Goal: Task Accomplishment & Management: Use online tool/utility

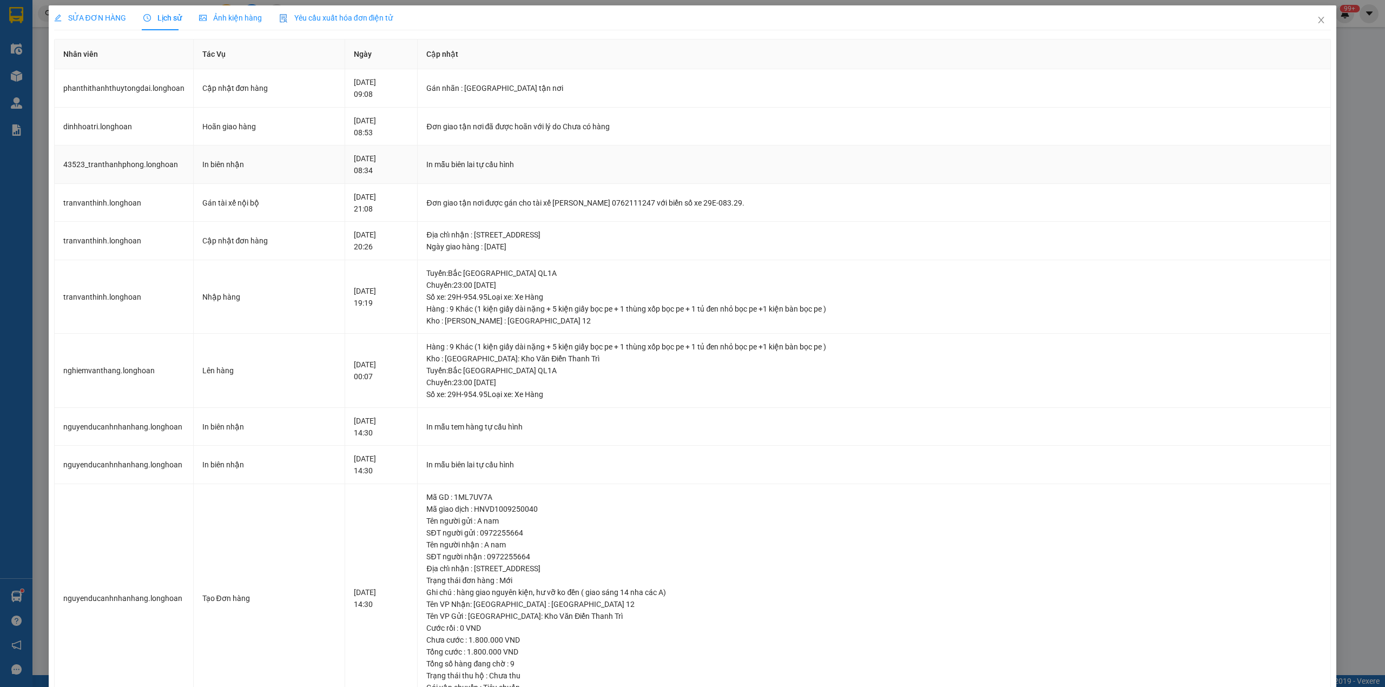
scroll to position [191, 0]
click at [1318, 20] on icon "close" at bounding box center [1321, 20] width 6 height 6
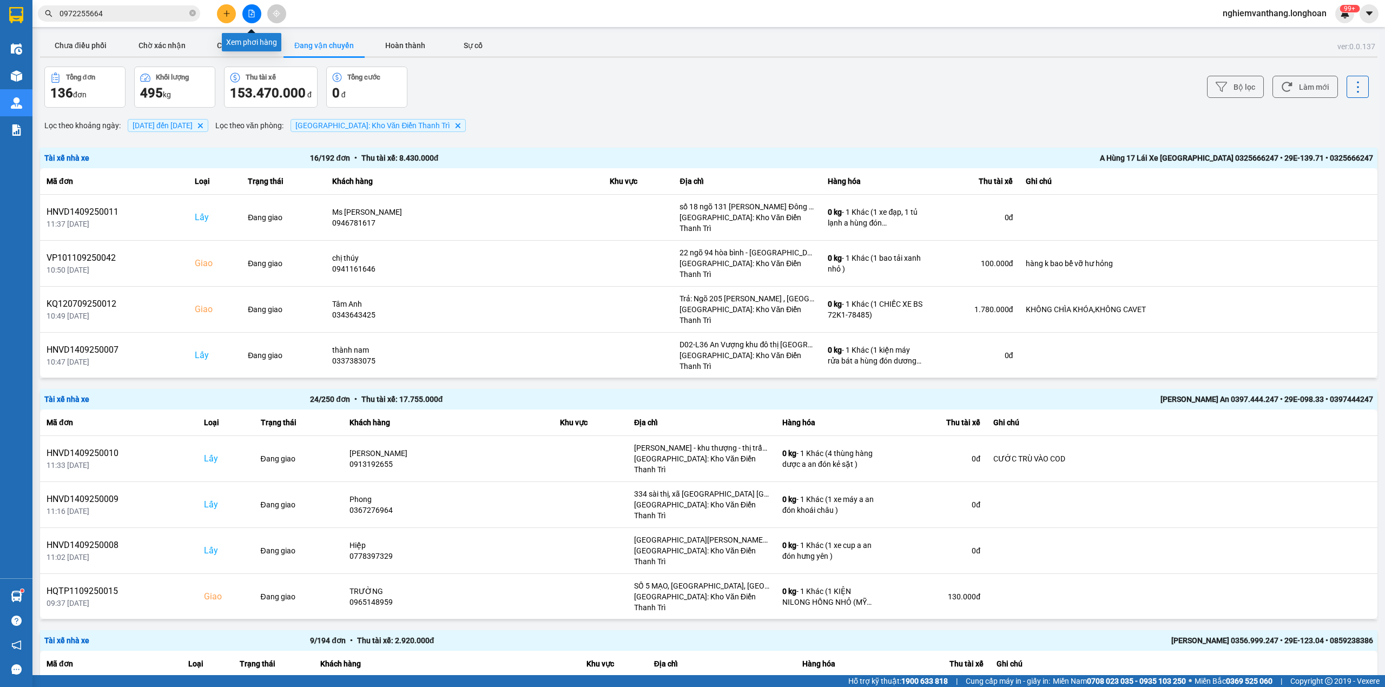
click at [256, 9] on button at bounding box center [251, 13] width 19 height 19
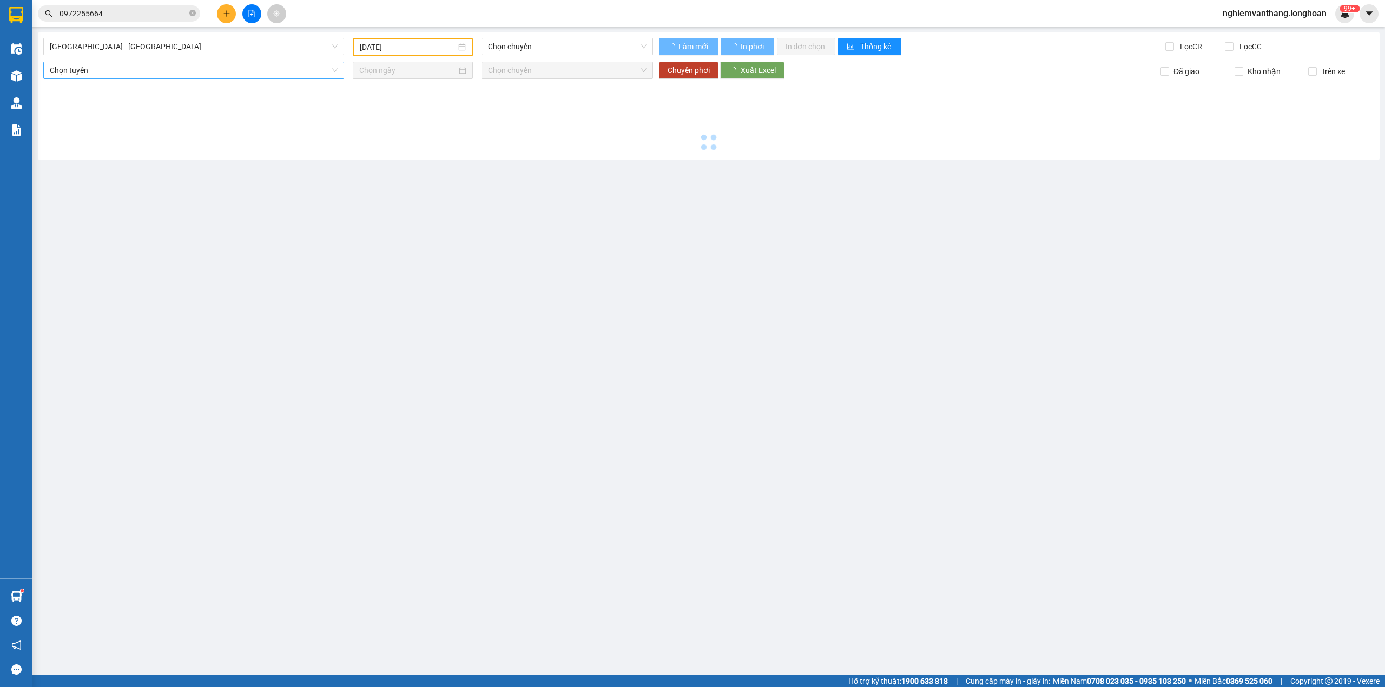
type input "[DATE]"
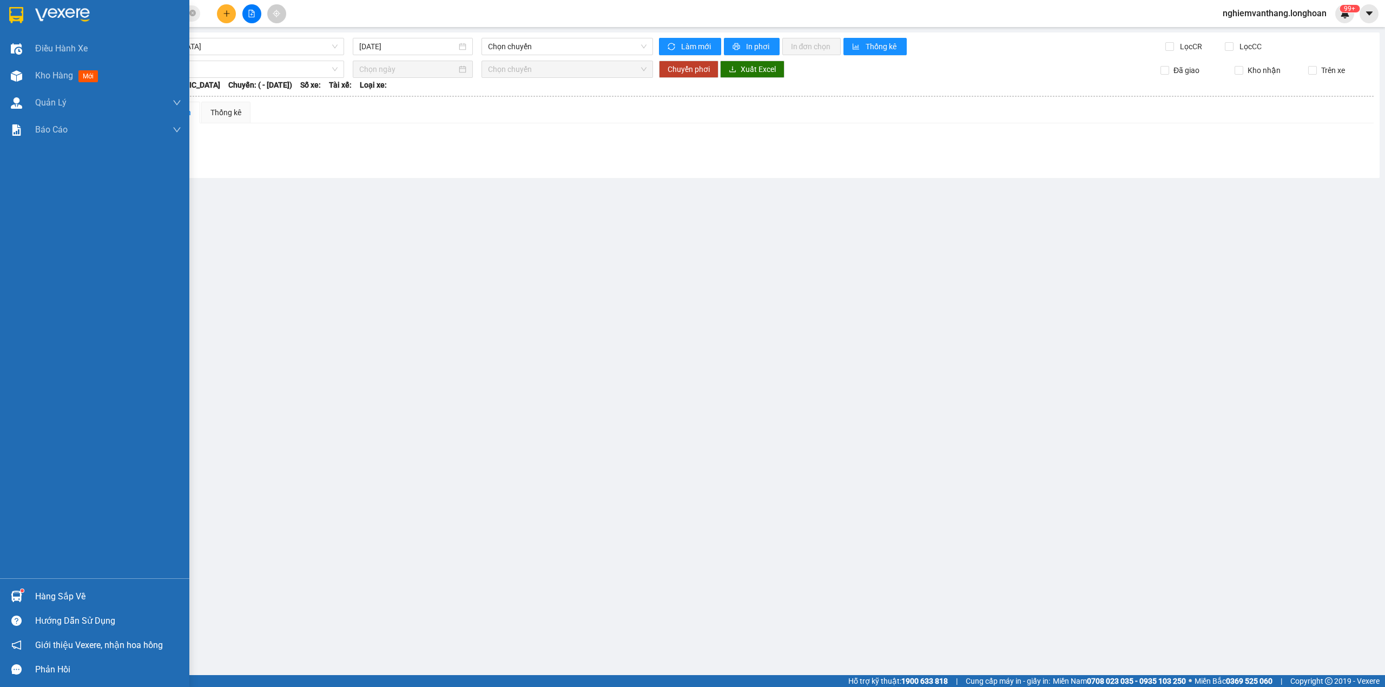
click at [13, 14] on img at bounding box center [16, 15] width 14 height 16
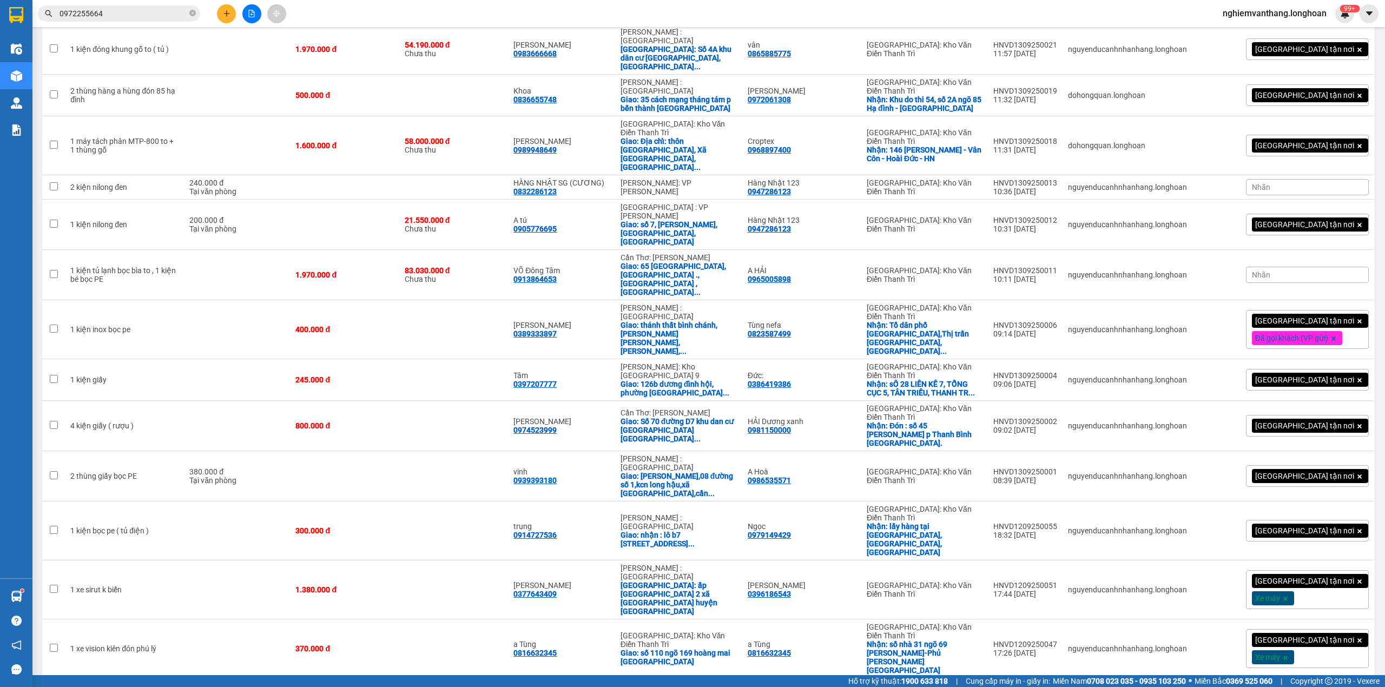
scroll to position [1598, 0]
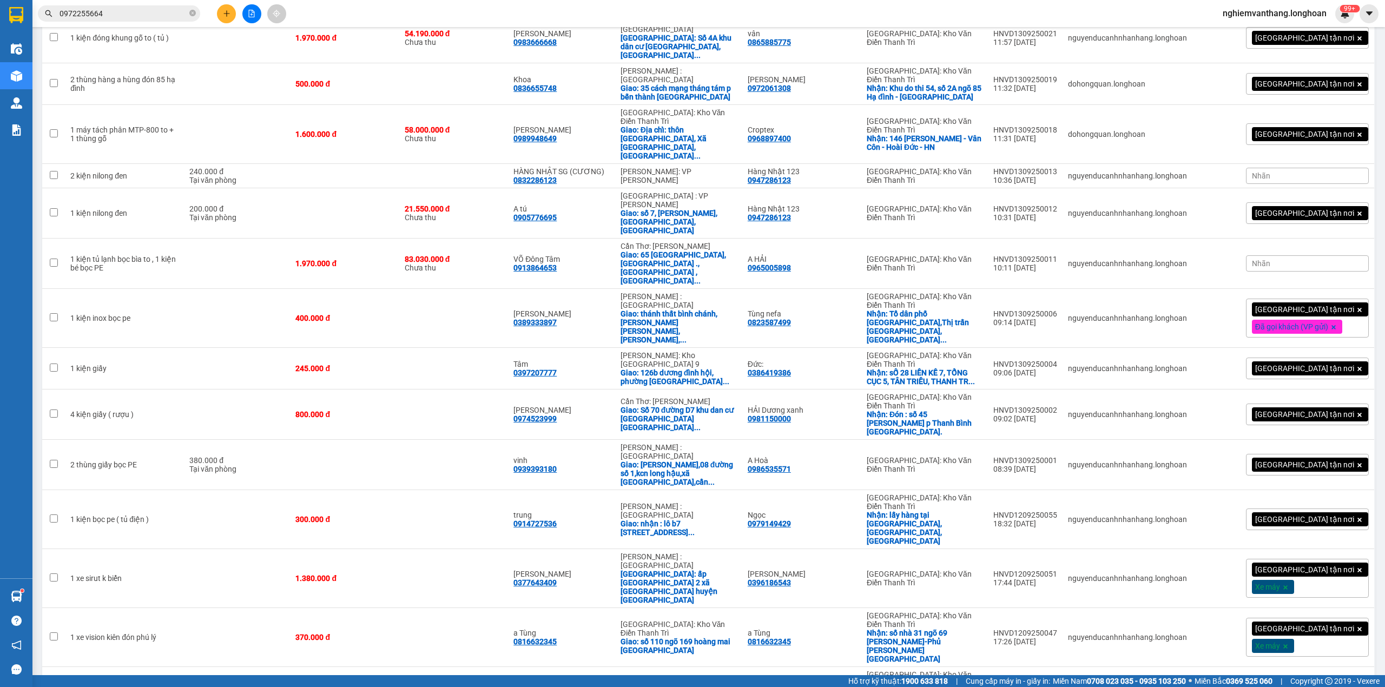
checkbox input "true"
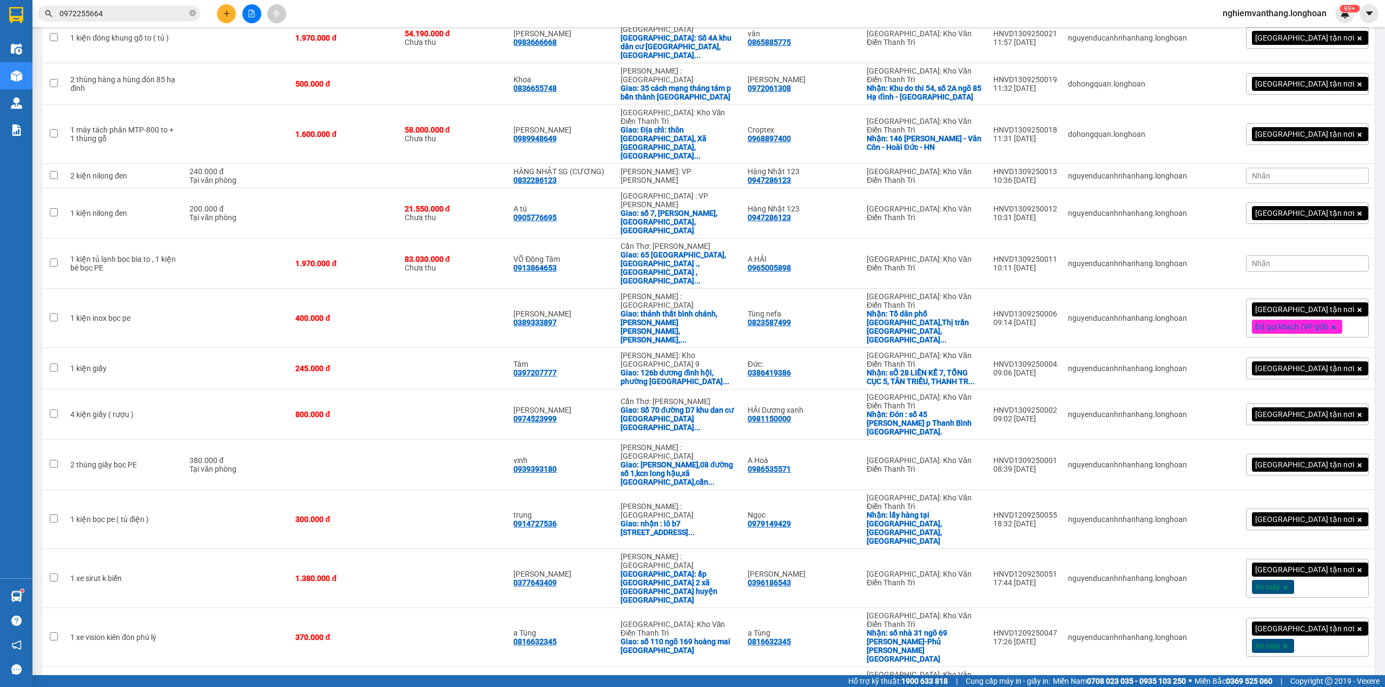
checkbox input "true"
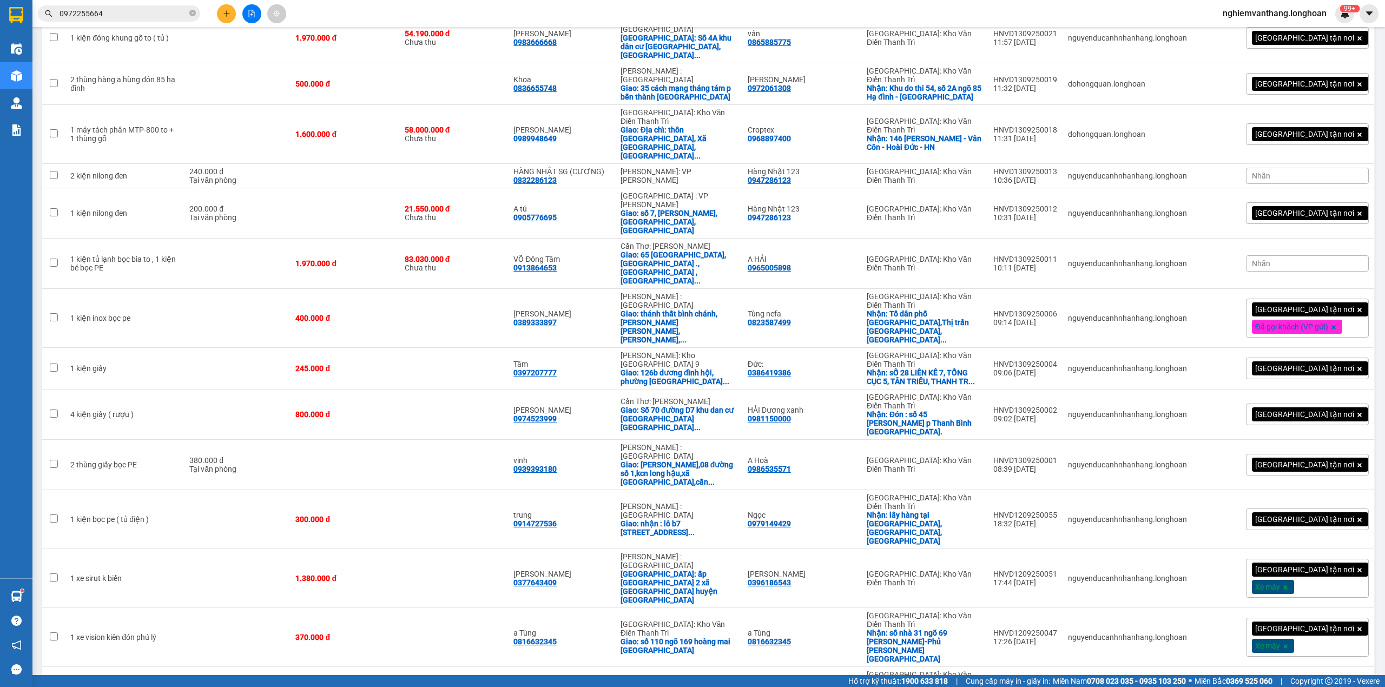
checkbox input "false"
checkbox input "true"
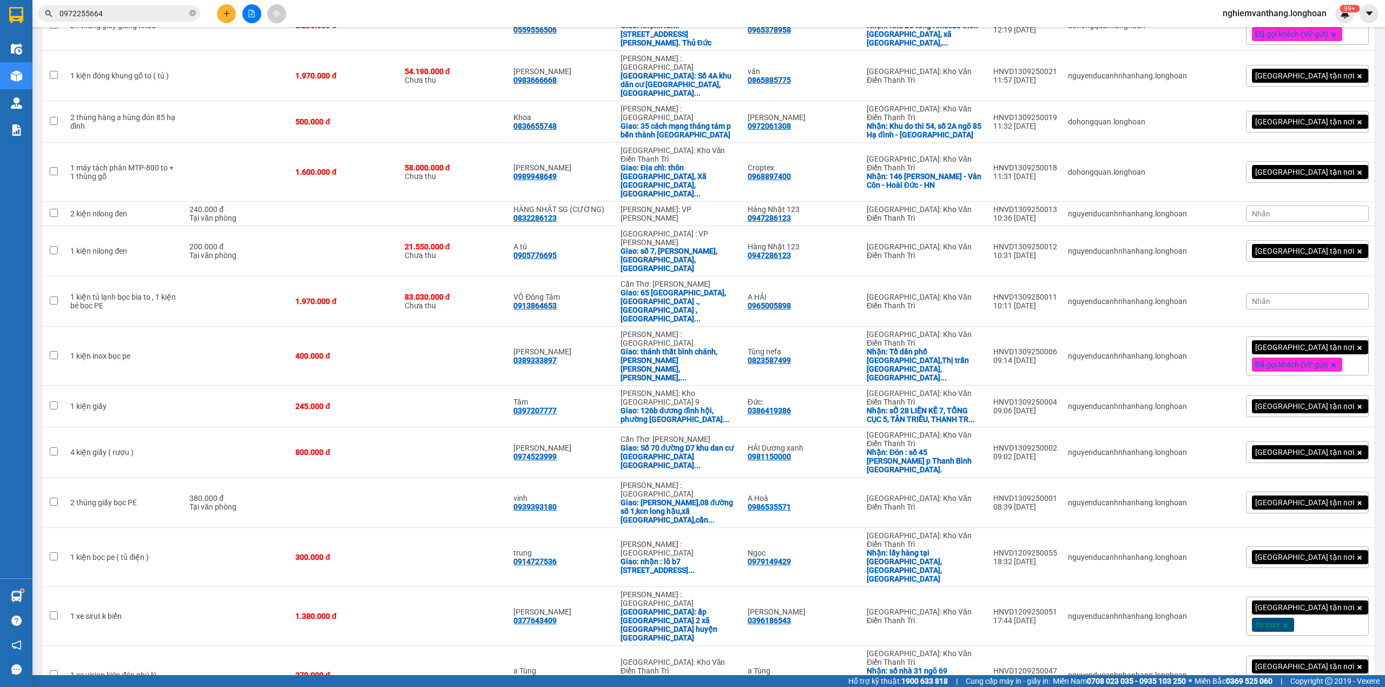
scroll to position [1526, 0]
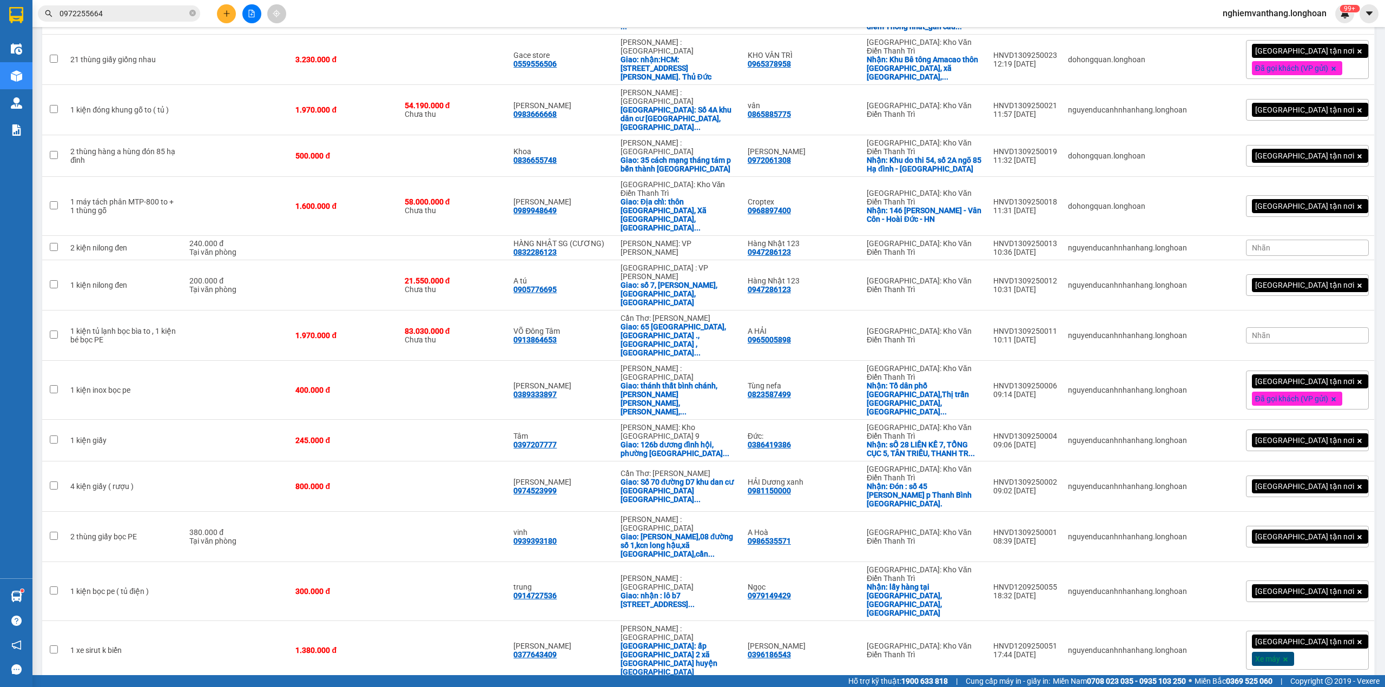
checkbox input "true"
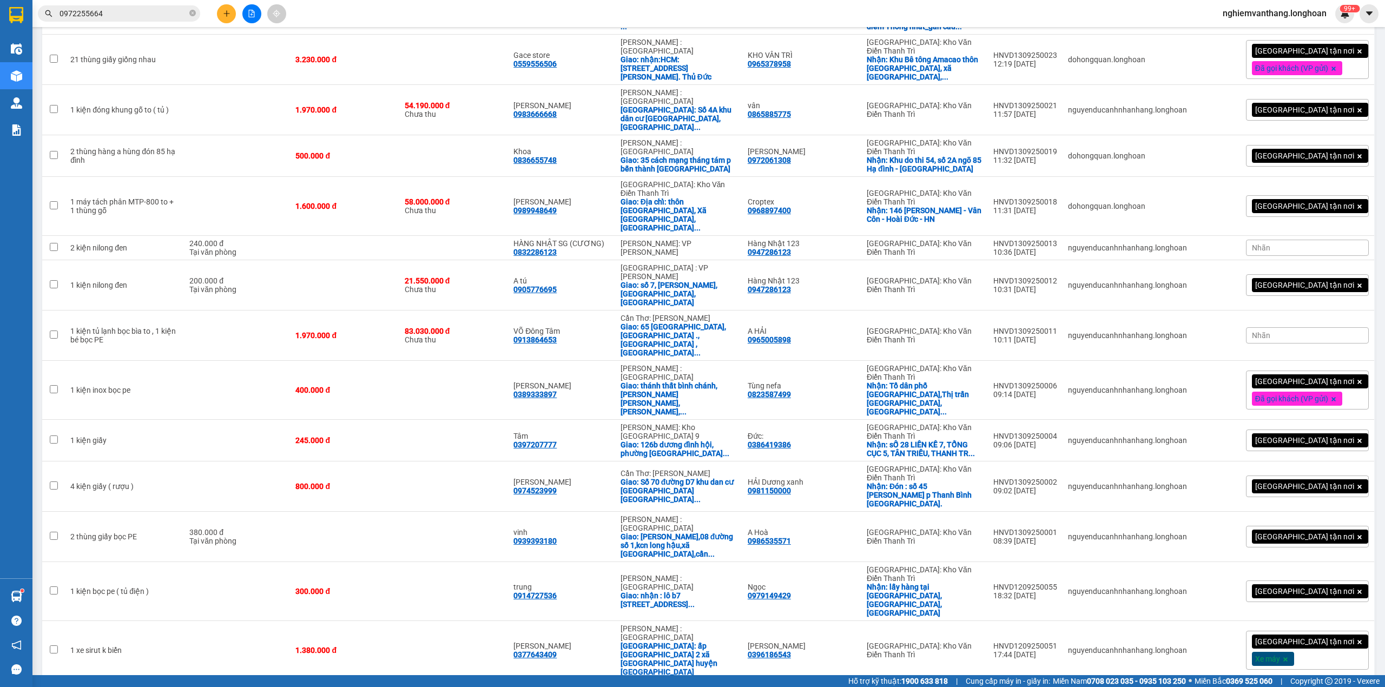
checkbox input "true"
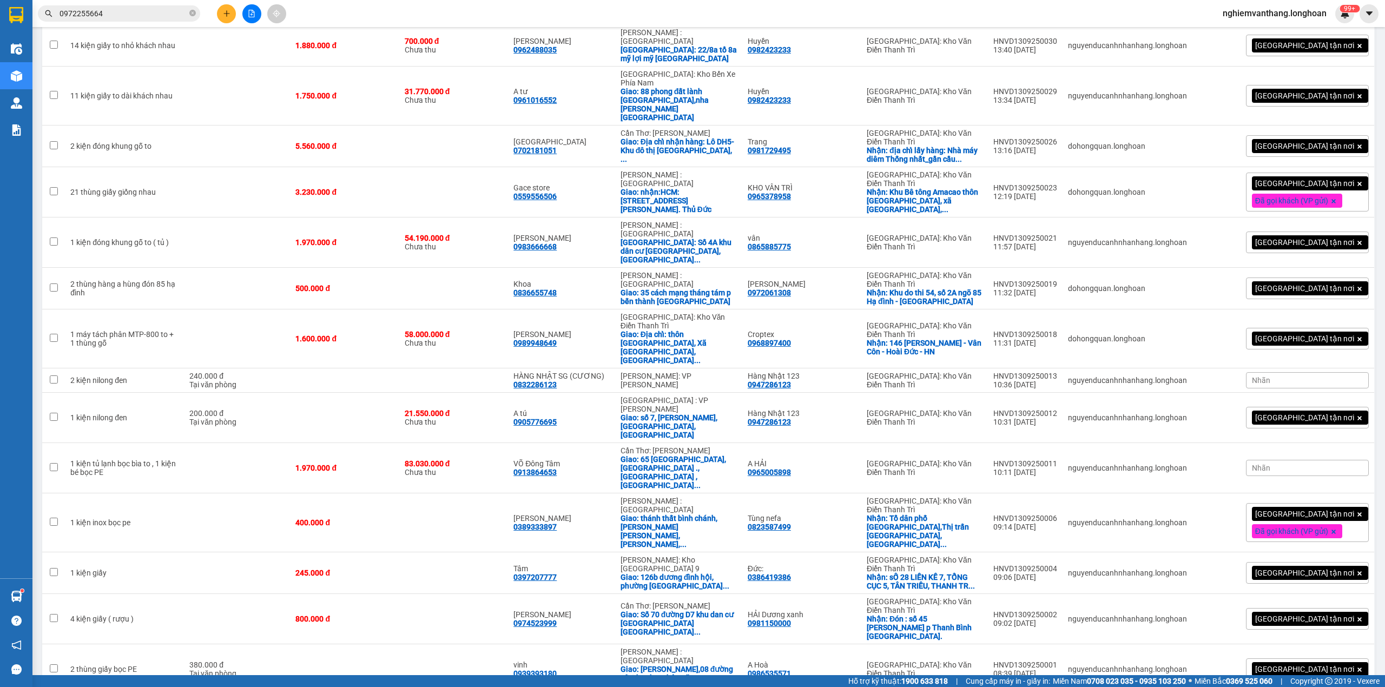
scroll to position [1381, 0]
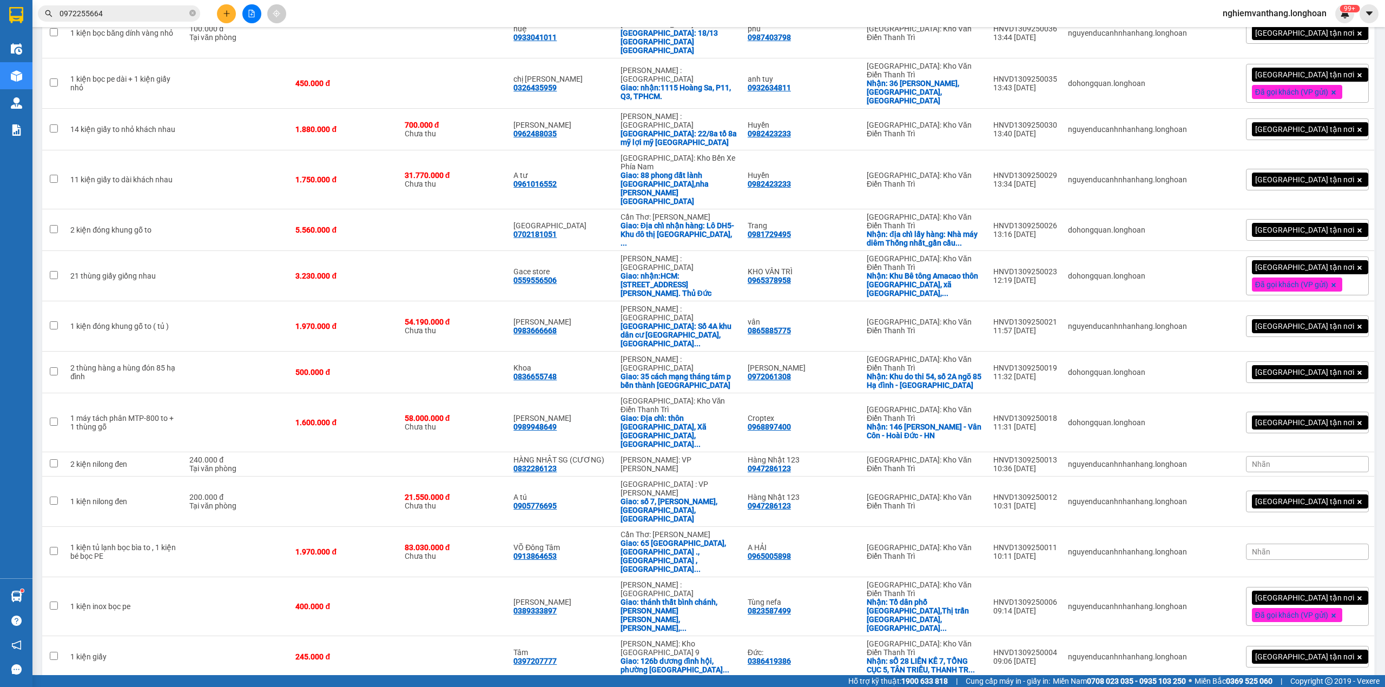
checkbox input "true"
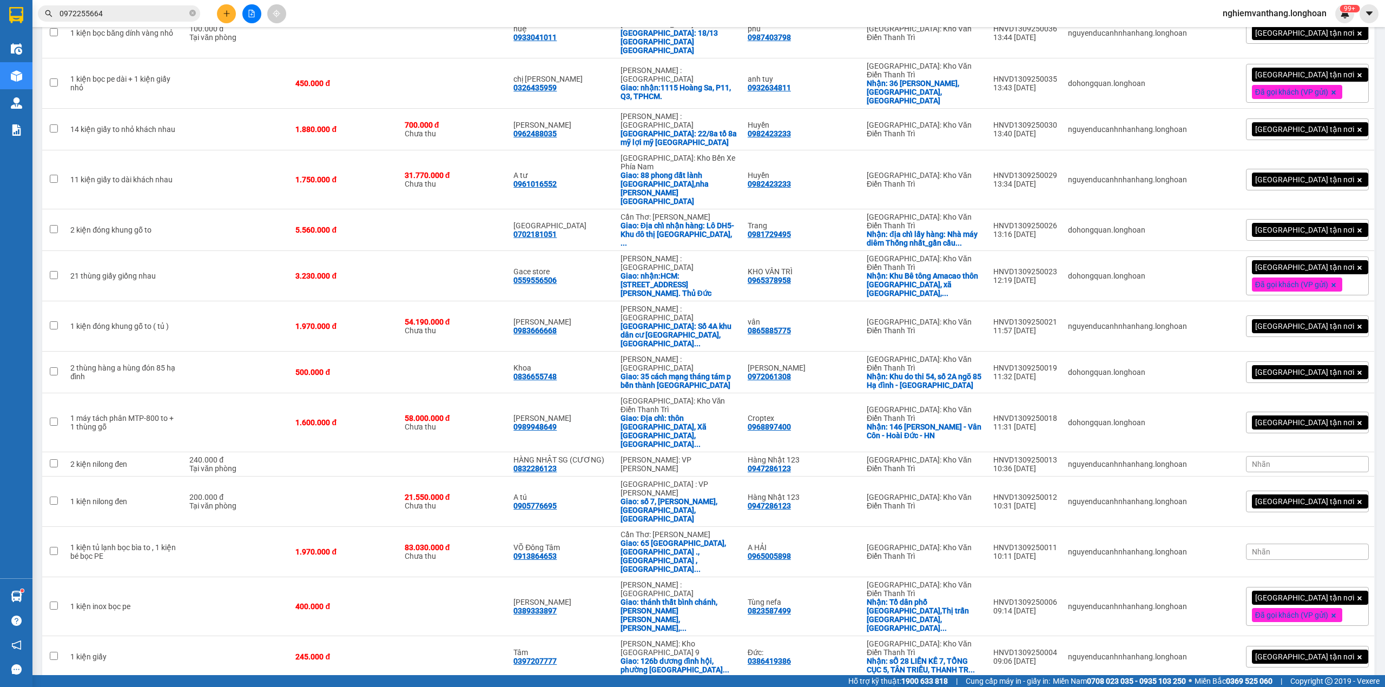
scroll to position [1238, 0]
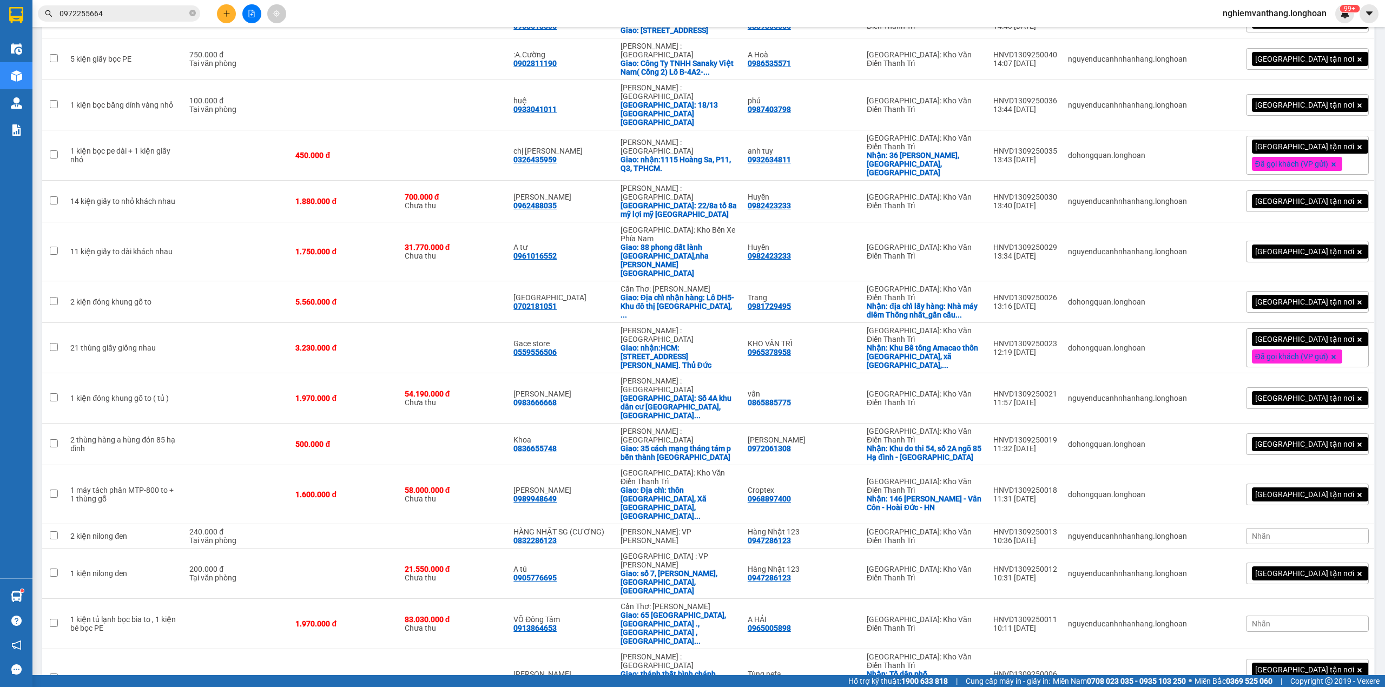
drag, startPoint x: 232, startPoint y: 366, endPoint x: 223, endPoint y: 362, distance: 9.9
checkbox input "true"
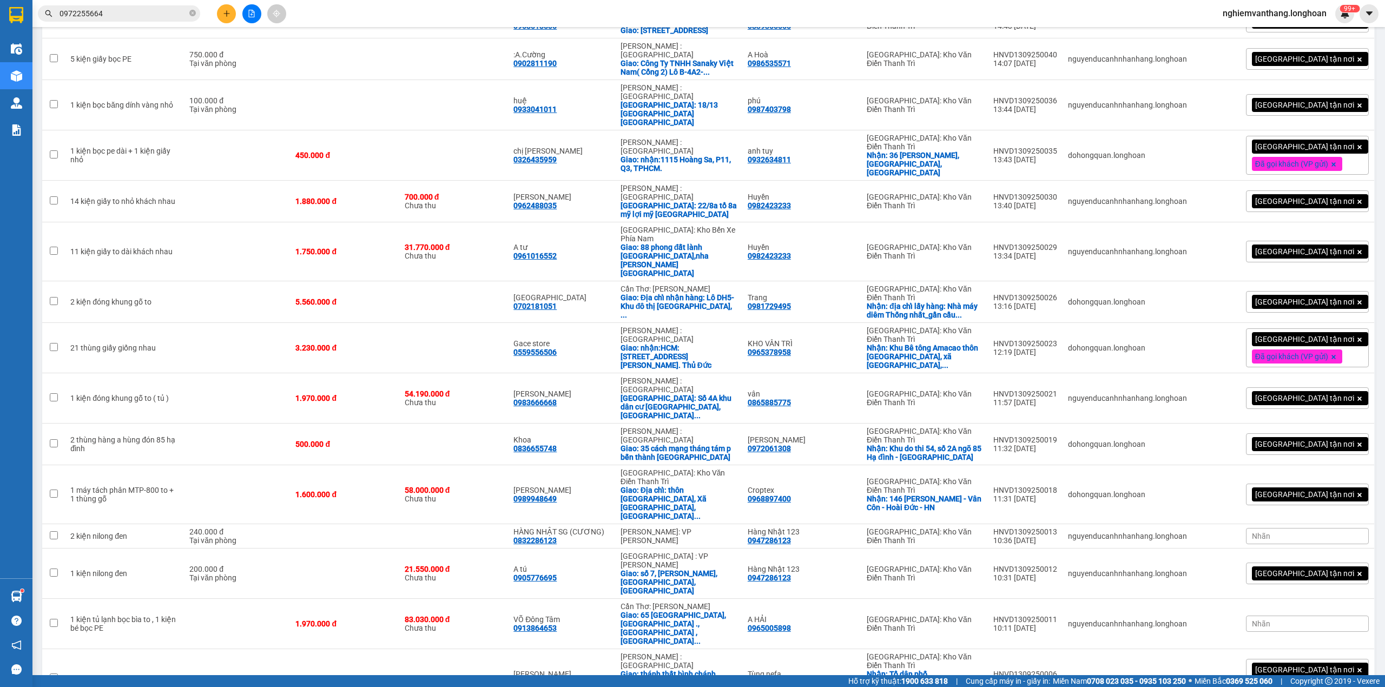
checkbox input "true"
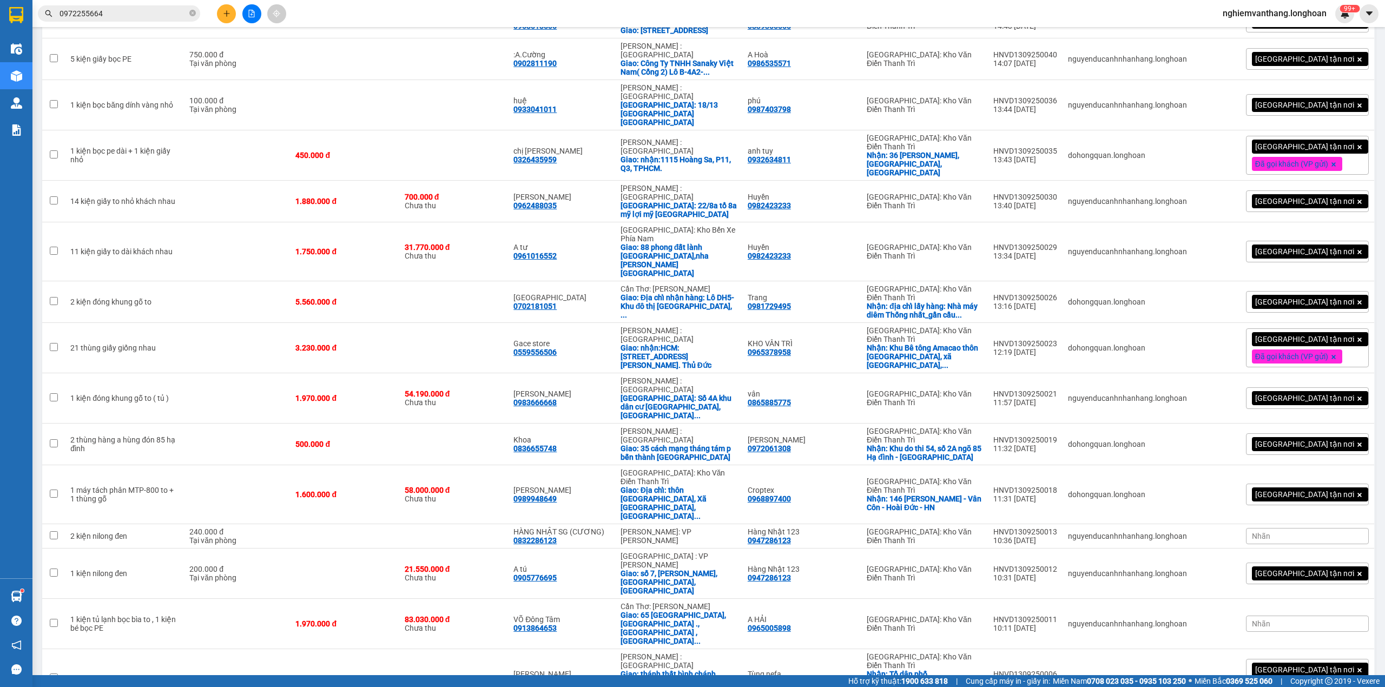
checkbox input "true"
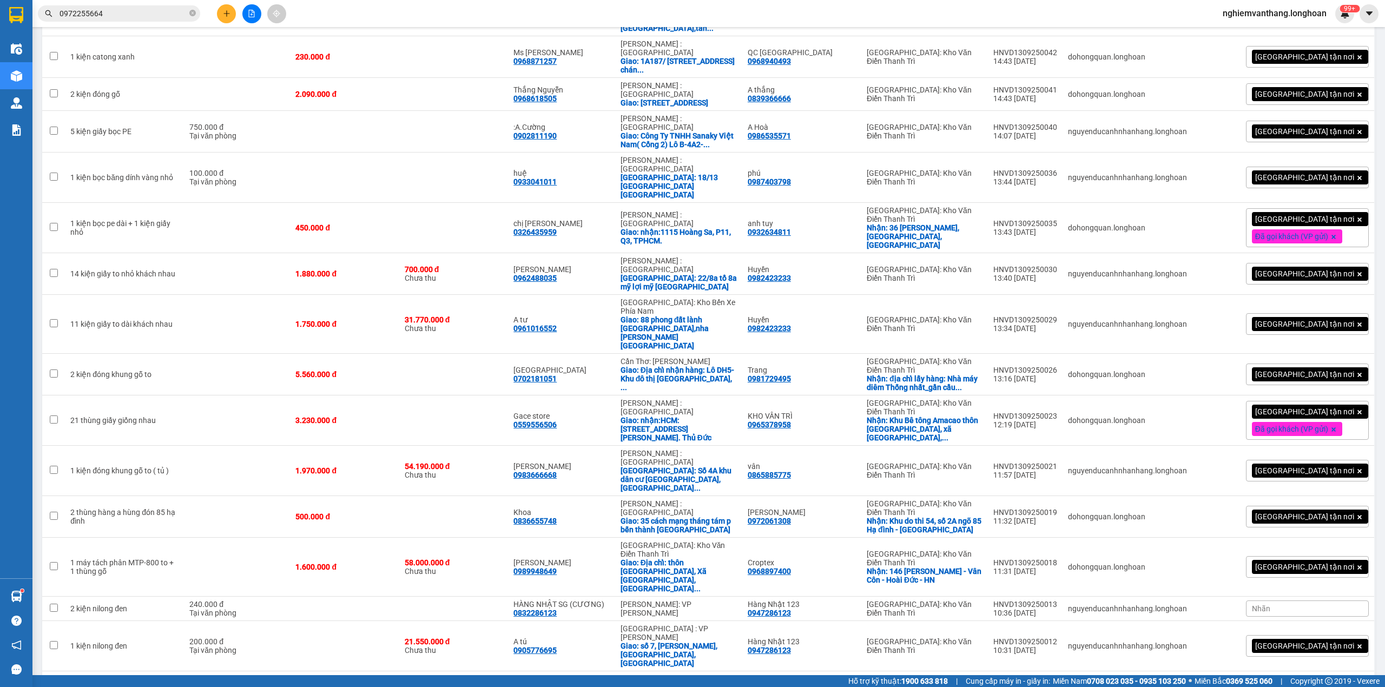
checkbox input "true"
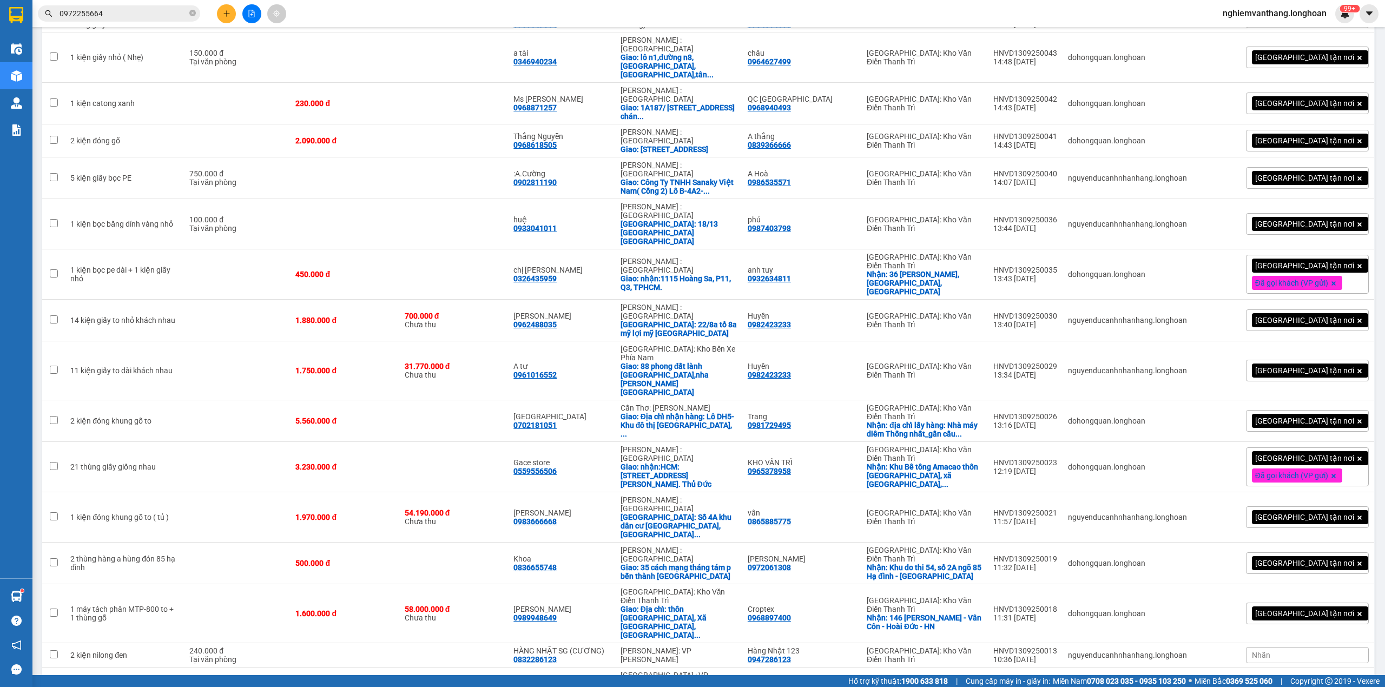
scroll to position [1093, 0]
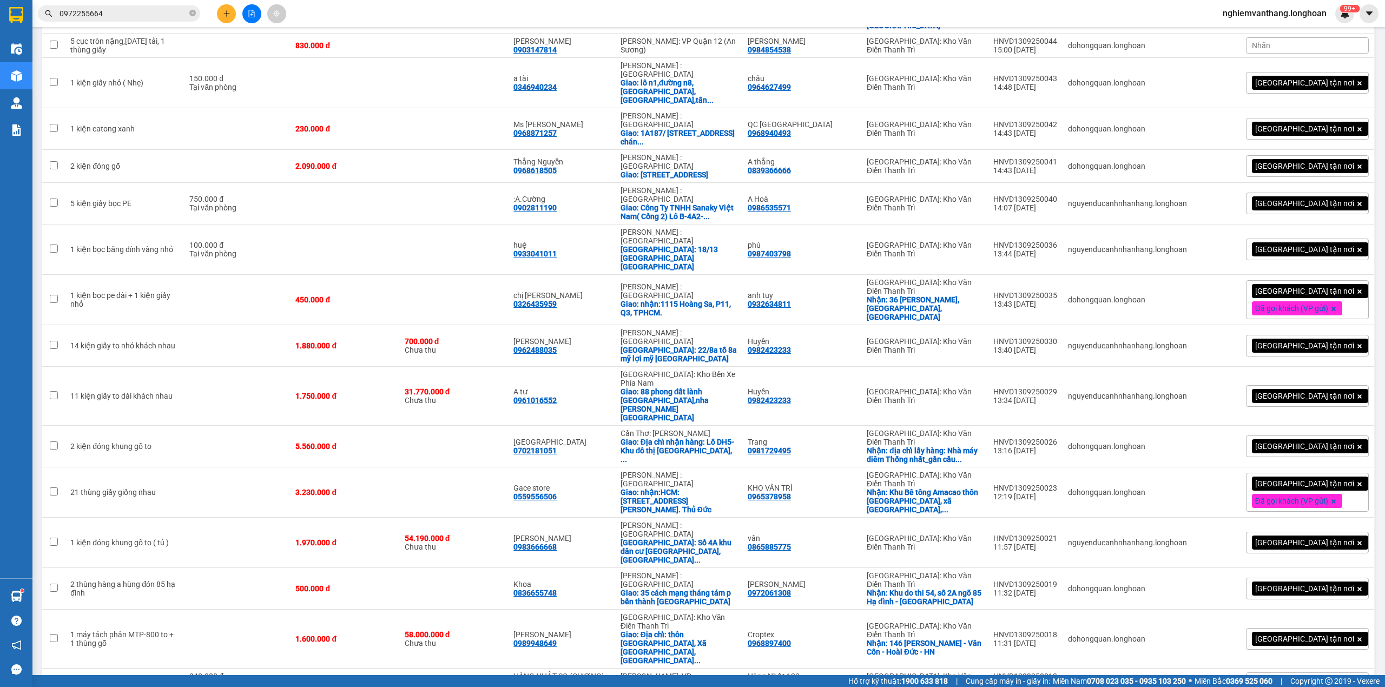
checkbox input "true"
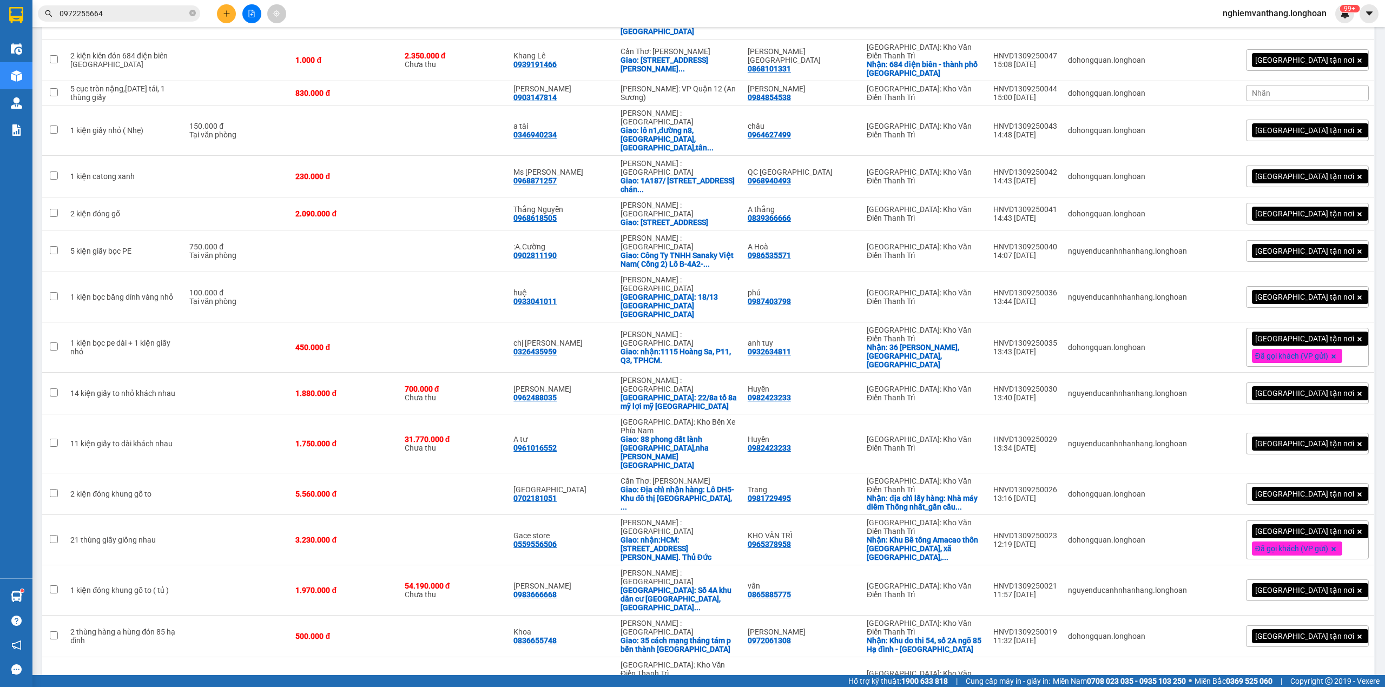
scroll to position [1021, 0]
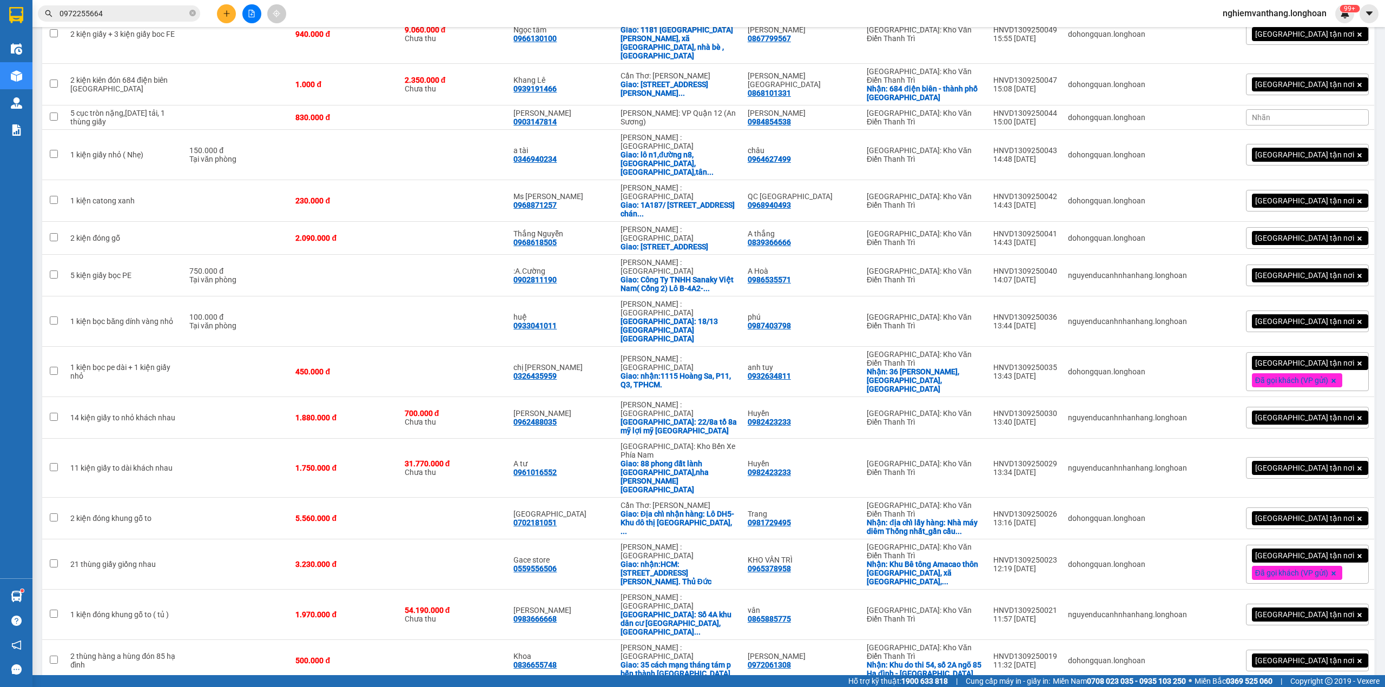
checkbox input "true"
drag, startPoint x: 215, startPoint y: 353, endPoint x: 226, endPoint y: 345, distance: 13.5
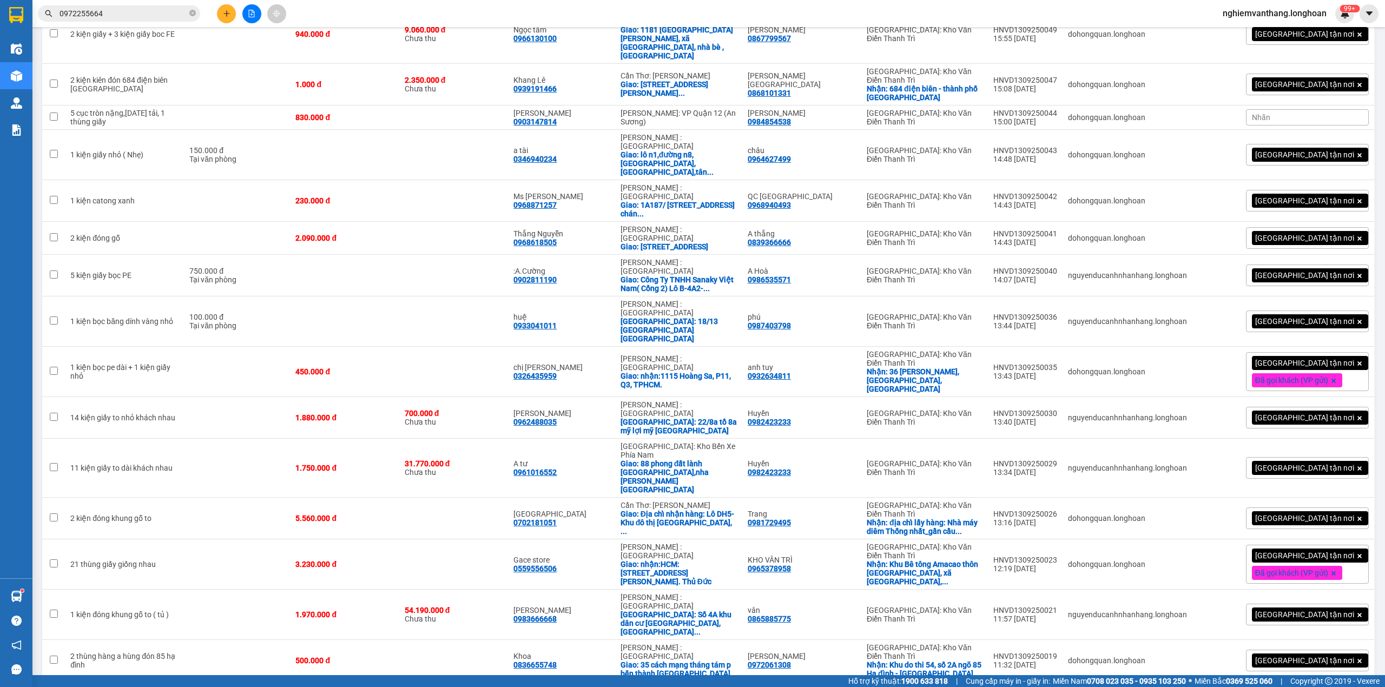
drag, startPoint x: 238, startPoint y: 357, endPoint x: 237, endPoint y: 362, distance: 5.5
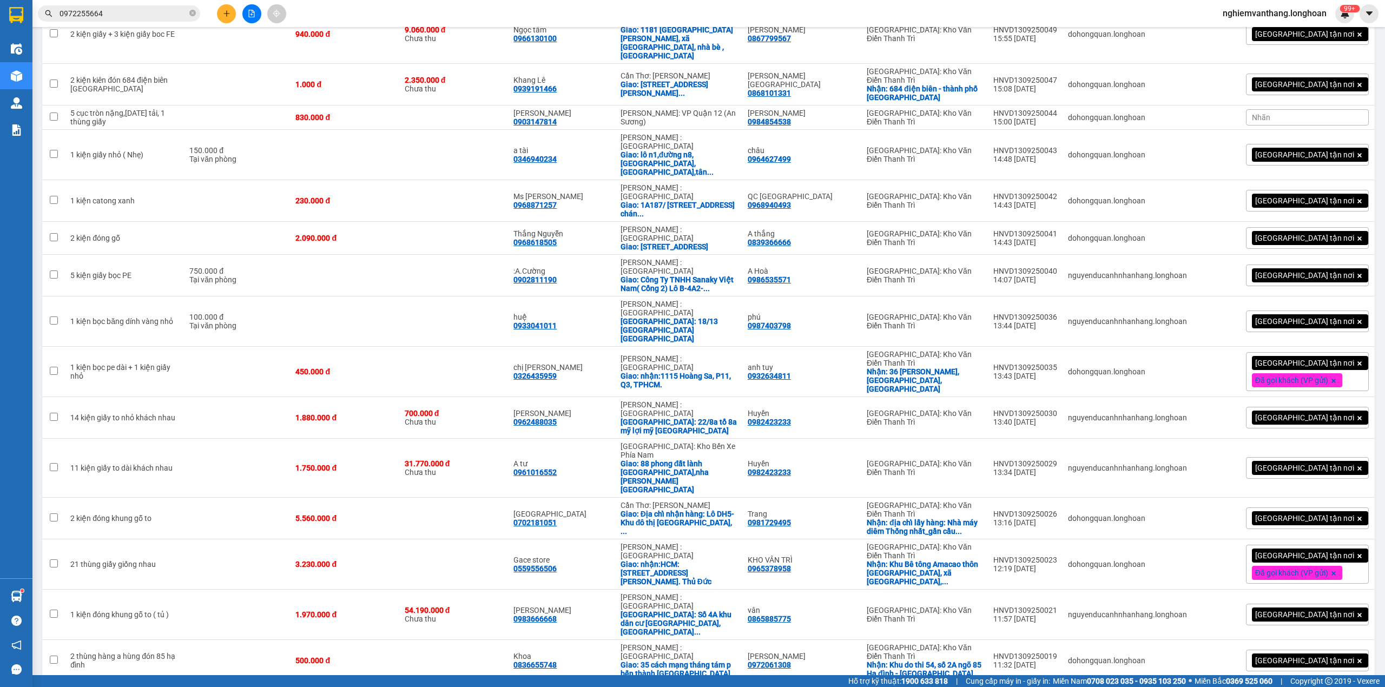
checkbox input "true"
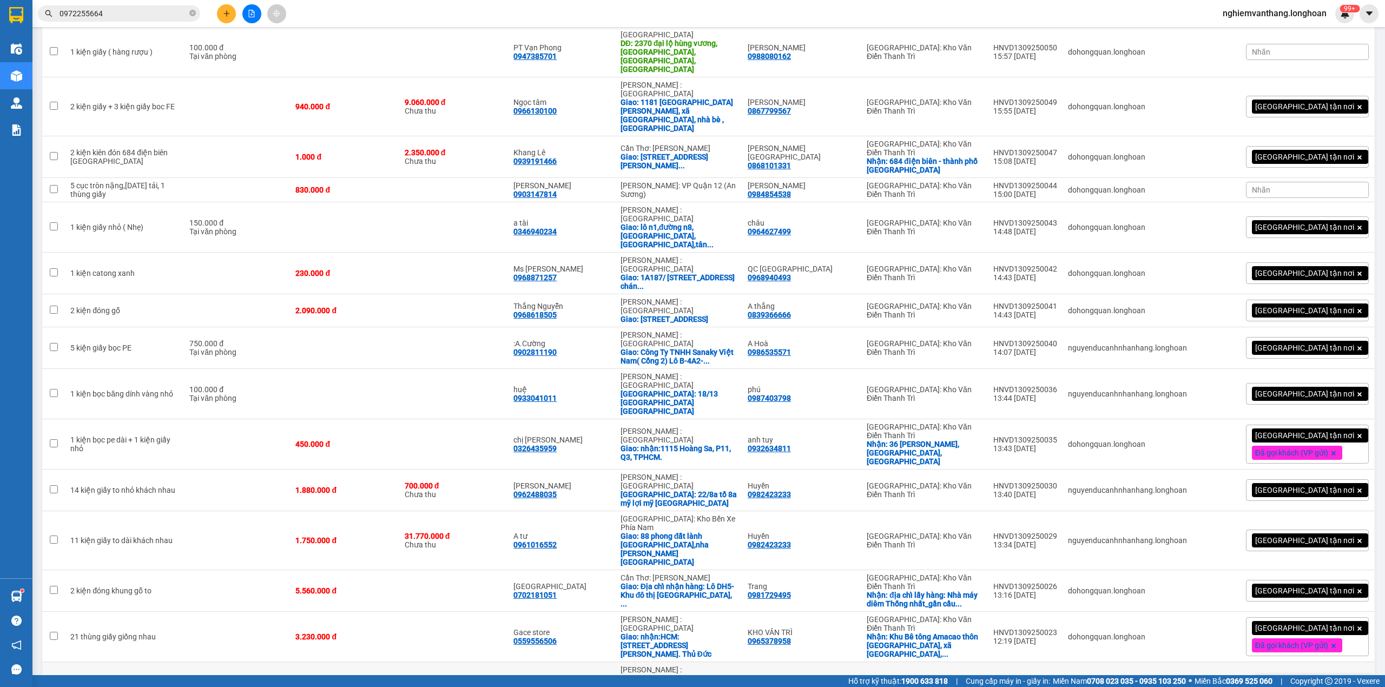
click at [191, 662] on td at bounding box center [237, 687] width 106 height 50
checkbox input "true"
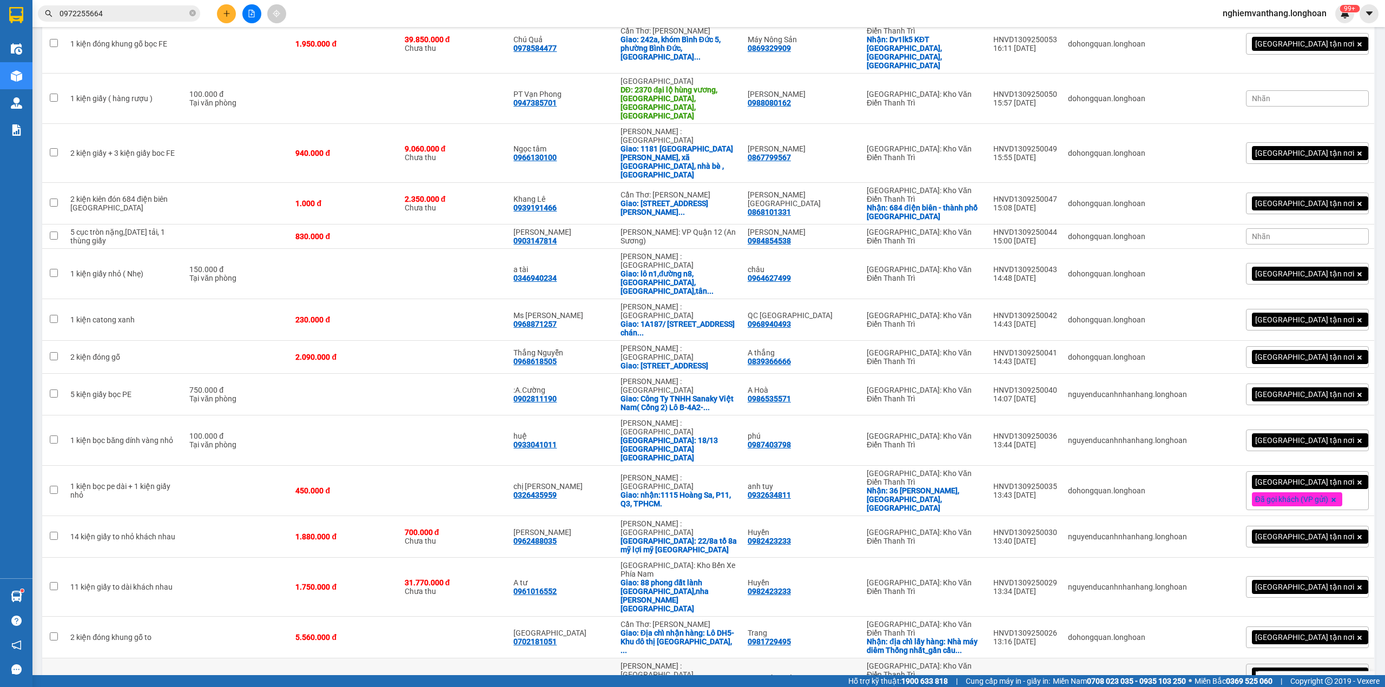
scroll to position [877, 0]
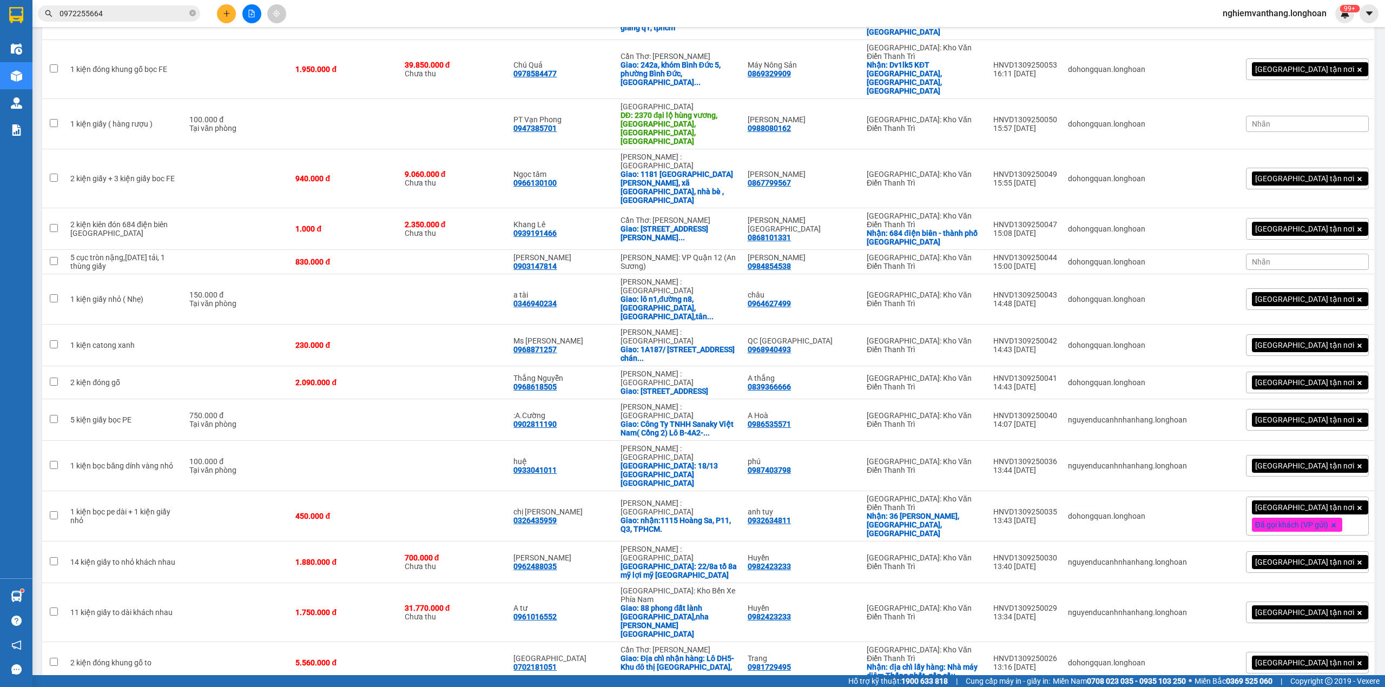
checkbox input "true"
click at [200, 642] on td at bounding box center [237, 663] width 106 height 42
checkbox input "true"
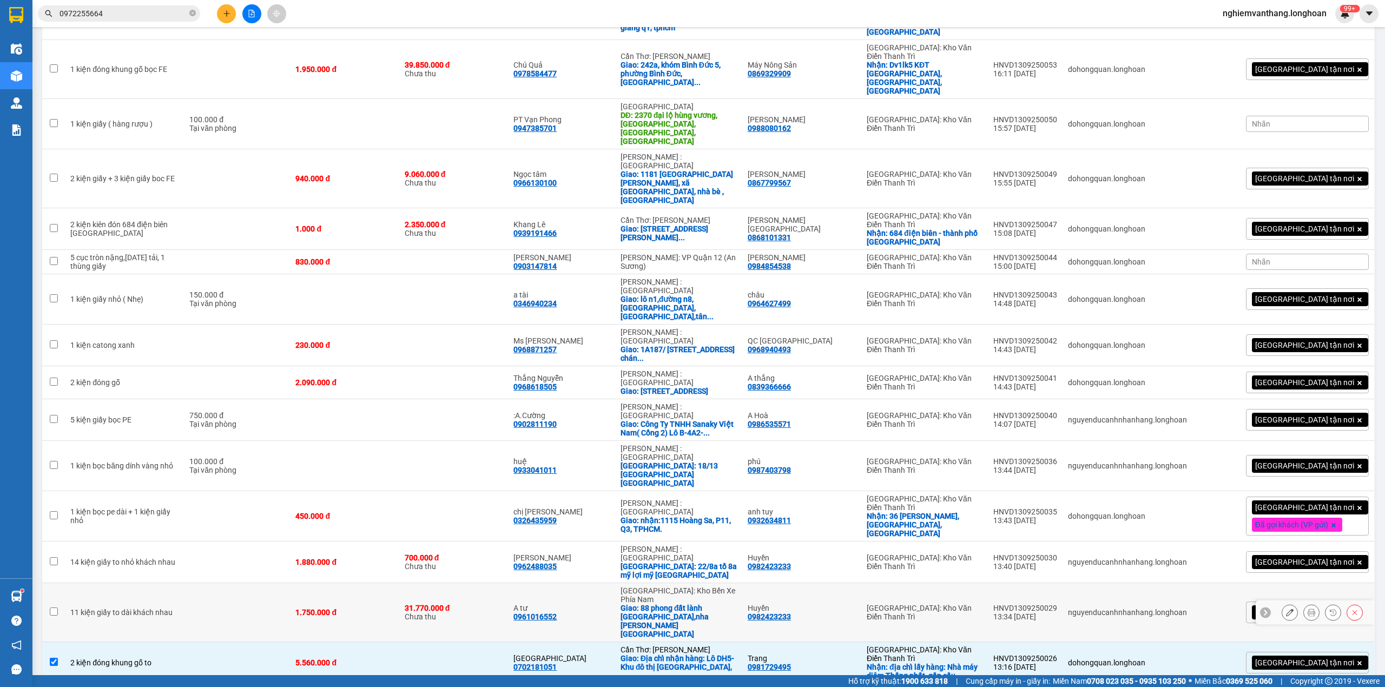
click at [202, 583] on td at bounding box center [237, 612] width 106 height 59
checkbox input "true"
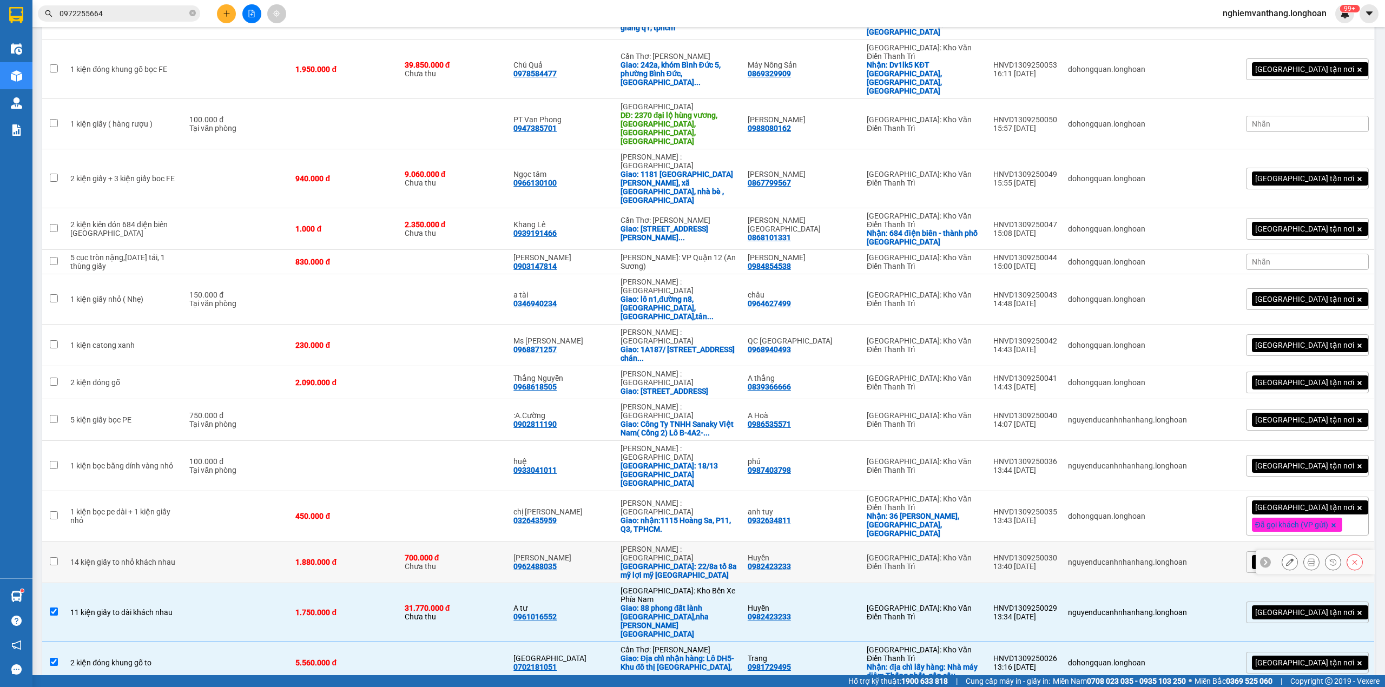
click at [206, 541] on td at bounding box center [237, 562] width 106 height 42
checkbox input "true"
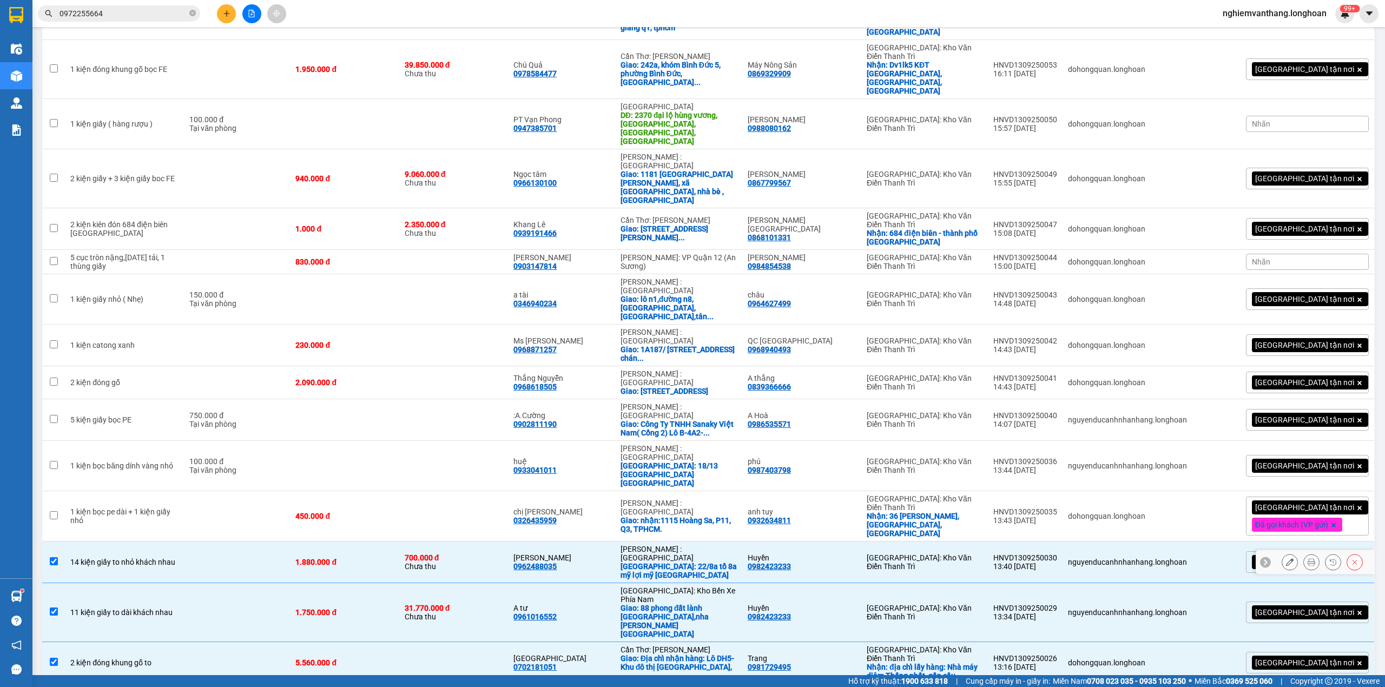
scroll to position [805, 0]
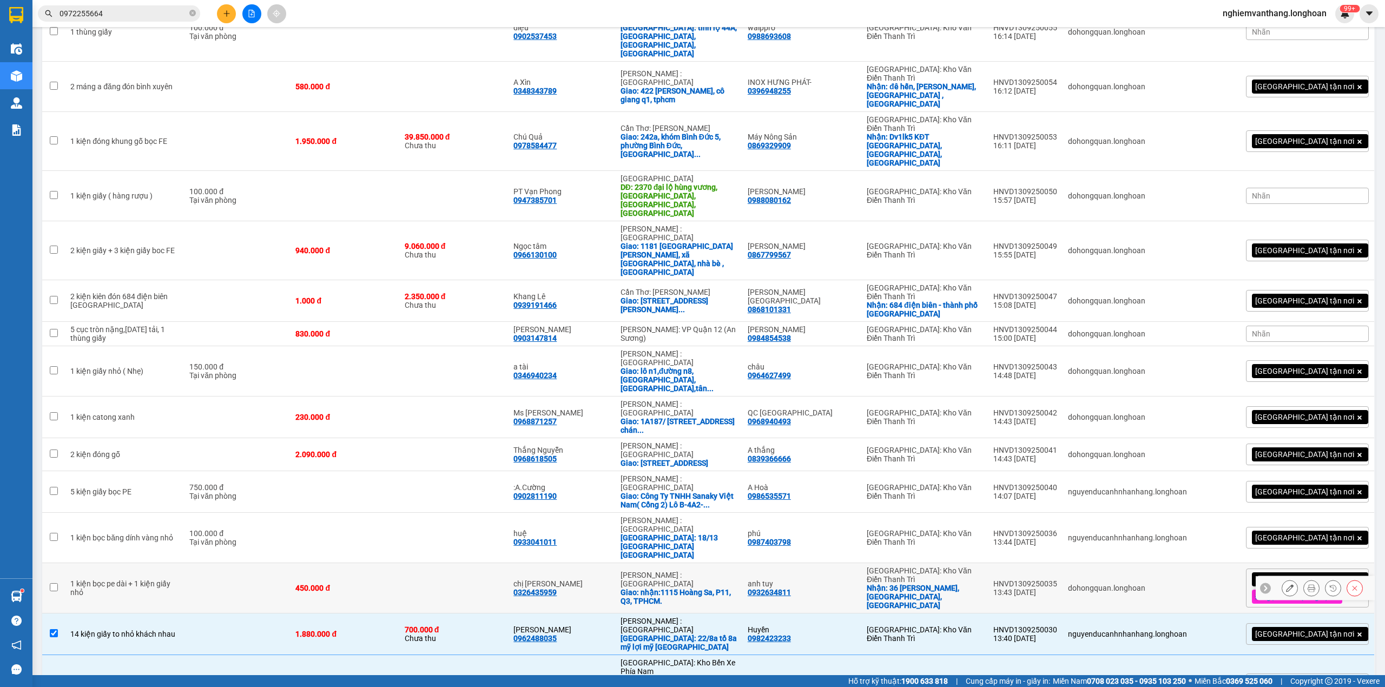
click at [191, 563] on td at bounding box center [237, 588] width 106 height 50
checkbox input "true"
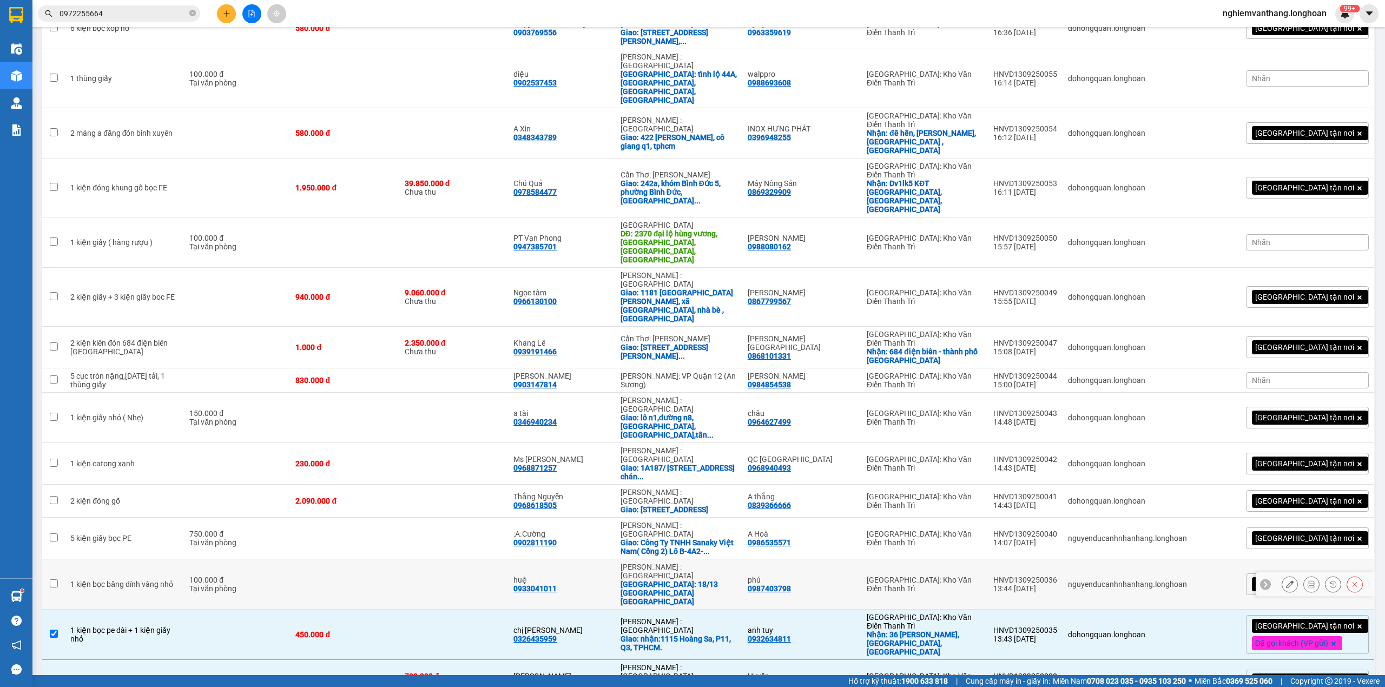
scroll to position [732, 0]
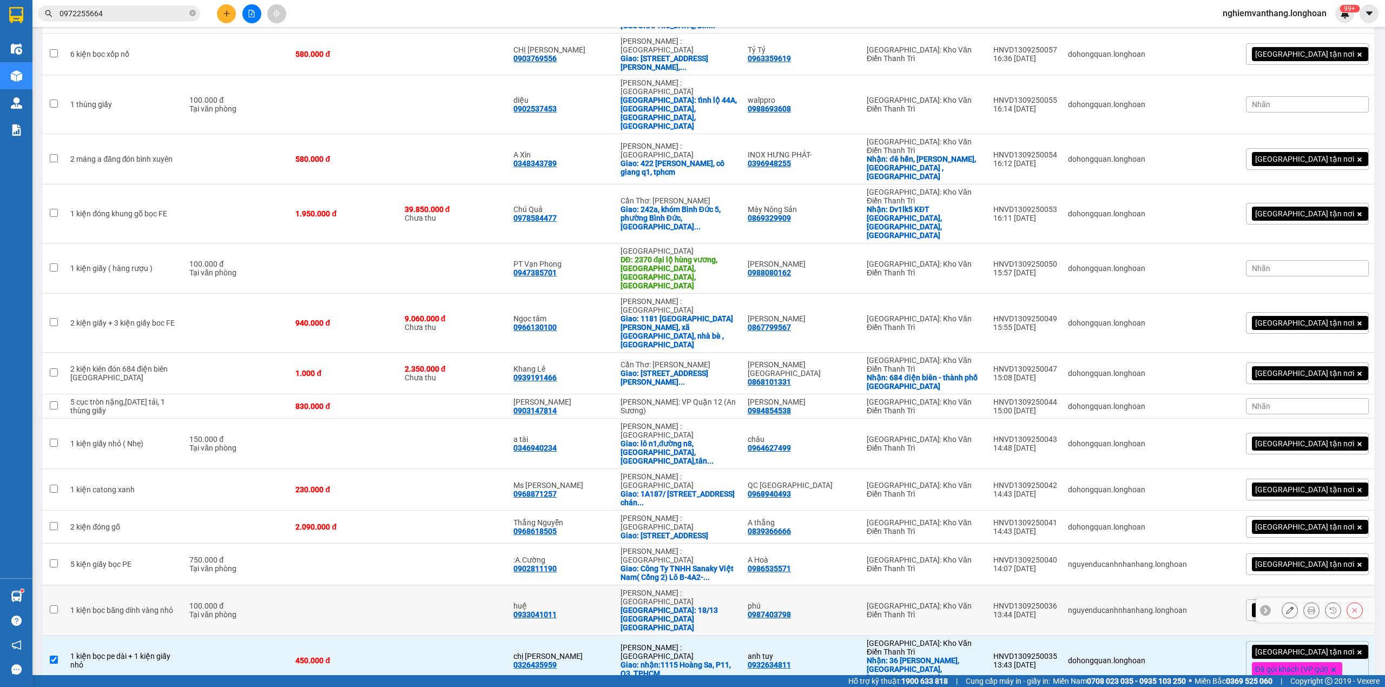
click at [210, 610] on div "Tại văn phòng" at bounding box center [236, 614] width 95 height 9
checkbox input "true"
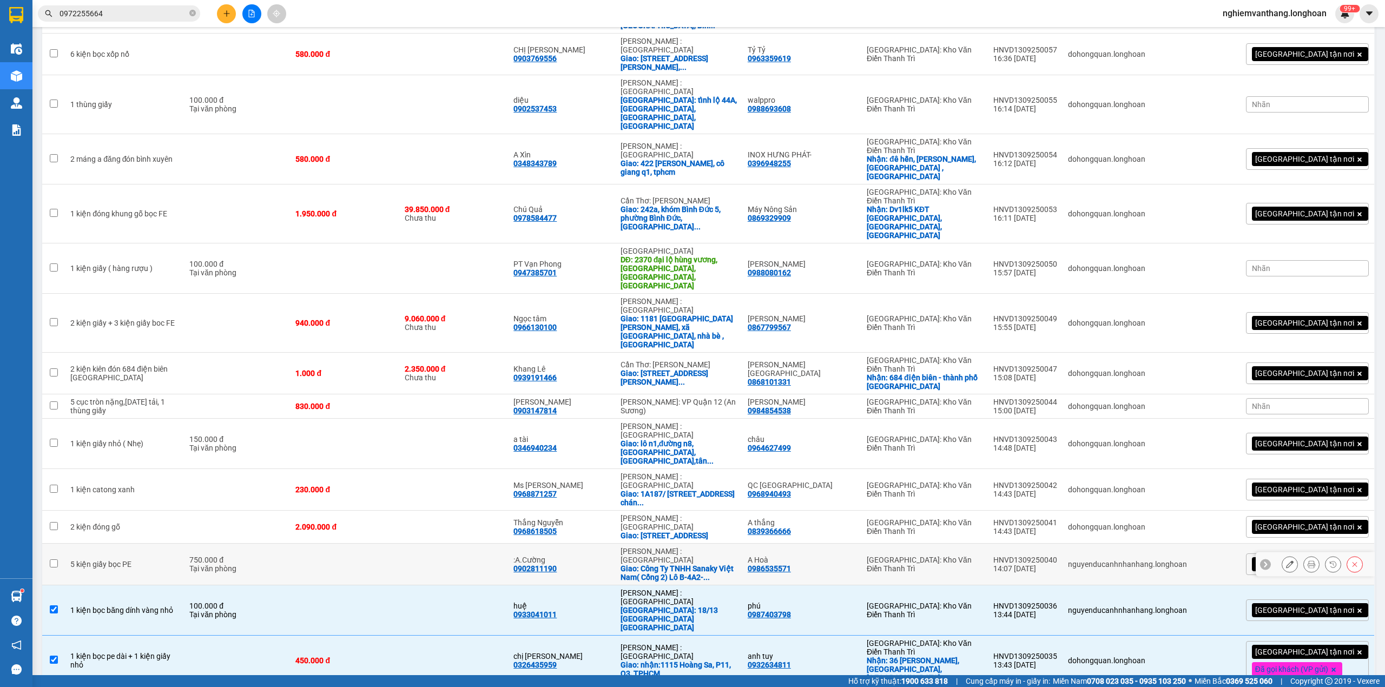
click at [355, 544] on td at bounding box center [344, 565] width 109 height 42
checkbox input "true"
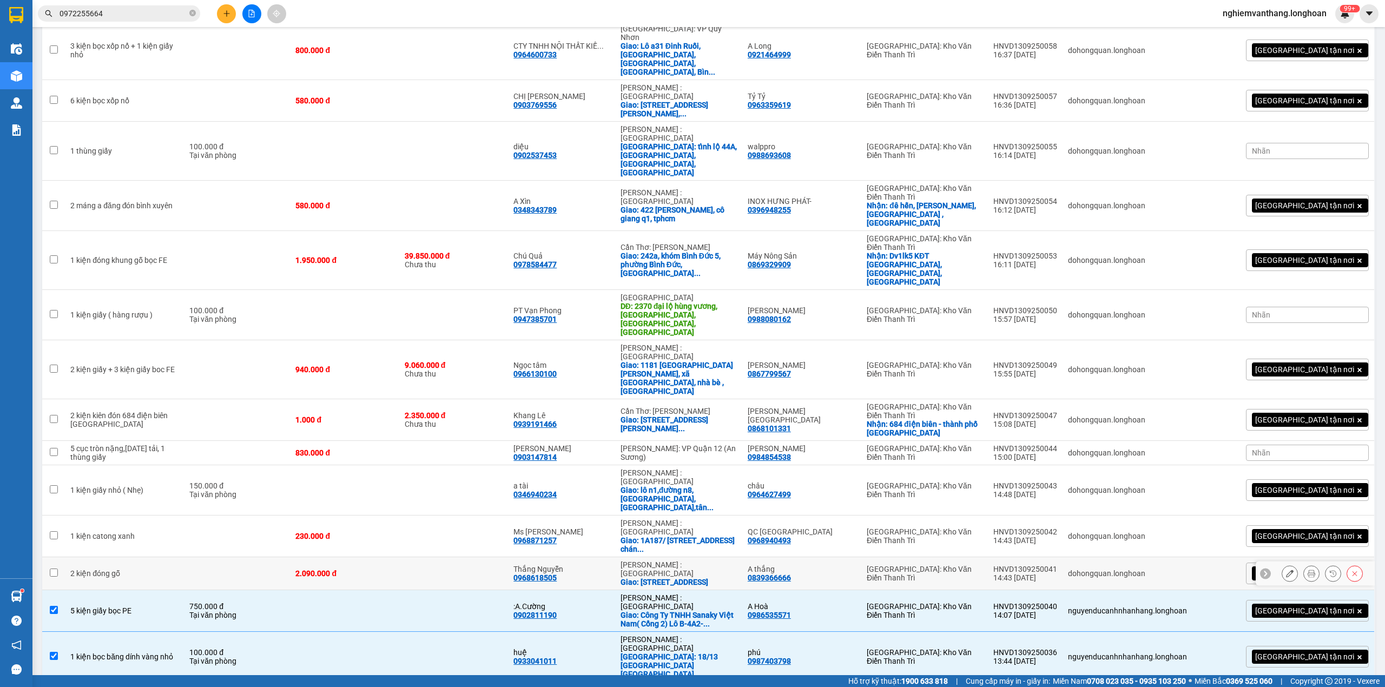
scroll to position [660, 0]
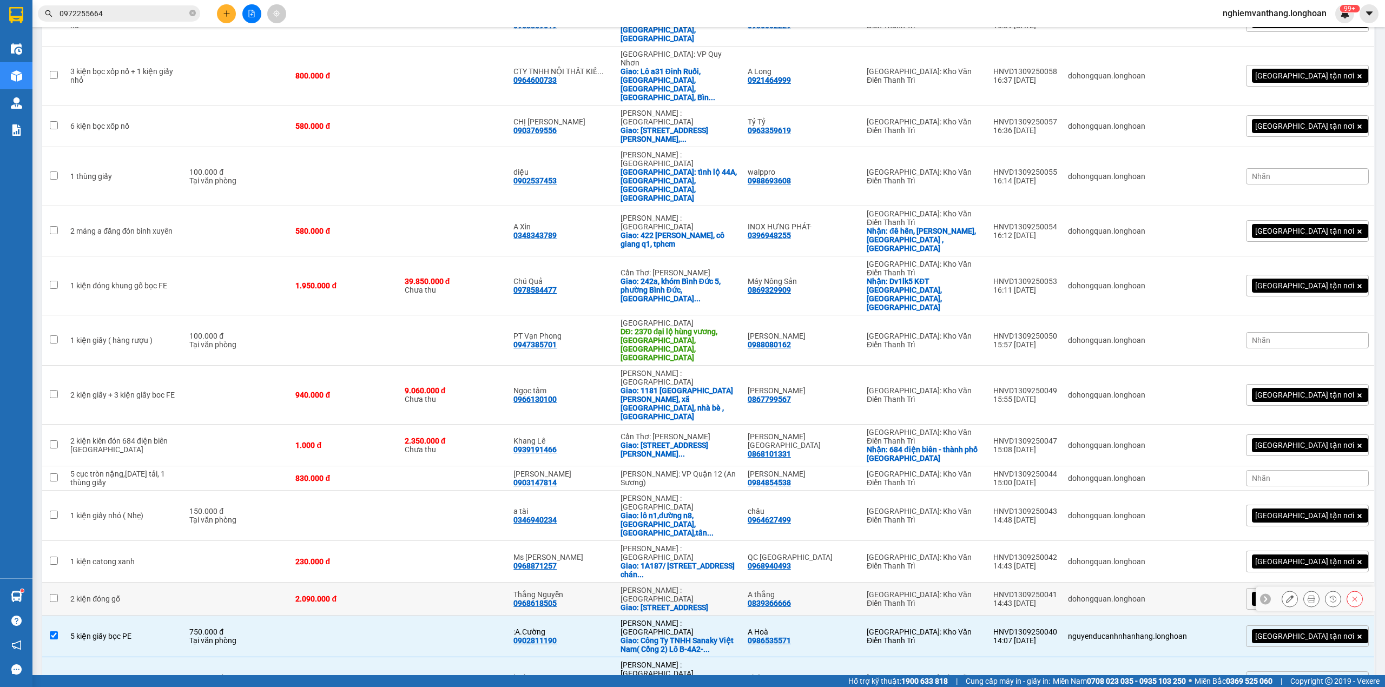
click at [214, 583] on td at bounding box center [237, 599] width 106 height 33
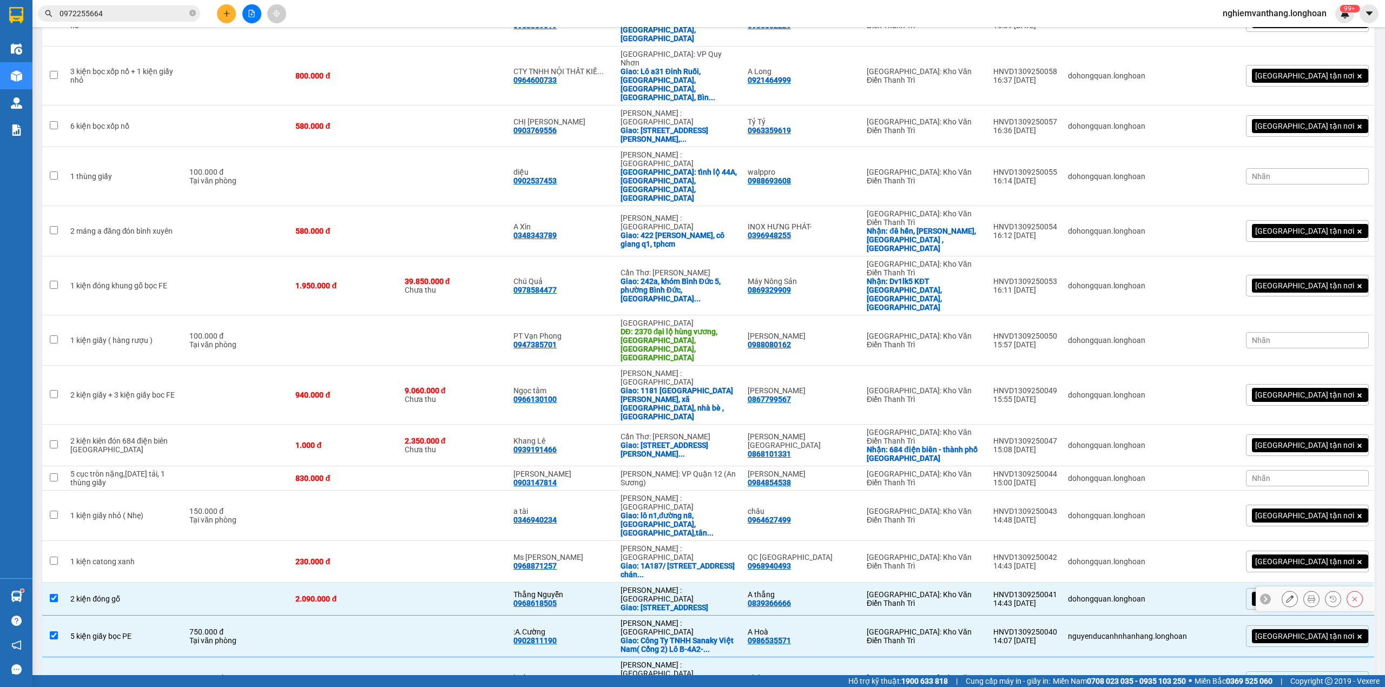
click at [242, 583] on td at bounding box center [237, 599] width 106 height 33
checkbox input "false"
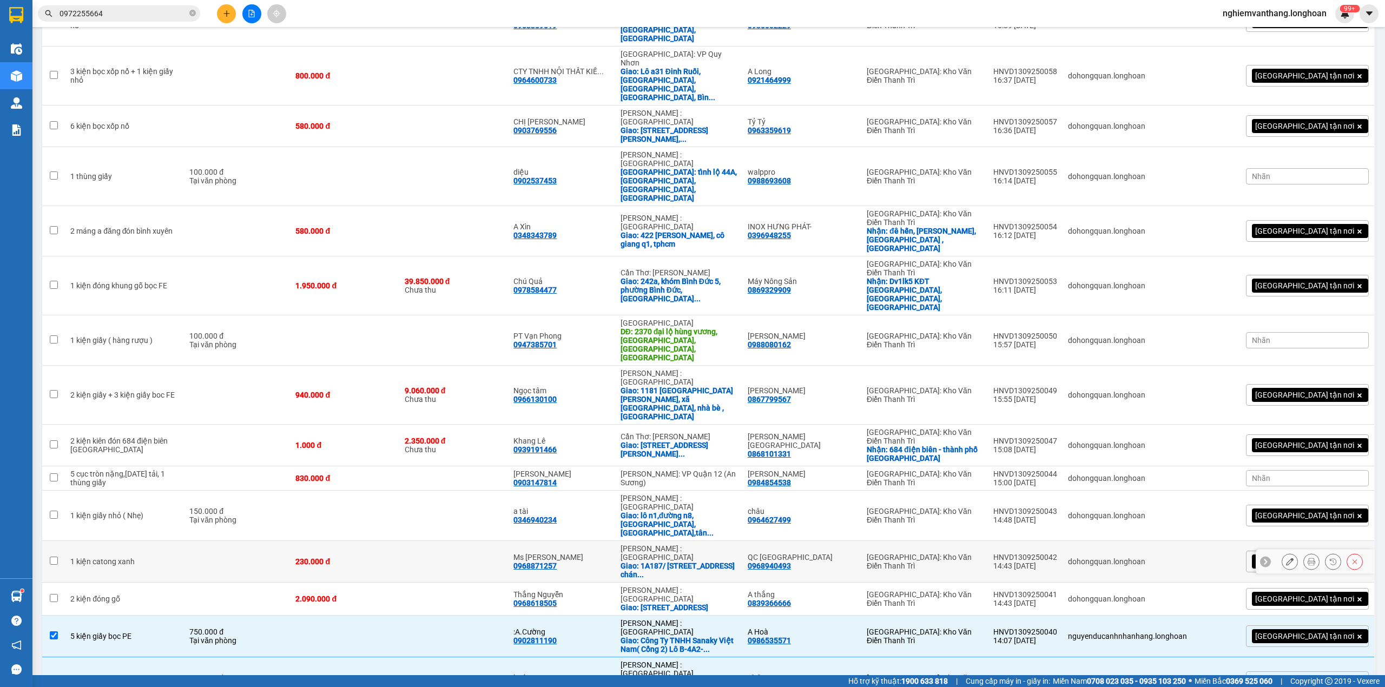
drag, startPoint x: 210, startPoint y: 267, endPoint x: 216, endPoint y: 265, distance: 6.8
click at [210, 541] on td at bounding box center [237, 562] width 106 height 42
checkbox input "true"
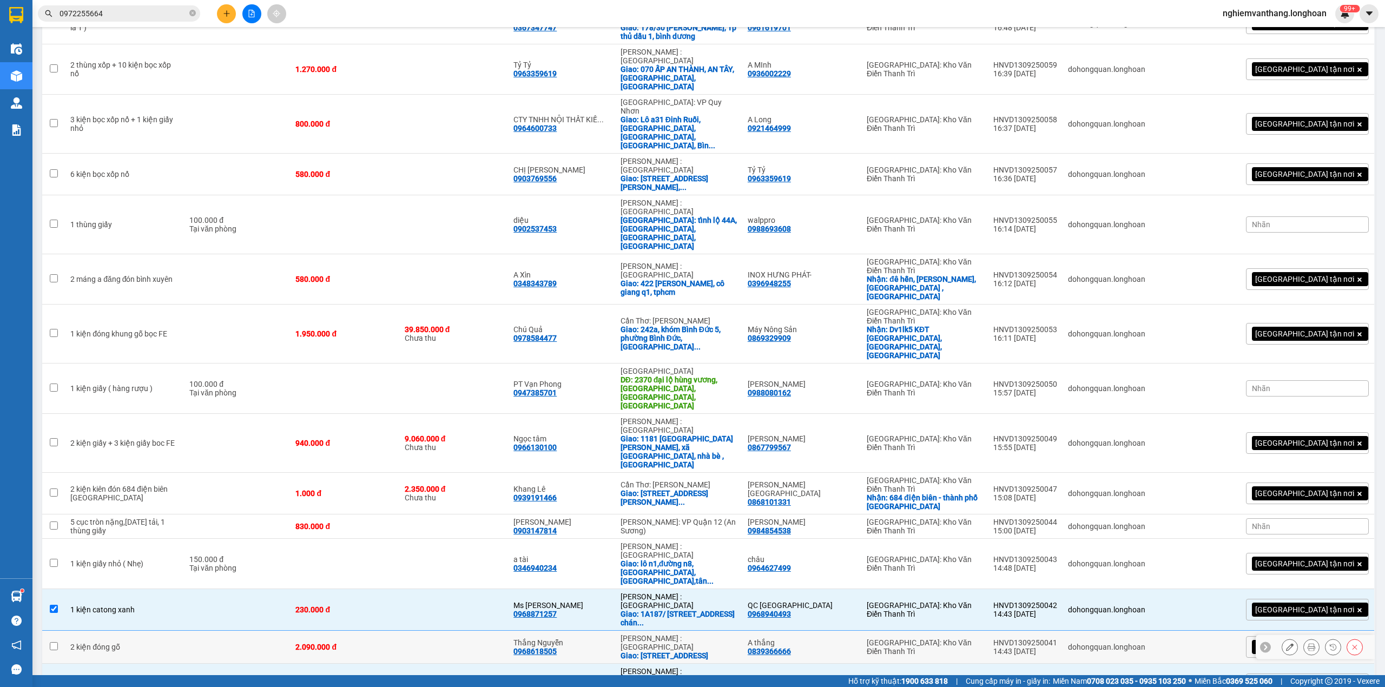
scroll to position [588, 0]
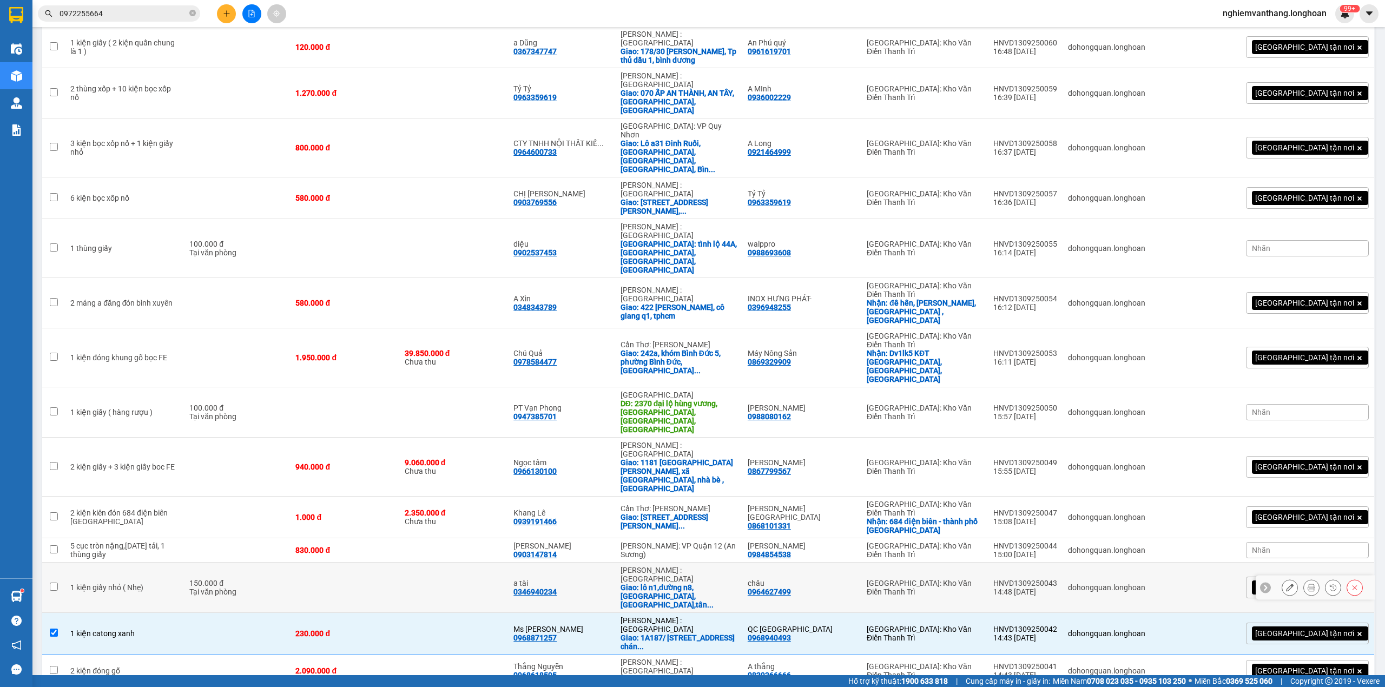
click at [199, 587] on div "Tại văn phòng" at bounding box center [236, 591] width 95 height 9
checkbox input "true"
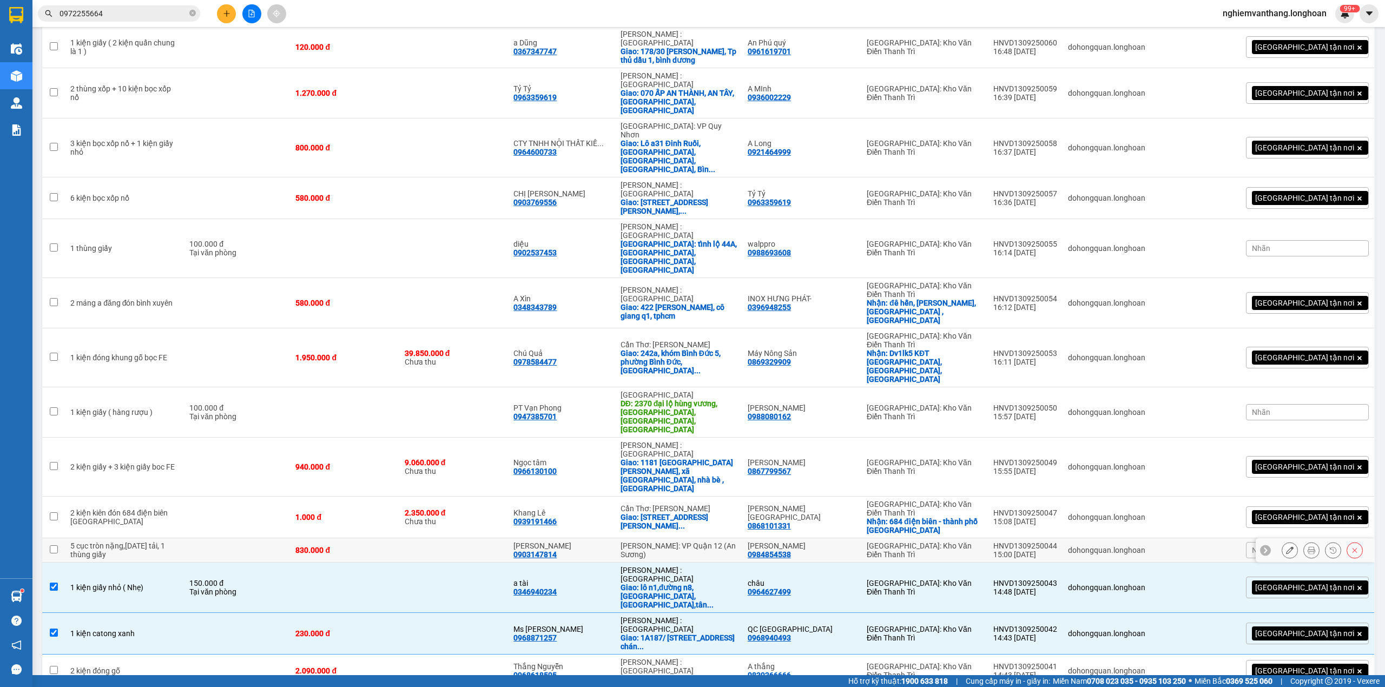
click at [204, 538] on td at bounding box center [237, 550] width 106 height 24
checkbox input "true"
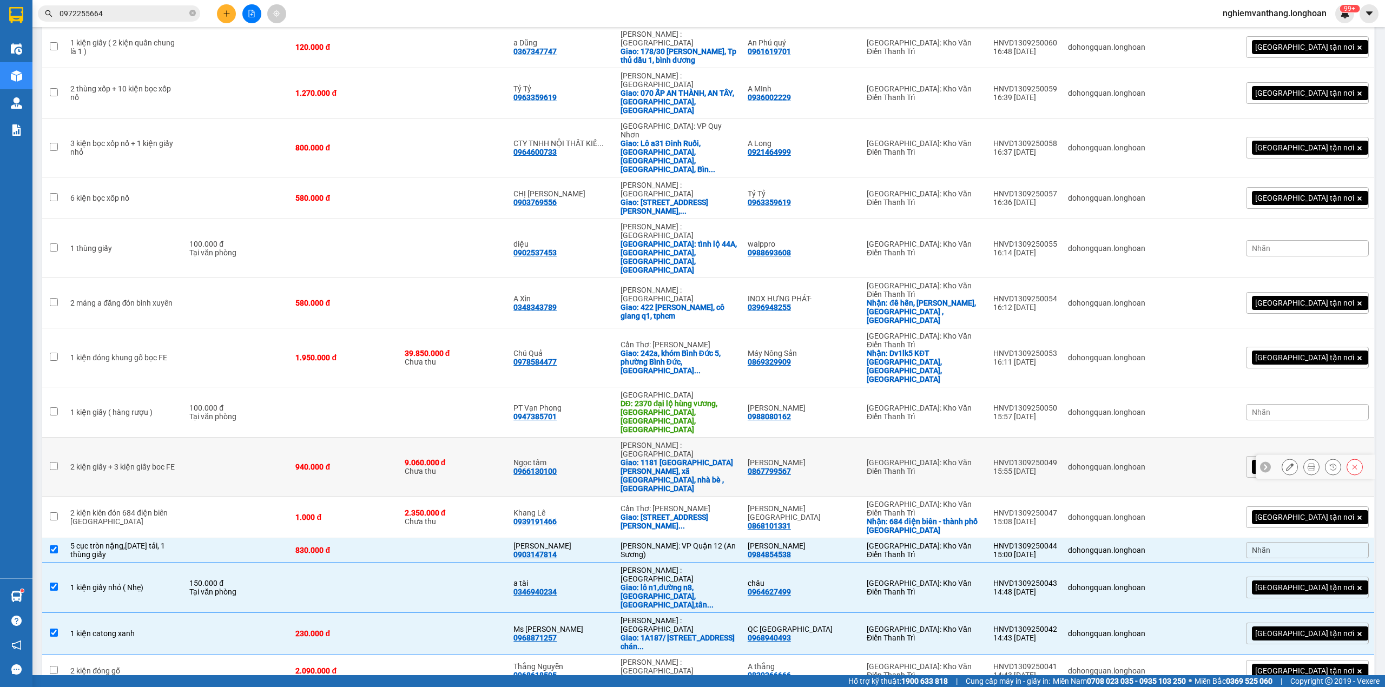
click at [191, 438] on td at bounding box center [237, 467] width 106 height 59
checkbox input "true"
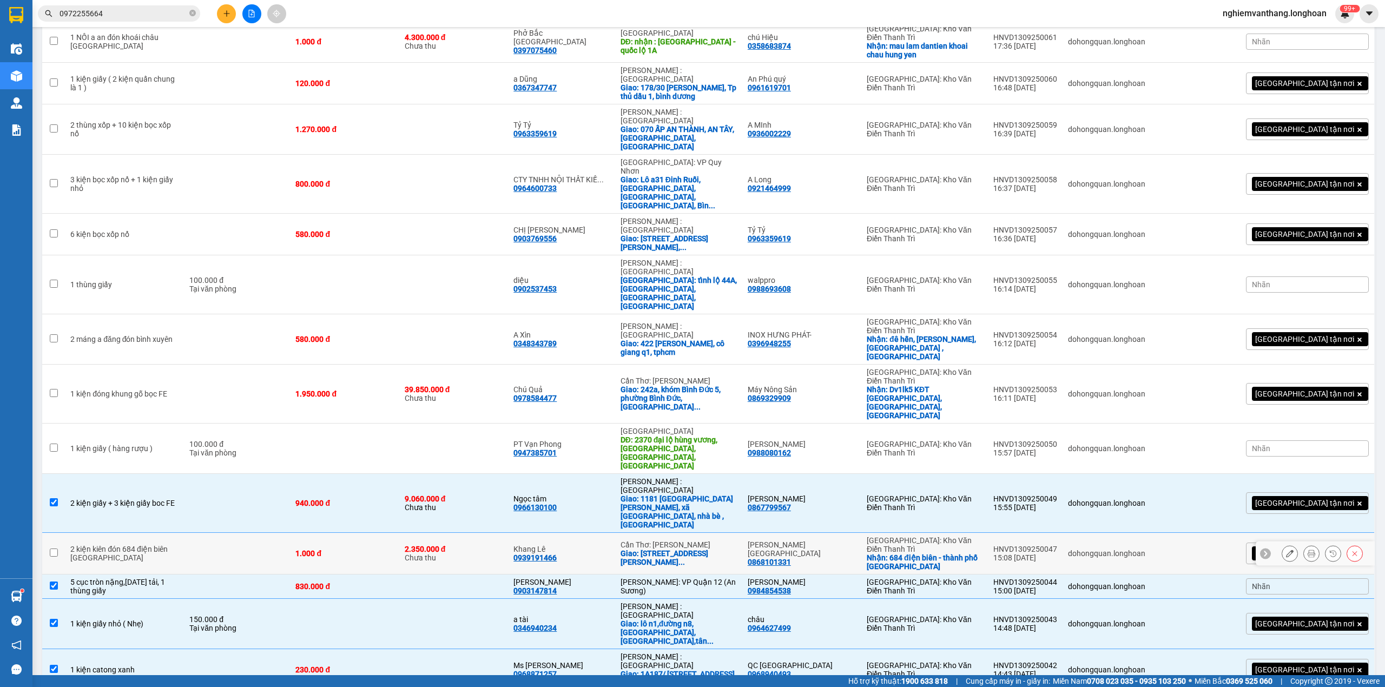
scroll to position [516, 0]
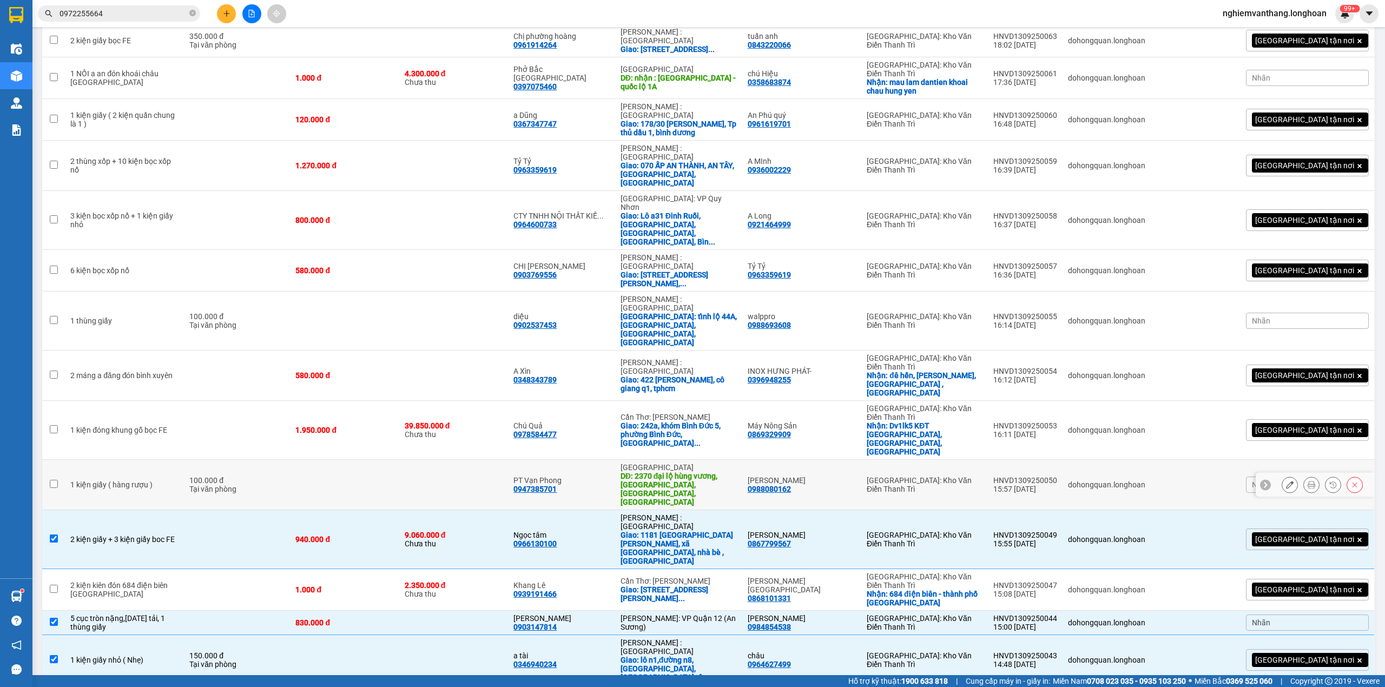
click at [232, 485] on div "Tại văn phòng" at bounding box center [236, 489] width 95 height 9
checkbox input "true"
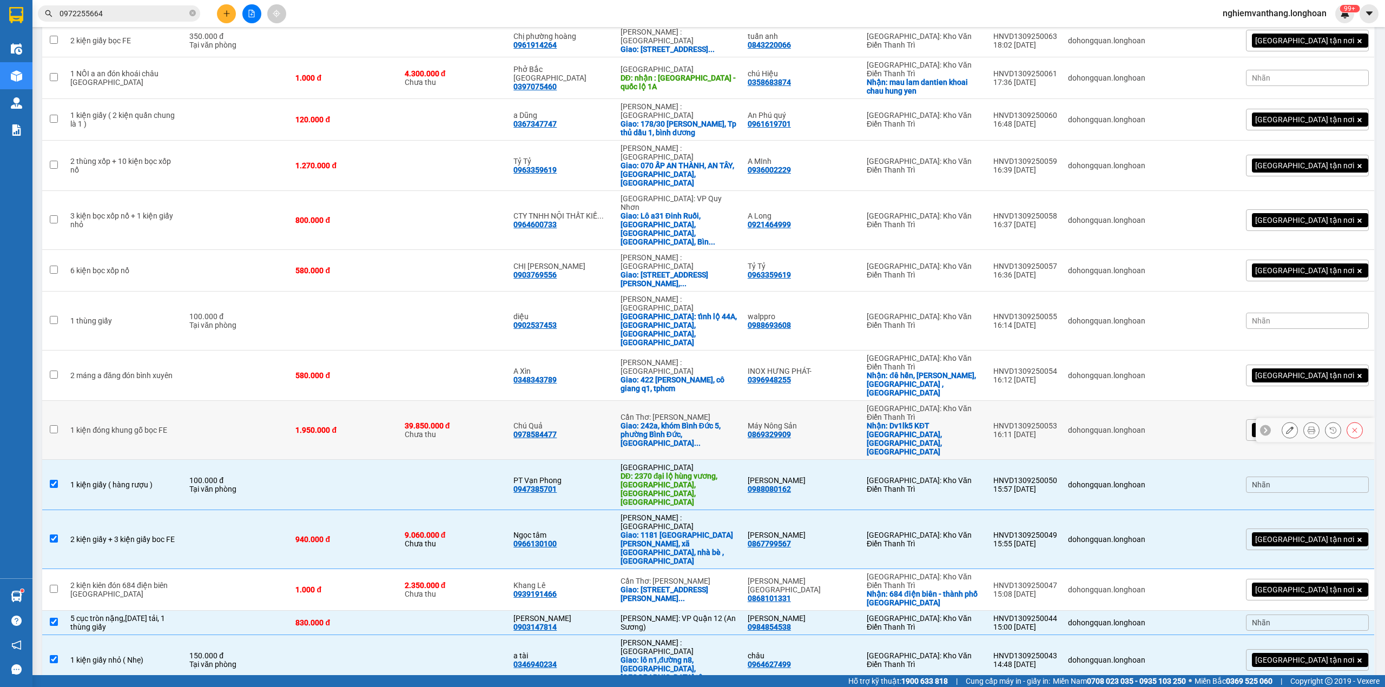
click at [223, 401] on td at bounding box center [237, 430] width 106 height 59
checkbox input "true"
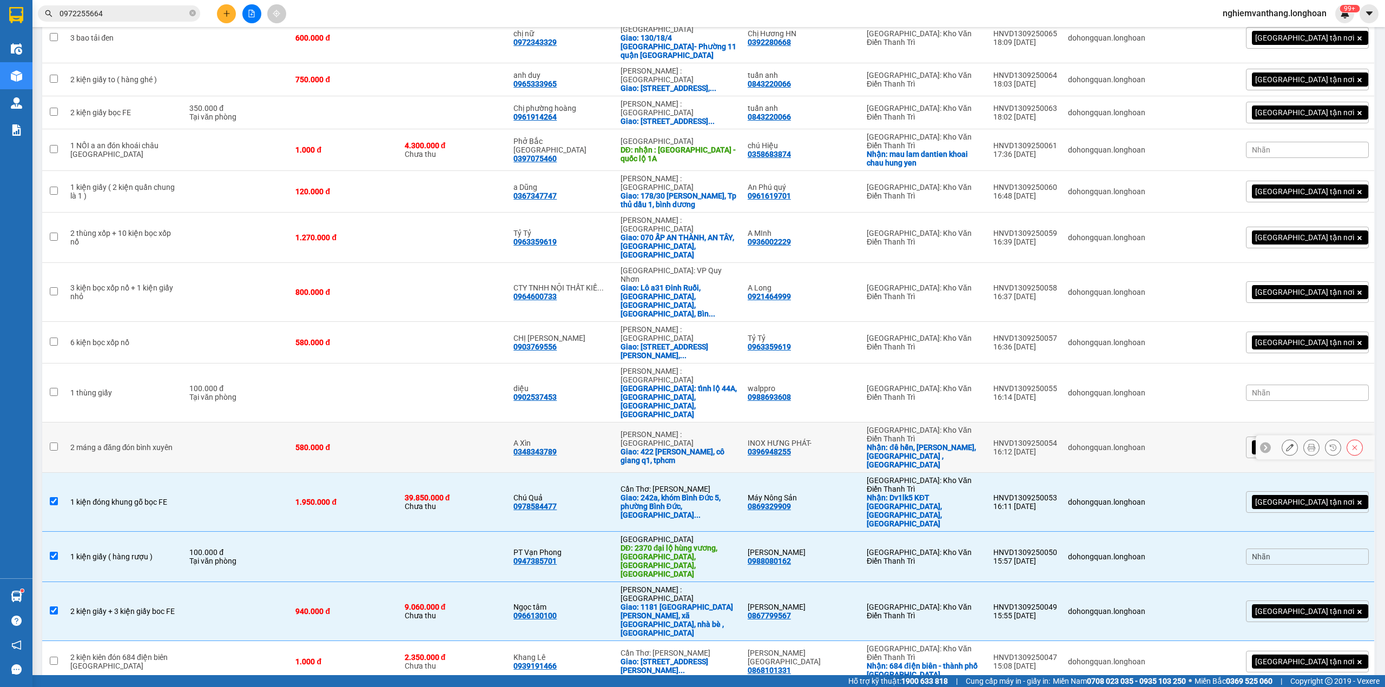
scroll to position [372, 0]
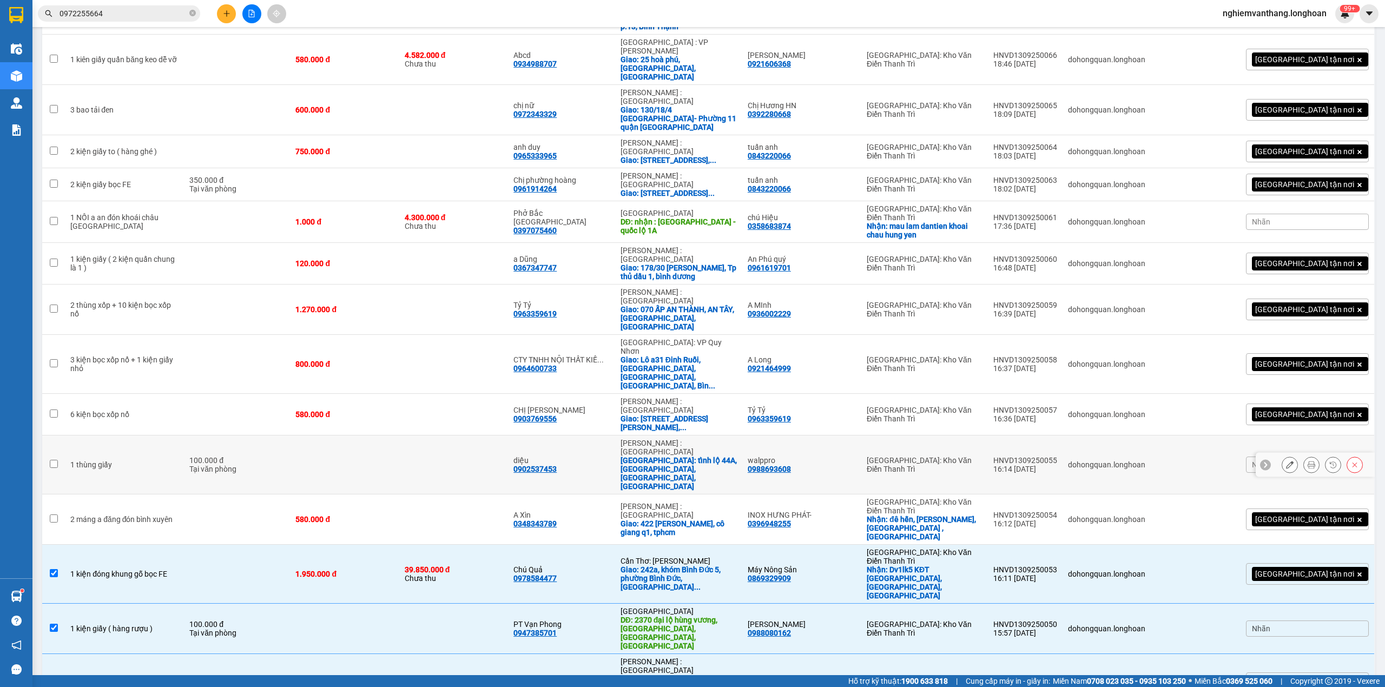
click at [233, 465] on div "Tại văn phòng" at bounding box center [236, 469] width 95 height 9
checkbox input "true"
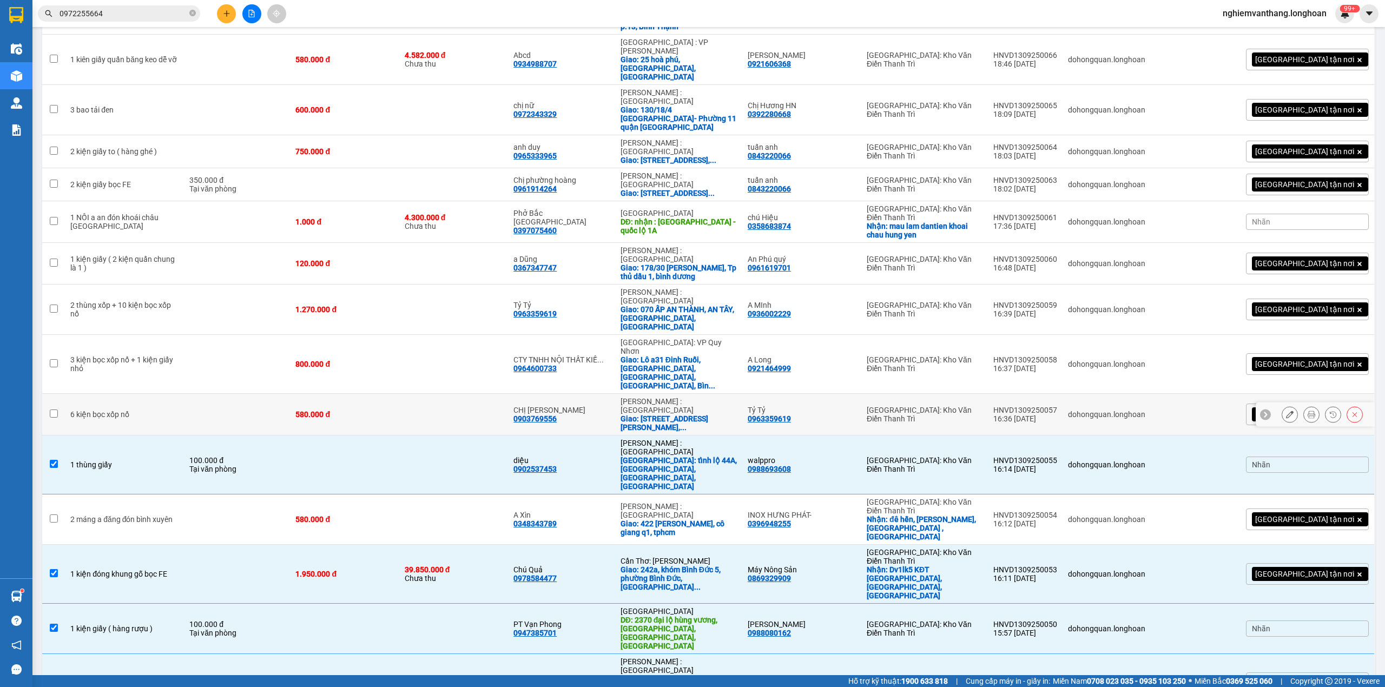
click at [263, 394] on td at bounding box center [237, 415] width 106 height 42
checkbox input "true"
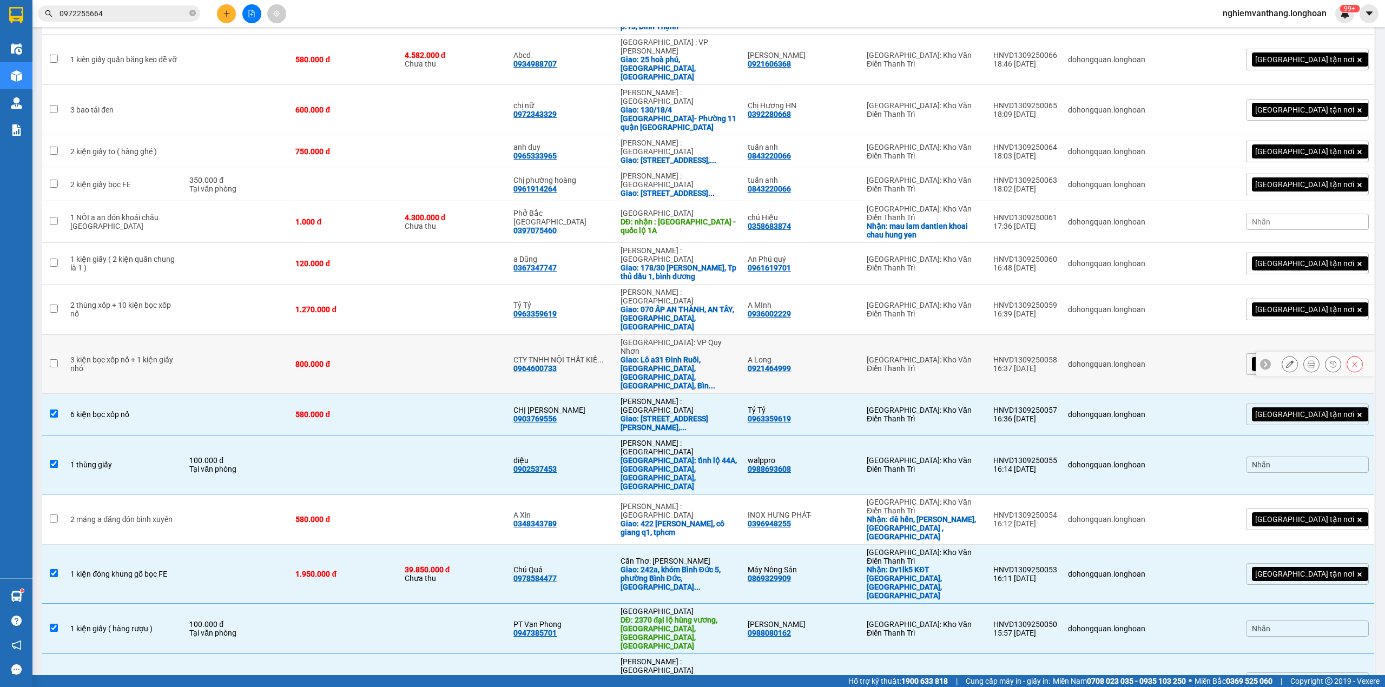
click at [204, 335] on td at bounding box center [237, 364] width 106 height 59
checkbox input "true"
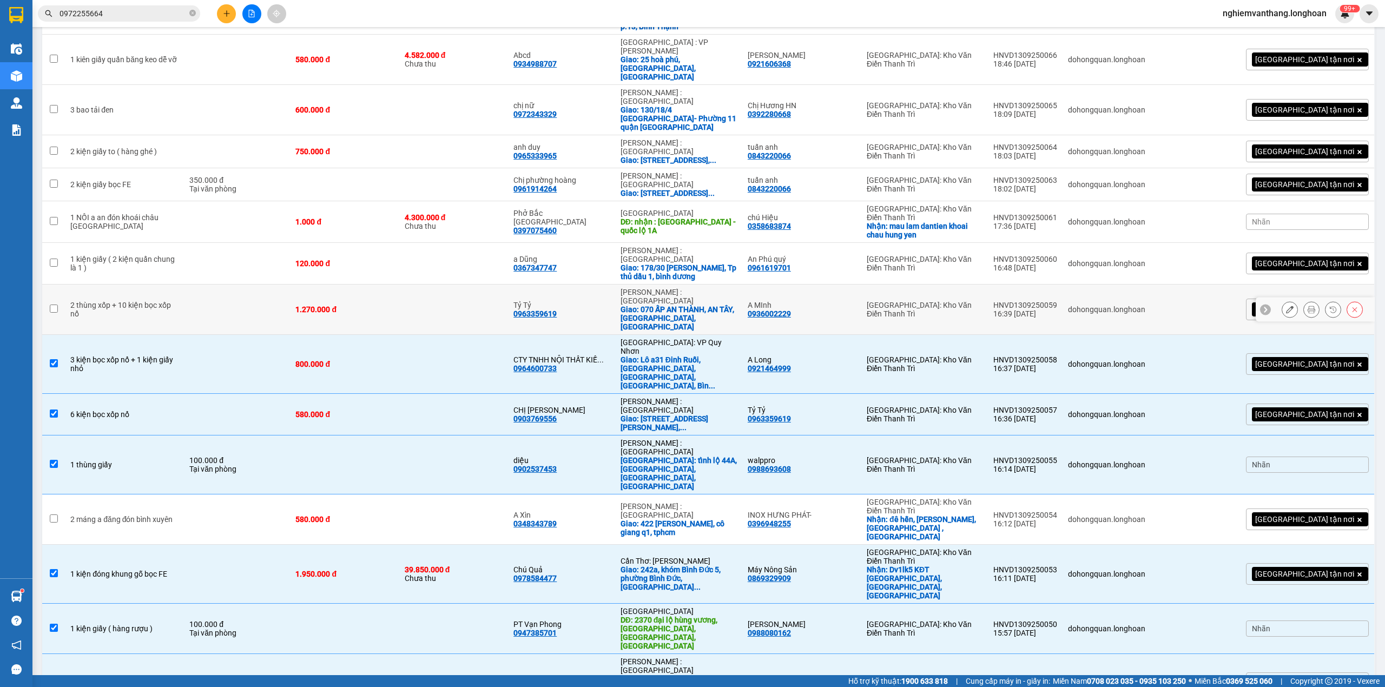
click at [203, 285] on td at bounding box center [237, 310] width 106 height 50
checkbox input "true"
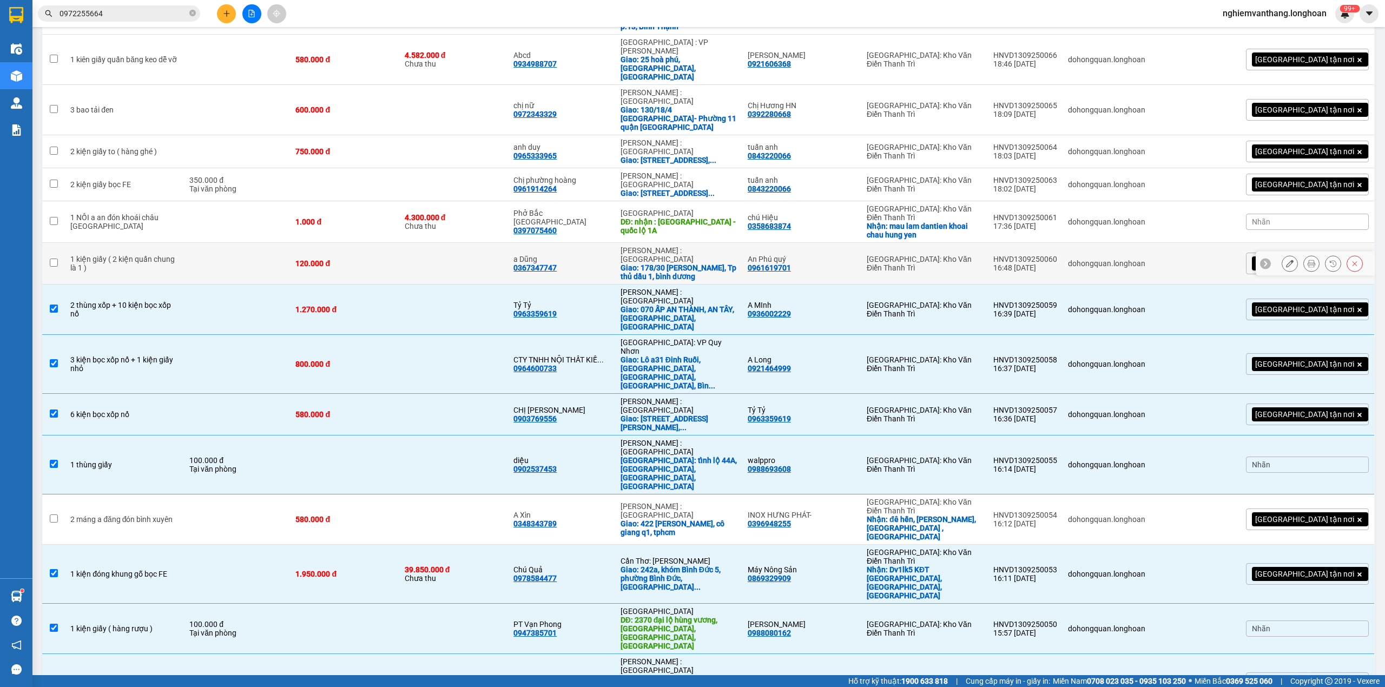
click at [197, 243] on td at bounding box center [237, 264] width 106 height 42
checkbox input "true"
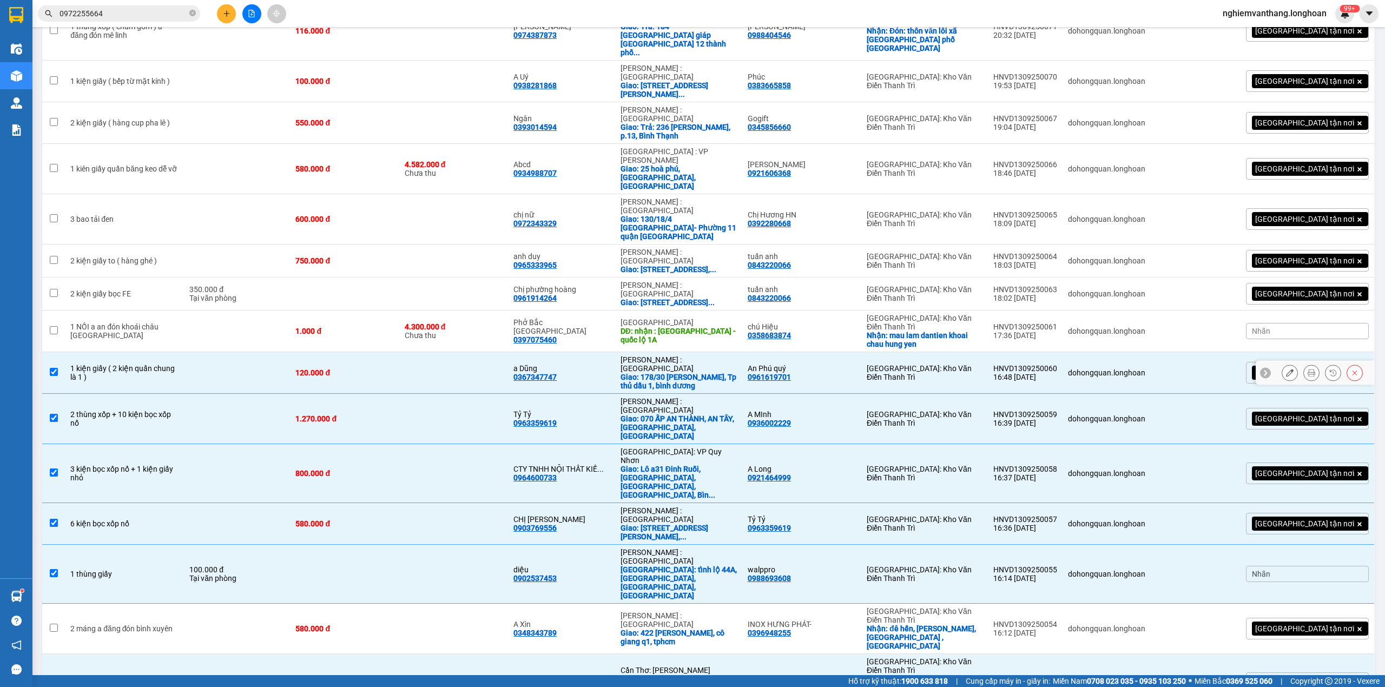
scroll to position [228, 0]
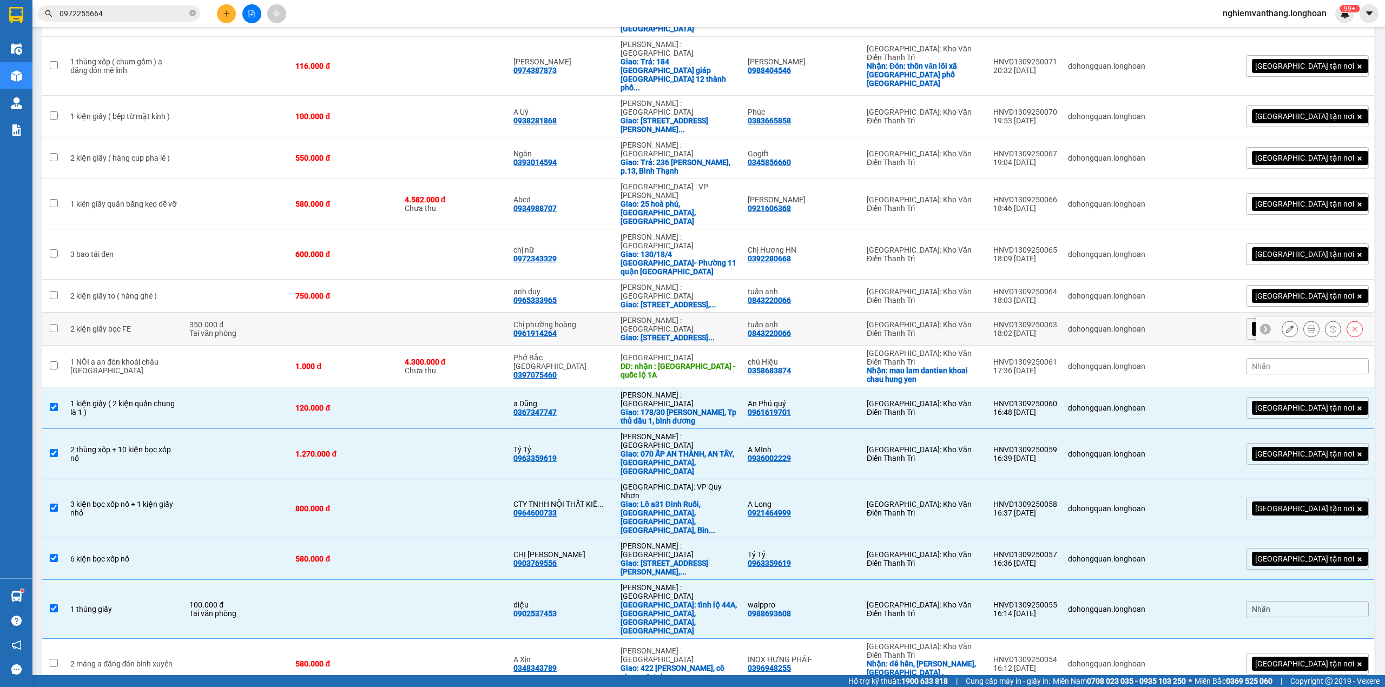
drag, startPoint x: 256, startPoint y: 241, endPoint x: 260, endPoint y: 236, distance: 5.7
click at [259, 313] on td "350.000 đ Tại văn phòng" at bounding box center [237, 329] width 106 height 33
checkbox input "true"
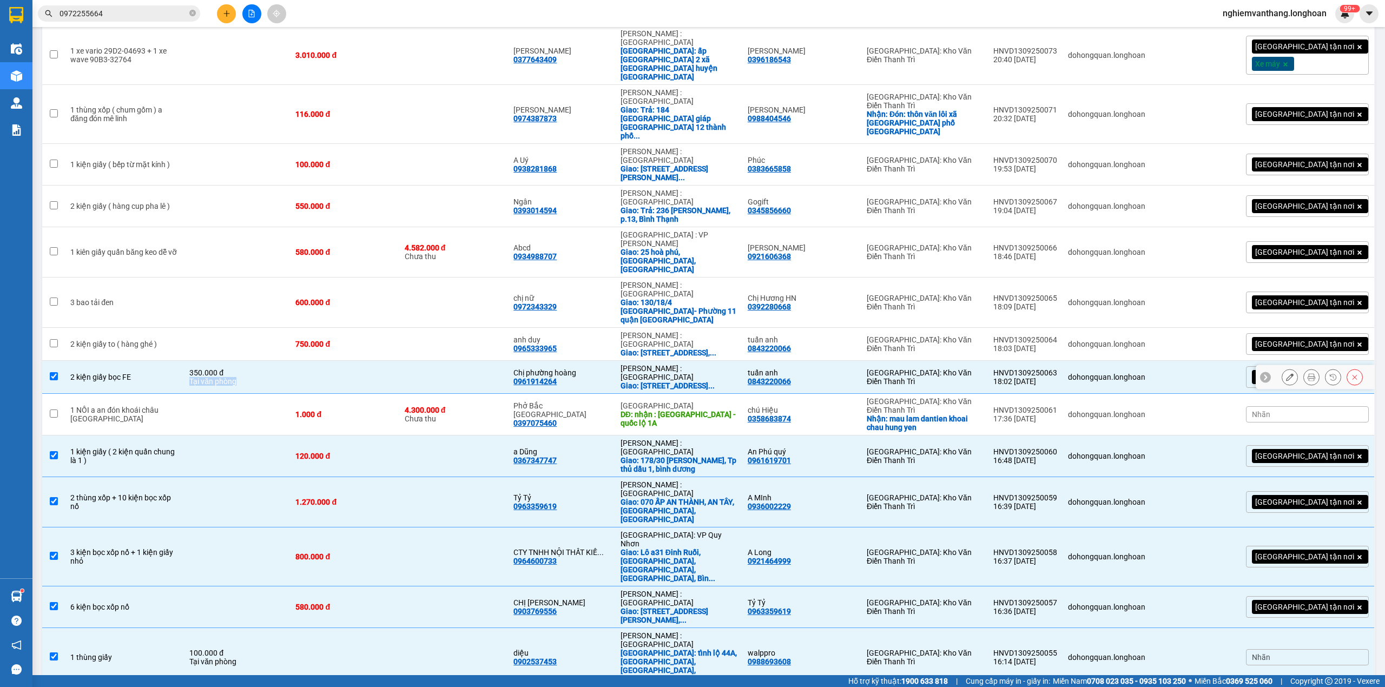
scroll to position [156, 0]
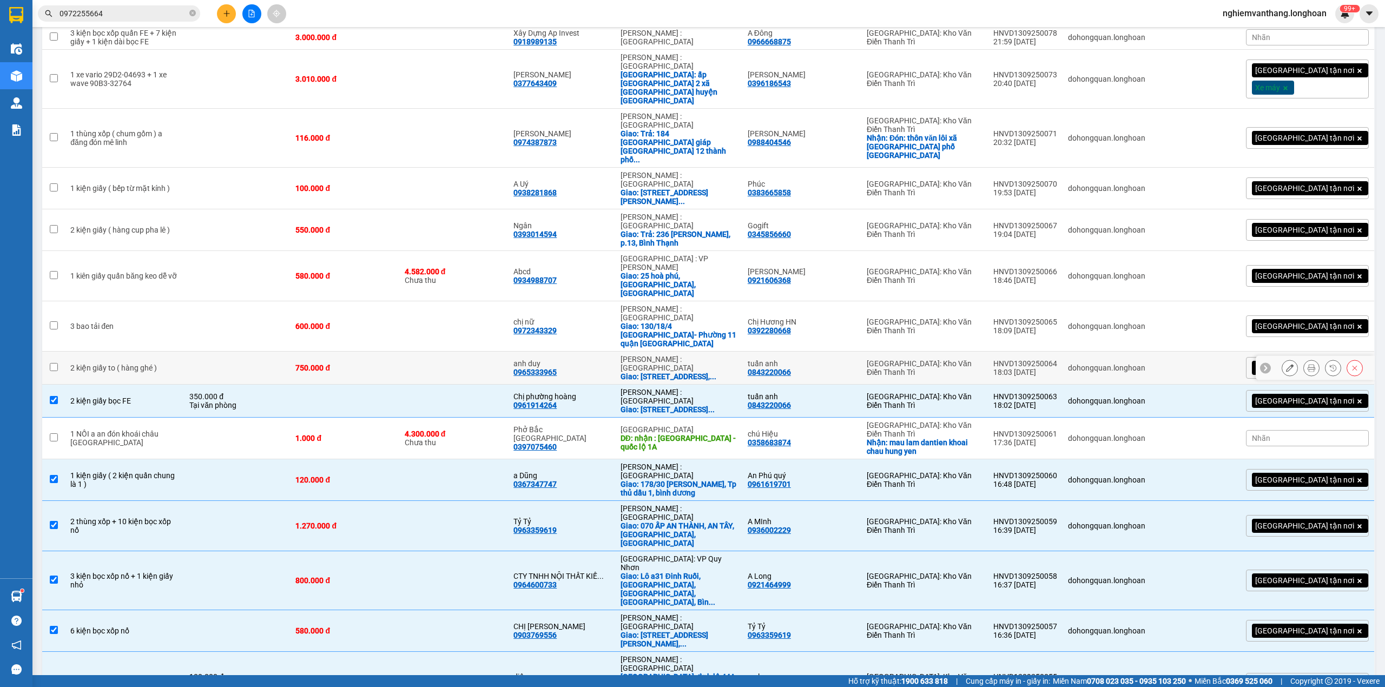
click at [264, 352] on td at bounding box center [237, 368] width 106 height 33
checkbox input "true"
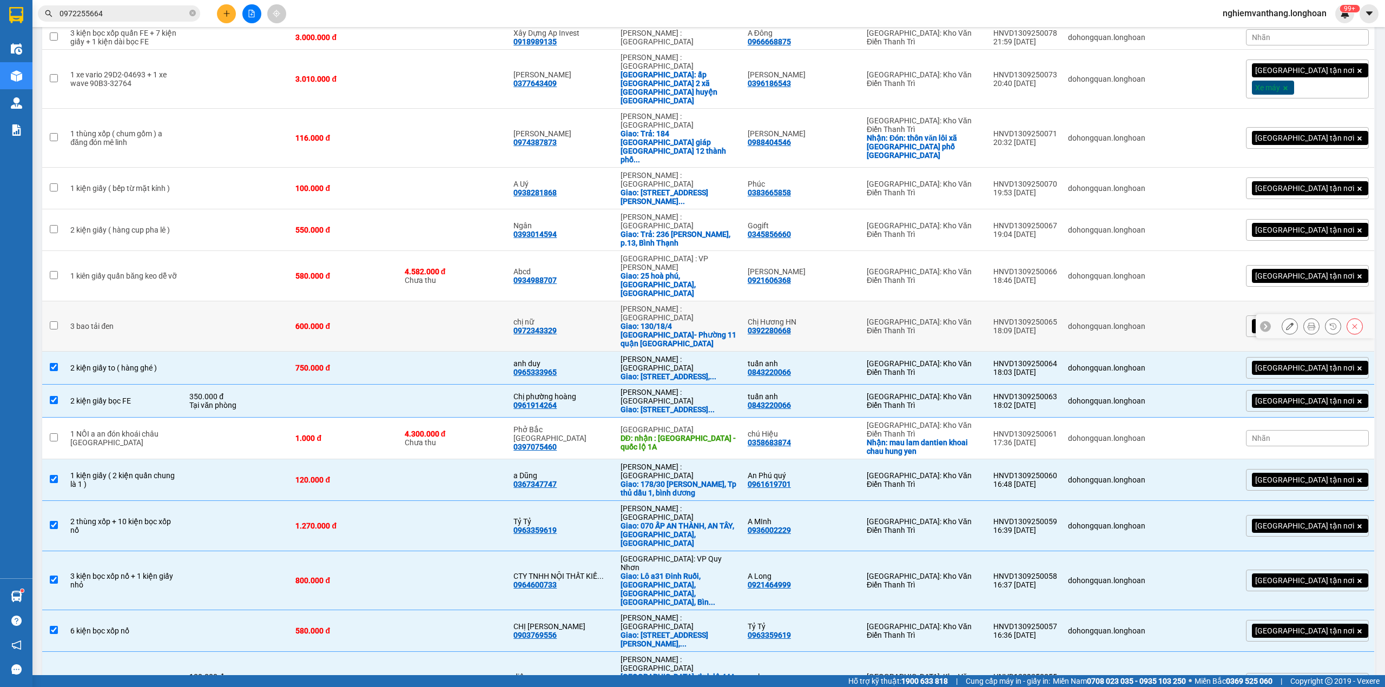
click at [234, 301] on td at bounding box center [237, 326] width 106 height 50
checkbox input "true"
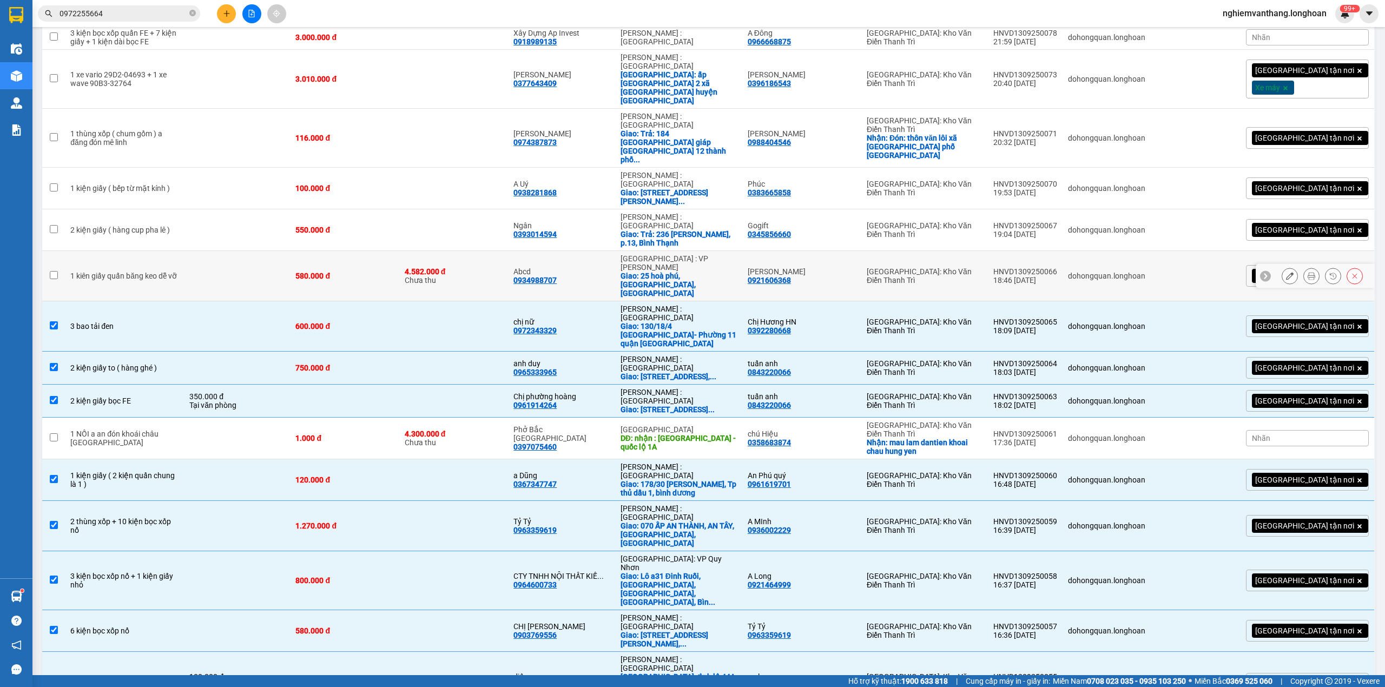
click at [231, 251] on td at bounding box center [237, 276] width 106 height 50
checkbox input "true"
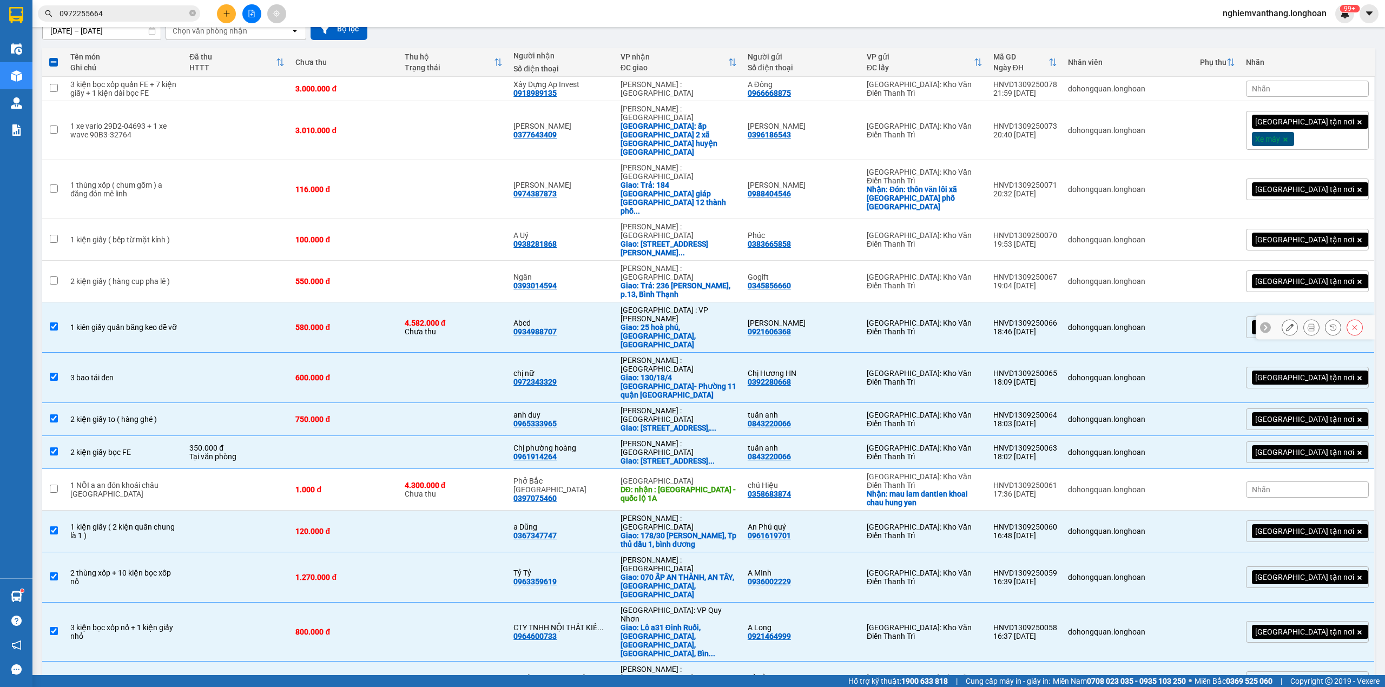
scroll to position [83, 0]
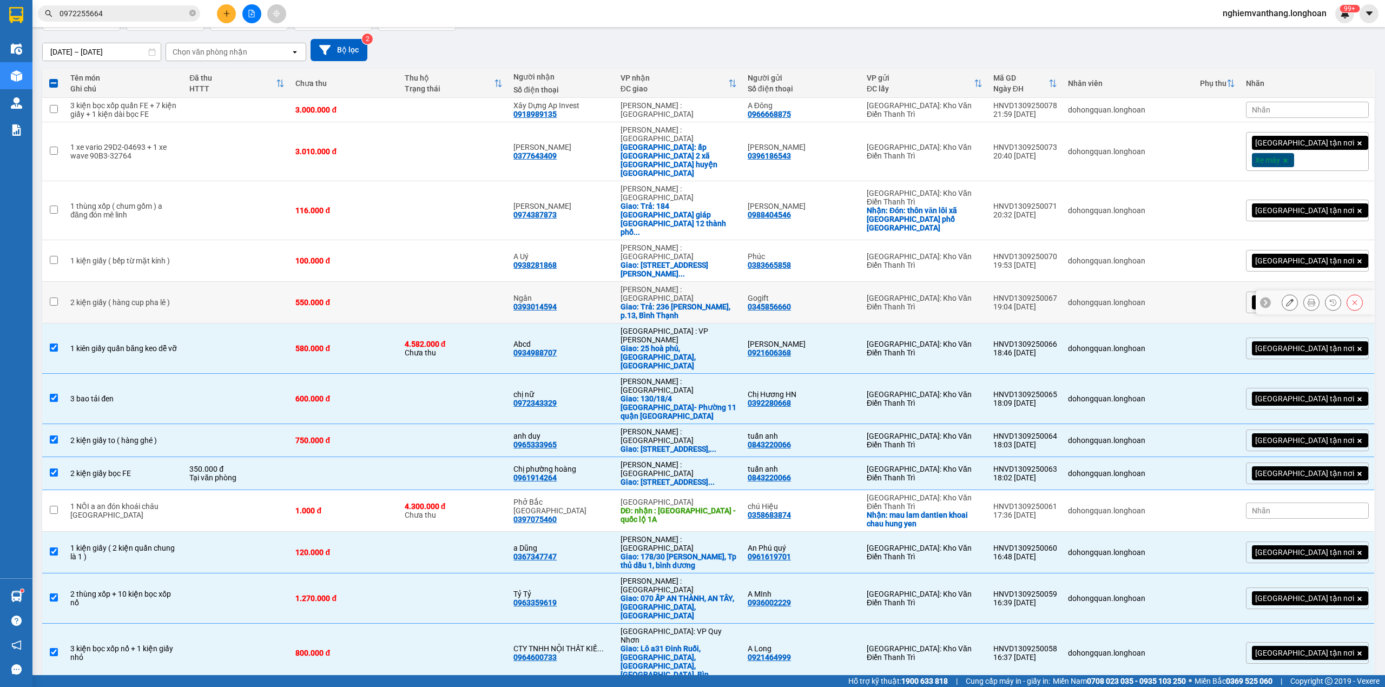
click at [230, 282] on td at bounding box center [237, 303] width 106 height 42
checkbox input "true"
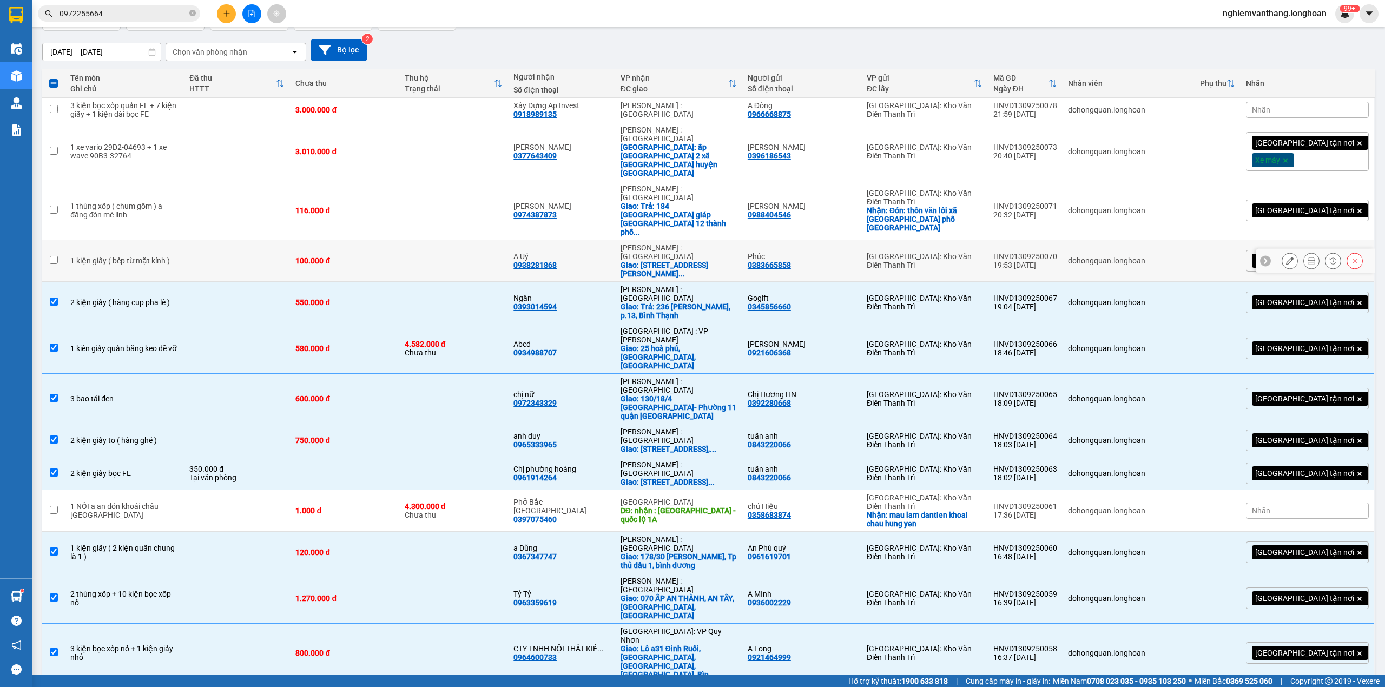
click at [212, 240] on td at bounding box center [237, 261] width 106 height 42
checkbox input "true"
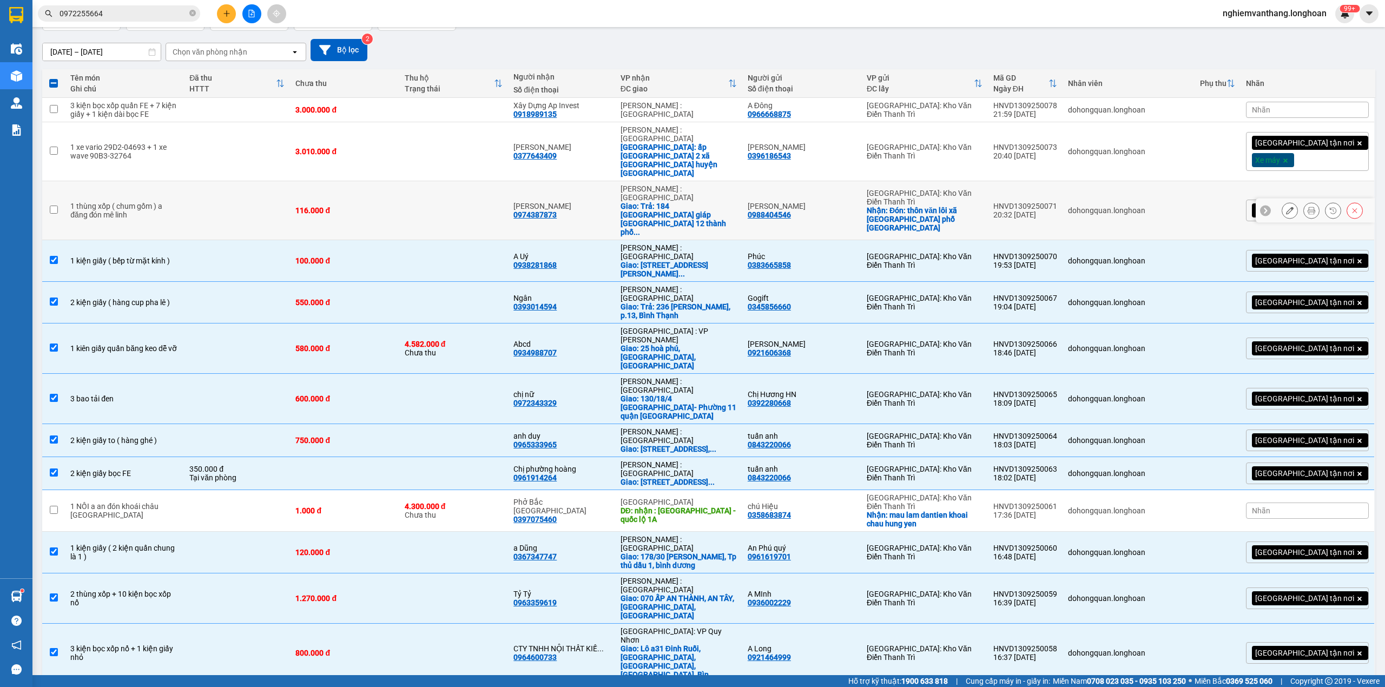
click at [197, 191] on td at bounding box center [237, 210] width 106 height 59
checkbox input "true"
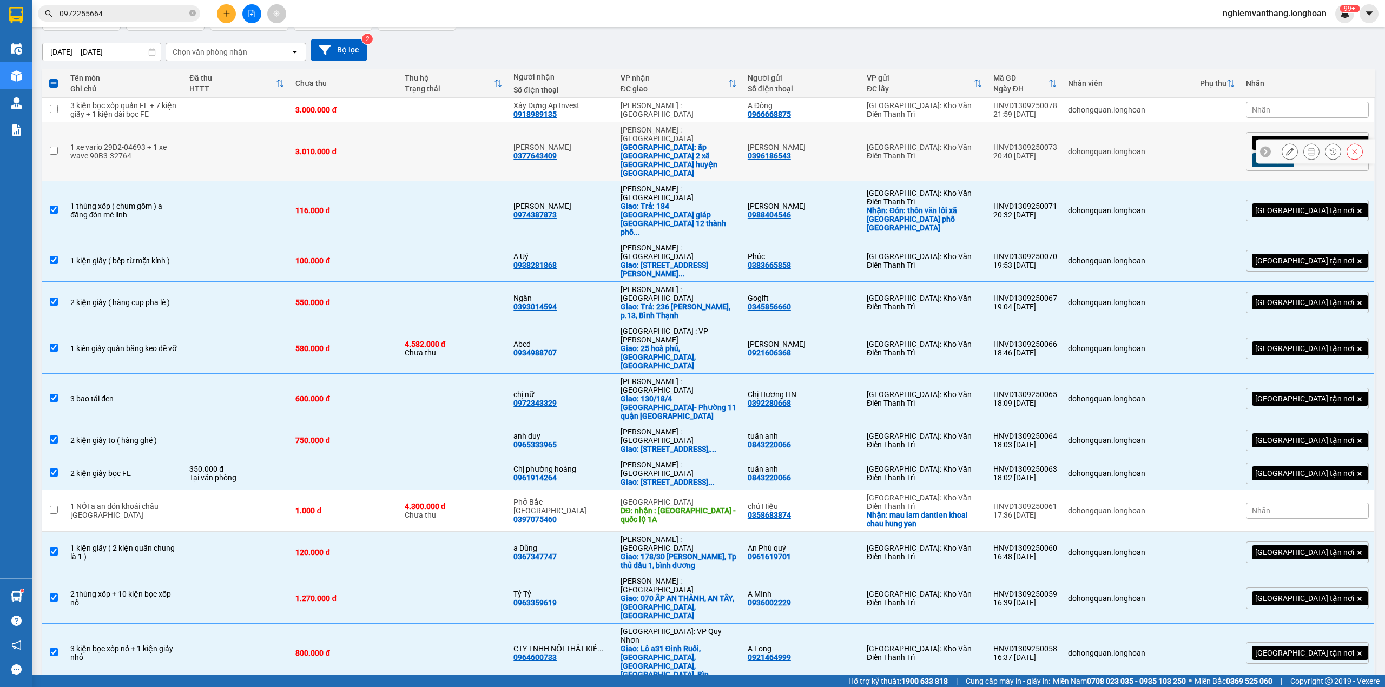
click at [202, 152] on td at bounding box center [237, 151] width 106 height 59
checkbox input "true"
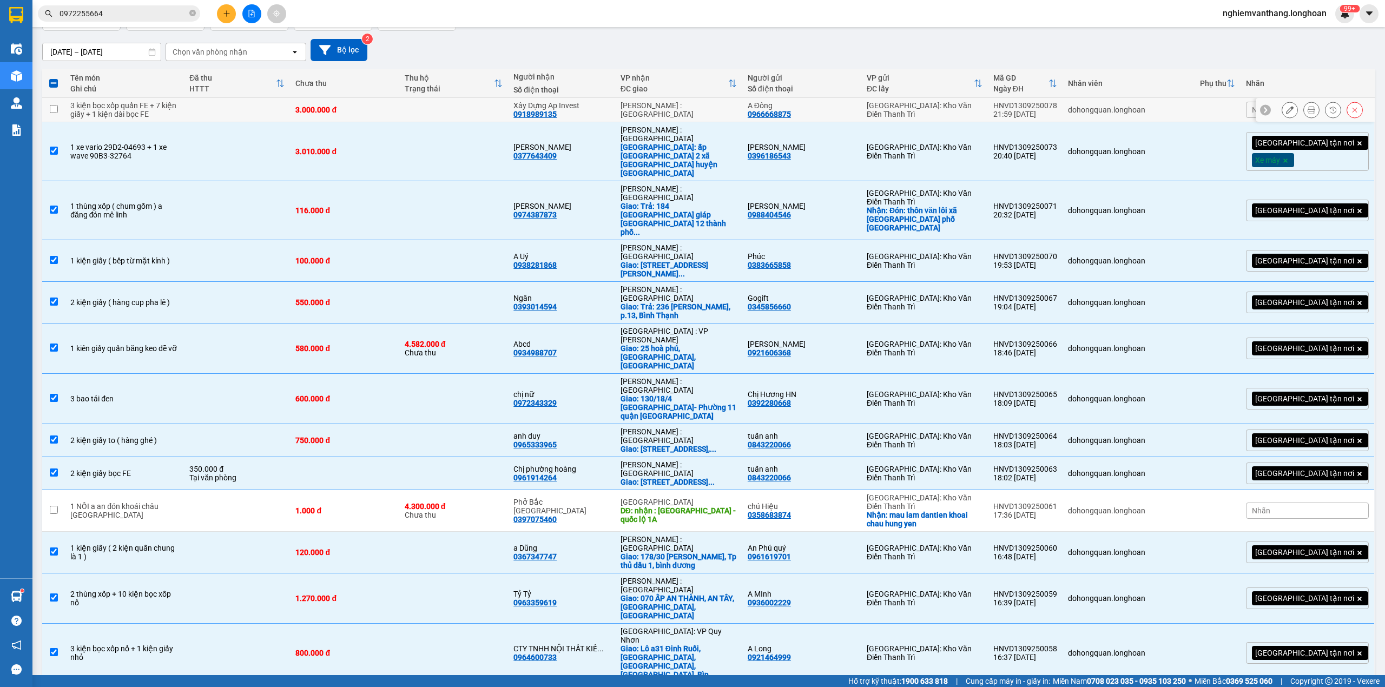
click at [215, 115] on td at bounding box center [237, 110] width 106 height 24
checkbox input "true"
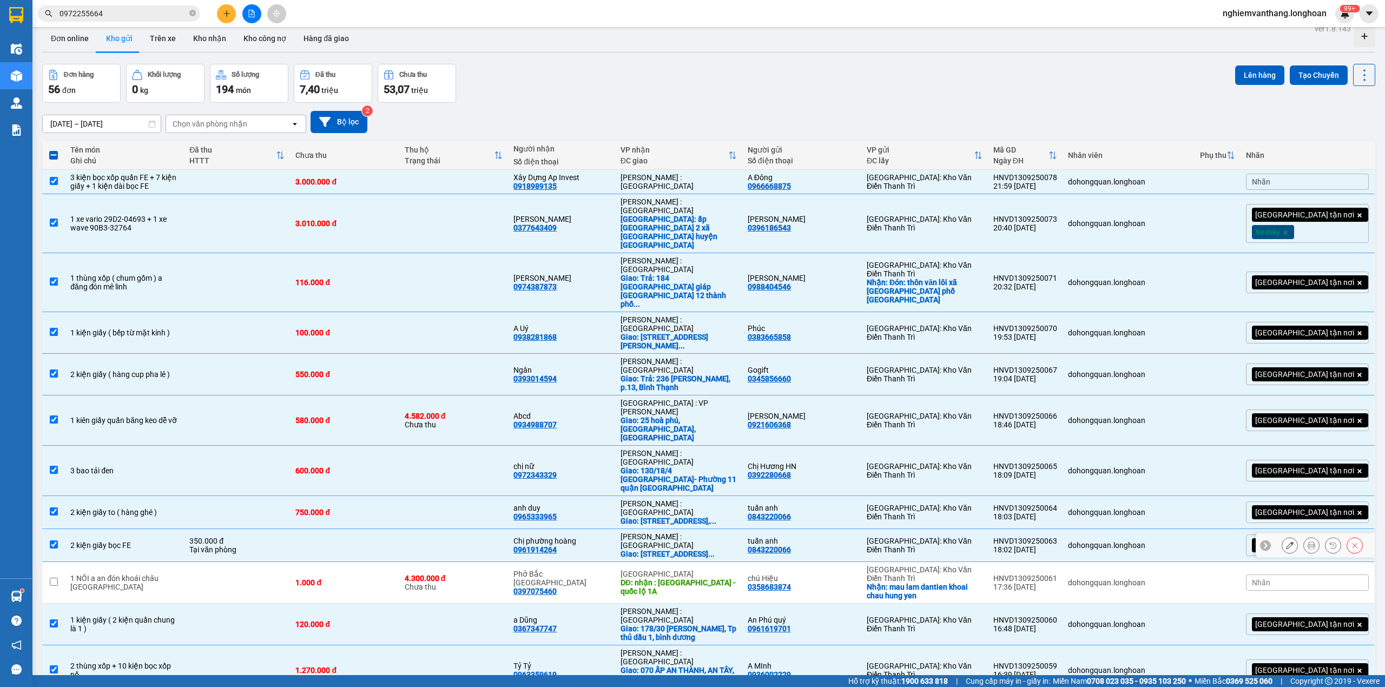
scroll to position [0, 0]
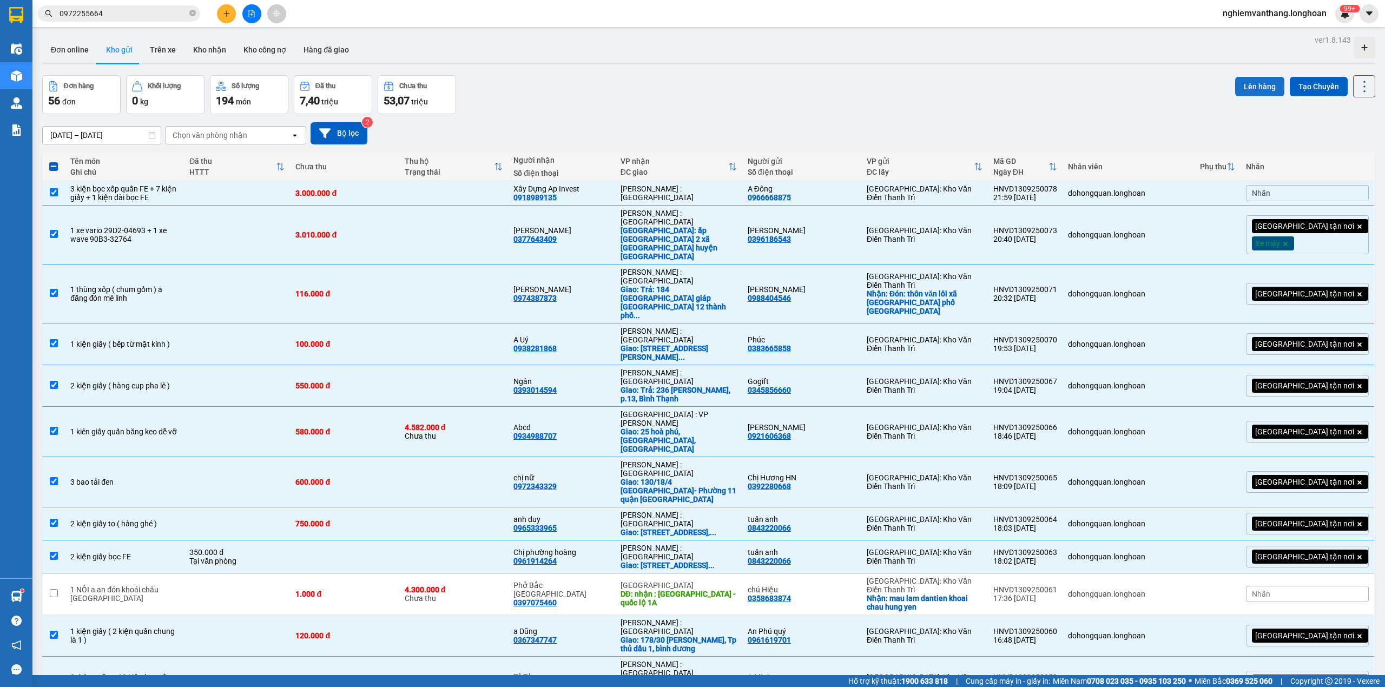
click at [1242, 82] on button "Lên hàng" at bounding box center [1259, 86] width 49 height 19
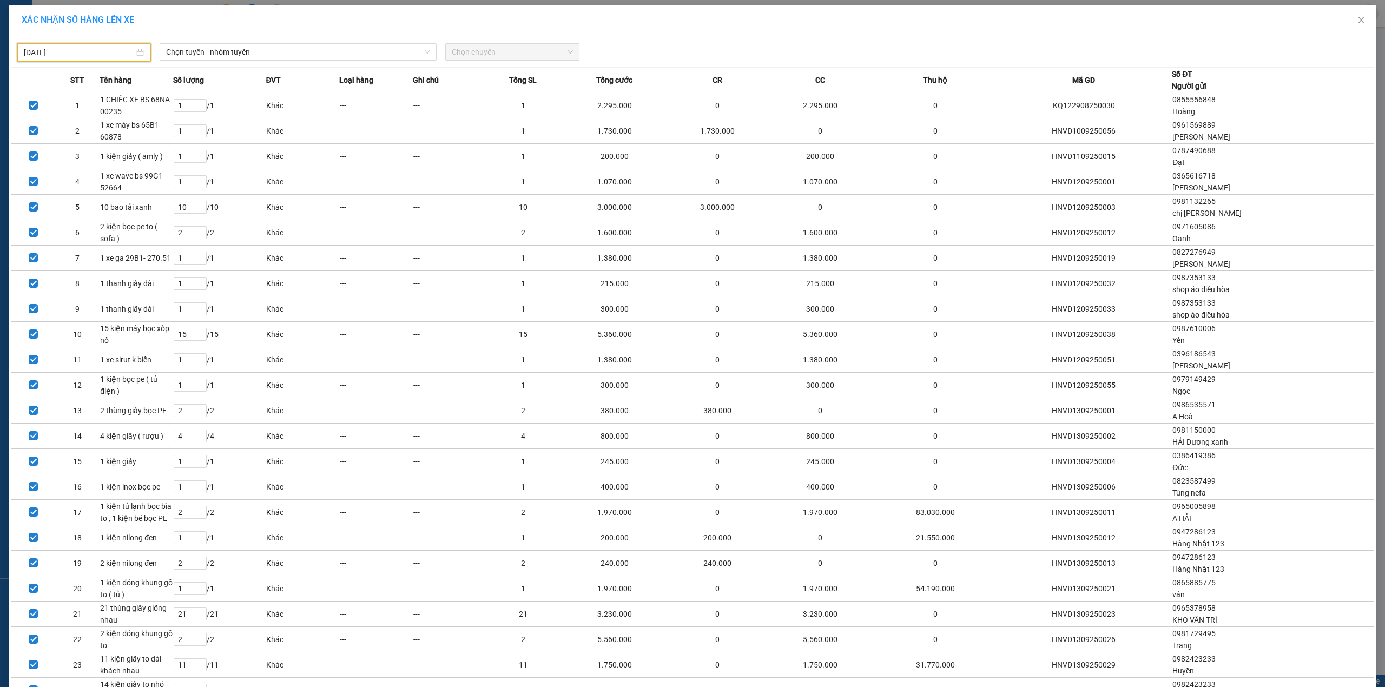
click at [70, 48] on input "[DATE]" at bounding box center [79, 53] width 110 height 12
click at [29, 147] on div "14" at bounding box center [31, 147] width 13 height 13
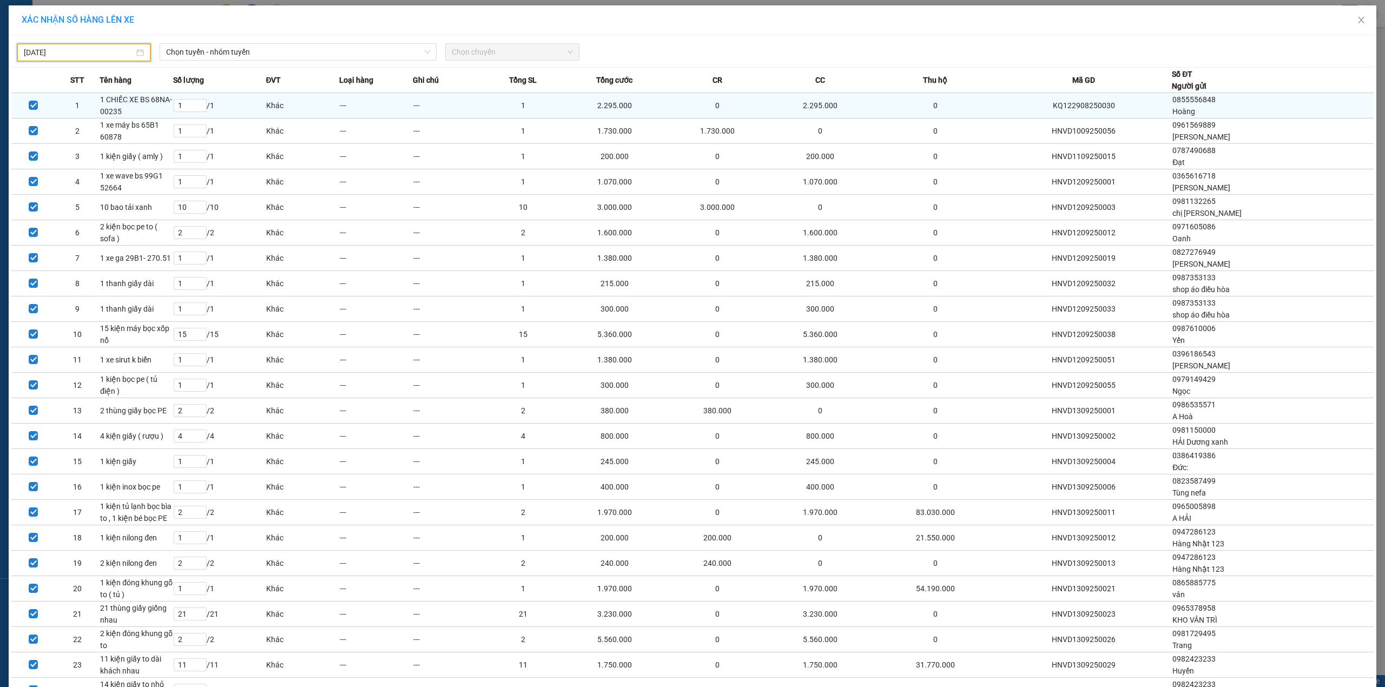
type input "[DATE]"
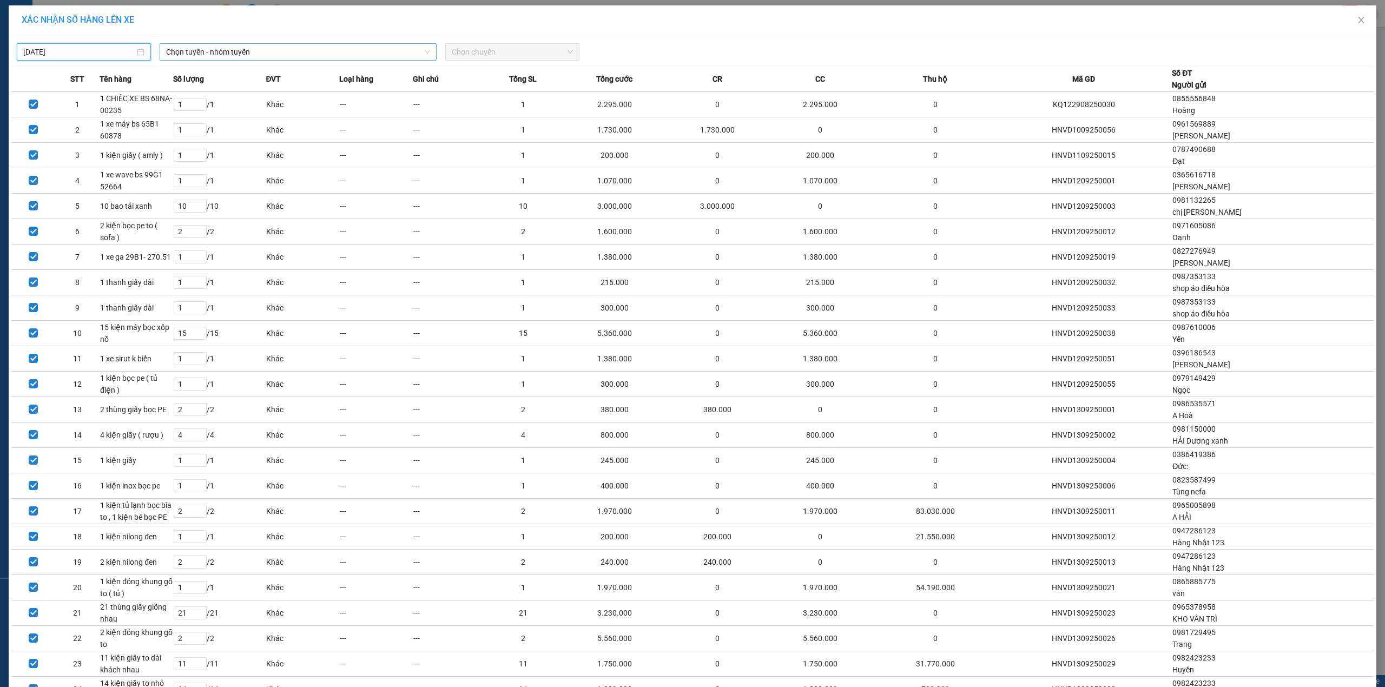
click at [267, 50] on span "Chọn tuyến - nhóm tuyến" at bounding box center [298, 52] width 264 height 16
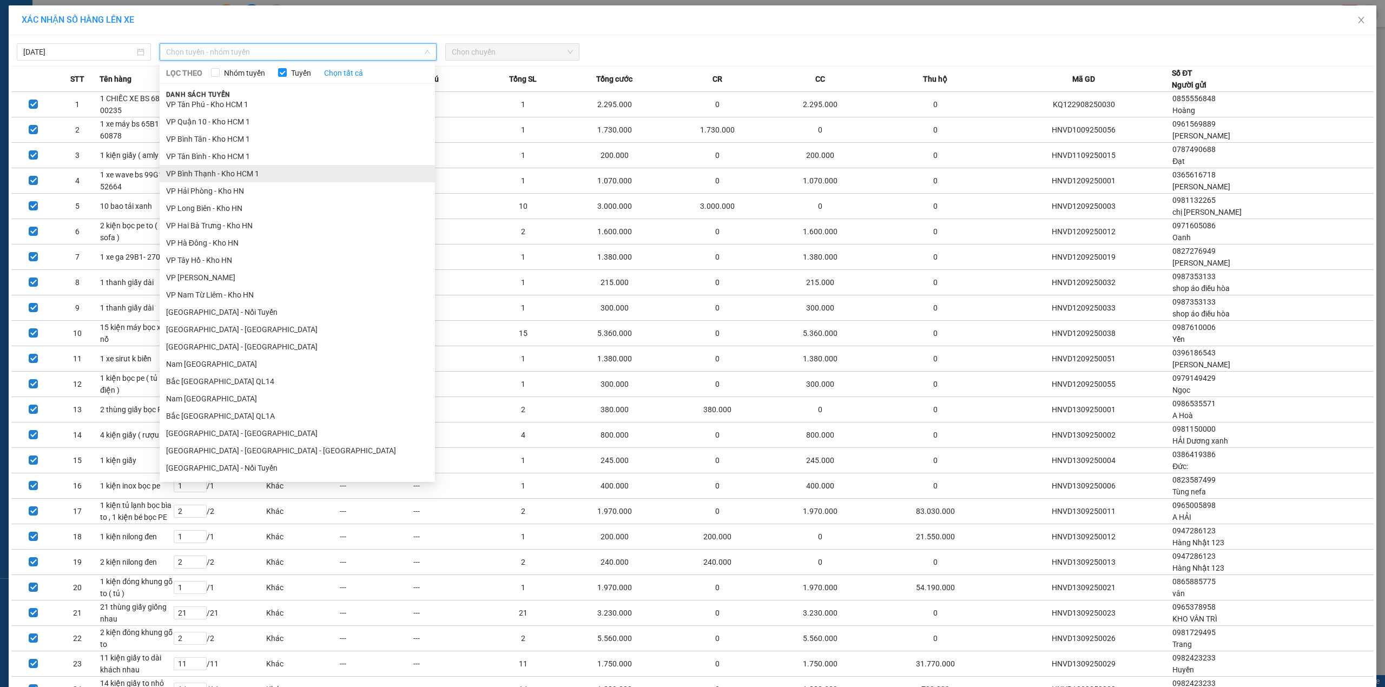
scroll to position [487, 0]
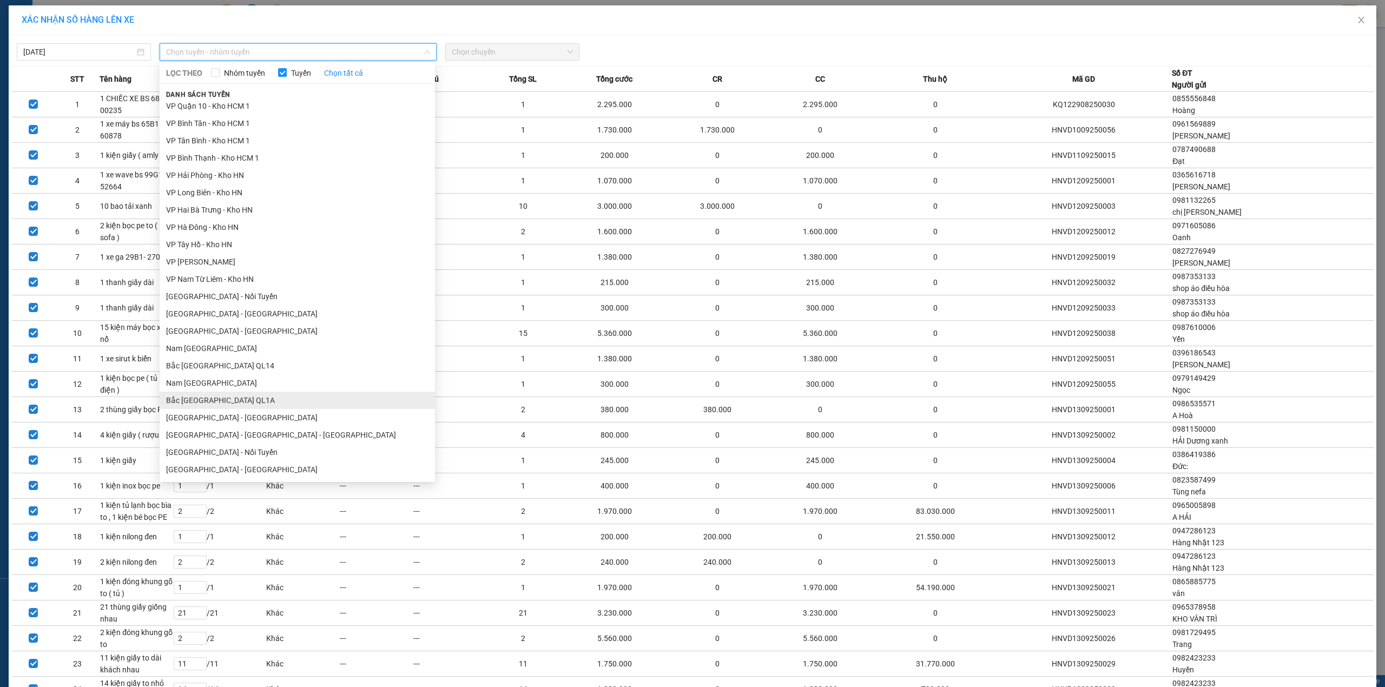
click at [232, 402] on li "Bắc [GEOGRAPHIC_DATA] QL1A" at bounding box center [297, 400] width 275 height 17
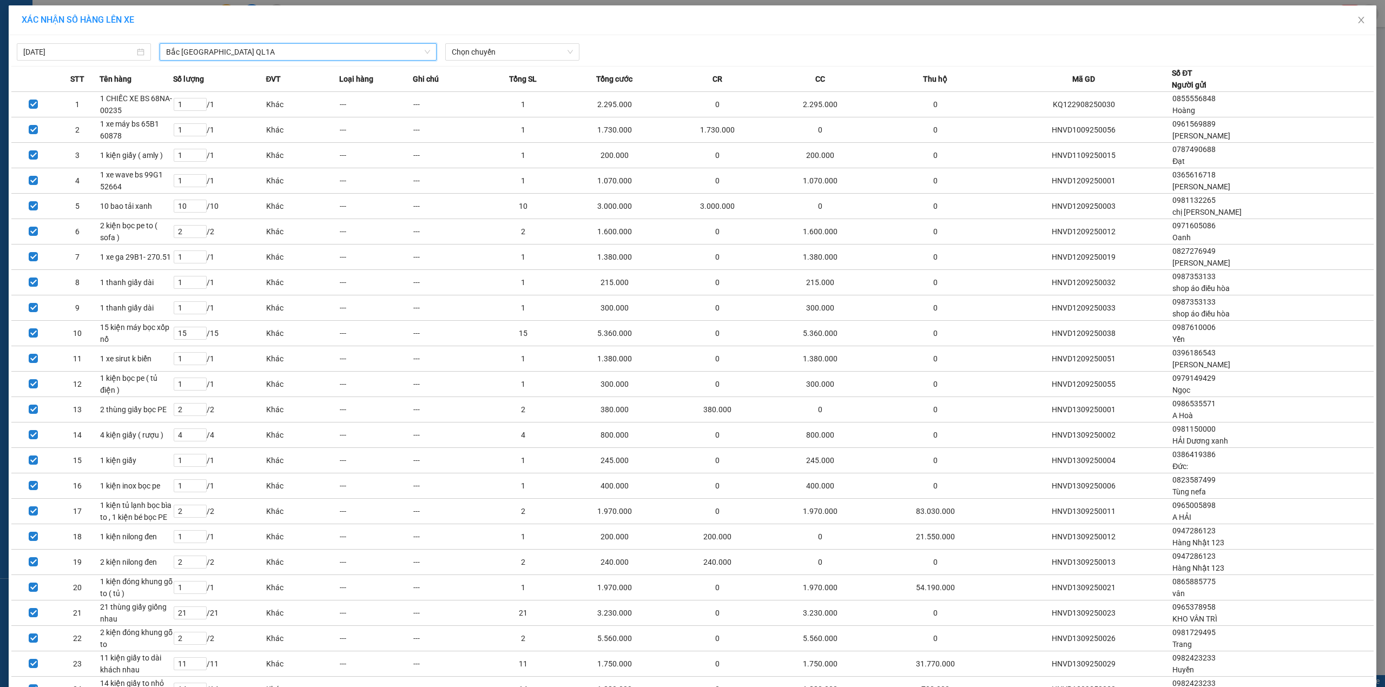
click at [476, 39] on div "14/09/2025 Bắc Trung Nam QL1A Bắc Trung Nam QL1A LỌC THEO Nhóm tuyến Tuyến Chọn…" at bounding box center [692, 49] width 1362 height 23
click at [474, 50] on span "Chọn chuyến" at bounding box center [512, 52] width 121 height 16
click at [477, 85] on div "18:00 (TC)" at bounding box center [489, 91] width 84 height 12
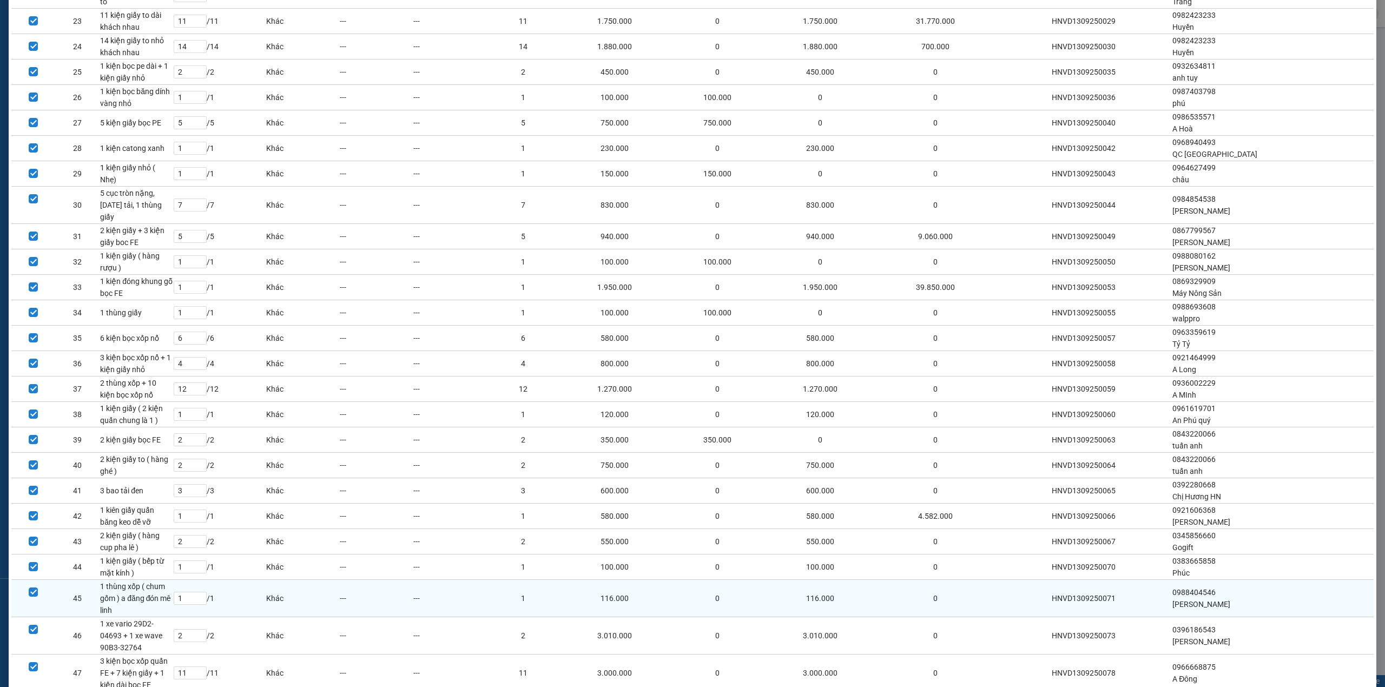
scroll to position [724, 0]
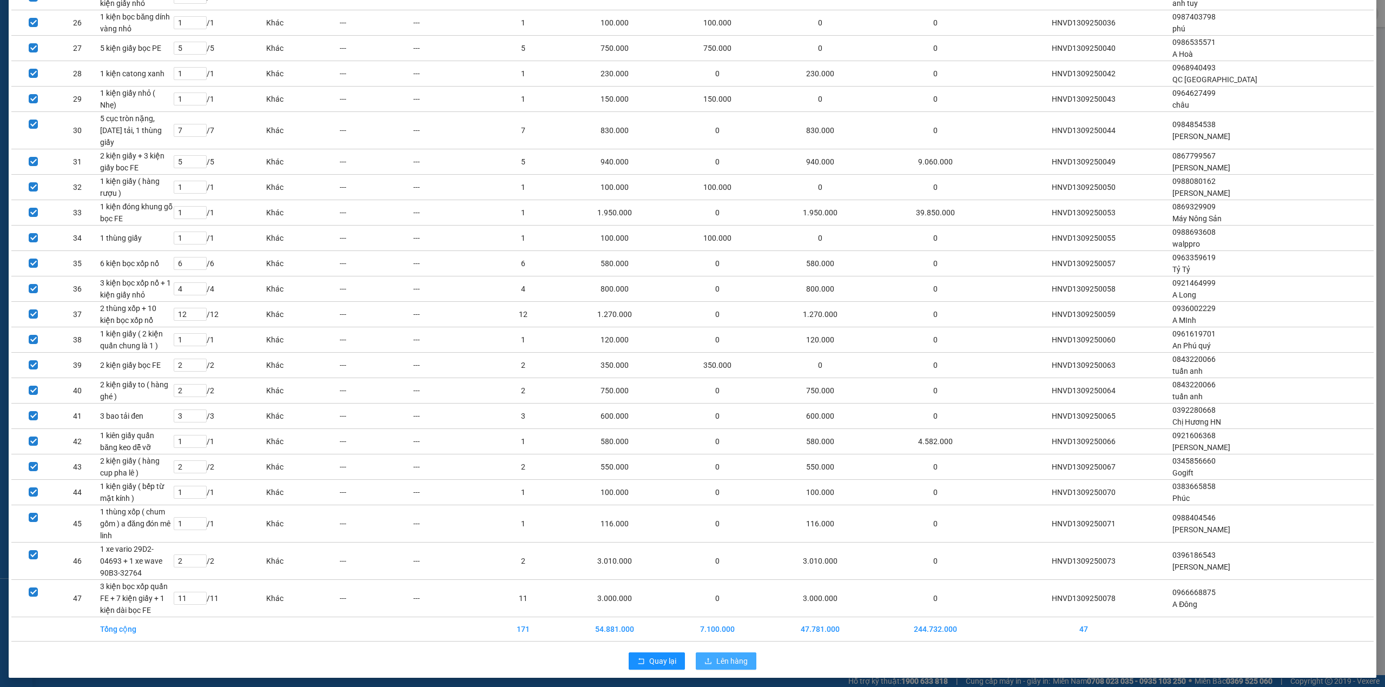
click at [718, 661] on span "Lên hàng" at bounding box center [731, 661] width 31 height 12
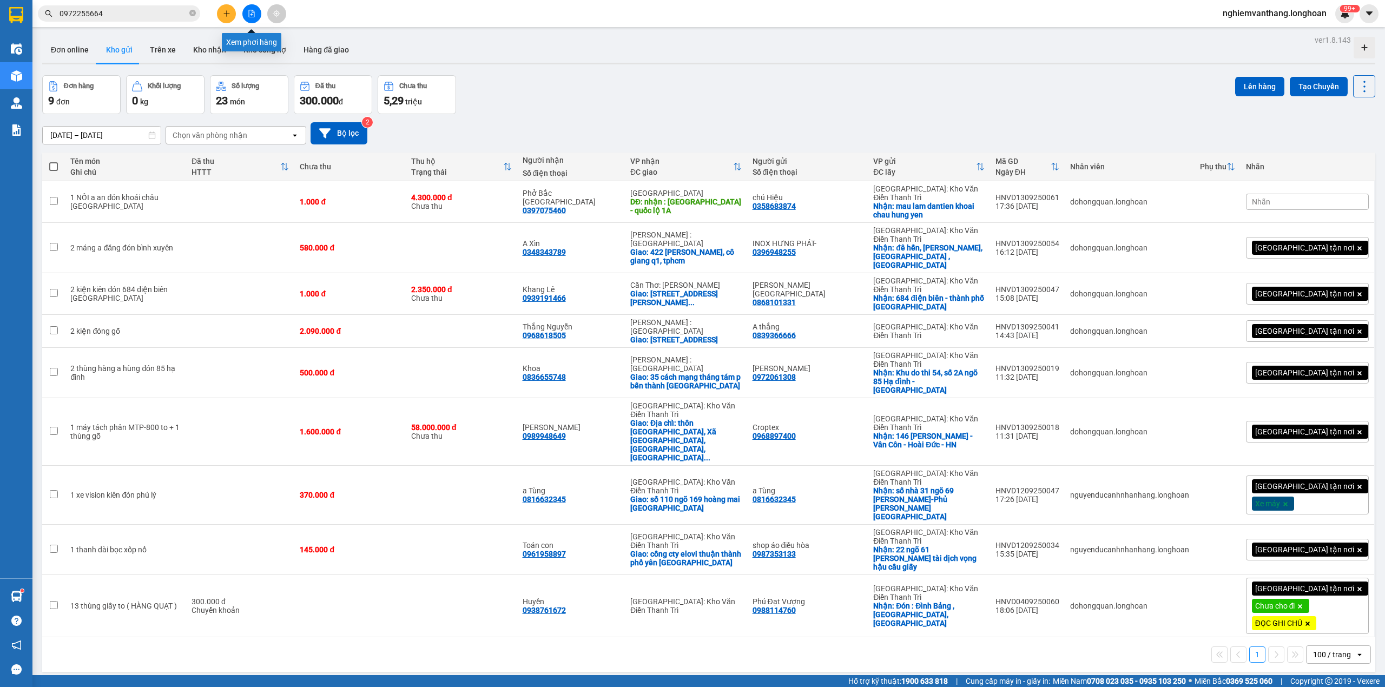
click at [248, 14] on icon "file-add" at bounding box center [252, 14] width 8 height 8
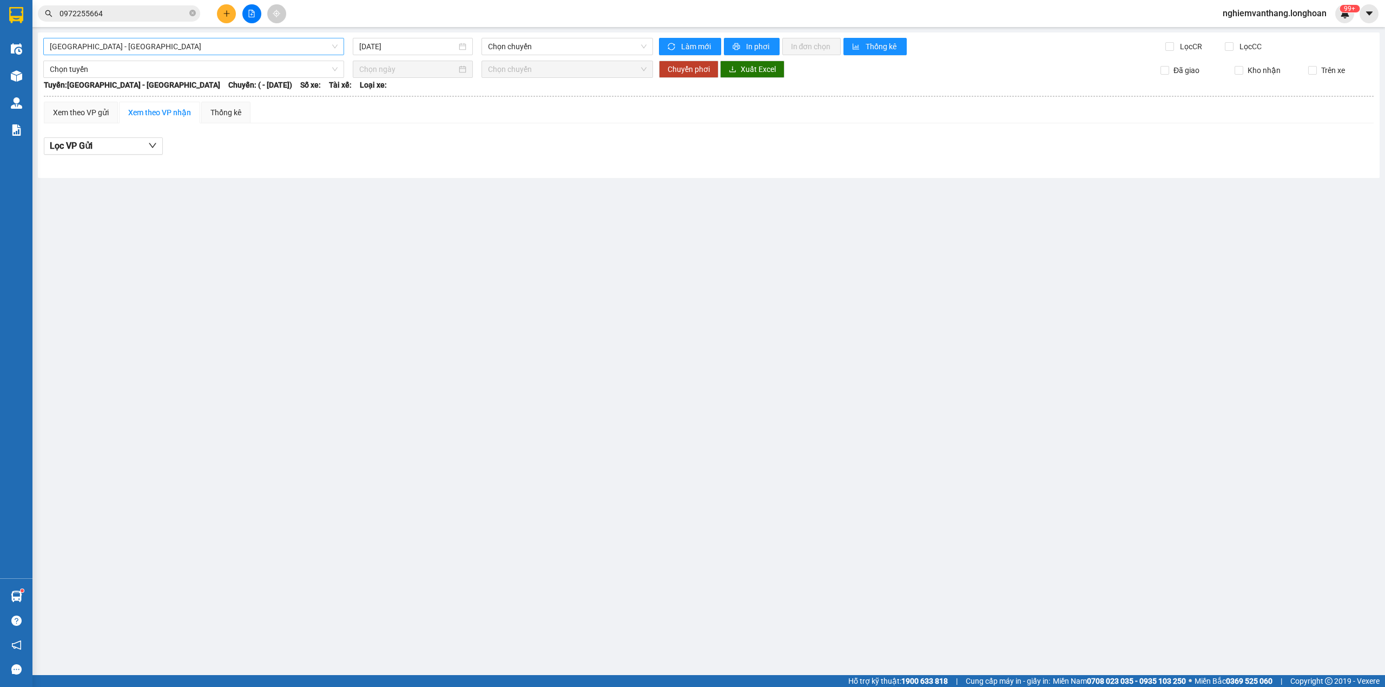
click at [175, 50] on span "[GEOGRAPHIC_DATA] - [GEOGRAPHIC_DATA]" at bounding box center [194, 46] width 288 height 16
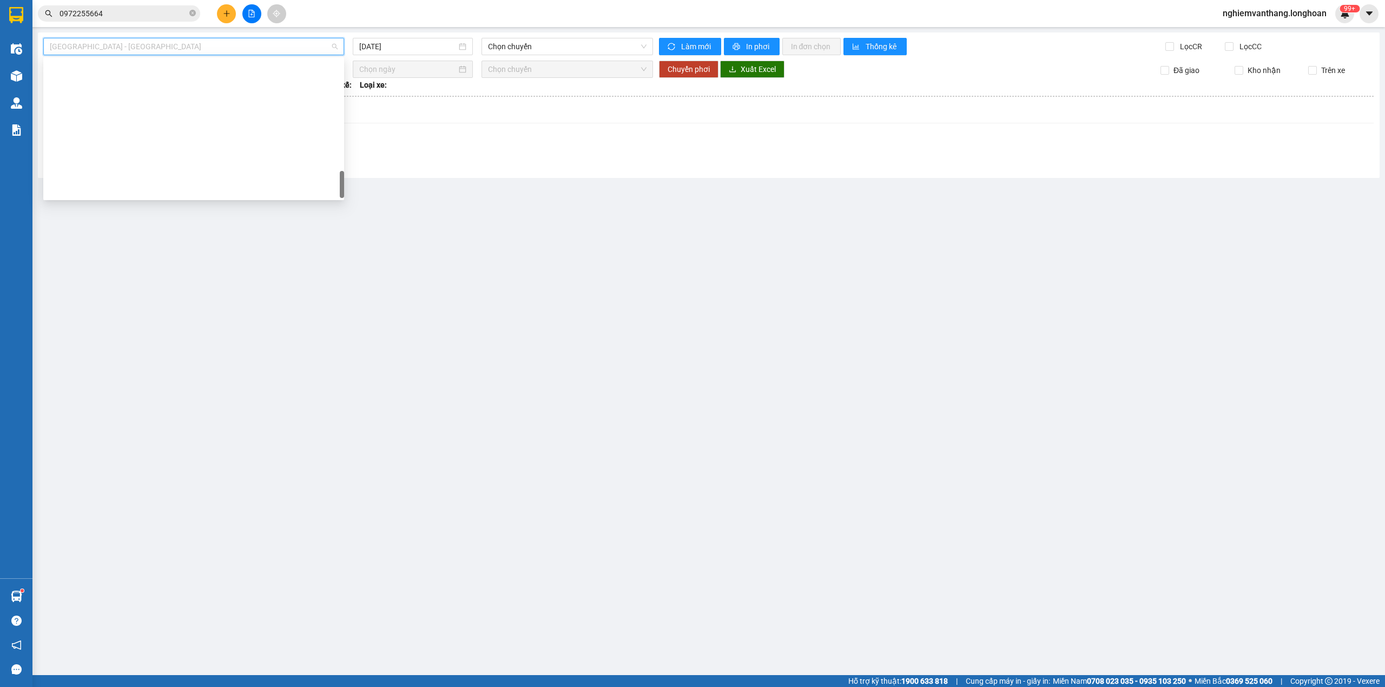
scroll to position [744, 0]
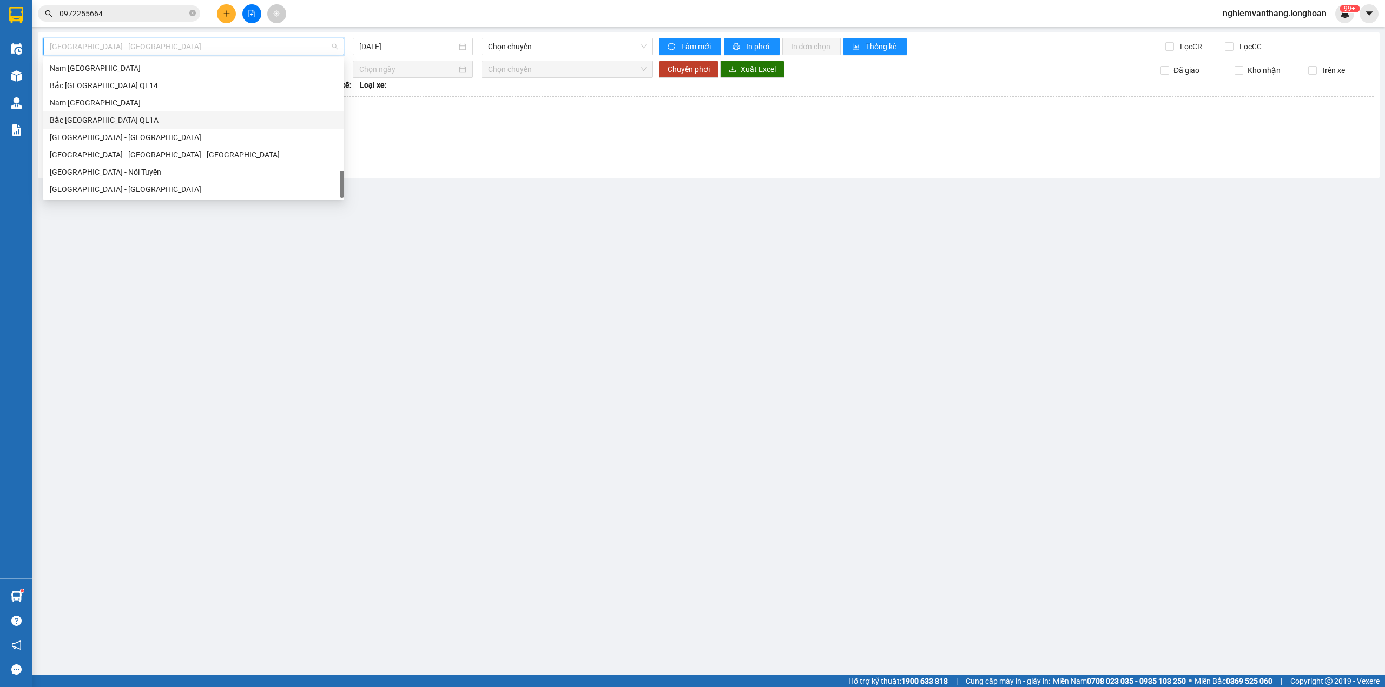
click at [139, 123] on div "Bắc [GEOGRAPHIC_DATA] QL1A" at bounding box center [194, 120] width 288 height 12
type input "[DATE]"
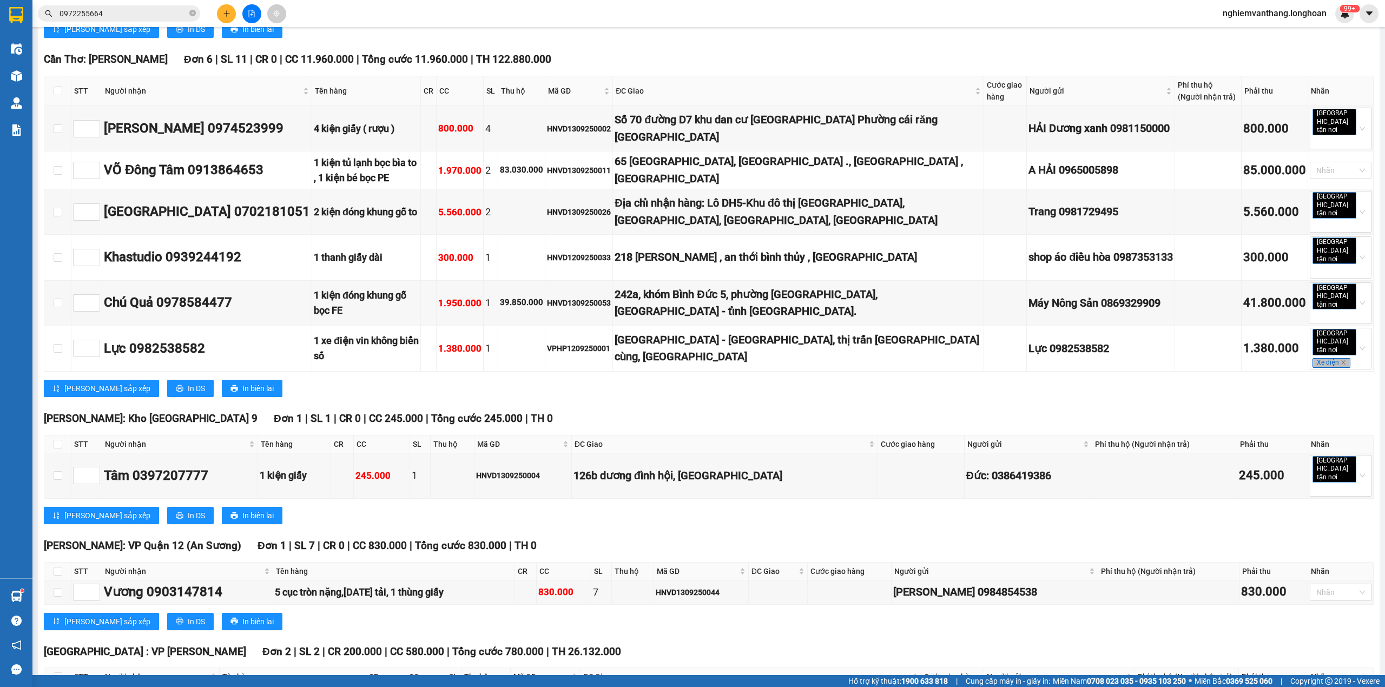
scroll to position [3023, 0]
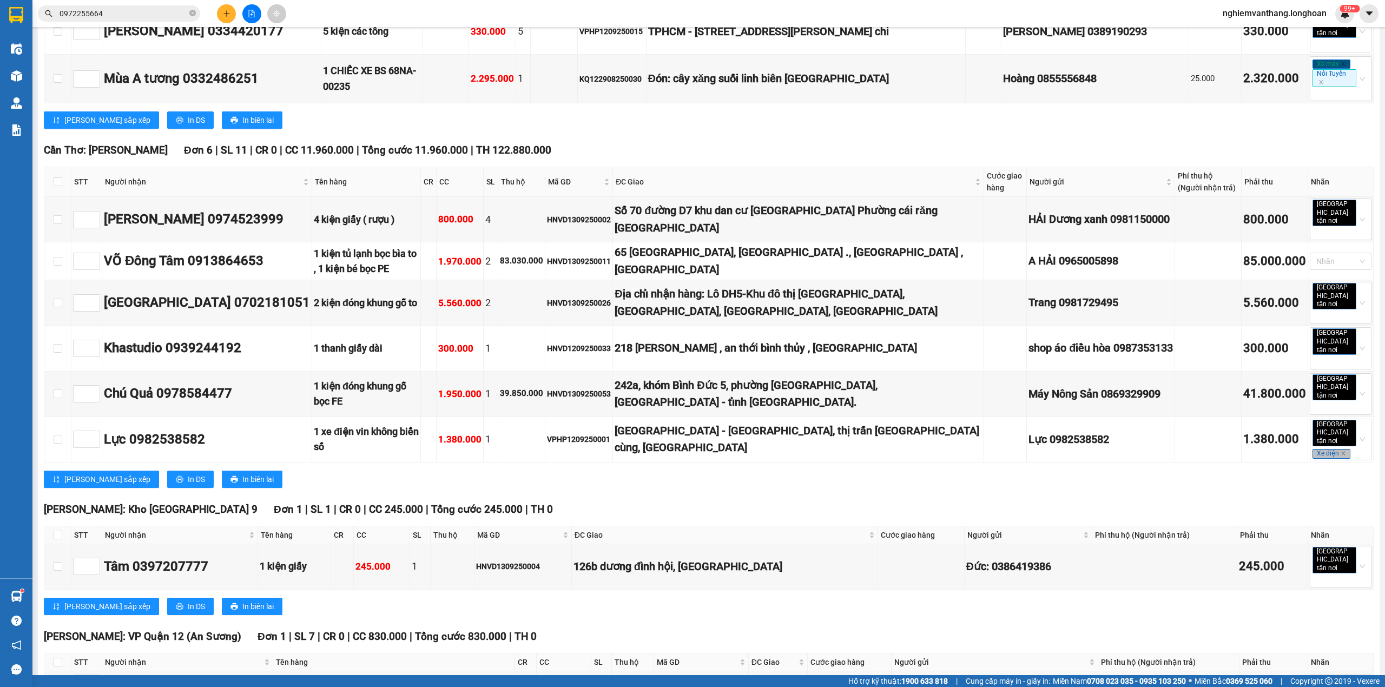
drag, startPoint x: 405, startPoint y: 329, endPoint x: 446, endPoint y: 328, distance: 41.1
drag, startPoint x: 444, startPoint y: 334, endPoint x: 527, endPoint y: 332, distance: 83.3
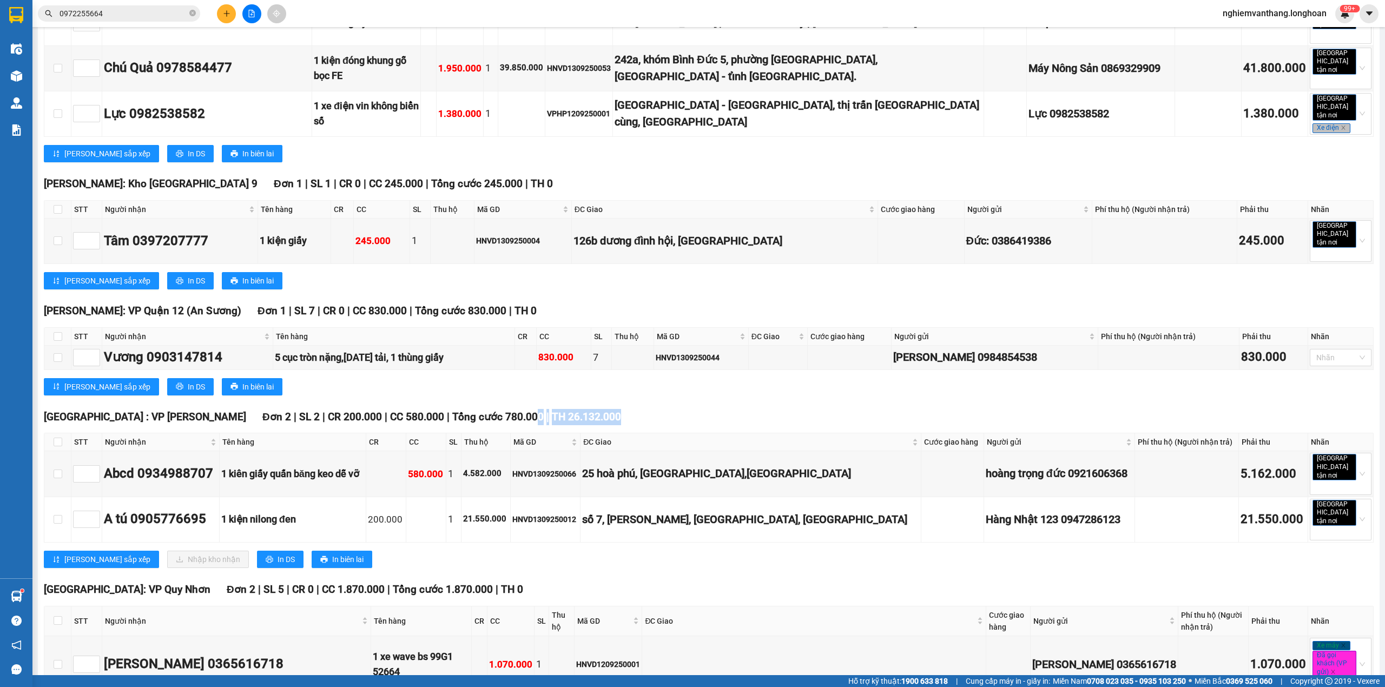
scroll to position [3384, 0]
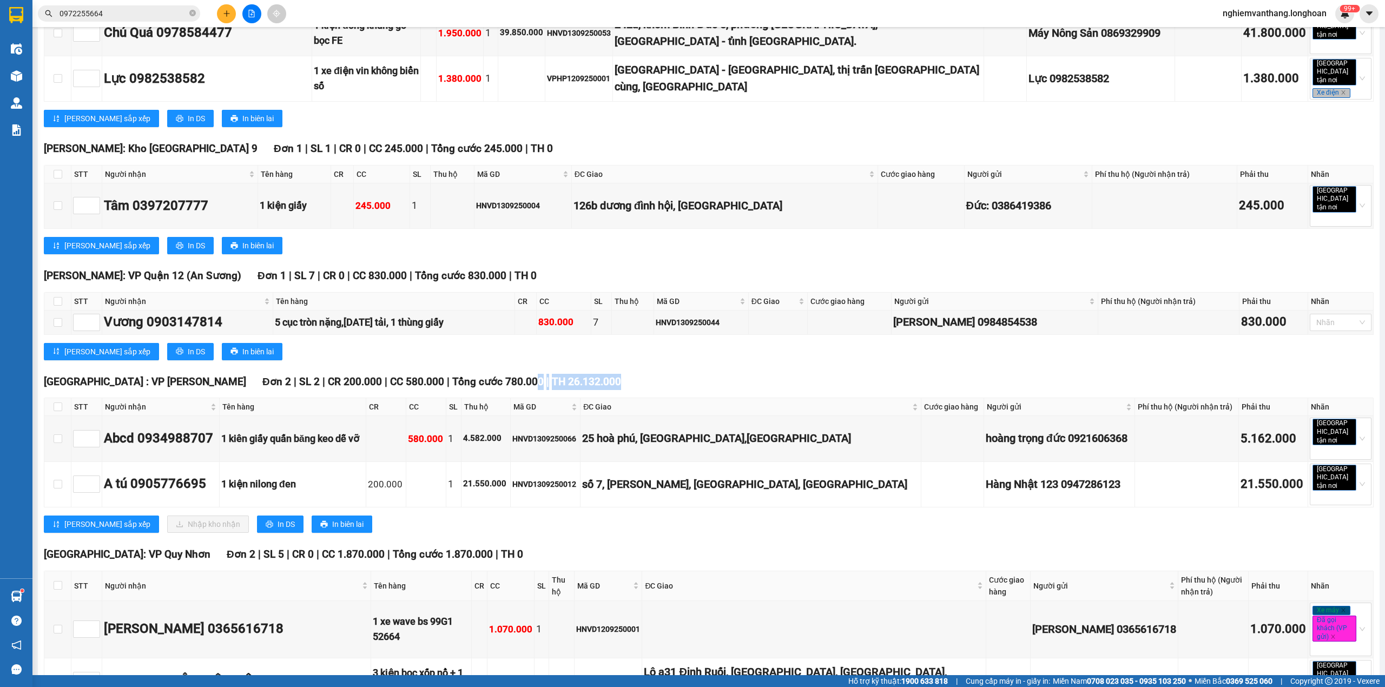
drag, startPoint x: 61, startPoint y: 504, endPoint x: 65, endPoint y: 500, distance: 5.7
drag, startPoint x: 56, startPoint y: 507, endPoint x: 176, endPoint y: 483, distance: 121.9
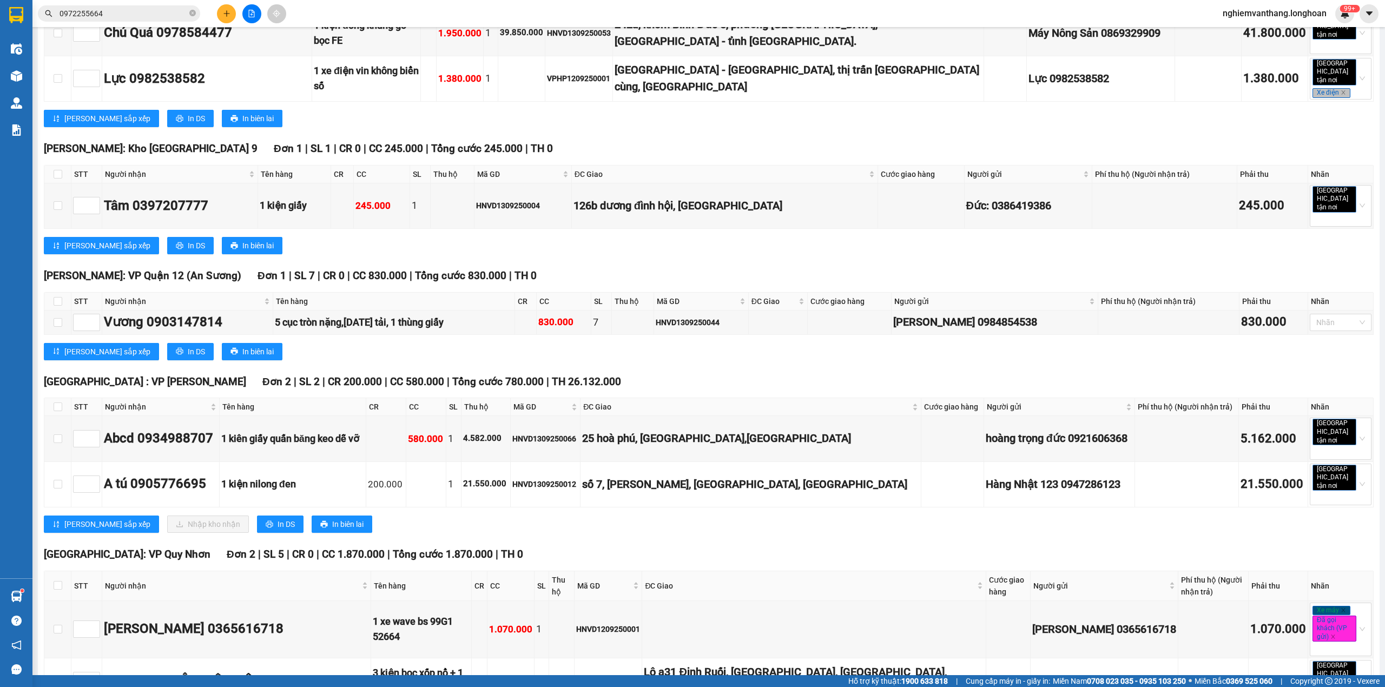
checkbox input "true"
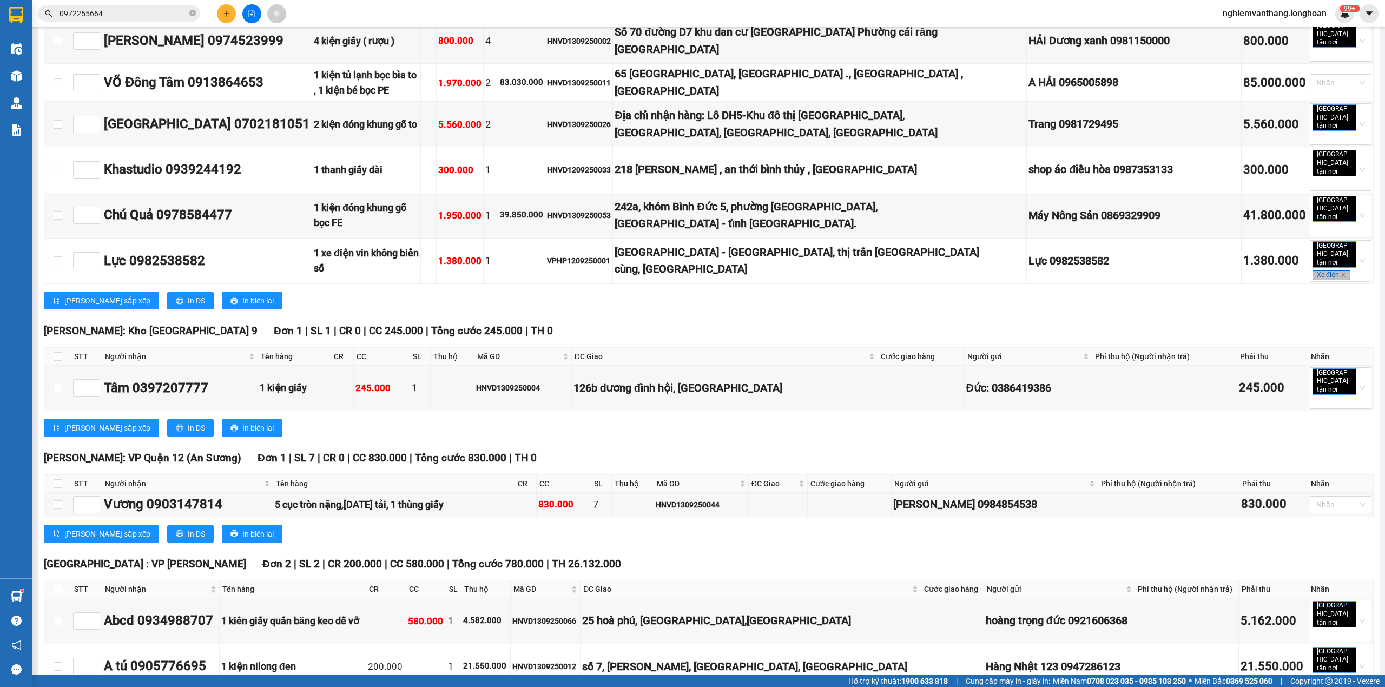
scroll to position [3168, 0]
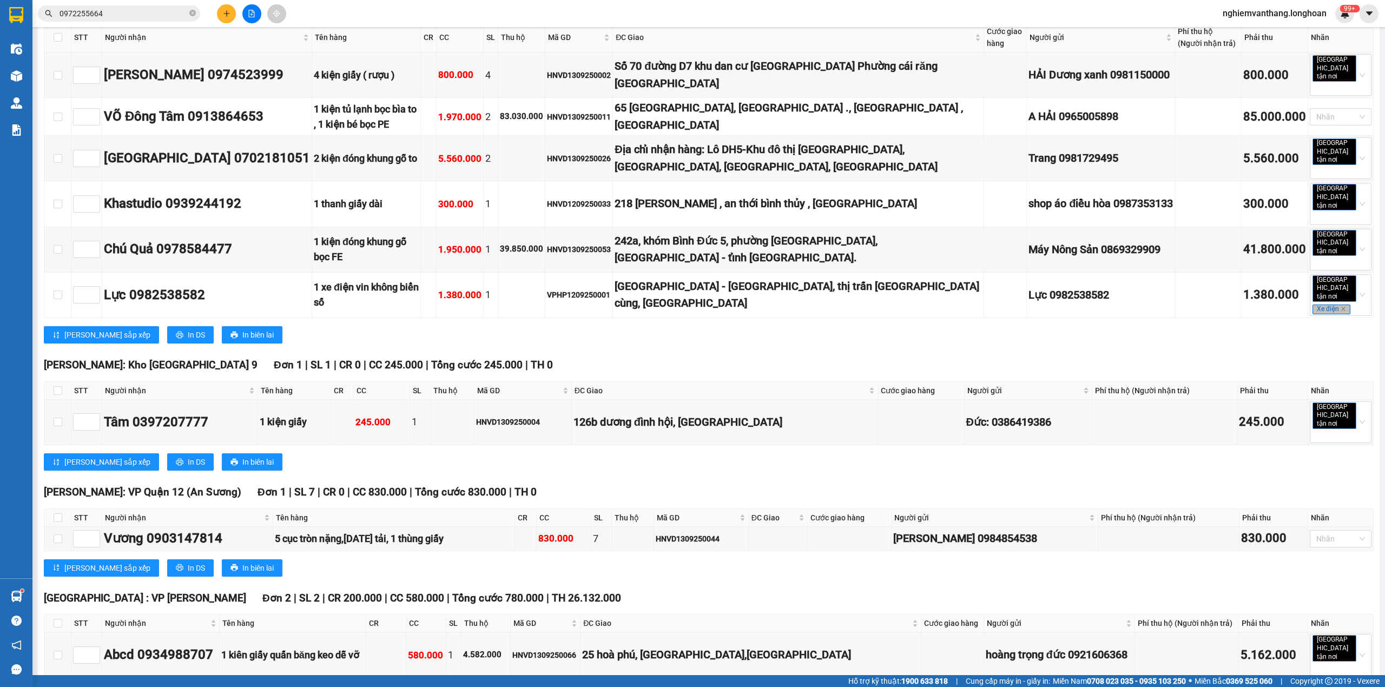
drag, startPoint x: 1373, startPoint y: 537, endPoint x: 1379, endPoint y: 532, distance: 7.7
click at [1378, 533] on main "Bắc Trung Nam QL1A 14/09/2025 18:00 (TC) Làm mới In phơi In đơn chọn Thống kê L…" at bounding box center [692, 337] width 1385 height 675
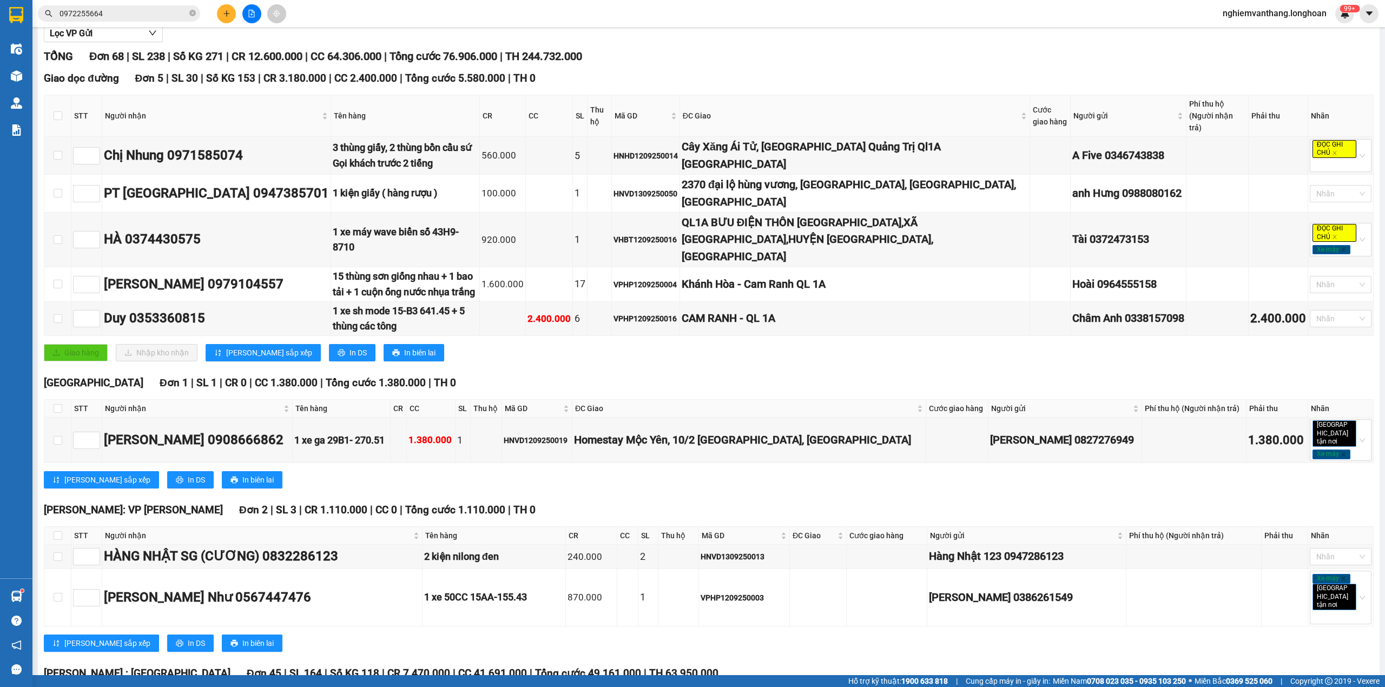
scroll to position [0, 0]
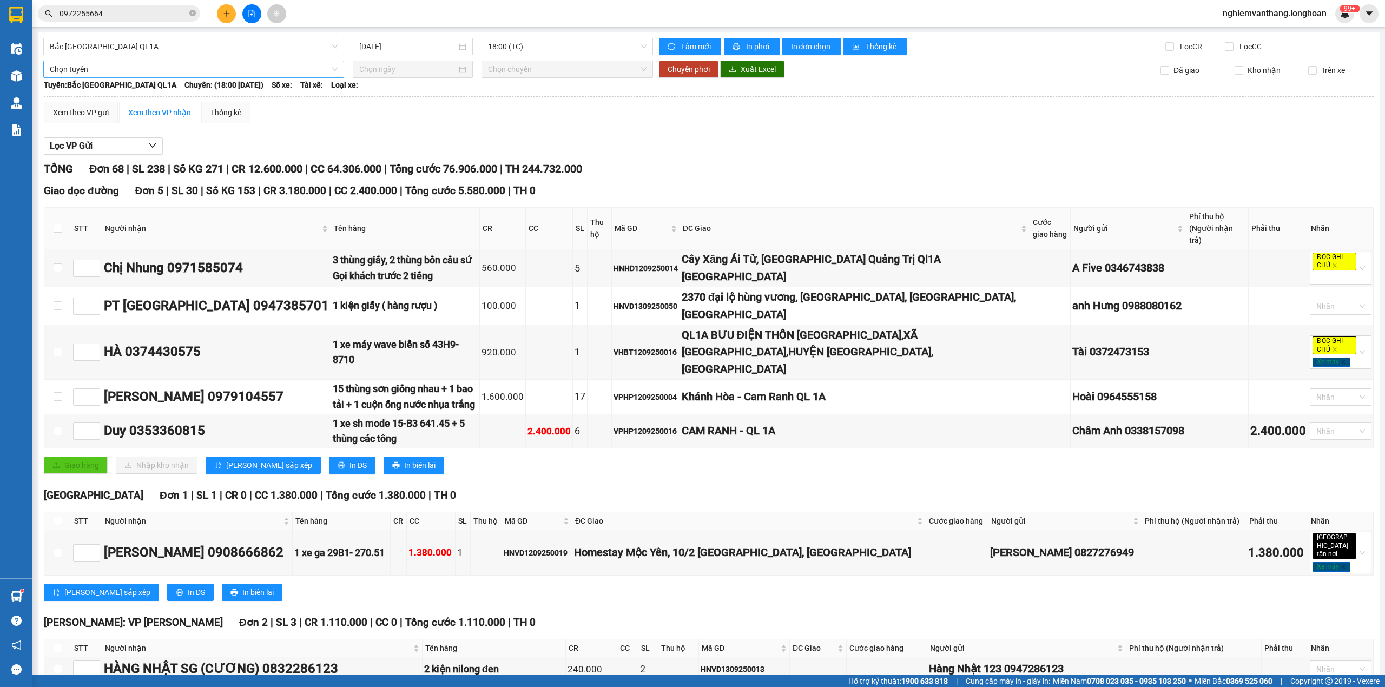
click at [136, 67] on span "Chọn tuyến" at bounding box center [194, 69] width 288 height 16
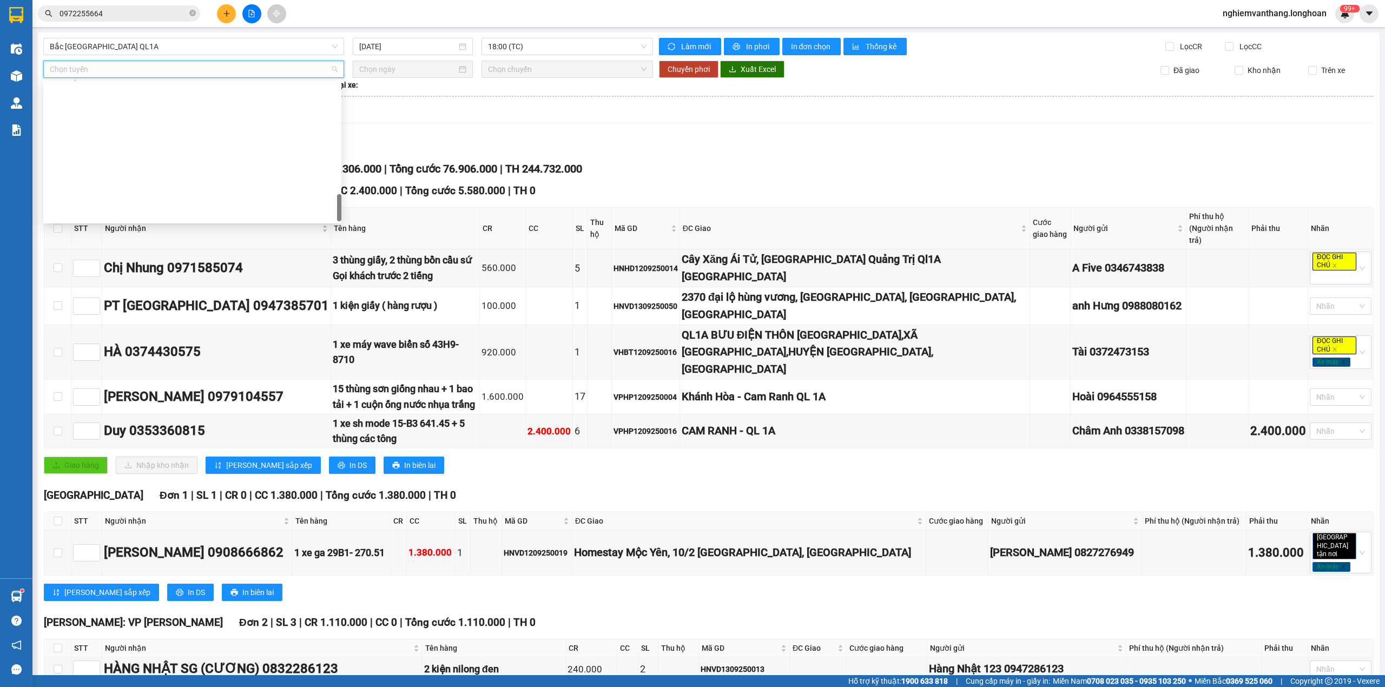
scroll to position [744, 0]
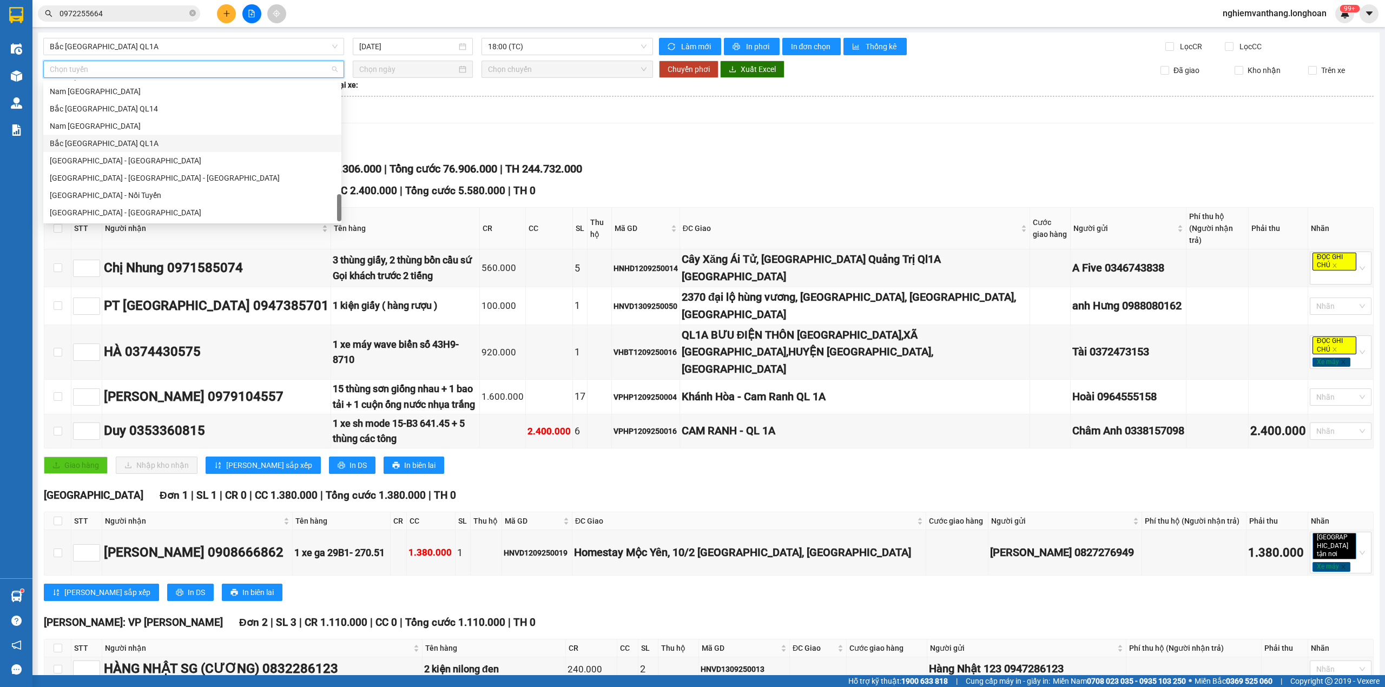
drag, startPoint x: 104, startPoint y: 141, endPoint x: 368, endPoint y: 122, distance: 264.6
click at [104, 140] on div "Bắc [GEOGRAPHIC_DATA] QL1A" at bounding box center [192, 143] width 285 height 12
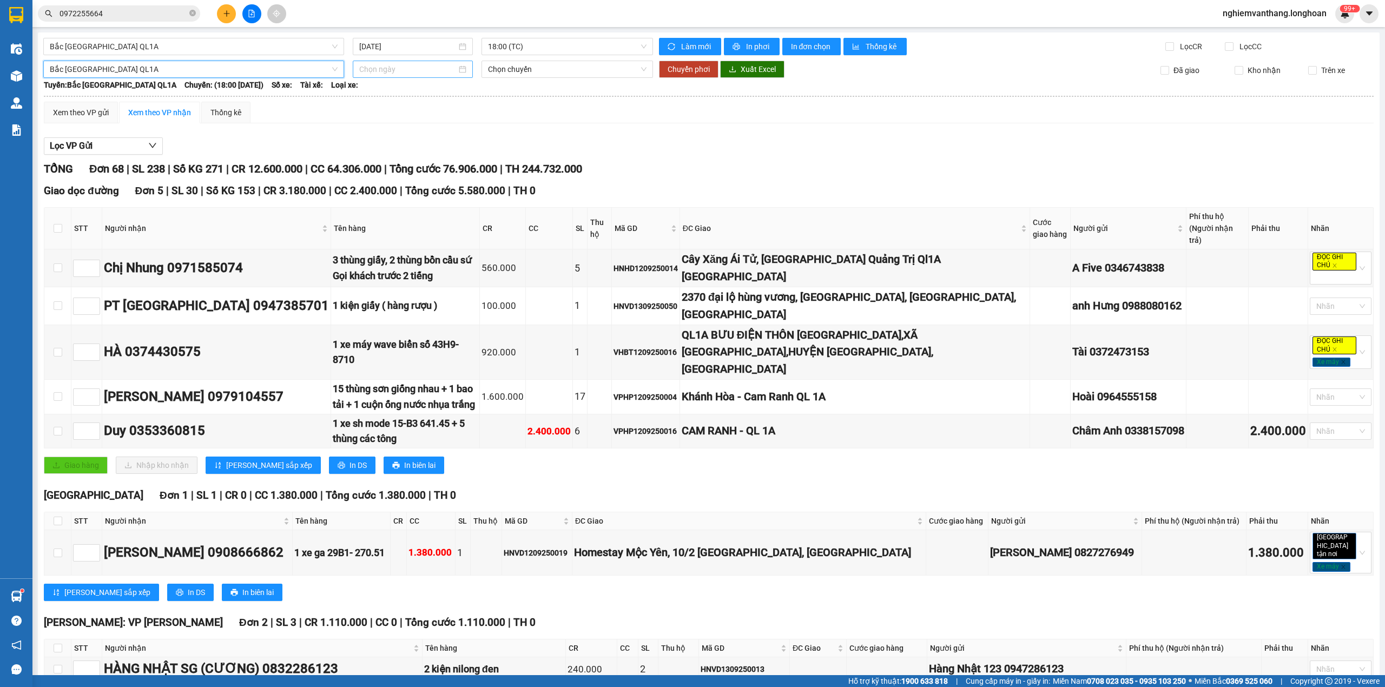
click at [394, 70] on input at bounding box center [407, 69] width 97 height 12
type input "[DATE]"
click at [368, 165] on div "14" at bounding box center [366, 164] width 13 height 13
type input "[DATE]"
click at [518, 70] on span "18:00 (TC)" at bounding box center [567, 69] width 159 height 16
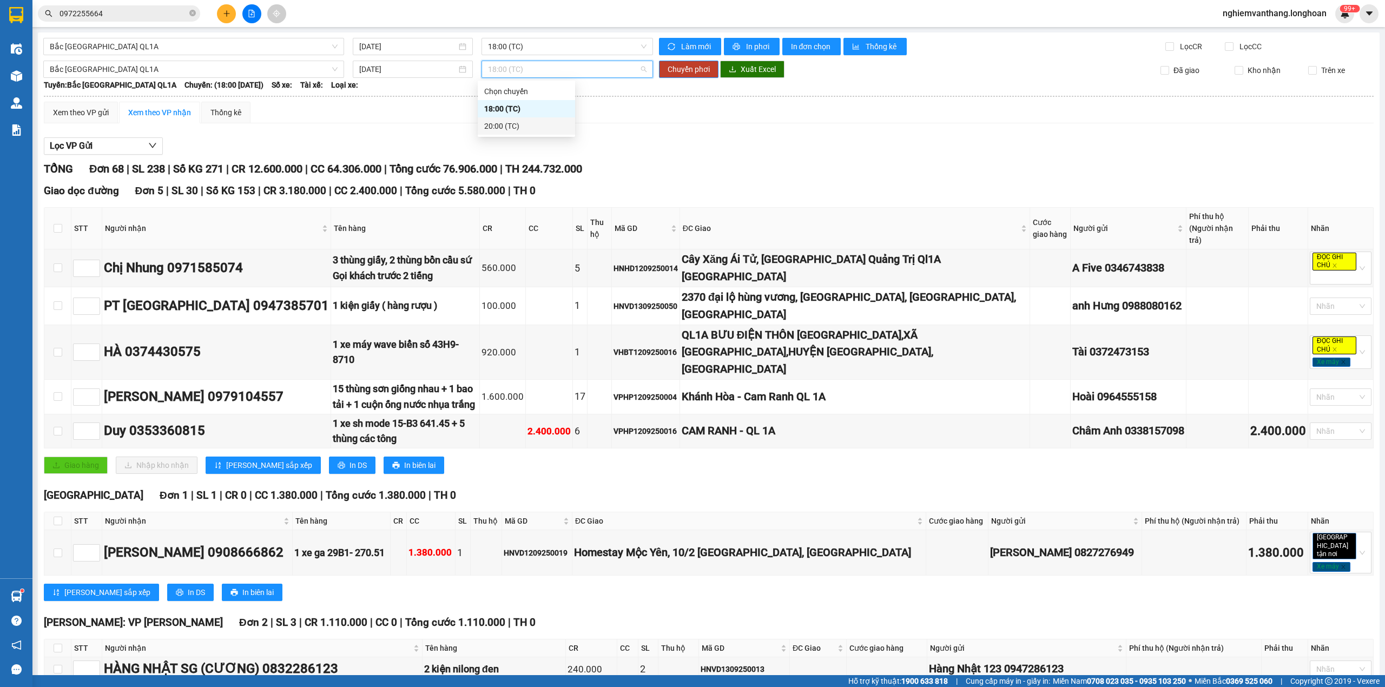
click at [507, 129] on div "20:00 (TC)" at bounding box center [526, 126] width 84 height 12
click at [678, 70] on span "Chuyển phơi" at bounding box center [688, 69] width 42 height 12
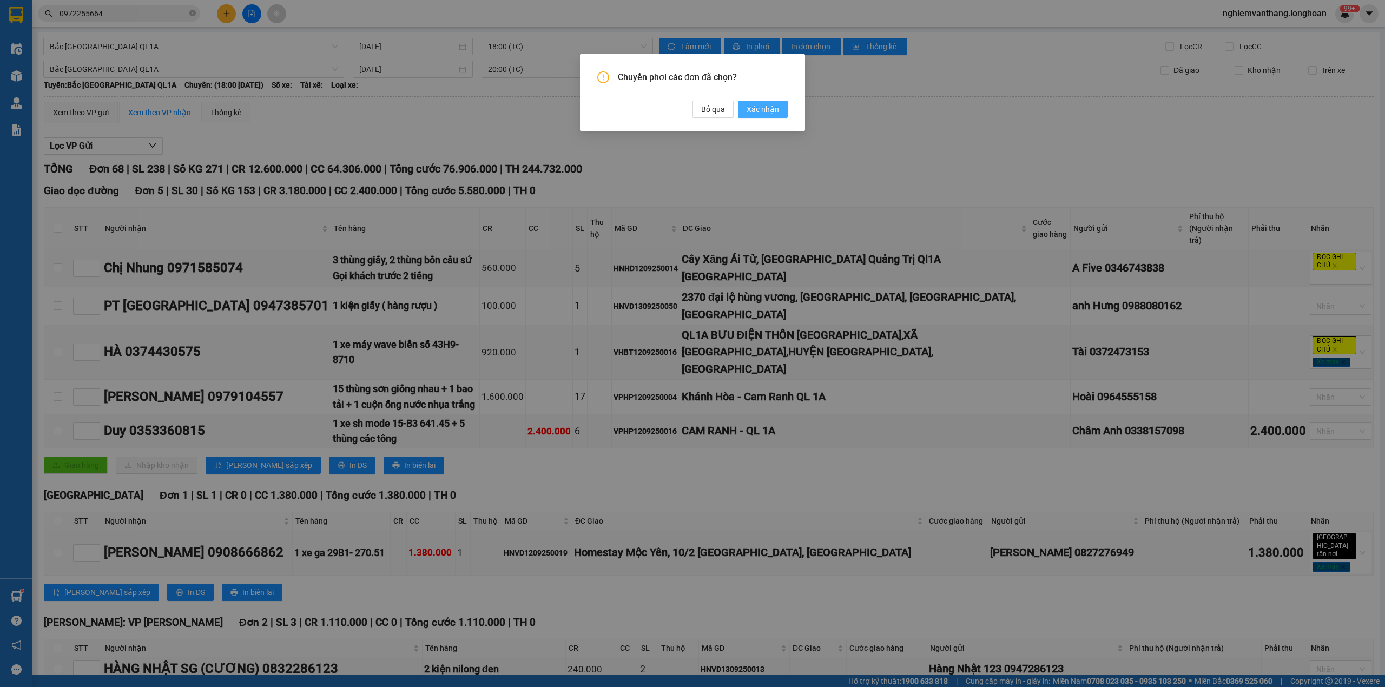
click at [757, 107] on span "Xác nhận" at bounding box center [762, 109] width 32 height 12
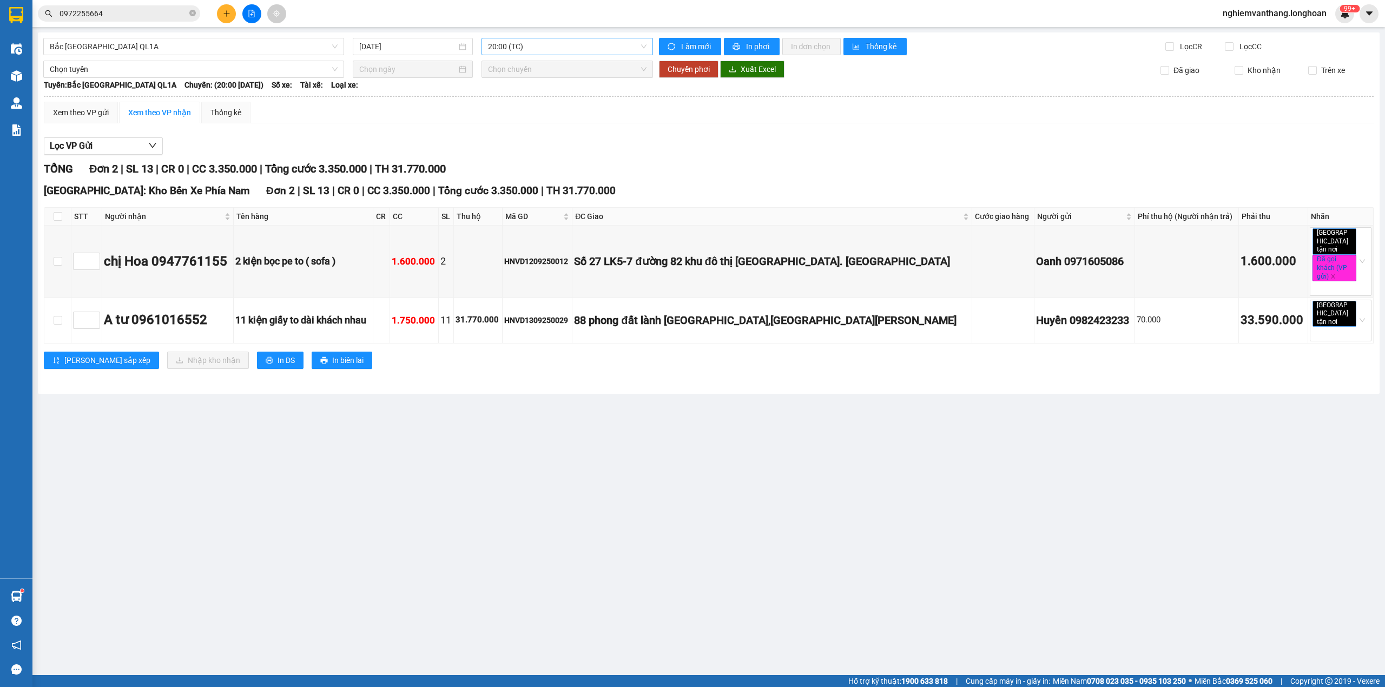
click at [497, 52] on span "20:00 (TC)" at bounding box center [567, 46] width 159 height 16
click at [519, 87] on div "18:00 (TC)" at bounding box center [530, 86] width 84 height 12
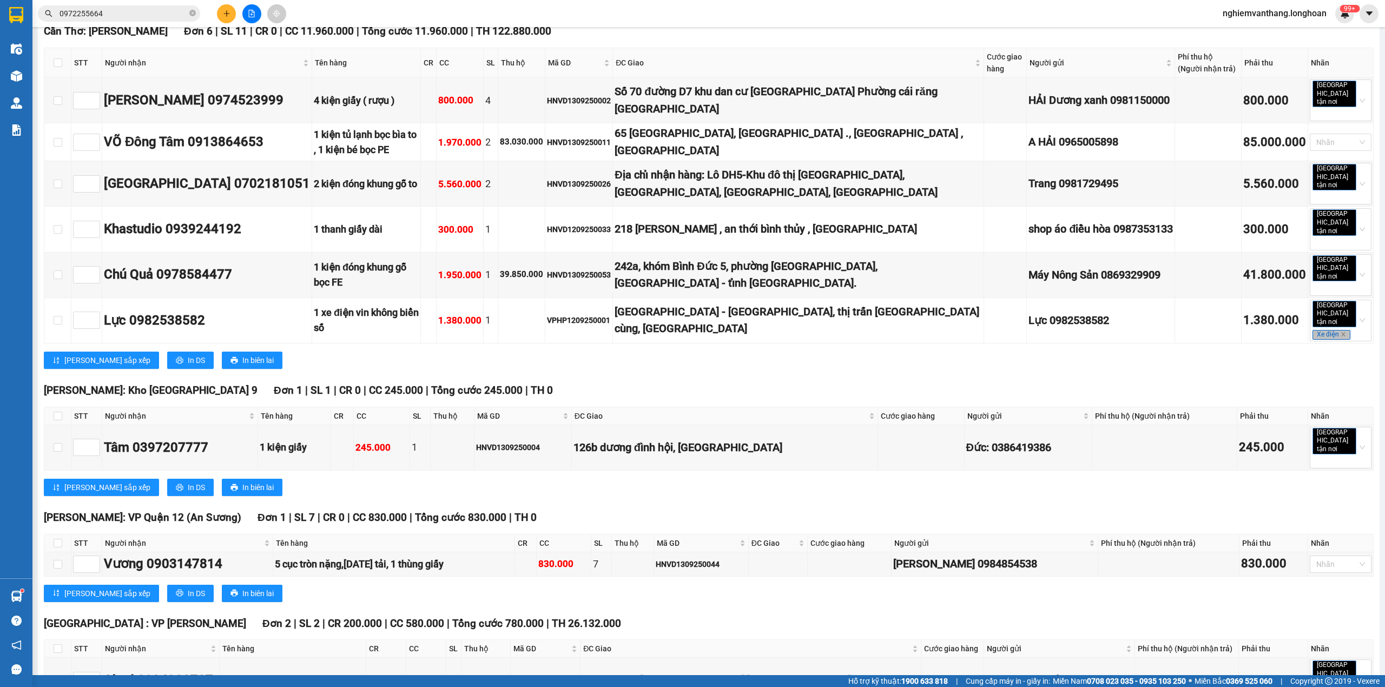
scroll to position [3198, 0]
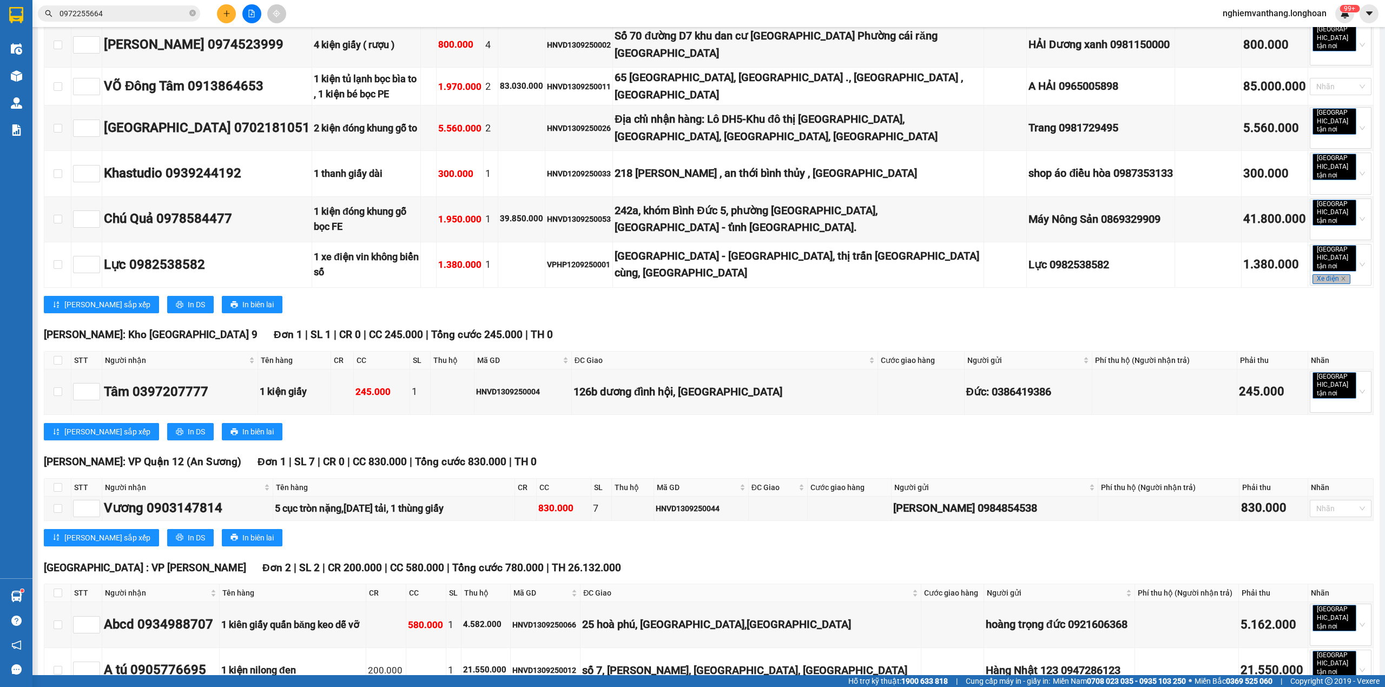
checkbox input "true"
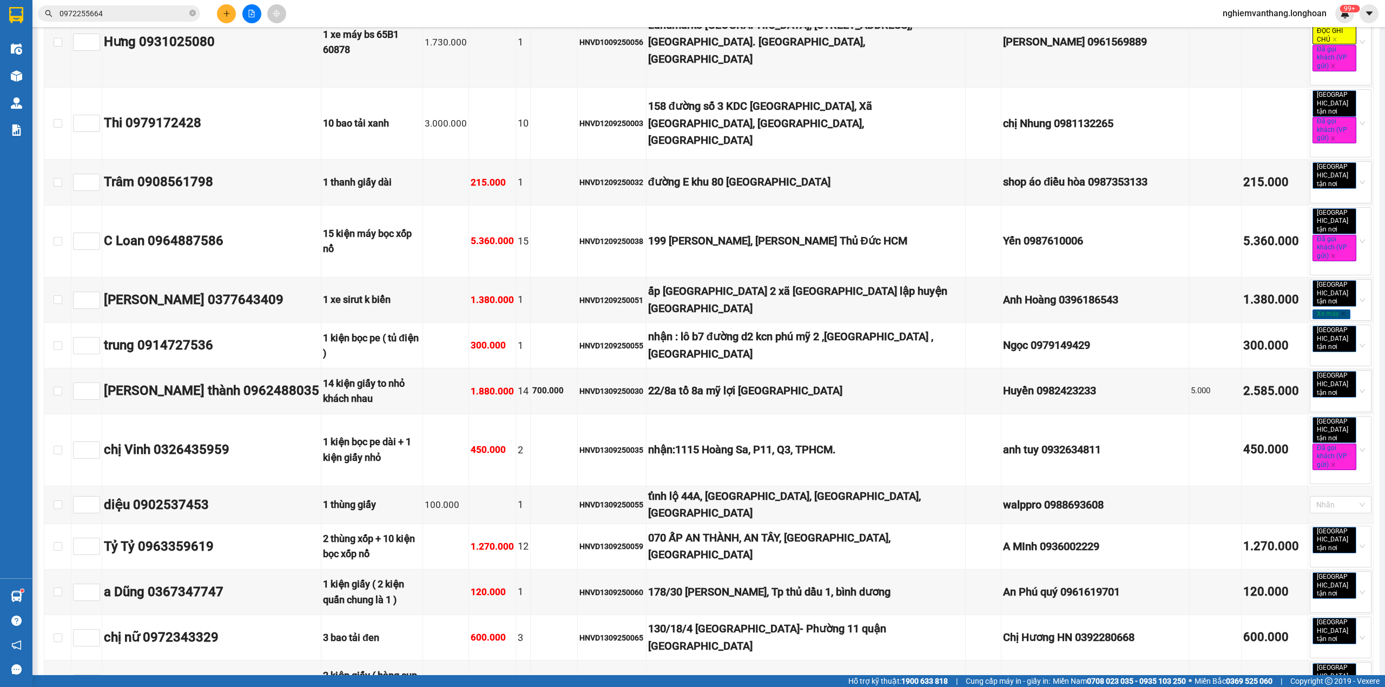
scroll to position [0, 0]
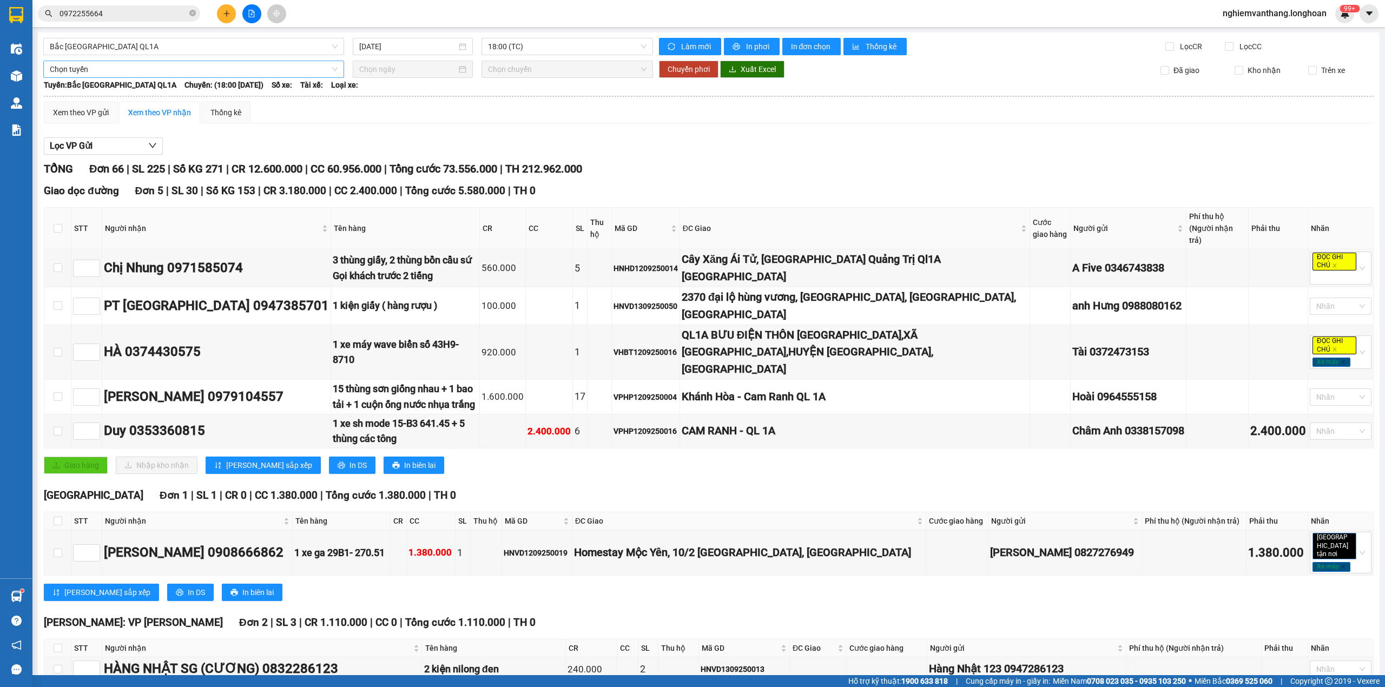
click at [97, 74] on span "Chọn tuyến" at bounding box center [194, 69] width 288 height 16
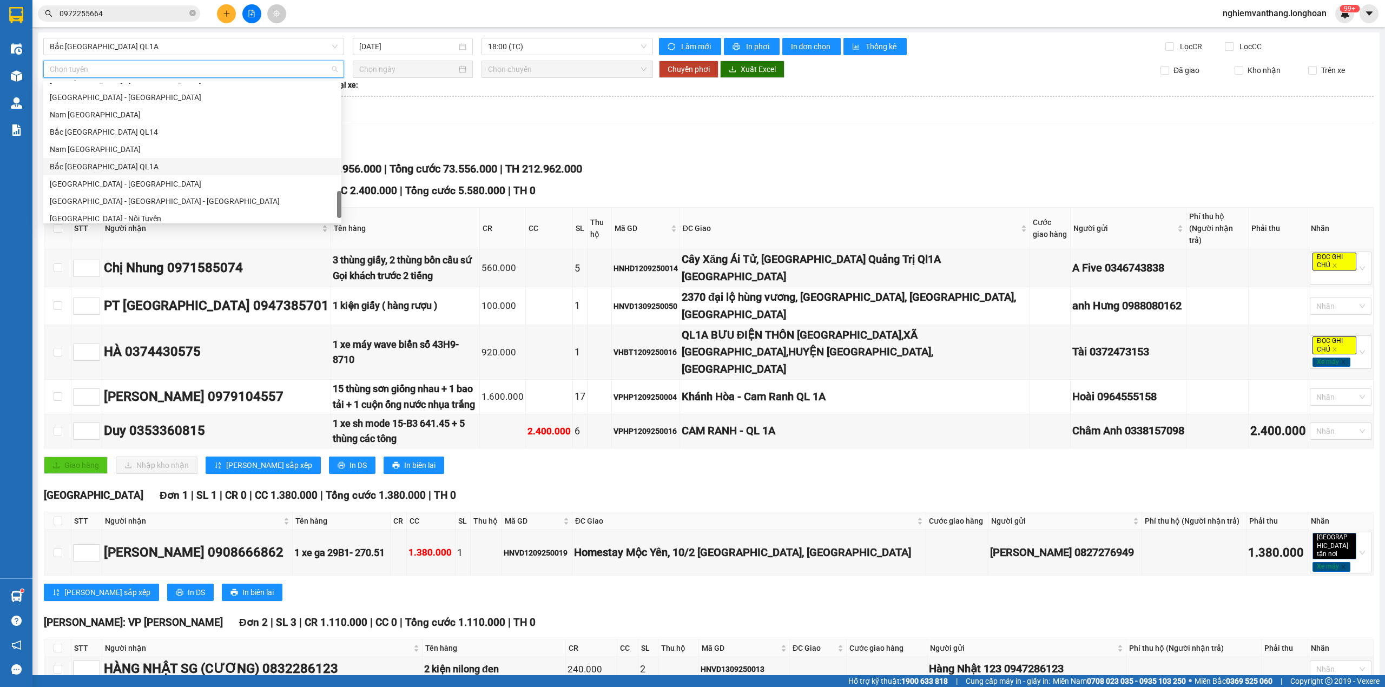
scroll to position [744, 0]
click at [107, 148] on div "Bắc [GEOGRAPHIC_DATA] QL1A" at bounding box center [192, 143] width 285 height 12
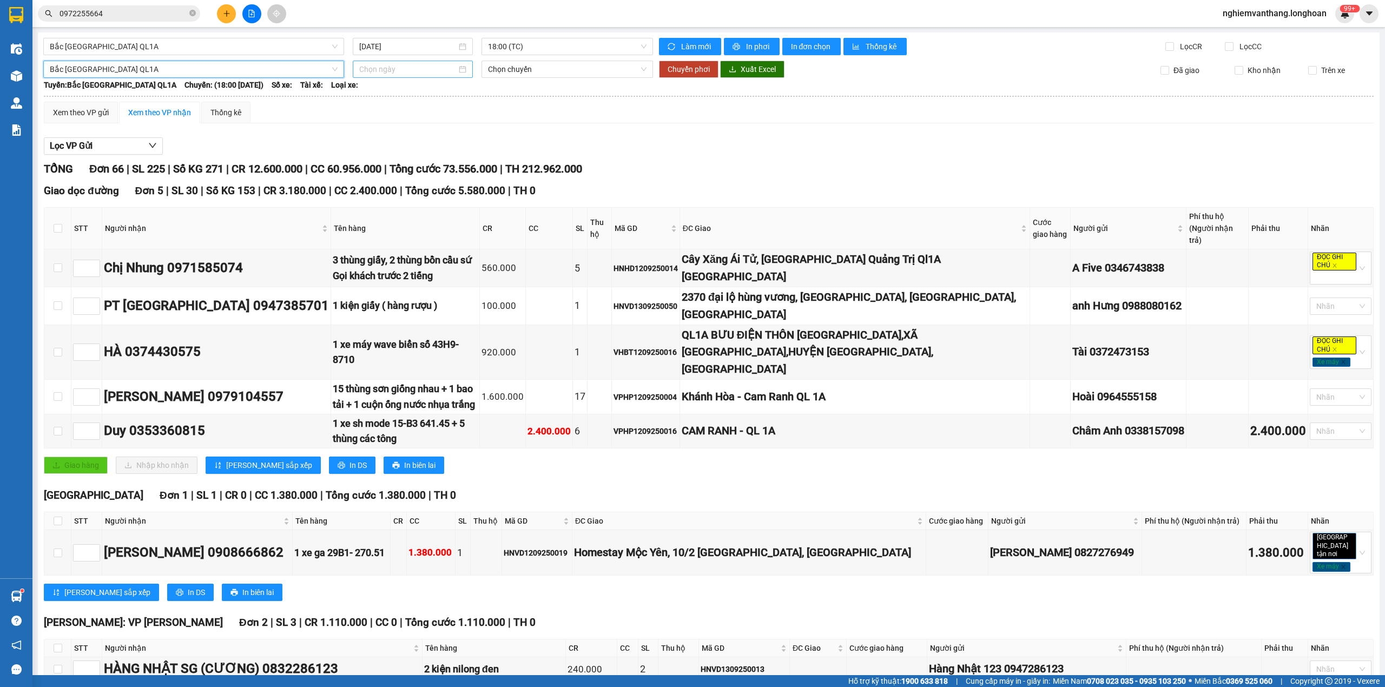
click at [380, 66] on input at bounding box center [407, 69] width 97 height 12
type input "[DATE]"
click at [372, 162] on div "14" at bounding box center [366, 164] width 13 height 13
type input "[DATE]"
drag, startPoint x: 502, startPoint y: 75, endPoint x: 502, endPoint y: 94, distance: 18.9
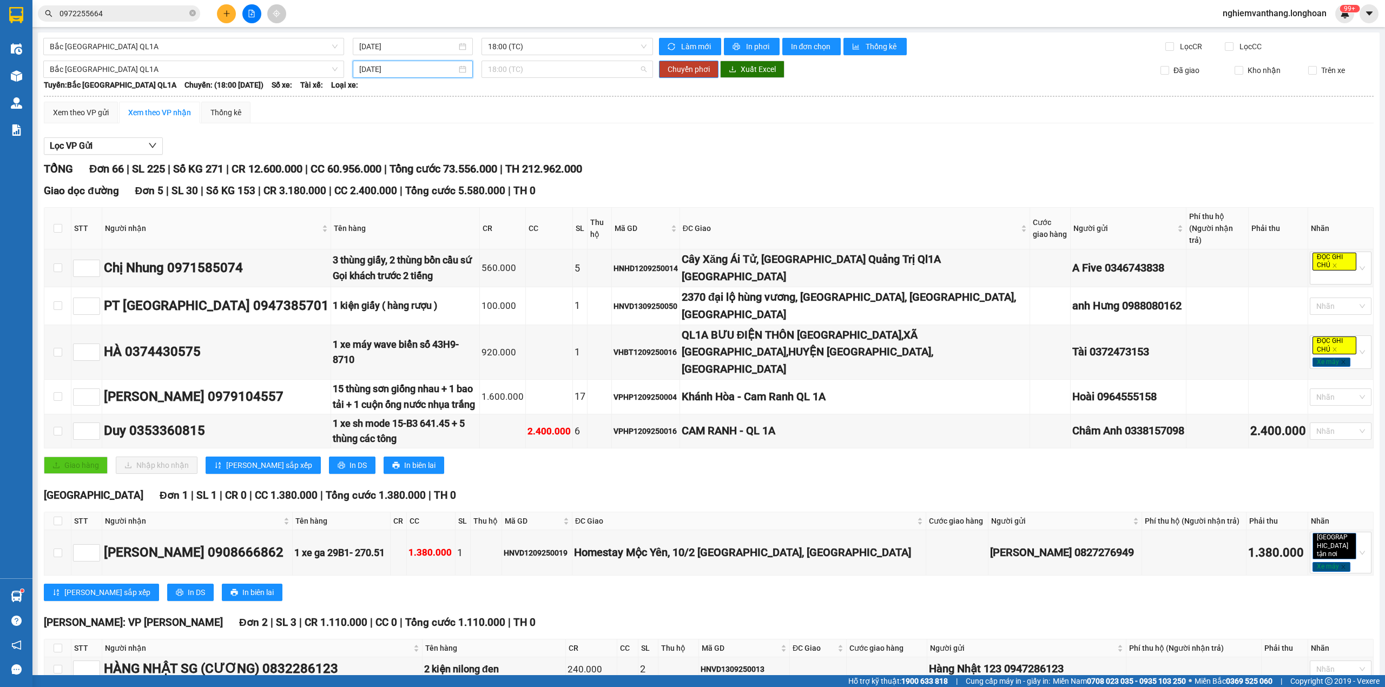
click at [503, 74] on span "18:00 (TC)" at bounding box center [567, 69] width 159 height 16
click at [498, 130] on div "20:00 (TC)" at bounding box center [526, 126] width 84 height 12
click at [690, 70] on span "Chuyển phơi" at bounding box center [688, 69] width 42 height 12
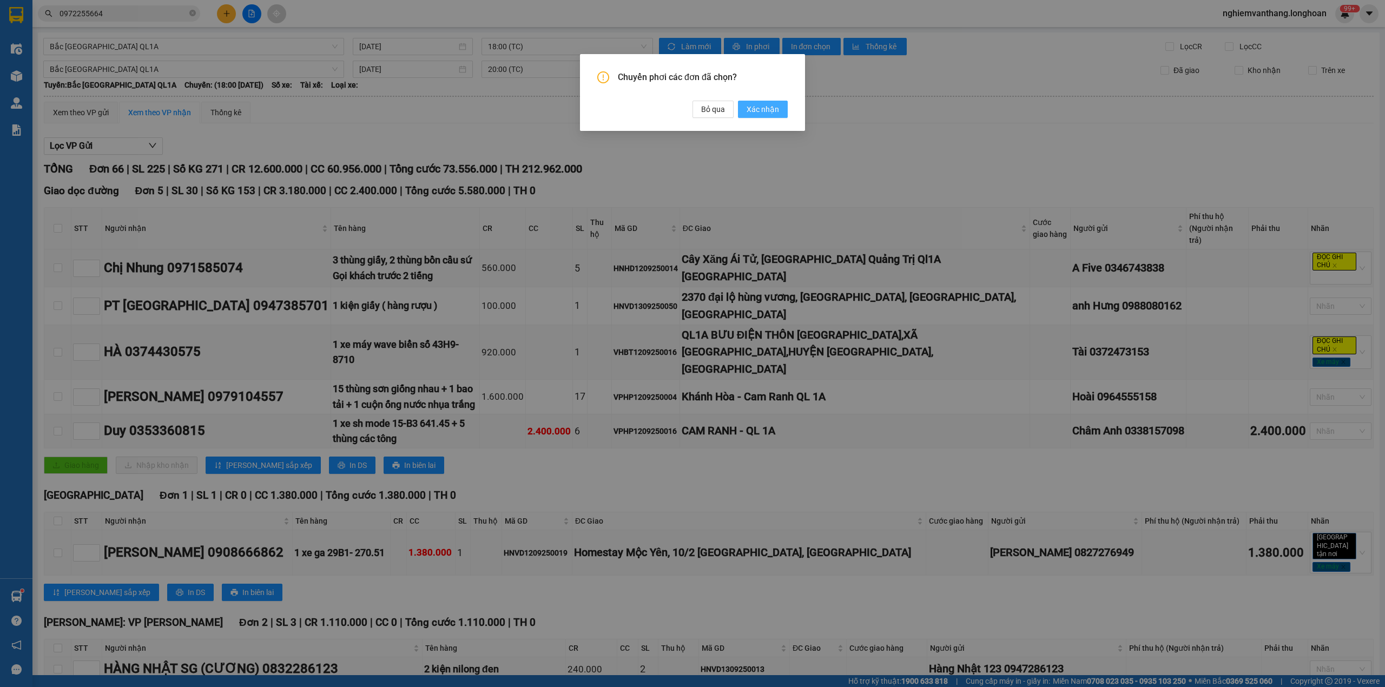
click at [763, 109] on span "Xác nhận" at bounding box center [762, 109] width 32 height 12
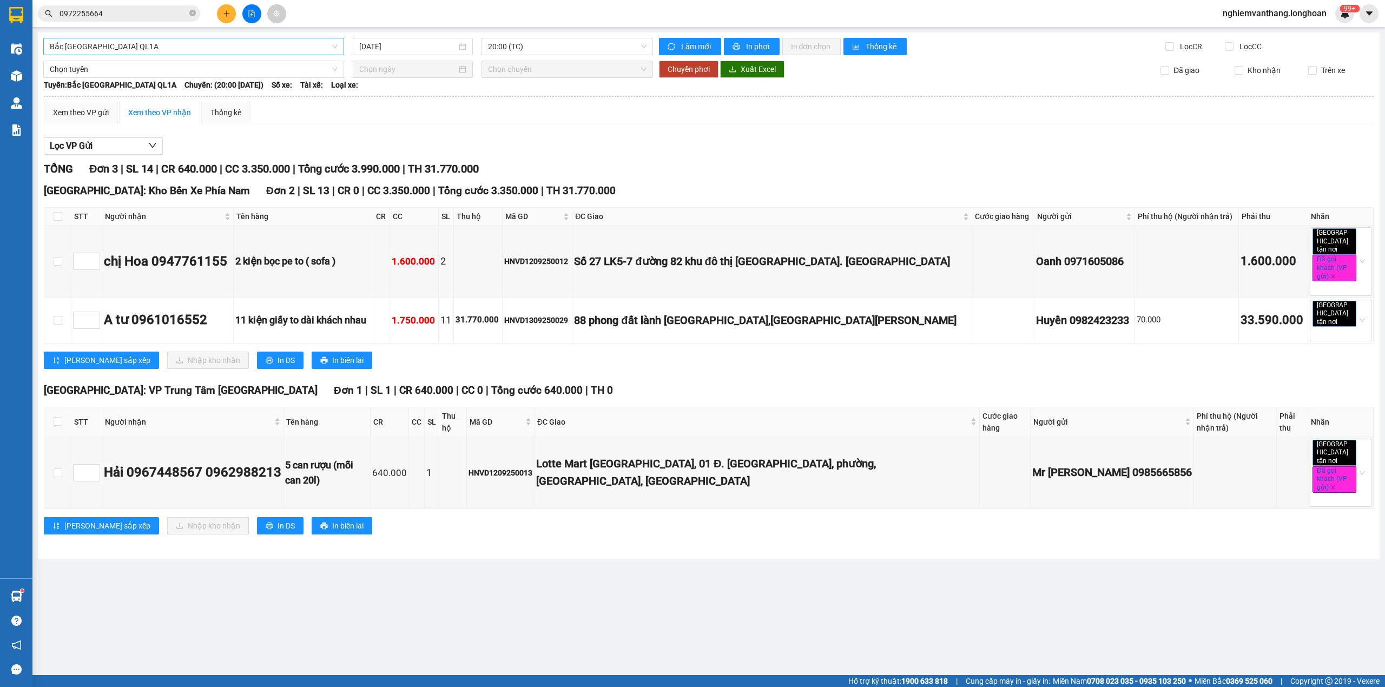
click at [127, 43] on span "Bắc [GEOGRAPHIC_DATA] QL1A" at bounding box center [194, 46] width 288 height 16
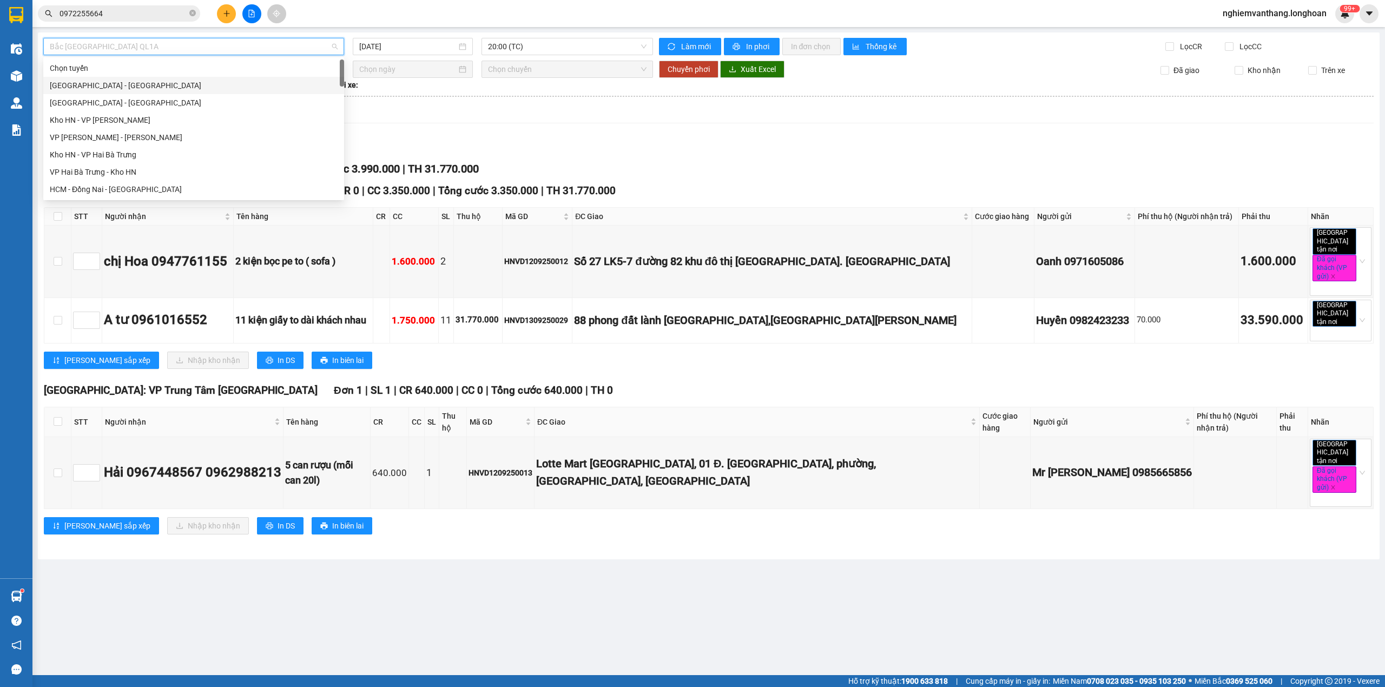
click at [122, 88] on div "[GEOGRAPHIC_DATA] - [GEOGRAPHIC_DATA]" at bounding box center [194, 86] width 288 height 12
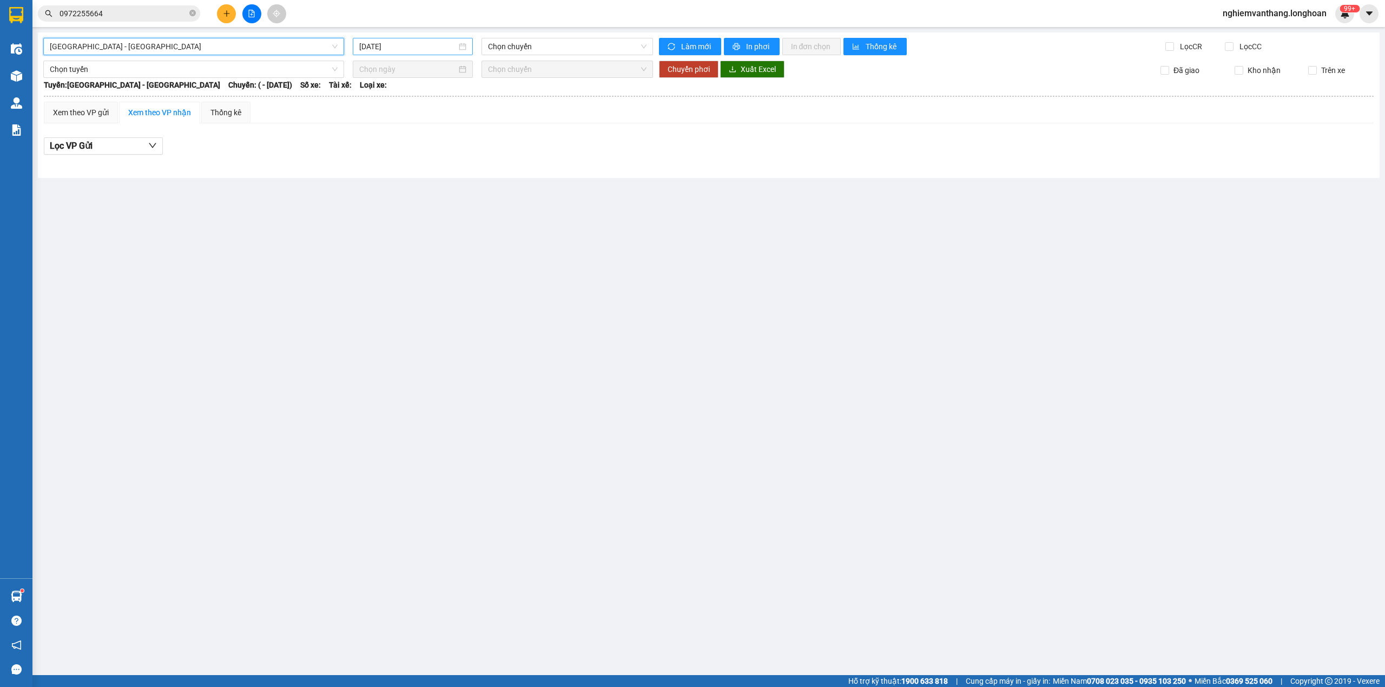
click at [396, 46] on input "[DATE]" at bounding box center [407, 47] width 97 height 12
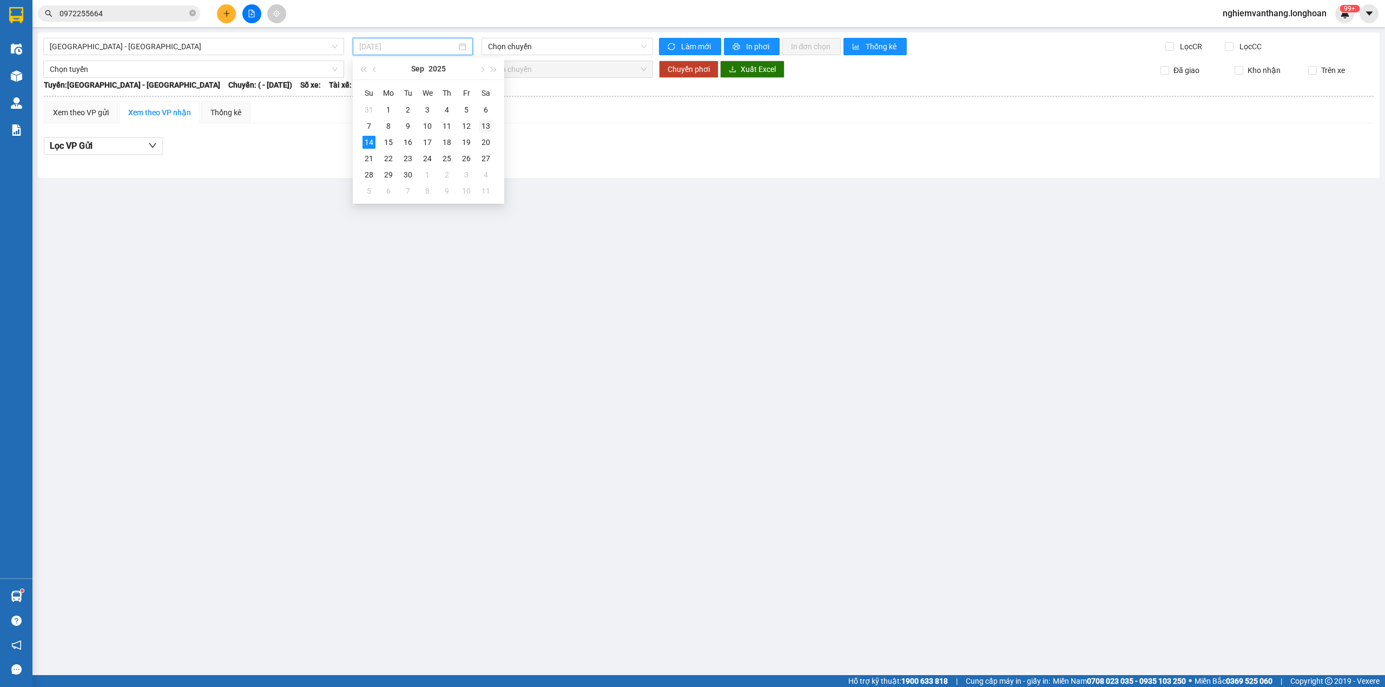
click at [483, 124] on div "13" at bounding box center [485, 126] width 13 height 13
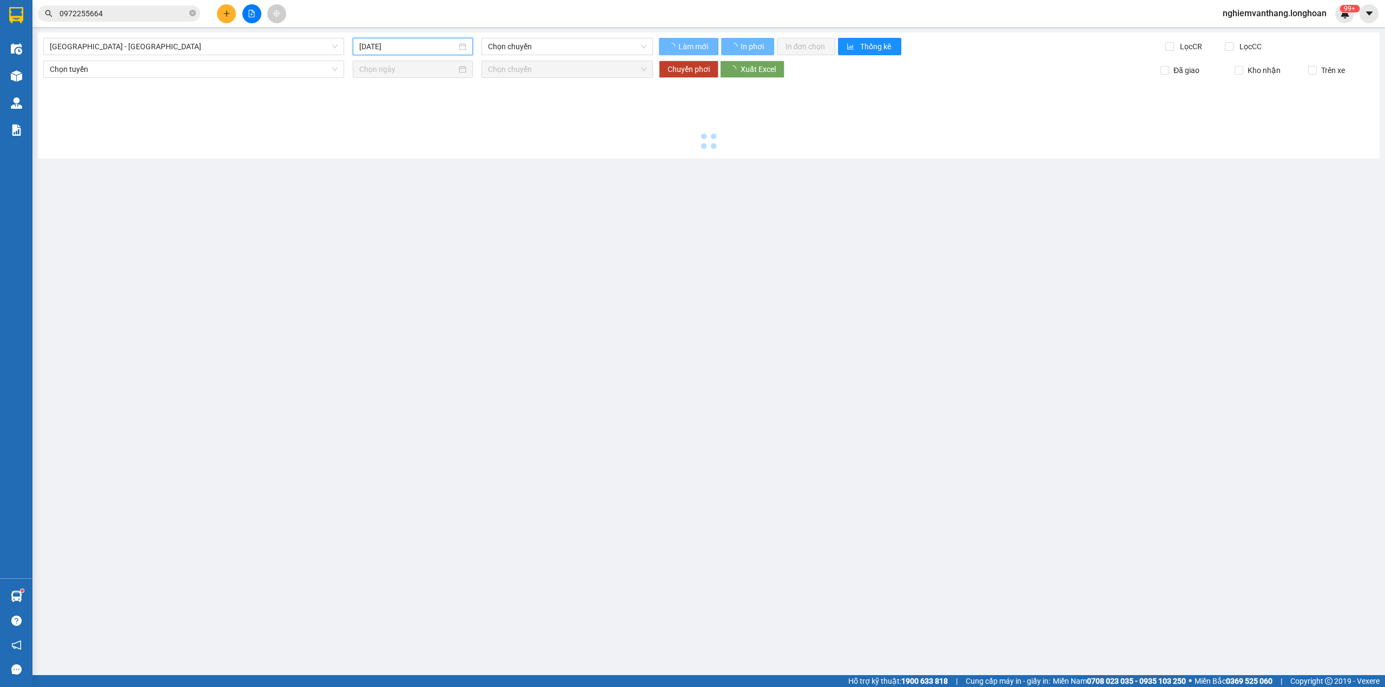
type input "[DATE]"
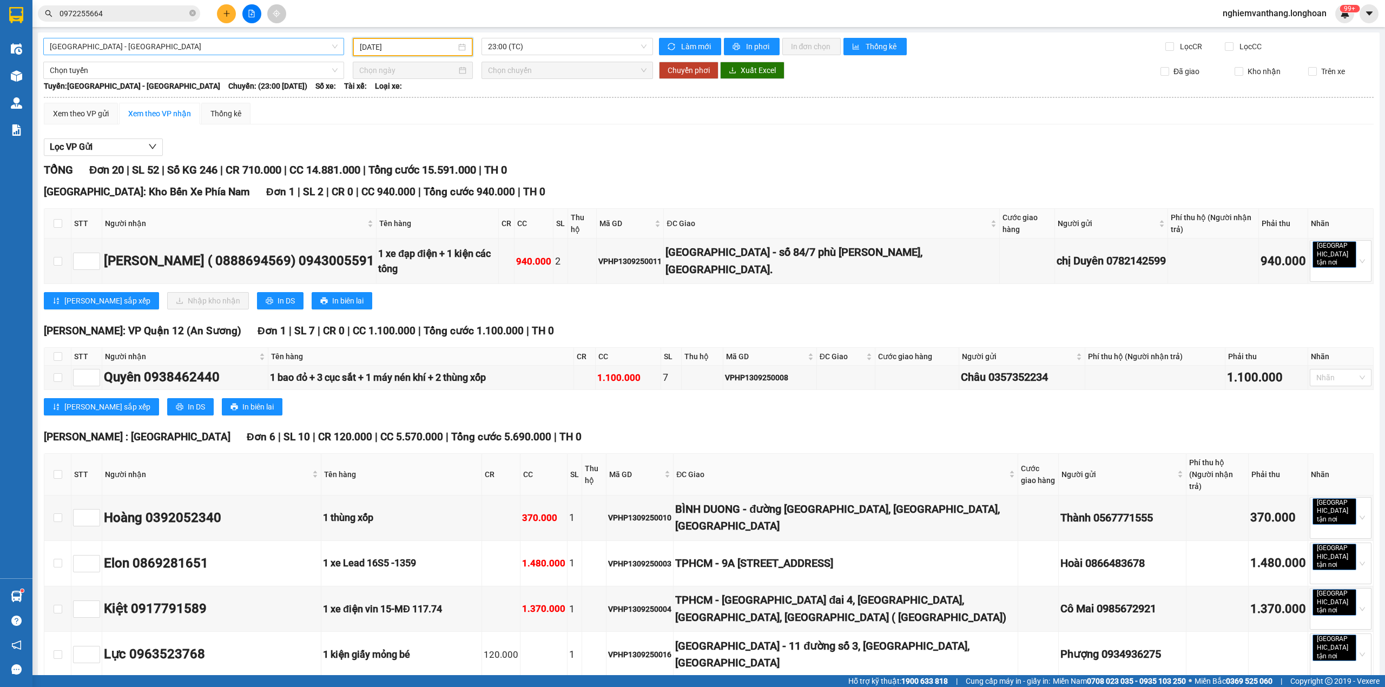
click at [116, 49] on span "[GEOGRAPHIC_DATA] - [GEOGRAPHIC_DATA]" at bounding box center [194, 46] width 288 height 16
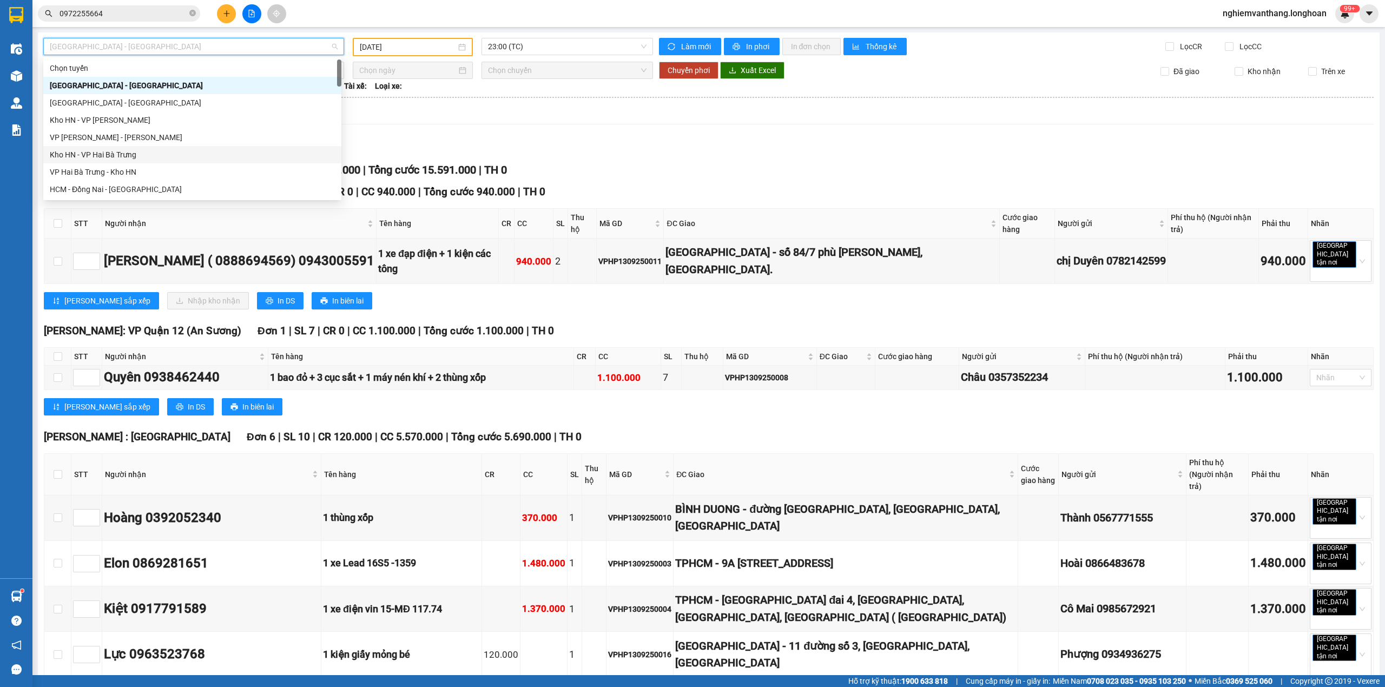
click at [123, 137] on div "VP [PERSON_NAME] - [PERSON_NAME]" at bounding box center [192, 137] width 285 height 12
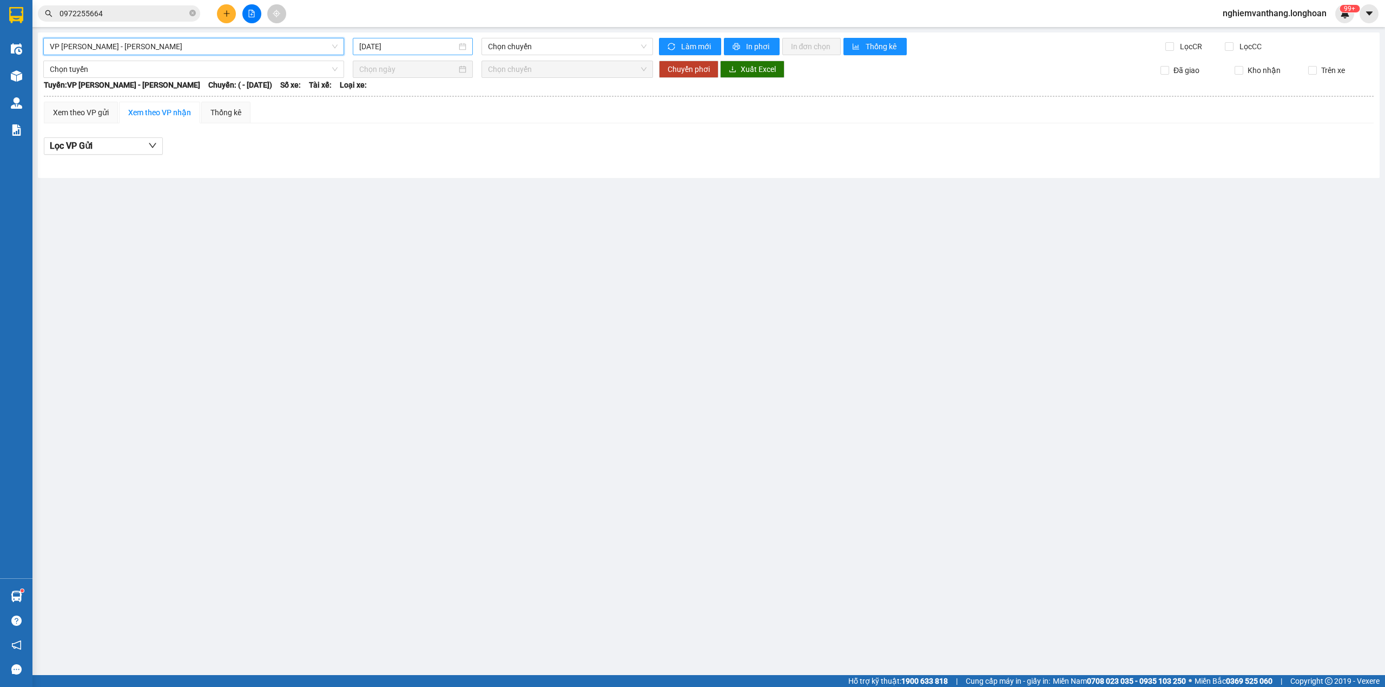
click at [392, 39] on div "[DATE]" at bounding box center [413, 46] width 120 height 17
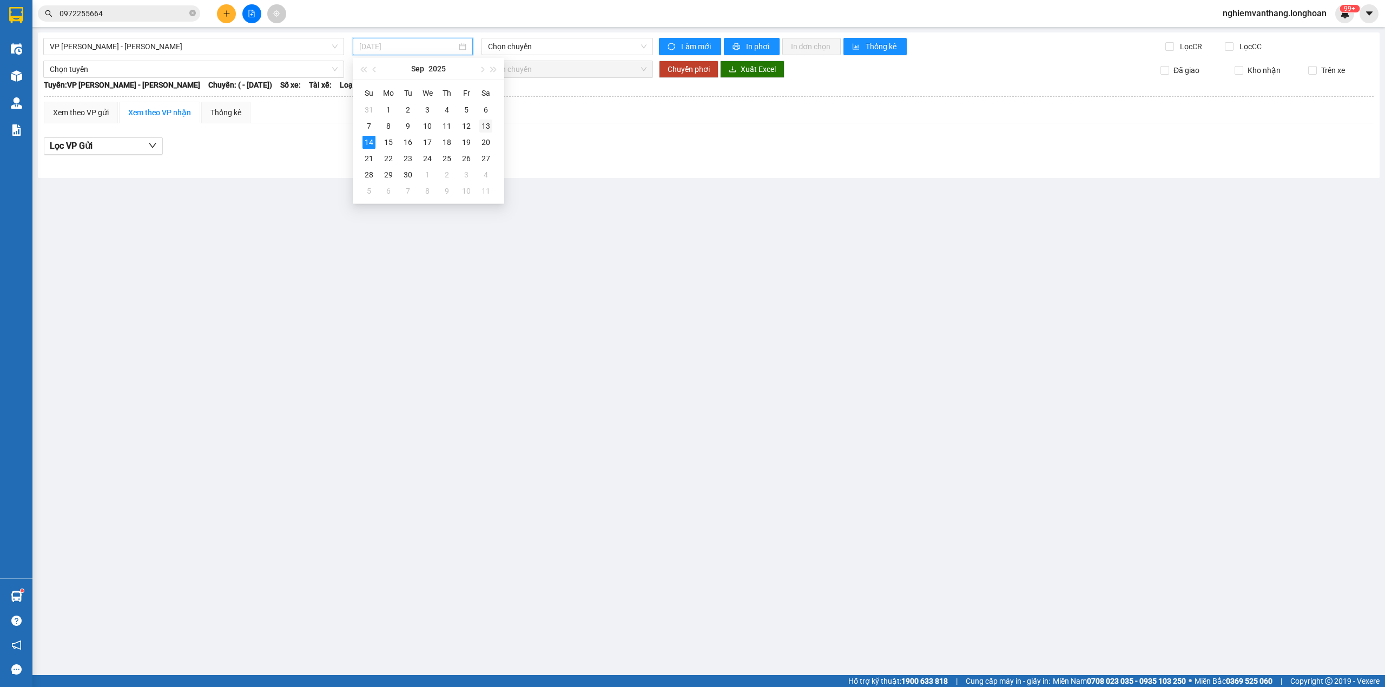
click at [487, 126] on div "13" at bounding box center [485, 126] width 13 height 13
type input "[DATE]"
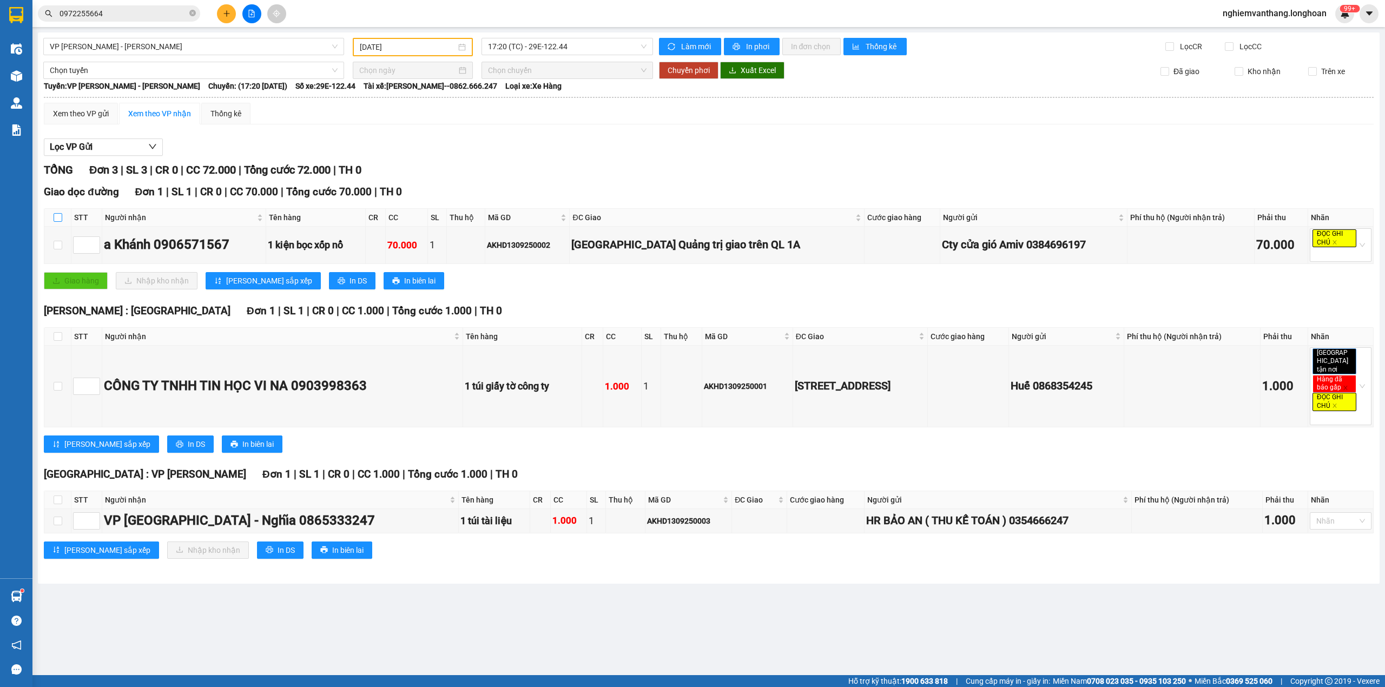
click at [61, 215] on input "checkbox" at bounding box center [58, 217] width 9 height 9
checkbox input "true"
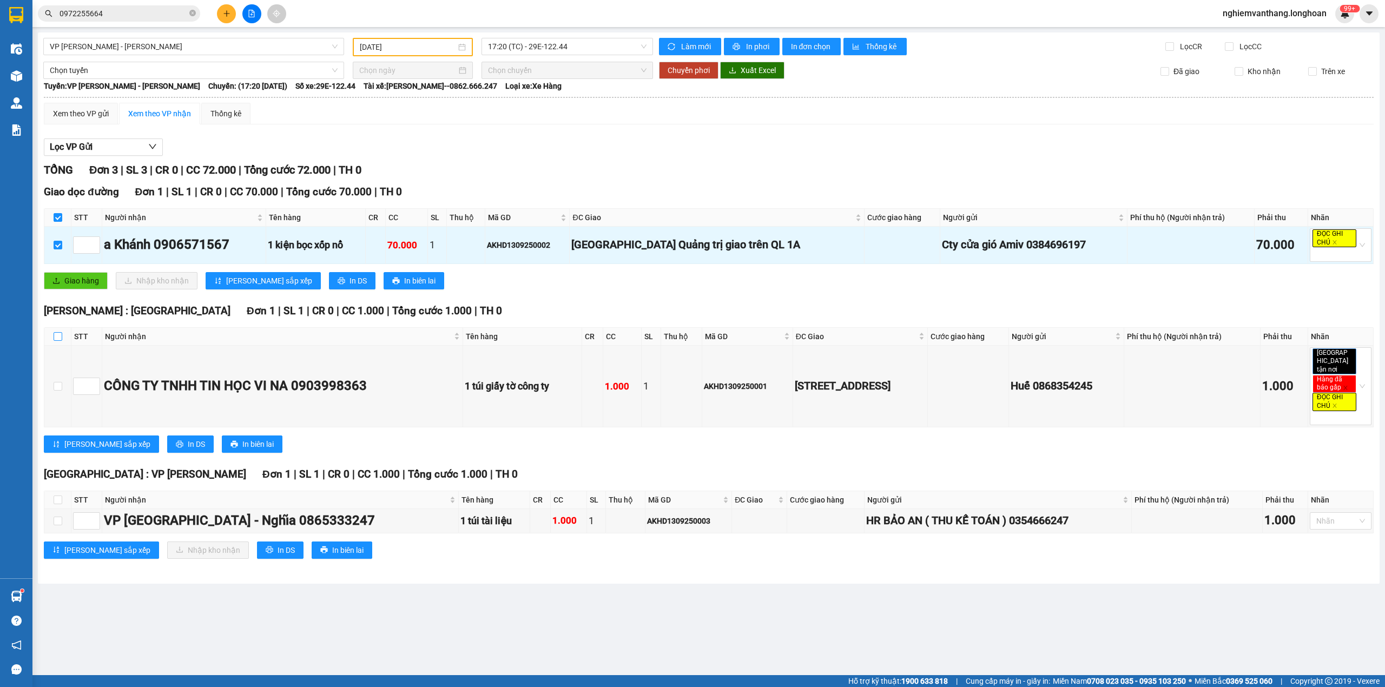
click at [59, 334] on input "checkbox" at bounding box center [58, 336] width 9 height 9
checkbox input "true"
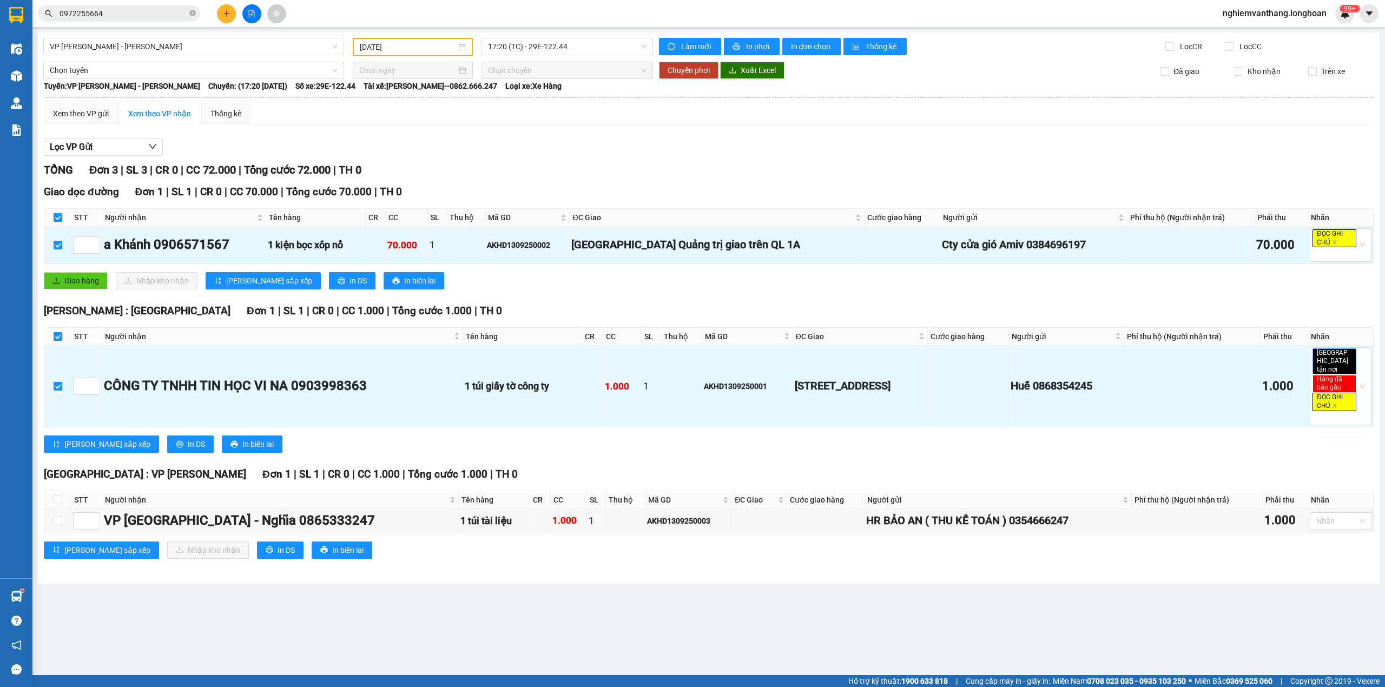
click at [57, 213] on label at bounding box center [58, 217] width 9 height 12
click at [57, 213] on input "checkbox" at bounding box center [58, 217] width 9 height 9
checkbox input "false"
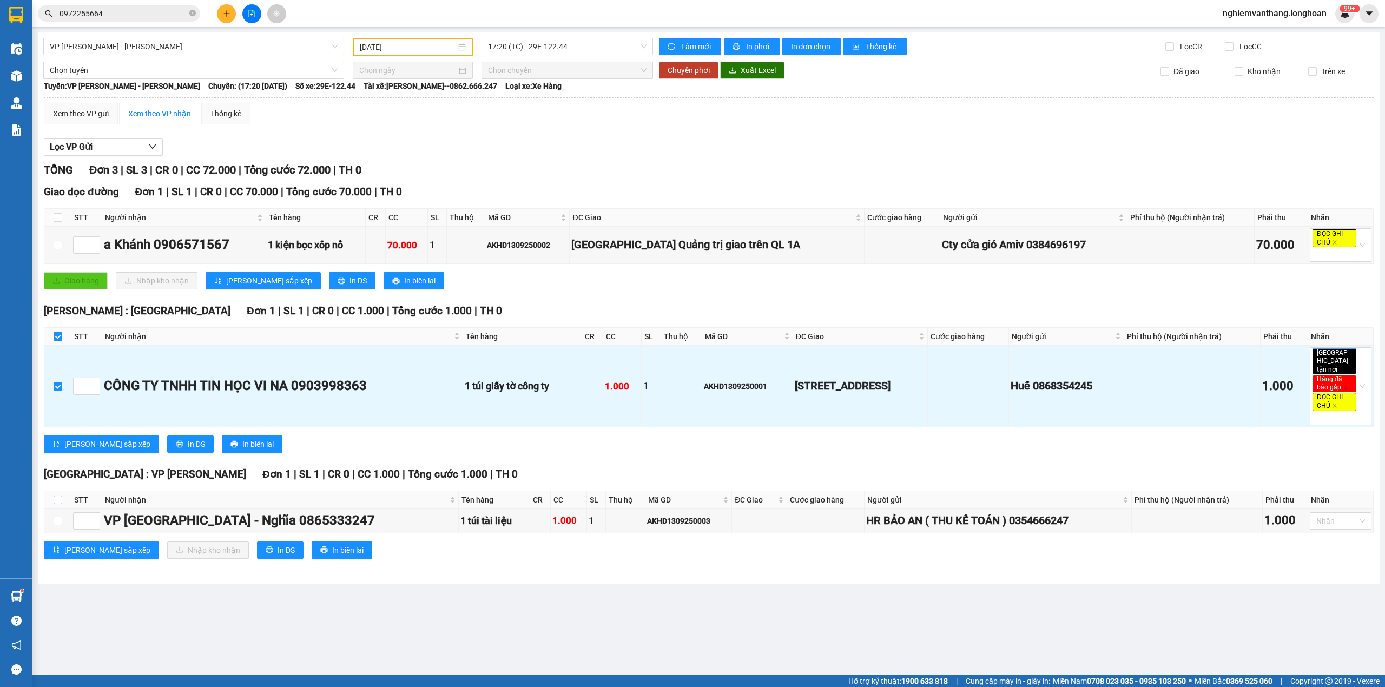
click at [53, 500] on th at bounding box center [57, 500] width 27 height 18
drag, startPoint x: 57, startPoint y: 497, endPoint x: 91, endPoint y: 489, distance: 35.3
click at [57, 496] on input "checkbox" at bounding box center [58, 499] width 9 height 9
checkbox input "true"
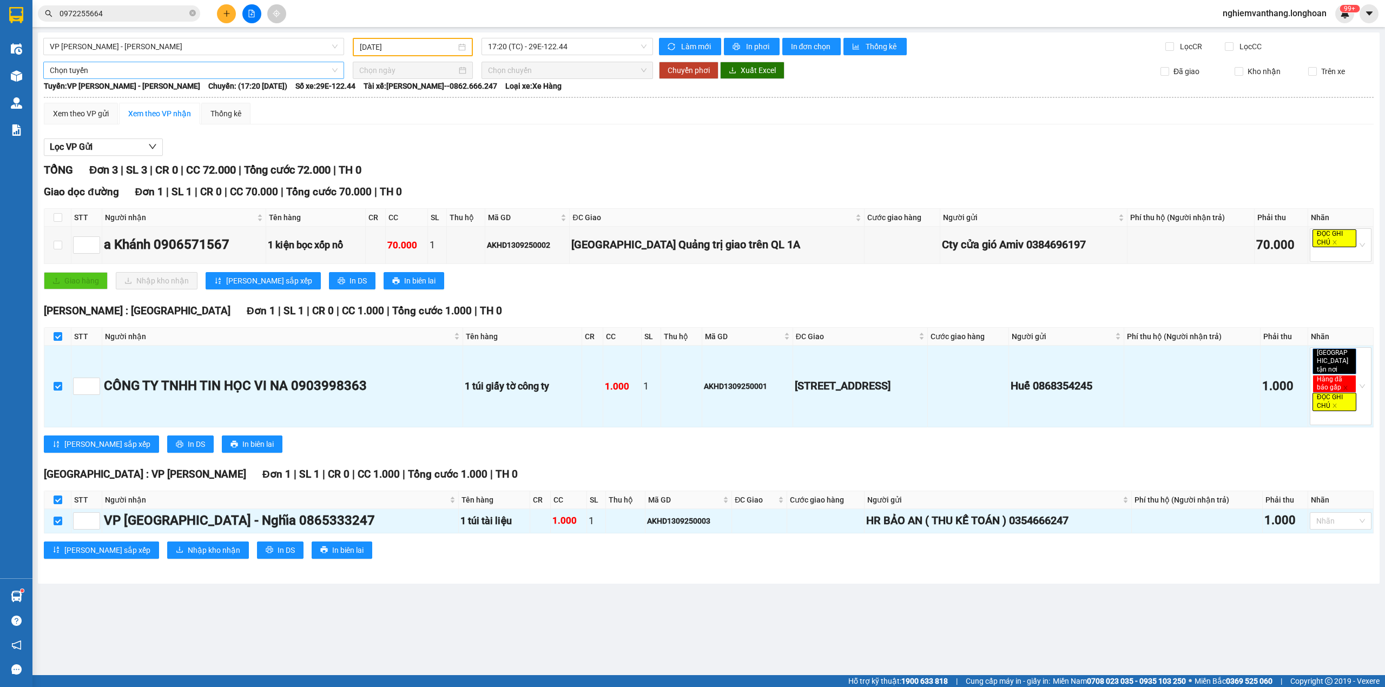
click at [91, 65] on span "Chọn tuyến" at bounding box center [194, 70] width 288 height 16
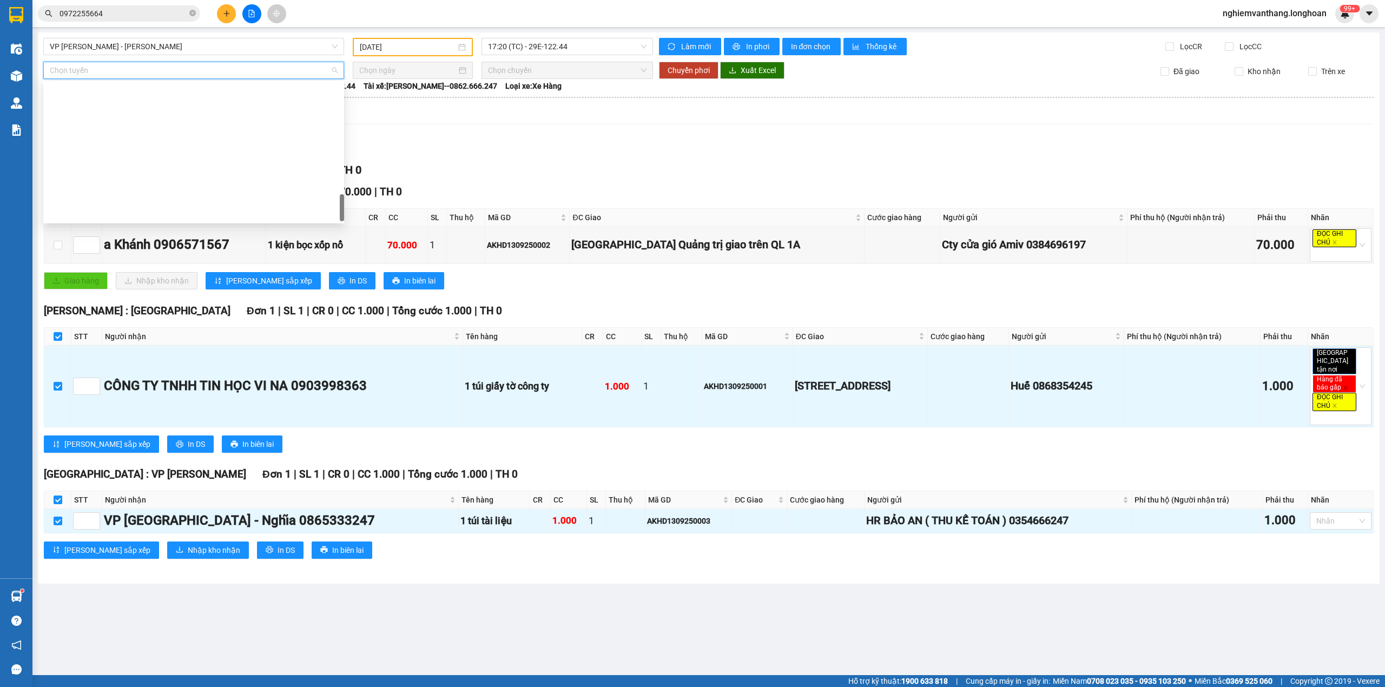
scroll to position [744, 0]
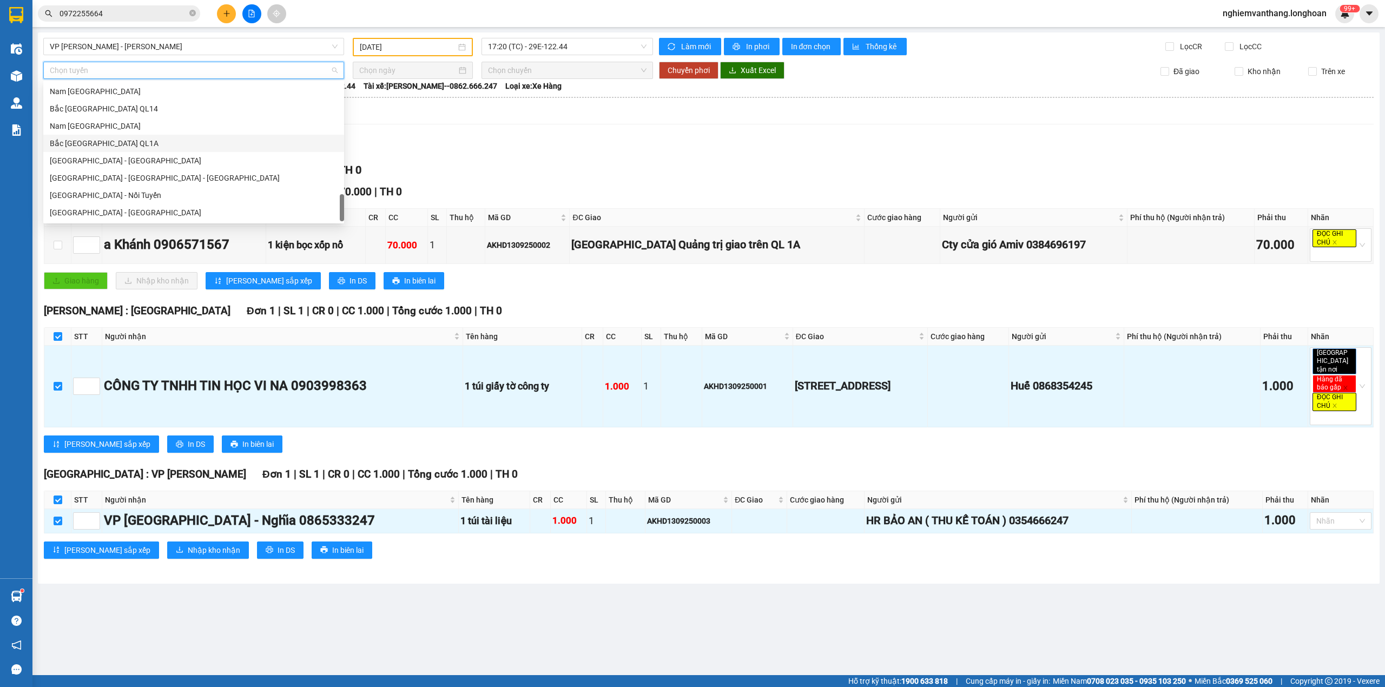
drag, startPoint x: 123, startPoint y: 145, endPoint x: 148, endPoint y: 141, distance: 24.7
click at [123, 144] on div "Bắc [GEOGRAPHIC_DATA] QL1A" at bounding box center [194, 143] width 288 height 12
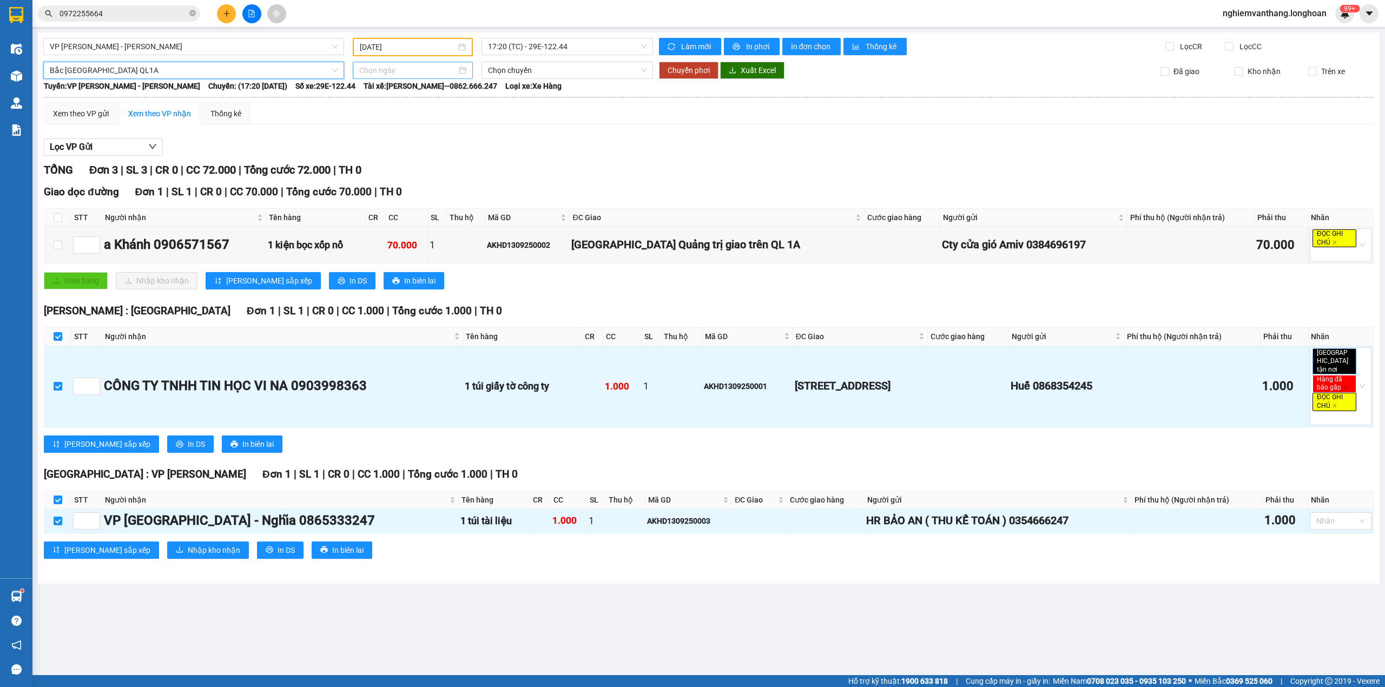
click at [380, 75] on input at bounding box center [407, 70] width 97 height 12
type input "[DATE]"
click at [368, 162] on div "14" at bounding box center [368, 164] width 13 height 13
click at [505, 70] on span "18:00 (TC)" at bounding box center [567, 70] width 159 height 16
click at [405, 69] on input "[DATE]" at bounding box center [407, 70] width 97 height 12
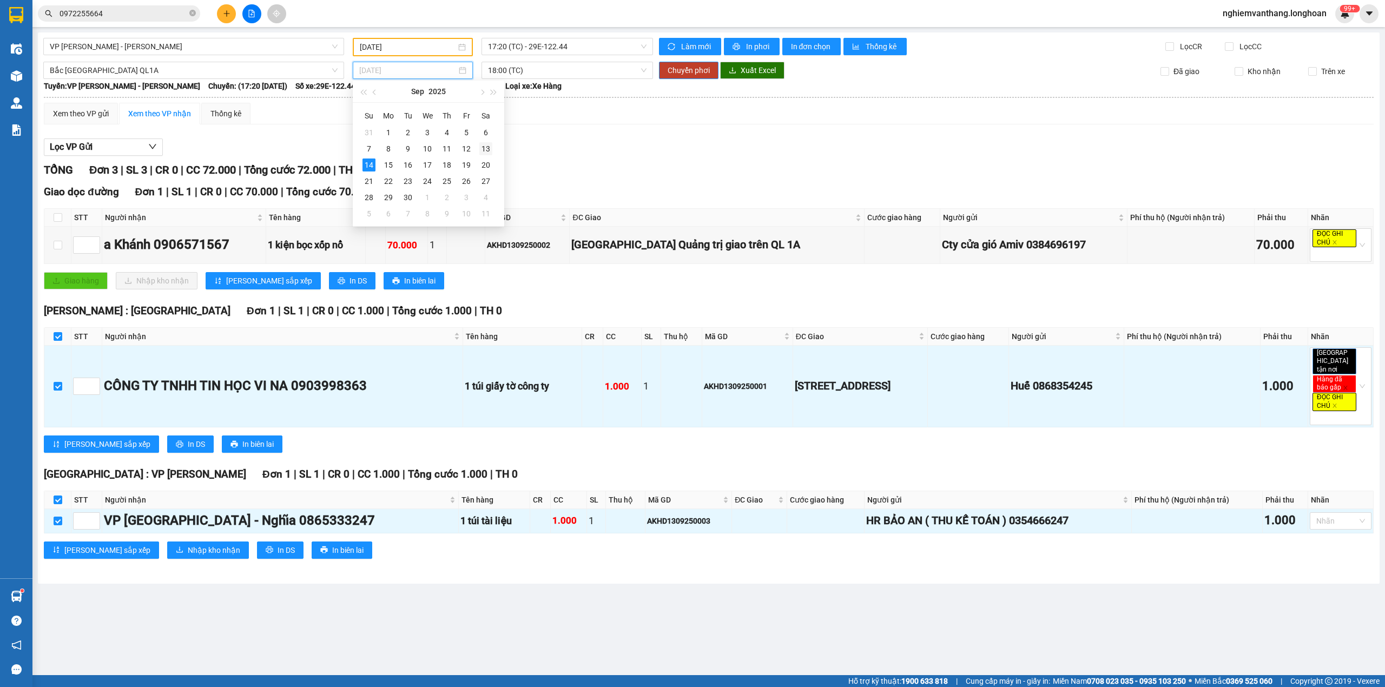
drag, startPoint x: 485, startPoint y: 149, endPoint x: 489, endPoint y: 140, distance: 10.7
click at [485, 148] on div "13" at bounding box center [485, 148] width 13 height 13
type input "[DATE]"
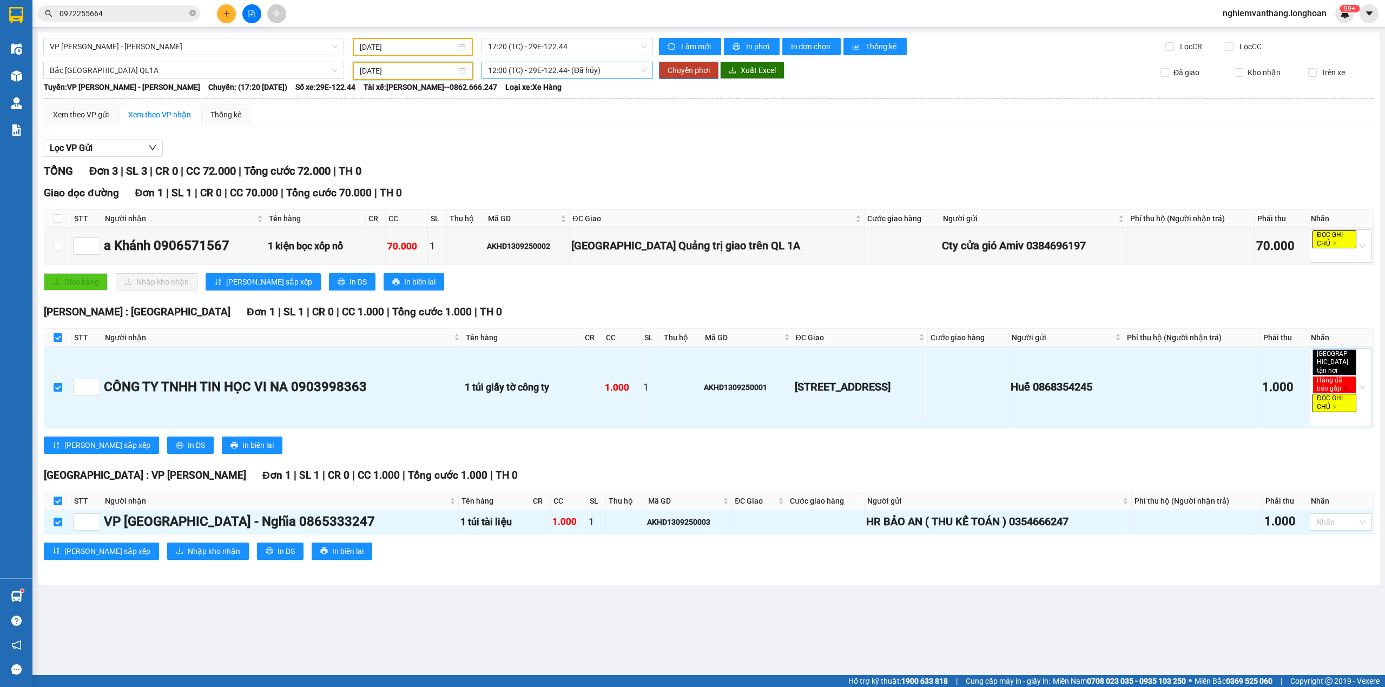
click at [528, 62] on div "12:00 (TC) - 29E-122.44 - (Đã hủy)" at bounding box center [567, 70] width 172 height 17
click at [519, 139] on div "20:00 (TC) - 29K-024.94" at bounding box center [545, 143] width 115 height 12
click at [674, 72] on span "Chuyển phơi" at bounding box center [688, 70] width 42 height 12
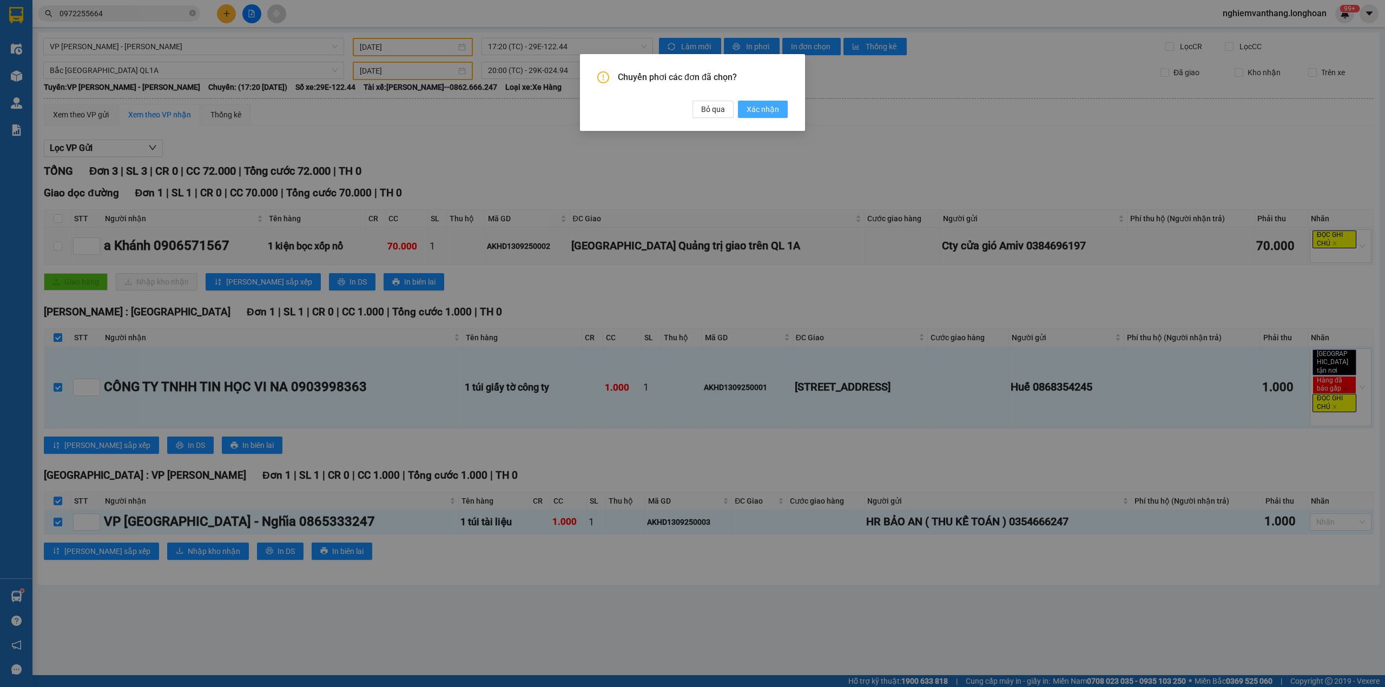
click at [753, 110] on span "Xác nhận" at bounding box center [762, 109] width 32 height 12
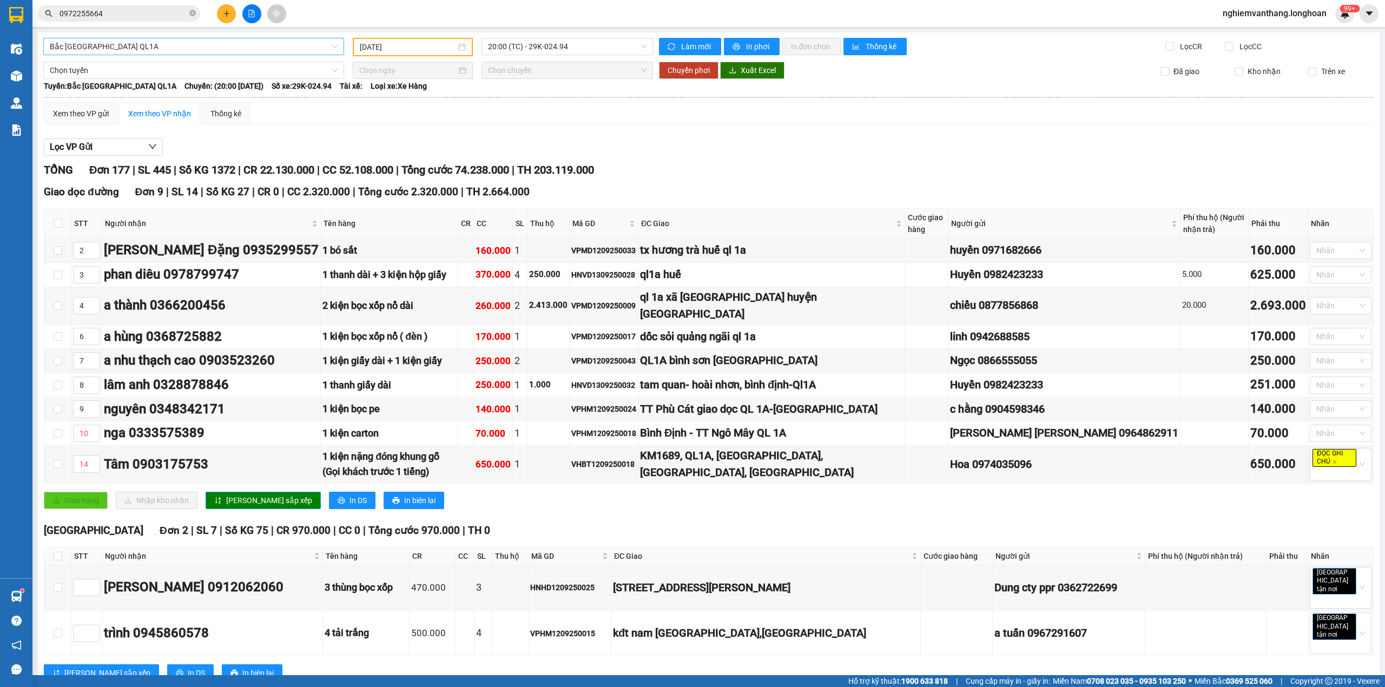
click at [176, 50] on span "Bắc [GEOGRAPHIC_DATA] QL1A" at bounding box center [194, 46] width 288 height 16
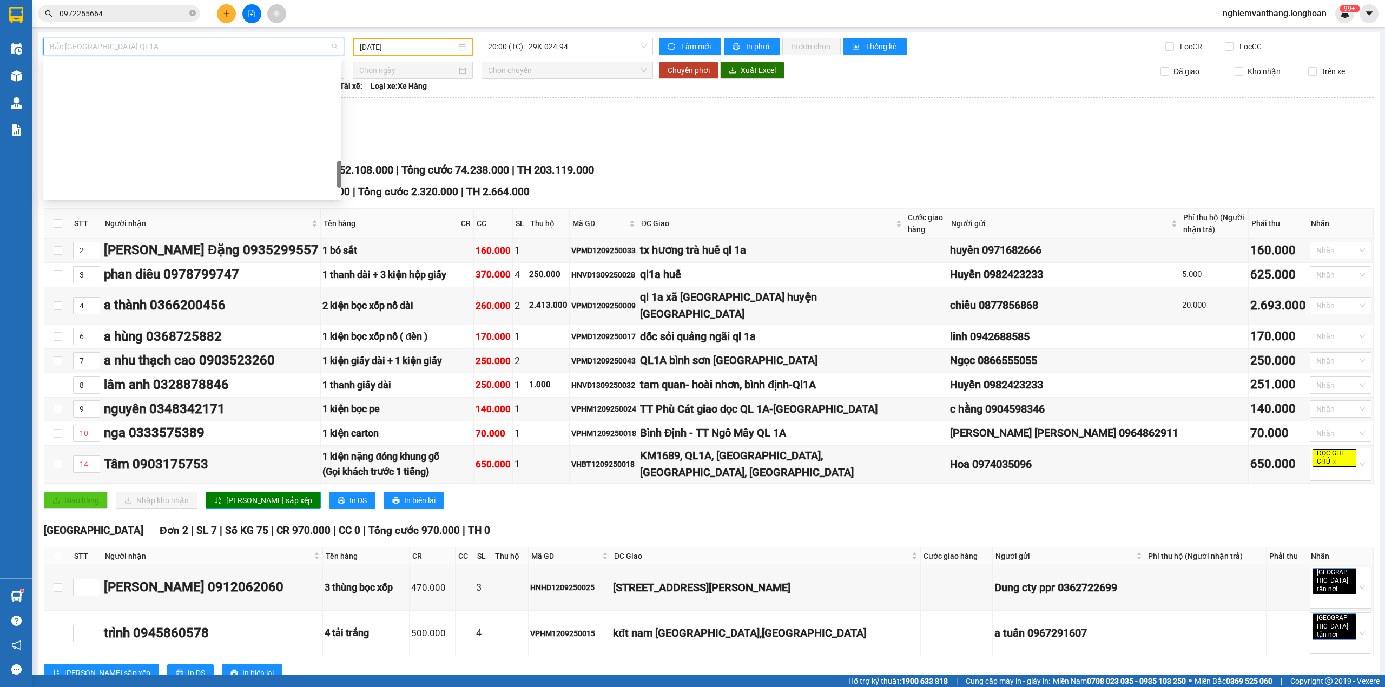
scroll to position [675, 0]
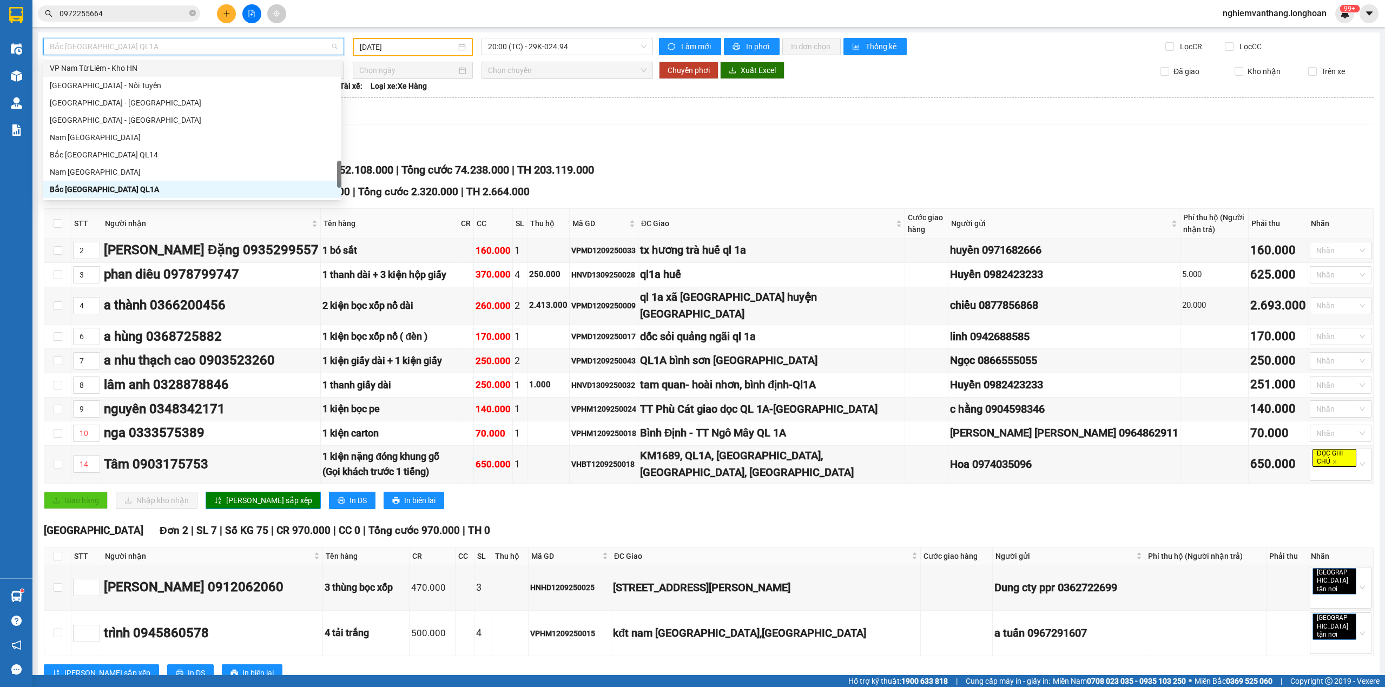
click at [424, 39] on div "[DATE]" at bounding box center [413, 47] width 120 height 18
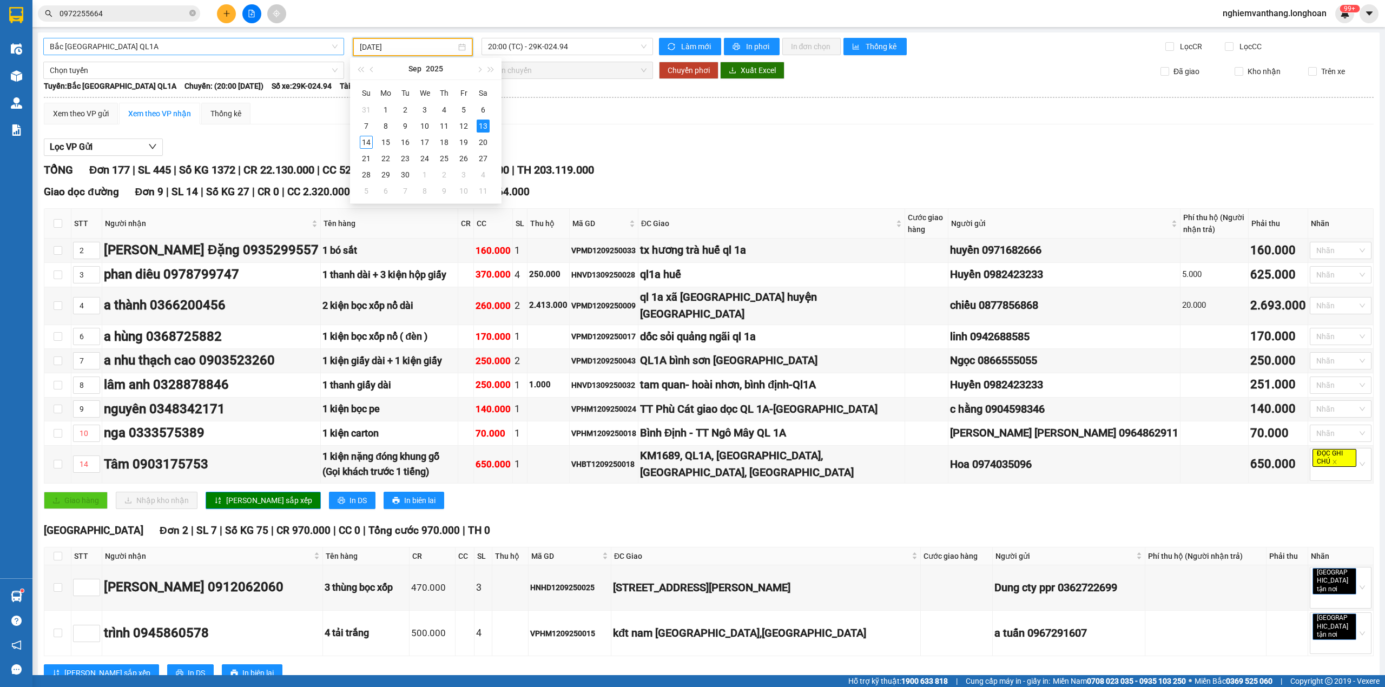
click at [140, 52] on span "Bắc [GEOGRAPHIC_DATA] QL1A" at bounding box center [194, 46] width 288 height 16
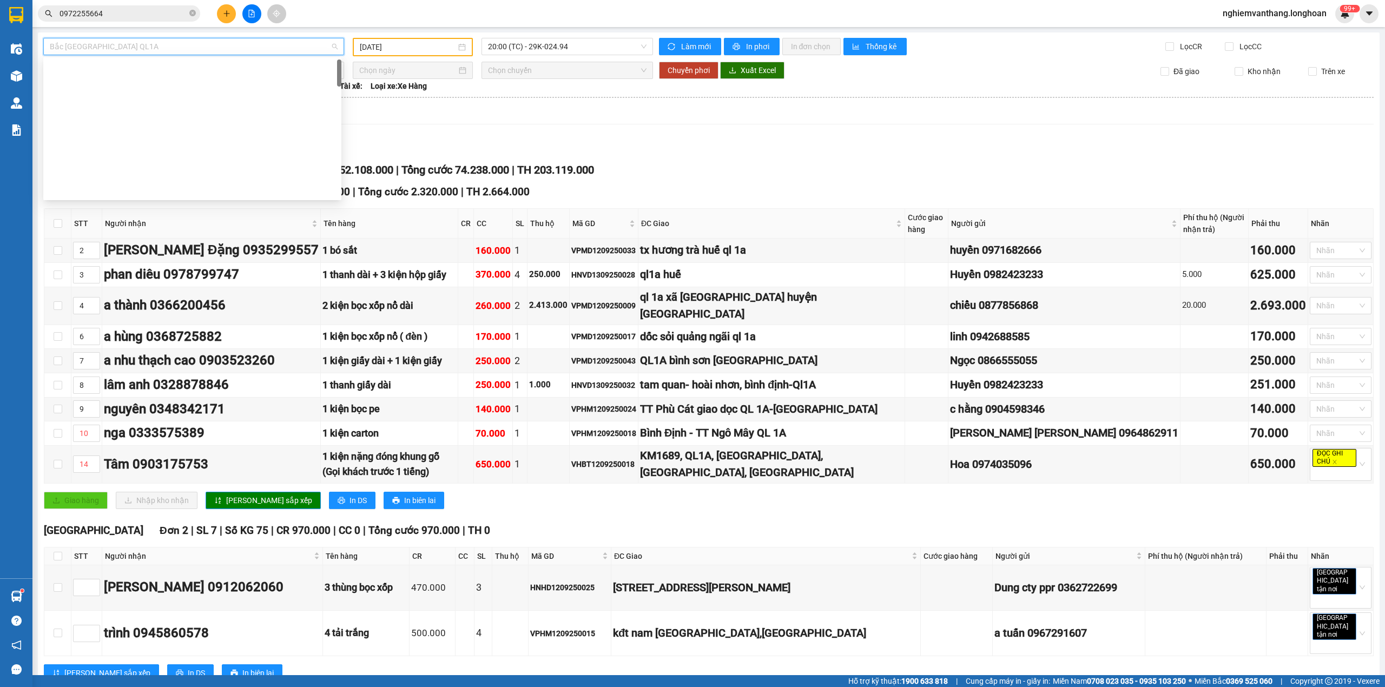
scroll to position [0, 0]
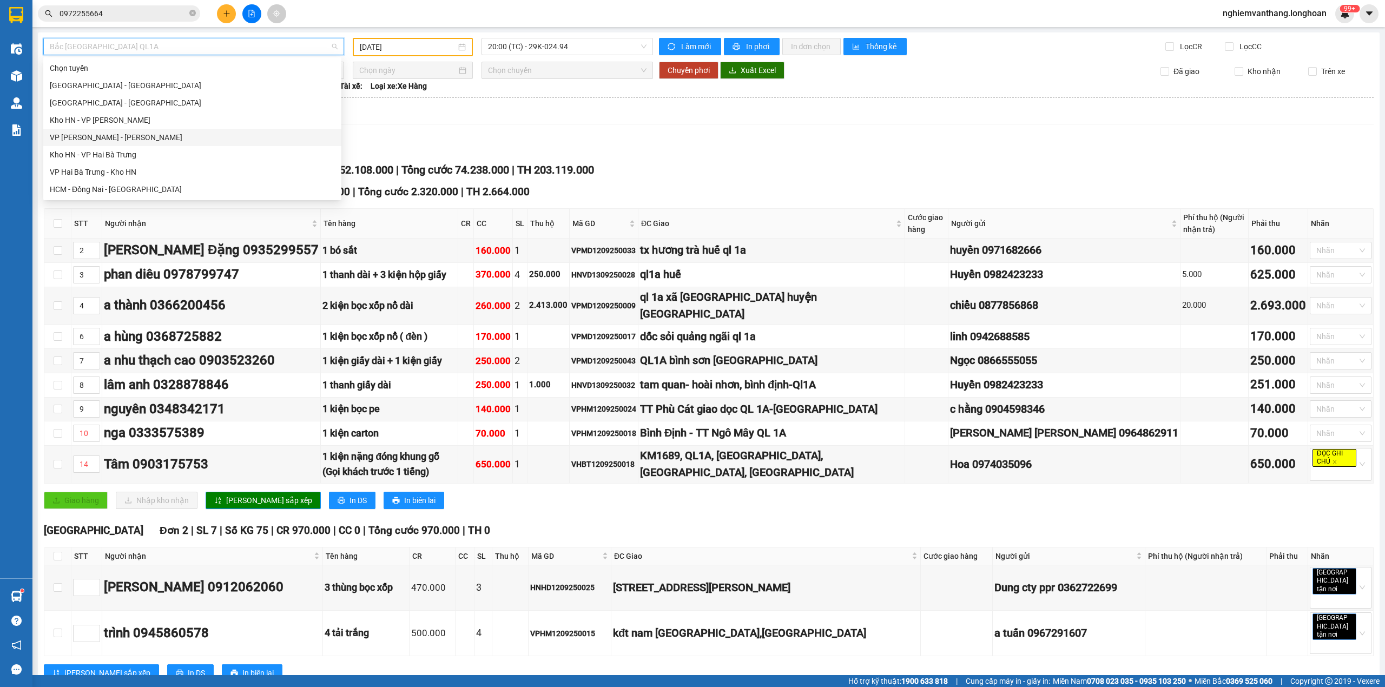
click at [111, 135] on div "VP [PERSON_NAME] - [PERSON_NAME]" at bounding box center [192, 137] width 285 height 12
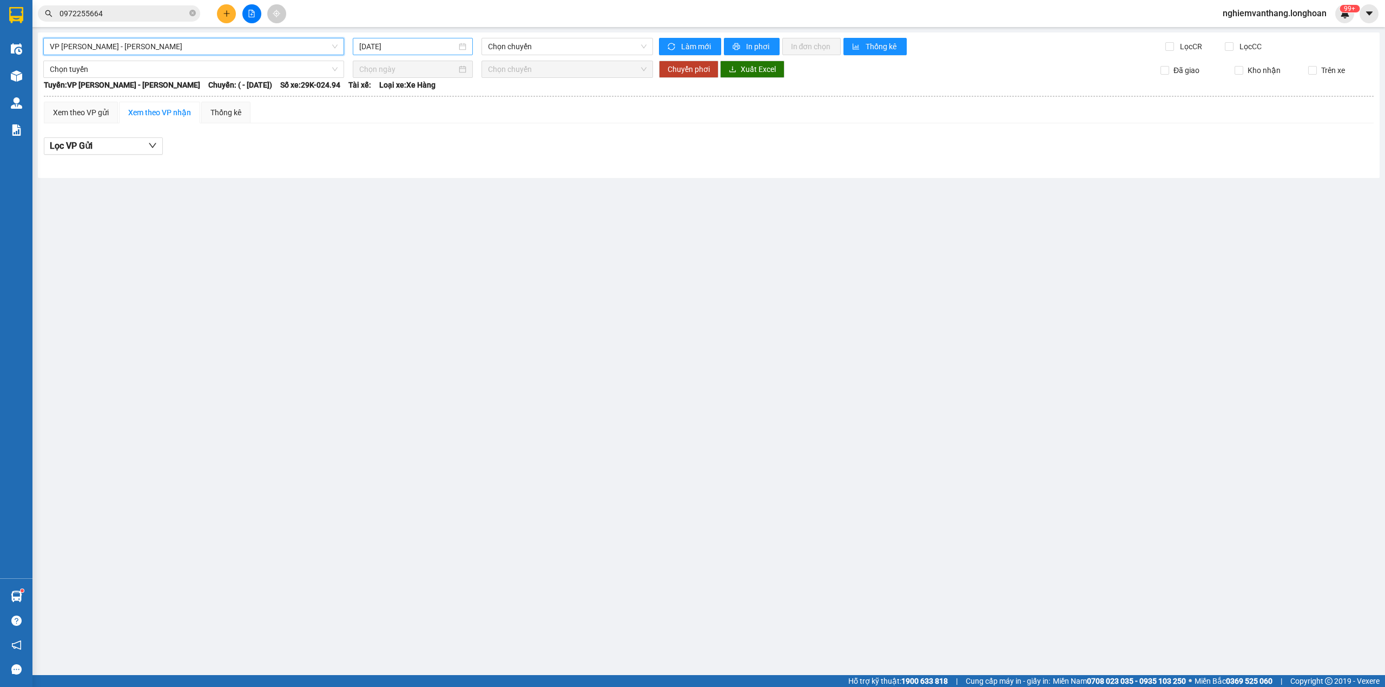
click at [416, 42] on input "[DATE]" at bounding box center [407, 47] width 97 height 12
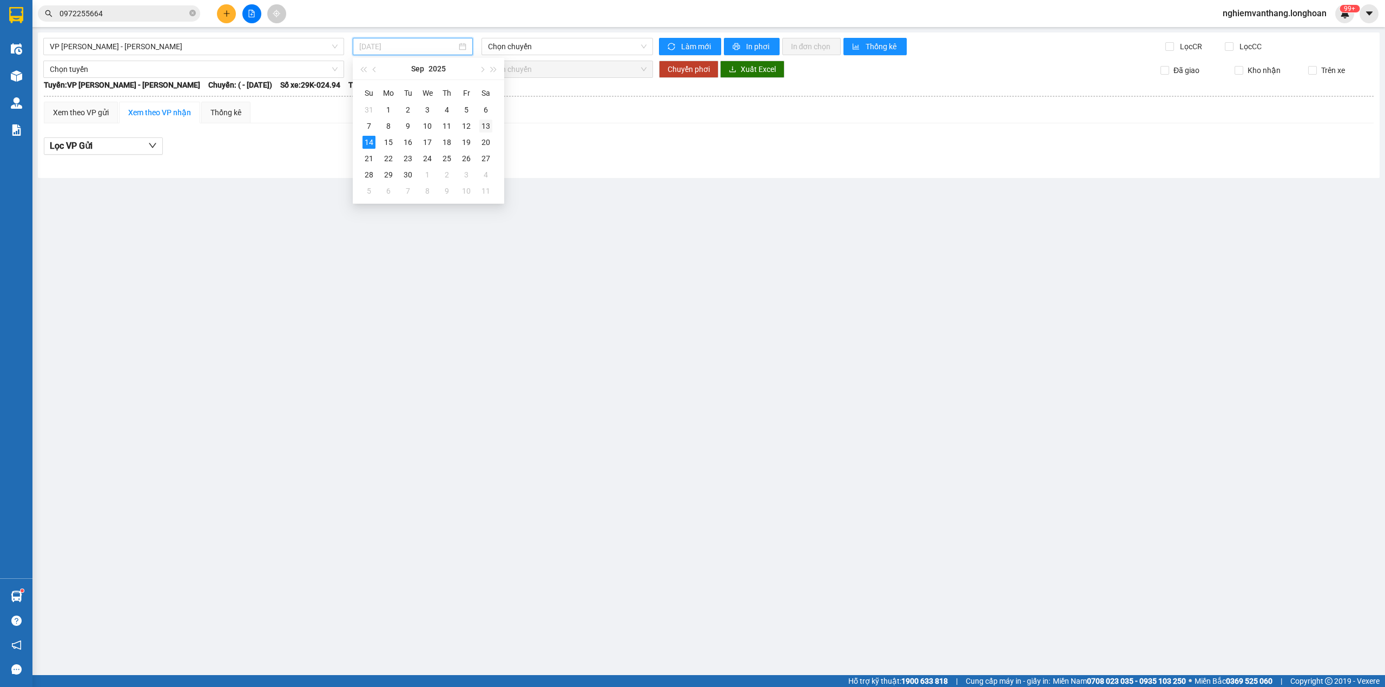
click at [488, 126] on div "13" at bounding box center [485, 126] width 13 height 13
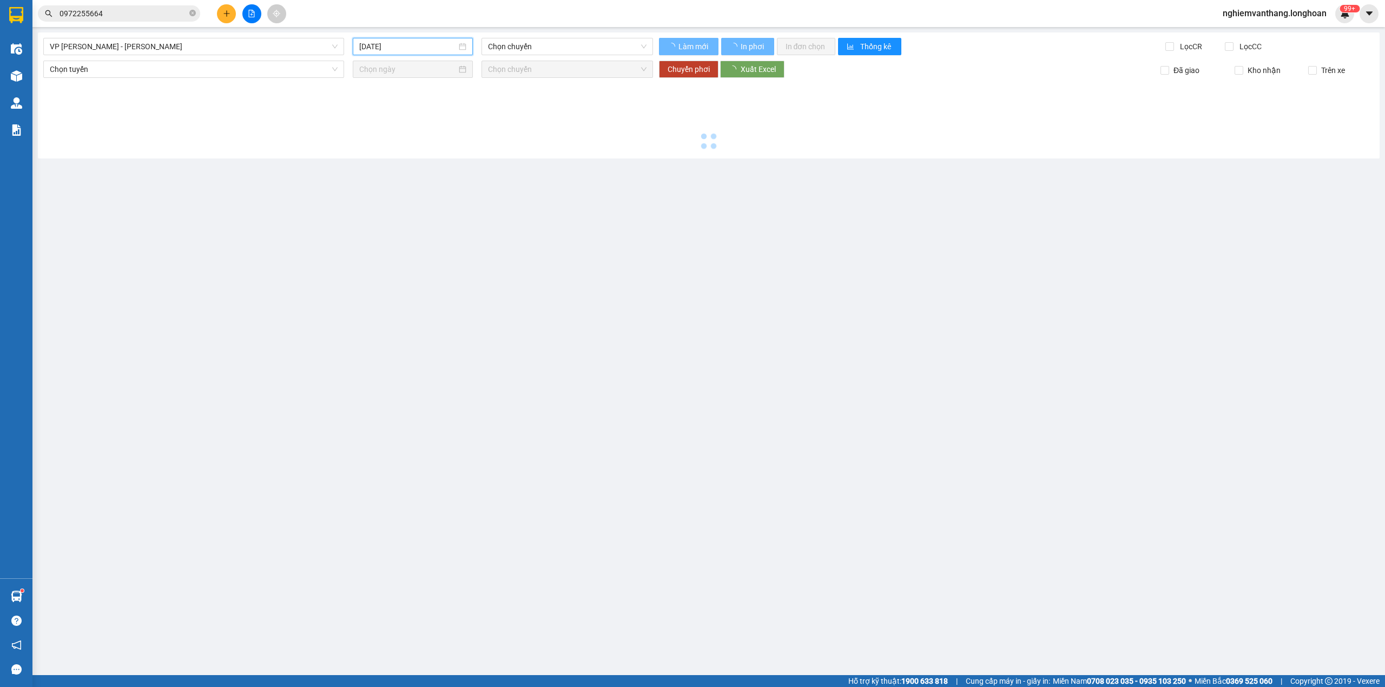
type input "[DATE]"
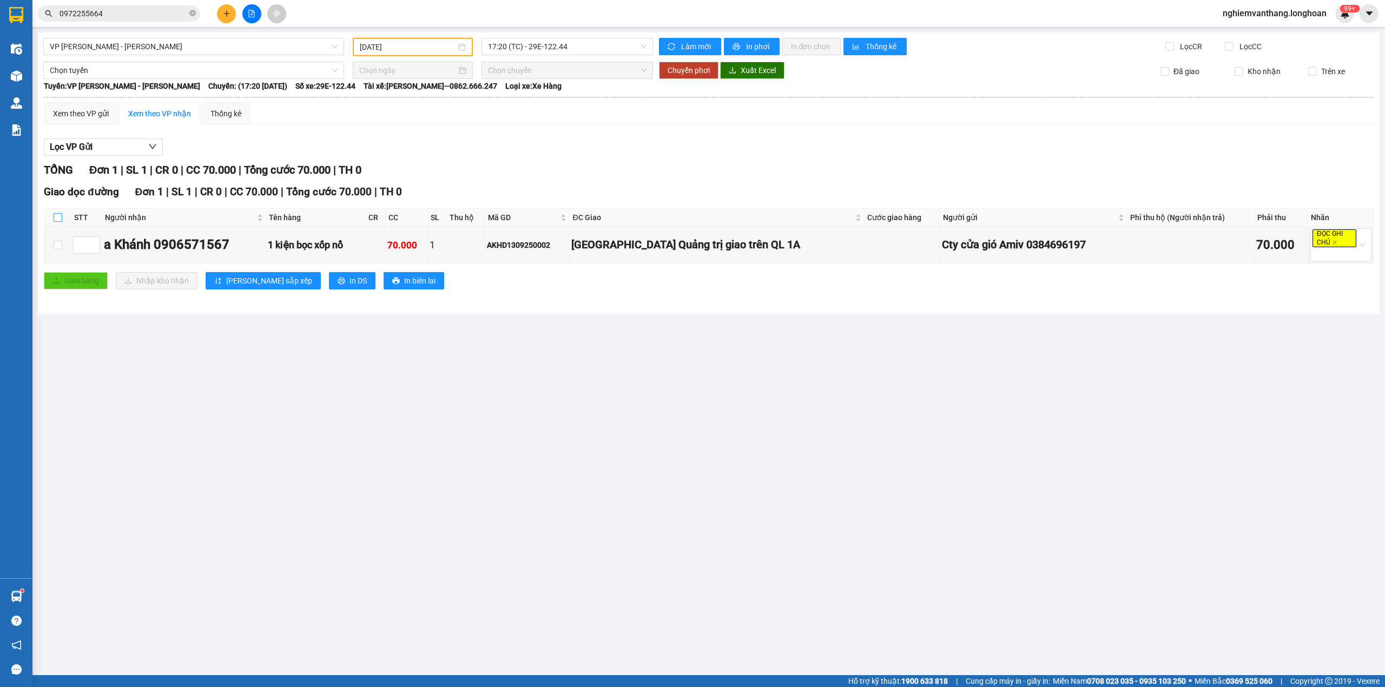
click at [56, 217] on input "checkbox" at bounding box center [58, 217] width 9 height 9
checkbox input "true"
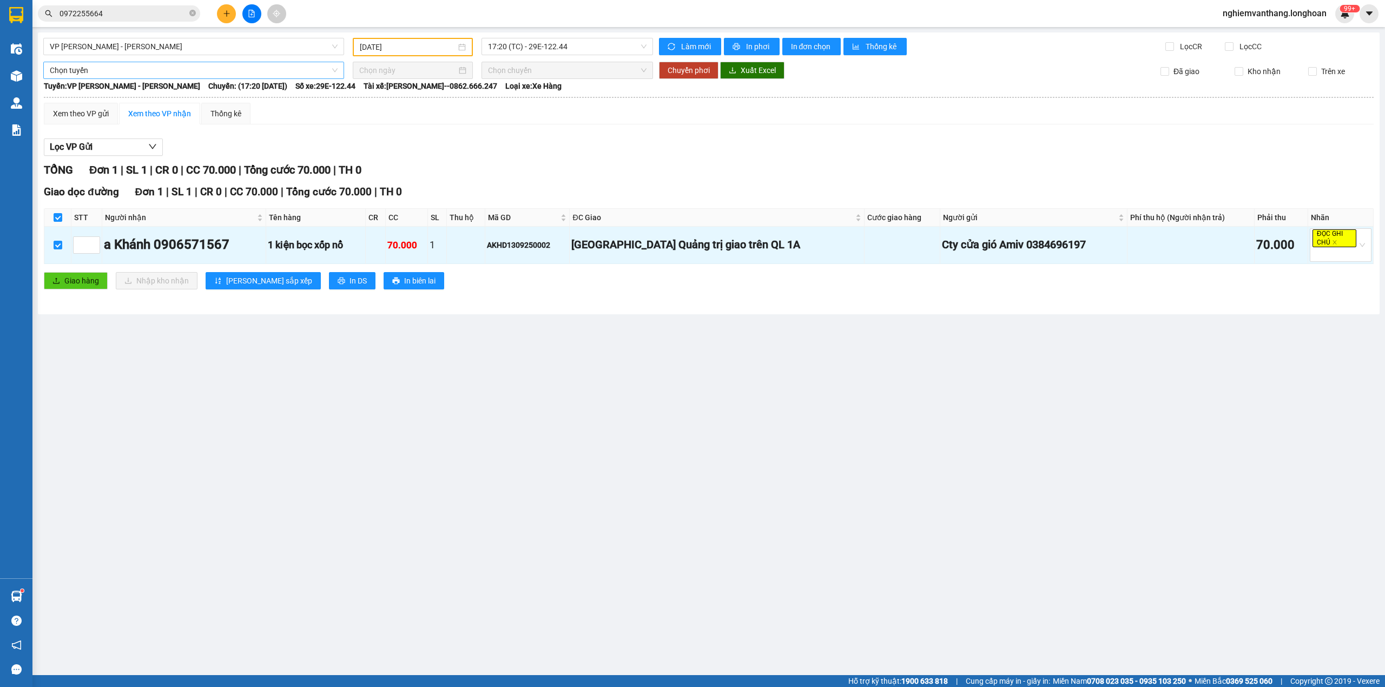
click at [109, 65] on span "Chọn tuyến" at bounding box center [194, 70] width 288 height 16
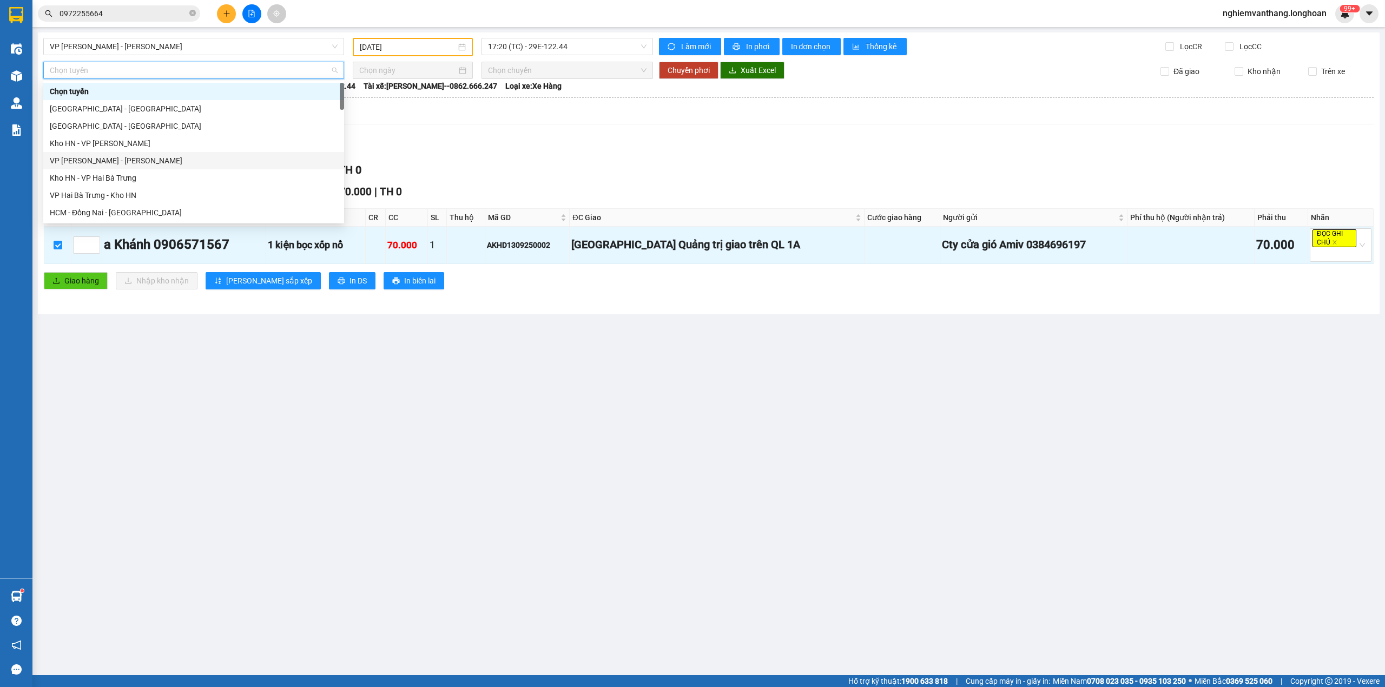
scroll to position [744, 0]
click at [119, 142] on div "Bắc [GEOGRAPHIC_DATA] QL1A" at bounding box center [194, 143] width 288 height 12
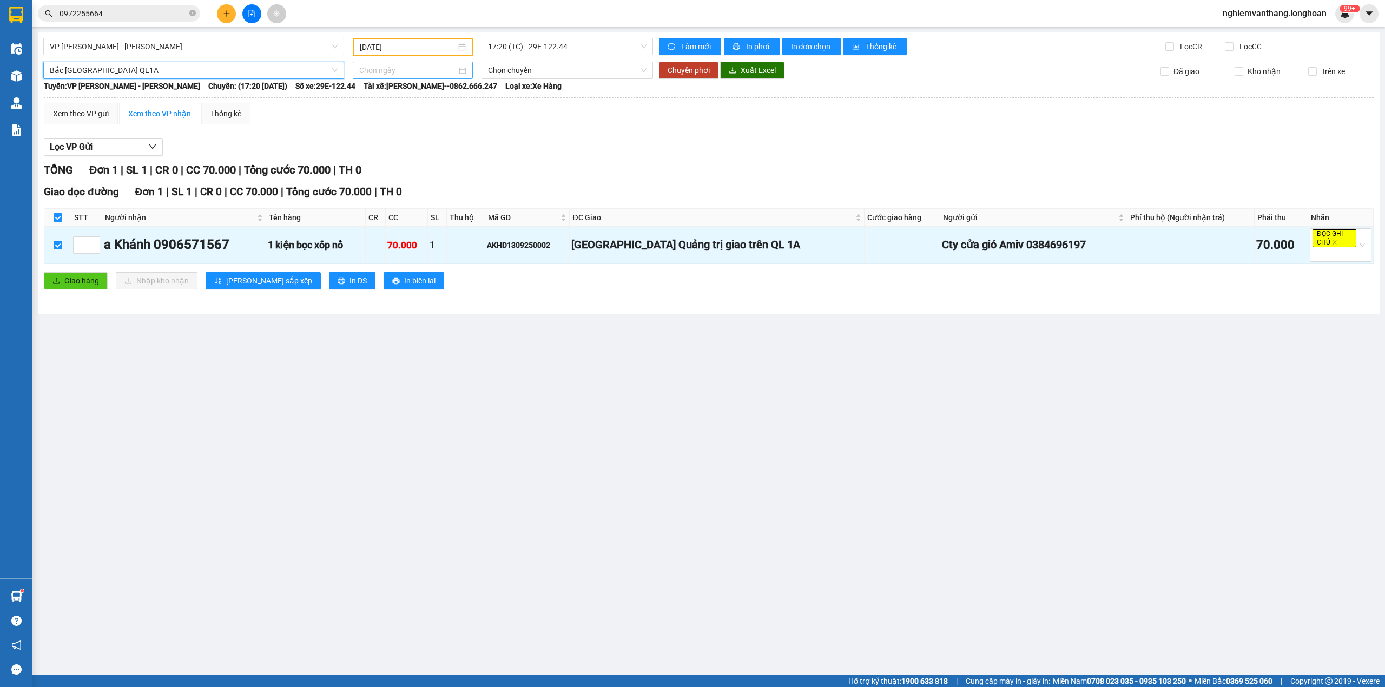
click at [399, 70] on input at bounding box center [407, 70] width 97 height 12
type input "[DATE]"
click at [370, 165] on div "14" at bounding box center [368, 164] width 13 height 13
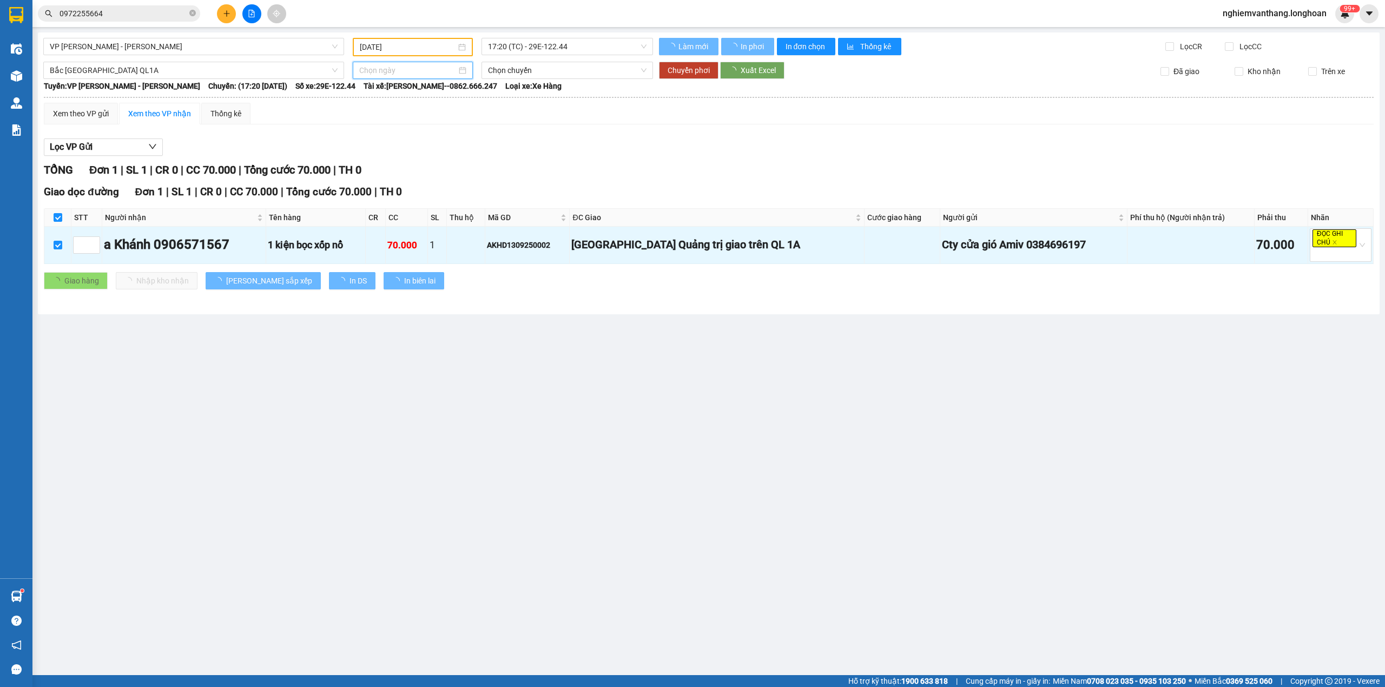
type input "[DATE]"
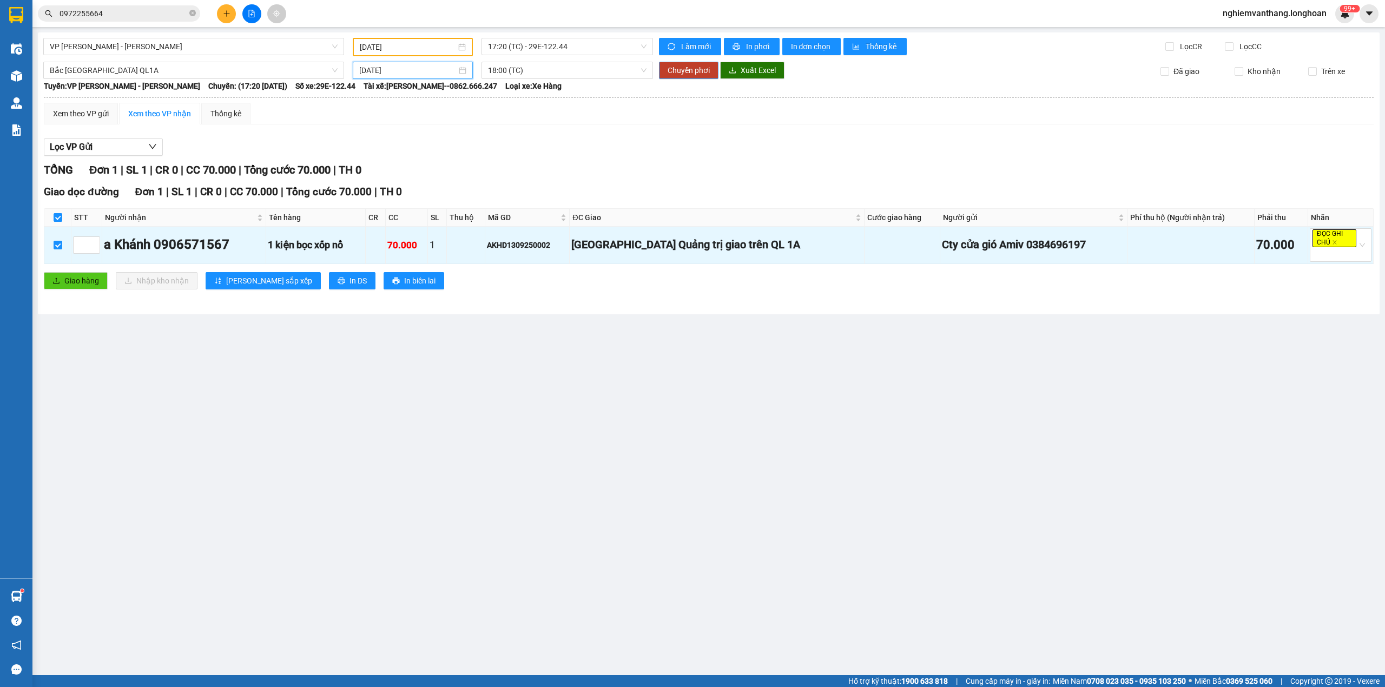
click at [685, 70] on span "Chuyển phơi" at bounding box center [688, 70] width 42 height 12
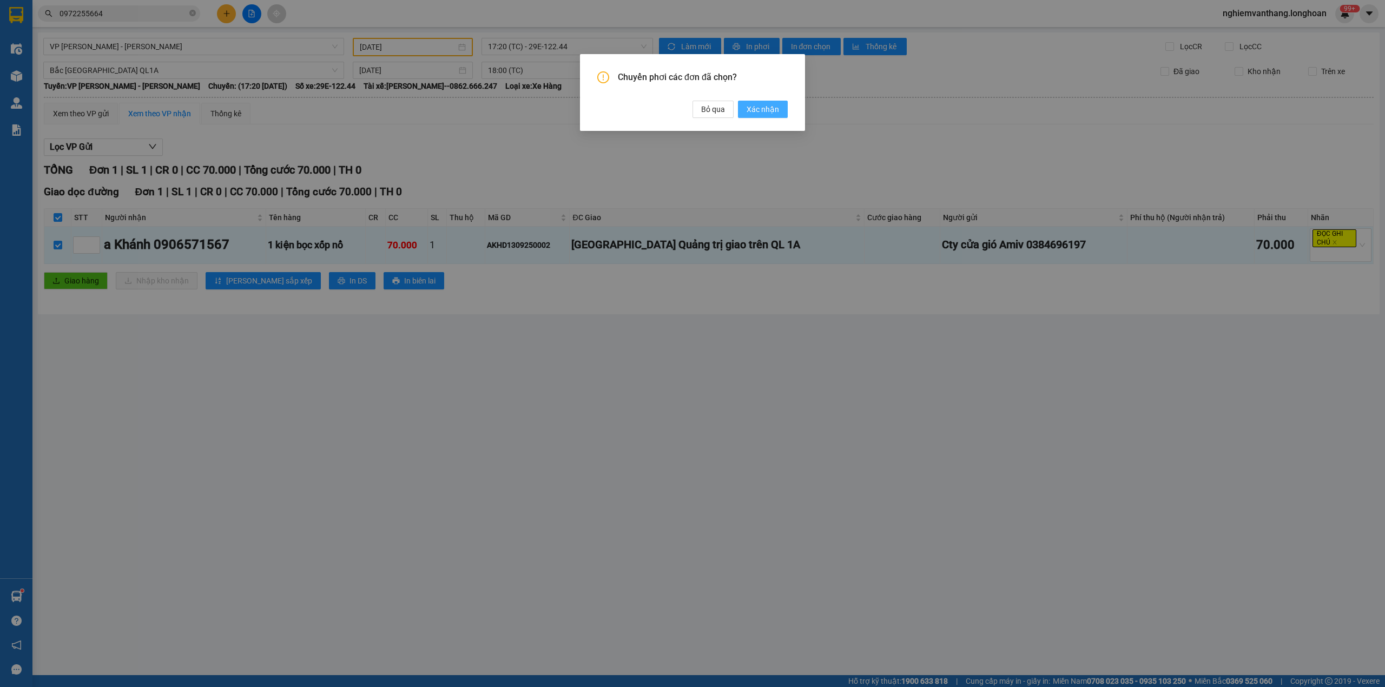
click at [757, 109] on span "Xác nhận" at bounding box center [762, 109] width 32 height 12
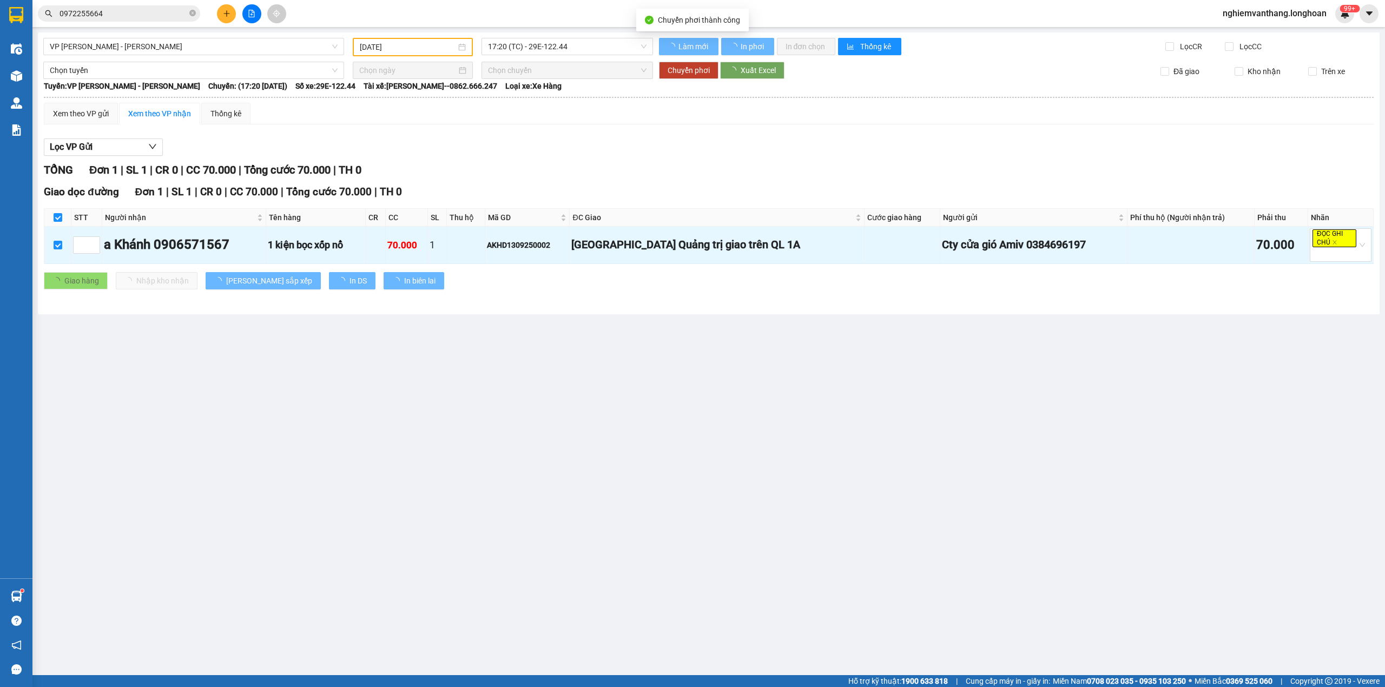
checkbox input "false"
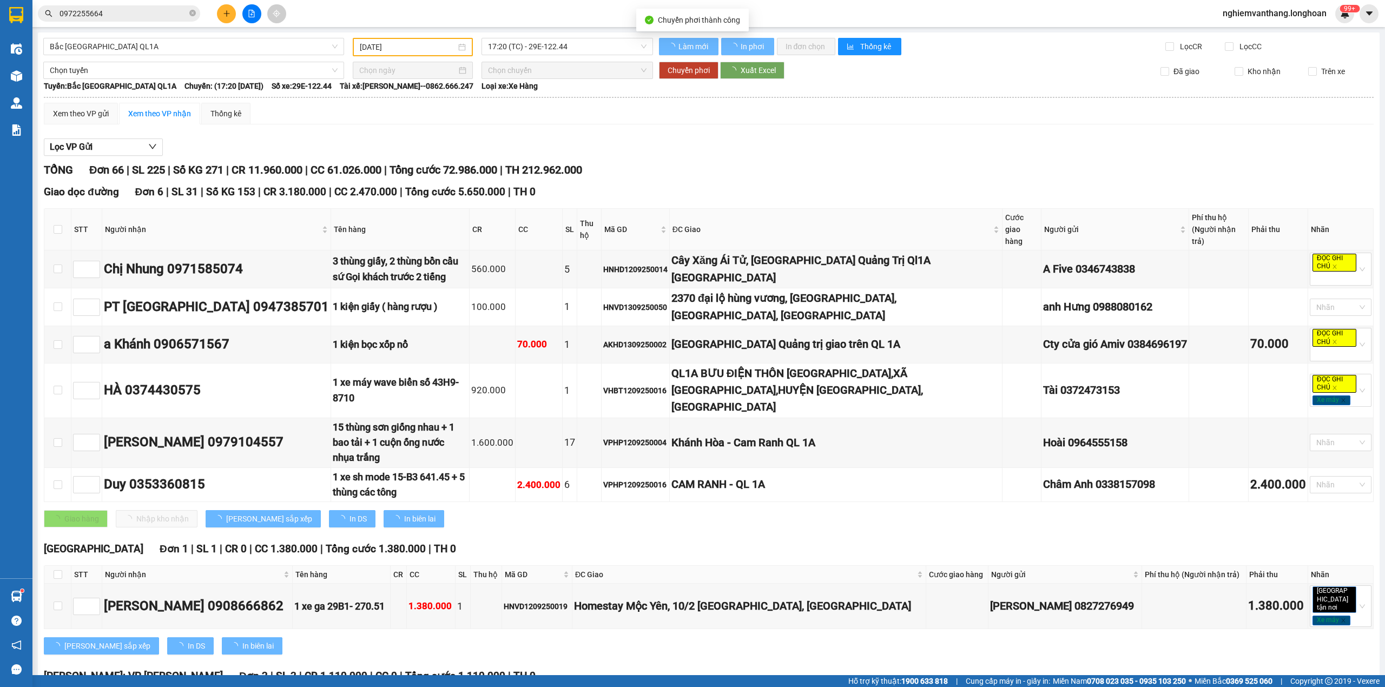
checkbox input "false"
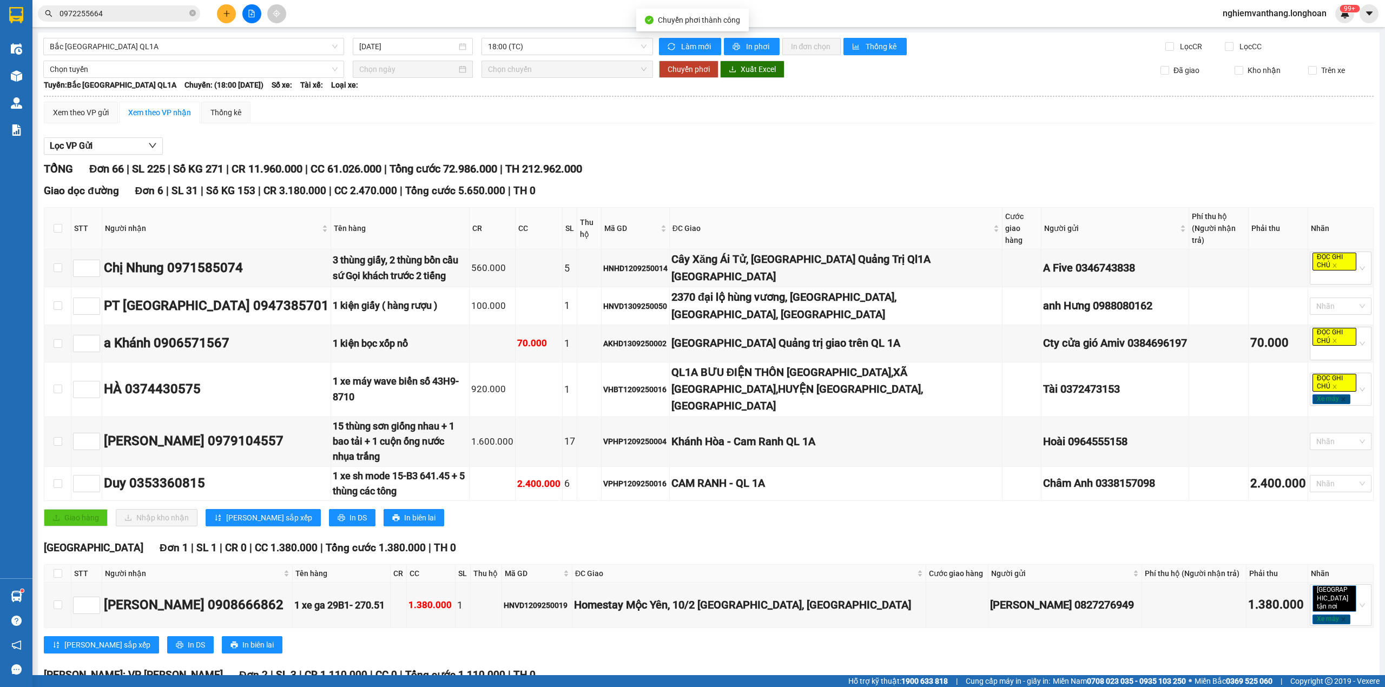
type input "[DATE]"
click at [264, 47] on span "Bắc [GEOGRAPHIC_DATA] QL1A" at bounding box center [194, 46] width 288 height 16
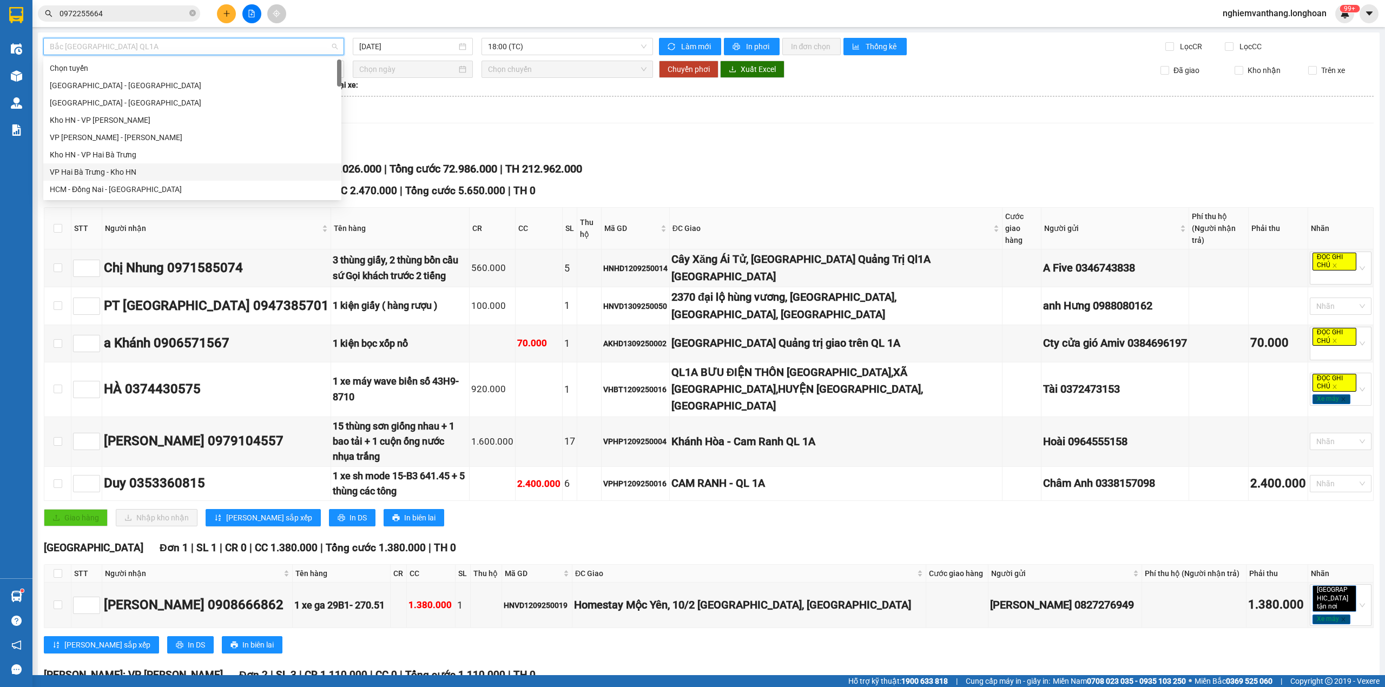
drag, startPoint x: 120, startPoint y: 168, endPoint x: 146, endPoint y: 164, distance: 26.2
click at [120, 169] on div "VP Hai Bà Trưng - Kho HN" at bounding box center [192, 172] width 285 height 12
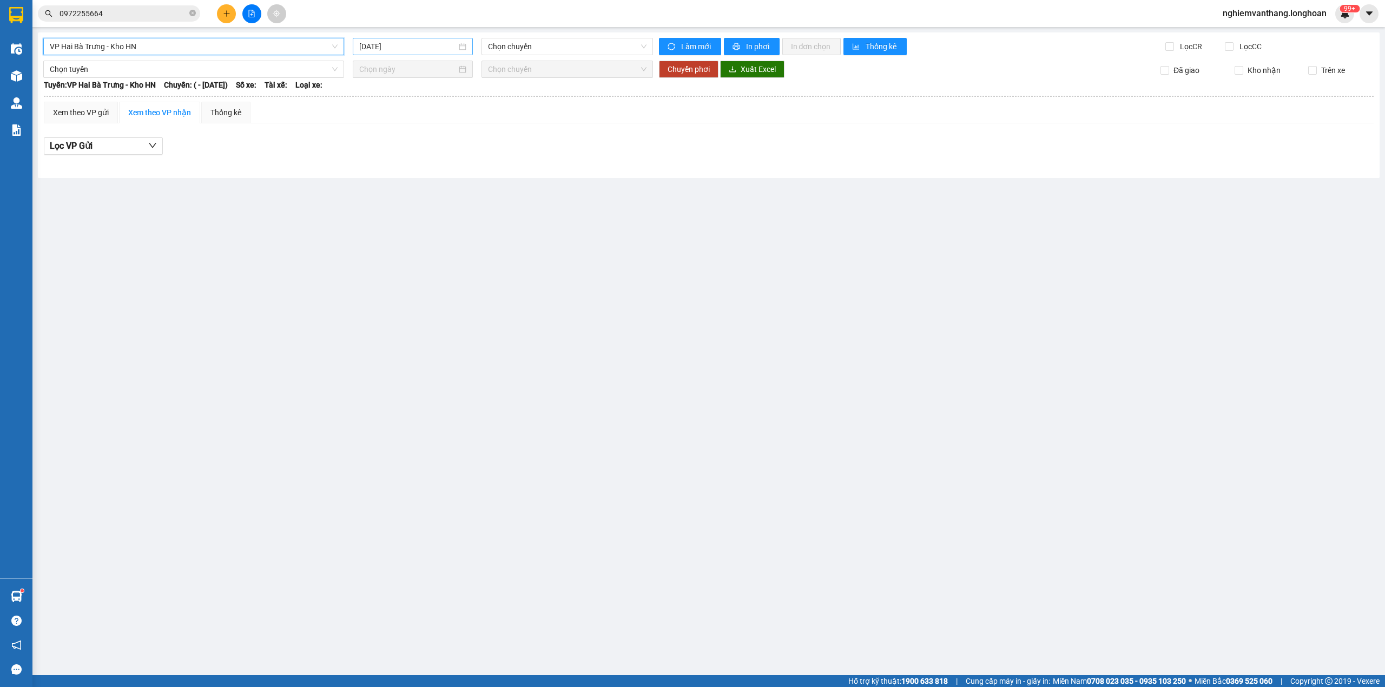
click at [421, 44] on input "[DATE]" at bounding box center [407, 47] width 97 height 12
click at [481, 128] on div "13" at bounding box center [485, 126] width 13 height 13
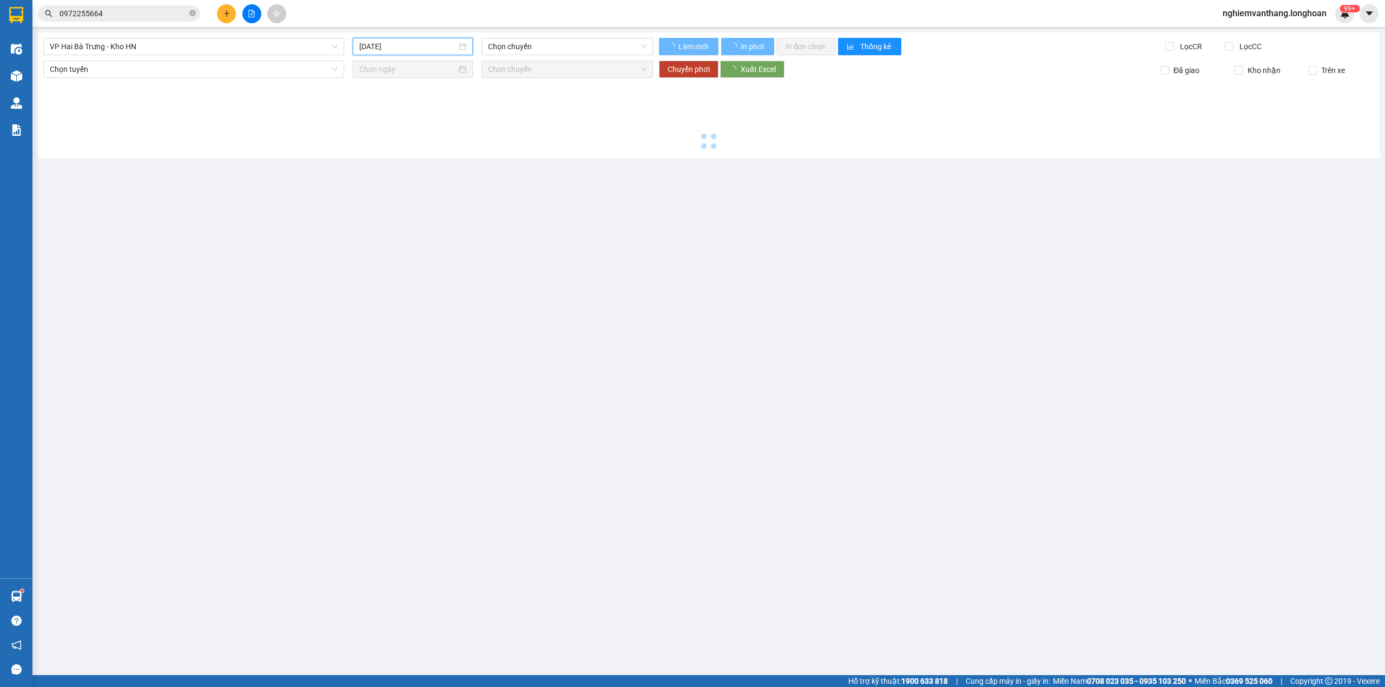
type input "[DATE]"
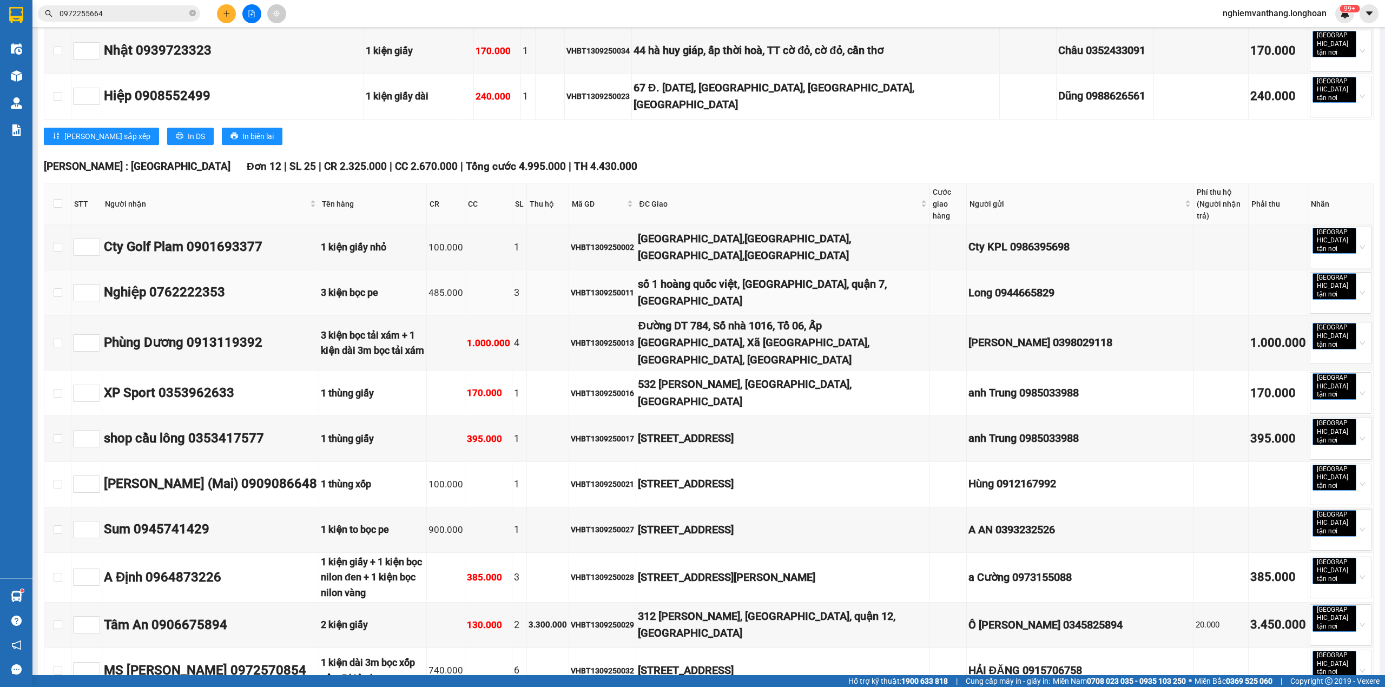
scroll to position [753, 0]
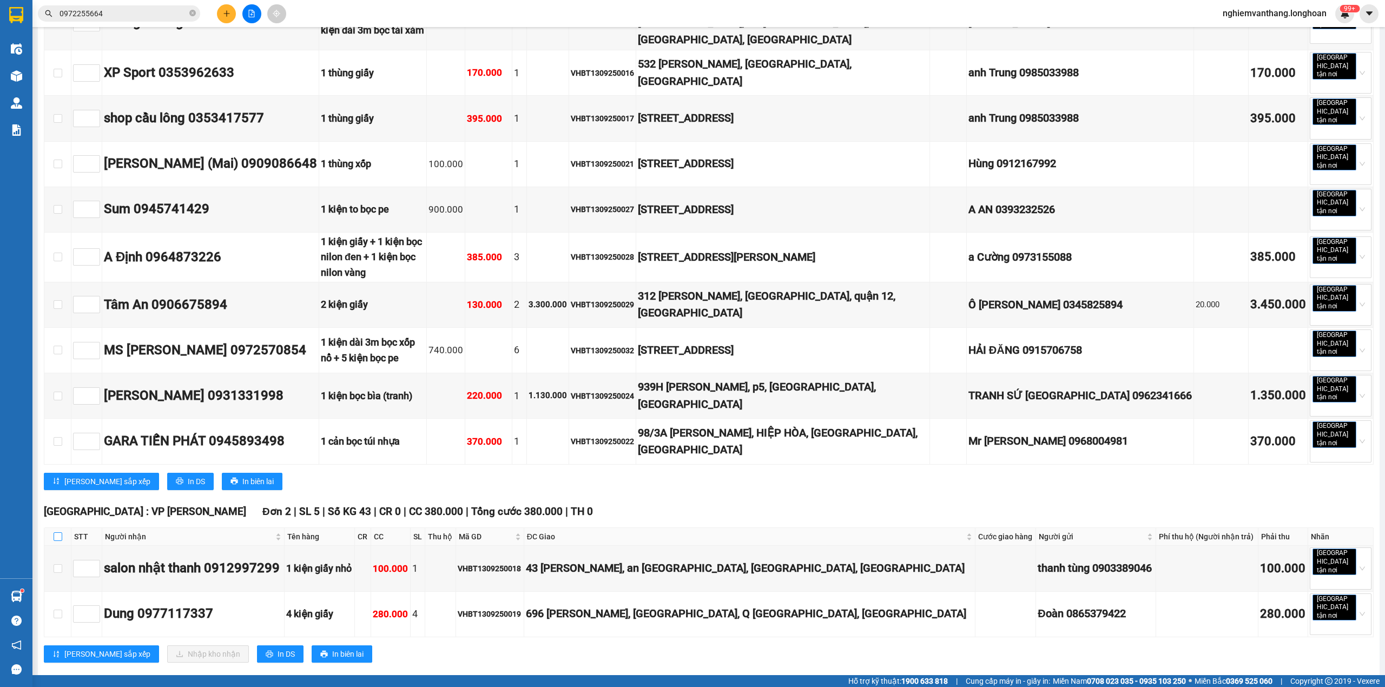
click at [55, 532] on input "checkbox" at bounding box center [58, 536] width 9 height 9
checkbox input "true"
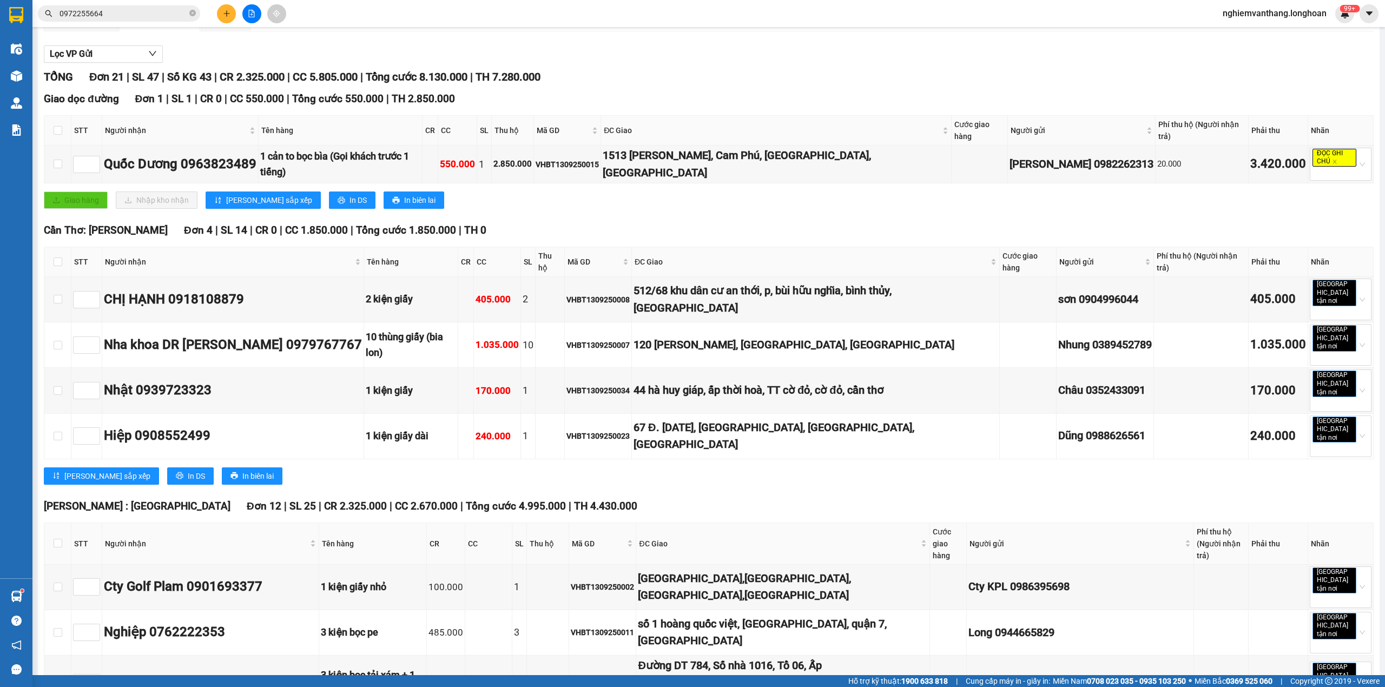
scroll to position [0, 0]
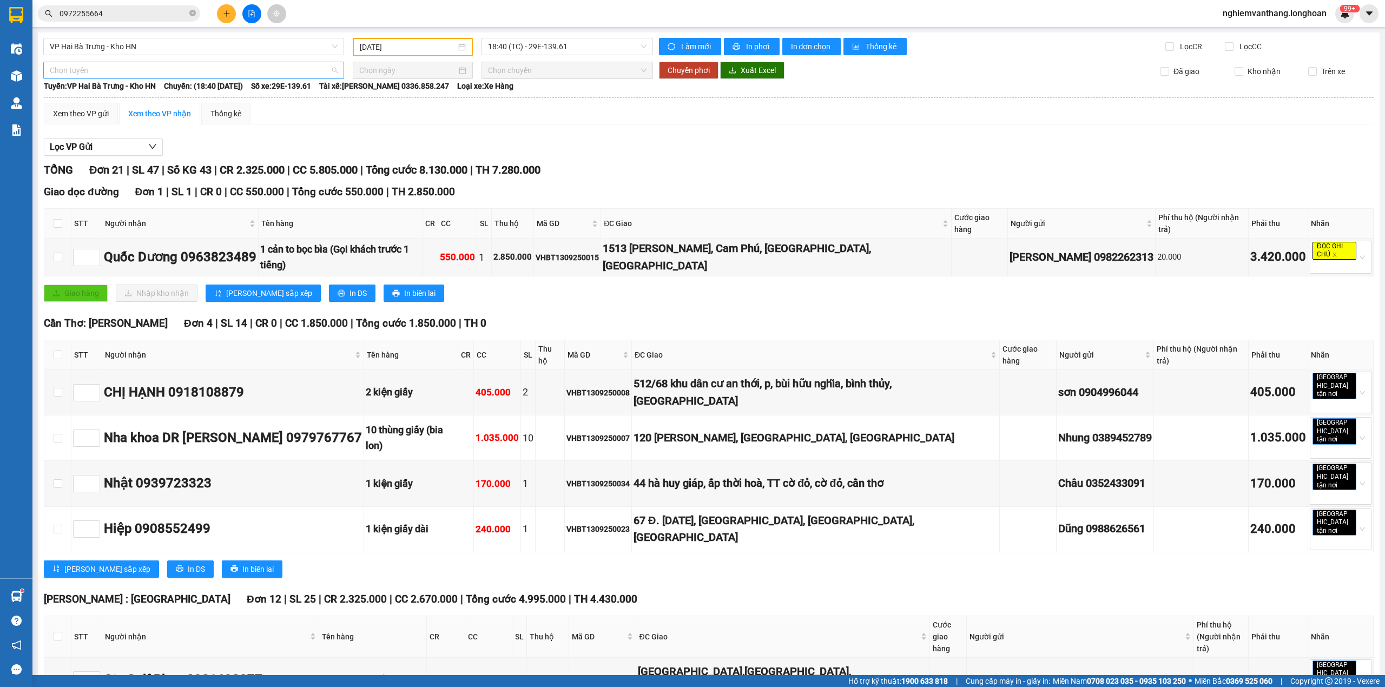
click at [88, 74] on span "Chọn tuyến" at bounding box center [194, 70] width 288 height 16
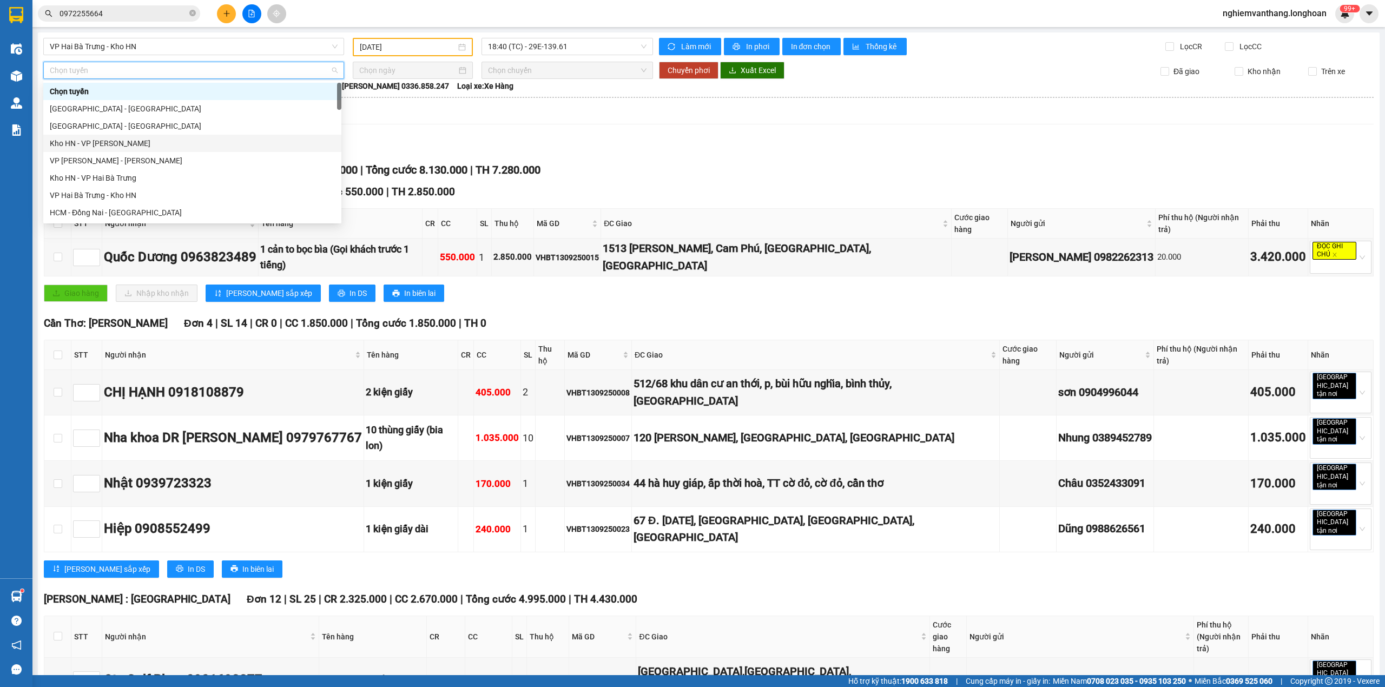
scroll to position [744, 0]
drag, startPoint x: 104, startPoint y: 141, endPoint x: 162, endPoint y: 130, distance: 59.3
click at [104, 139] on div "Bắc [GEOGRAPHIC_DATA] QL1A" at bounding box center [192, 143] width 285 height 12
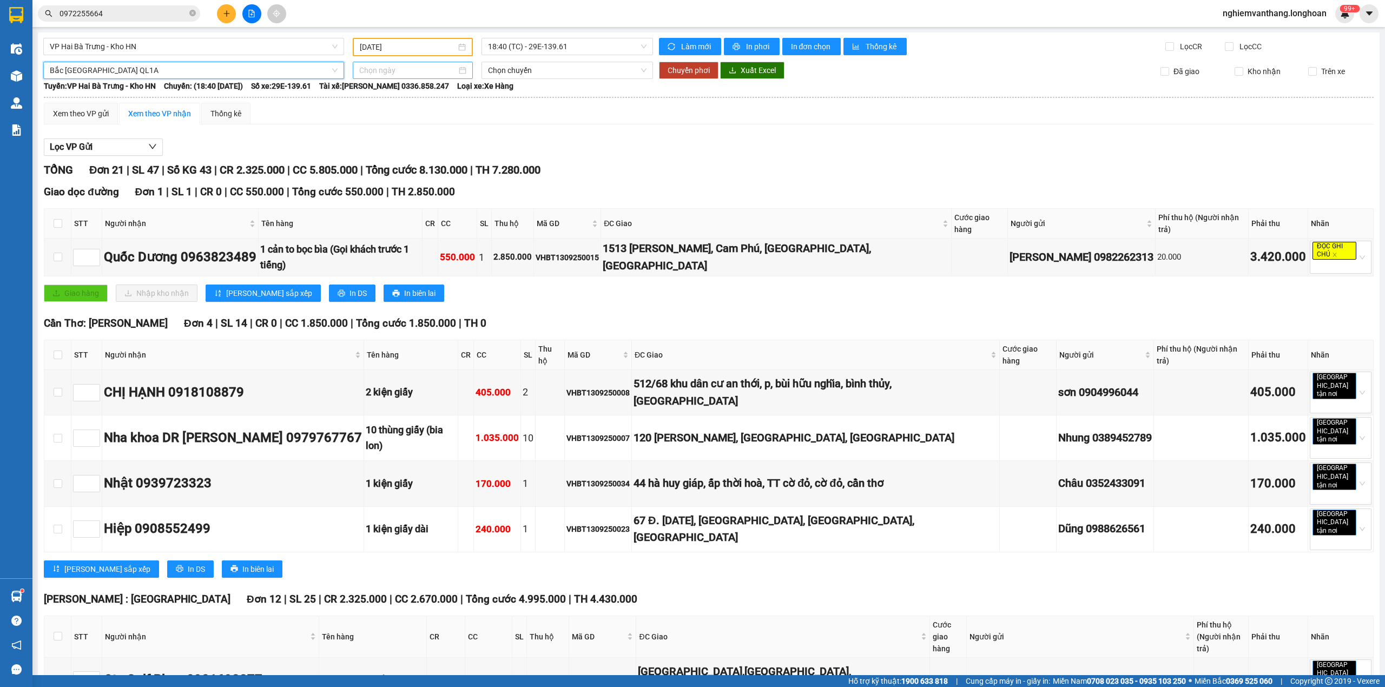
click at [397, 65] on input at bounding box center [407, 70] width 97 height 12
type input "[DATE]"
click at [368, 163] on div "14" at bounding box center [366, 164] width 13 height 13
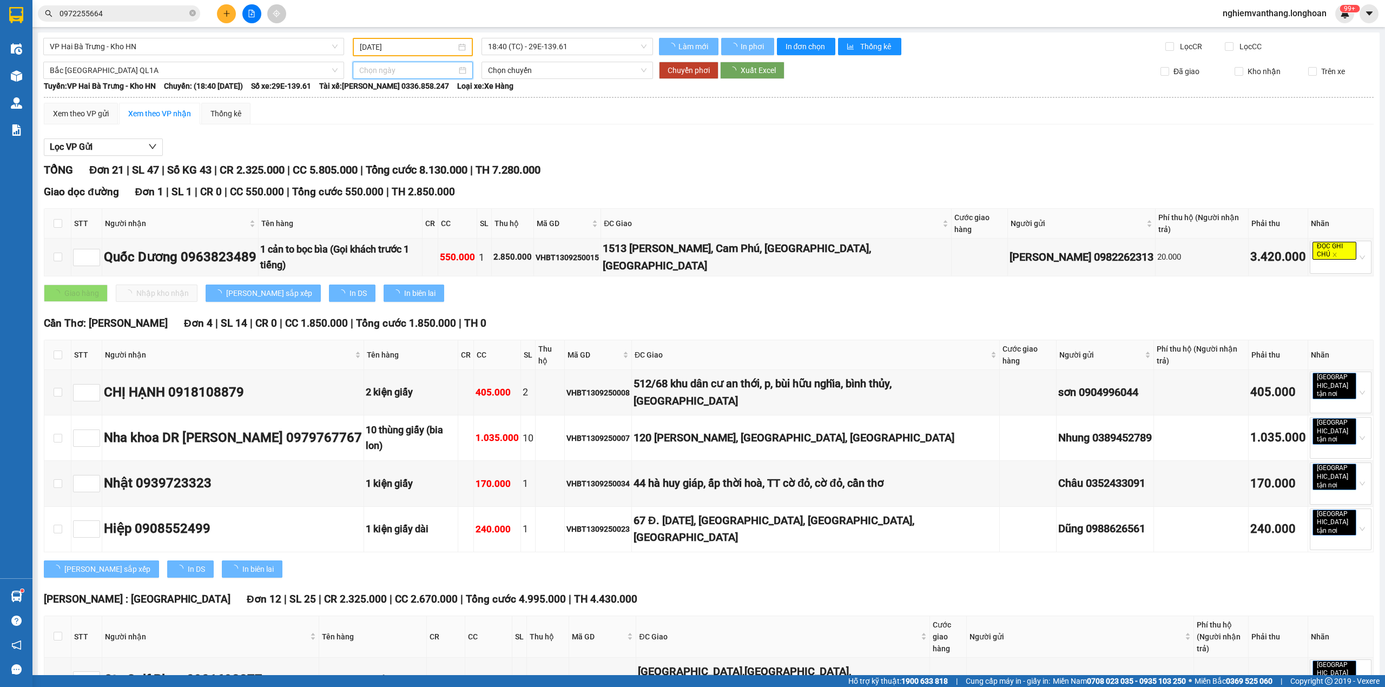
type input "[DATE]"
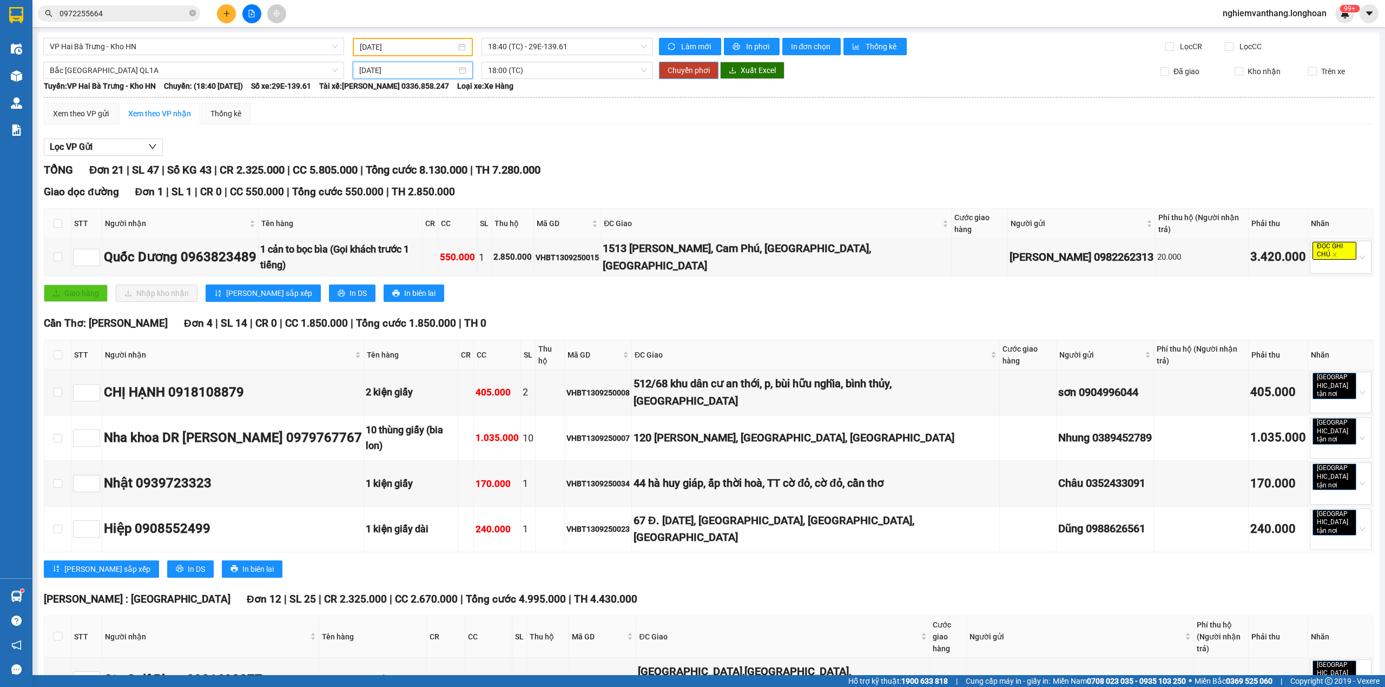
click at [699, 68] on span "Chuyển phơi" at bounding box center [688, 70] width 42 height 12
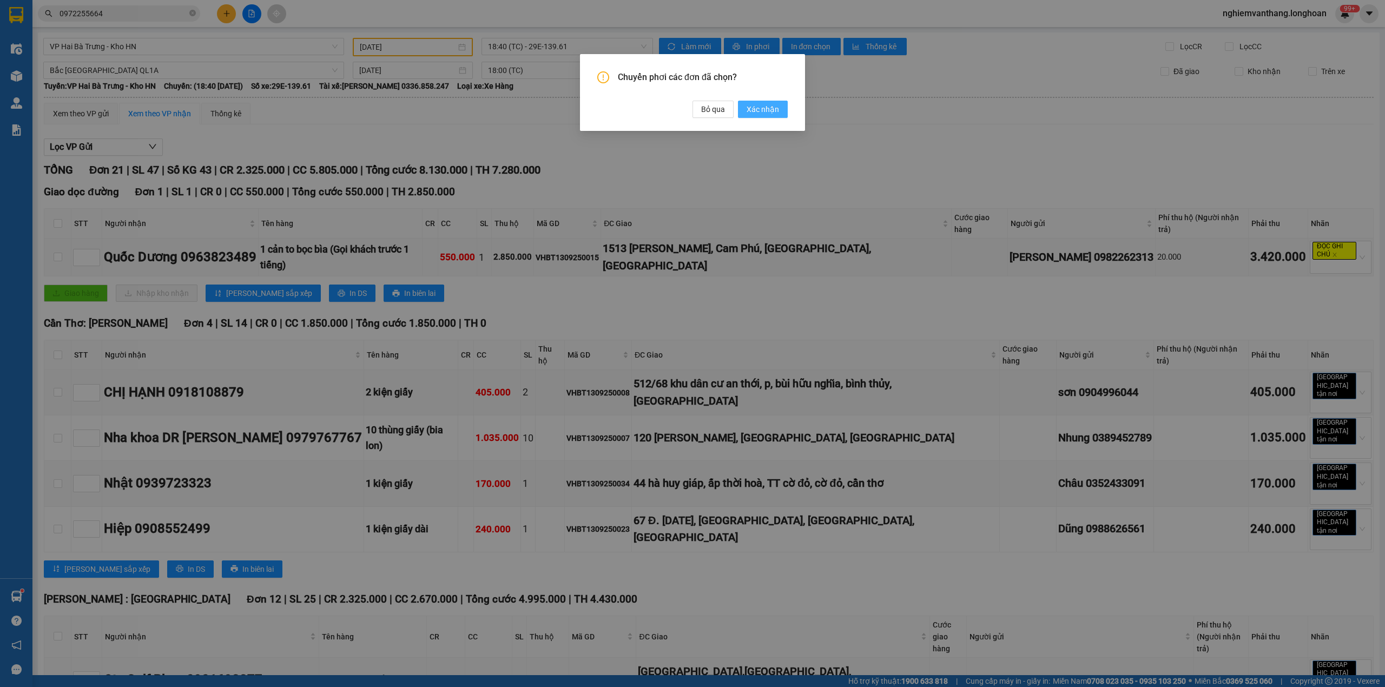
click at [744, 106] on button "Xác nhận" at bounding box center [763, 109] width 50 height 17
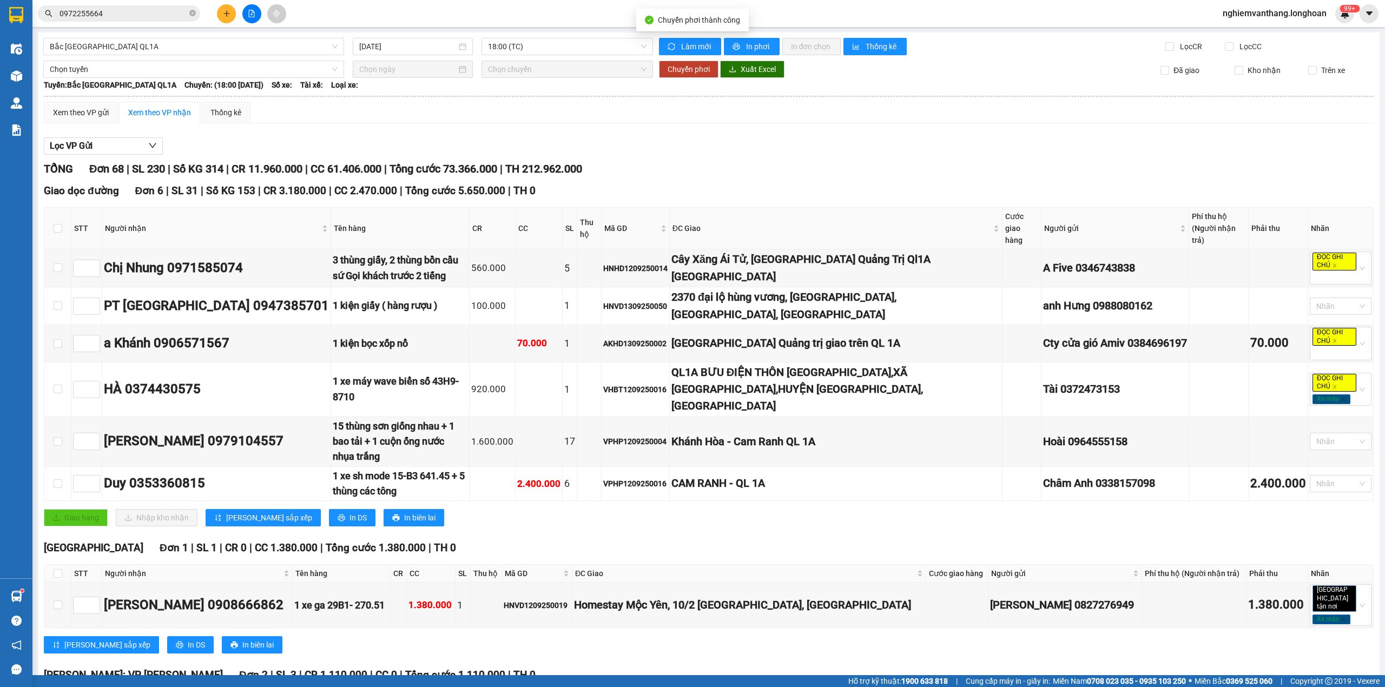
type input "[DATE]"
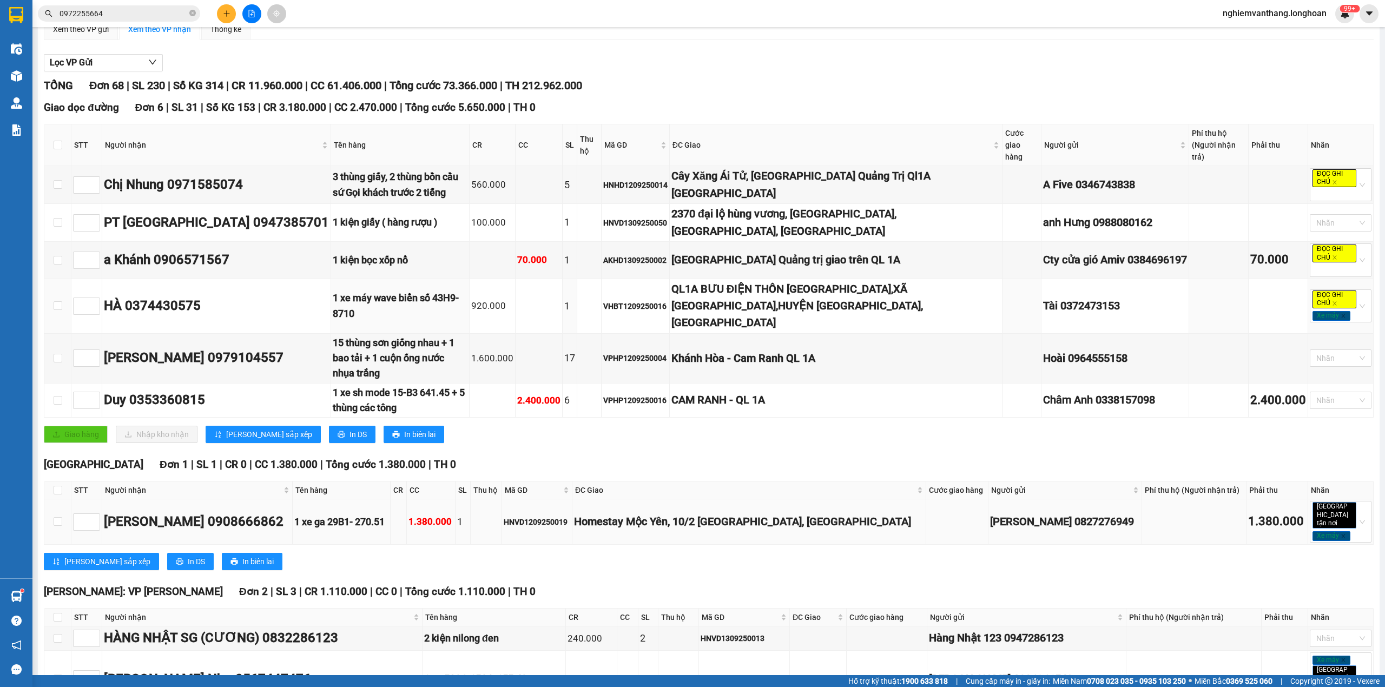
scroll to position [216, 0]
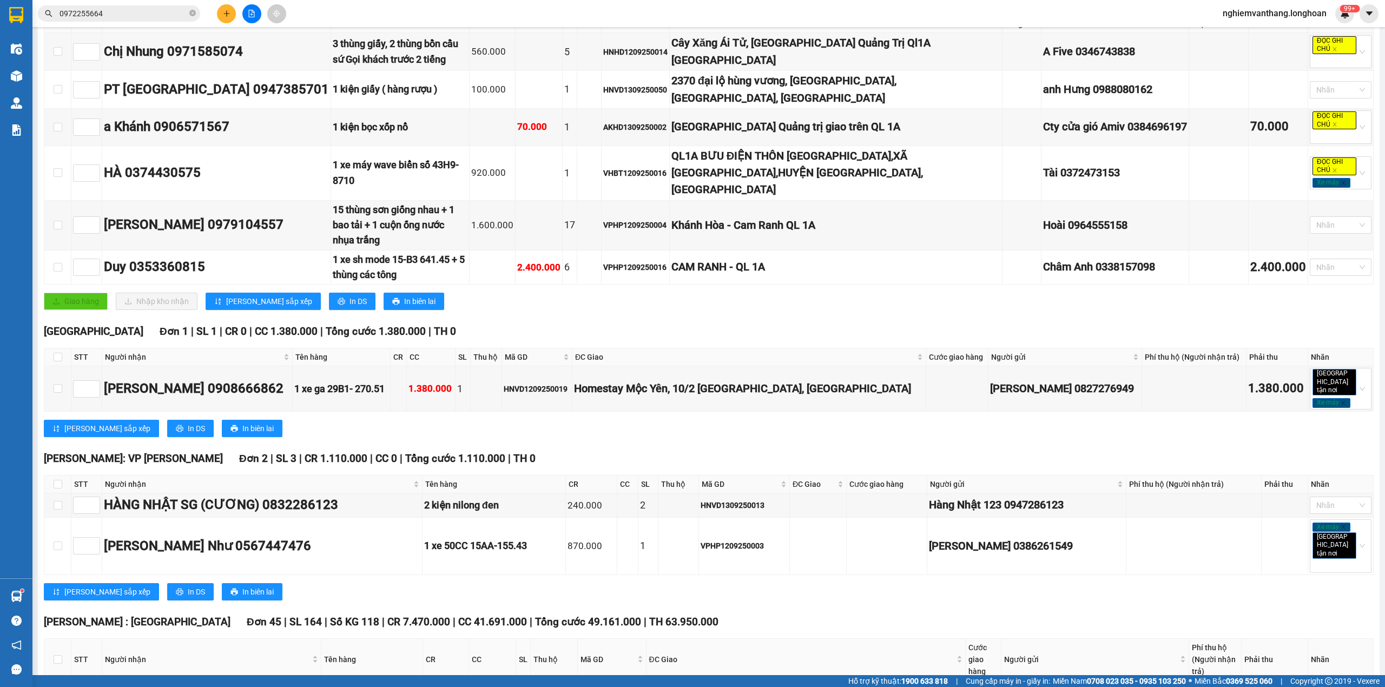
click at [52, 348] on th at bounding box center [57, 357] width 27 height 18
click at [55, 353] on input "checkbox" at bounding box center [58, 357] width 9 height 9
checkbox input "true"
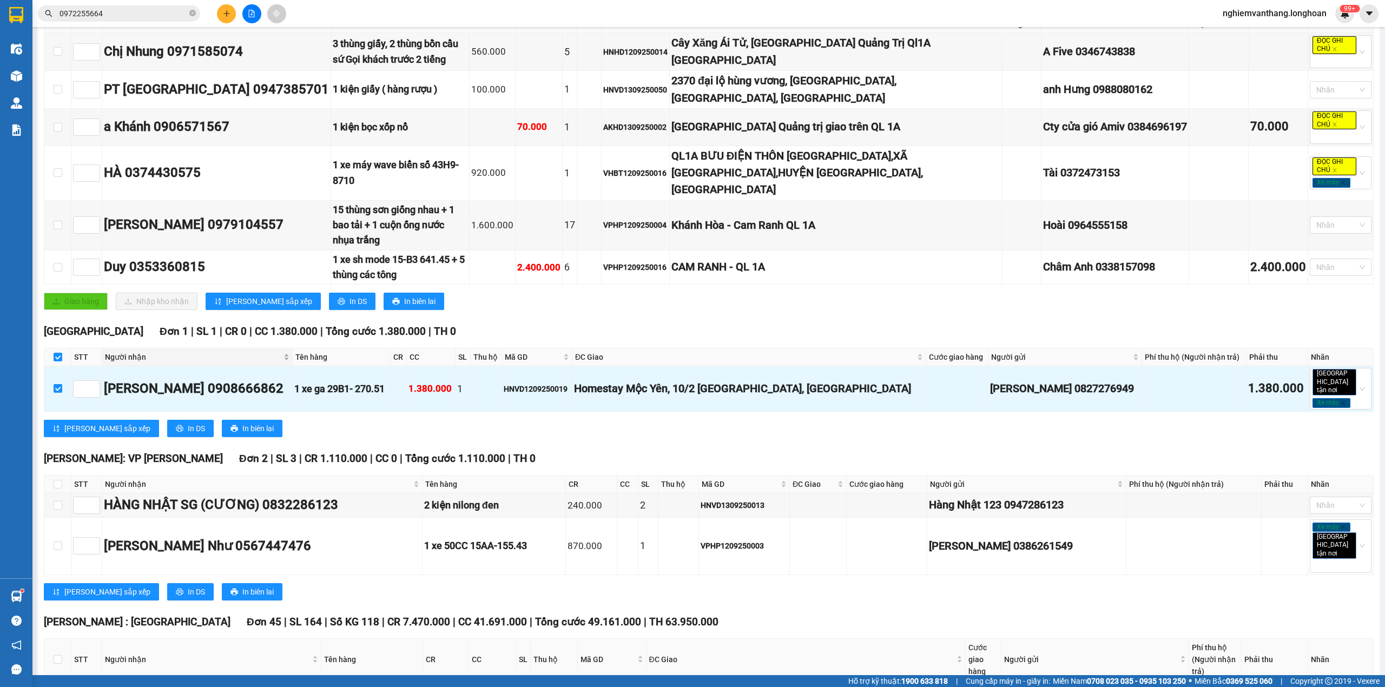
checkbox input "true"
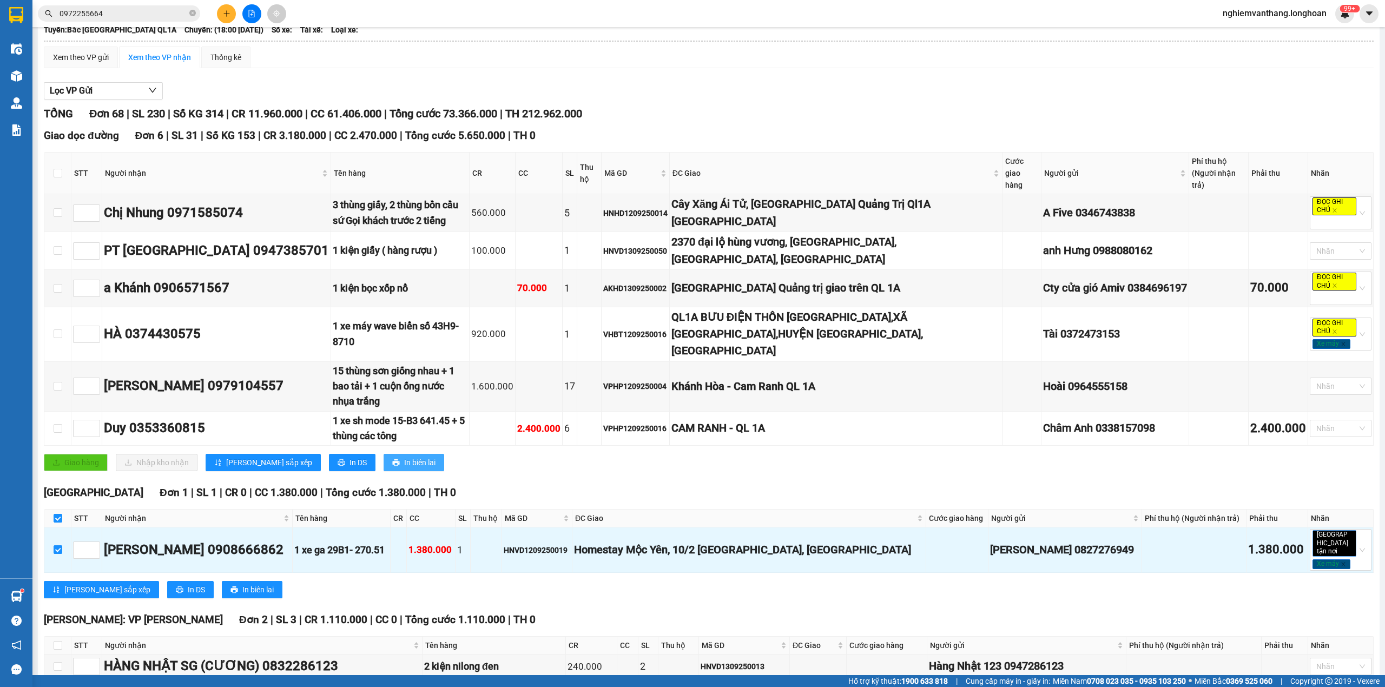
scroll to position [0, 0]
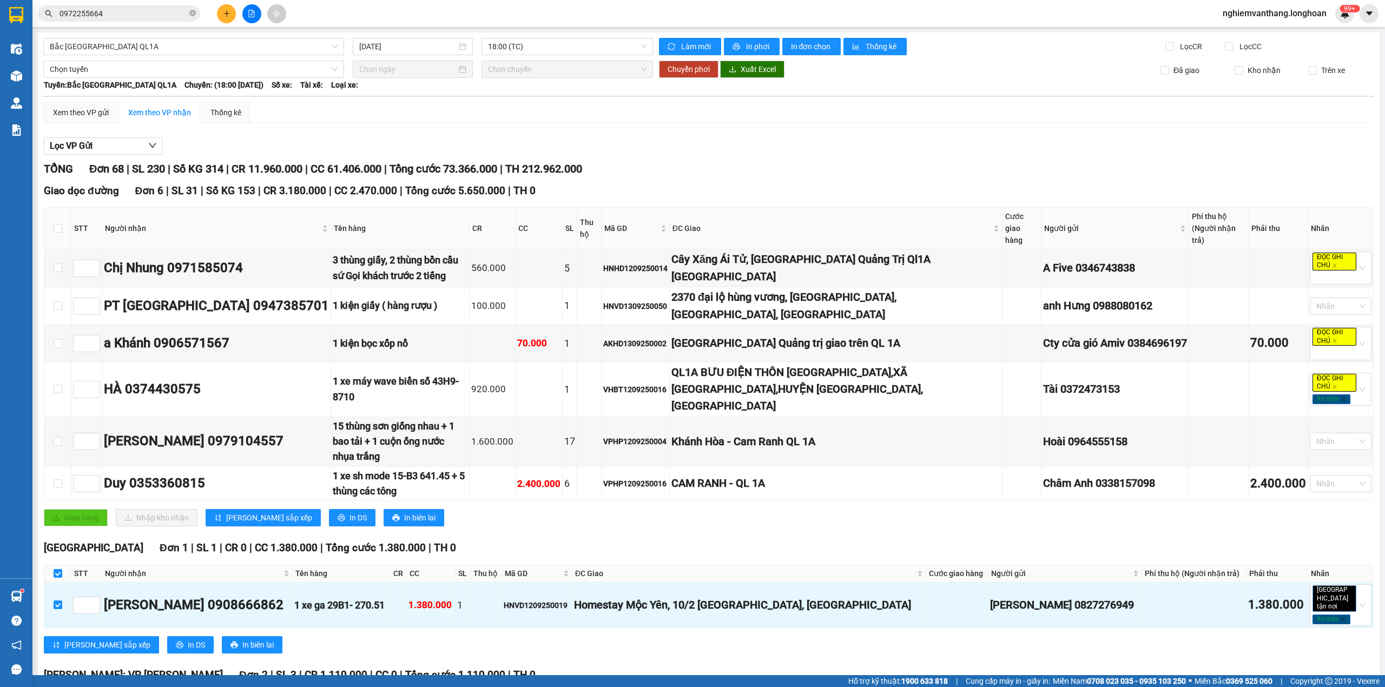
click at [55, 565] on th at bounding box center [57, 574] width 27 height 18
click at [55, 569] on input "checkbox" at bounding box center [58, 573] width 9 height 9
checkbox input "false"
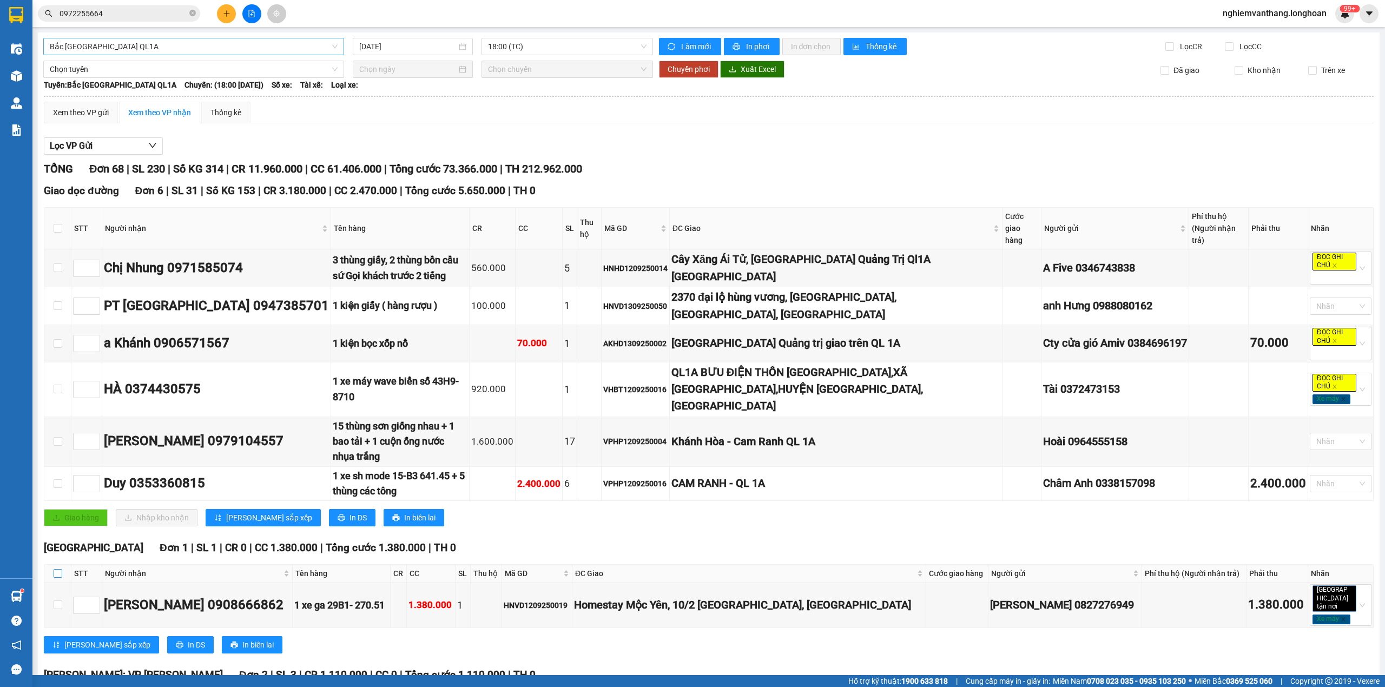
click at [164, 49] on span "Bắc [GEOGRAPHIC_DATA] QL1A" at bounding box center [194, 46] width 288 height 16
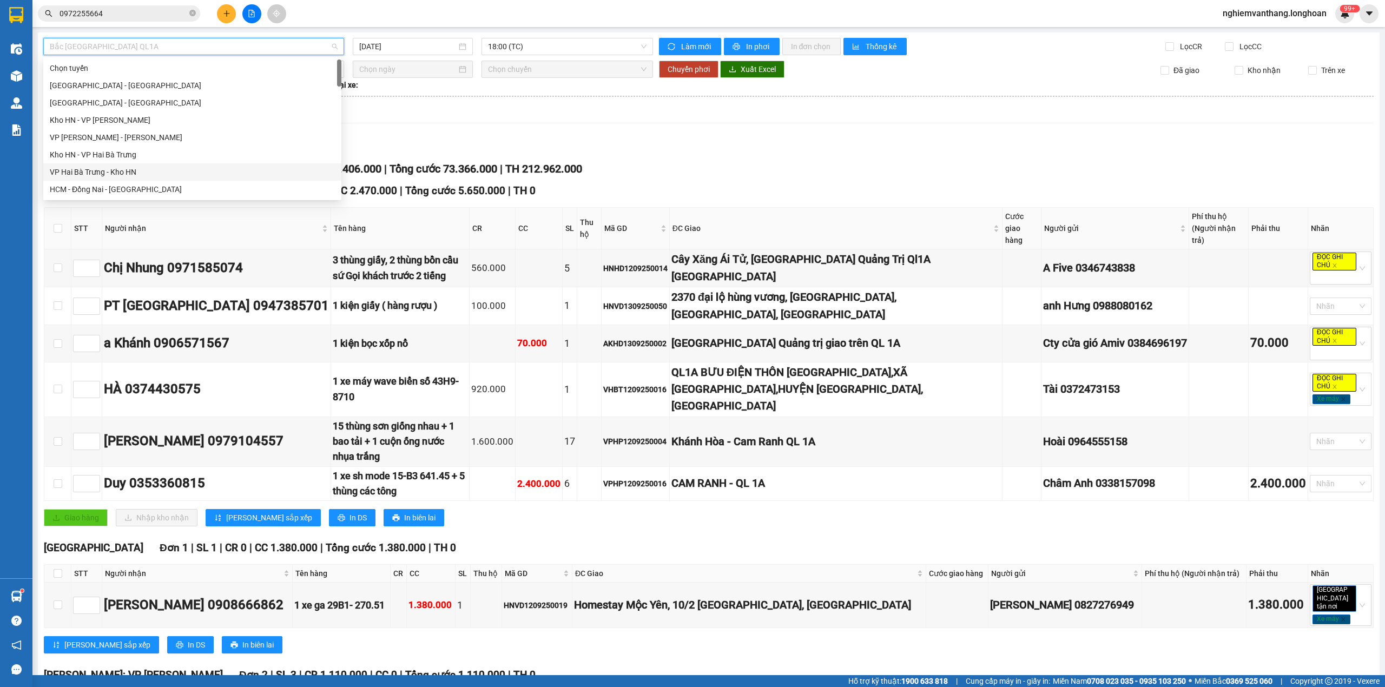
drag, startPoint x: 113, startPoint y: 178, endPoint x: 140, endPoint y: 173, distance: 27.5
click at [114, 178] on div "VP Hai Bà Trưng - Kho HN" at bounding box center [192, 171] width 298 height 17
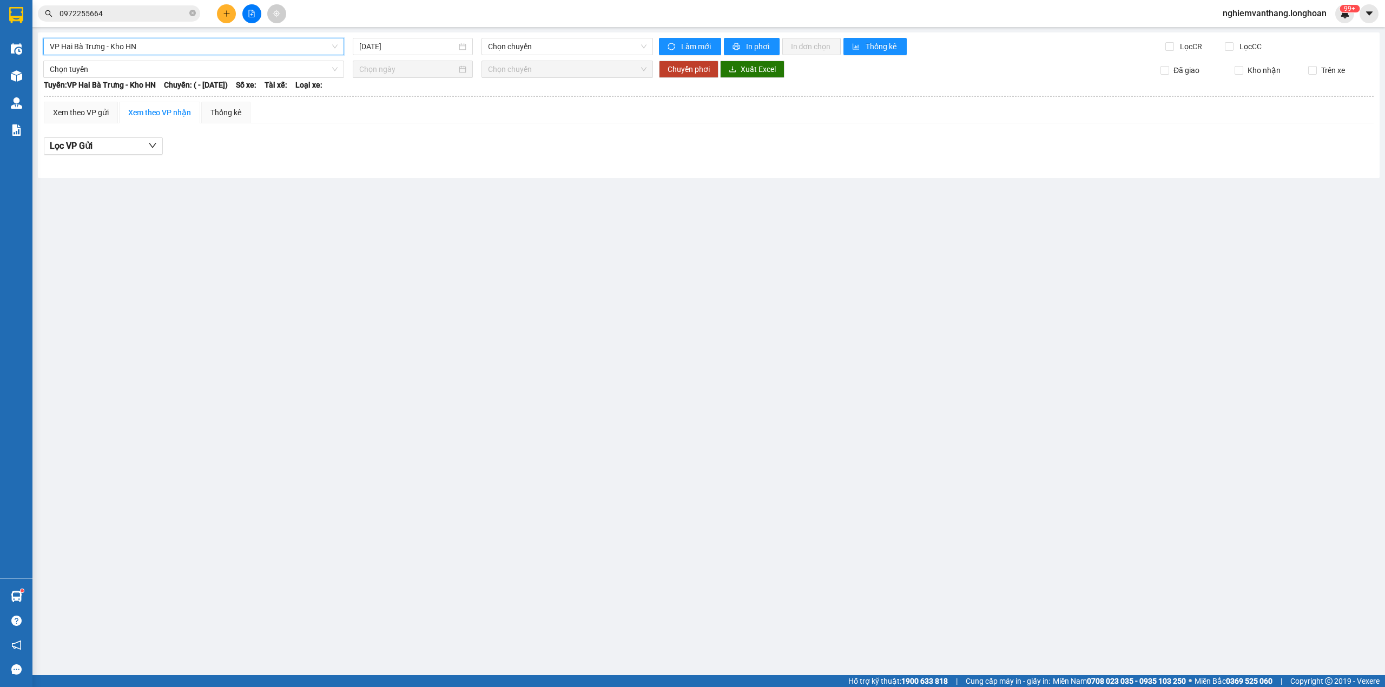
drag, startPoint x: 414, startPoint y: 50, endPoint x: 425, endPoint y: 63, distance: 17.3
click at [415, 49] on input "[DATE]" at bounding box center [407, 47] width 97 height 12
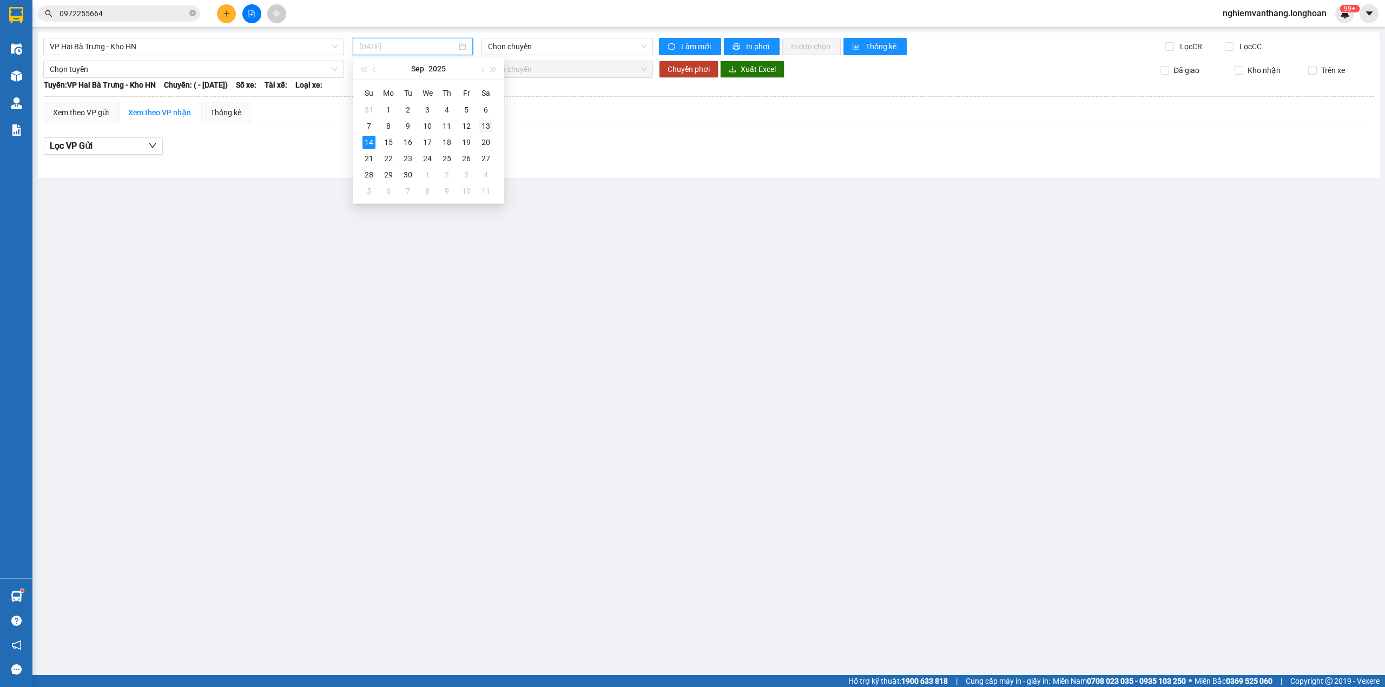
click at [484, 127] on div "13" at bounding box center [485, 126] width 13 height 13
type input "[DATE]"
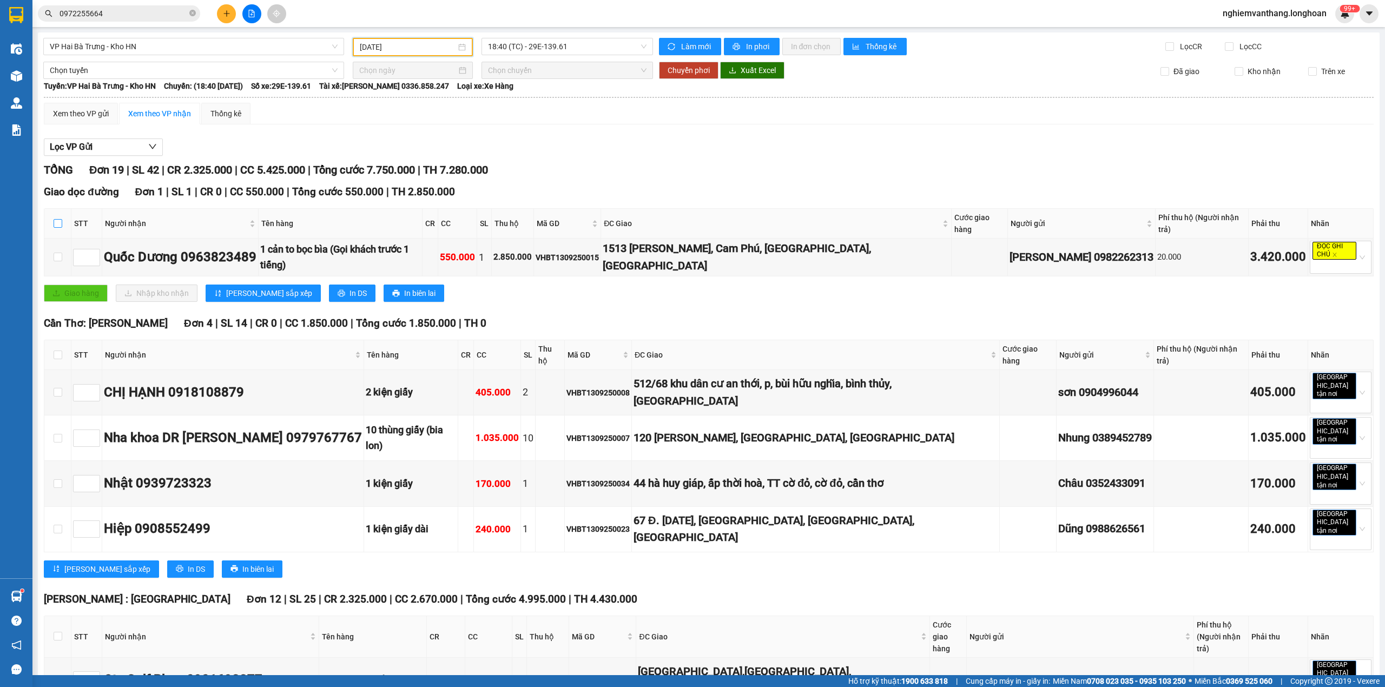
click at [56, 219] on input "checkbox" at bounding box center [58, 223] width 9 height 9
checkbox input "true"
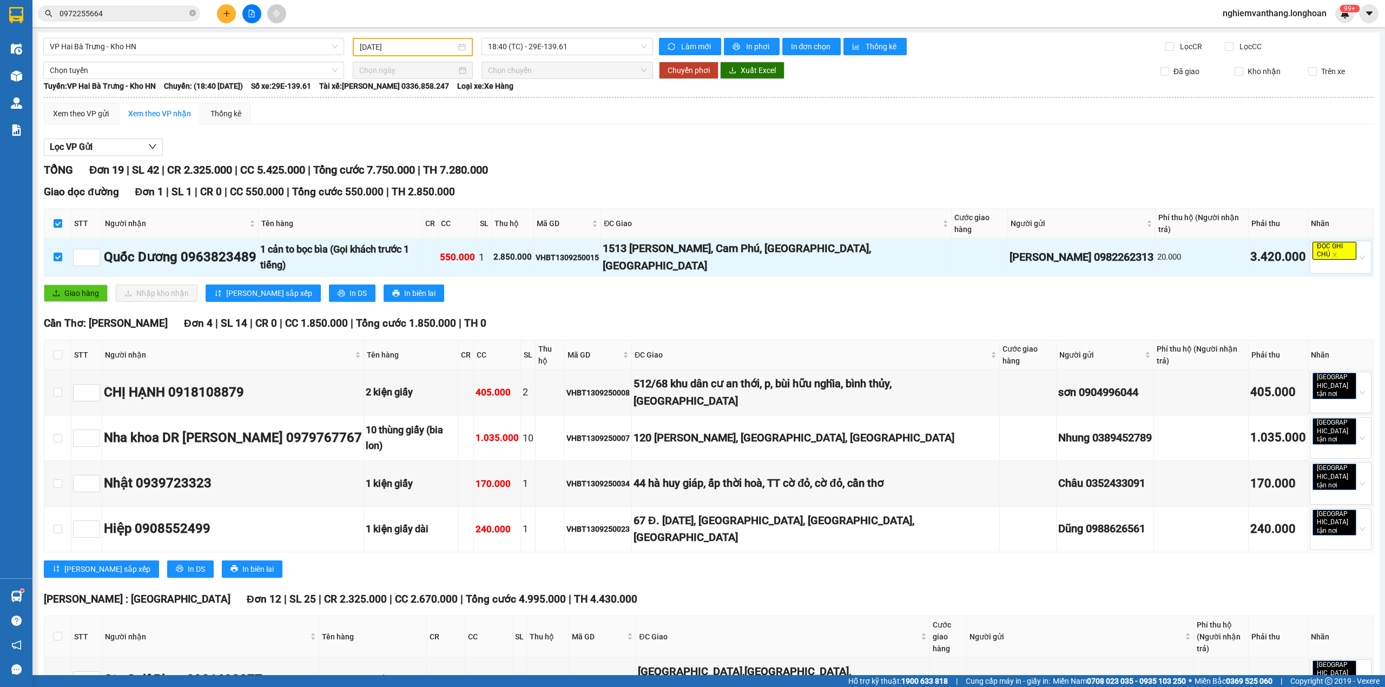
click at [62, 344] on th at bounding box center [57, 355] width 27 height 30
click at [62, 342] on th at bounding box center [57, 355] width 27 height 30
click at [59, 350] on input "checkbox" at bounding box center [58, 354] width 9 height 9
checkbox input "true"
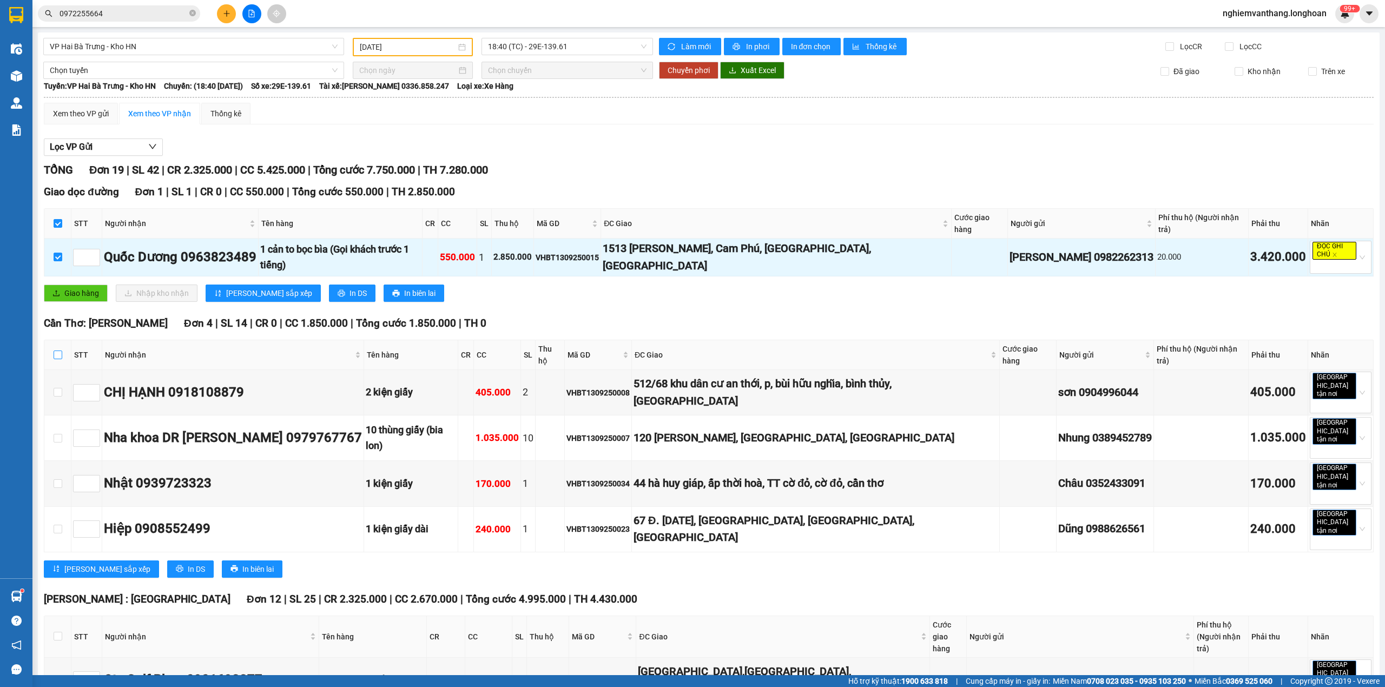
checkbox input "true"
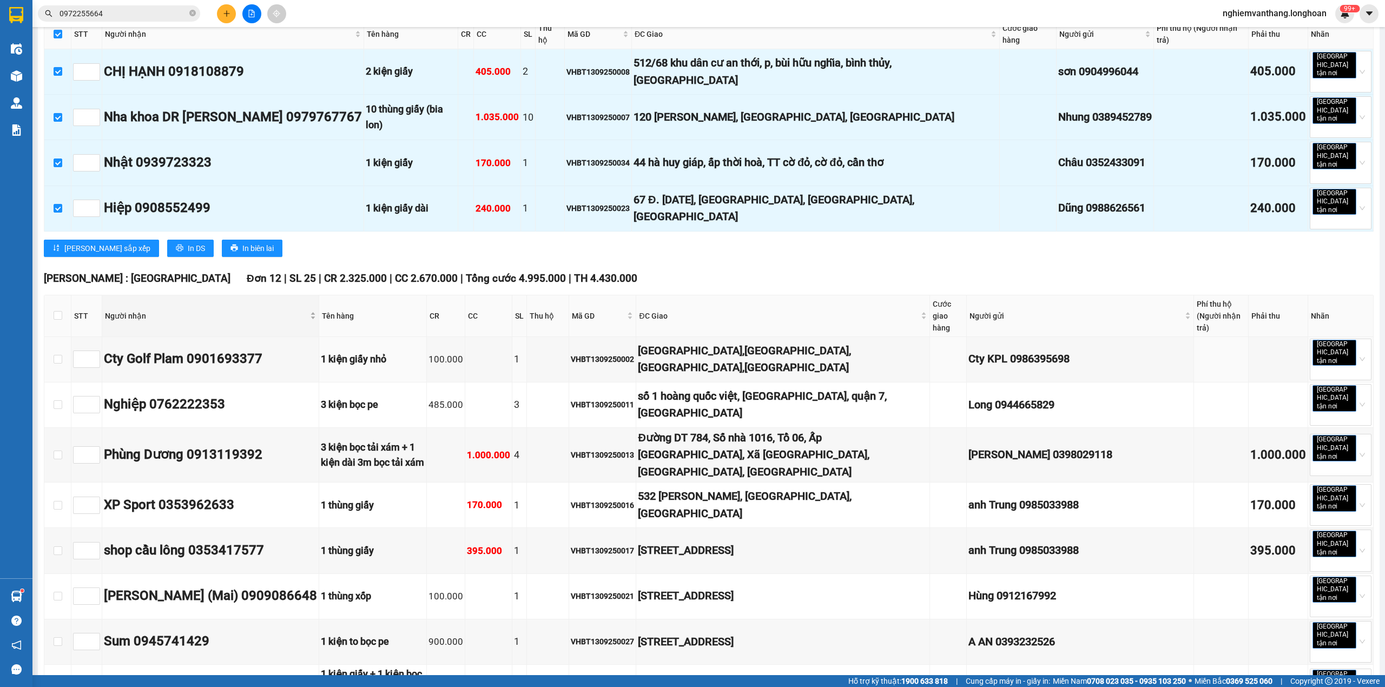
scroll to position [360, 0]
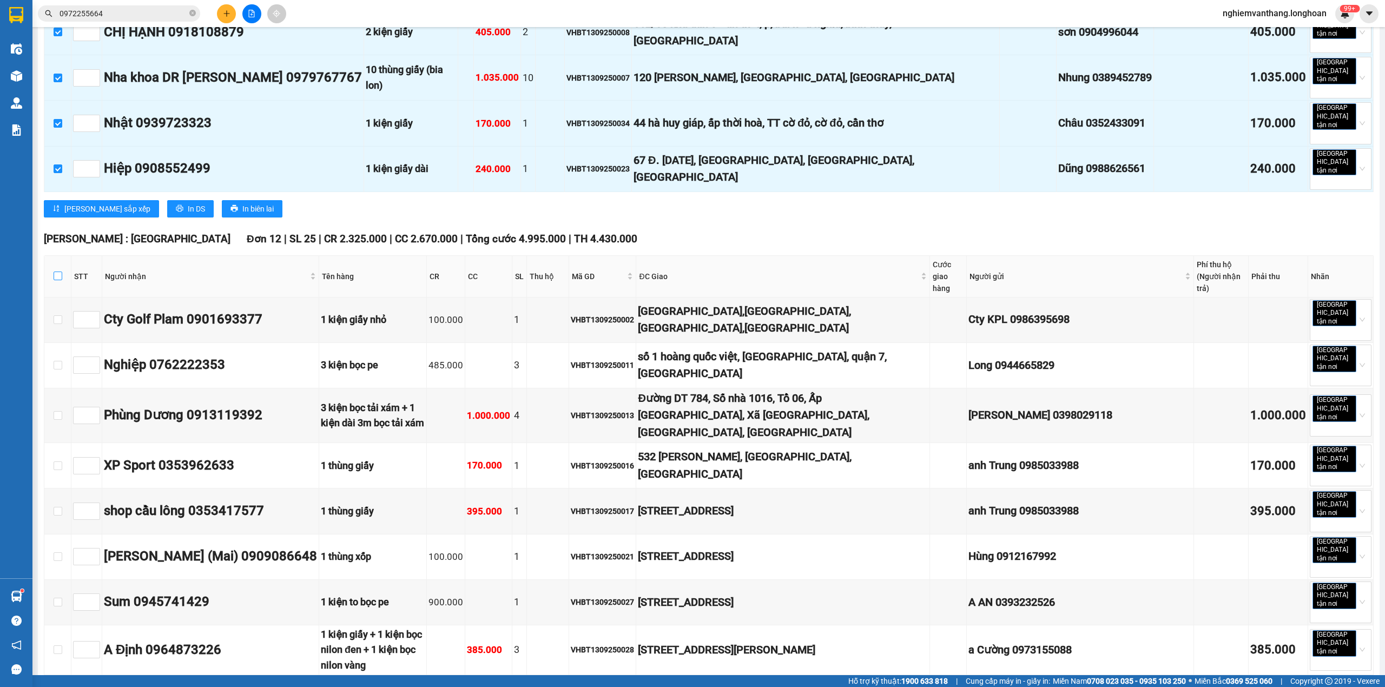
click at [59, 272] on input "checkbox" at bounding box center [58, 276] width 9 height 9
checkbox input "true"
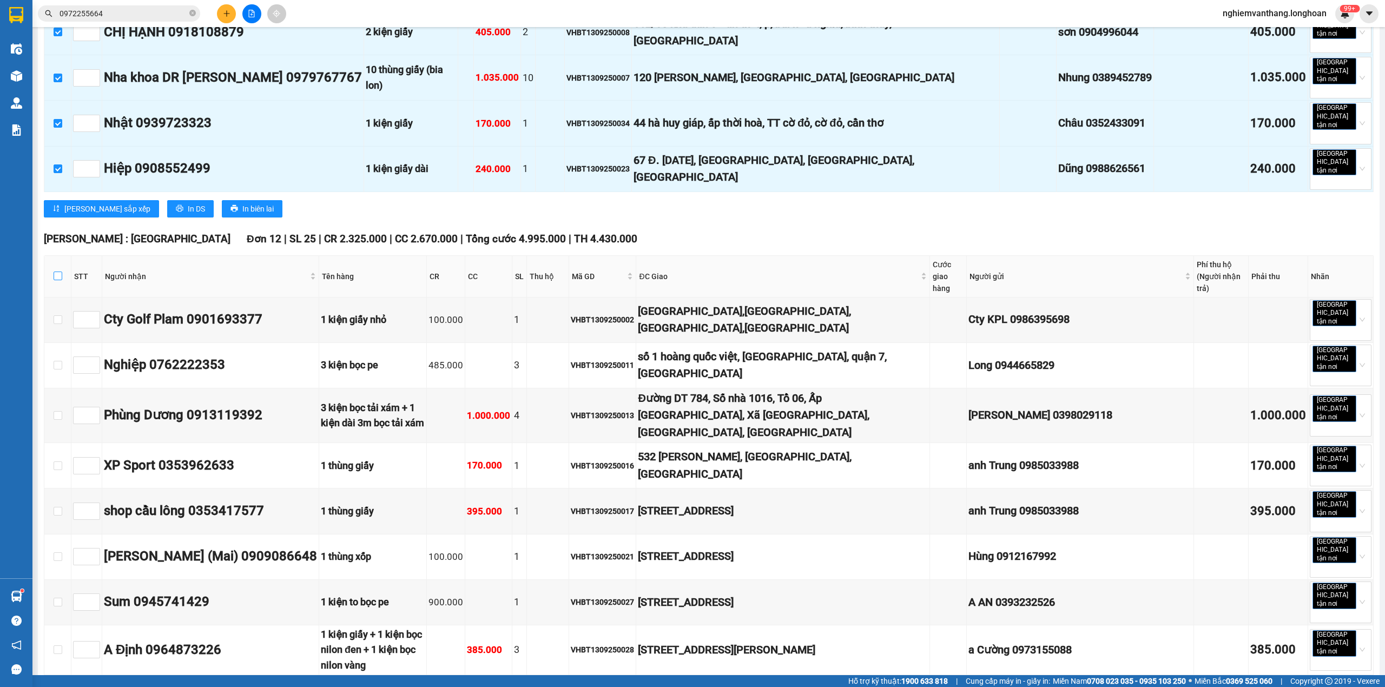
checkbox input "true"
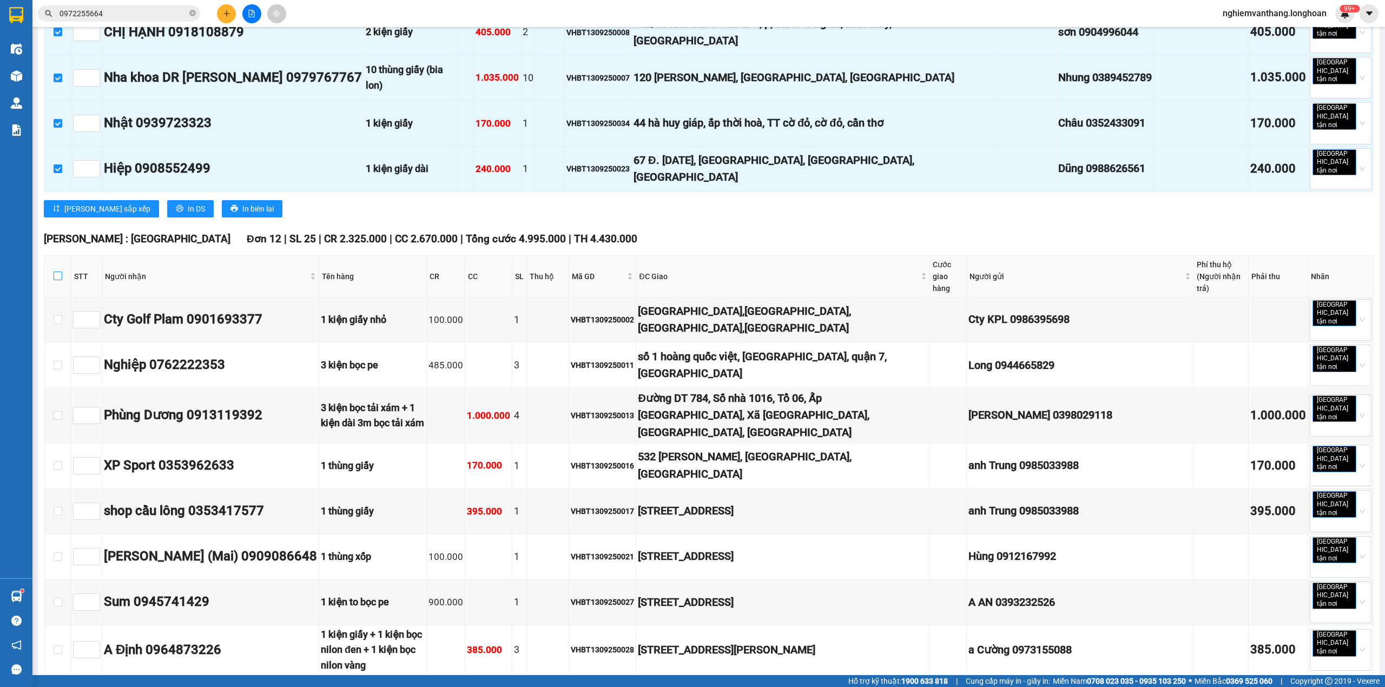
checkbox input "true"
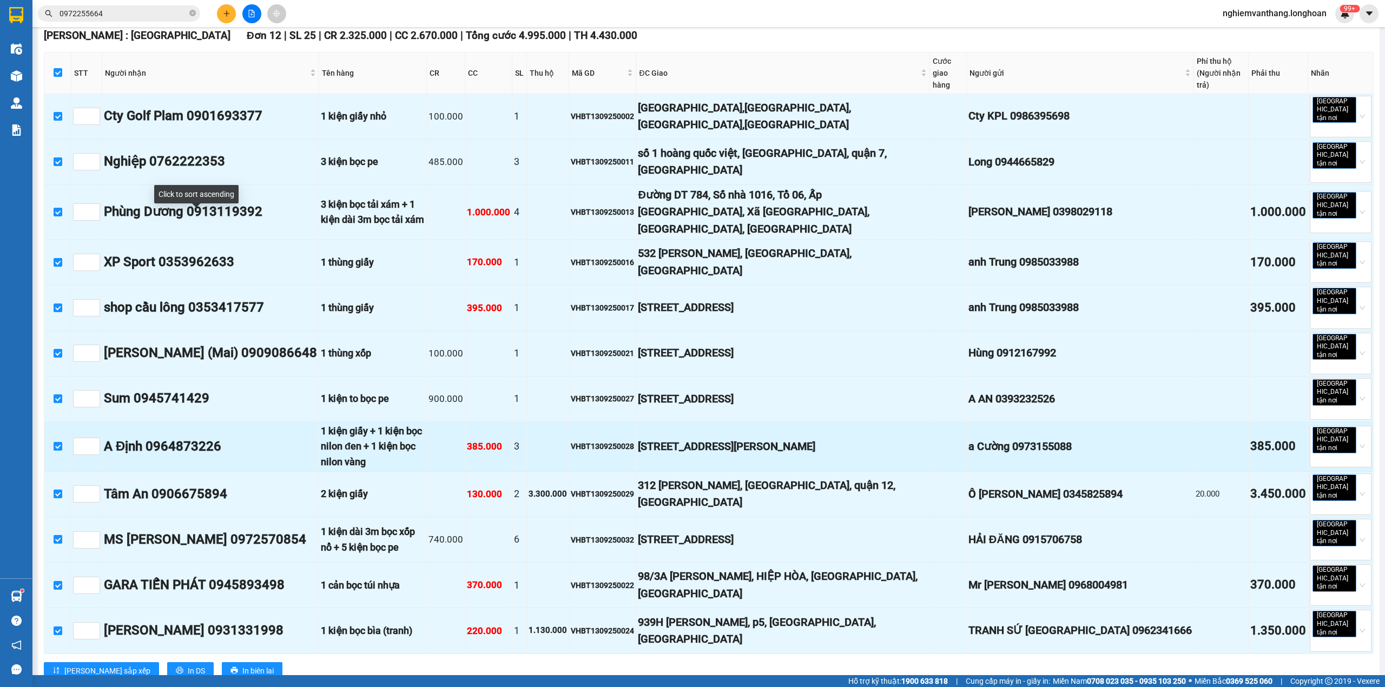
scroll to position [594, 0]
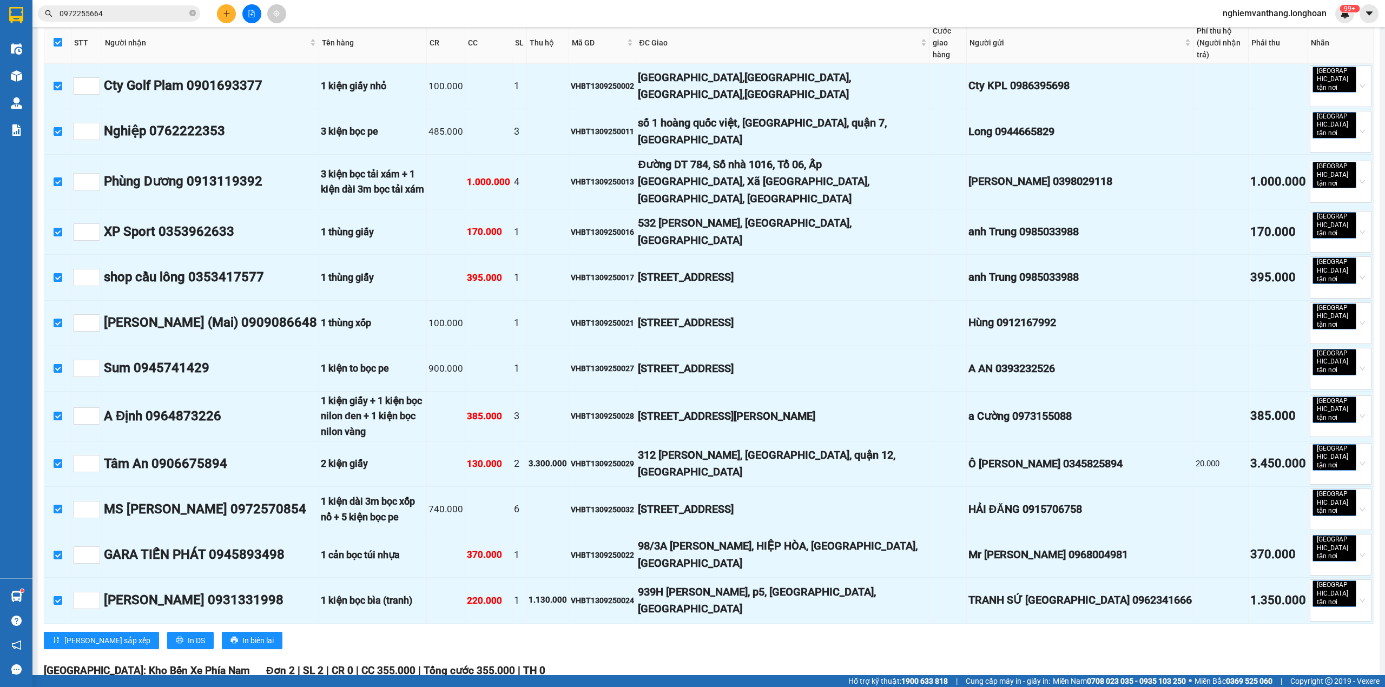
checkbox input "true"
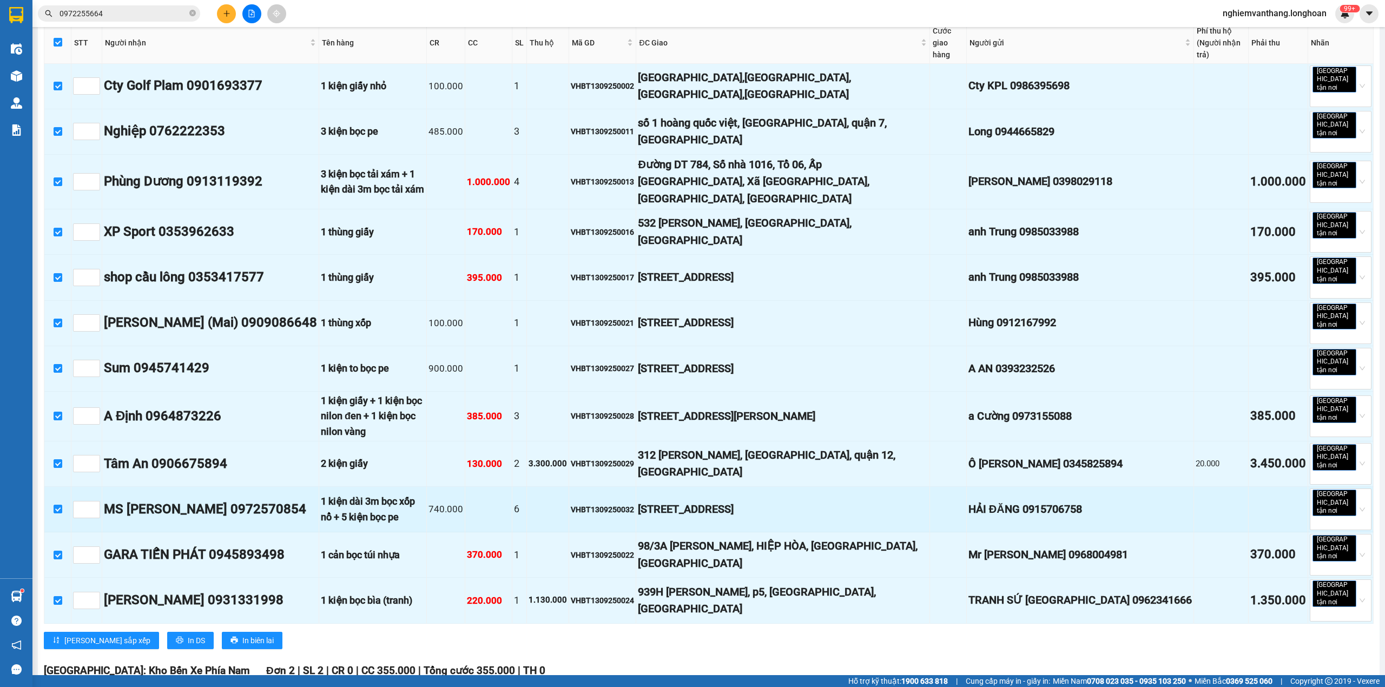
checkbox input "true"
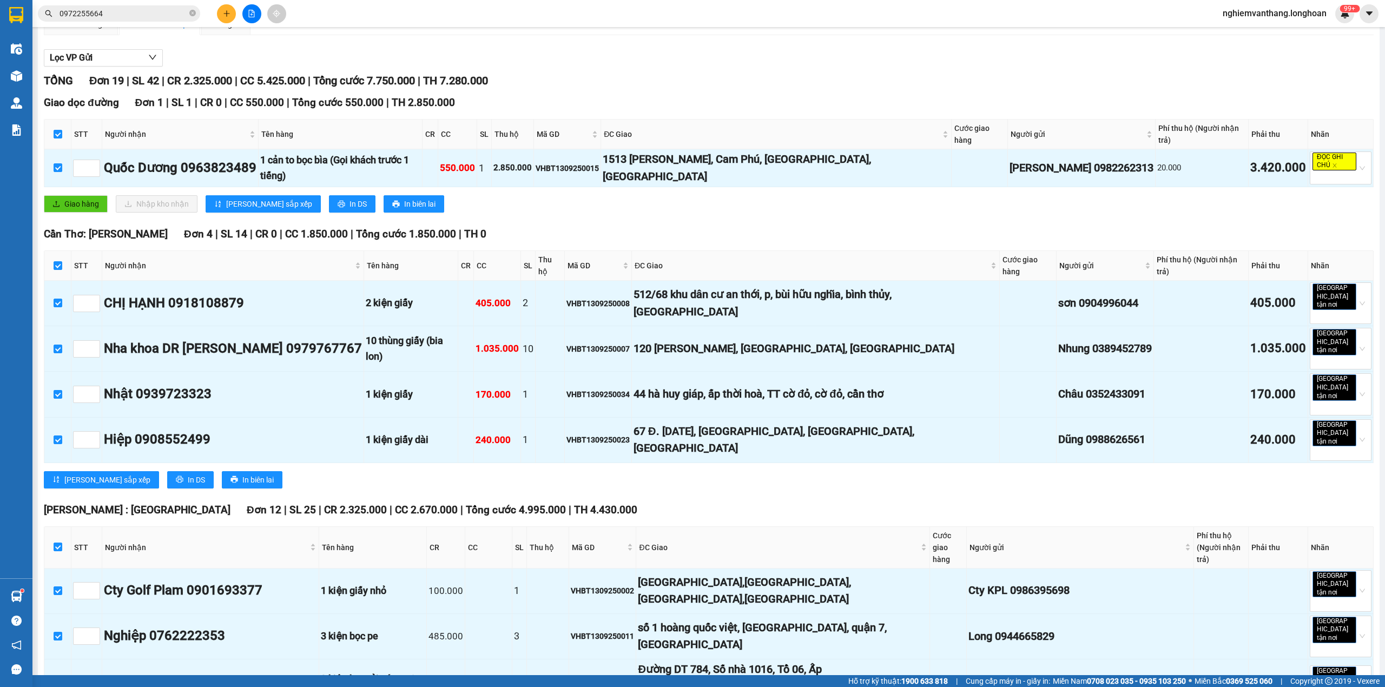
scroll to position [0, 0]
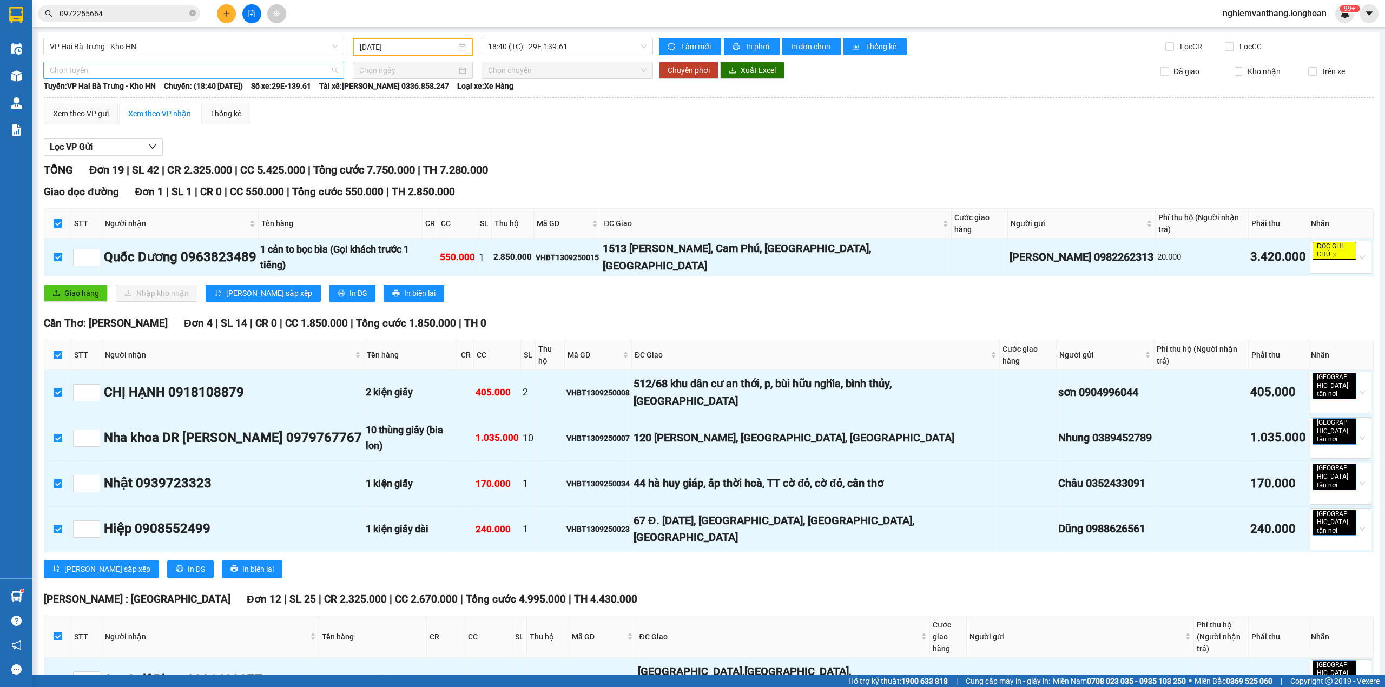
click at [98, 72] on span "Chọn tuyến" at bounding box center [194, 70] width 288 height 16
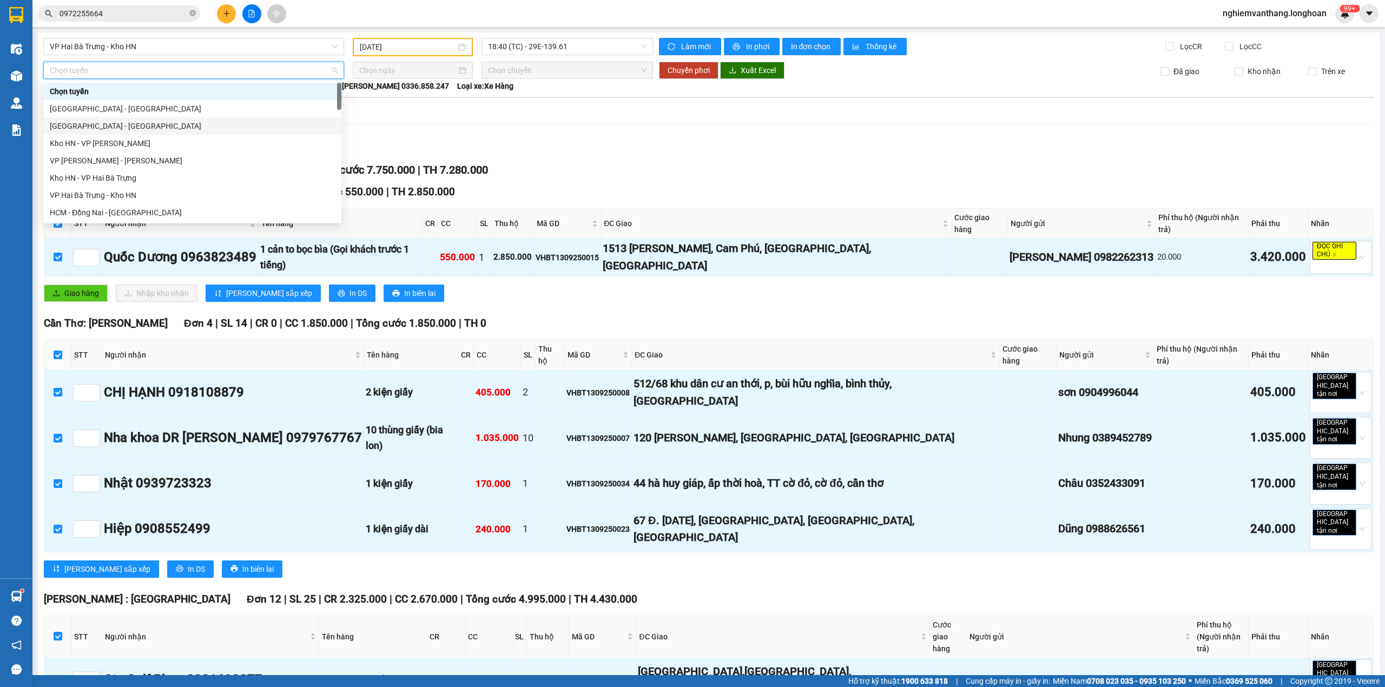
scroll to position [744, 0]
click at [111, 143] on div "Bắc [GEOGRAPHIC_DATA] QL1A" at bounding box center [192, 143] width 285 height 12
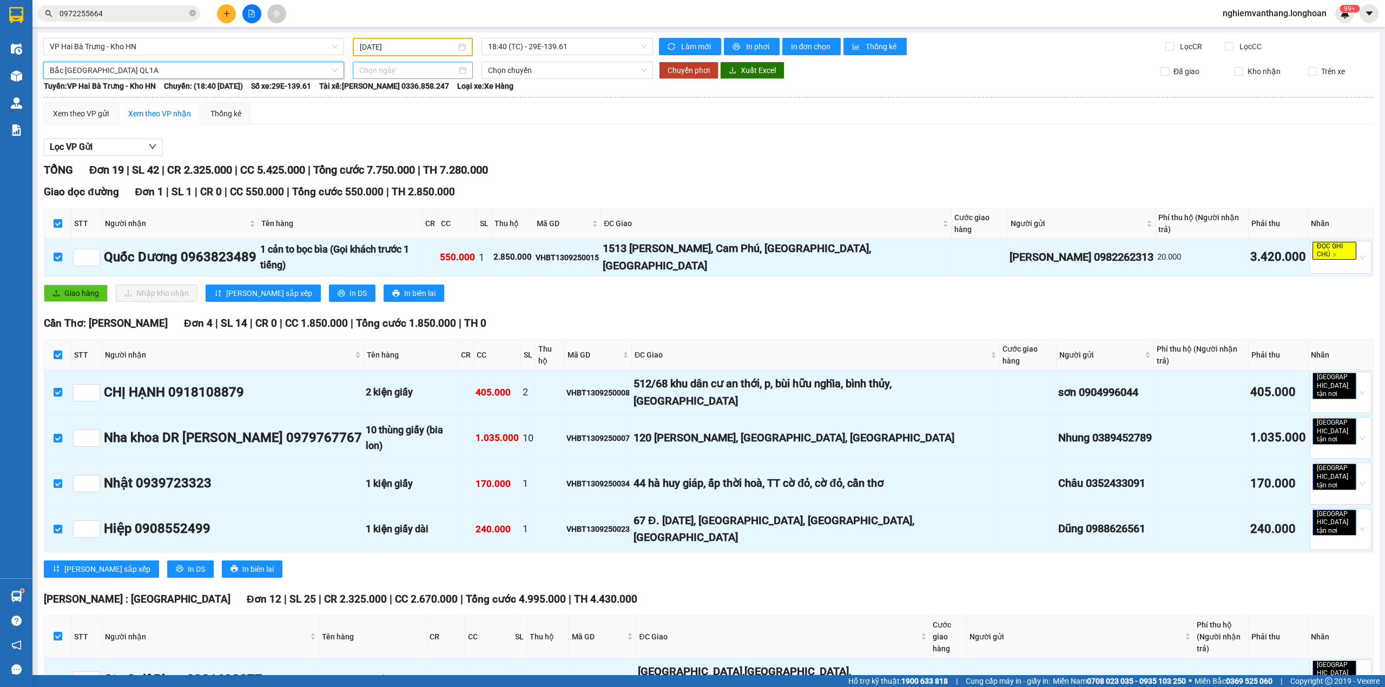
click at [402, 68] on input at bounding box center [407, 70] width 97 height 12
type input "[DATE]"
click at [368, 166] on div "14" at bounding box center [366, 164] width 13 height 13
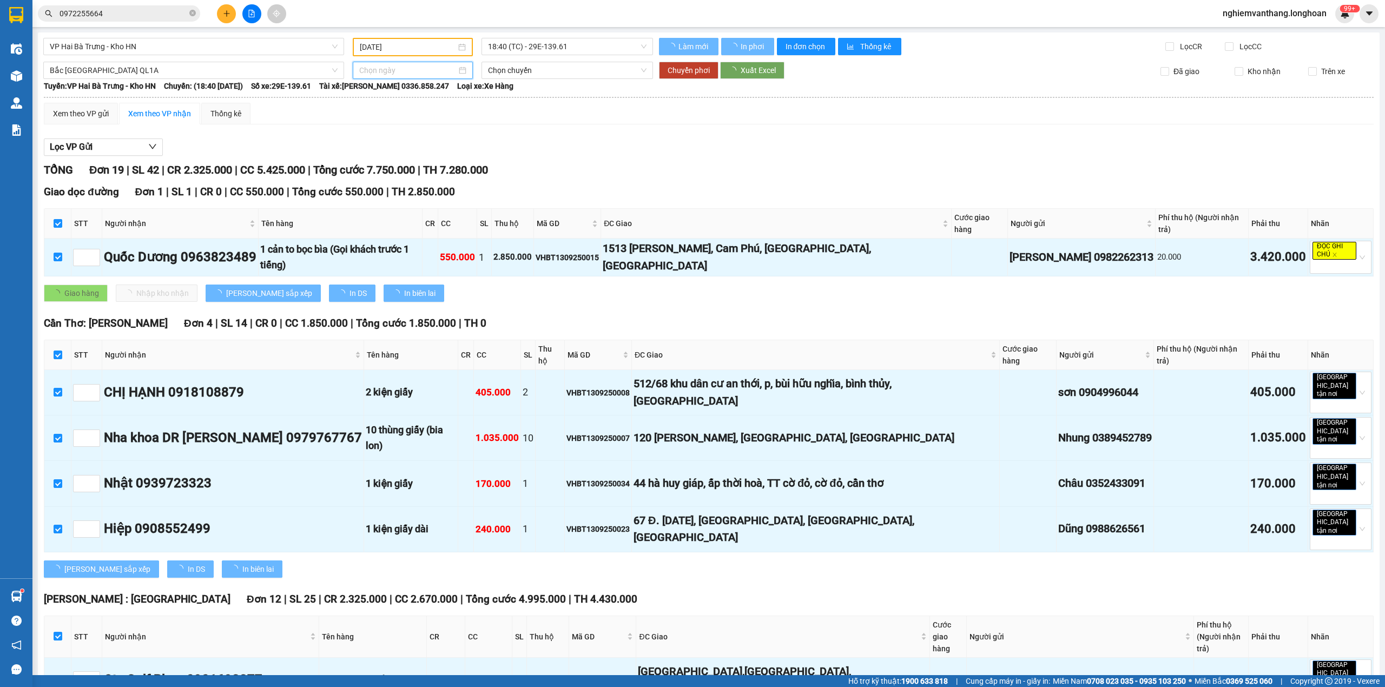
type input "[DATE]"
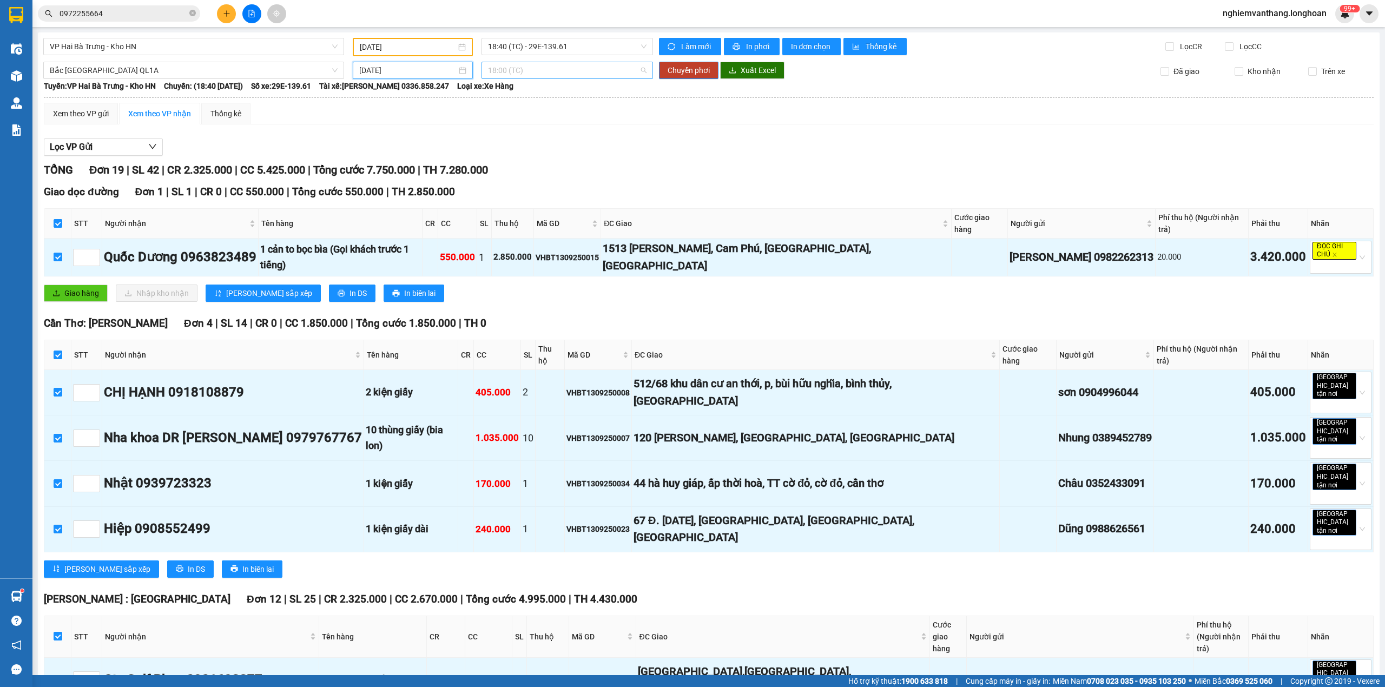
click at [519, 65] on span "18:00 (TC)" at bounding box center [567, 70] width 159 height 16
click at [509, 130] on div "20:00 (TC)" at bounding box center [526, 126] width 84 height 12
click at [689, 68] on span "Chuyển phơi" at bounding box center [688, 70] width 42 height 12
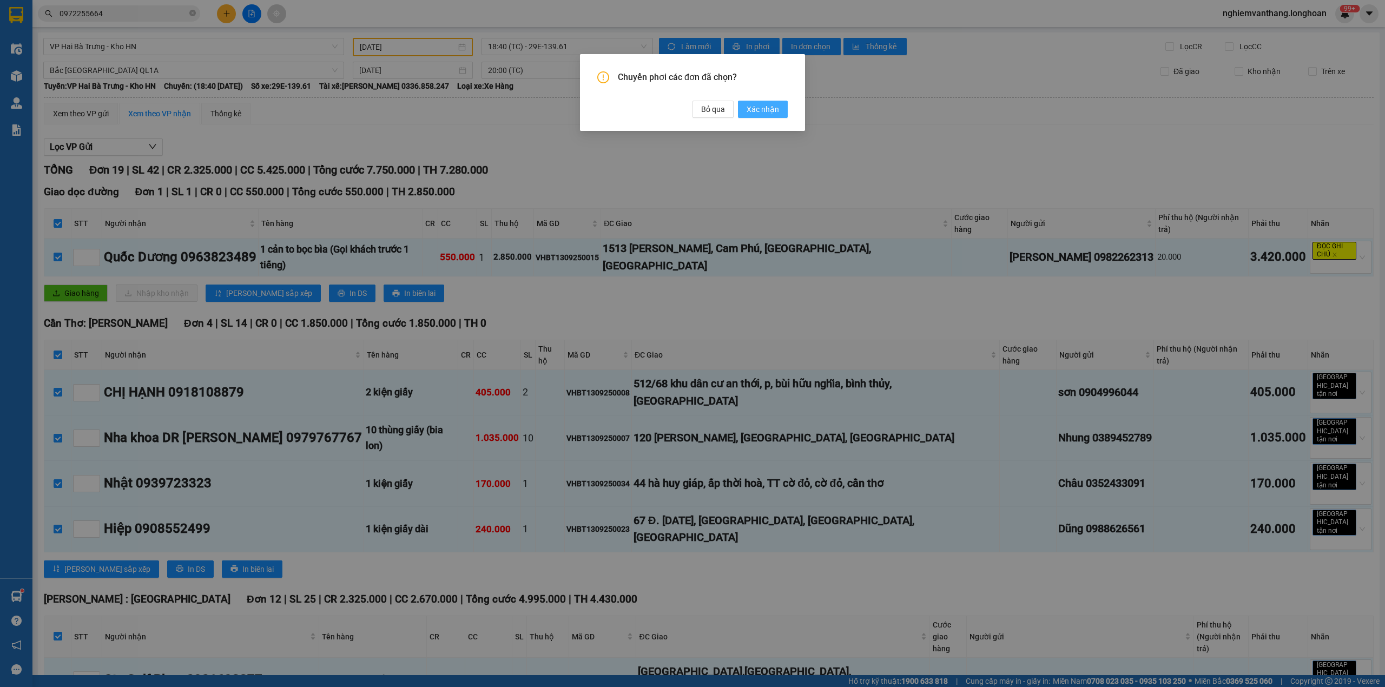
click at [750, 111] on span "Xác nhận" at bounding box center [762, 109] width 32 height 12
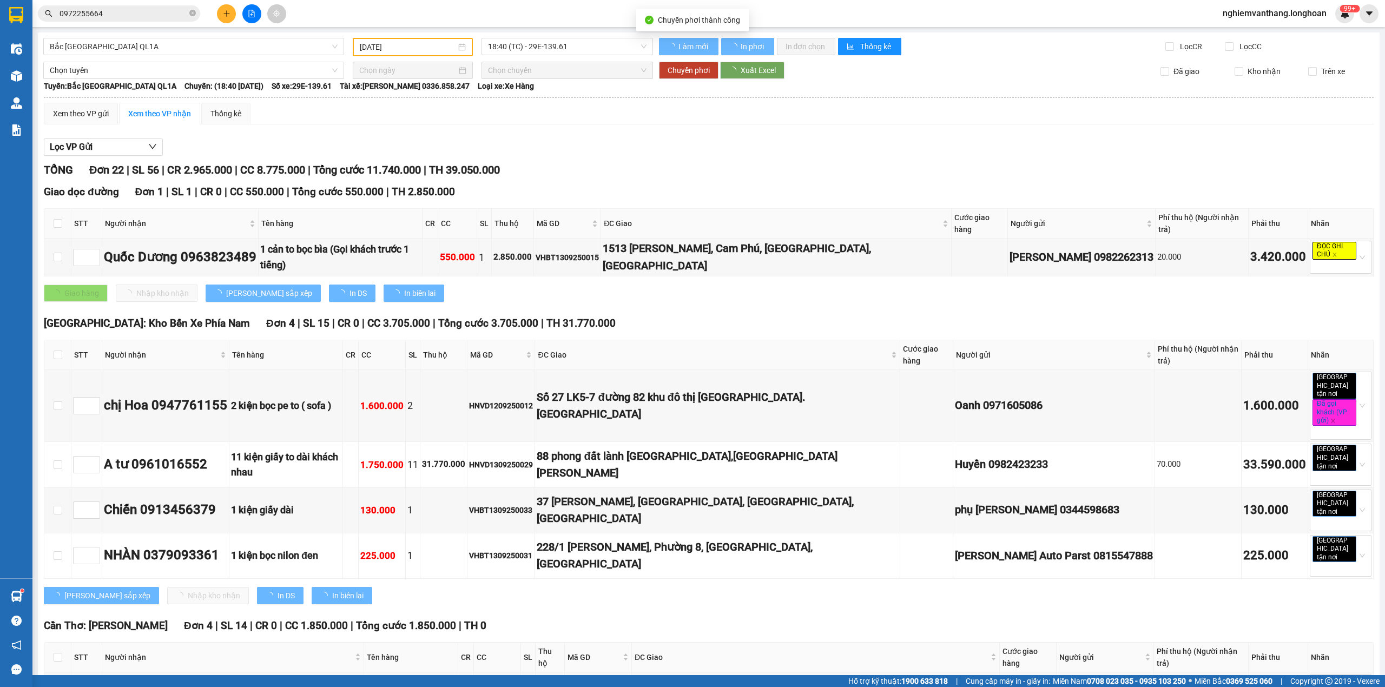
checkbox input "false"
type input "[DATE]"
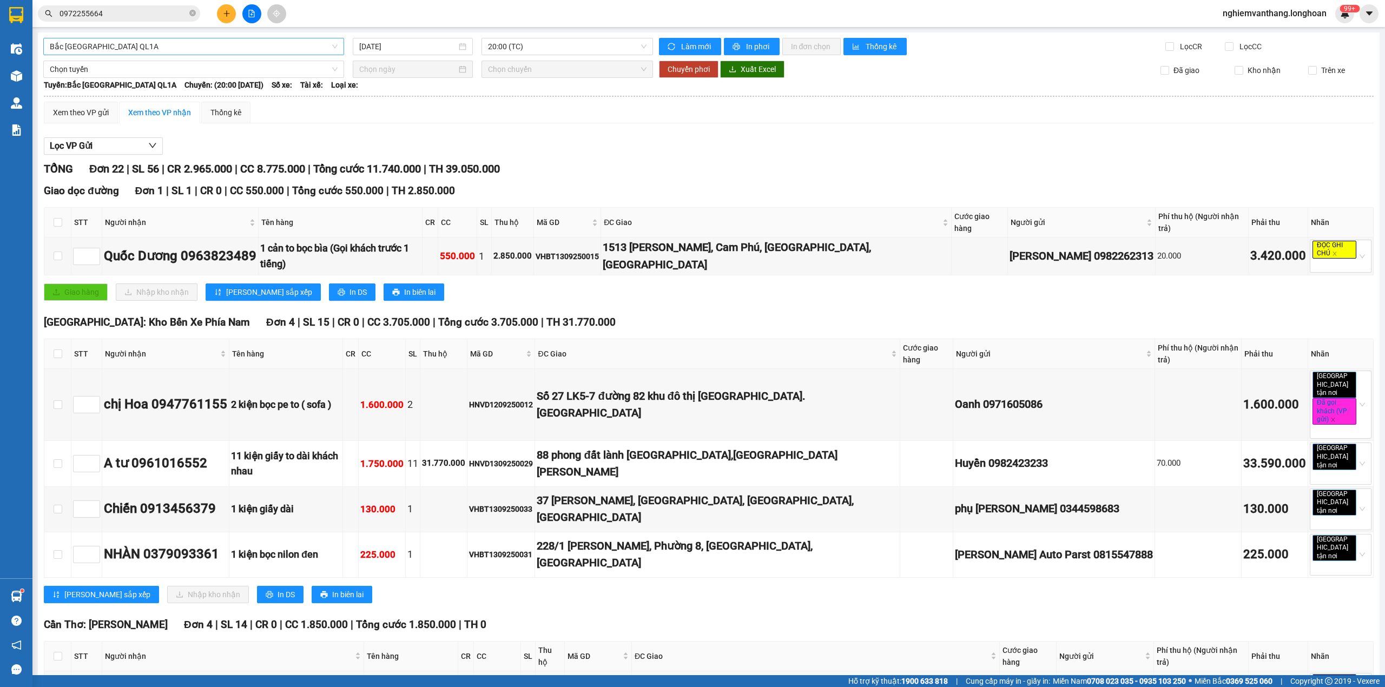
click at [115, 47] on span "Bắc [GEOGRAPHIC_DATA] QL1A" at bounding box center [194, 46] width 288 height 16
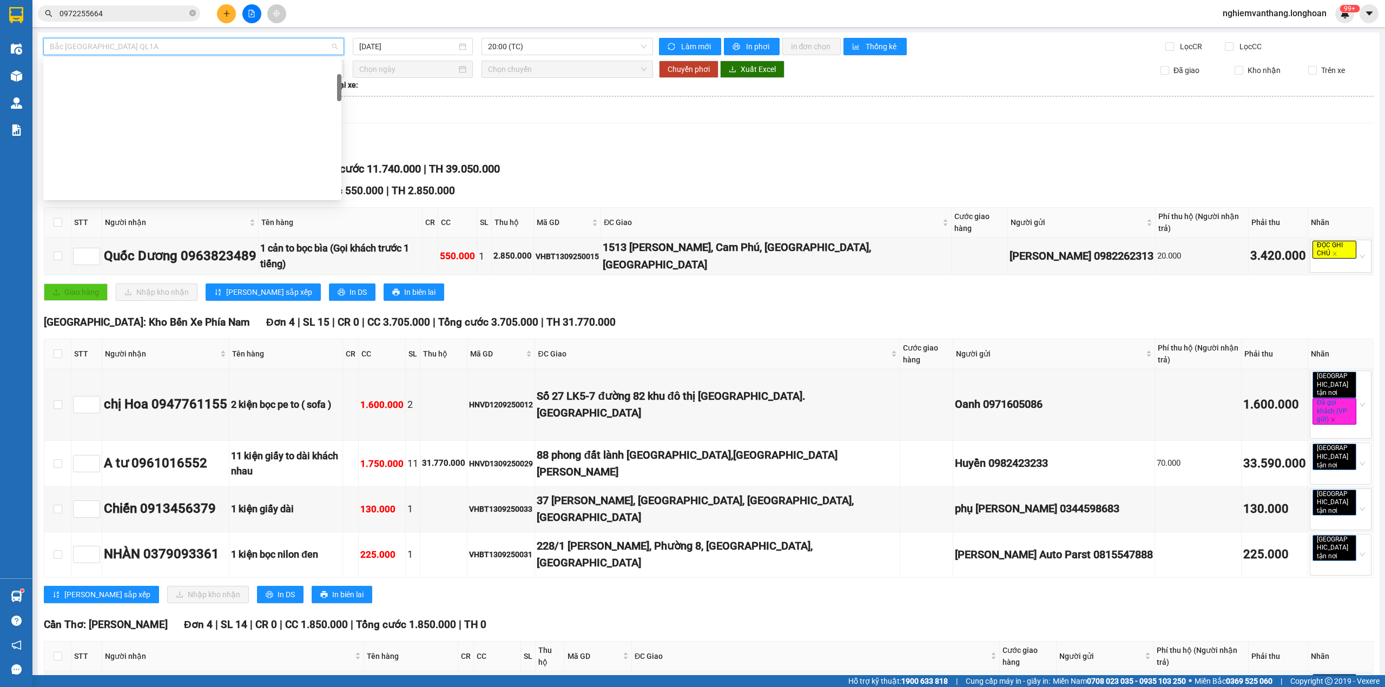
scroll to position [26, 0]
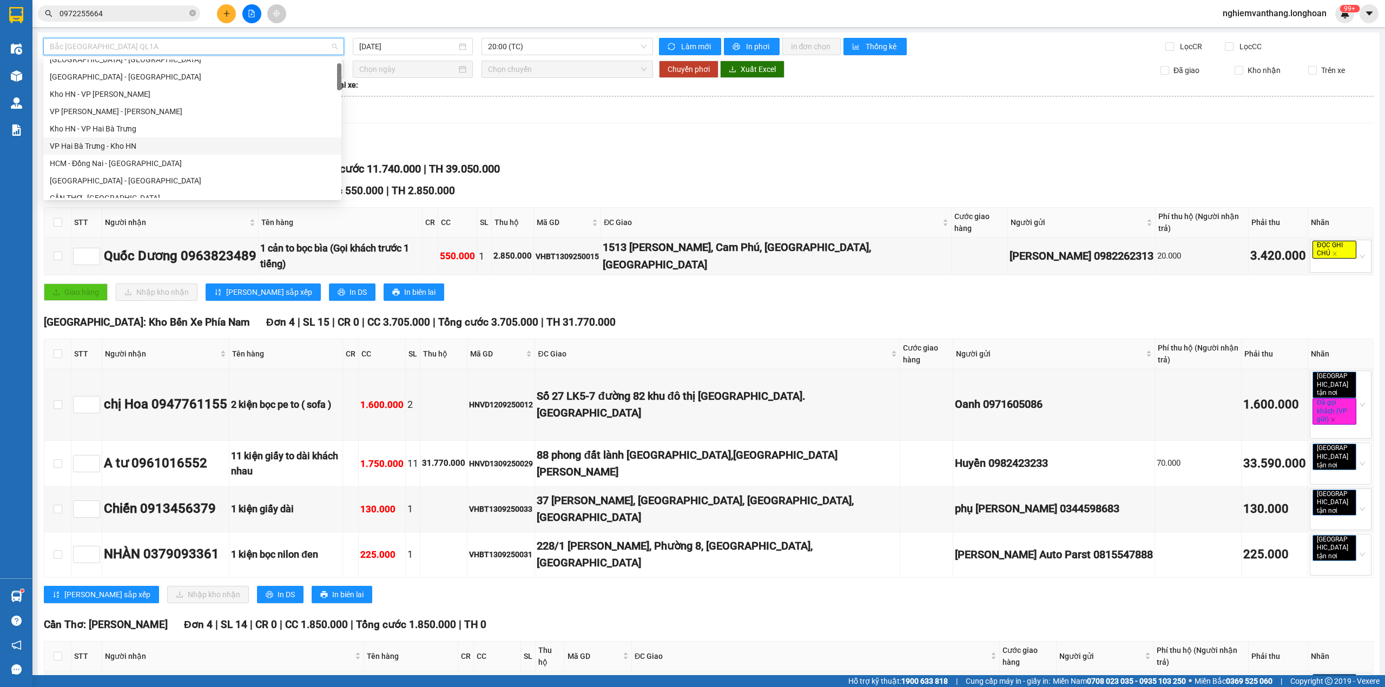
click at [131, 148] on div "VP Hai Bà Trưng - Kho HN" at bounding box center [192, 146] width 285 height 12
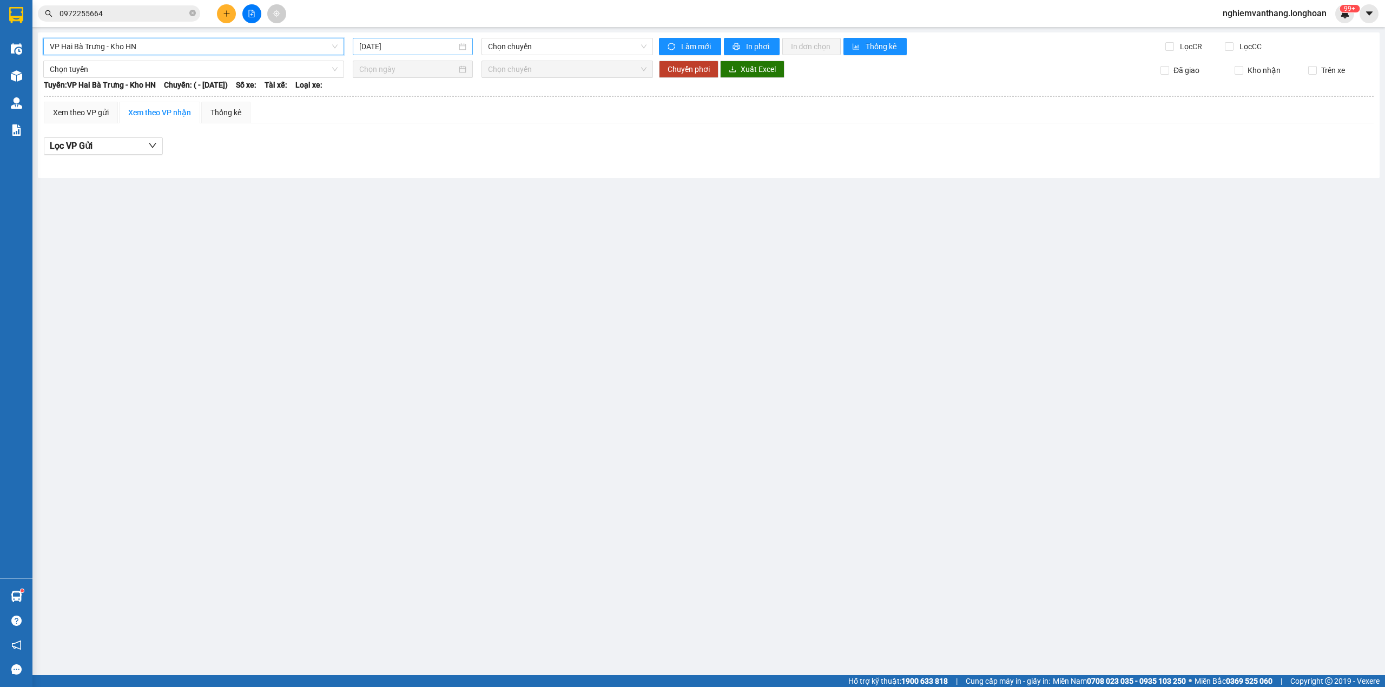
click at [403, 51] on input "[DATE]" at bounding box center [407, 47] width 97 height 12
click at [489, 128] on div "13" at bounding box center [485, 126] width 13 height 13
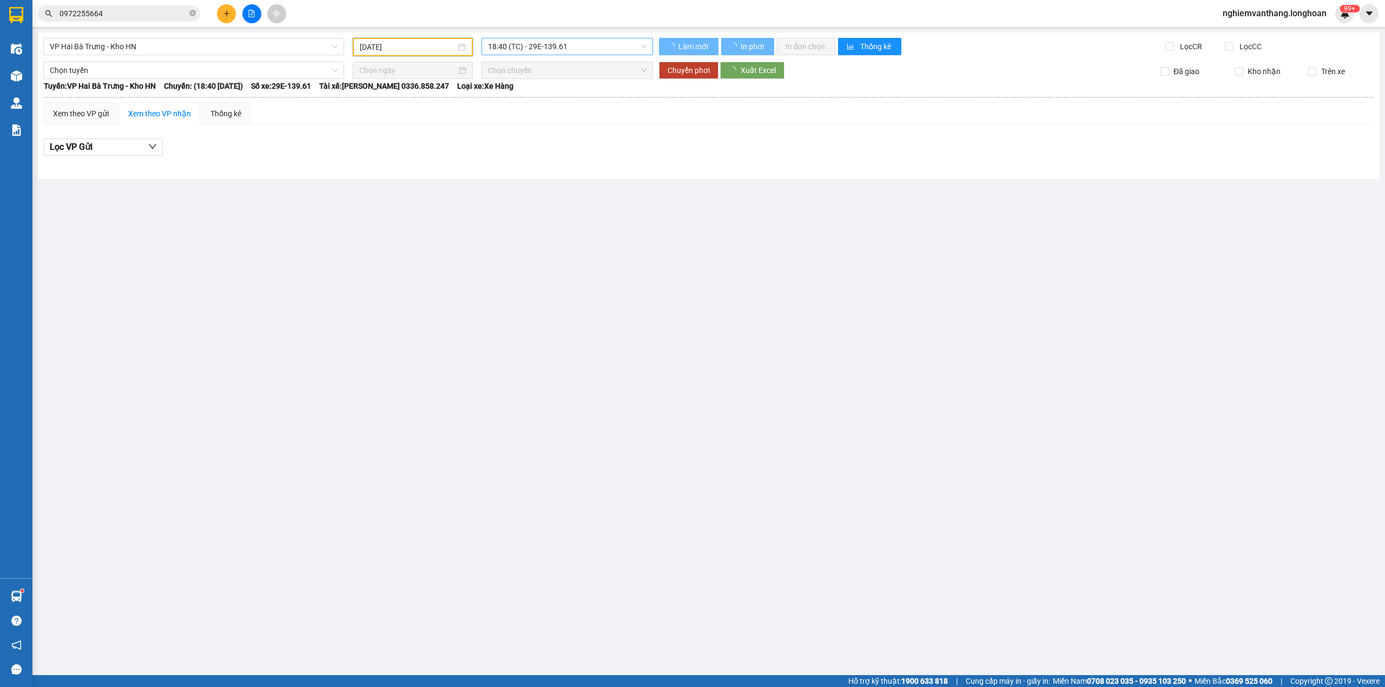
type input "[DATE]"
click at [534, 44] on span "18:40 (TC) - 29E-139.61" at bounding box center [567, 46] width 159 height 16
click at [533, 98] on div "21:00 (TC) - 29K-105.31" at bounding box center [530, 103] width 84 height 12
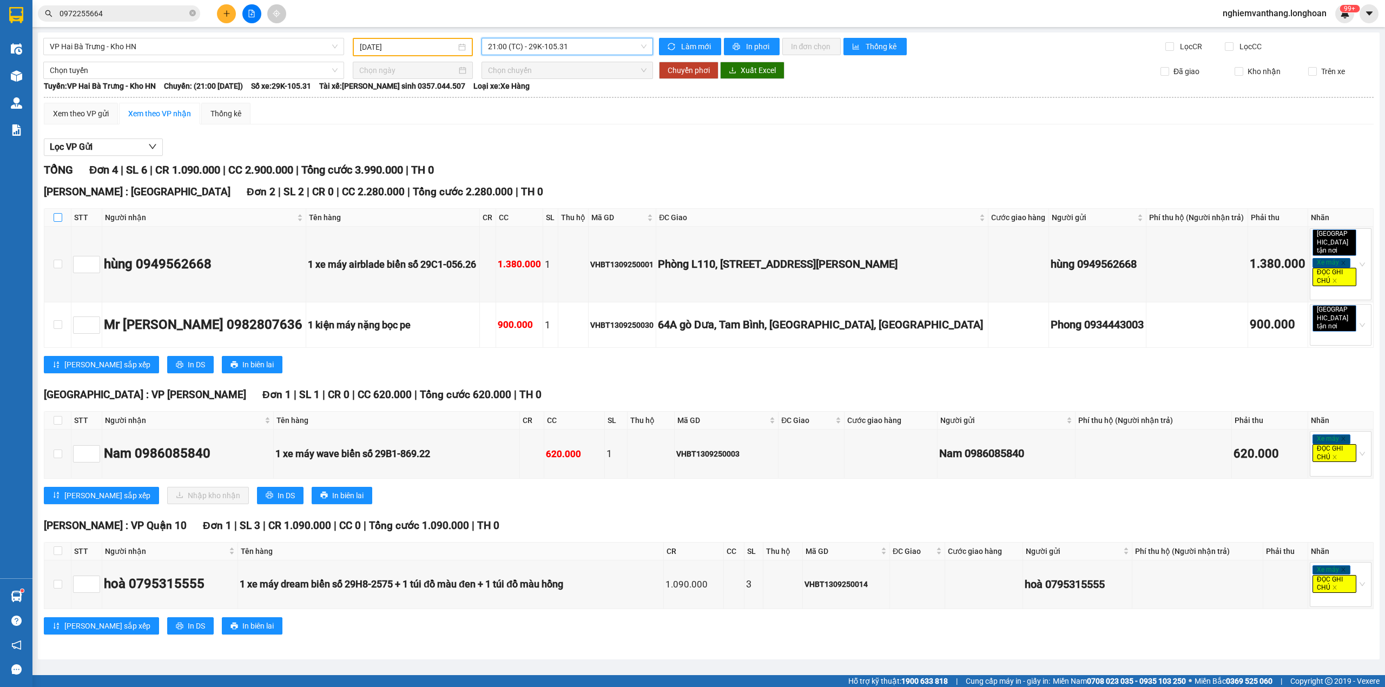
click at [57, 216] on input "checkbox" at bounding box center [58, 217] width 9 height 9
checkbox input "true"
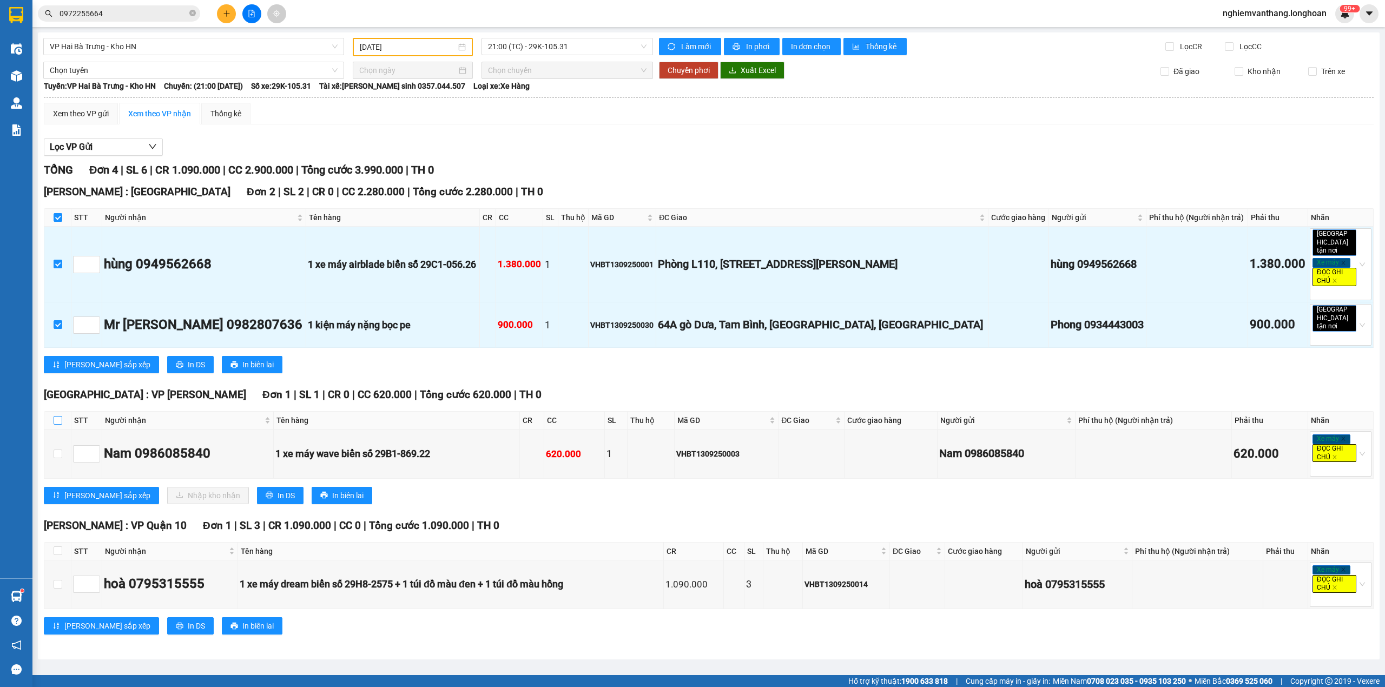
click at [57, 416] on input "checkbox" at bounding box center [58, 420] width 9 height 9
checkbox input "true"
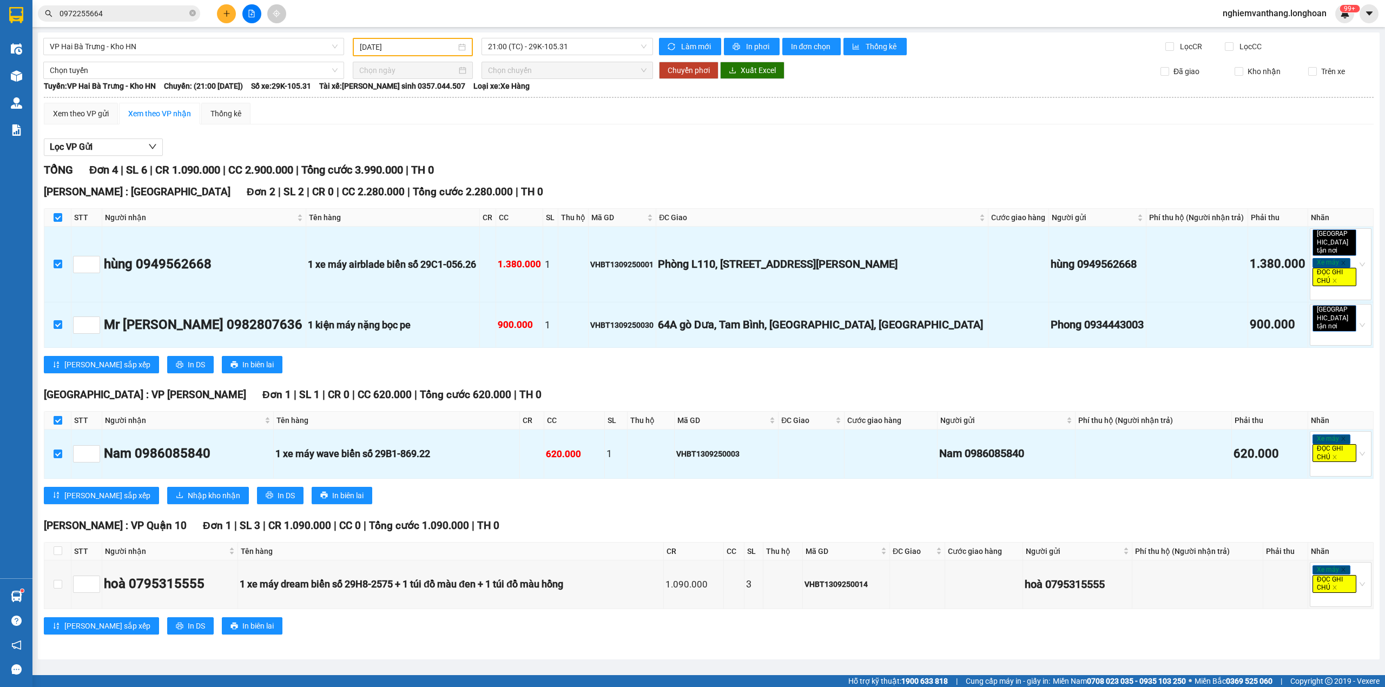
click at [57, 416] on input "checkbox" at bounding box center [58, 420] width 9 height 9
checkbox input "false"
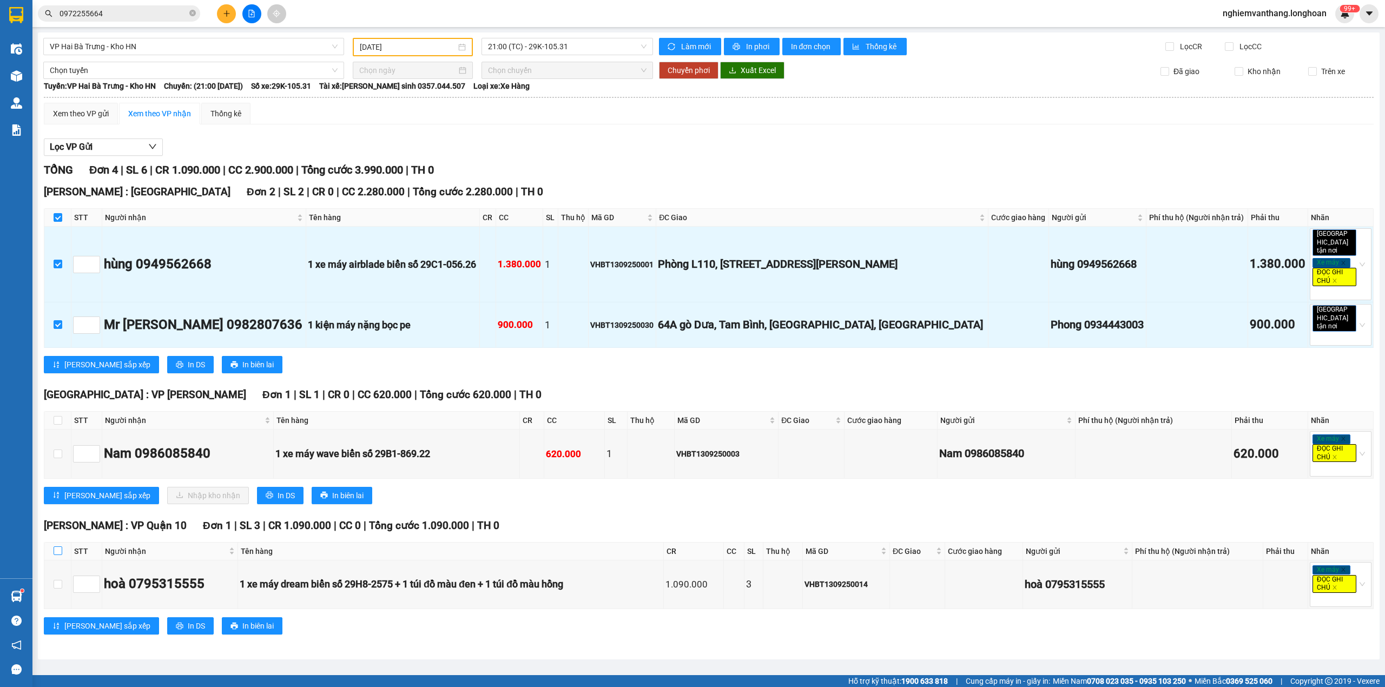
click at [57, 546] on input "checkbox" at bounding box center [58, 550] width 9 height 9
checkbox input "true"
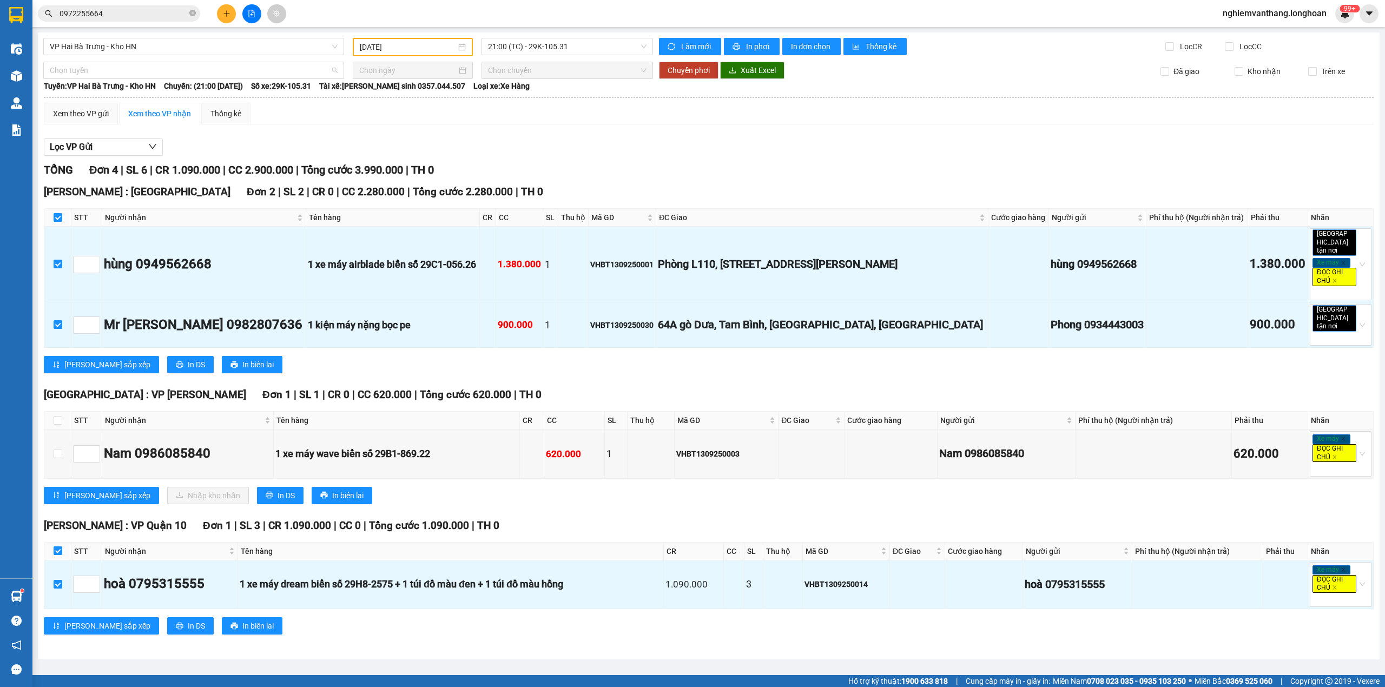
drag, startPoint x: 113, startPoint y: 72, endPoint x: 118, endPoint y: 94, distance: 22.8
click at [113, 71] on span "Chọn tuyến" at bounding box center [194, 70] width 288 height 16
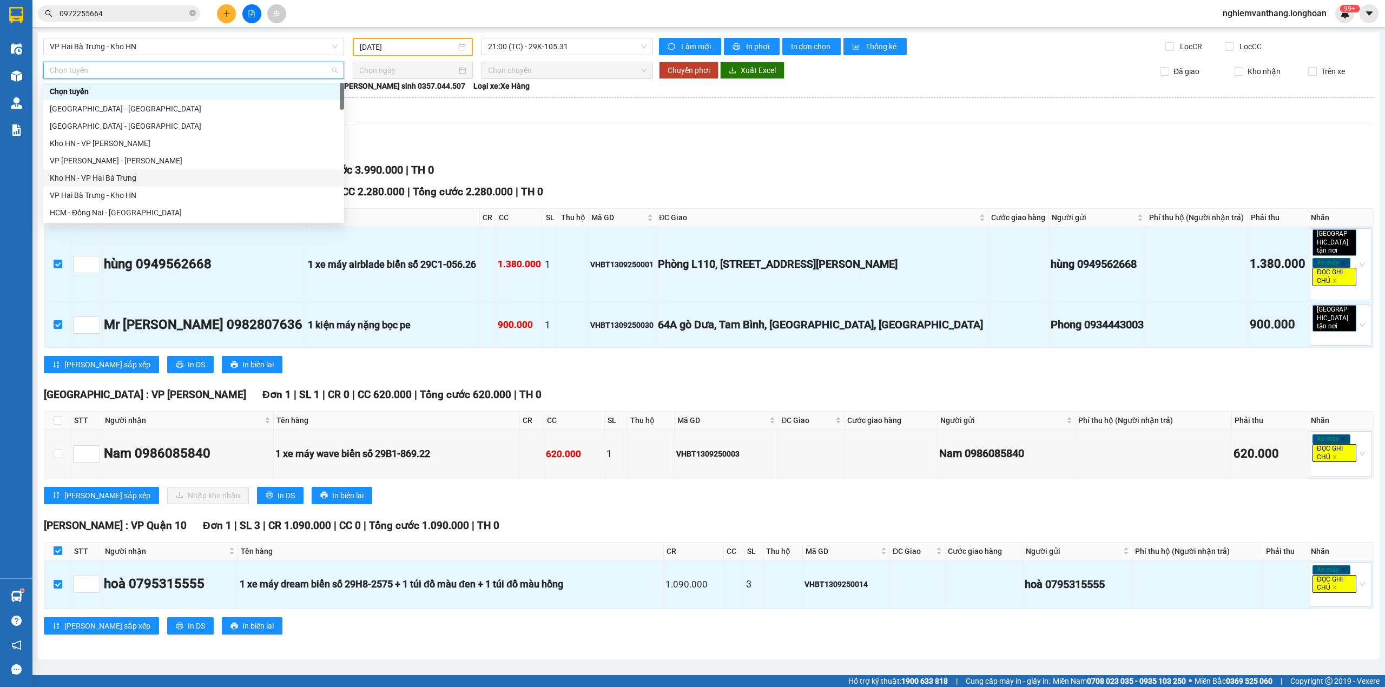
scroll to position [744, 0]
drag, startPoint x: 94, startPoint y: 143, endPoint x: 80, endPoint y: 166, distance: 26.7
click at [96, 142] on div "Bắc [GEOGRAPHIC_DATA] QL1A" at bounding box center [194, 143] width 288 height 12
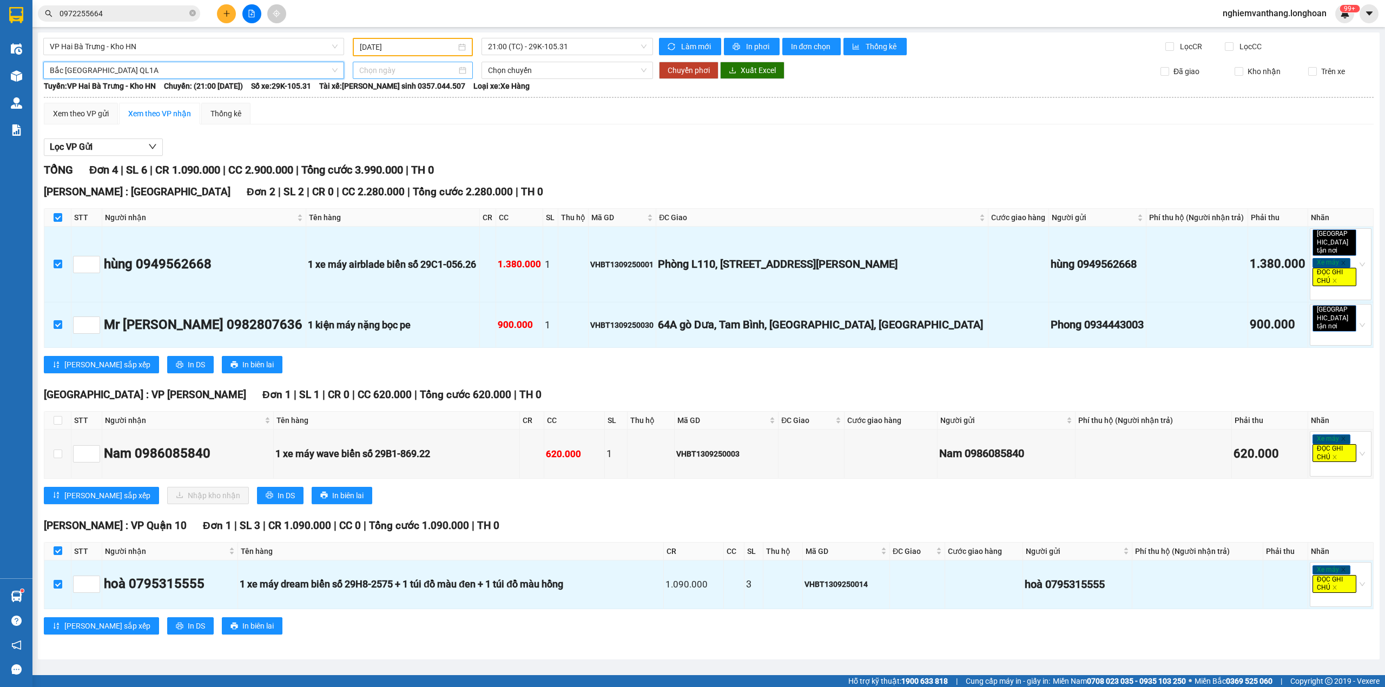
click at [403, 69] on input at bounding box center [407, 70] width 97 height 12
type input "[DATE]"
drag, startPoint x: 365, startPoint y: 163, endPoint x: 347, endPoint y: 158, distance: 18.4
click at [366, 162] on div "14" at bounding box center [368, 164] width 13 height 13
type input "[DATE]"
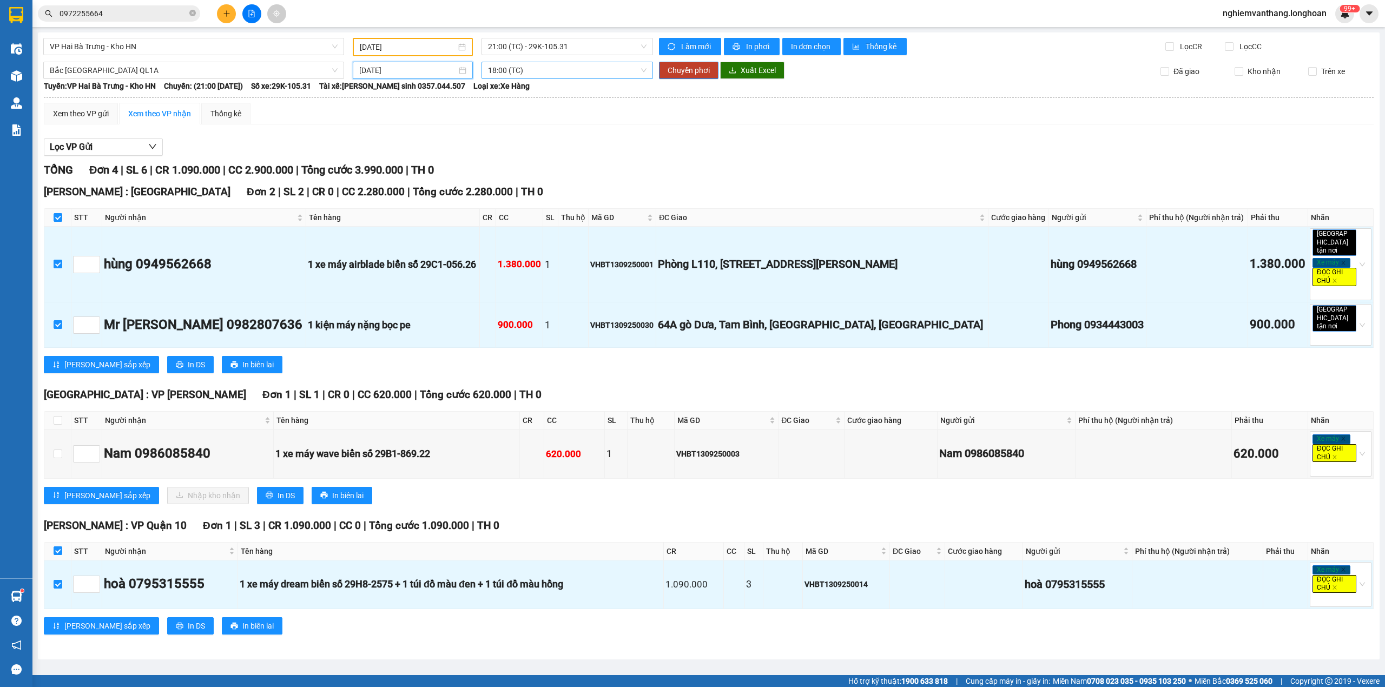
click at [526, 69] on span "18:00 (TC)" at bounding box center [567, 70] width 159 height 16
click at [513, 127] on div "20:00 (TC)" at bounding box center [530, 126] width 84 height 12
click at [684, 71] on span "Chuyển phơi" at bounding box center [688, 70] width 42 height 12
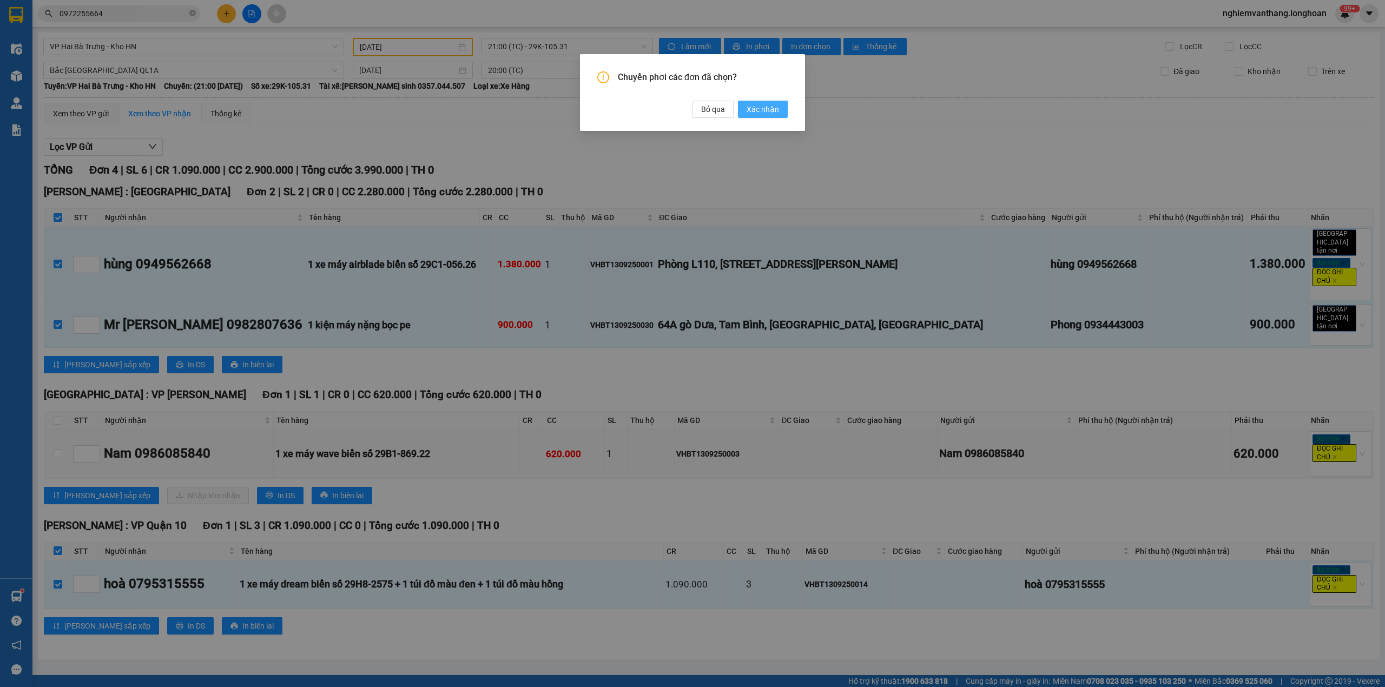
click at [765, 108] on span "Xác nhận" at bounding box center [762, 109] width 32 height 12
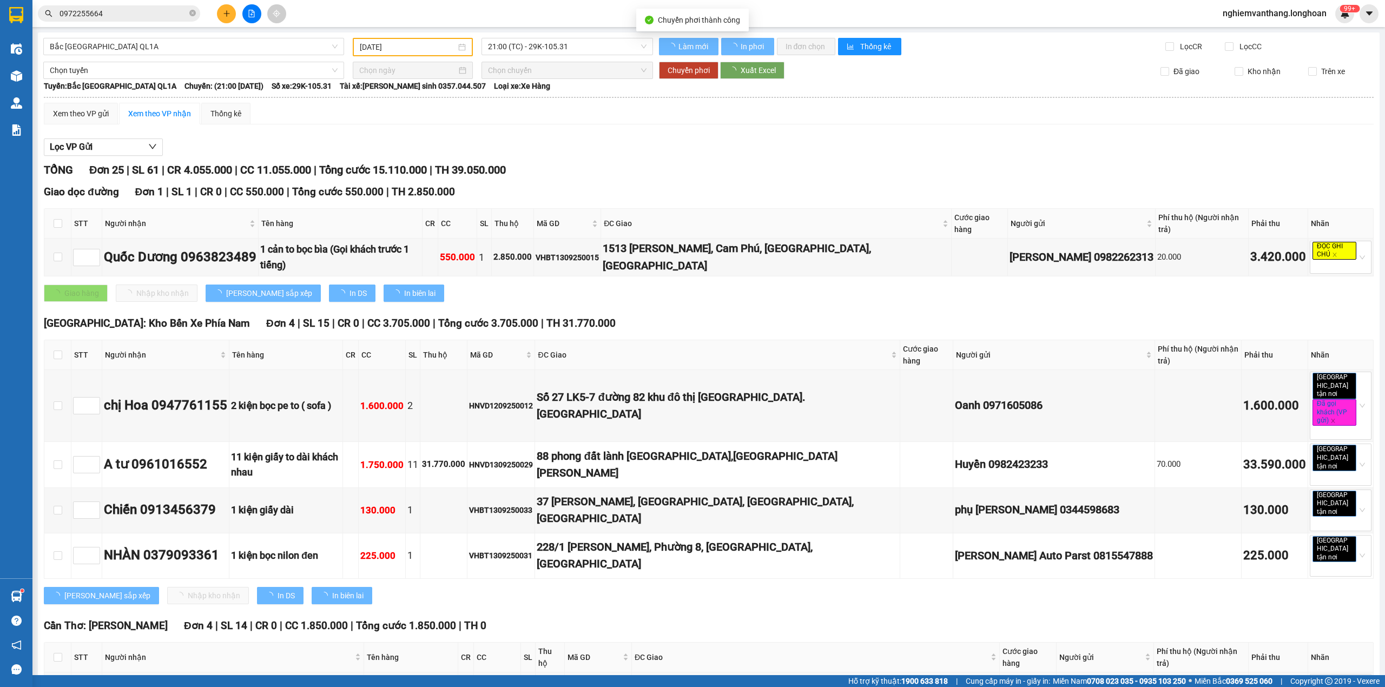
type input "[DATE]"
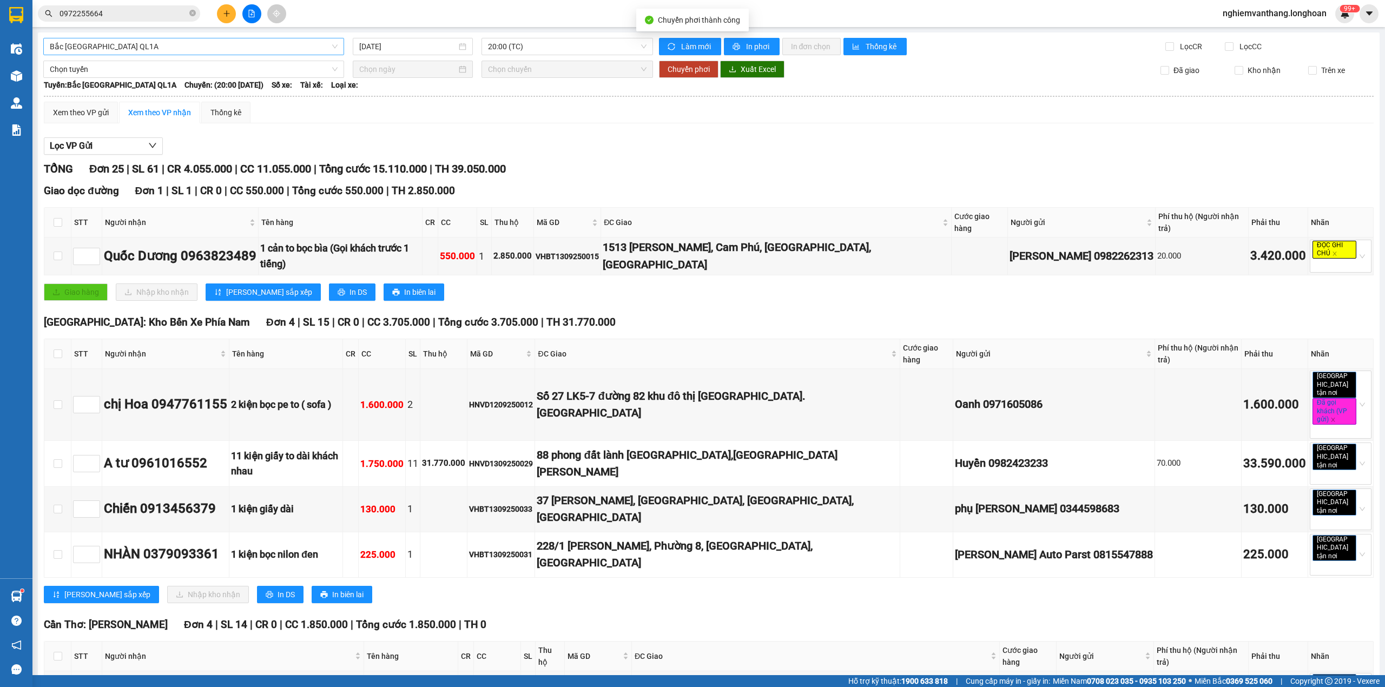
click at [183, 48] on span "Bắc [GEOGRAPHIC_DATA] QL1A" at bounding box center [194, 46] width 288 height 16
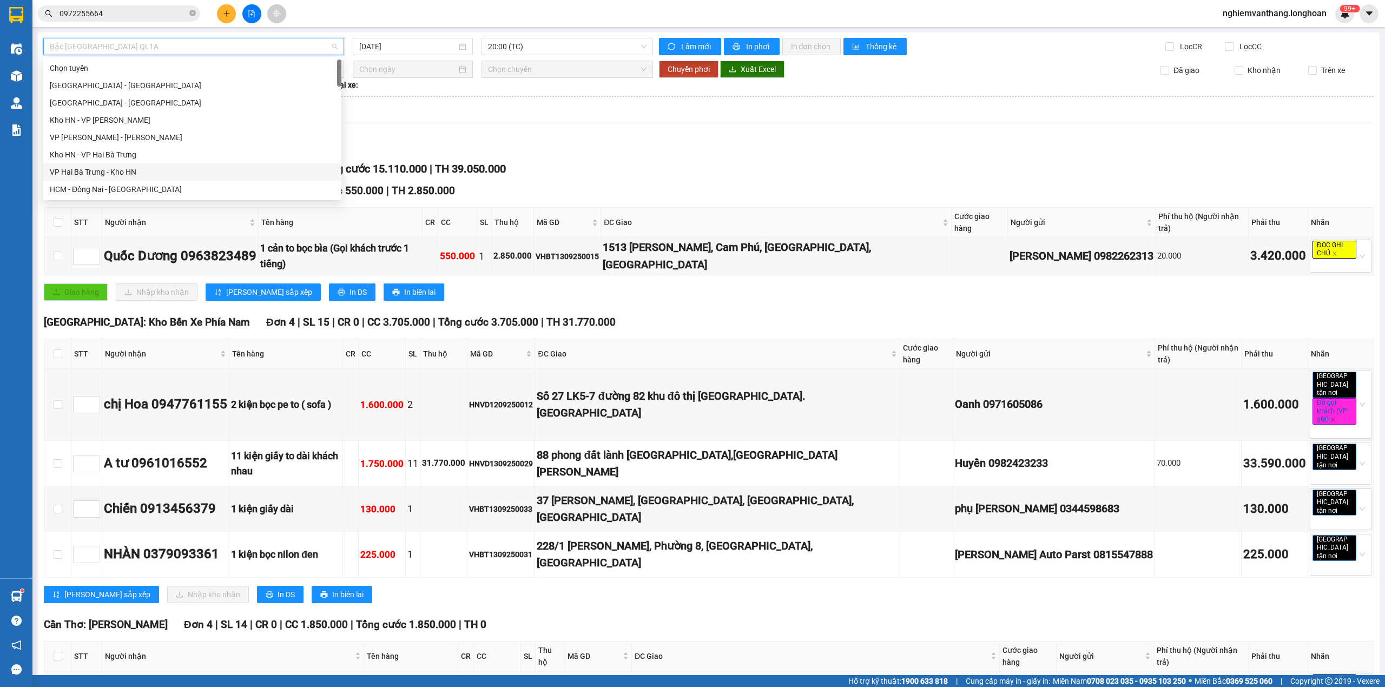
click at [127, 174] on div "VP Hai Bà Trưng - Kho HN" at bounding box center [192, 172] width 285 height 12
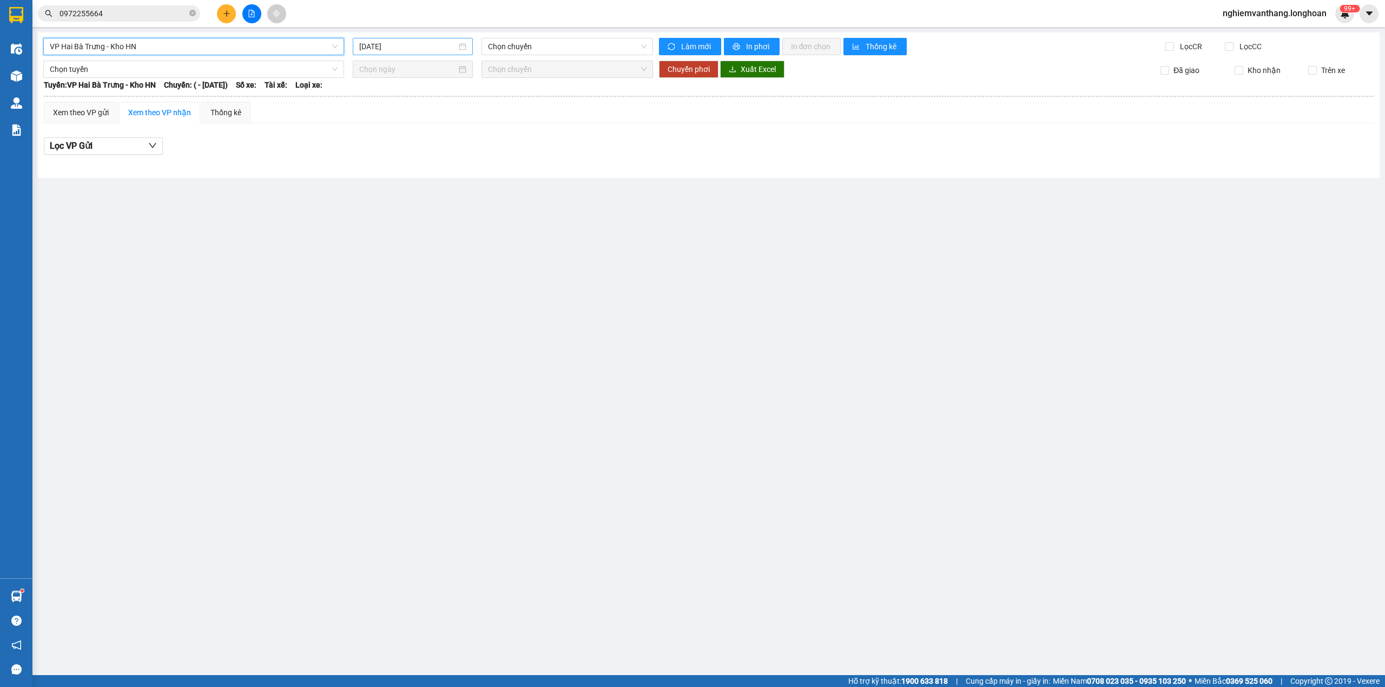
click at [403, 48] on input "[DATE]" at bounding box center [407, 47] width 97 height 12
click at [481, 120] on div "13" at bounding box center [485, 126] width 13 height 13
type input "[DATE]"
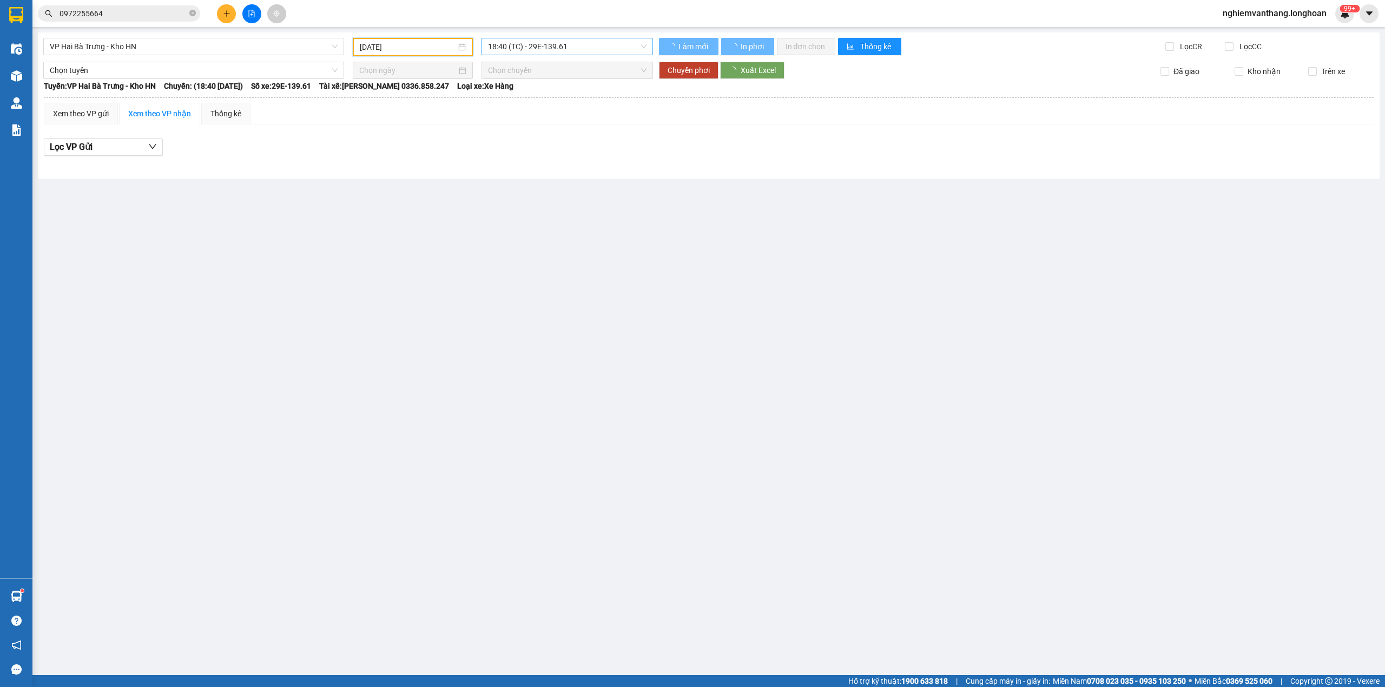
click at [513, 44] on span "18:40 (TC) - 29E-139.61" at bounding box center [567, 46] width 159 height 16
click at [506, 101] on div "21:00 (TC) - 29K-105.31" at bounding box center [530, 103] width 84 height 12
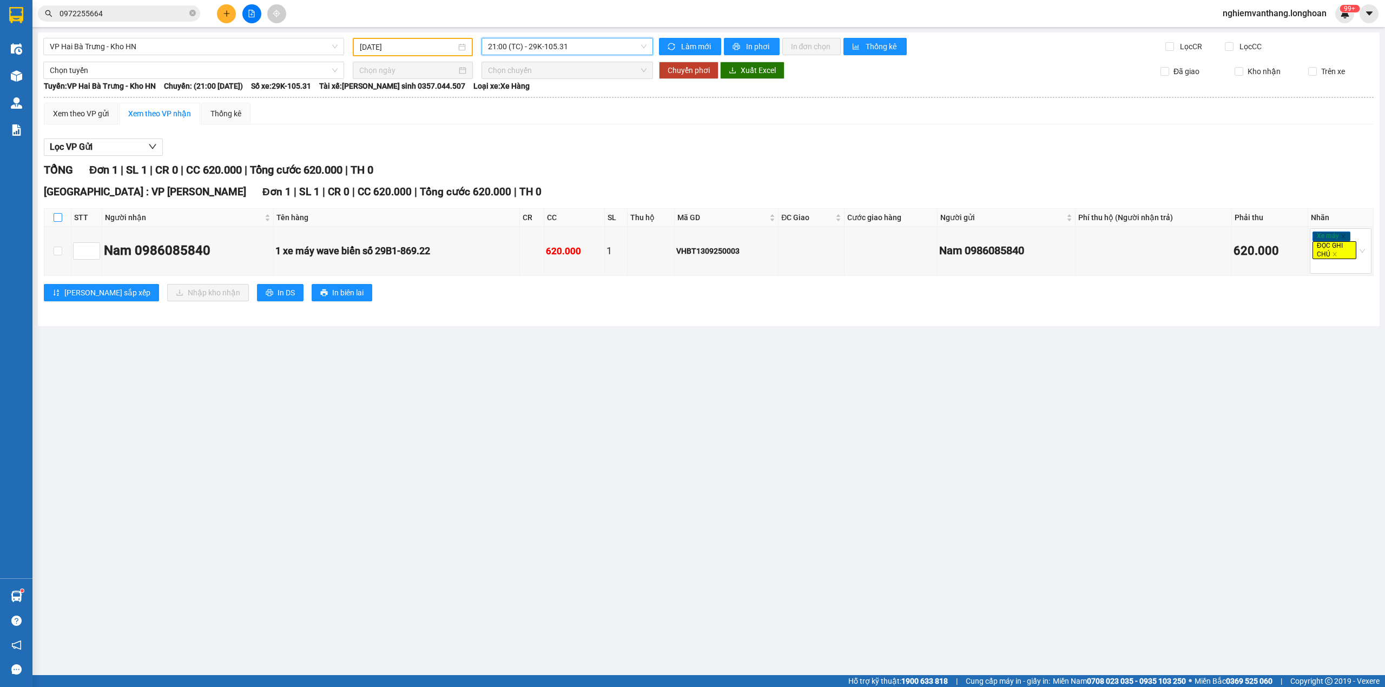
click at [59, 219] on input "checkbox" at bounding box center [58, 217] width 9 height 9
checkbox input "true"
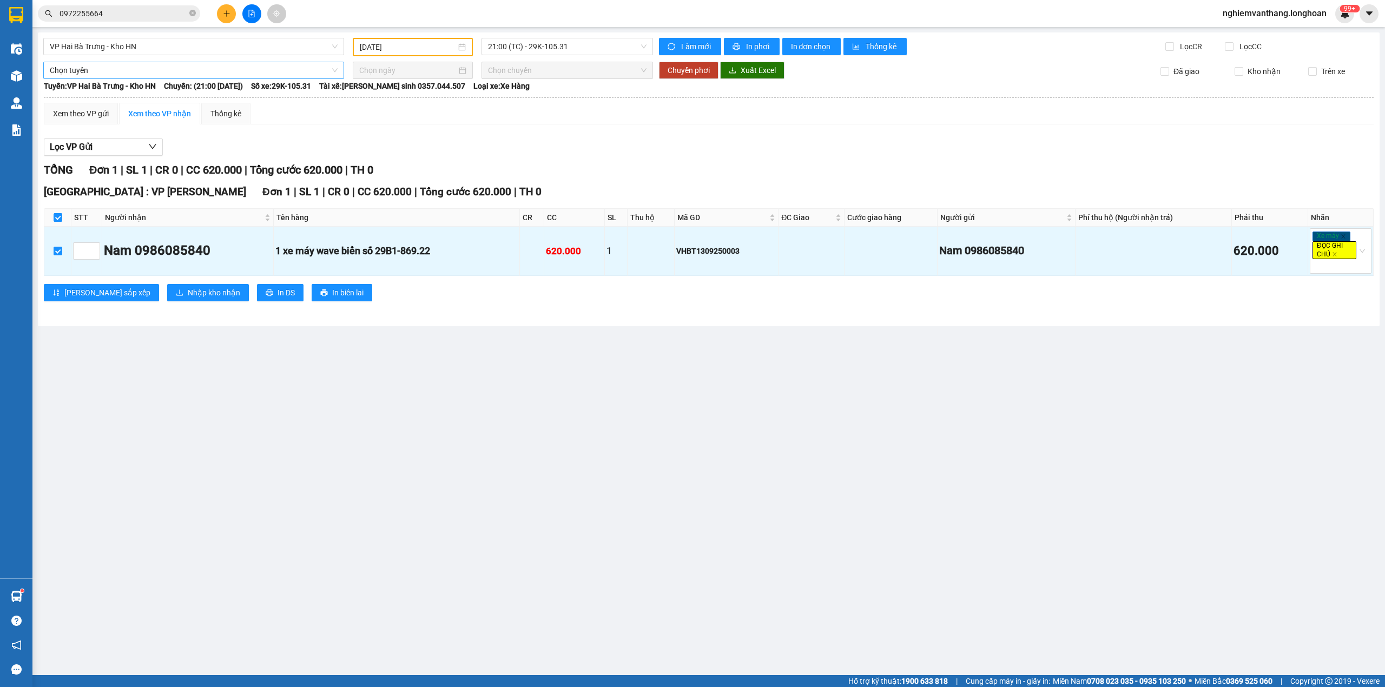
click at [88, 72] on span "Chọn tuyến" at bounding box center [194, 70] width 288 height 16
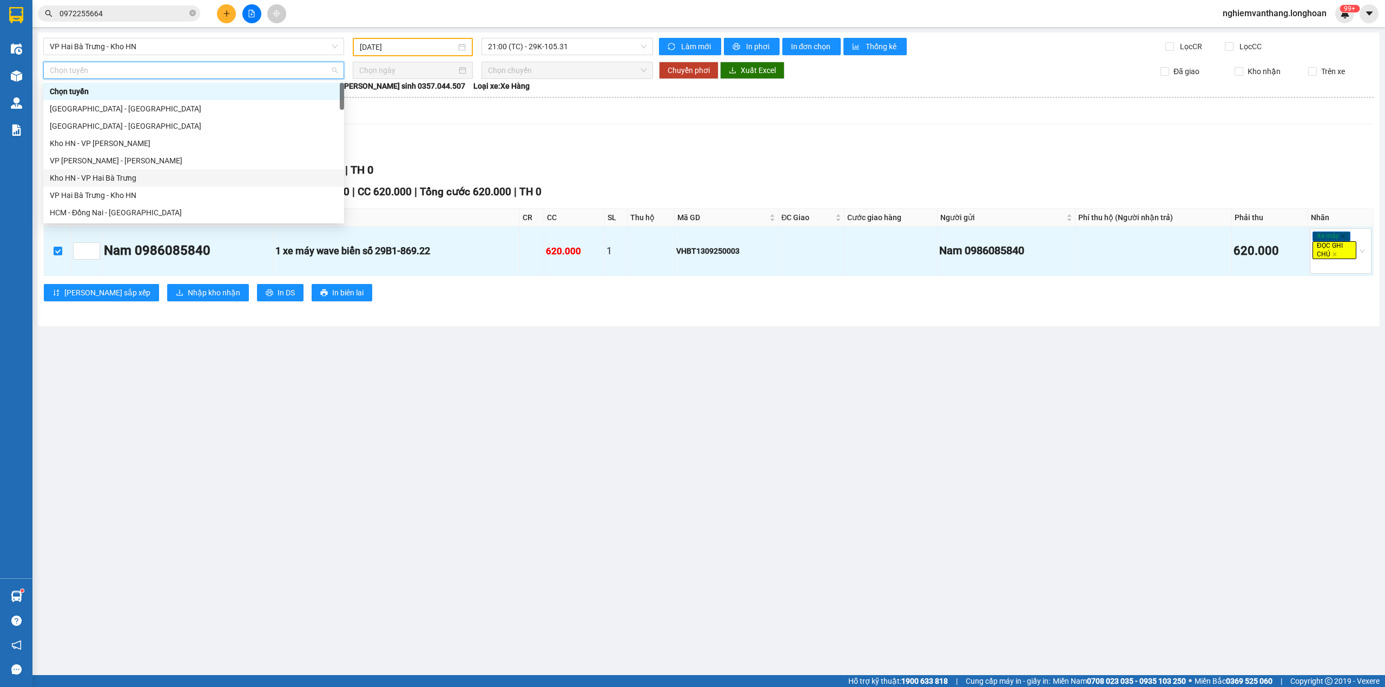
scroll to position [744, 0]
click at [110, 143] on div "Bắc [GEOGRAPHIC_DATA] QL1A" at bounding box center [194, 143] width 288 height 12
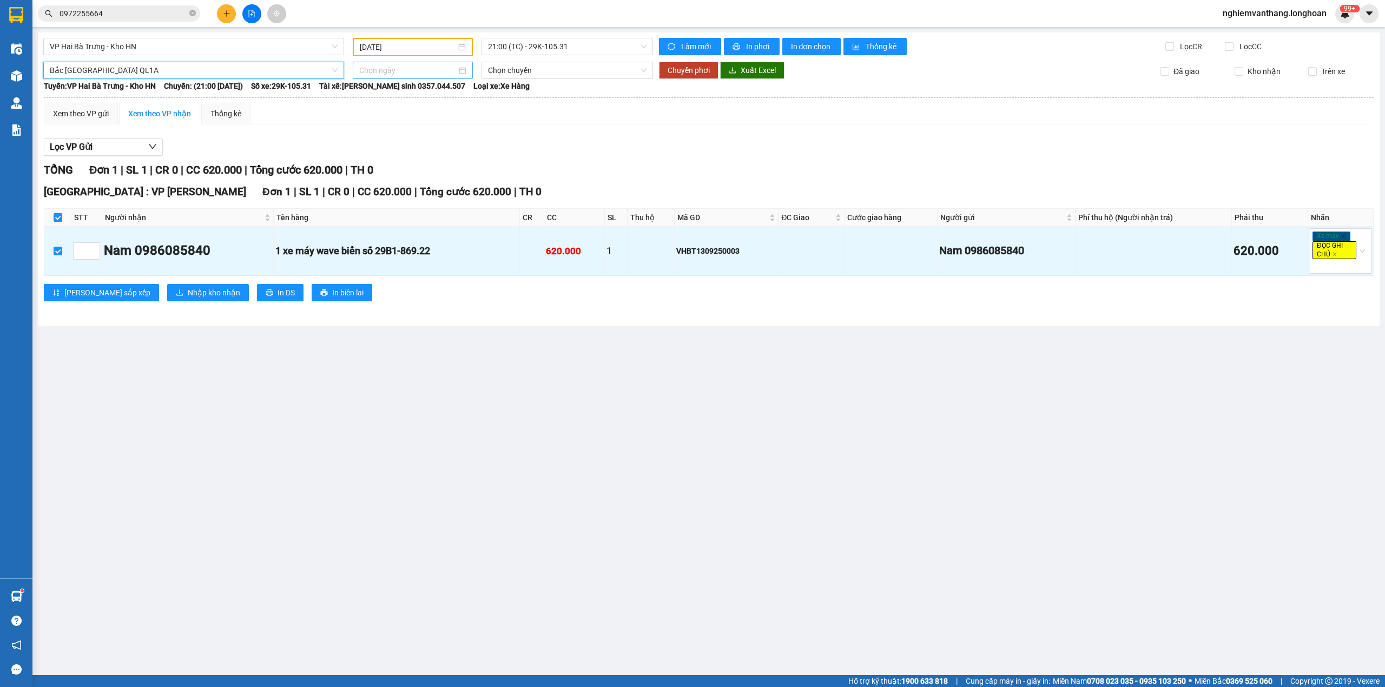
click at [386, 62] on div at bounding box center [413, 70] width 120 height 17
type input "[DATE]"
click at [367, 169] on div "14" at bounding box center [368, 164] width 13 height 13
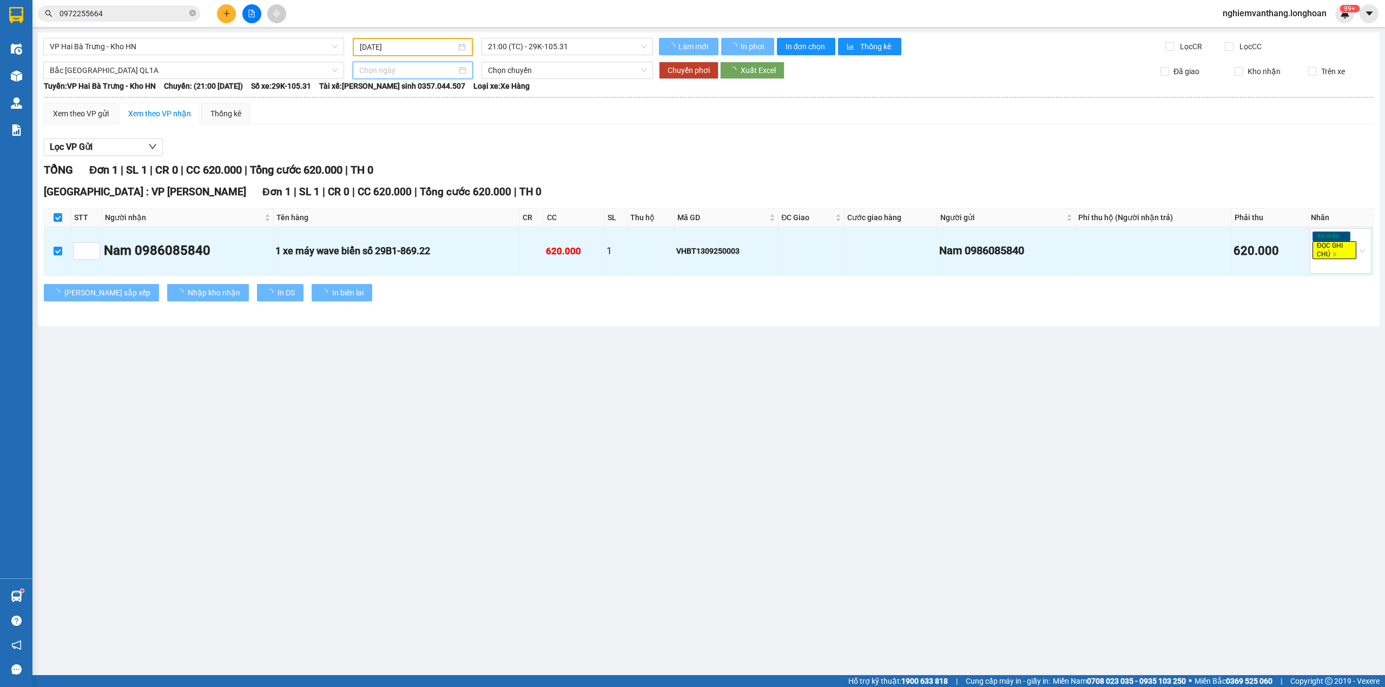
type input "[DATE]"
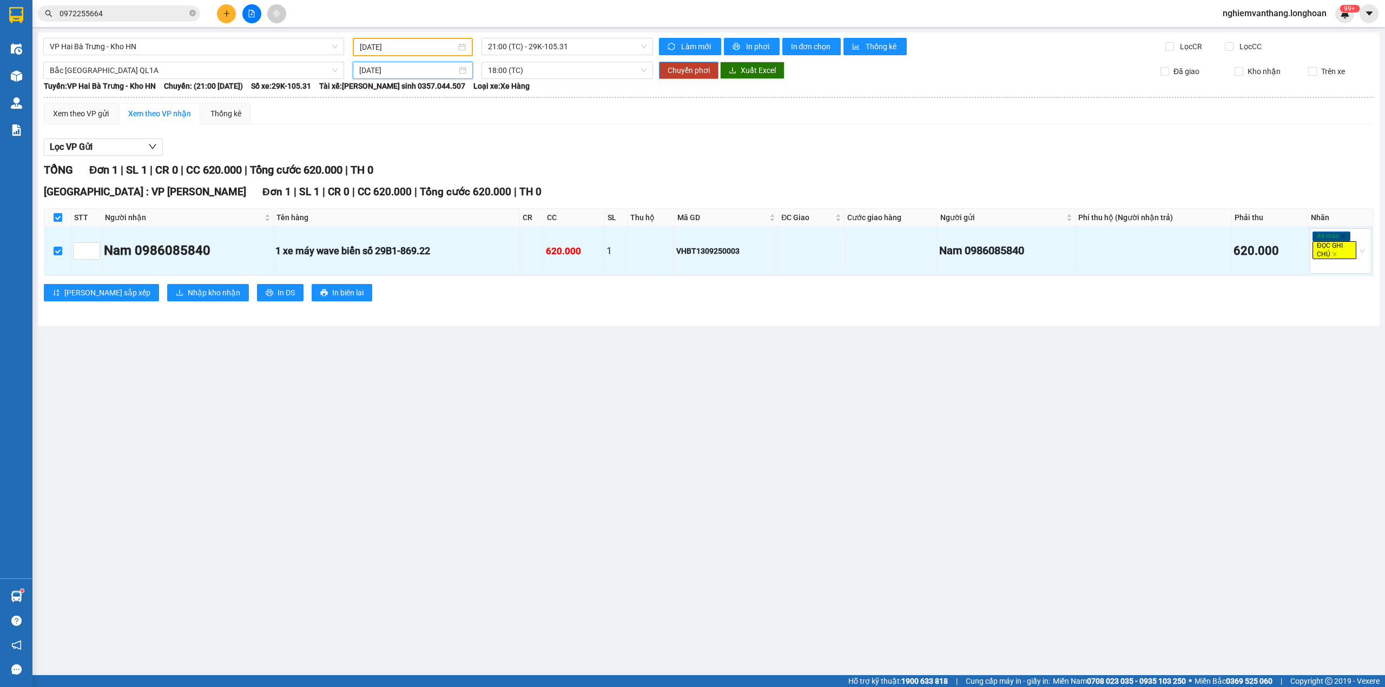
click at [680, 70] on span "Chuyển phơi" at bounding box center [688, 70] width 42 height 12
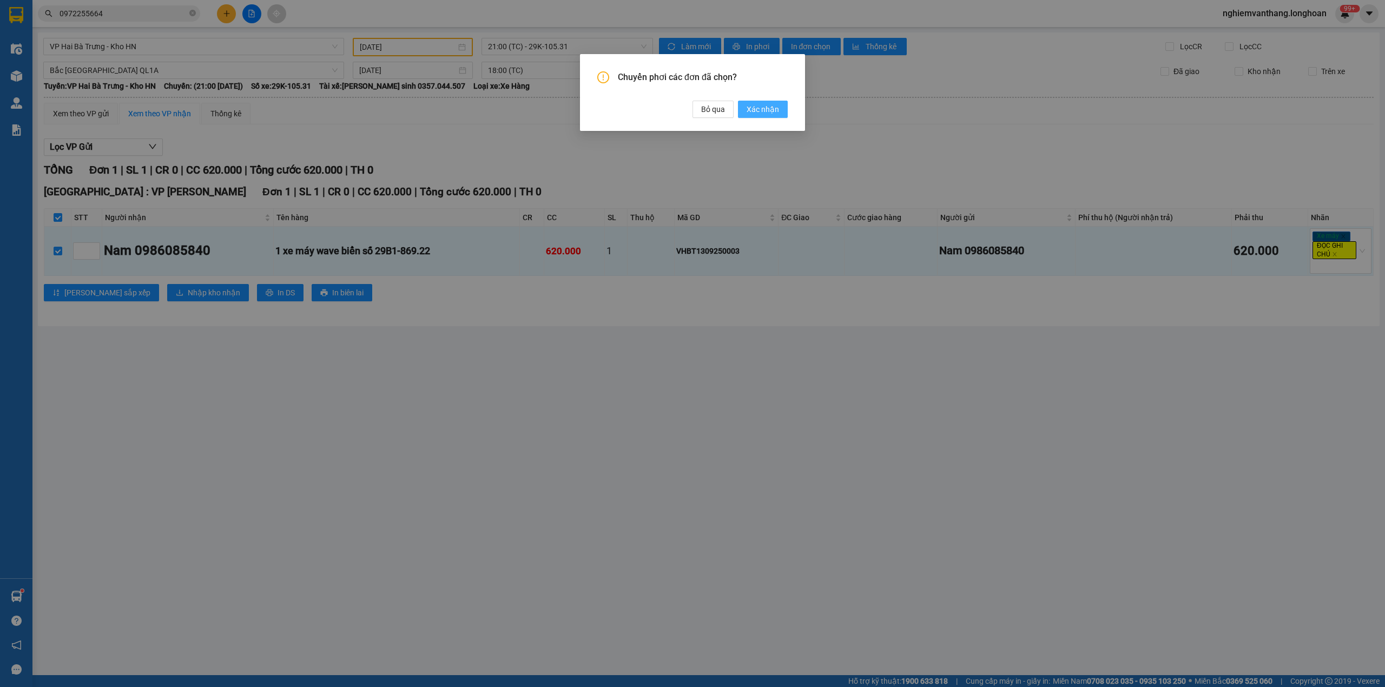
click at [760, 110] on span "Xác nhận" at bounding box center [762, 109] width 32 height 12
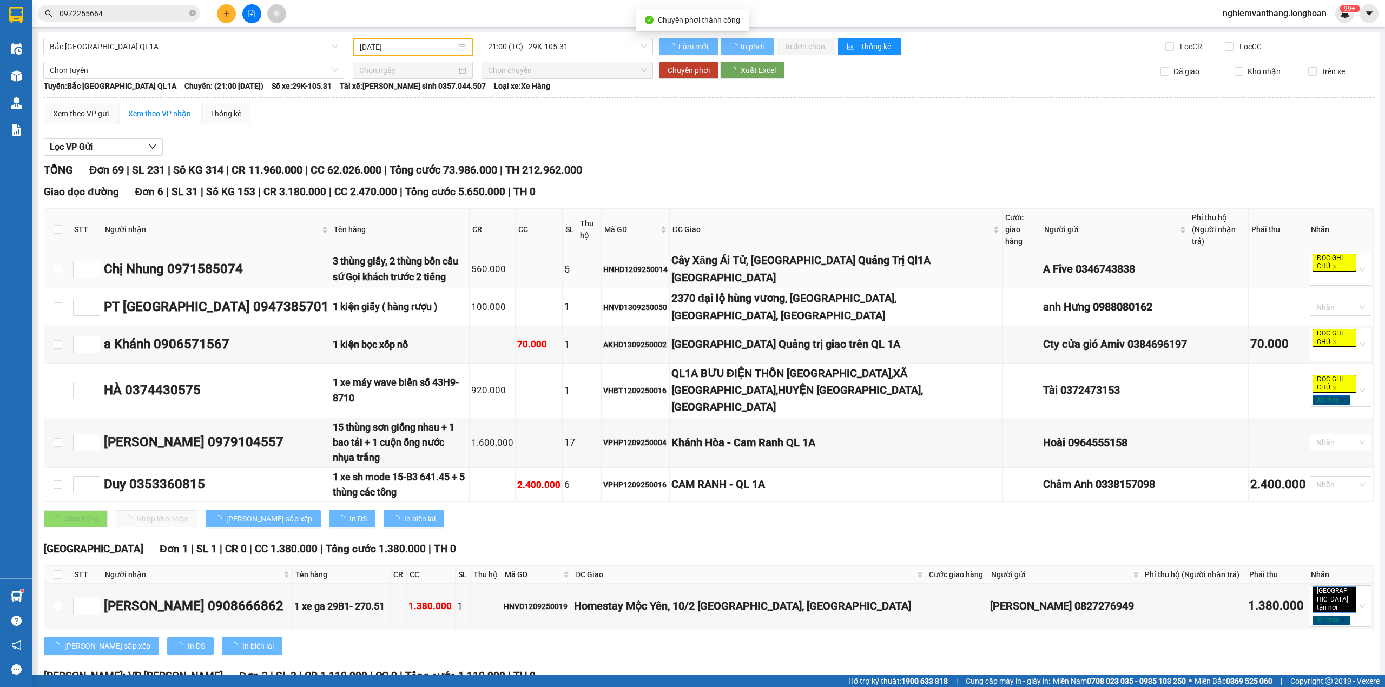
type input "[DATE]"
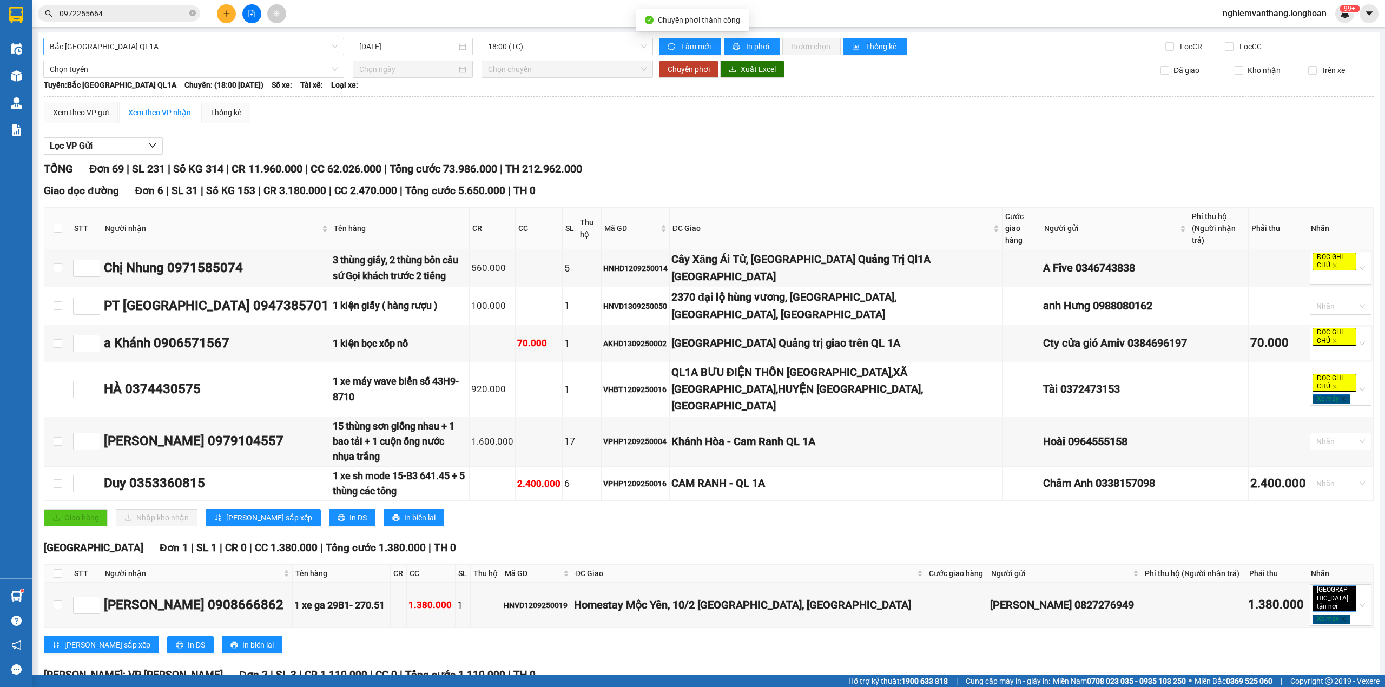
click at [122, 50] on span "Bắc [GEOGRAPHIC_DATA] QL1A" at bounding box center [194, 46] width 288 height 16
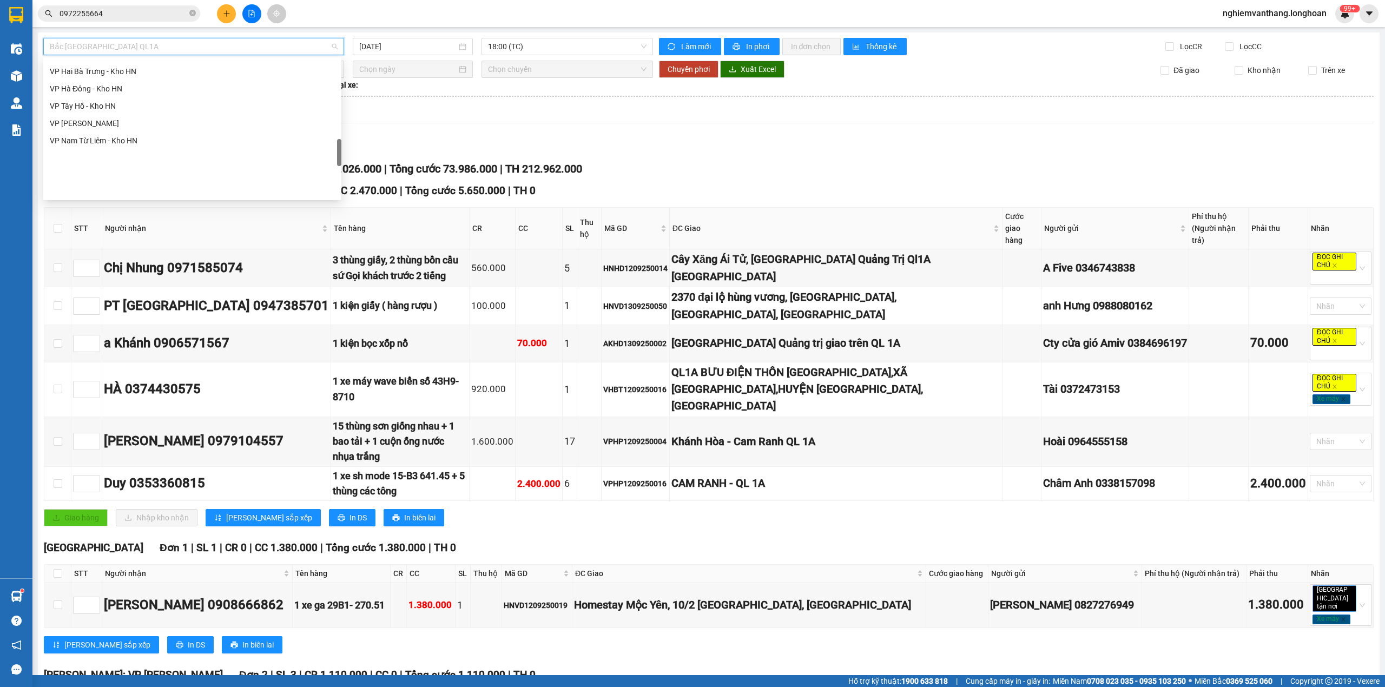
scroll to position [531, 0]
click at [142, 118] on div "VP Long Biên - Kho HN" at bounding box center [192, 125] width 298 height 17
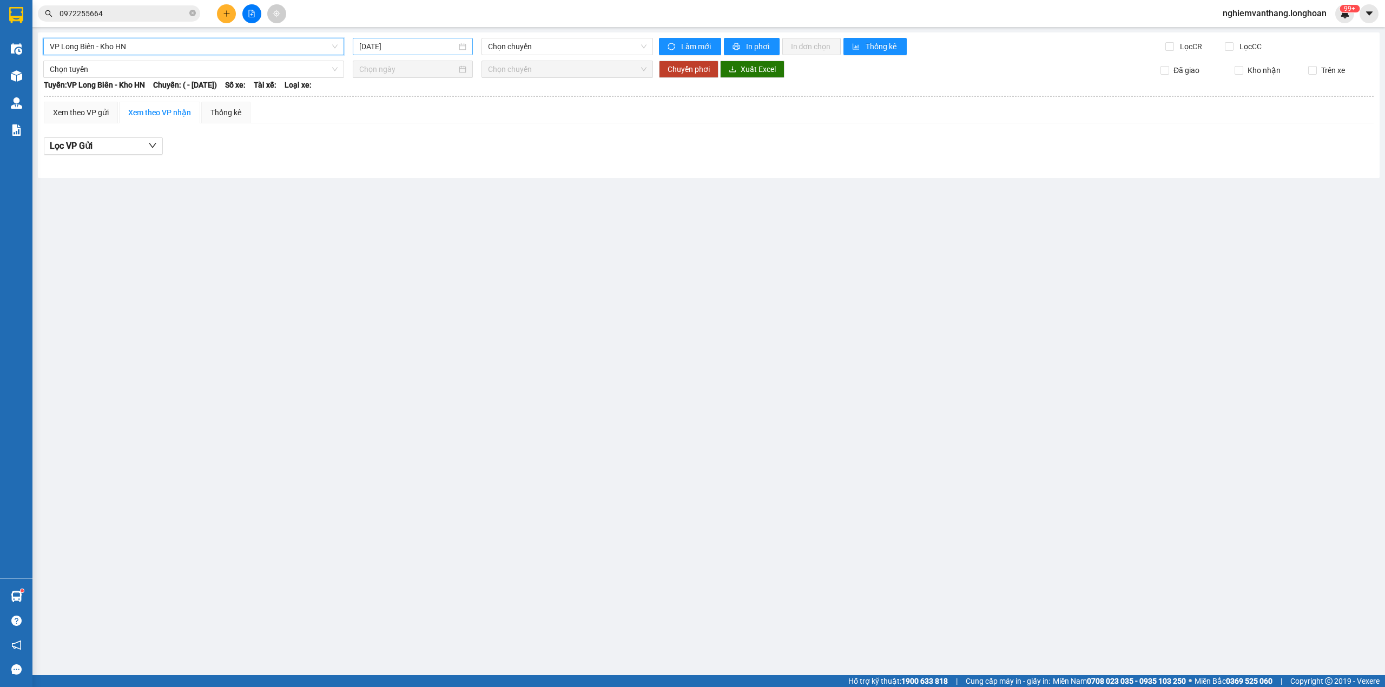
drag, startPoint x: 384, startPoint y: 46, endPoint x: 401, endPoint y: 50, distance: 17.8
click at [385, 46] on input "[DATE]" at bounding box center [407, 47] width 97 height 12
click at [488, 128] on div "13" at bounding box center [485, 126] width 13 height 13
type input "[DATE]"
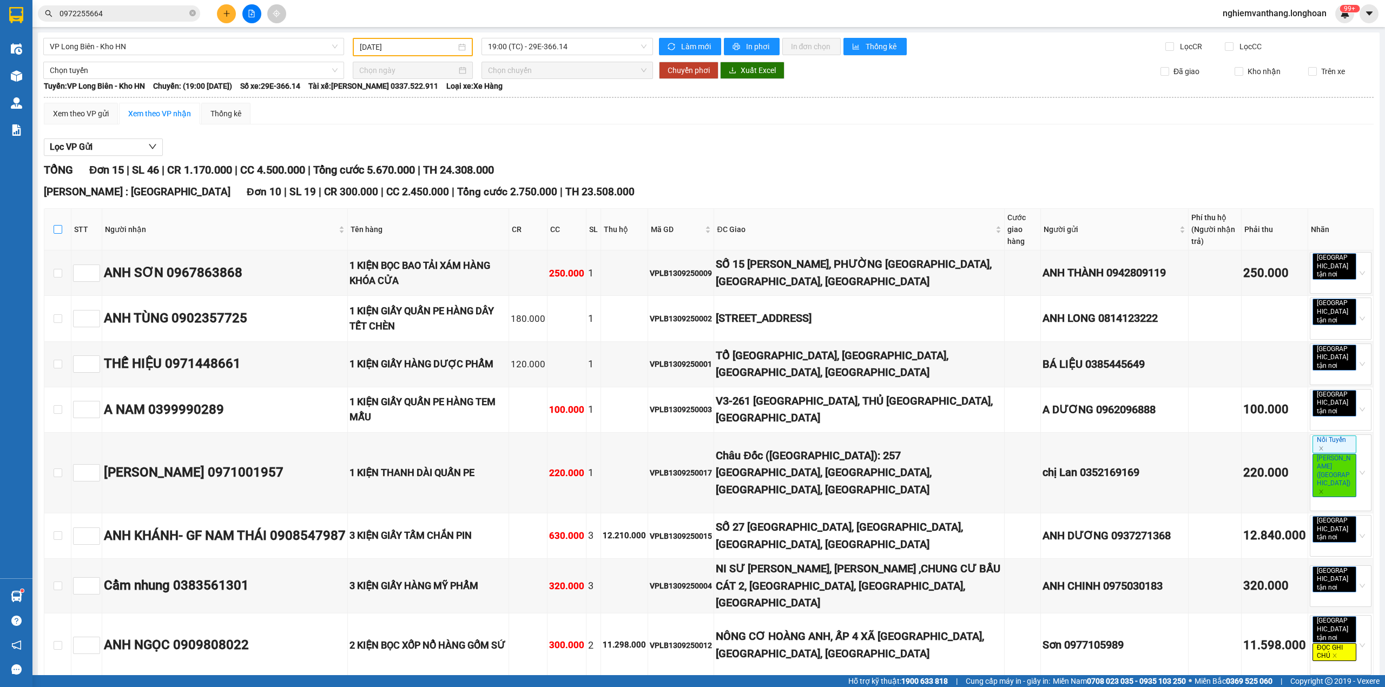
click at [55, 227] on input "checkbox" at bounding box center [58, 229] width 9 height 9
checkbox input "true"
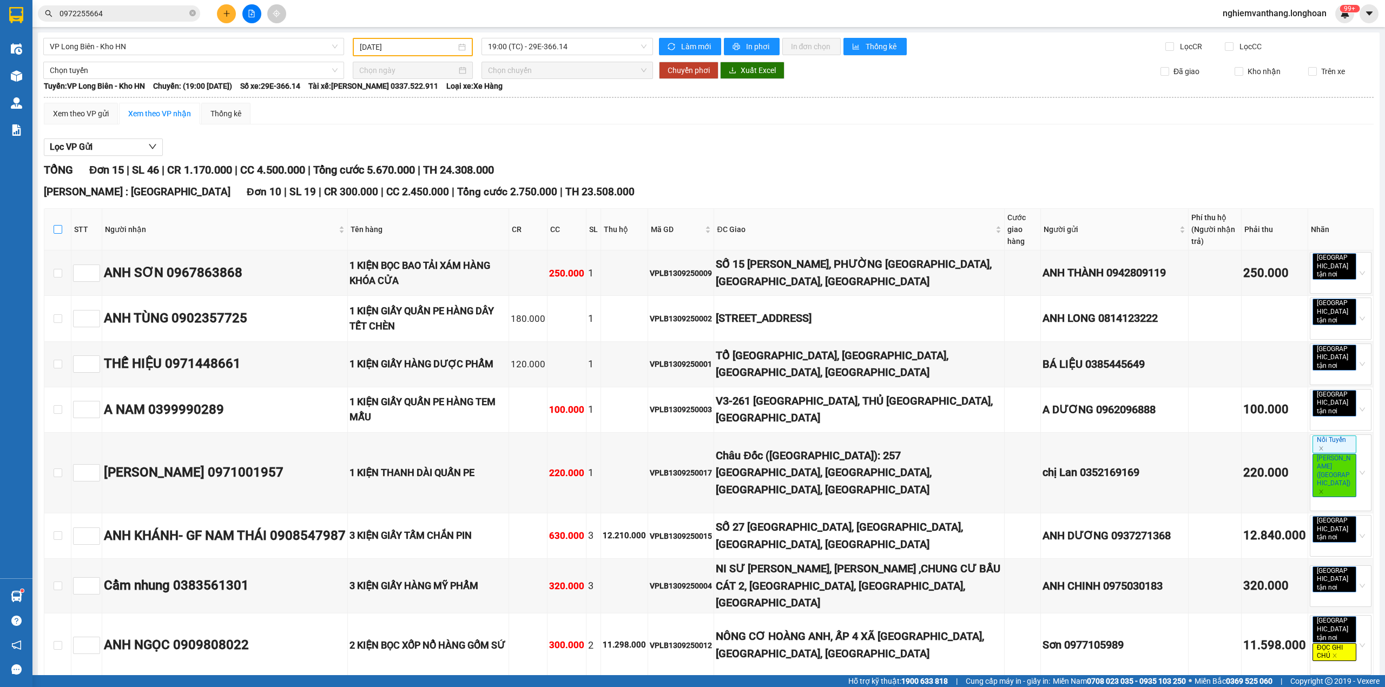
checkbox input "true"
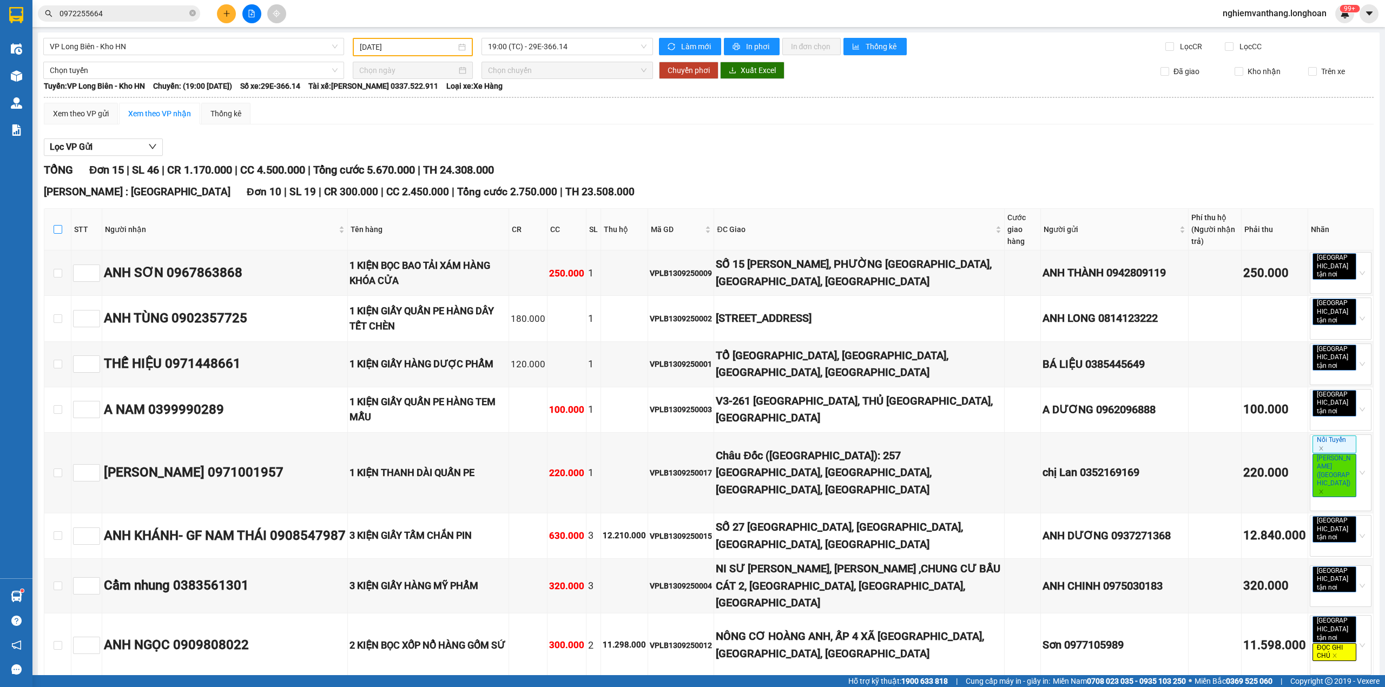
checkbox input "true"
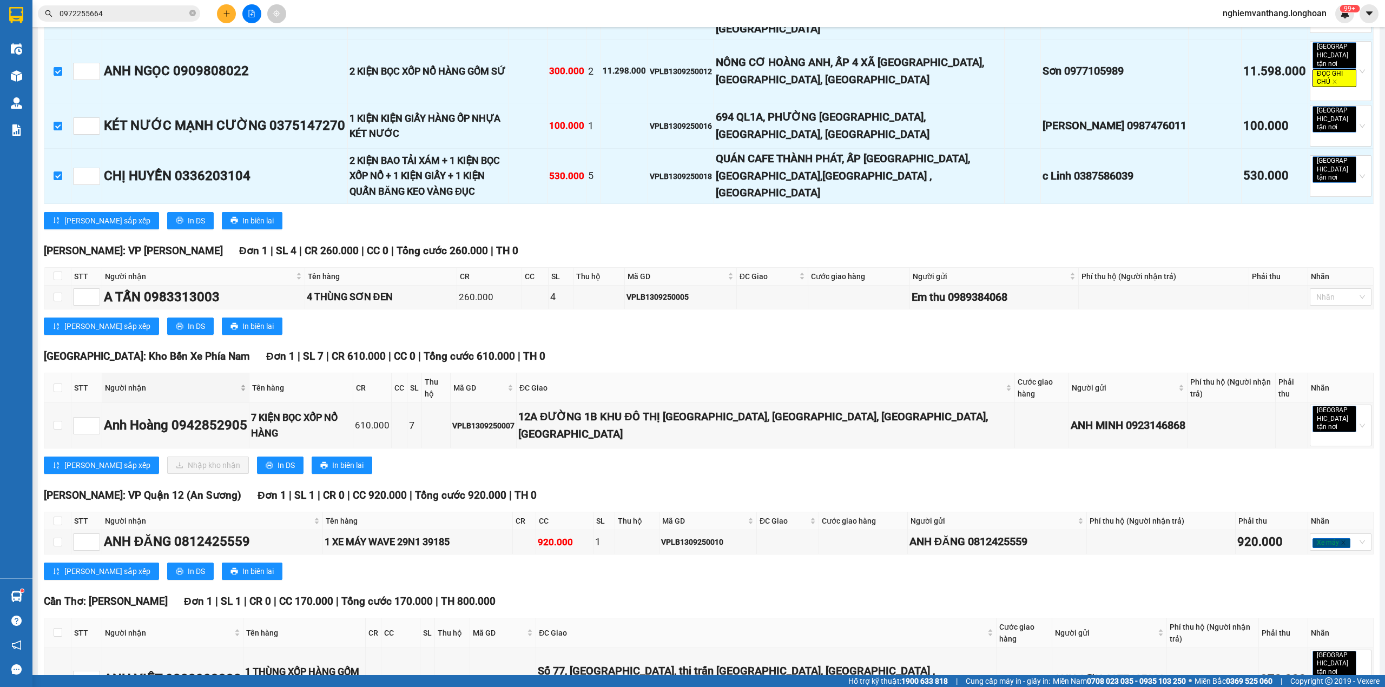
scroll to position [577, 0]
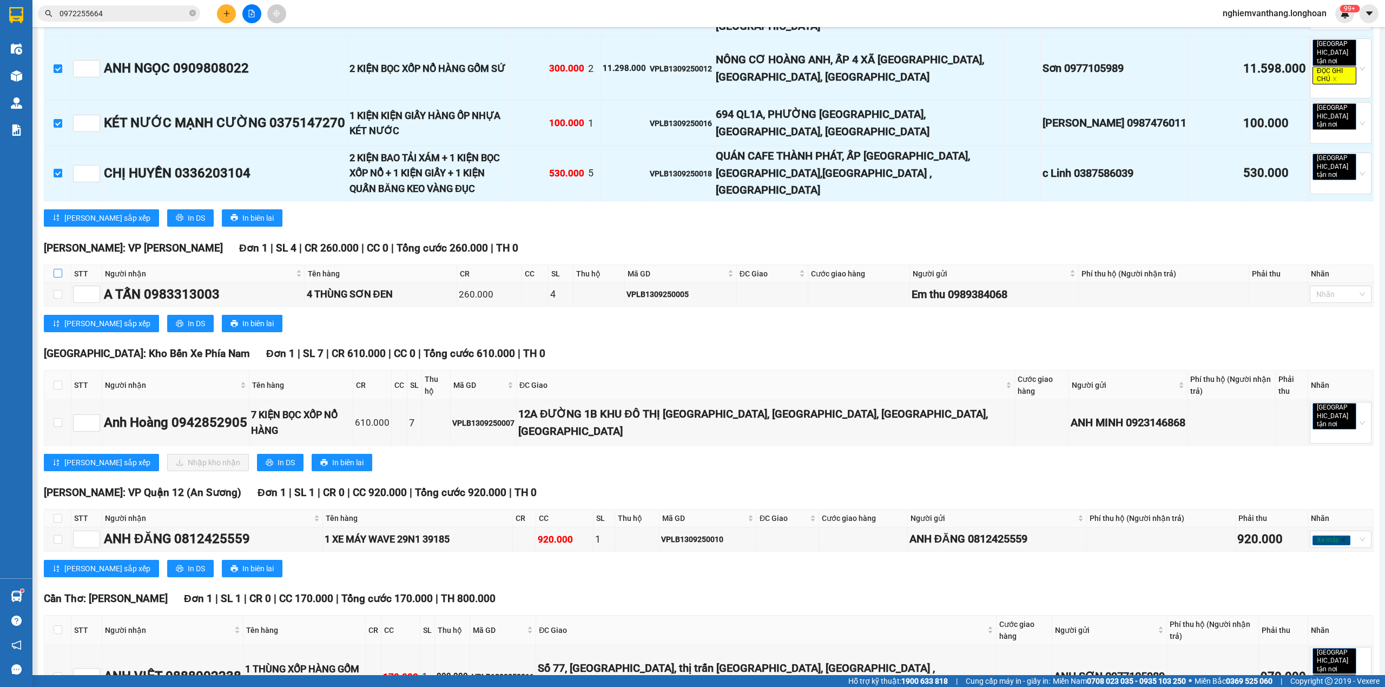
click at [61, 269] on input "checkbox" at bounding box center [58, 273] width 9 height 9
checkbox input "true"
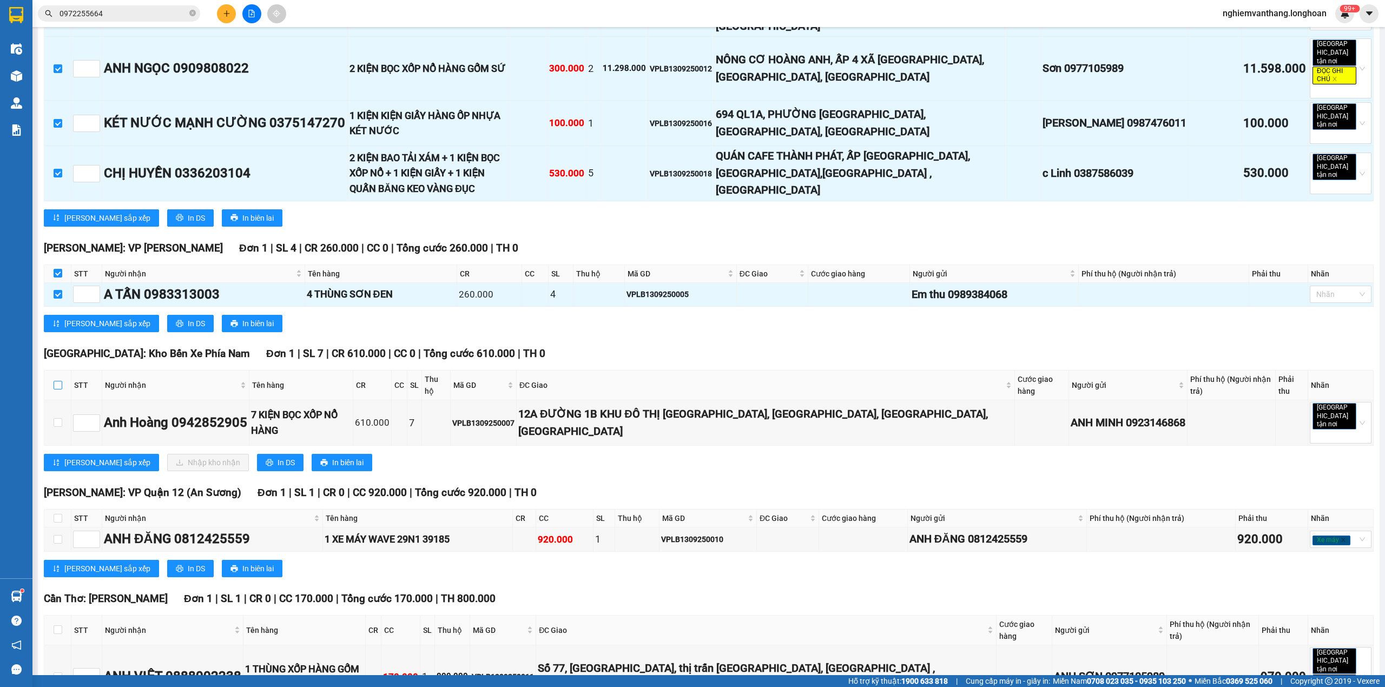
click at [57, 381] on input "checkbox" at bounding box center [58, 385] width 9 height 9
checkbox input "true"
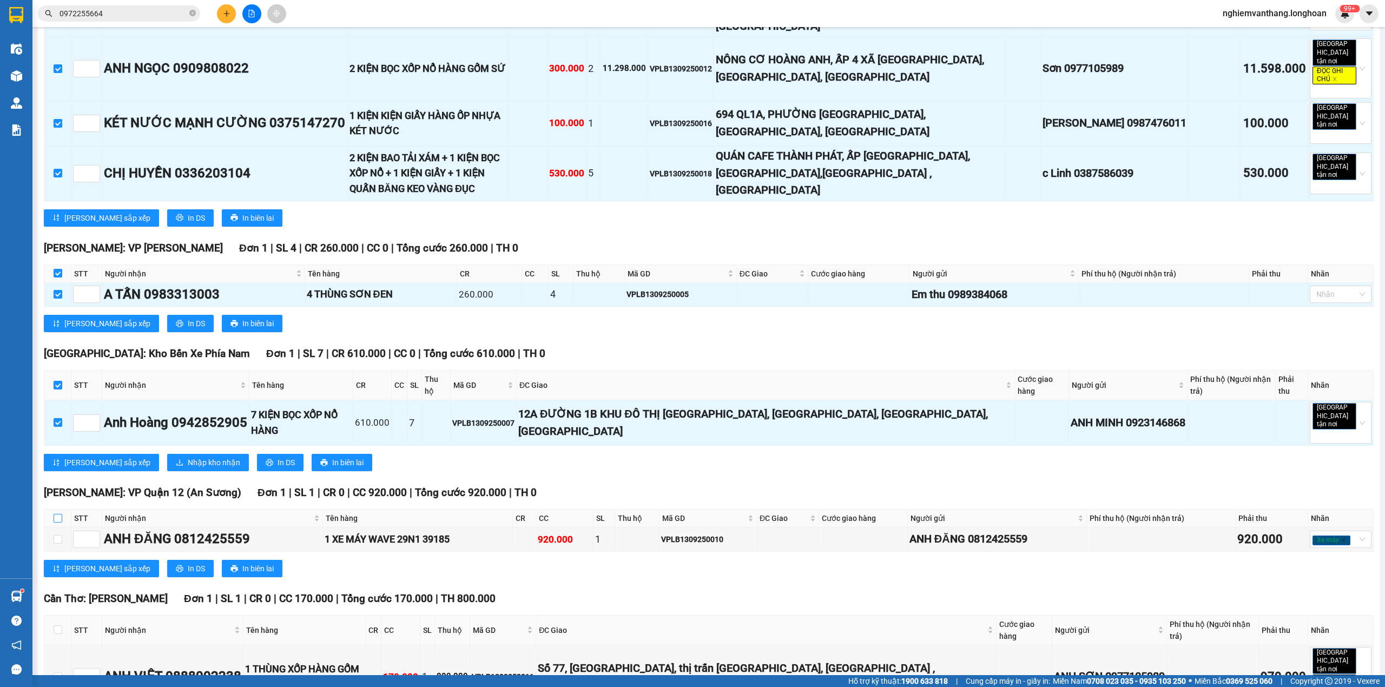
click at [57, 512] on label at bounding box center [58, 518] width 9 height 12
click at [57, 514] on input "checkbox" at bounding box center [58, 518] width 9 height 9
checkbox input "true"
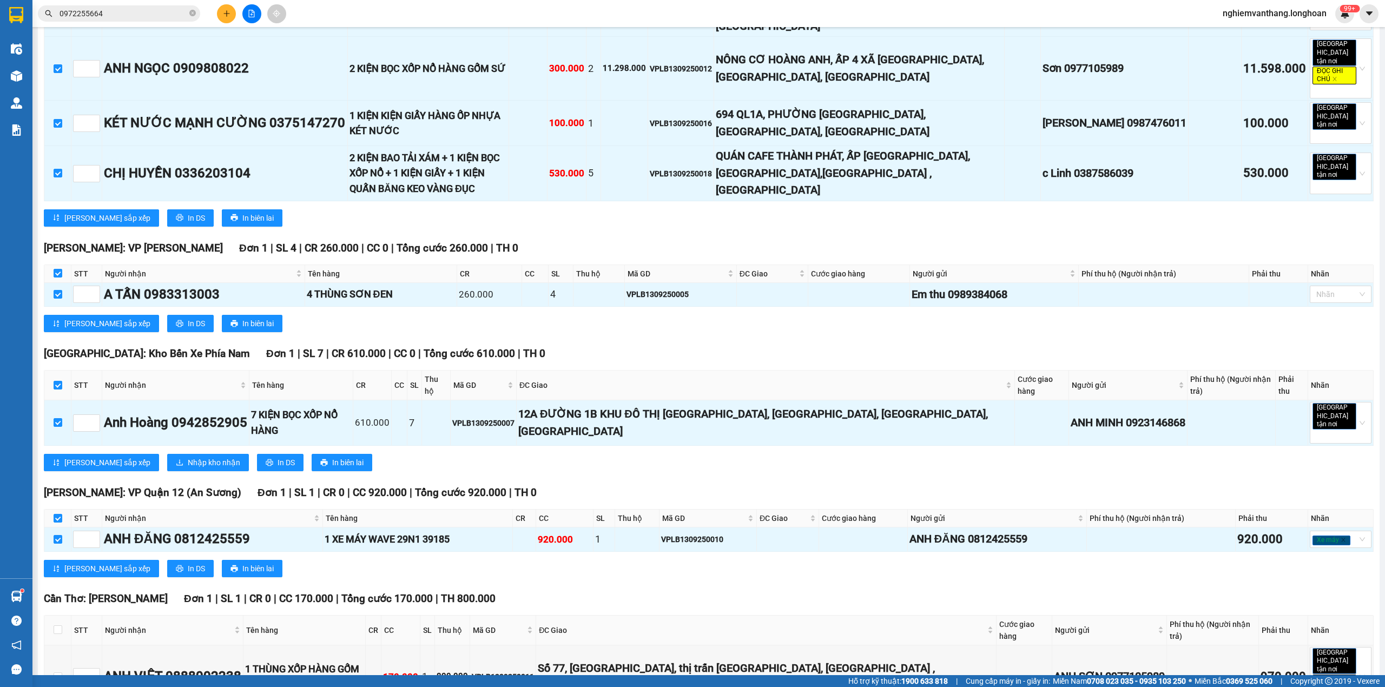
scroll to position [669, 0]
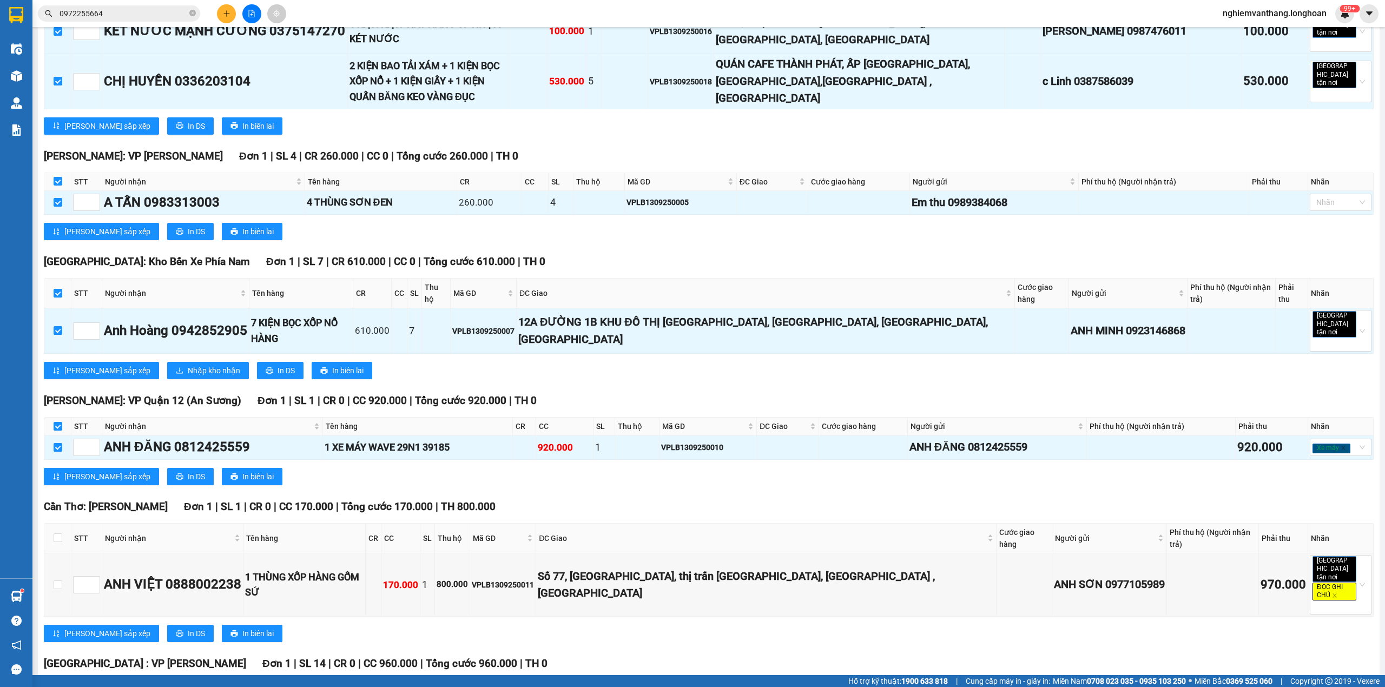
click at [53, 524] on th at bounding box center [57, 539] width 27 height 30
click at [52, 524] on th at bounding box center [57, 539] width 27 height 30
click at [54, 533] on input "checkbox" at bounding box center [58, 537] width 9 height 9
checkbox input "true"
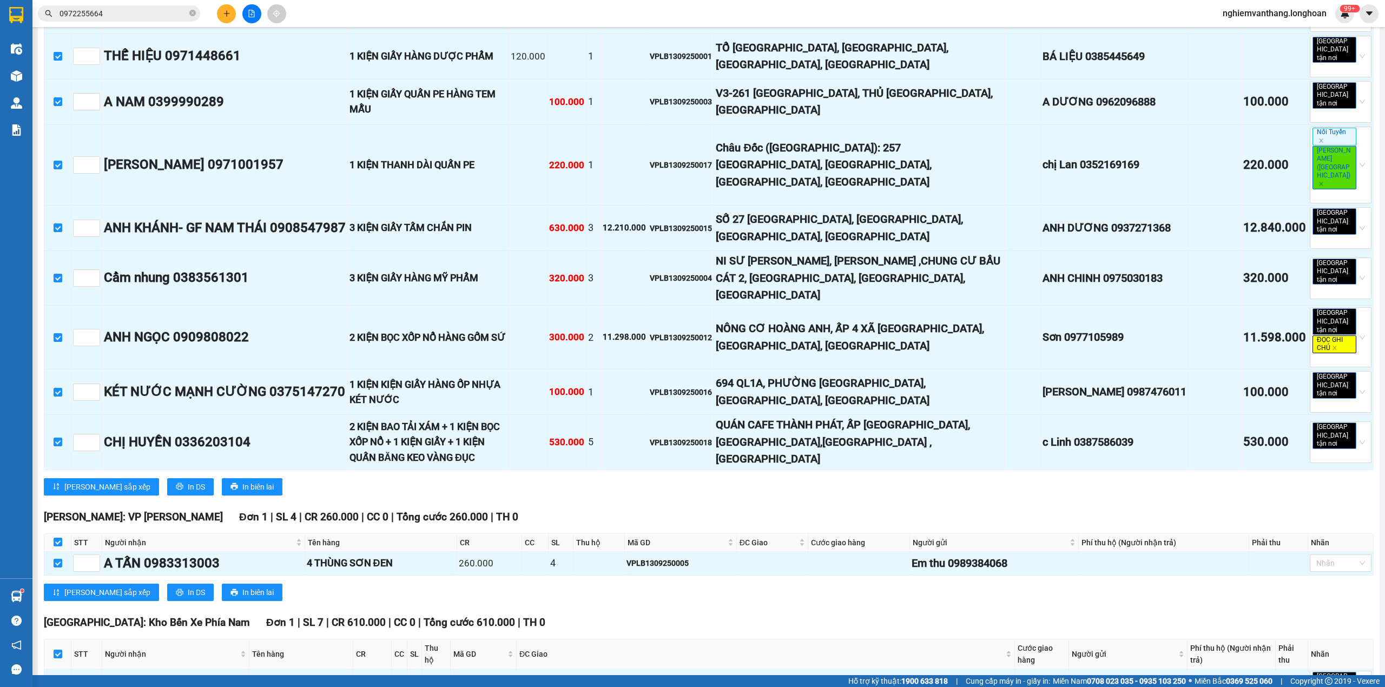
scroll to position [0, 0]
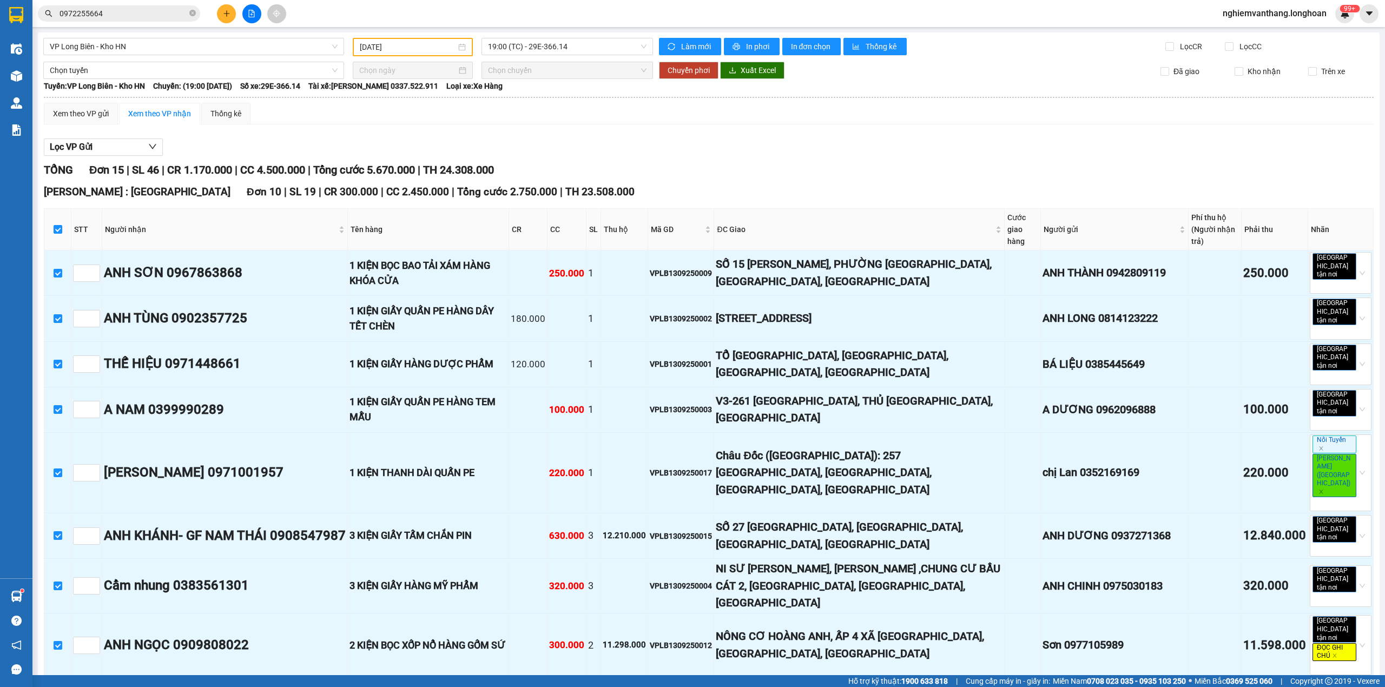
click at [161, 80] on div "Tuyến: VP Long Biên - Kho HN Chuyến: (19:00 - 13/09/2025) Số xe: 29E-366.14 Tài…" at bounding box center [708, 86] width 1329 height 12
click at [158, 71] on span "Chọn tuyến" at bounding box center [194, 70] width 288 height 16
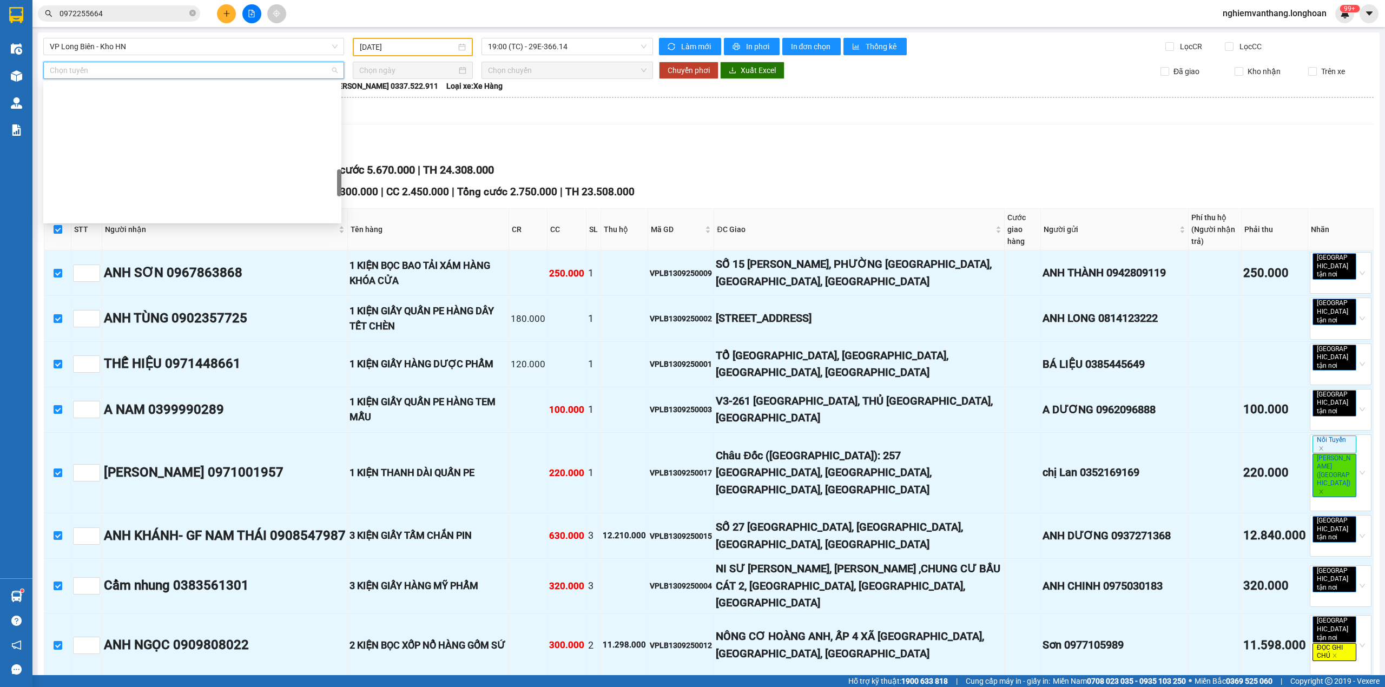
scroll to position [744, 0]
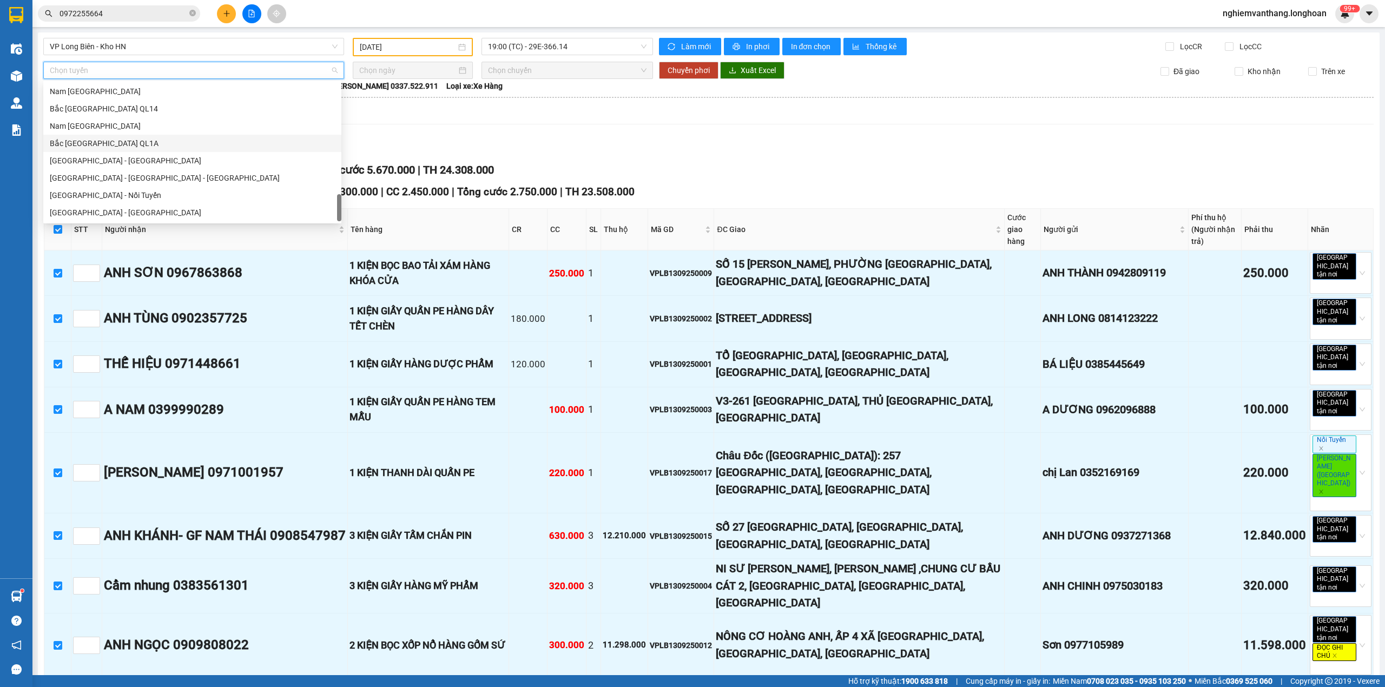
drag, startPoint x: 118, startPoint y: 143, endPoint x: 174, endPoint y: 136, distance: 56.2
click at [118, 142] on div "Bắc [GEOGRAPHIC_DATA] QL1A" at bounding box center [192, 143] width 285 height 12
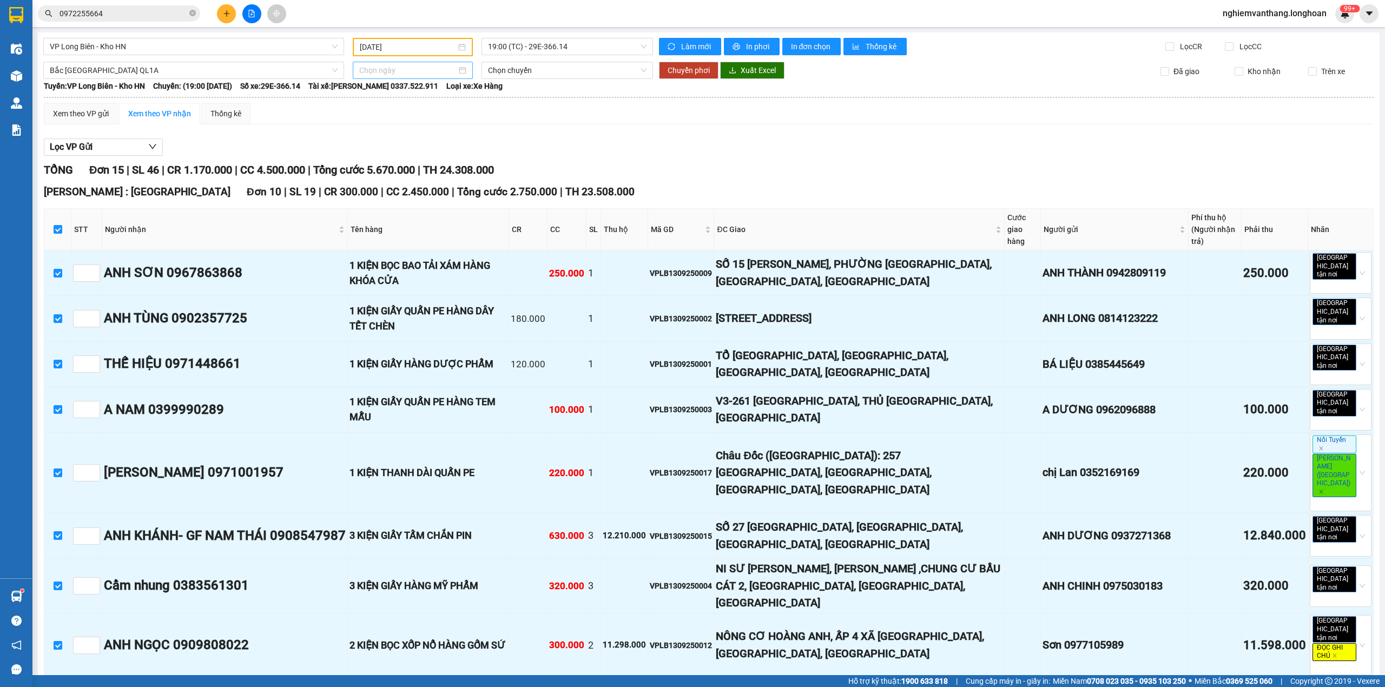
click at [425, 63] on div at bounding box center [413, 70] width 120 height 17
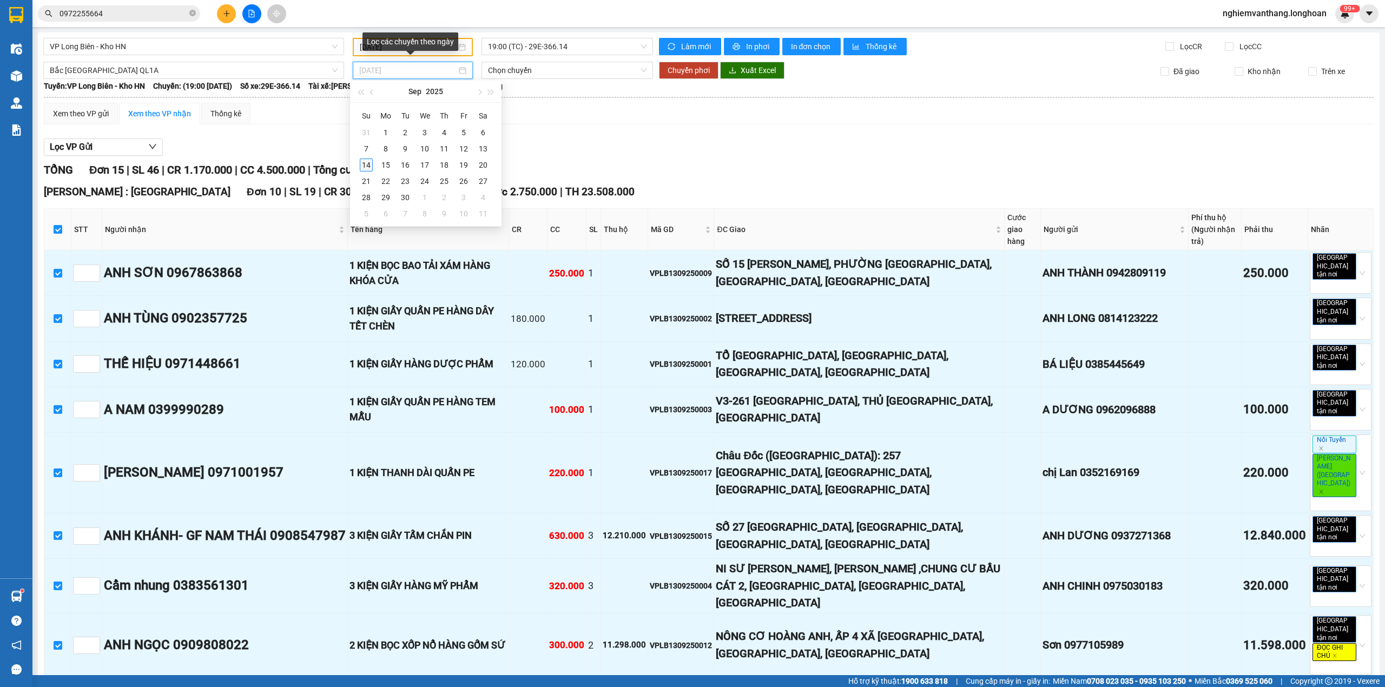
type input "[DATE]"
drag, startPoint x: 368, startPoint y: 164, endPoint x: 383, endPoint y: 161, distance: 16.0
click at [367, 165] on div "14" at bounding box center [366, 164] width 13 height 13
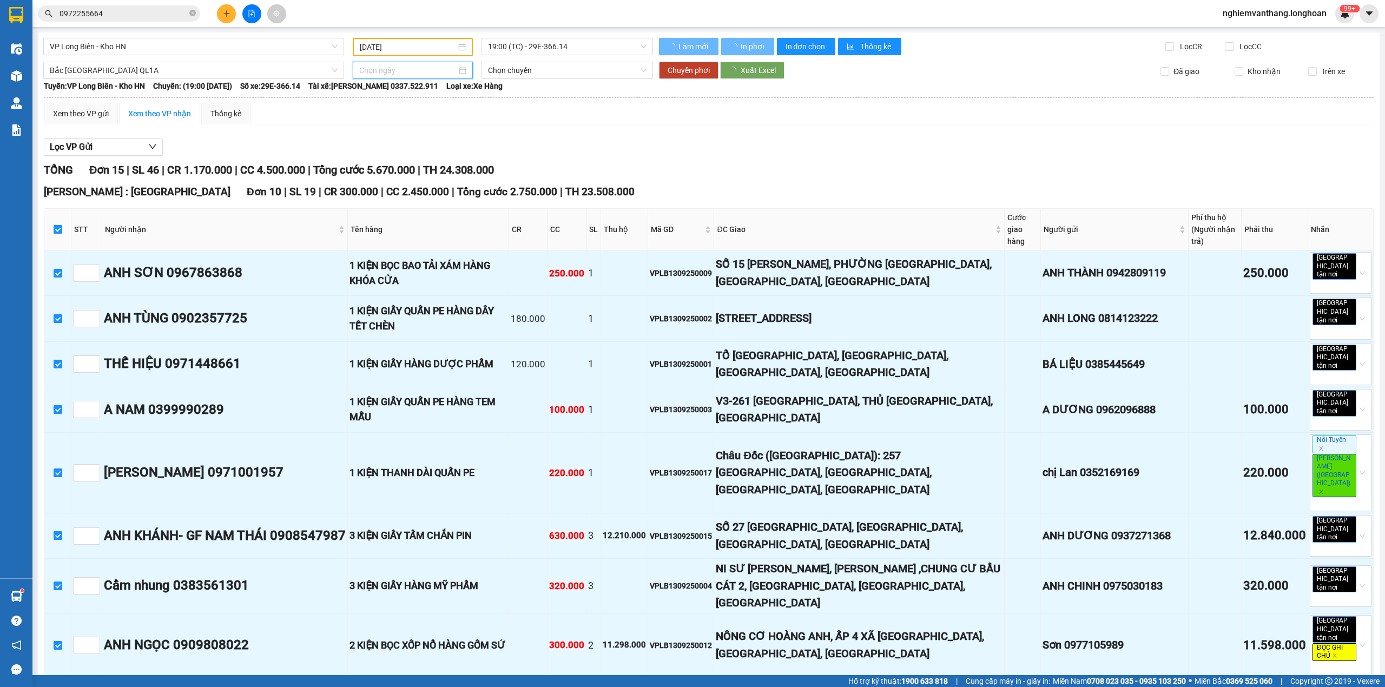
type input "[DATE]"
click at [532, 68] on span "18:00 (TC)" at bounding box center [567, 70] width 159 height 16
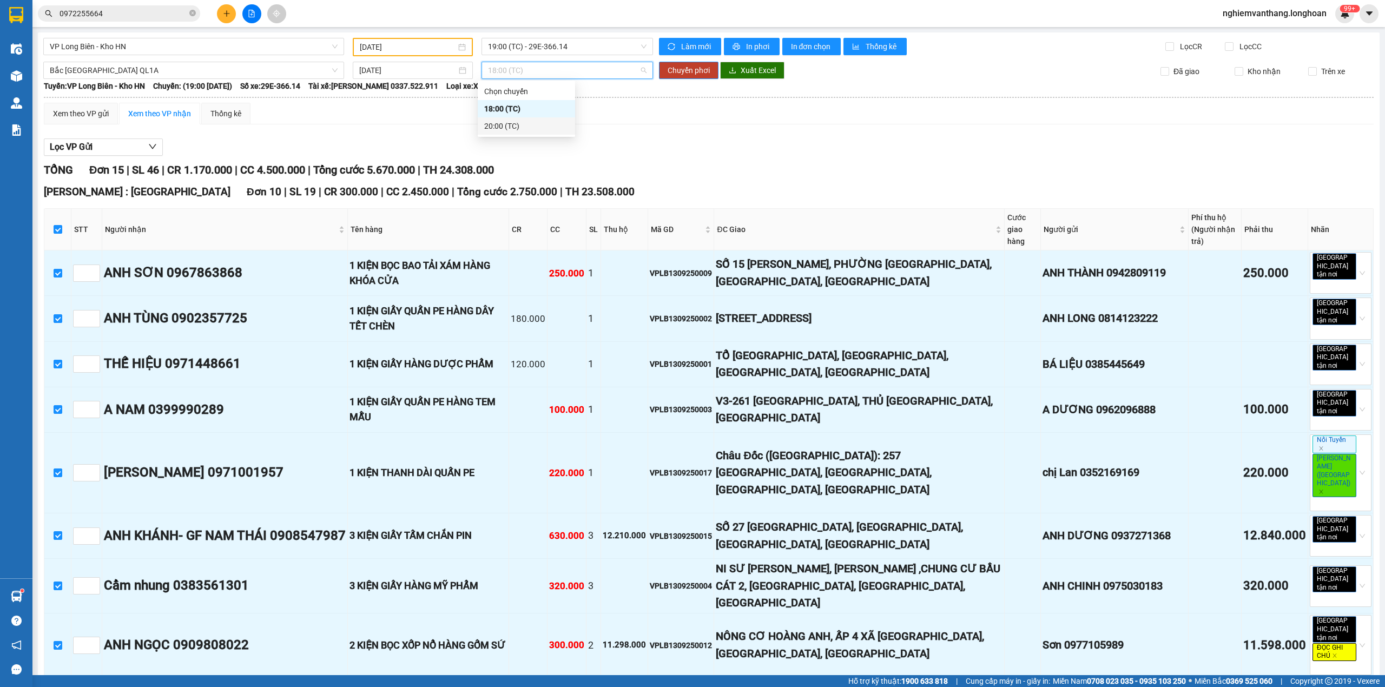
click at [515, 119] on div "20:00 (TC)" at bounding box center [526, 125] width 97 height 17
click at [678, 70] on span "Chuyển phơi" at bounding box center [688, 70] width 42 height 12
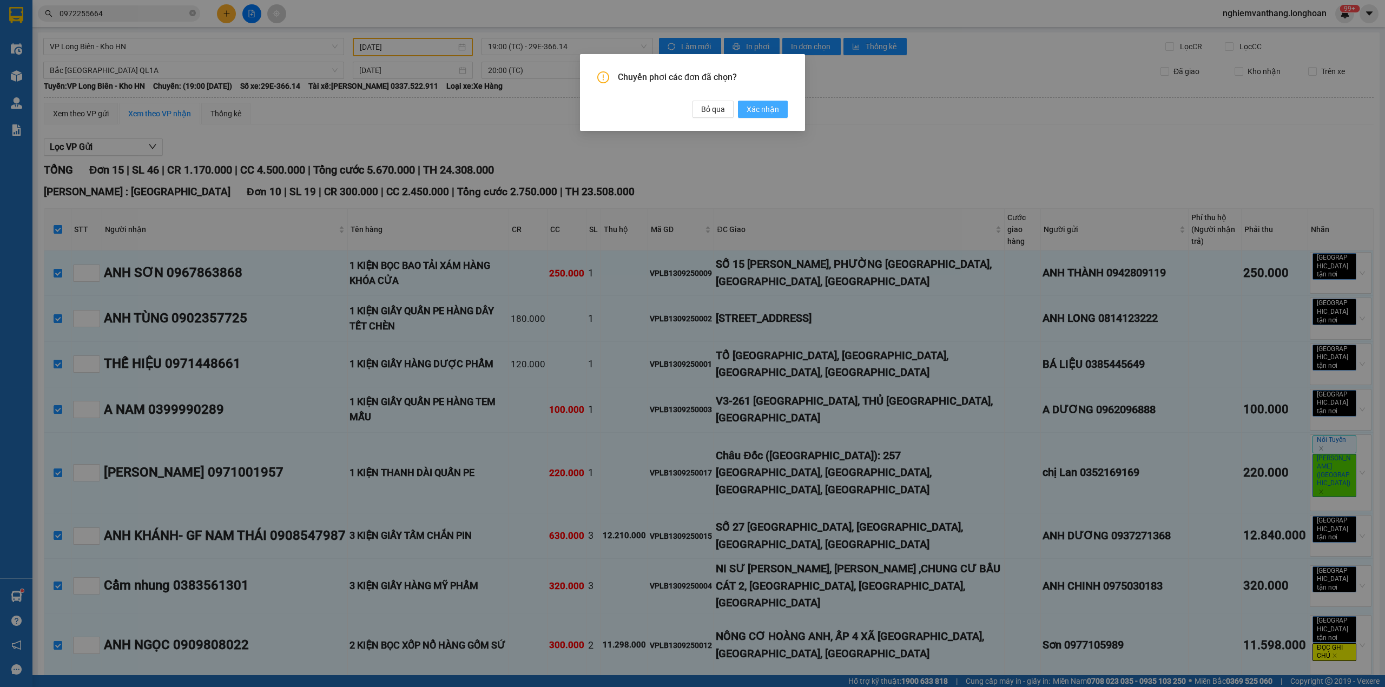
click at [763, 109] on span "Xác nhận" at bounding box center [762, 109] width 32 height 12
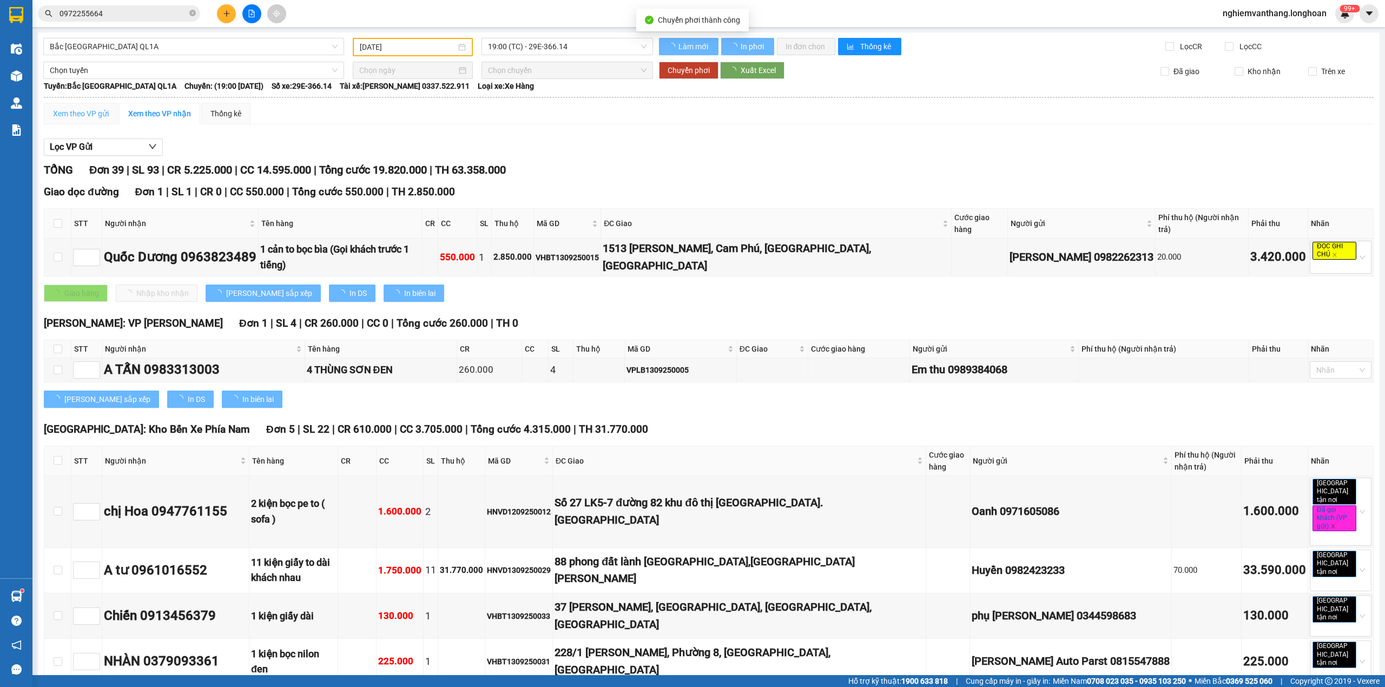
click at [102, 48] on span "Bắc [GEOGRAPHIC_DATA] QL1A" at bounding box center [194, 46] width 288 height 16
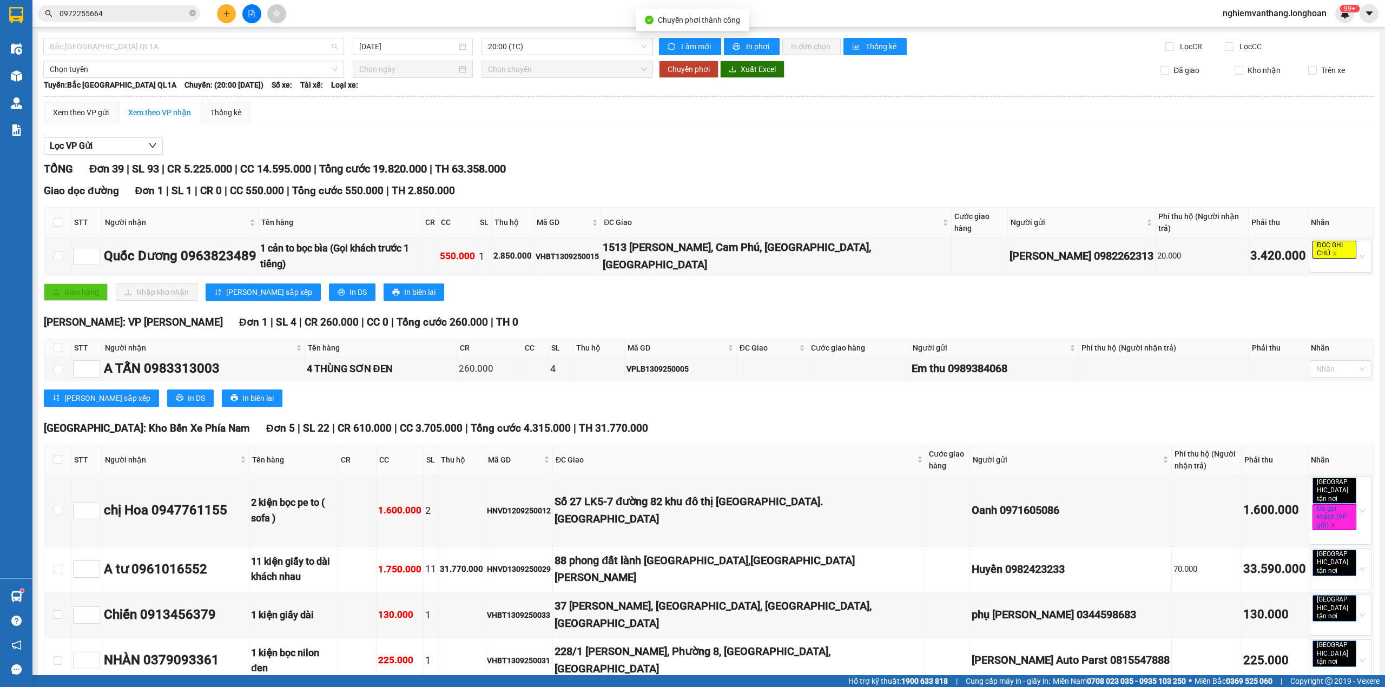
type input "[DATE]"
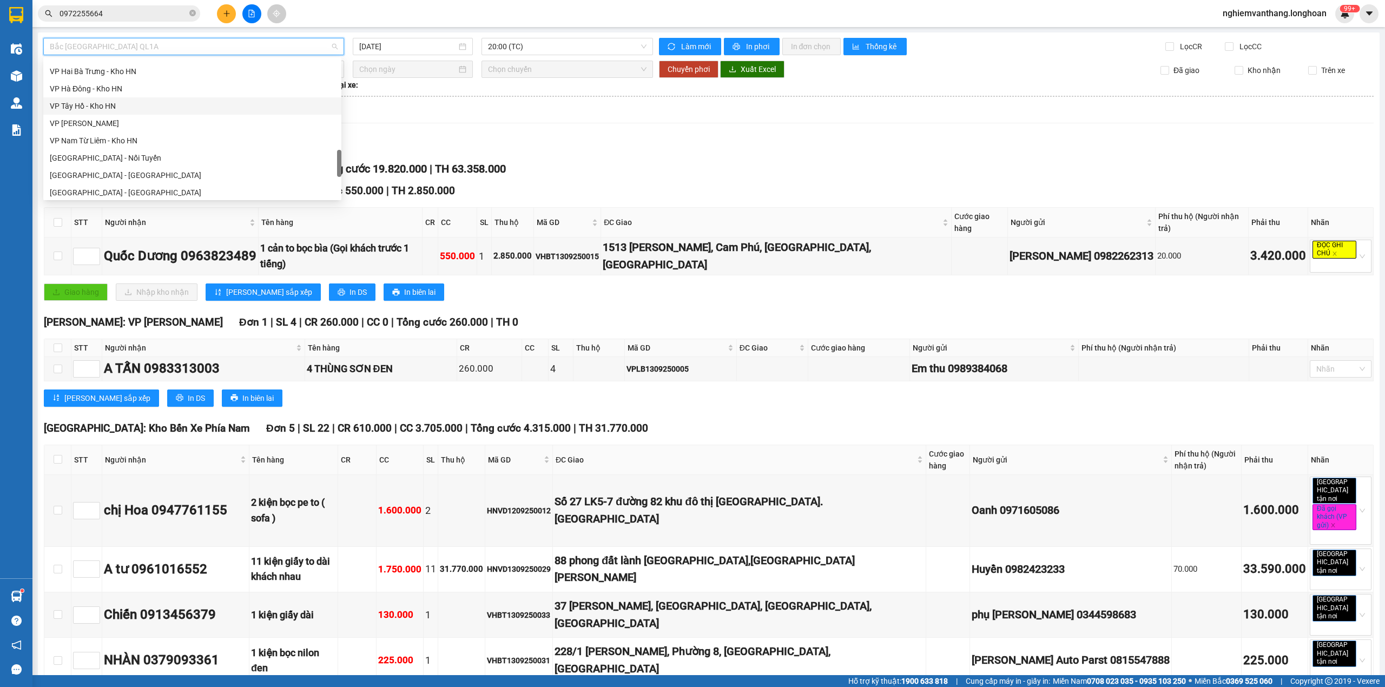
scroll to position [531, 0]
click at [110, 130] on div "VP Long Biên - Kho HN" at bounding box center [192, 126] width 285 height 12
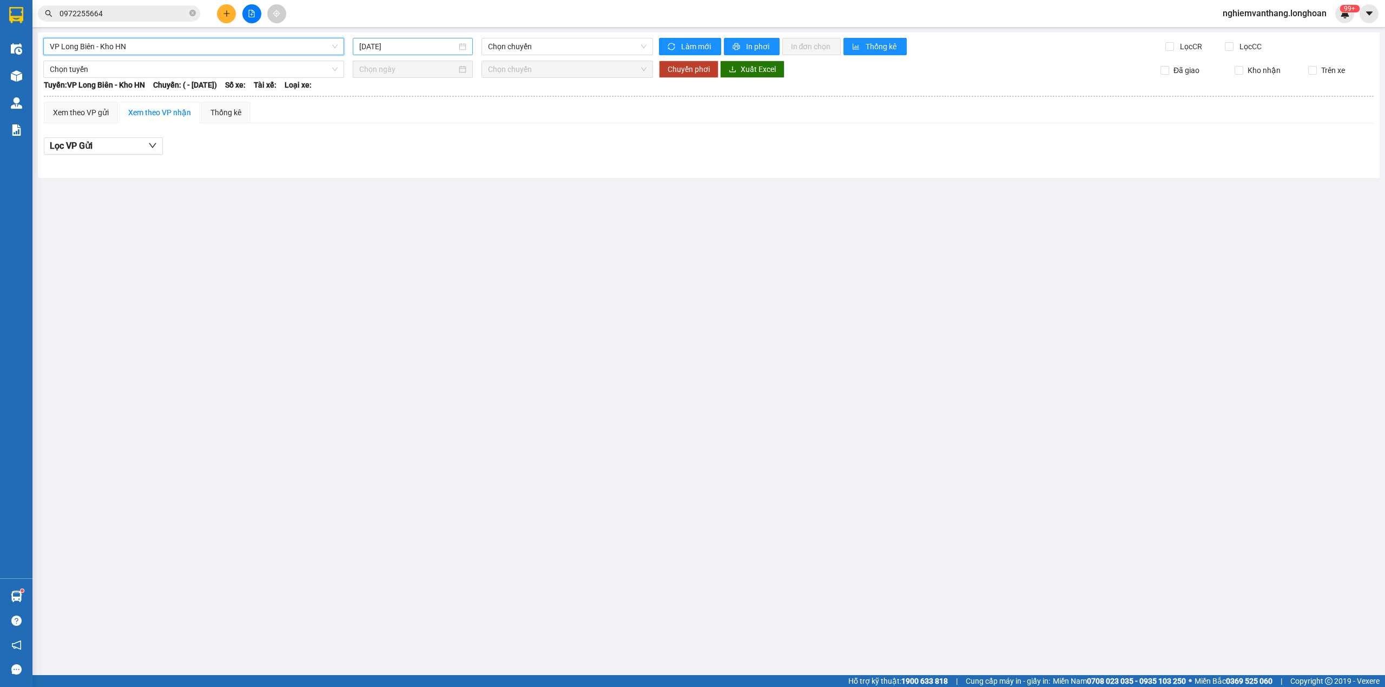
click at [411, 53] on div "[DATE]" at bounding box center [413, 46] width 120 height 17
click at [483, 126] on div "13" at bounding box center [485, 126] width 13 height 13
type input "[DATE]"
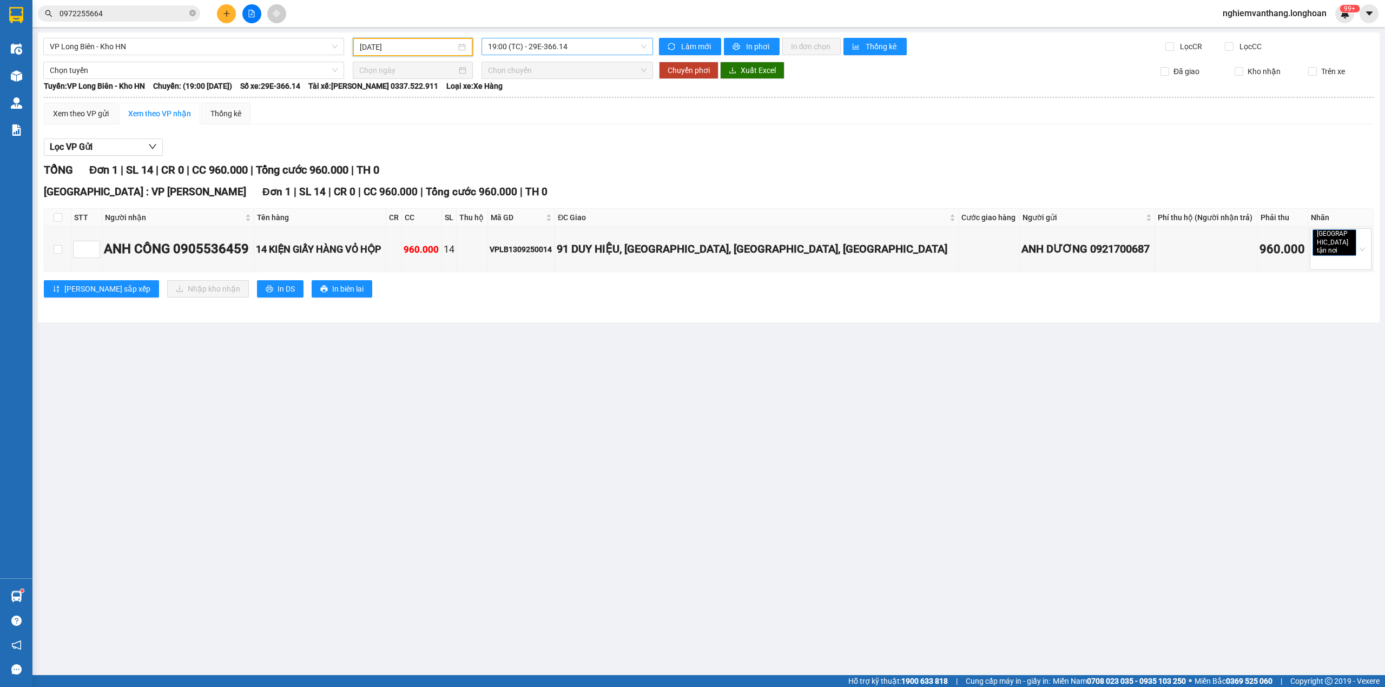
click at [526, 49] on span "19:00 (TC) - 29E-366.14" at bounding box center [567, 46] width 159 height 16
click at [59, 220] on input "checkbox" at bounding box center [58, 217] width 9 height 9
checkbox input "true"
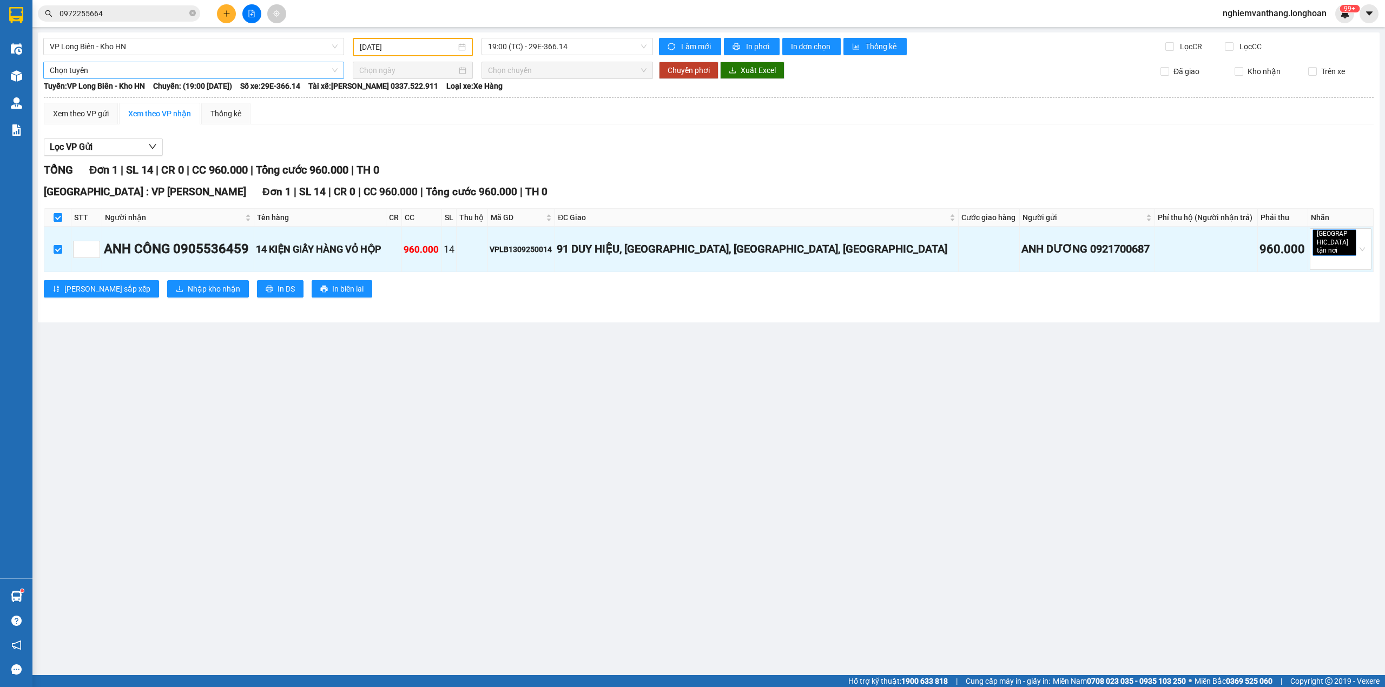
click at [77, 70] on span "Chọn tuyến" at bounding box center [194, 70] width 288 height 16
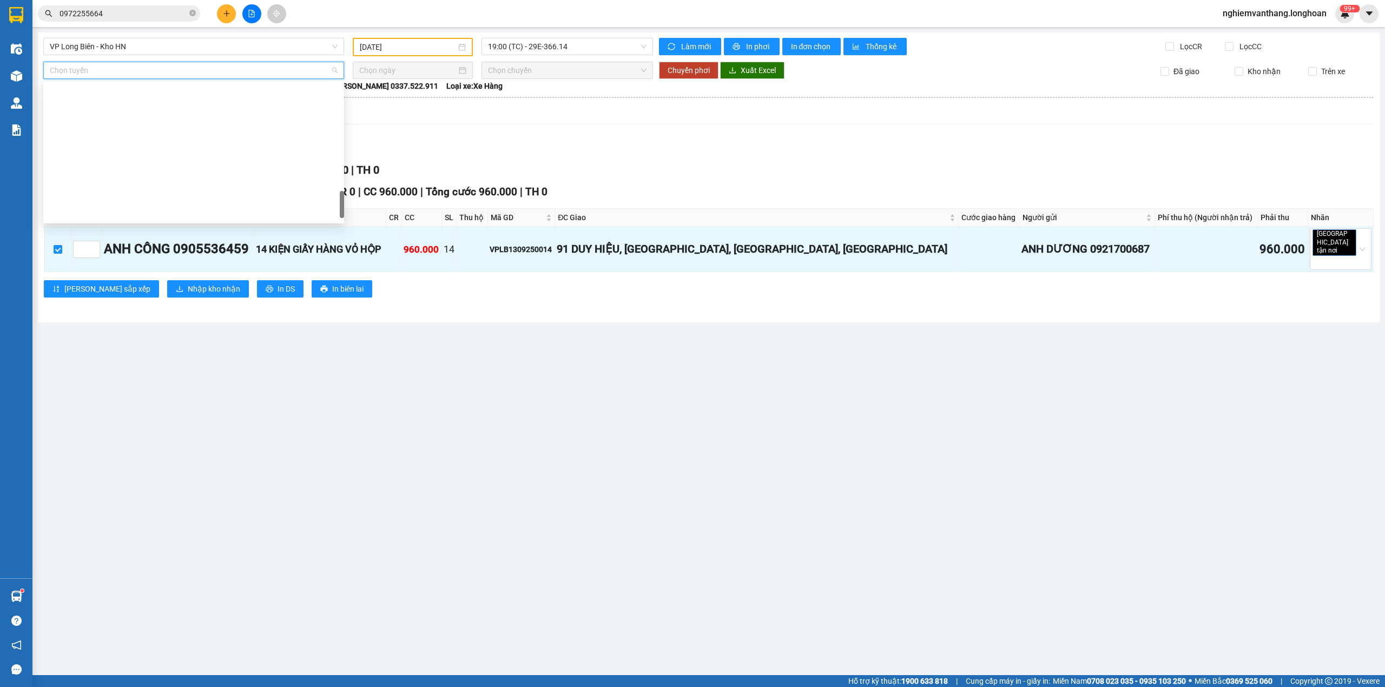
scroll to position [744, 0]
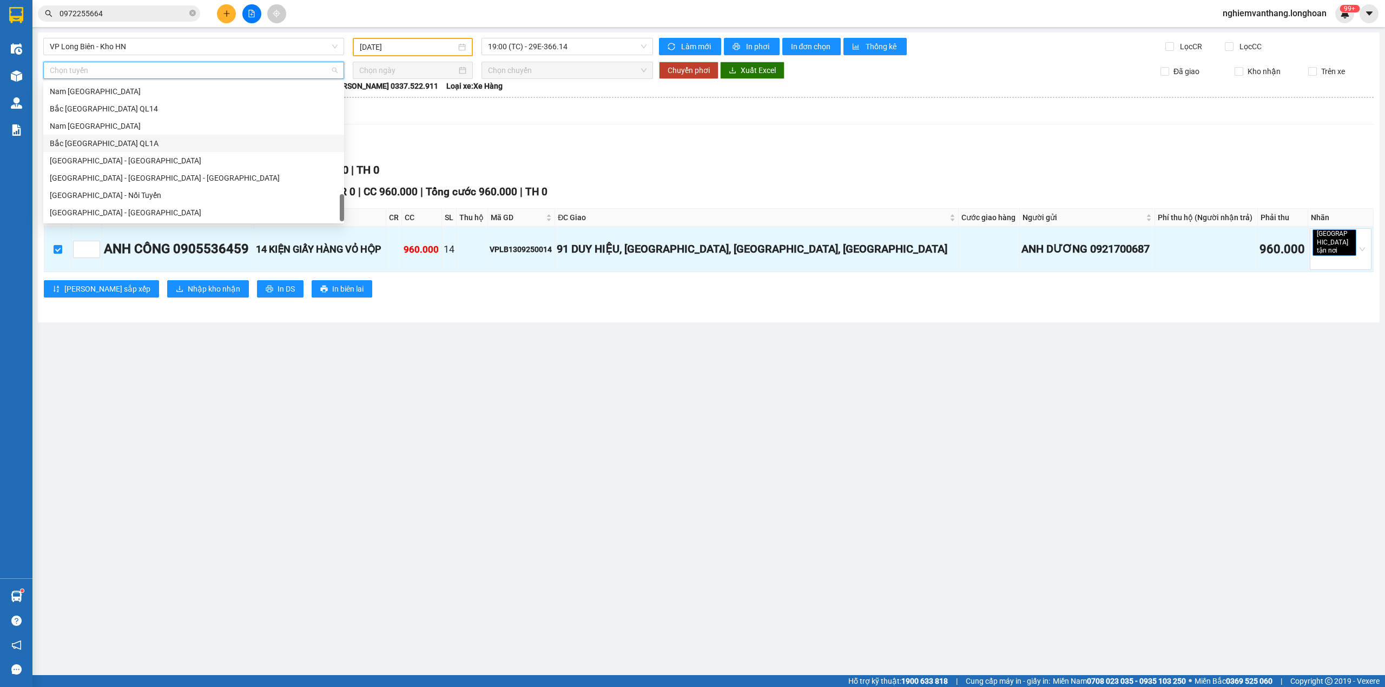
drag, startPoint x: 98, startPoint y: 142, endPoint x: 118, endPoint y: 137, distance: 20.5
click at [100, 141] on div "Bắc [GEOGRAPHIC_DATA] QL1A" at bounding box center [194, 143] width 288 height 12
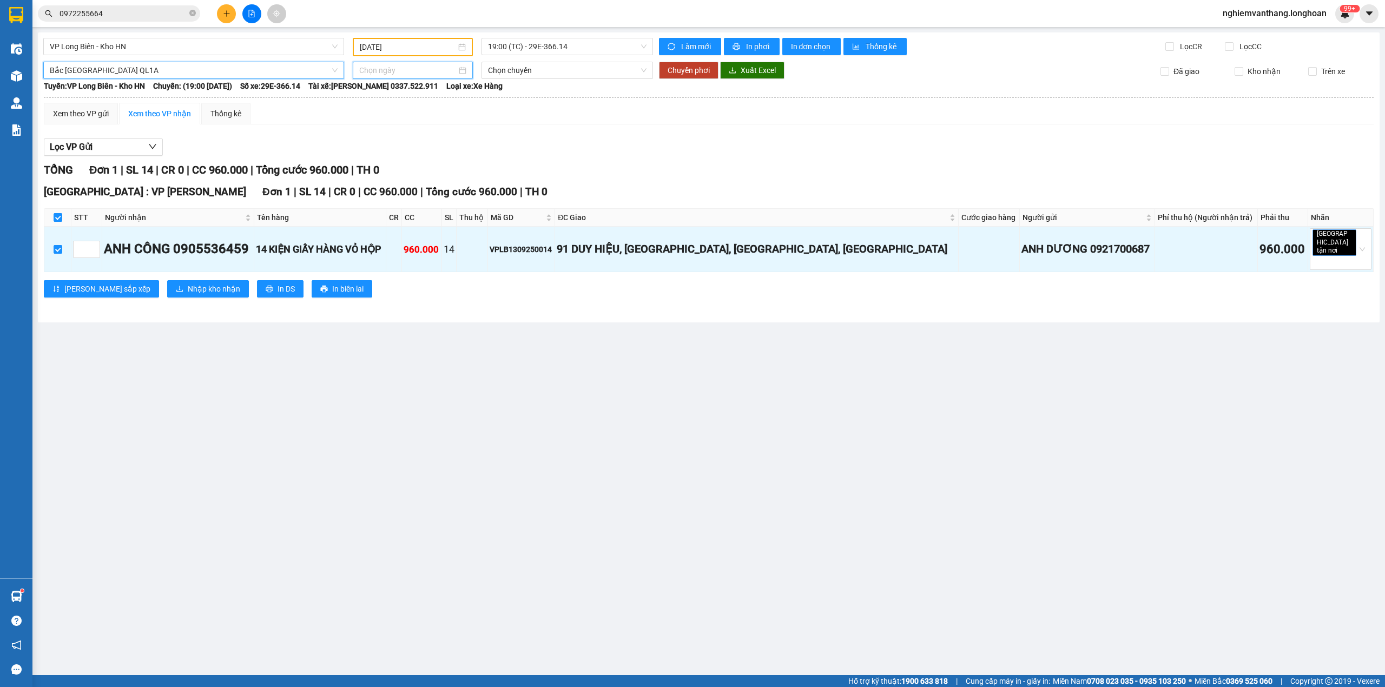
click at [386, 68] on input at bounding box center [407, 70] width 97 height 12
type input "[DATE]"
click at [369, 160] on div "14" at bounding box center [368, 164] width 13 height 13
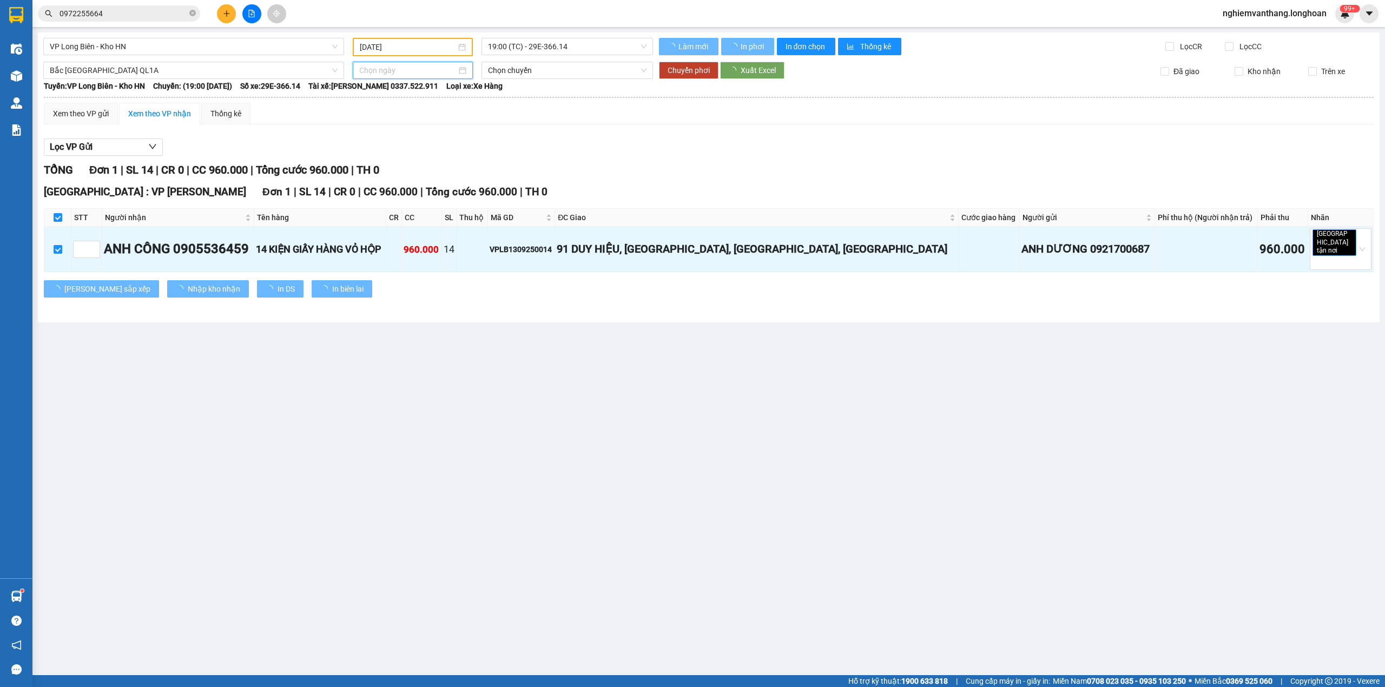
type input "[DATE]"
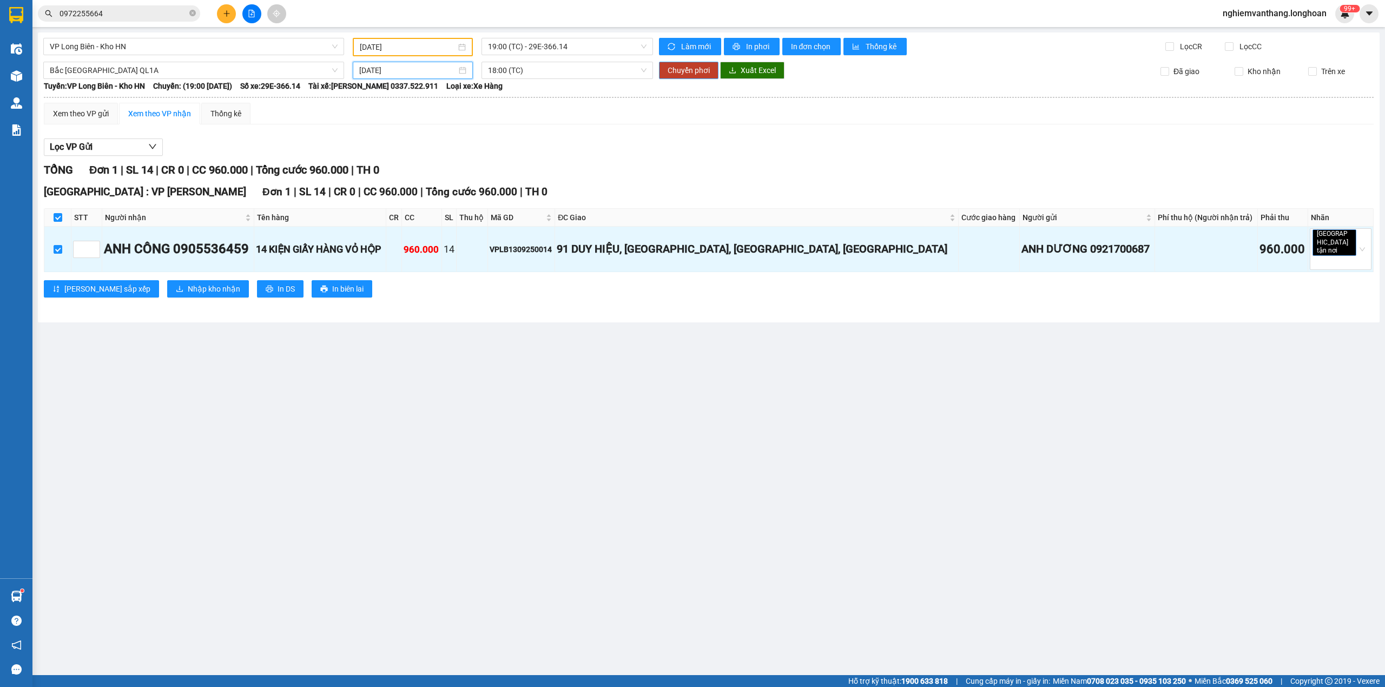
click at [683, 64] on span "Chuyển phơi" at bounding box center [688, 70] width 42 height 12
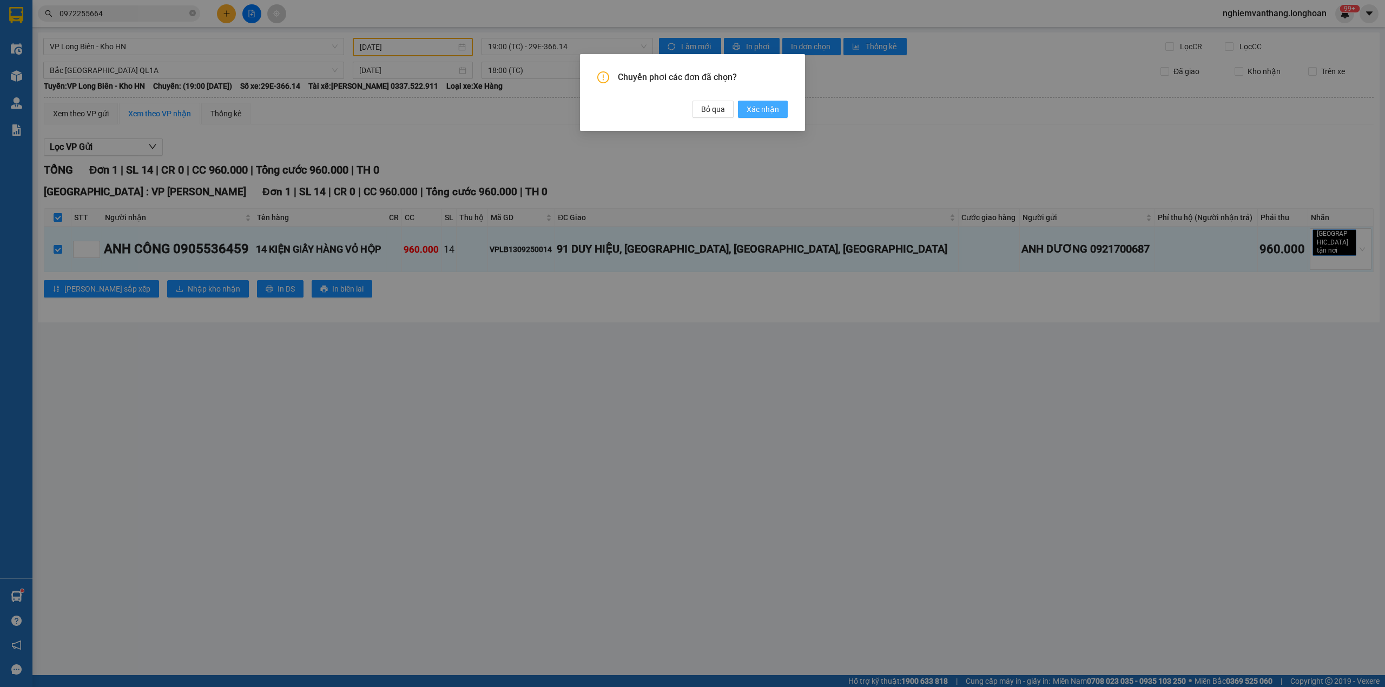
click at [753, 113] on span "Xác nhận" at bounding box center [762, 109] width 32 height 12
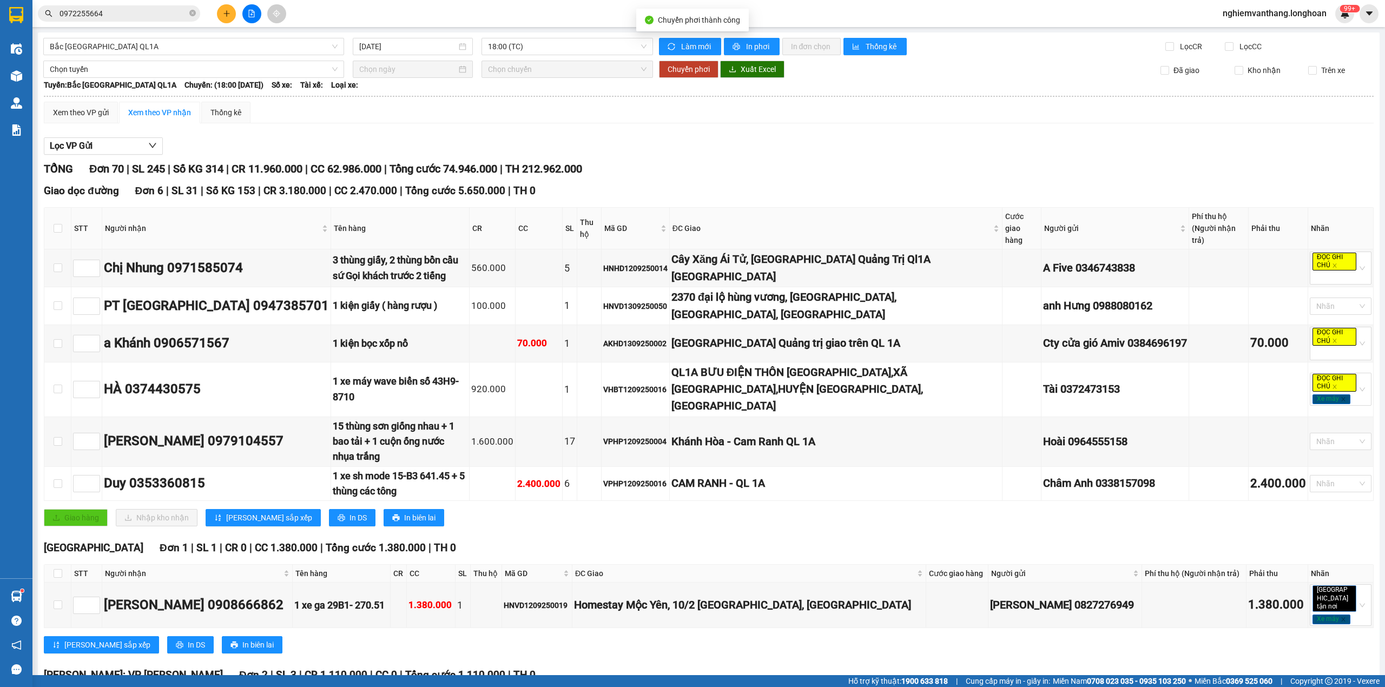
type input "[DATE]"
click at [79, 46] on span "Bắc [GEOGRAPHIC_DATA] QL1A" at bounding box center [194, 46] width 288 height 16
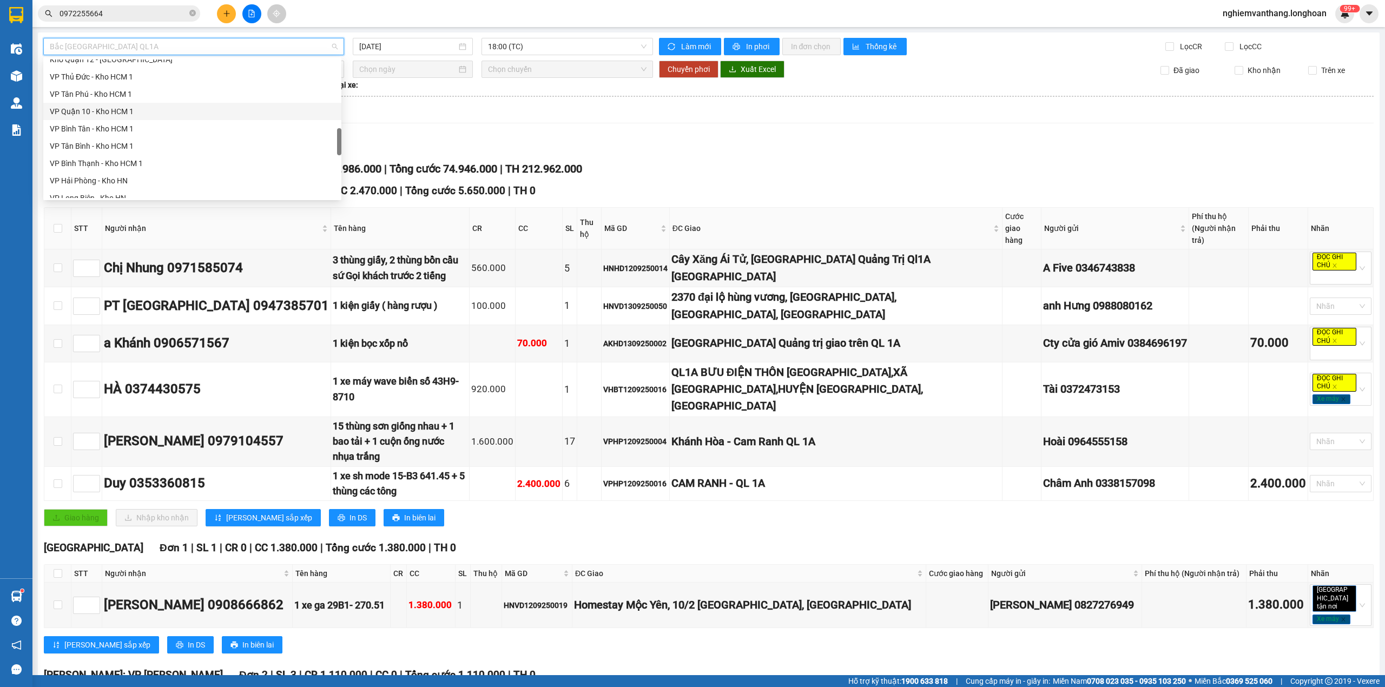
scroll to position [531, 0]
click at [133, 125] on div "VP Long Biên - Kho HN" at bounding box center [192, 126] width 285 height 12
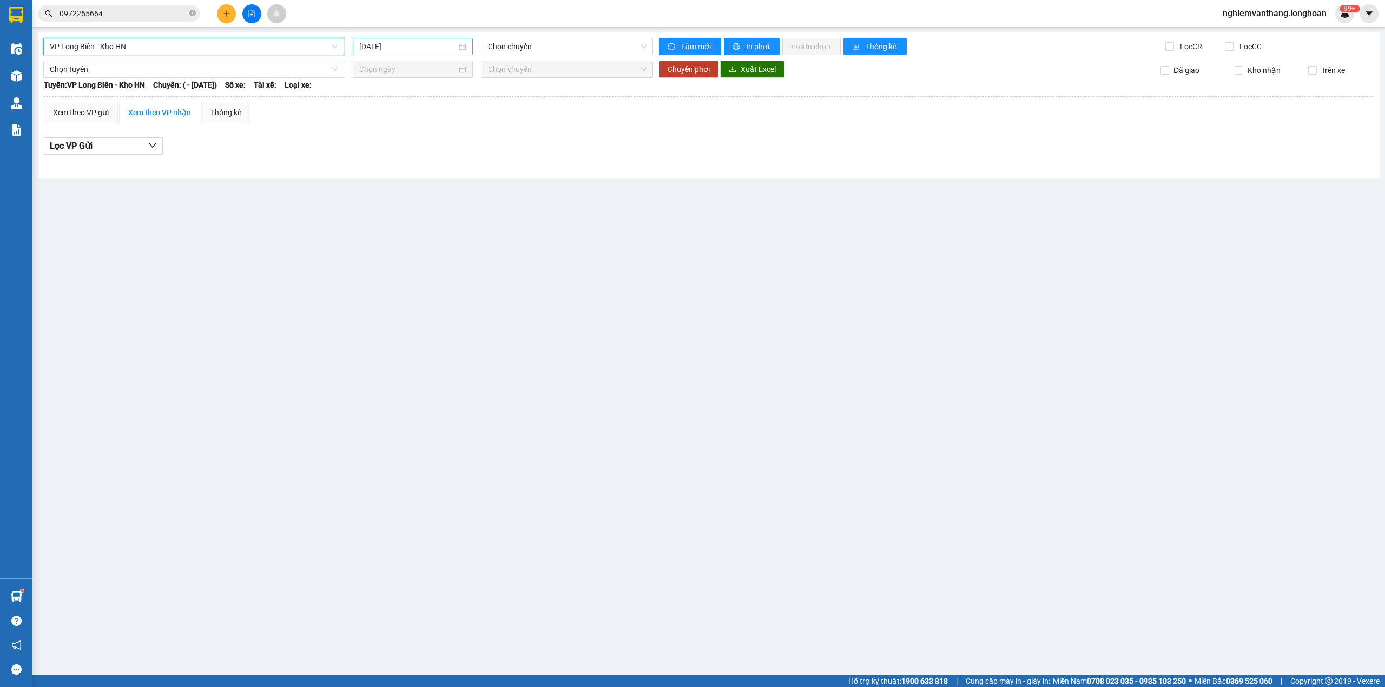
click at [431, 49] on input "[DATE]" at bounding box center [407, 47] width 97 height 12
click at [481, 124] on div "13" at bounding box center [485, 126] width 13 height 13
type input "[DATE]"
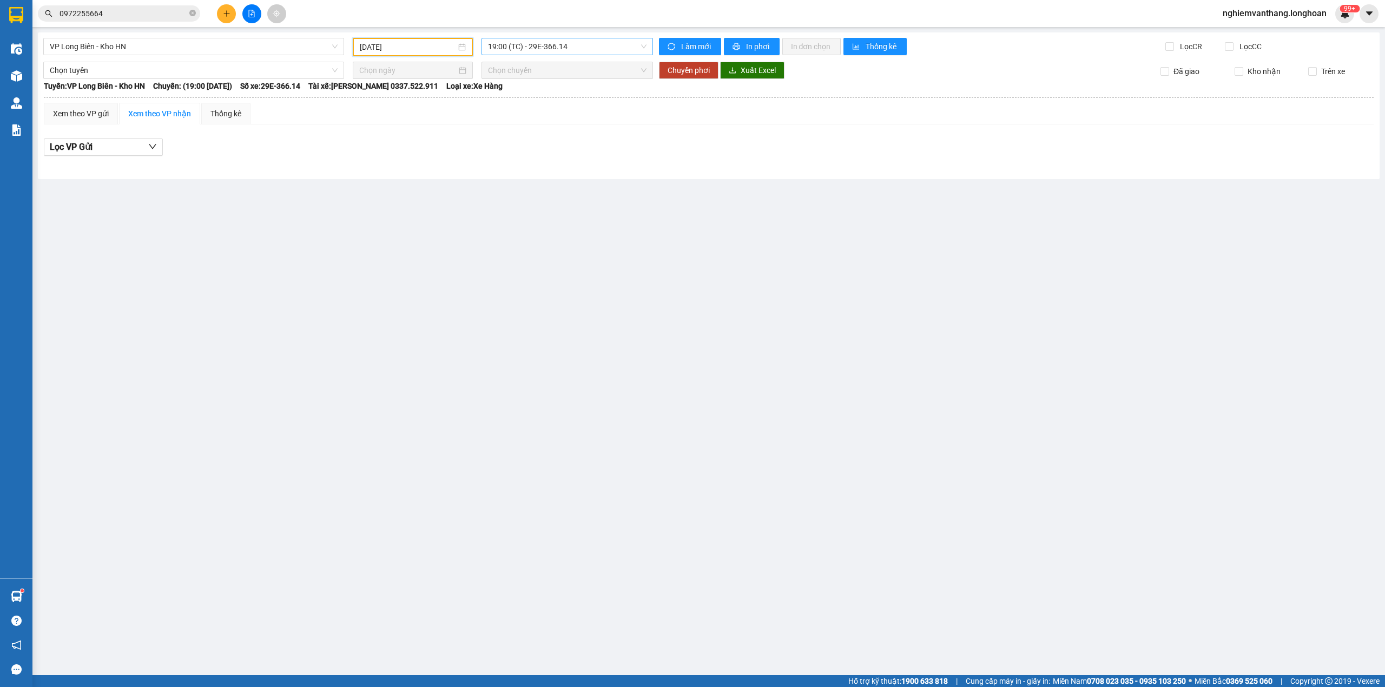
click at [539, 47] on span "19:00 (TC) - 29E-366.14" at bounding box center [567, 46] width 159 height 16
click at [133, 46] on span "VP Long Biên - Kho HN" at bounding box center [194, 46] width 288 height 16
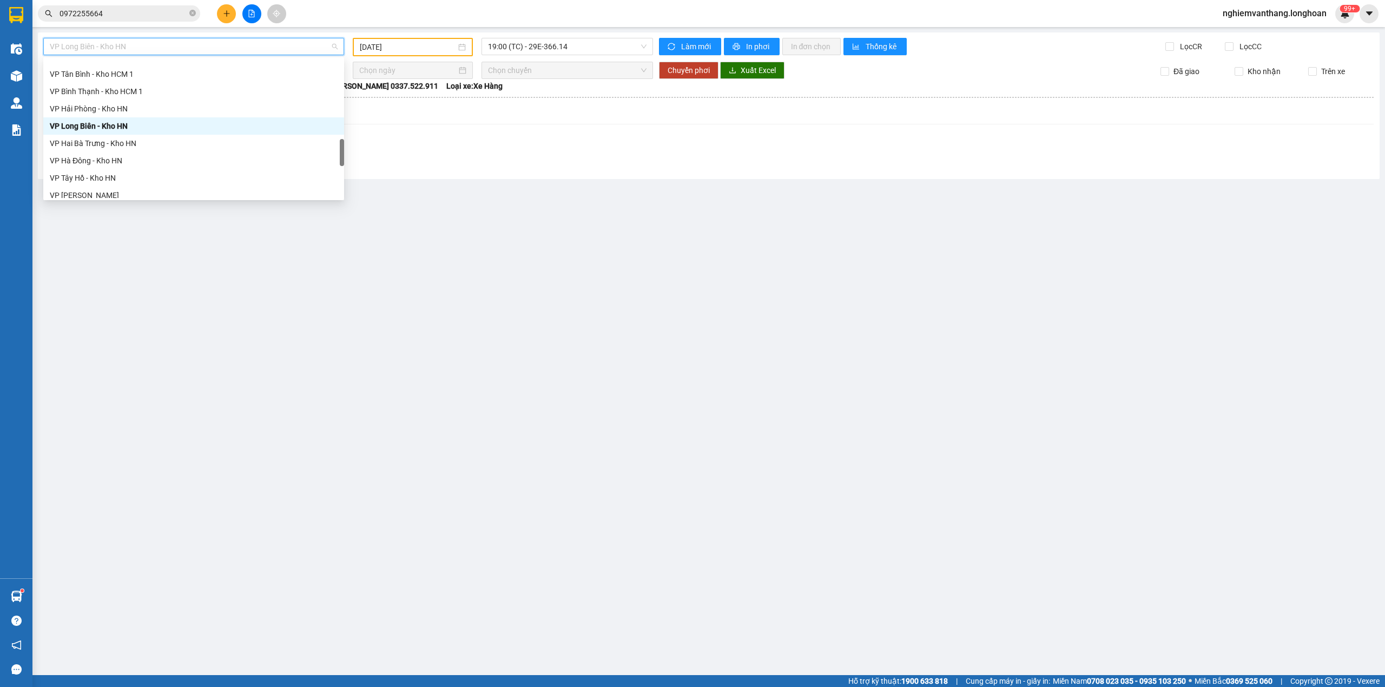
click at [116, 136] on div "VP Hai Bà Trưng - Kho HN" at bounding box center [193, 143] width 301 height 17
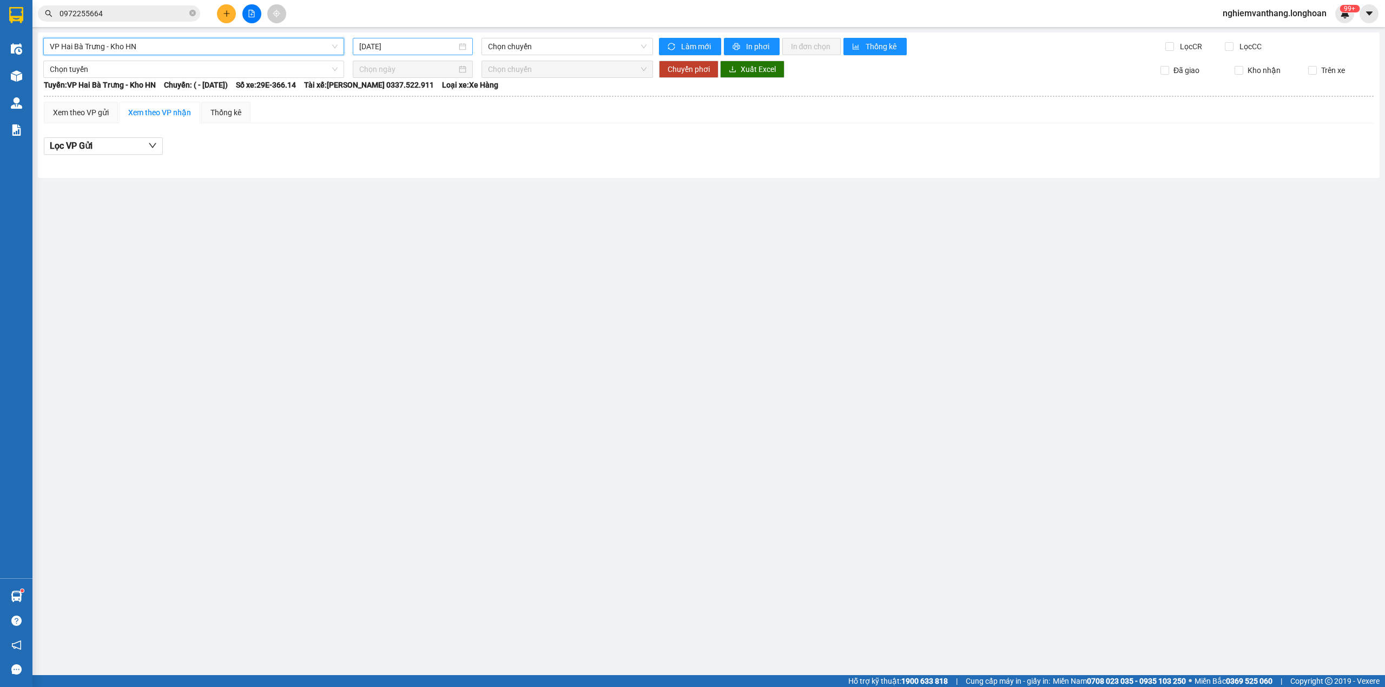
click at [414, 42] on input "[DATE]" at bounding box center [407, 47] width 97 height 12
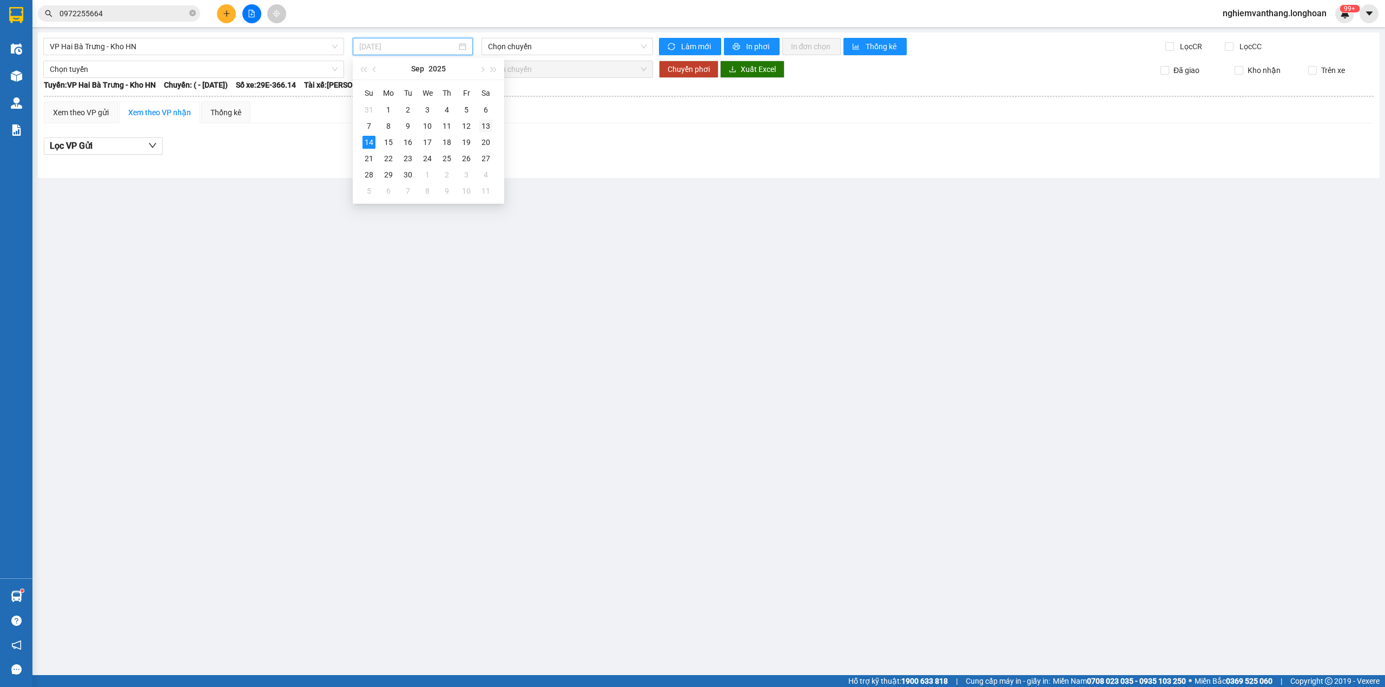
click at [487, 124] on div "13" at bounding box center [485, 126] width 13 height 13
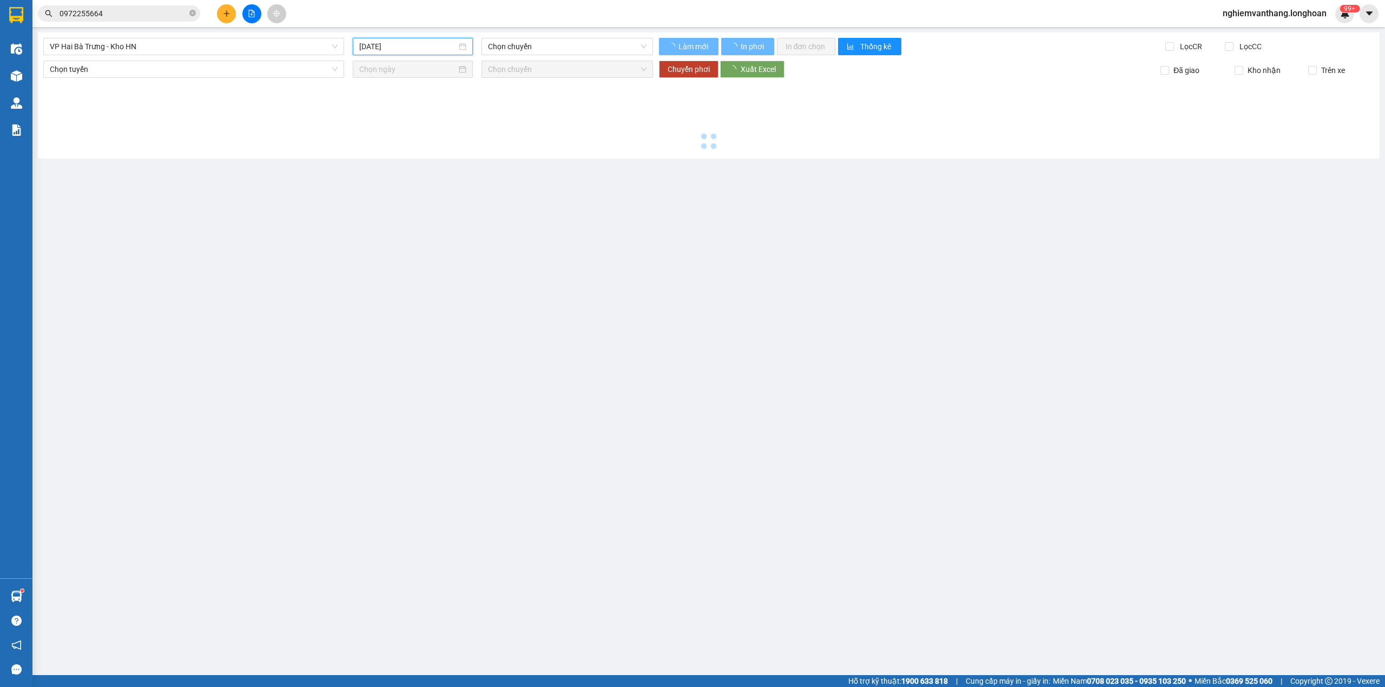
type input "[DATE]"
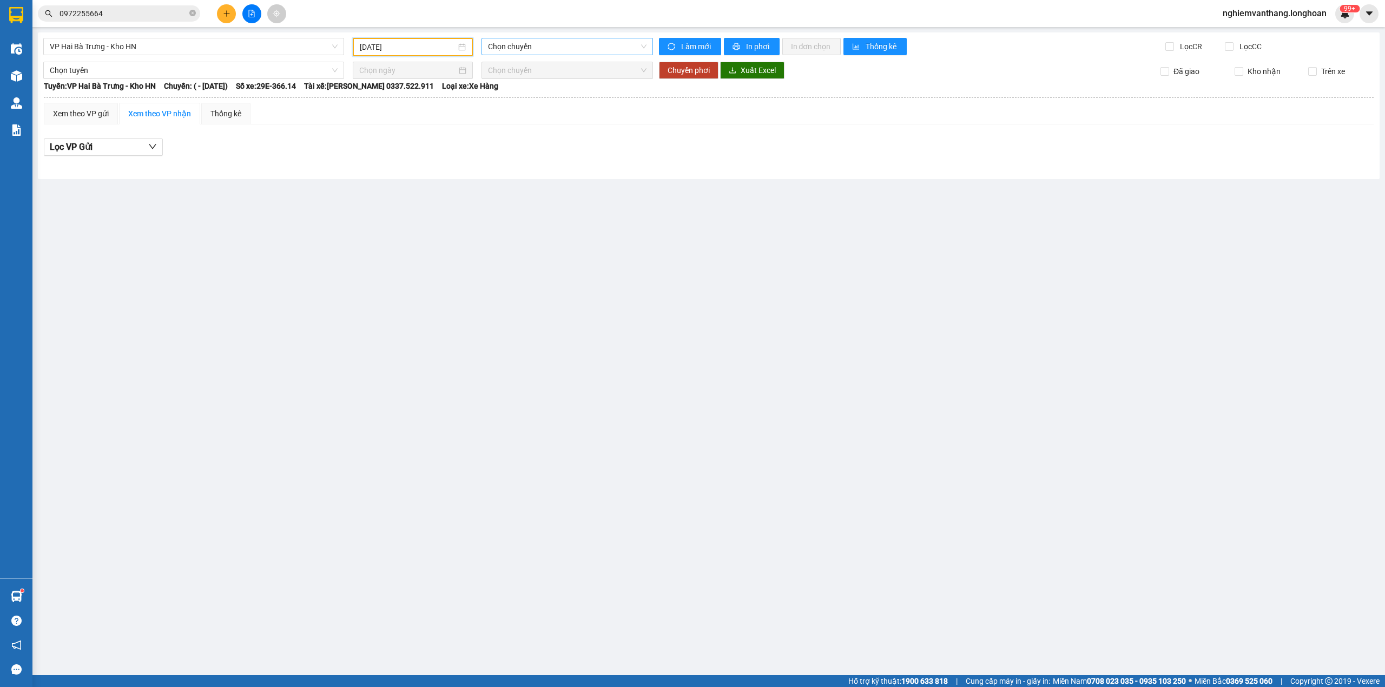
click at [547, 48] on span "Chọn chuyến" at bounding box center [567, 46] width 159 height 16
click at [167, 47] on span "VP Hai Bà Trưng - Kho HN" at bounding box center [194, 46] width 288 height 16
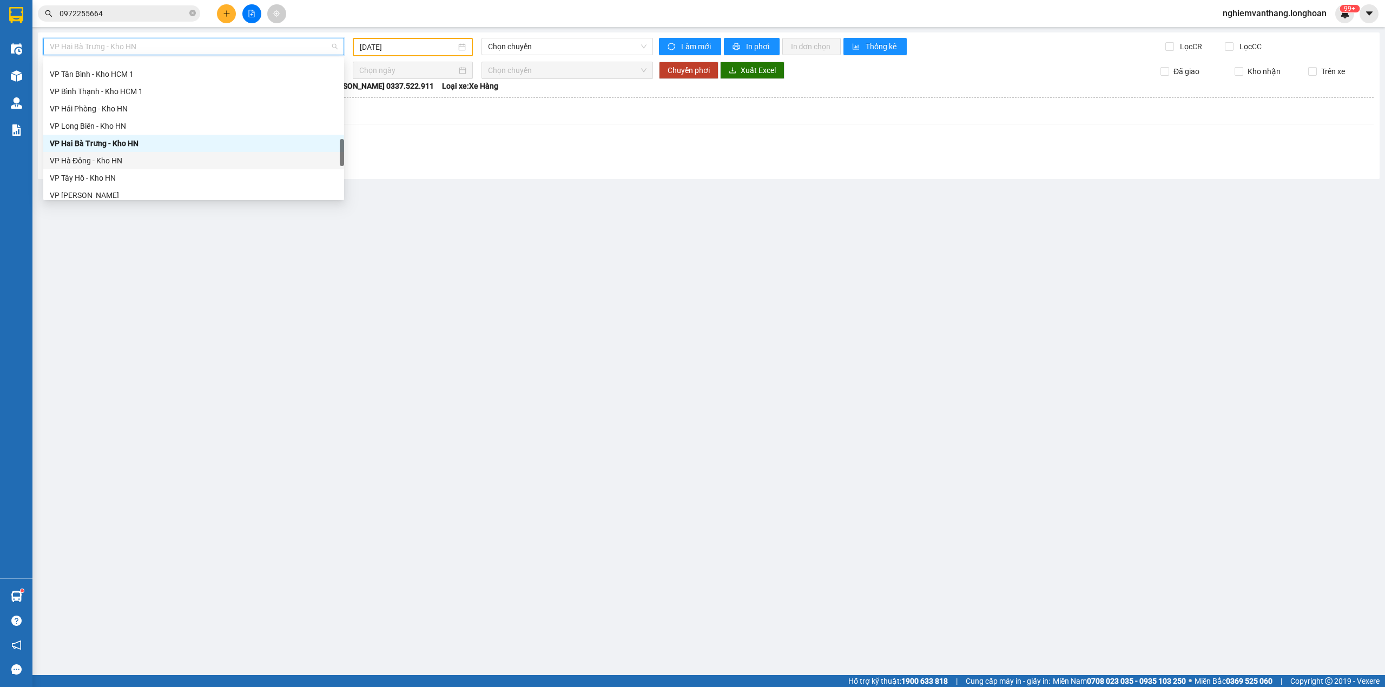
click at [113, 157] on div "VP Hà Đông - Kho HN" at bounding box center [194, 161] width 288 height 12
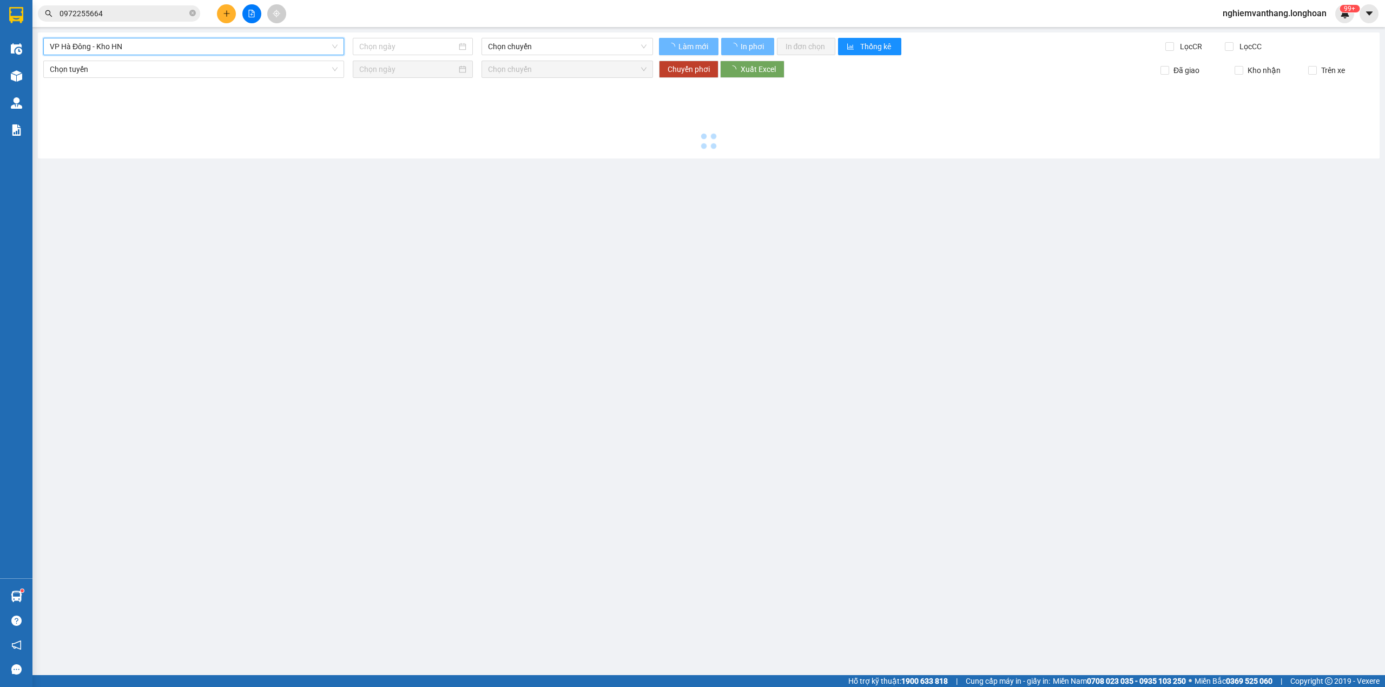
type input "[DATE]"
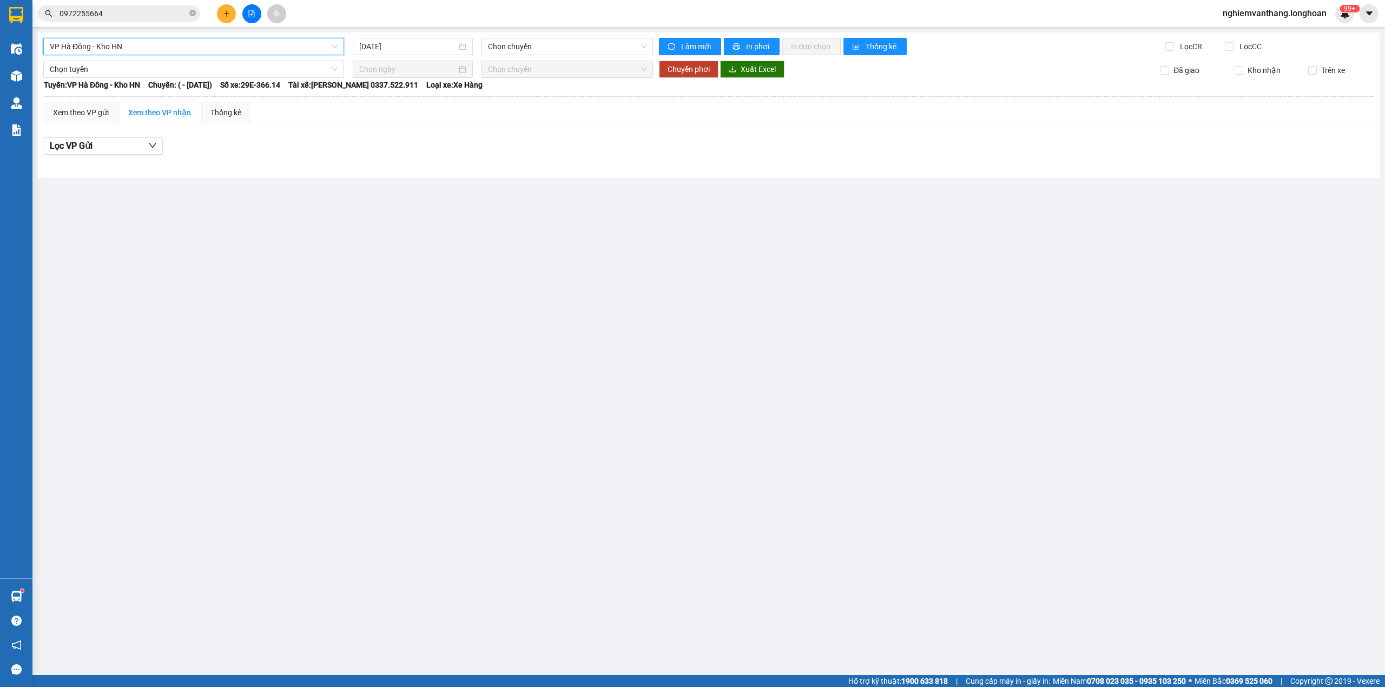
click at [114, 8] on input "0972255664" at bounding box center [123, 14] width 128 height 12
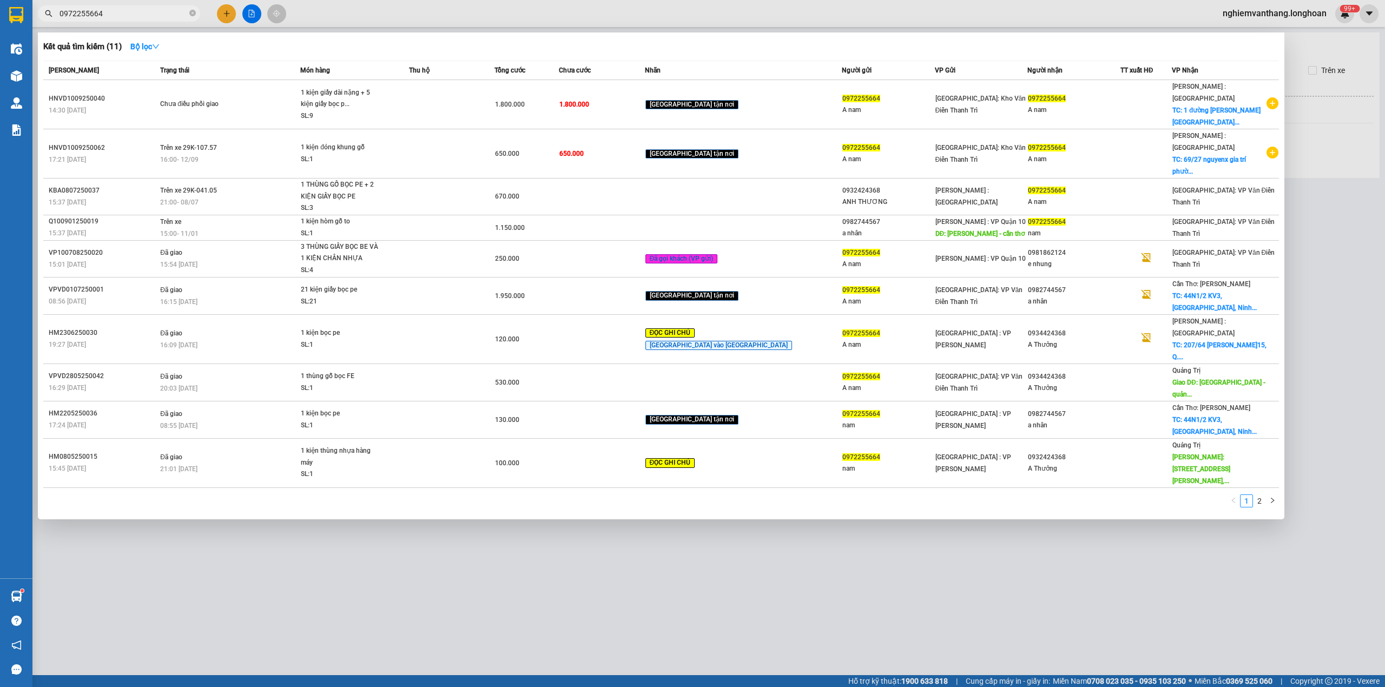
click at [114, 8] on input "0972255664" at bounding box center [123, 14] width 128 height 12
paste input "HNHD2908250039"
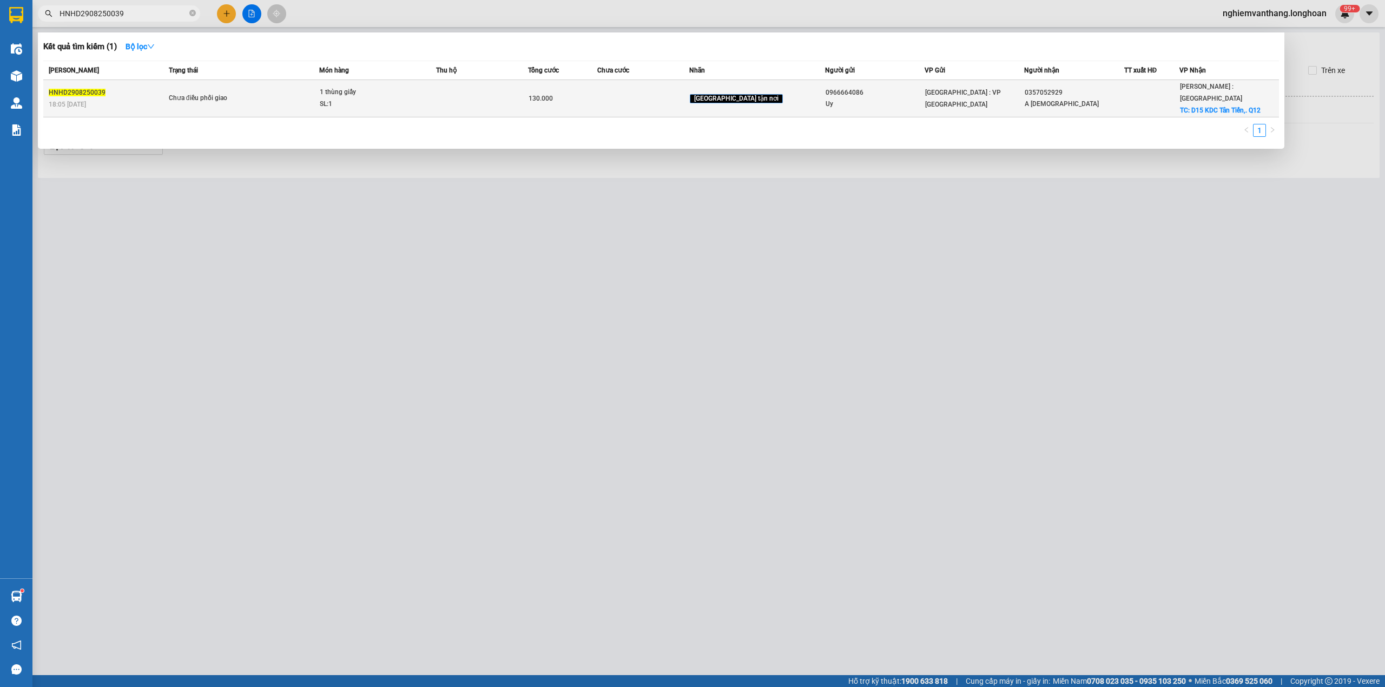
type input "HNHD2908250039"
click at [274, 92] on span "Chưa điều phối giao" at bounding box center [244, 98] width 150 height 12
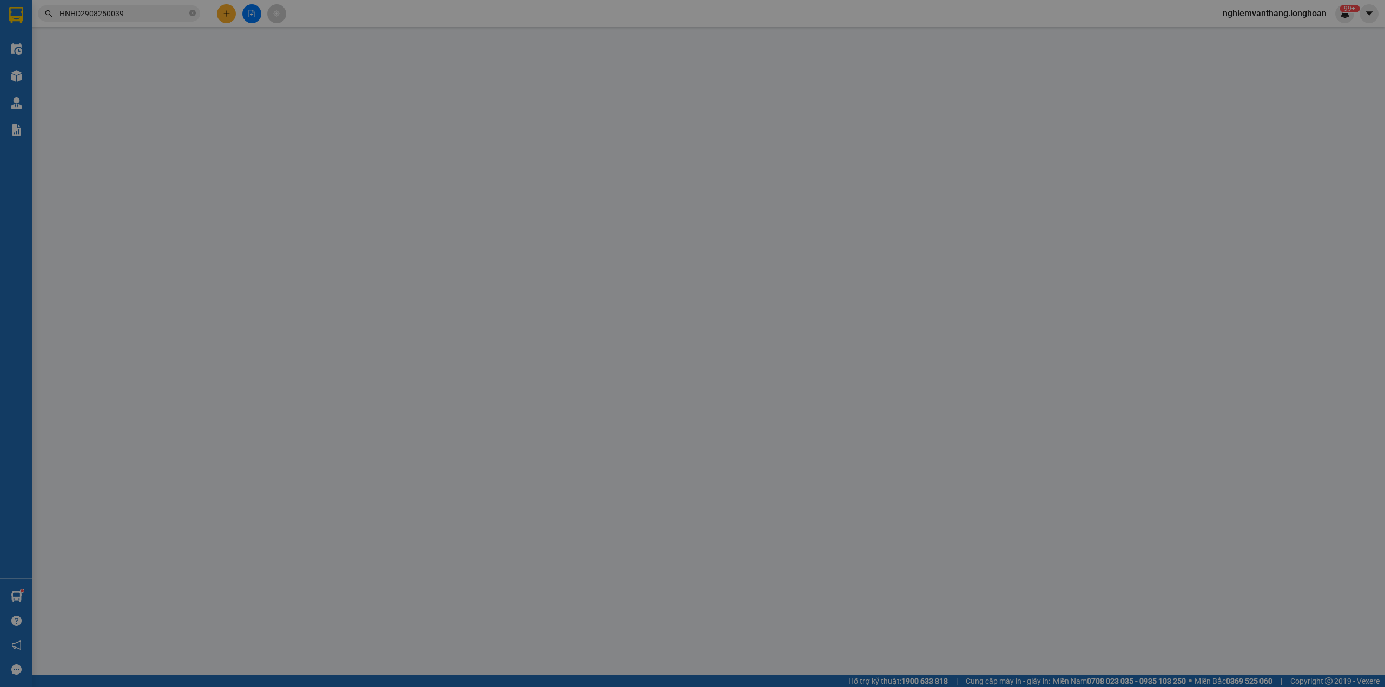
type input "0966664086"
type input "Uy"
type input "0357052929"
type input "A [DEMOGRAPHIC_DATA]"
checkbox input "true"
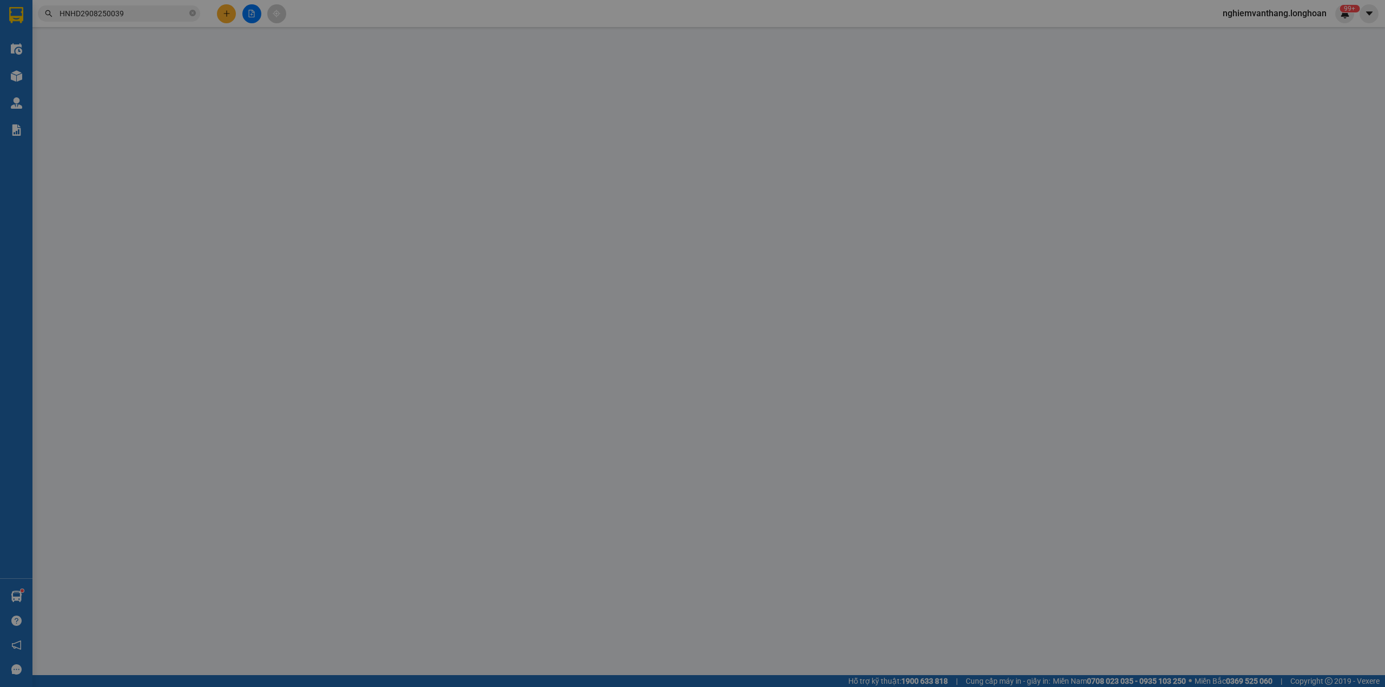
type input "D15 KDC Tân Tiến,. Q12"
type input "130.000"
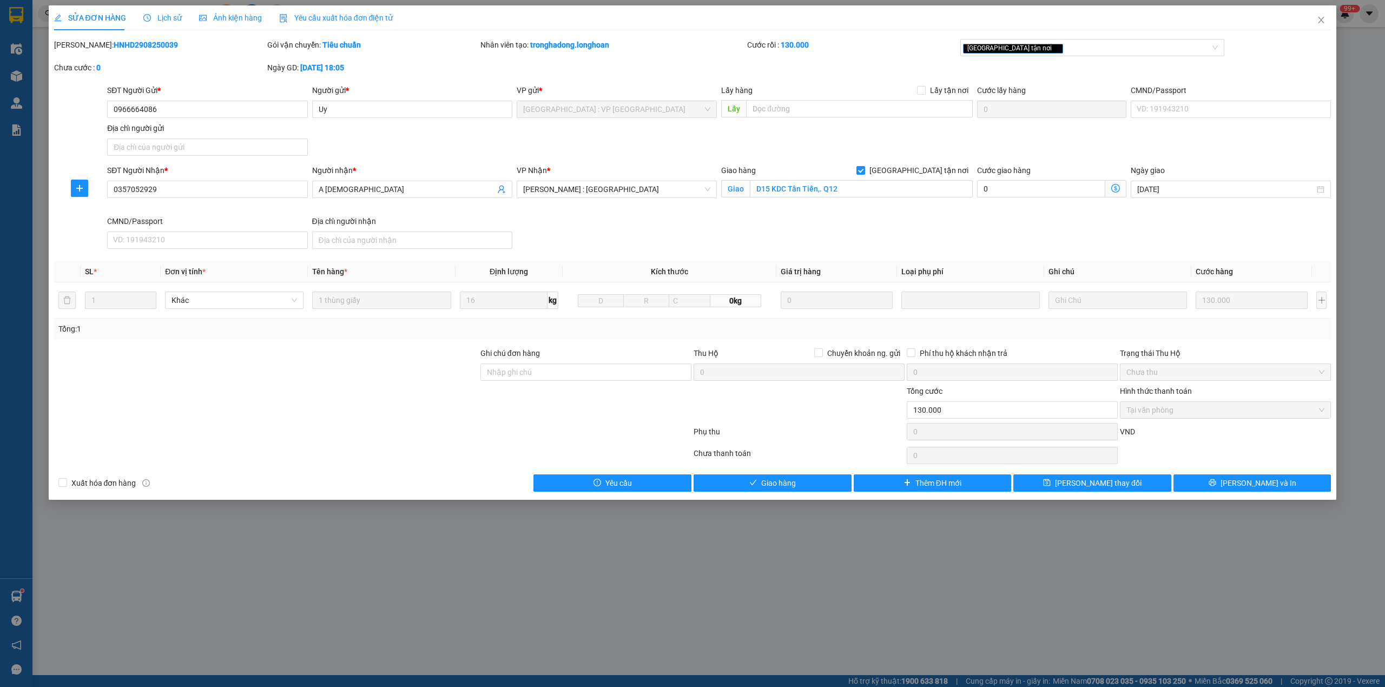
click at [176, 16] on span "Lịch sử" at bounding box center [162, 18] width 38 height 9
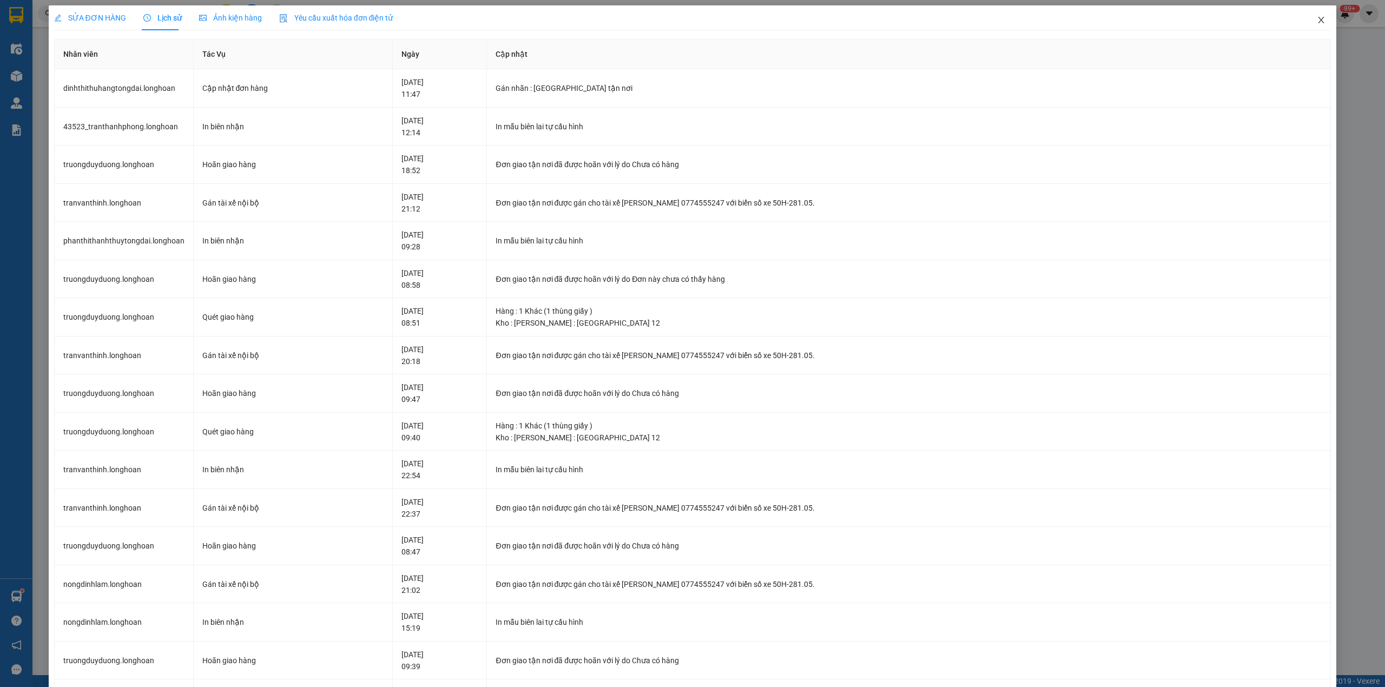
click at [1316, 18] on icon "close" at bounding box center [1320, 20] width 9 height 9
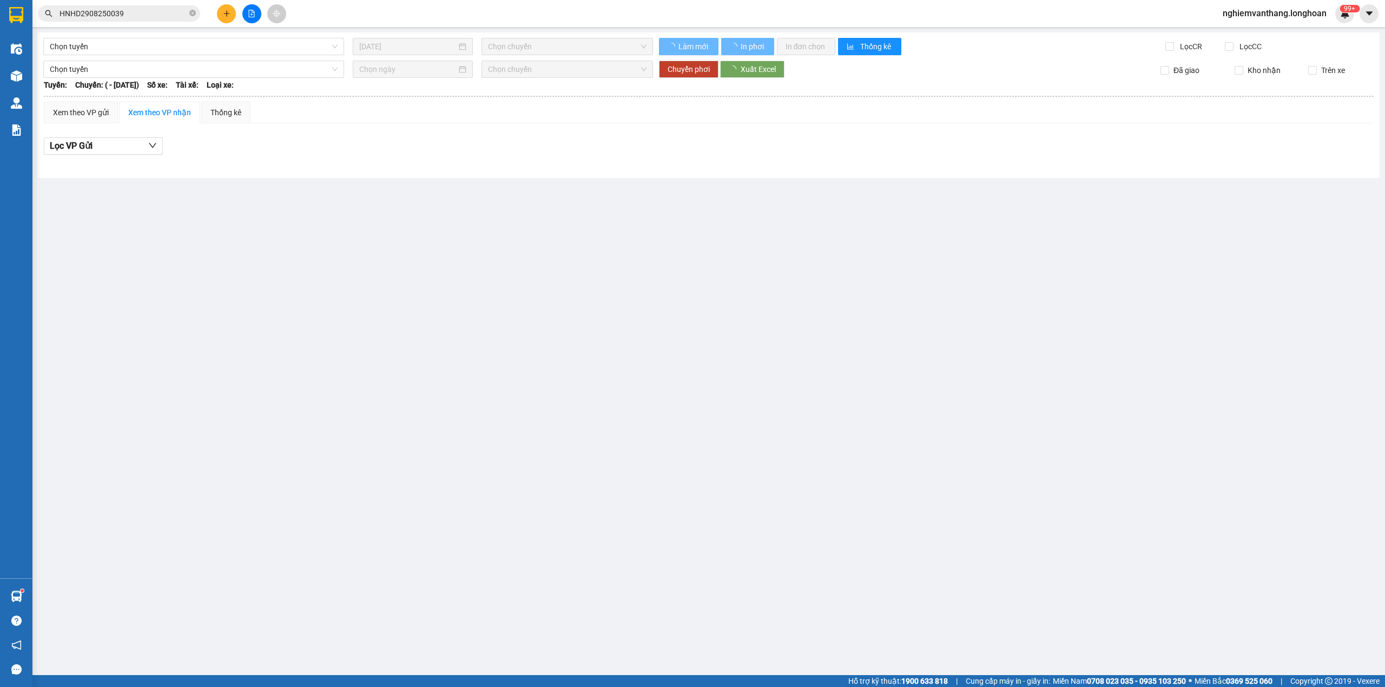
type input "[DATE]"
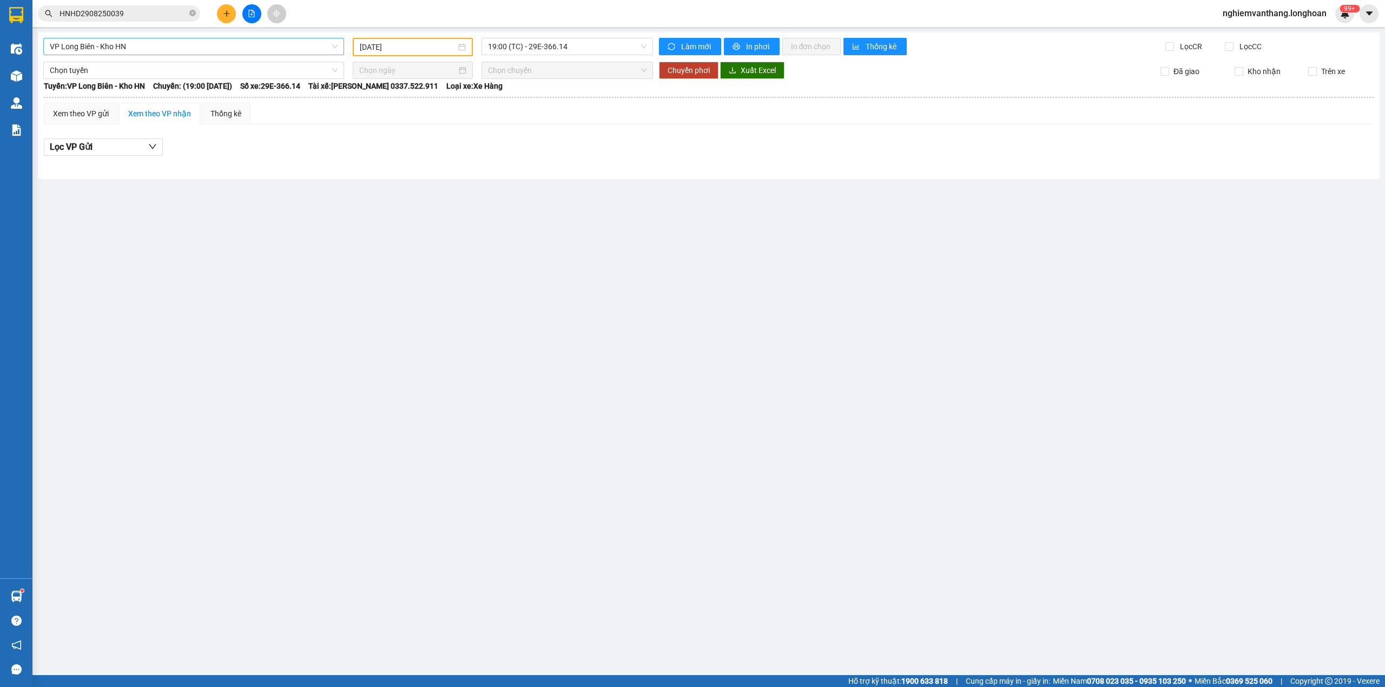
click at [101, 50] on span "VP Long Biên - Kho HN" at bounding box center [194, 46] width 288 height 16
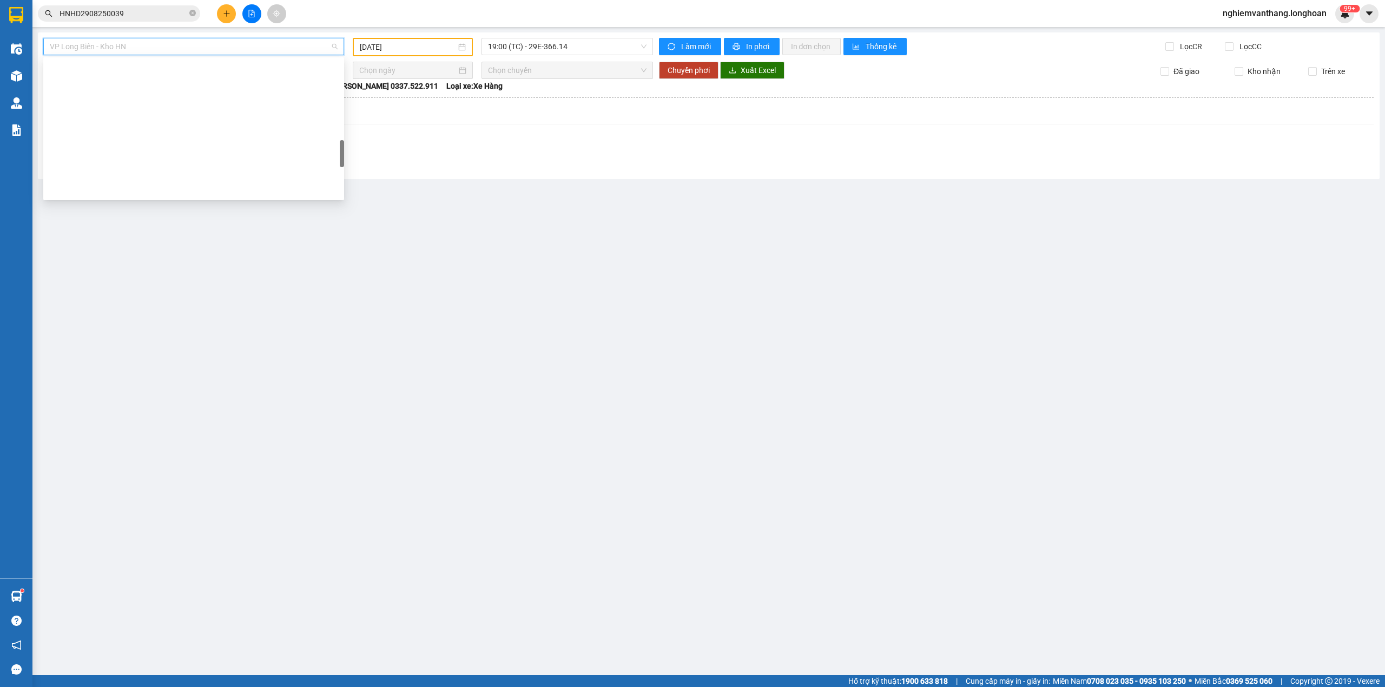
scroll to position [487, 0]
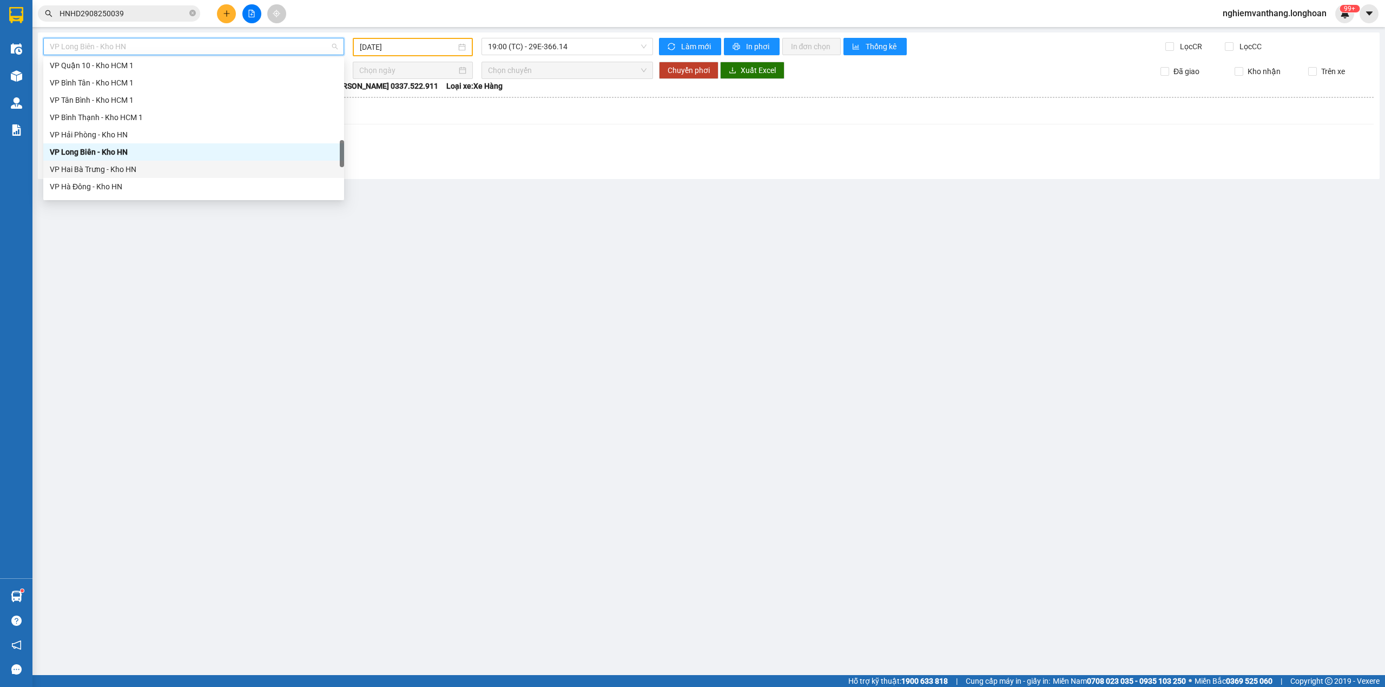
click at [123, 167] on div "VP Hai Bà Trưng - Kho HN" at bounding box center [194, 169] width 288 height 12
type input "[DATE]"
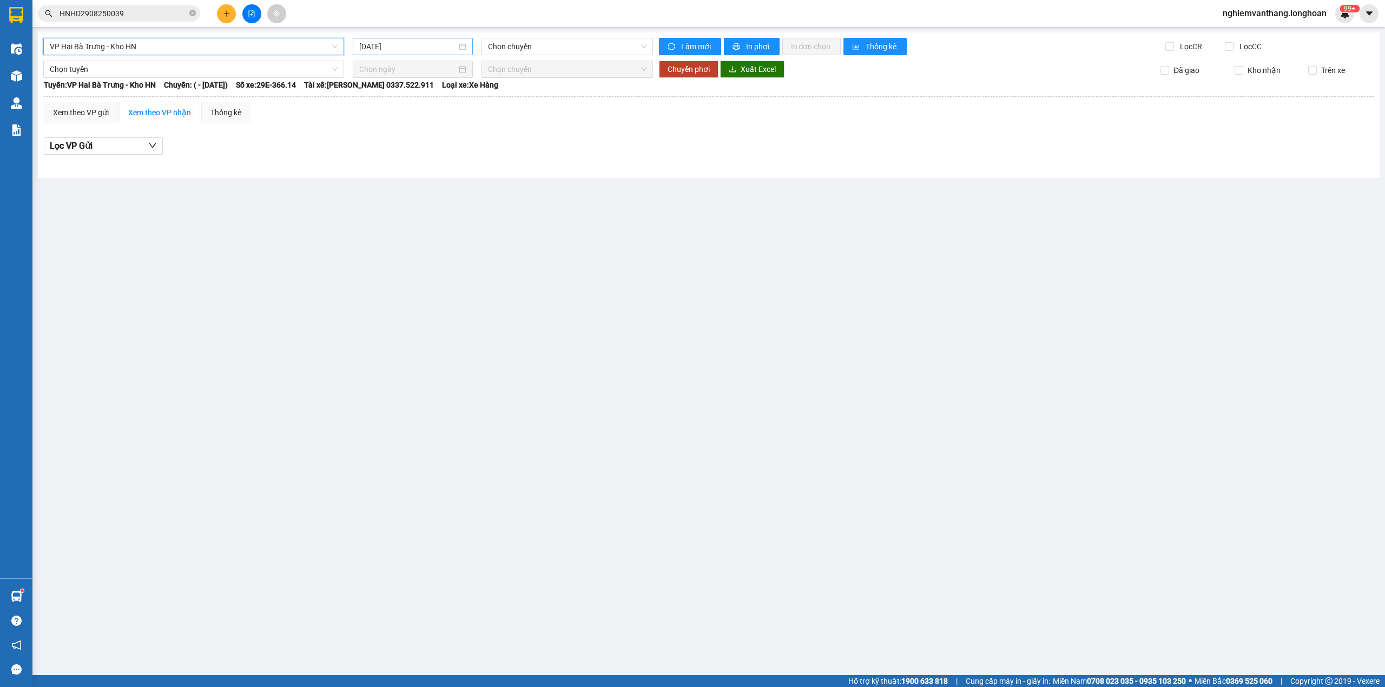
click at [412, 42] on input "[DATE]" at bounding box center [407, 47] width 97 height 12
click at [76, 43] on span "VP Hai Bà Trưng - Kho HN" at bounding box center [194, 46] width 288 height 16
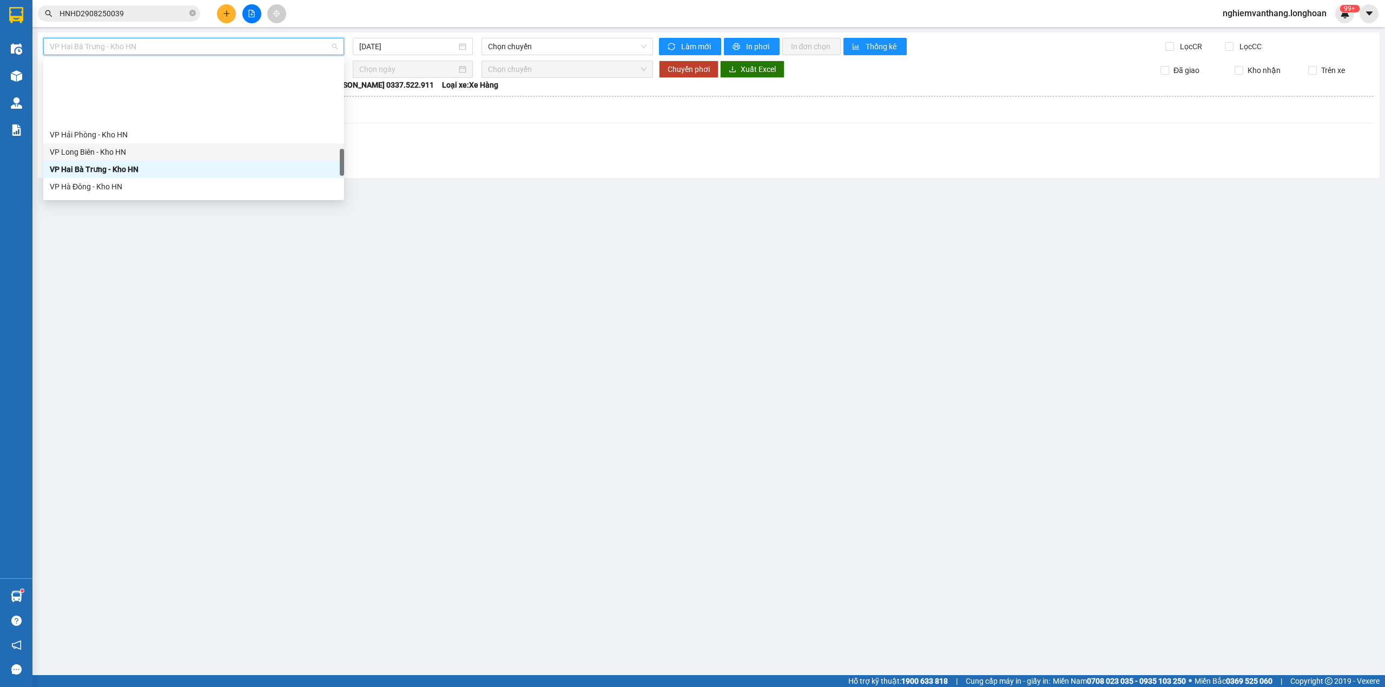
scroll to position [559, 0]
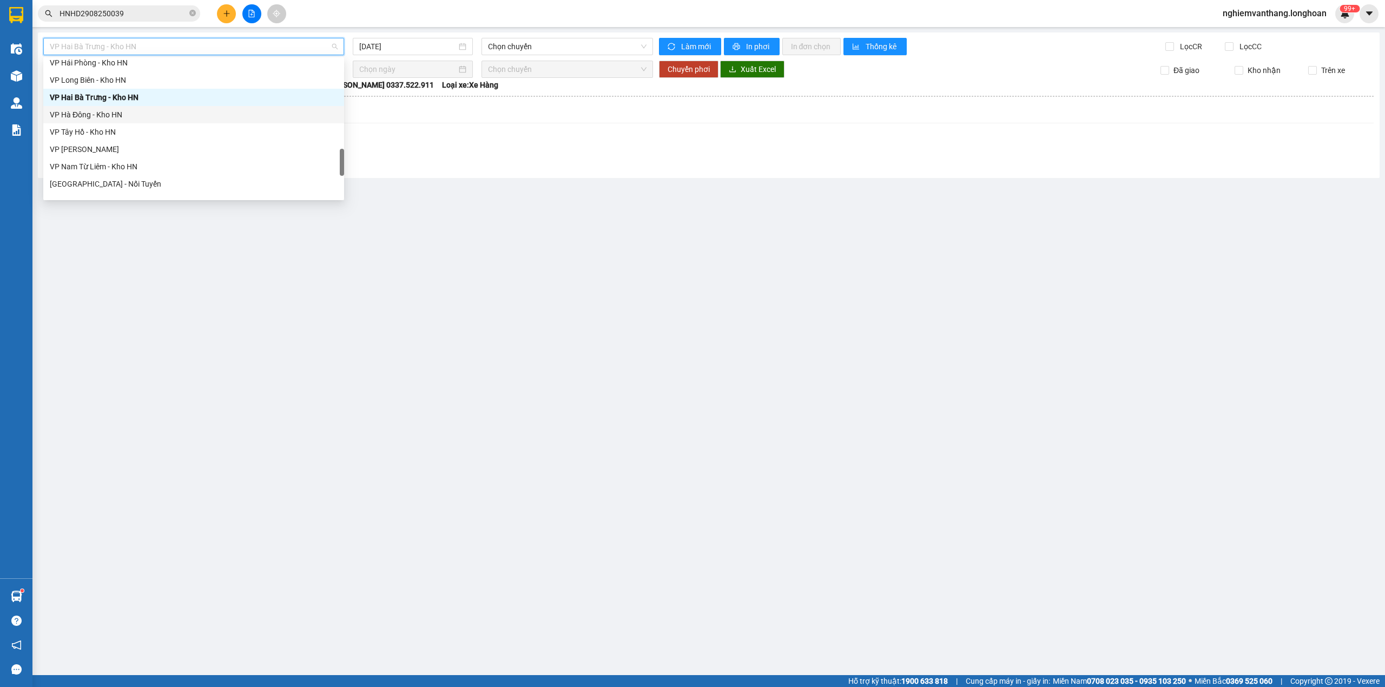
click at [111, 116] on div "VP Hà Đông - Kho HN" at bounding box center [194, 115] width 288 height 12
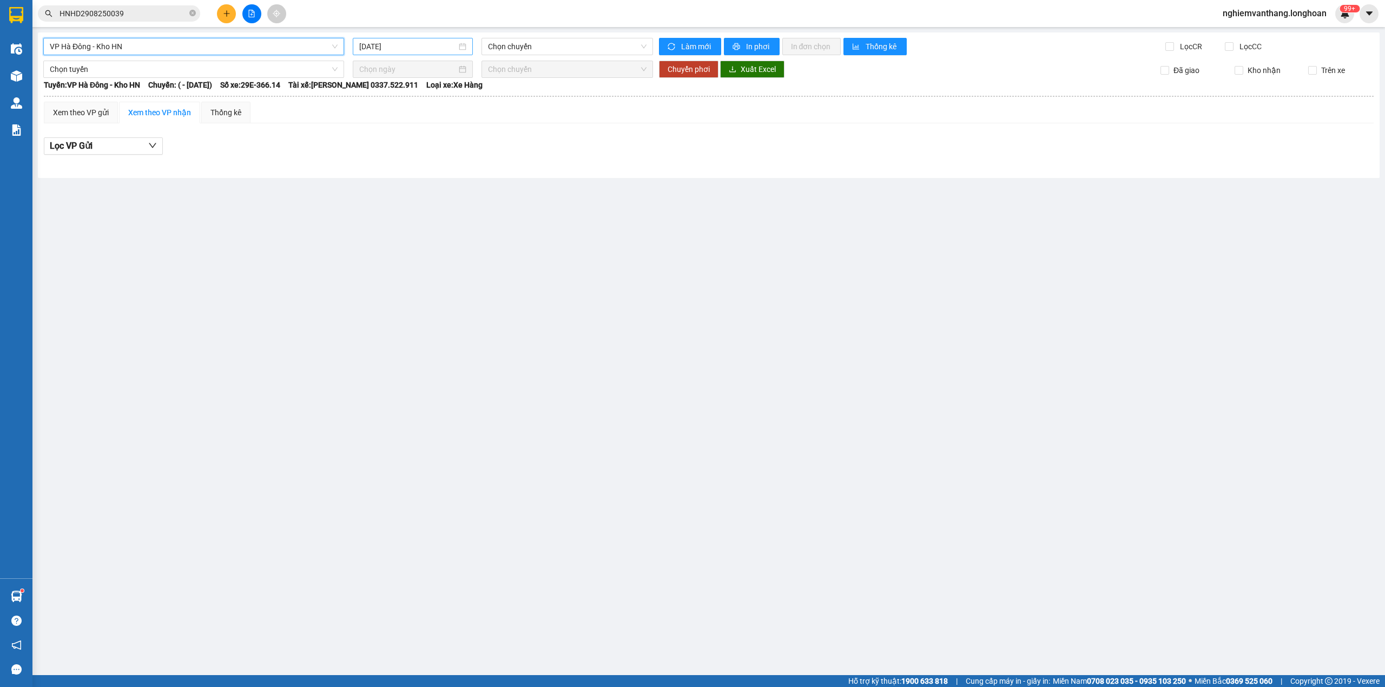
click at [420, 42] on input "[DATE]" at bounding box center [407, 47] width 97 height 12
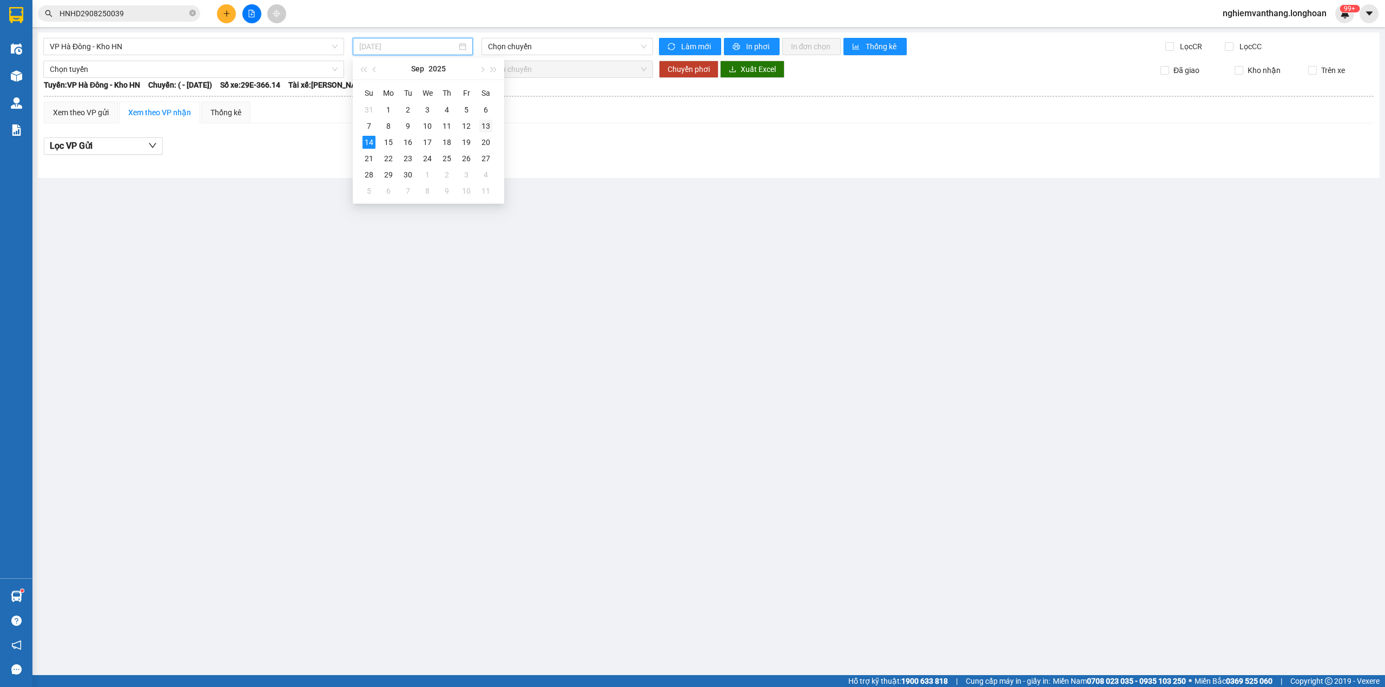
click at [488, 126] on div "13" at bounding box center [485, 126] width 13 height 13
type input "[DATE]"
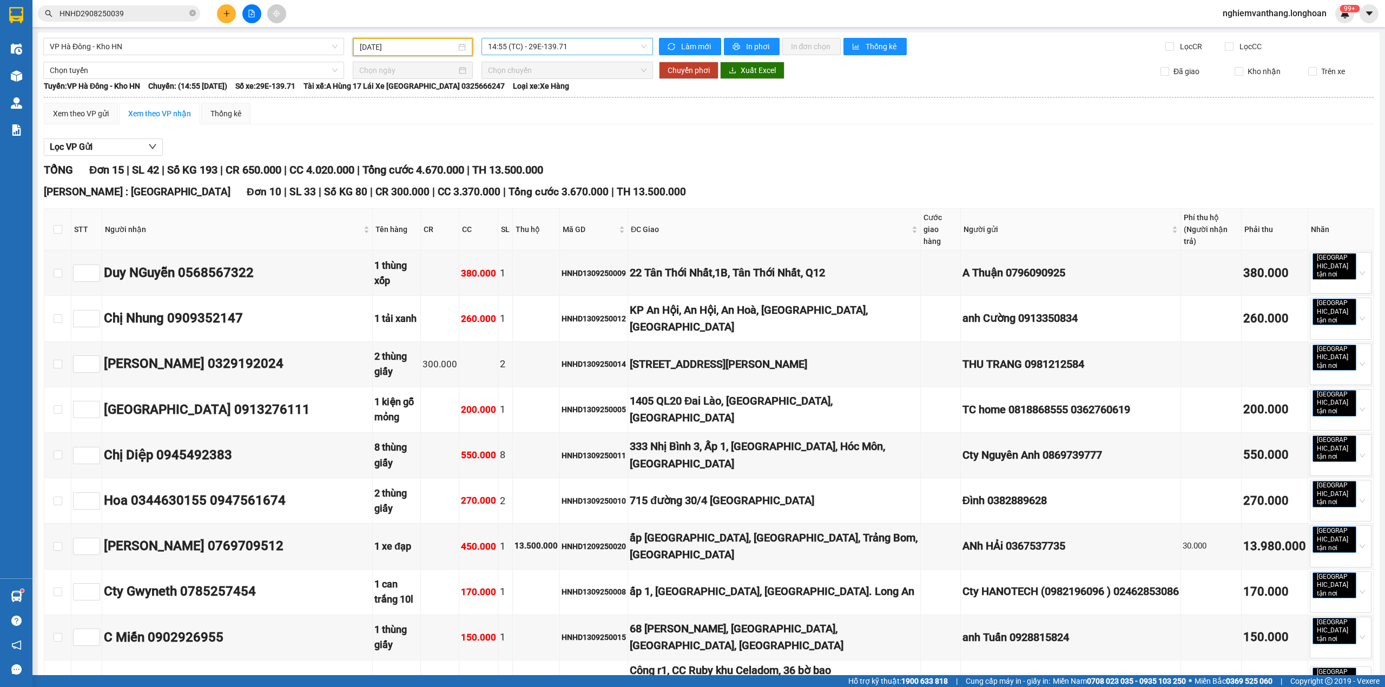
click at [541, 47] on span "14:55 (TC) - 29E-139.71" at bounding box center [567, 46] width 159 height 16
click at [59, 228] on input "checkbox" at bounding box center [58, 229] width 9 height 9
checkbox input "true"
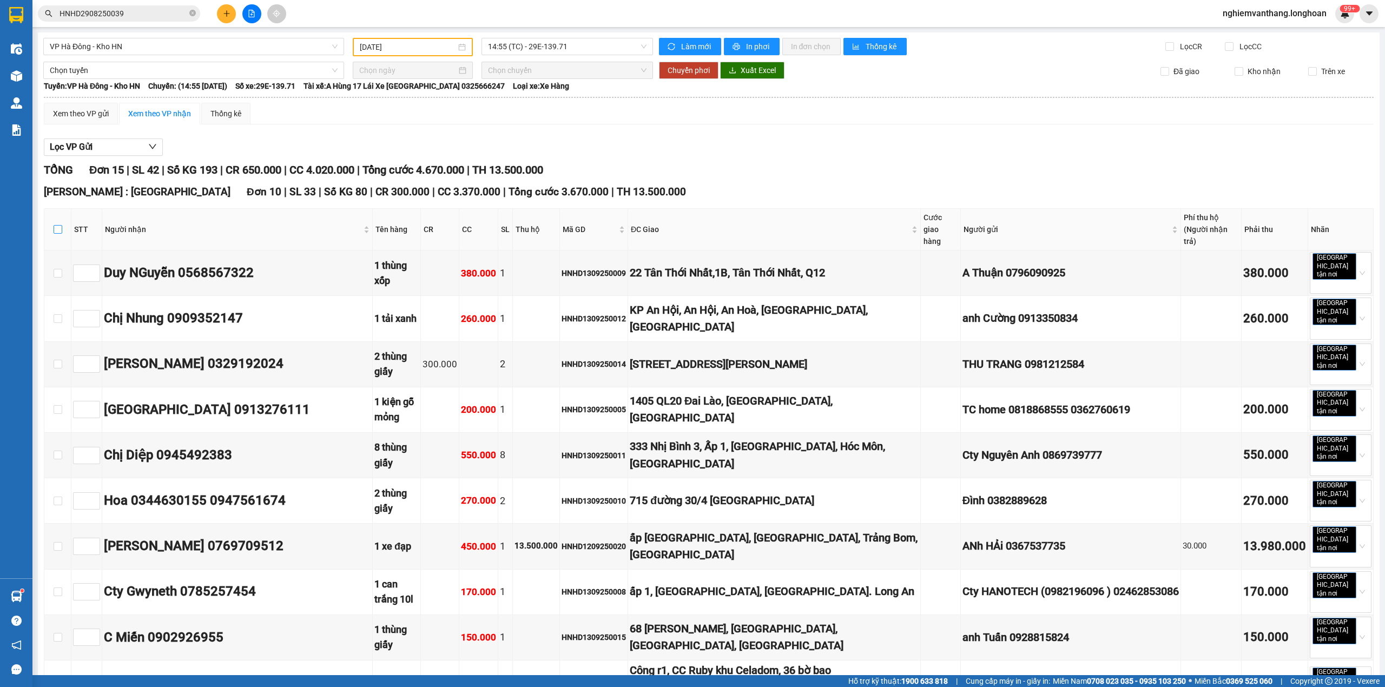
checkbox input "true"
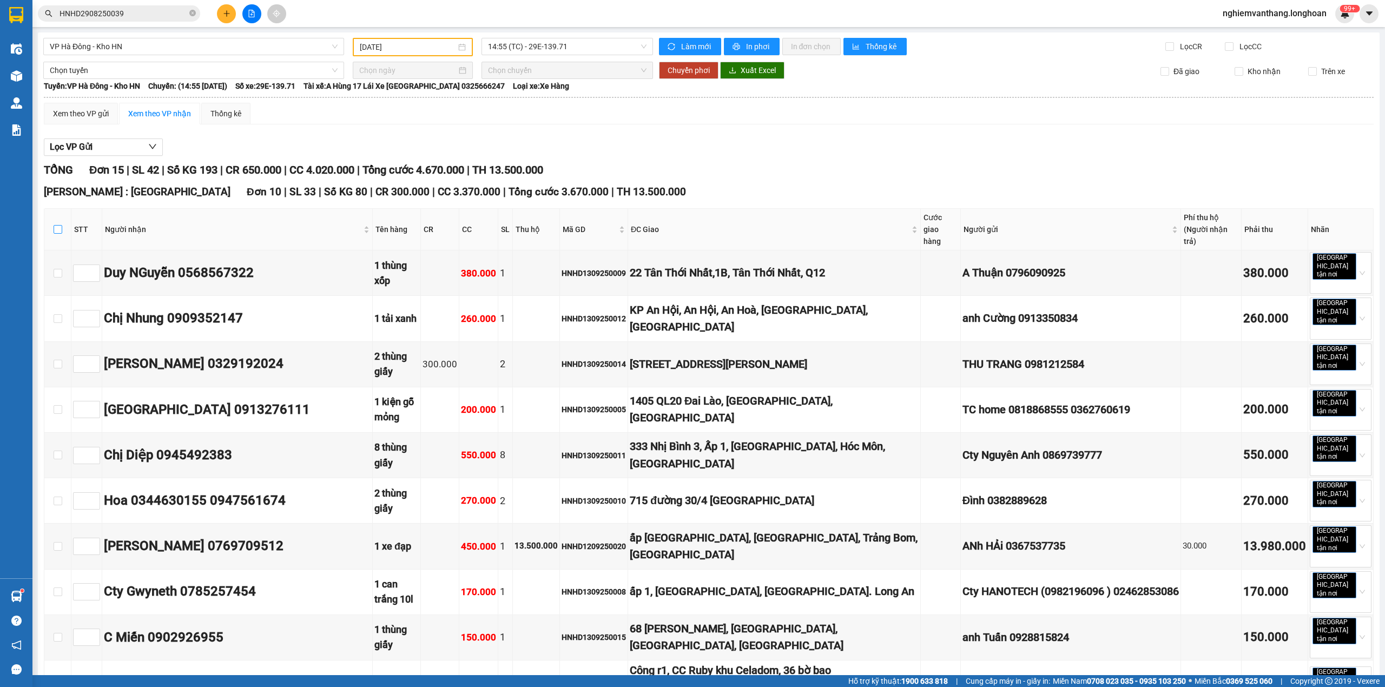
checkbox input "true"
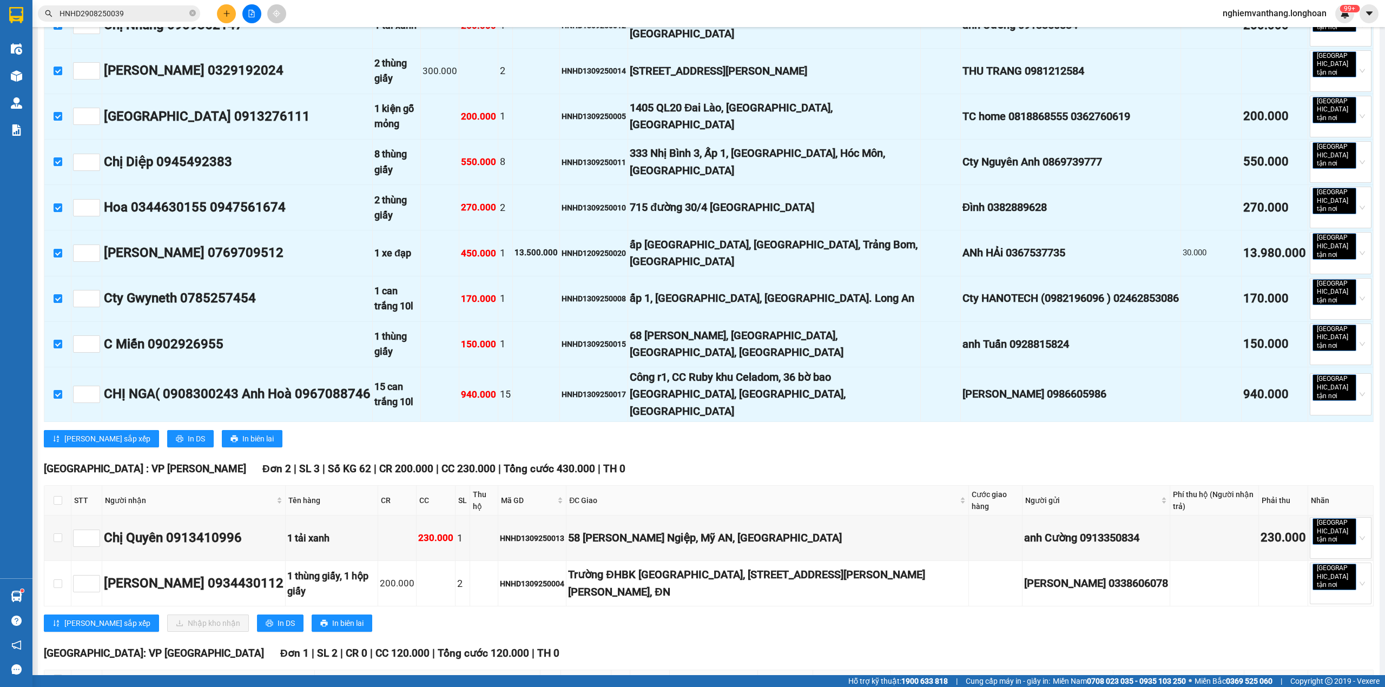
scroll to position [505, 0]
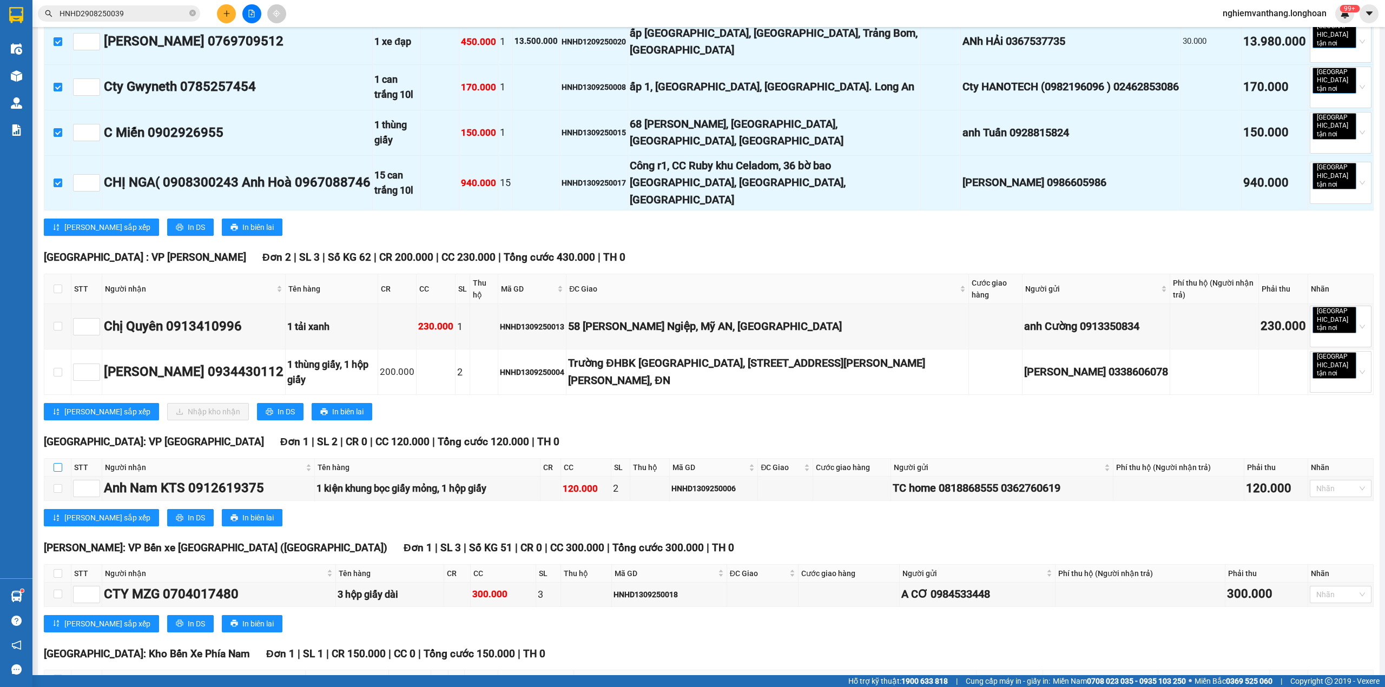
drag, startPoint x: 54, startPoint y: 360, endPoint x: 74, endPoint y: 442, distance: 84.1
click at [54, 463] on input "checkbox" at bounding box center [58, 467] width 9 height 9
checkbox input "true"
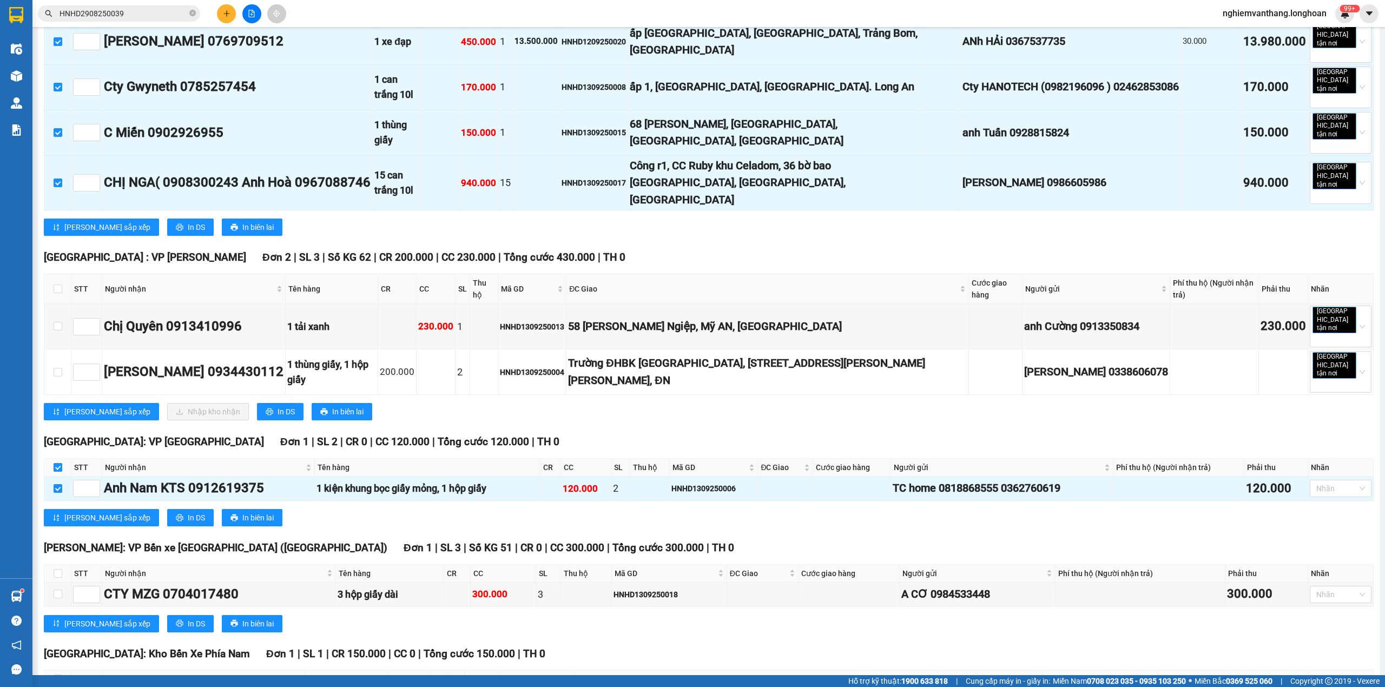
click at [57, 463] on input "checkbox" at bounding box center [58, 467] width 9 height 9
checkbox input "false"
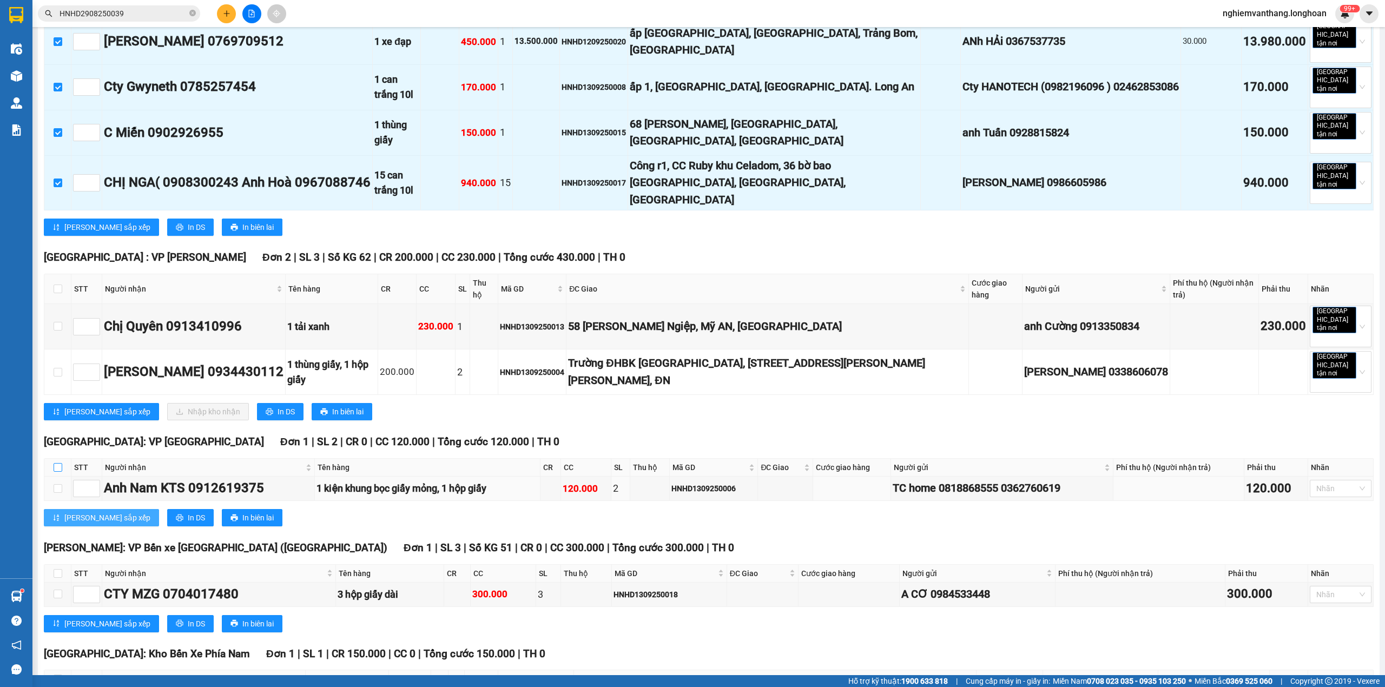
scroll to position [506, 0]
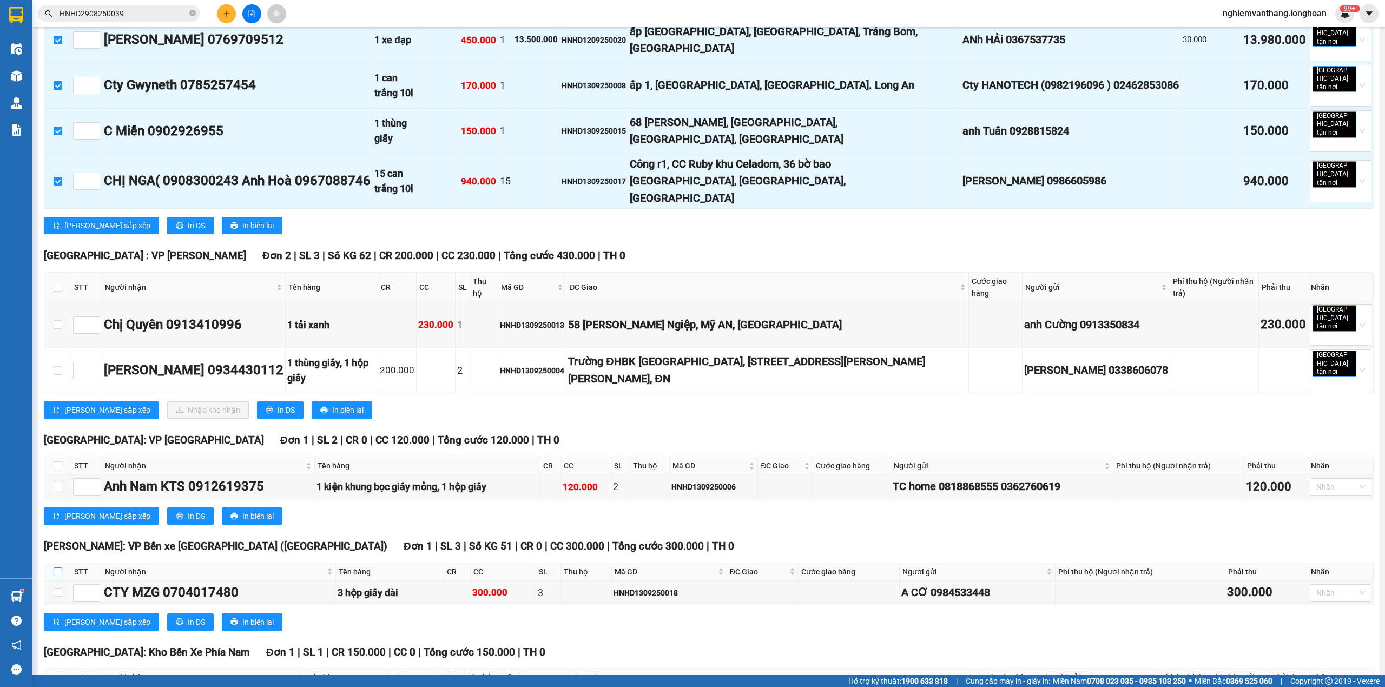
click at [59, 567] on input "checkbox" at bounding box center [58, 571] width 9 height 9
checkbox input "true"
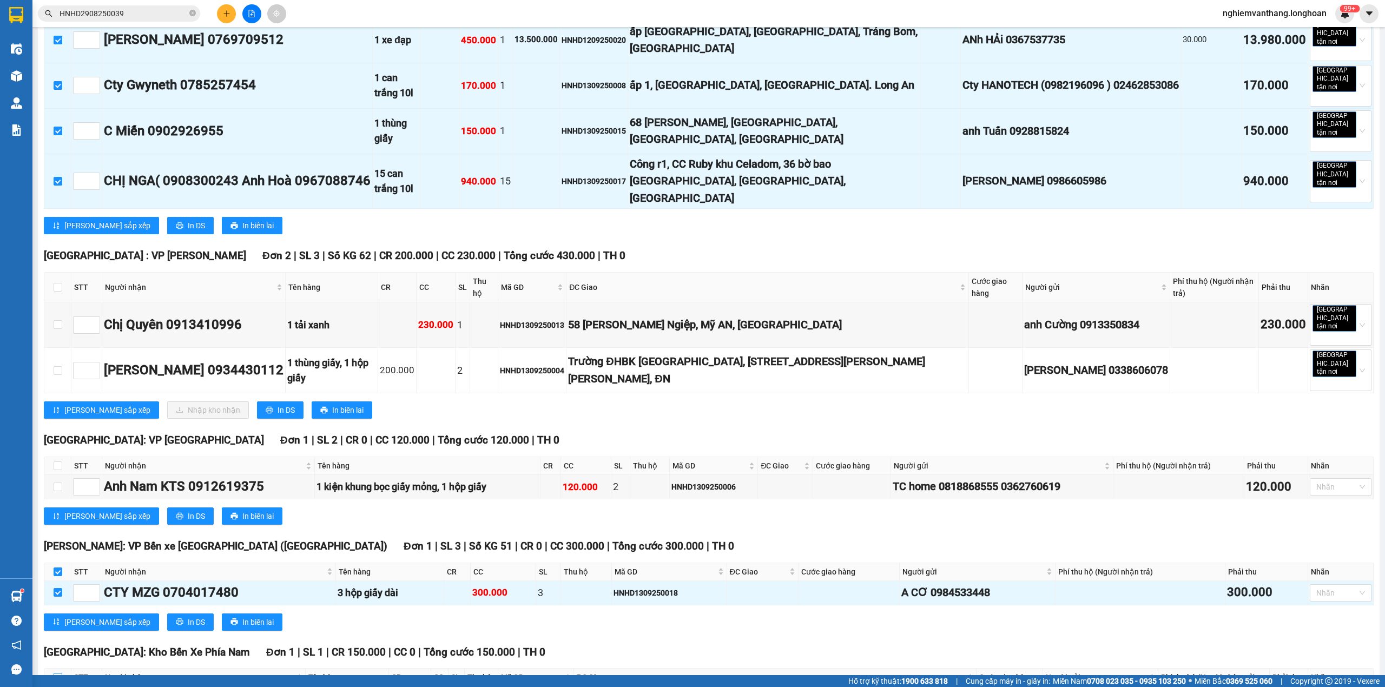
click at [55, 673] on input "checkbox" at bounding box center [58, 677] width 9 height 9
checkbox input "true"
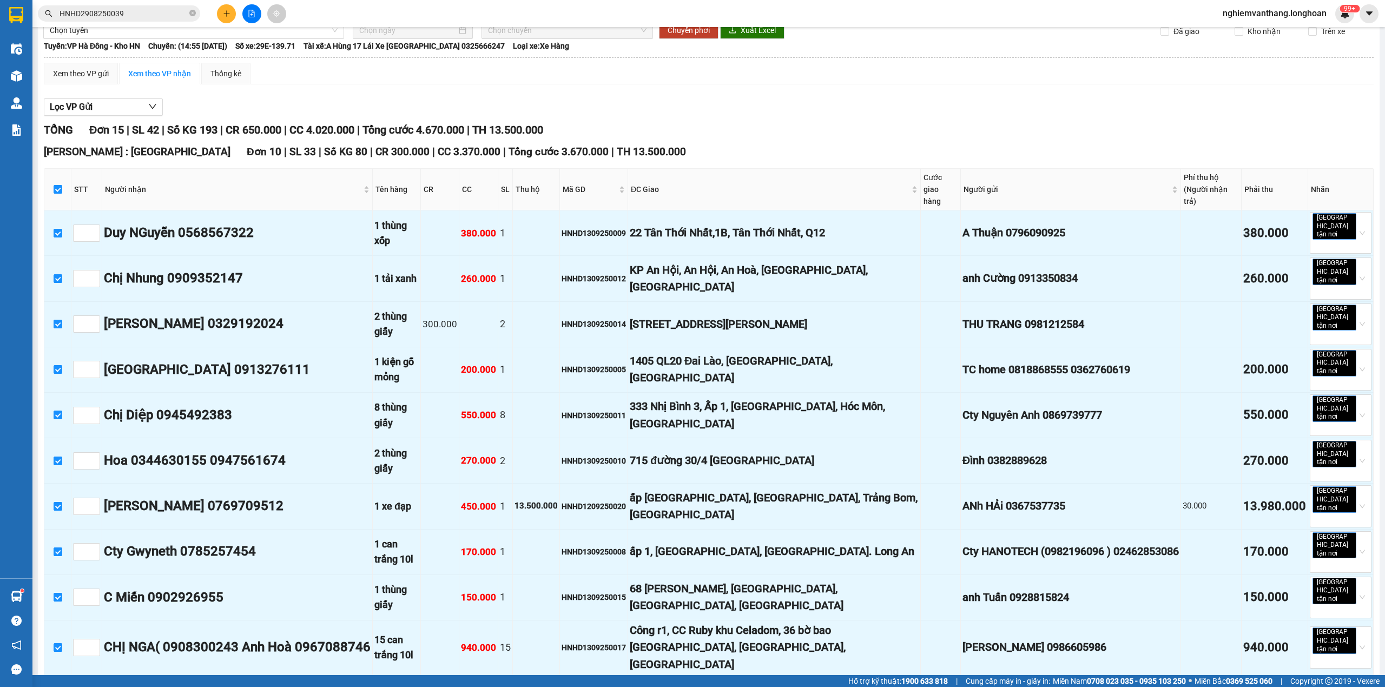
scroll to position [0, 0]
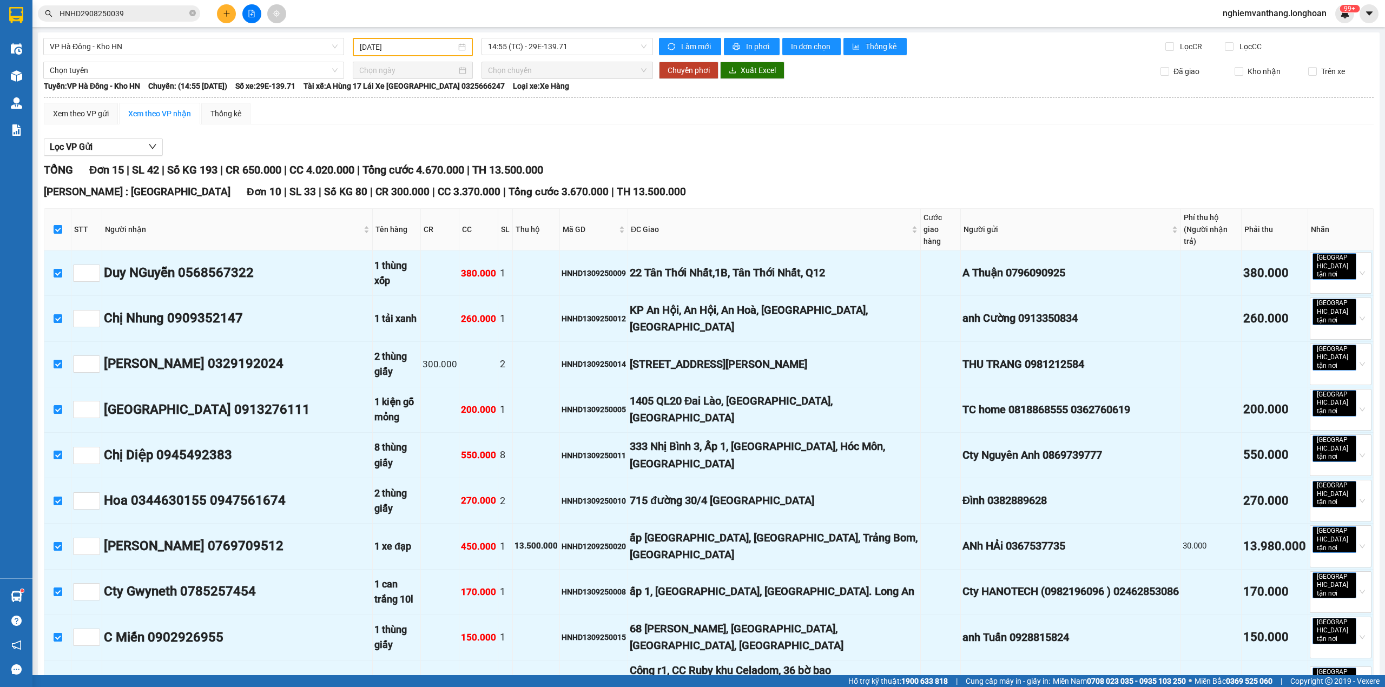
click at [89, 58] on div "VP [GEOGRAPHIC_DATA] - Kho HN [DATE] 14:55 (TC) - 29E-139.71 Làm mới In phơi In…" at bounding box center [708, 660] width 1341 height 1256
click at [83, 66] on span "Chọn tuyến" at bounding box center [194, 70] width 288 height 16
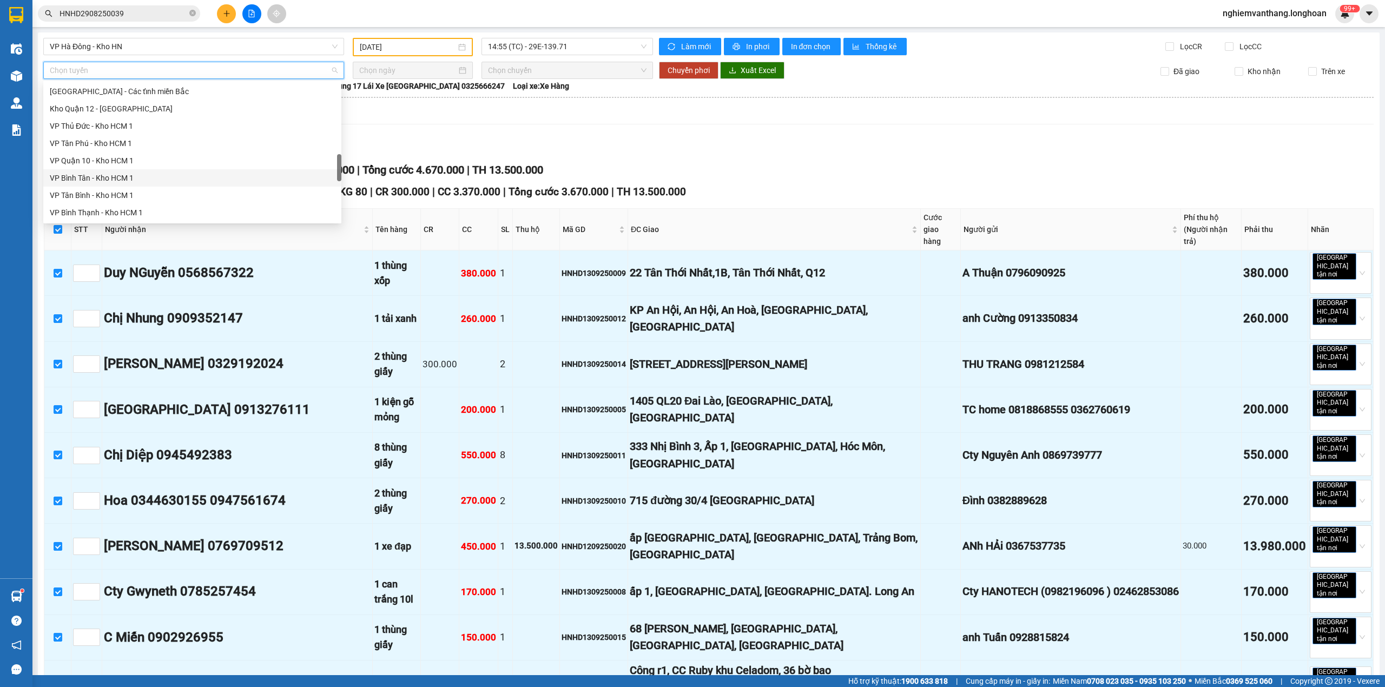
scroll to position [744, 0]
click at [102, 142] on div "Bắc [GEOGRAPHIC_DATA] QL1A" at bounding box center [192, 143] width 285 height 12
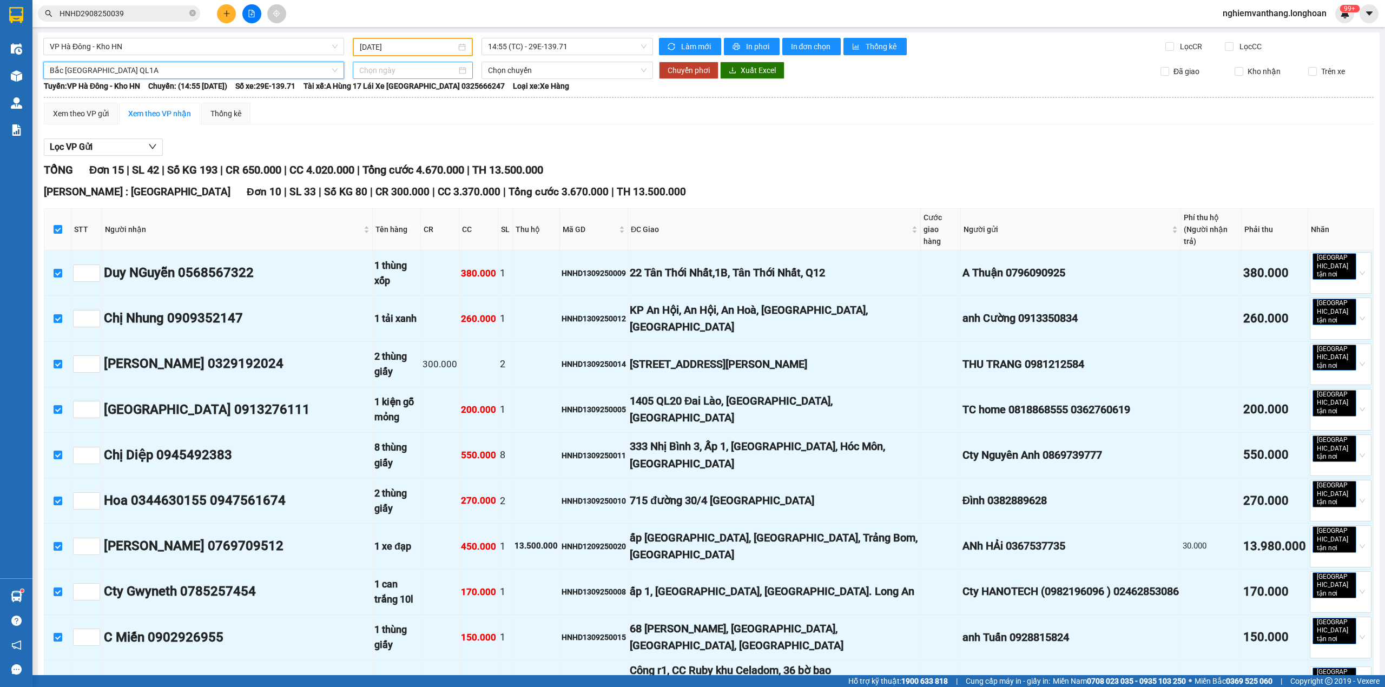
click at [389, 68] on input at bounding box center [407, 70] width 97 height 12
type input "[DATE]"
click at [367, 163] on div "14" at bounding box center [366, 164] width 13 height 13
type input "[DATE]"
click at [522, 72] on span "18:00 (TC)" at bounding box center [567, 70] width 159 height 16
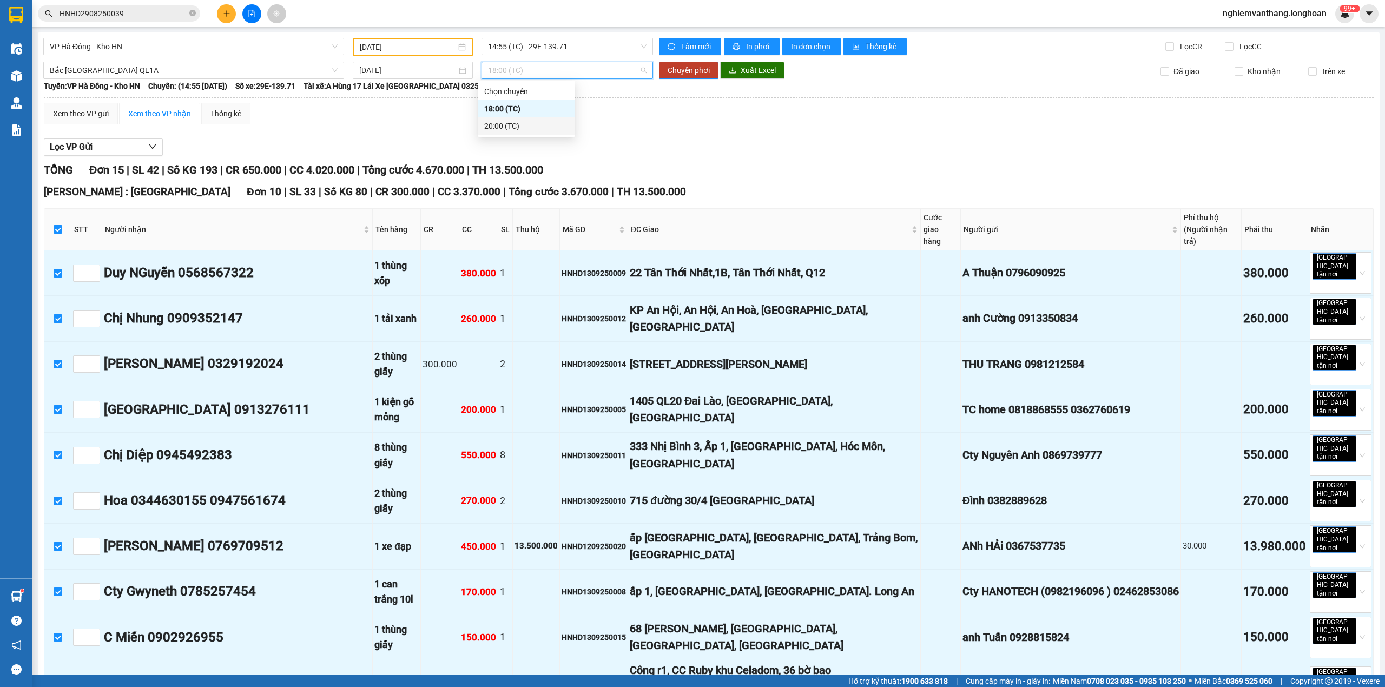
click at [507, 122] on div "20:00 (TC)" at bounding box center [526, 126] width 84 height 12
click at [685, 72] on span "Chuyển phơi" at bounding box center [688, 70] width 42 height 12
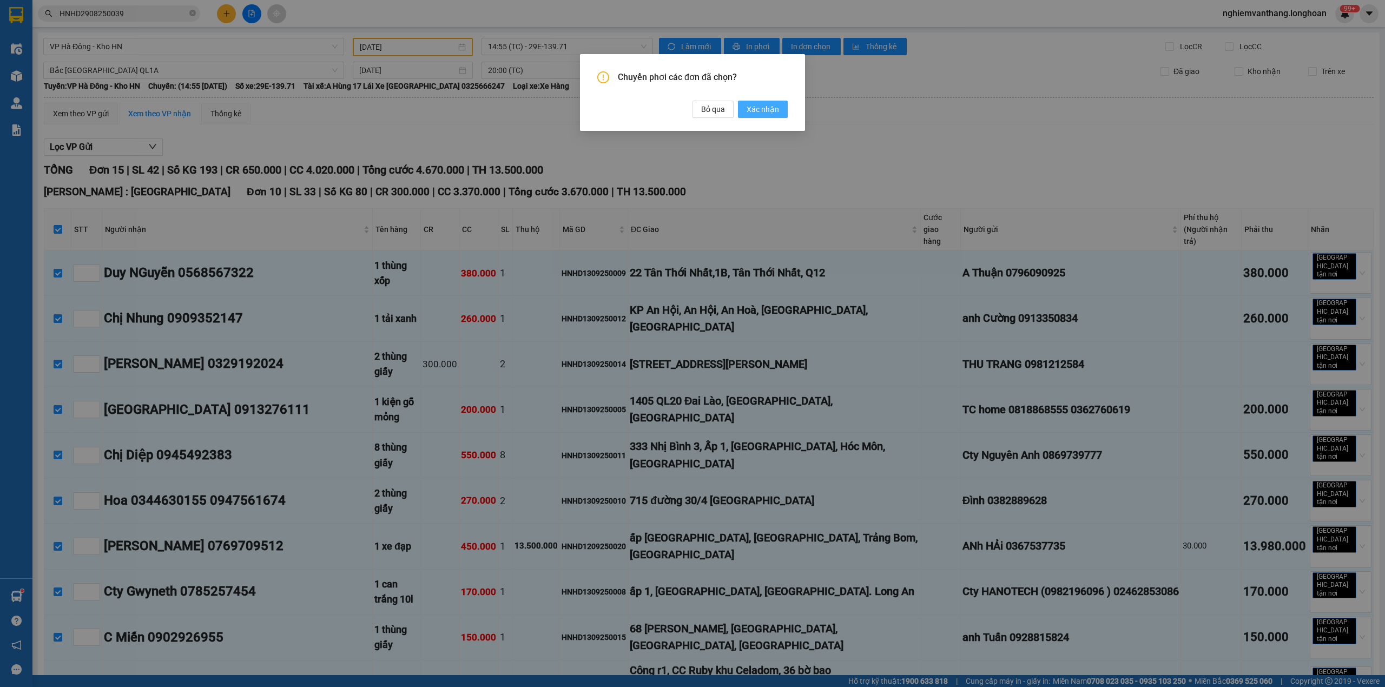
click at [786, 106] on button "Xác nhận" at bounding box center [763, 109] width 50 height 17
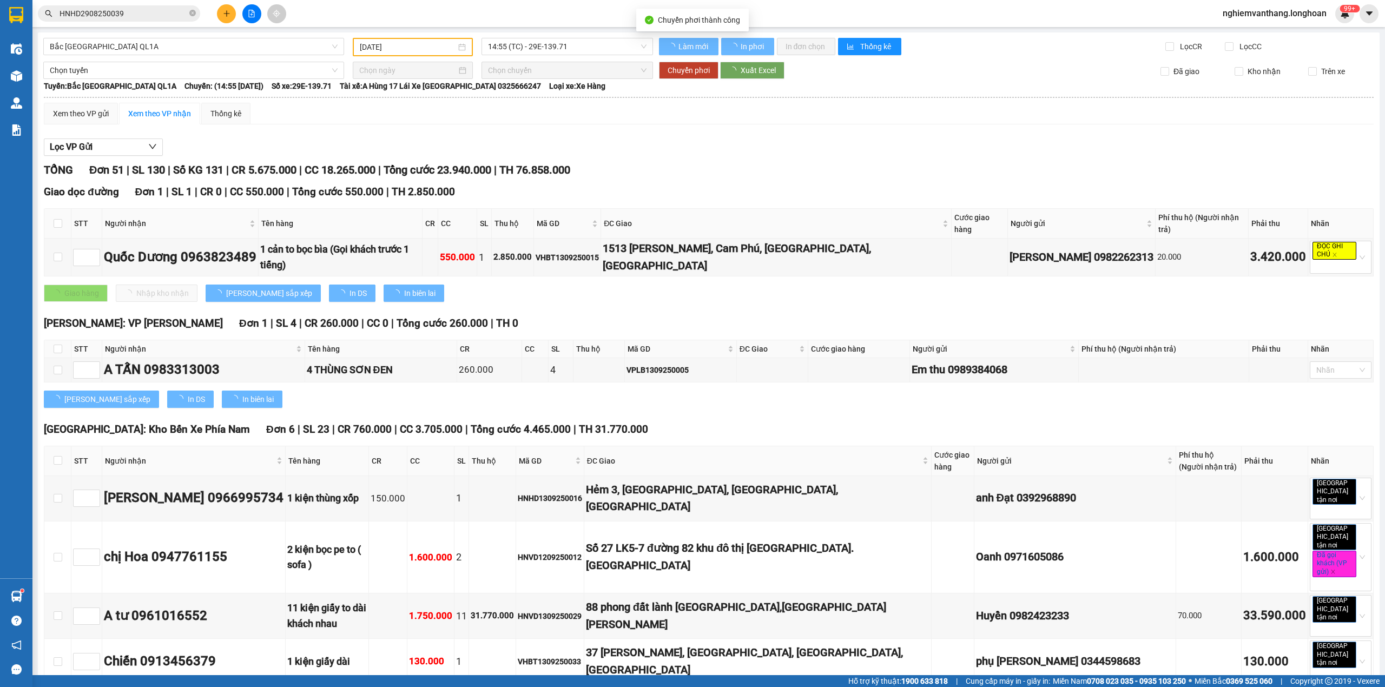
type input "[DATE]"
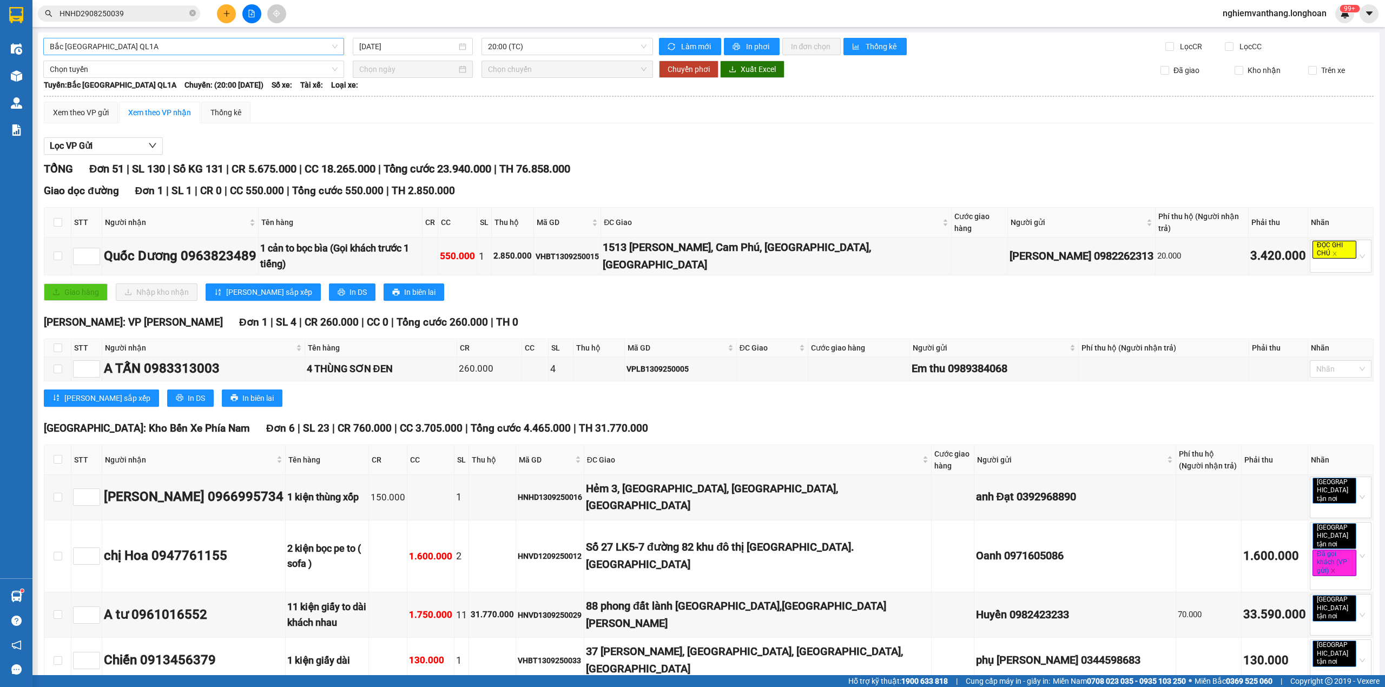
click at [151, 51] on span "Bắc [GEOGRAPHIC_DATA] QL1A" at bounding box center [194, 46] width 288 height 16
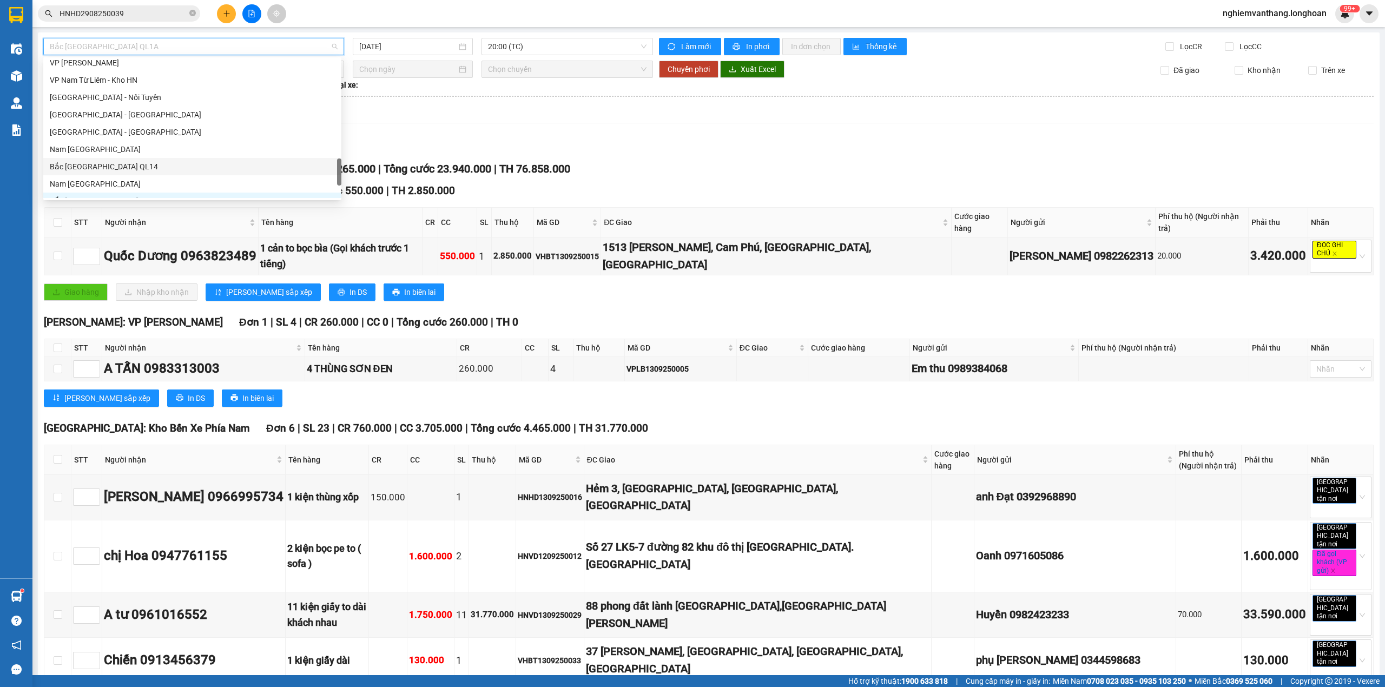
scroll to position [574, 0]
click at [117, 97] on div "VP Hà Đông - Kho HN" at bounding box center [192, 100] width 285 height 12
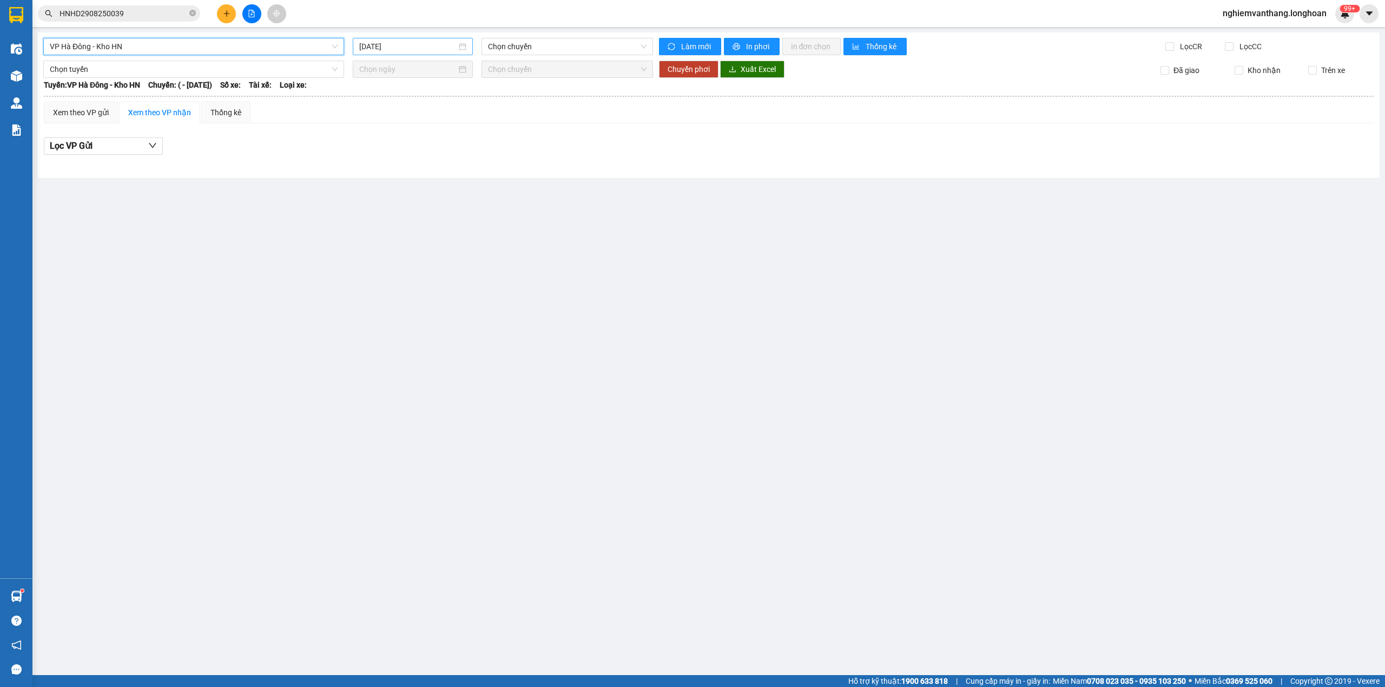
click at [418, 49] on input "[DATE]" at bounding box center [407, 47] width 97 height 12
click at [490, 122] on div "13" at bounding box center [485, 126] width 13 height 13
type input "[DATE]"
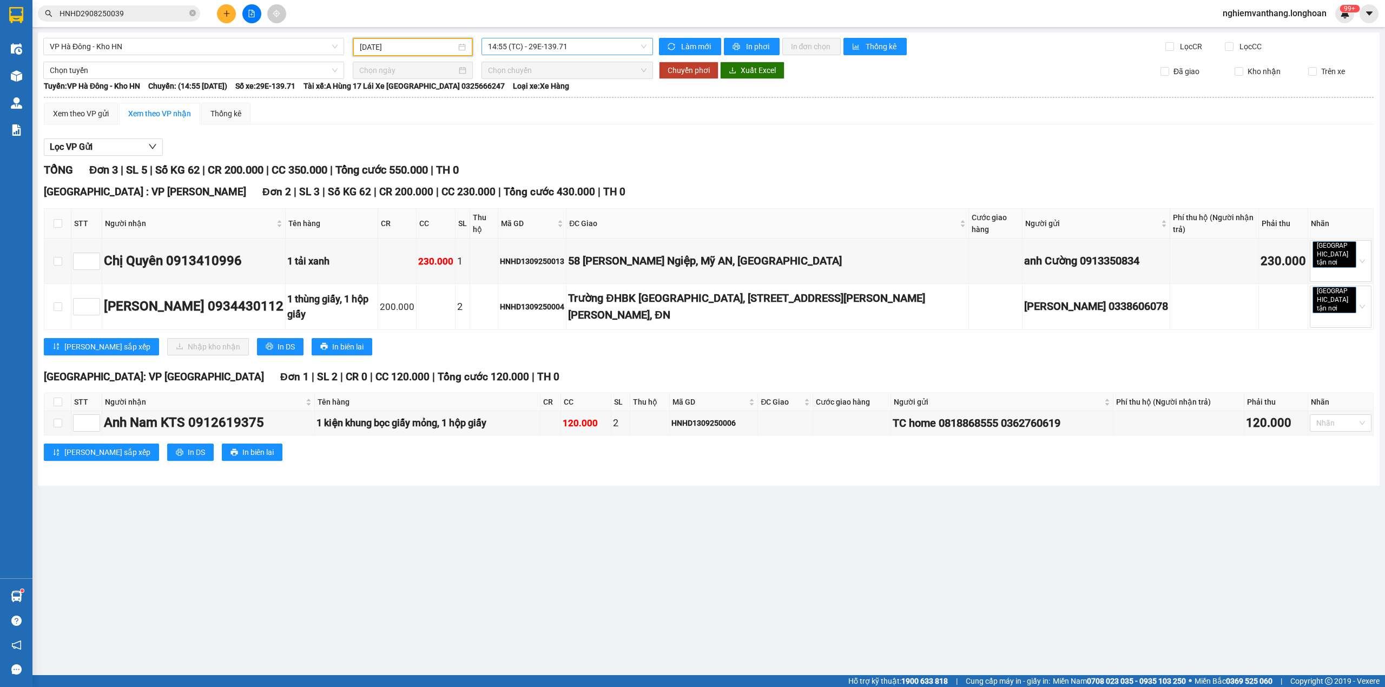
click at [520, 42] on span "14:55 (TC) - 29E-139.71" at bounding box center [567, 46] width 159 height 16
click at [666, 183] on div "TỔNG Đơn 3 | SL 5 | Số KG 62 | CR 200.000 | CC 350.000 | Tổng cước 550.000 | TH…" at bounding box center [708, 318] width 1329 height 313
click at [58, 228] on input "checkbox" at bounding box center [58, 223] width 9 height 9
checkbox input "true"
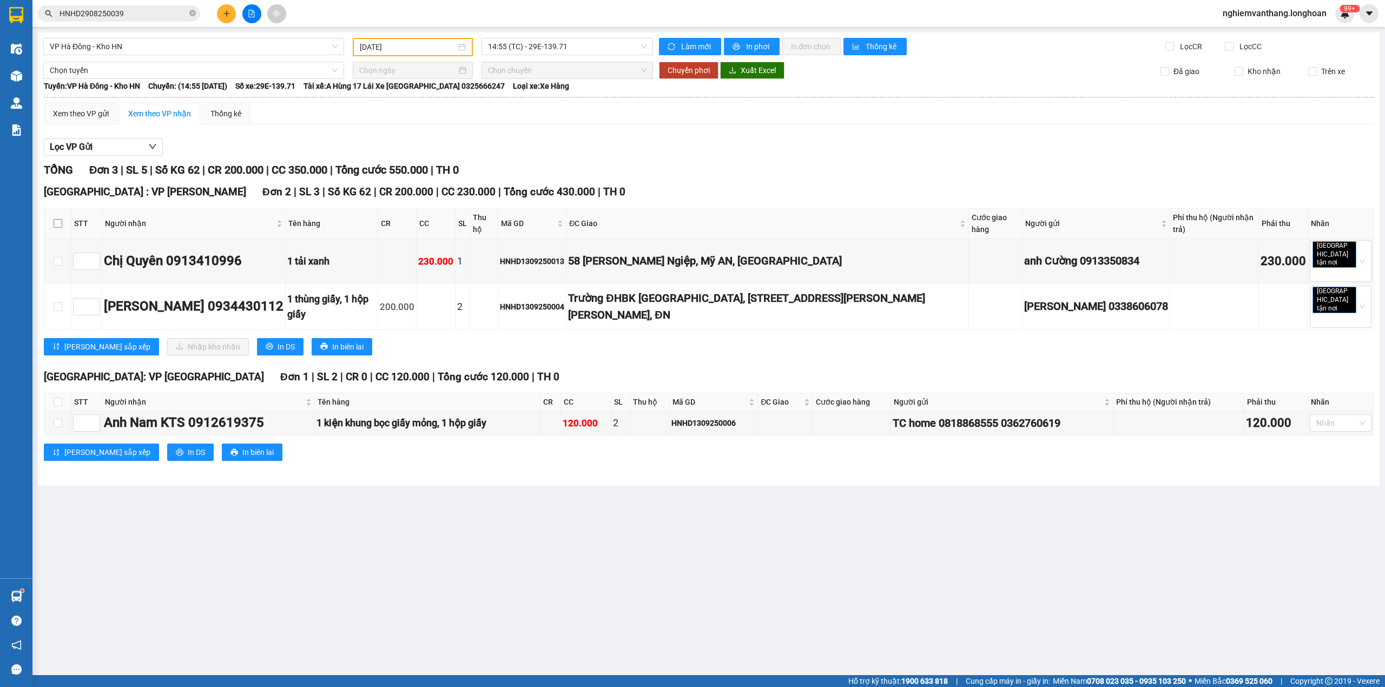
checkbox input "true"
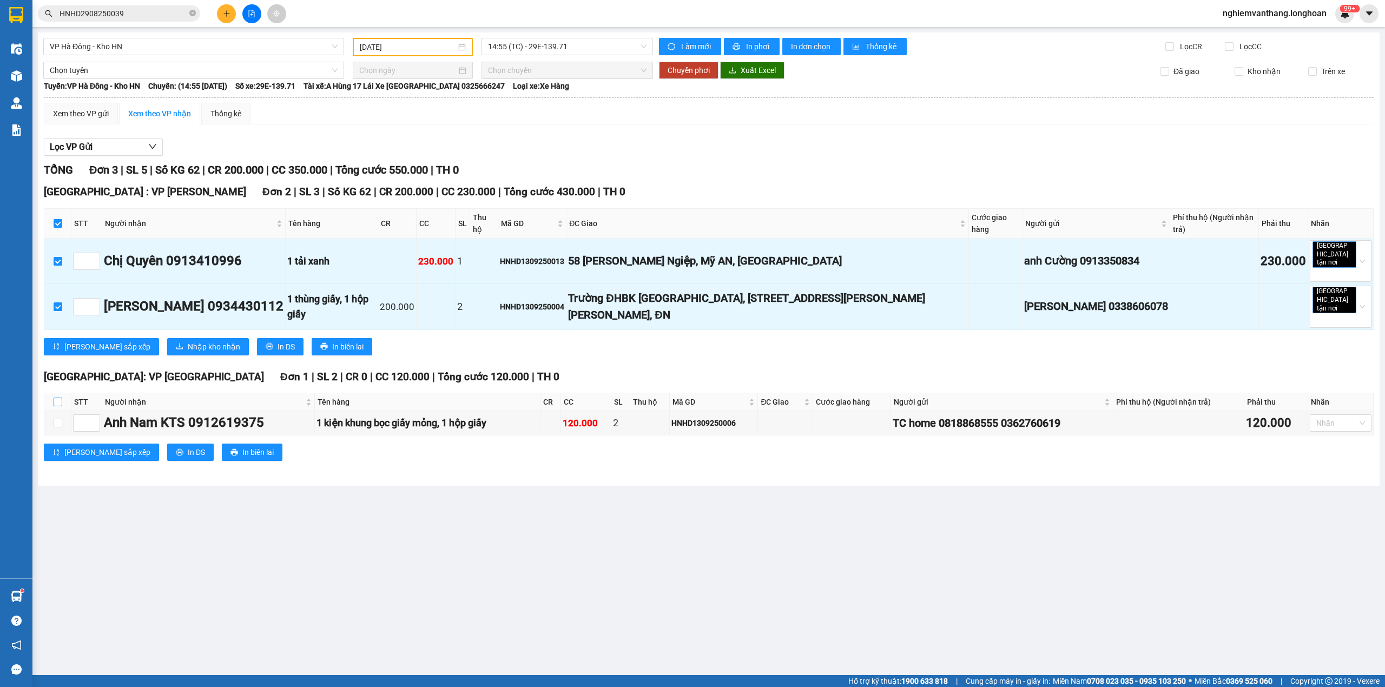
click at [57, 398] on input "checkbox" at bounding box center [58, 402] width 9 height 9
checkbox input "true"
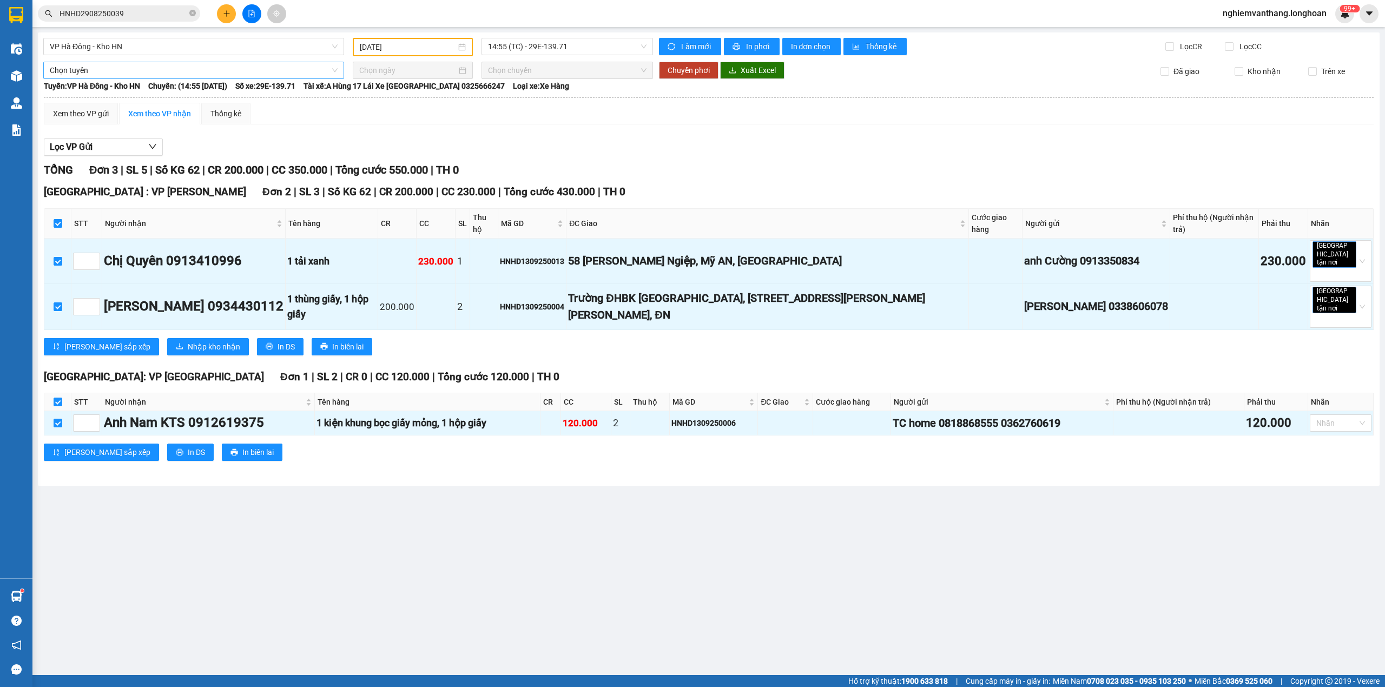
click at [70, 68] on span "Chọn tuyến" at bounding box center [194, 70] width 288 height 16
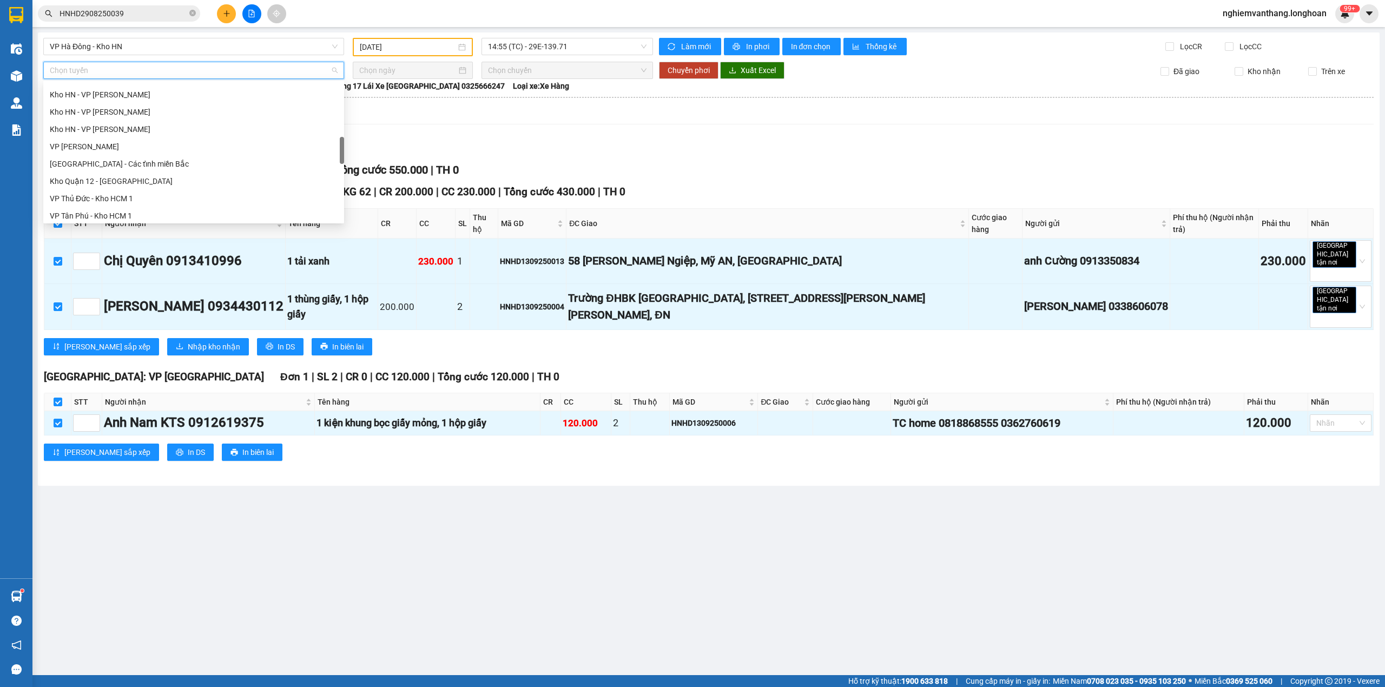
scroll to position [744, 0]
drag, startPoint x: 119, startPoint y: 143, endPoint x: 125, endPoint y: 141, distance: 6.7
click at [121, 141] on div "Bắc [GEOGRAPHIC_DATA] QL1A" at bounding box center [194, 143] width 288 height 12
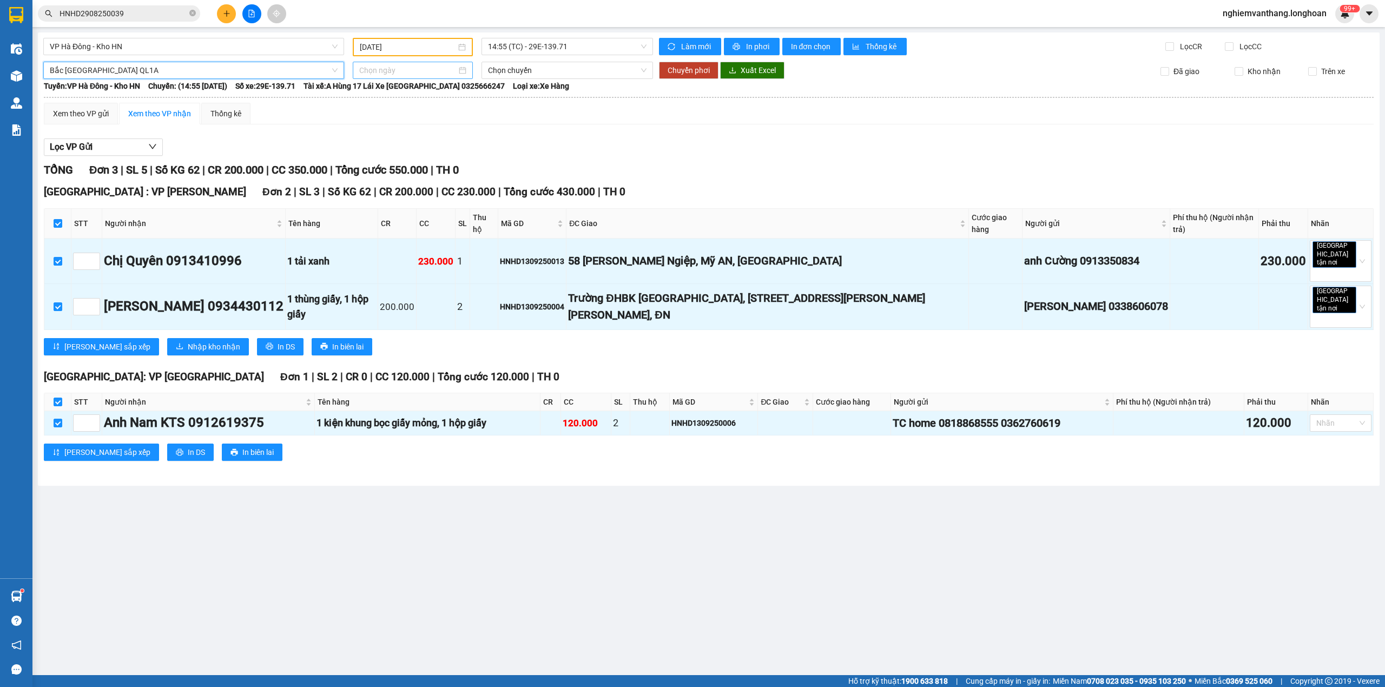
click at [375, 71] on input at bounding box center [407, 70] width 97 height 12
type input "[DATE]"
click at [366, 163] on div "14" at bounding box center [368, 164] width 13 height 13
type input "[DATE]"
click at [520, 70] on span "18:00 (TC)" at bounding box center [567, 70] width 159 height 16
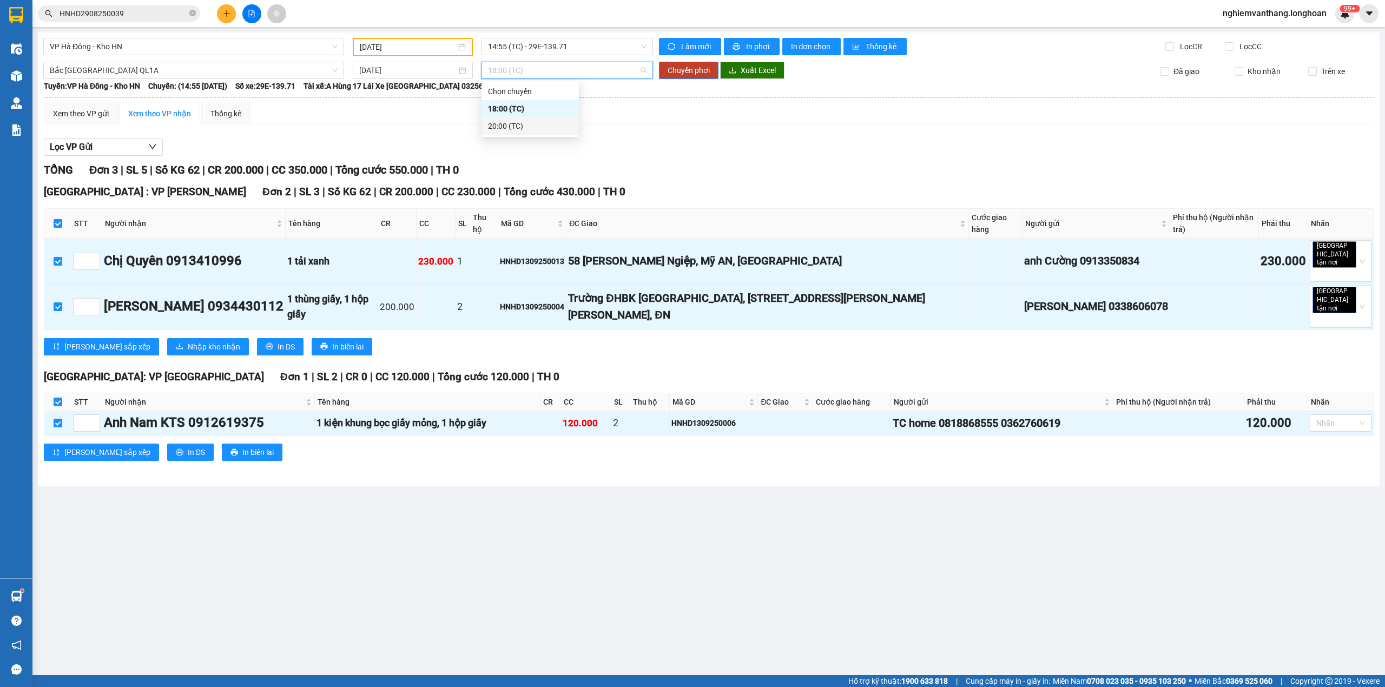
click at [503, 128] on div "20:00 (TC)" at bounding box center [530, 126] width 84 height 12
click at [530, 72] on span "20:00 (TC)" at bounding box center [567, 70] width 159 height 16
click at [514, 113] on div "18:00 (TC)" at bounding box center [530, 109] width 84 height 12
click at [691, 71] on span "Chuyển phơi" at bounding box center [688, 70] width 42 height 12
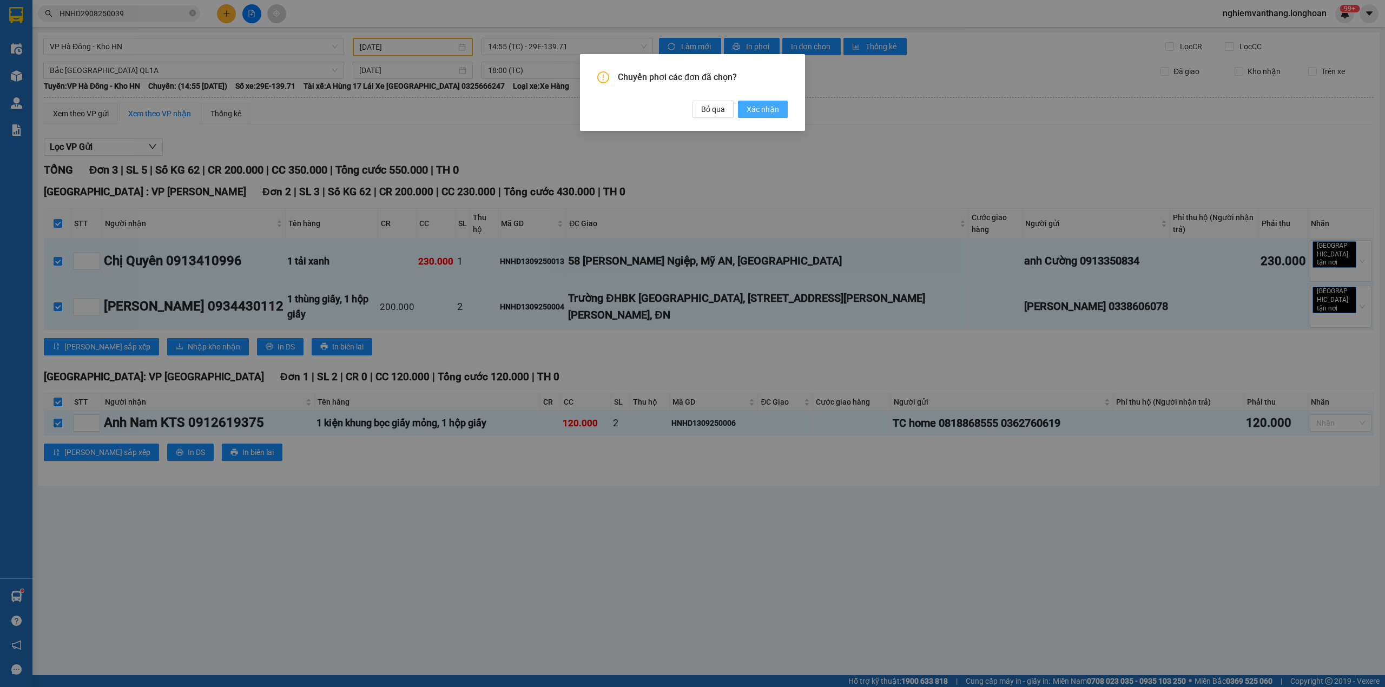
click at [756, 109] on span "Xác nhận" at bounding box center [762, 109] width 32 height 12
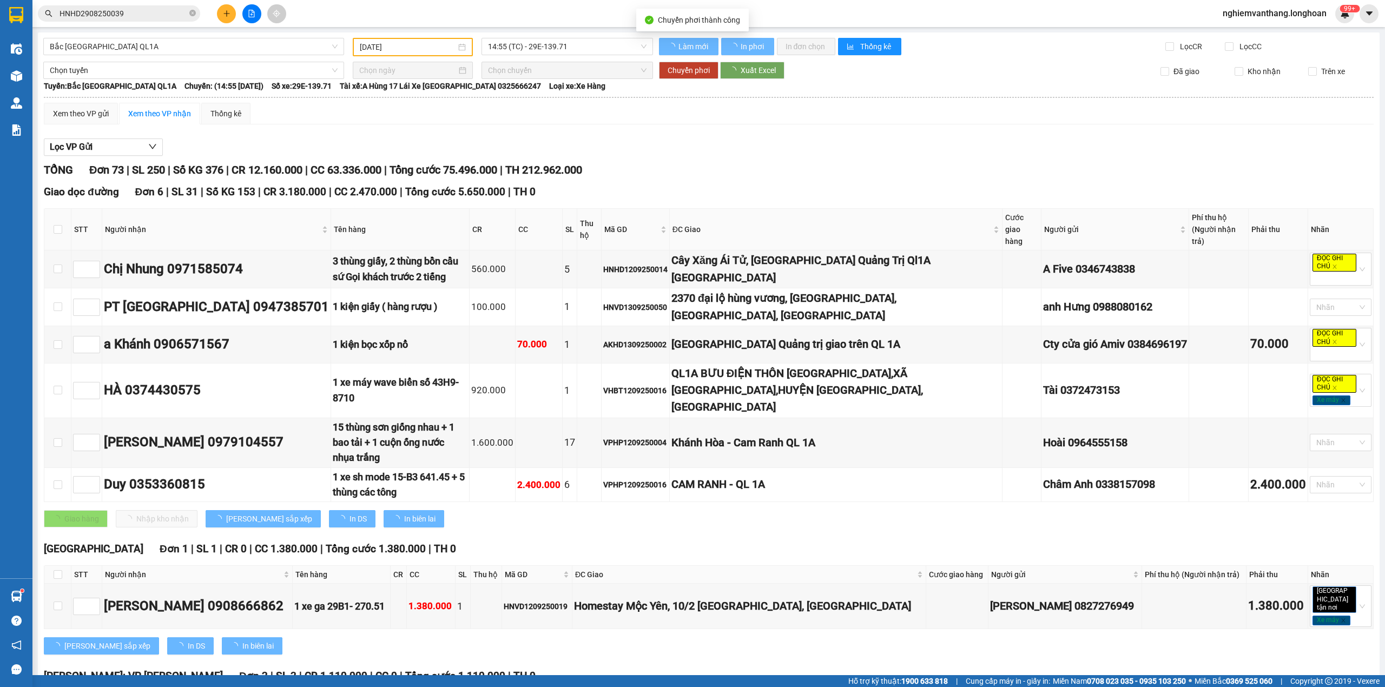
type input "[DATE]"
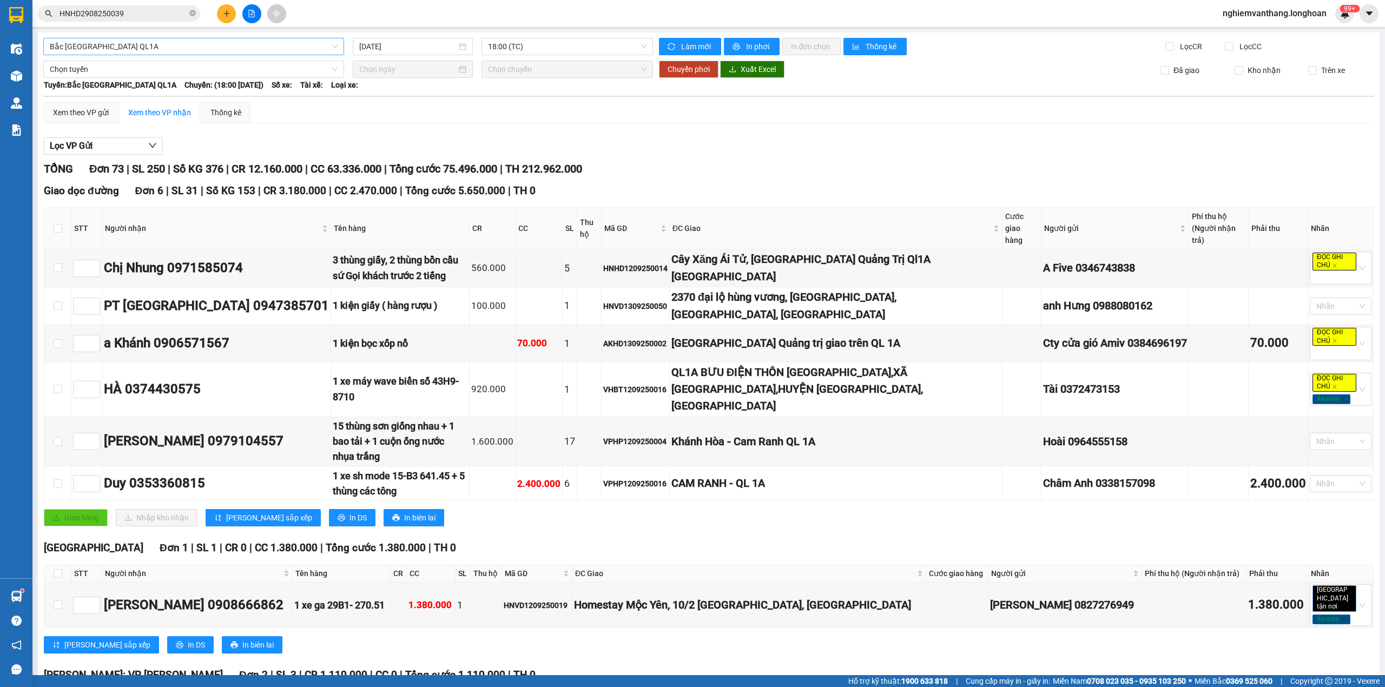
click at [133, 49] on span "Bắc [GEOGRAPHIC_DATA] QL1A" at bounding box center [194, 46] width 288 height 16
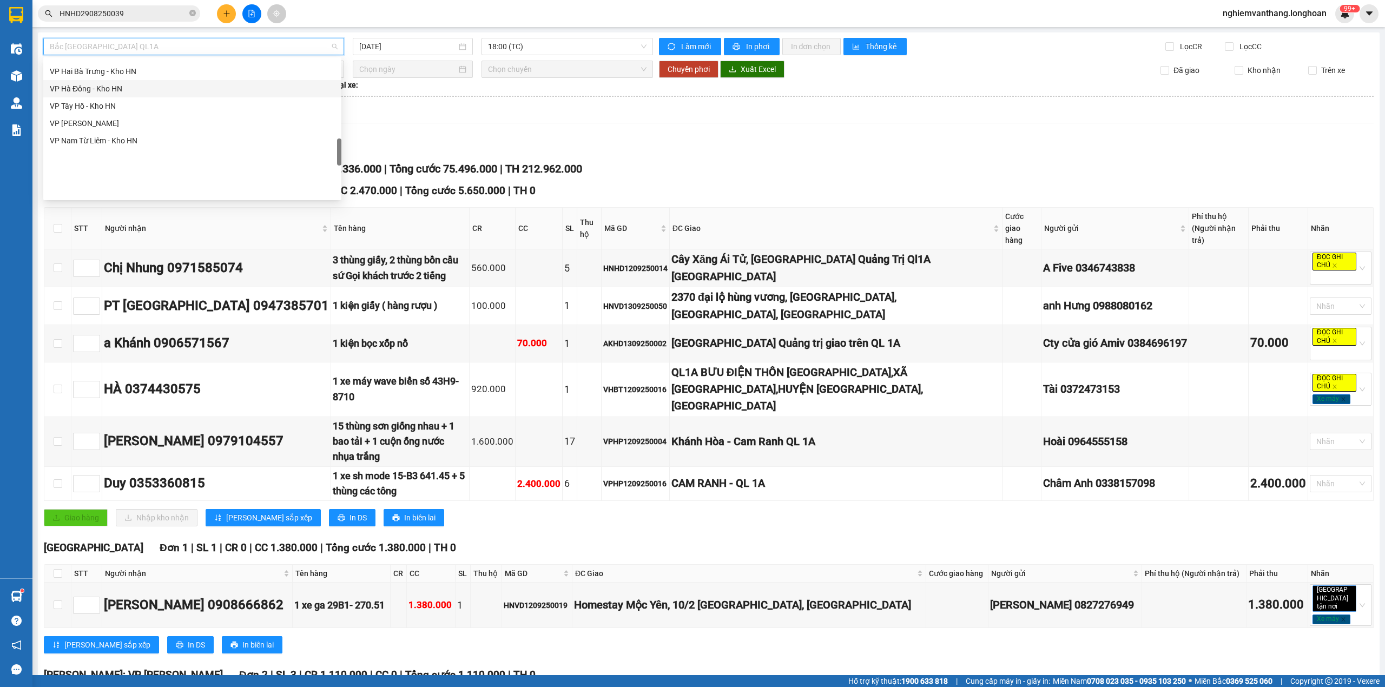
scroll to position [513, 0]
click at [102, 159] on div "VP Hà Đông - Kho HN" at bounding box center [192, 161] width 285 height 12
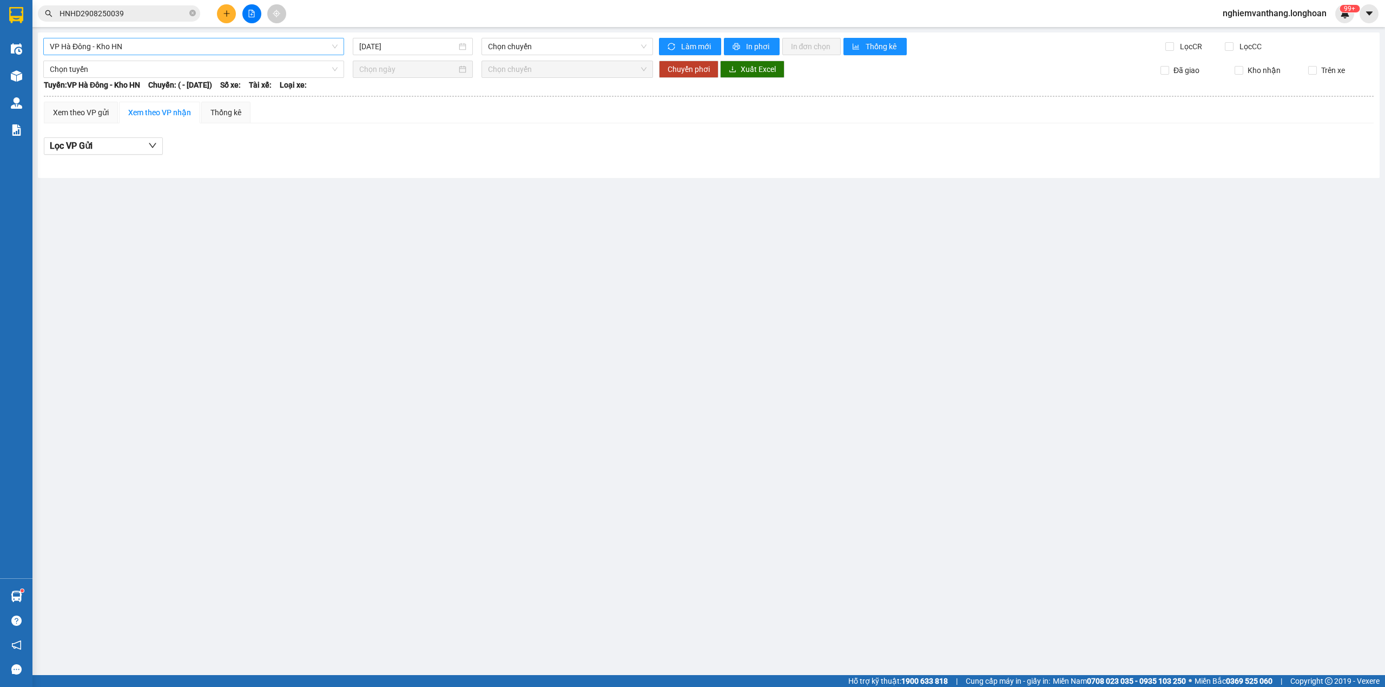
drag, startPoint x: 109, startPoint y: 55, endPoint x: 123, endPoint y: 52, distance: 14.9
click at [110, 55] on div "VP [GEOGRAPHIC_DATA] - Kho HN [DATE] Chọn chuyến Làm mới In phơi In đơn chọn Th…" at bounding box center [708, 104] width 1341 height 145
click at [375, 50] on input "[DATE]" at bounding box center [407, 47] width 97 height 12
click at [482, 122] on div "13" at bounding box center [485, 126] width 13 height 13
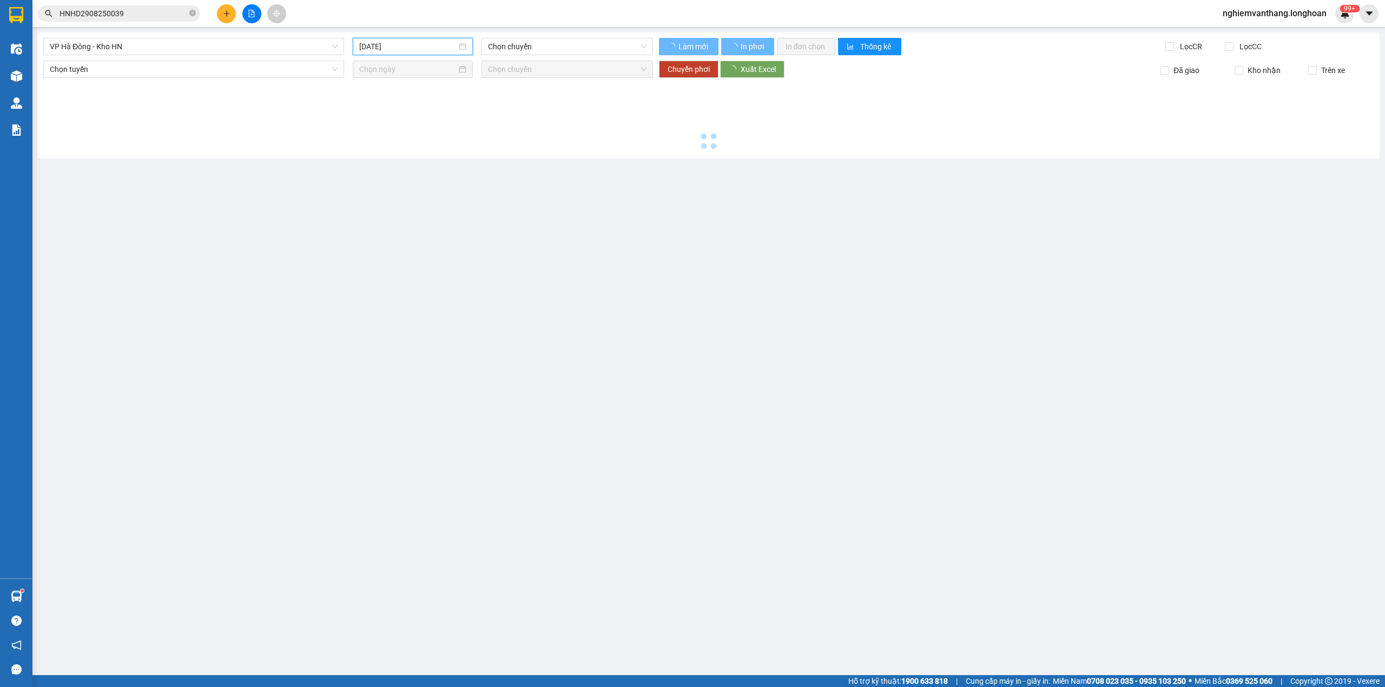
type input "[DATE]"
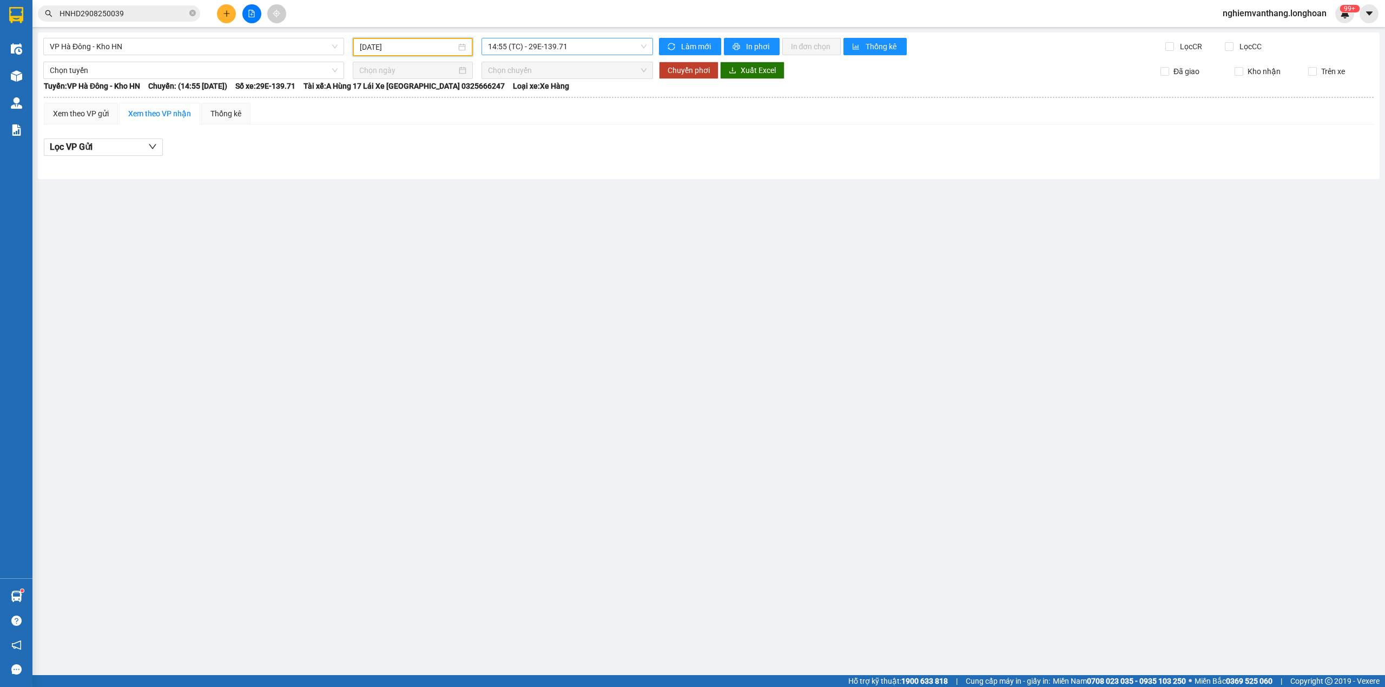
click at [528, 52] on div "VP [GEOGRAPHIC_DATA] - Kho HN [DATE] 14:55 (TC) - 29E-139.71 Làm mới In phơi In…" at bounding box center [708, 105] width 1341 height 147
click at [530, 51] on span "14:55 (TC) - 29E-139.71" at bounding box center [567, 46] width 159 height 16
click at [538, 104] on div "19:45 (TC) - 29E-139.71" at bounding box center [530, 103] width 84 height 12
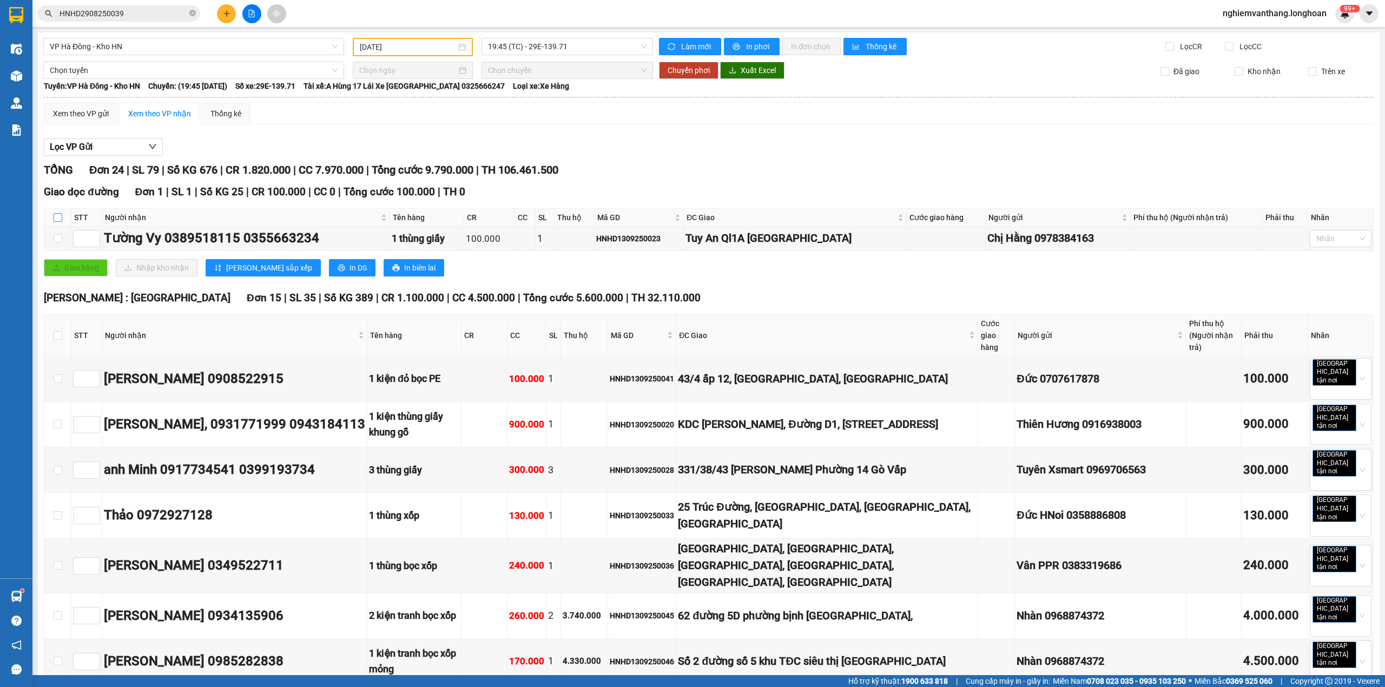
click at [55, 217] on input "checkbox" at bounding box center [58, 217] width 9 height 9
checkbox input "true"
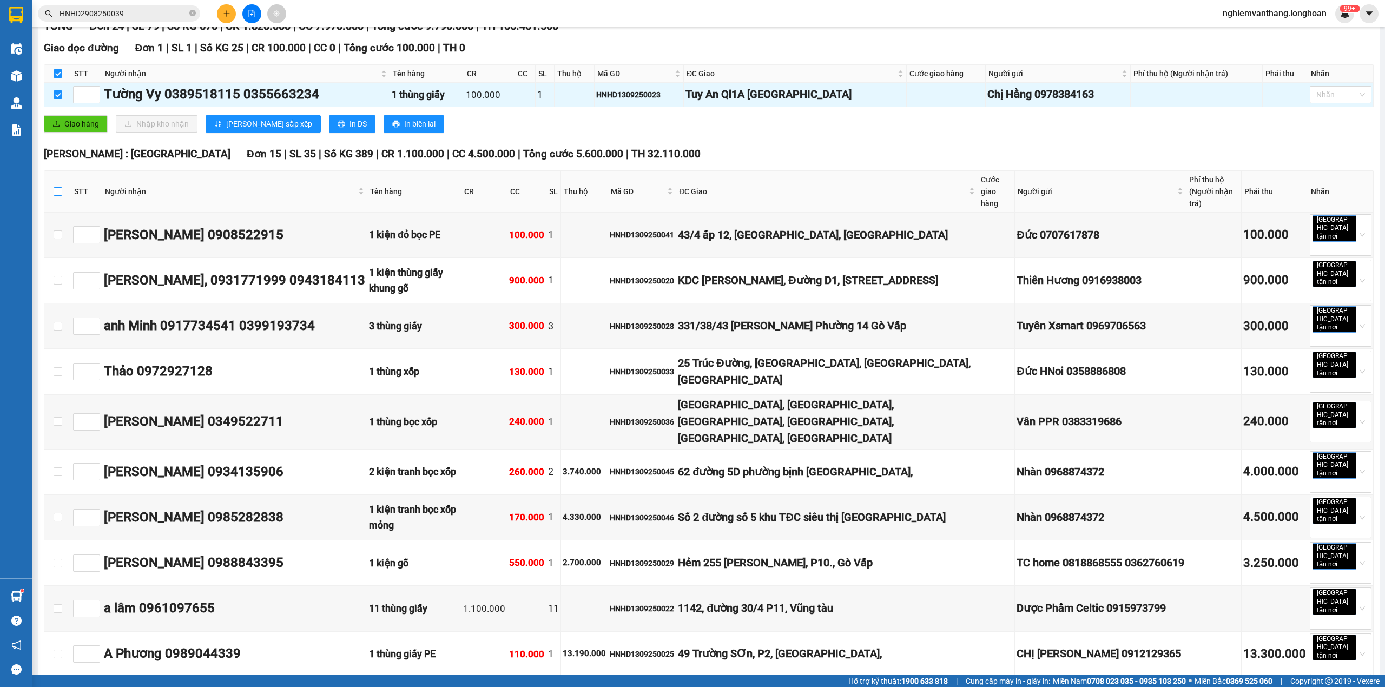
click at [55, 187] on input "checkbox" at bounding box center [58, 191] width 9 height 9
checkbox input "true"
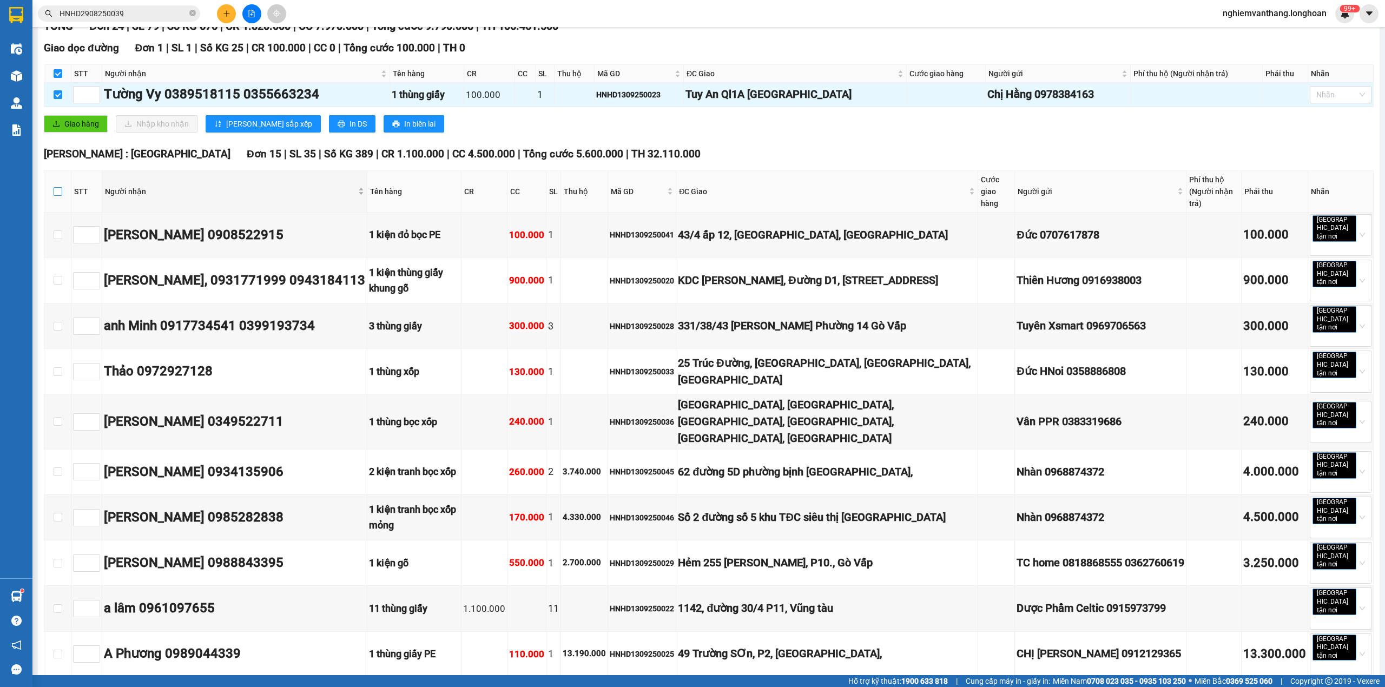
checkbox input "true"
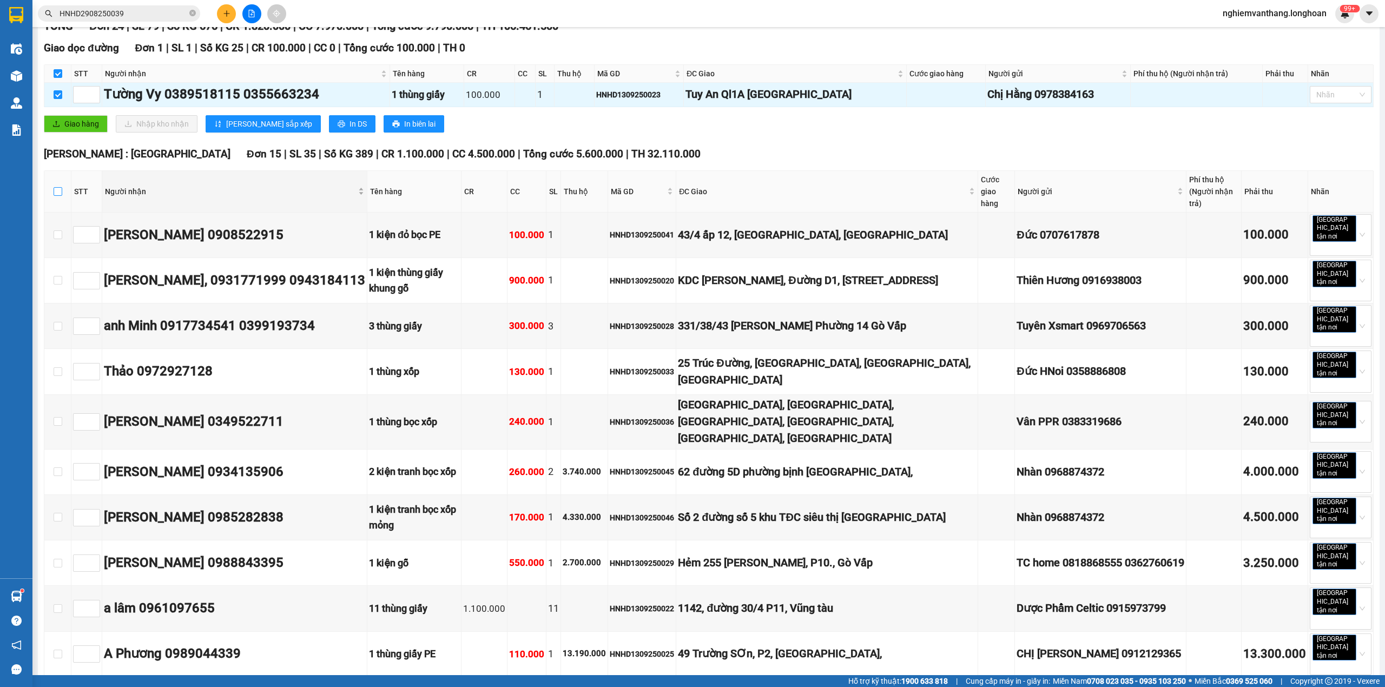
checkbox input "true"
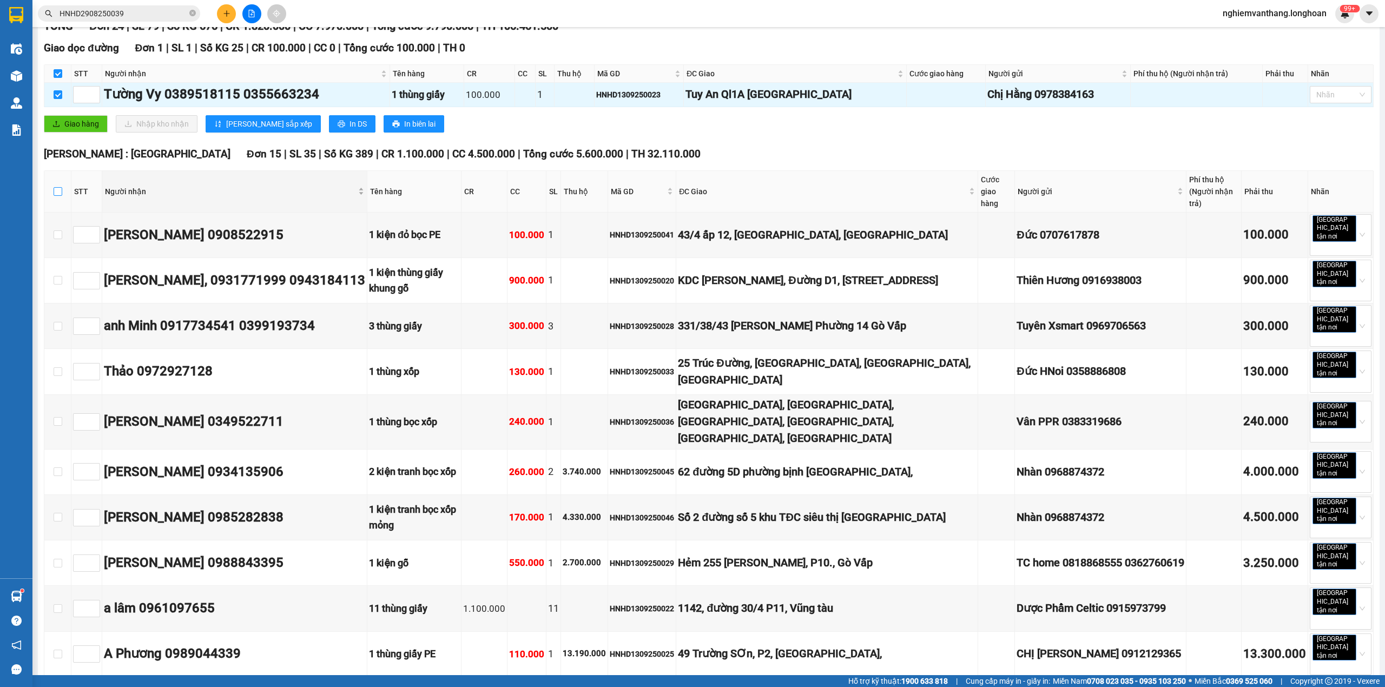
checkbox input "true"
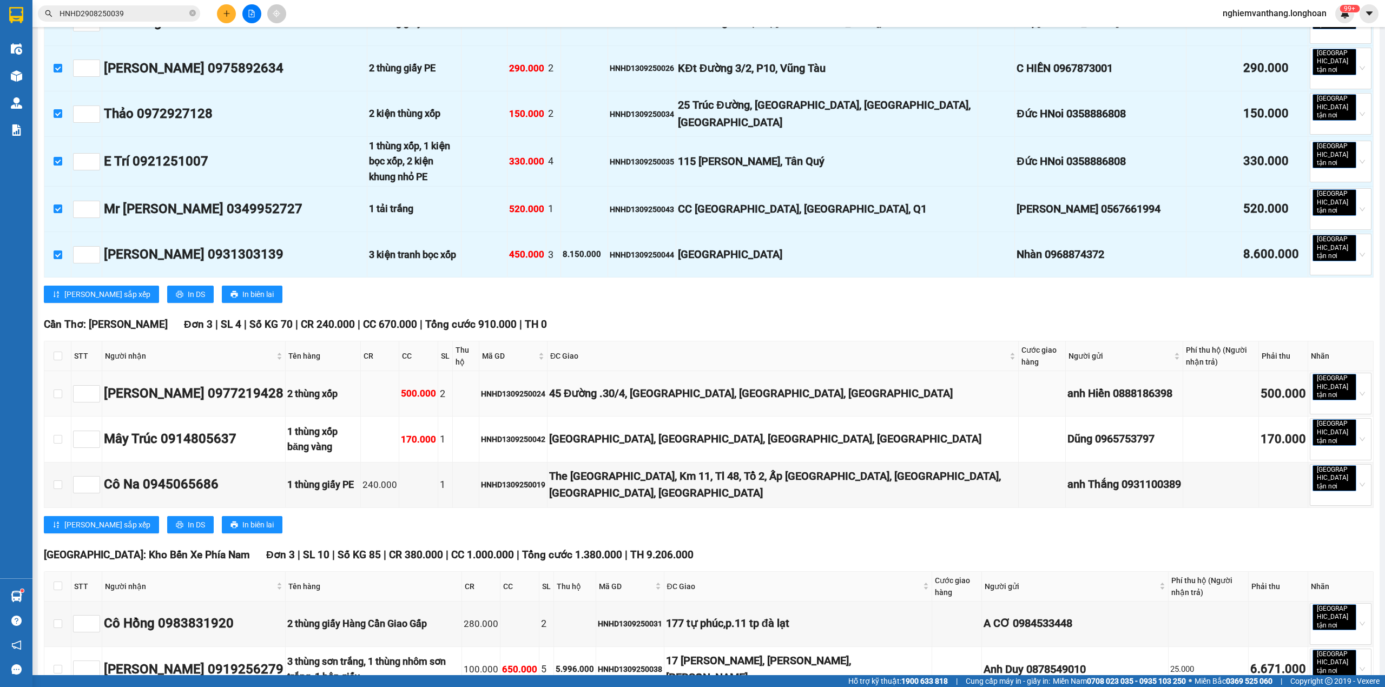
scroll to position [793, 0]
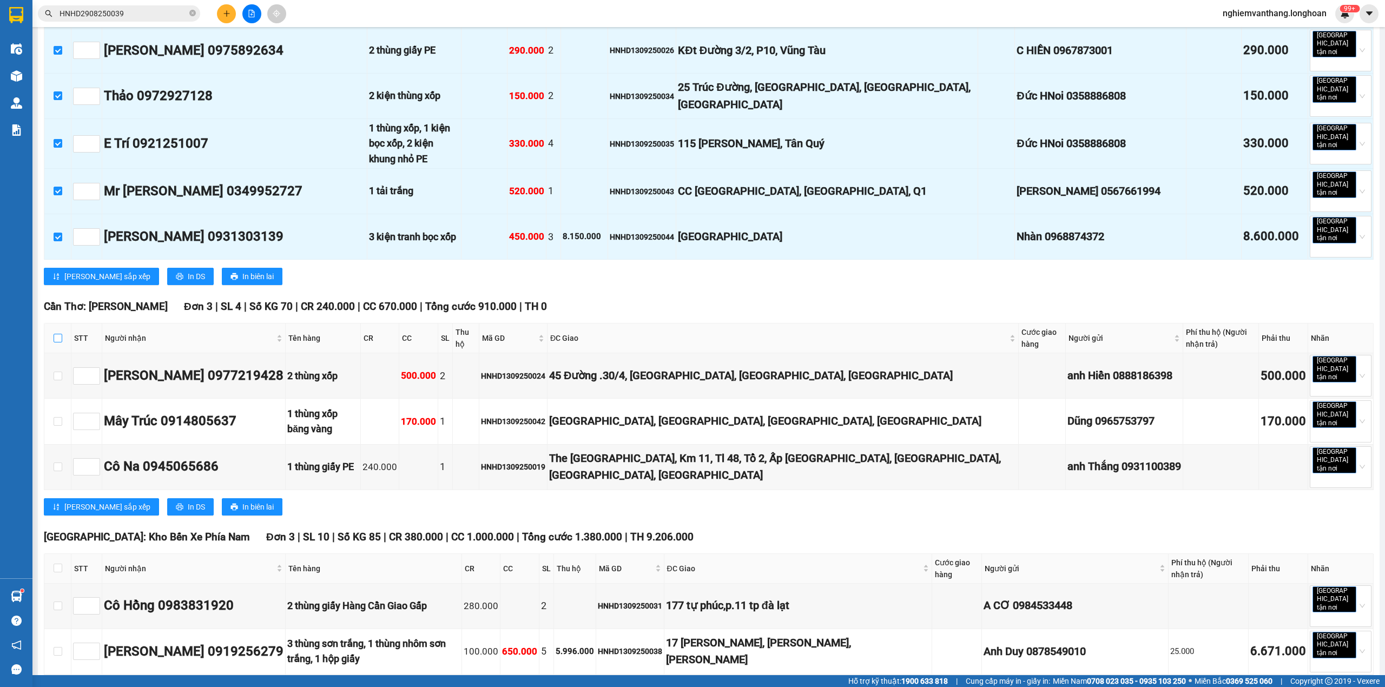
click at [59, 334] on input "checkbox" at bounding box center [58, 338] width 9 height 9
checkbox input "true"
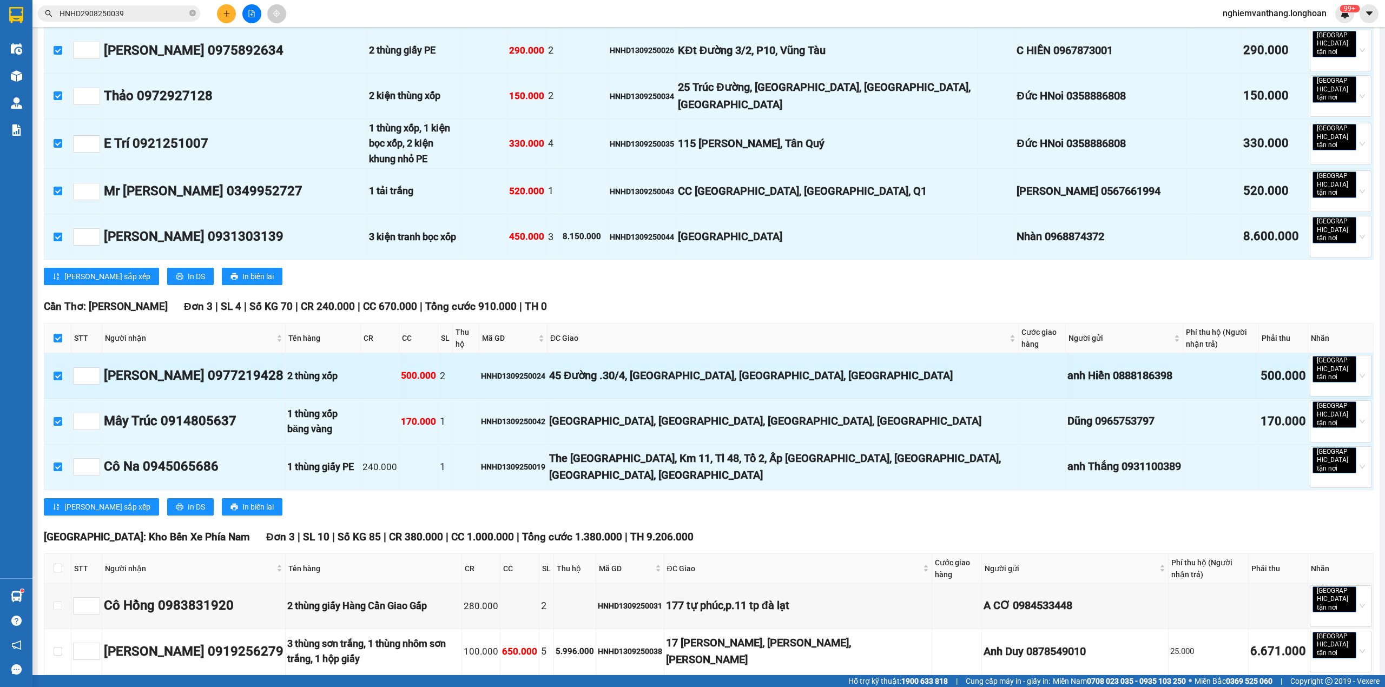
checkbox input "true"
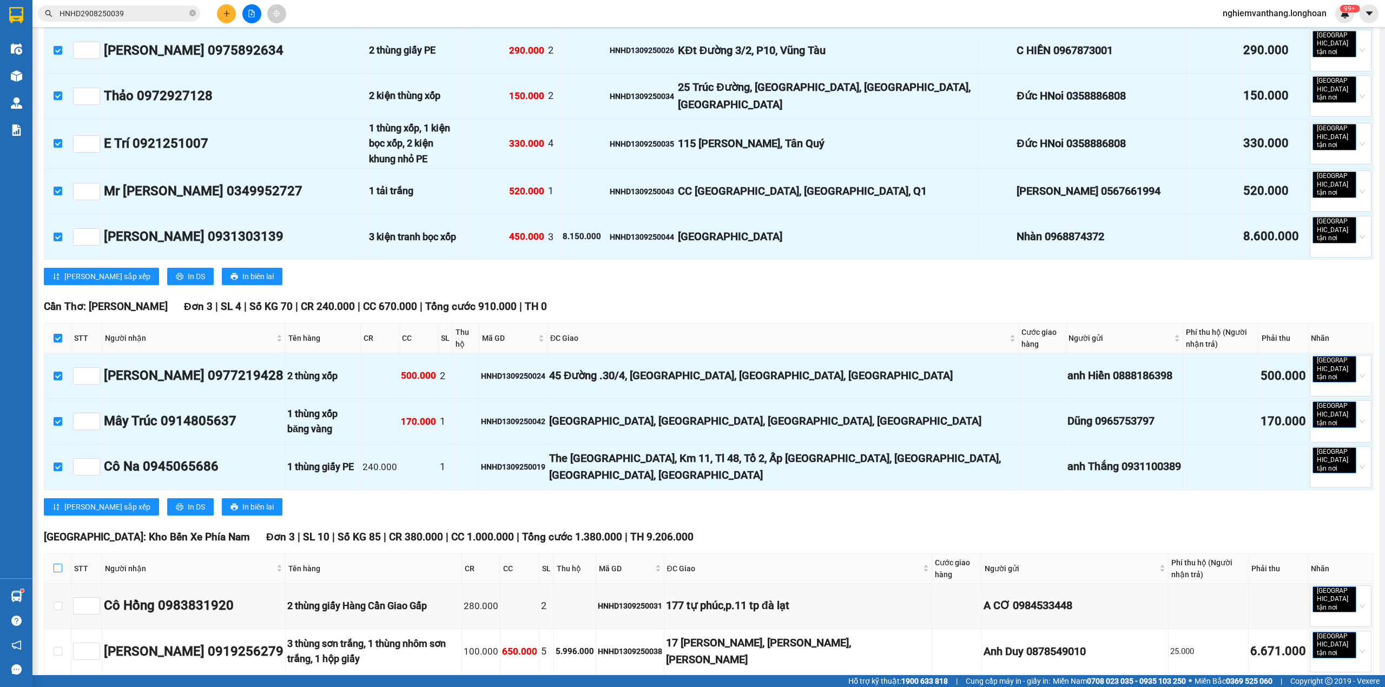
click at [54, 564] on input "checkbox" at bounding box center [58, 568] width 9 height 9
checkbox input "true"
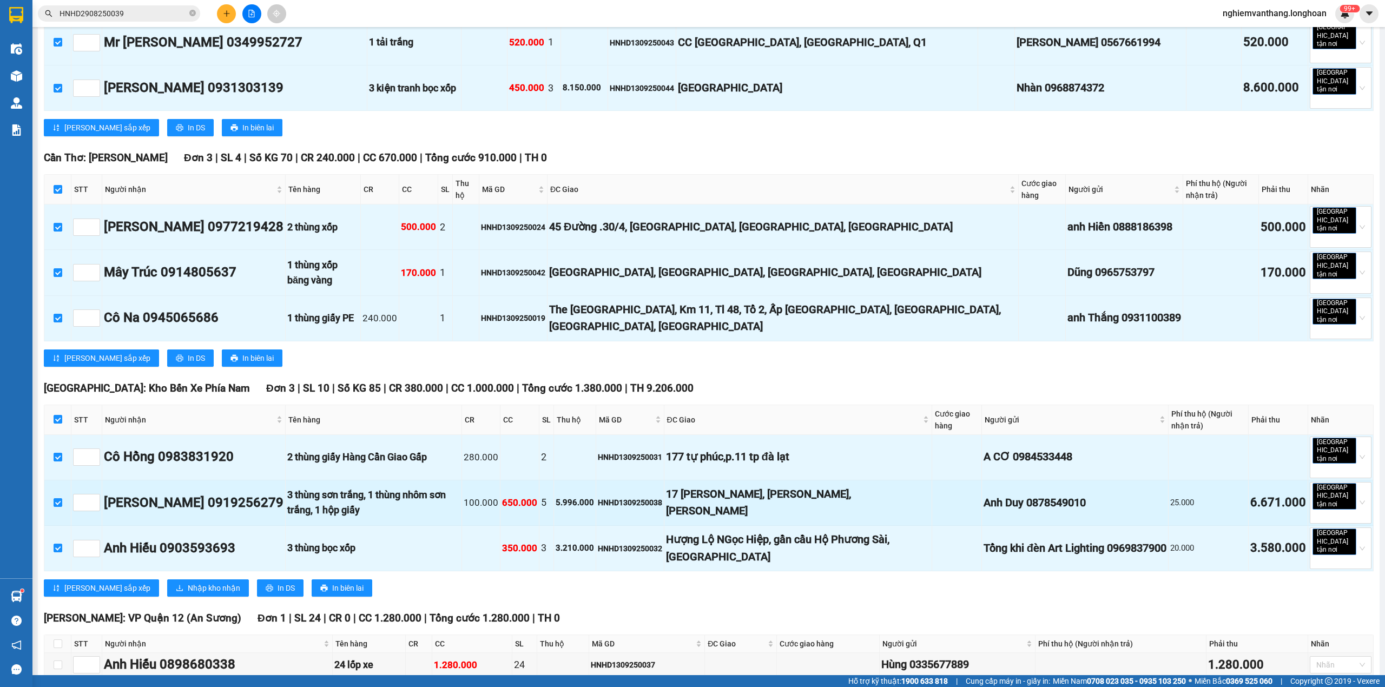
scroll to position [945, 0]
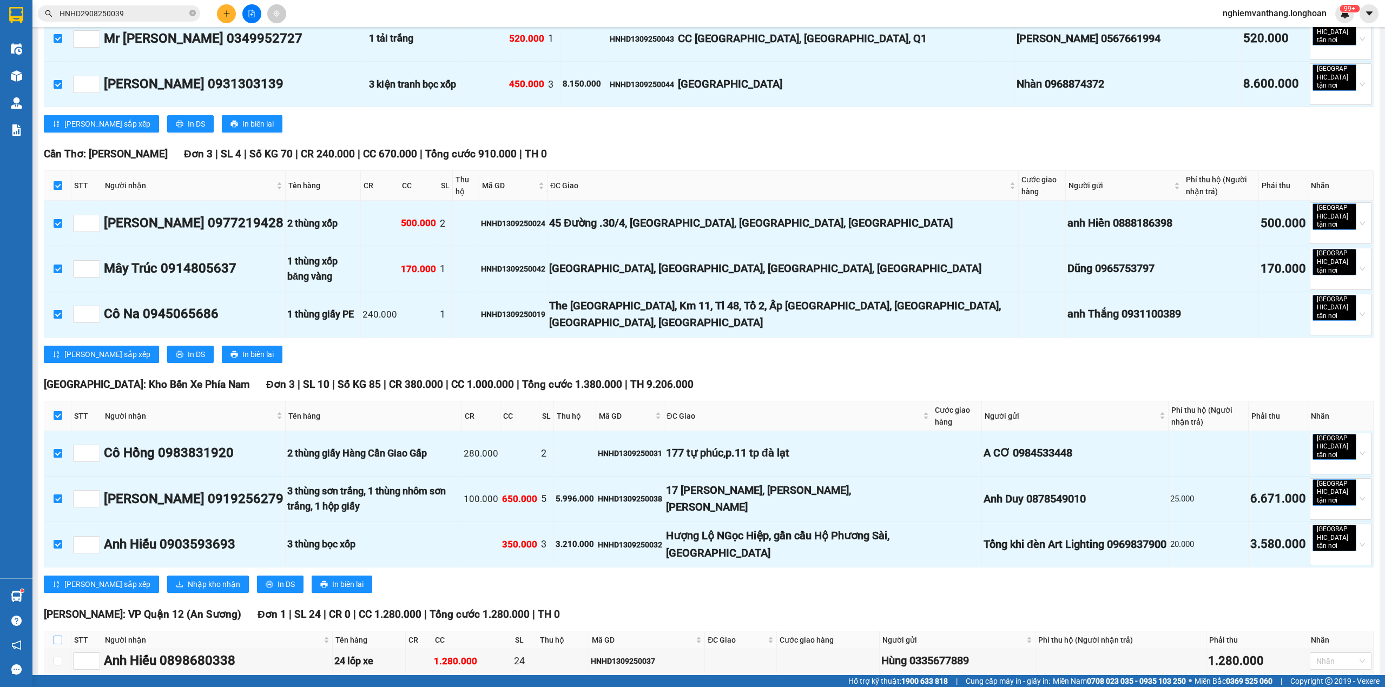
click at [57, 636] on input "checkbox" at bounding box center [58, 640] width 9 height 9
checkbox input "true"
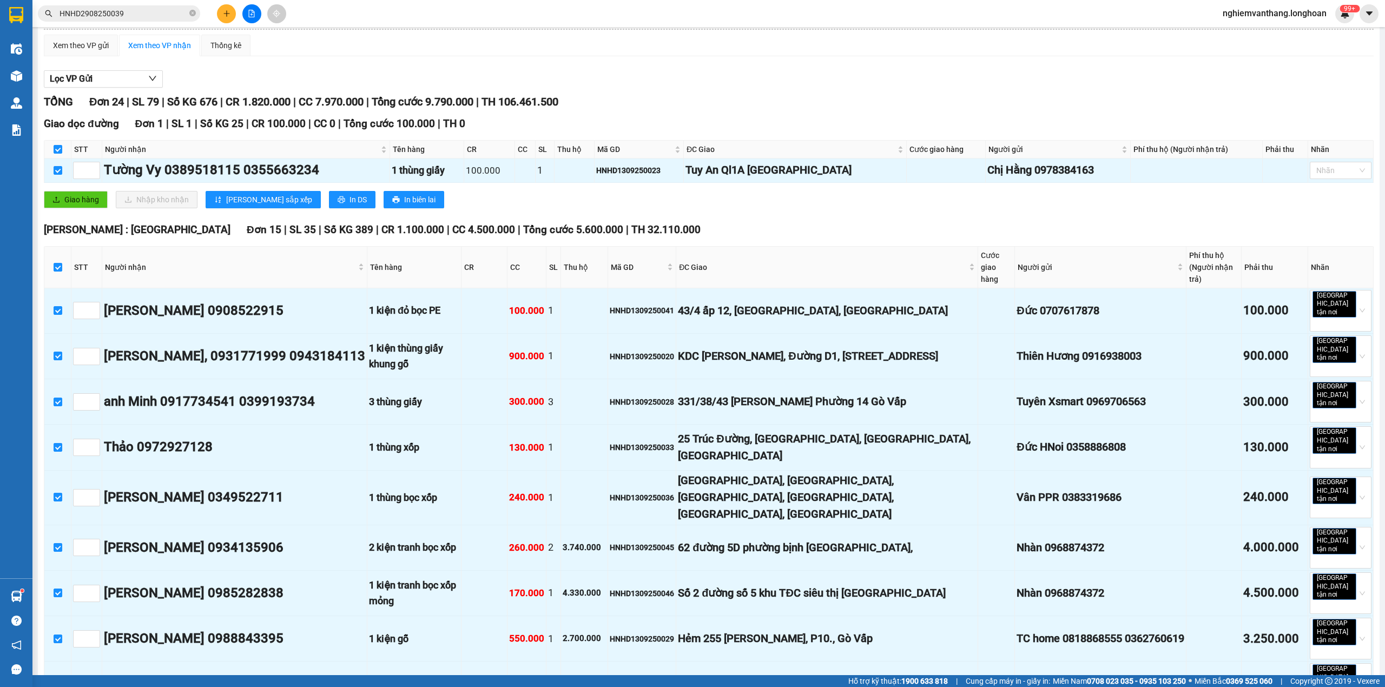
scroll to position [0, 0]
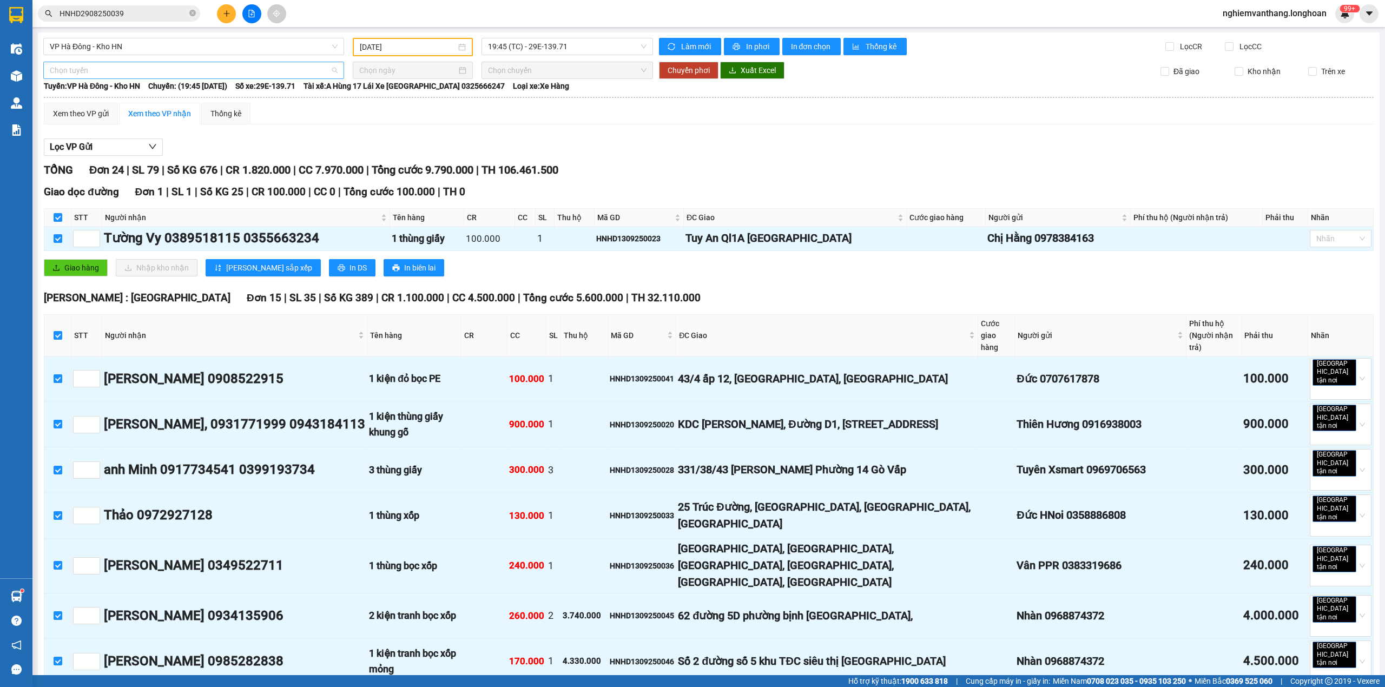
click at [81, 63] on span "Chọn tuyến" at bounding box center [194, 70] width 288 height 16
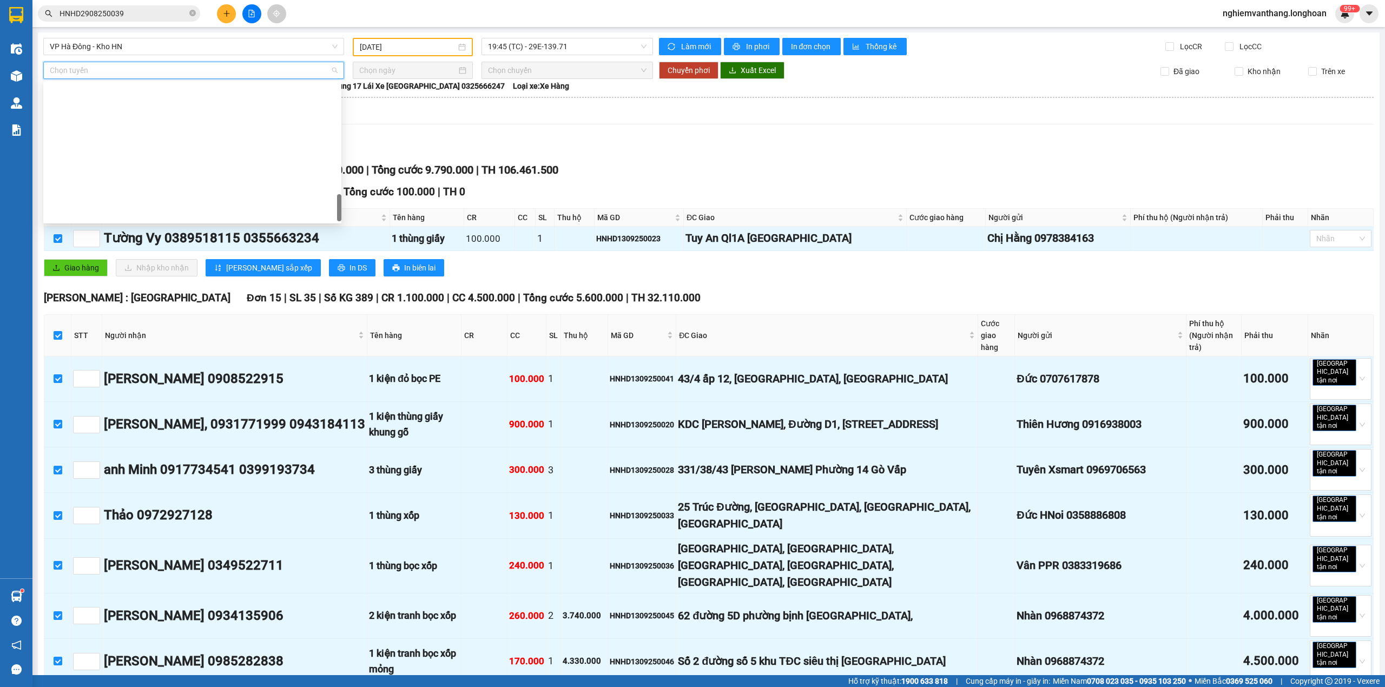
scroll to position [744, 0]
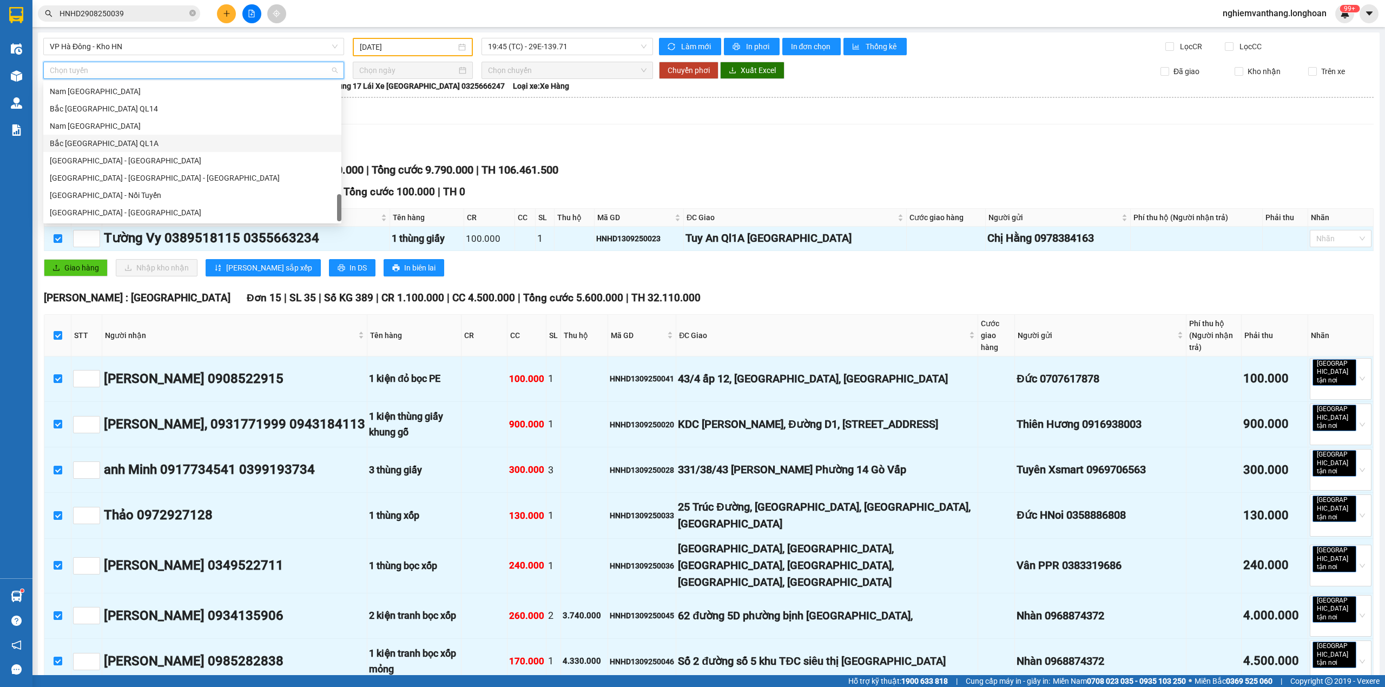
drag, startPoint x: 95, startPoint y: 140, endPoint x: 124, endPoint y: 139, distance: 29.2
click at [98, 138] on div "Bắc [GEOGRAPHIC_DATA] QL1A" at bounding box center [192, 143] width 285 height 12
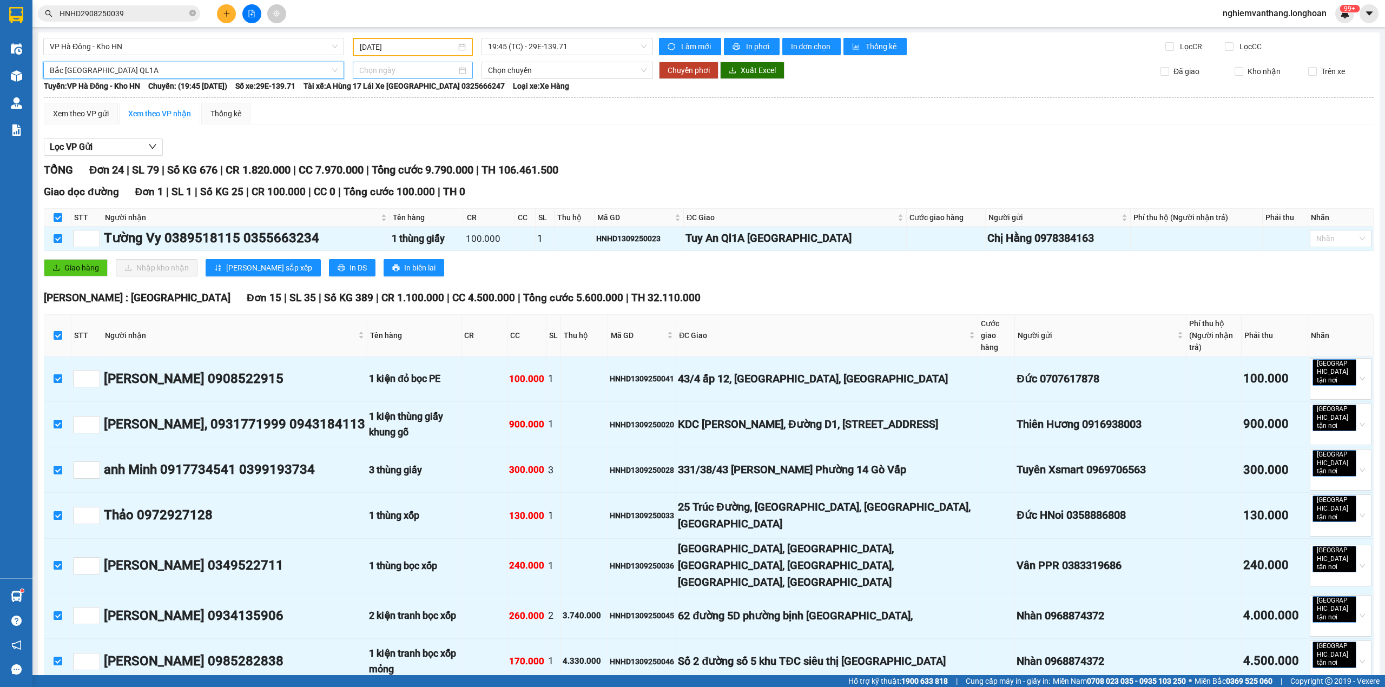
click at [370, 65] on input at bounding box center [407, 70] width 97 height 12
type input "[DATE]"
click at [366, 166] on div "14" at bounding box center [366, 164] width 13 height 13
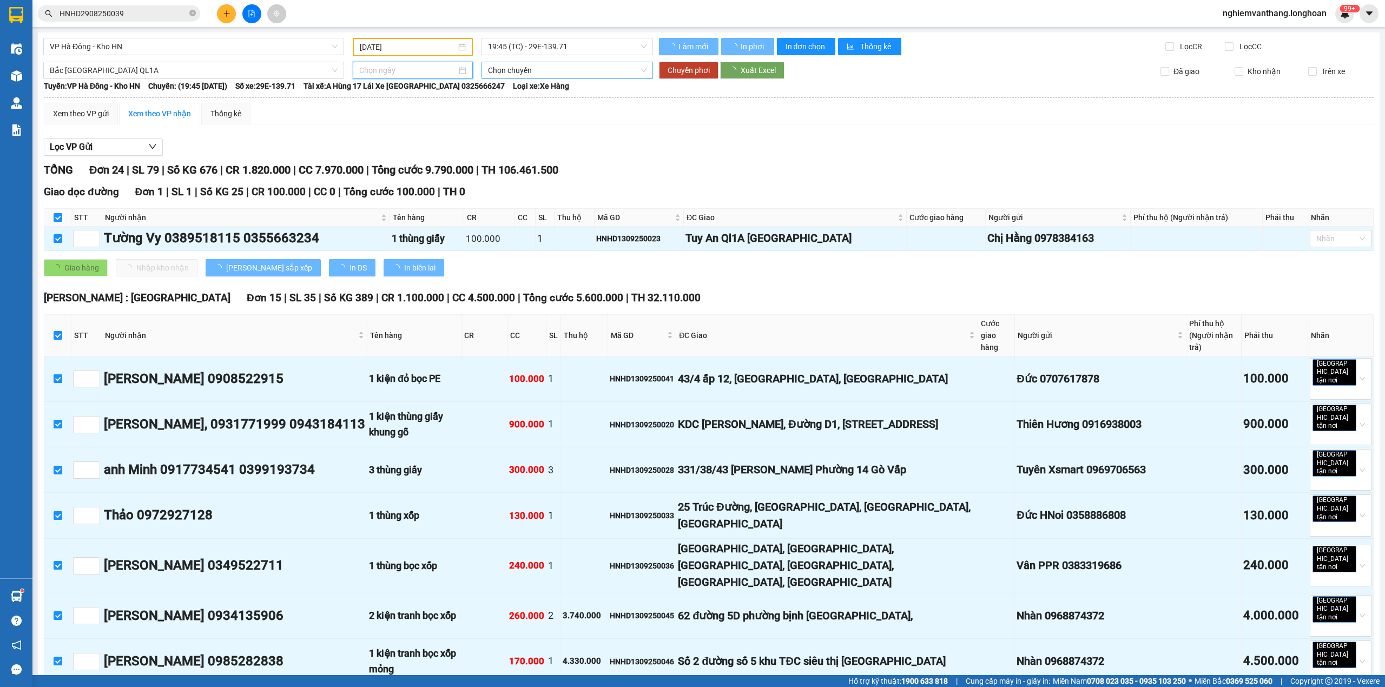
type input "[DATE]"
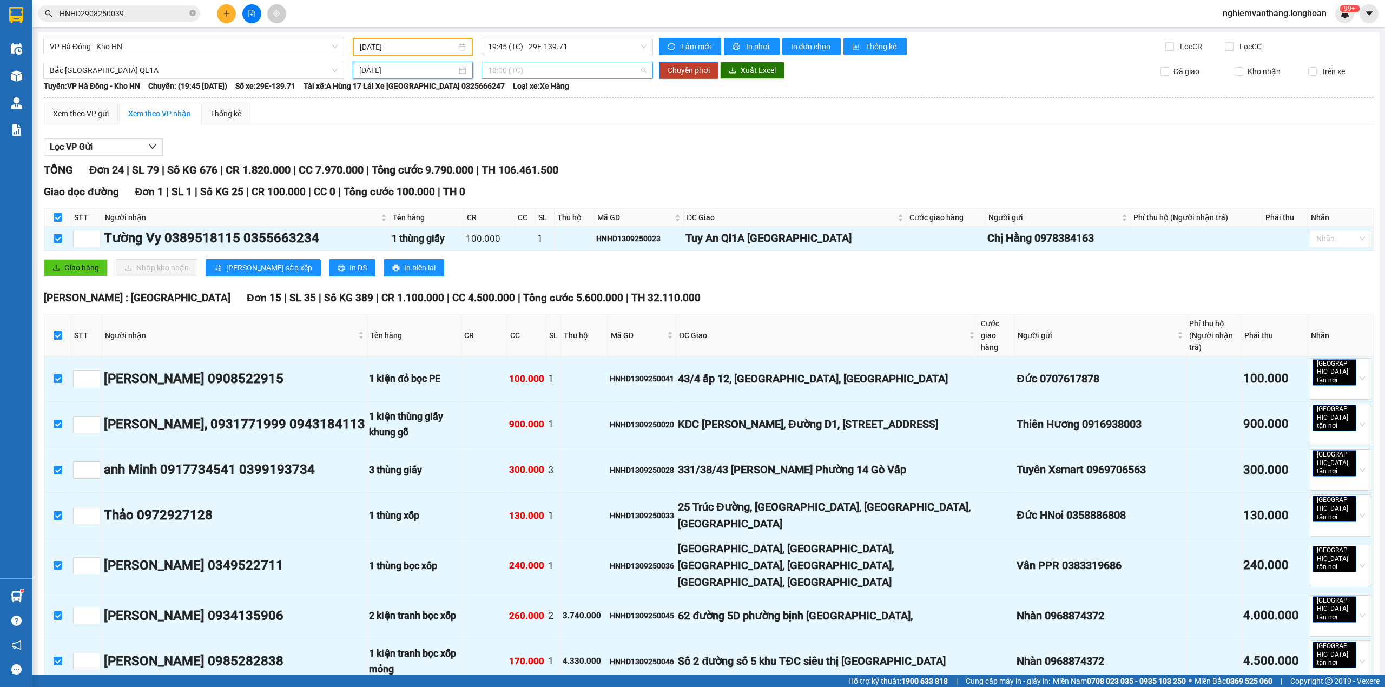
click at [513, 68] on span "18:00 (TC)" at bounding box center [567, 70] width 159 height 16
click at [511, 129] on div "20:00 (TC)" at bounding box center [526, 126] width 84 height 12
click at [677, 70] on span "Chuyển phơi" at bounding box center [688, 70] width 42 height 12
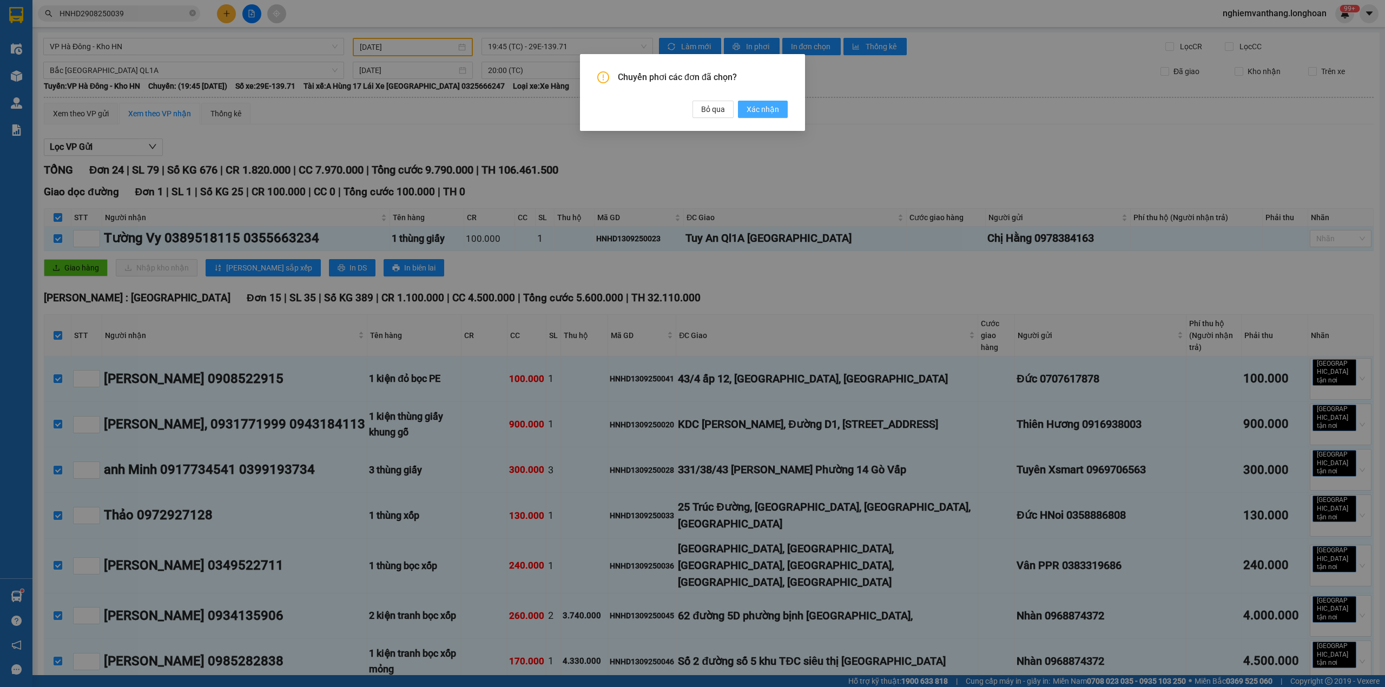
click at [758, 111] on span "Xác nhận" at bounding box center [762, 109] width 32 height 12
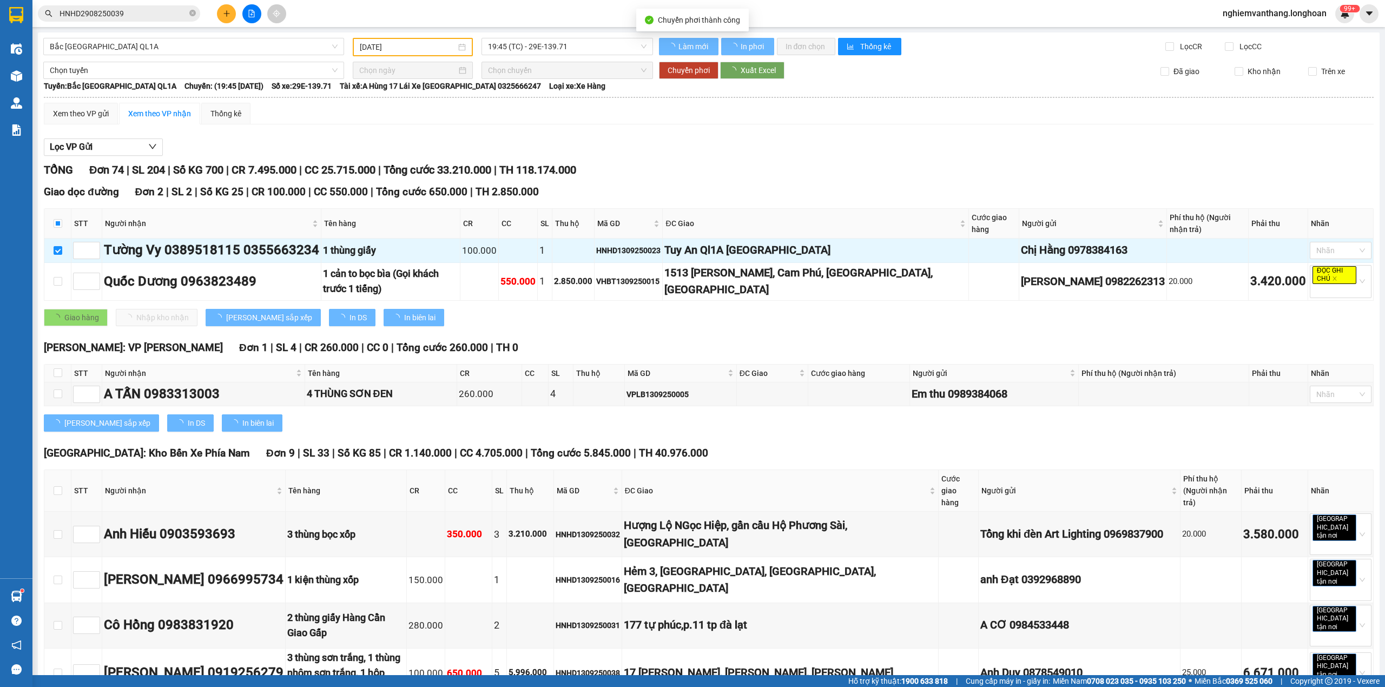
checkbox input "false"
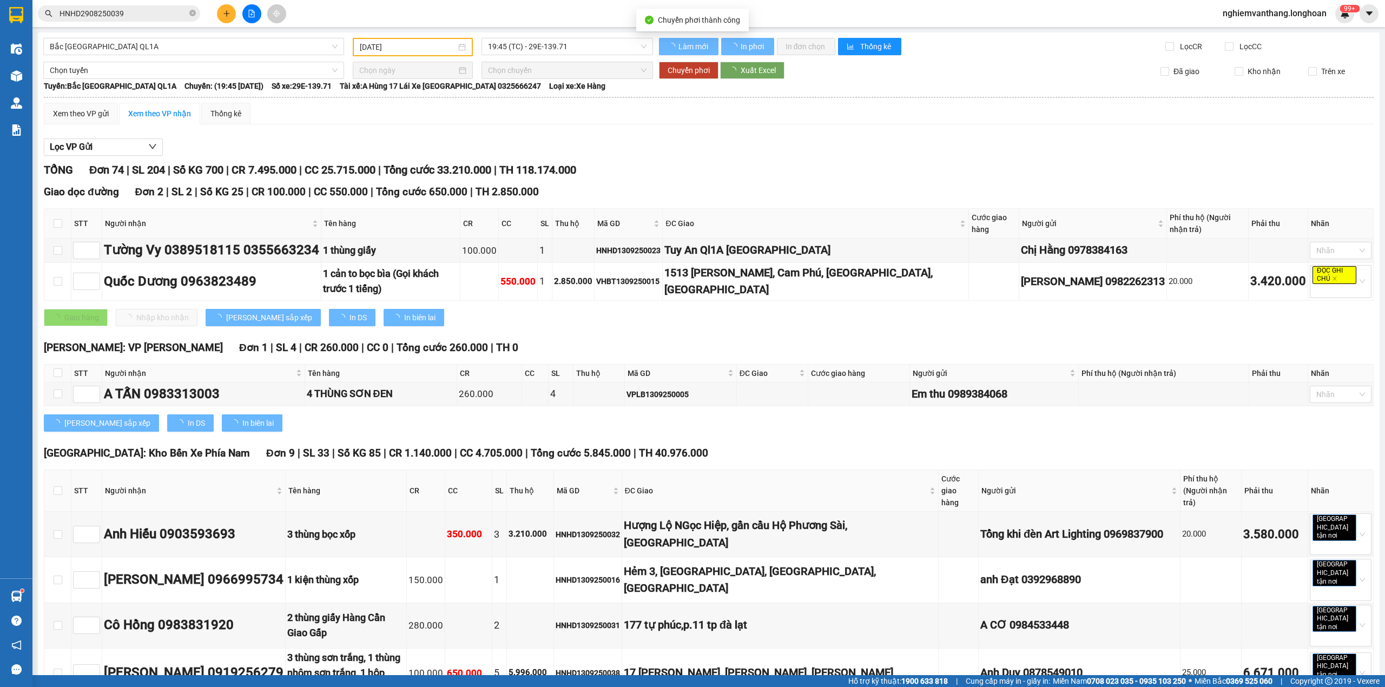
checkbox input "false"
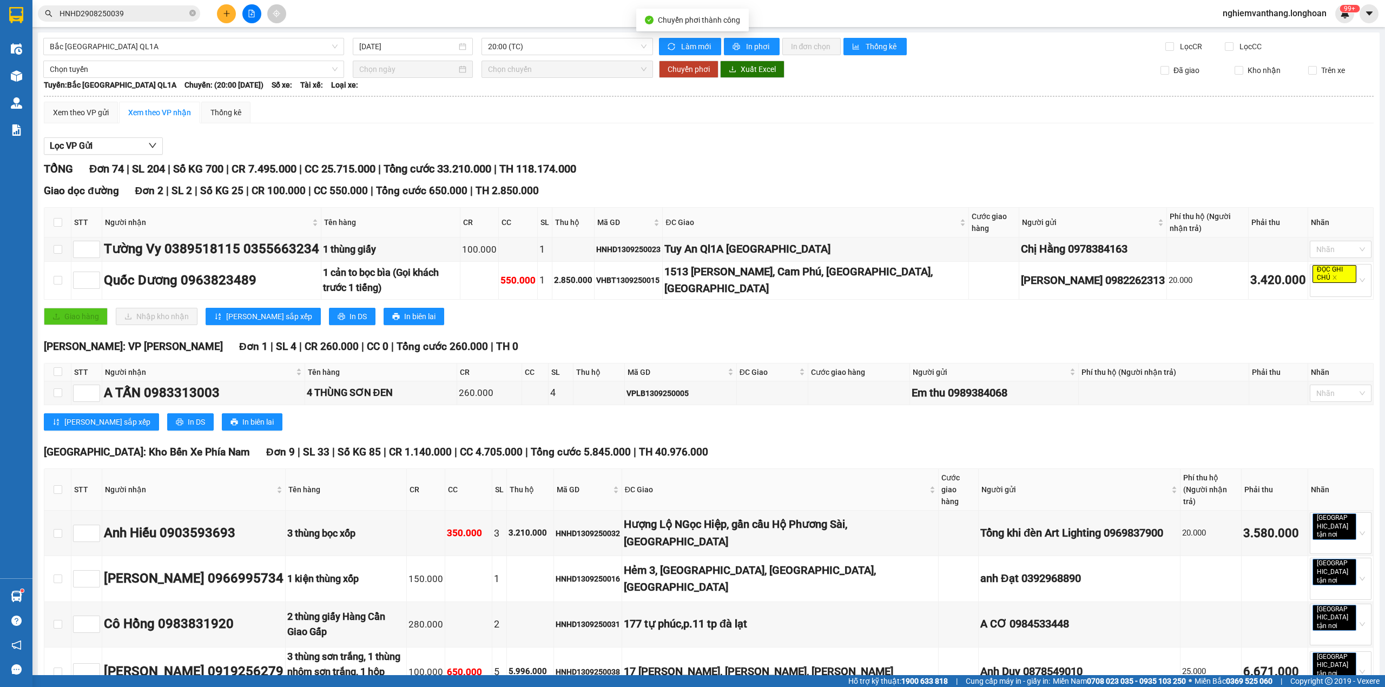
type input "[DATE]"
click at [513, 43] on span "20:00 (TC)" at bounding box center [567, 46] width 159 height 16
click at [524, 92] on div "18:00 (TC)" at bounding box center [526, 85] width 97 height 17
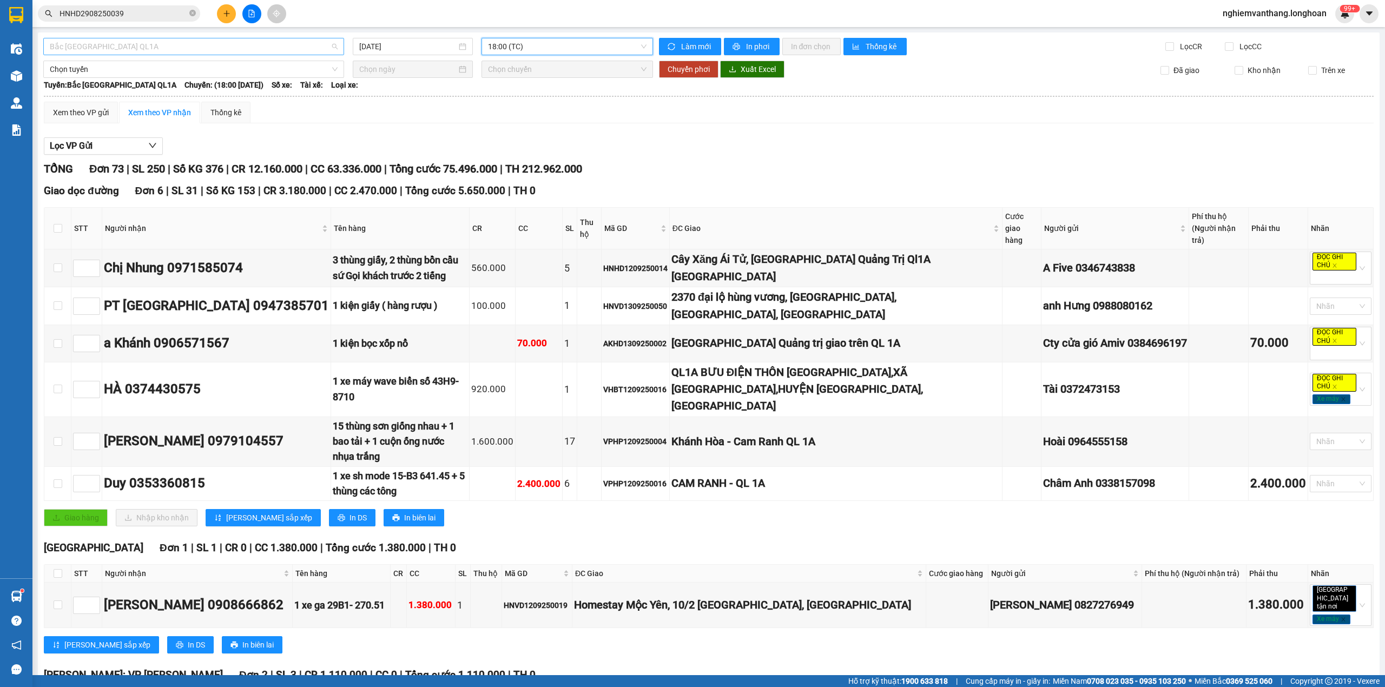
click at [116, 47] on span "Bắc [GEOGRAPHIC_DATA] QL1A" at bounding box center [194, 46] width 288 height 16
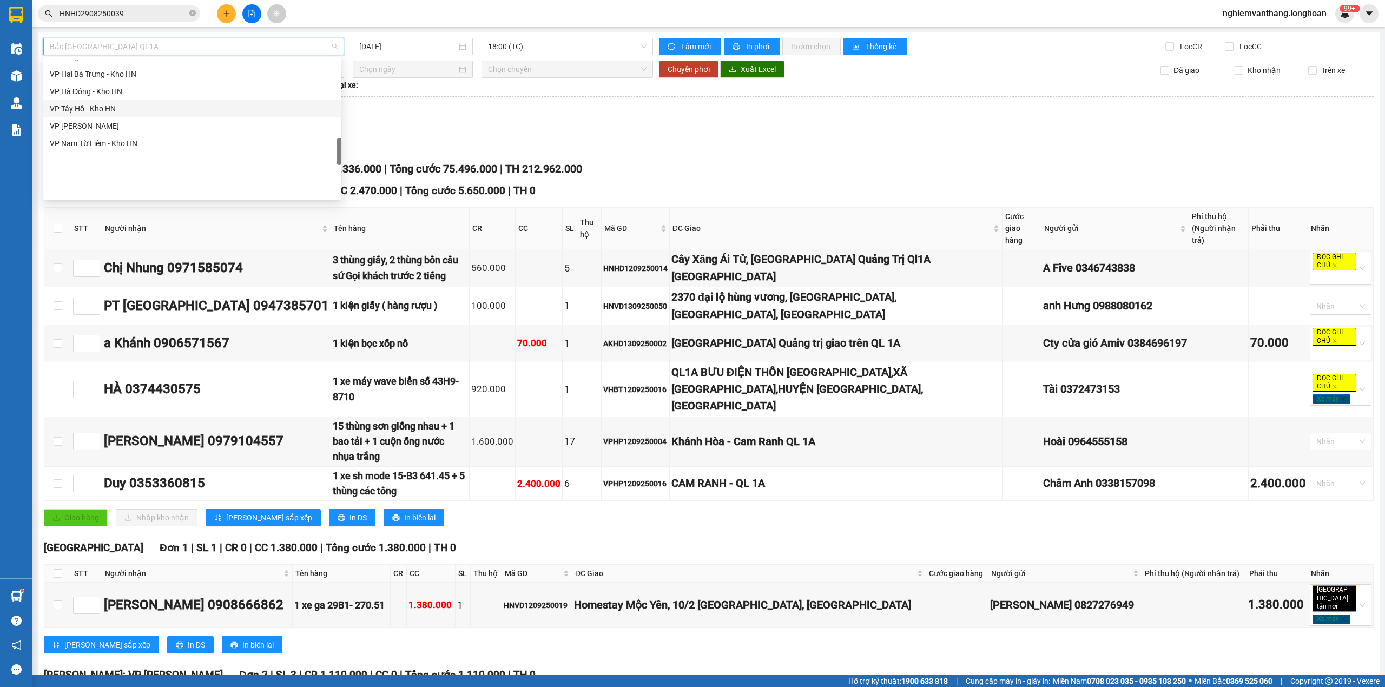
scroll to position [511, 0]
drag, startPoint x: 109, startPoint y: 163, endPoint x: 122, endPoint y: 163, distance: 13.0
click at [109, 164] on div "VP Hà Đông - Kho HN" at bounding box center [192, 163] width 285 height 12
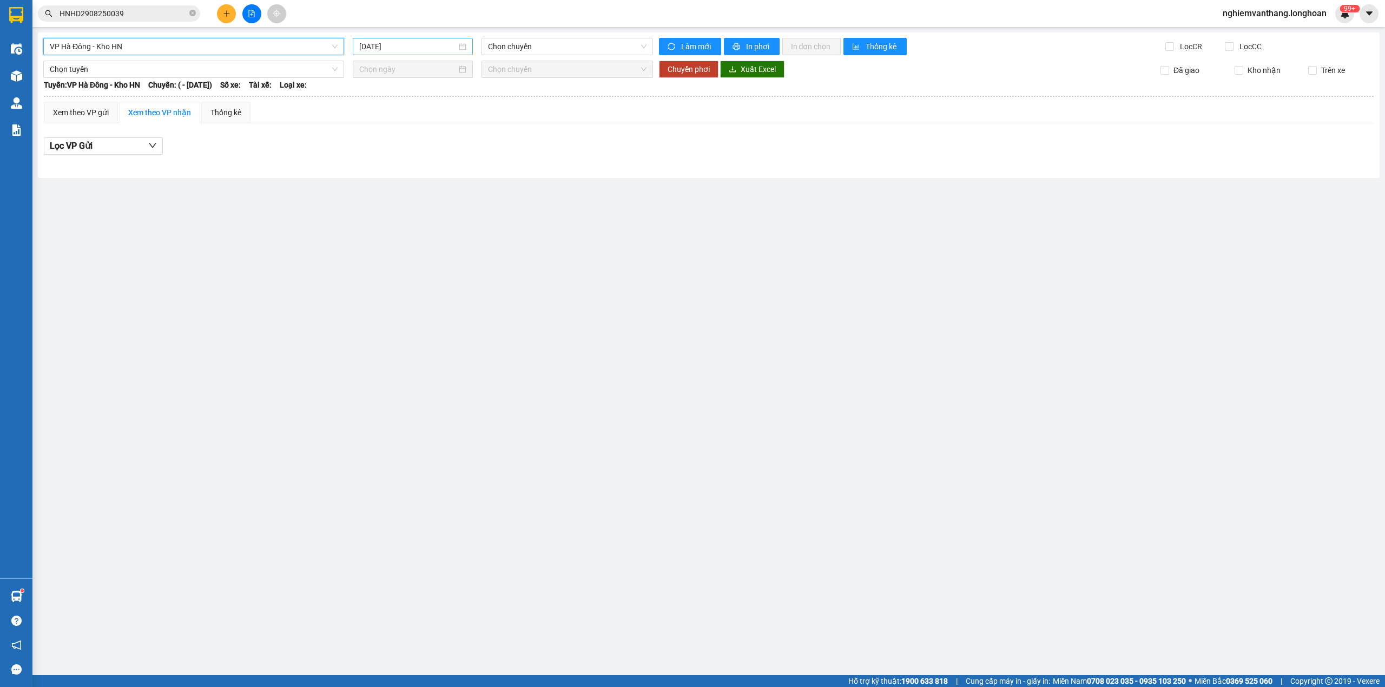
click at [407, 45] on input "[DATE]" at bounding box center [407, 47] width 97 height 12
click at [487, 127] on div "13" at bounding box center [485, 126] width 13 height 13
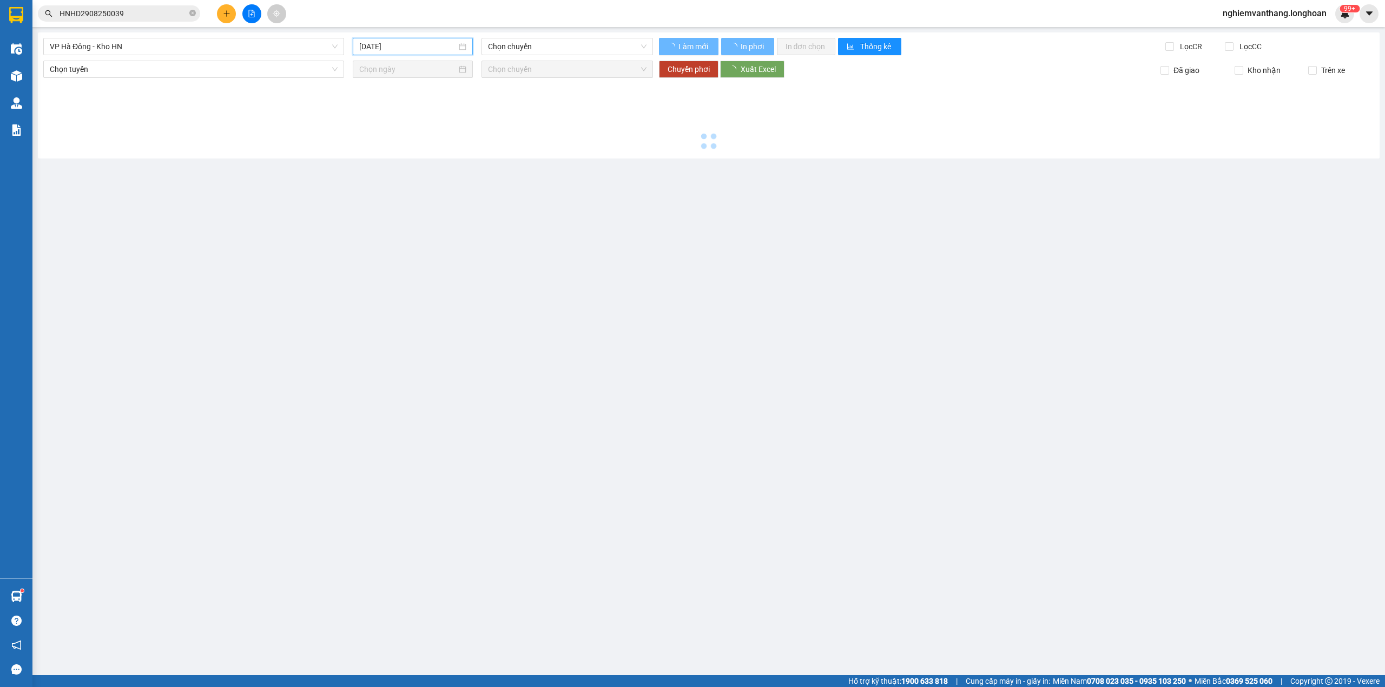
type input "[DATE]"
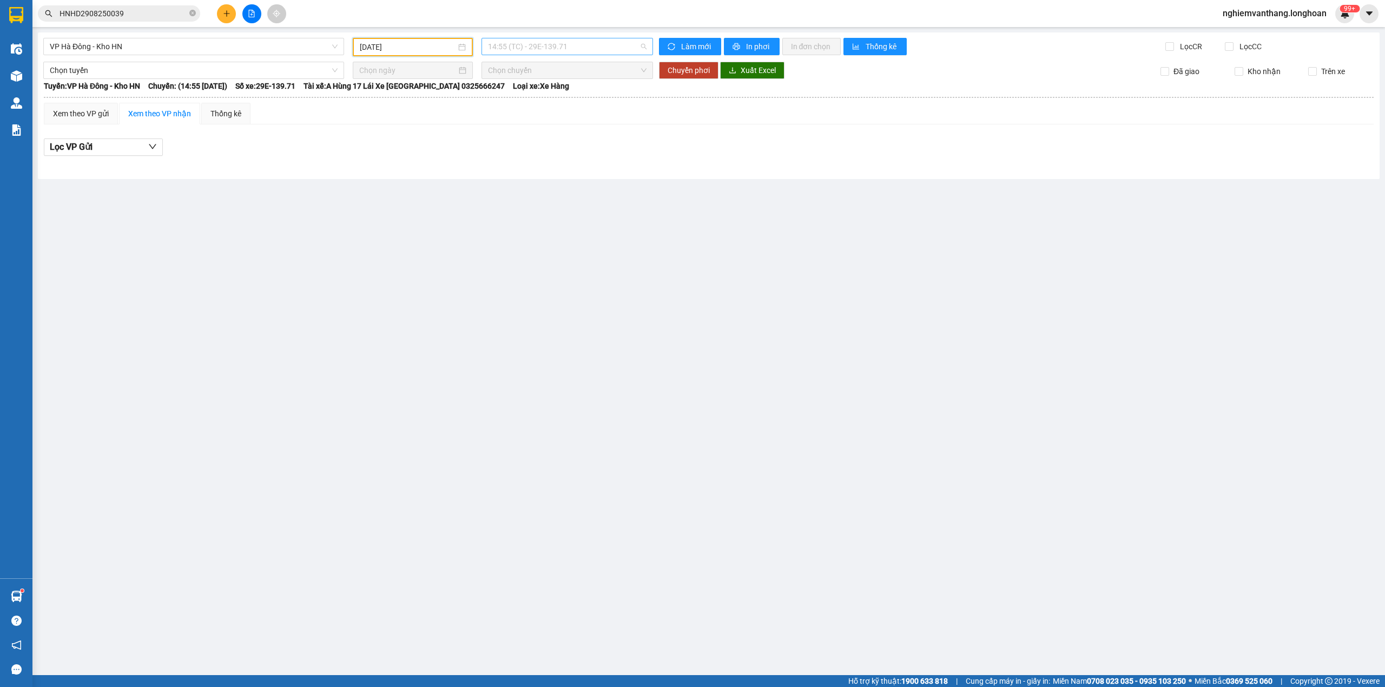
click at [528, 47] on span "14:55 (TC) - 29E-139.71" at bounding box center [567, 46] width 159 height 16
click at [524, 101] on div "19:45 (TC) - 29E-139.71" at bounding box center [530, 103] width 84 height 12
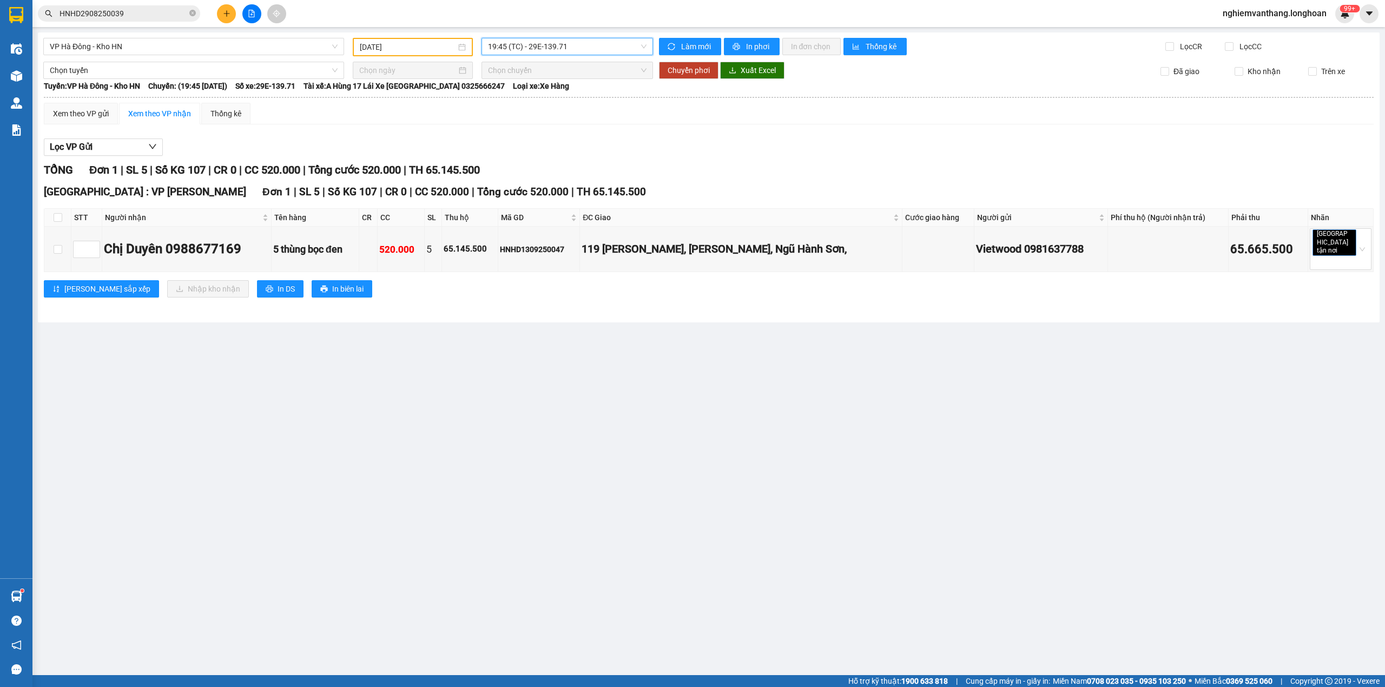
click at [52, 213] on th at bounding box center [57, 218] width 27 height 18
click at [56, 214] on input "checkbox" at bounding box center [58, 217] width 9 height 9
checkbox input "true"
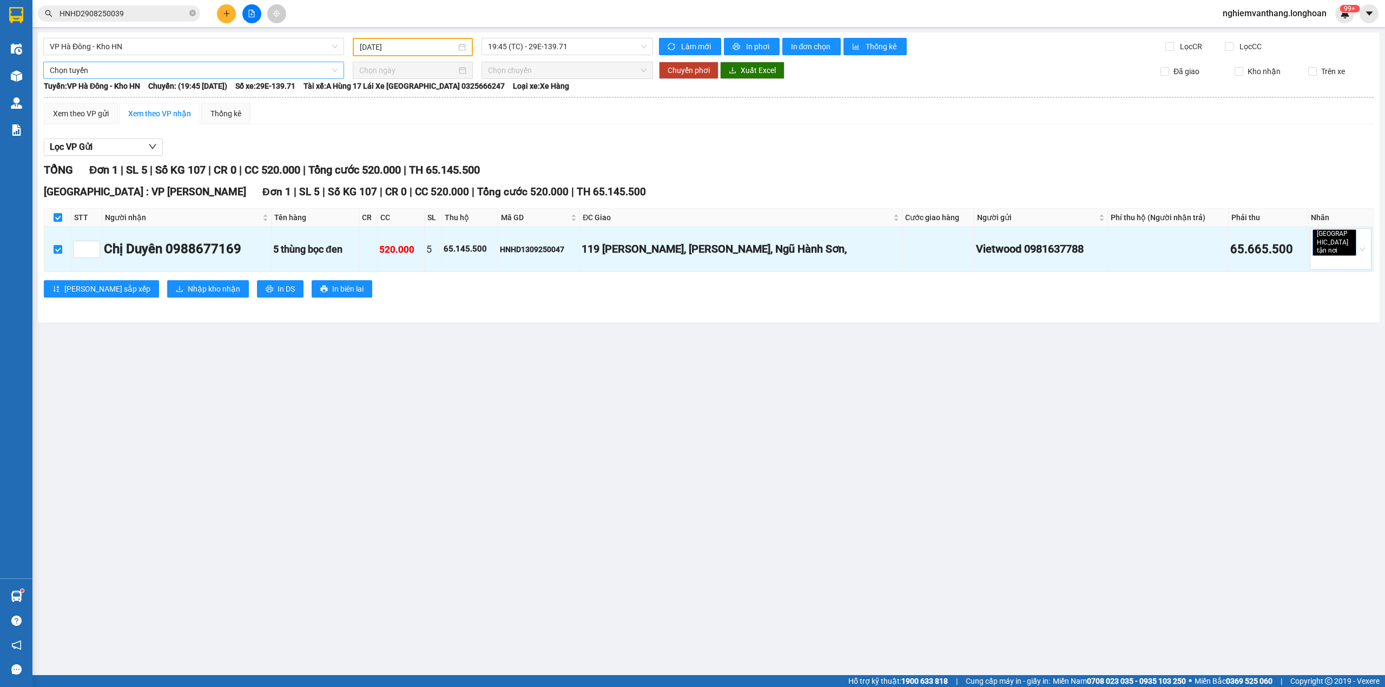
click at [100, 67] on span "Chọn tuyến" at bounding box center [194, 70] width 288 height 16
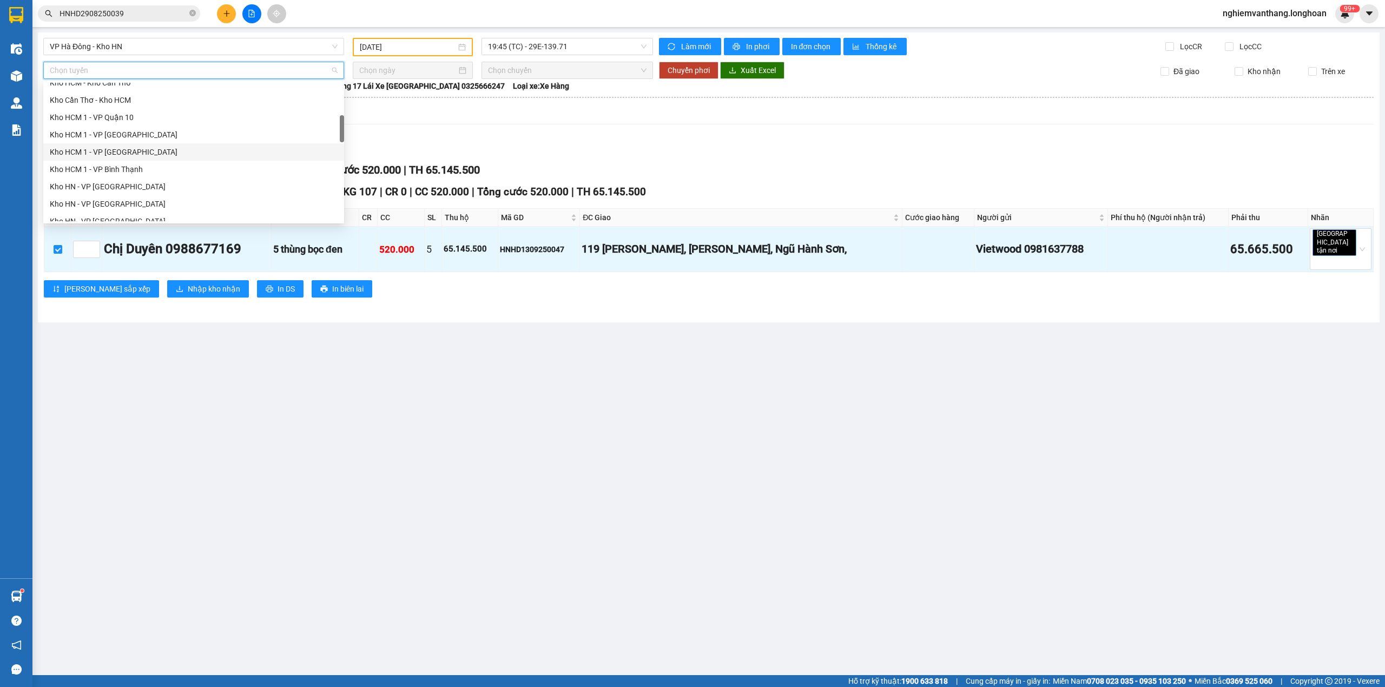
scroll to position [360, 0]
click at [135, 162] on div "[GEOGRAPHIC_DATA] - Các tỉnh miền Bắc" at bounding box center [194, 164] width 288 height 12
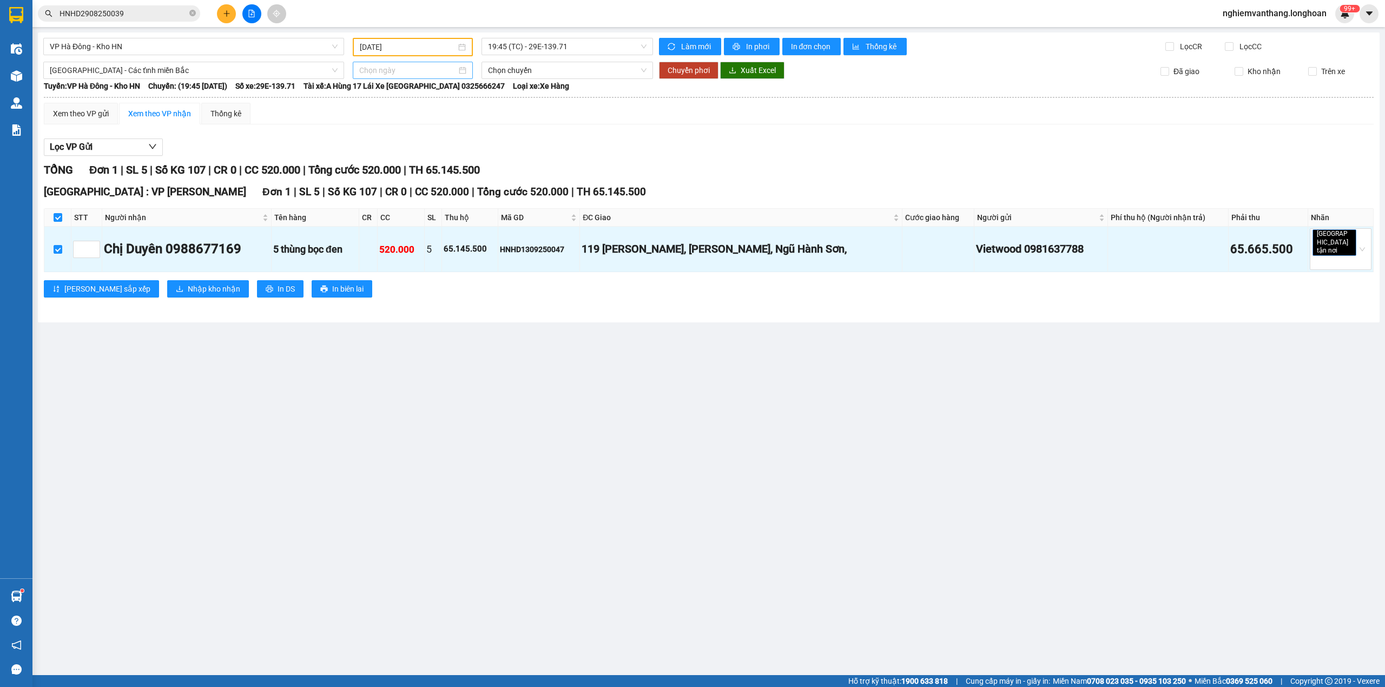
drag, startPoint x: 381, startPoint y: 80, endPoint x: 396, endPoint y: 72, distance: 17.2
click at [383, 76] on div "VP Hà Đông - Kho HN [DATE] 19:45 (TC) - 29E-139.71 Làm mới In phơi In đơn chọn …" at bounding box center [708, 177] width 1341 height 290
type input "[DATE]"
click at [362, 169] on div "14" at bounding box center [368, 164] width 13 height 13
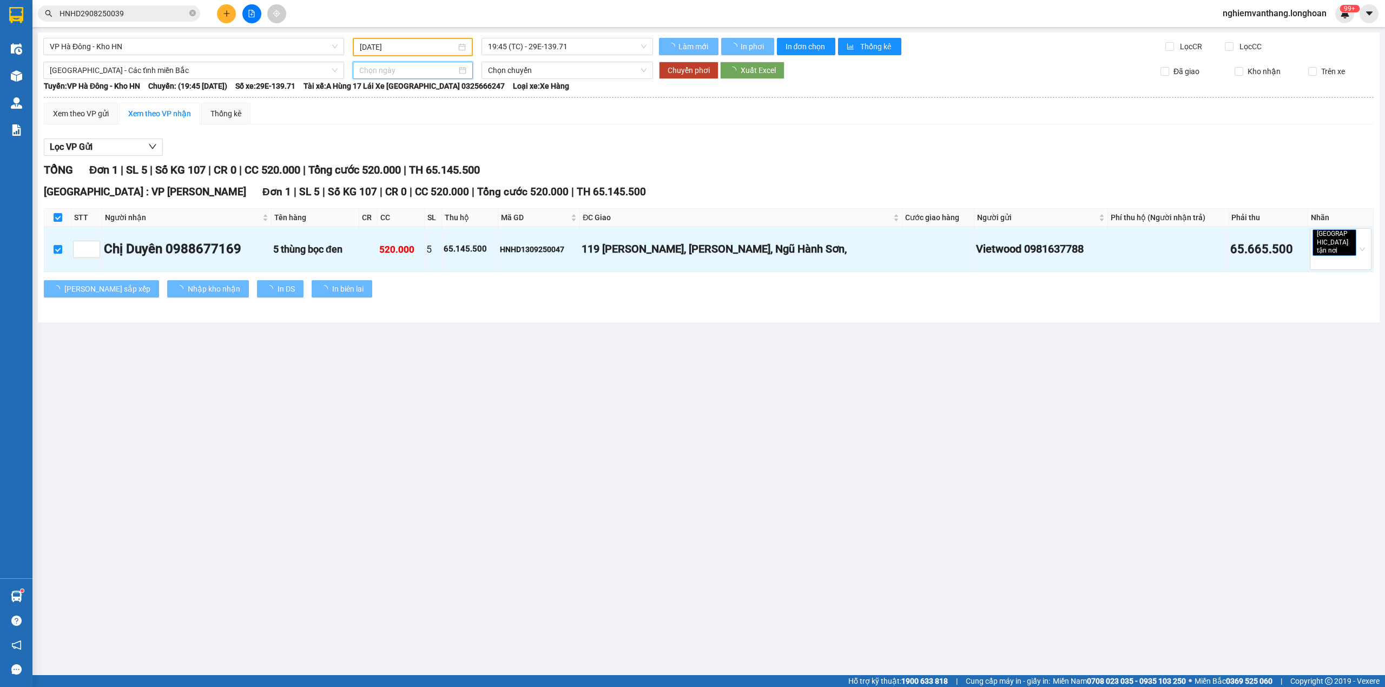
type input "[DATE]"
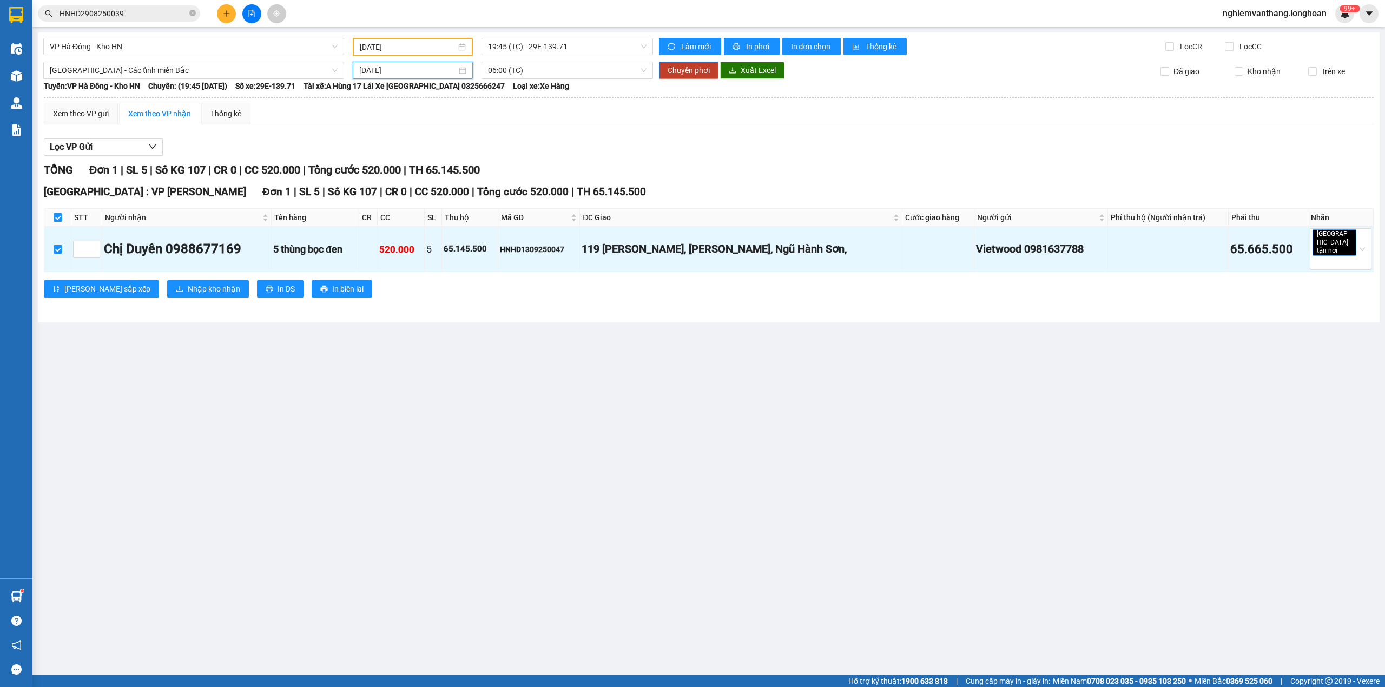
click at [693, 75] on button "Chuyển phơi" at bounding box center [688, 70] width 59 height 17
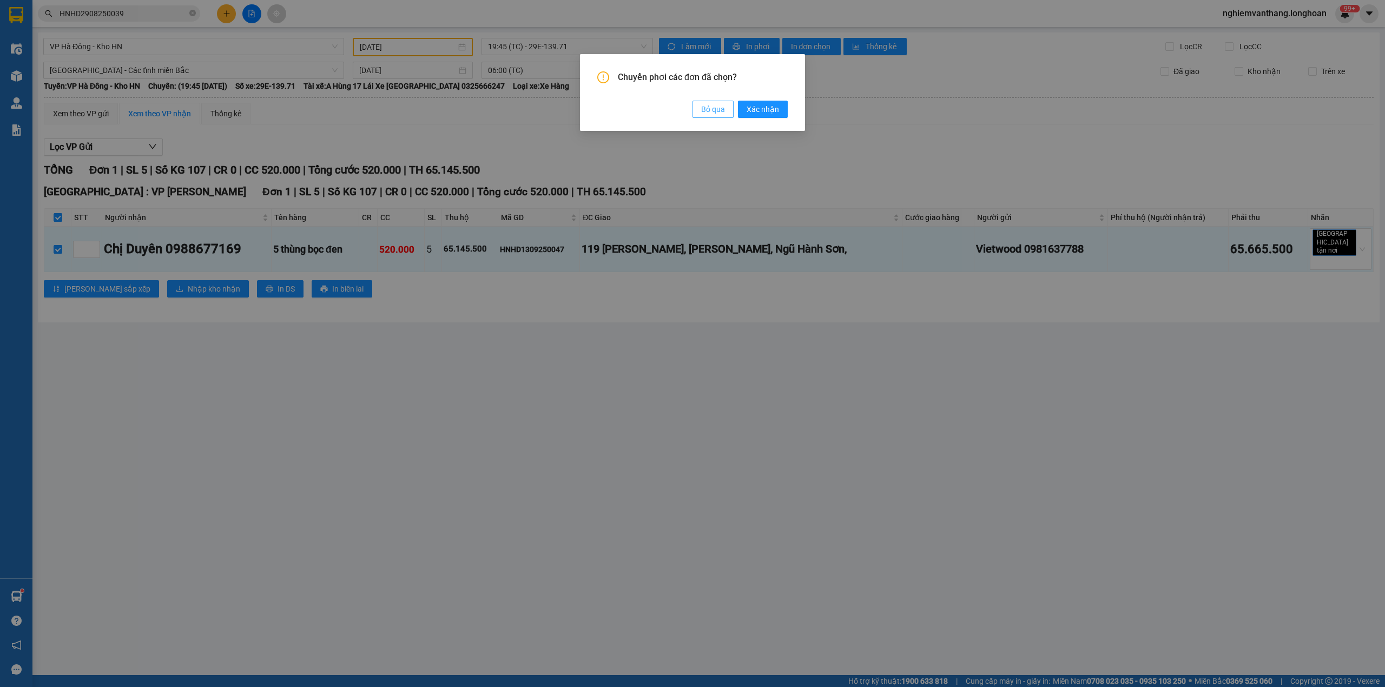
click at [714, 114] on button "Bỏ qua" at bounding box center [712, 109] width 41 height 17
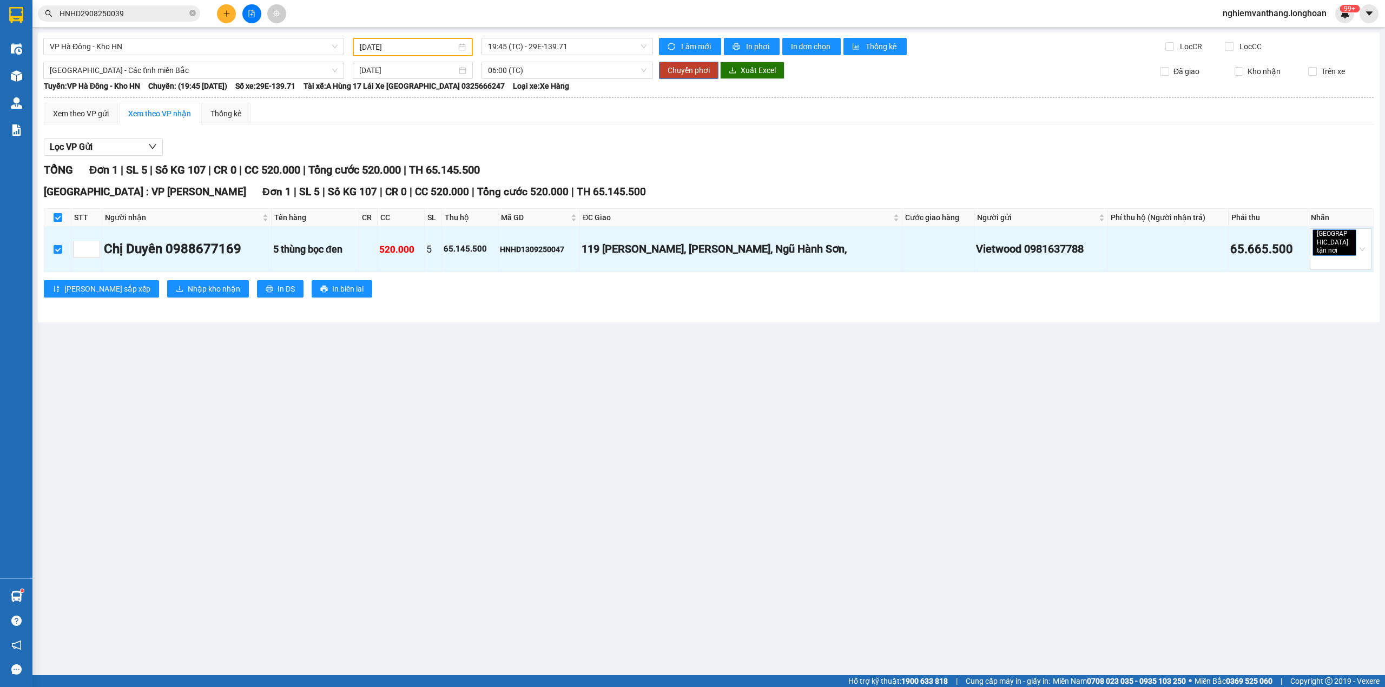
click at [140, 80] on span "Tuyến: VP Hà Đông - Kho HN" at bounding box center [92, 86] width 96 height 12
click at [153, 71] on span "[GEOGRAPHIC_DATA] - Các tỉnh miền Bắc" at bounding box center [194, 70] width 288 height 16
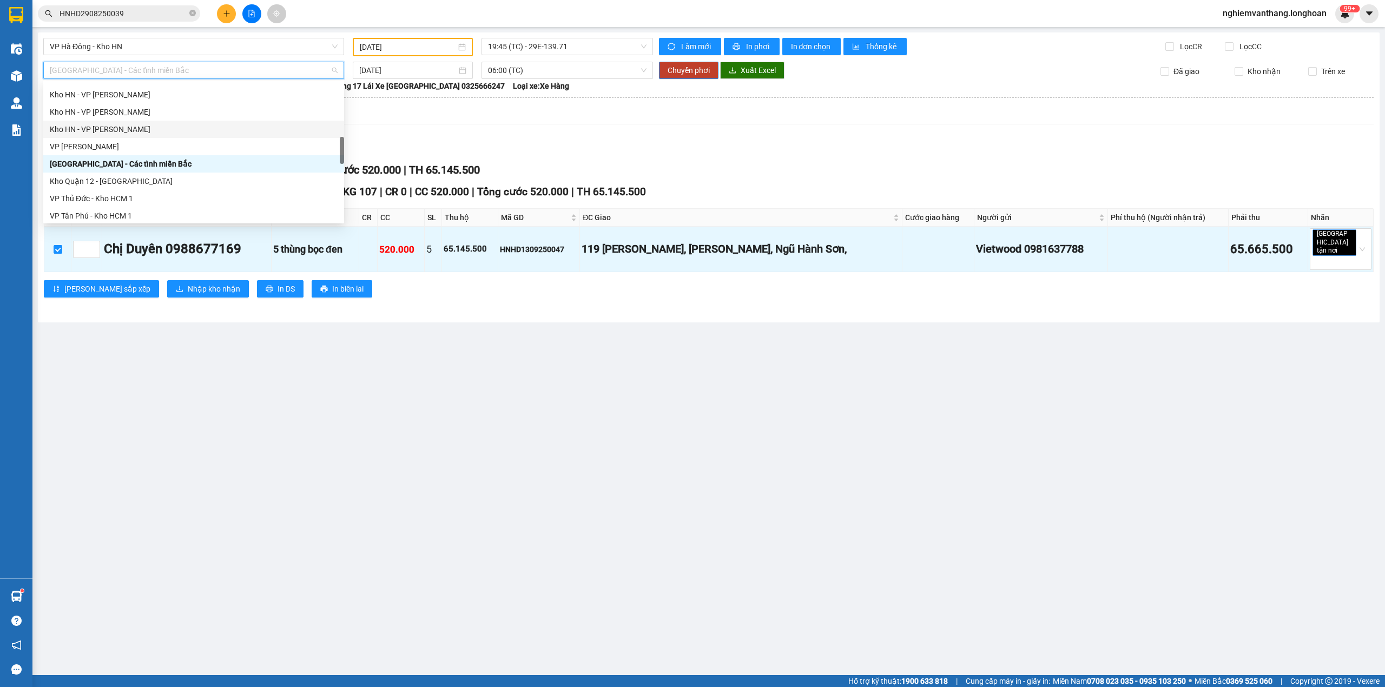
scroll to position [744, 0]
click at [115, 147] on div "Bắc [GEOGRAPHIC_DATA] QL1A" at bounding box center [194, 143] width 288 height 12
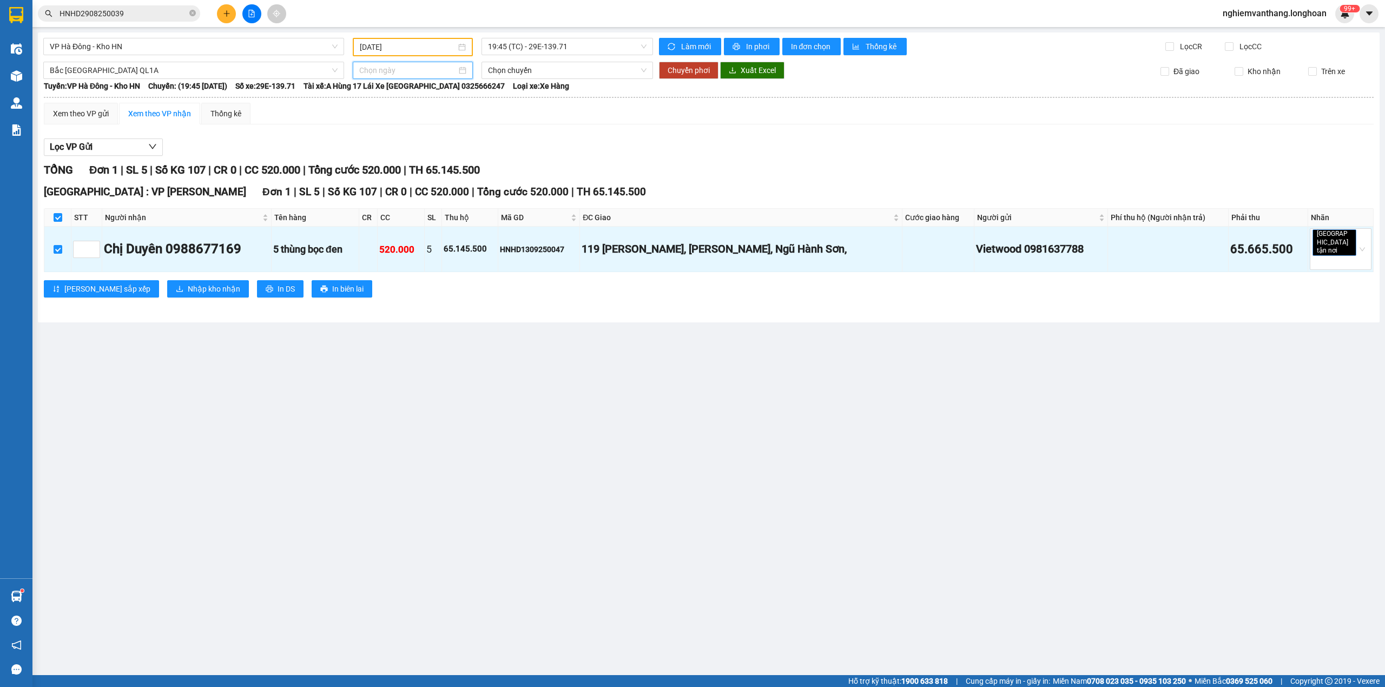
click at [396, 74] on input at bounding box center [407, 70] width 97 height 12
type input "[DATE]"
click at [373, 160] on div "14" at bounding box center [368, 164] width 13 height 13
type input "[DATE]"
click at [697, 70] on span "Chuyển phơi" at bounding box center [688, 70] width 42 height 12
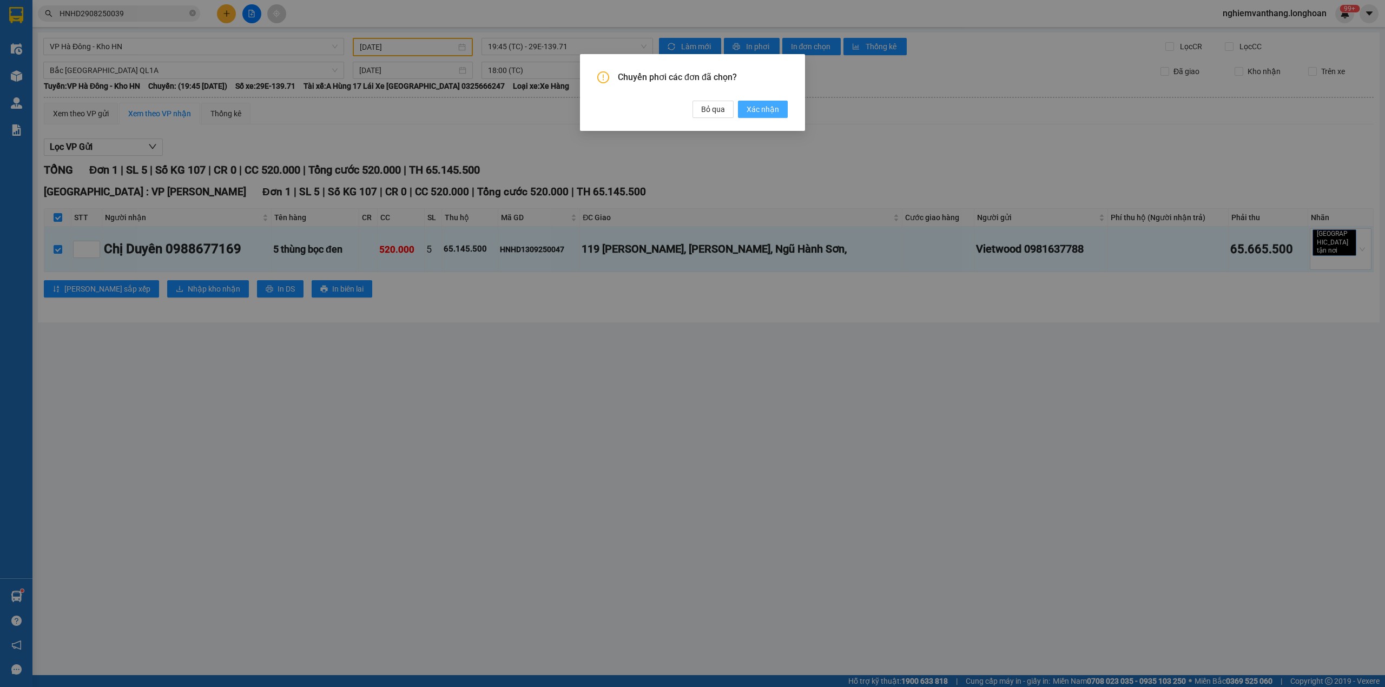
click at [765, 109] on span "Xác nhận" at bounding box center [762, 109] width 32 height 12
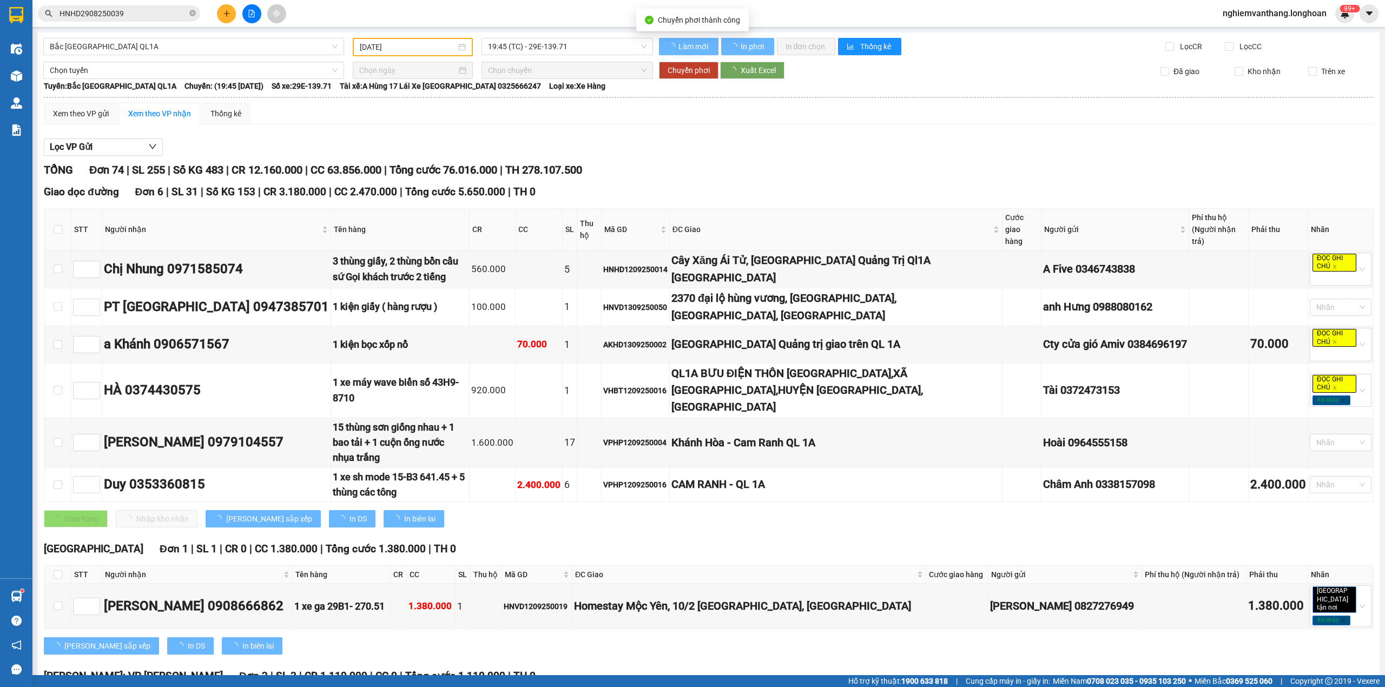
type input "[DATE]"
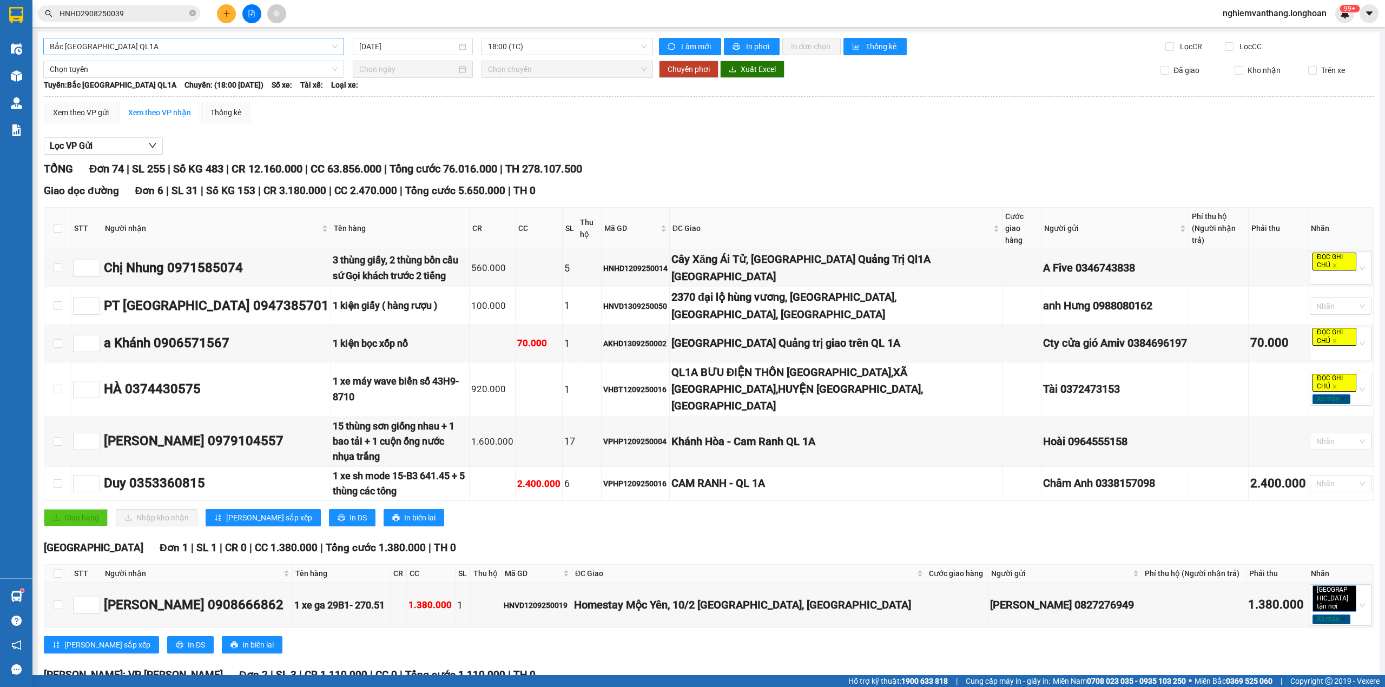
click at [130, 48] on span "Bắc [GEOGRAPHIC_DATA] QL1A" at bounding box center [194, 46] width 288 height 16
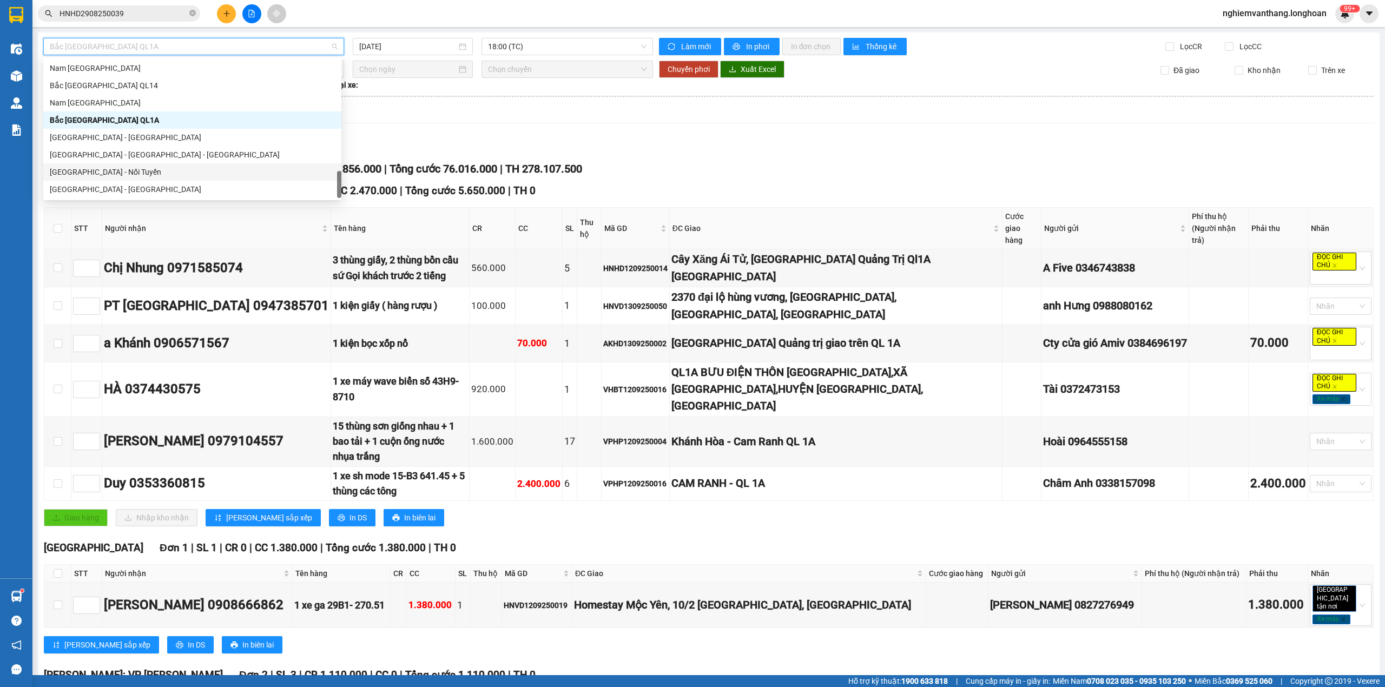
scroll to position [583, 0]
click at [104, 113] on div "VP Tây Hồ - Kho HN" at bounding box center [192, 109] width 285 height 12
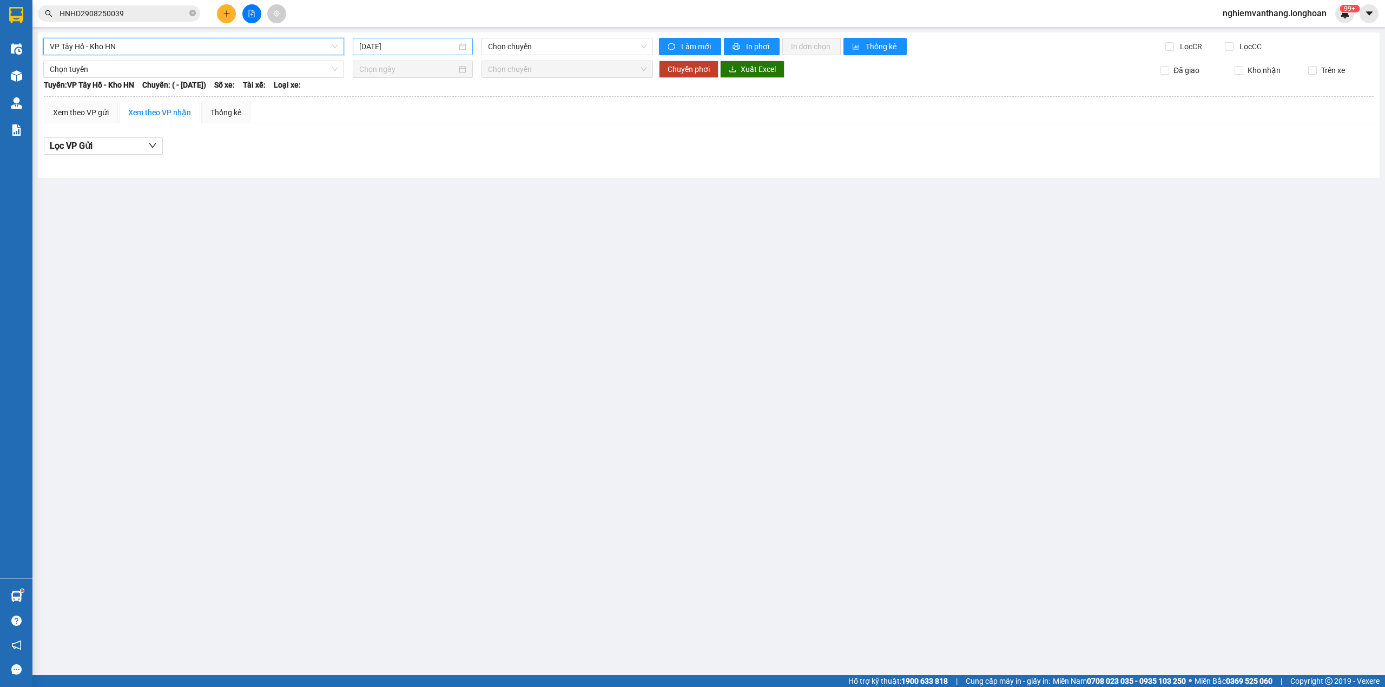
click at [403, 51] on input "[DATE]" at bounding box center [407, 47] width 97 height 12
click at [482, 128] on div "13" at bounding box center [485, 126] width 13 height 13
type input "[DATE]"
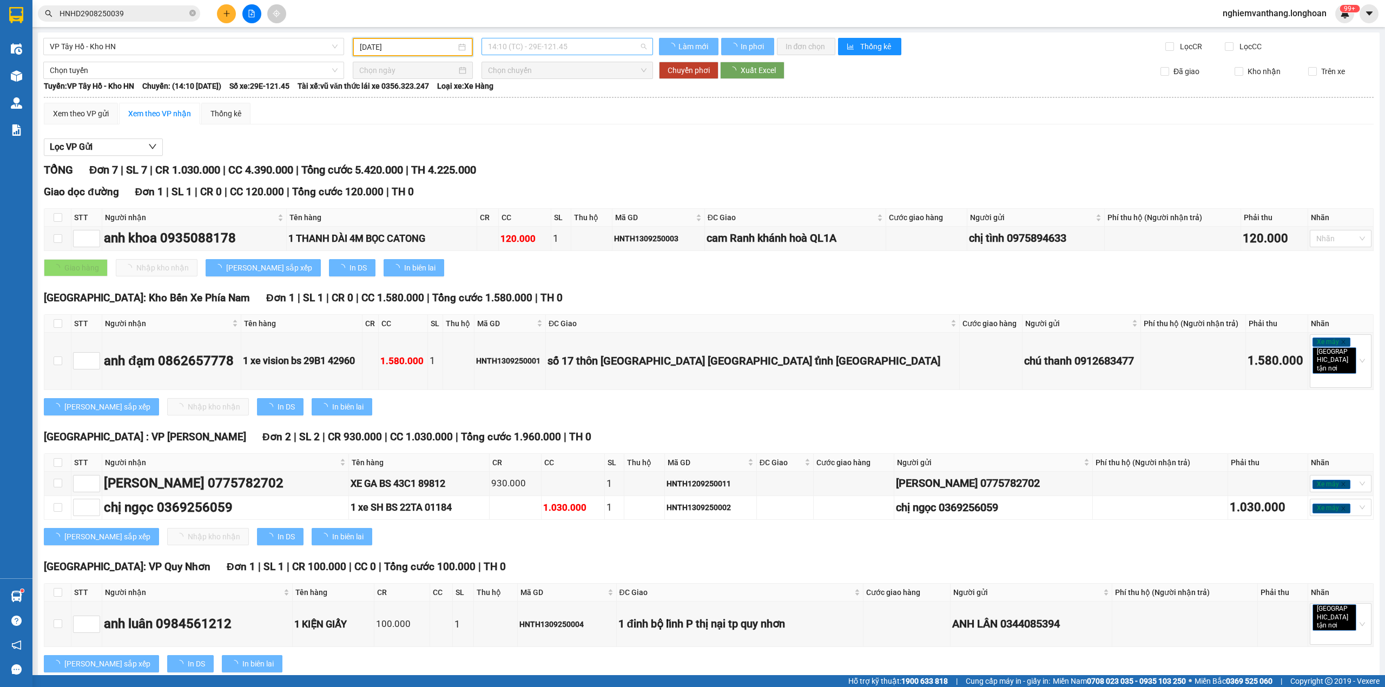
click at [539, 49] on span "14:10 (TC) - 29E-121.45" at bounding box center [567, 46] width 159 height 16
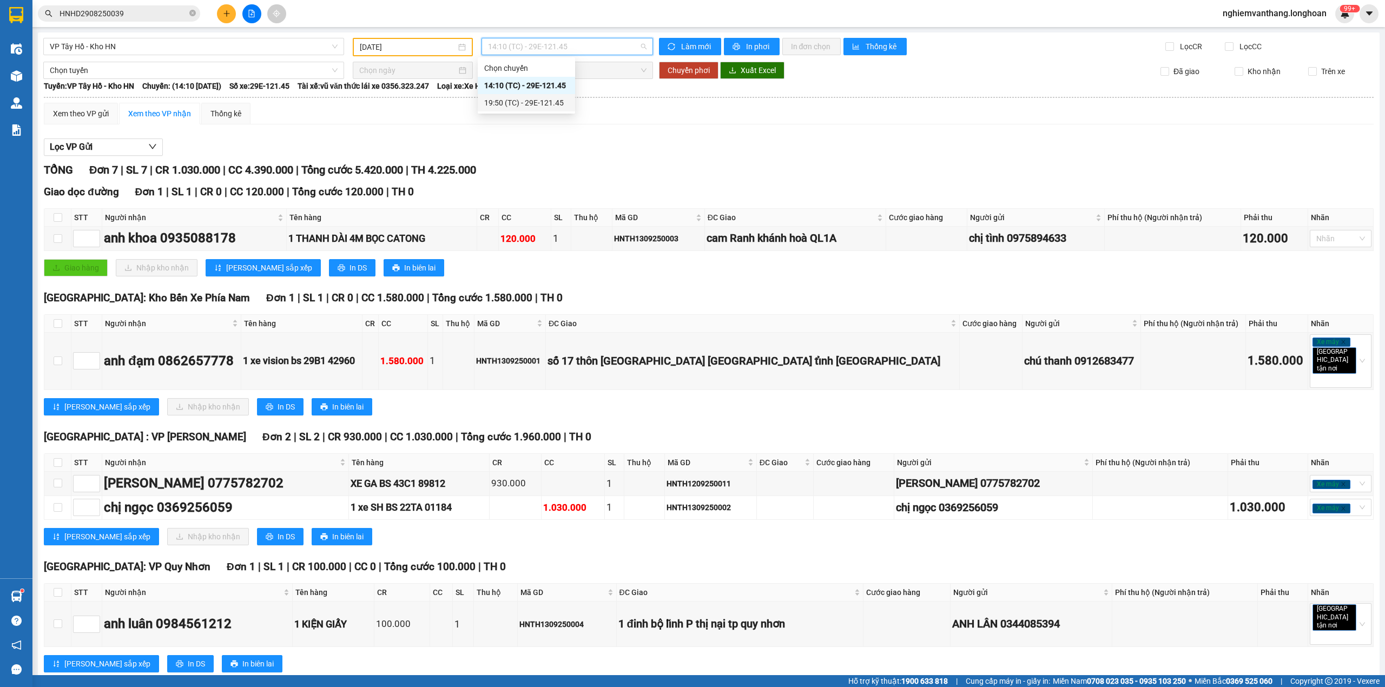
click at [486, 184] on div "Giao dọc đường Đơn 1 | SL 1 | CR 0 | CC 120.000 | Tổng cước 120.000 | TH 0" at bounding box center [708, 192] width 1329 height 16
click at [57, 217] on input "checkbox" at bounding box center [58, 217] width 9 height 9
checkbox input "true"
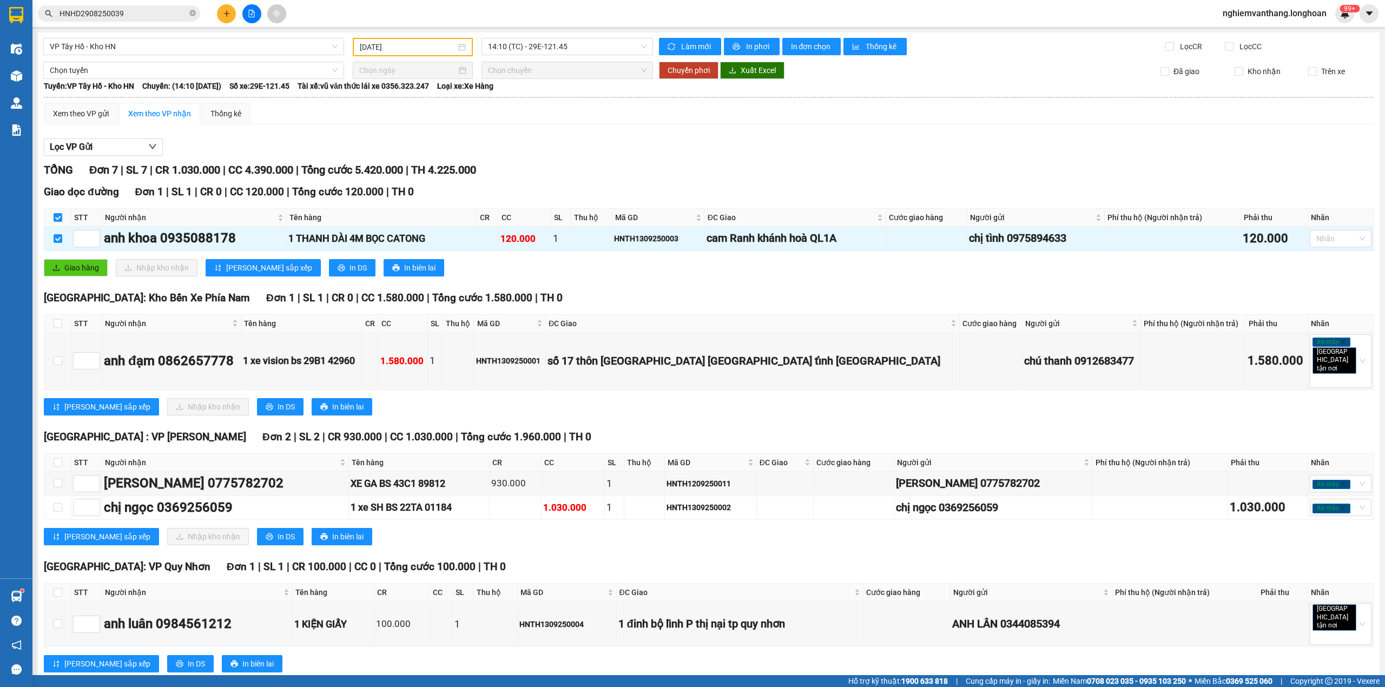
click at [52, 323] on th at bounding box center [57, 324] width 27 height 18
click at [55, 323] on input "checkbox" at bounding box center [58, 323] width 9 height 9
checkbox input "true"
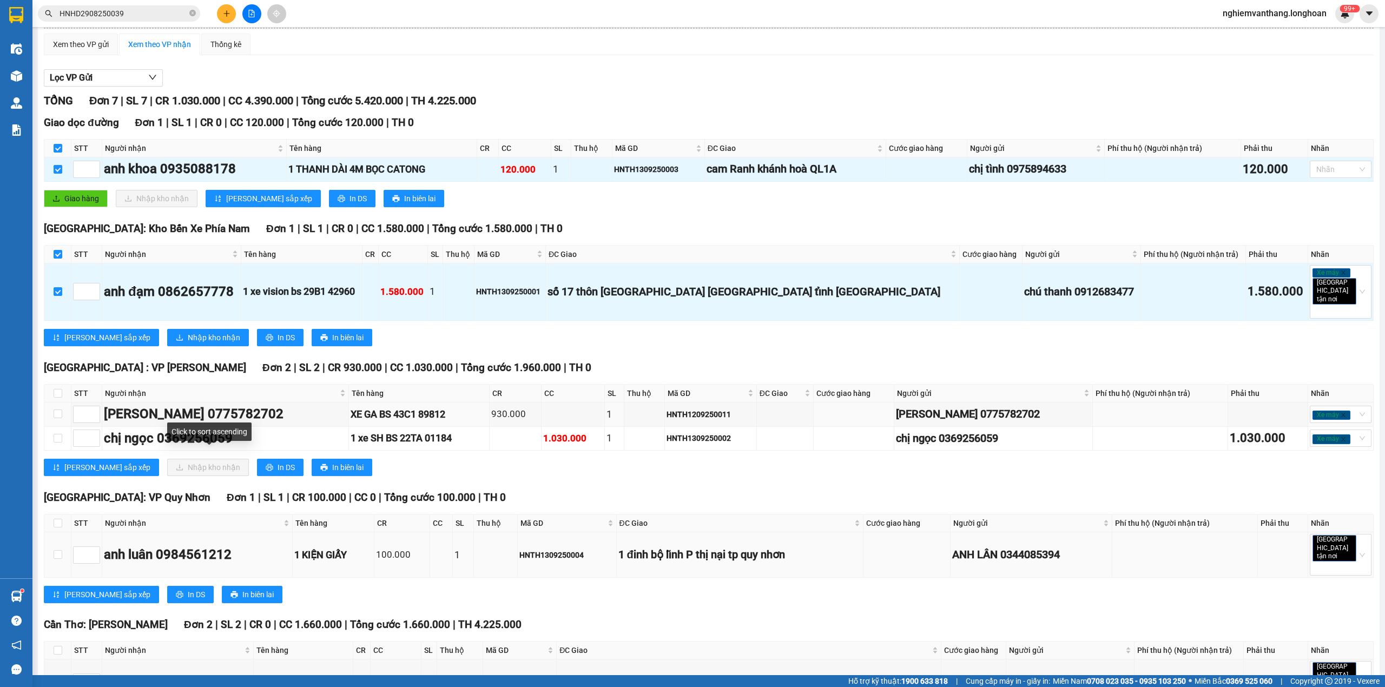
scroll to position [144, 0]
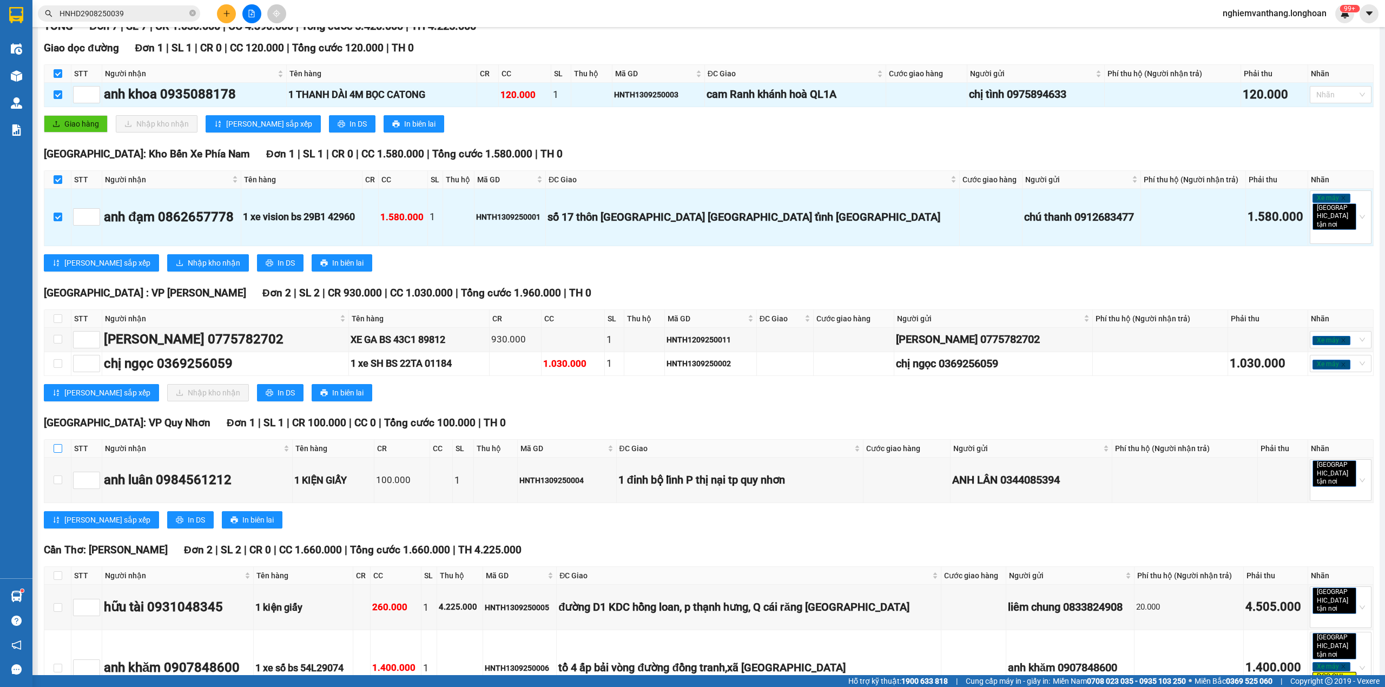
click at [59, 444] on input "checkbox" at bounding box center [58, 448] width 9 height 9
checkbox input "true"
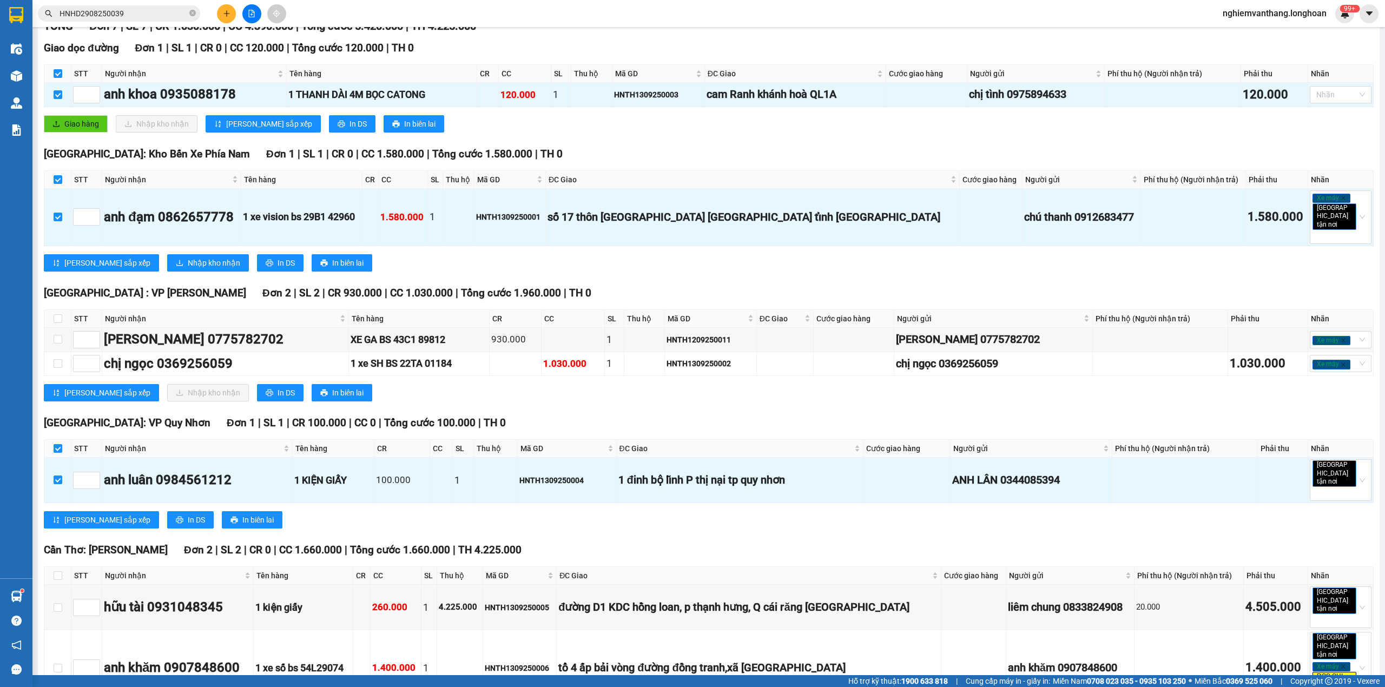
drag, startPoint x: 59, startPoint y: 440, endPoint x: 98, endPoint y: 565, distance: 130.5
click at [59, 444] on input "checkbox" at bounding box center [58, 448] width 9 height 9
checkbox input "false"
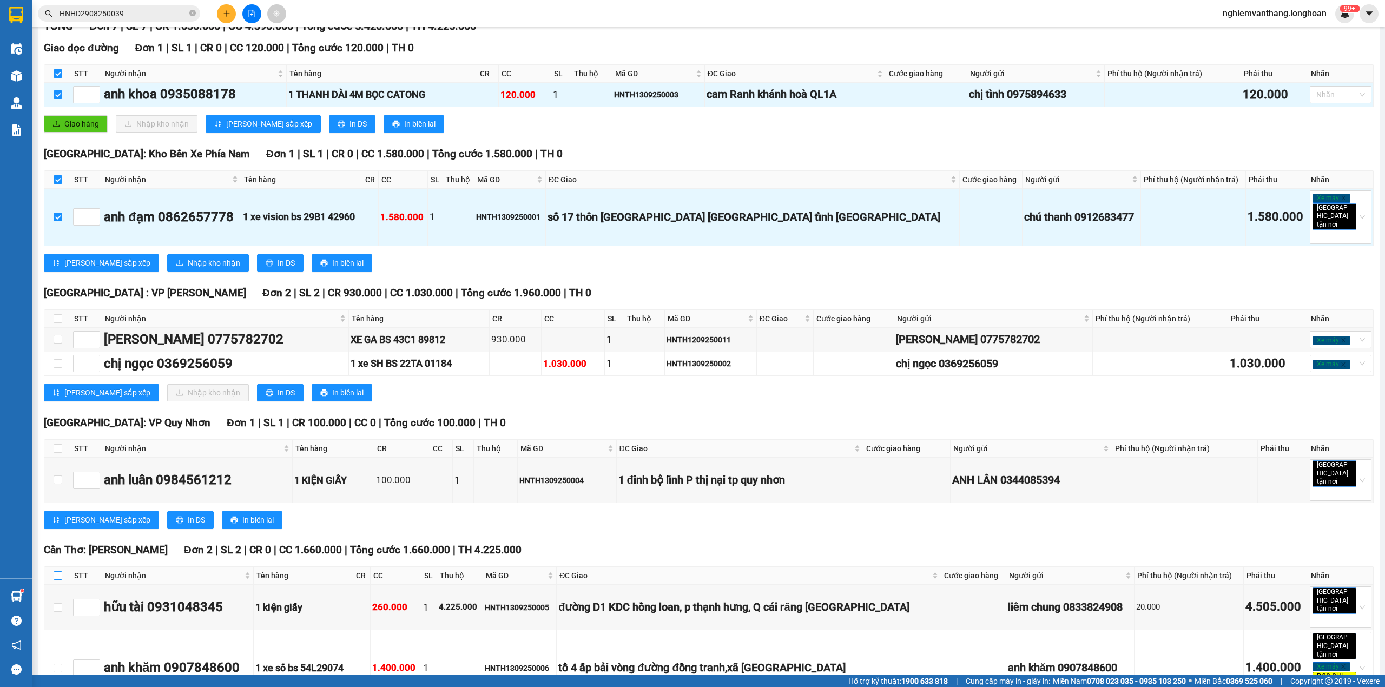
click at [59, 571] on input "checkbox" at bounding box center [58, 575] width 9 height 9
checkbox input "true"
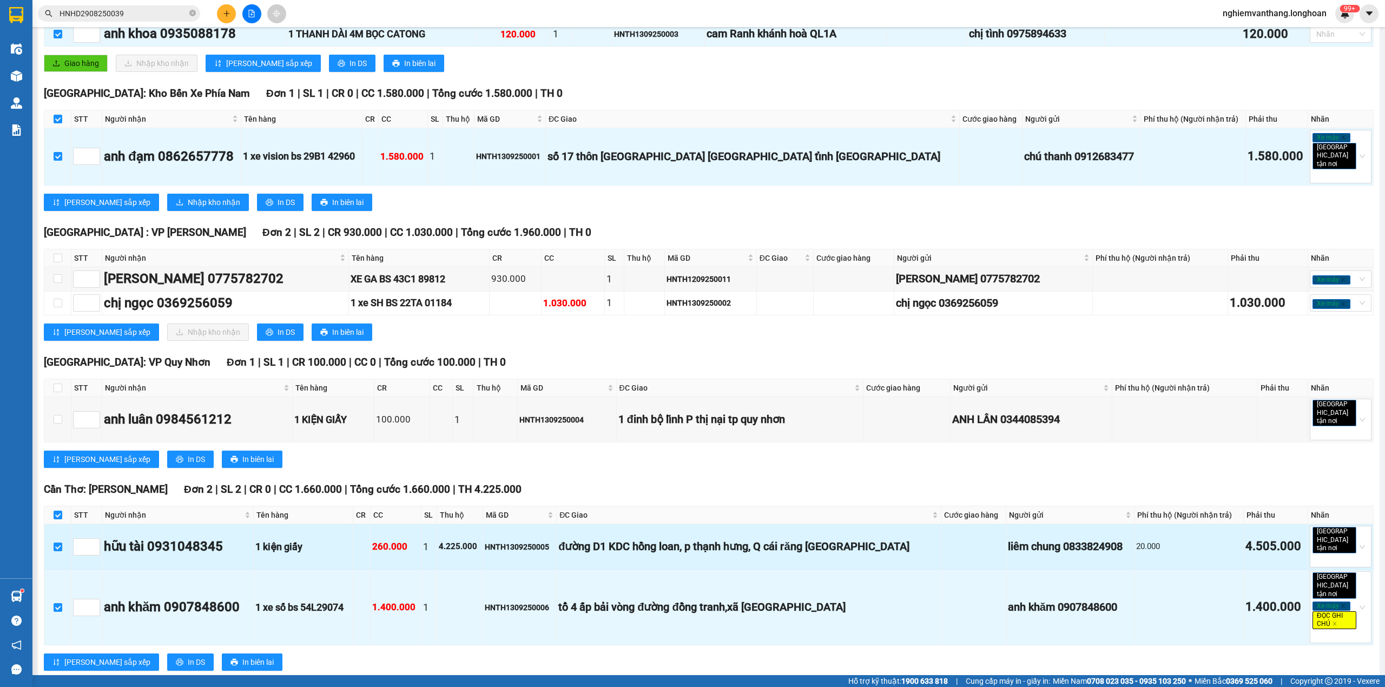
scroll to position [0, 0]
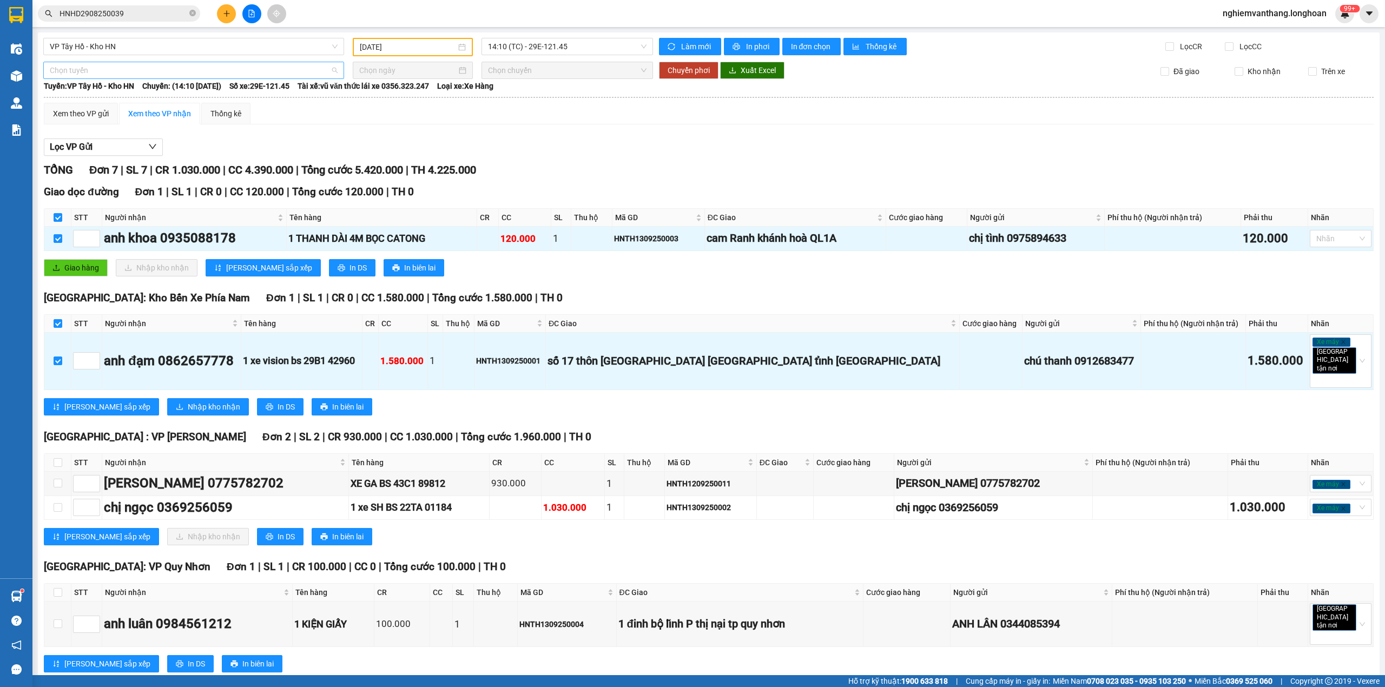
click at [61, 66] on span "Chọn tuyến" at bounding box center [194, 70] width 288 height 16
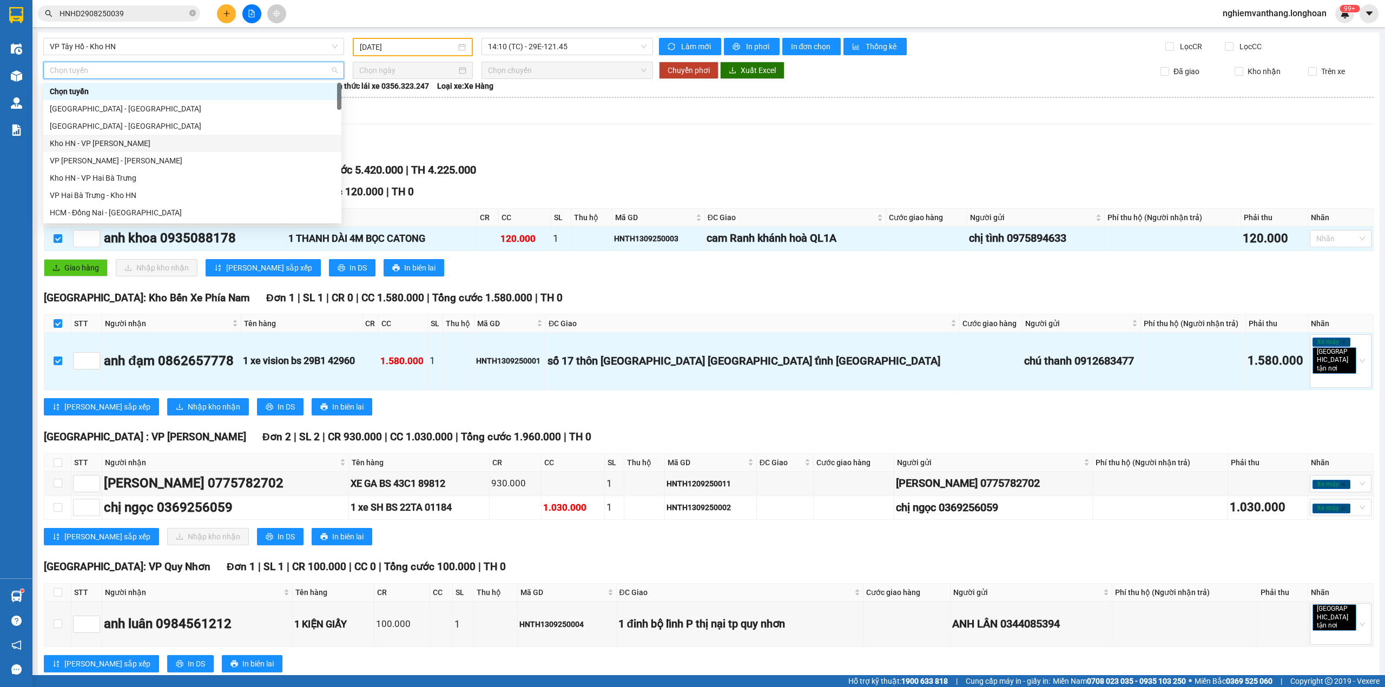
scroll to position [744, 0]
click at [102, 143] on div "Bắc [GEOGRAPHIC_DATA] QL1A" at bounding box center [192, 143] width 285 height 12
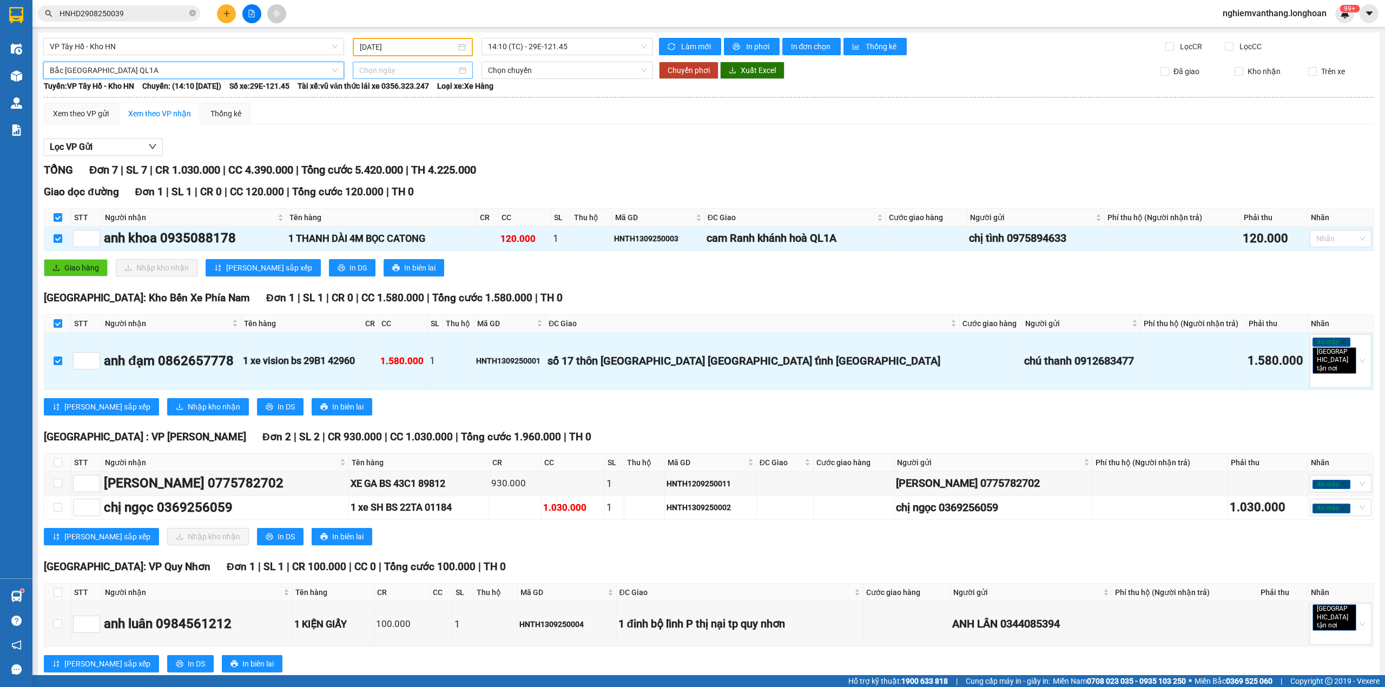
click at [362, 64] on input at bounding box center [407, 70] width 97 height 12
type input "[DATE]"
click at [366, 162] on div "14" at bounding box center [366, 164] width 13 height 13
type input "[DATE]"
click at [514, 70] on span "18:00 (TC)" at bounding box center [567, 70] width 159 height 16
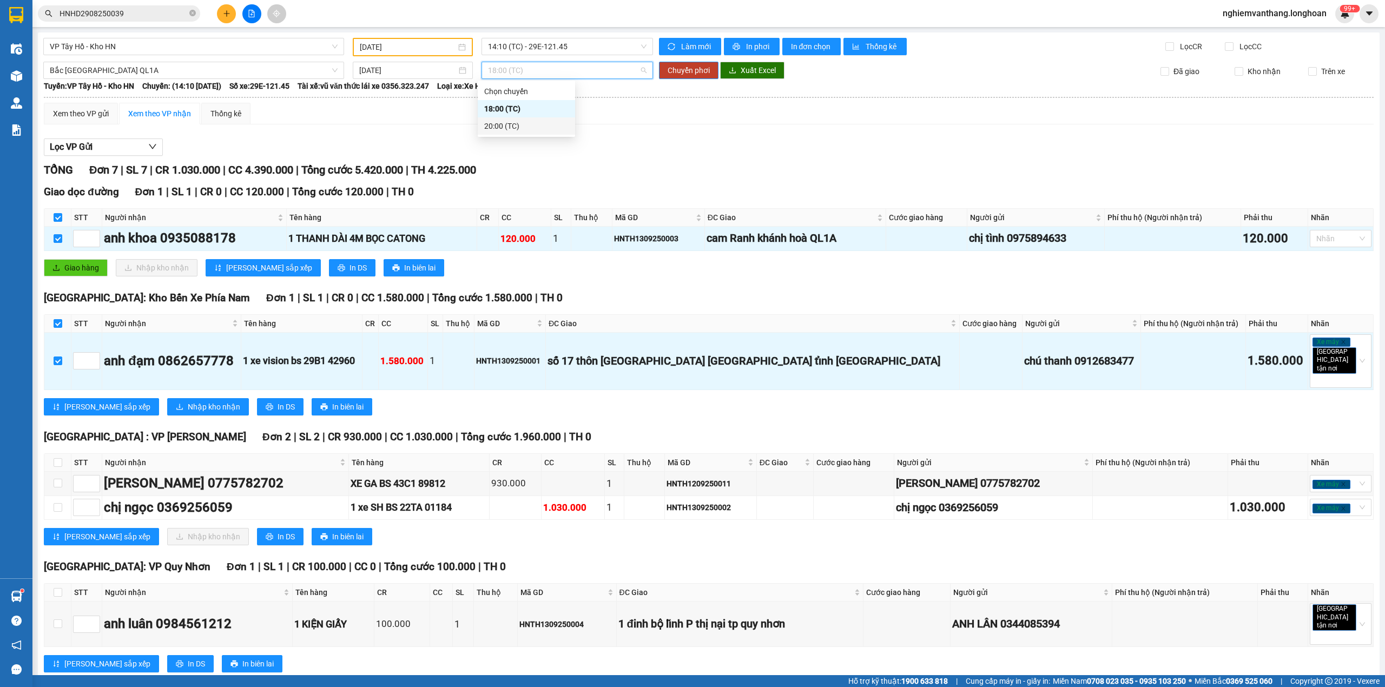
click at [513, 126] on div "20:00 (TC)" at bounding box center [526, 126] width 84 height 12
click at [687, 70] on span "Chuyển phơi" at bounding box center [688, 70] width 42 height 12
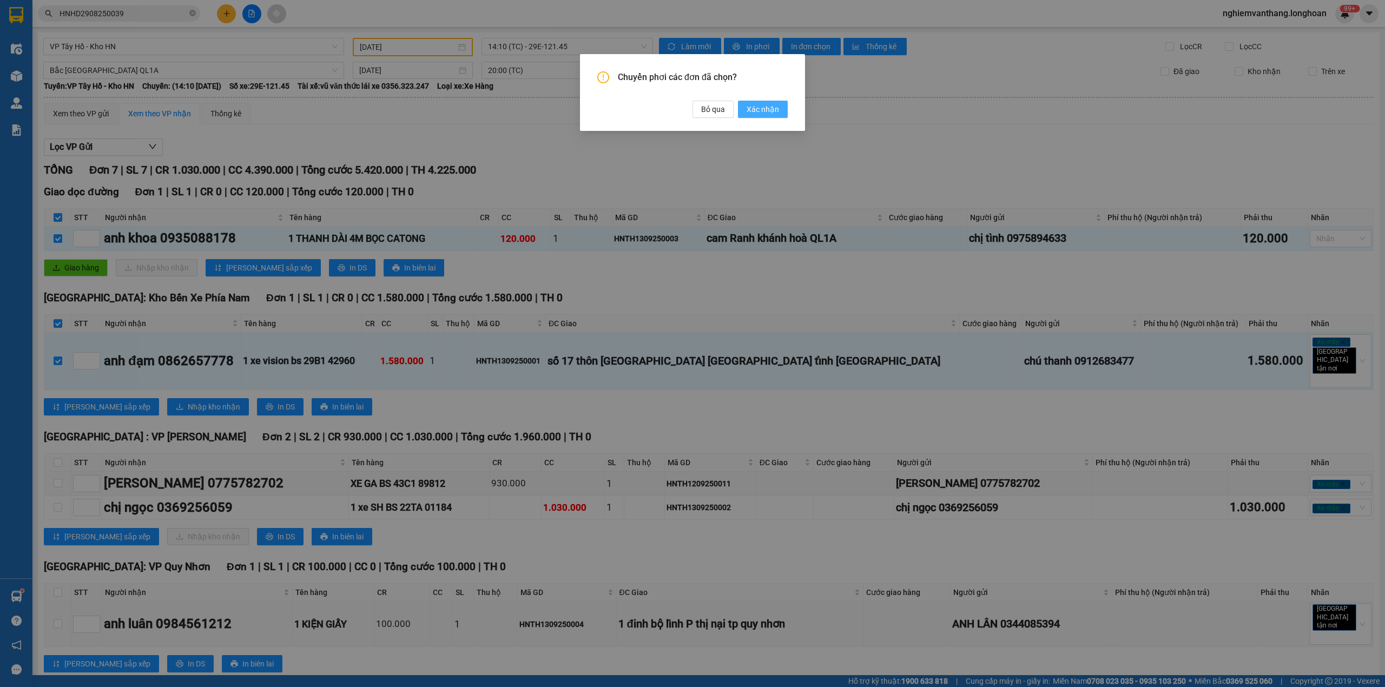
click at [768, 111] on span "Xác nhận" at bounding box center [762, 109] width 32 height 12
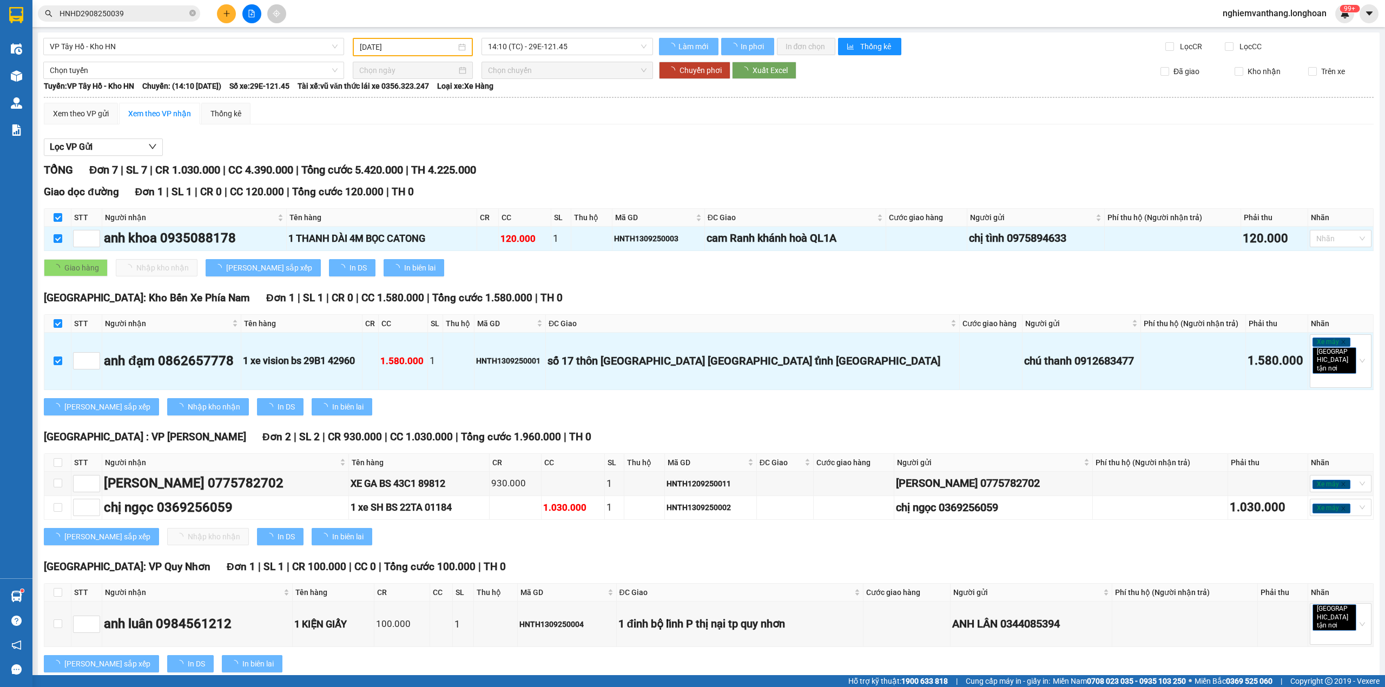
checkbox input "false"
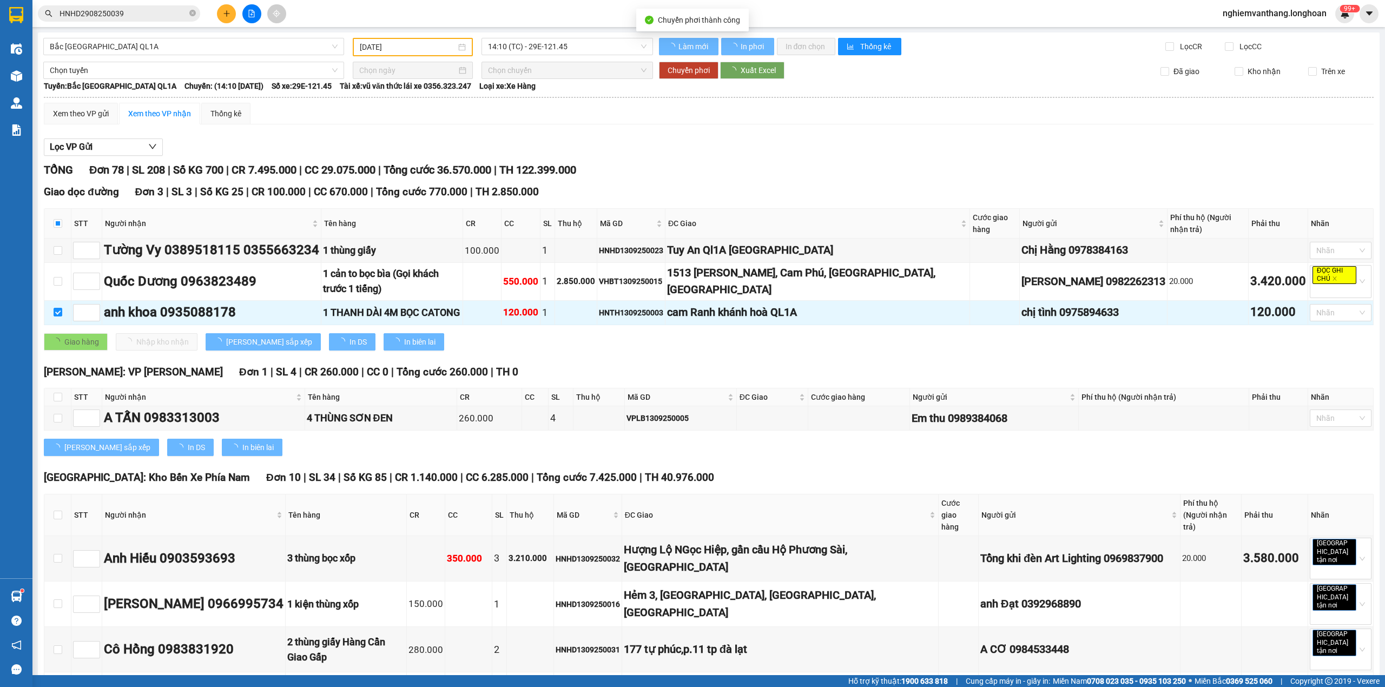
checkbox input "false"
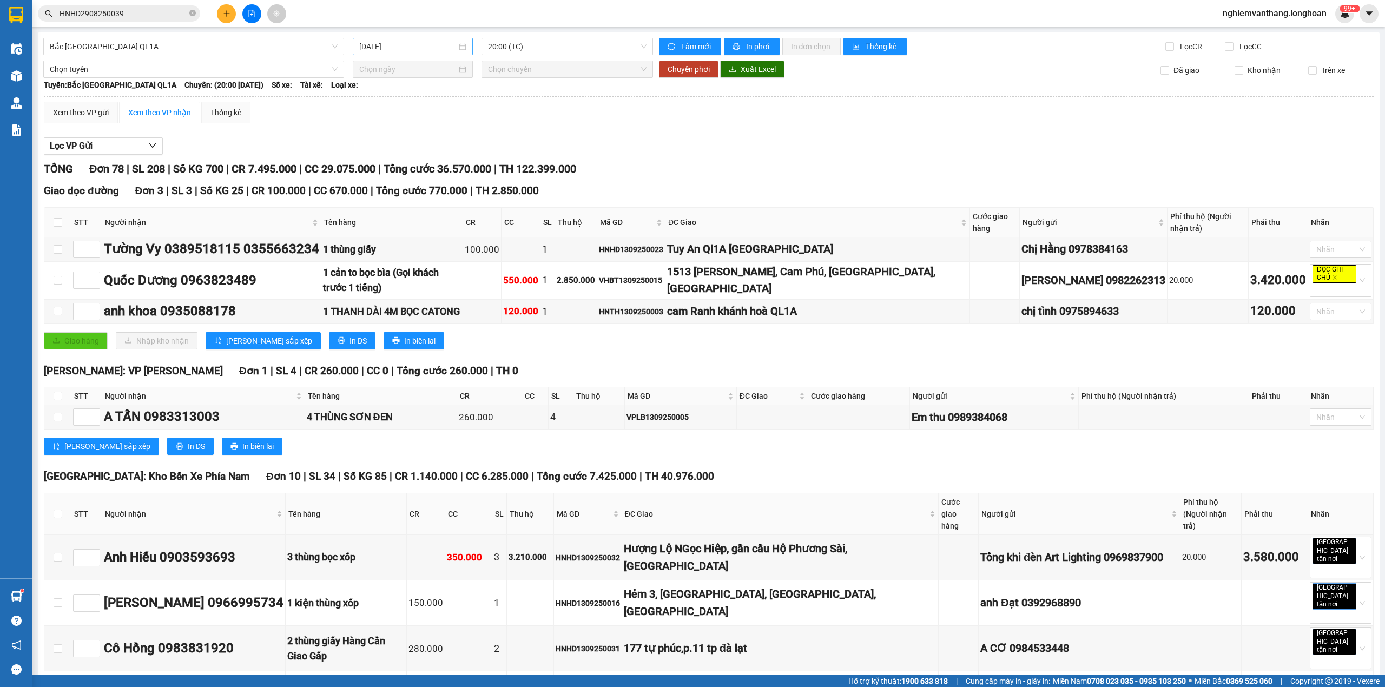
click at [399, 48] on input "[DATE]" at bounding box center [407, 47] width 97 height 12
type input "[DATE]"
click at [171, 51] on span "Bắc [GEOGRAPHIC_DATA] QL1A" at bounding box center [194, 46] width 288 height 16
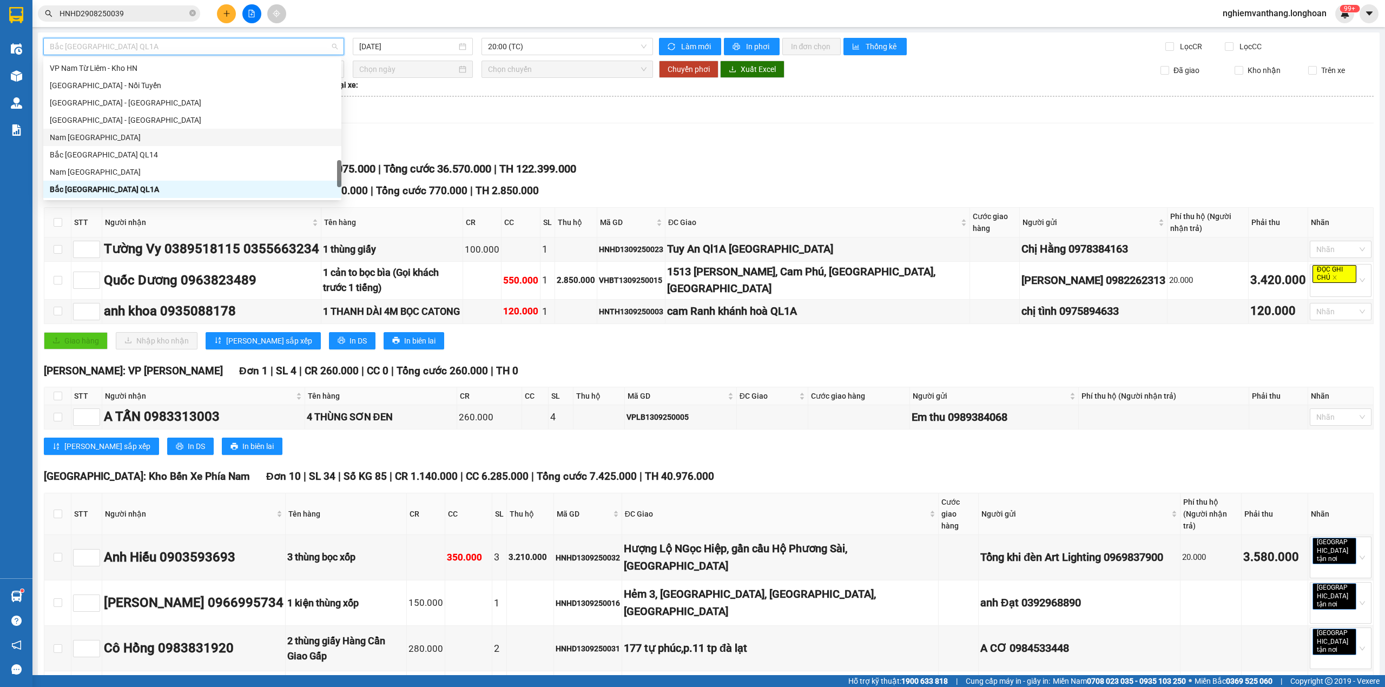
scroll to position [585, 0]
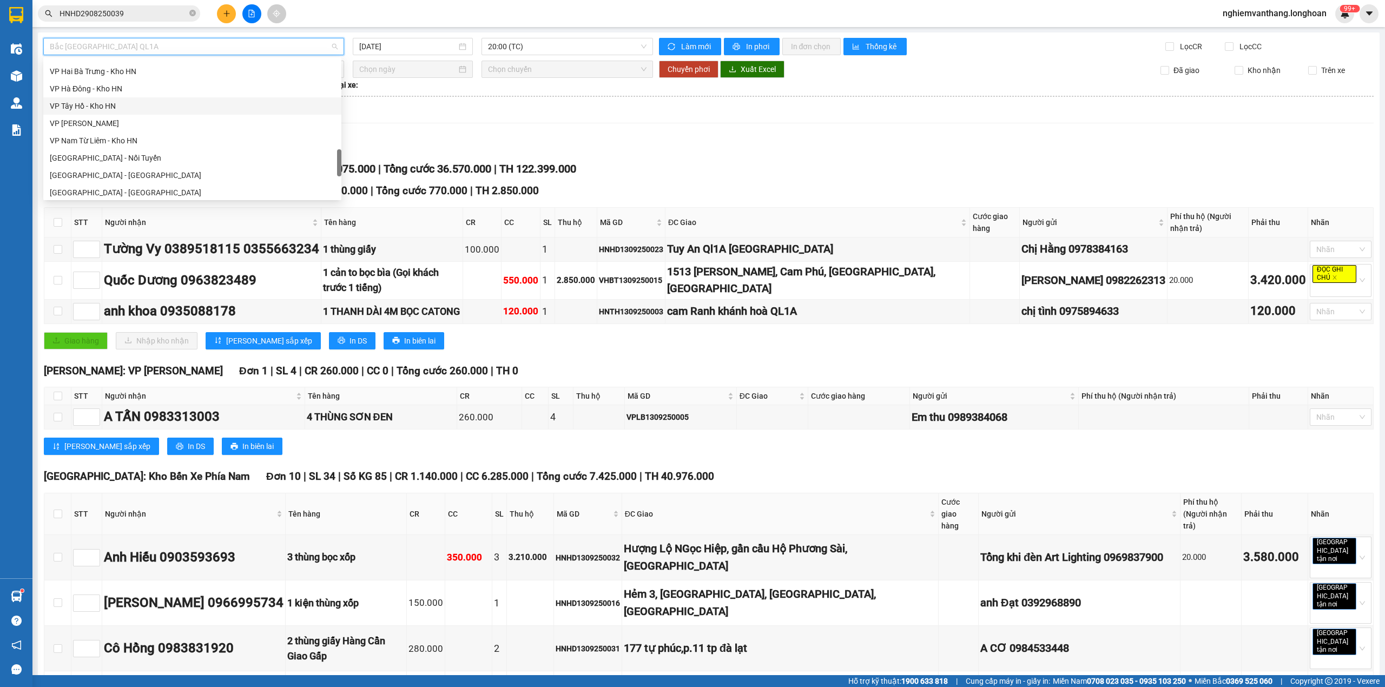
click at [122, 104] on div "VP Tây Hồ - Kho HN" at bounding box center [192, 106] width 285 height 12
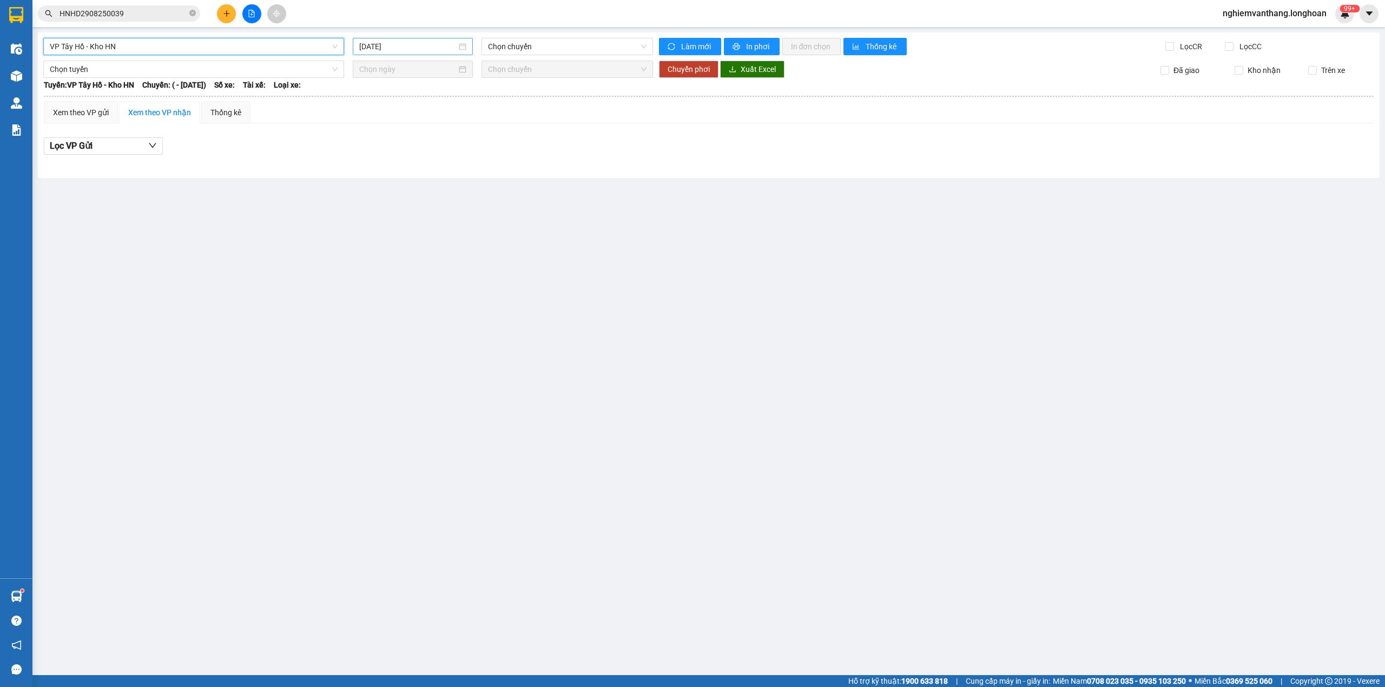
click at [401, 51] on input "[DATE]" at bounding box center [407, 47] width 97 height 12
click at [487, 127] on div "13" at bounding box center [485, 126] width 13 height 13
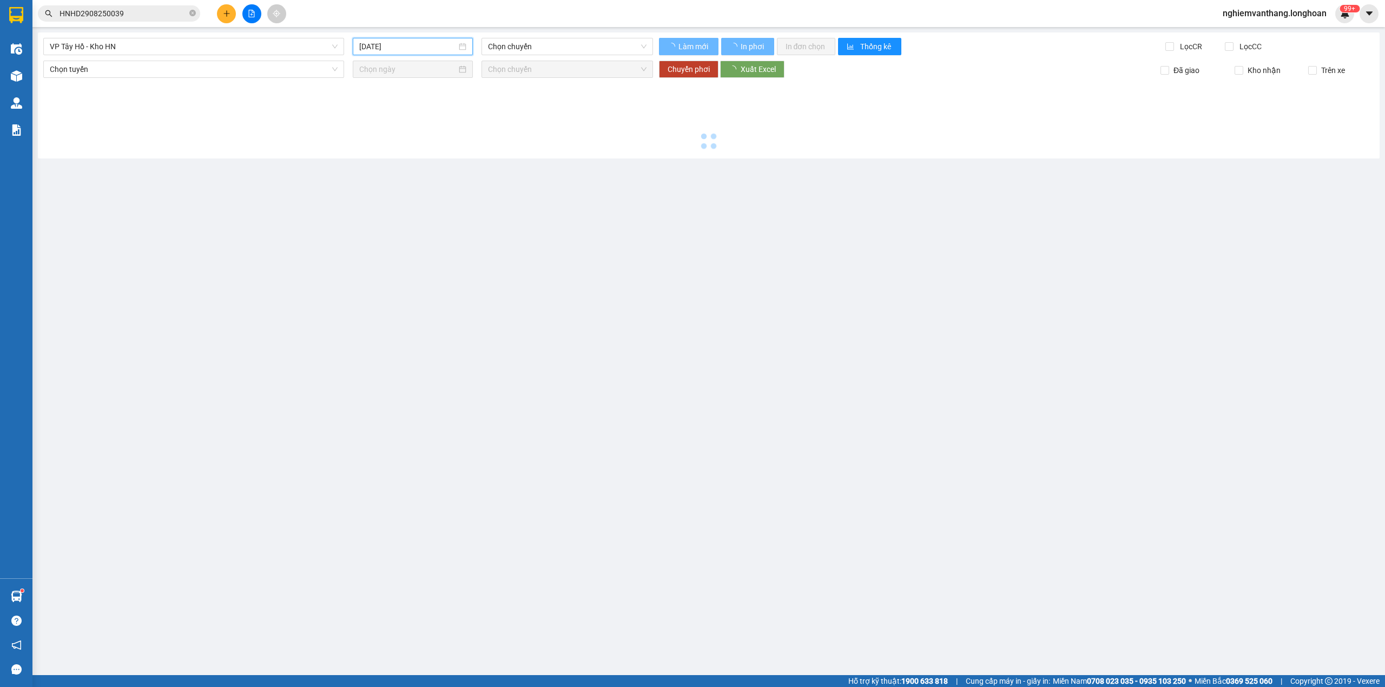
type input "[DATE]"
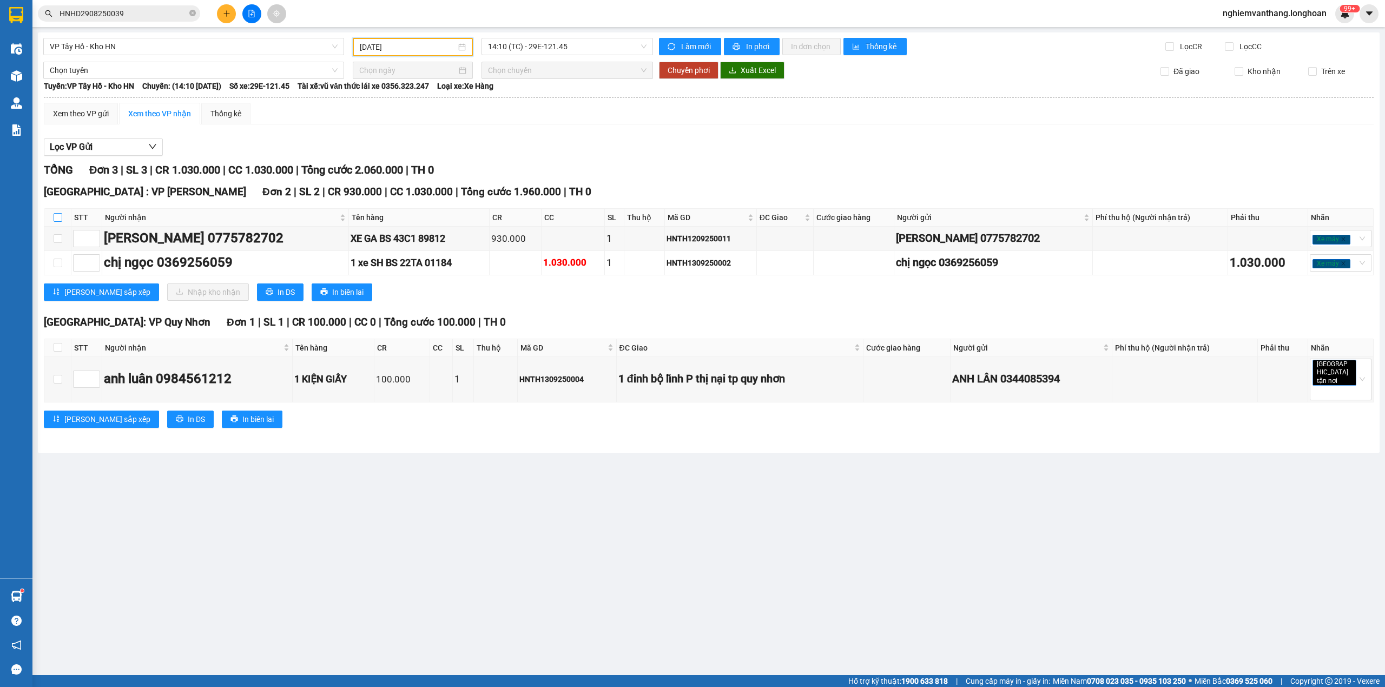
click at [61, 217] on input "checkbox" at bounding box center [58, 217] width 9 height 9
checkbox input "true"
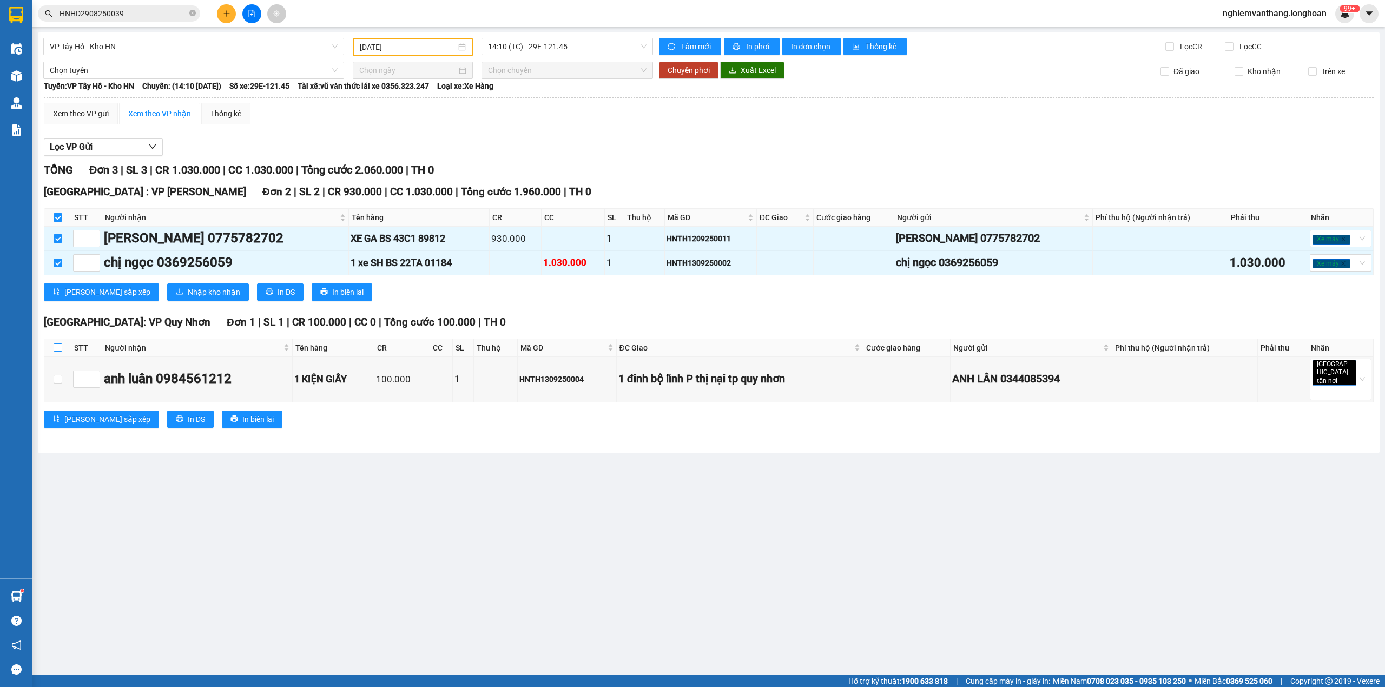
click at [55, 349] on input "checkbox" at bounding box center [58, 347] width 9 height 9
checkbox input "true"
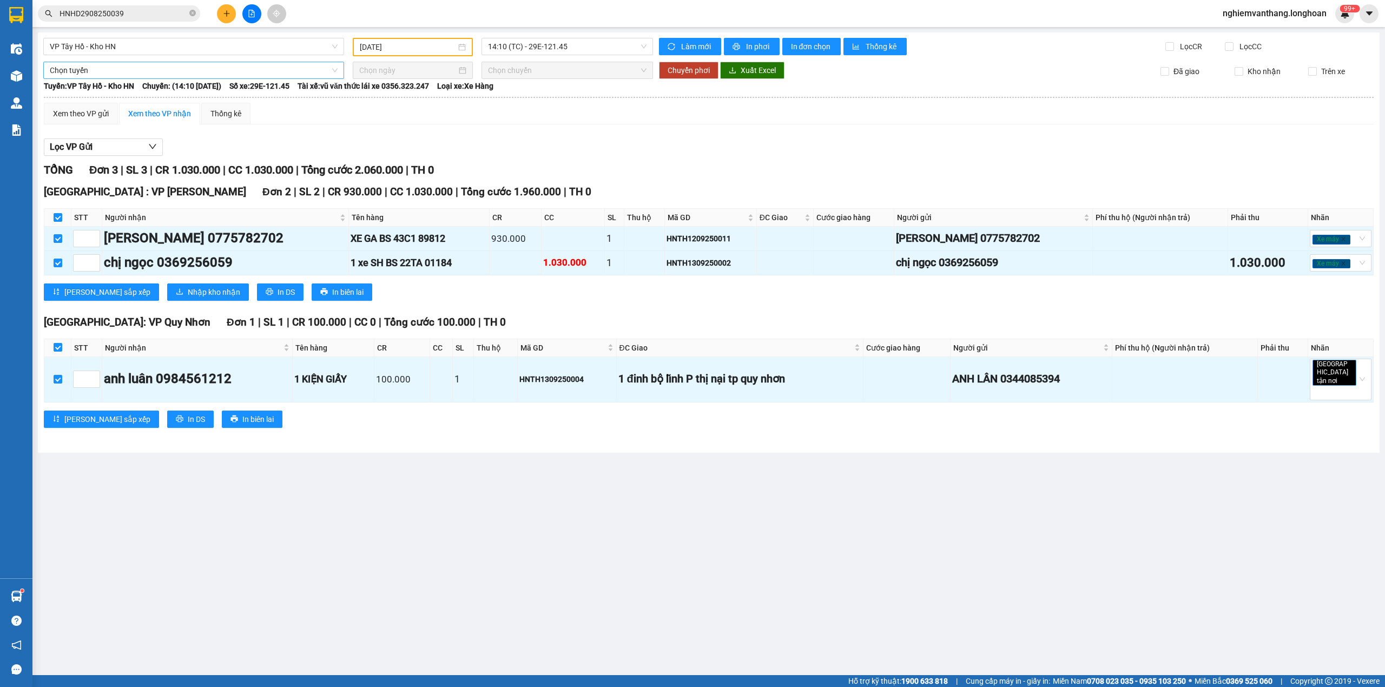
click at [94, 63] on span "Chọn tuyến" at bounding box center [194, 70] width 288 height 16
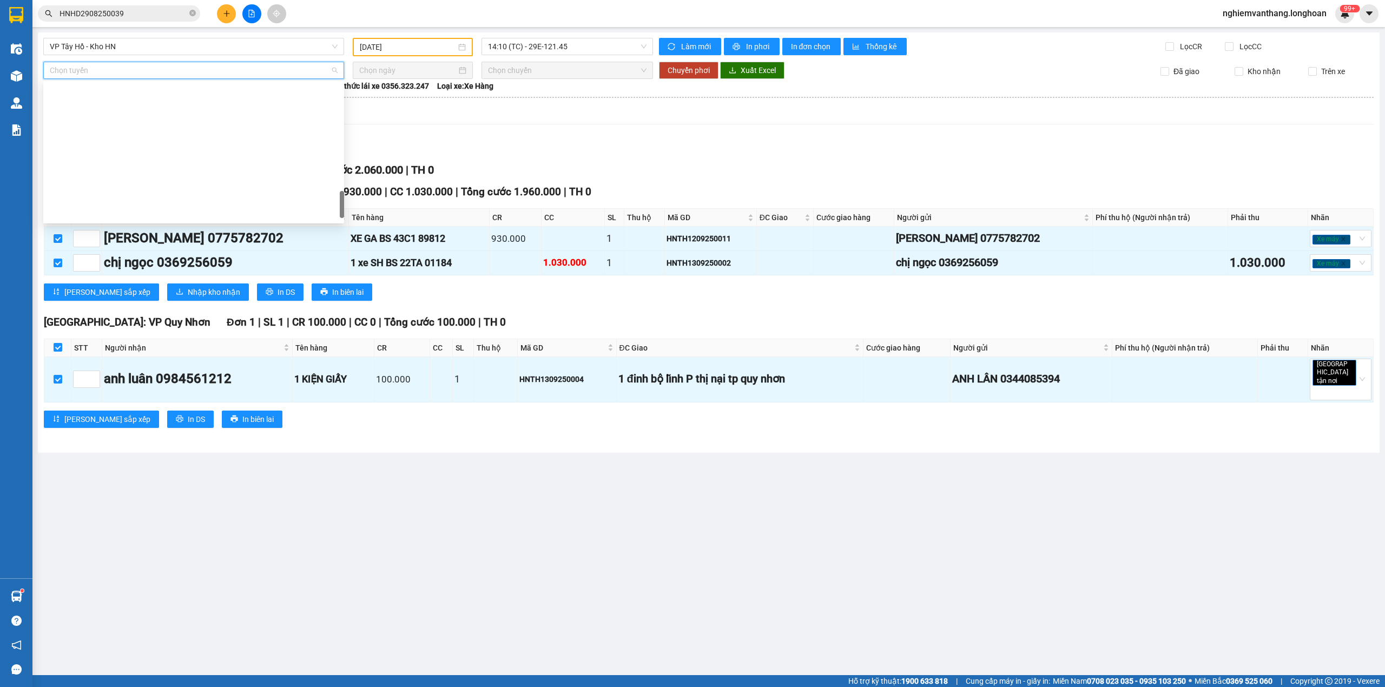
scroll to position [744, 0]
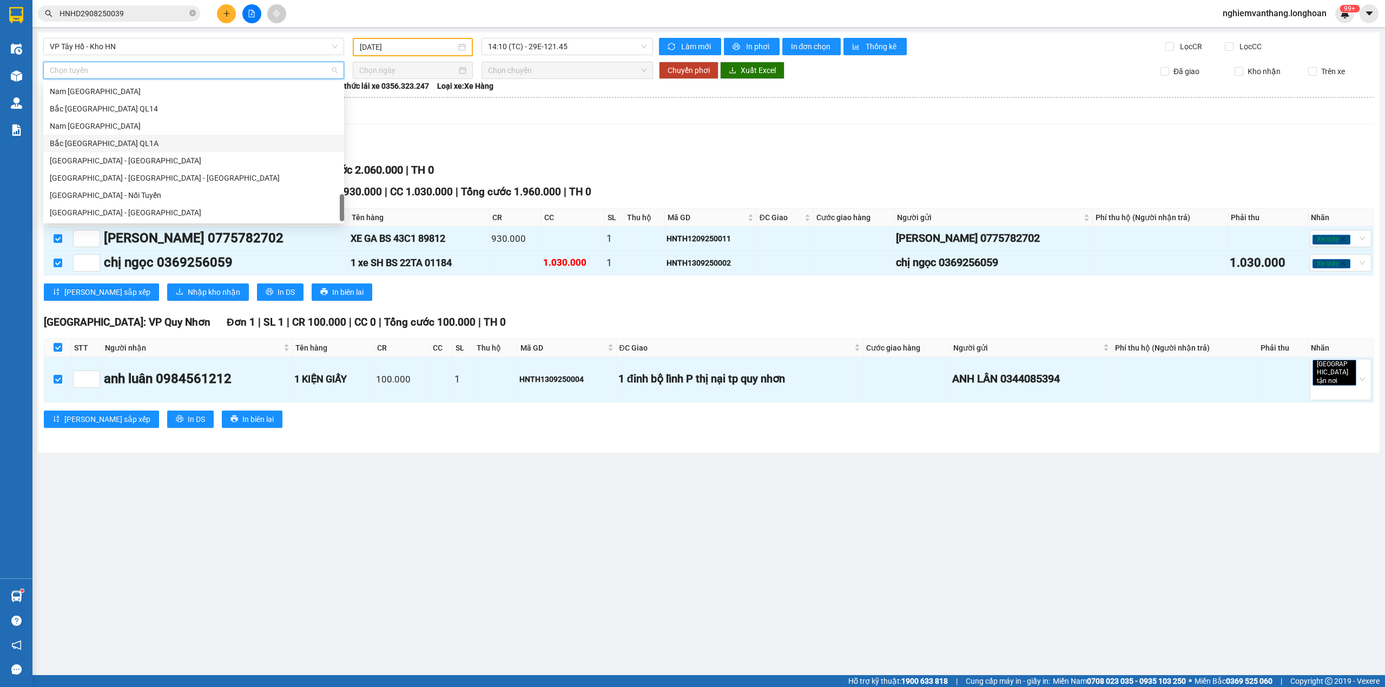
drag, startPoint x: 98, startPoint y: 140, endPoint x: 105, endPoint y: 145, distance: 9.2
click at [98, 139] on div "Bắc [GEOGRAPHIC_DATA] QL1A" at bounding box center [194, 143] width 288 height 12
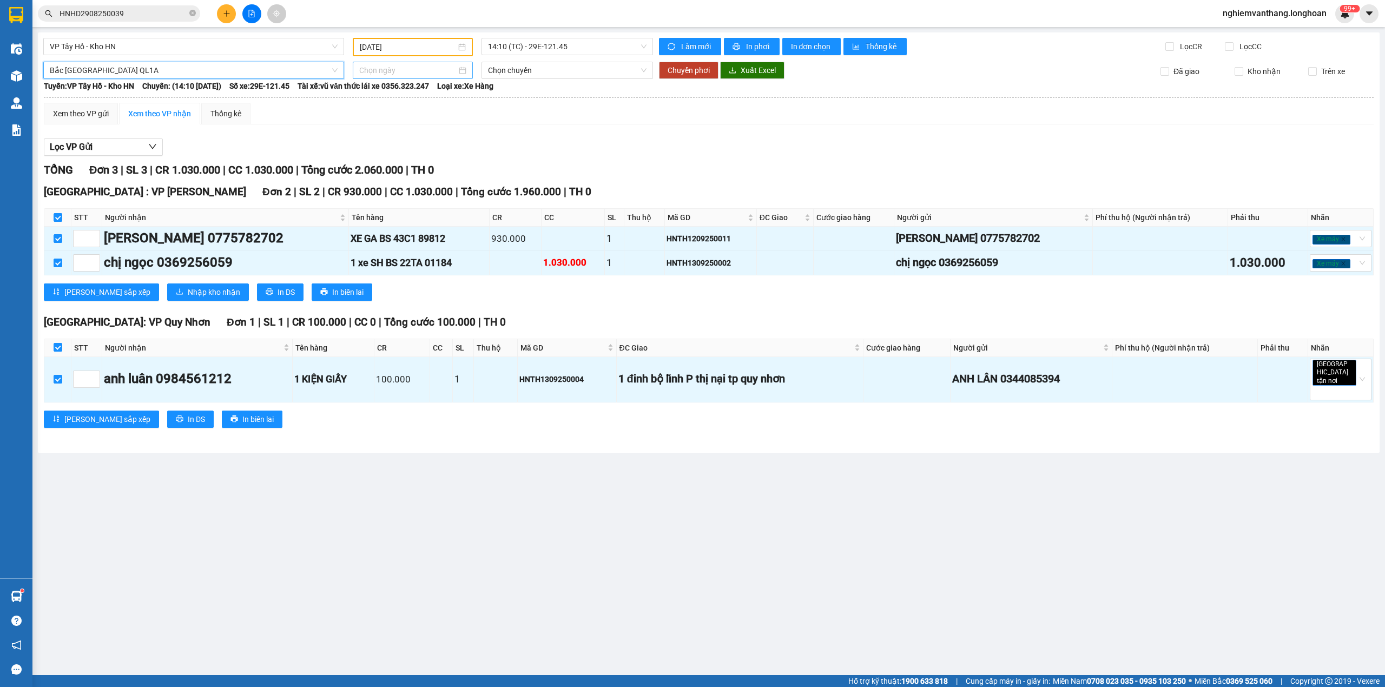
click at [368, 65] on input at bounding box center [407, 70] width 97 height 12
type input "[DATE]"
click at [363, 165] on div "14" at bounding box center [368, 164] width 13 height 13
type input "[DATE]"
click at [682, 69] on span "Chuyển phơi" at bounding box center [688, 70] width 42 height 12
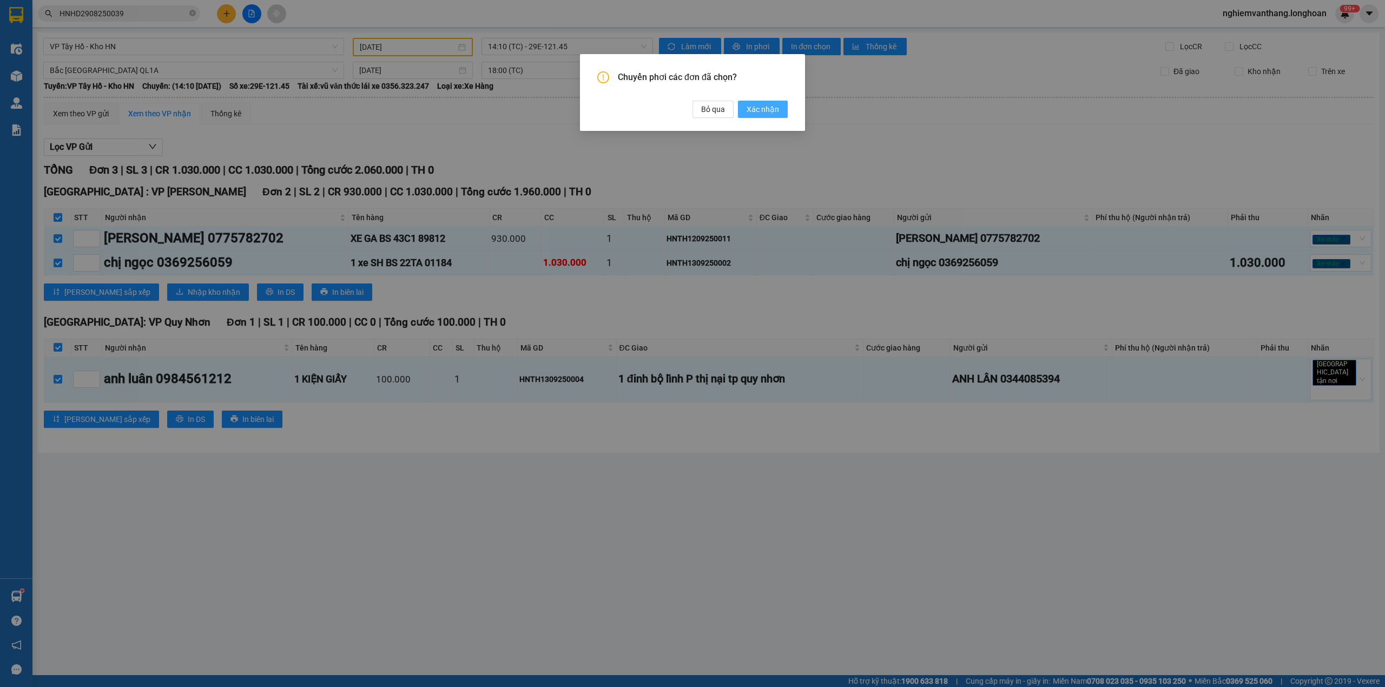
click at [764, 114] on span "Xác nhận" at bounding box center [762, 109] width 32 height 12
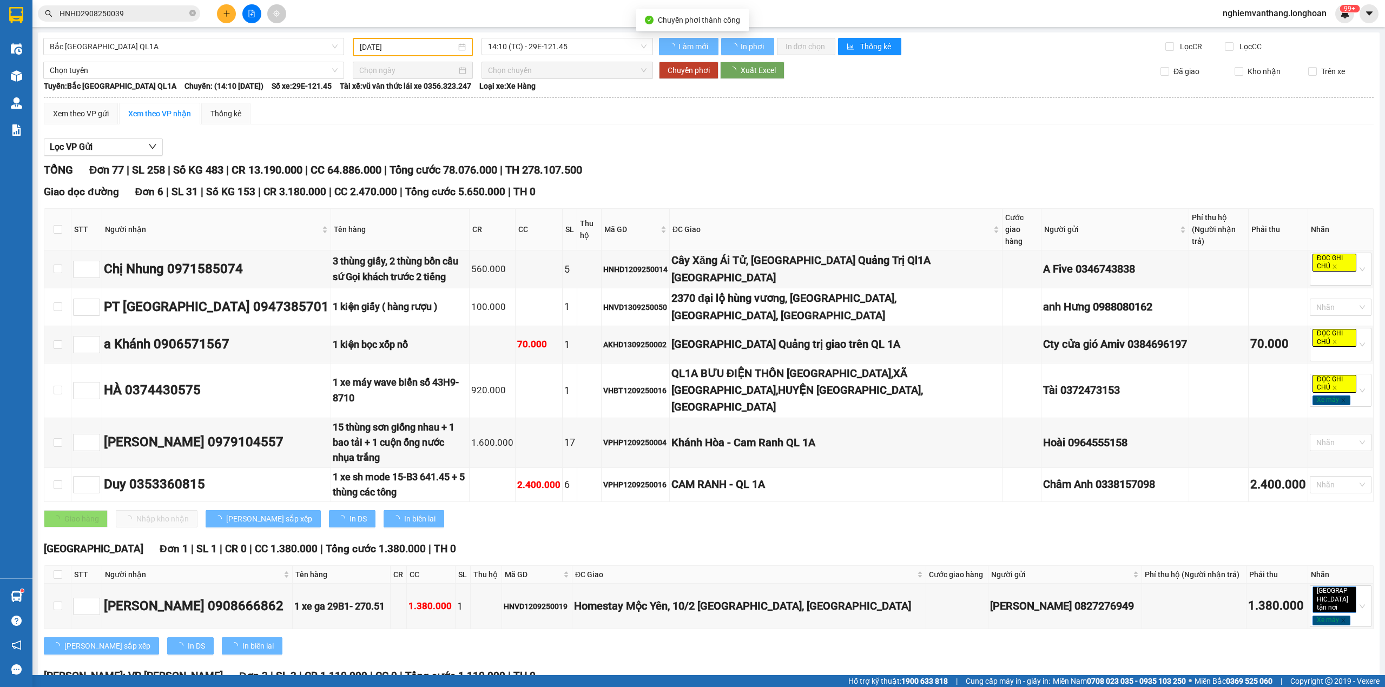
type input "[DATE]"
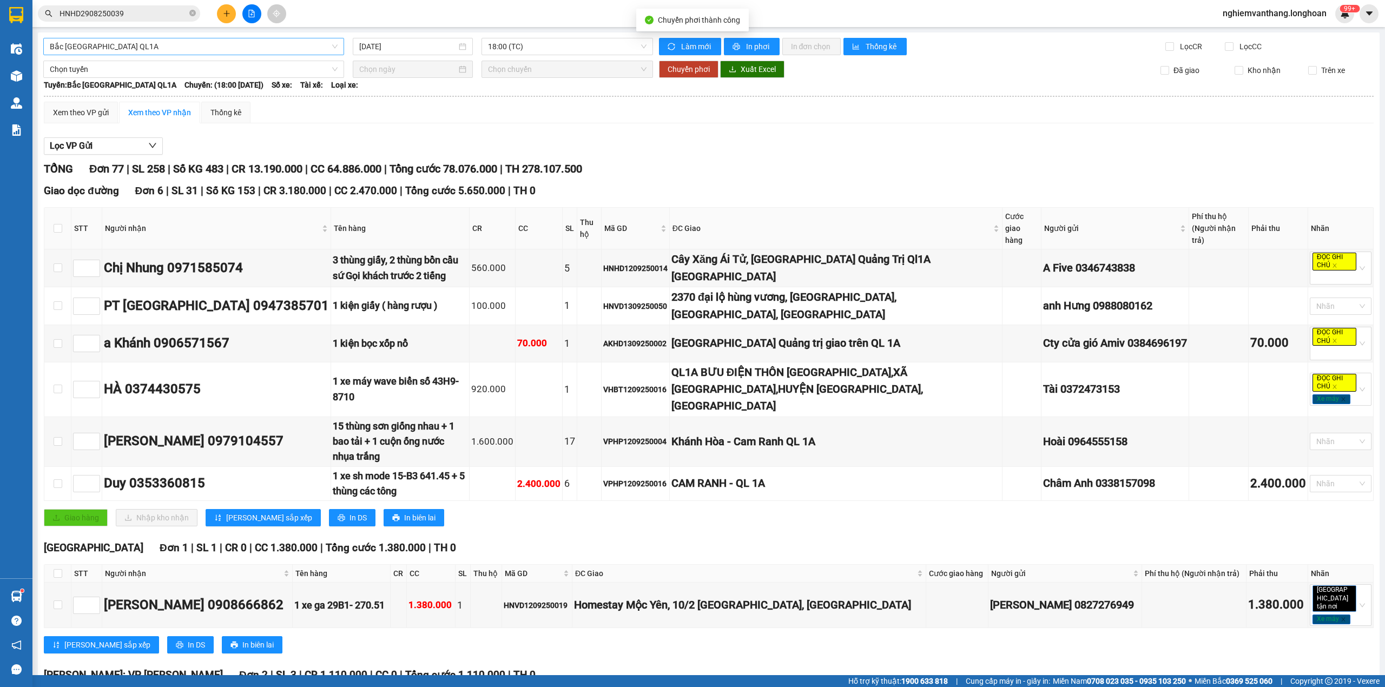
click at [161, 53] on span "Bắc [GEOGRAPHIC_DATA] QL1A" at bounding box center [194, 46] width 288 height 16
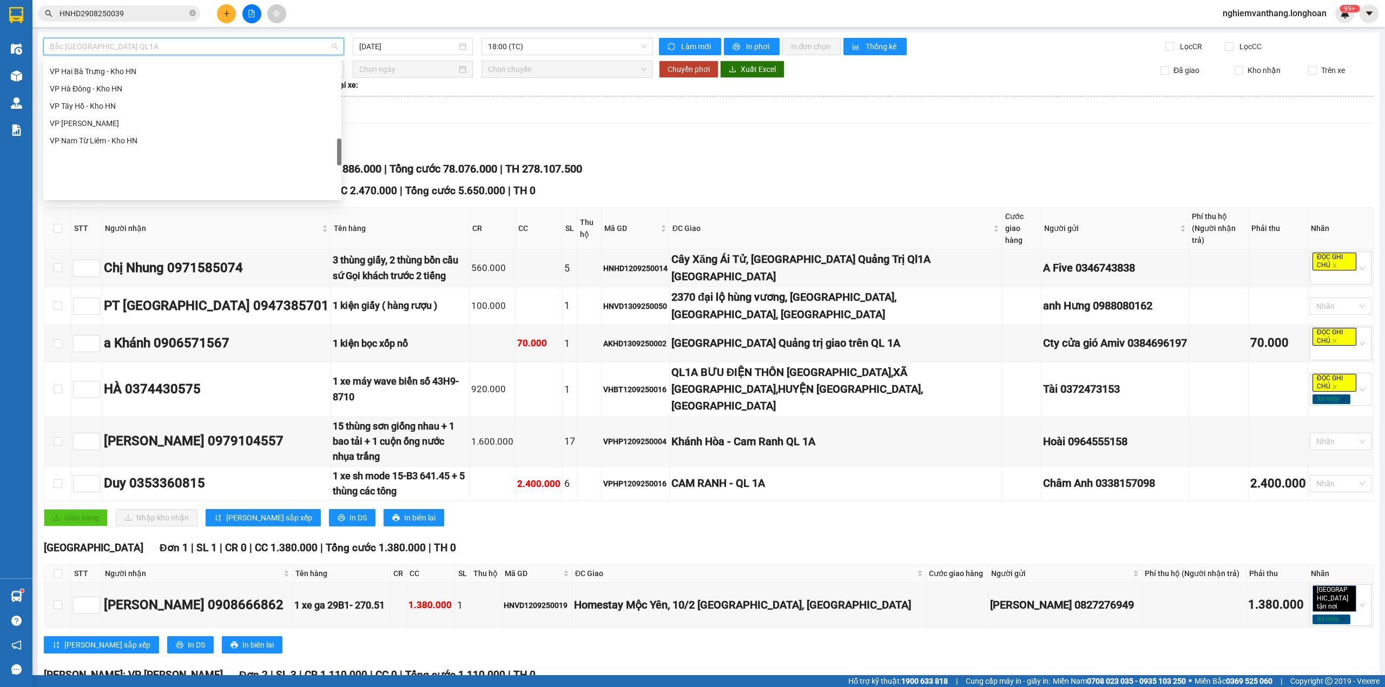
scroll to position [513, 0]
click at [107, 176] on div "VP Tây Hồ - Kho HN" at bounding box center [192, 178] width 285 height 12
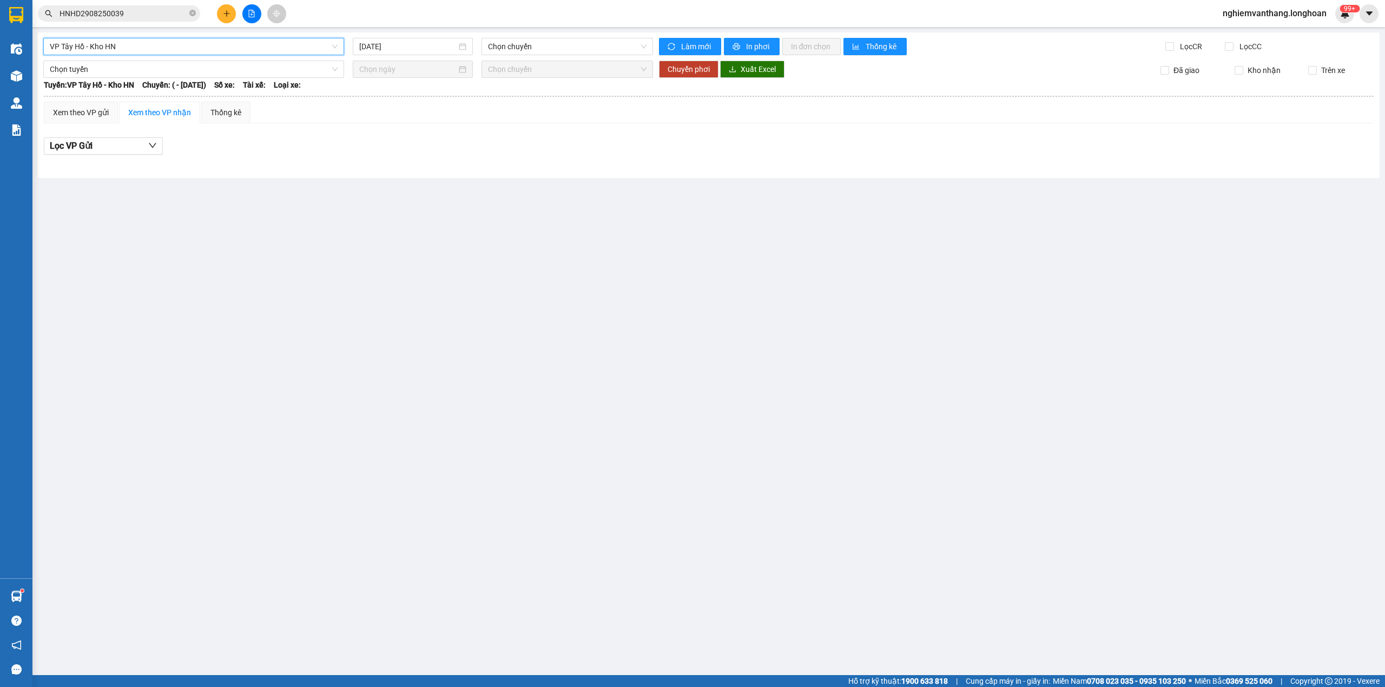
drag, startPoint x: 414, startPoint y: 51, endPoint x: 422, endPoint y: 56, distance: 10.2
click at [414, 50] on input "[DATE]" at bounding box center [407, 47] width 97 height 12
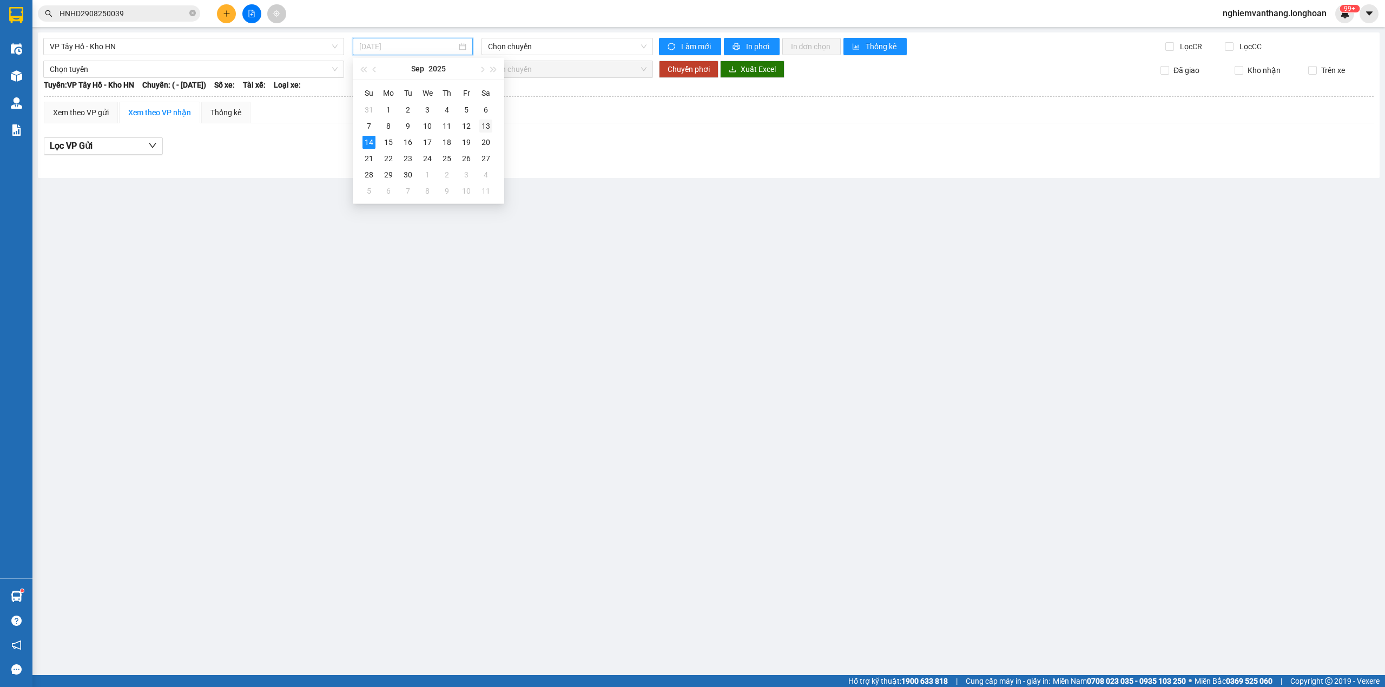
click at [479, 124] on div "13" at bounding box center [485, 126] width 13 height 13
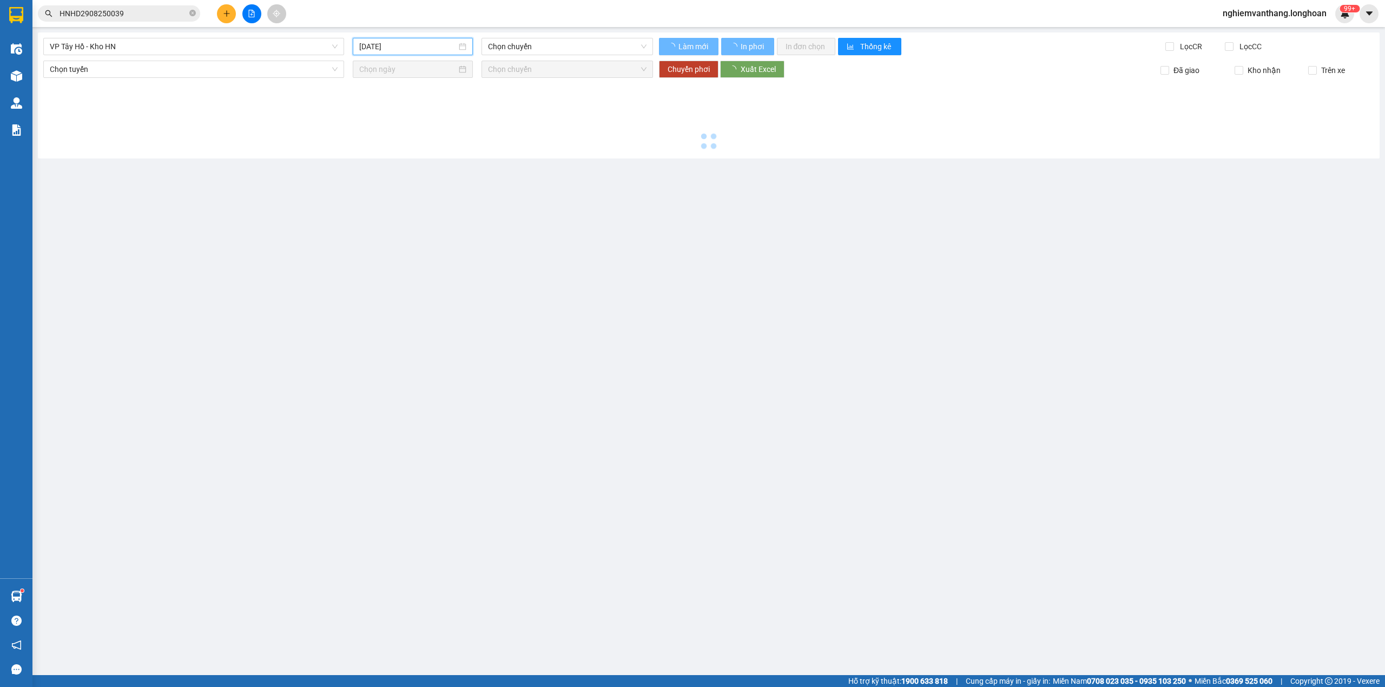
type input "[DATE]"
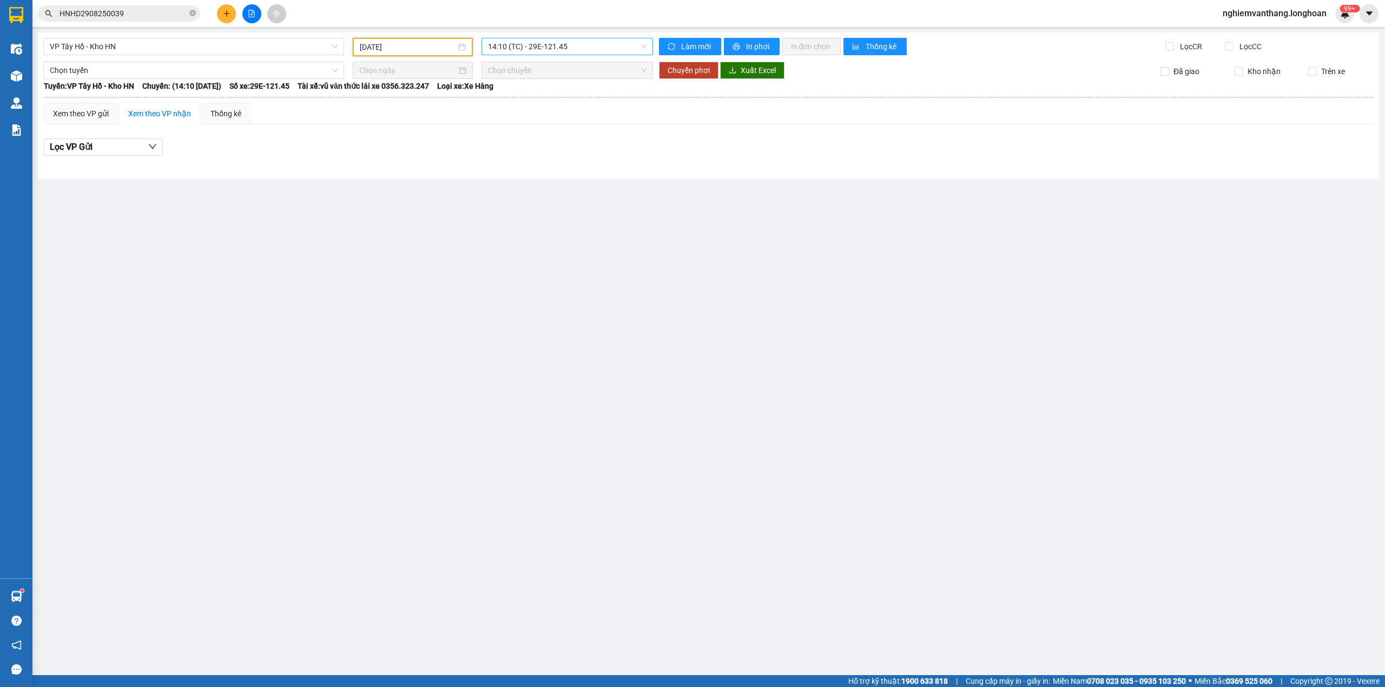
click at [537, 46] on span "14:10 (TC) - 29E-121.45" at bounding box center [567, 46] width 159 height 16
click at [531, 101] on div "19:50 (TC) - 29E-121.45" at bounding box center [530, 103] width 84 height 12
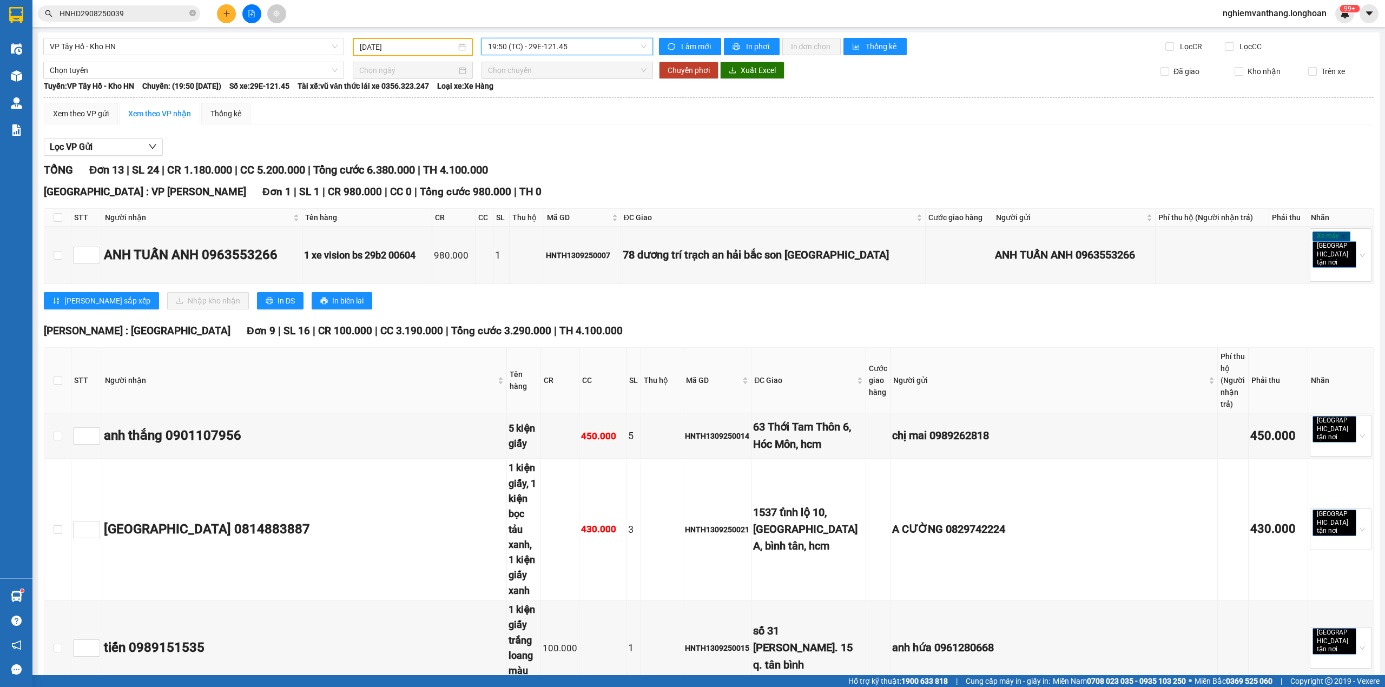
click at [52, 213] on th at bounding box center [57, 218] width 27 height 18
click at [55, 221] on input "checkbox" at bounding box center [58, 217] width 9 height 9
checkbox input "true"
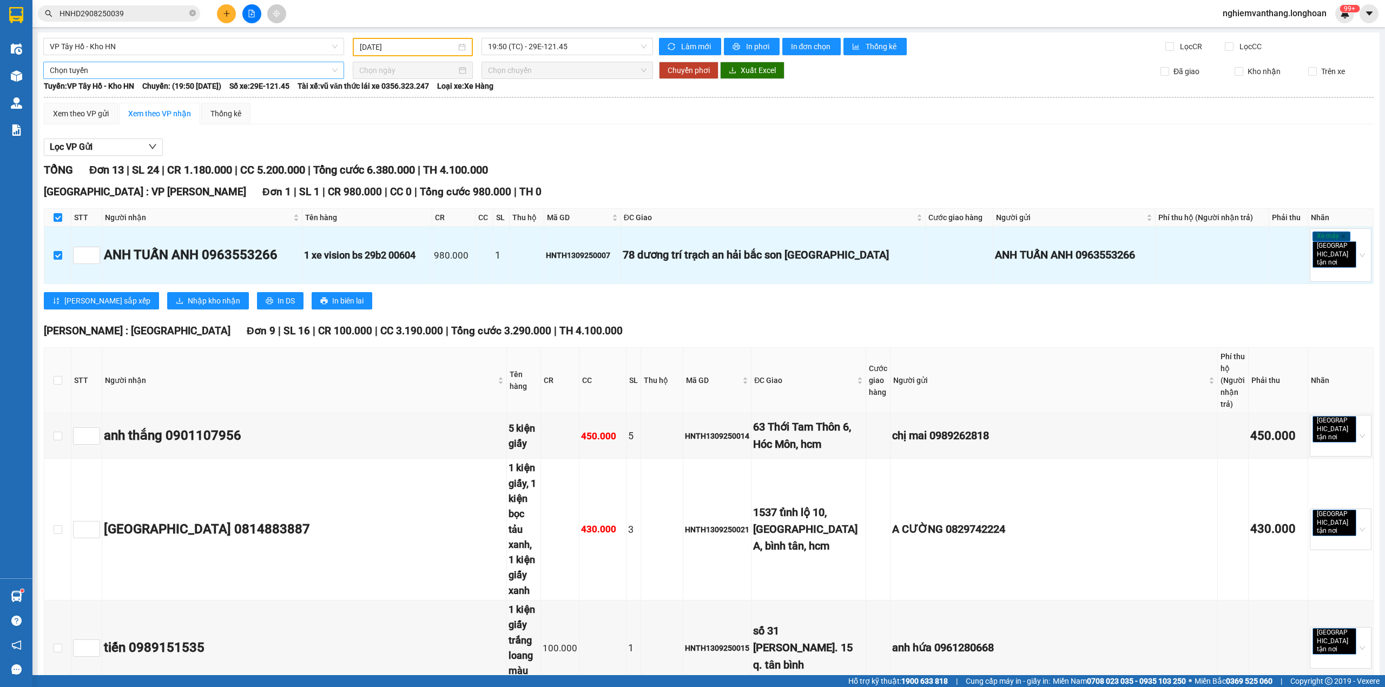
click at [87, 65] on span "Chọn tuyến" at bounding box center [194, 70] width 288 height 16
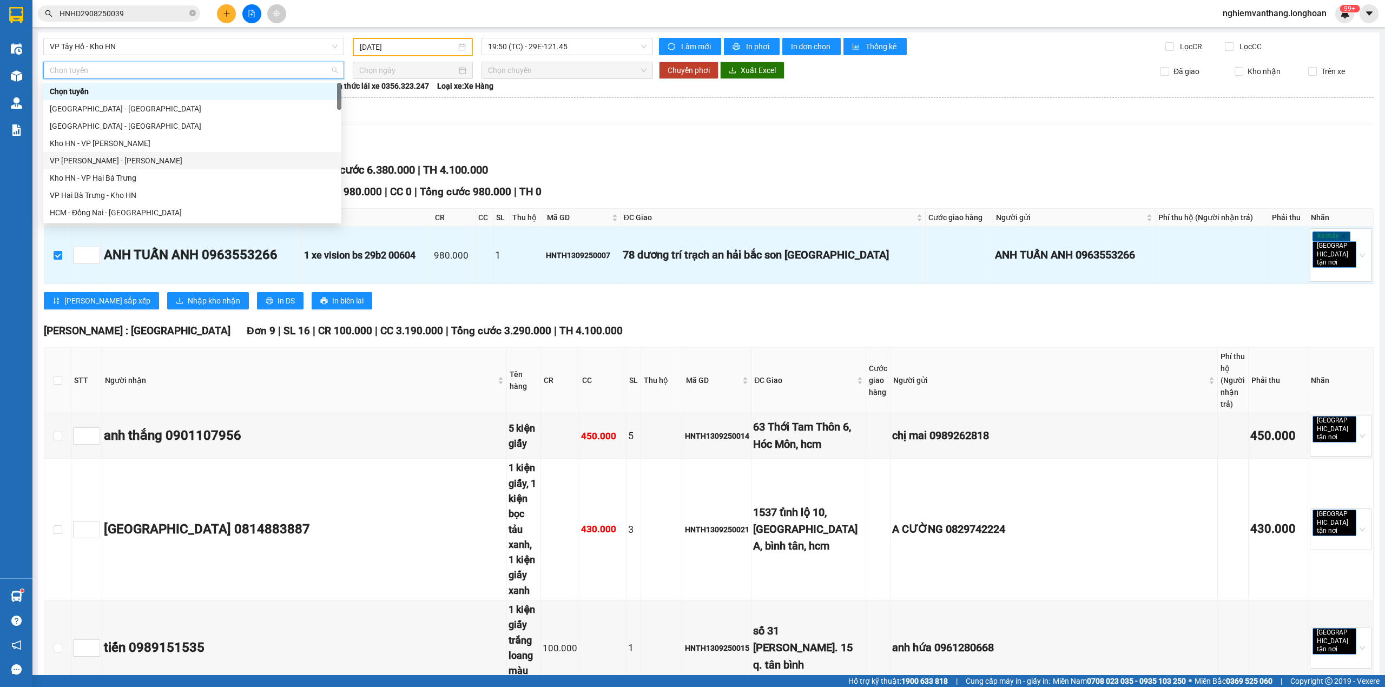
scroll to position [744, 0]
click at [100, 145] on div "Bắc [GEOGRAPHIC_DATA] QL1A" at bounding box center [192, 143] width 285 height 12
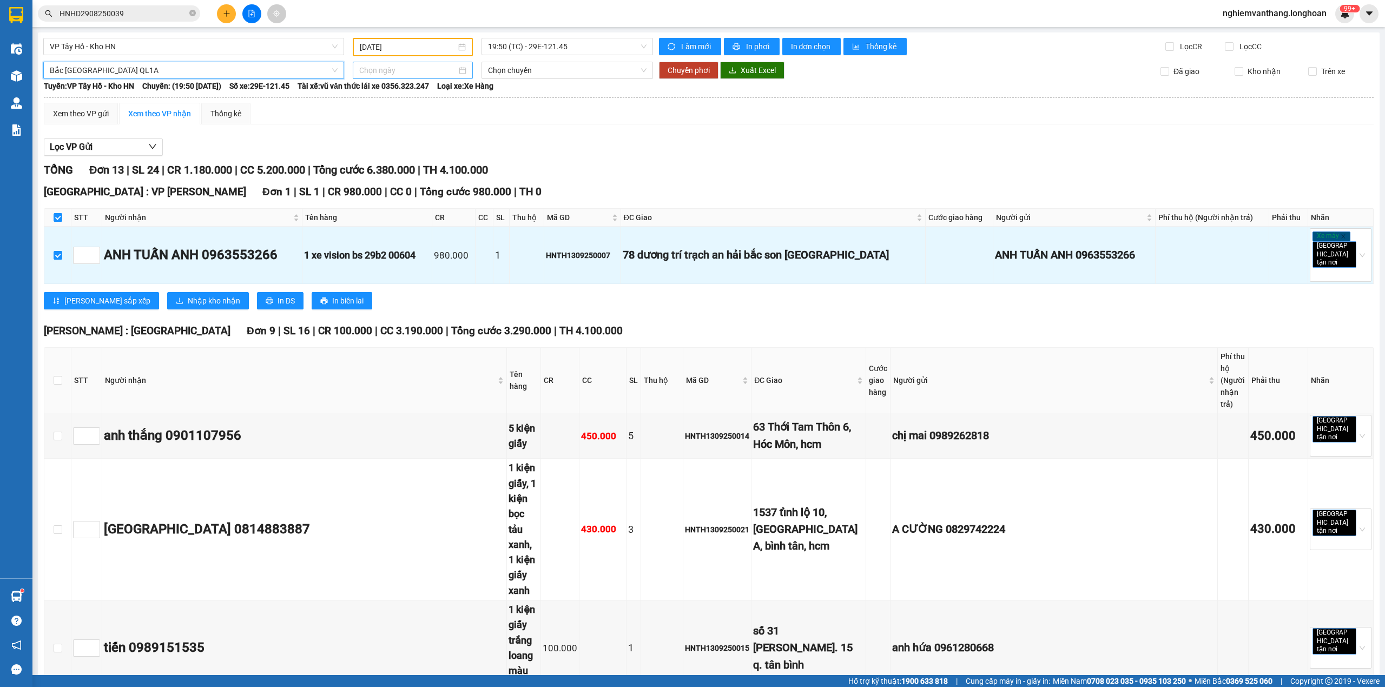
click at [390, 70] on input at bounding box center [407, 70] width 97 height 12
type input "[DATE]"
click at [370, 165] on div "14" at bounding box center [366, 164] width 13 height 13
type input "[DATE]"
click at [689, 76] on button "Chuyển phơi" at bounding box center [688, 70] width 59 height 17
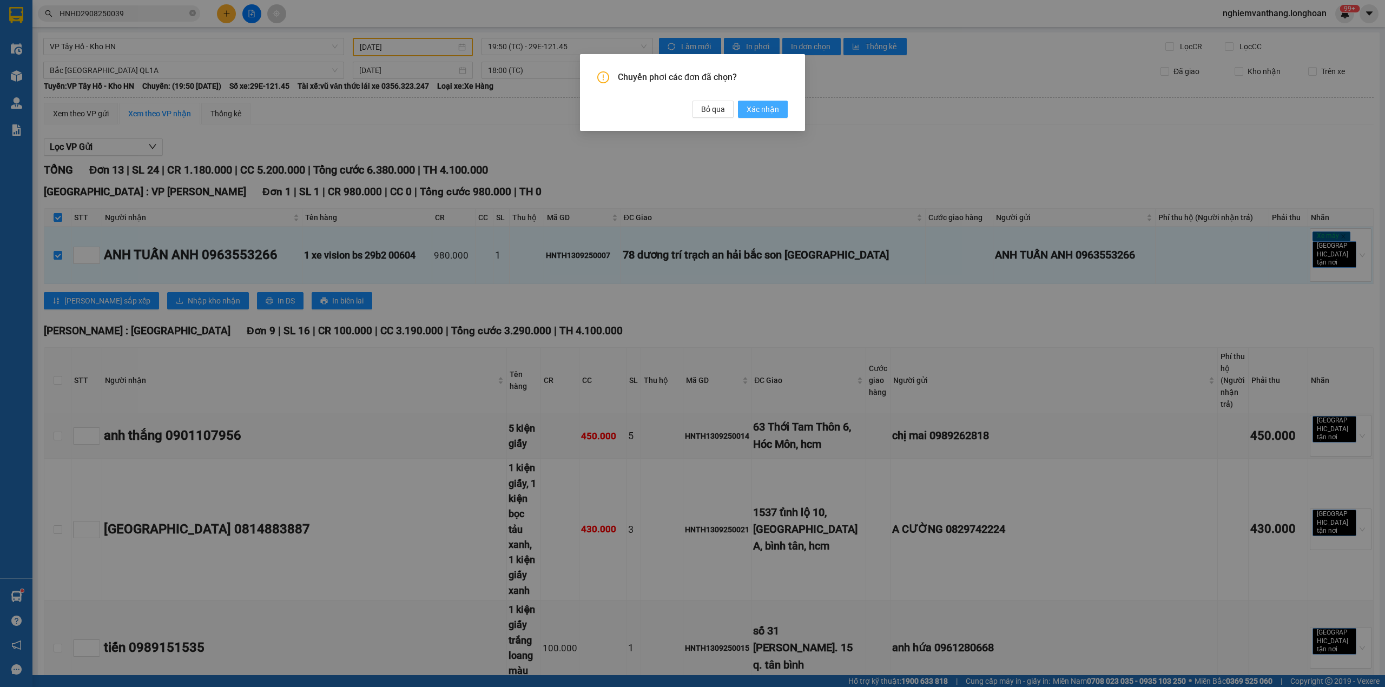
click at [753, 113] on span "Xác nhận" at bounding box center [762, 109] width 32 height 12
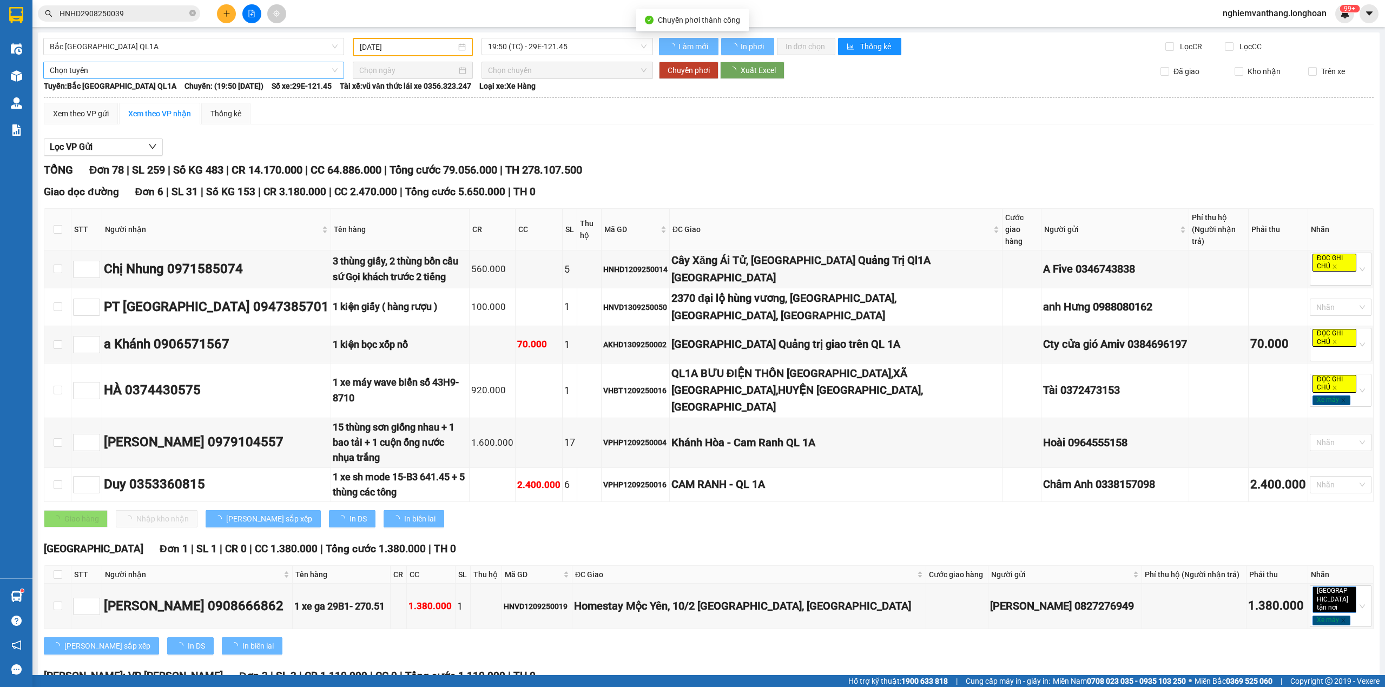
type input "[DATE]"
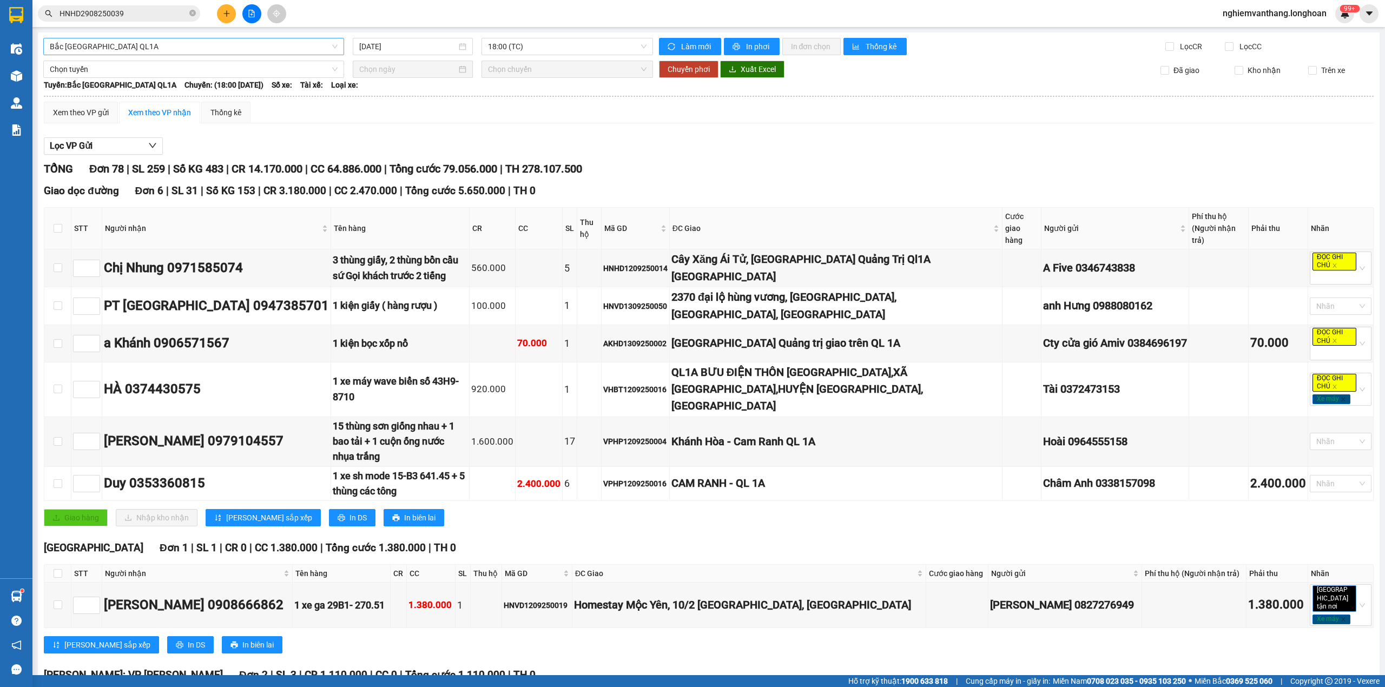
click at [139, 44] on span "Bắc [GEOGRAPHIC_DATA] QL1A" at bounding box center [194, 46] width 288 height 16
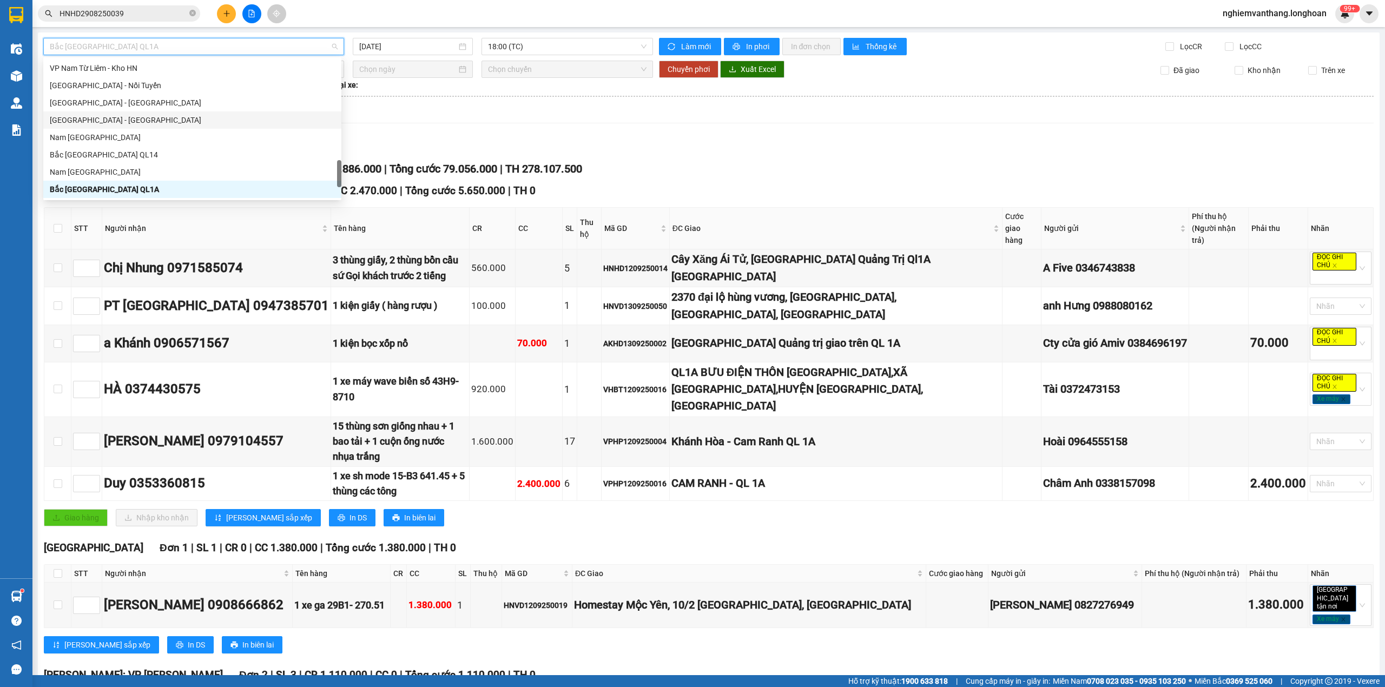
scroll to position [585, 0]
click at [106, 100] on div "VP Tây Hồ - Kho HN" at bounding box center [192, 106] width 285 height 12
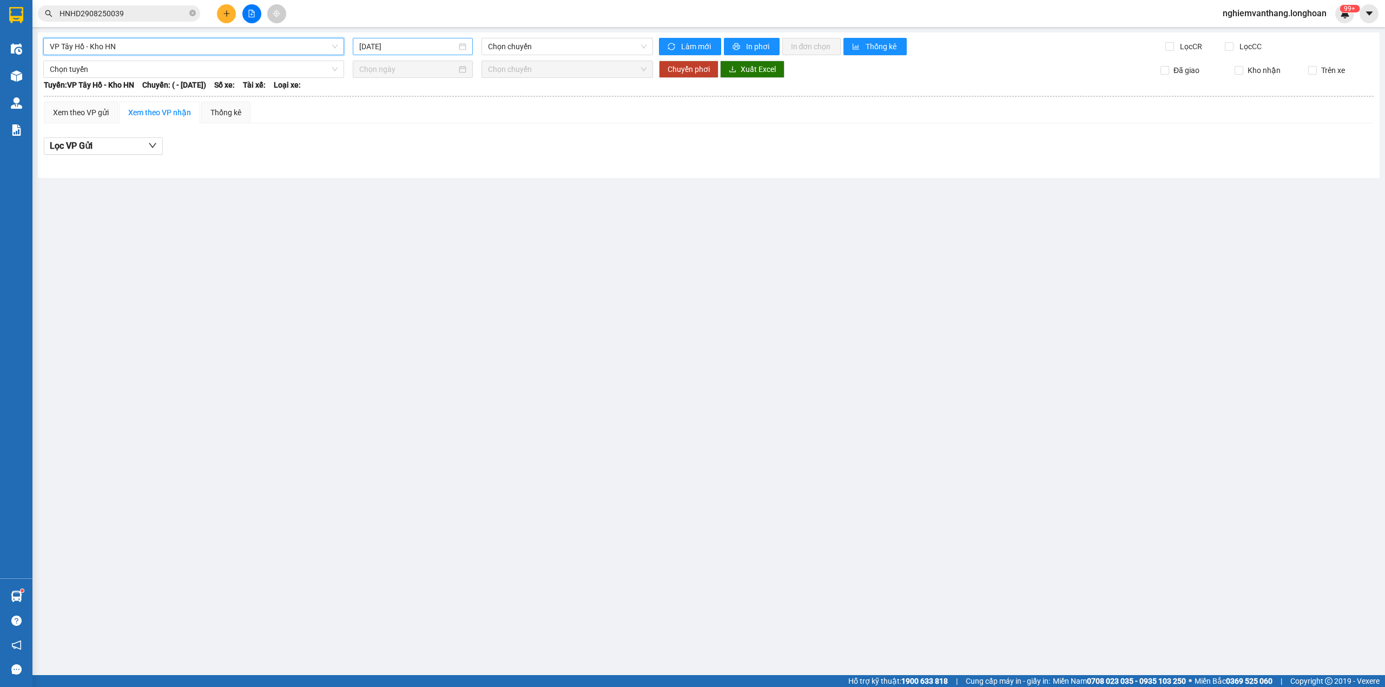
drag, startPoint x: 370, startPoint y: 29, endPoint x: 369, endPoint y: 47, distance: 17.3
click at [369, 31] on main "VP Tây Hồ - Kho HN VP [GEOGRAPHIC_DATA] - [GEOGRAPHIC_DATA] HN [DATE] Chọn chuy…" at bounding box center [692, 337] width 1385 height 675
click at [369, 47] on input "[DATE]" at bounding box center [407, 47] width 97 height 12
click at [485, 126] on div "13" at bounding box center [485, 126] width 13 height 13
type input "[DATE]"
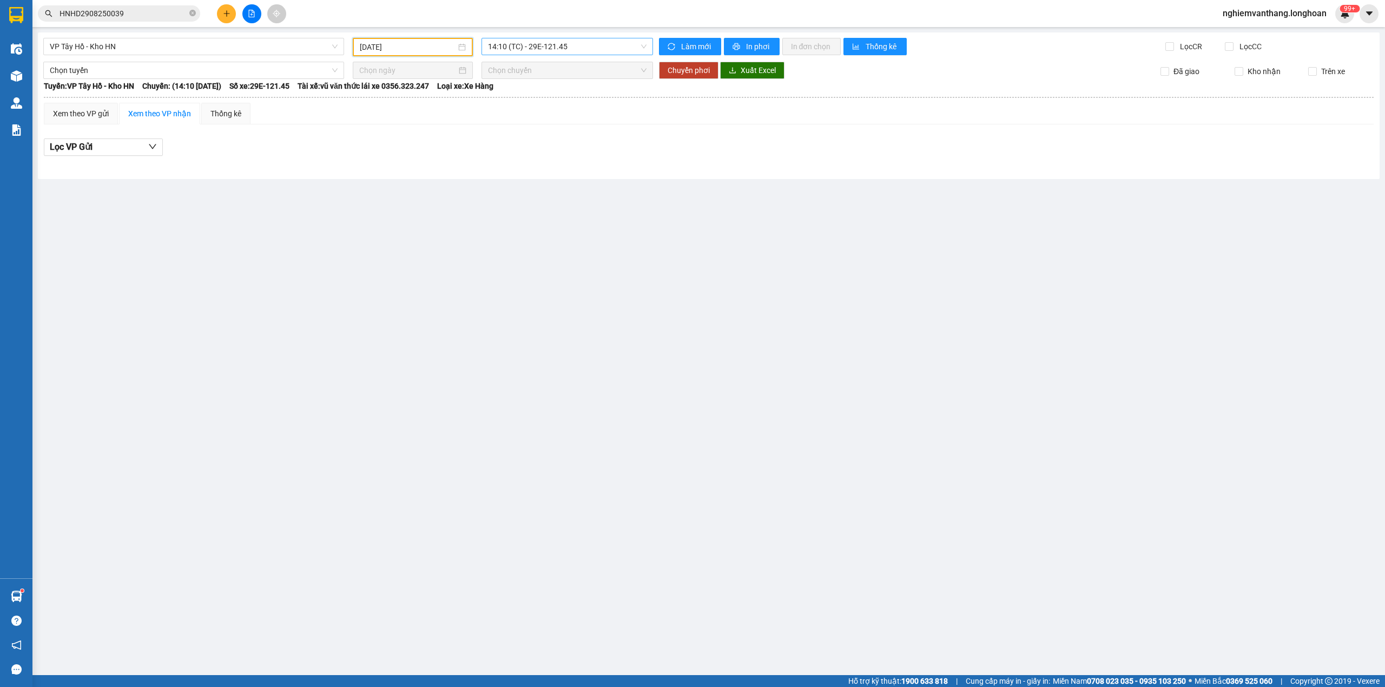
click at [511, 51] on span "14:10 (TC) - 29E-121.45" at bounding box center [567, 46] width 159 height 16
click at [515, 102] on div "19:50 (TC) - 29E-121.45" at bounding box center [530, 103] width 84 height 12
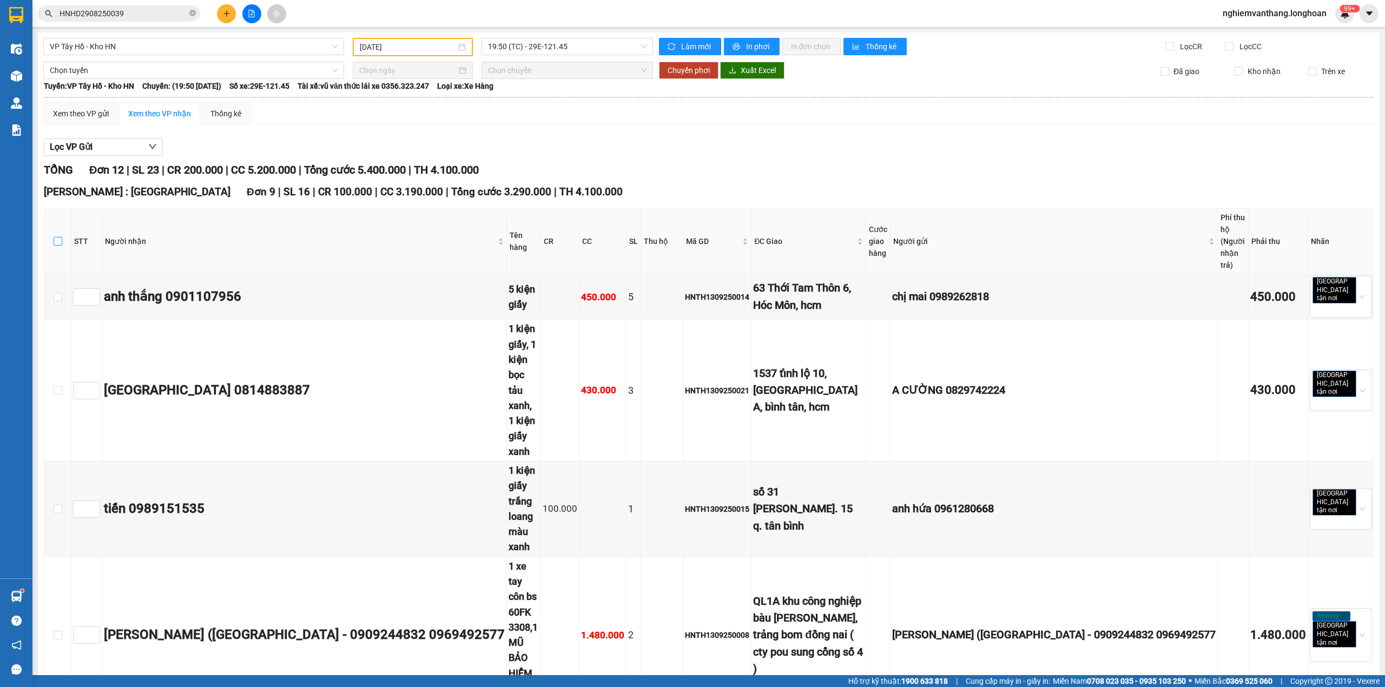
click at [58, 237] on input "checkbox" at bounding box center [58, 241] width 9 height 9
checkbox input "true"
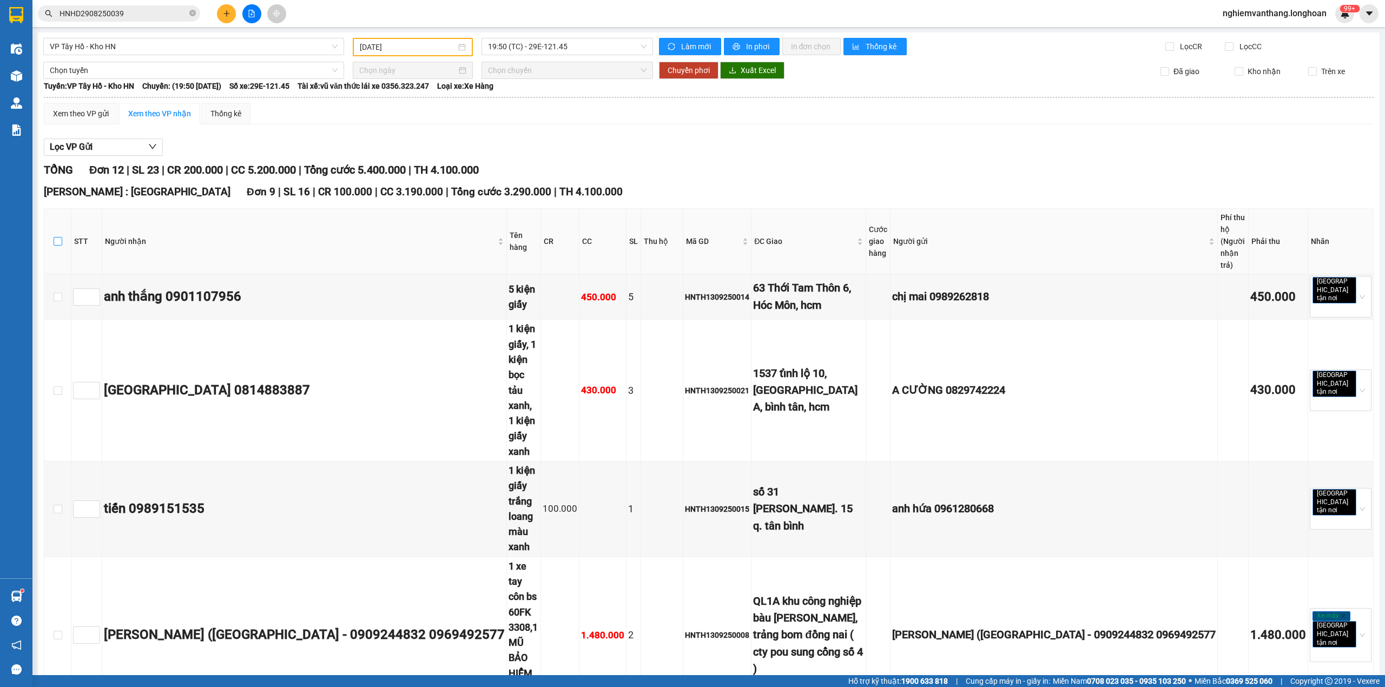
checkbox input "true"
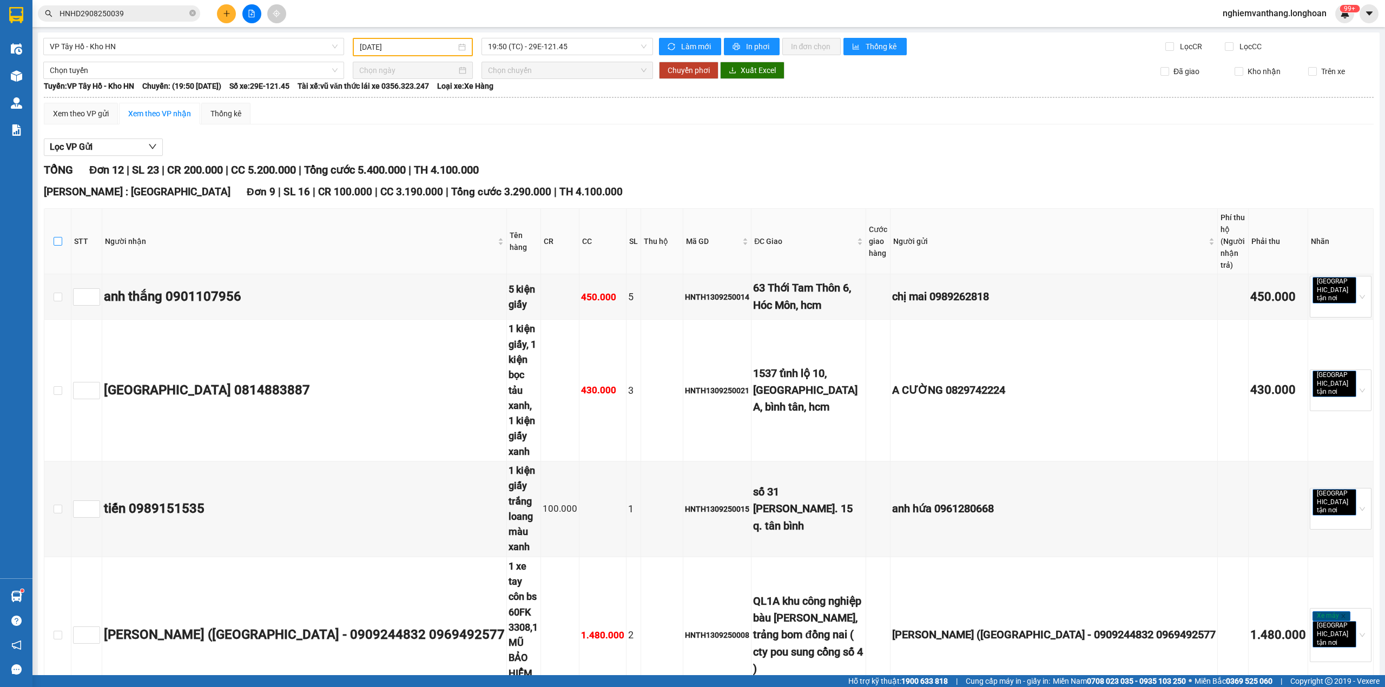
checkbox input "true"
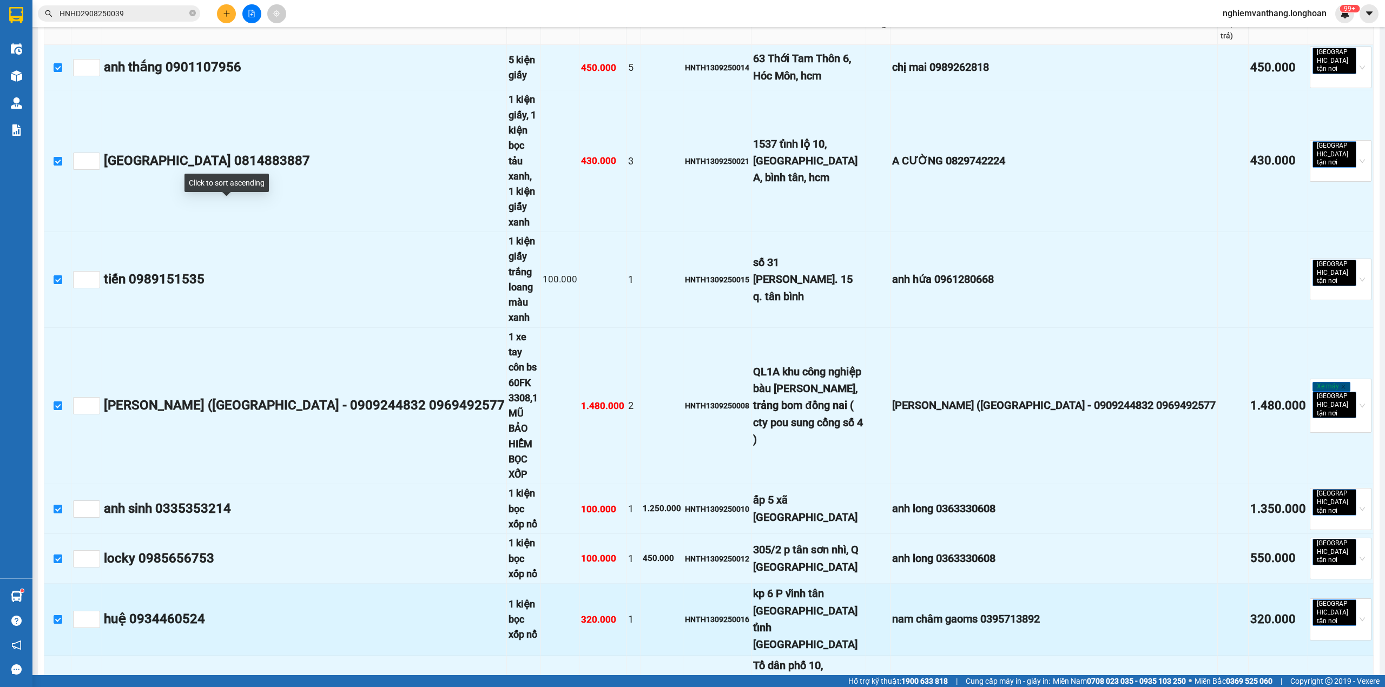
scroll to position [308, 0]
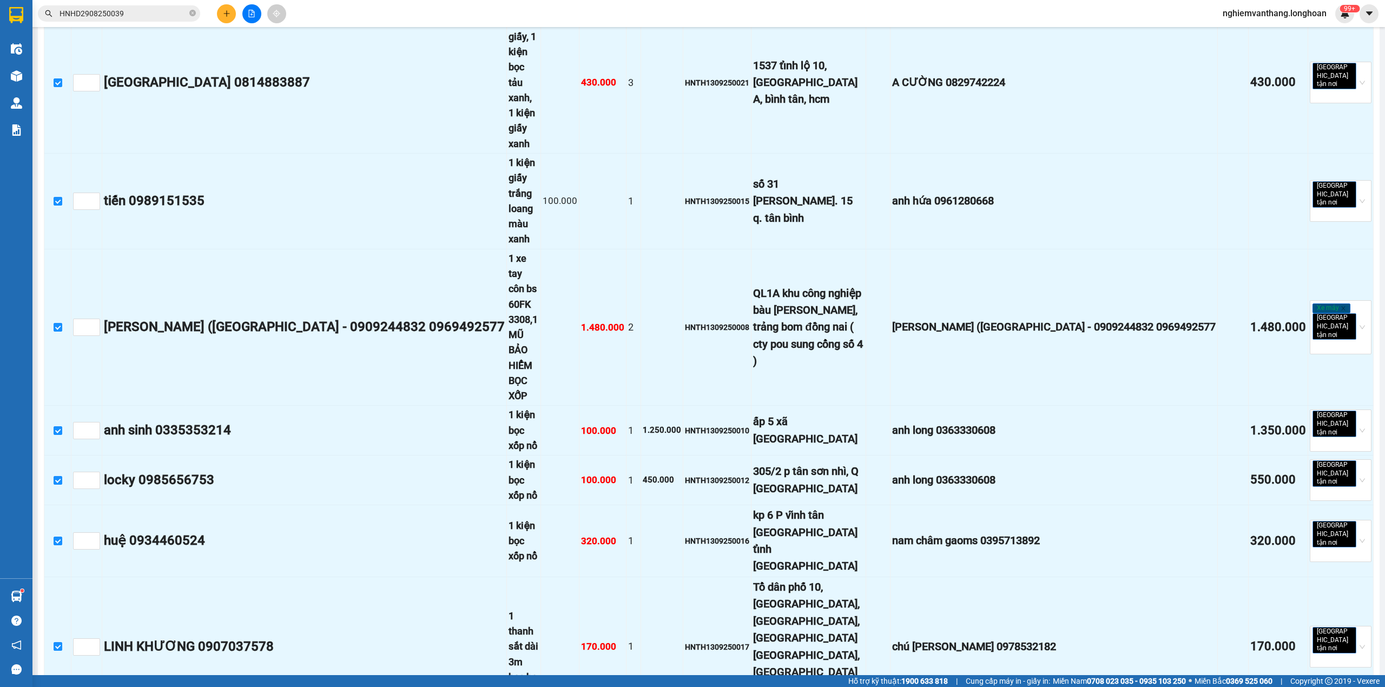
checkbox input "true"
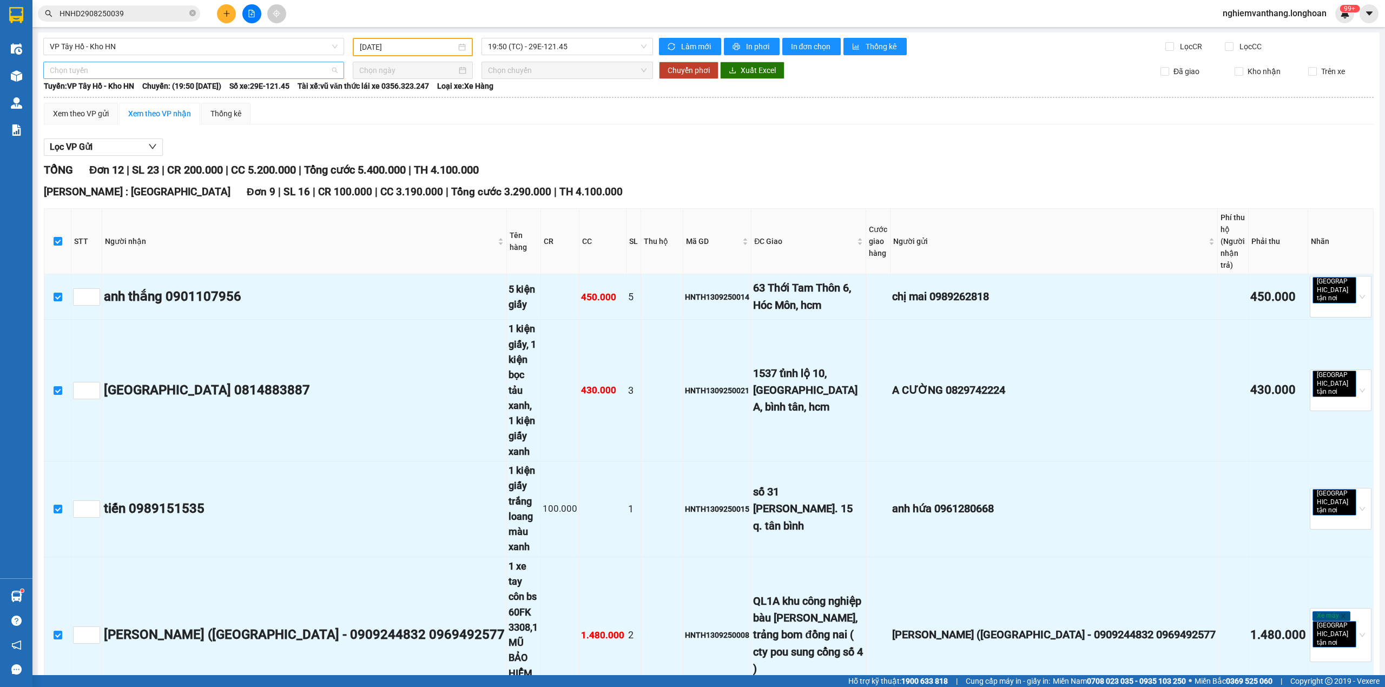
click at [96, 70] on span "Chọn tuyến" at bounding box center [194, 70] width 288 height 16
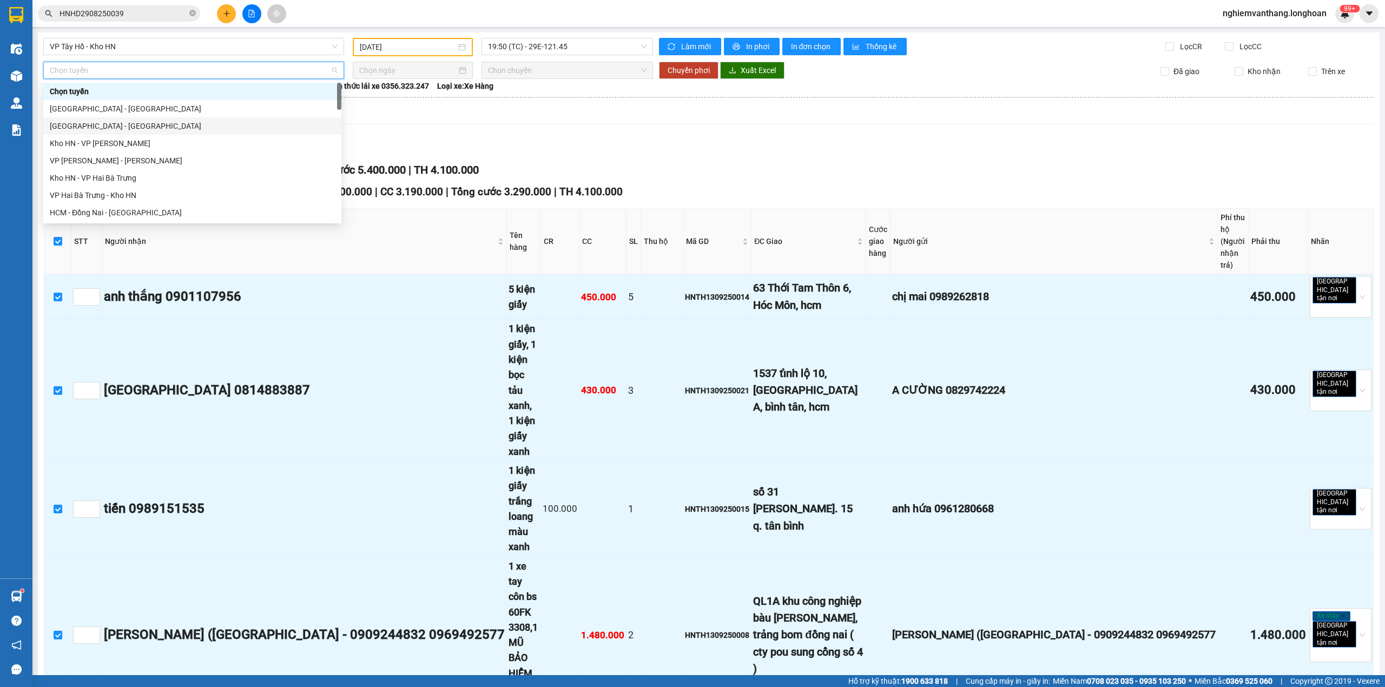
scroll to position [744, 0]
click at [111, 145] on div "Bắc [GEOGRAPHIC_DATA] QL1A" at bounding box center [192, 143] width 285 height 12
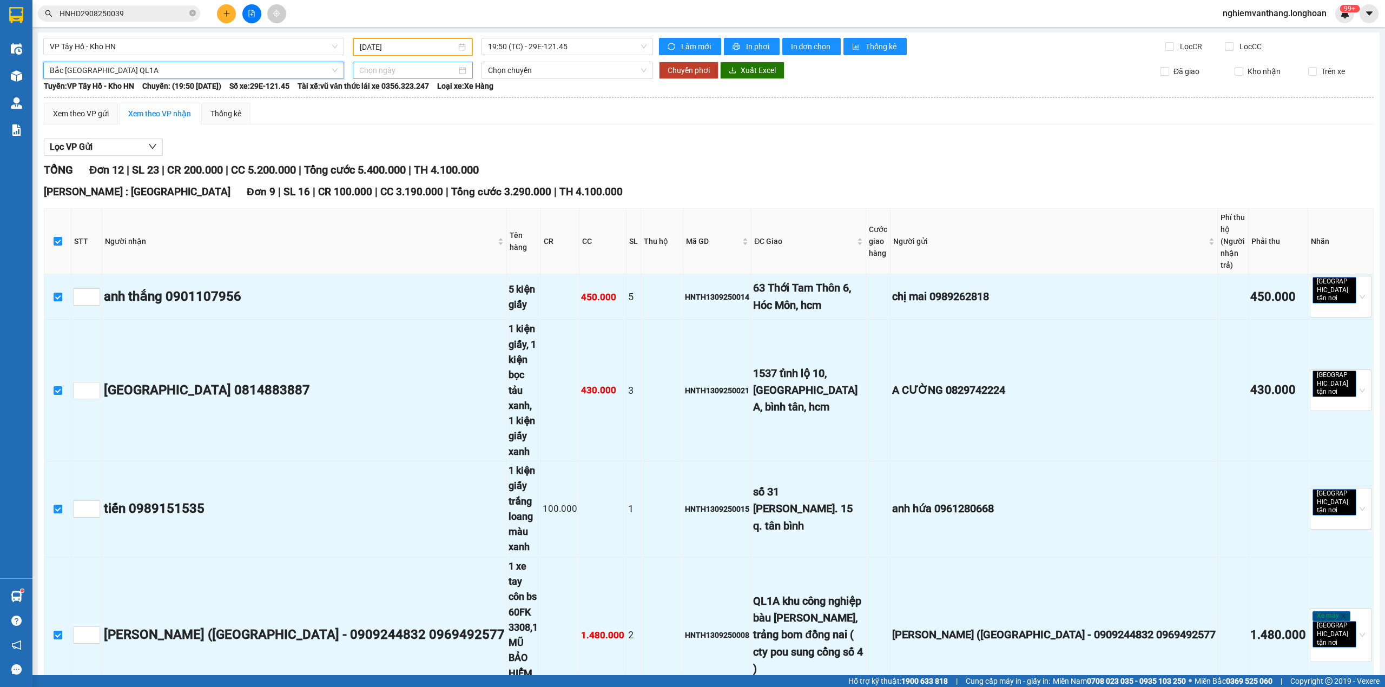
click at [371, 66] on input at bounding box center [407, 70] width 97 height 12
type input "[DATE]"
click at [367, 163] on div "14" at bounding box center [366, 164] width 13 height 13
type input "[DATE]"
click at [507, 72] on span "18:00 (TC)" at bounding box center [567, 70] width 159 height 16
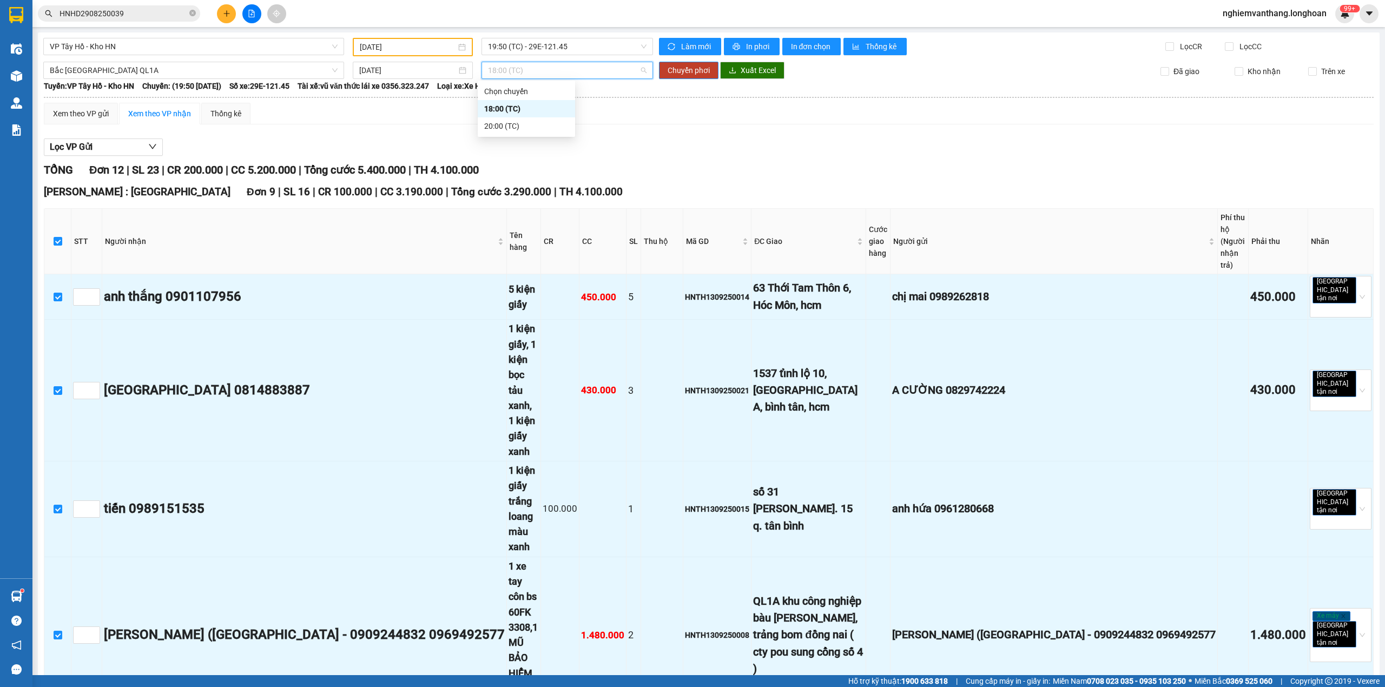
click at [500, 117] on div "20:00 (TC)" at bounding box center [526, 125] width 97 height 17
click at [684, 74] on span "Chuyển phơi" at bounding box center [688, 70] width 42 height 12
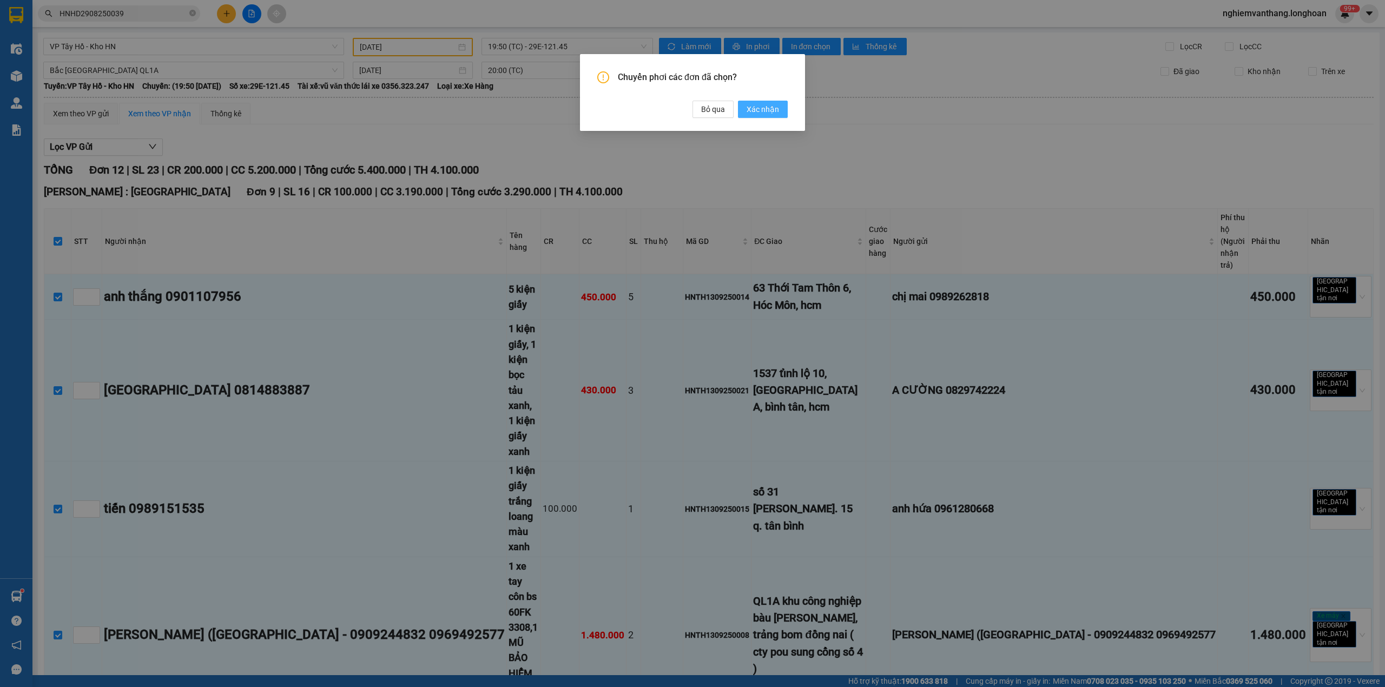
click at [766, 109] on span "Xác nhận" at bounding box center [762, 109] width 32 height 12
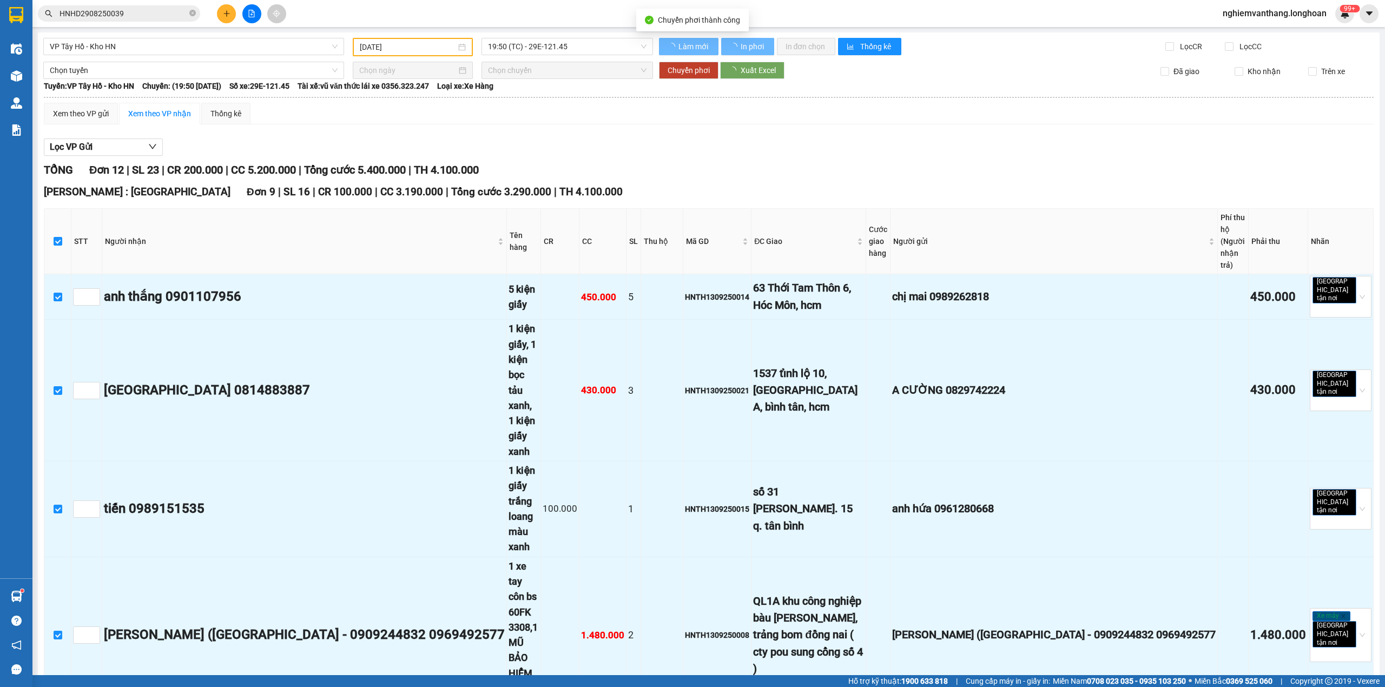
checkbox input "false"
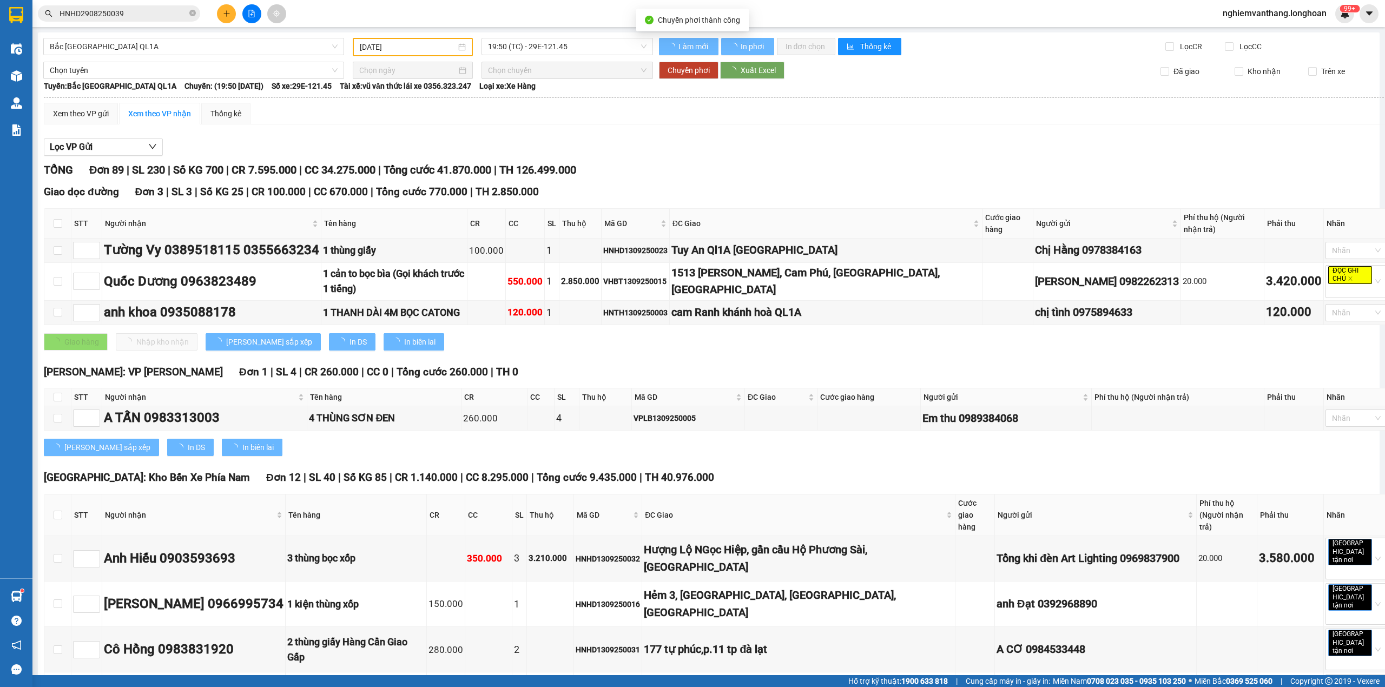
checkbox input "false"
type input "[DATE]"
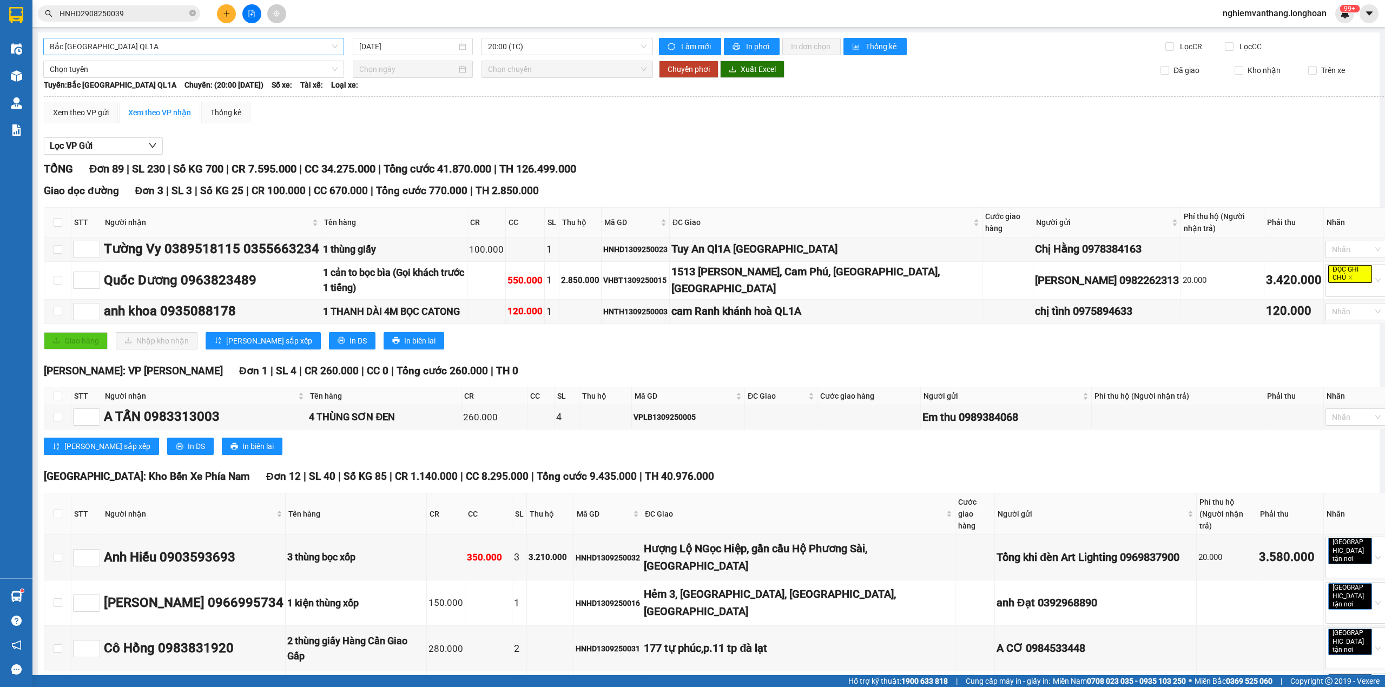
click at [147, 52] on span "Bắc [GEOGRAPHIC_DATA] QL1A" at bounding box center [194, 46] width 288 height 16
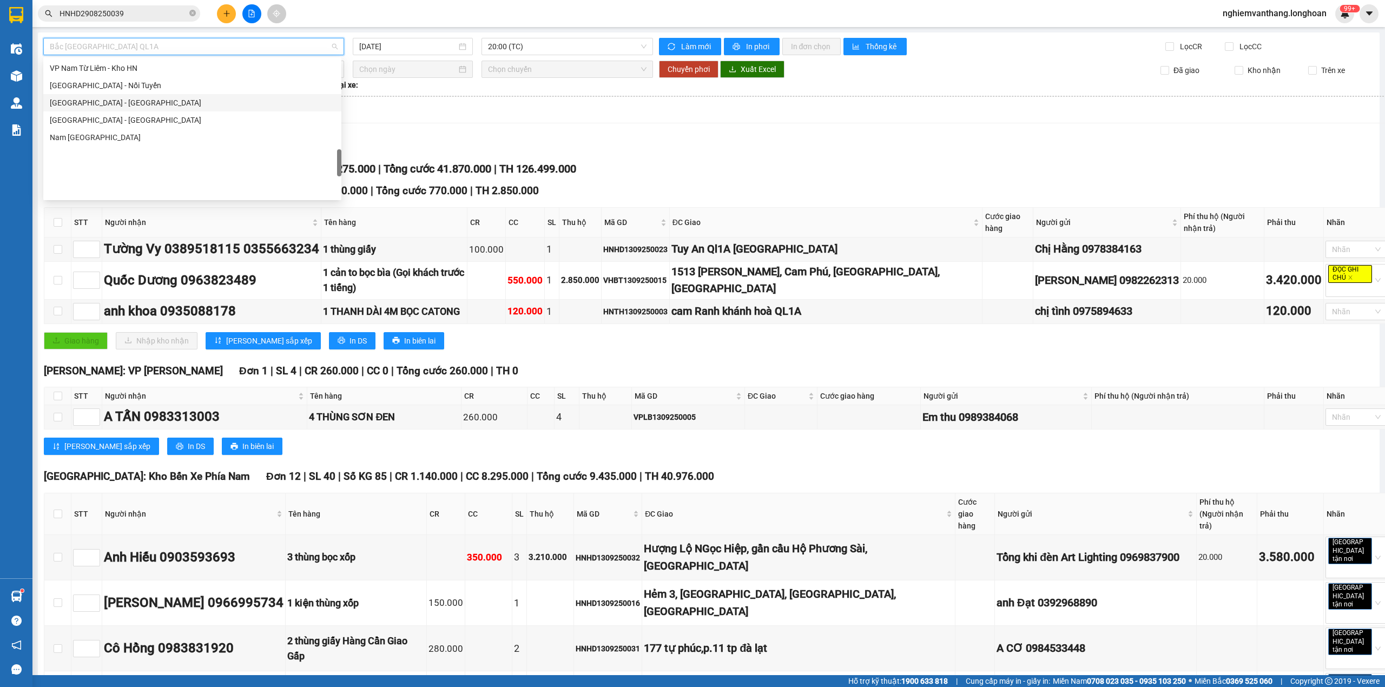
scroll to position [585, 0]
click at [124, 109] on div "VP Tây Hồ - Kho HN" at bounding box center [192, 106] width 285 height 12
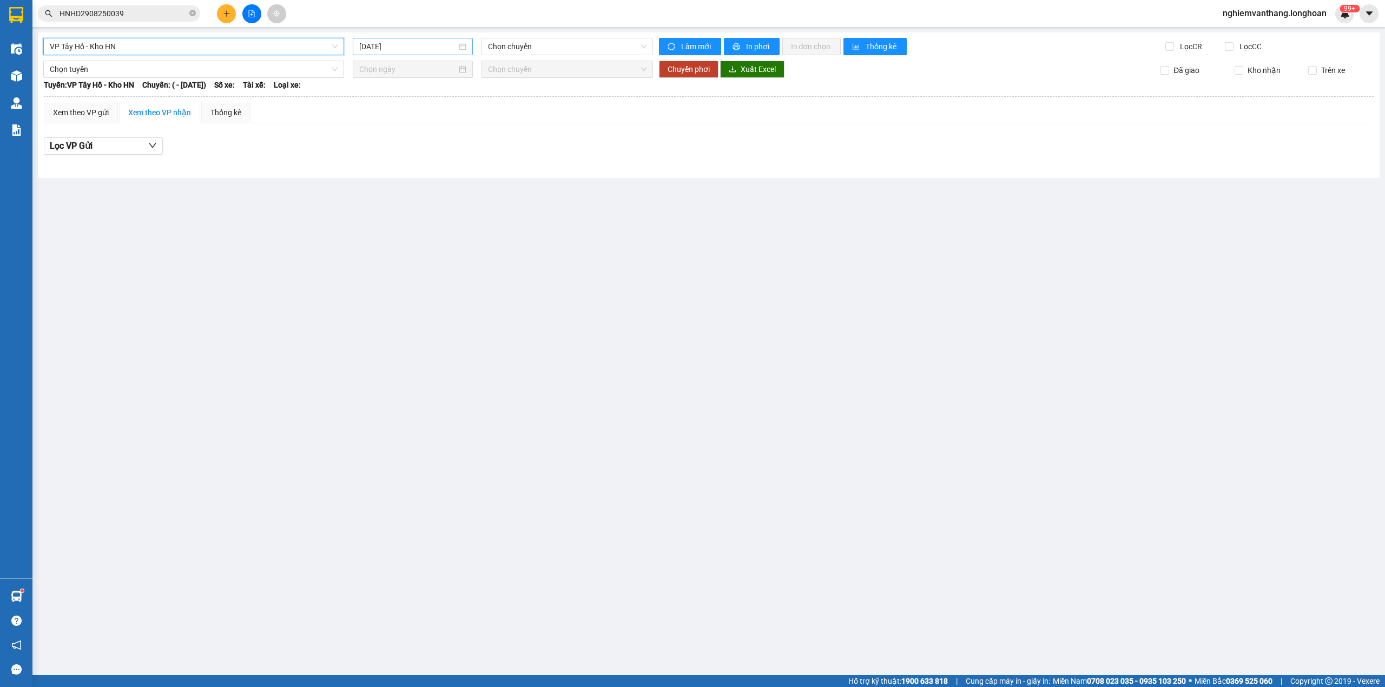
click at [425, 50] on input "[DATE]" at bounding box center [407, 47] width 97 height 12
click at [485, 122] on div "13" at bounding box center [485, 126] width 13 height 13
type input "[DATE]"
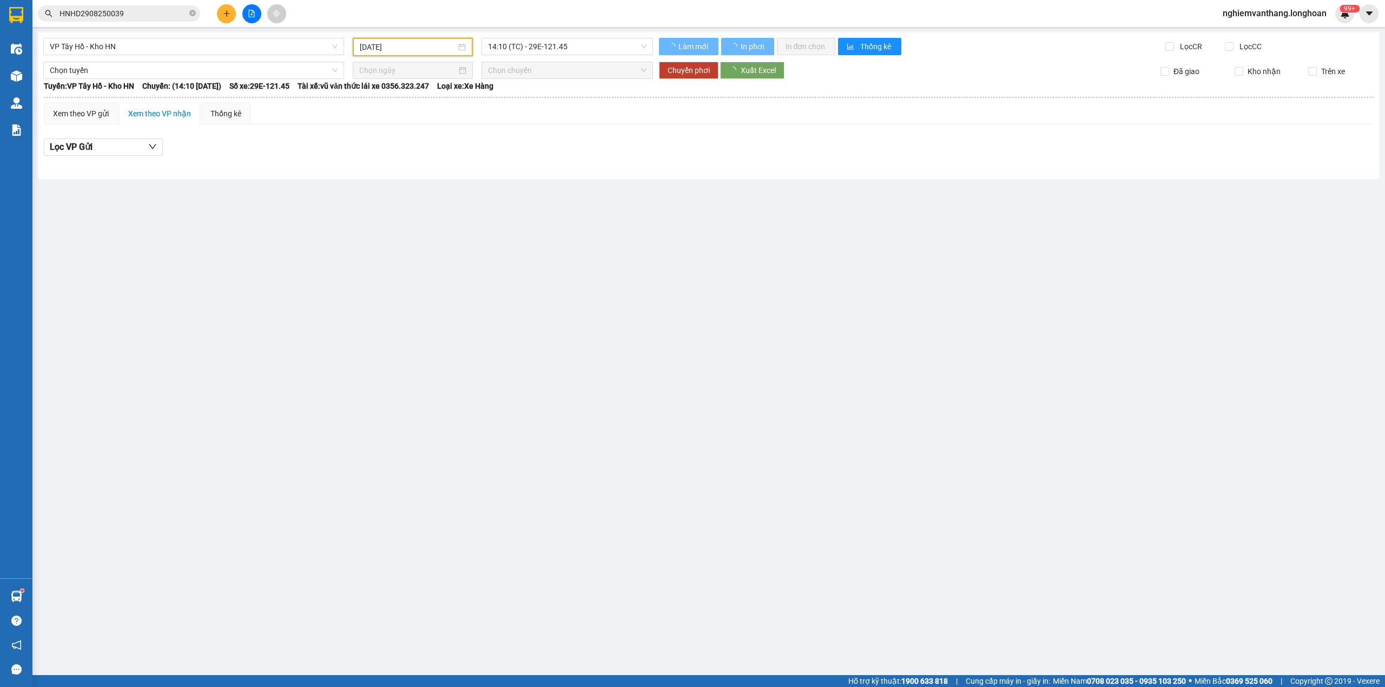
click at [524, 56] on div "VP [GEOGRAPHIC_DATA] - Kho HN [DATE] 14:10 (TC) - 29E-121.45 Làm mới In phơi In…" at bounding box center [708, 105] width 1341 height 147
click at [524, 53] on span "14:10 (TC) - 29E-121.45" at bounding box center [567, 46] width 159 height 16
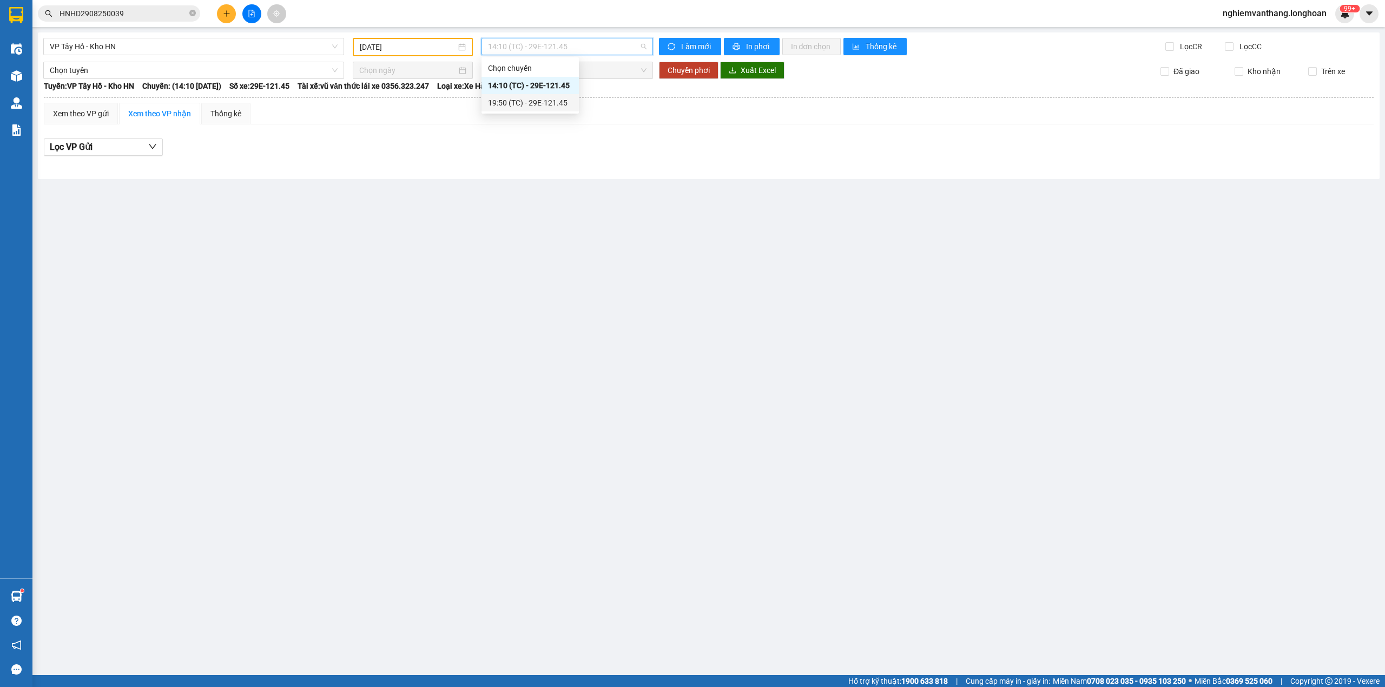
click at [524, 107] on div "19:50 (TC) - 29E-121.45" at bounding box center [530, 103] width 84 height 12
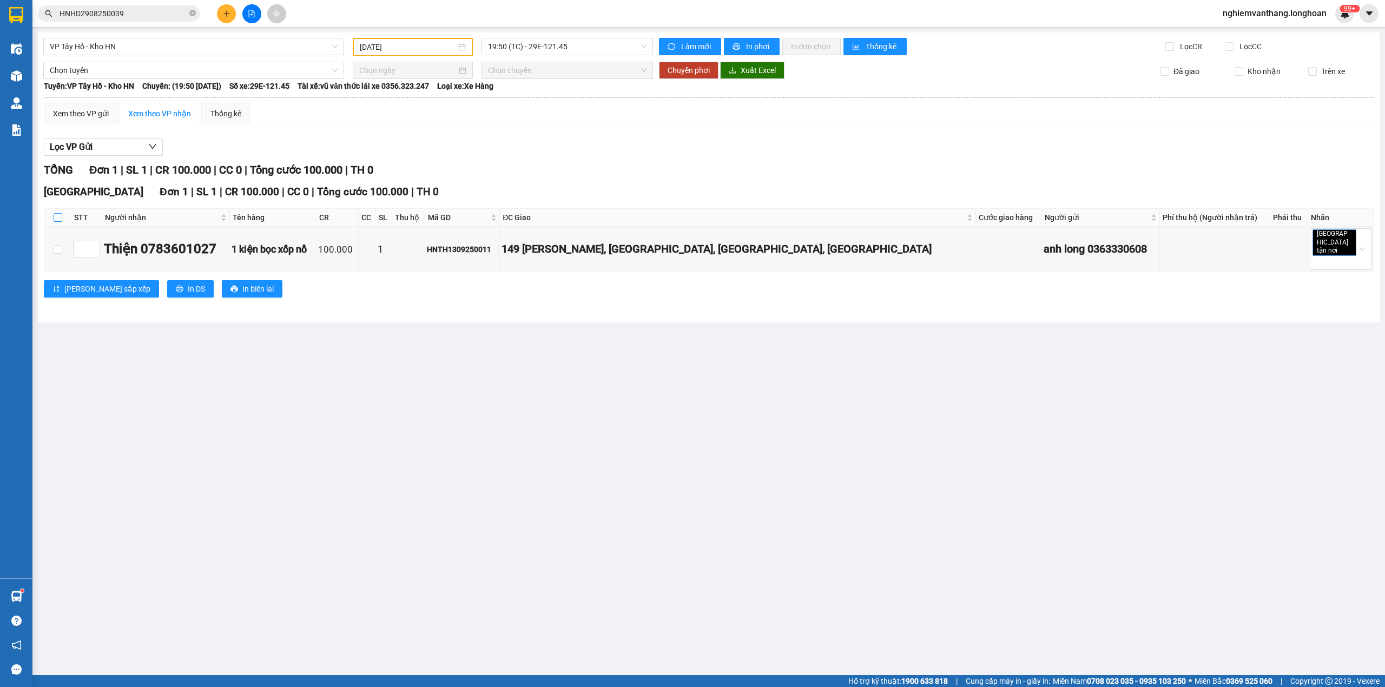
click at [57, 215] on input "checkbox" at bounding box center [58, 217] width 9 height 9
checkbox input "true"
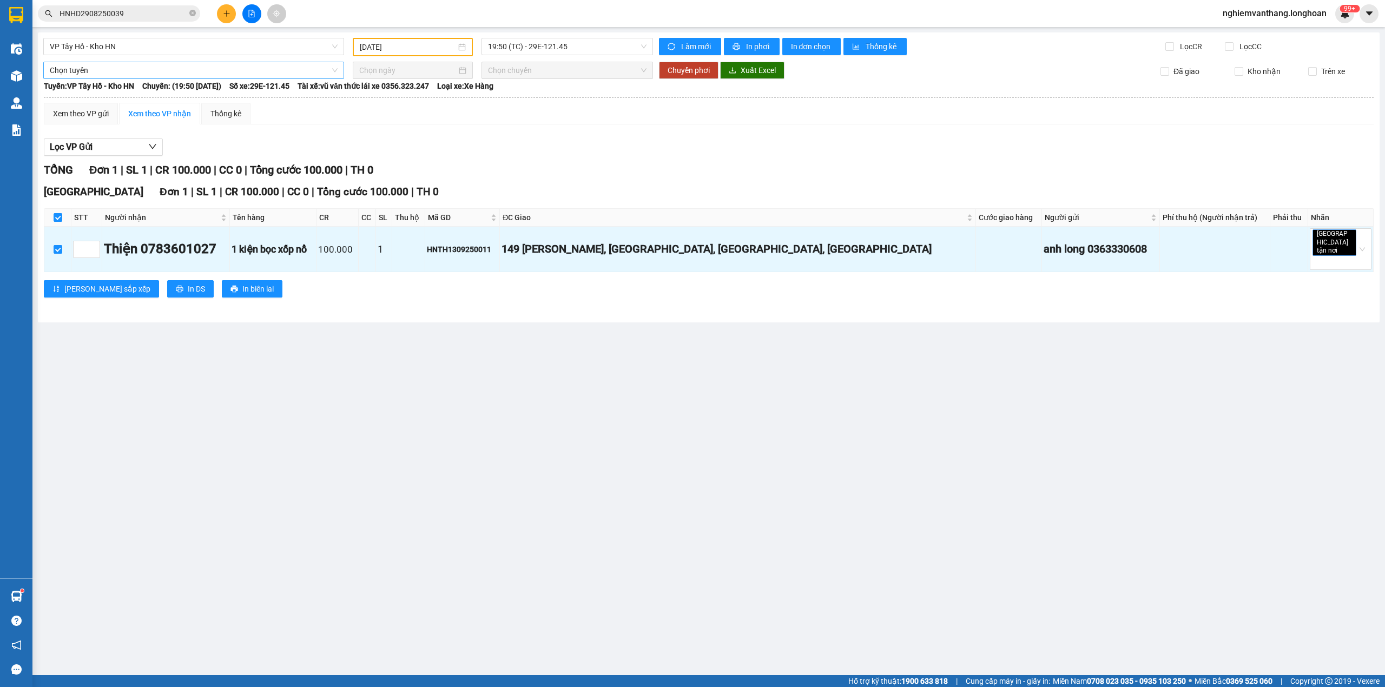
click at [88, 68] on span "Chọn tuyến" at bounding box center [194, 70] width 288 height 16
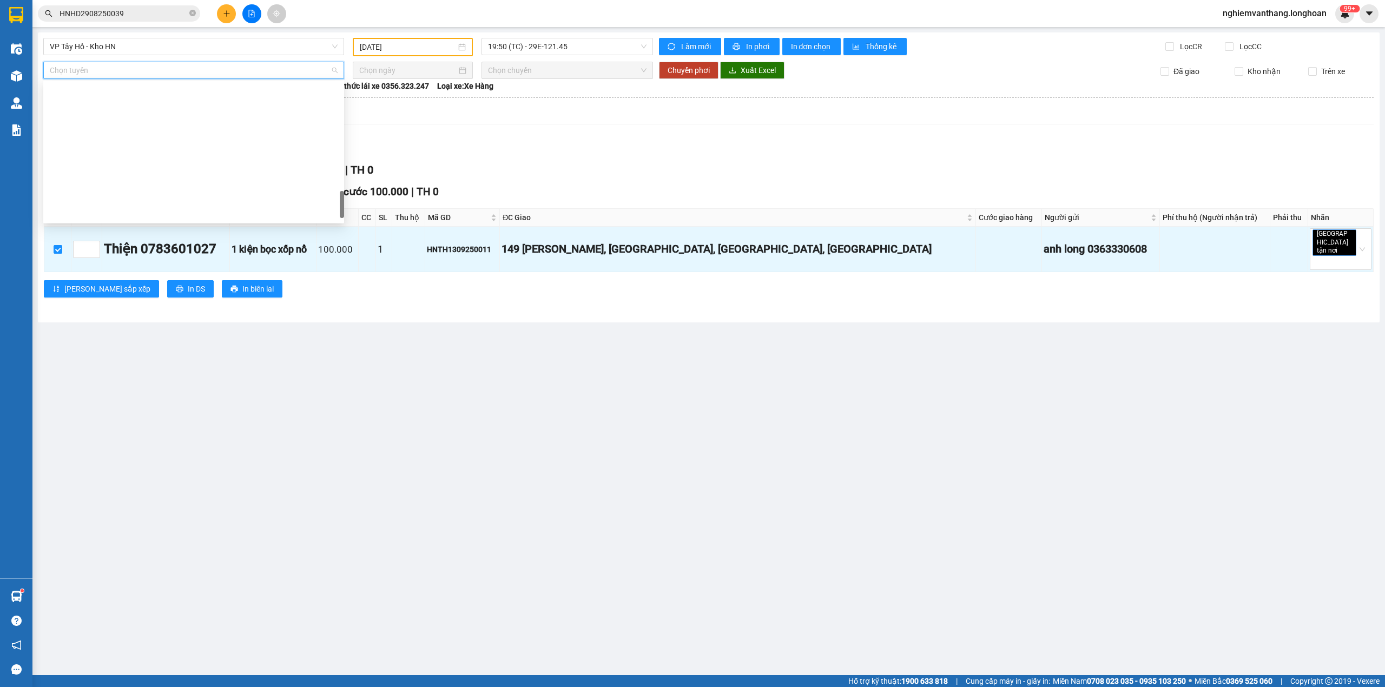
scroll to position [744, 0]
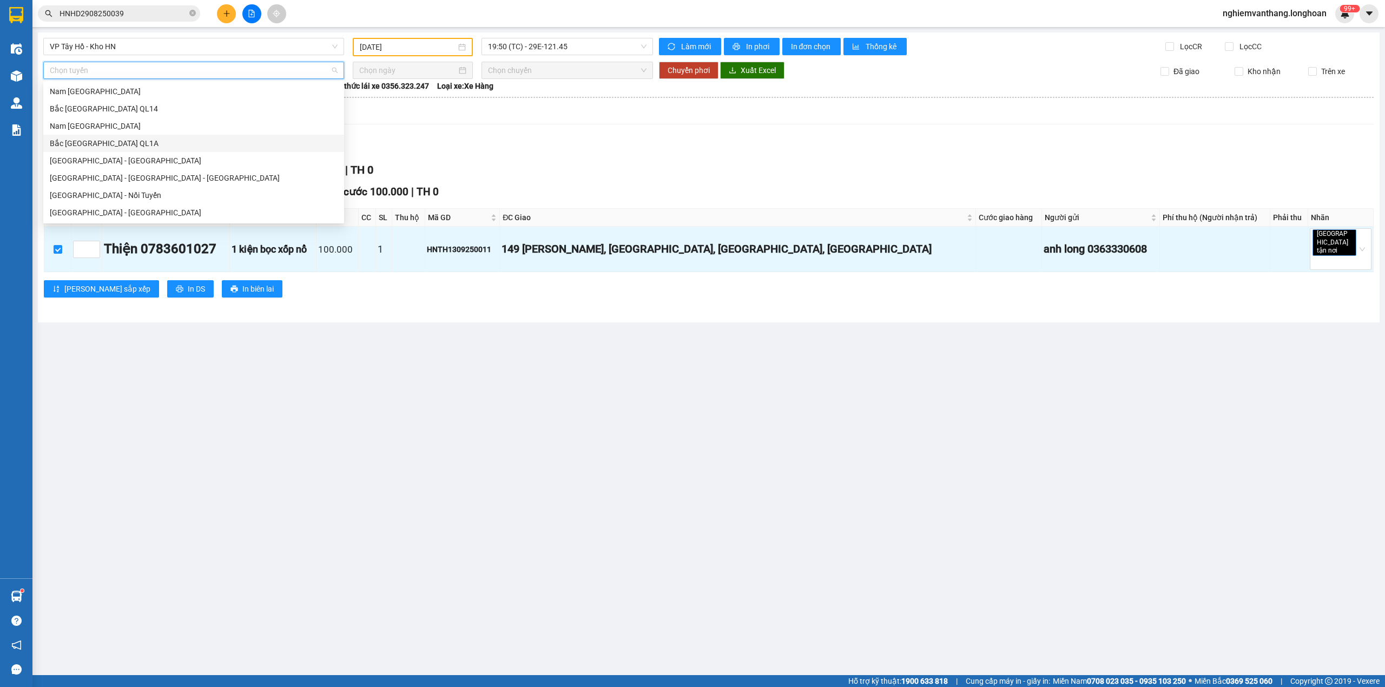
click at [115, 143] on div "Bắc [GEOGRAPHIC_DATA] QL1A" at bounding box center [194, 143] width 288 height 12
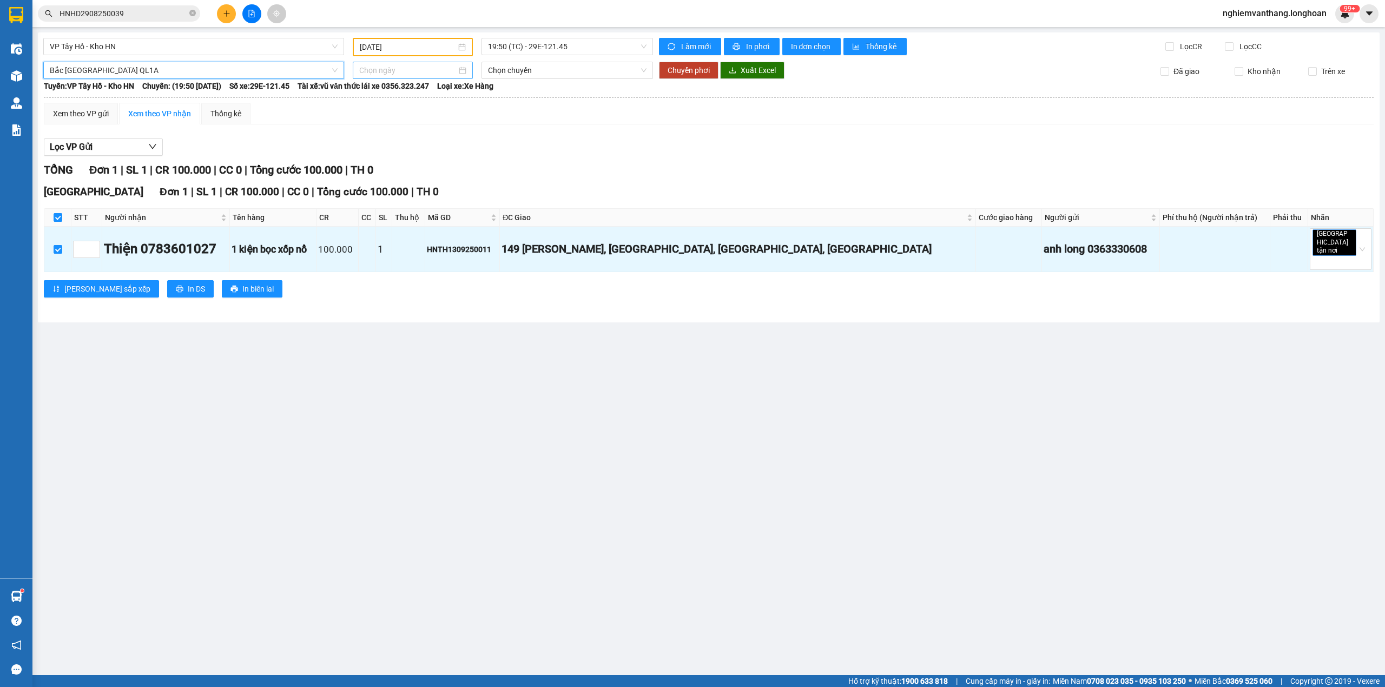
drag, startPoint x: 360, startPoint y: 68, endPoint x: 358, endPoint y: 61, distance: 6.8
click at [361, 66] on input at bounding box center [407, 70] width 97 height 12
type input "[DATE]"
click at [371, 161] on div "14" at bounding box center [368, 164] width 13 height 13
type input "[DATE]"
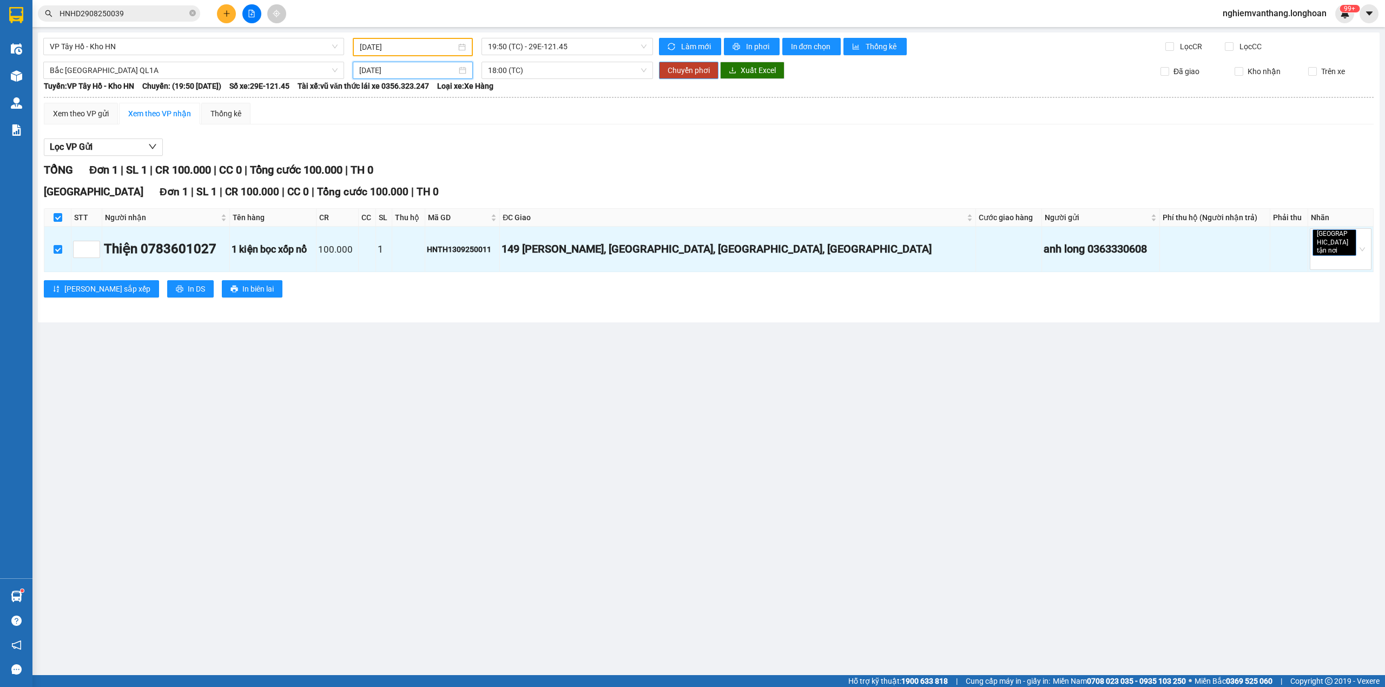
click at [678, 64] on span "Chuyển phơi" at bounding box center [688, 70] width 42 height 12
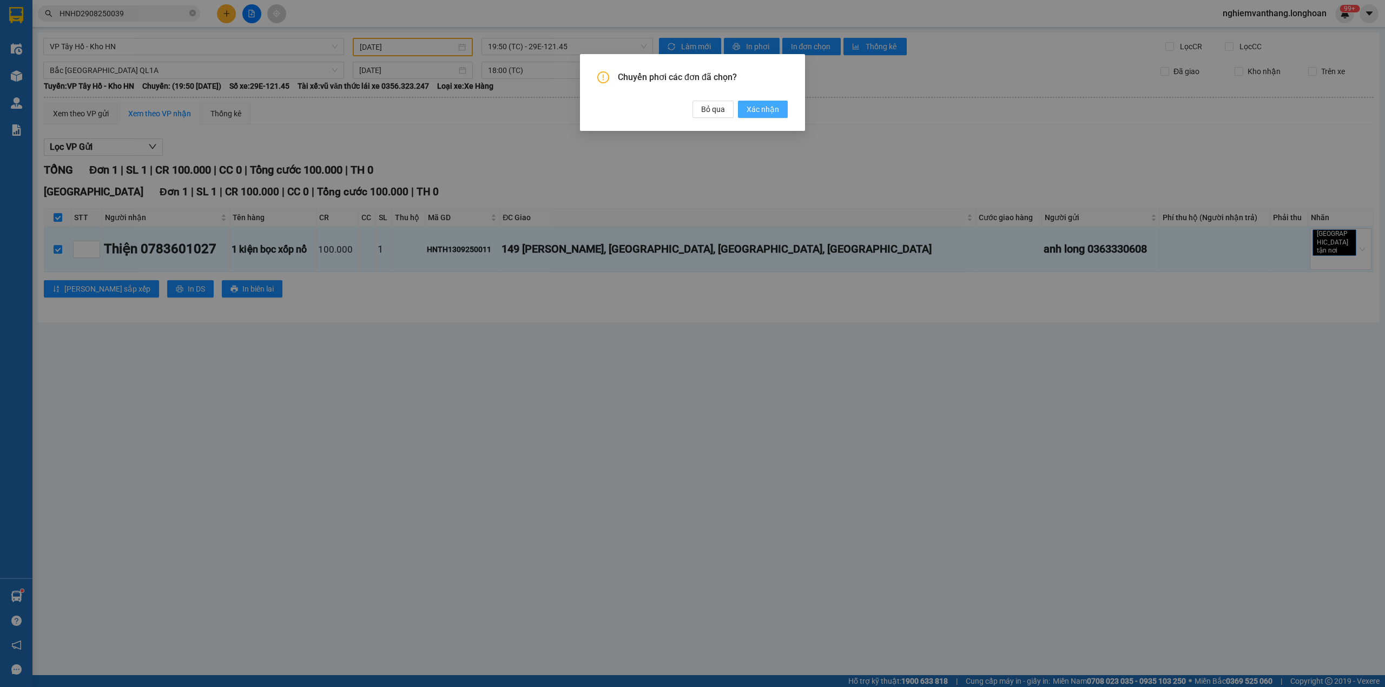
click at [756, 109] on span "Xác nhận" at bounding box center [762, 109] width 32 height 12
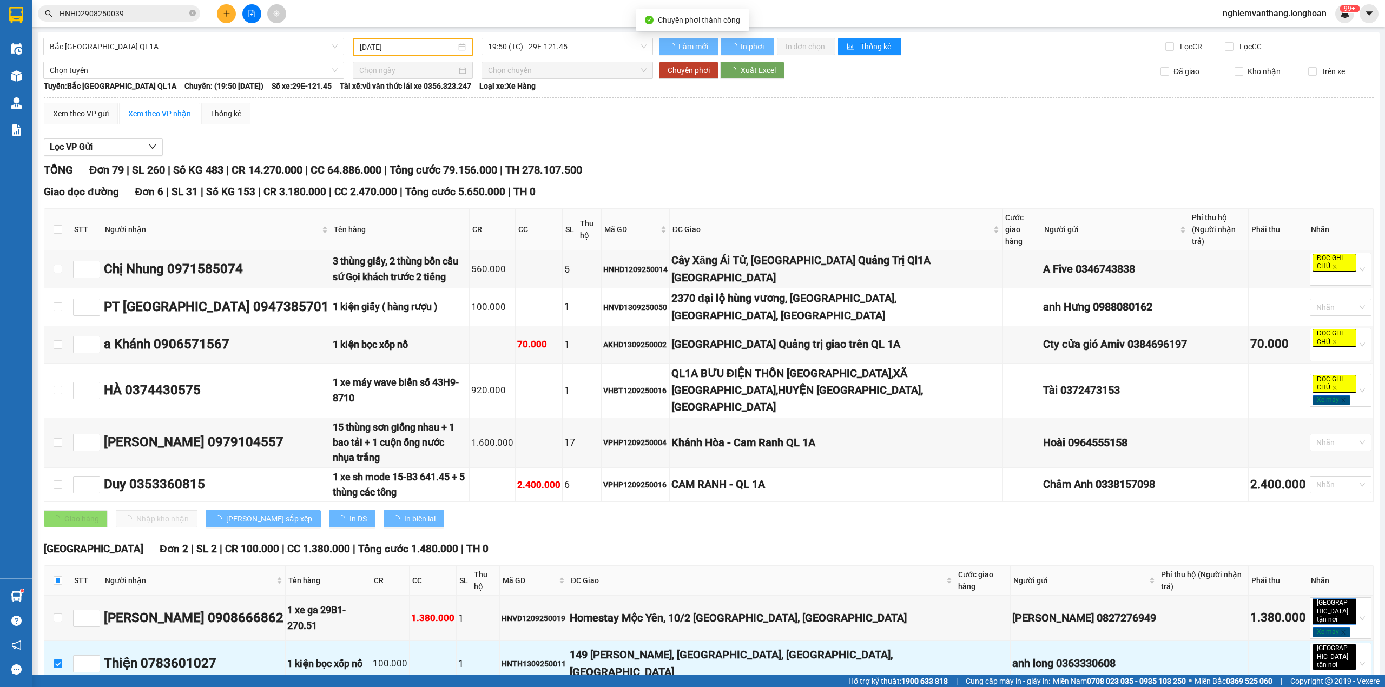
checkbox input "false"
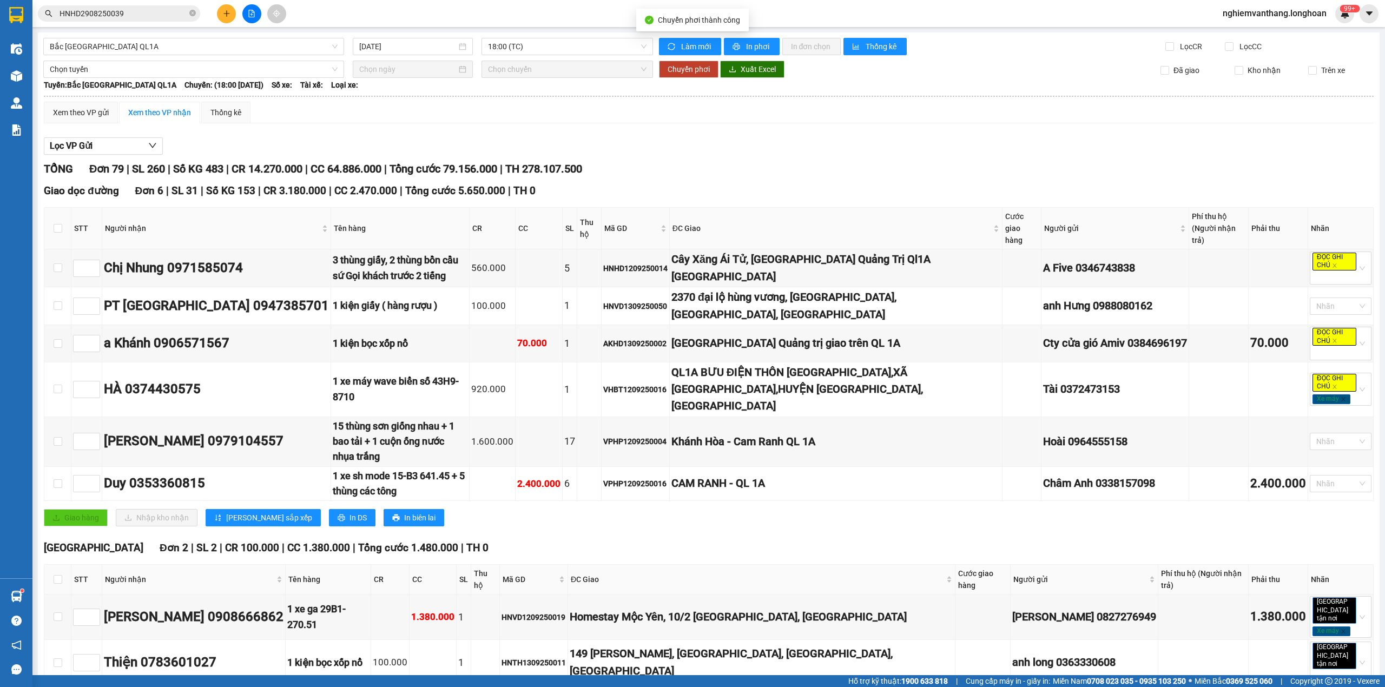
type input "[DATE]"
click at [107, 46] on span "Bắc [GEOGRAPHIC_DATA] QL1A" at bounding box center [194, 46] width 288 height 16
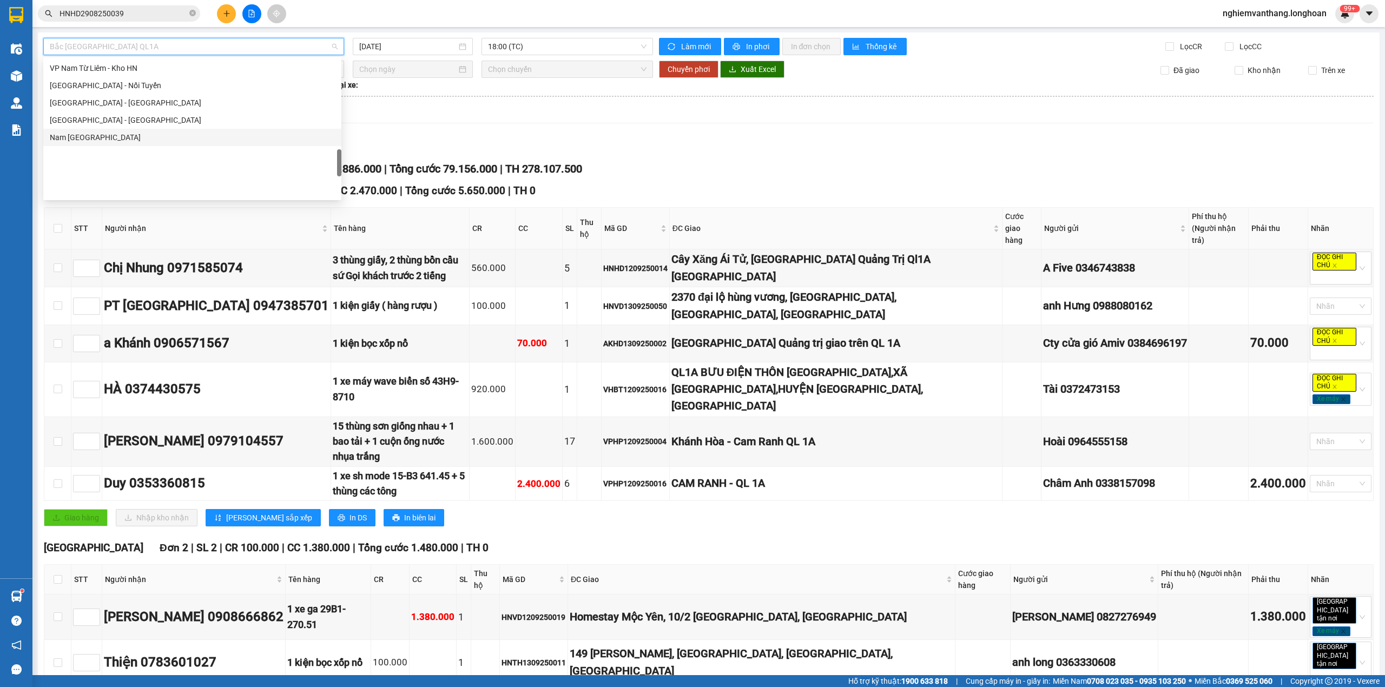
scroll to position [585, 0]
click at [124, 121] on div "VP [PERSON_NAME]" at bounding box center [192, 123] width 285 height 12
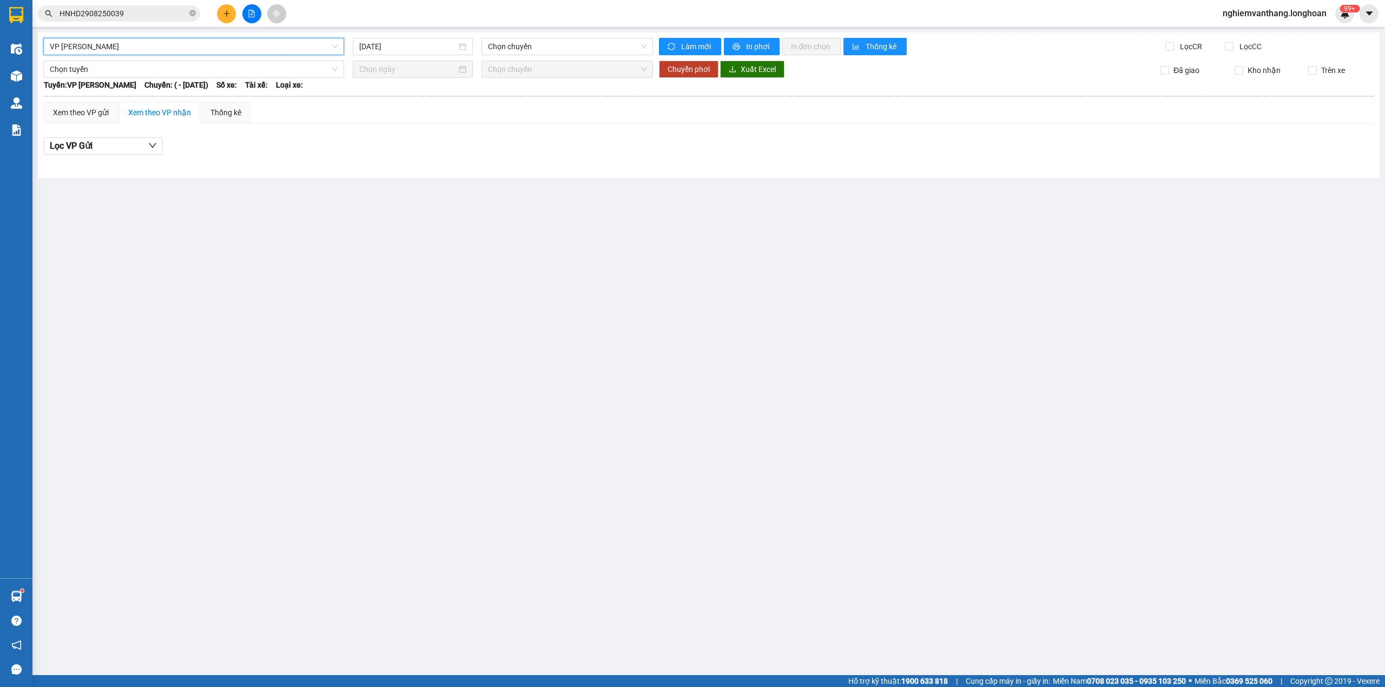
drag, startPoint x: 407, startPoint y: 44, endPoint x: 410, endPoint y: 57, distance: 13.4
click at [405, 44] on input "[DATE]" at bounding box center [407, 47] width 97 height 12
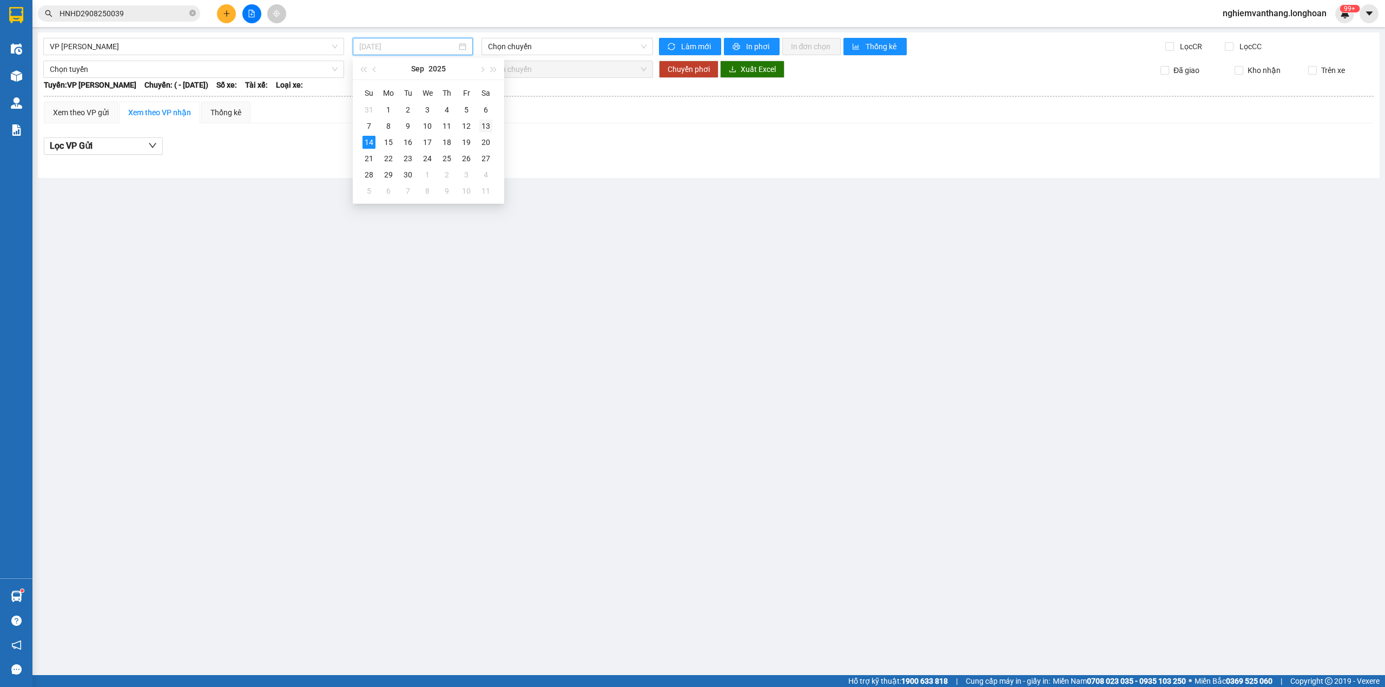
click at [487, 124] on div "13" at bounding box center [485, 126] width 13 height 13
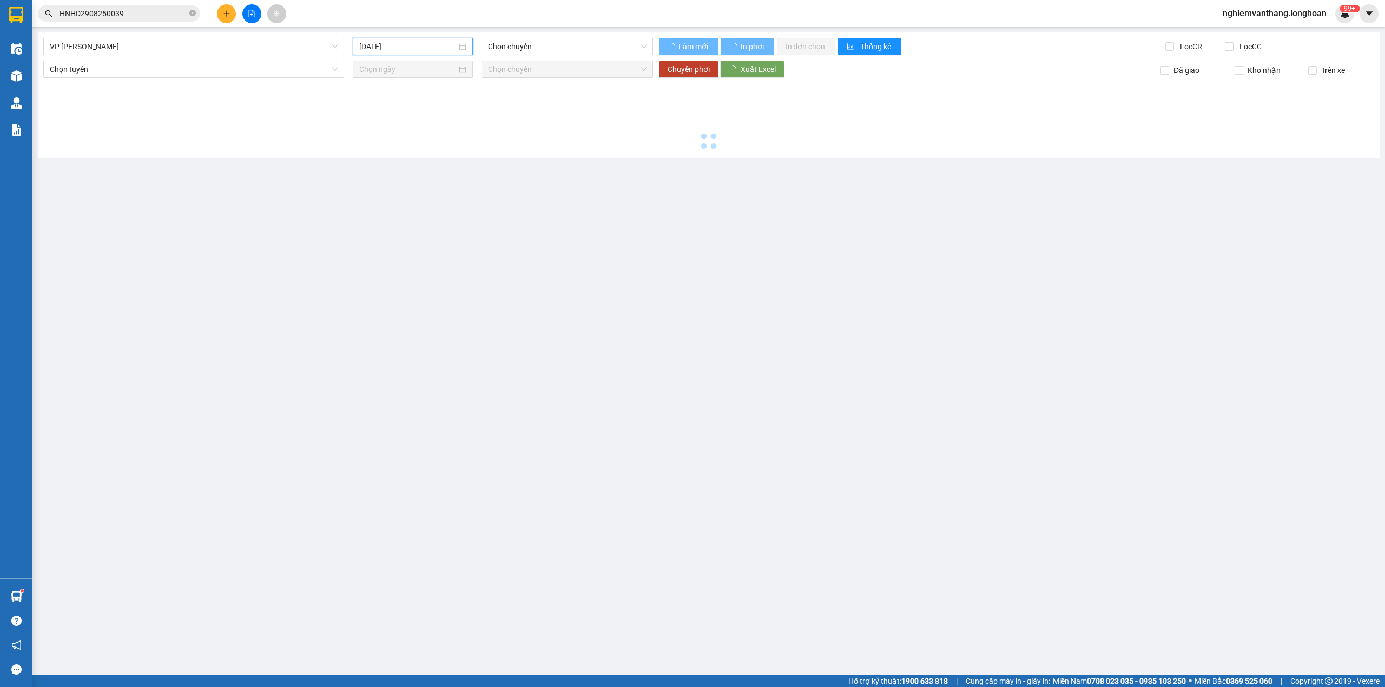
type input "[DATE]"
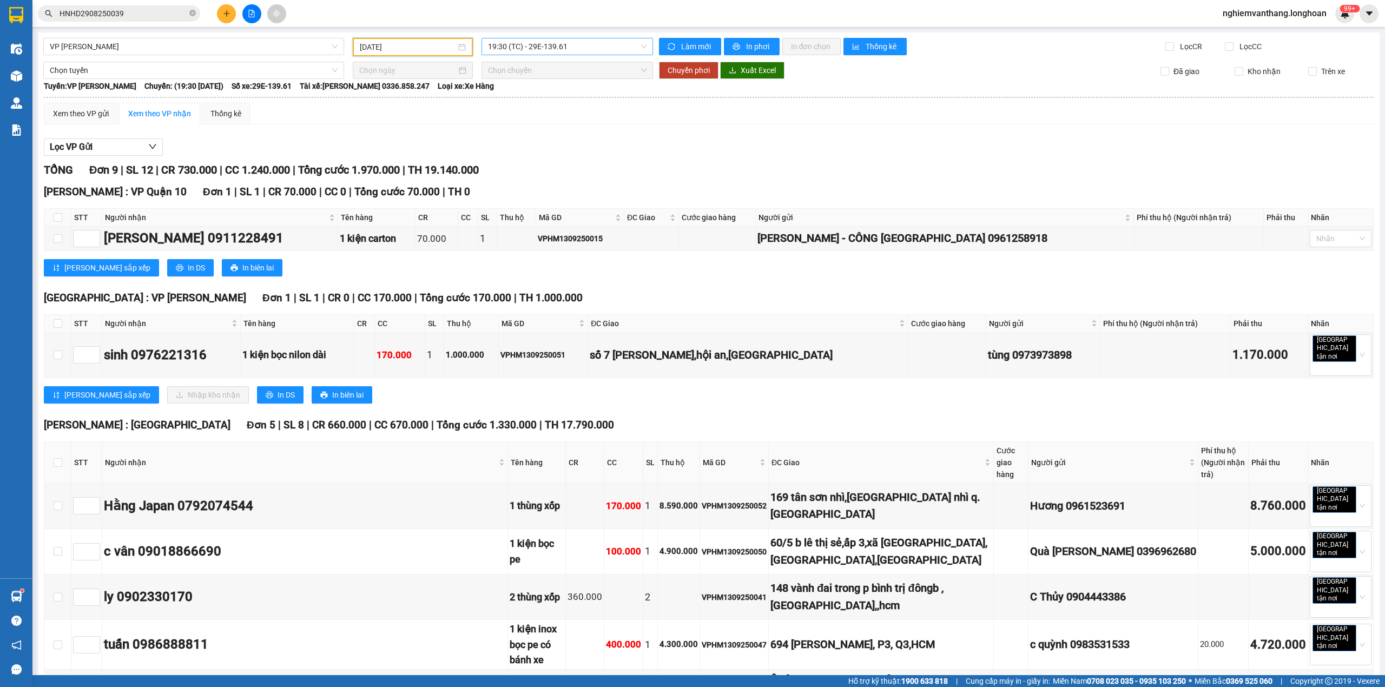
click at [538, 50] on span "19:30 (TC) - 29E-139.61" at bounding box center [567, 46] width 159 height 16
drag, startPoint x: 674, startPoint y: 123, endPoint x: 663, endPoint y: 118, distance: 12.6
click at [676, 123] on div "Xem theo VP gửi Xem theo VP nhận Thống kê" at bounding box center [708, 114] width 1329 height 22
click at [62, 321] on th at bounding box center [57, 324] width 27 height 18
click at [59, 322] on input "checkbox" at bounding box center [58, 323] width 9 height 9
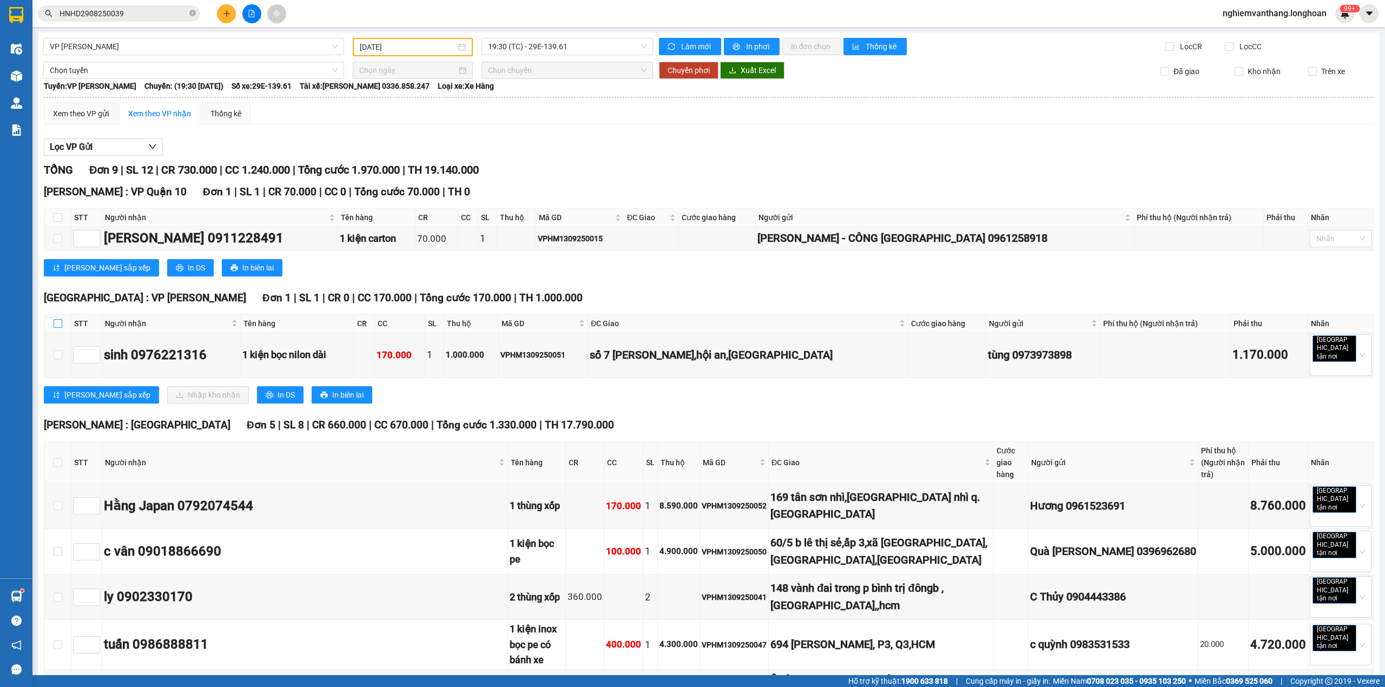
checkbox input "true"
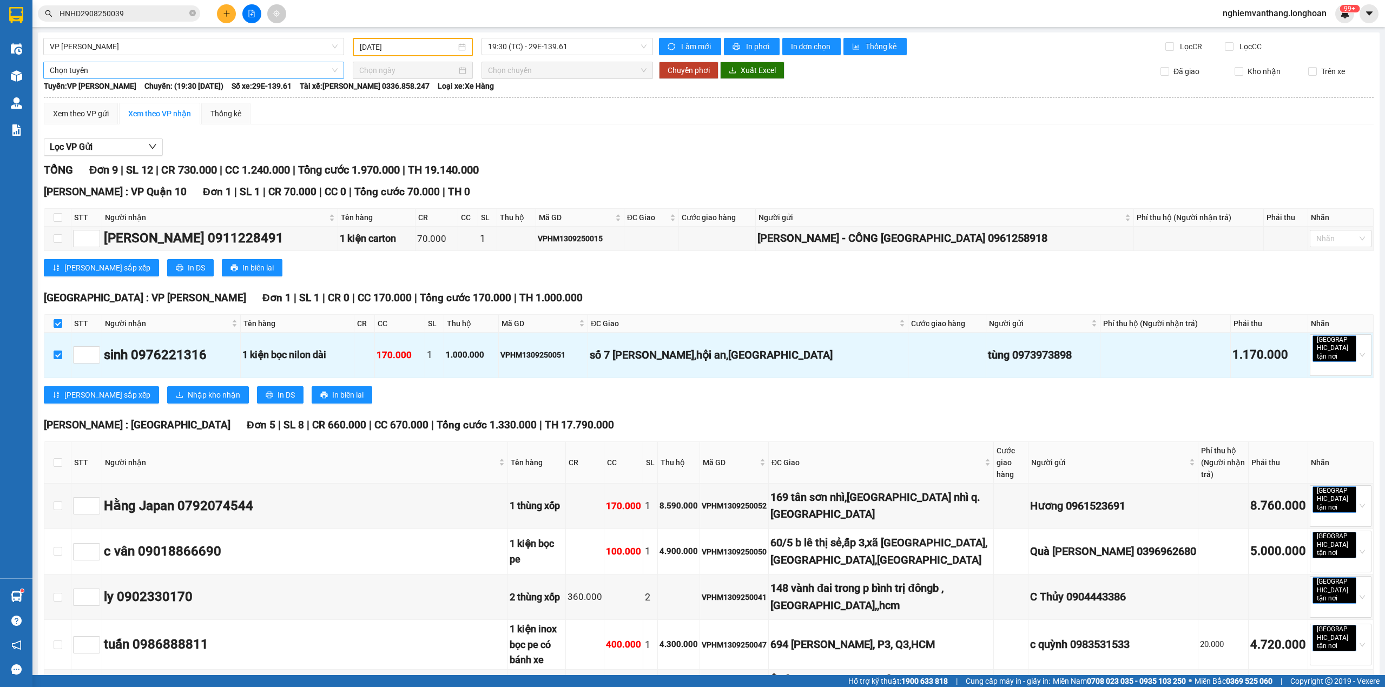
click at [128, 70] on span "Chọn tuyến" at bounding box center [194, 70] width 288 height 16
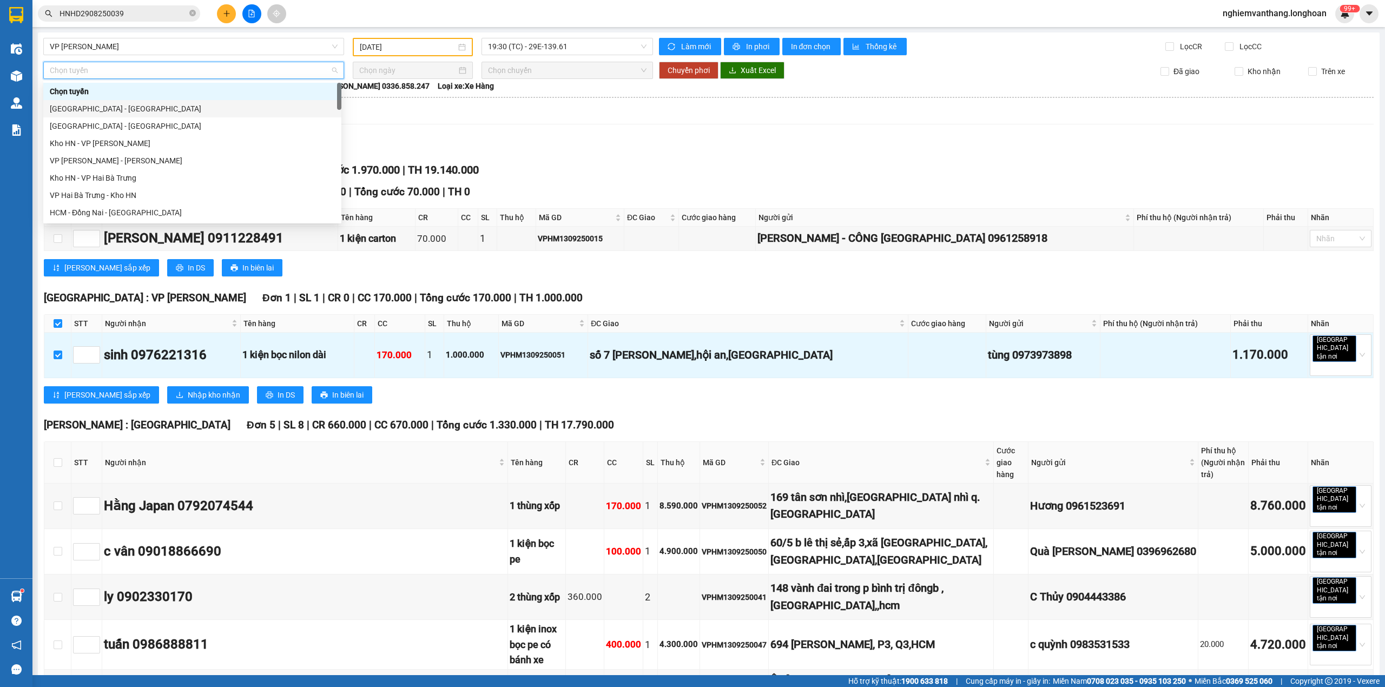
scroll to position [744, 0]
click at [117, 143] on div "Bắc [GEOGRAPHIC_DATA] QL1A" at bounding box center [192, 143] width 285 height 12
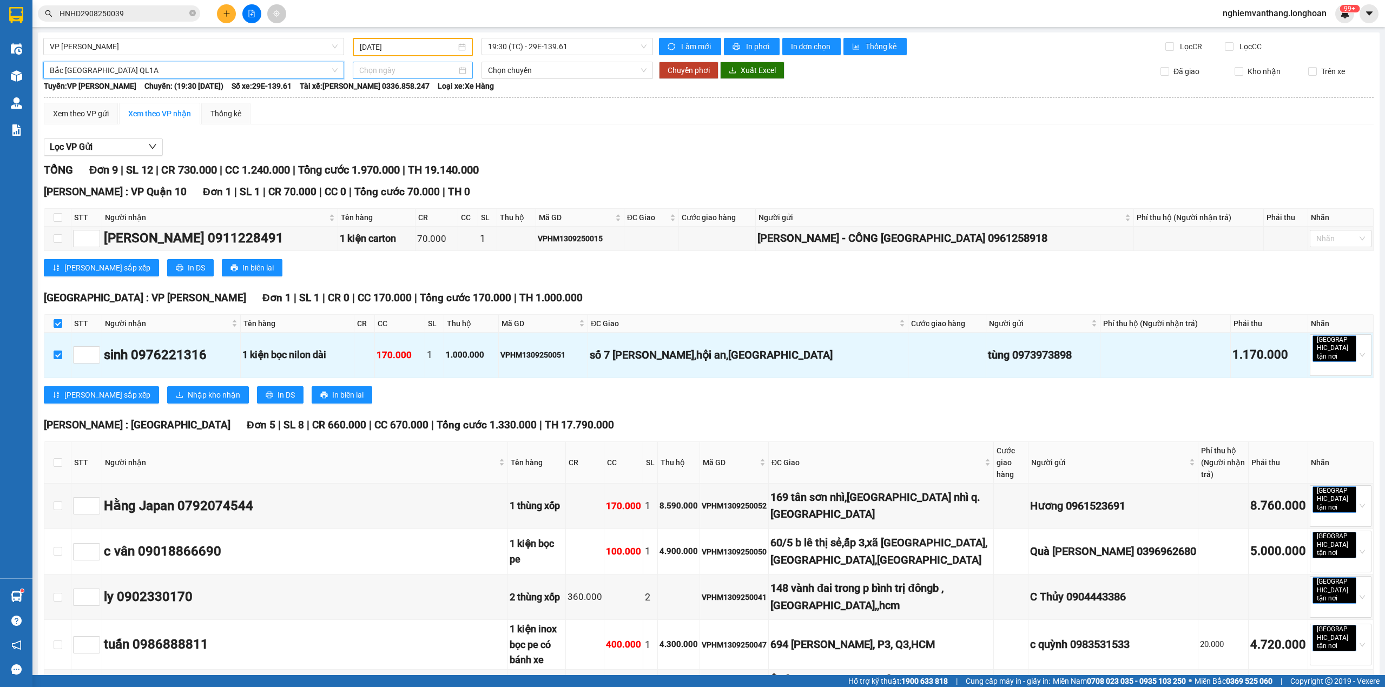
click at [381, 74] on input at bounding box center [407, 70] width 97 height 12
type input "[DATE]"
click at [368, 160] on div "14" at bounding box center [366, 164] width 13 height 13
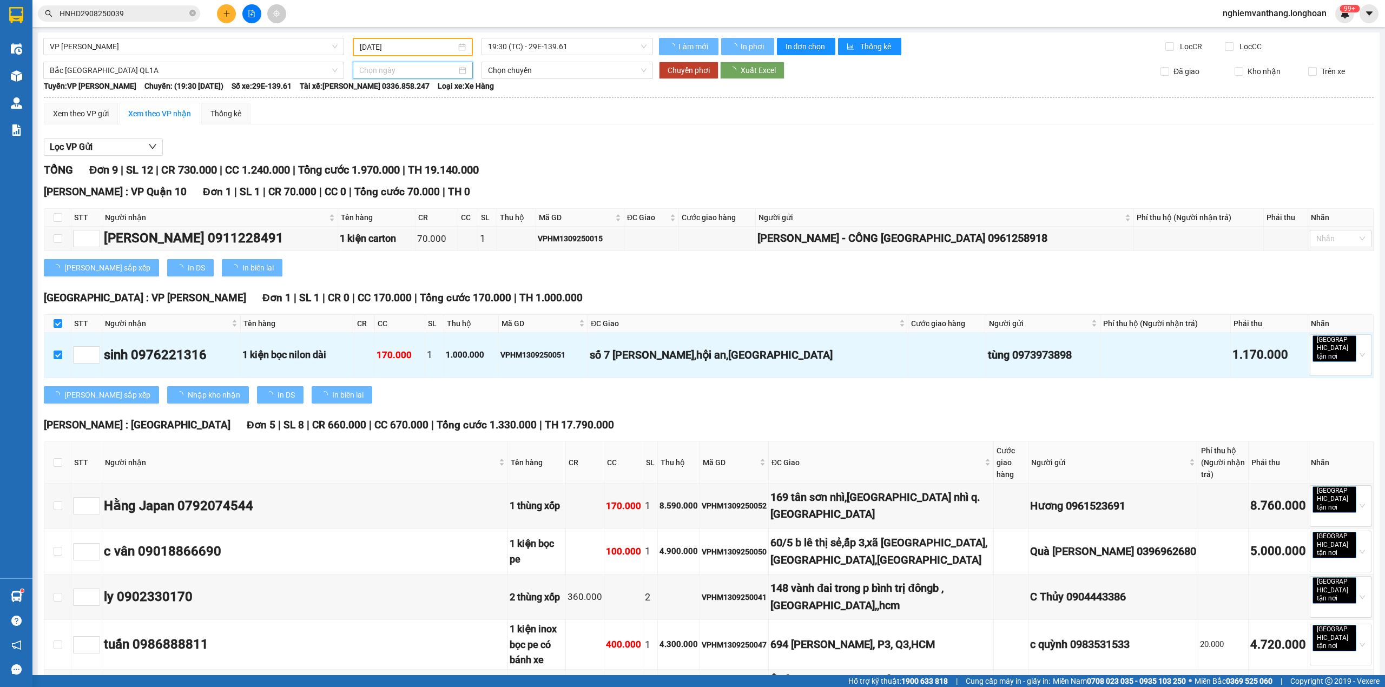
type input "[DATE]"
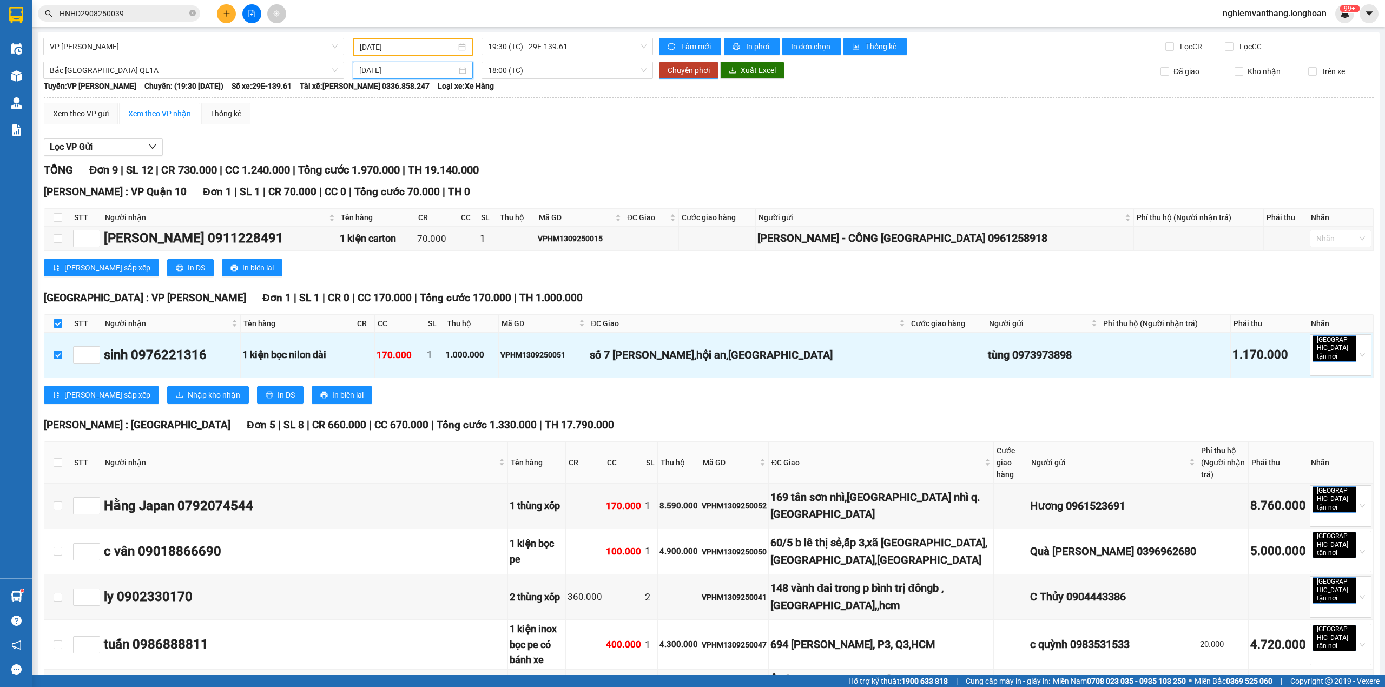
click at [684, 72] on span "Chuyển phơi" at bounding box center [688, 70] width 42 height 12
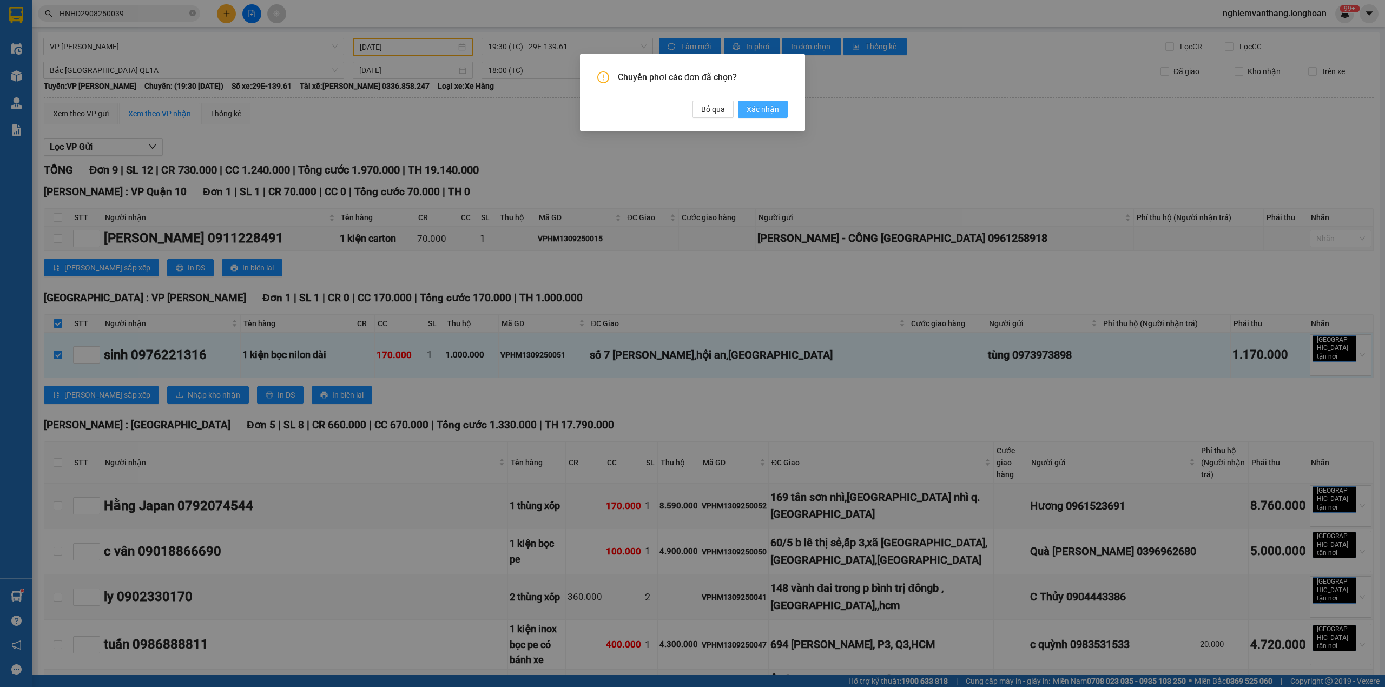
click at [757, 107] on span "Xác nhận" at bounding box center [762, 109] width 32 height 12
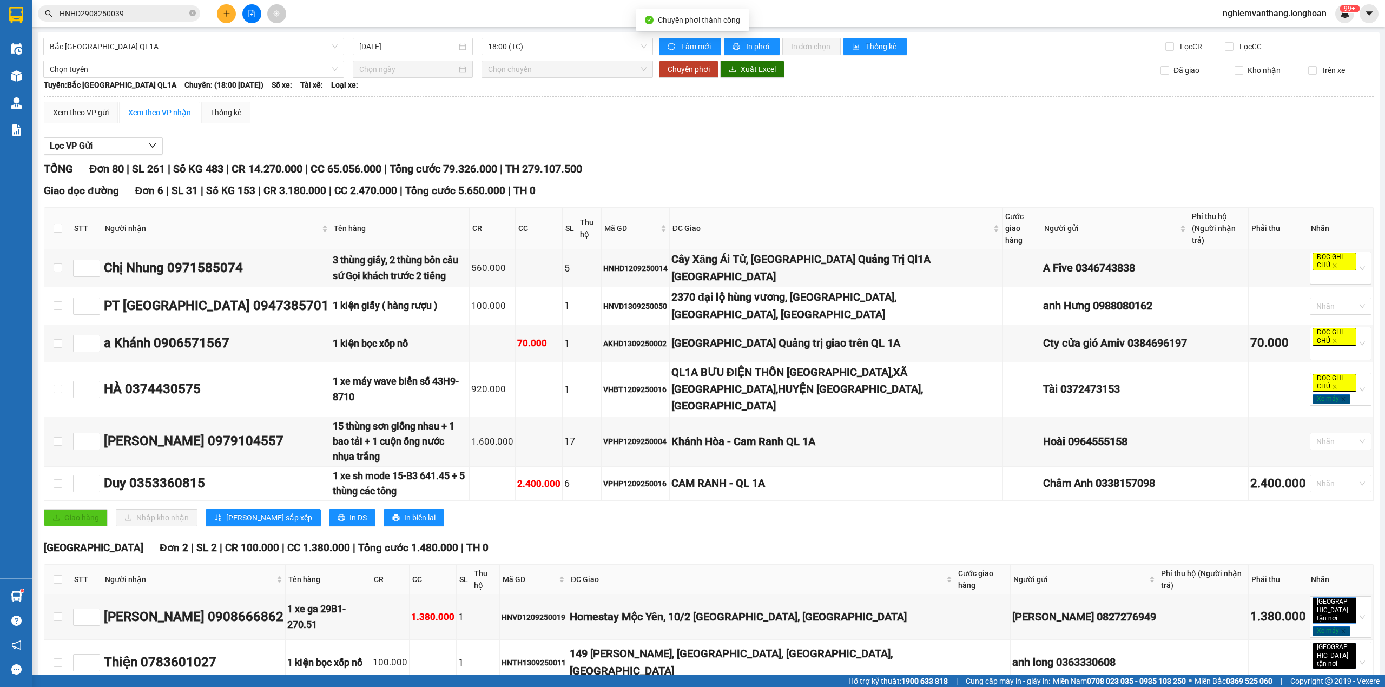
type input "[DATE]"
click at [161, 44] on span "Bắc [GEOGRAPHIC_DATA] QL1A" at bounding box center [194, 46] width 288 height 16
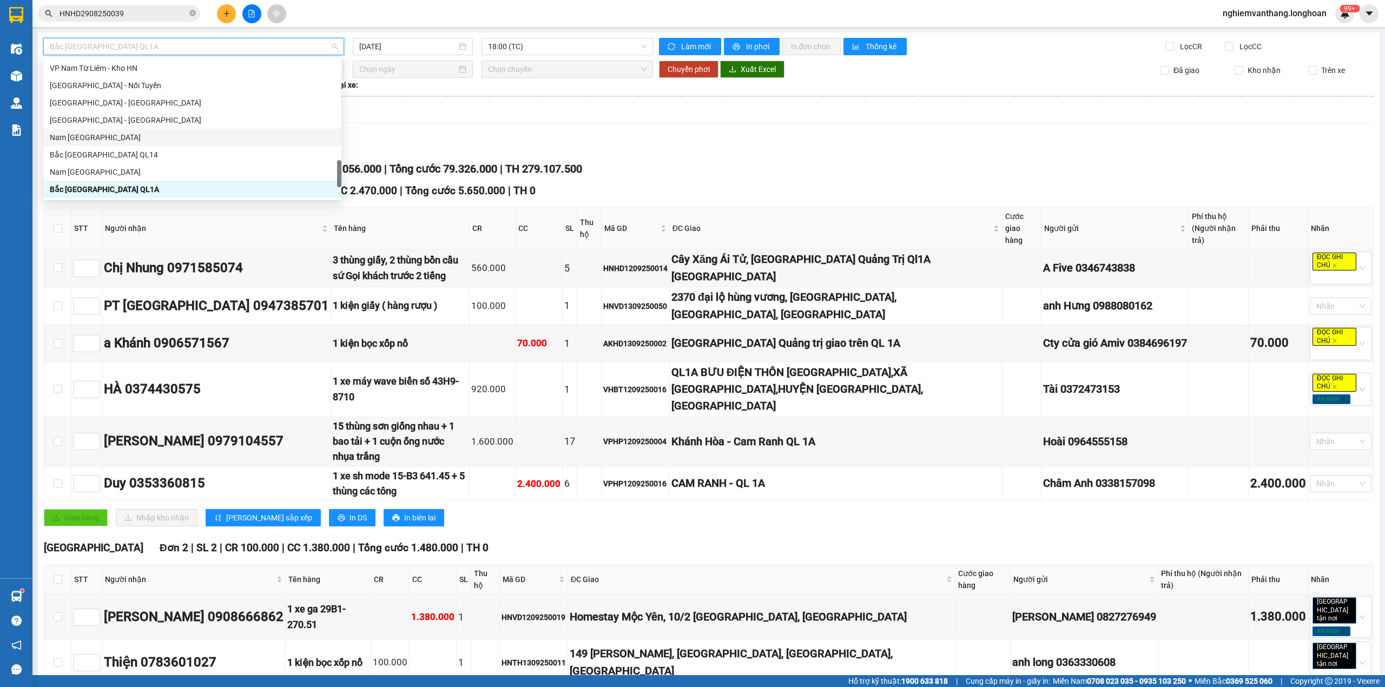
scroll to position [585, 0]
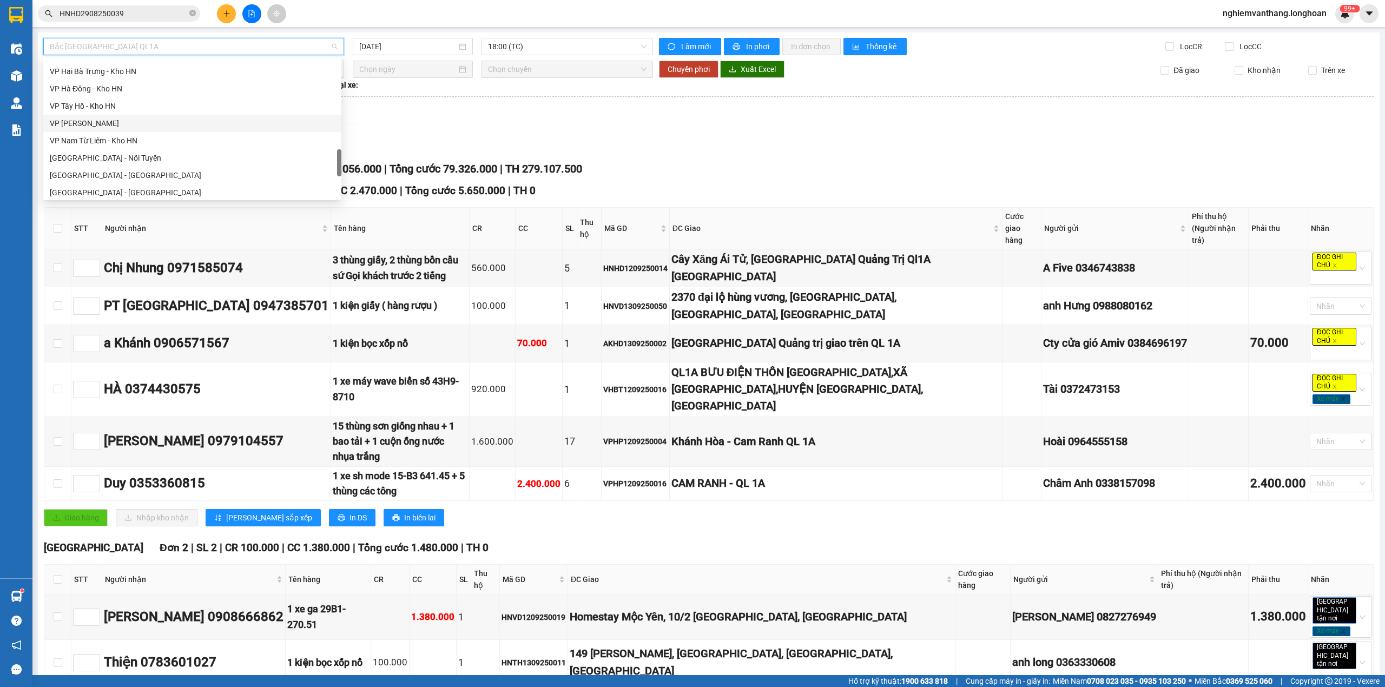
click at [121, 123] on div "VP [PERSON_NAME]" at bounding box center [192, 123] width 285 height 12
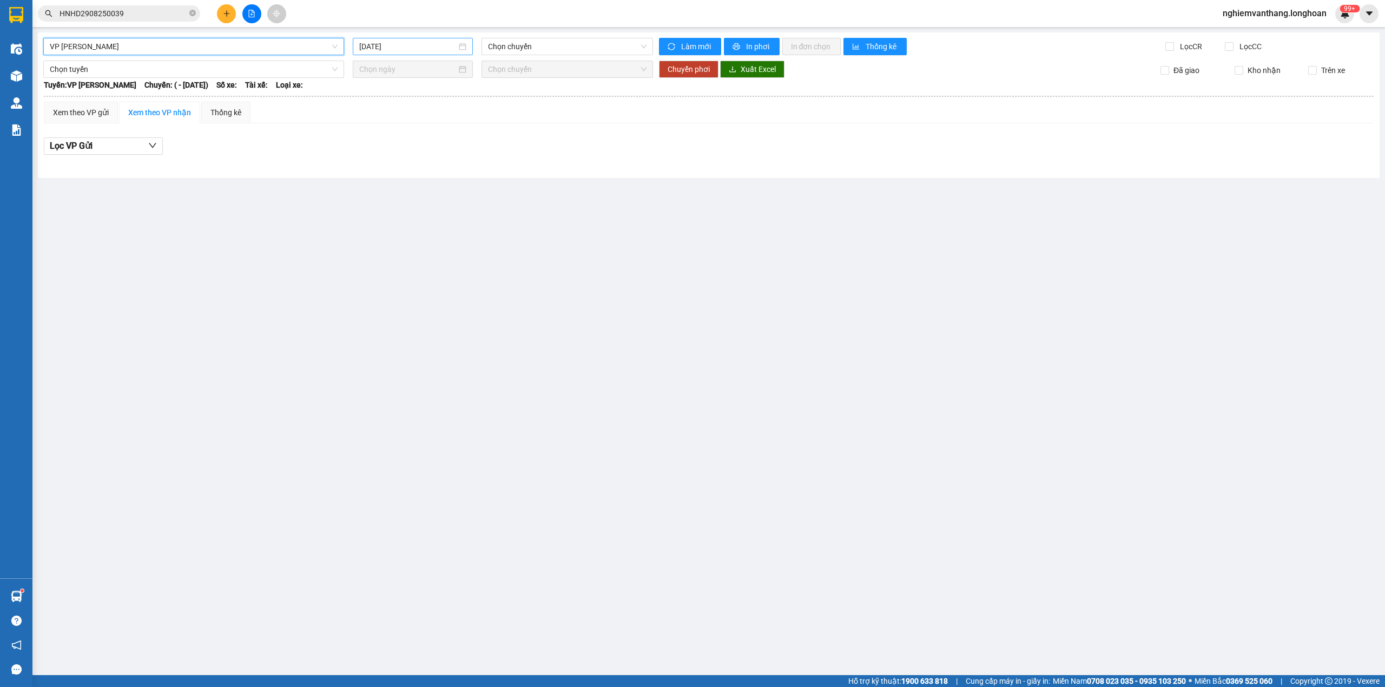
click at [420, 47] on input "[DATE]" at bounding box center [407, 47] width 97 height 12
click at [486, 124] on div "13" at bounding box center [485, 126] width 13 height 13
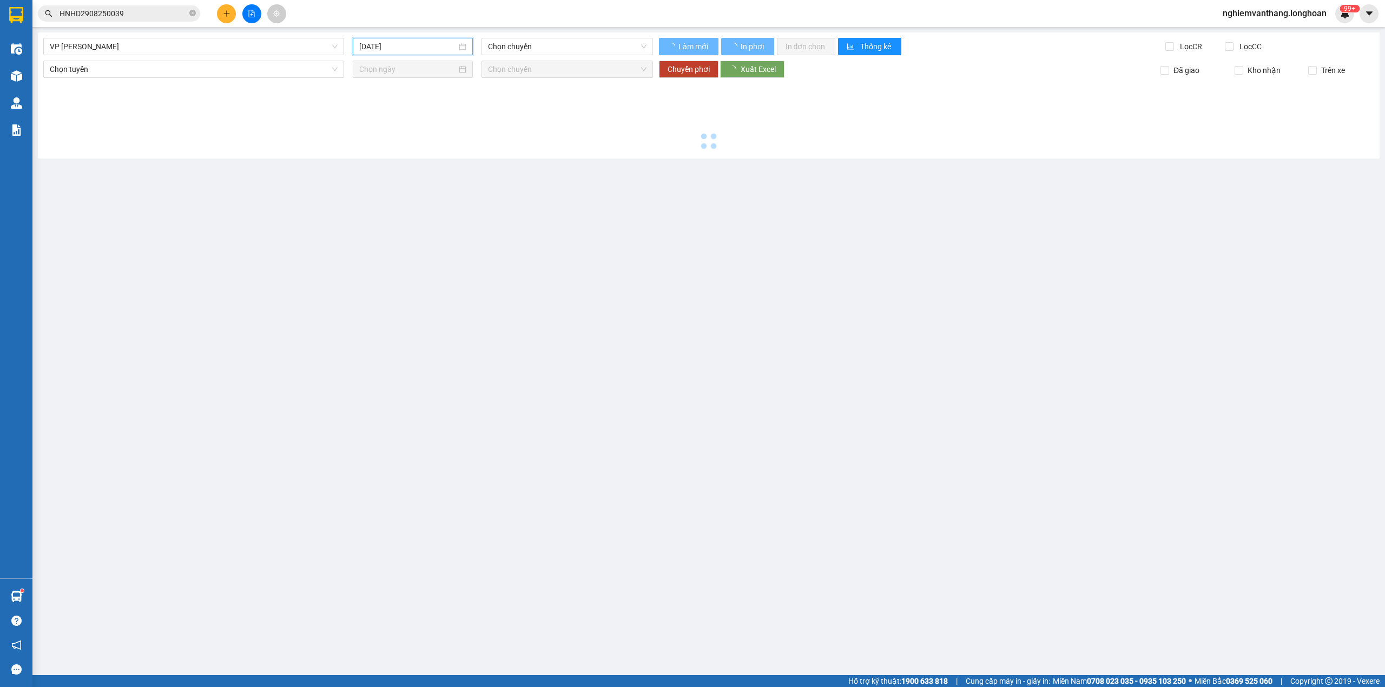
type input "[DATE]"
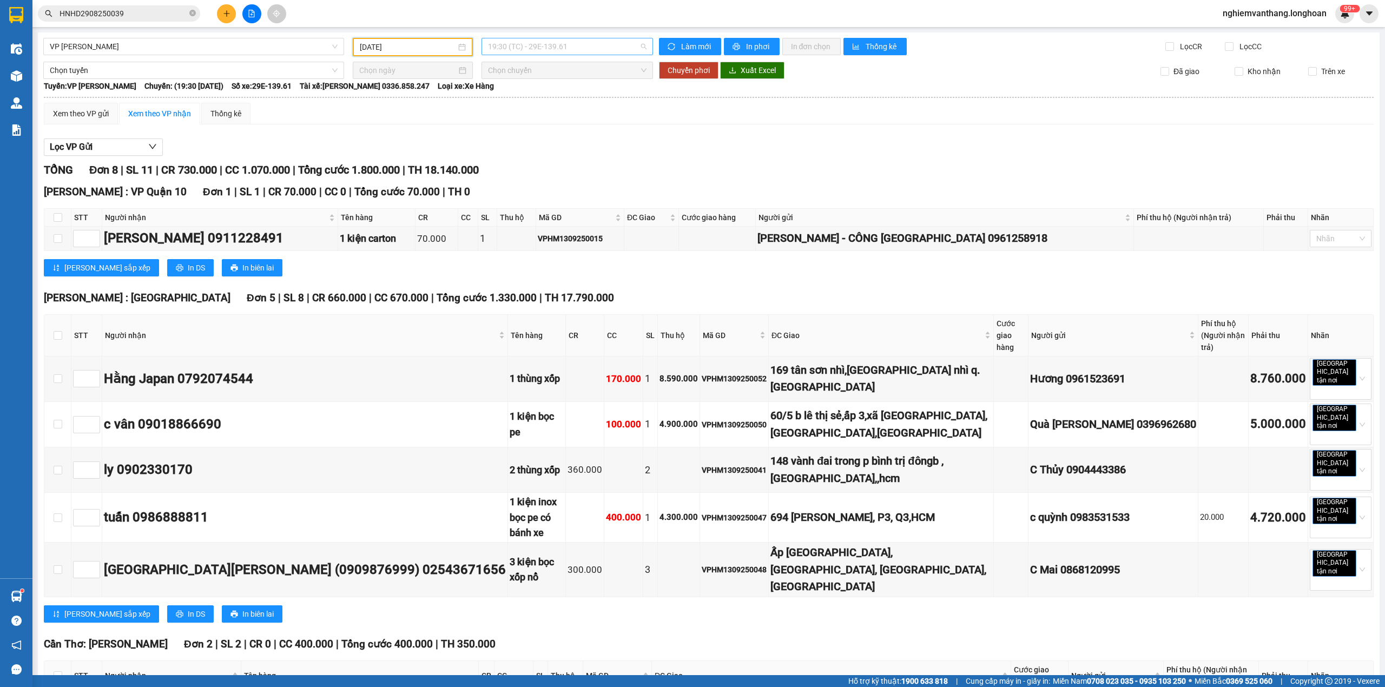
click at [518, 48] on span "19:30 (TC) - 29E-139.61" at bounding box center [567, 46] width 159 height 16
click at [54, 213] on input "checkbox" at bounding box center [58, 217] width 9 height 9
checkbox input "true"
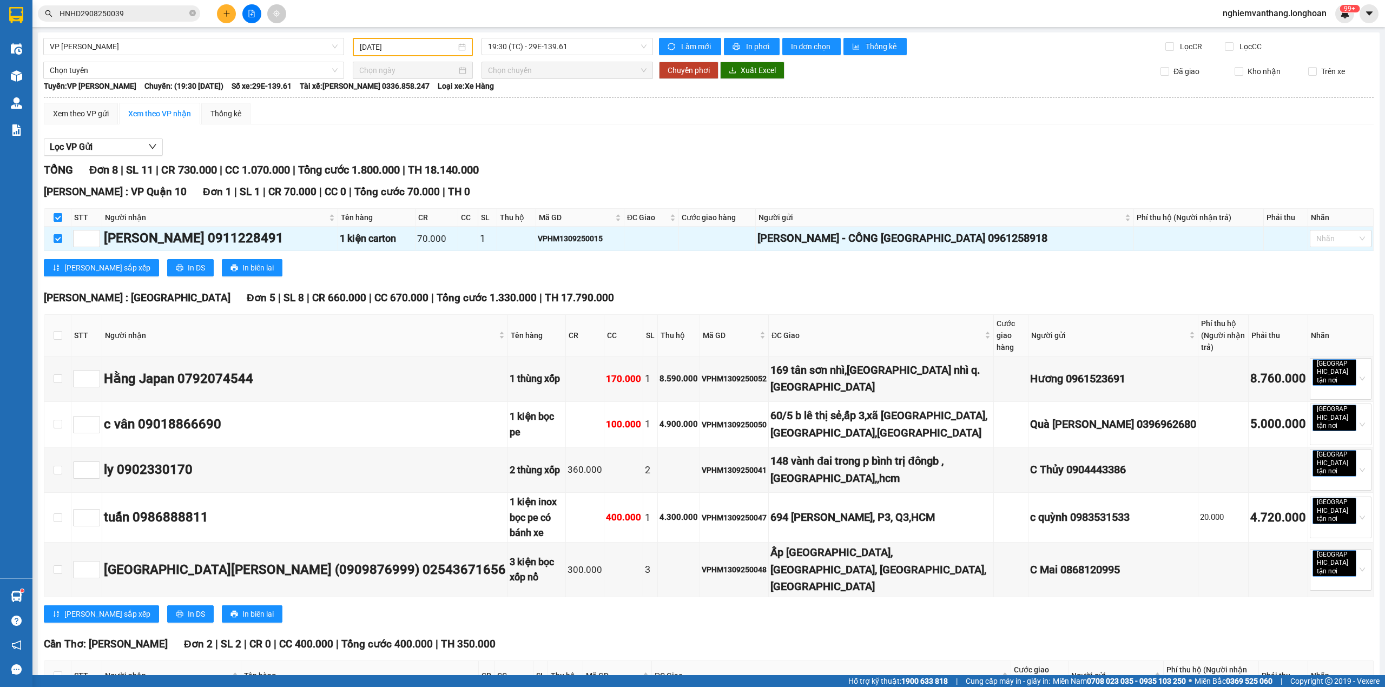
click at [51, 332] on th at bounding box center [57, 336] width 27 height 42
click at [54, 331] on input "checkbox" at bounding box center [58, 335] width 9 height 9
checkbox input "true"
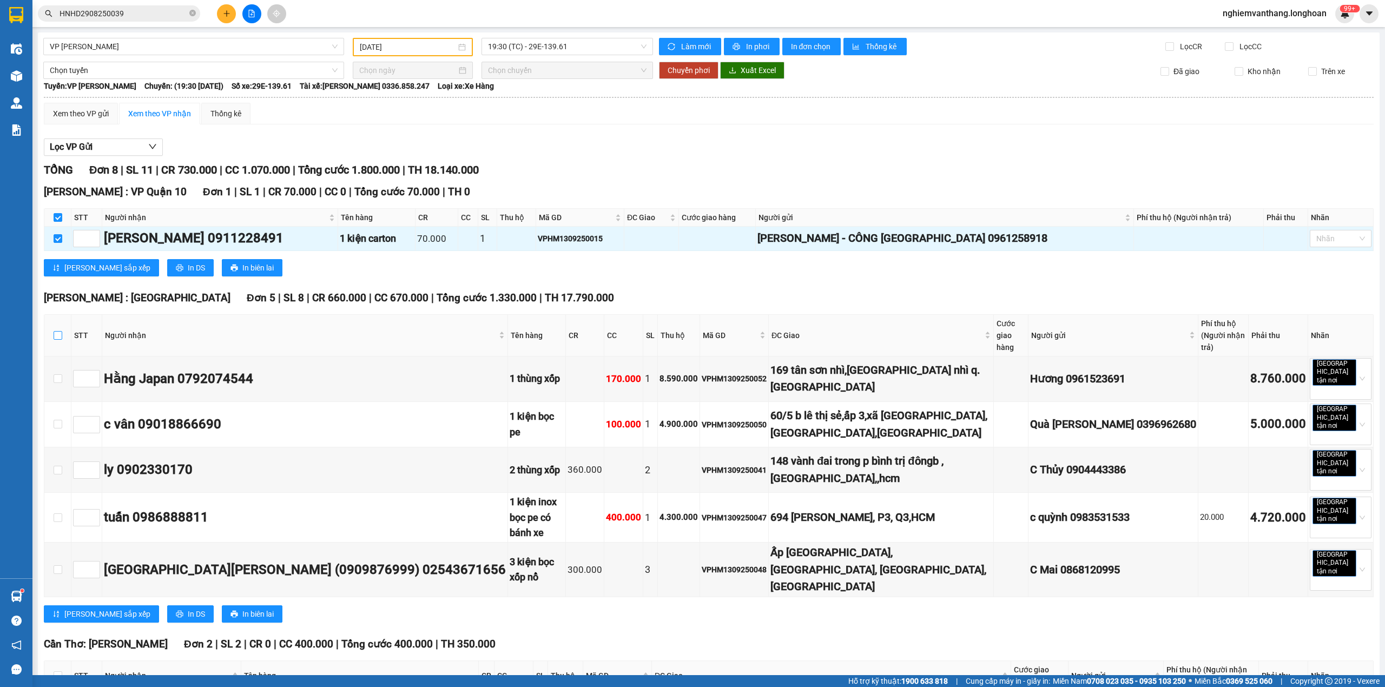
checkbox input "true"
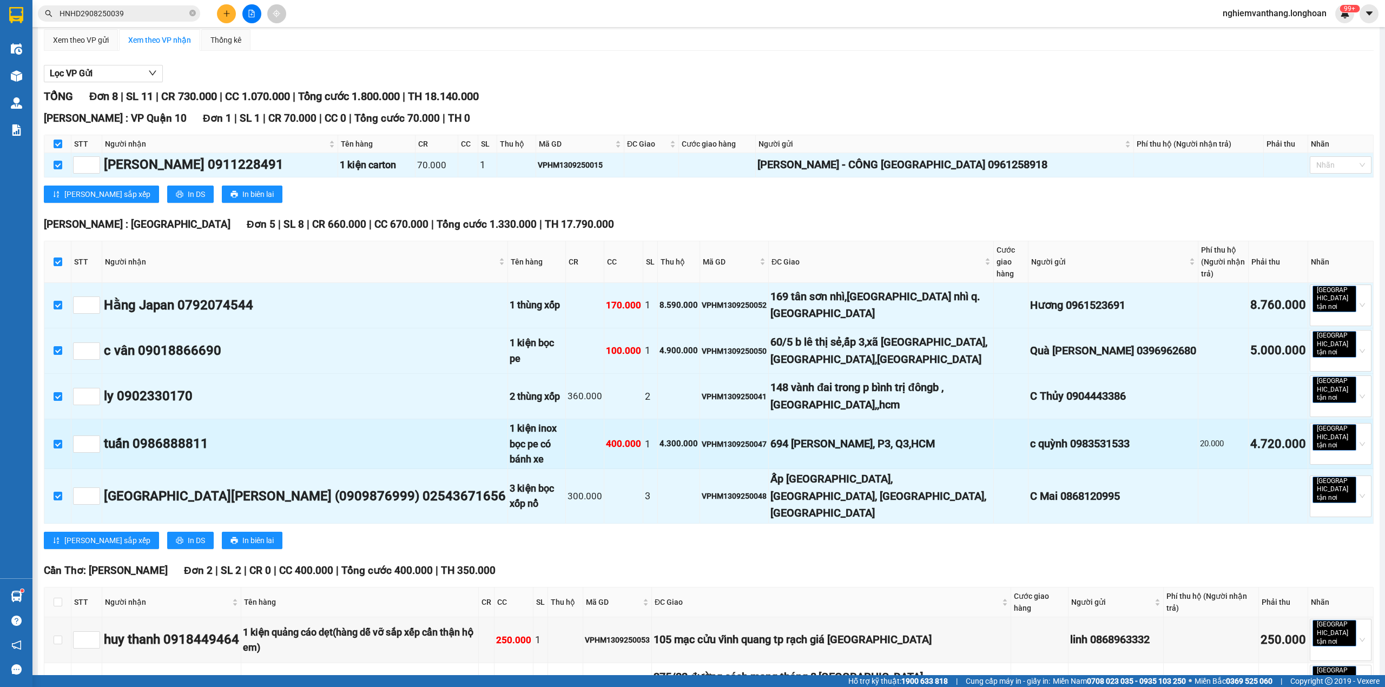
scroll to position [76, 0]
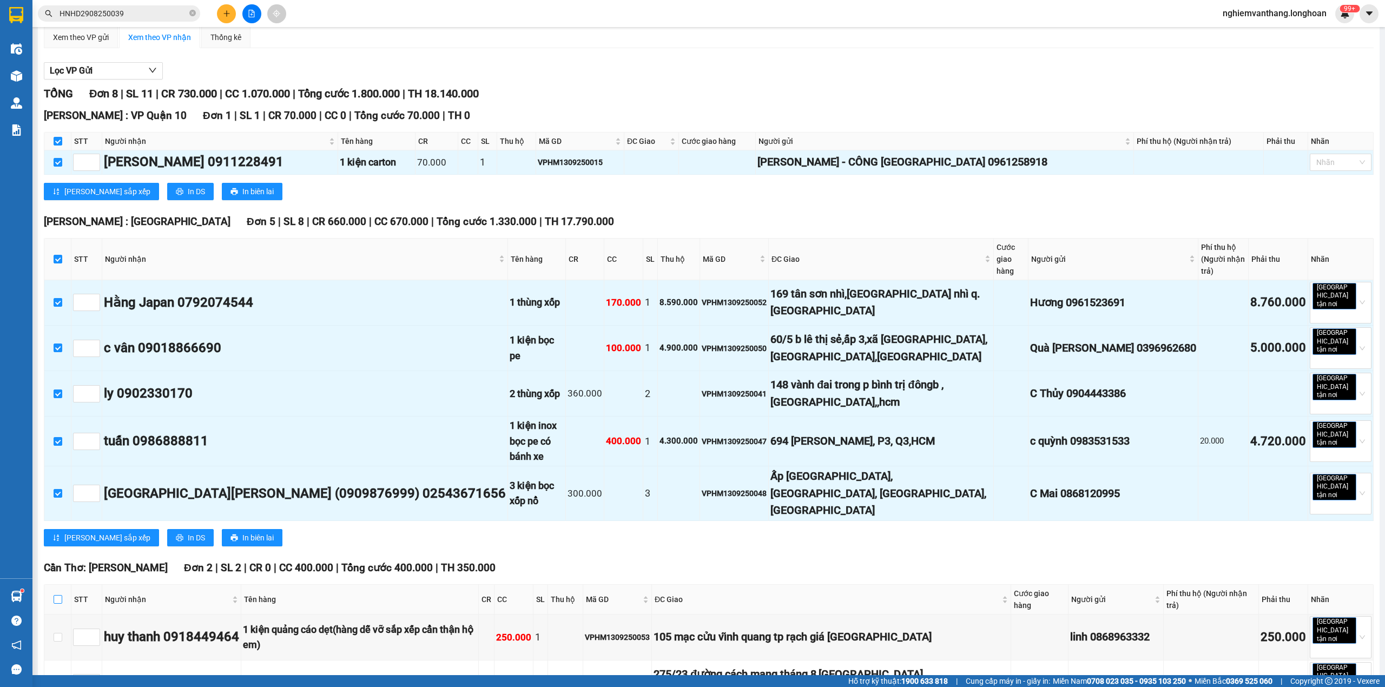
click at [57, 595] on input "checkbox" at bounding box center [58, 599] width 9 height 9
checkbox input "true"
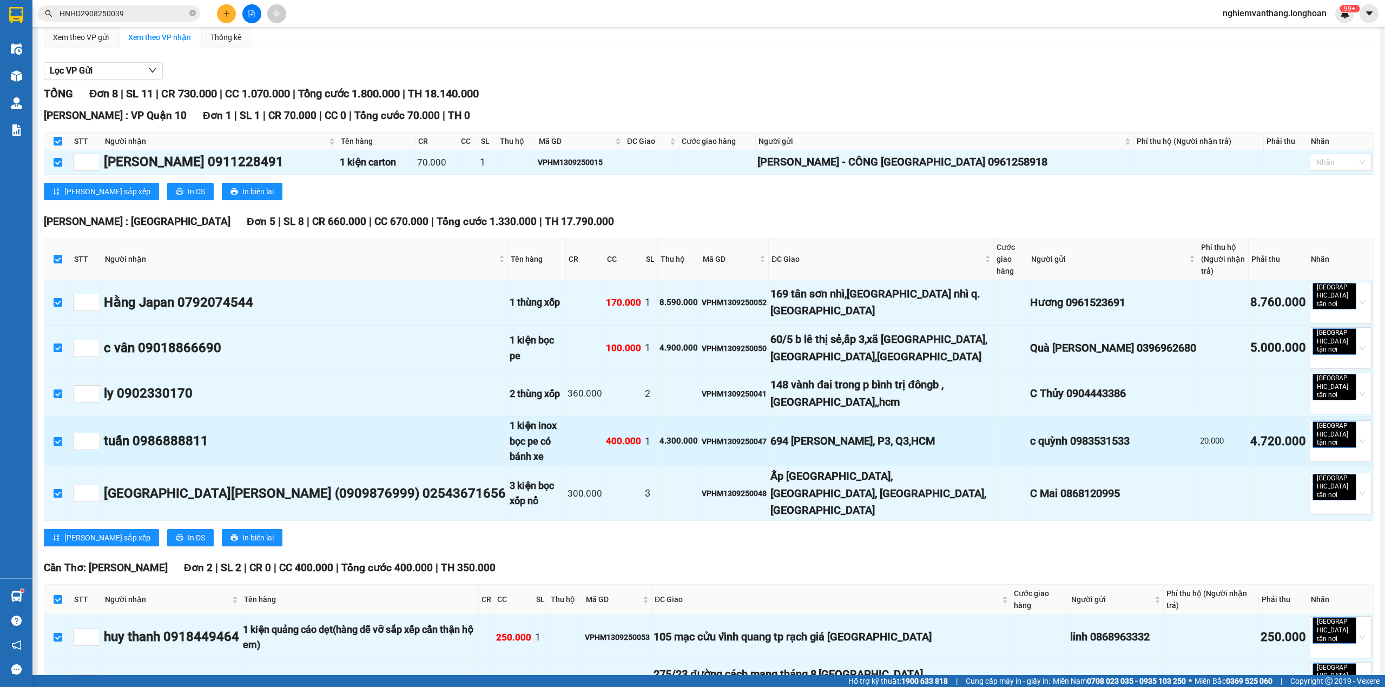
scroll to position [0, 0]
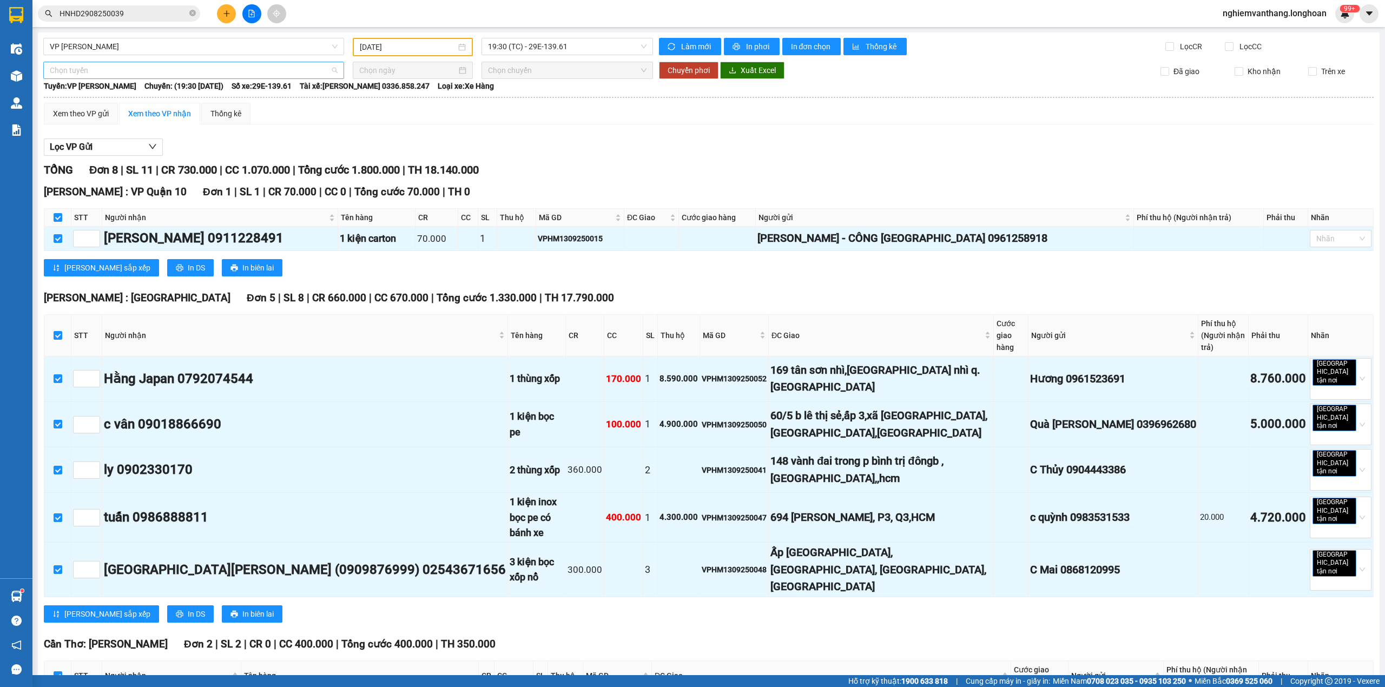
click at [103, 70] on span "Chọn tuyến" at bounding box center [194, 70] width 288 height 16
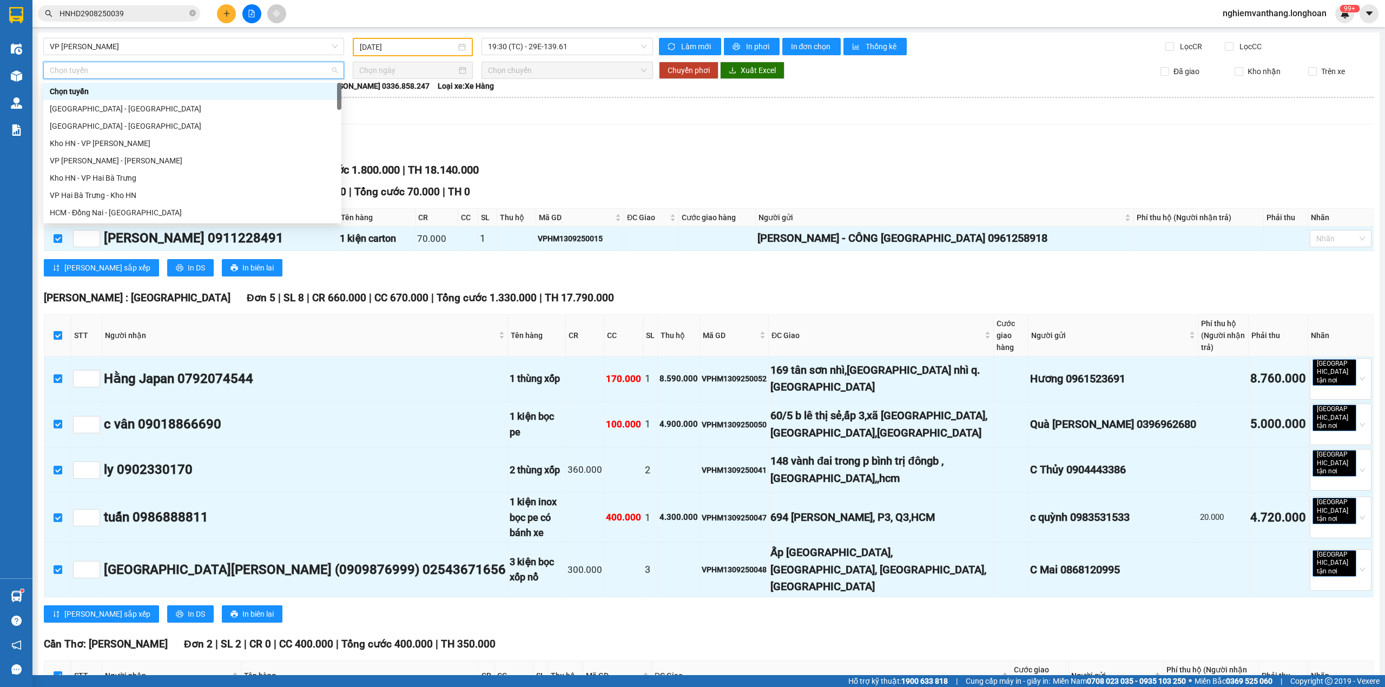
scroll to position [744, 0]
click at [117, 143] on div "Bắc [GEOGRAPHIC_DATA] QL1A" at bounding box center [192, 143] width 285 height 12
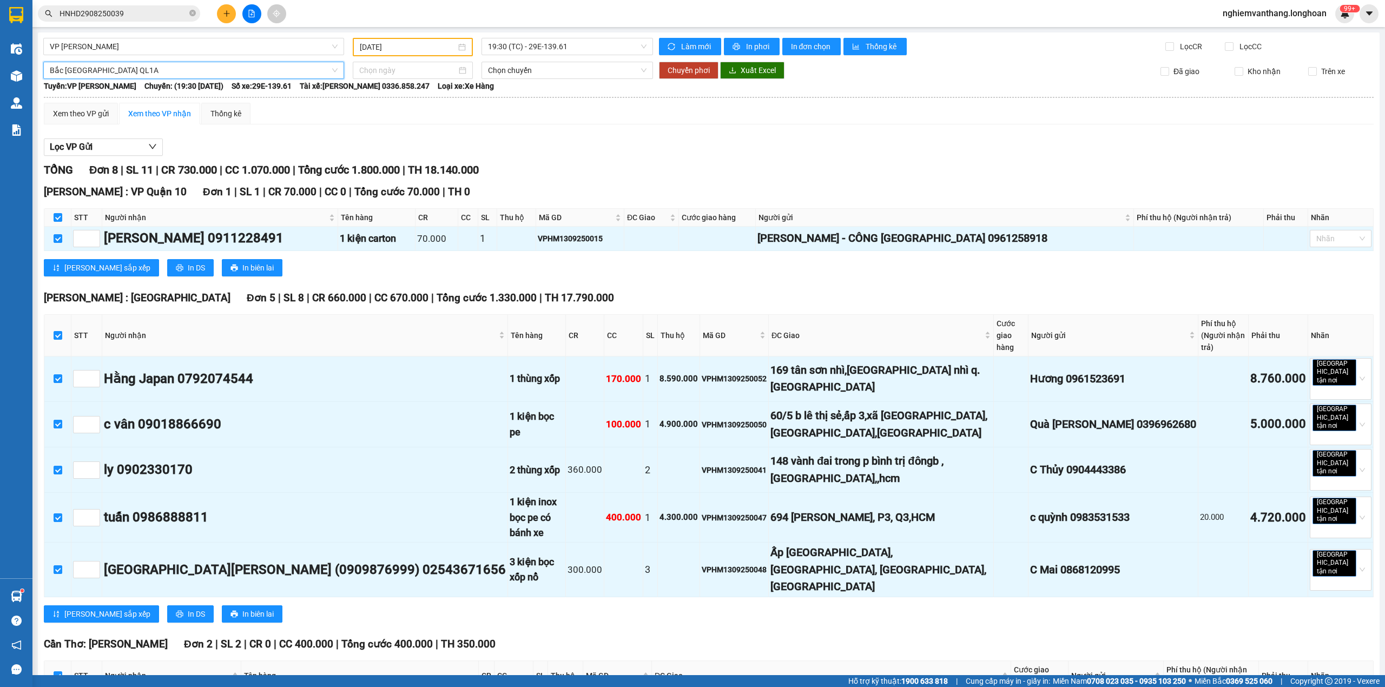
drag, startPoint x: 383, startPoint y: 63, endPoint x: 386, endPoint y: 80, distance: 17.4
click at [384, 62] on div at bounding box center [413, 70] width 120 height 17
click at [386, 82] on div "[DATE]" at bounding box center [426, 92] width 94 height 22
type input "[DATE]"
drag, startPoint x: 370, startPoint y: 163, endPoint x: 353, endPoint y: 173, distance: 20.1
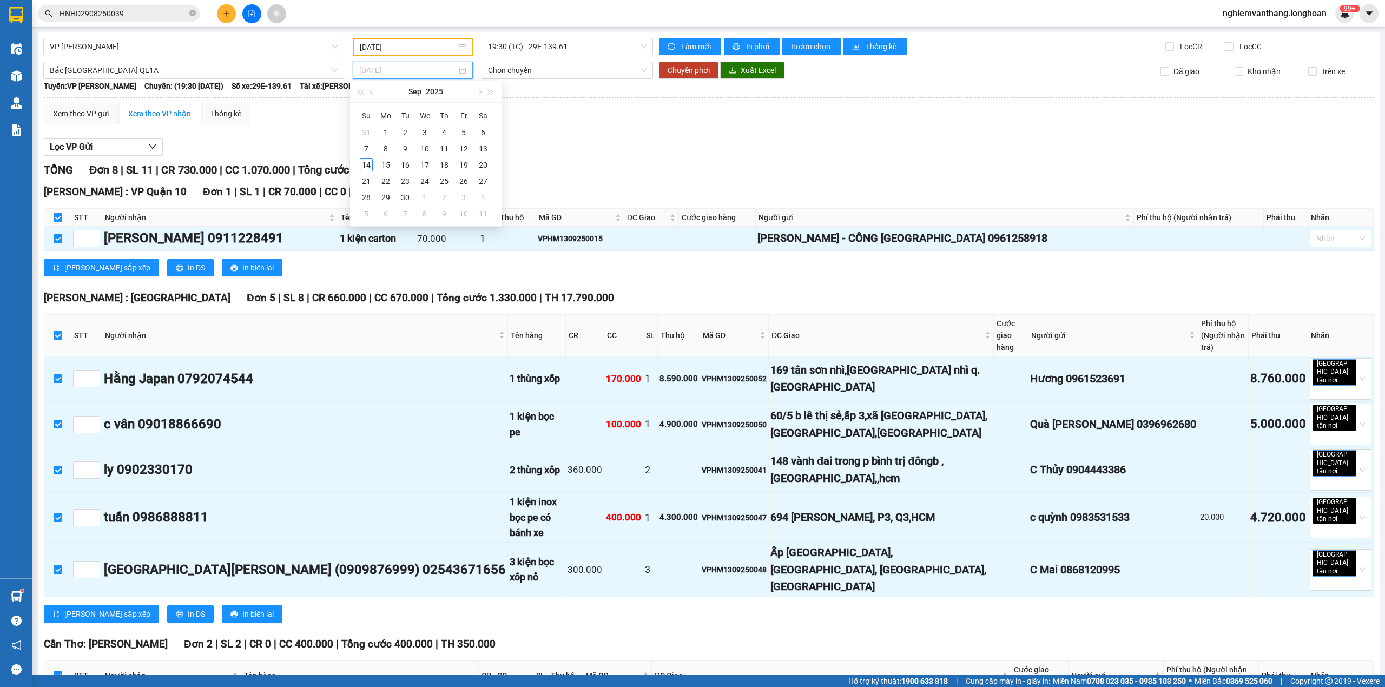
click at [369, 163] on div "14" at bounding box center [366, 164] width 13 height 13
type input "[DATE]"
click at [528, 64] on span "18:00 (TC)" at bounding box center [567, 70] width 159 height 16
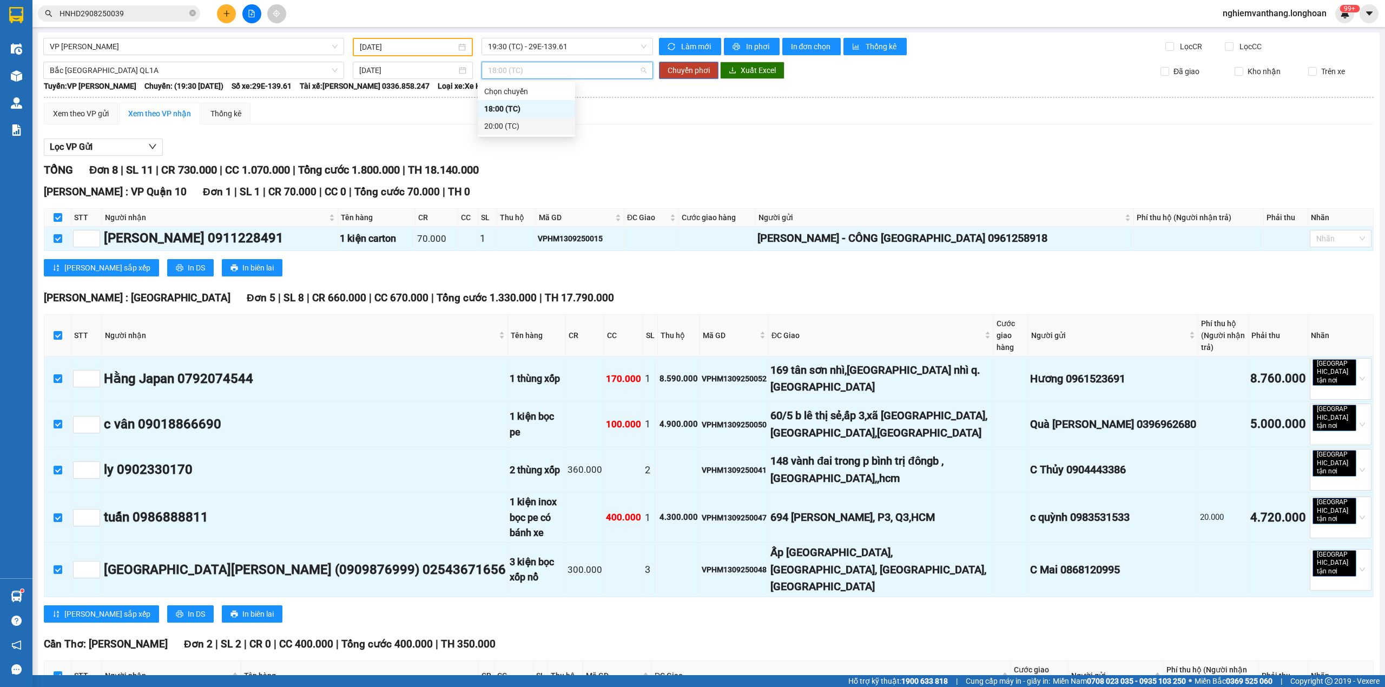
click at [513, 121] on div "20:00 (TC)" at bounding box center [526, 126] width 84 height 12
click at [669, 68] on span "Chuyển phơi" at bounding box center [688, 70] width 42 height 12
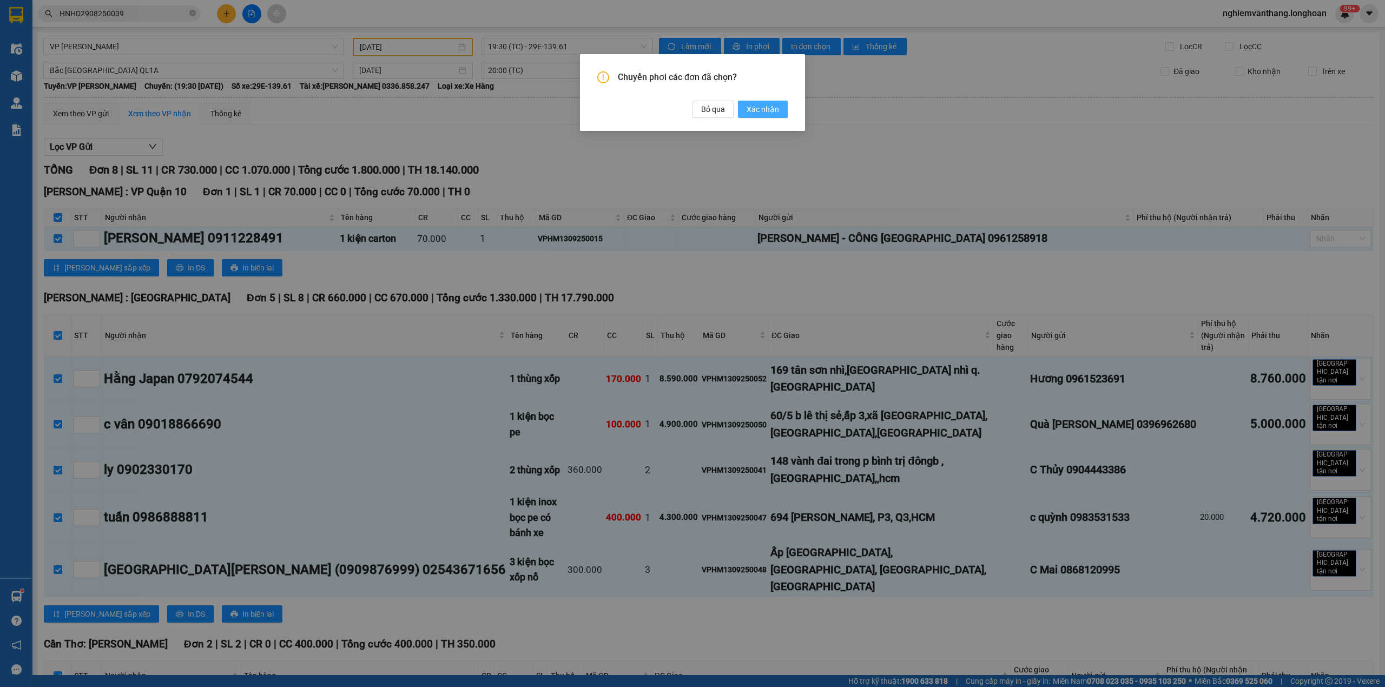
click at [756, 105] on span "Xác nhận" at bounding box center [762, 109] width 32 height 12
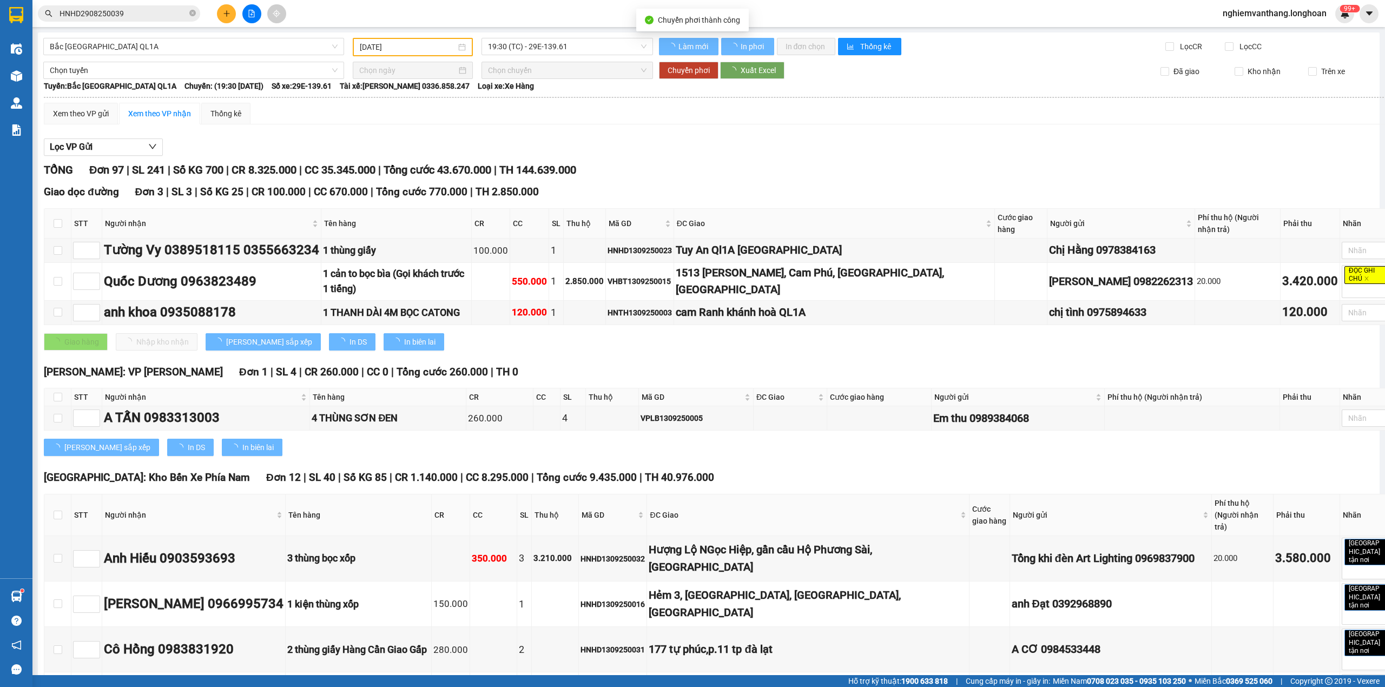
type input "[DATE]"
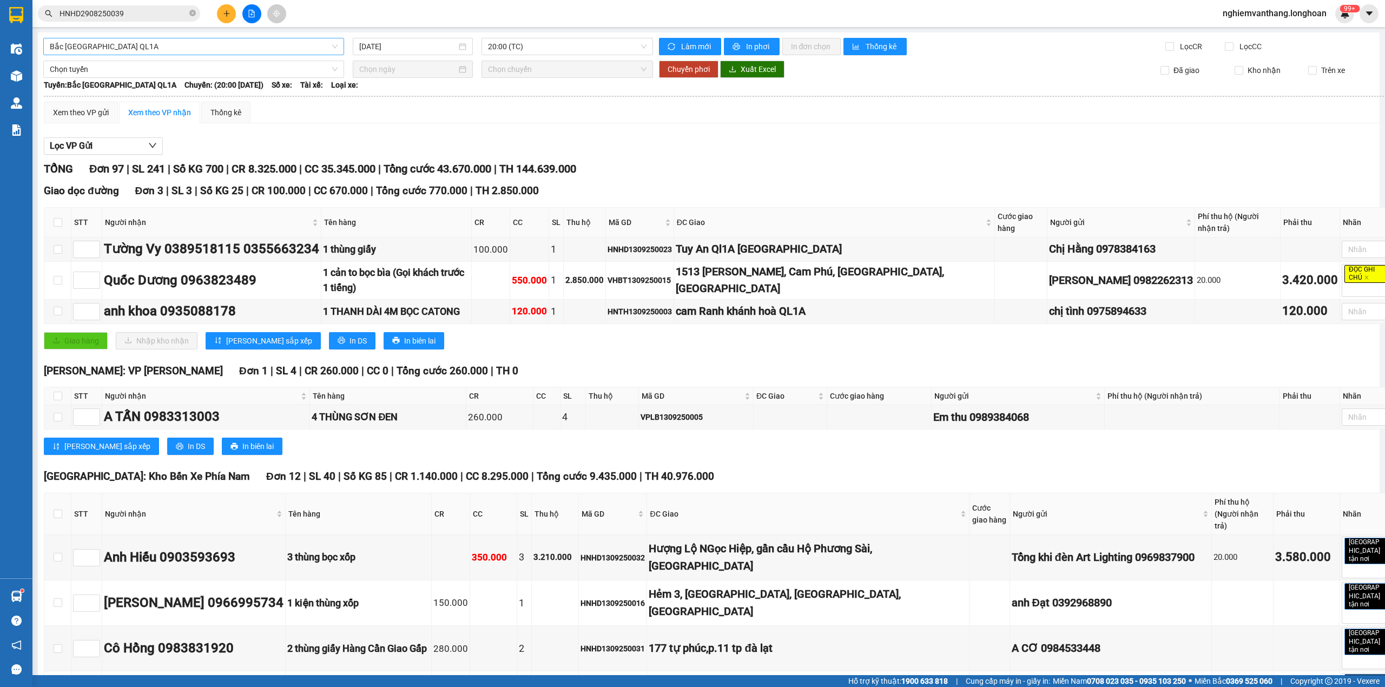
click at [114, 53] on span "Bắc [GEOGRAPHIC_DATA] QL1A" at bounding box center [194, 46] width 288 height 16
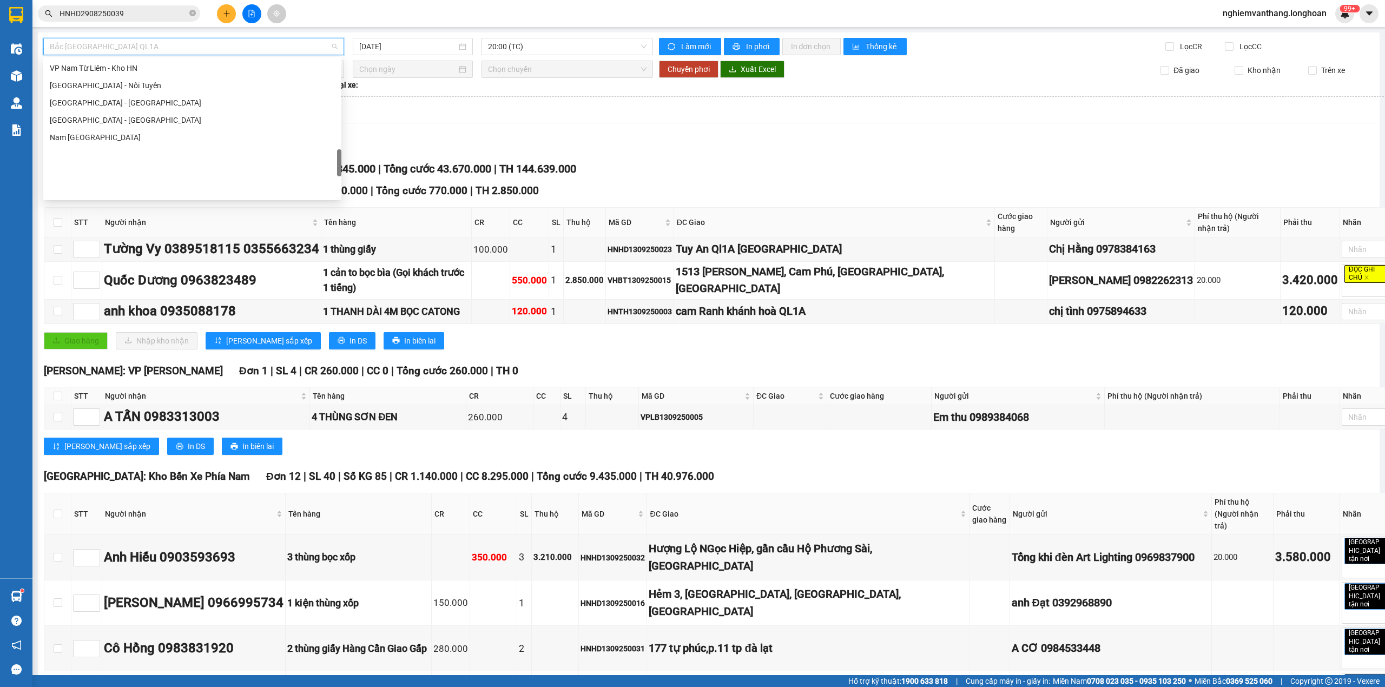
scroll to position [585, 0]
click at [126, 123] on div "VP [PERSON_NAME]" at bounding box center [192, 123] width 285 height 12
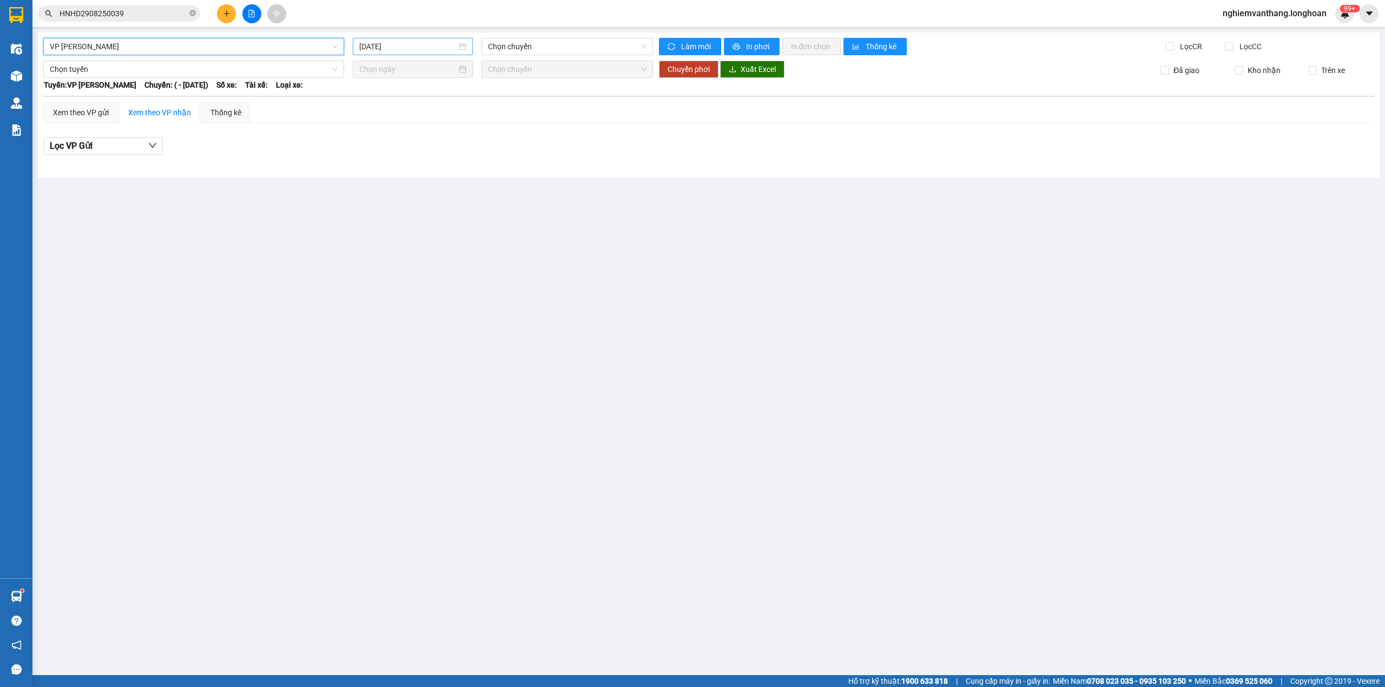
click at [389, 44] on input "[DATE]" at bounding box center [407, 47] width 97 height 12
click at [485, 127] on div "13" at bounding box center [485, 126] width 13 height 13
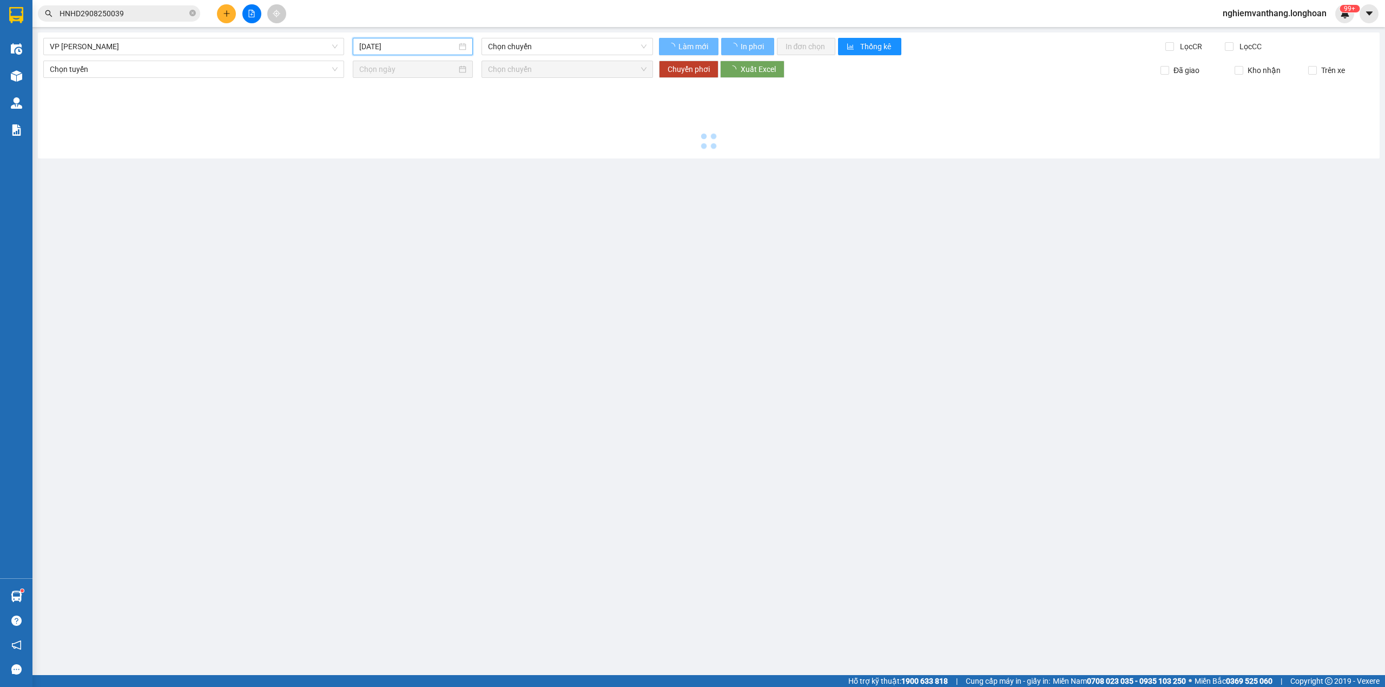
type input "[DATE]"
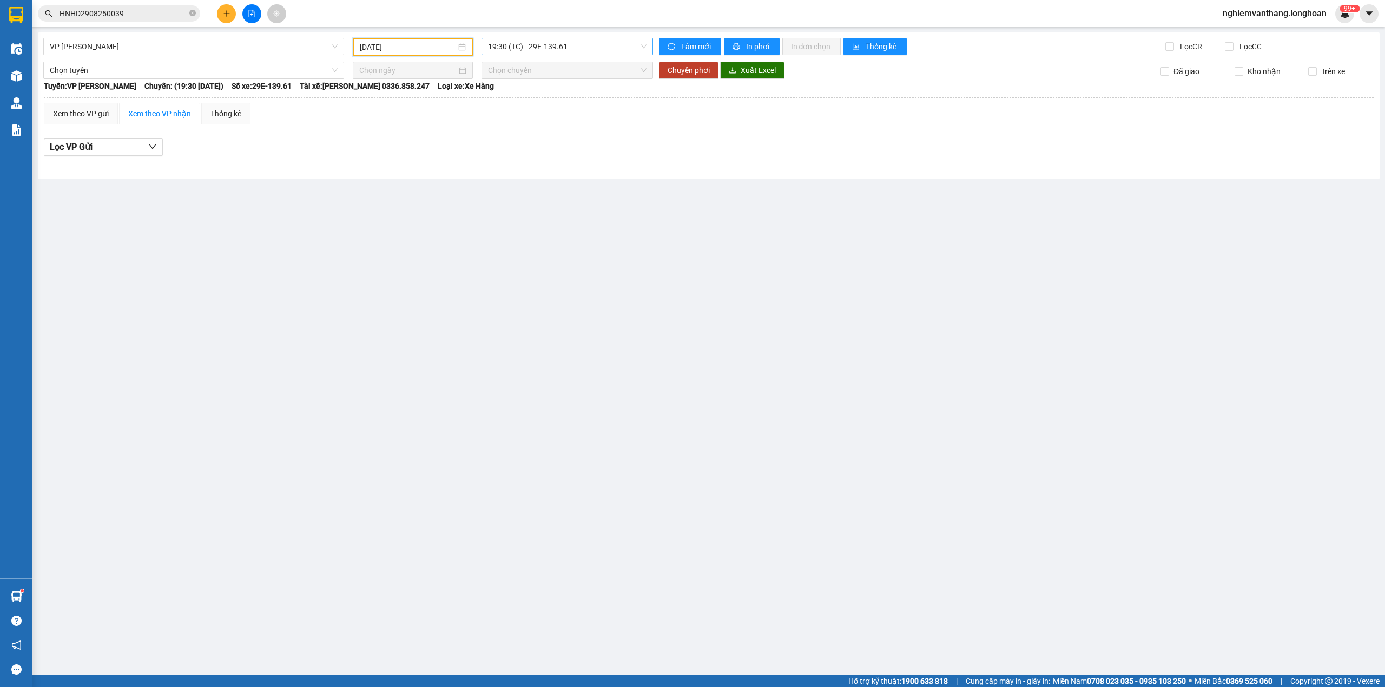
click at [554, 48] on span "19:30 (TC) - 29E-139.61" at bounding box center [567, 46] width 159 height 16
click at [544, 104] on div "21:00 (TC) - 29K-105.31" at bounding box center [530, 103] width 84 height 12
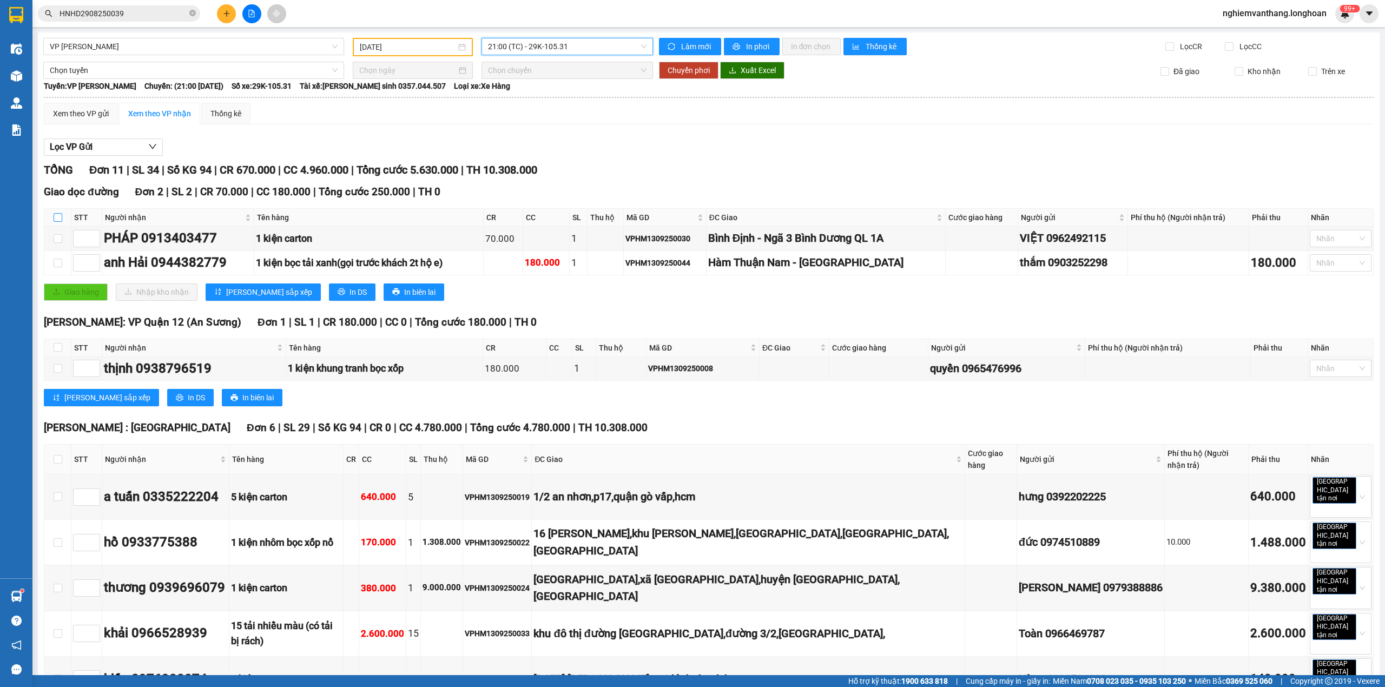
click at [52, 217] on th at bounding box center [57, 218] width 27 height 18
click at [55, 219] on input "checkbox" at bounding box center [58, 217] width 9 height 9
checkbox input "true"
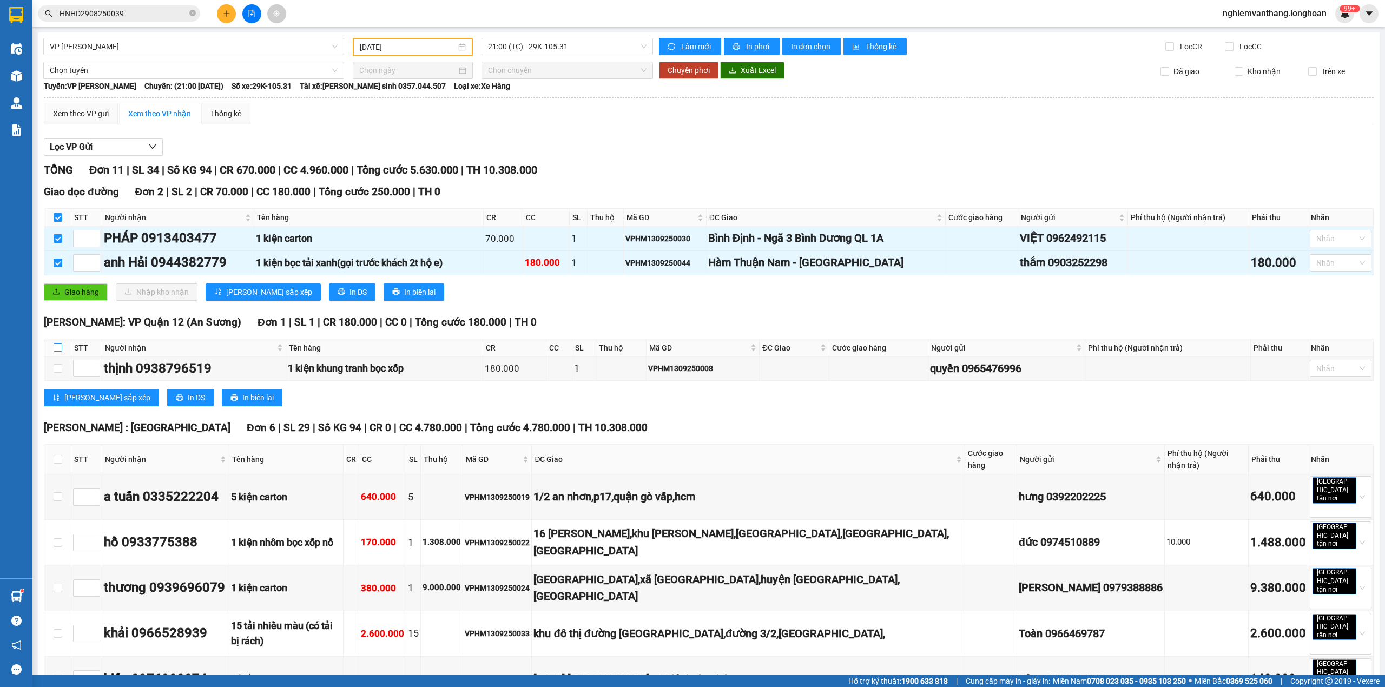
click at [58, 349] on input "checkbox" at bounding box center [58, 347] width 9 height 9
checkbox input "true"
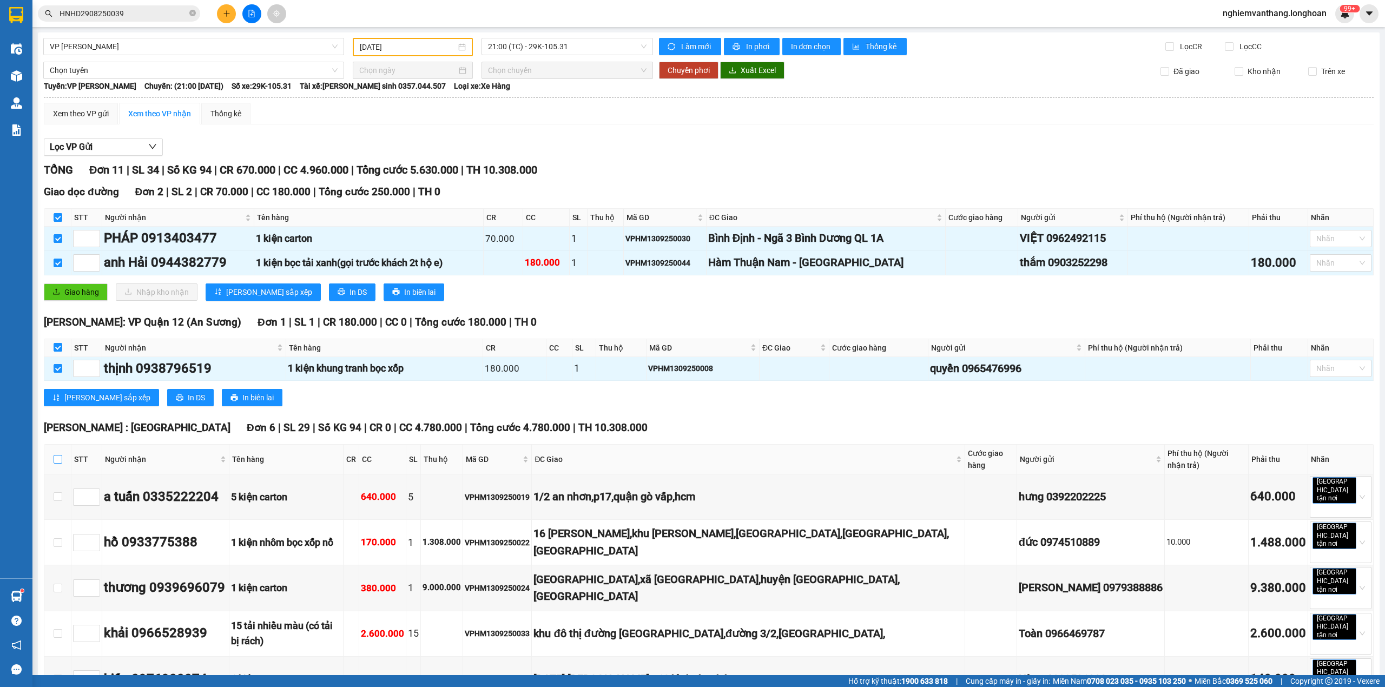
click at [55, 458] on input "checkbox" at bounding box center [58, 459] width 9 height 9
checkbox input "true"
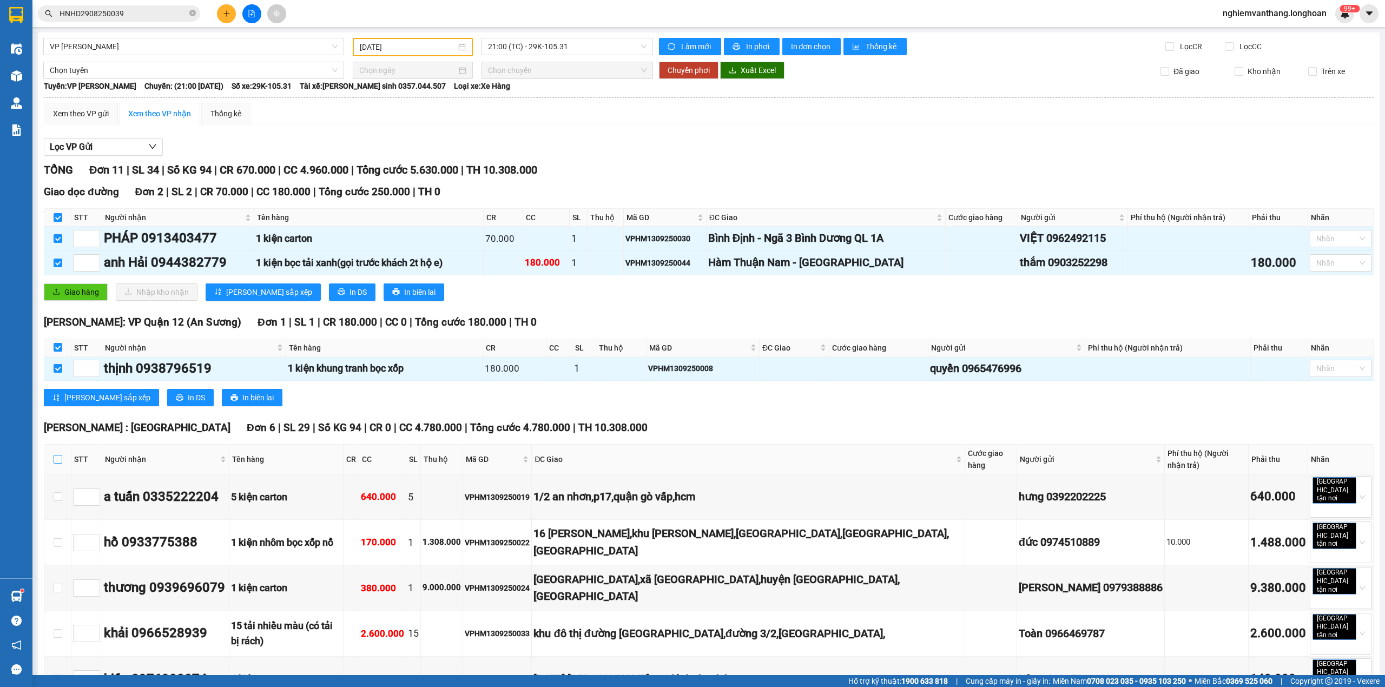
checkbox input "true"
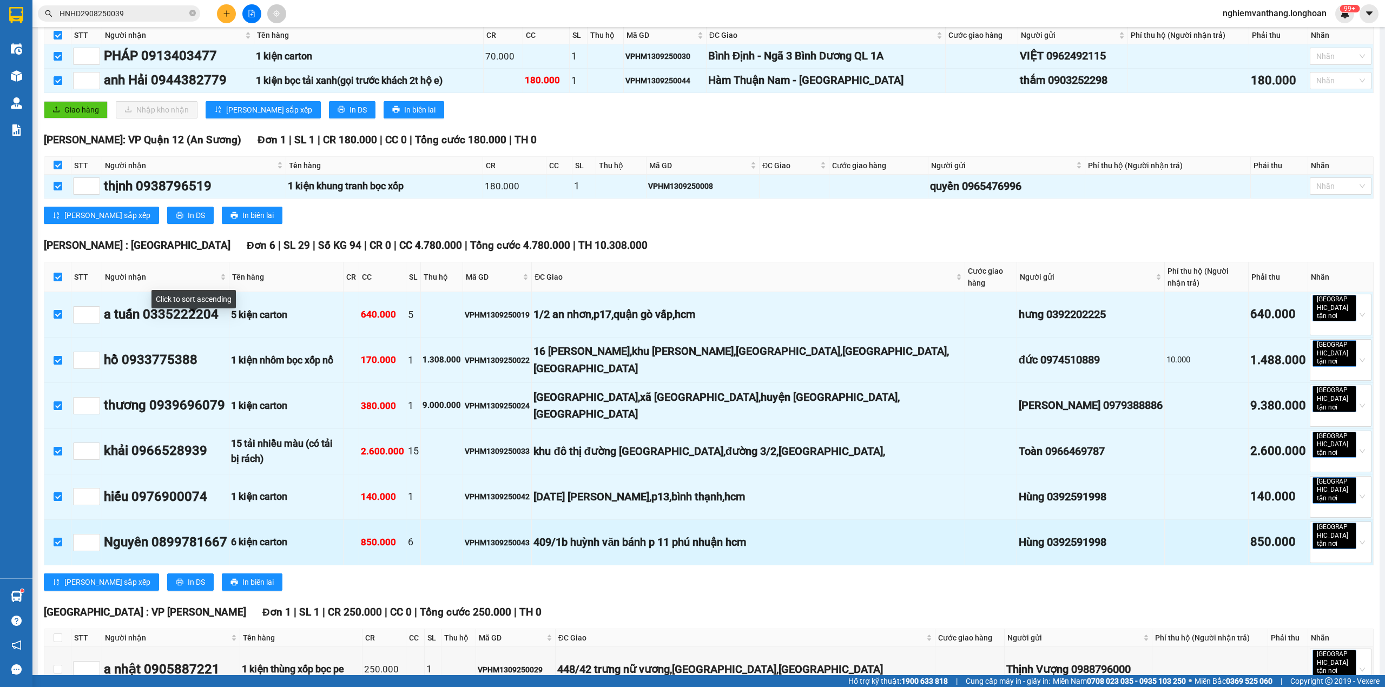
scroll to position [327, 0]
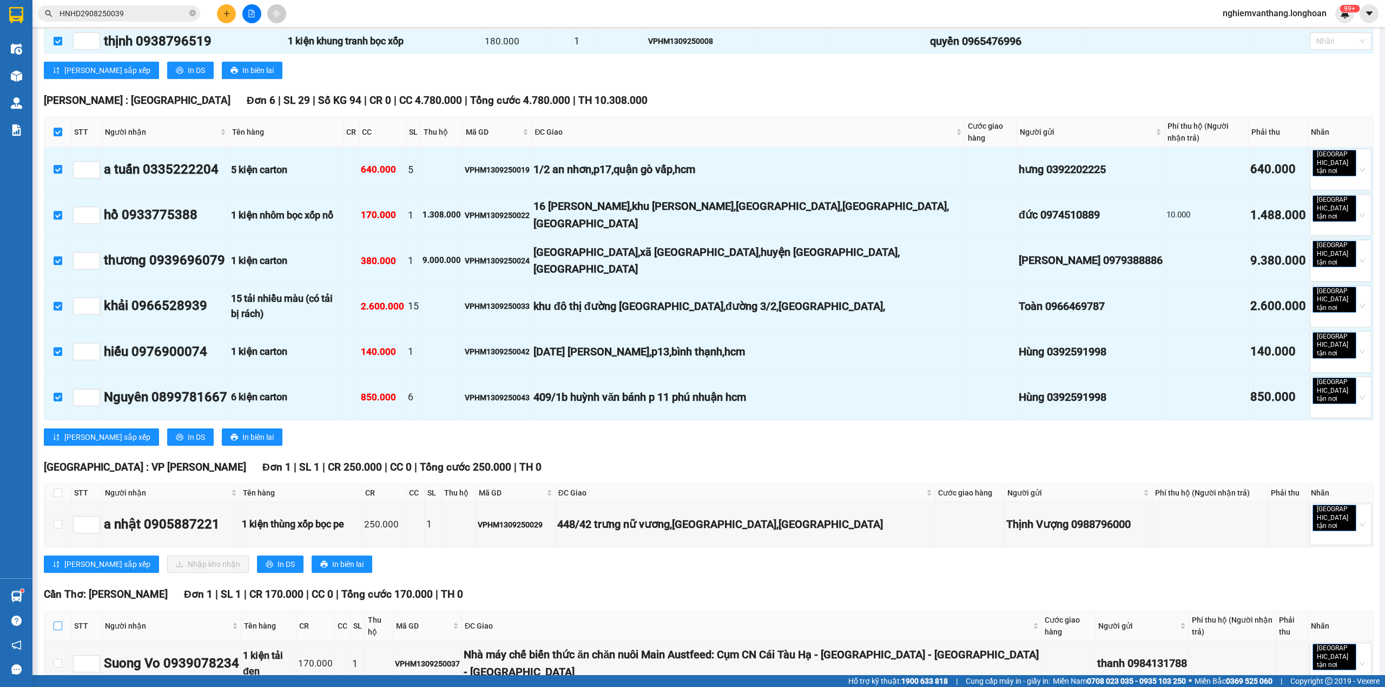
click at [58, 621] on input "checkbox" at bounding box center [58, 625] width 9 height 9
checkbox input "true"
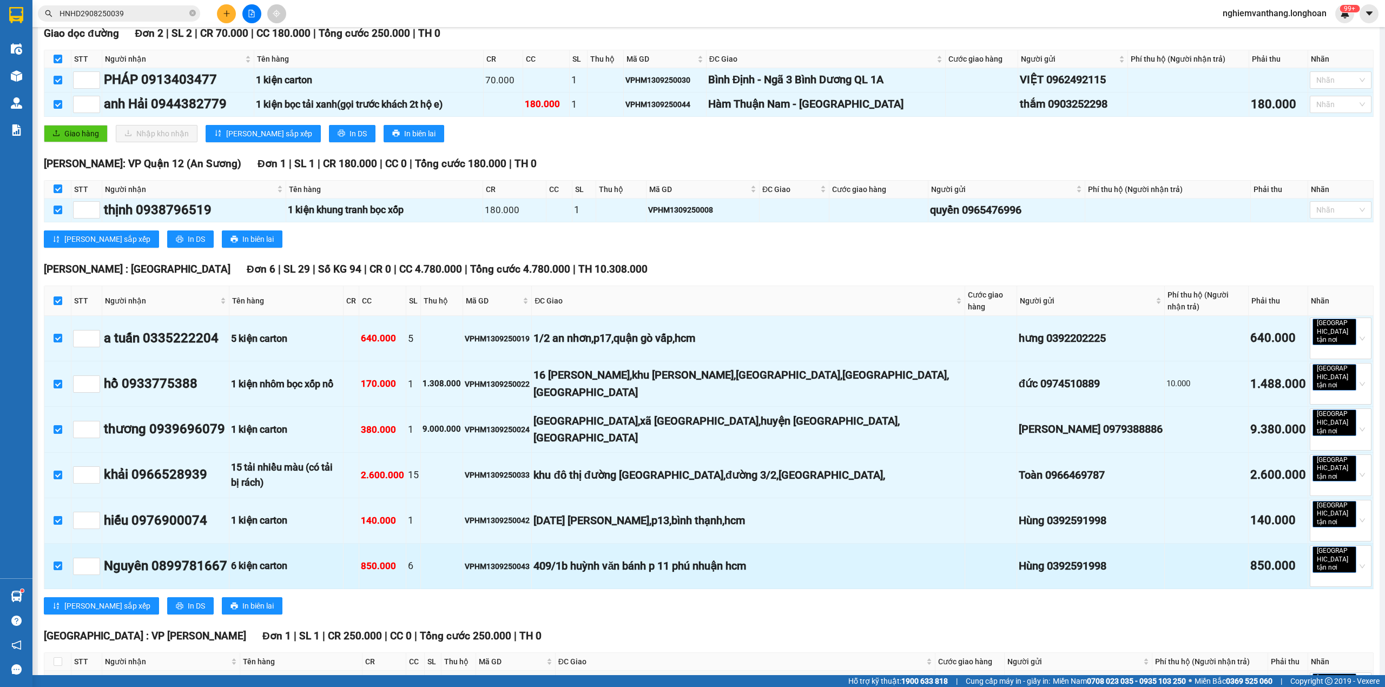
scroll to position [0, 0]
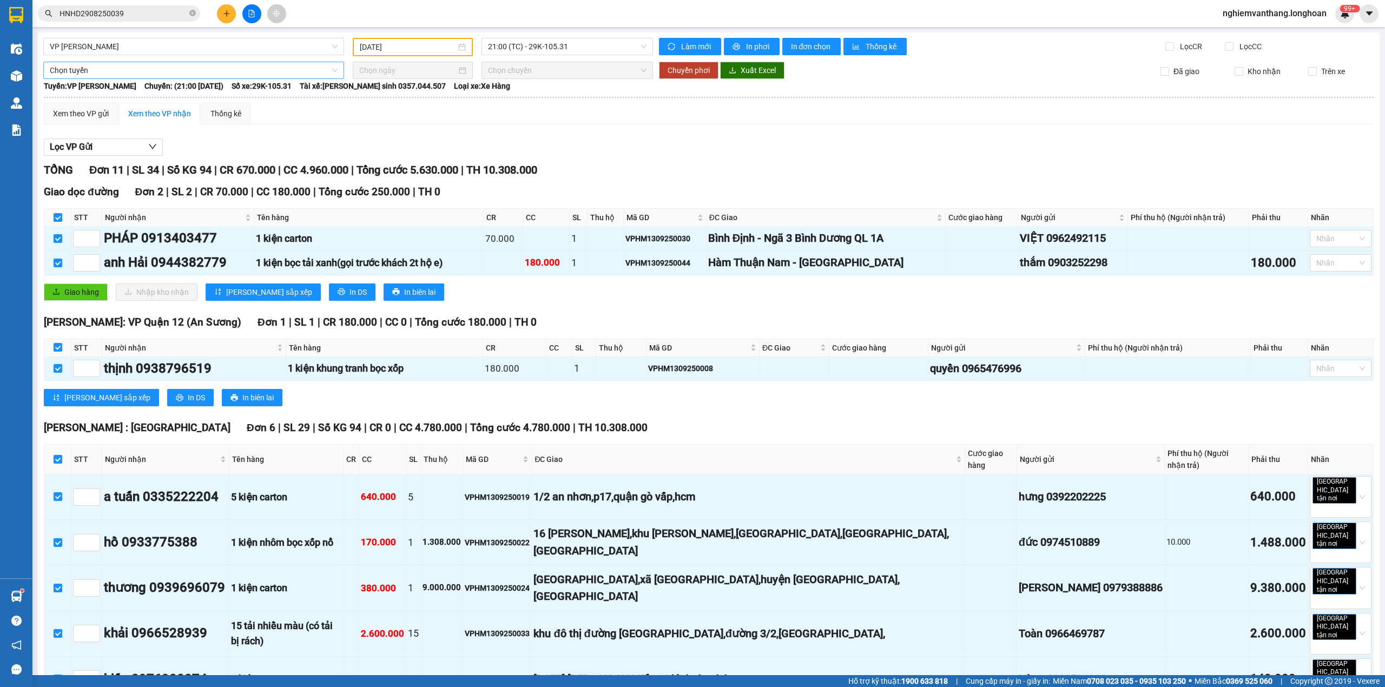
click at [89, 70] on span "Chọn tuyến" at bounding box center [194, 70] width 288 height 16
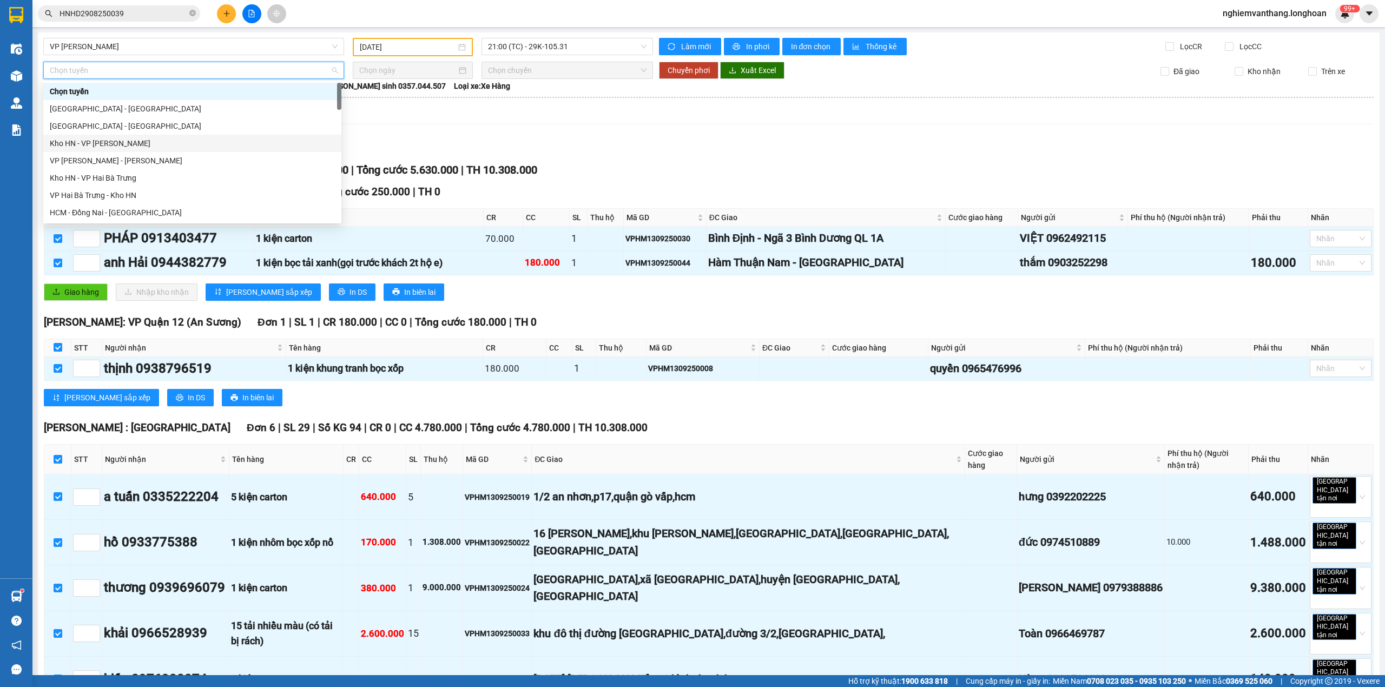
scroll to position [744, 0]
drag, startPoint x: 125, startPoint y: 145, endPoint x: 140, endPoint y: 143, distance: 14.2
click at [124, 144] on div "Bắc [GEOGRAPHIC_DATA] QL1A" at bounding box center [192, 143] width 285 height 12
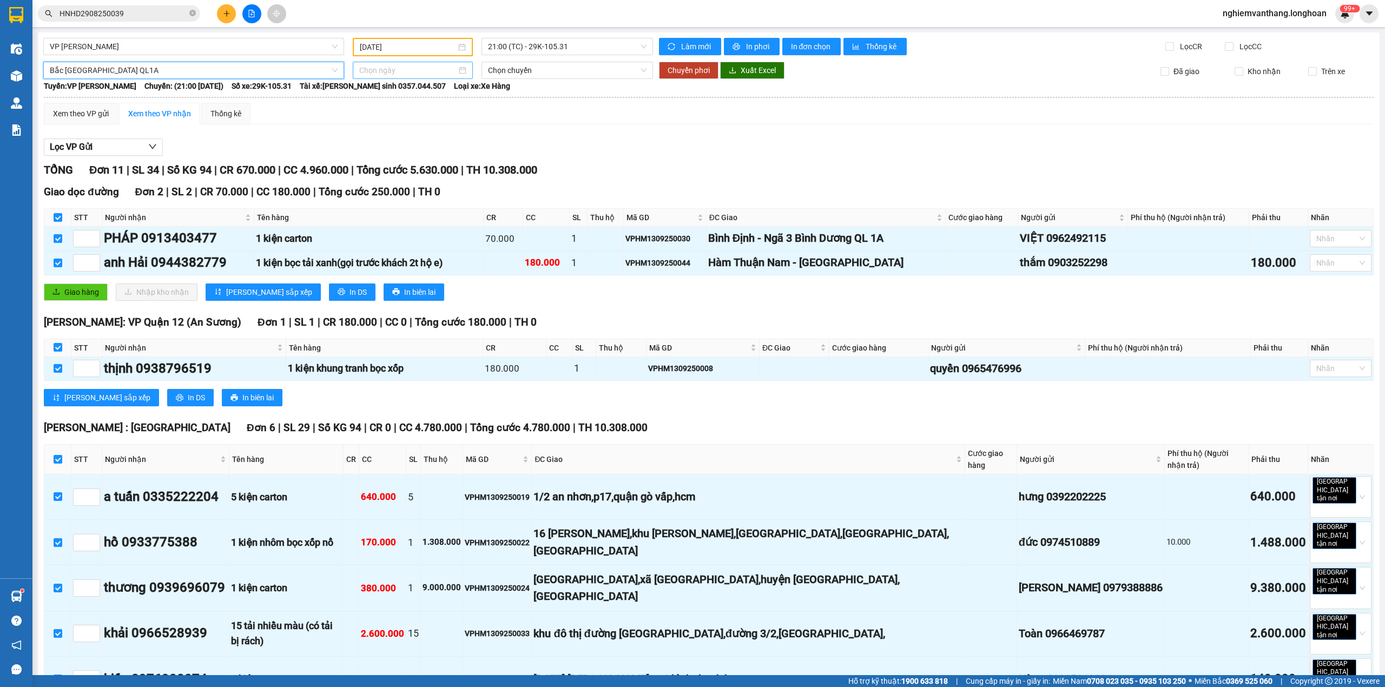
click at [370, 71] on input at bounding box center [407, 70] width 97 height 12
type input "[DATE]"
click at [369, 163] on div "14" at bounding box center [366, 164] width 13 height 13
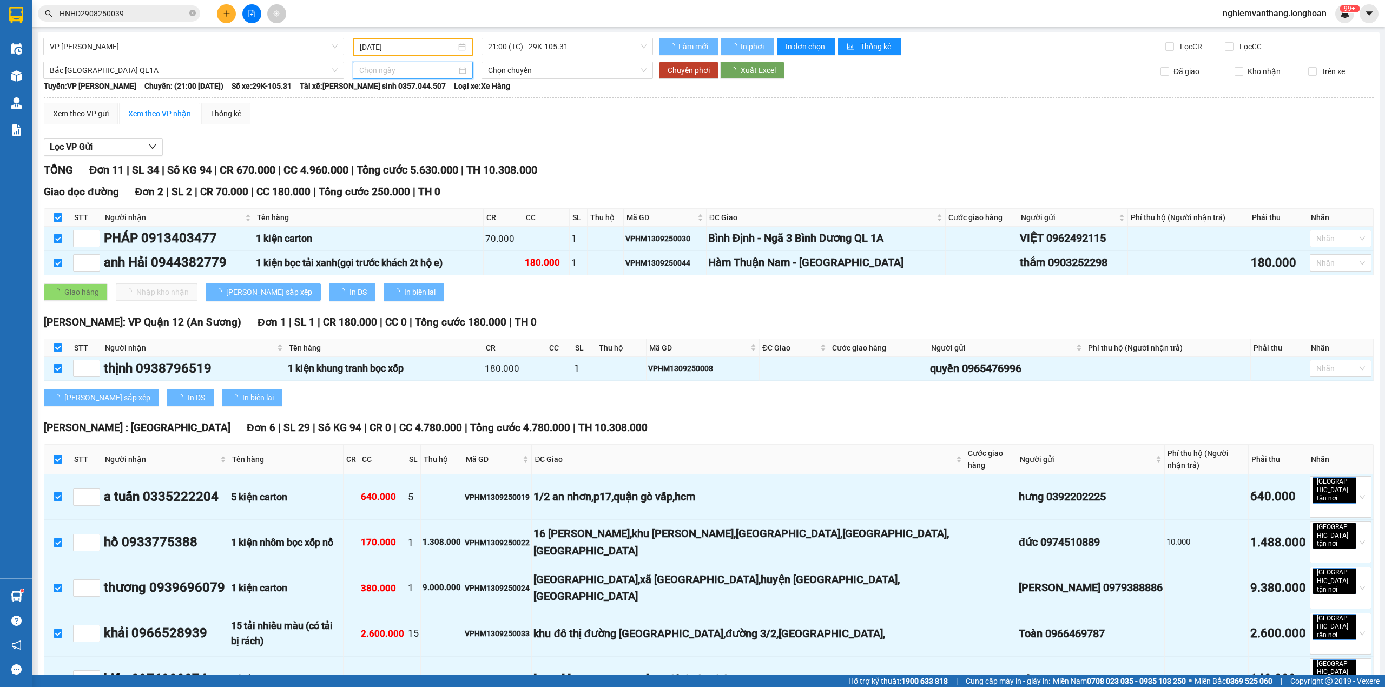
type input "[DATE]"
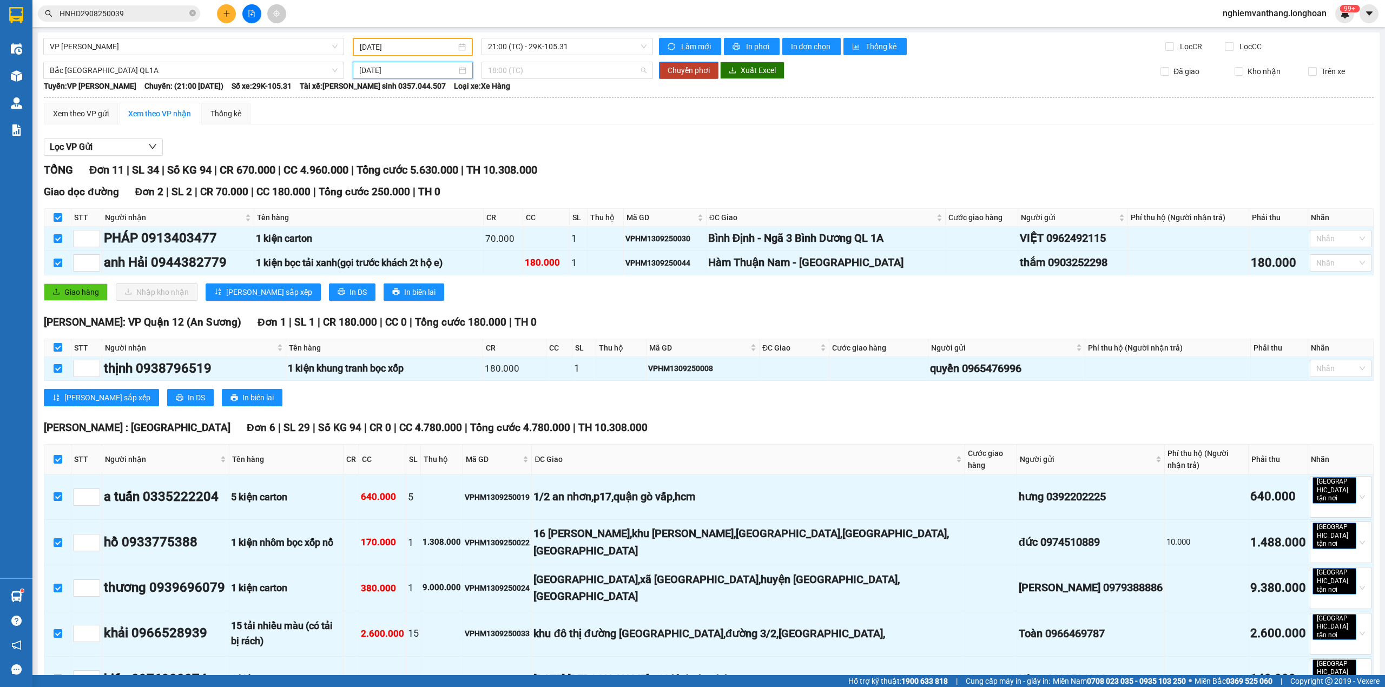
drag, startPoint x: 551, startPoint y: 68, endPoint x: 544, endPoint y: 89, distance: 22.7
click at [550, 67] on span "18:00 (TC)" at bounding box center [567, 70] width 159 height 16
click at [511, 130] on div "20:00 (TC)" at bounding box center [526, 126] width 84 height 12
click at [685, 74] on button "Chuyển phơi" at bounding box center [688, 70] width 59 height 17
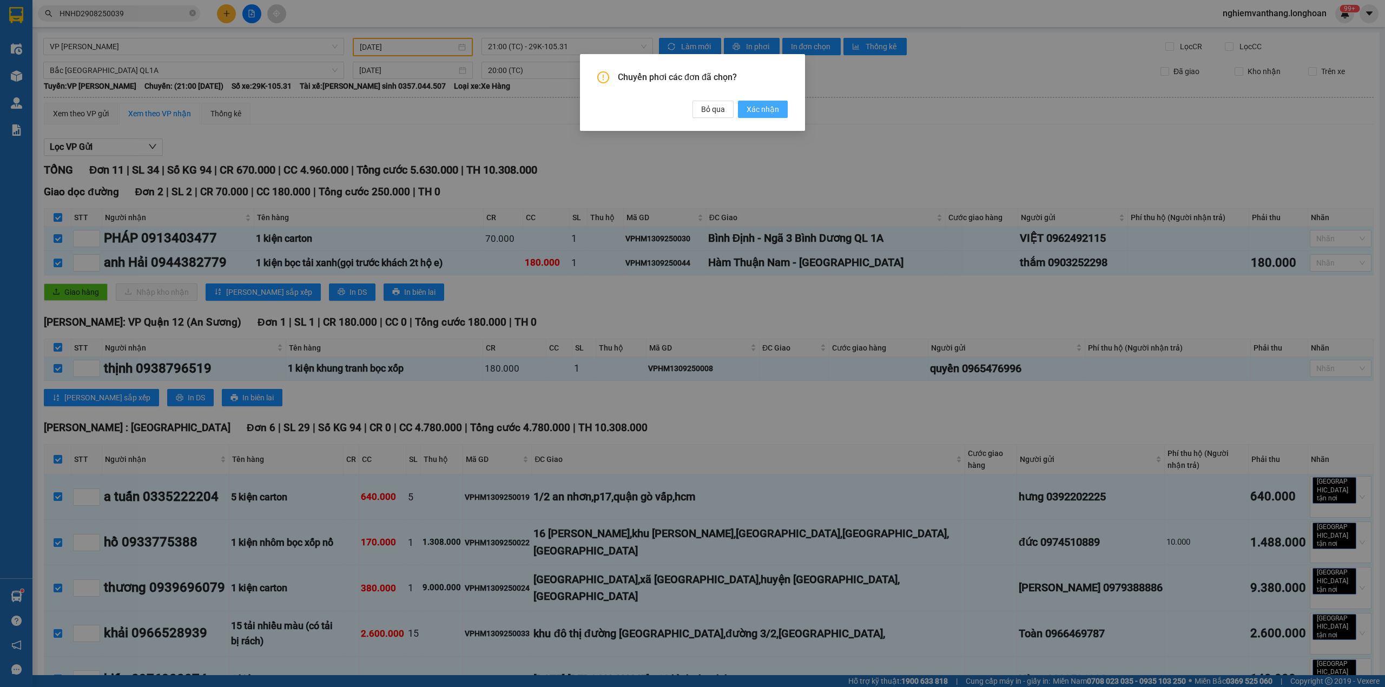
click at [766, 108] on span "Xác nhận" at bounding box center [762, 109] width 32 height 12
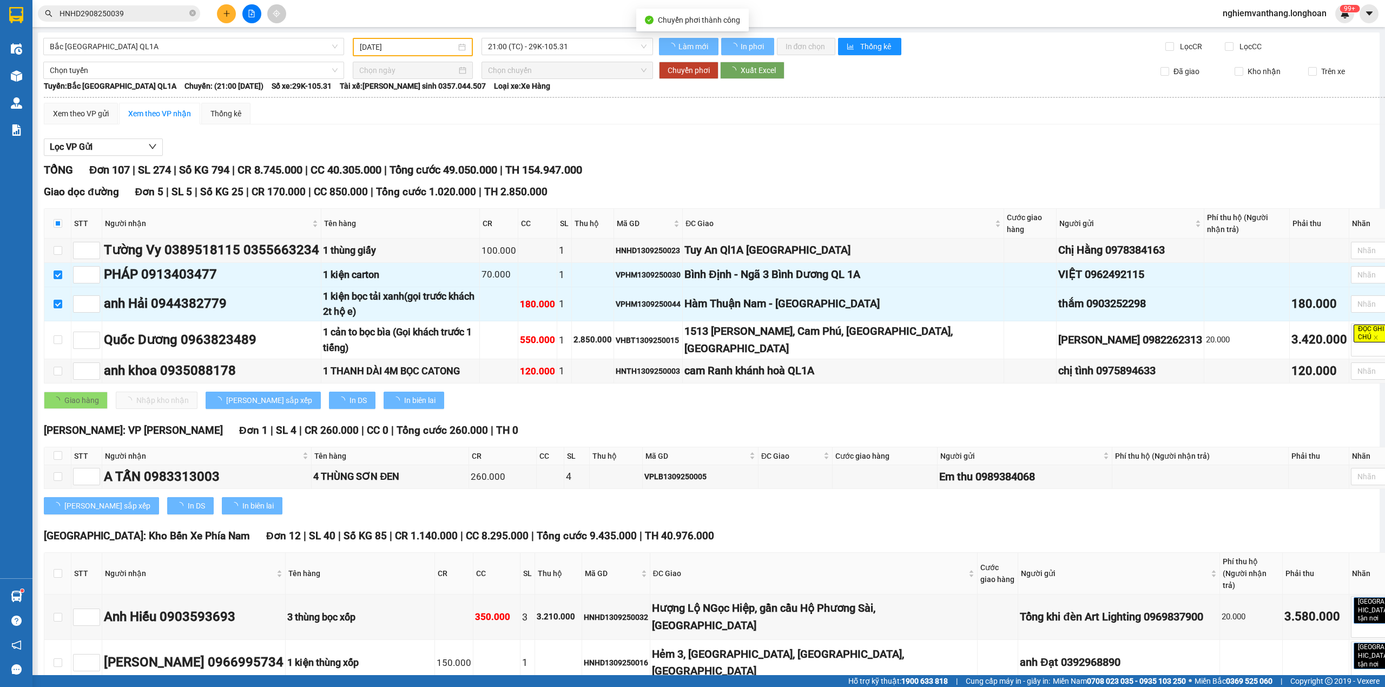
checkbox input "false"
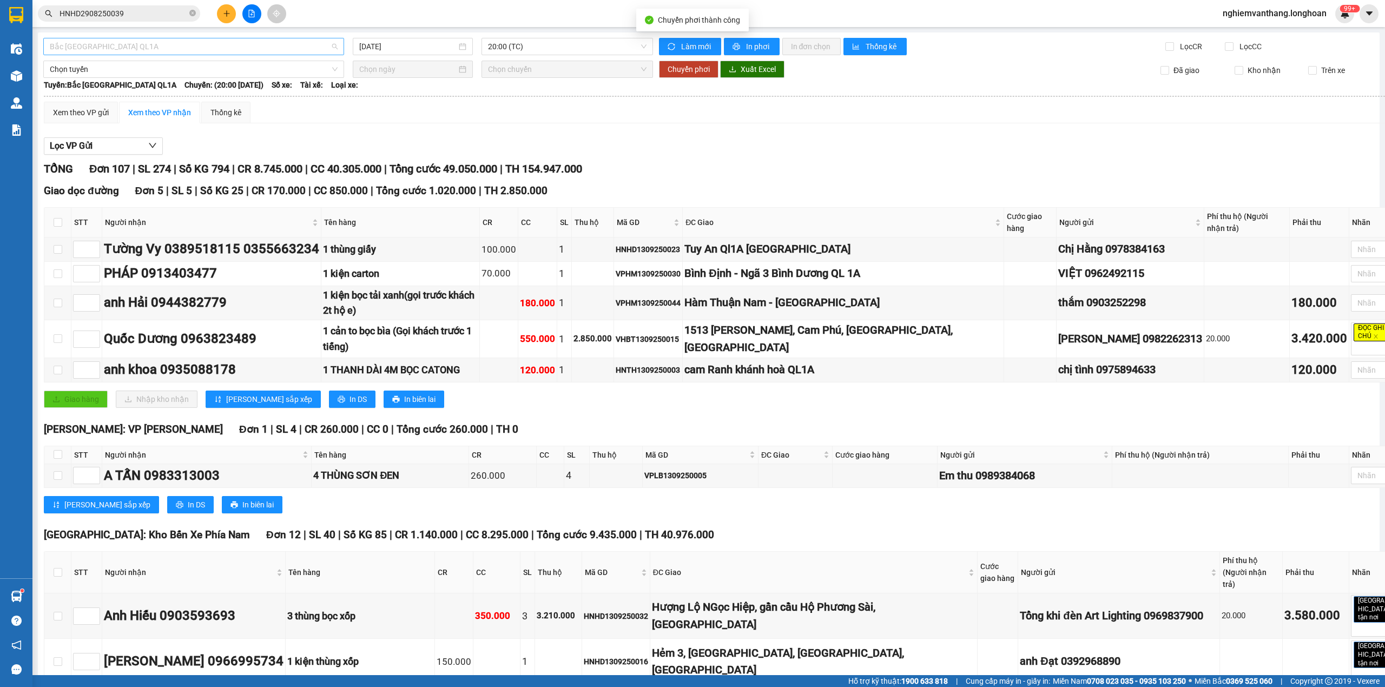
type input "[DATE]"
click at [110, 52] on span "Bắc [GEOGRAPHIC_DATA] QL1A" at bounding box center [194, 46] width 288 height 16
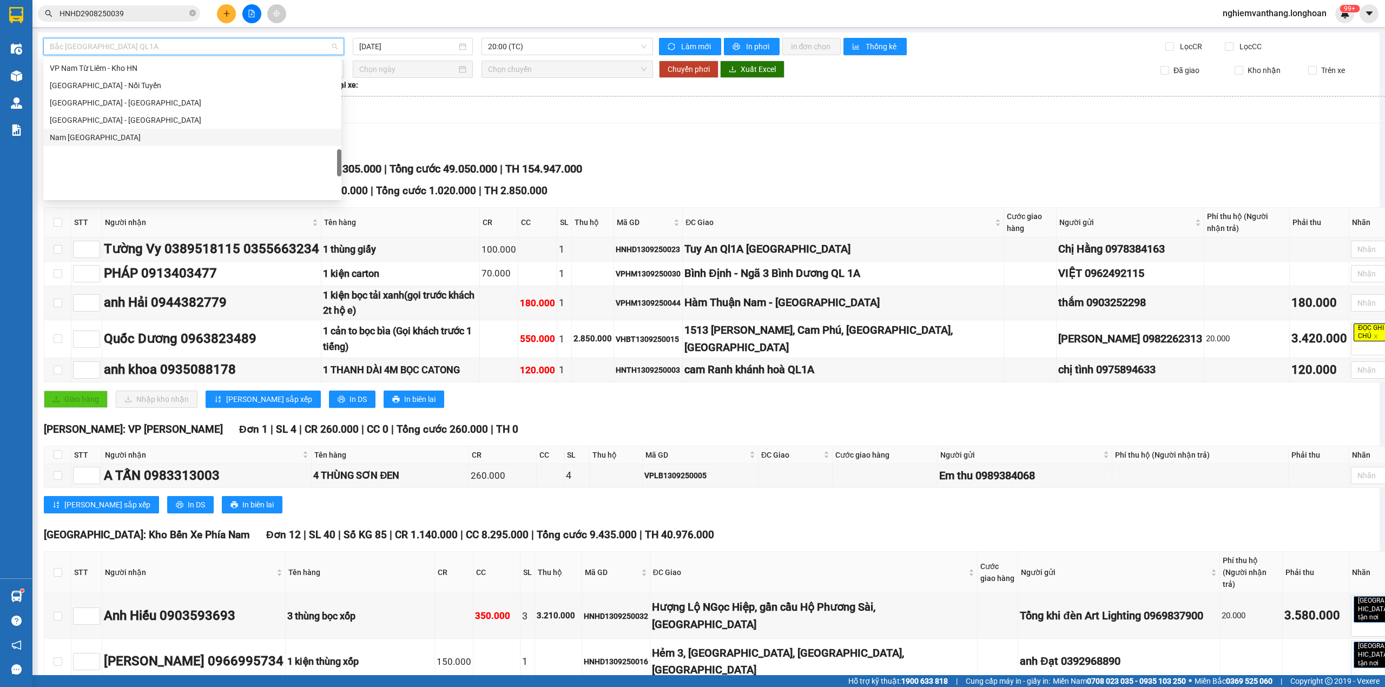
scroll to position [585, 0]
click at [117, 124] on div "VP [PERSON_NAME]" at bounding box center [192, 123] width 285 height 12
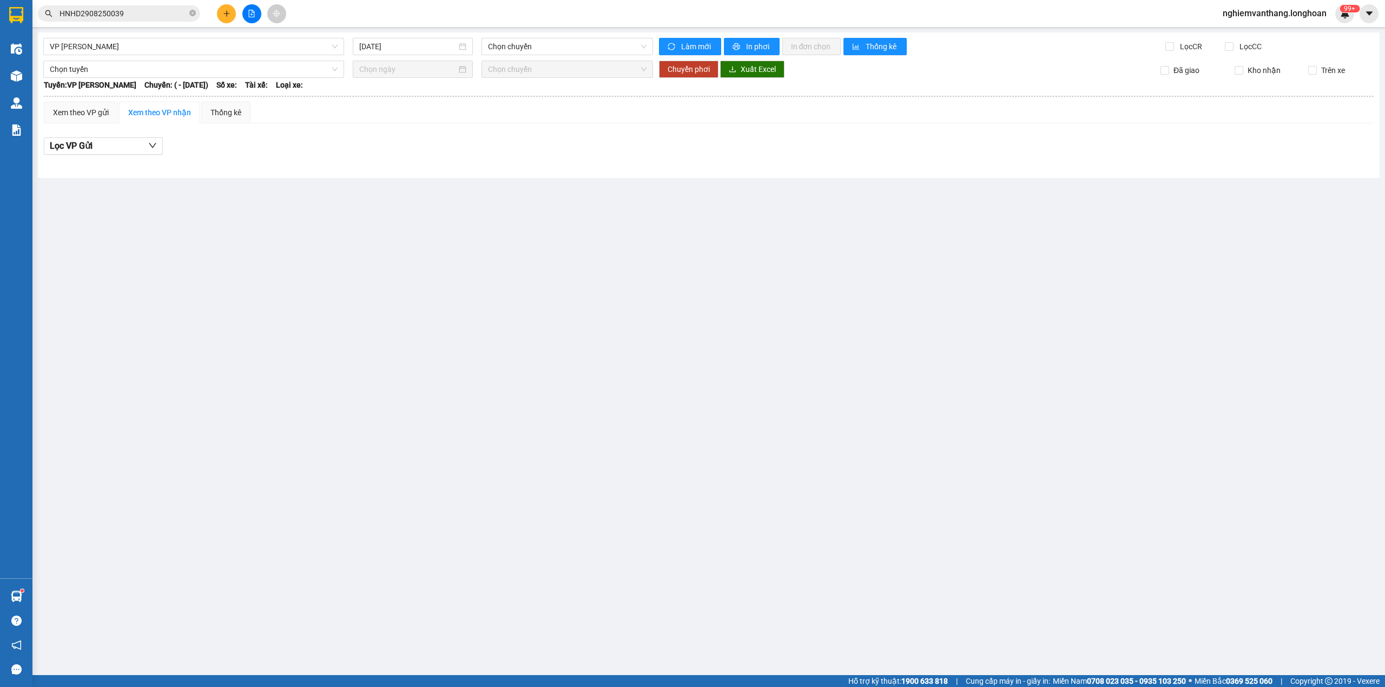
drag, startPoint x: 399, startPoint y: 56, endPoint x: 409, endPoint y: 53, distance: 11.3
click at [399, 56] on div "VP Hoàng Mai - Kho HN [DATE] Chọn chuyến Làm mới In phơi In đơn chọn Thống kê L…" at bounding box center [708, 104] width 1341 height 145
click at [412, 47] on input "[DATE]" at bounding box center [407, 47] width 97 height 12
click at [484, 125] on div "13" at bounding box center [485, 126] width 13 height 13
type input "[DATE]"
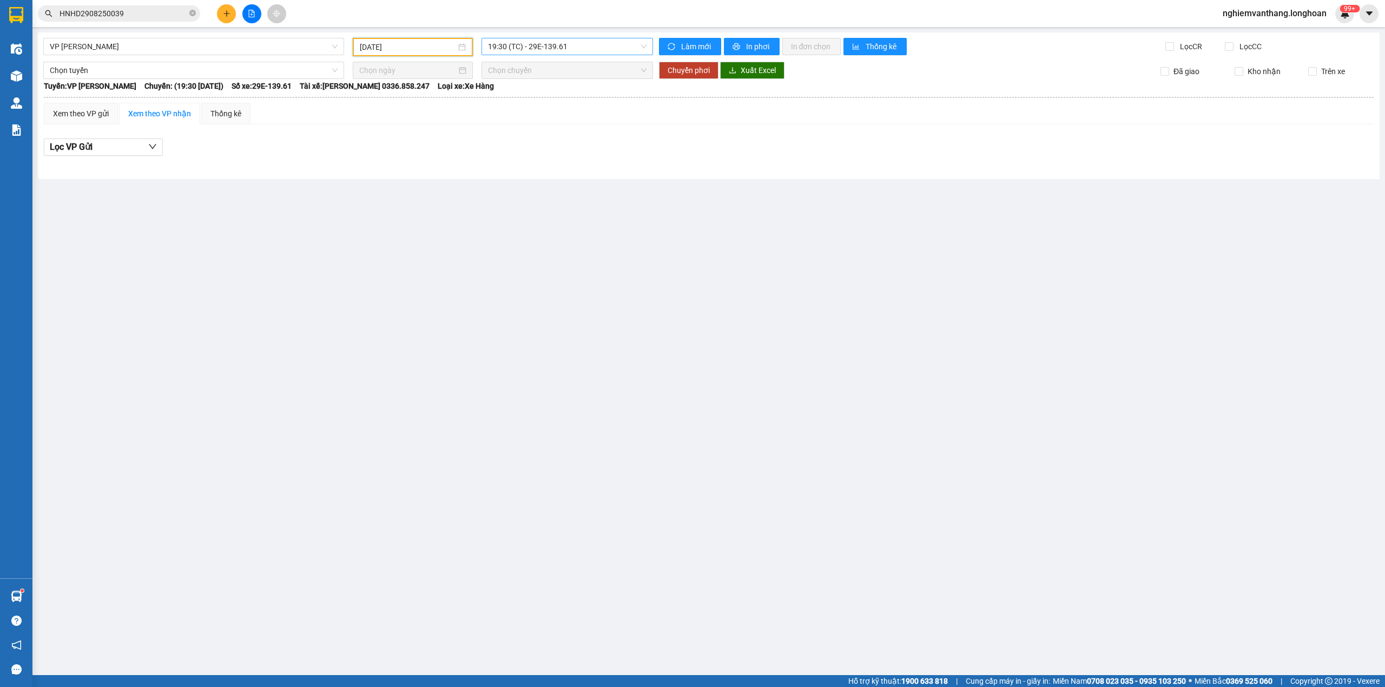
click at [532, 49] on span "19:30 (TC) - 29E-139.61" at bounding box center [567, 46] width 159 height 16
click at [522, 98] on div "21:00 (TC) - 29K-105.31" at bounding box center [530, 103] width 84 height 12
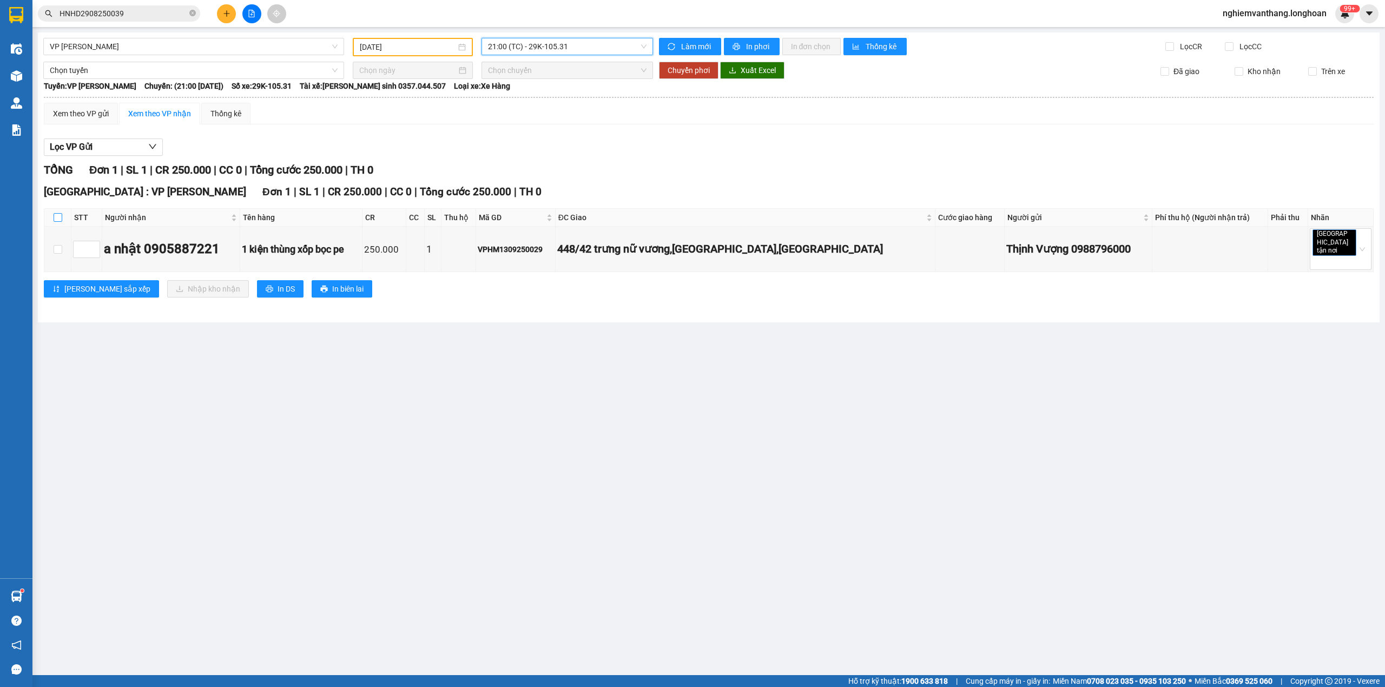
click at [59, 215] on input "checkbox" at bounding box center [58, 217] width 9 height 9
checkbox input "true"
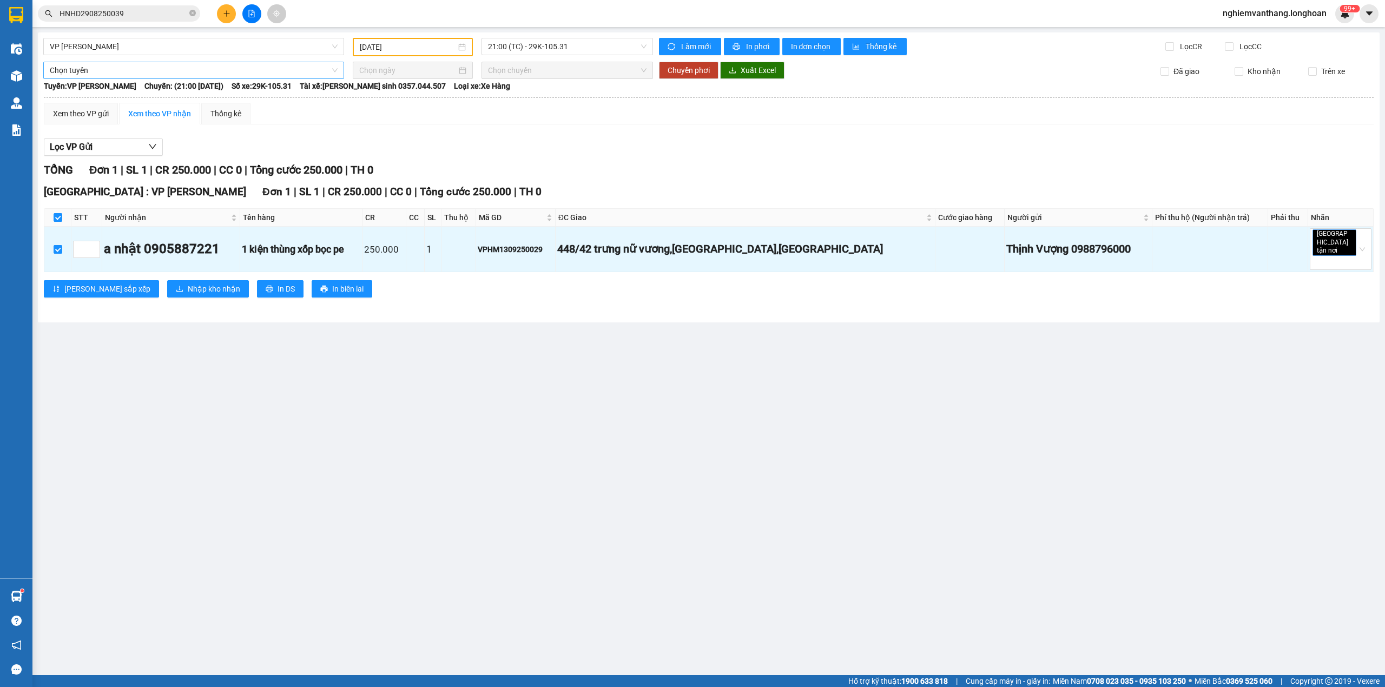
click at [96, 71] on span "Chọn tuyến" at bounding box center [194, 70] width 288 height 16
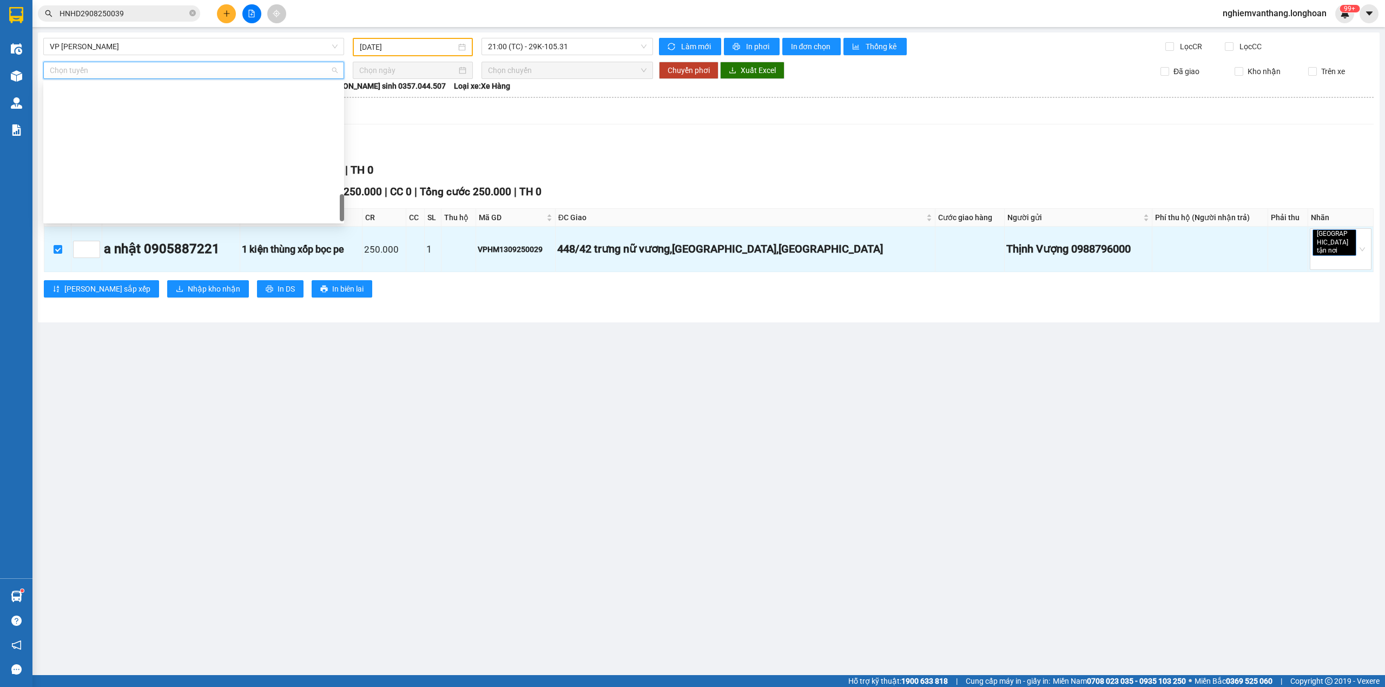
scroll to position [744, 0]
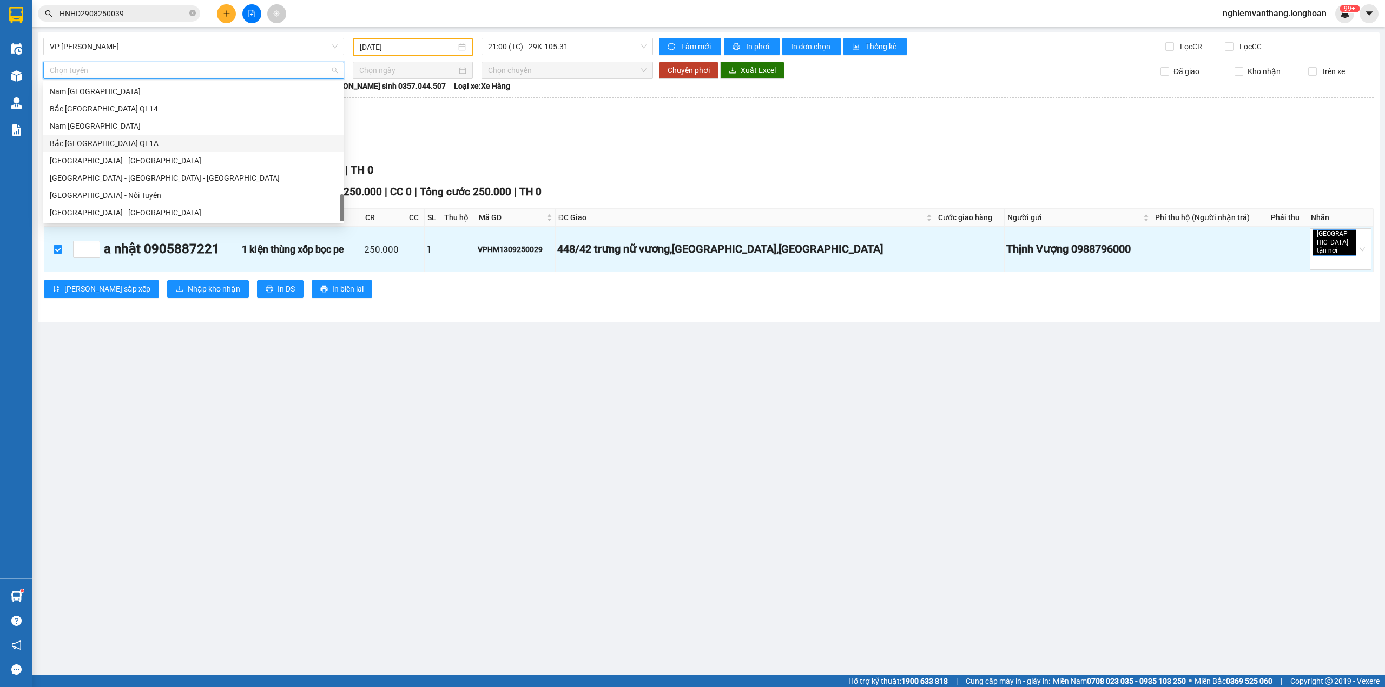
click at [100, 143] on div "Bắc [GEOGRAPHIC_DATA] QL1A" at bounding box center [194, 143] width 288 height 12
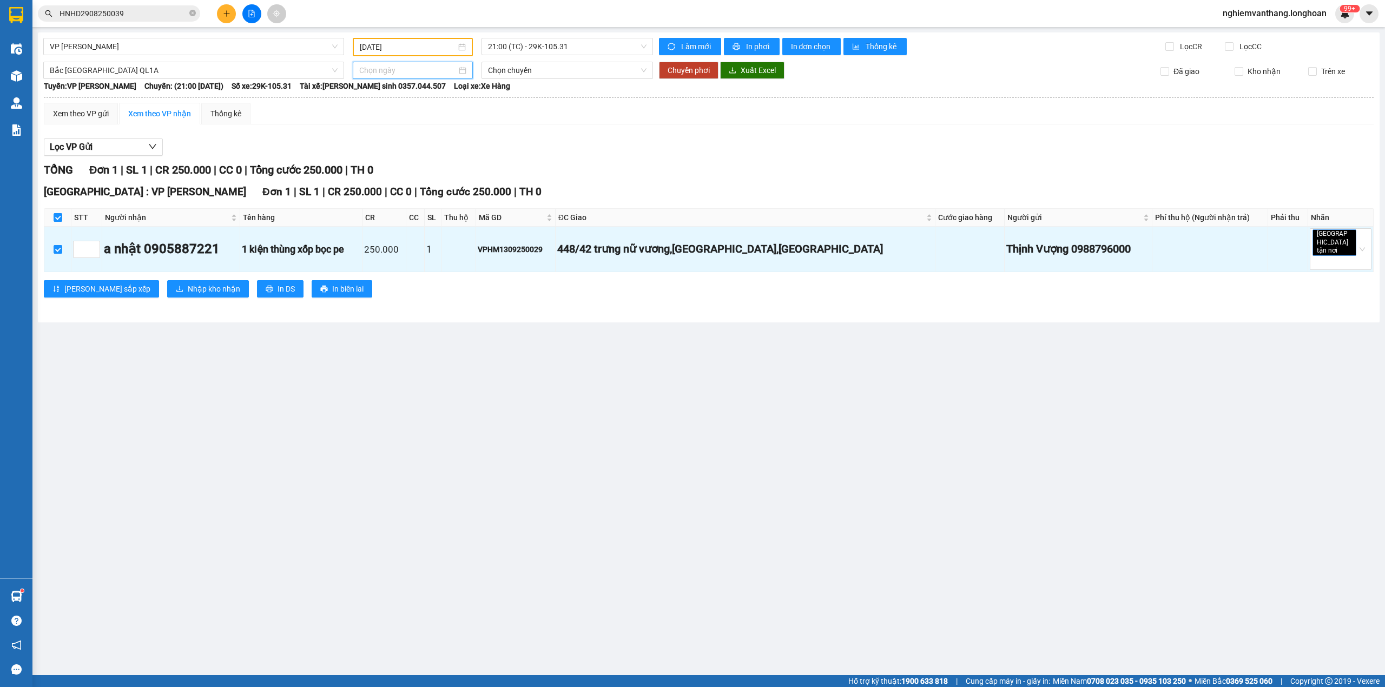
drag, startPoint x: 368, startPoint y: 68, endPoint x: 381, endPoint y: 74, distance: 13.8
click at [370, 68] on input at bounding box center [407, 70] width 97 height 12
type input "[DATE]"
drag, startPoint x: 367, startPoint y: 166, endPoint x: 378, endPoint y: 167, distance: 10.9
click at [368, 166] on div "14" at bounding box center [368, 164] width 13 height 13
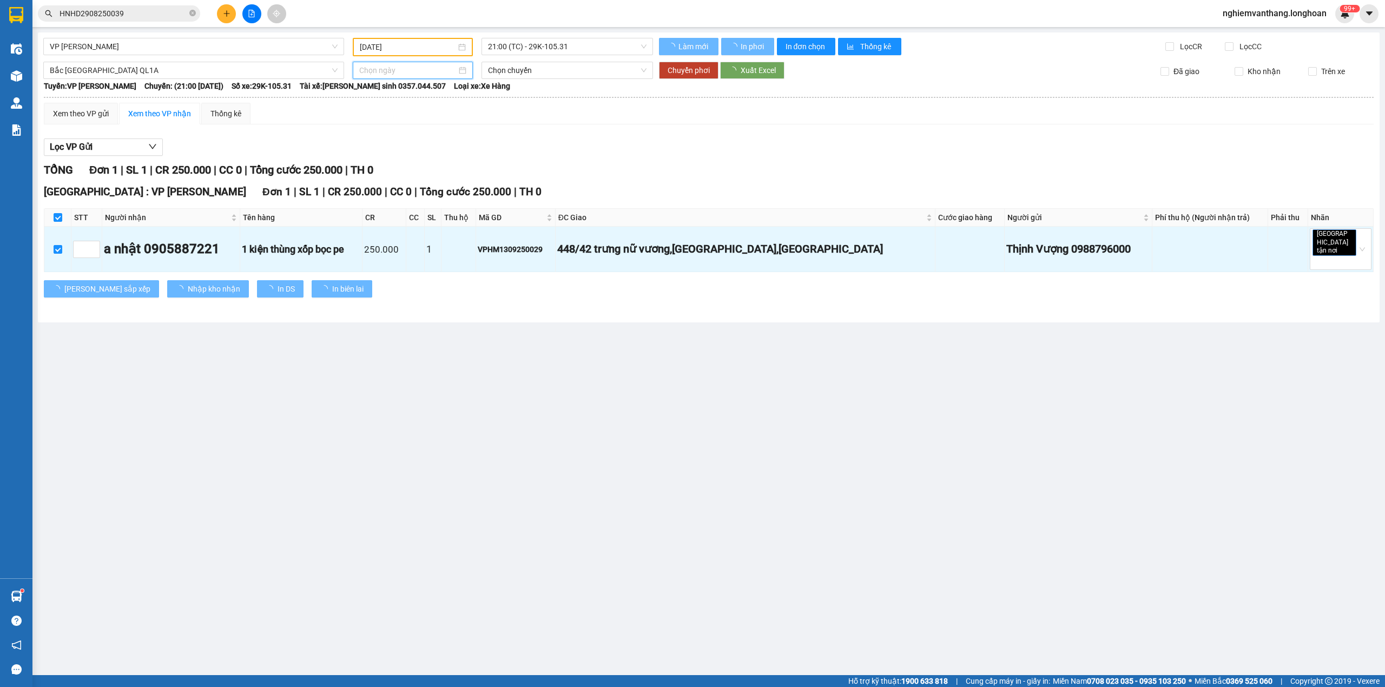
type input "[DATE]"
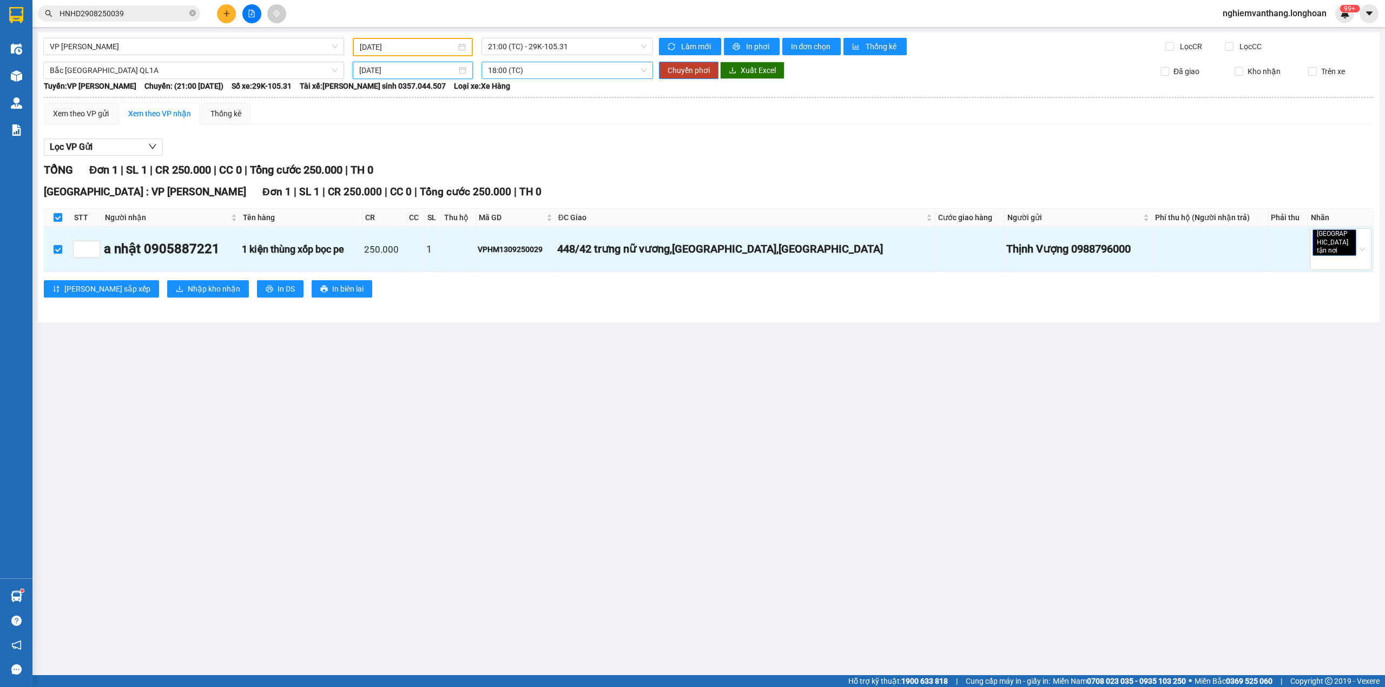
click at [539, 67] on span "18:00 (TC)" at bounding box center [567, 70] width 159 height 16
drag, startPoint x: 518, startPoint y: 129, endPoint x: 507, endPoint y: 115, distance: 17.4
click at [518, 128] on div "20:00 (TC)" at bounding box center [530, 126] width 84 height 12
click at [702, 69] on span "Chuyển phơi" at bounding box center [688, 70] width 42 height 12
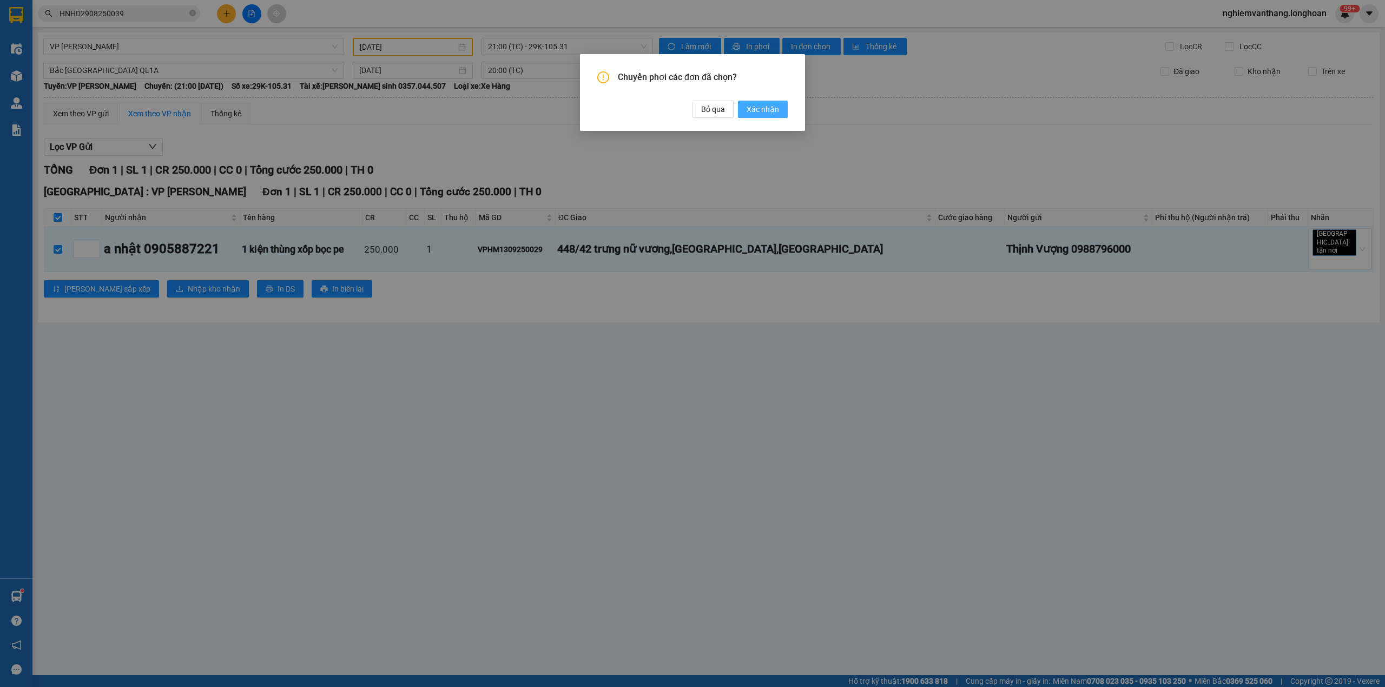
click at [777, 109] on span "Xác nhận" at bounding box center [762, 109] width 32 height 12
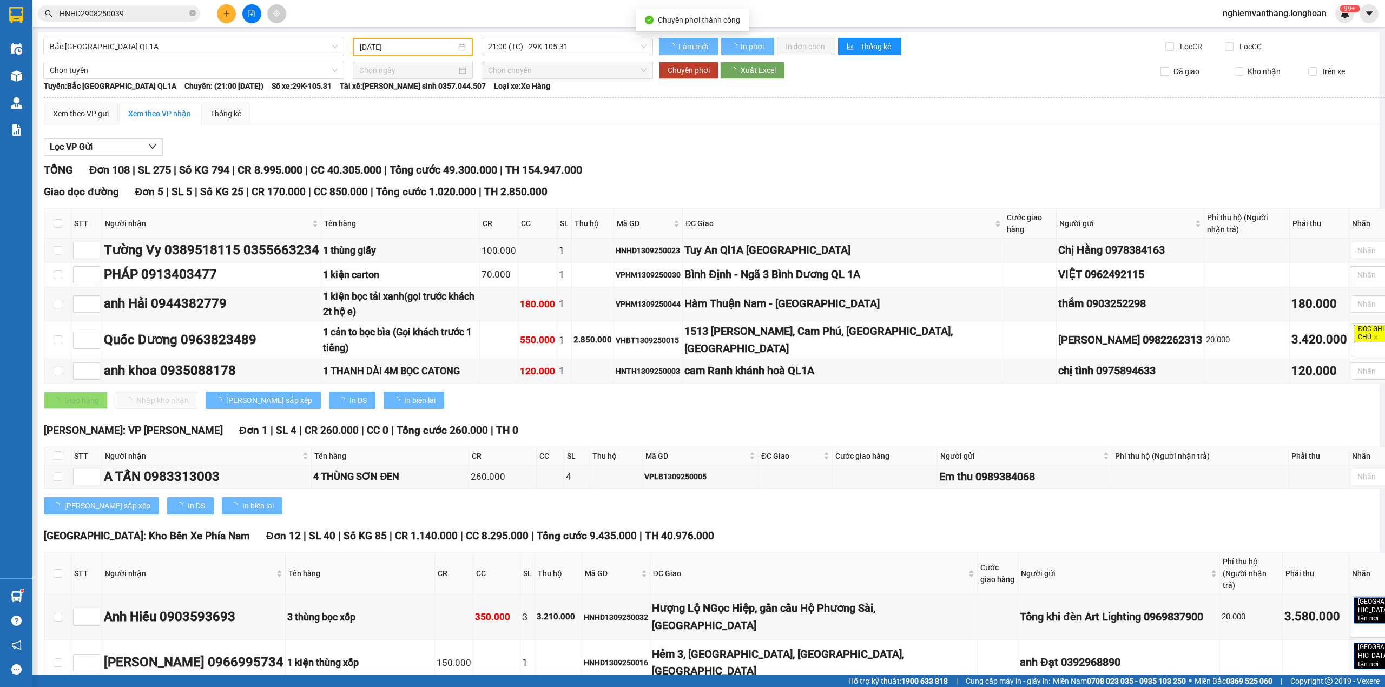
type input "[DATE]"
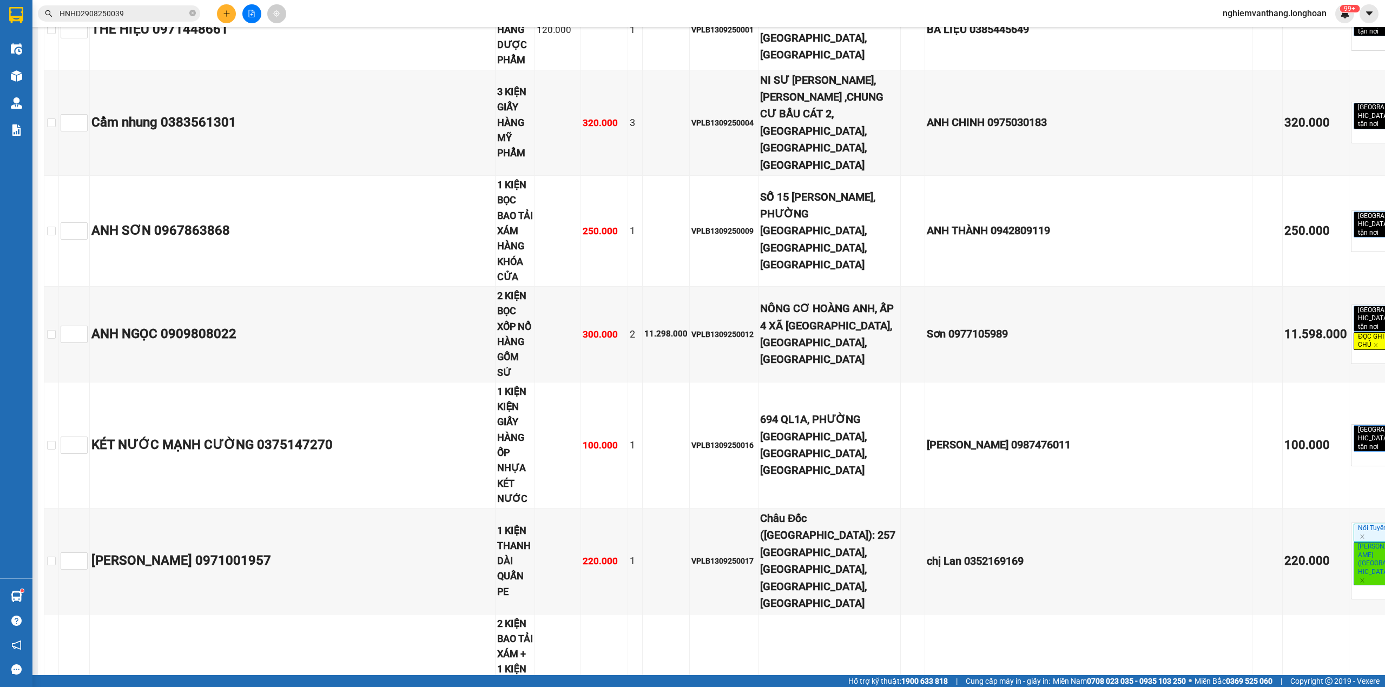
scroll to position [4819, 0]
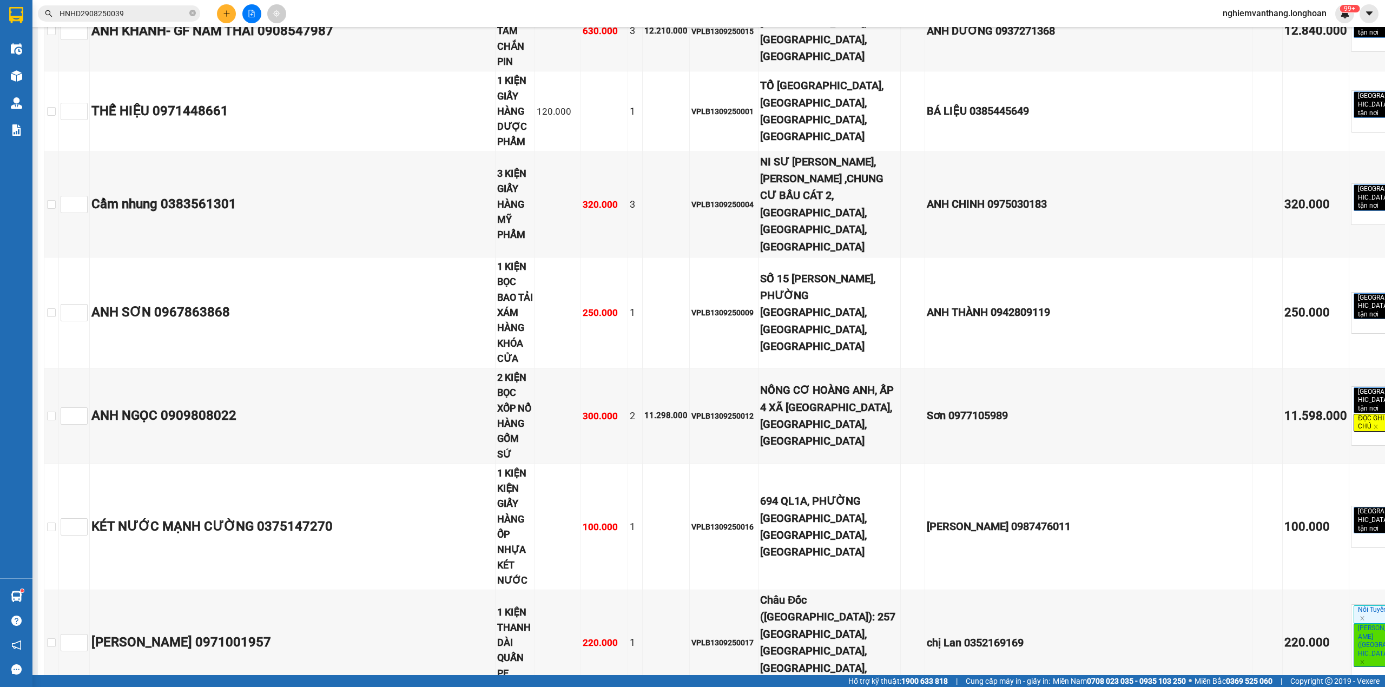
drag, startPoint x: 58, startPoint y: 245, endPoint x: 65, endPoint y: 243, distance: 6.7
checkbox input "true"
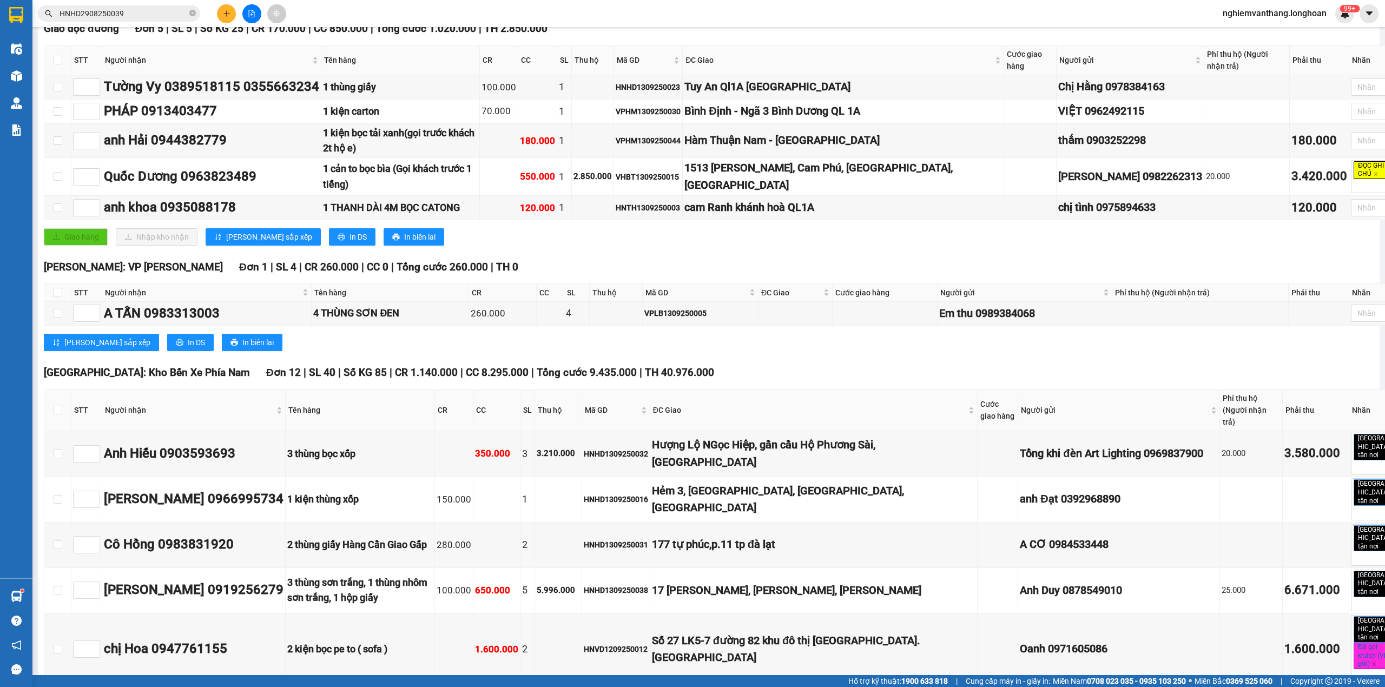
scroll to position [0, 0]
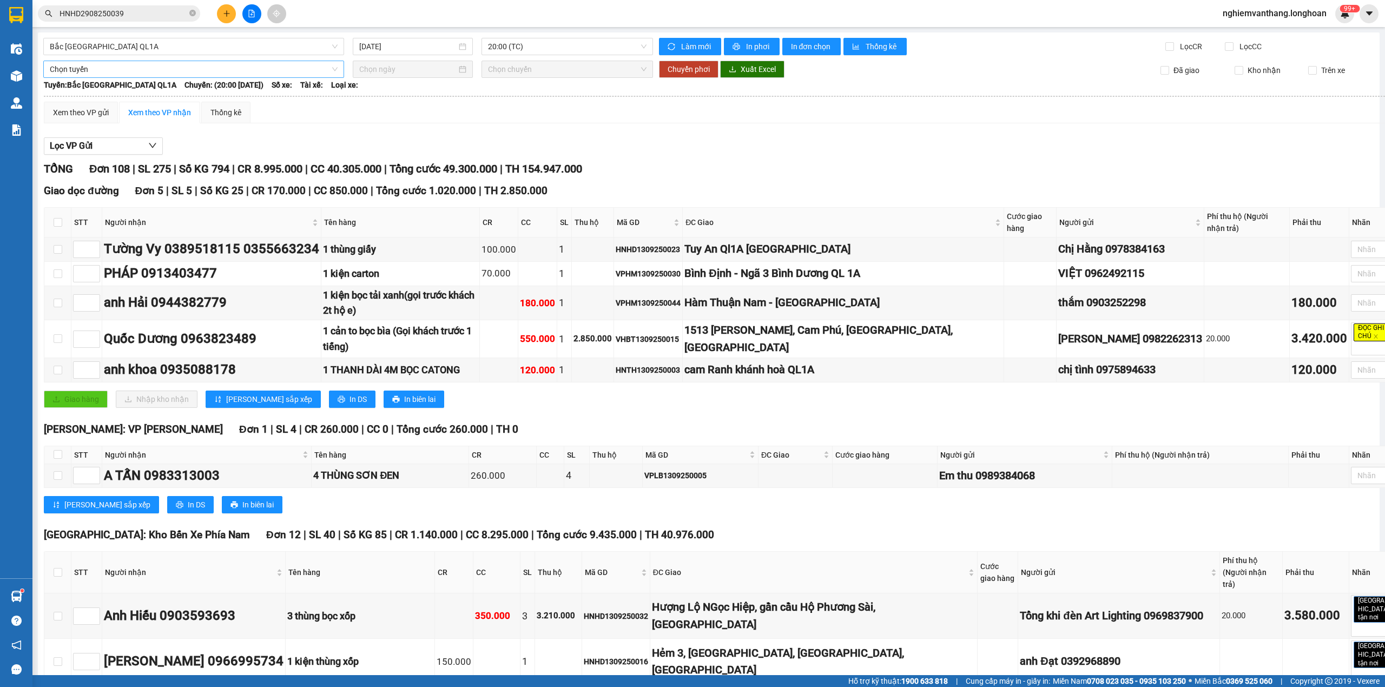
click at [113, 68] on span "Chọn tuyến" at bounding box center [194, 69] width 288 height 16
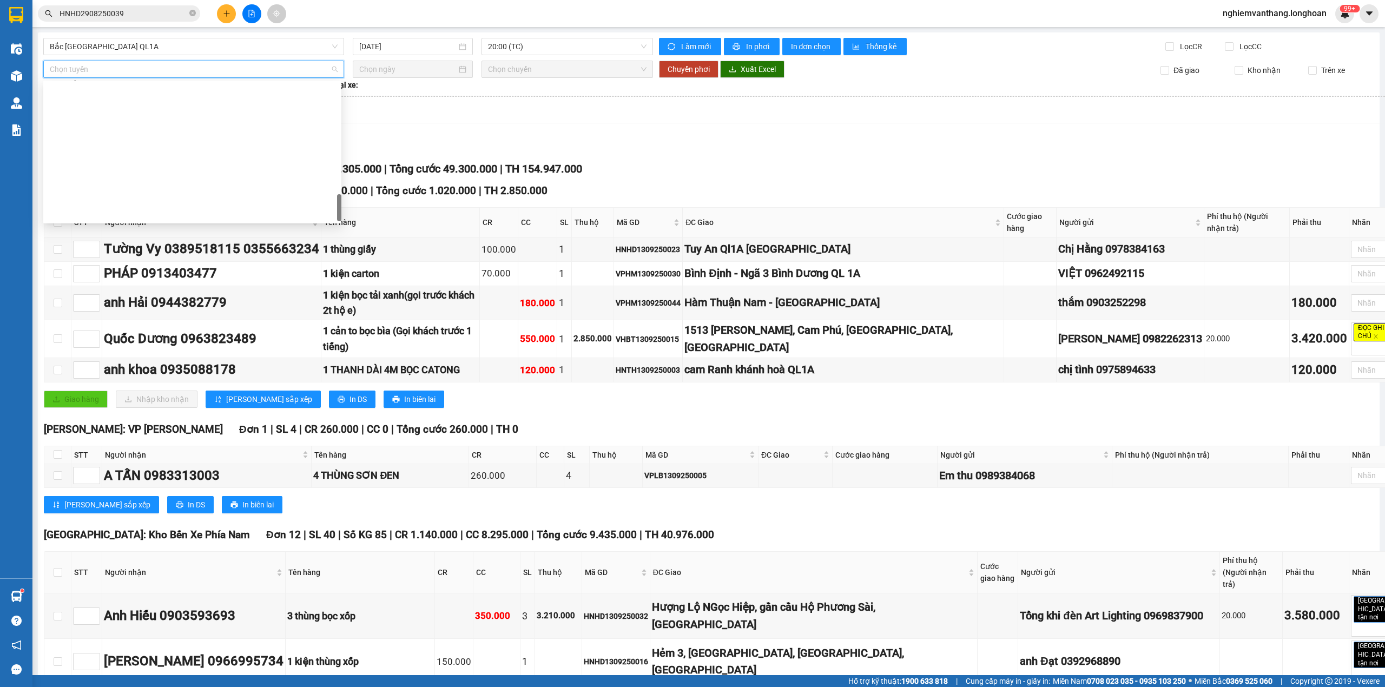
scroll to position [744, 0]
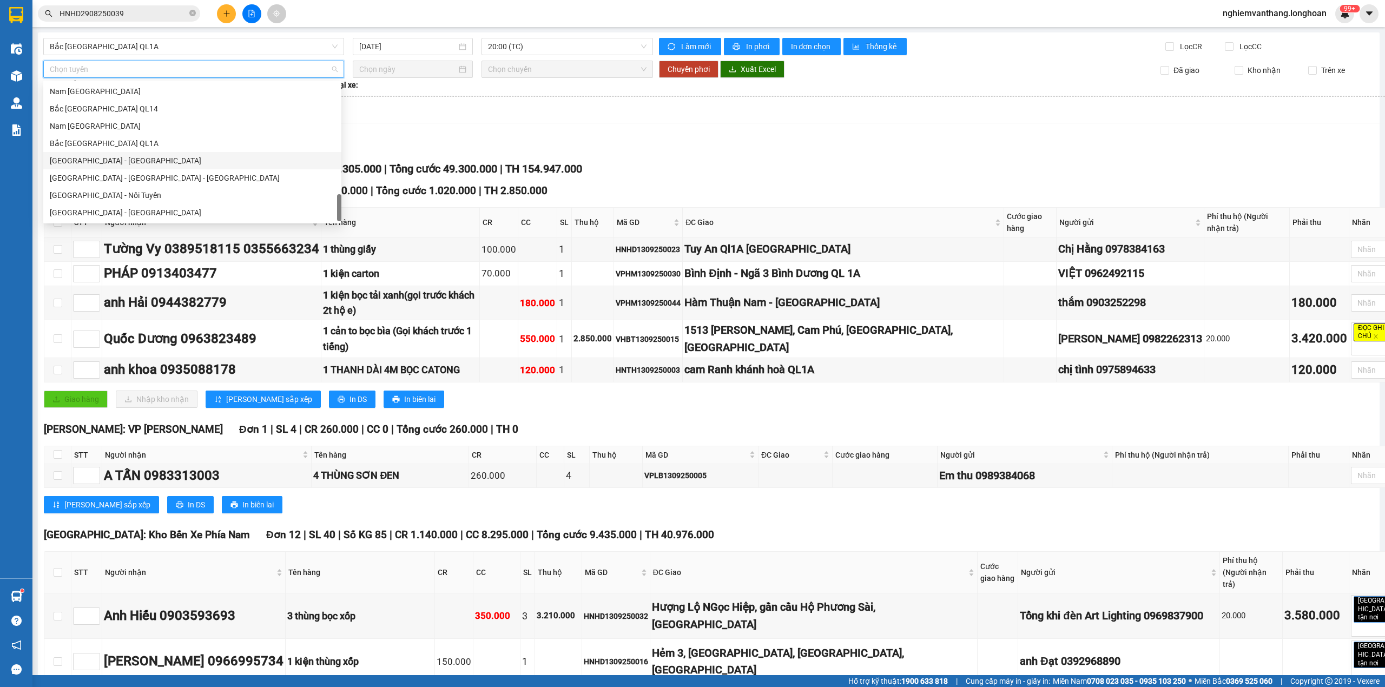
drag, startPoint x: 110, startPoint y: 145, endPoint x: 366, endPoint y: 98, distance: 259.6
click at [110, 143] on div "Bắc [GEOGRAPHIC_DATA] QL1A" at bounding box center [192, 143] width 285 height 12
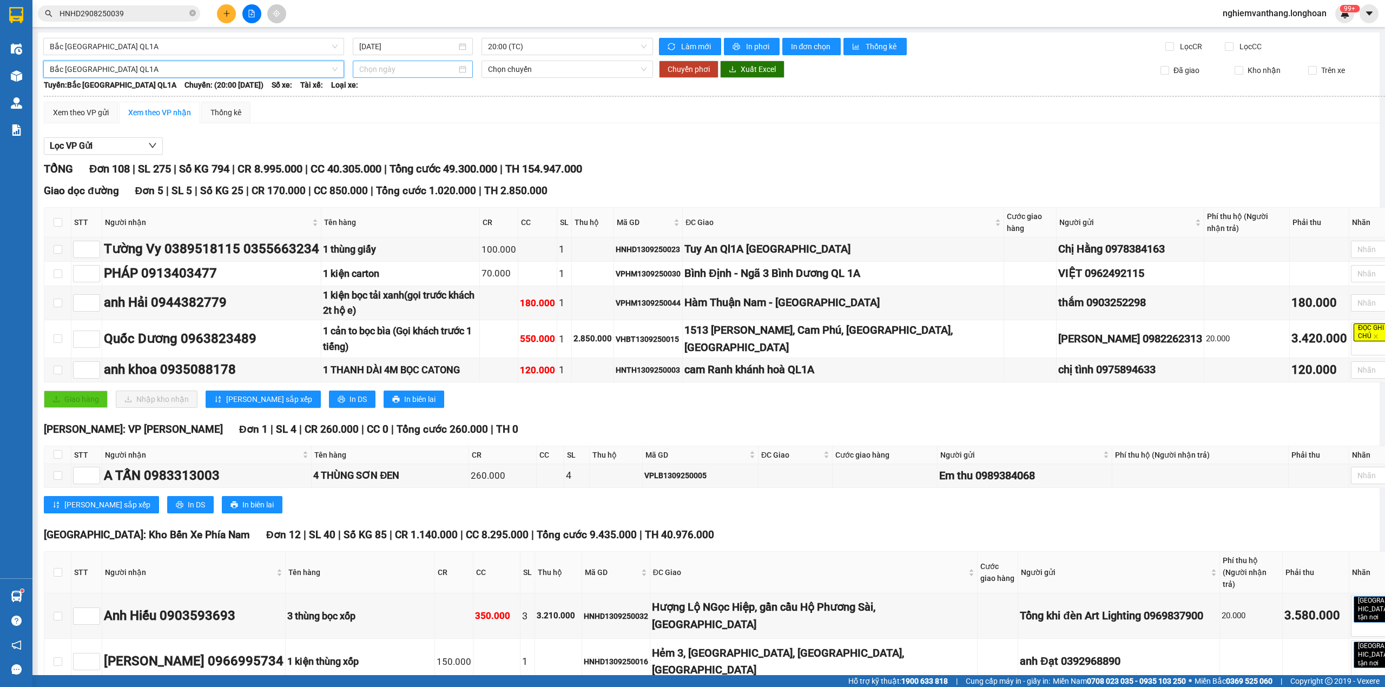
click at [405, 68] on input at bounding box center [407, 69] width 97 height 12
click at [364, 163] on div "14" at bounding box center [366, 164] width 13 height 13
click at [678, 72] on span "Chuyển phơi" at bounding box center [688, 69] width 42 height 12
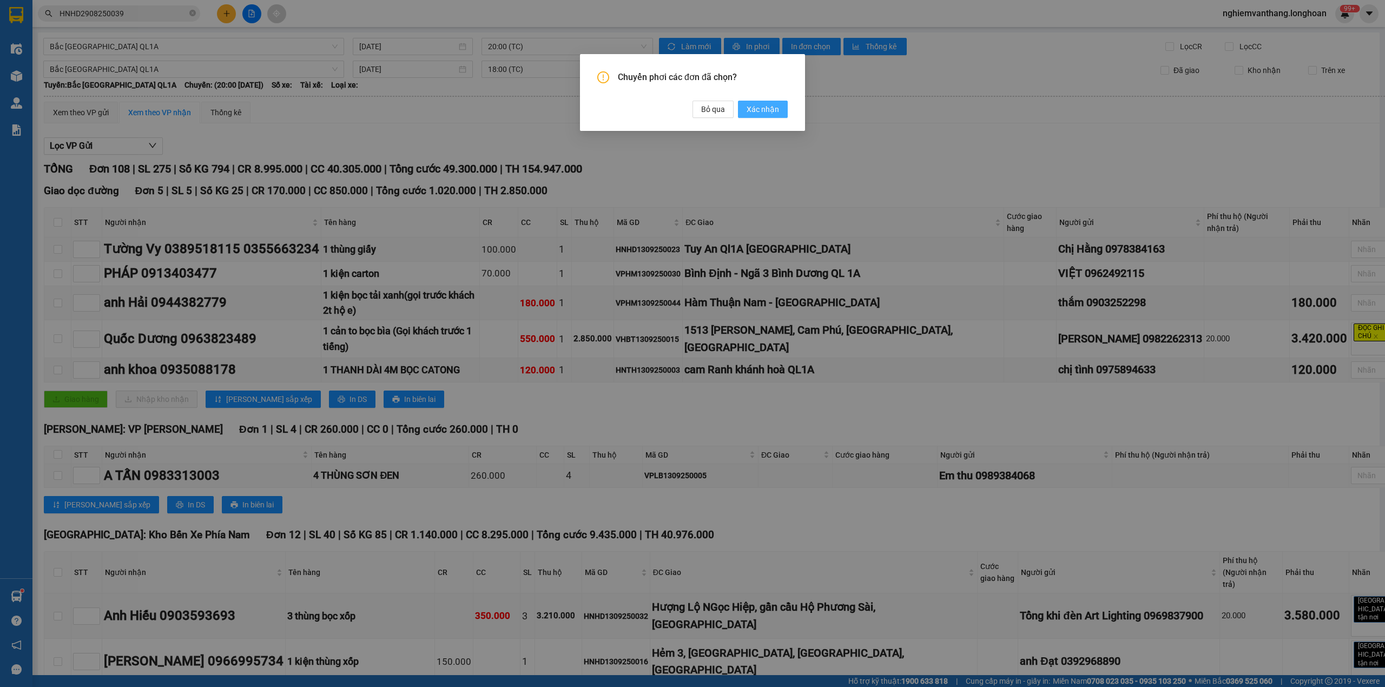
click at [772, 111] on span "Xác nhận" at bounding box center [762, 109] width 32 height 12
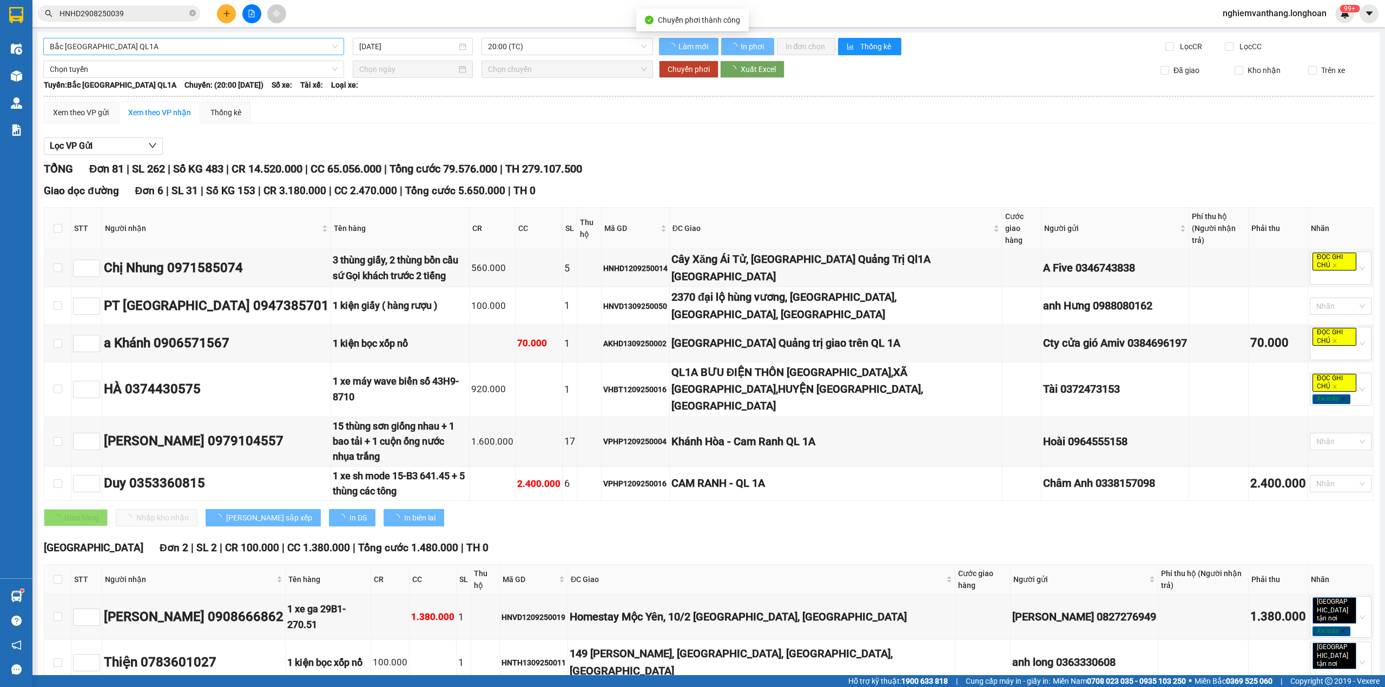
click at [122, 52] on span "Bắc [GEOGRAPHIC_DATA] QL1A" at bounding box center [194, 46] width 288 height 16
click at [124, 48] on span "Bắc [GEOGRAPHIC_DATA] QL1A" at bounding box center [194, 46] width 288 height 16
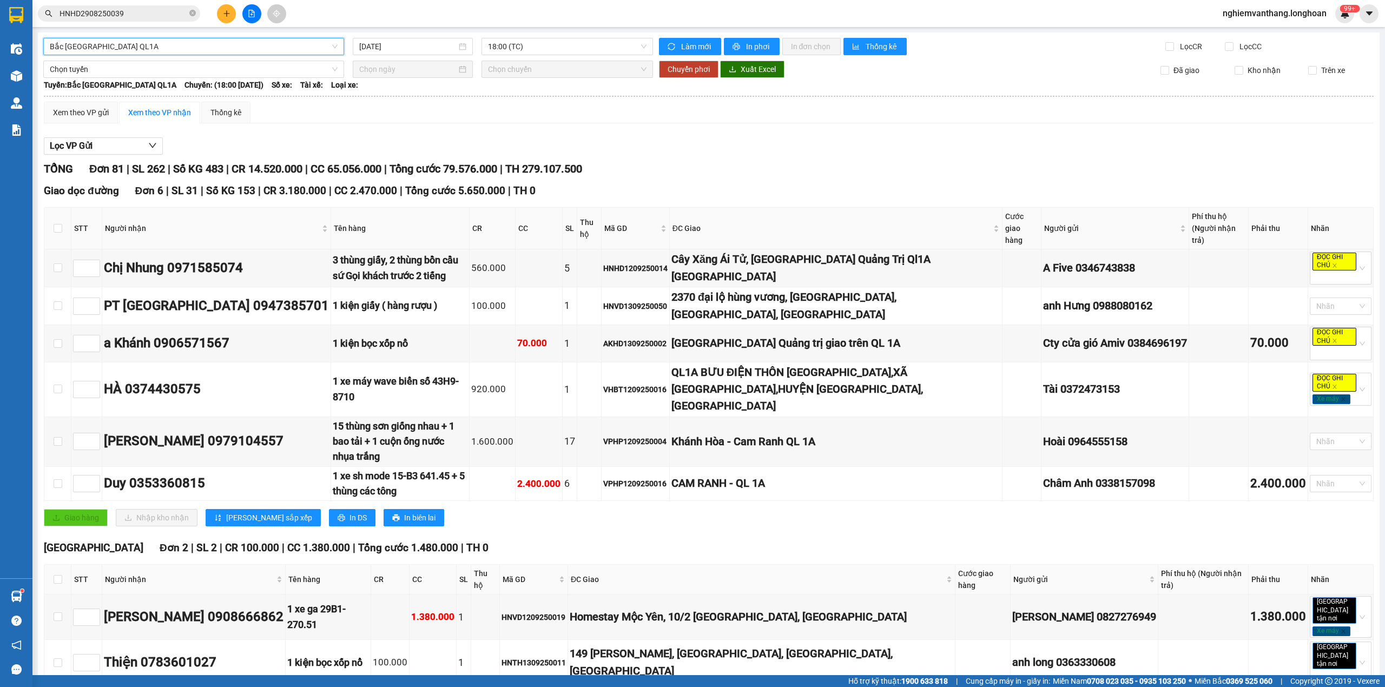
click at [102, 51] on span "Bắc [GEOGRAPHIC_DATA] QL1A" at bounding box center [194, 46] width 288 height 16
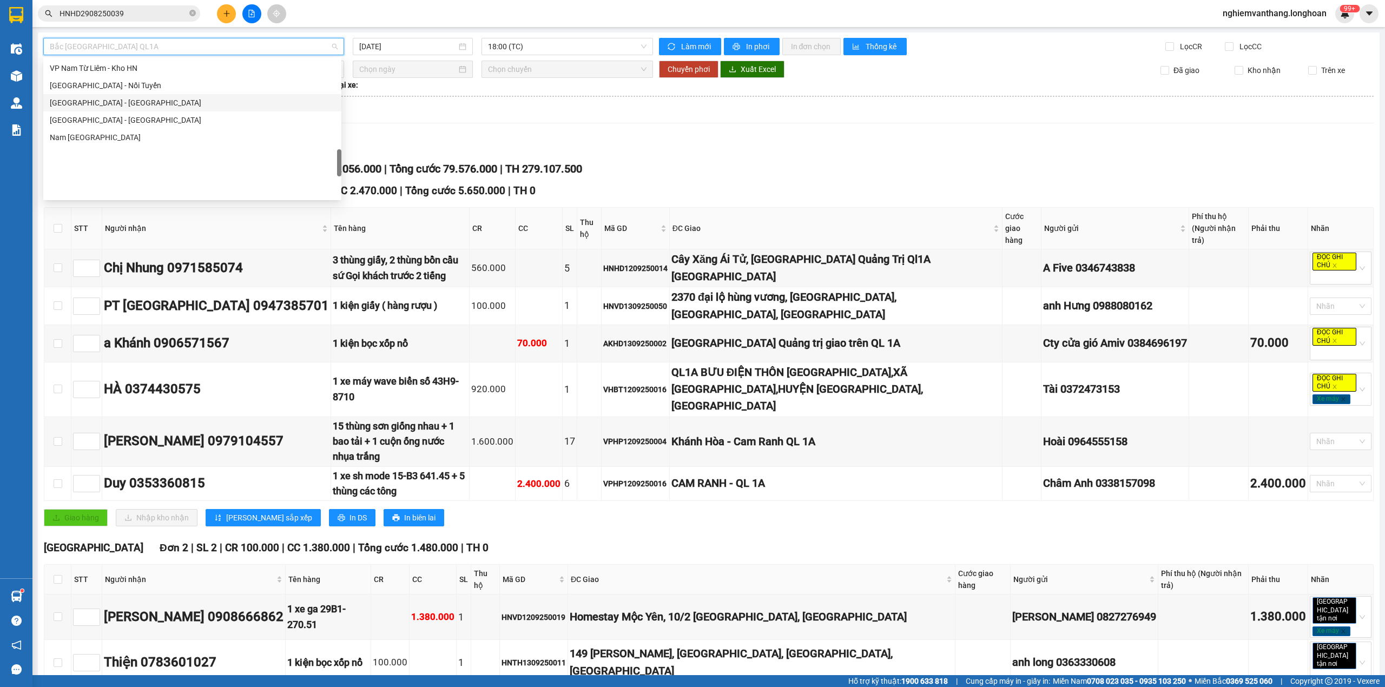
scroll to position [585, 0]
click at [128, 126] on div "VP [PERSON_NAME]" at bounding box center [192, 123] width 285 height 12
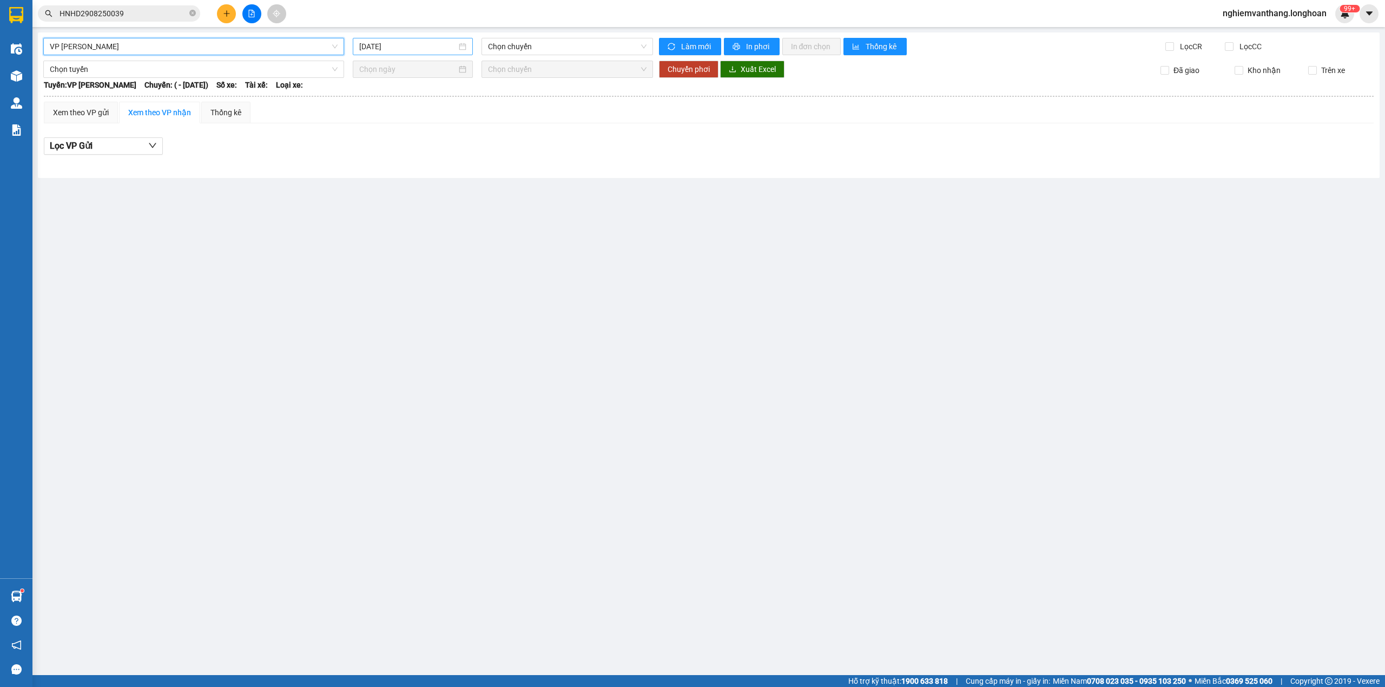
click at [412, 44] on input "[DATE]" at bounding box center [407, 47] width 97 height 12
click at [489, 124] on div "13" at bounding box center [485, 126] width 13 height 13
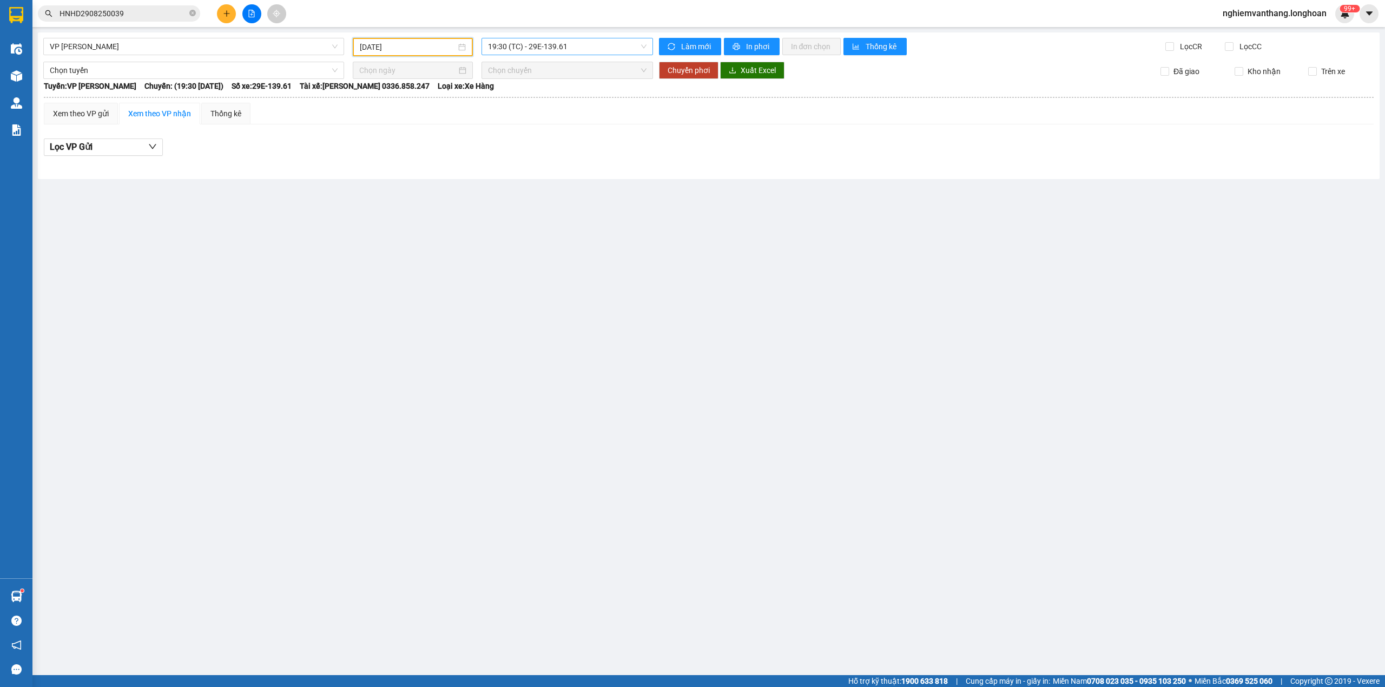
click at [527, 41] on span "19:30 (TC) - 29E-139.61" at bounding box center [567, 46] width 159 height 16
click at [514, 100] on div "21:00 (TC) - 29K-105.31" at bounding box center [530, 103] width 84 height 12
click at [64, 48] on span "VP [PERSON_NAME]" at bounding box center [194, 46] width 288 height 16
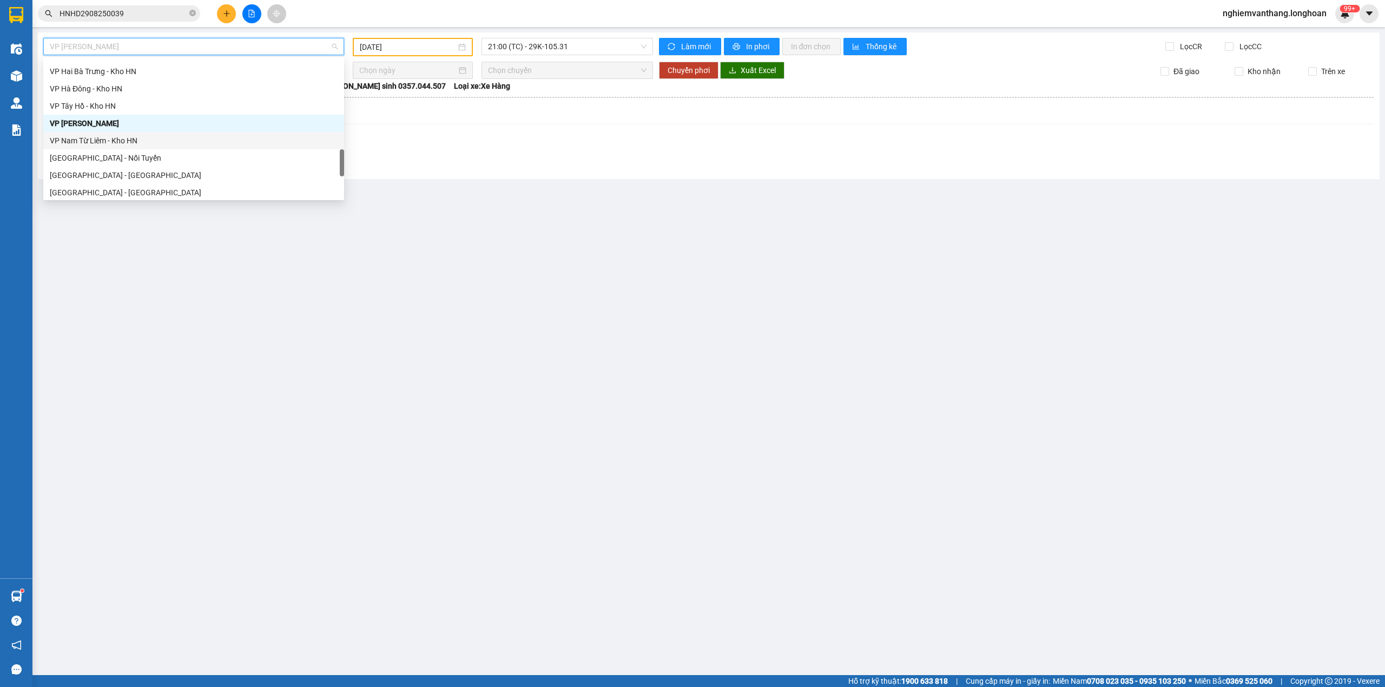
click at [98, 135] on div "VP Nam Từ Liêm - Kho HN" at bounding box center [194, 141] width 288 height 12
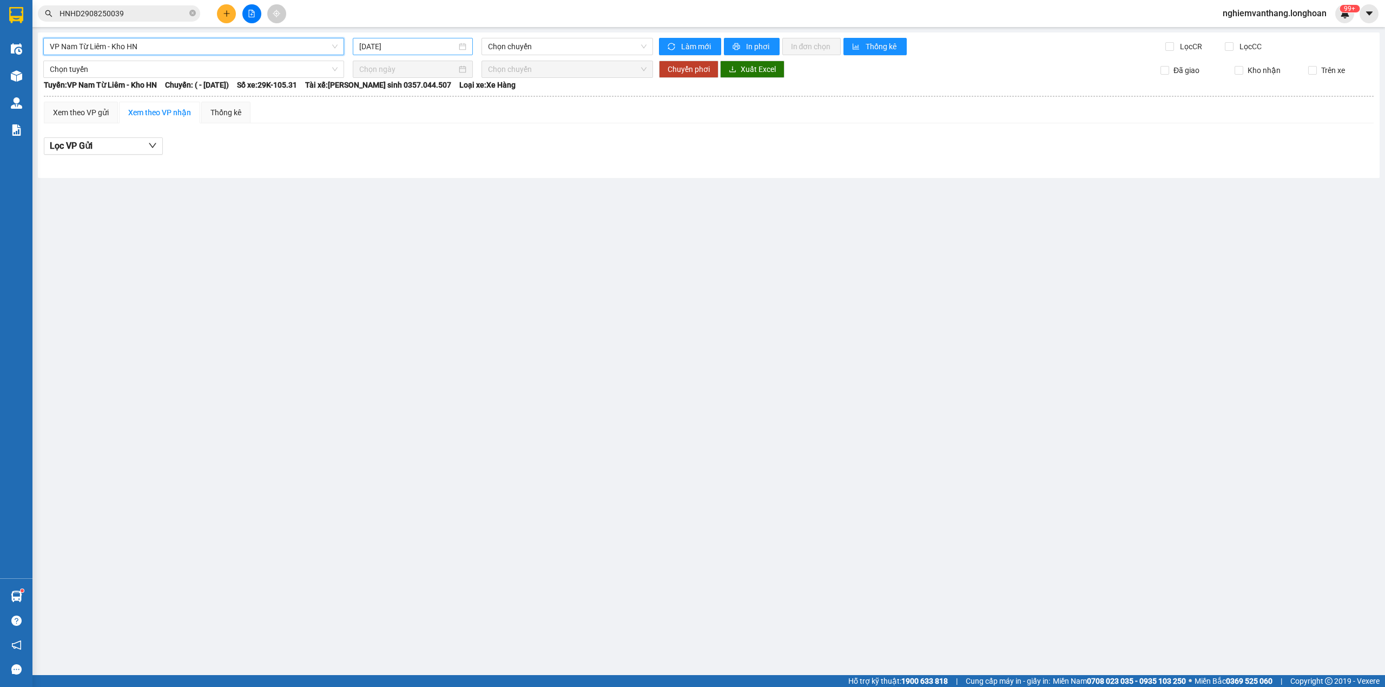
click at [372, 51] on input "[DATE]" at bounding box center [407, 47] width 97 height 12
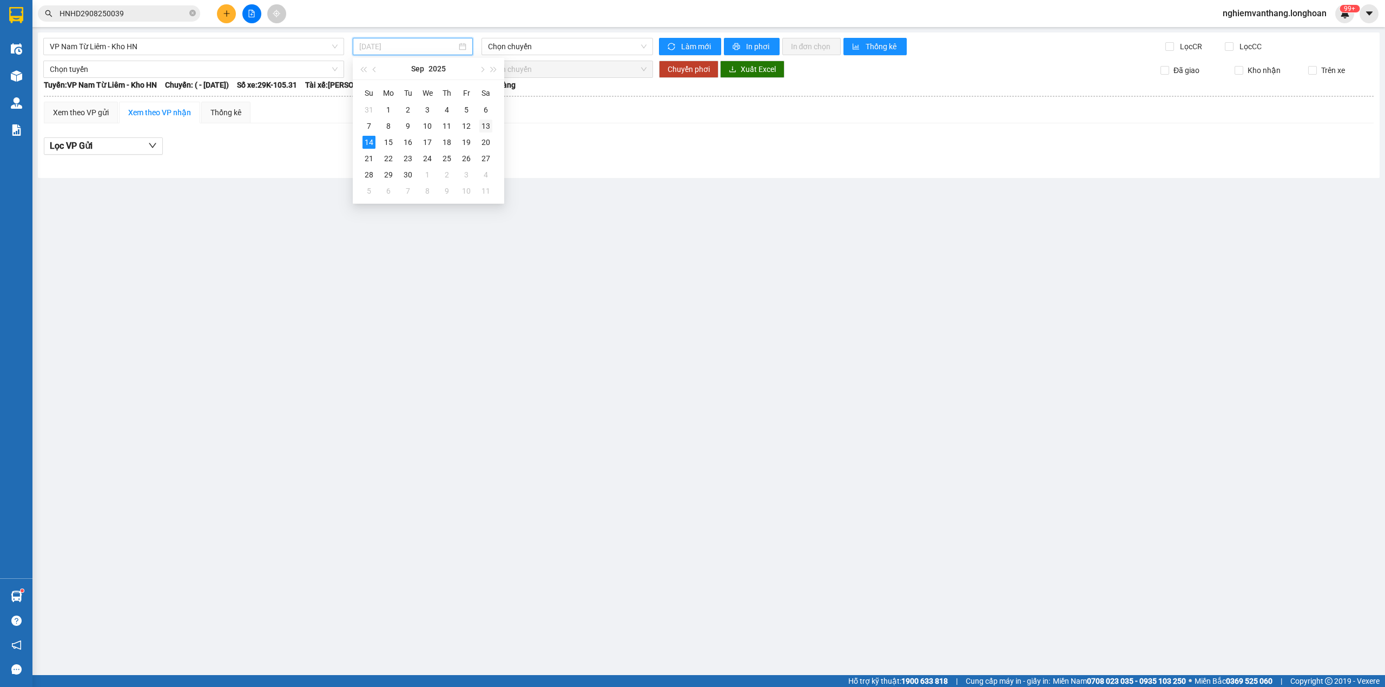
click at [483, 123] on td "13" at bounding box center [485, 126] width 19 height 16
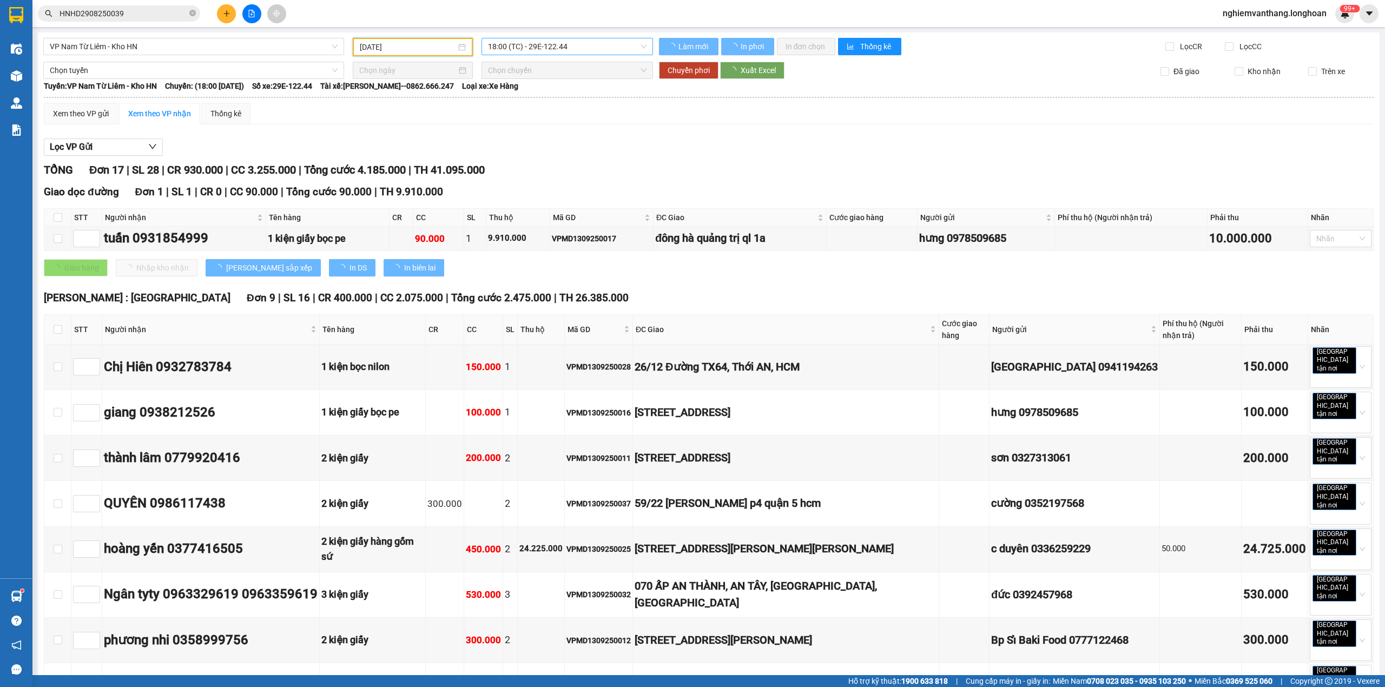
click at [542, 44] on span "18:00 (TC) - 29E-122.44" at bounding box center [567, 46] width 159 height 16
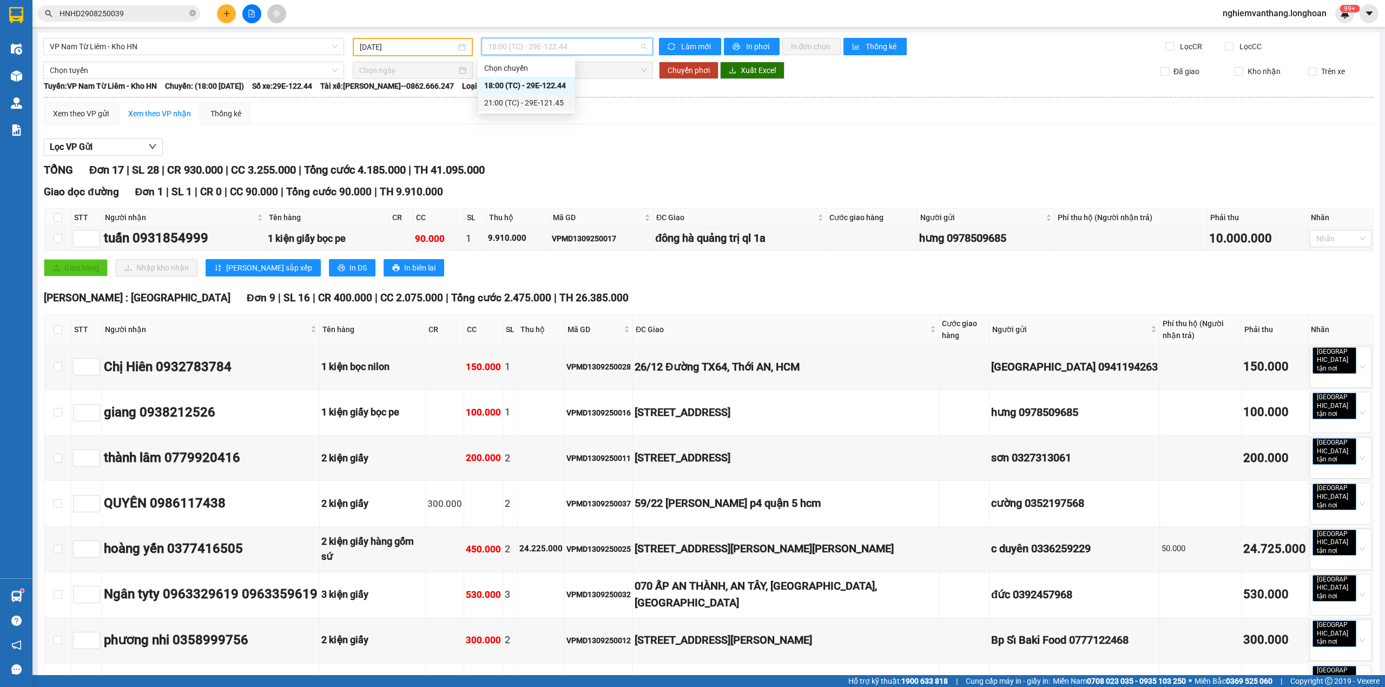
click at [560, 173] on div "TỔNG Đơn 17 | SL 28 | CR 930.000 | CC 3.255.000 | Tổng cước 4.185.000 | TH 41.0…" at bounding box center [708, 170] width 1329 height 17
drag, startPoint x: 57, startPoint y: 221, endPoint x: 59, endPoint y: 228, distance: 7.4
click at [57, 220] on input "checkbox" at bounding box center [58, 217] width 9 height 9
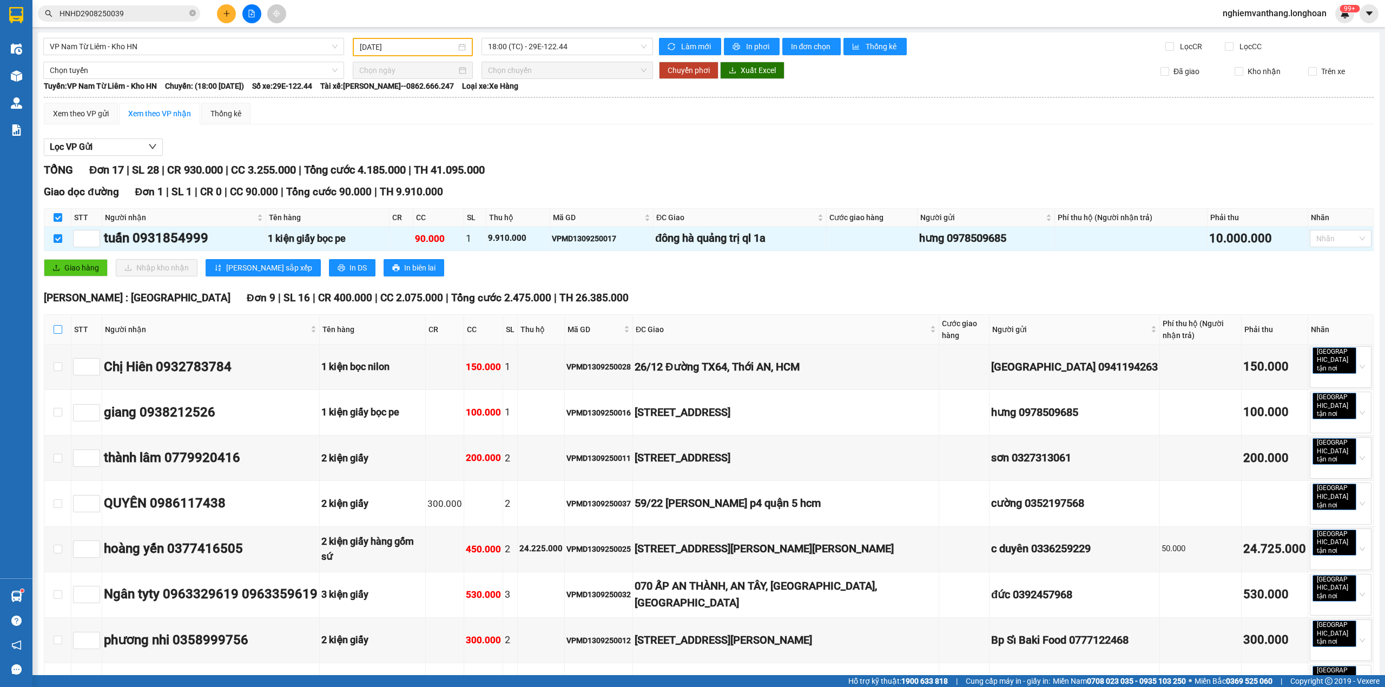
click at [59, 327] on input "checkbox" at bounding box center [58, 329] width 9 height 9
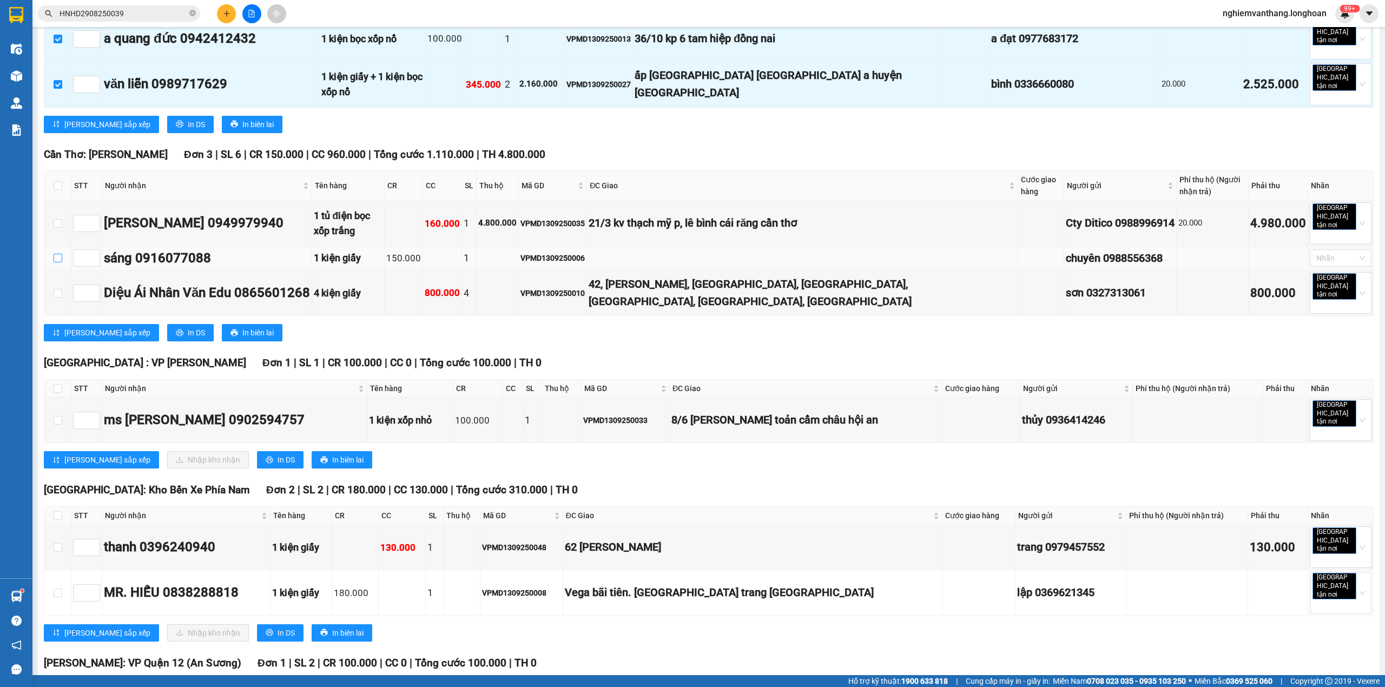
scroll to position [651, 0]
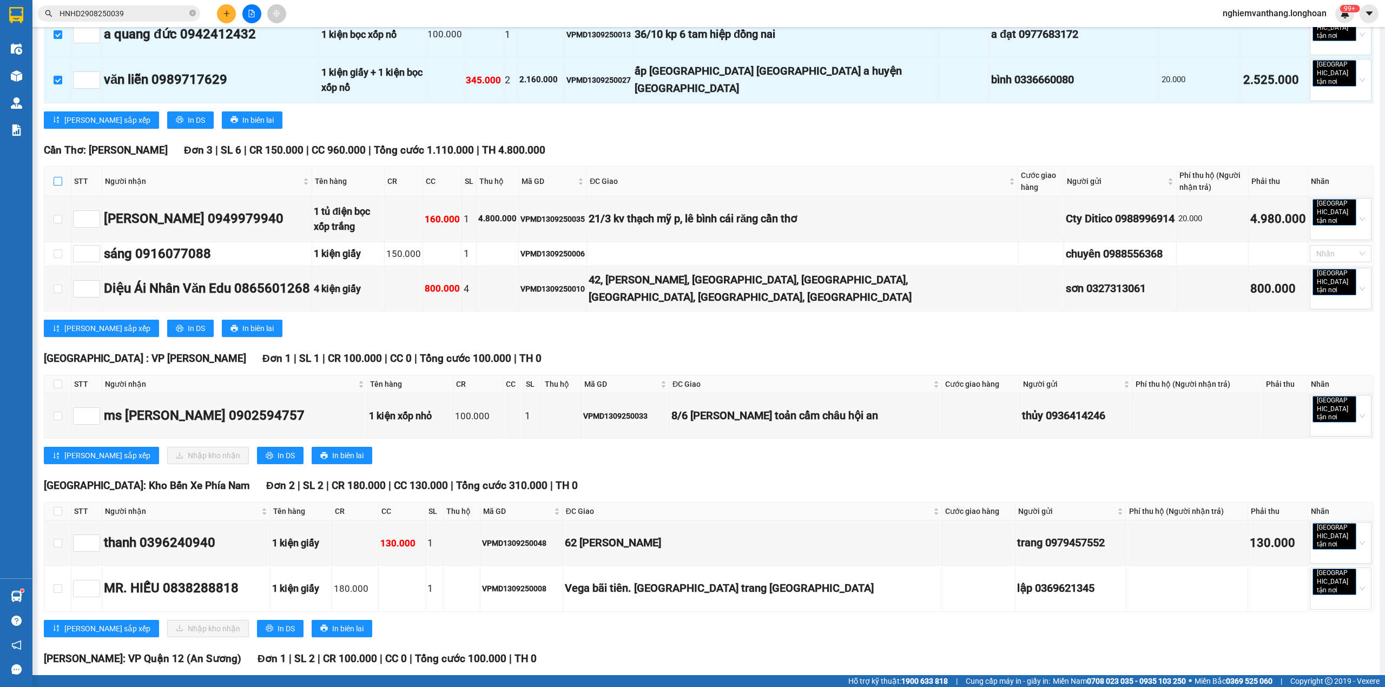
click at [57, 175] on label at bounding box center [58, 181] width 9 height 12
click at [57, 177] on input "checkbox" at bounding box center [58, 181] width 9 height 9
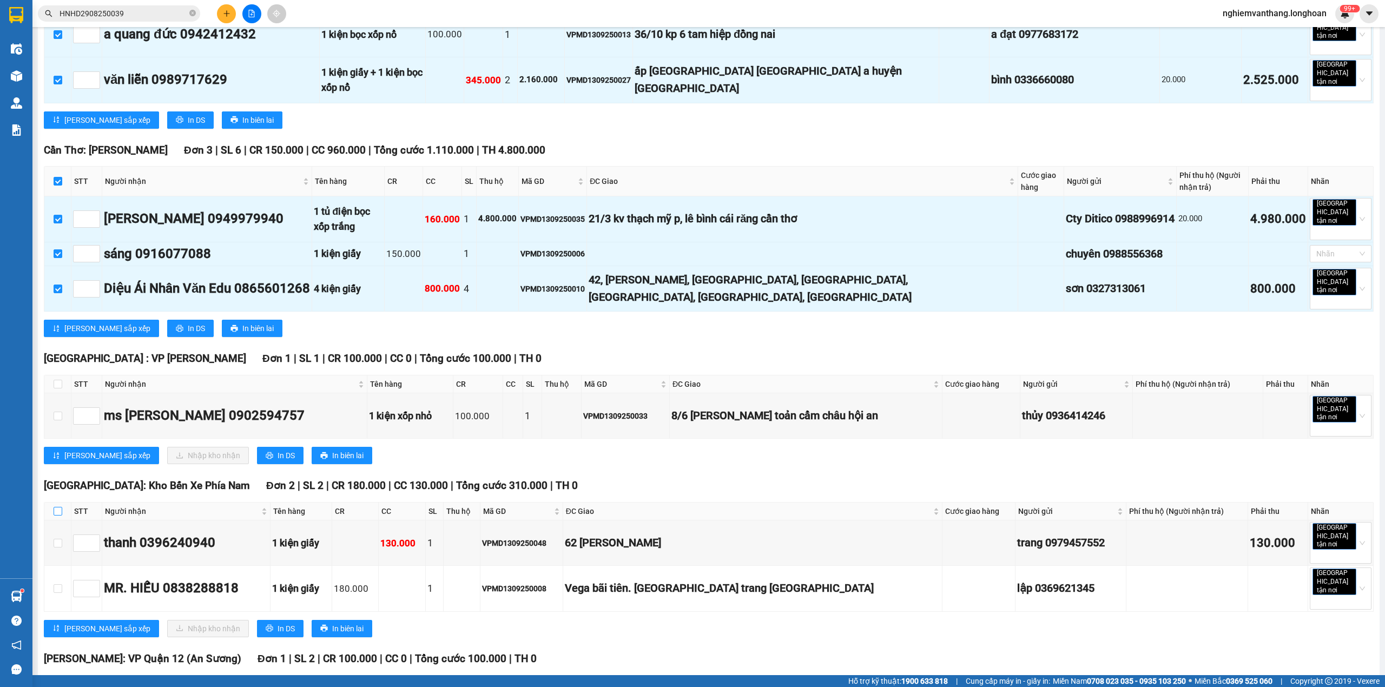
click at [59, 507] on input "checkbox" at bounding box center [58, 511] width 9 height 9
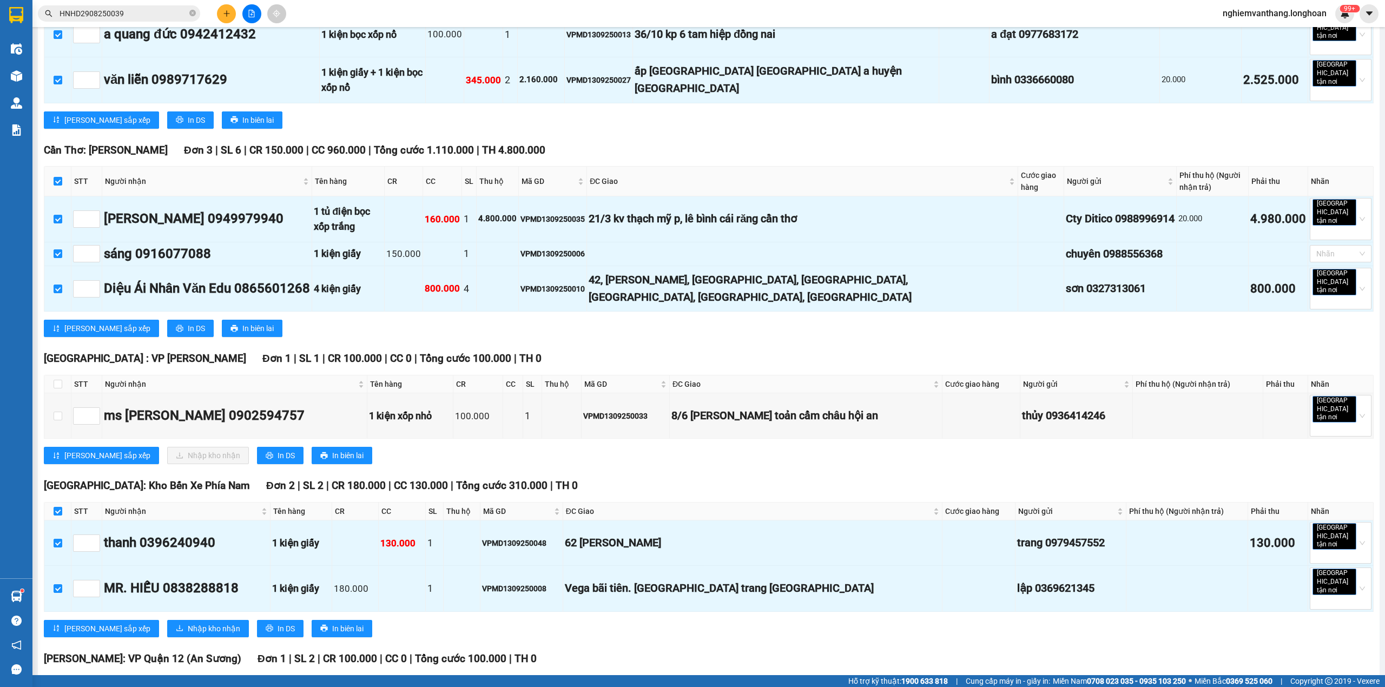
click at [57, 676] on th at bounding box center [57, 685] width 27 height 18
click at [57, 679] on input "checkbox" at bounding box center [58, 683] width 9 height 9
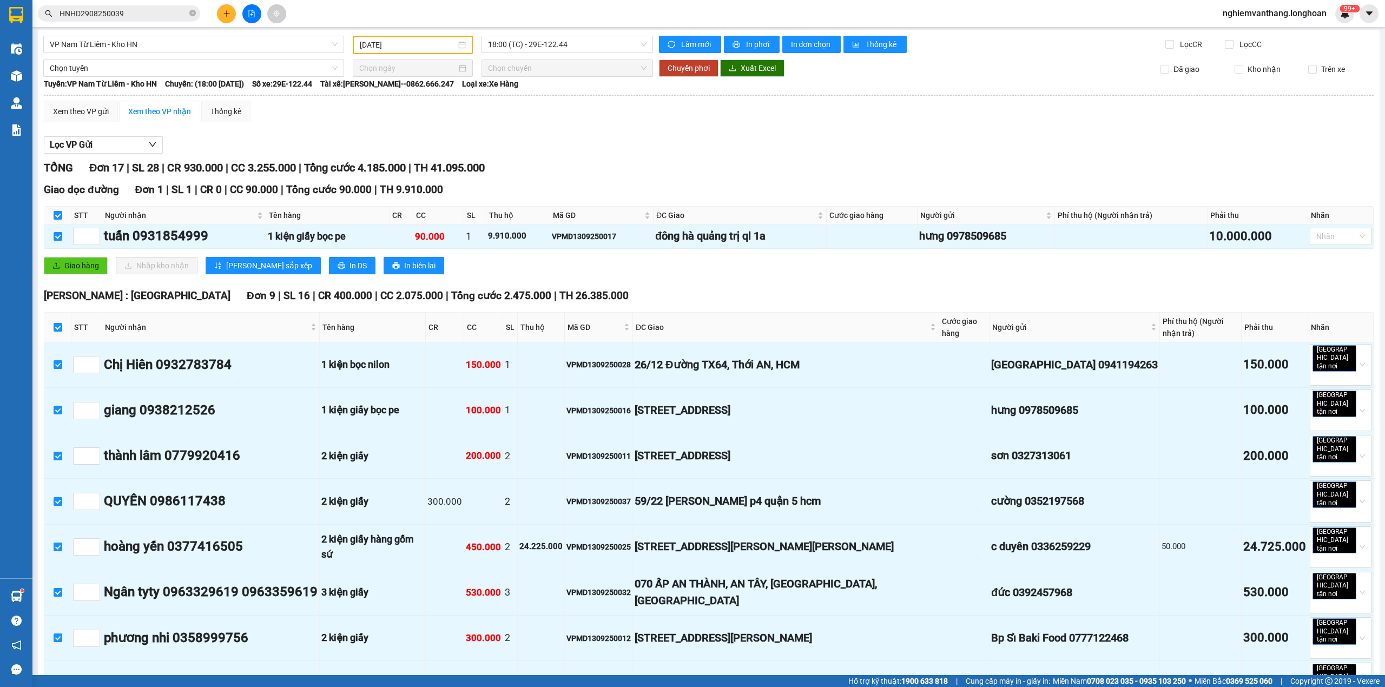
scroll to position [0, 0]
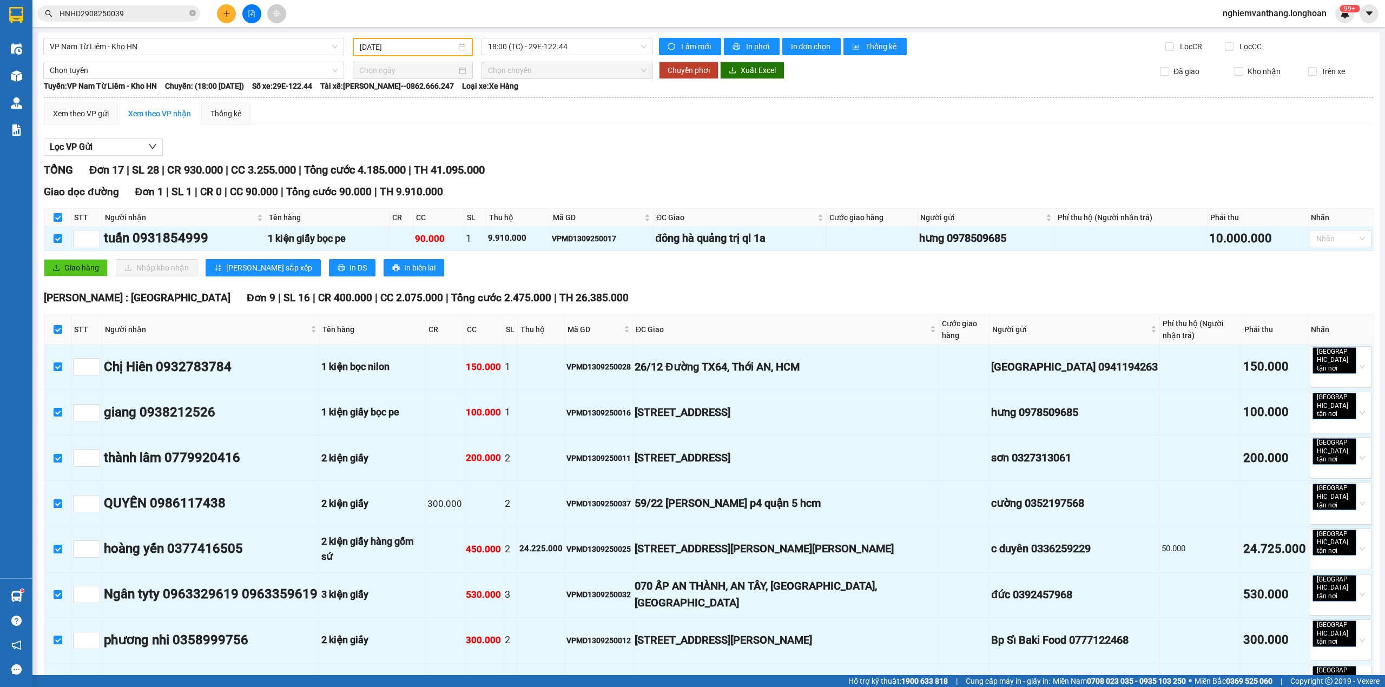
click at [111, 64] on span "Chọn tuyến" at bounding box center [194, 70] width 288 height 16
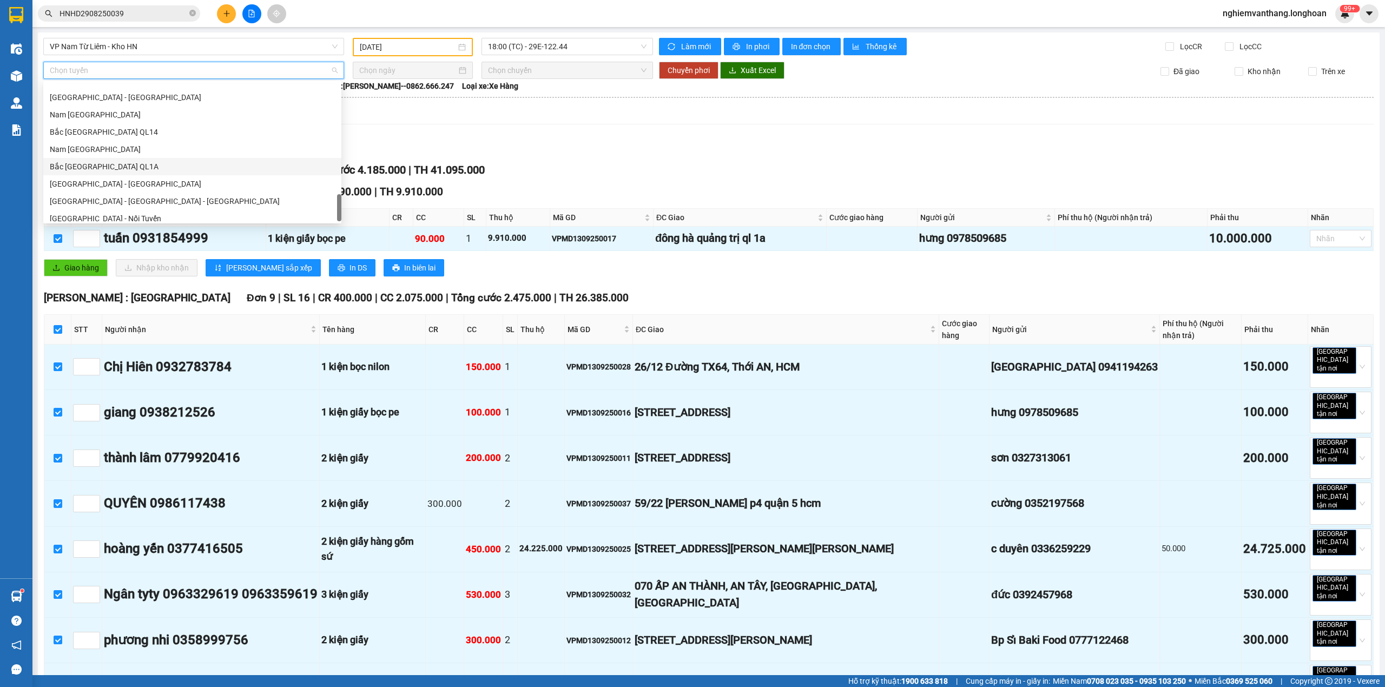
scroll to position [744, 0]
click at [113, 135] on div "Bắc [GEOGRAPHIC_DATA] QL1A" at bounding box center [192, 143] width 298 height 17
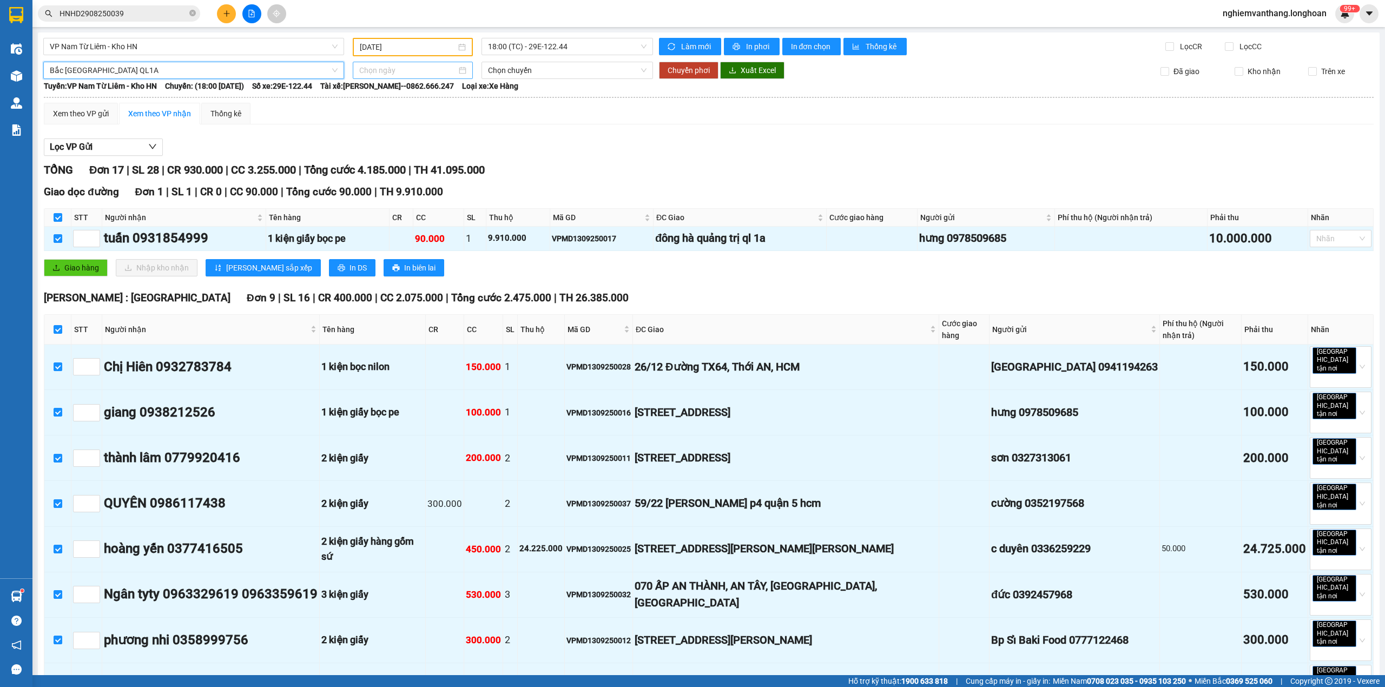
click at [391, 72] on input at bounding box center [407, 70] width 97 height 12
click at [366, 166] on div "14" at bounding box center [366, 164] width 13 height 13
click at [507, 68] on span "18:00 (TC)" at bounding box center [567, 70] width 159 height 16
click at [512, 126] on div "20:00 (TC)" at bounding box center [526, 126] width 84 height 12
click at [692, 69] on span "Chuyển phơi" at bounding box center [688, 70] width 42 height 12
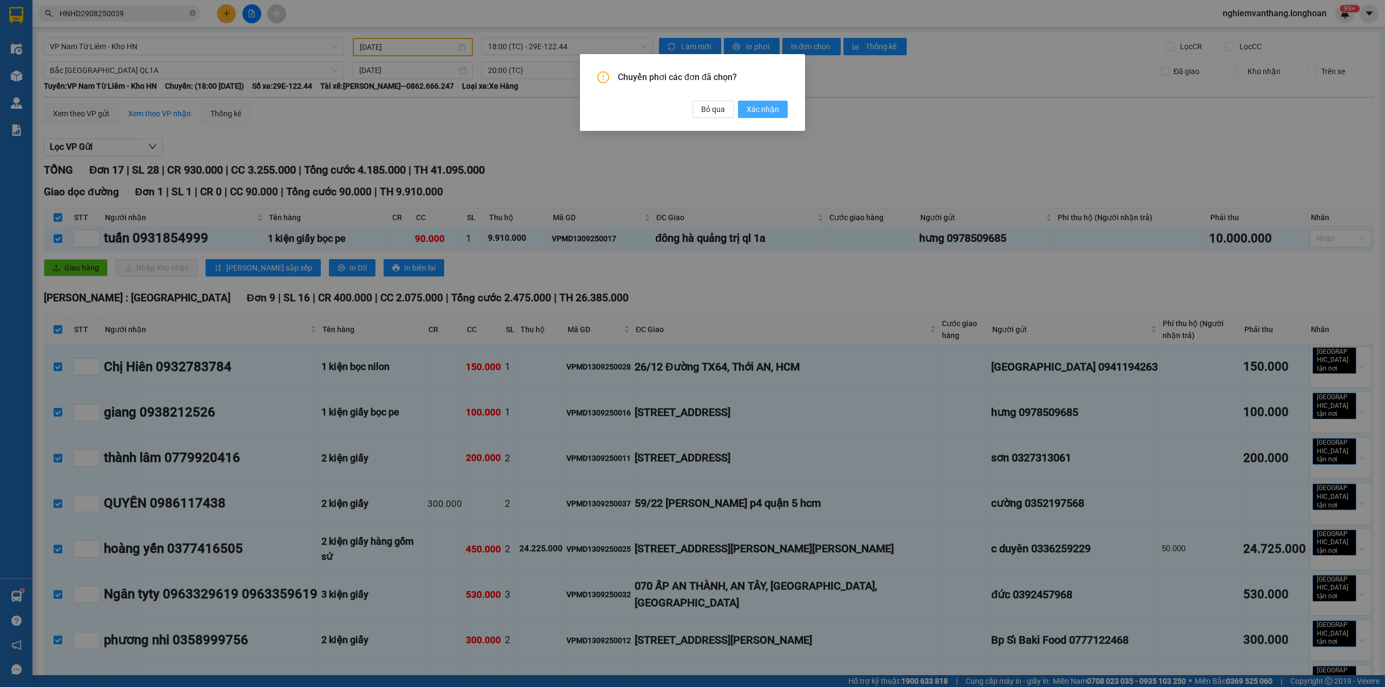
click at [779, 108] on button "Xác nhận" at bounding box center [763, 109] width 50 height 17
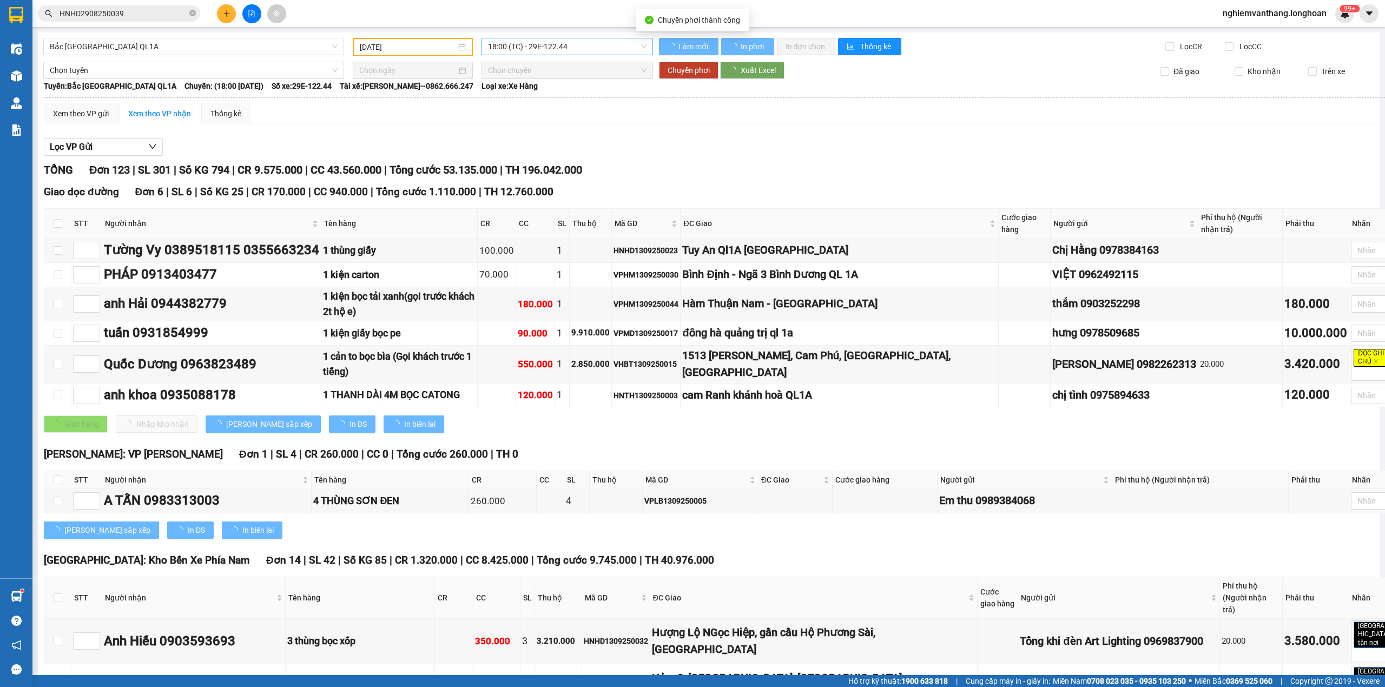
click at [529, 42] on span "18:00 (TC) - 29E-122.44" at bounding box center [567, 46] width 159 height 16
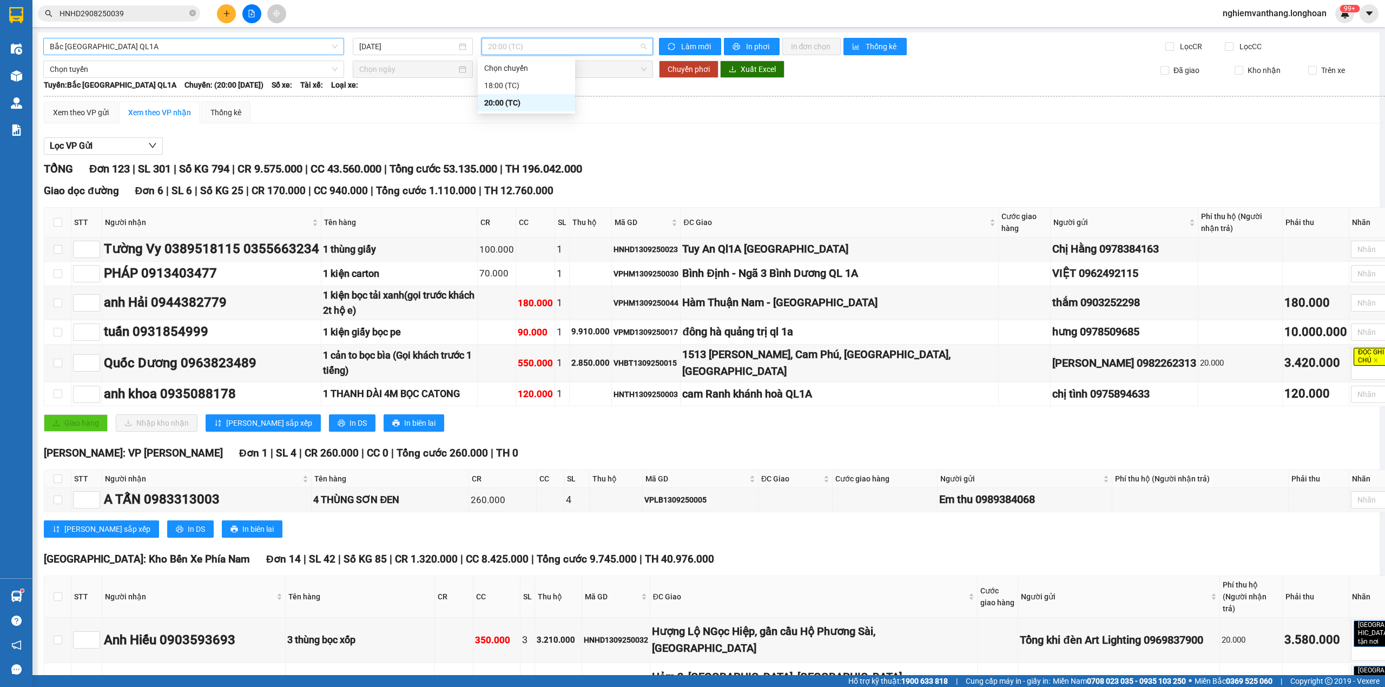
drag, startPoint x: 138, startPoint y: 38, endPoint x: 132, endPoint y: 42, distance: 7.8
click at [137, 38] on span "Bắc [GEOGRAPHIC_DATA] QL1A" at bounding box center [194, 46] width 288 height 16
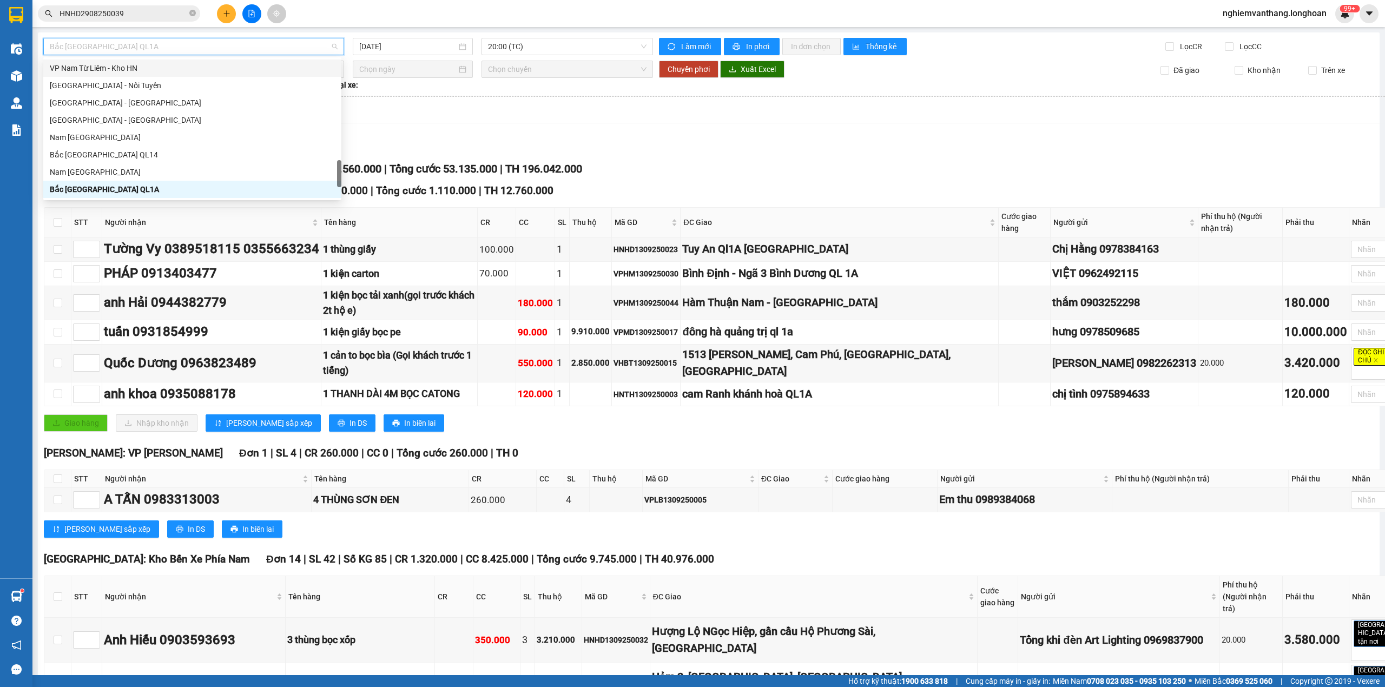
click at [107, 63] on div "VP Nam Từ Liêm - Kho HN" at bounding box center [192, 68] width 285 height 12
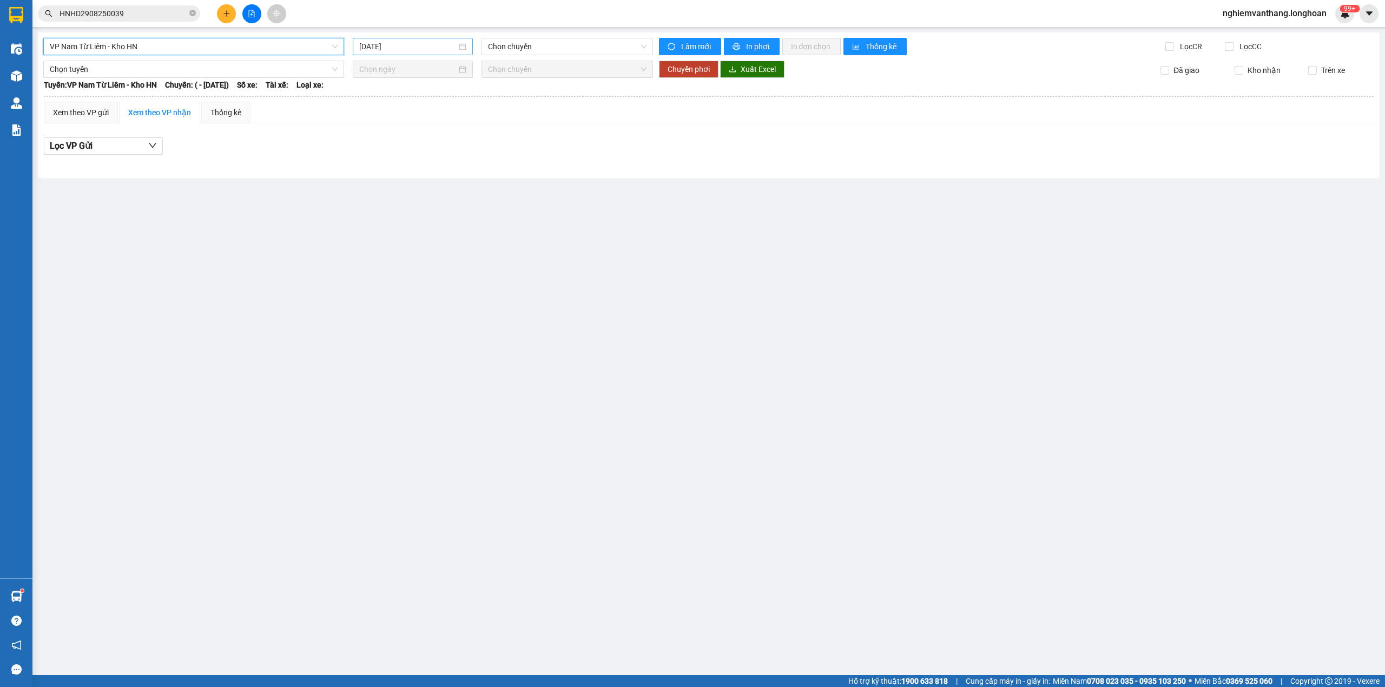
click at [409, 48] on input "[DATE]" at bounding box center [407, 47] width 97 height 12
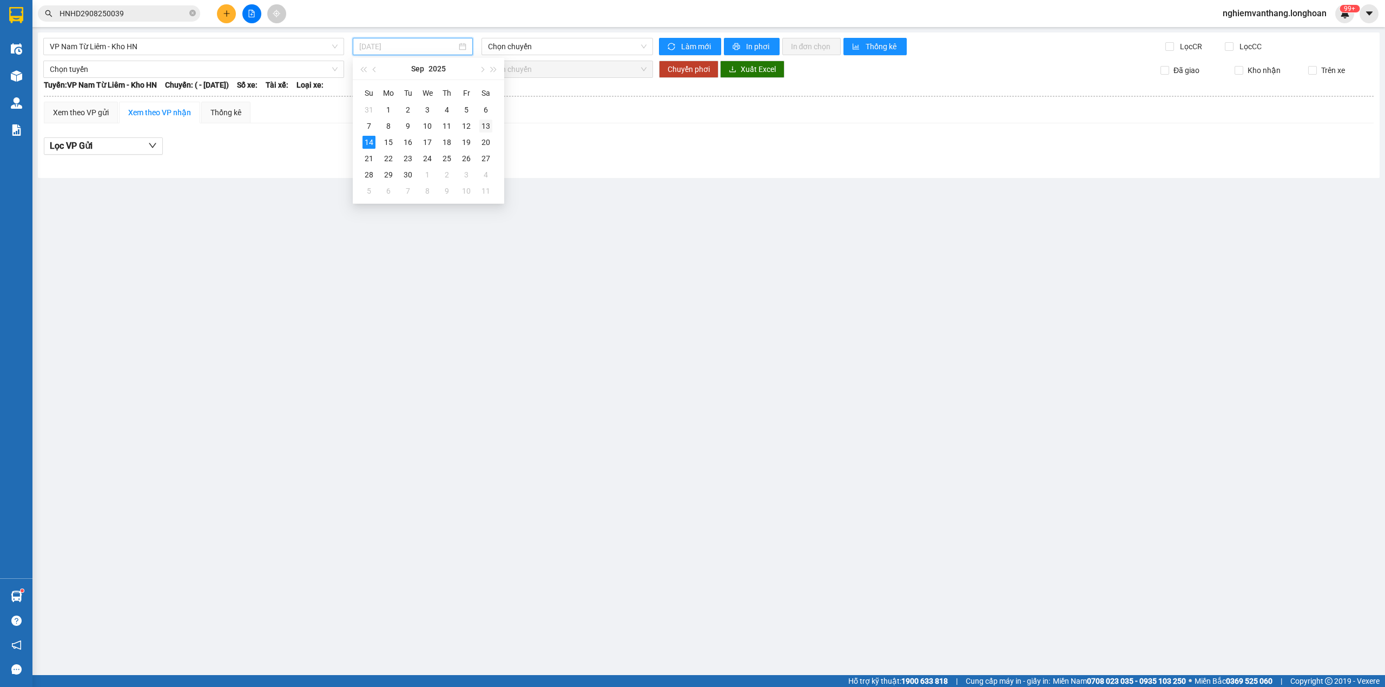
click at [479, 125] on td "13" at bounding box center [485, 126] width 19 height 16
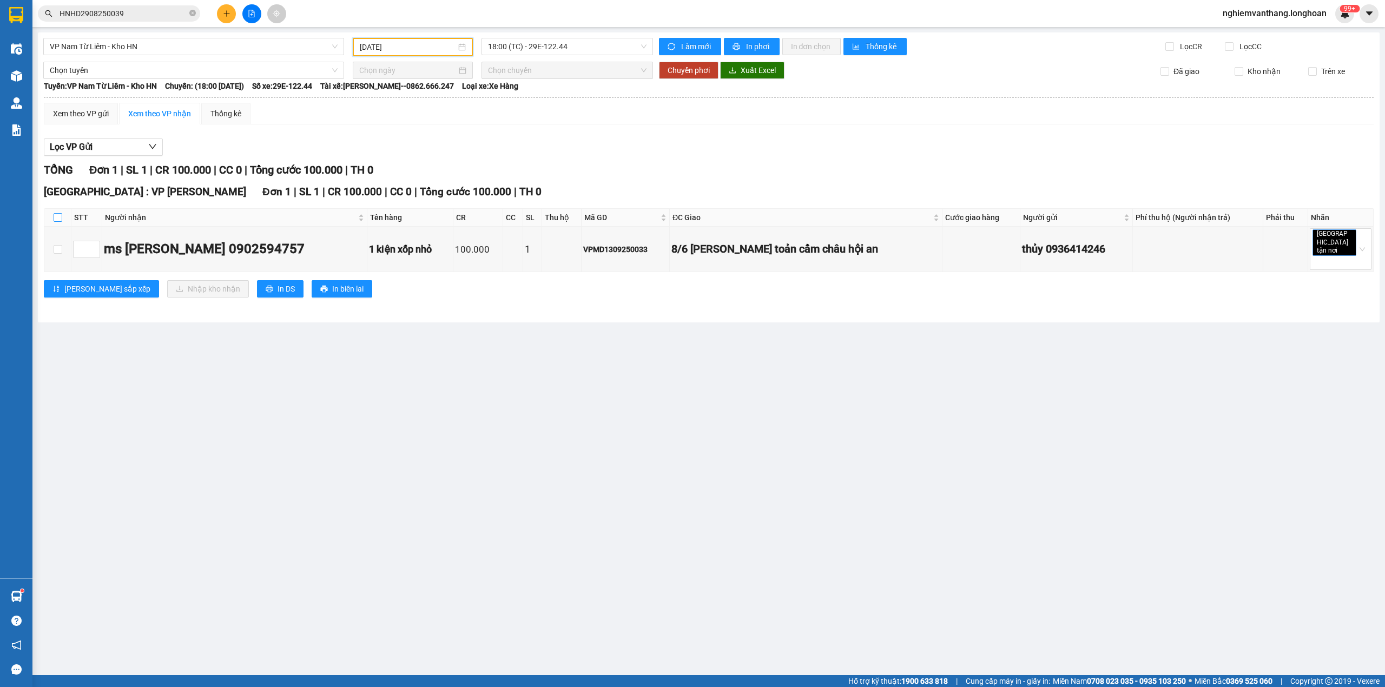
click at [57, 217] on input "checkbox" at bounding box center [58, 217] width 9 height 9
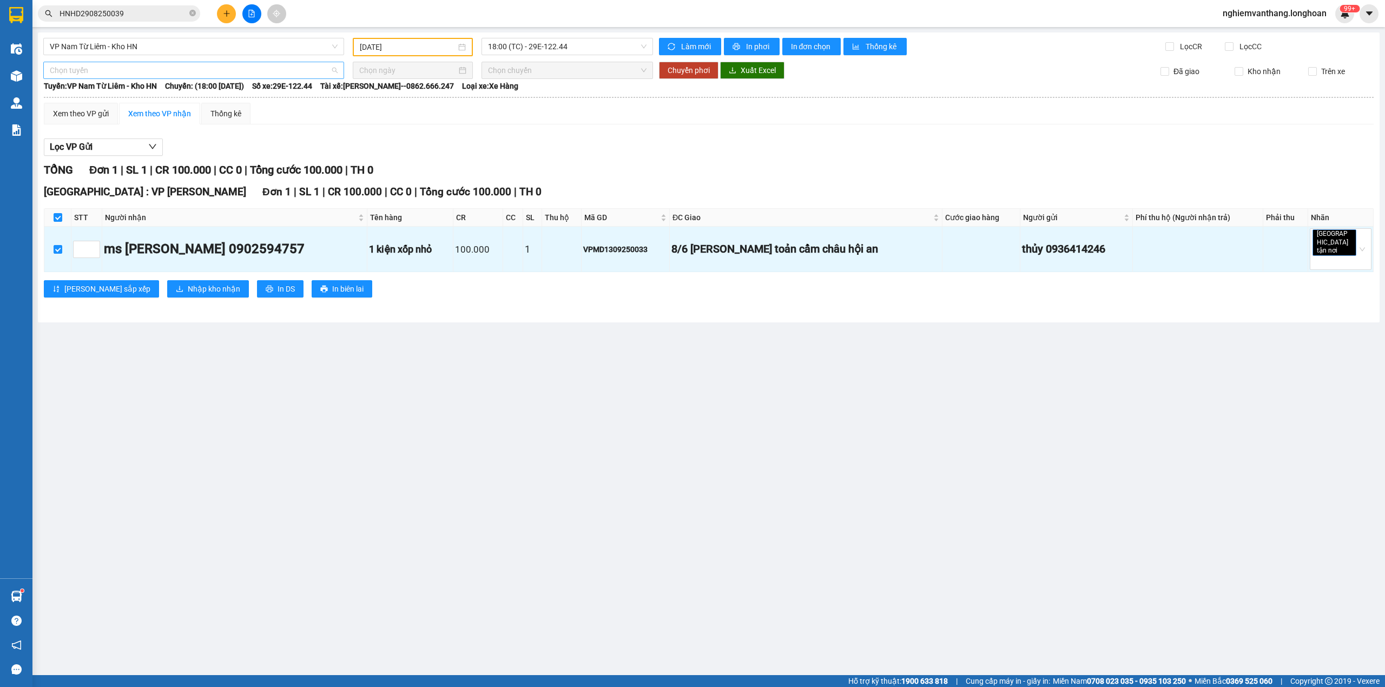
click at [91, 70] on span "Chọn tuyến" at bounding box center [194, 70] width 288 height 16
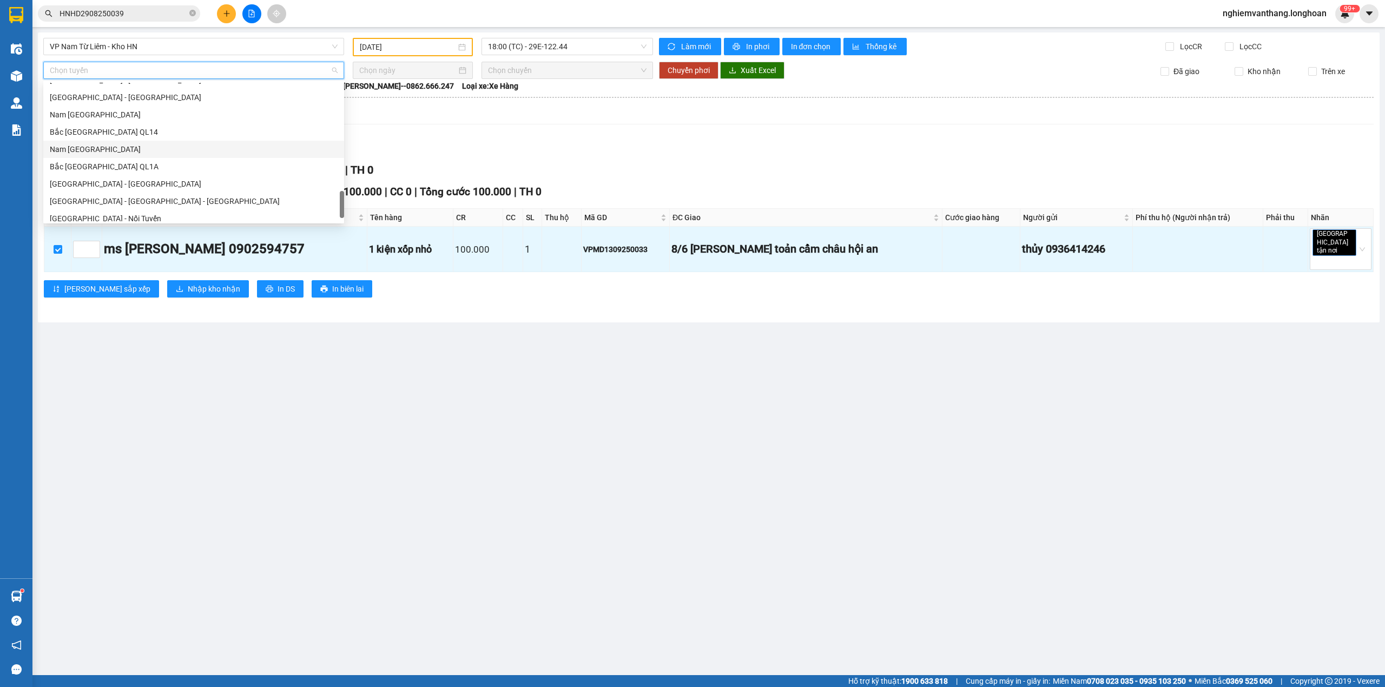
scroll to position [744, 0]
click at [115, 141] on div "Bắc [GEOGRAPHIC_DATA] QL1A" at bounding box center [194, 143] width 288 height 12
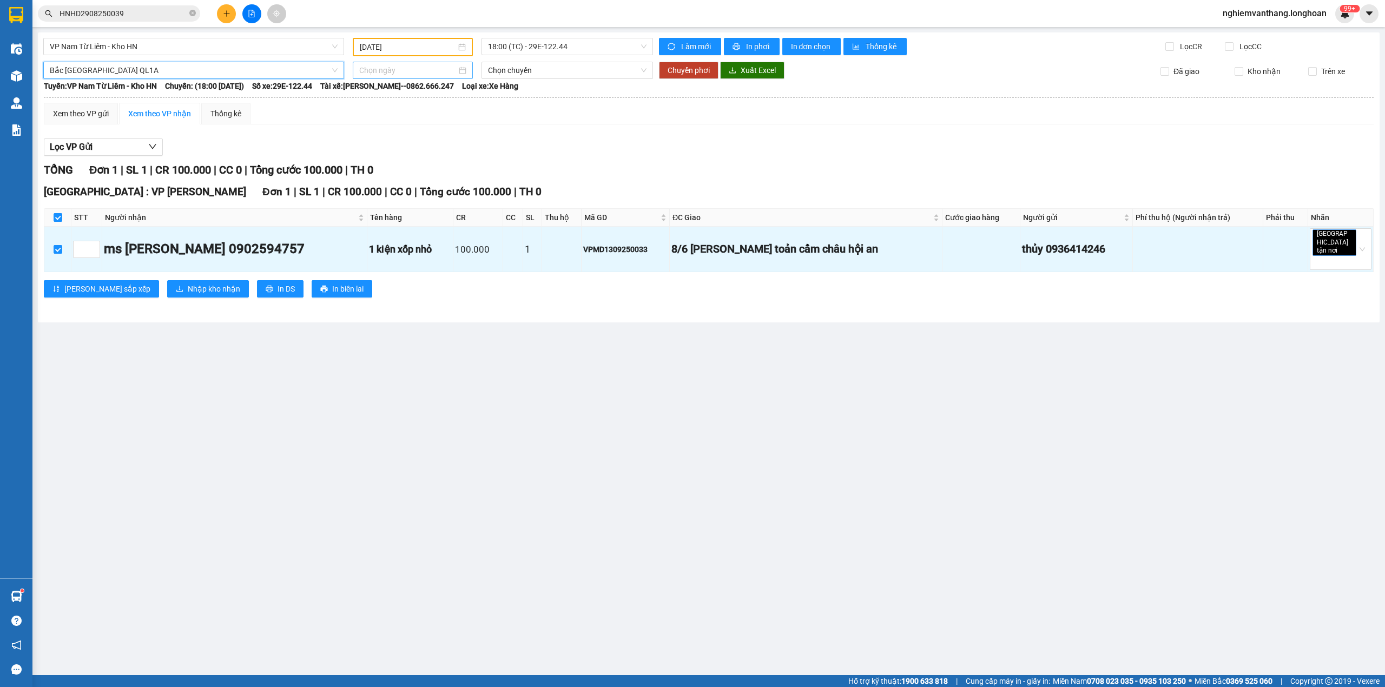
click at [356, 74] on div at bounding box center [413, 70] width 120 height 17
drag, startPoint x: 366, startPoint y: 161, endPoint x: 381, endPoint y: 161, distance: 14.6
click at [366, 160] on div "14" at bounding box center [368, 164] width 13 height 13
drag, startPoint x: 685, startPoint y: 71, endPoint x: 691, endPoint y: 72, distance: 6.0
click at [688, 71] on span "Chuyển phơi" at bounding box center [688, 70] width 42 height 12
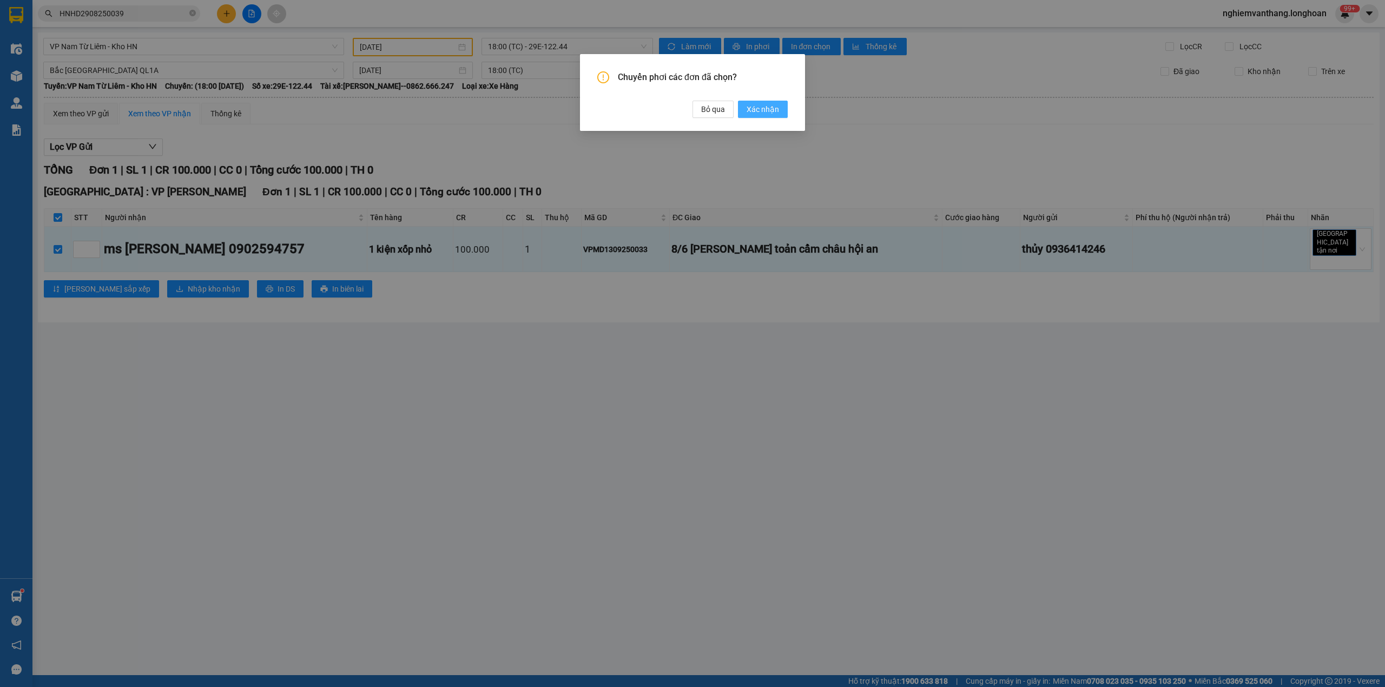
click at [773, 109] on span "Xác nhận" at bounding box center [762, 109] width 32 height 12
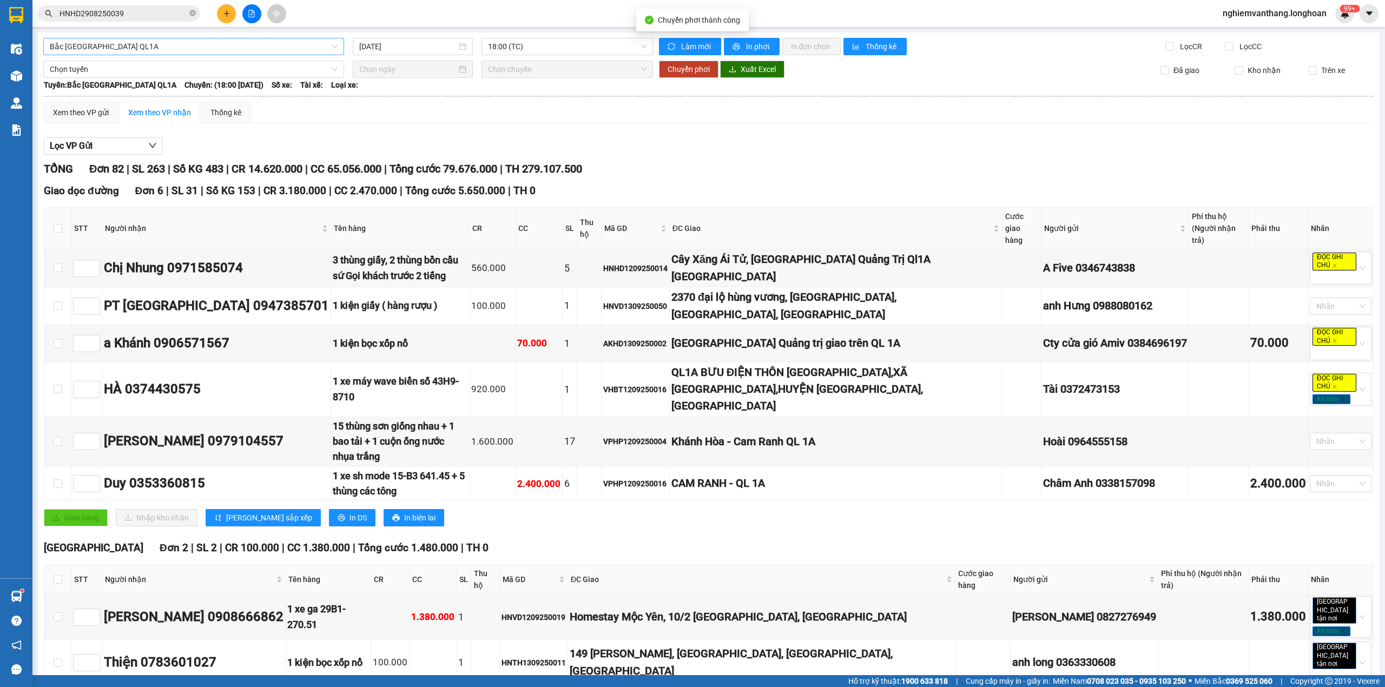
click at [129, 50] on span "Bắc [GEOGRAPHIC_DATA] QL1A" at bounding box center [194, 46] width 288 height 16
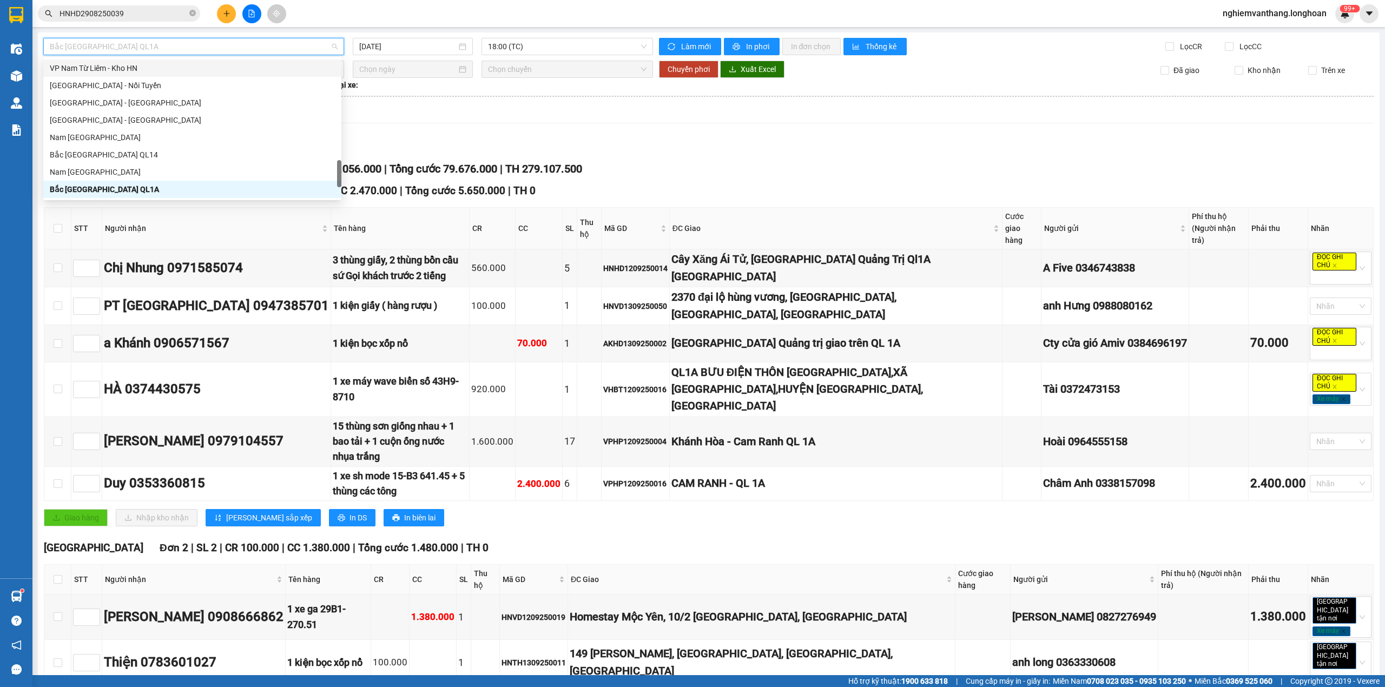
click at [122, 69] on div "VP Nam Từ Liêm - Kho HN" at bounding box center [192, 68] width 285 height 12
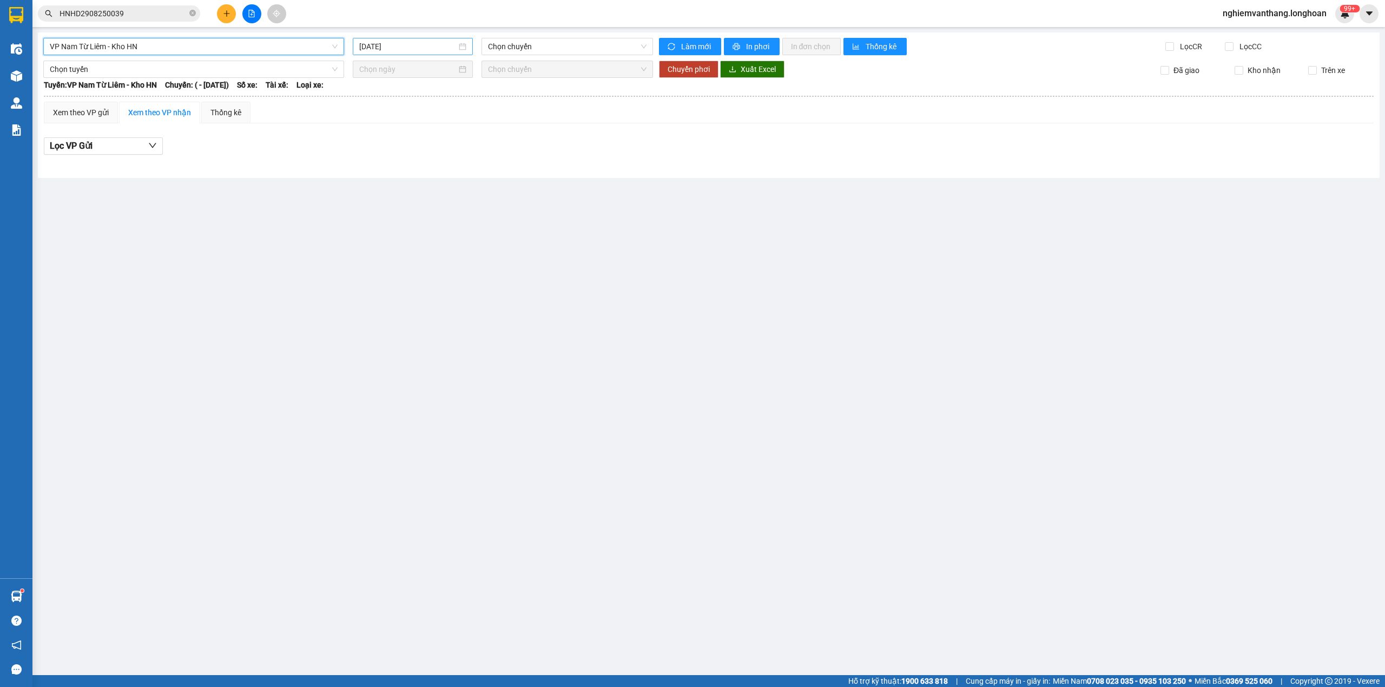
click at [422, 43] on input "[DATE]" at bounding box center [407, 47] width 97 height 12
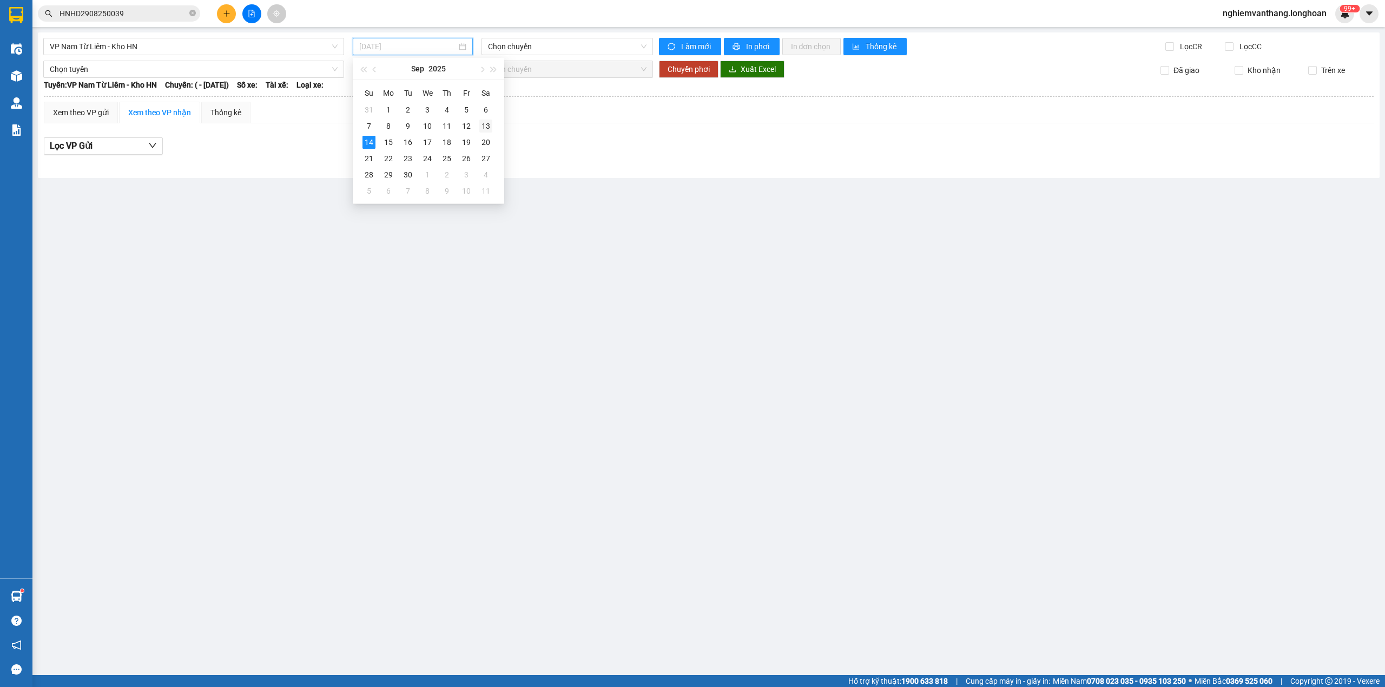
click at [490, 122] on div "13" at bounding box center [485, 126] width 13 height 13
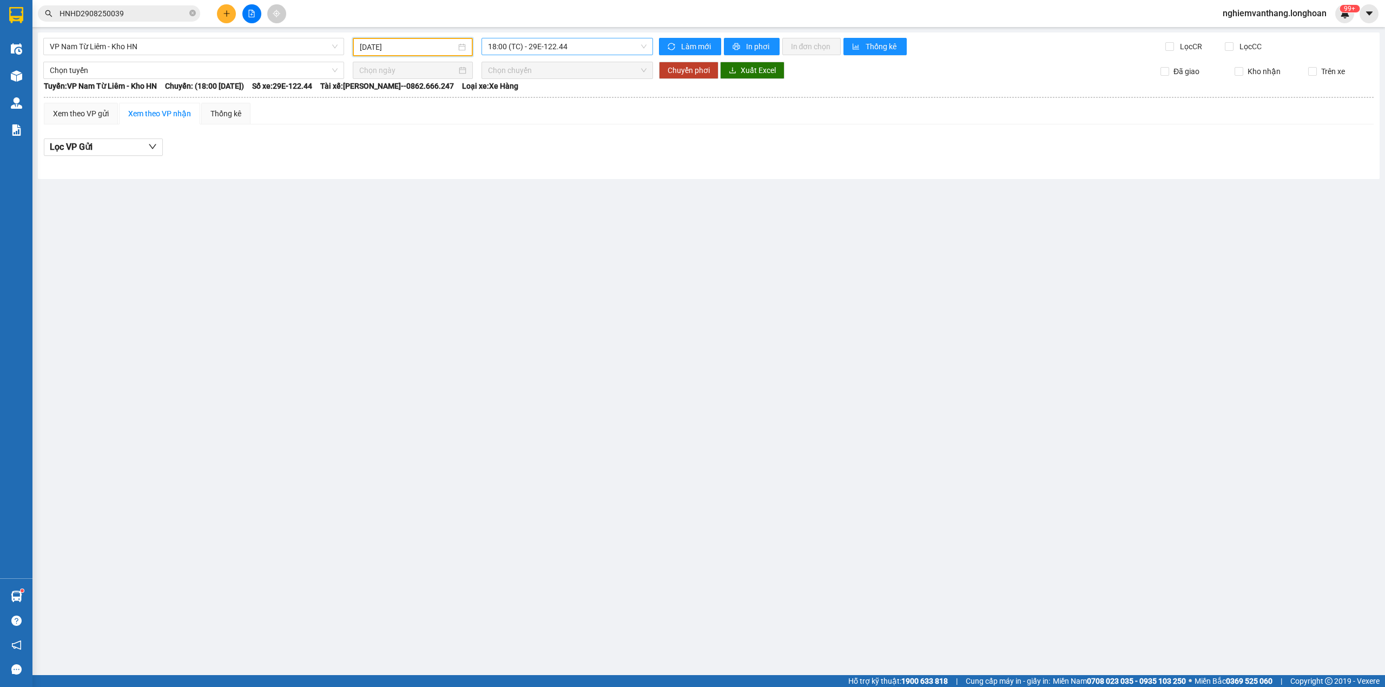
click at [514, 50] on span "18:00 (TC) - 29E-122.44" at bounding box center [567, 46] width 159 height 16
click at [520, 104] on div "21:00 (TC) - 29E-121.45" at bounding box center [530, 103] width 84 height 12
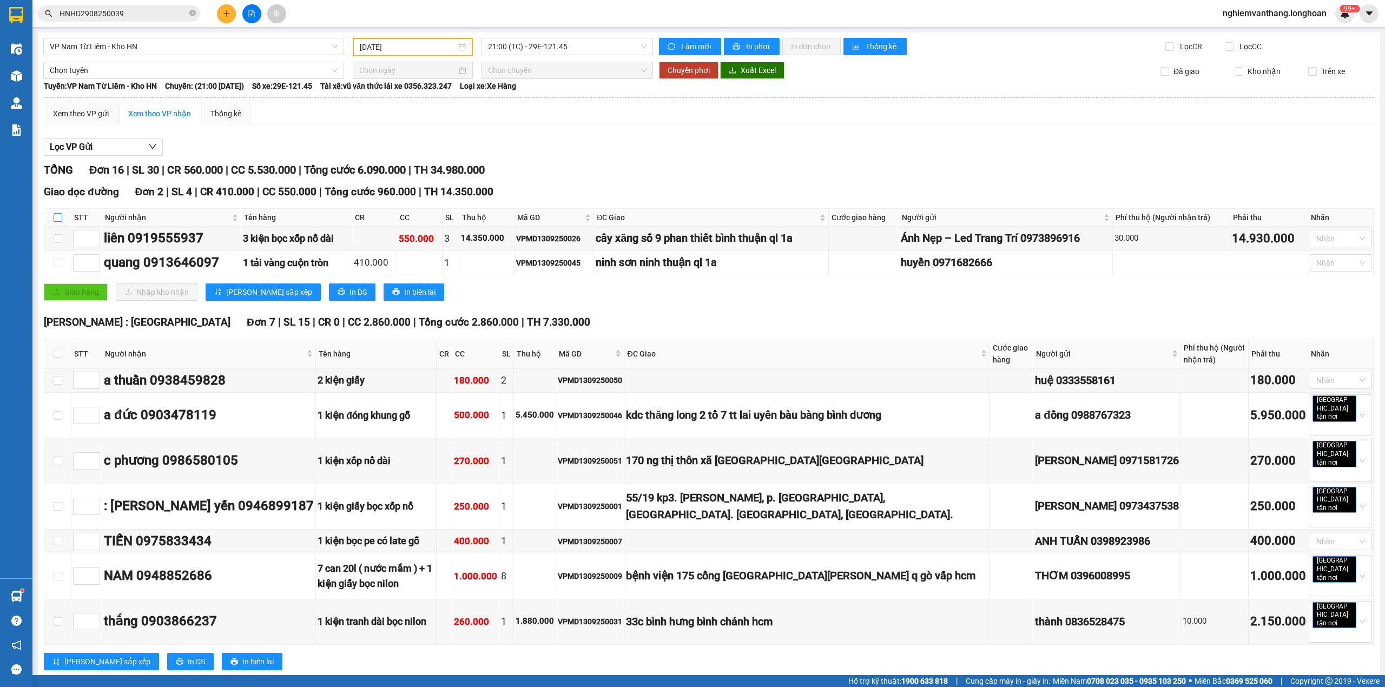
click at [56, 214] on input "checkbox" at bounding box center [58, 217] width 9 height 9
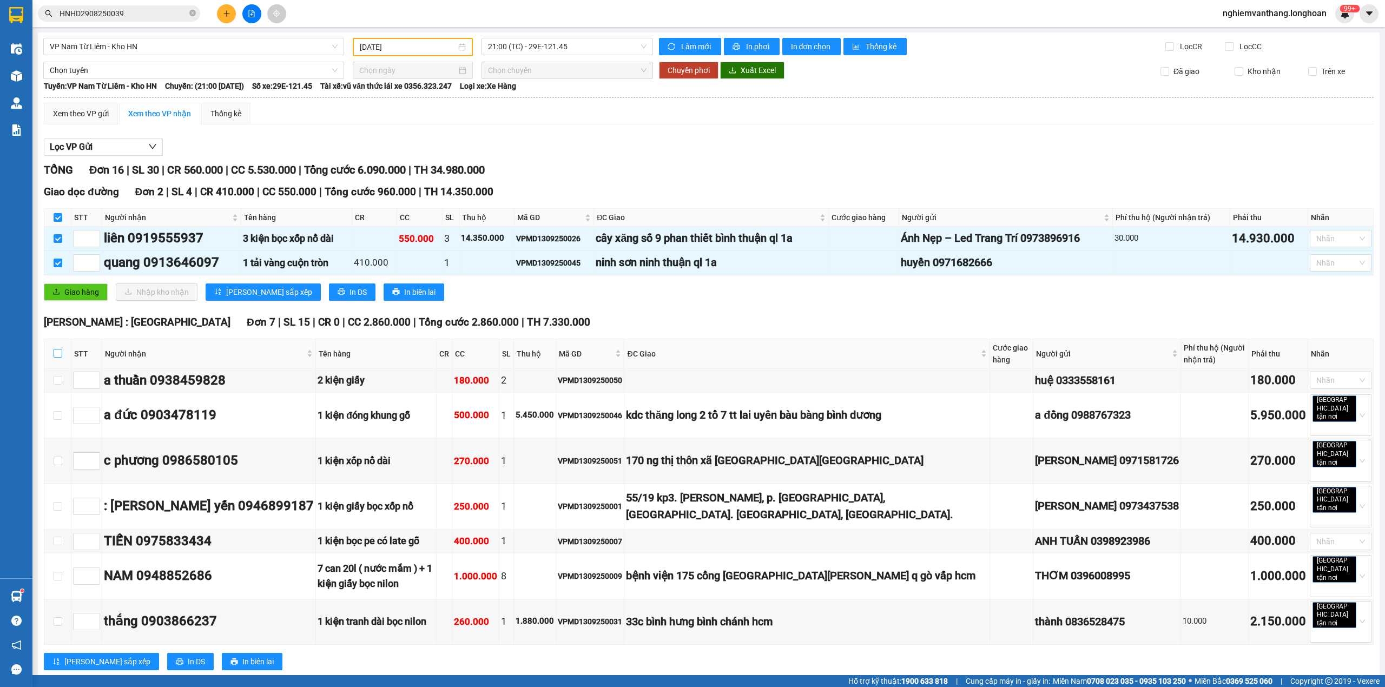
click at [58, 351] on input "checkbox" at bounding box center [58, 353] width 9 height 9
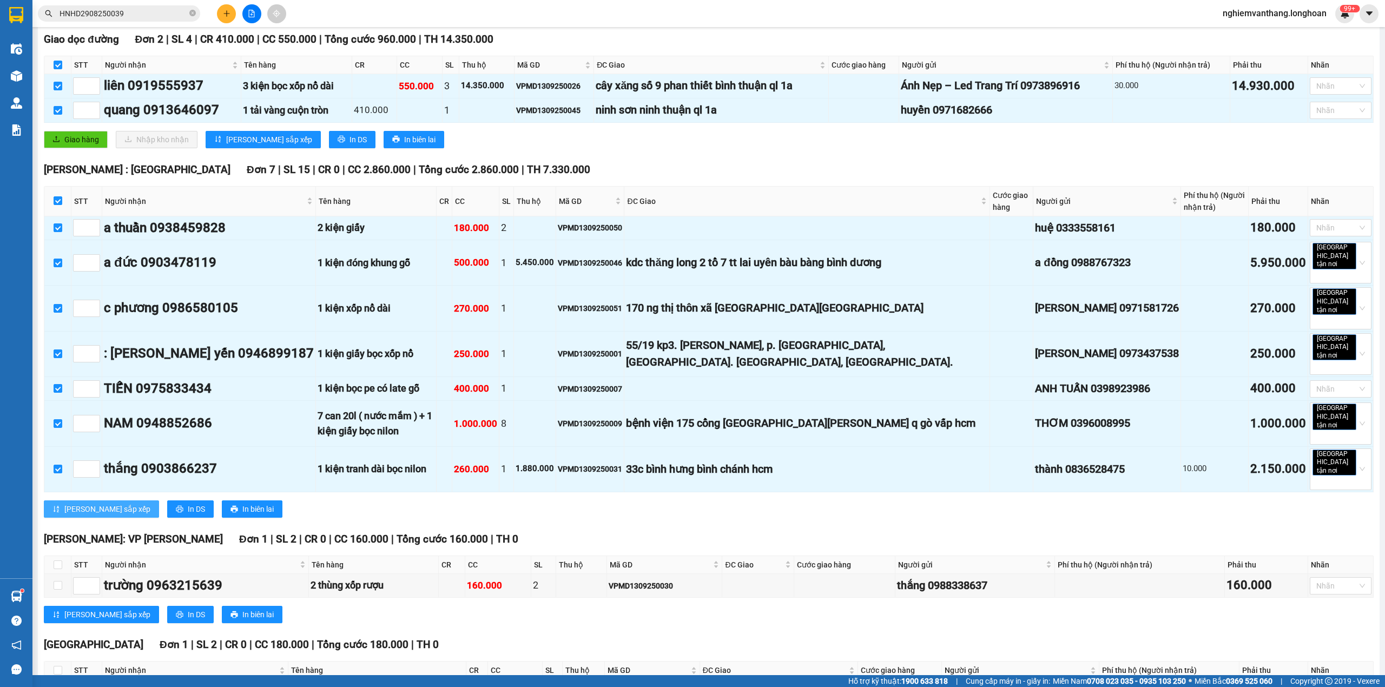
scroll to position [360, 0]
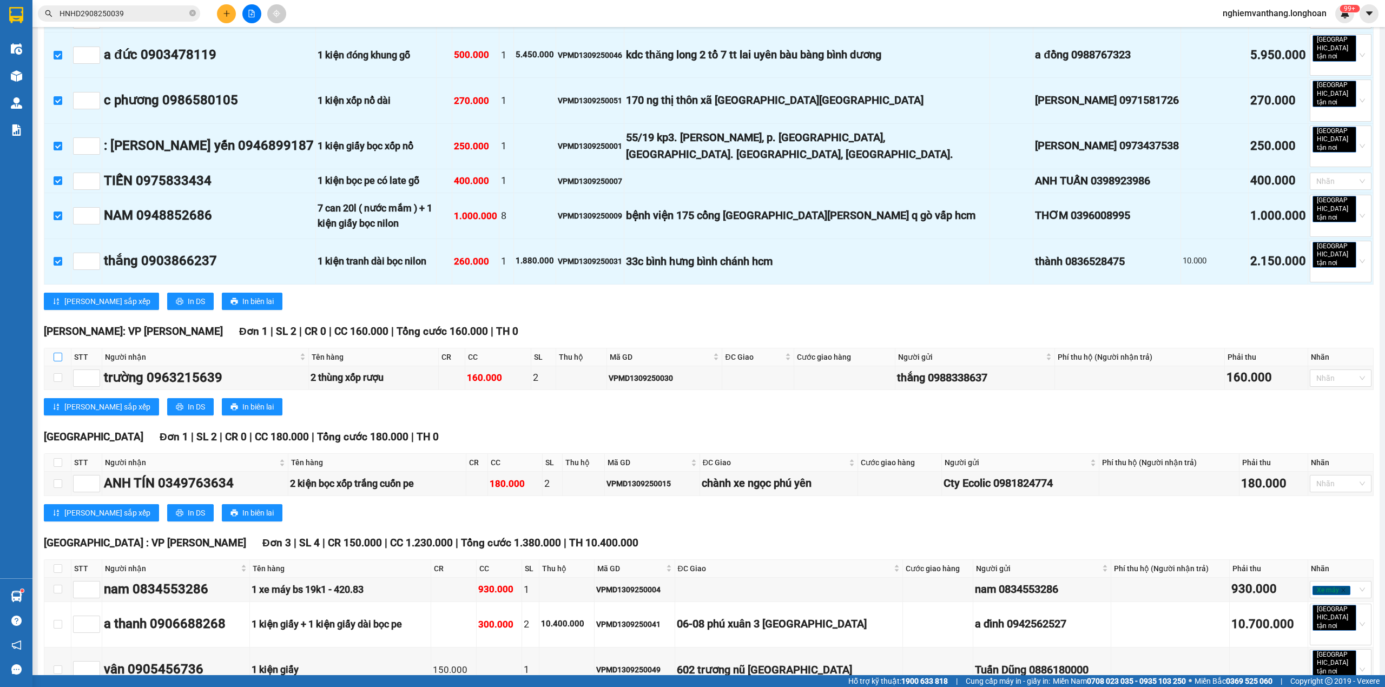
click at [54, 353] on input "checkbox" at bounding box center [58, 357] width 9 height 9
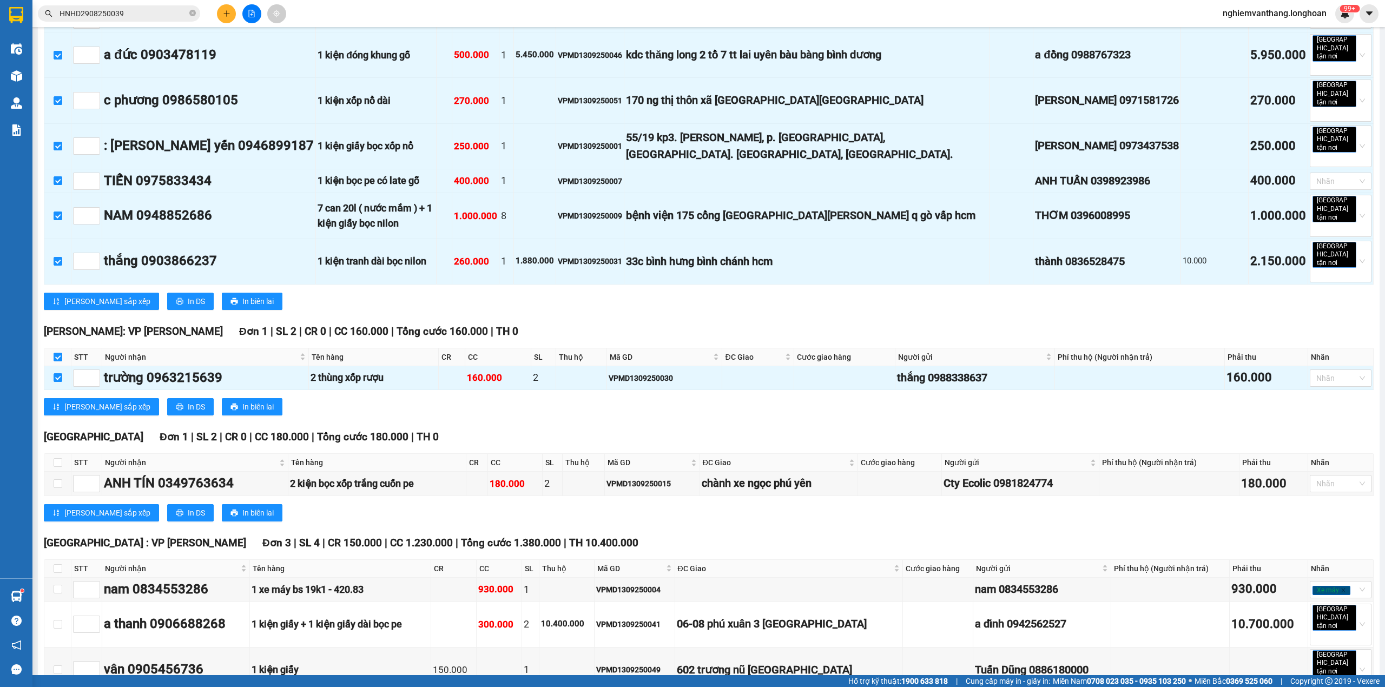
scroll to position [626, 0]
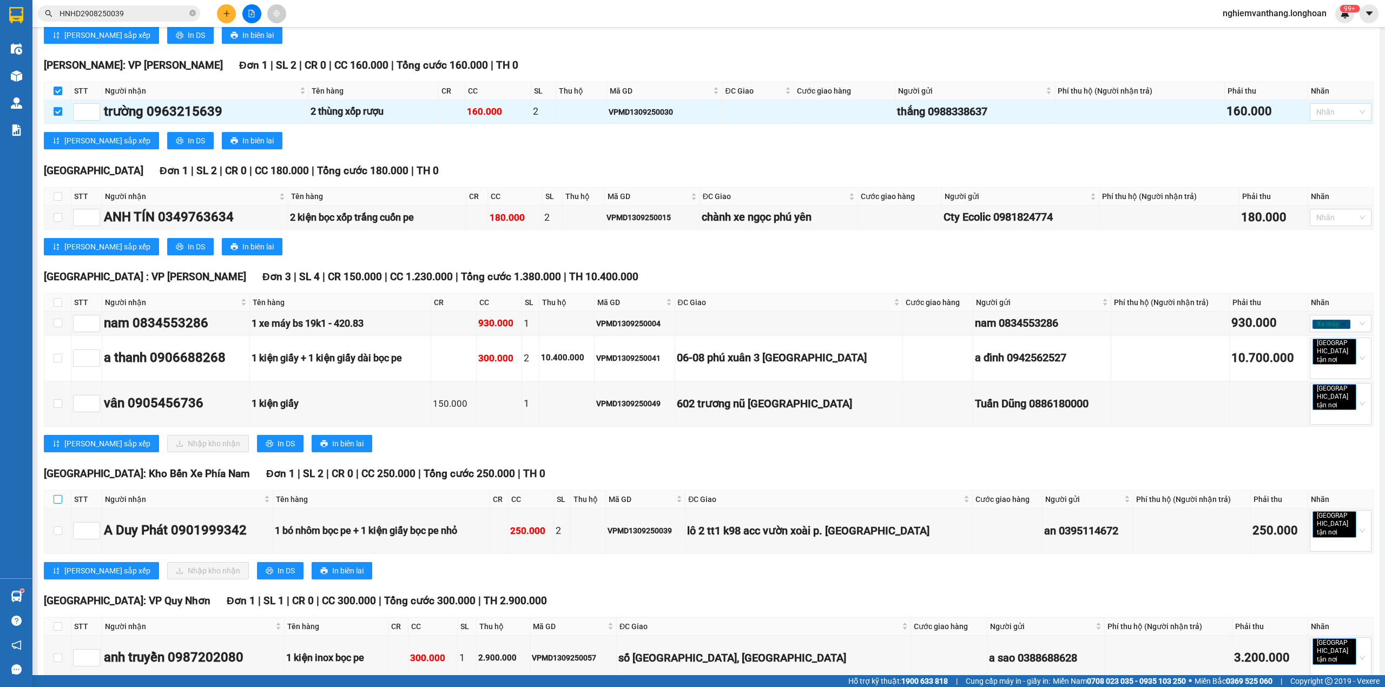
click at [59, 495] on input "checkbox" at bounding box center [58, 499] width 9 height 9
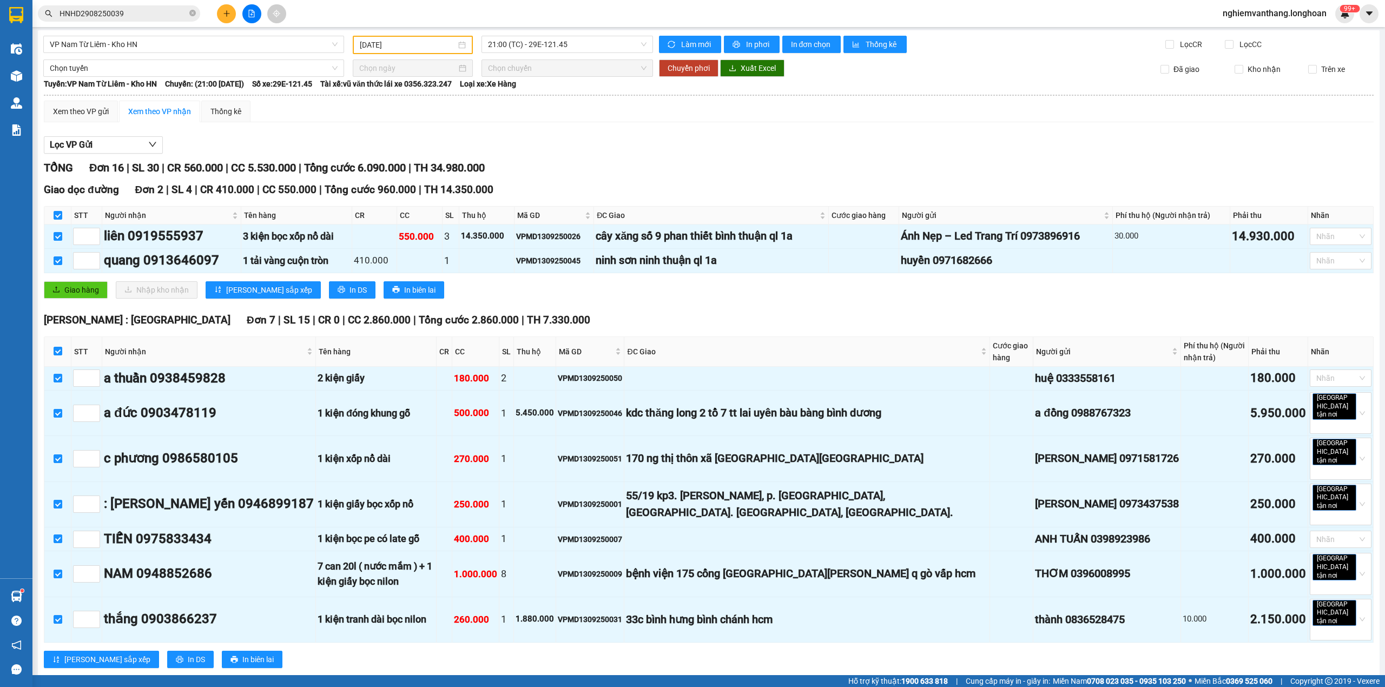
scroll to position [0, 0]
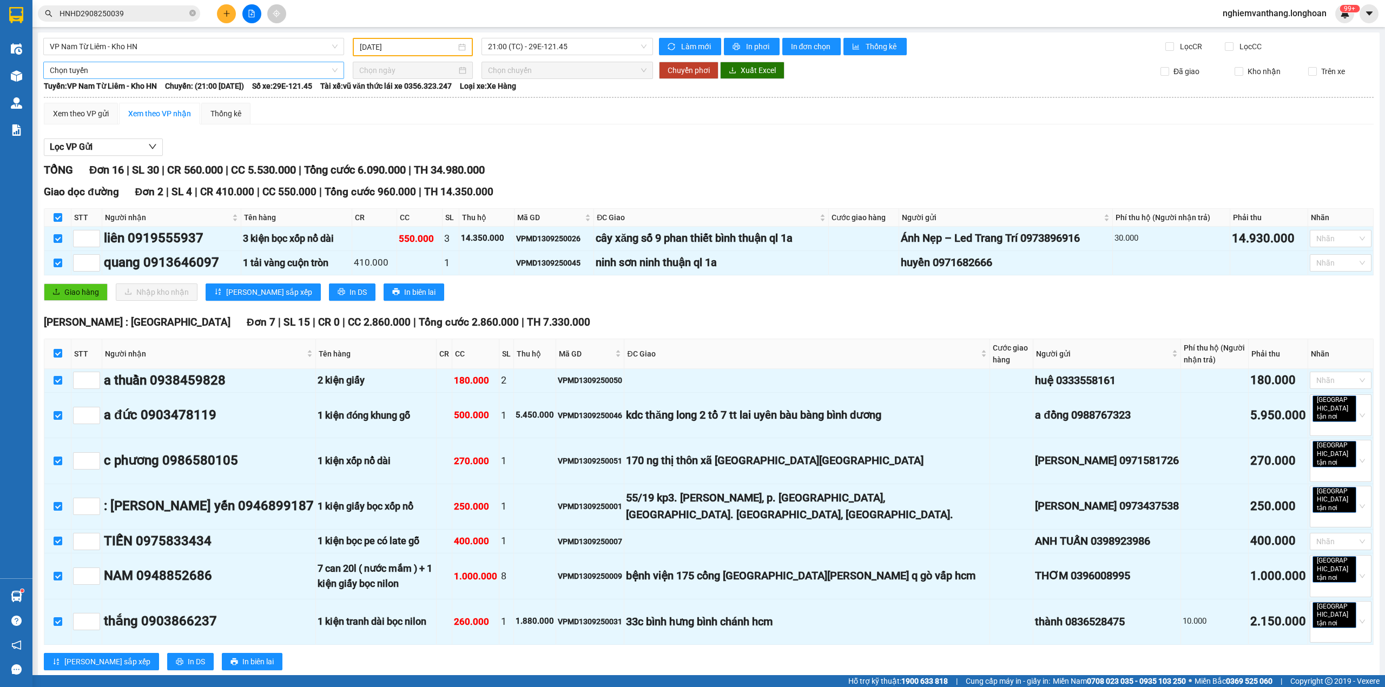
click at [135, 65] on span "Chọn tuyến" at bounding box center [194, 70] width 288 height 16
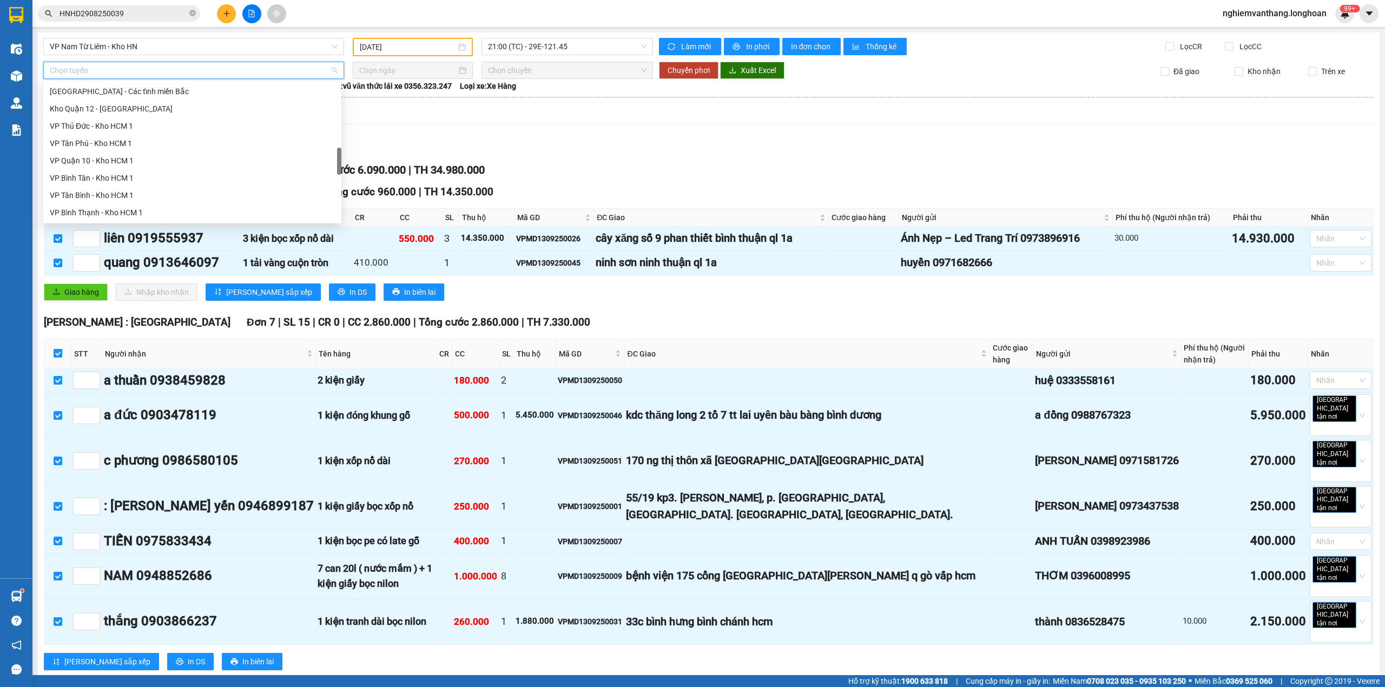
scroll to position [744, 0]
click at [111, 141] on div "Bắc [GEOGRAPHIC_DATA] QL1A" at bounding box center [192, 143] width 285 height 12
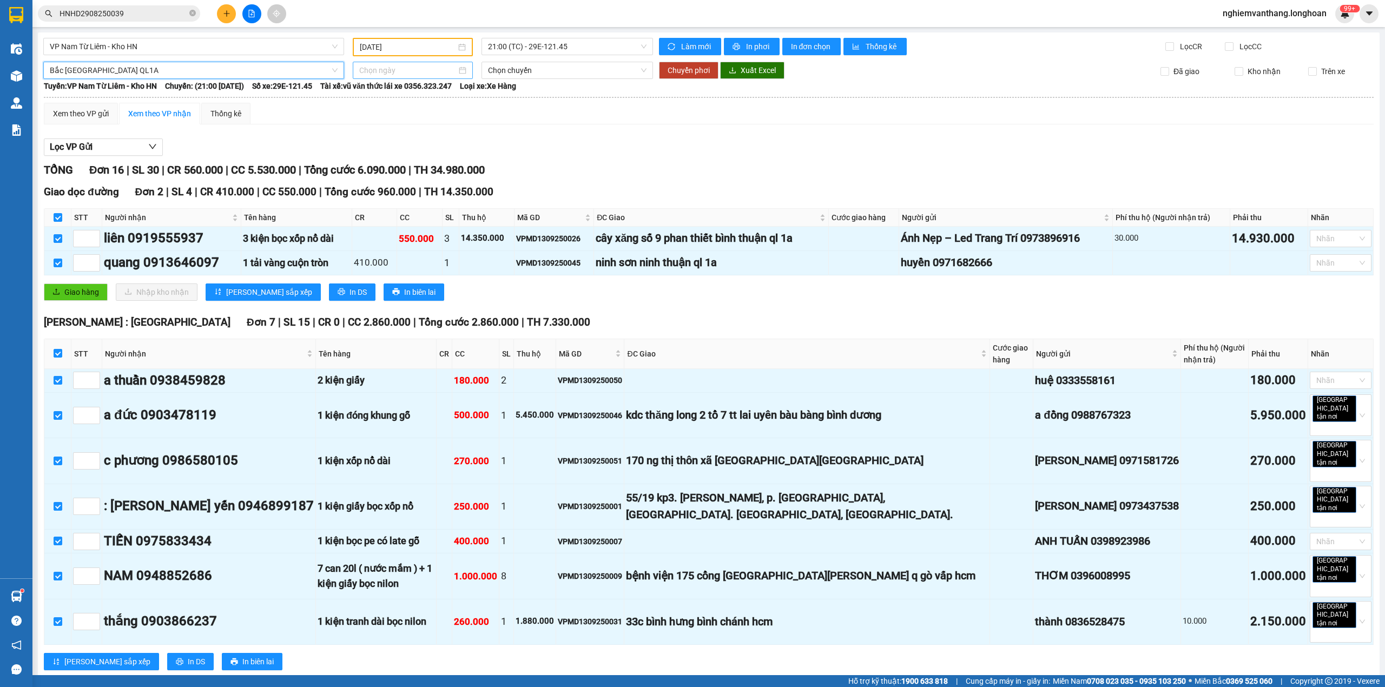
click at [392, 76] on div at bounding box center [413, 70] width 120 height 17
click at [366, 166] on div "14" at bounding box center [366, 164] width 13 height 13
click at [503, 70] on span "18:00 (TC)" at bounding box center [567, 70] width 159 height 16
click at [502, 131] on div "20:00 (TC)" at bounding box center [526, 126] width 84 height 12
click at [674, 69] on span "Chuyển phơi" at bounding box center [688, 70] width 42 height 12
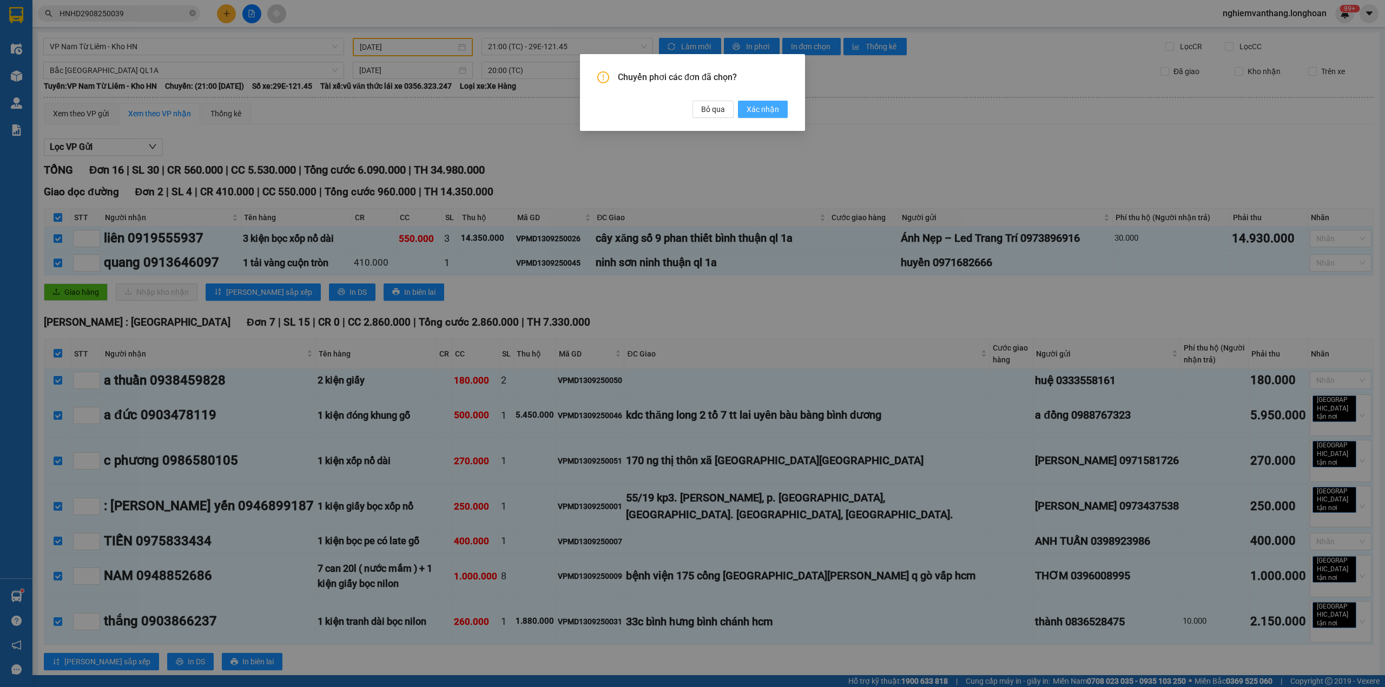
click at [767, 111] on span "Xác nhận" at bounding box center [762, 109] width 32 height 12
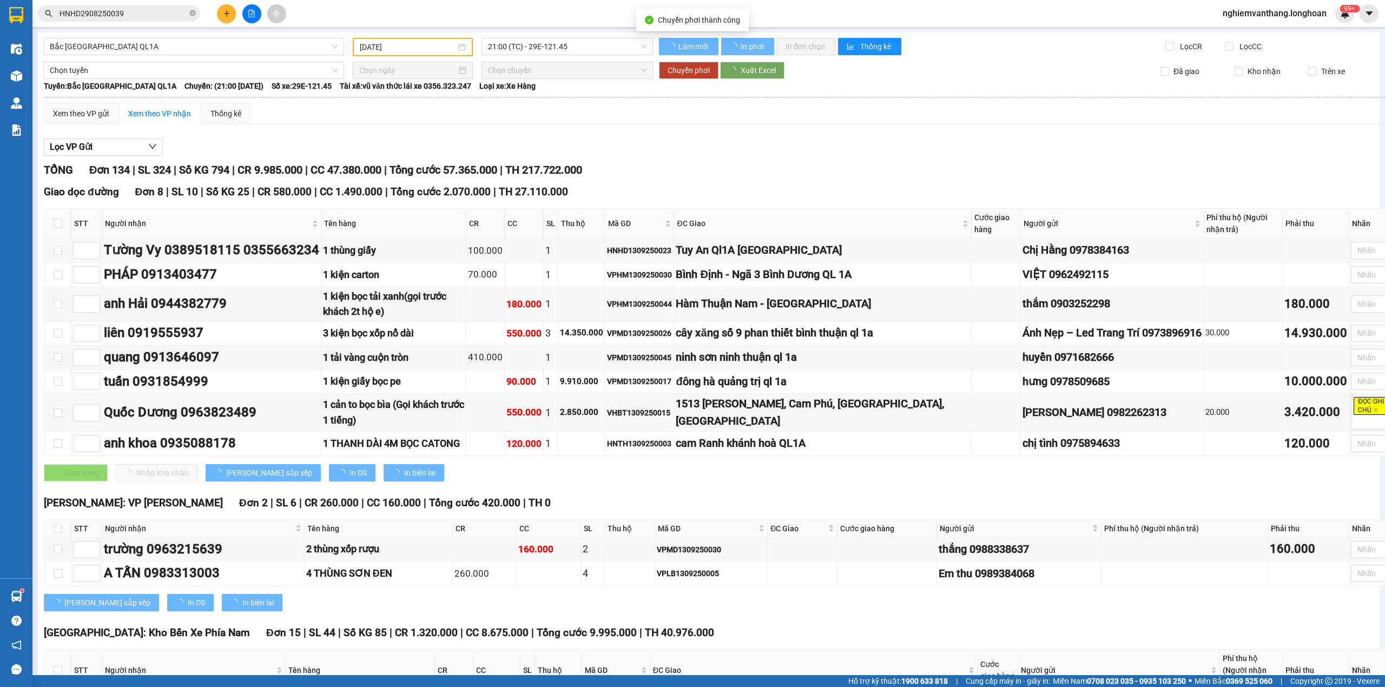
click at [510, 48] on span "21:00 (TC) - 29E-121.45" at bounding box center [567, 46] width 159 height 16
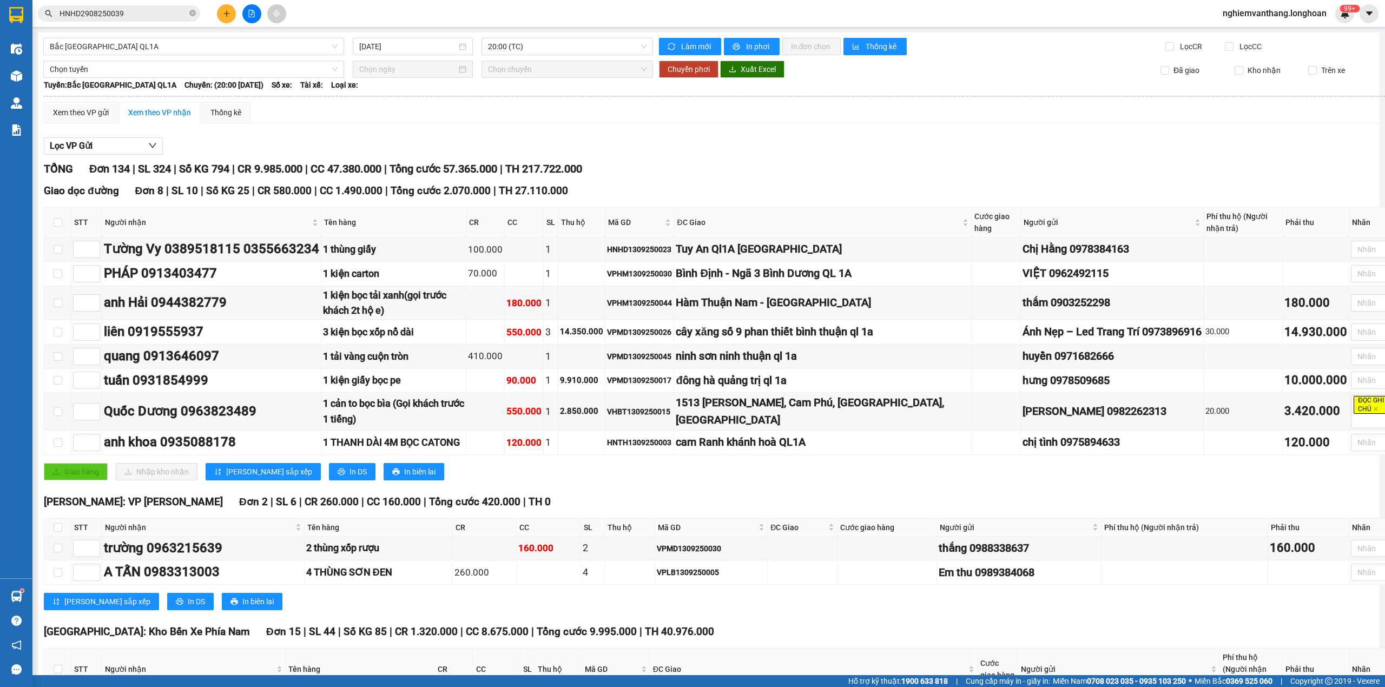
click at [135, 44] on span "Bắc [GEOGRAPHIC_DATA] QL1A" at bounding box center [194, 46] width 288 height 16
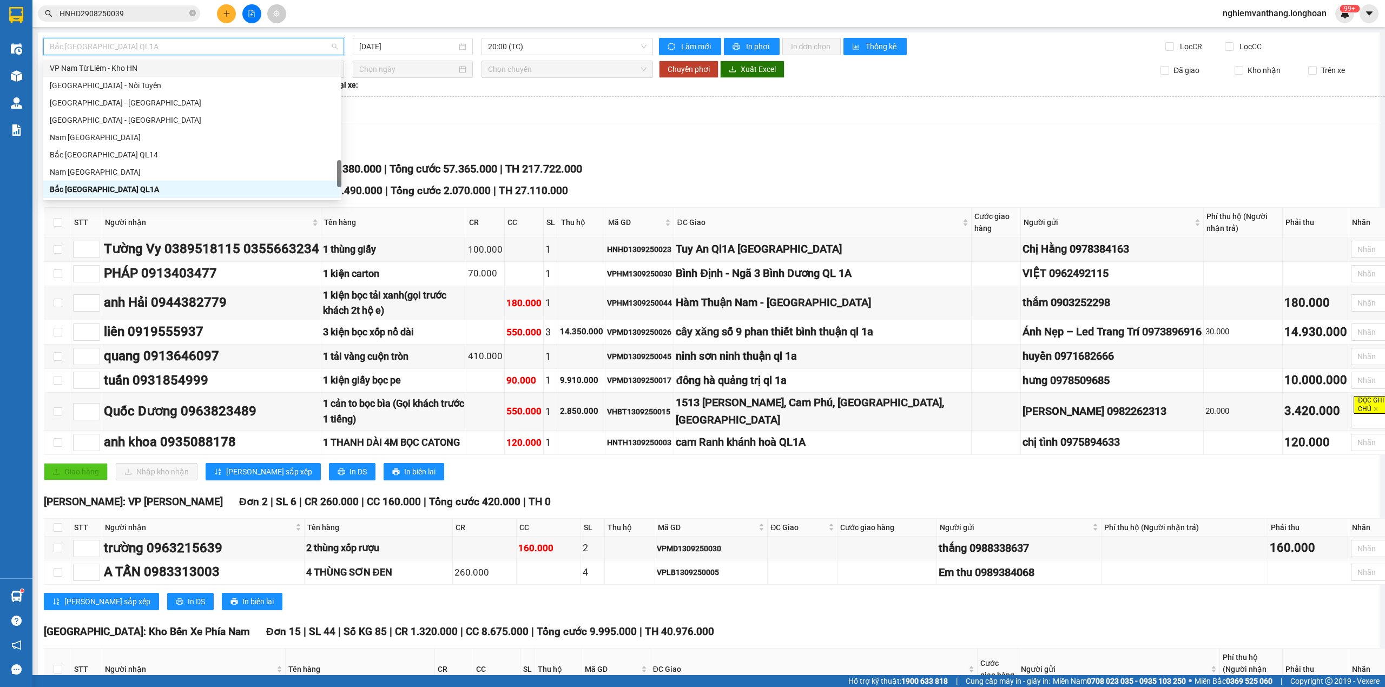
click at [134, 72] on div "VP Nam Từ Liêm - Kho HN" at bounding box center [192, 68] width 285 height 12
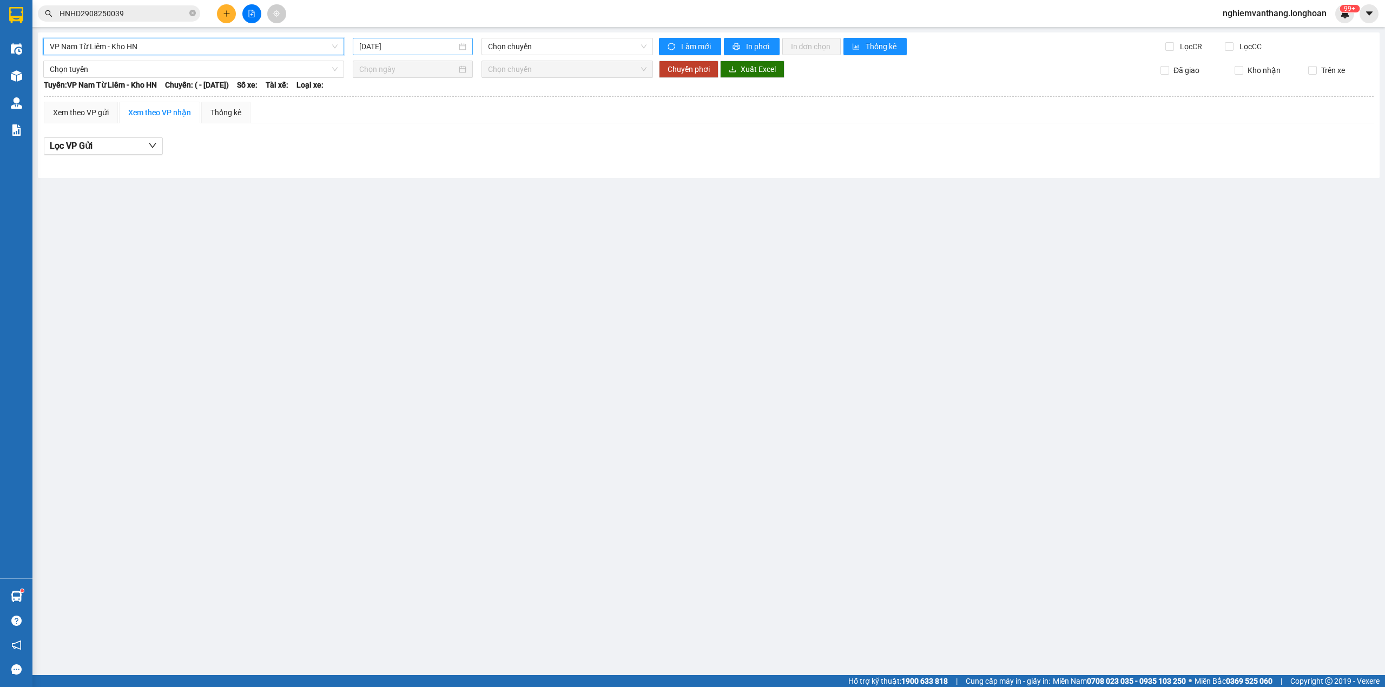
click at [409, 54] on div "[DATE]" at bounding box center [413, 46] width 120 height 17
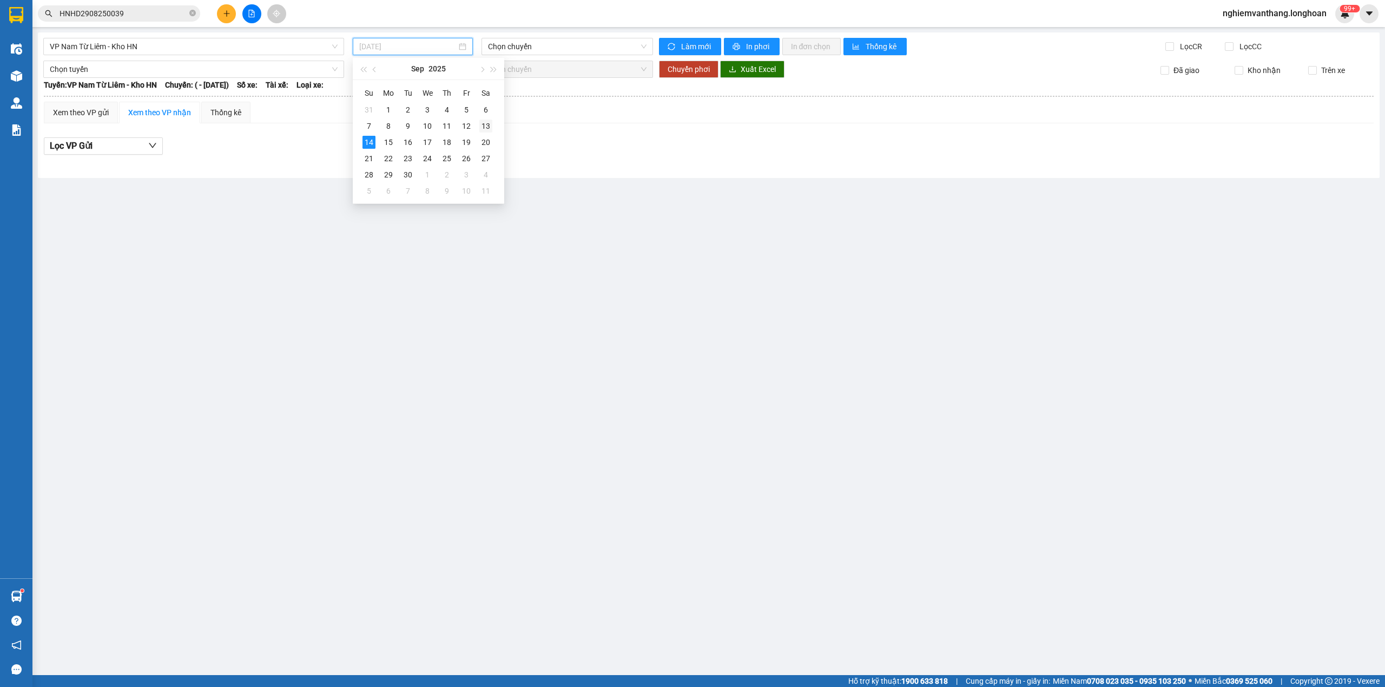
click at [487, 128] on div "13" at bounding box center [485, 126] width 13 height 13
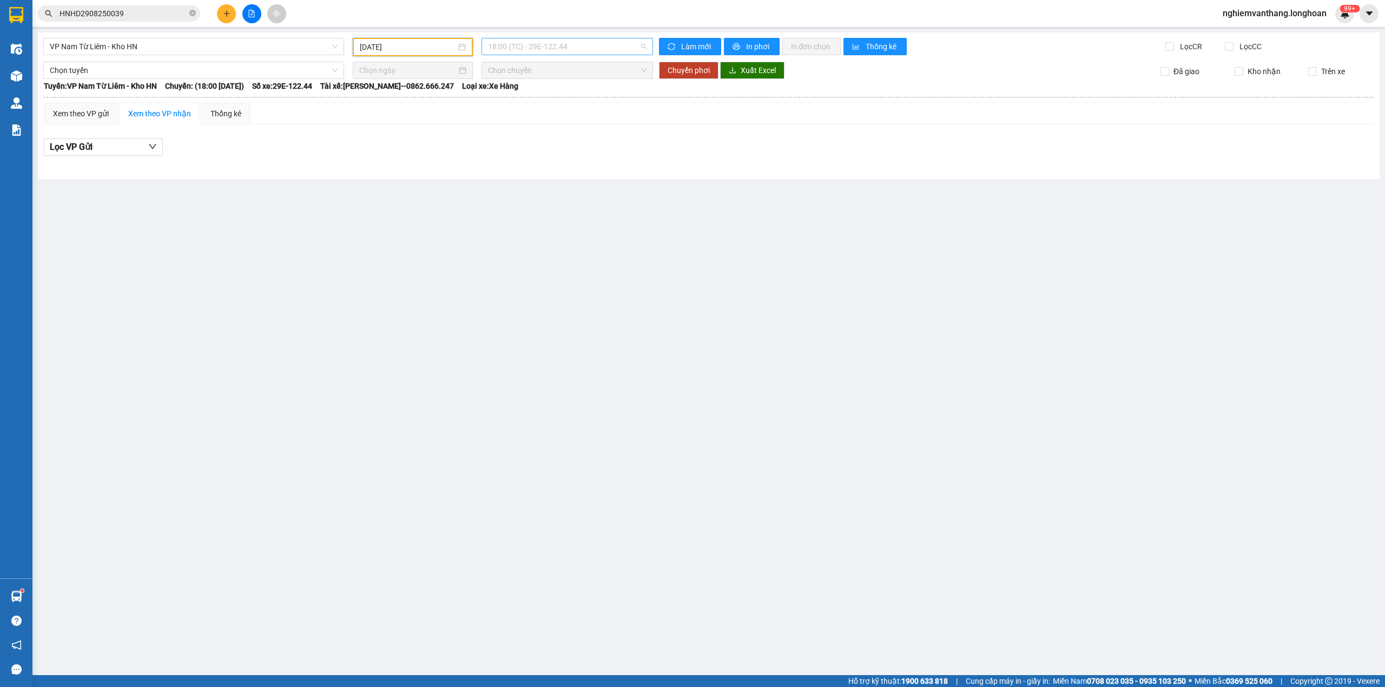
click at [521, 51] on span "18:00 (TC) - 29E-122.44" at bounding box center [567, 46] width 159 height 16
click at [522, 104] on div "21:00 (TC) - 29E-121.45" at bounding box center [530, 103] width 84 height 12
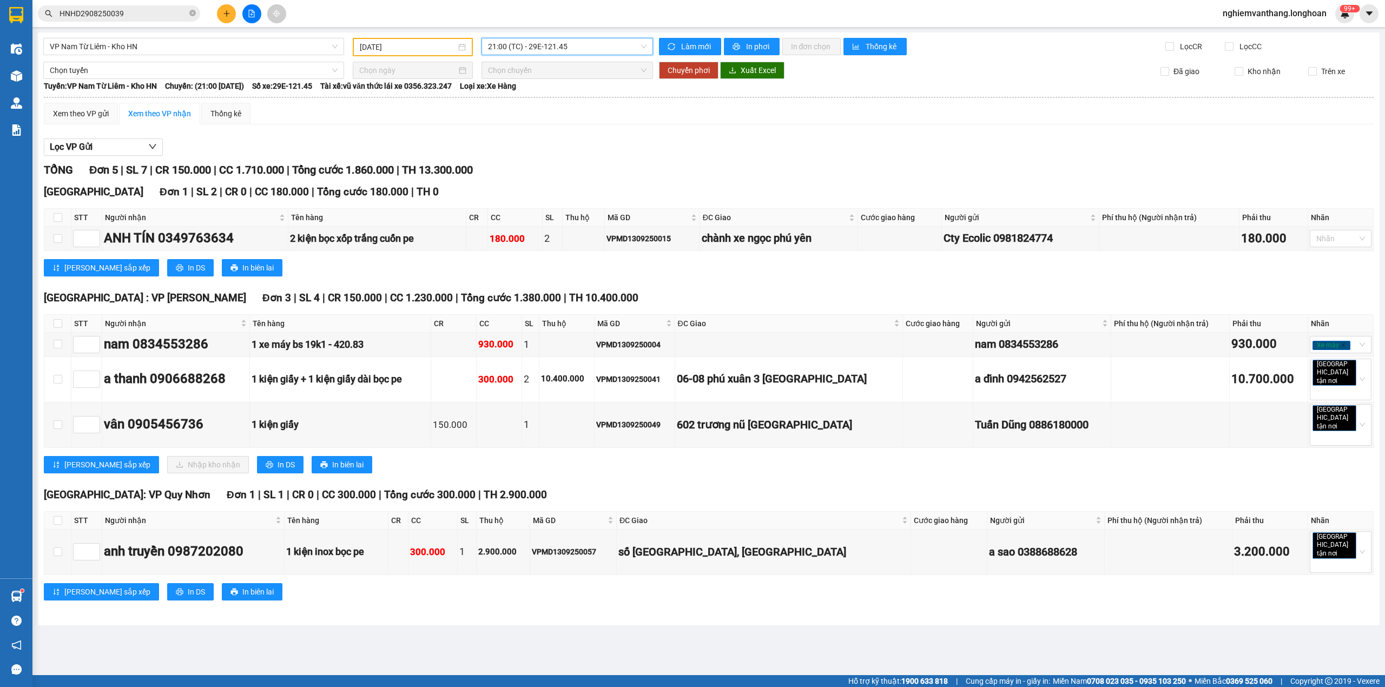
click at [52, 217] on th at bounding box center [57, 218] width 27 height 18
click at [59, 214] on input "checkbox" at bounding box center [58, 217] width 9 height 9
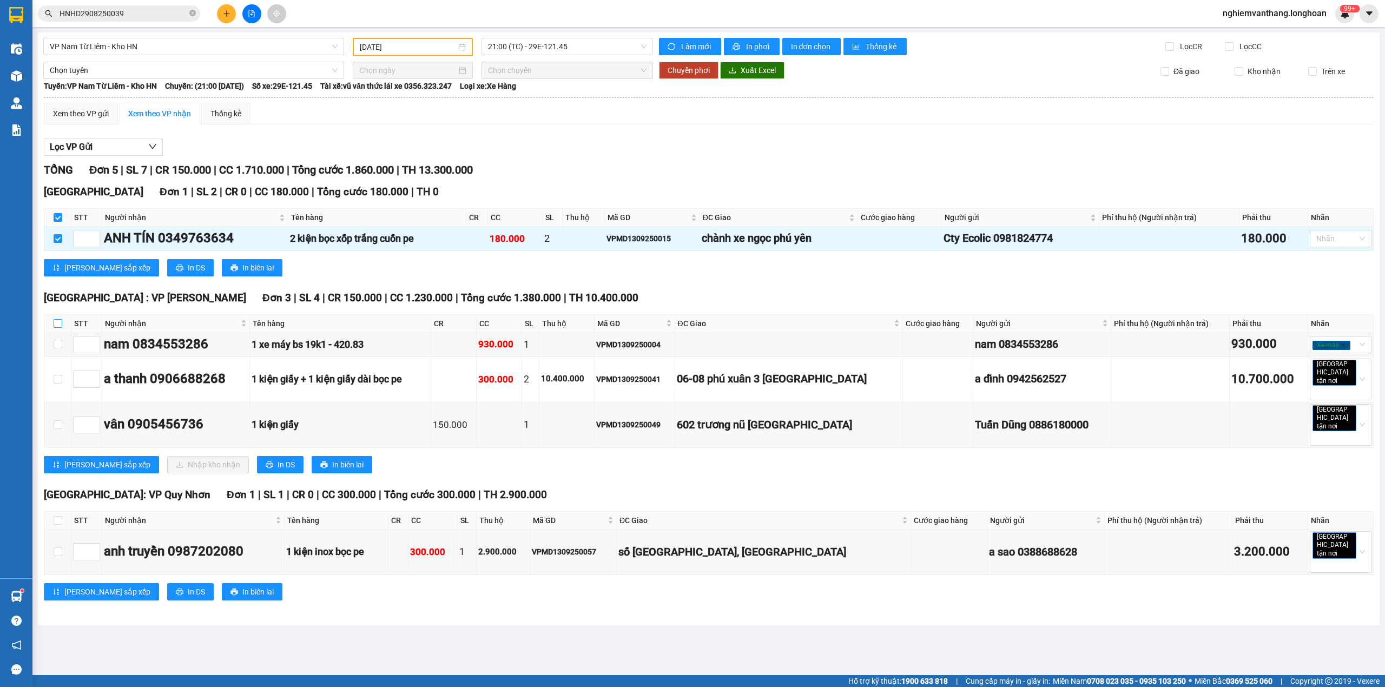
click at [56, 322] on input "checkbox" at bounding box center [58, 323] width 9 height 9
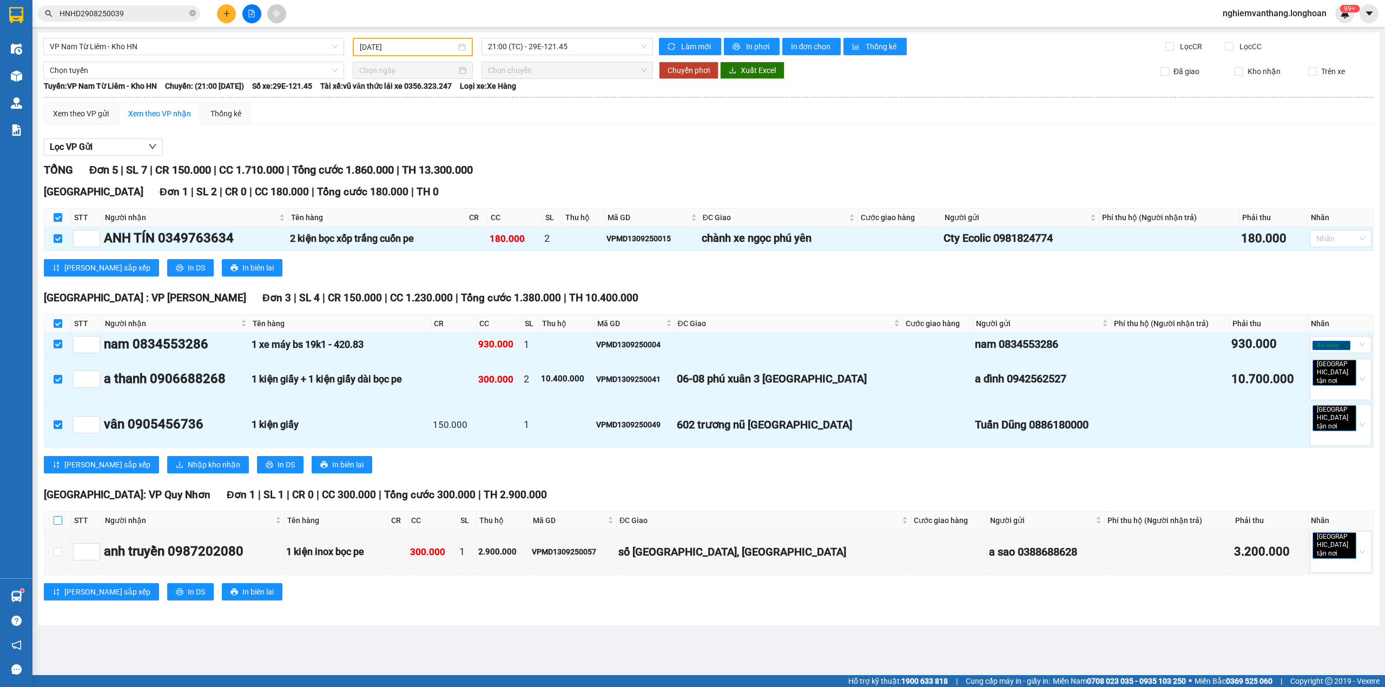
click at [52, 512] on th at bounding box center [57, 521] width 27 height 18
click at [53, 512] on th at bounding box center [57, 521] width 27 height 18
drag, startPoint x: 57, startPoint y: 510, endPoint x: 87, endPoint y: 481, distance: 40.9
click at [58, 516] on input "checkbox" at bounding box center [58, 520] width 9 height 9
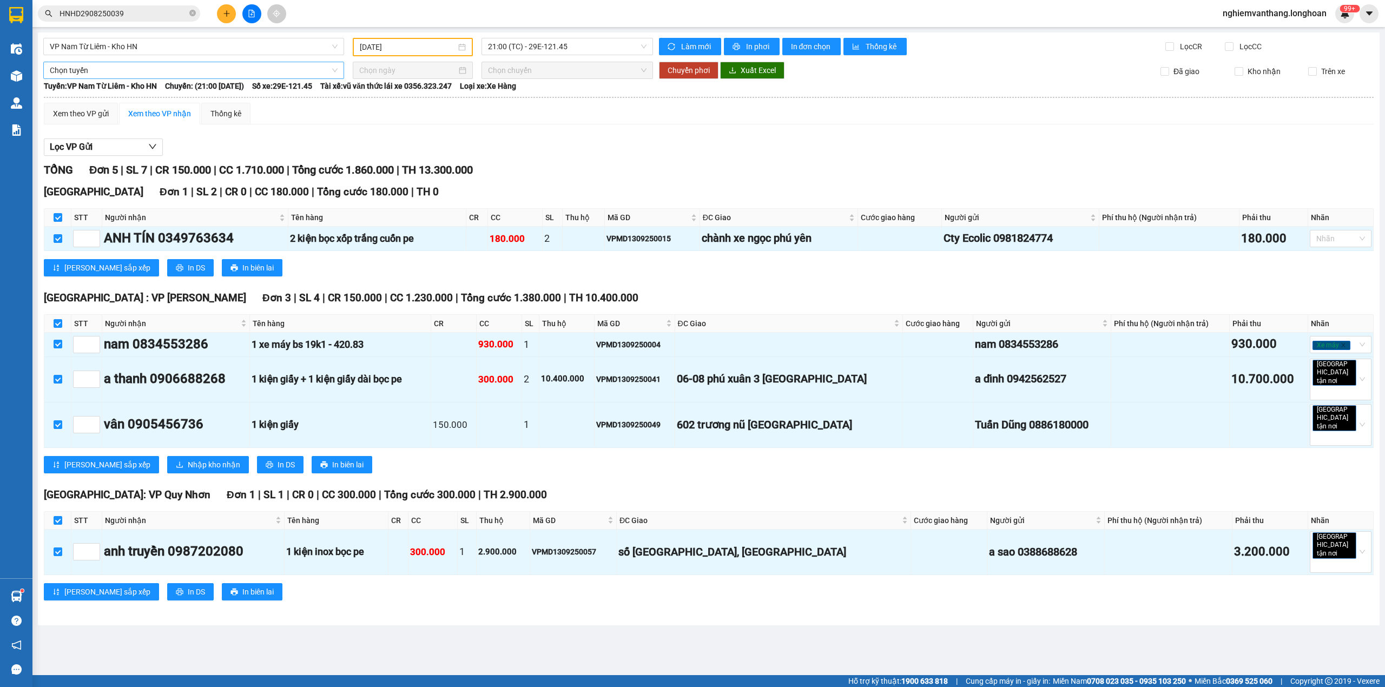
drag, startPoint x: 91, startPoint y: 70, endPoint x: 102, endPoint y: 74, distance: 11.0
click at [94, 70] on span "Chọn tuyến" at bounding box center [194, 70] width 288 height 16
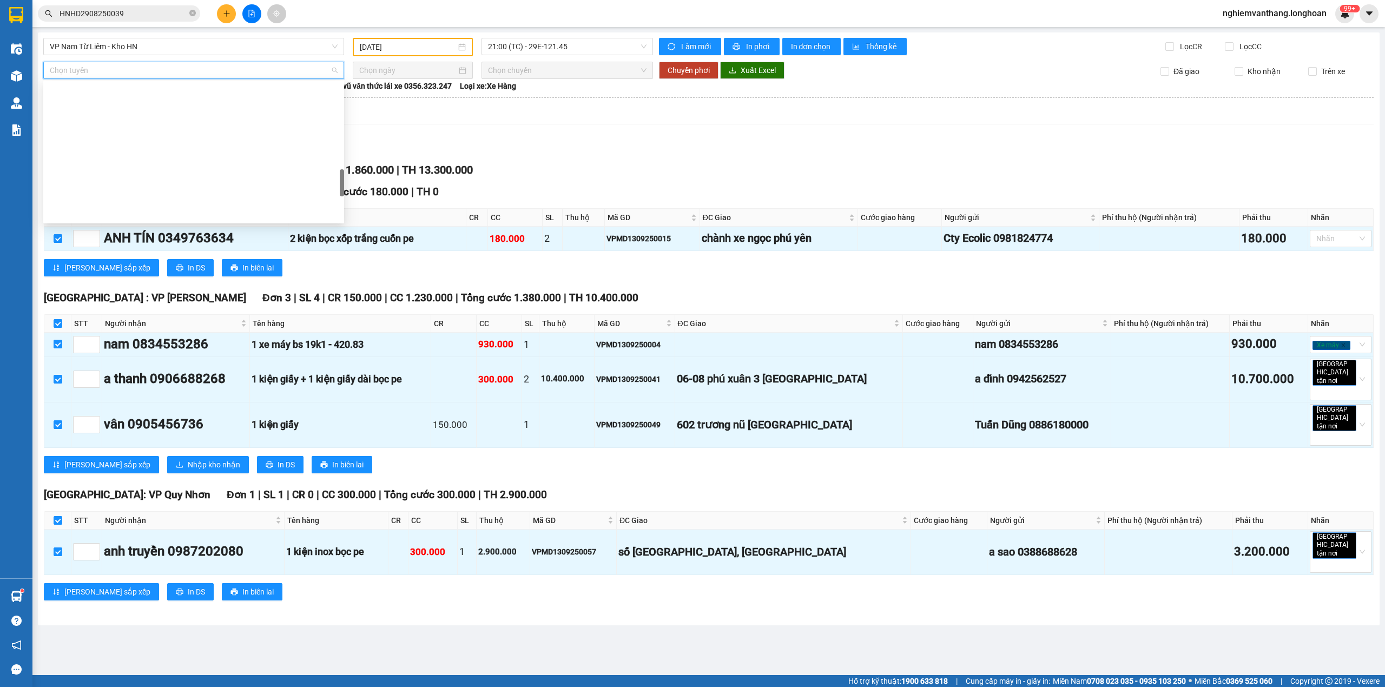
scroll to position [744, 0]
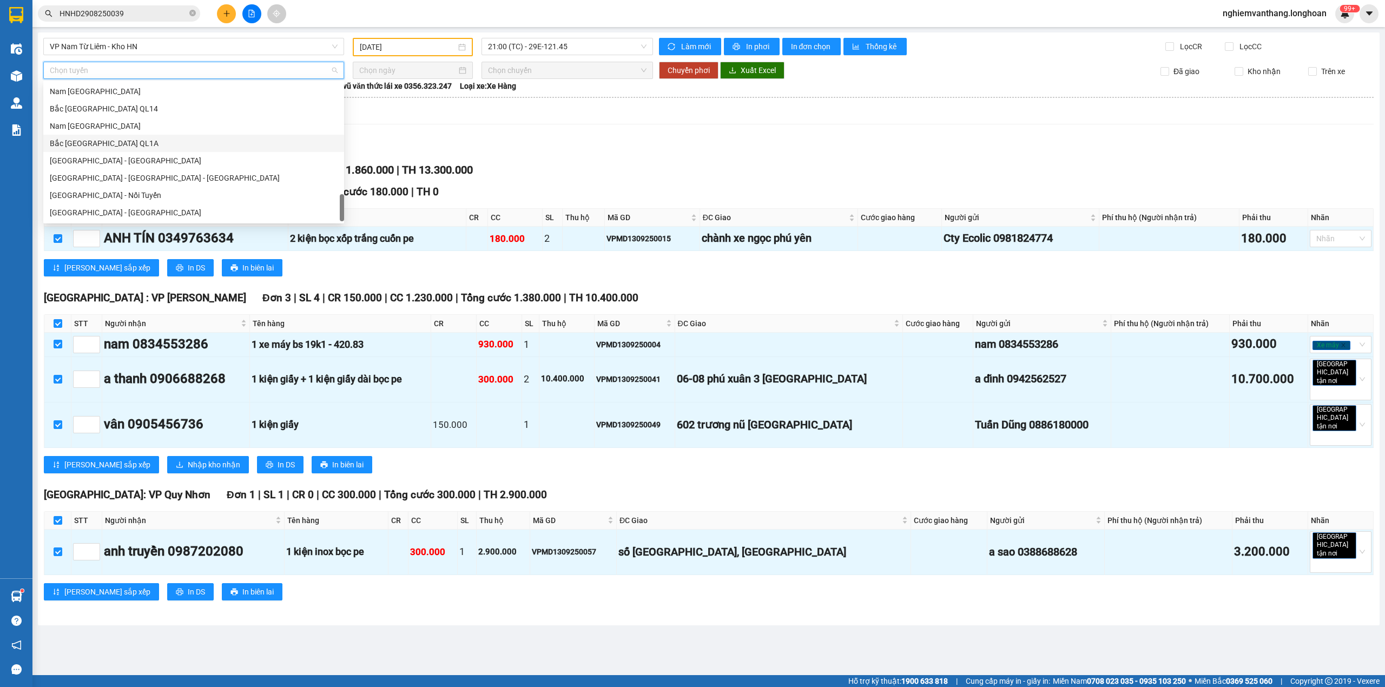
click at [118, 146] on div "Bắc [GEOGRAPHIC_DATA] QL1A" at bounding box center [194, 143] width 288 height 12
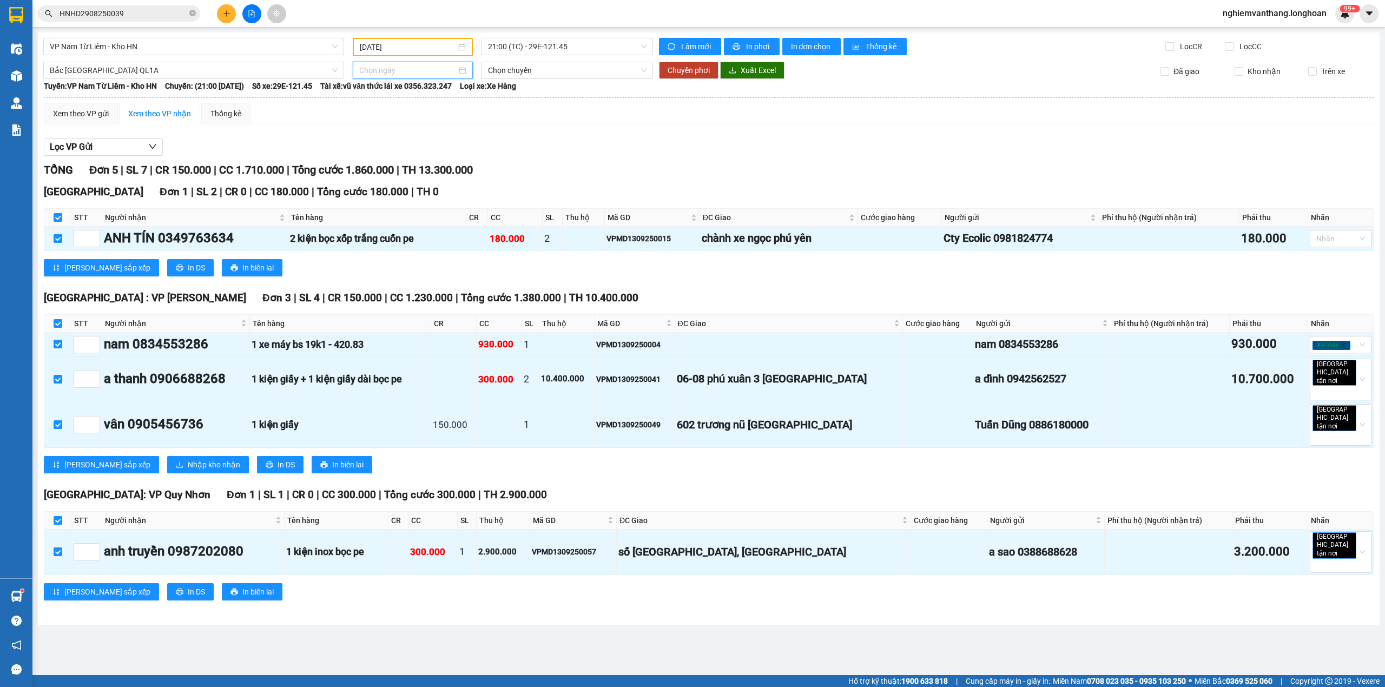
click at [397, 72] on input at bounding box center [407, 70] width 97 height 12
drag, startPoint x: 369, startPoint y: 164, endPoint x: 371, endPoint y: 159, distance: 5.8
click at [370, 164] on div "14" at bounding box center [368, 164] width 13 height 13
click at [537, 72] on span "18:00 (TC)" at bounding box center [567, 70] width 159 height 16
click at [515, 104] on div "18:00 (TC)" at bounding box center [530, 109] width 84 height 12
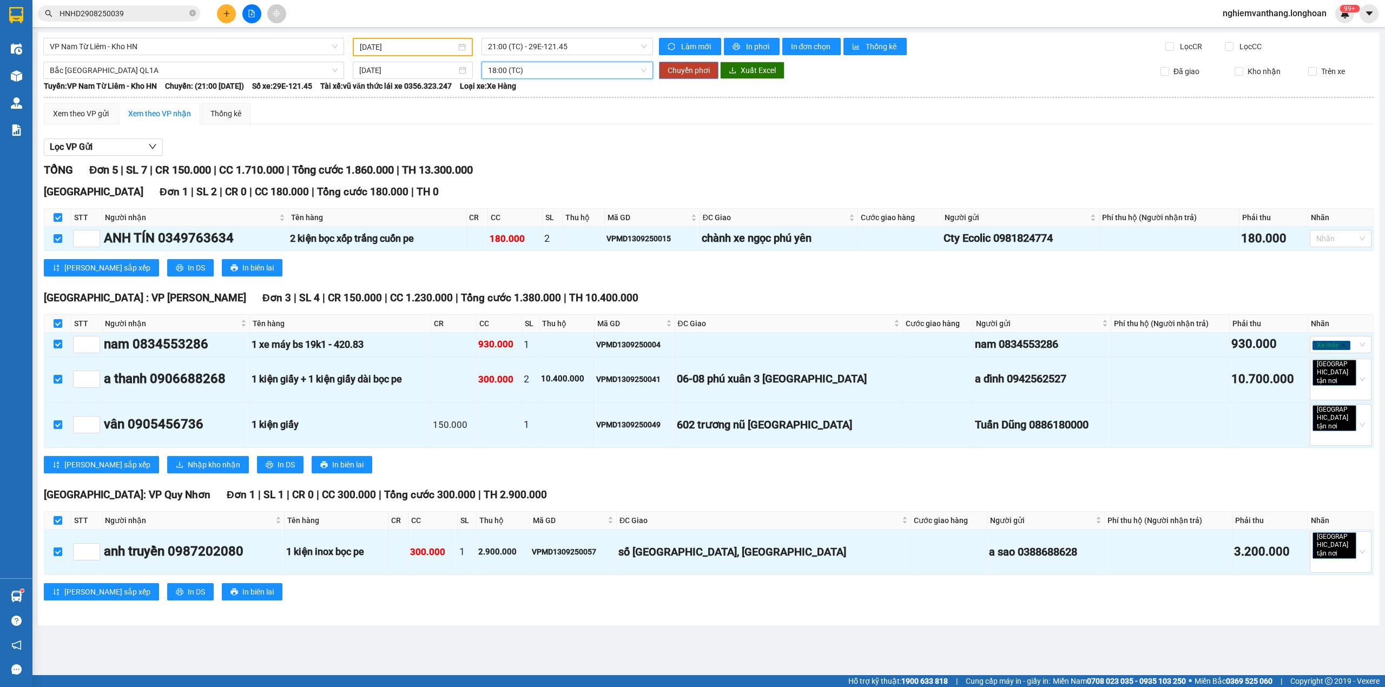
click at [678, 68] on span "Chuyển phơi" at bounding box center [688, 70] width 42 height 12
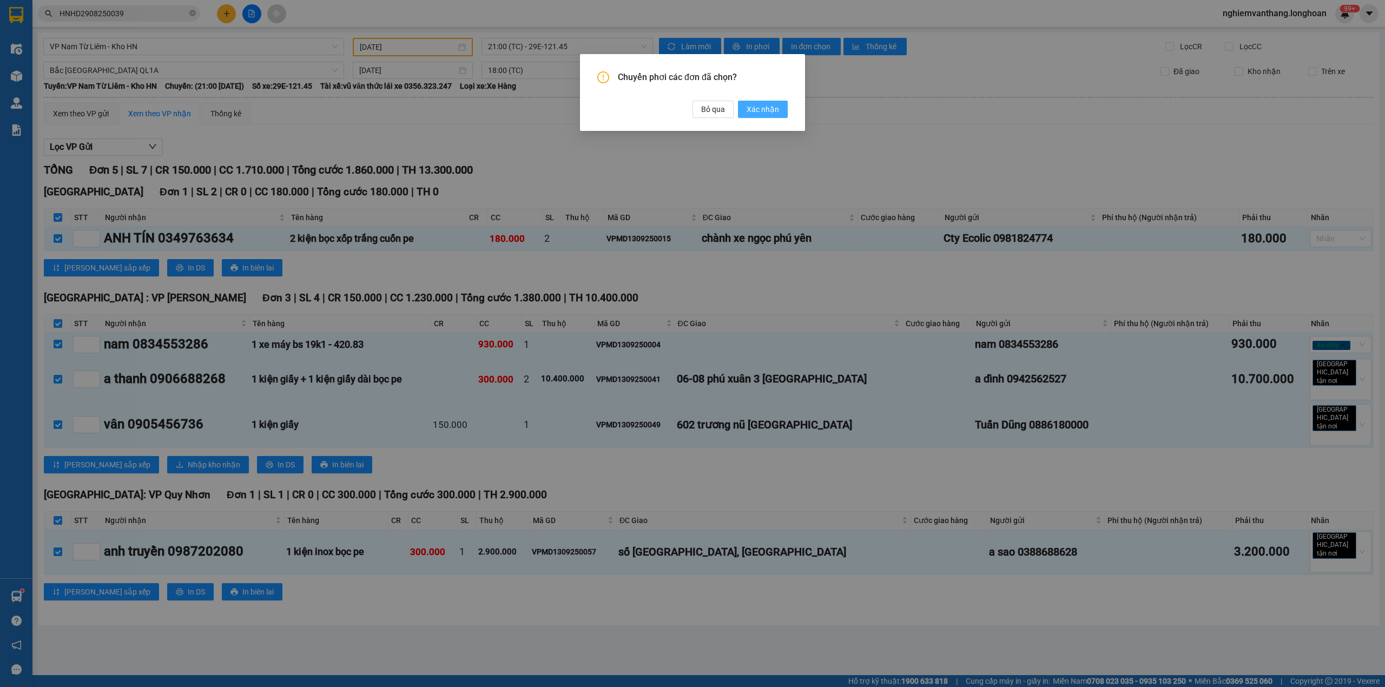
click at [758, 109] on span "Xác nhận" at bounding box center [762, 109] width 32 height 12
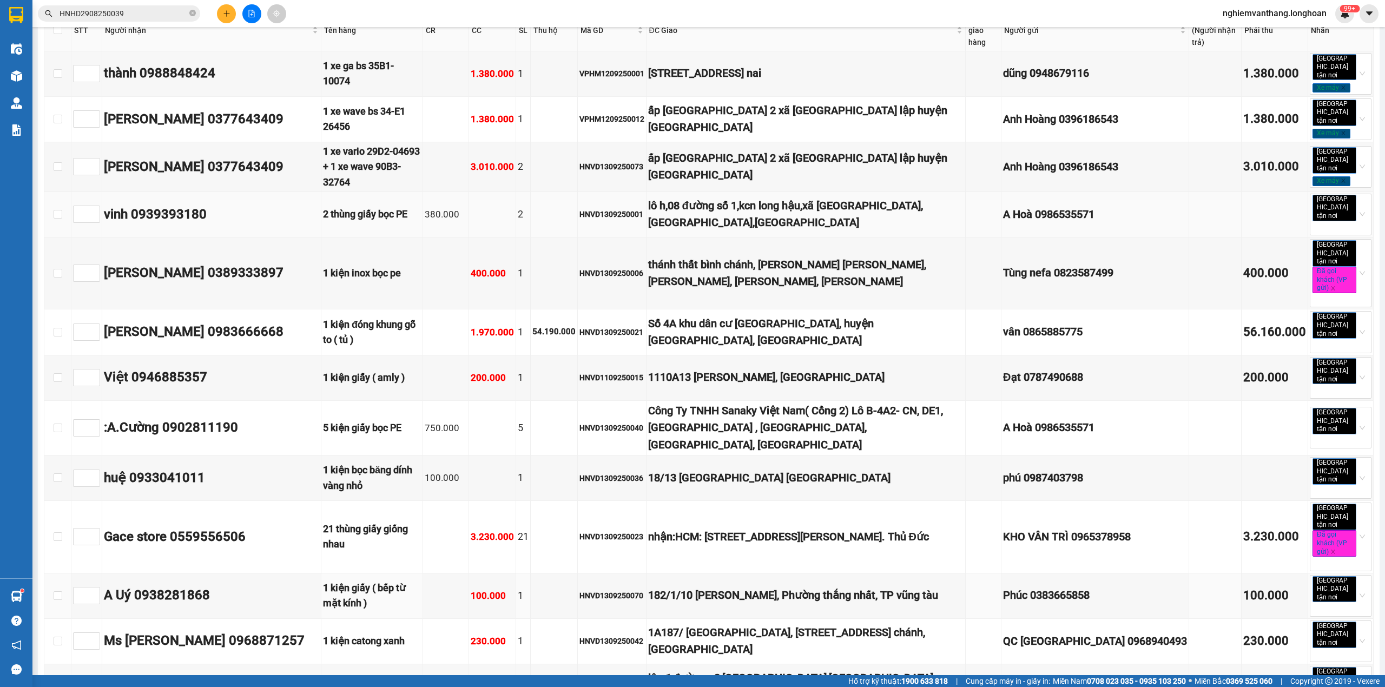
scroll to position [721, 0]
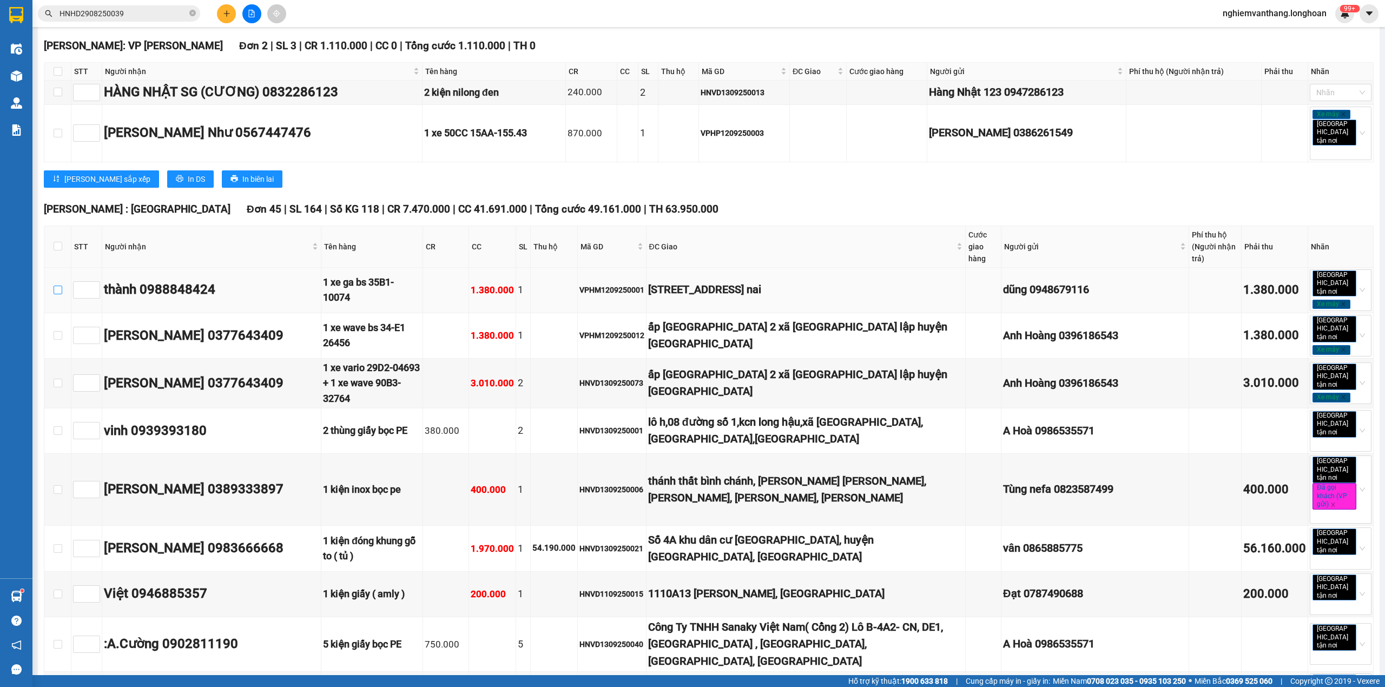
click at [59, 286] on input "checkbox" at bounding box center [58, 290] width 9 height 9
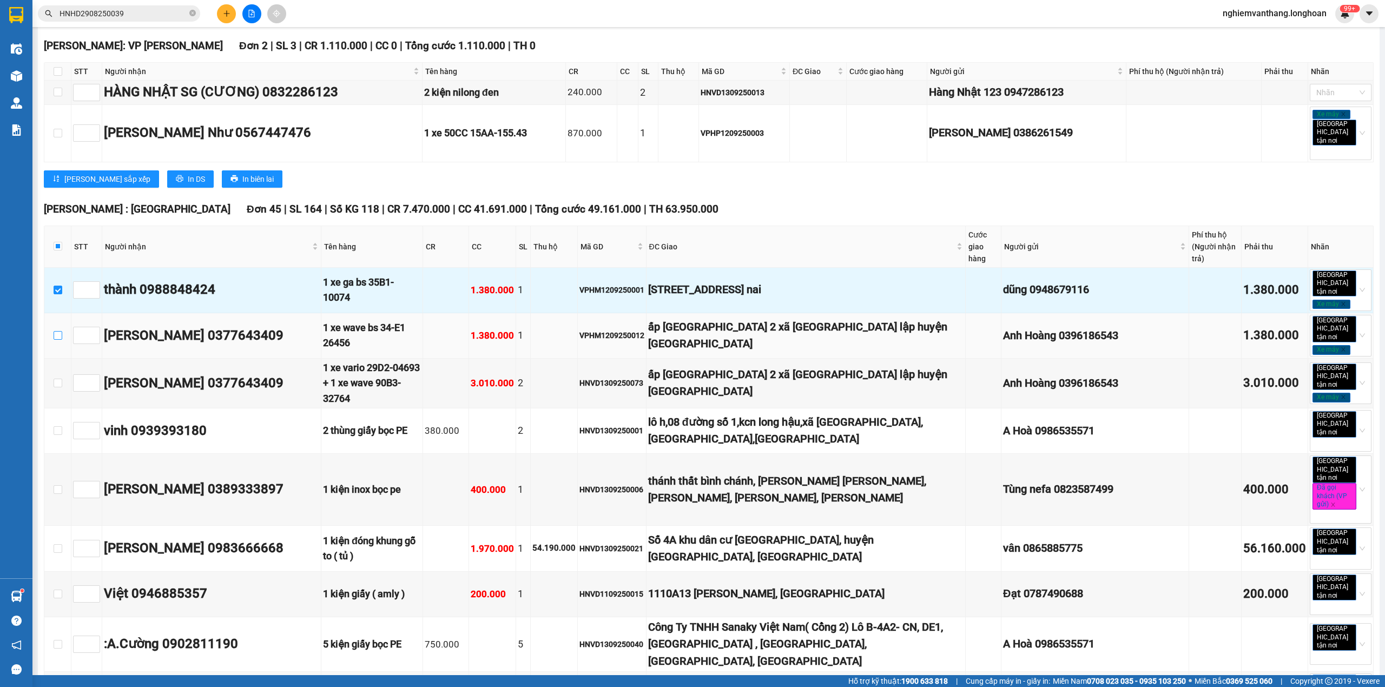
click at [57, 331] on input "checkbox" at bounding box center [58, 335] width 9 height 9
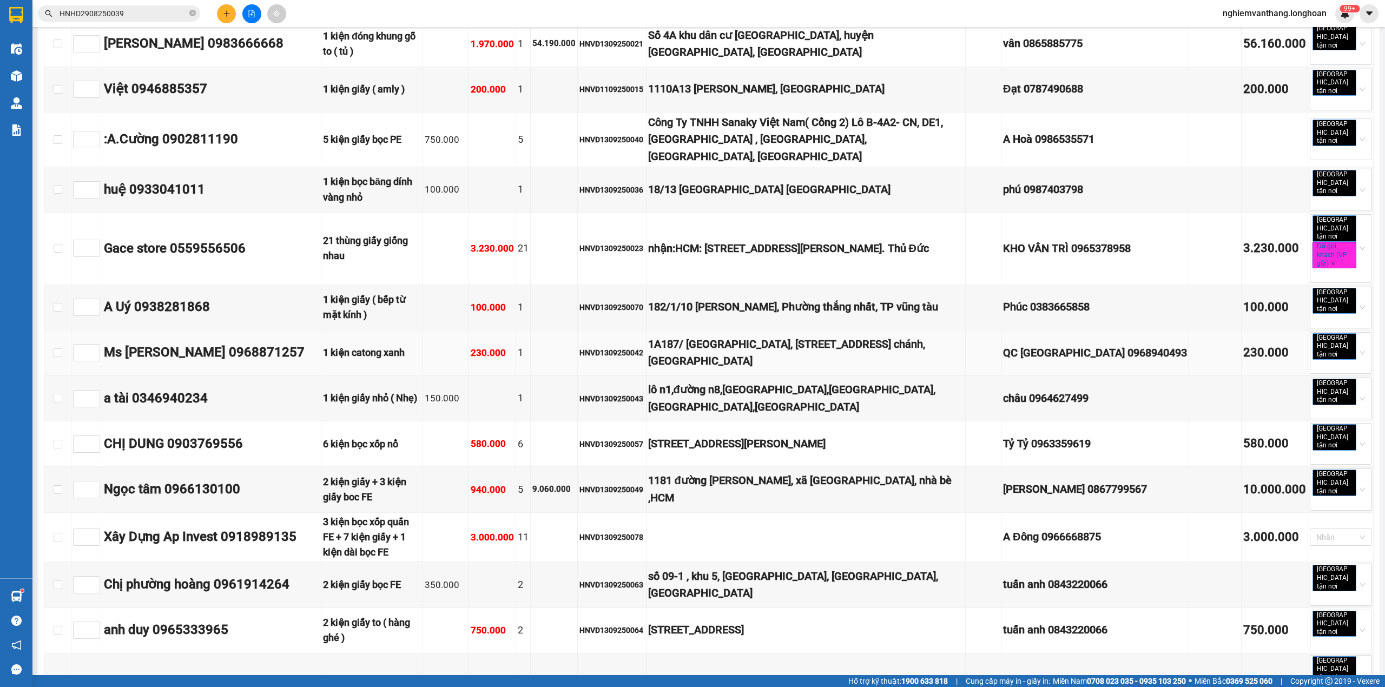
scroll to position [649, 0]
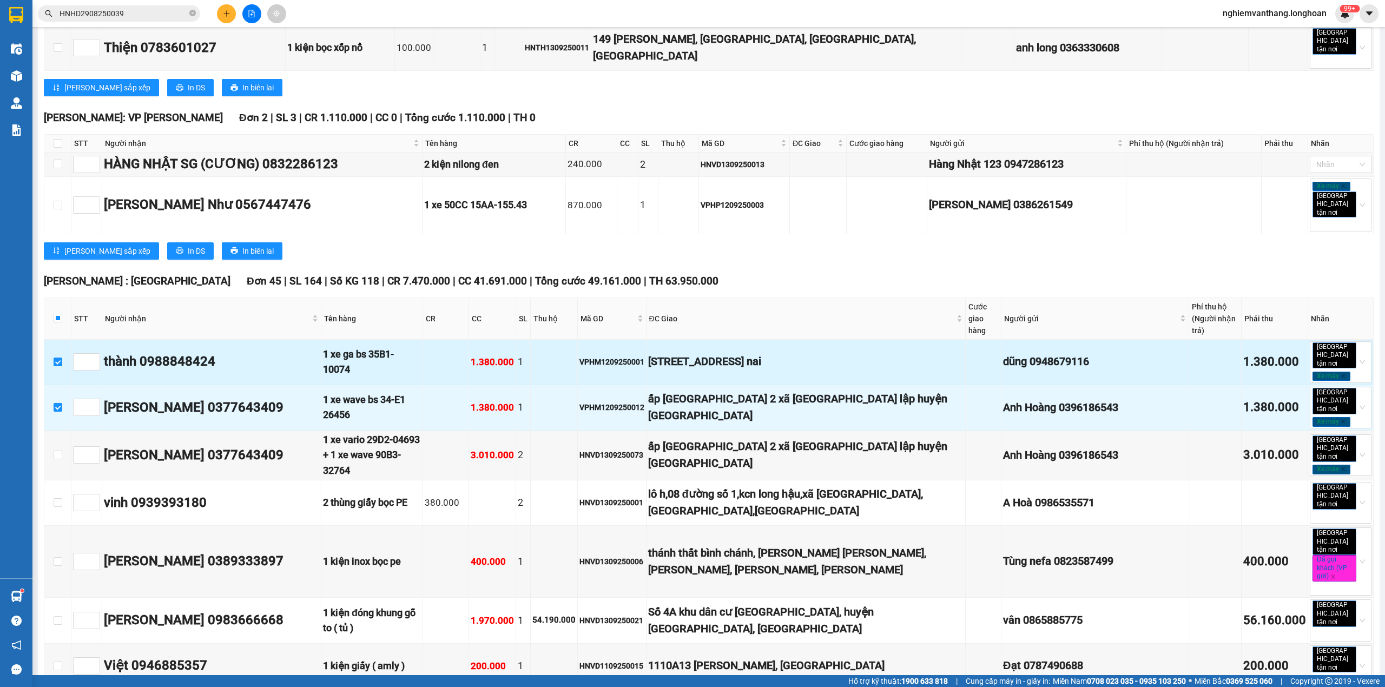
click at [57, 358] on input "checkbox" at bounding box center [58, 362] width 9 height 9
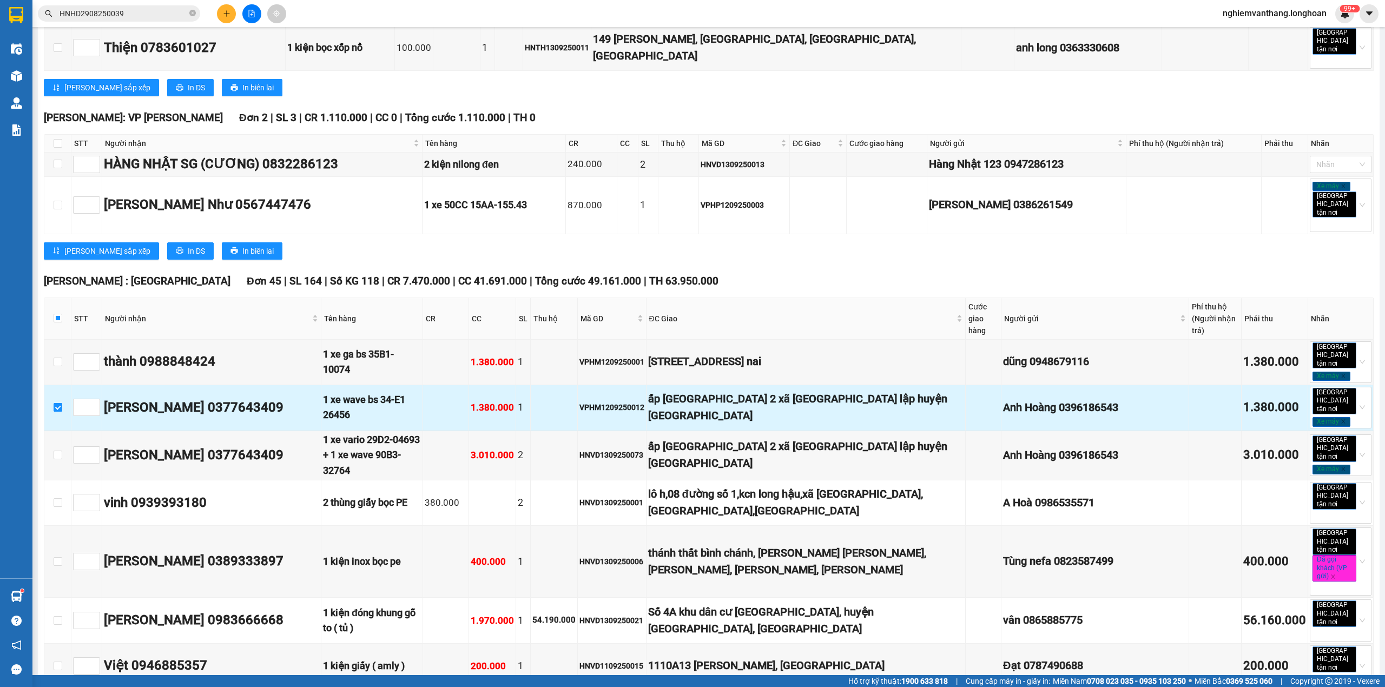
click at [59, 403] on input "checkbox" at bounding box center [58, 407] width 9 height 9
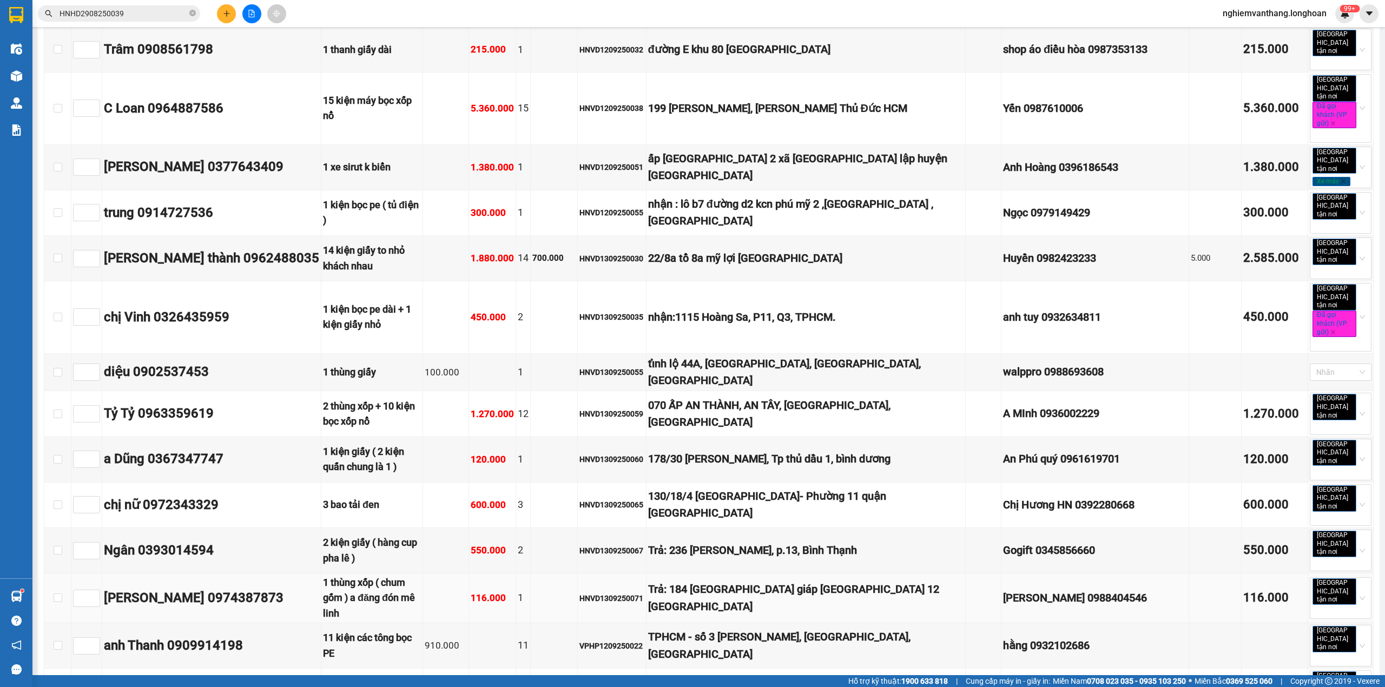
scroll to position [2019, 0]
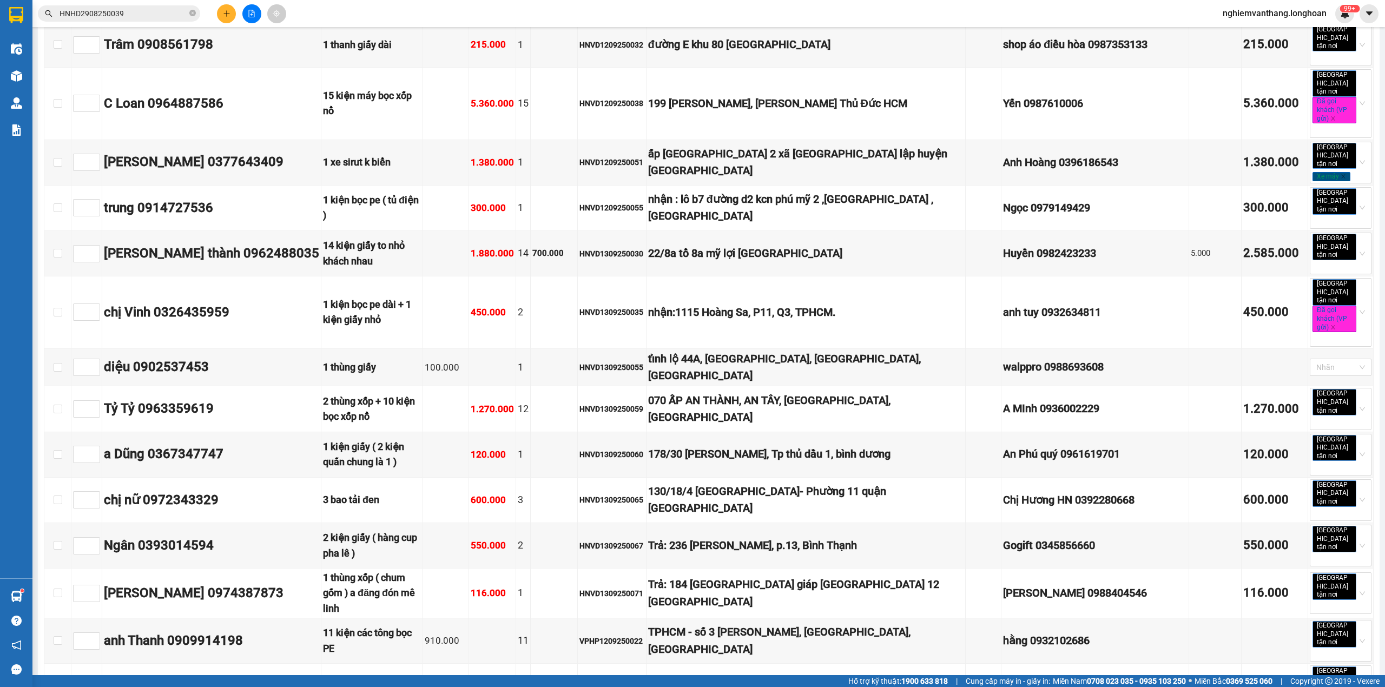
drag, startPoint x: 630, startPoint y: 401, endPoint x: 663, endPoint y: 419, distance: 38.0
copy div "VPHP1109250004"
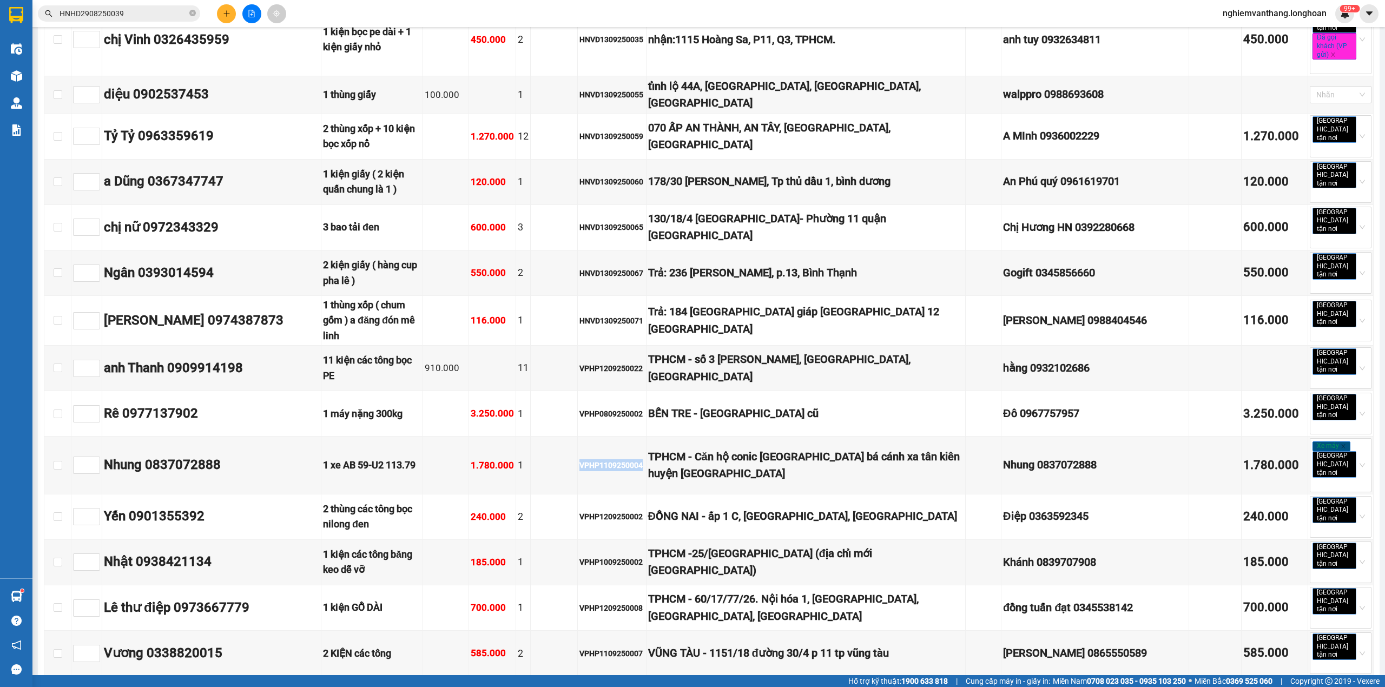
scroll to position [3941, 0]
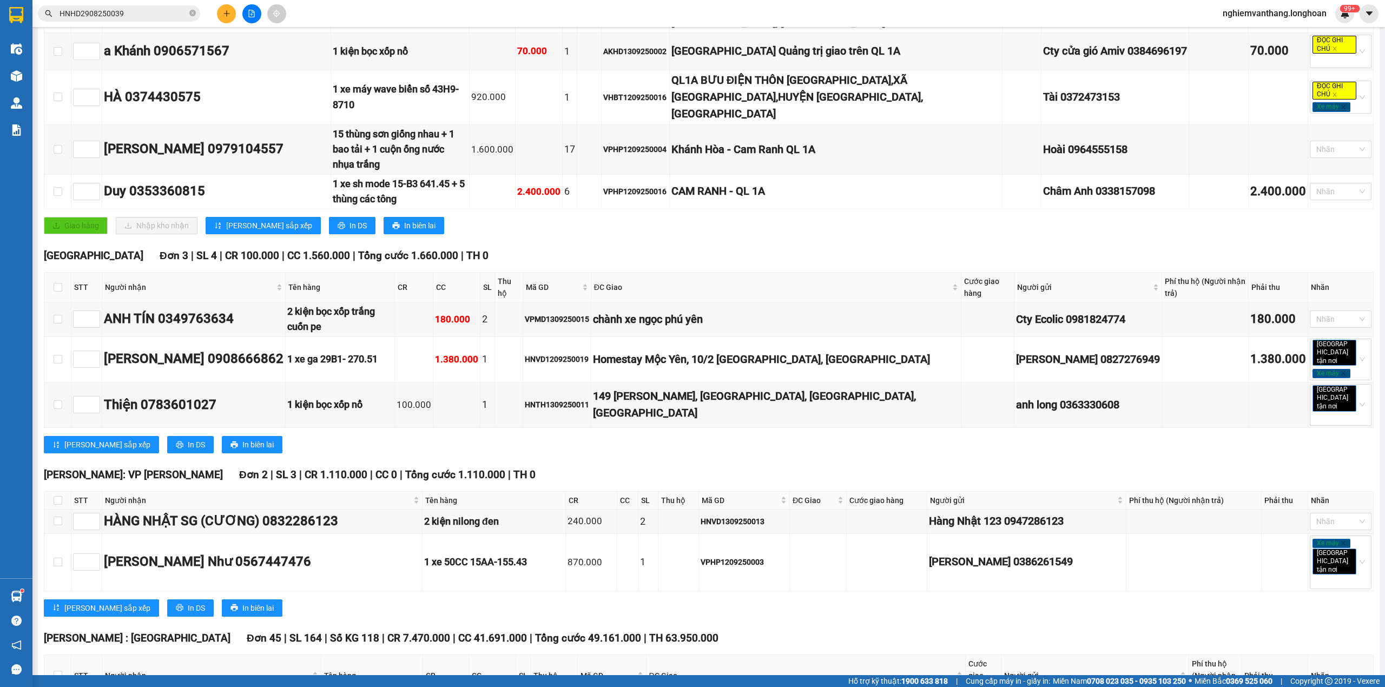
scroll to position [0, 0]
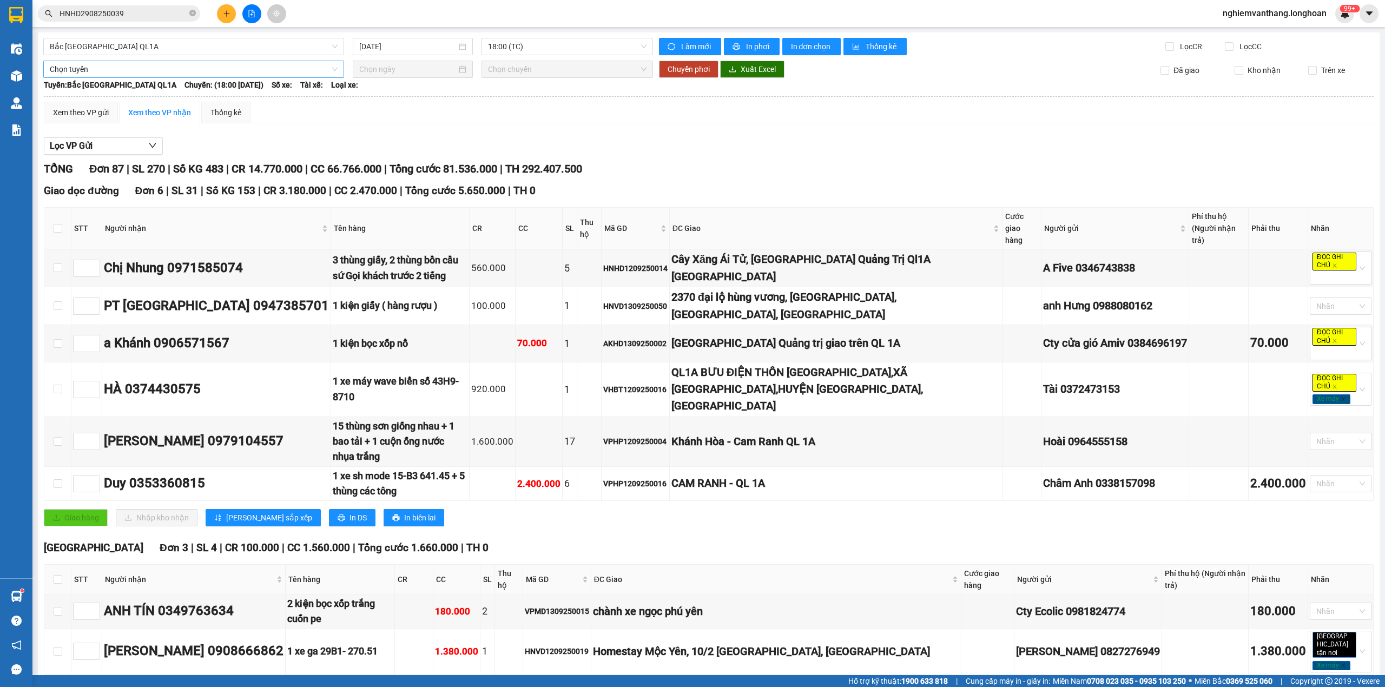
click at [130, 74] on span "Chọn tuyến" at bounding box center [194, 69] width 288 height 16
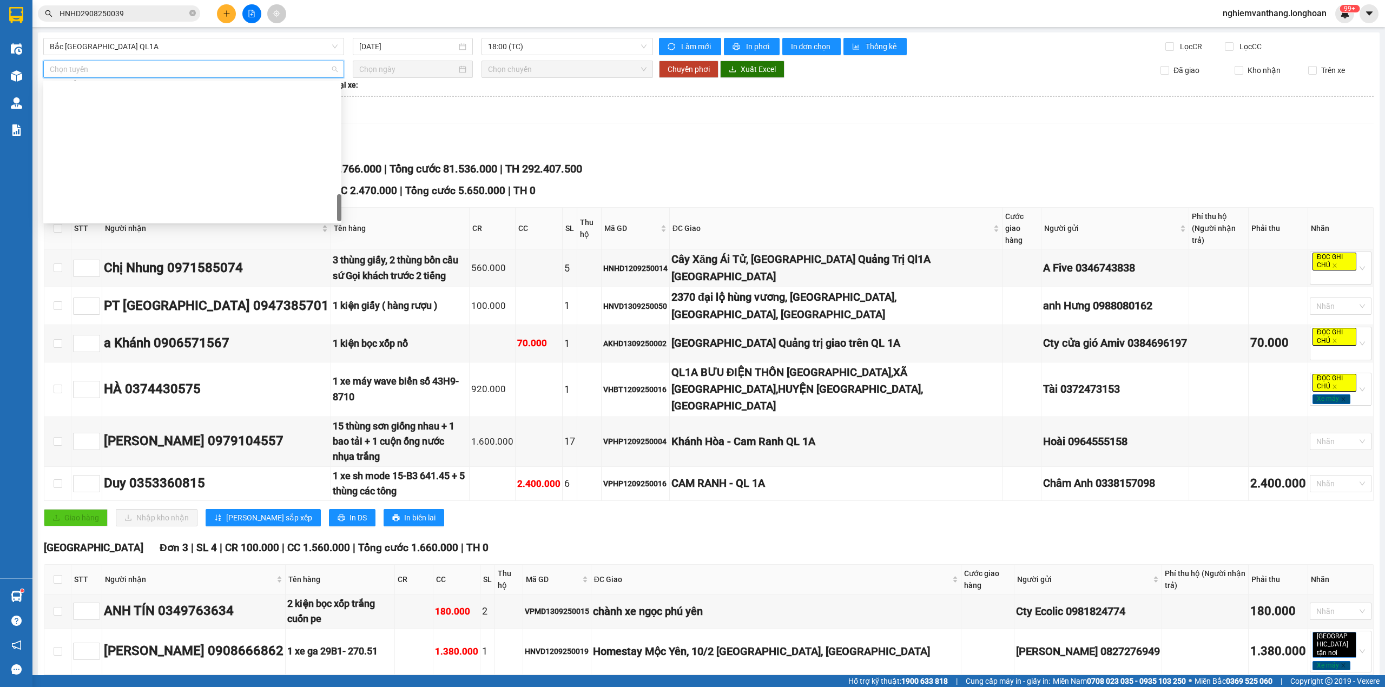
scroll to position [744, 0]
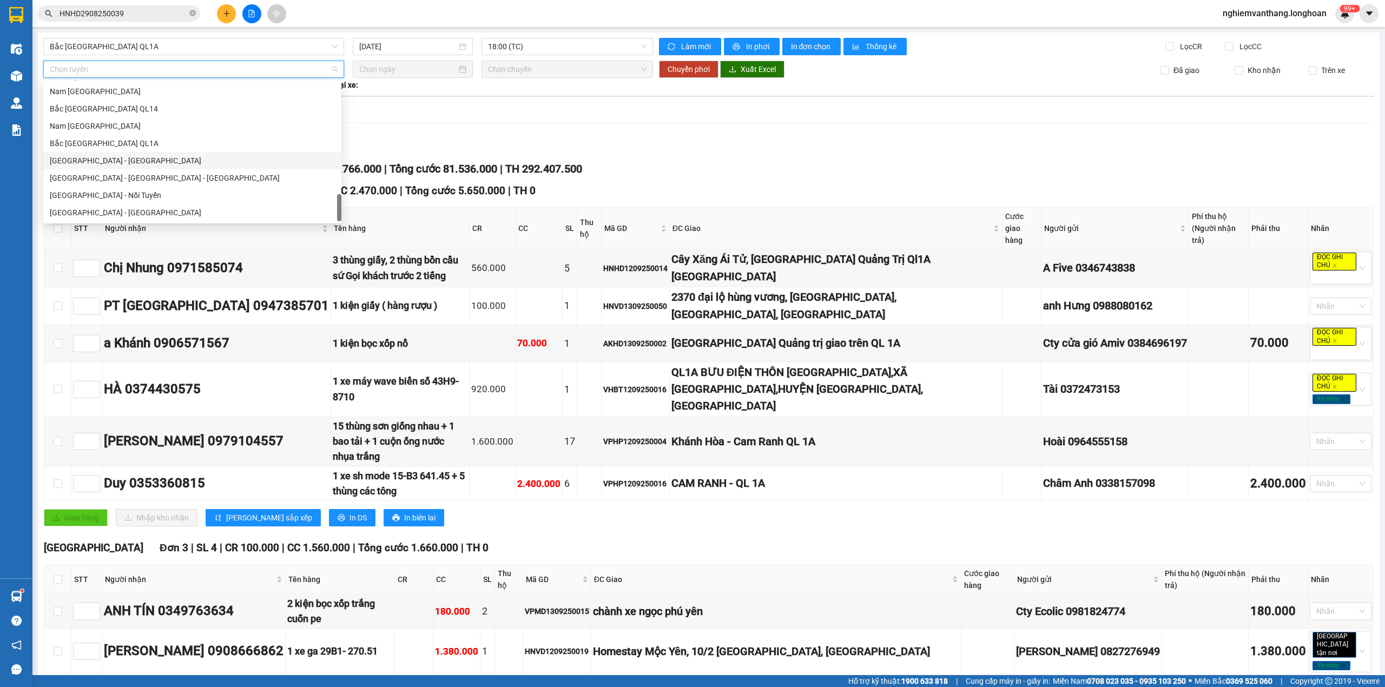
click at [117, 145] on div "Bắc [GEOGRAPHIC_DATA] QL1A" at bounding box center [192, 143] width 285 height 12
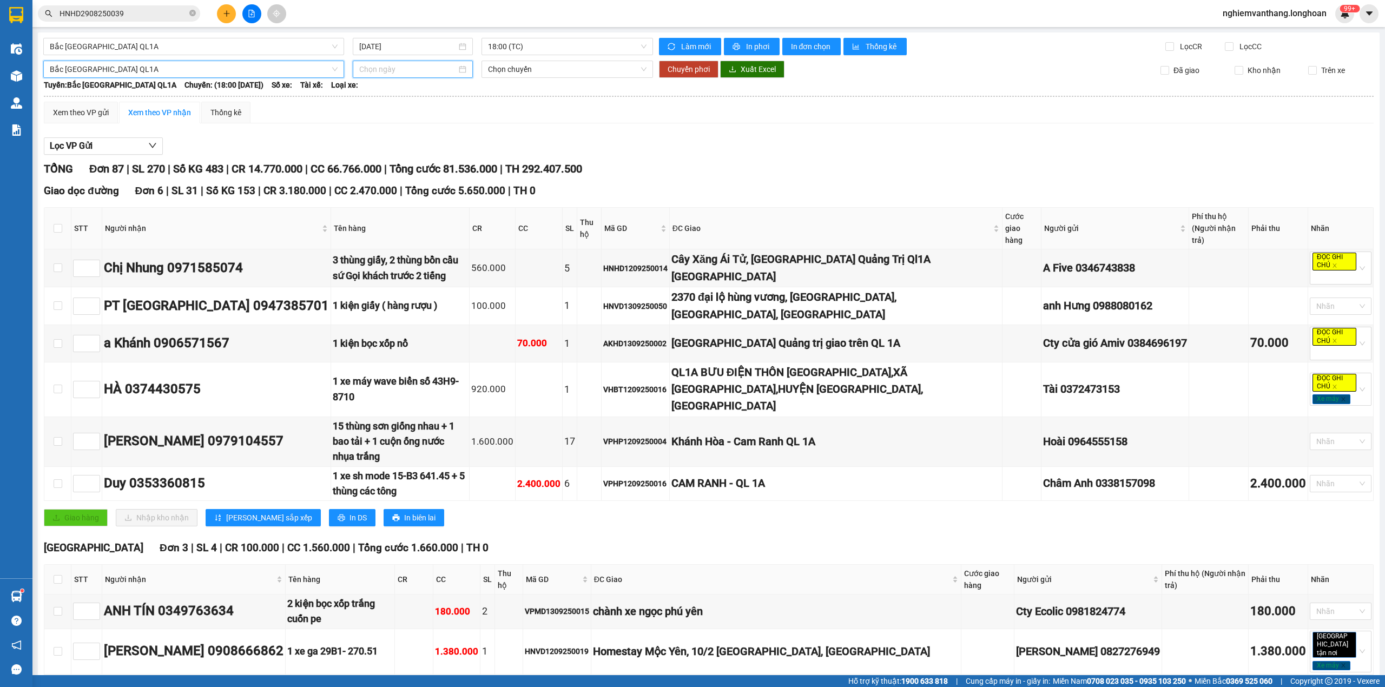
click at [385, 70] on input at bounding box center [407, 69] width 97 height 12
drag, startPoint x: 368, startPoint y: 164, endPoint x: 397, endPoint y: 144, distance: 35.3
click at [369, 163] on div "14" at bounding box center [366, 164] width 13 height 13
click at [524, 71] on span "18:00 (TC)" at bounding box center [567, 69] width 159 height 16
click at [502, 125] on div "20:00 (TC)" at bounding box center [526, 126] width 84 height 12
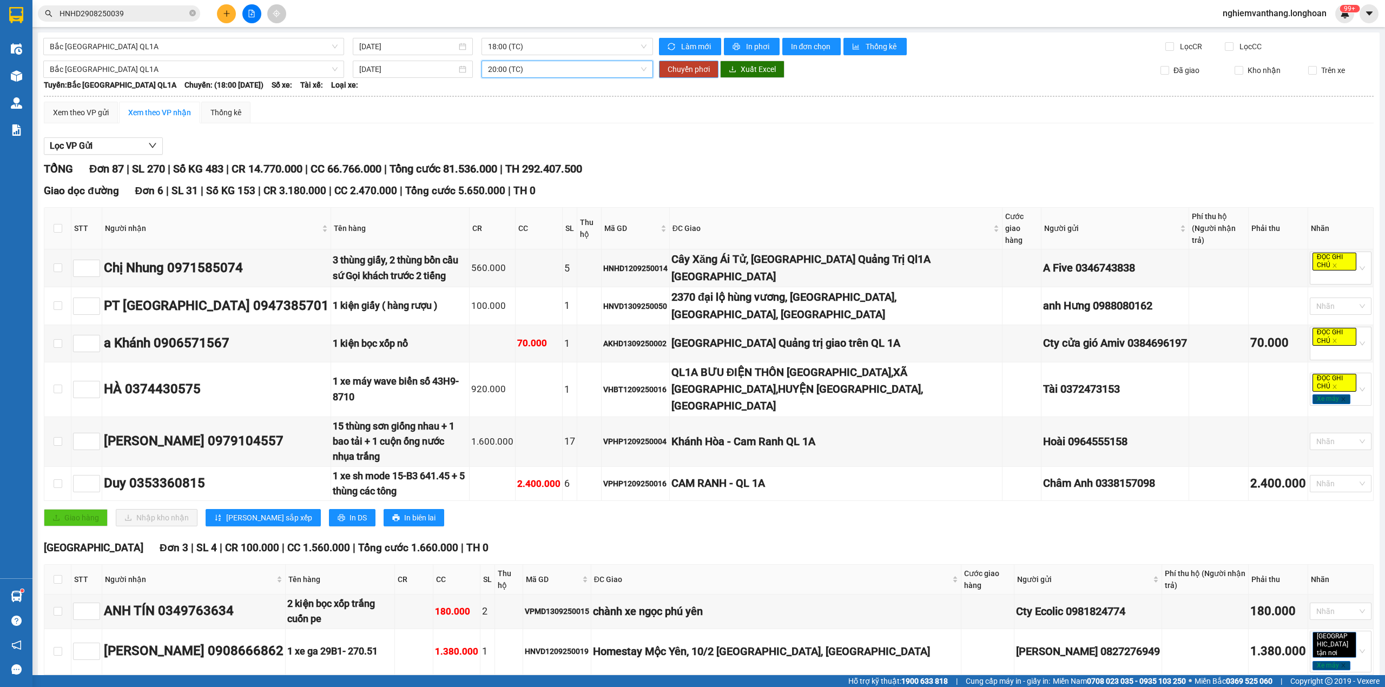
click at [675, 68] on span "Chuyển phơi" at bounding box center [688, 69] width 42 height 12
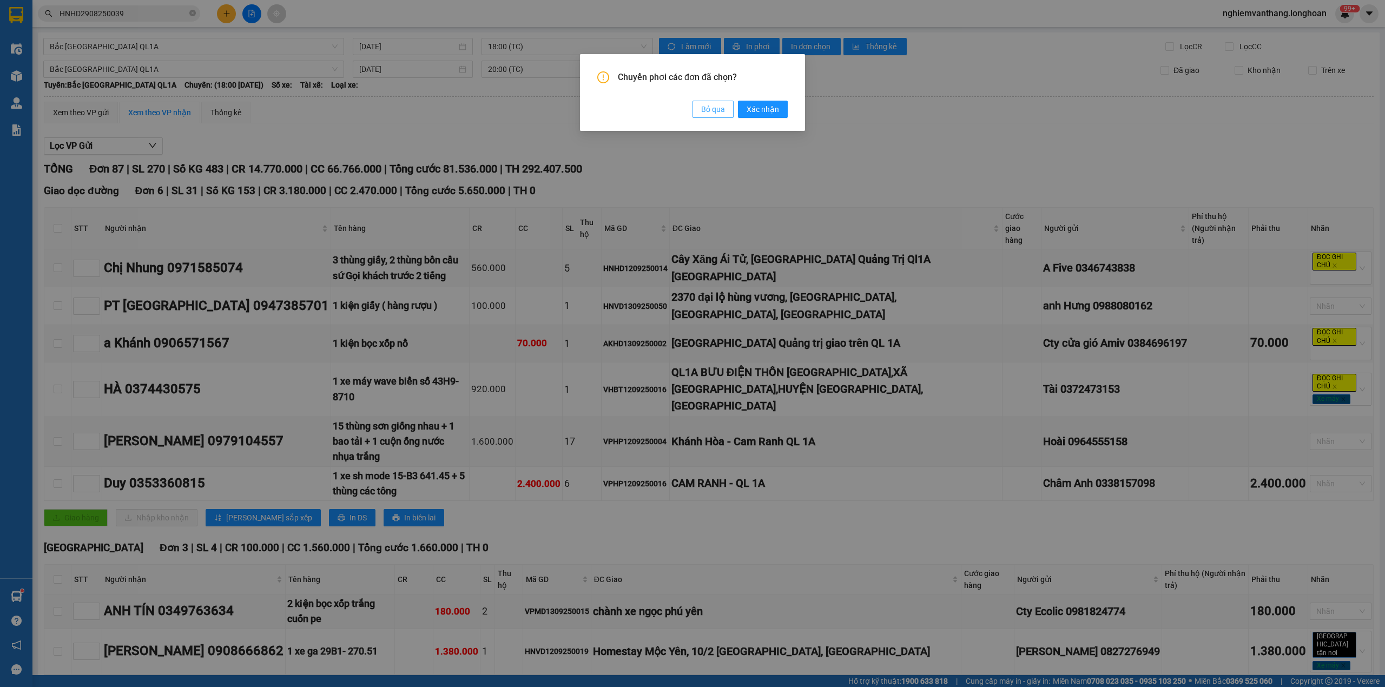
click at [714, 109] on span "Bỏ qua" at bounding box center [713, 109] width 24 height 12
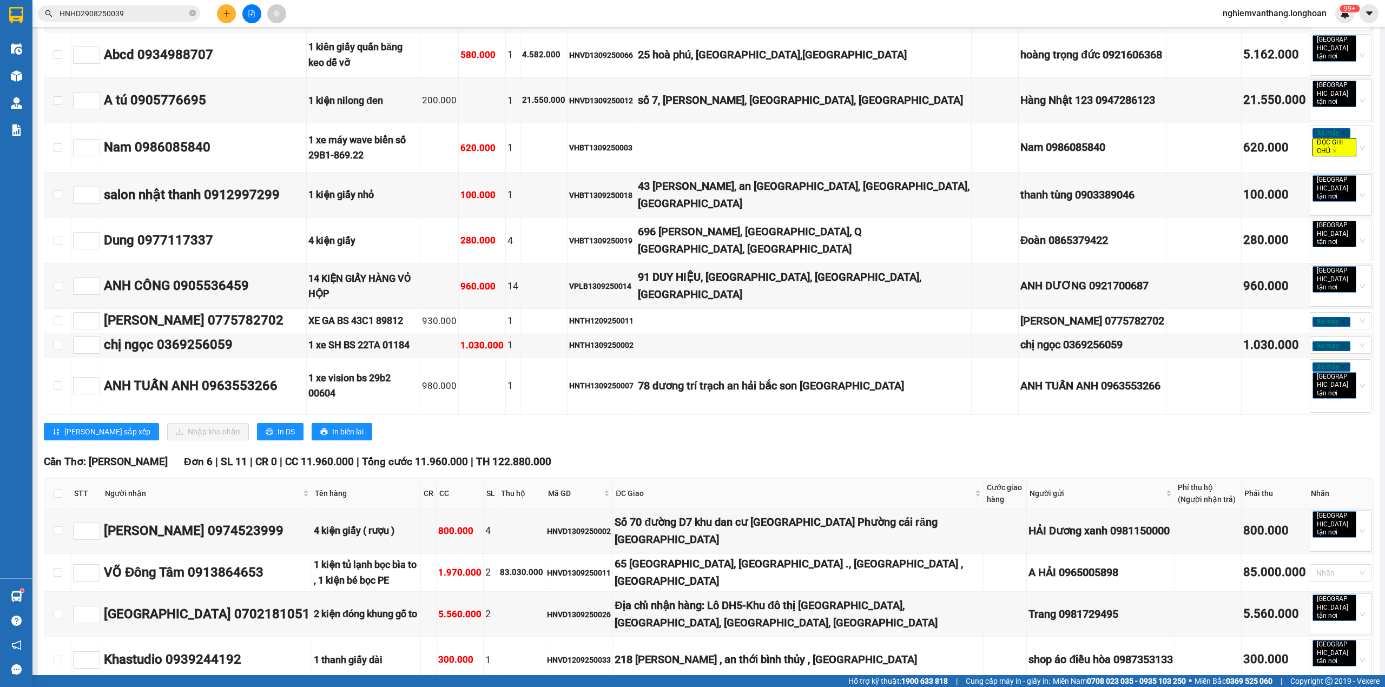
scroll to position [3941, 0]
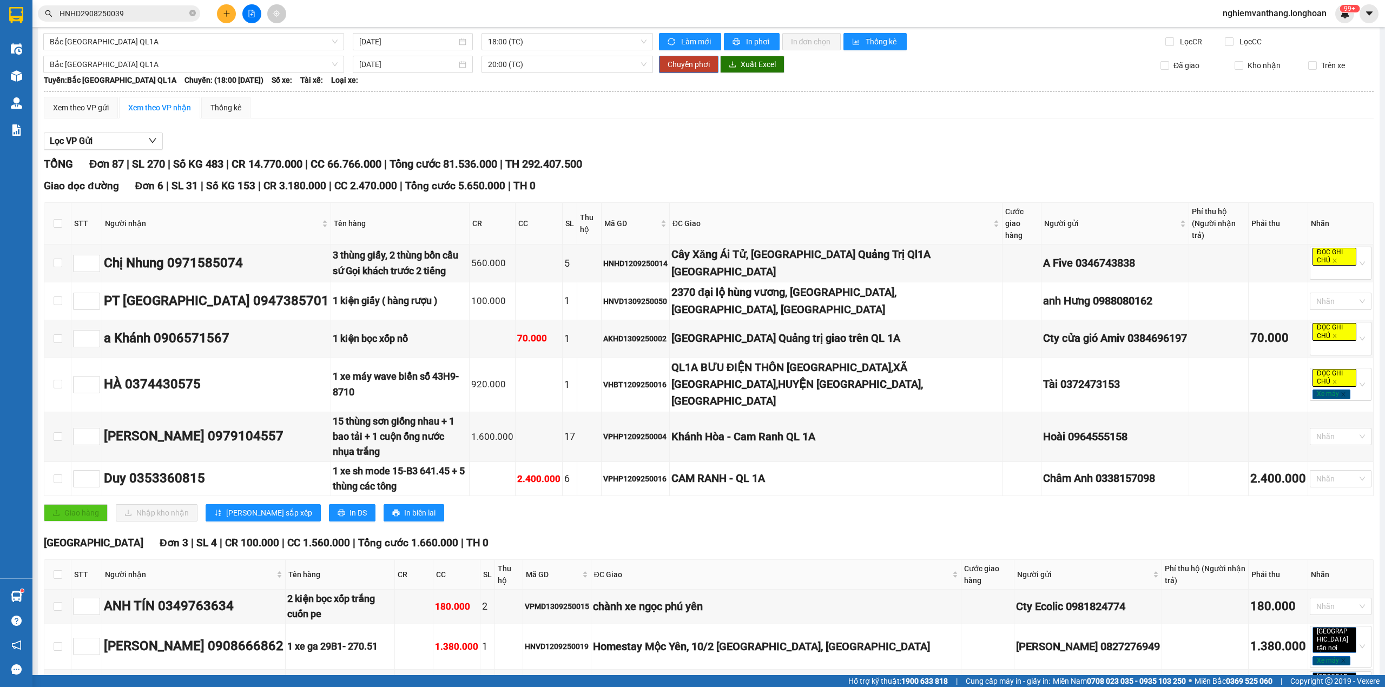
scroll to position [0, 0]
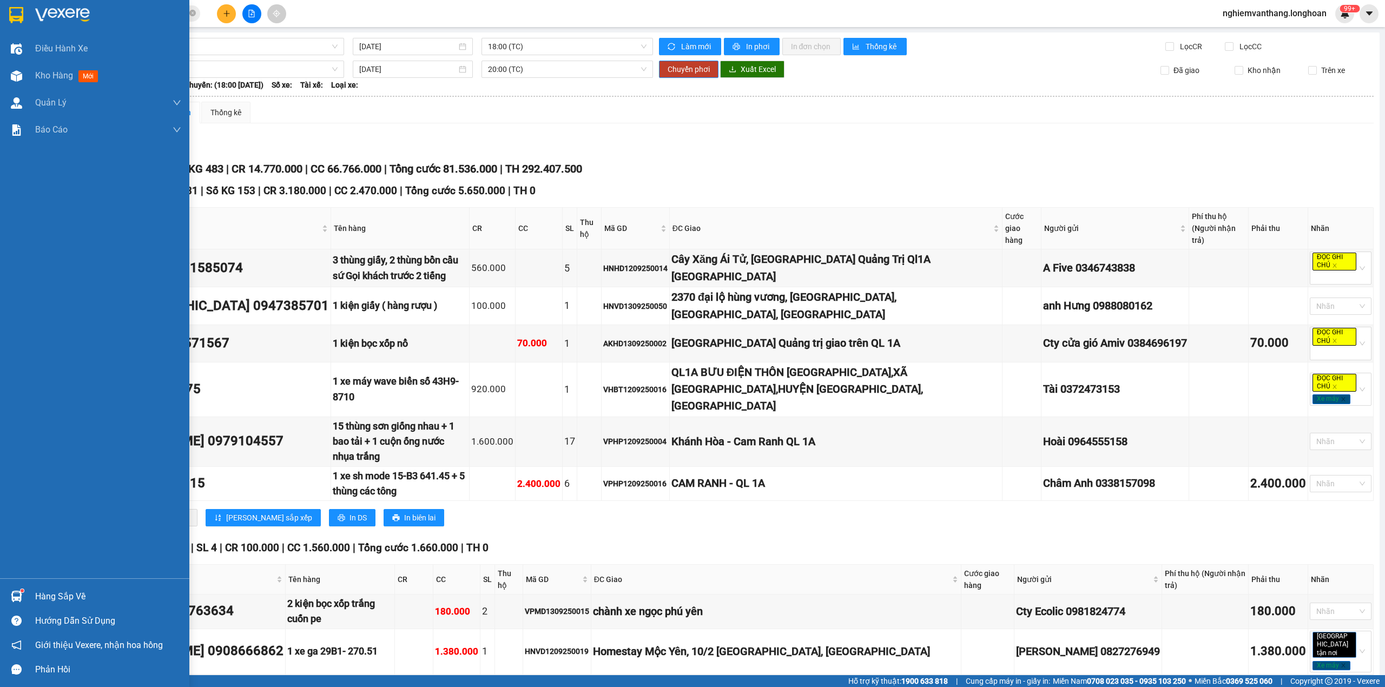
click at [16, 11] on img at bounding box center [16, 15] width 14 height 16
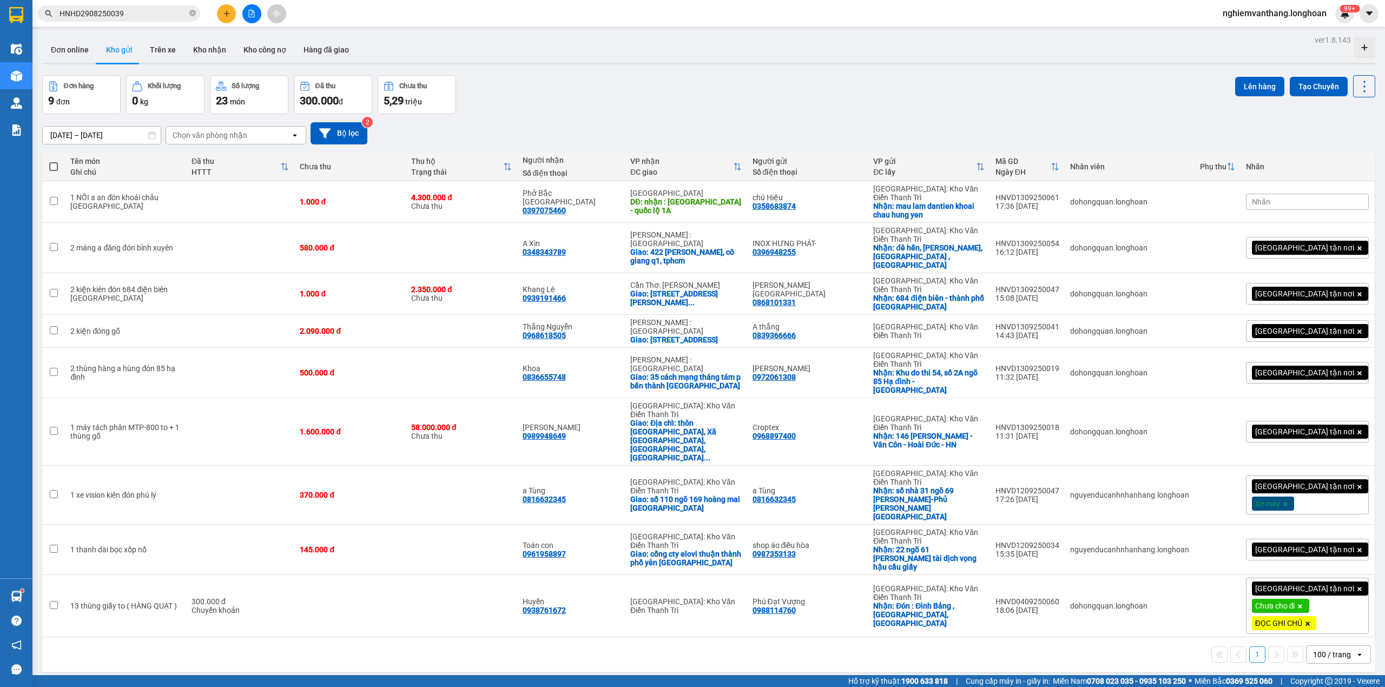
click at [254, 0] on div "Kết quả tìm kiếm ( 1 ) Bộ lọc Mã ĐH Trạng thái Món hàng Thu hộ Tổng cước Chưa c…" at bounding box center [692, 13] width 1385 height 27
click at [250, 14] on icon "file-add" at bounding box center [252, 14] width 8 height 8
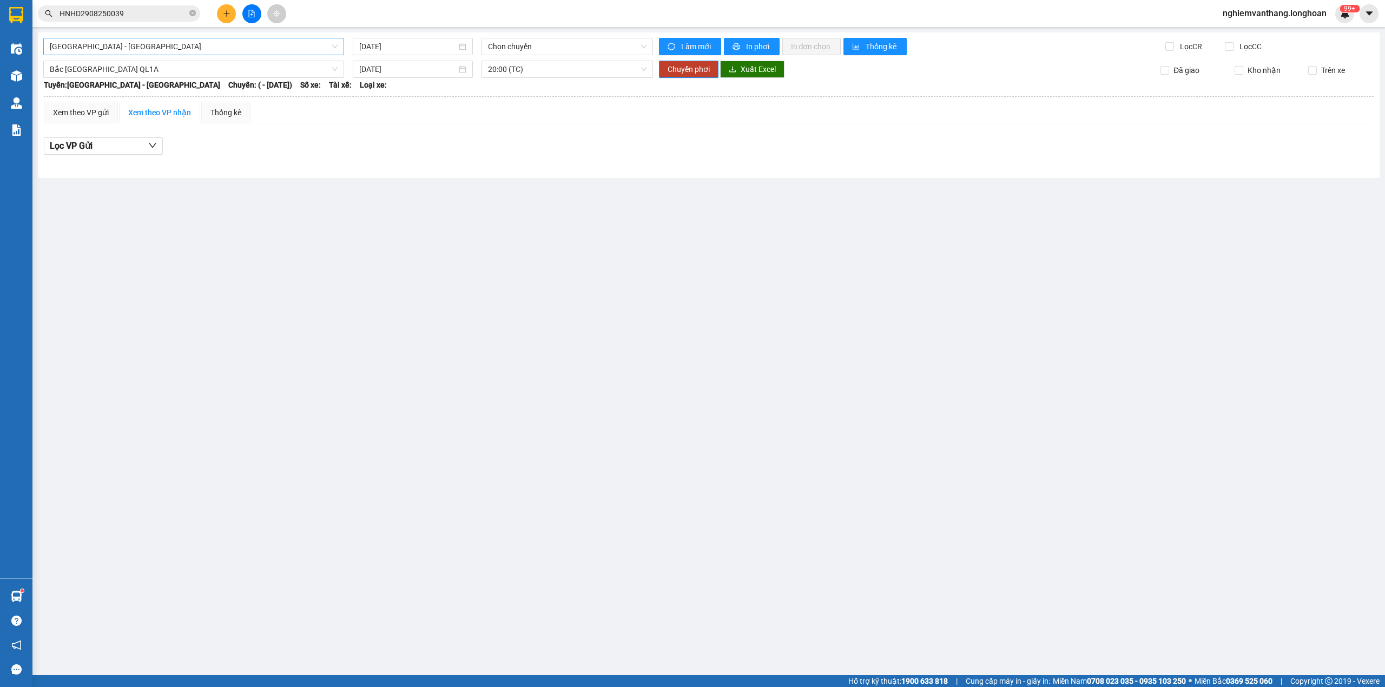
click at [136, 38] on span "[GEOGRAPHIC_DATA] - [GEOGRAPHIC_DATA]" at bounding box center [194, 46] width 288 height 16
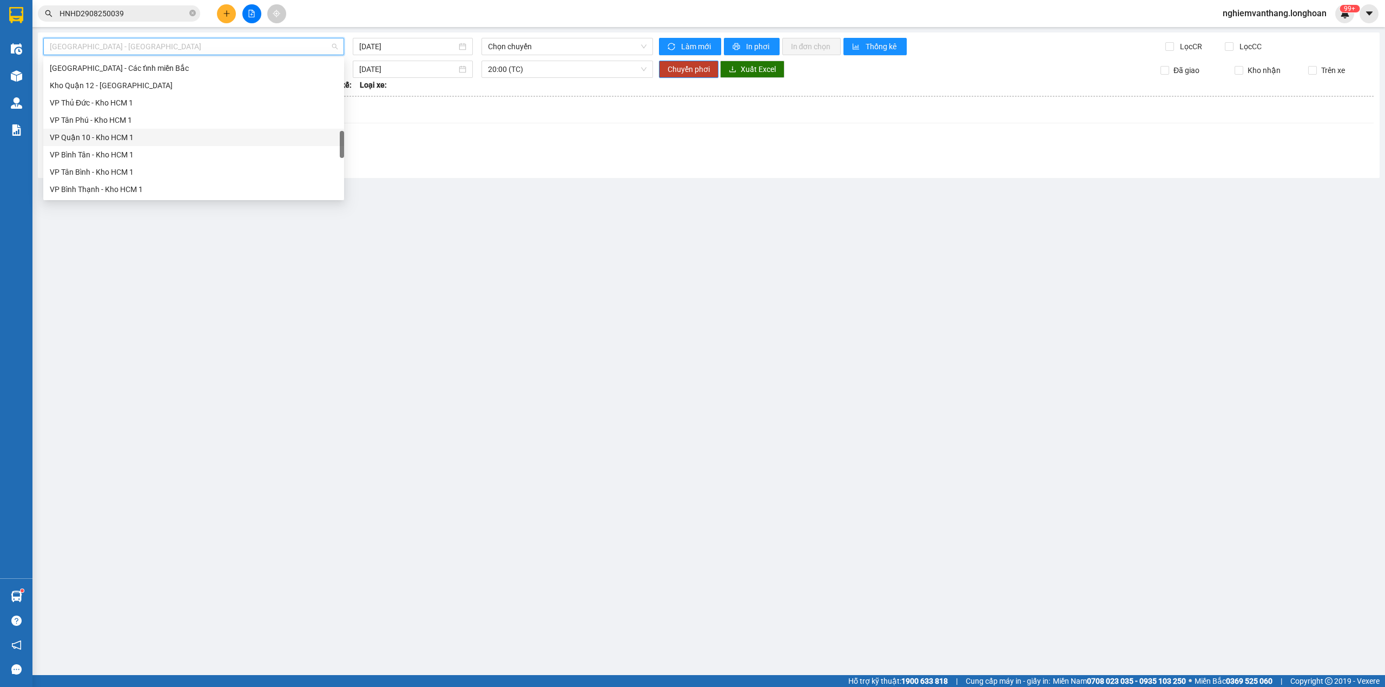
scroll to position [744, 0]
click at [105, 124] on div "Bắc [GEOGRAPHIC_DATA] QL1A" at bounding box center [194, 120] width 288 height 12
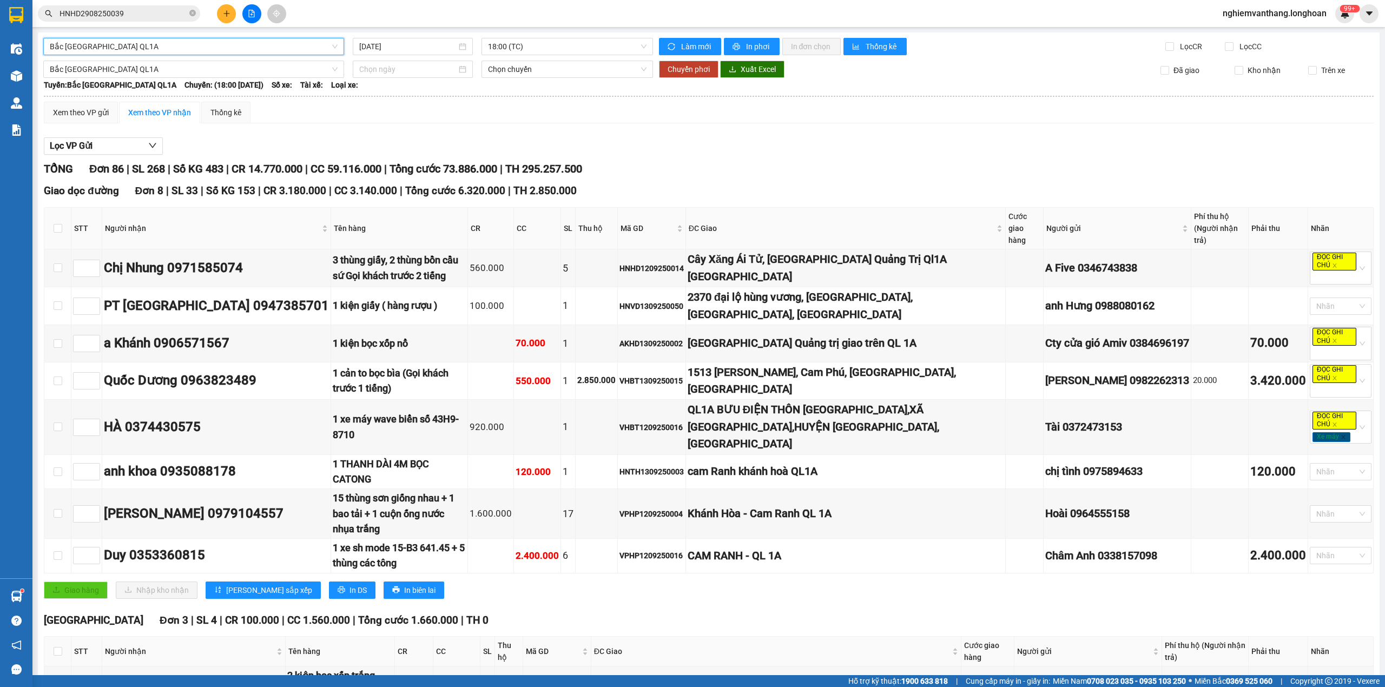
click at [515, 46] on span "18:00 (TC)" at bounding box center [567, 46] width 159 height 16
click at [501, 98] on div "20:00 (TC)" at bounding box center [526, 103] width 84 height 12
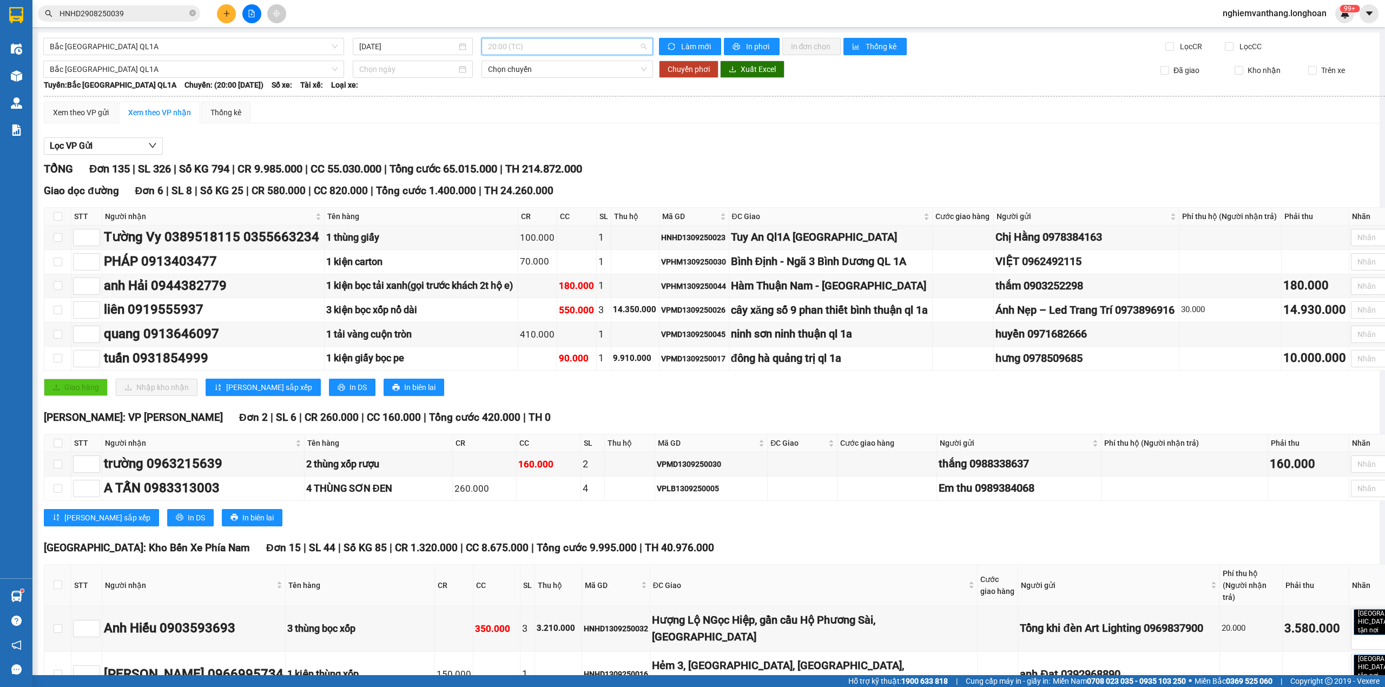
click at [516, 53] on span "20:00 (TC)" at bounding box center [567, 46] width 159 height 16
click at [509, 87] on div "18:00 (TC)" at bounding box center [526, 86] width 84 height 12
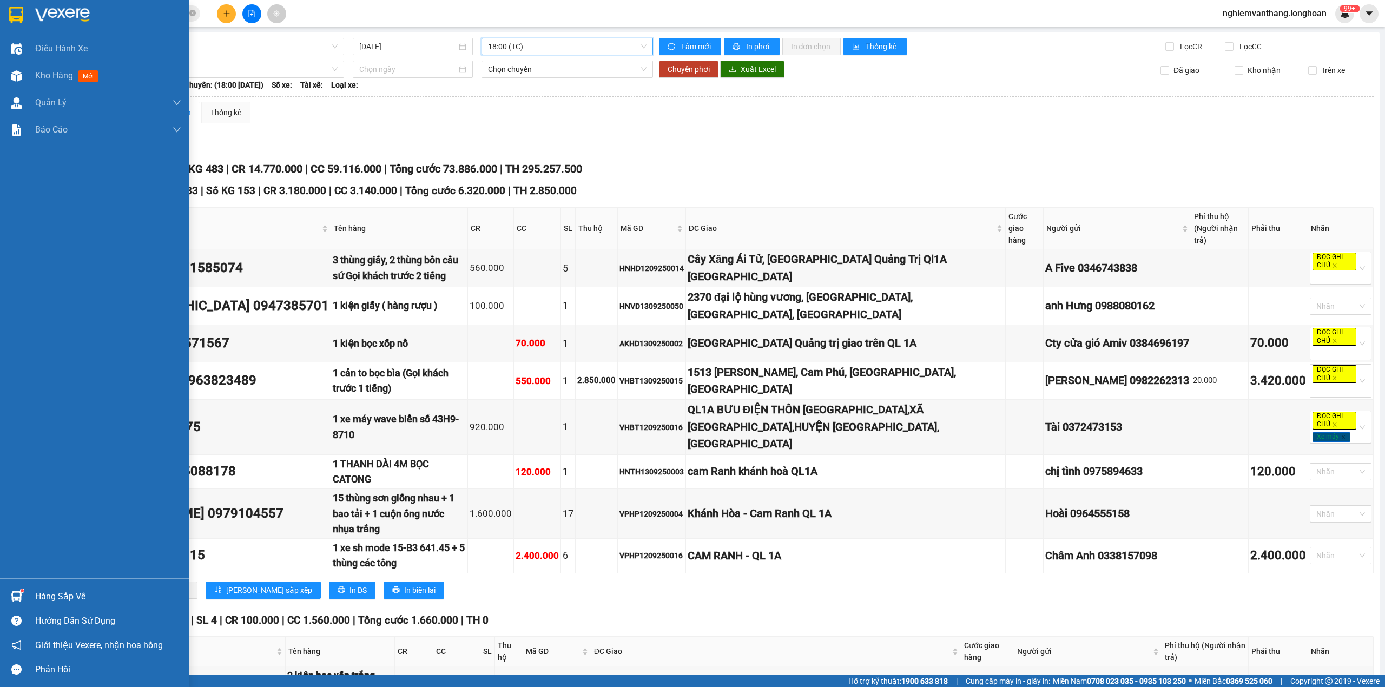
click at [21, 8] on img at bounding box center [16, 15] width 14 height 16
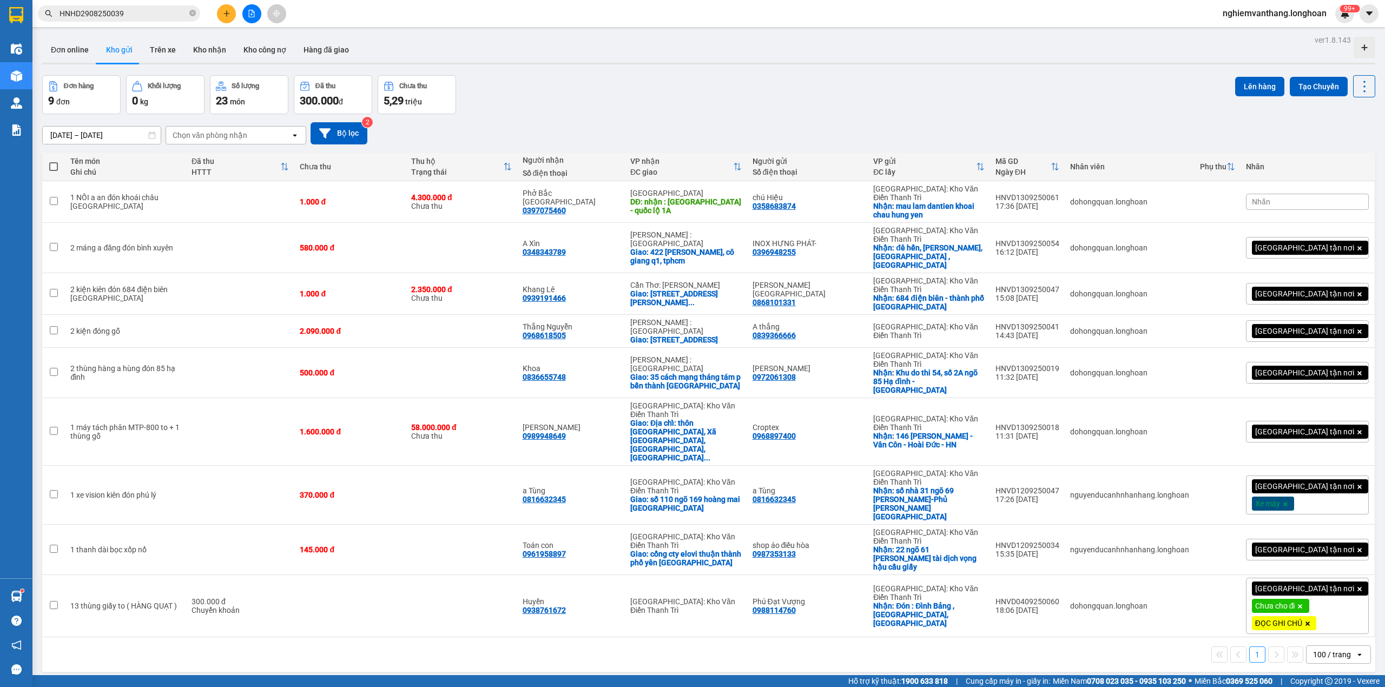
scroll to position [191, 0]
click at [243, 16] on button at bounding box center [251, 13] width 19 height 19
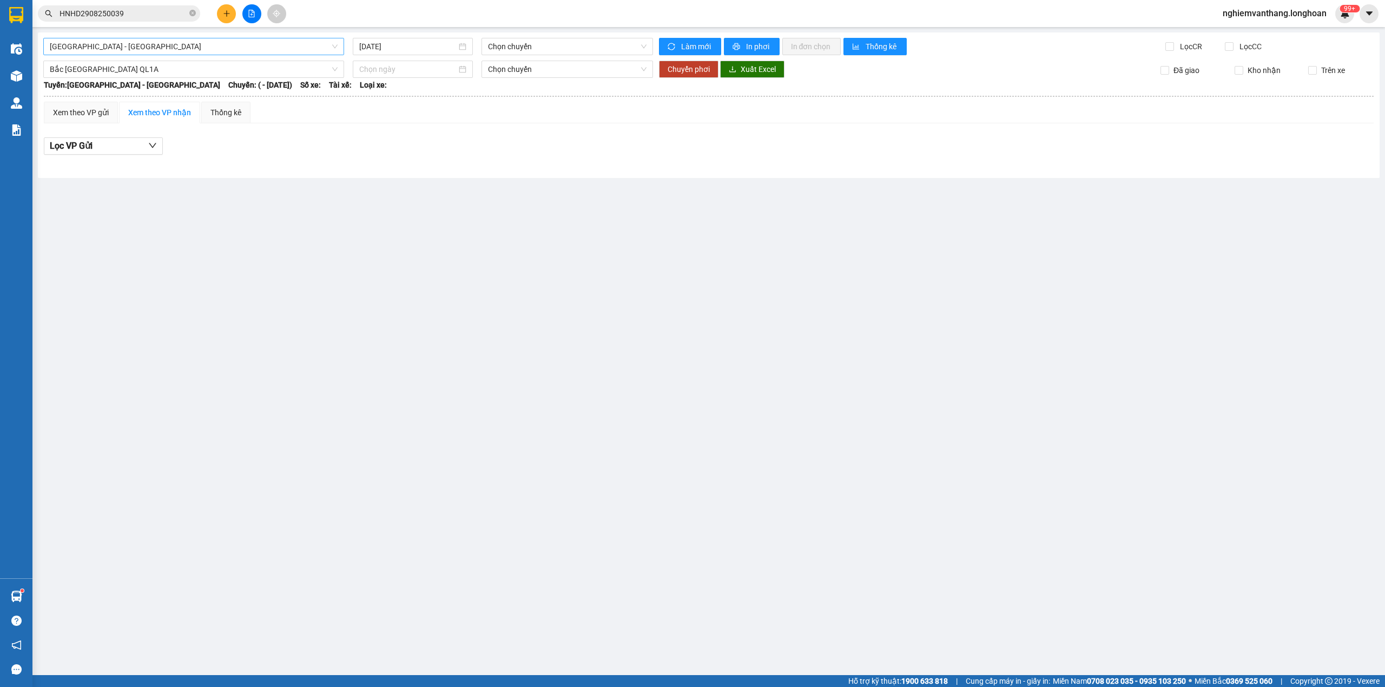
click at [124, 49] on span "[GEOGRAPHIC_DATA] - [GEOGRAPHIC_DATA]" at bounding box center [194, 46] width 288 height 16
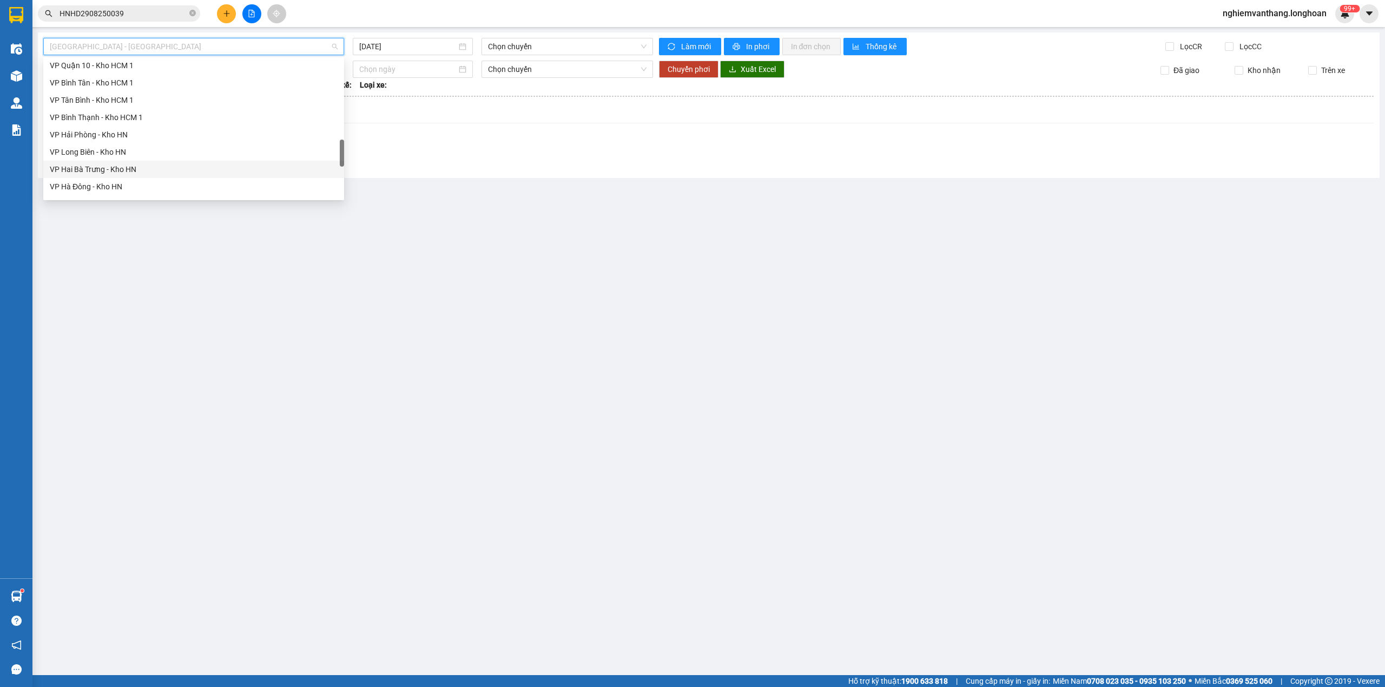
scroll to position [744, 0]
click at [111, 121] on div "Bắc [GEOGRAPHIC_DATA] QL1A" at bounding box center [194, 120] width 288 height 12
type input "[DATE]"
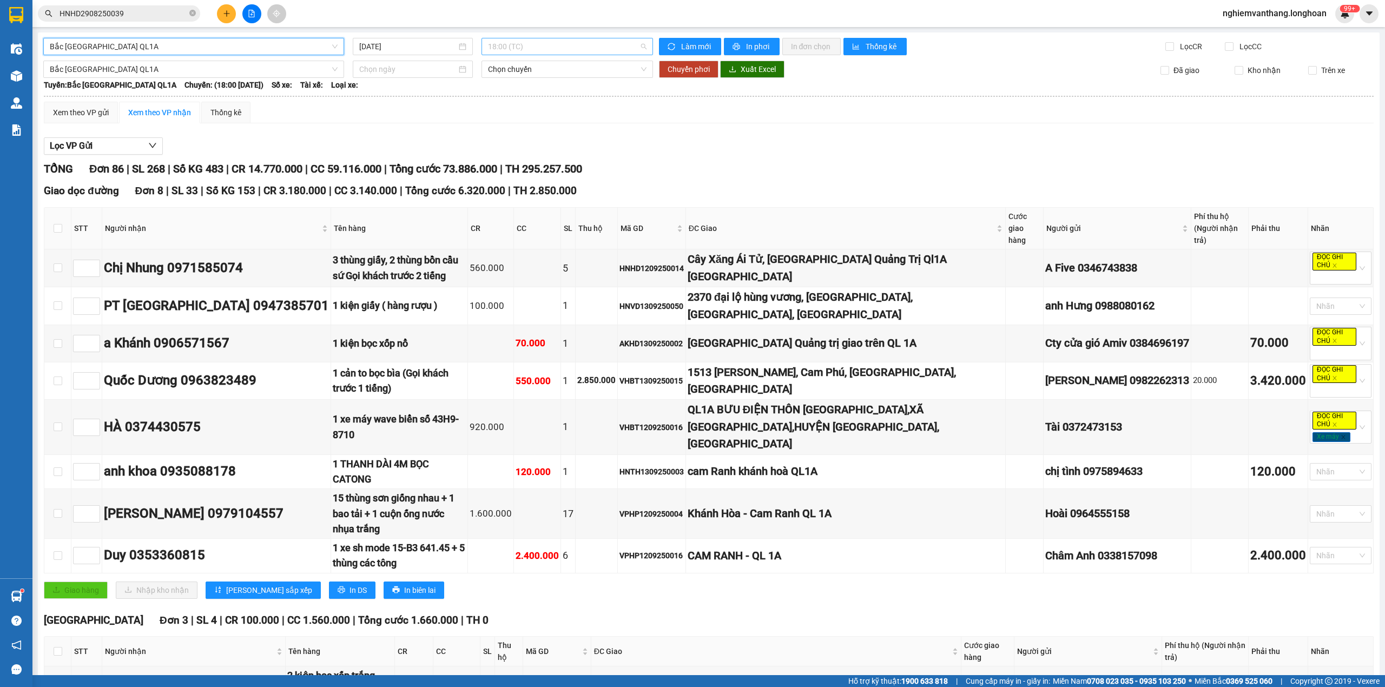
drag, startPoint x: 485, startPoint y: 47, endPoint x: 498, endPoint y: 49, distance: 12.6
click at [488, 46] on span "18:00 (TC)" at bounding box center [567, 46] width 159 height 16
click at [167, 44] on span "Bắc [GEOGRAPHIC_DATA] QL1A" at bounding box center [194, 46] width 288 height 16
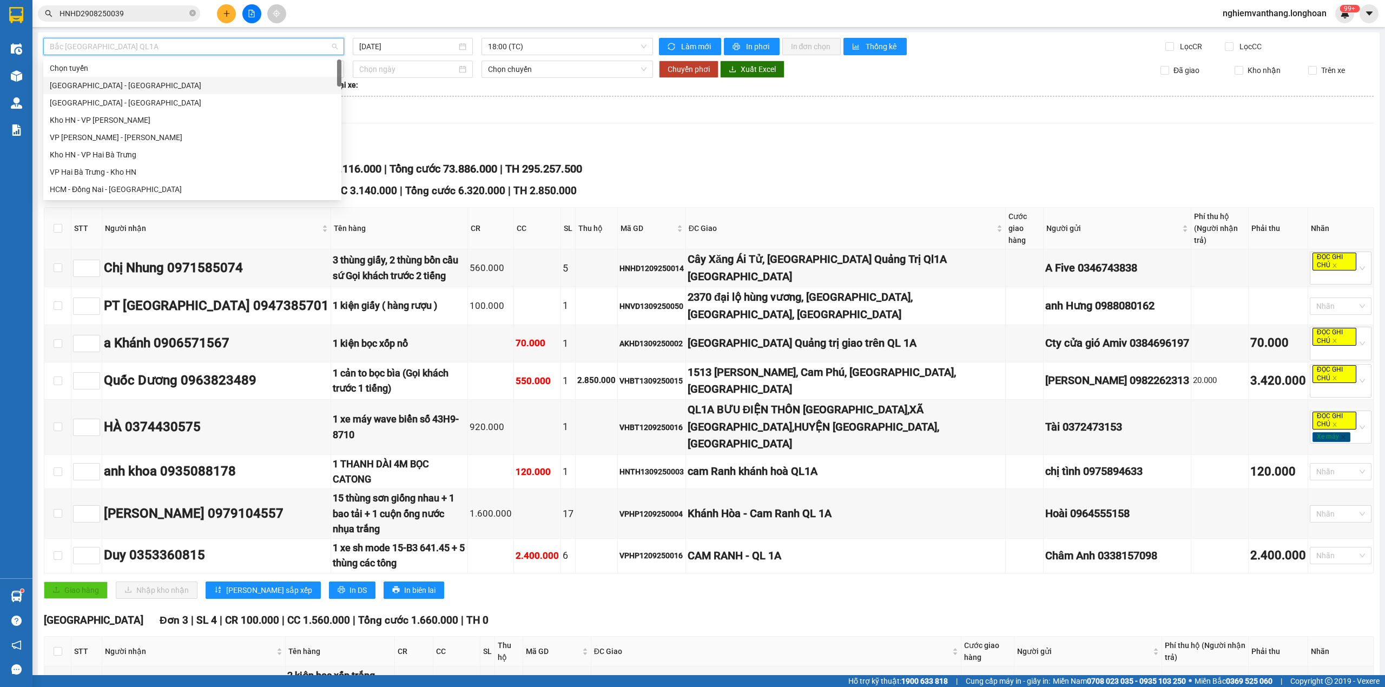
click at [123, 81] on div "[GEOGRAPHIC_DATA] - [GEOGRAPHIC_DATA]" at bounding box center [192, 86] width 285 height 12
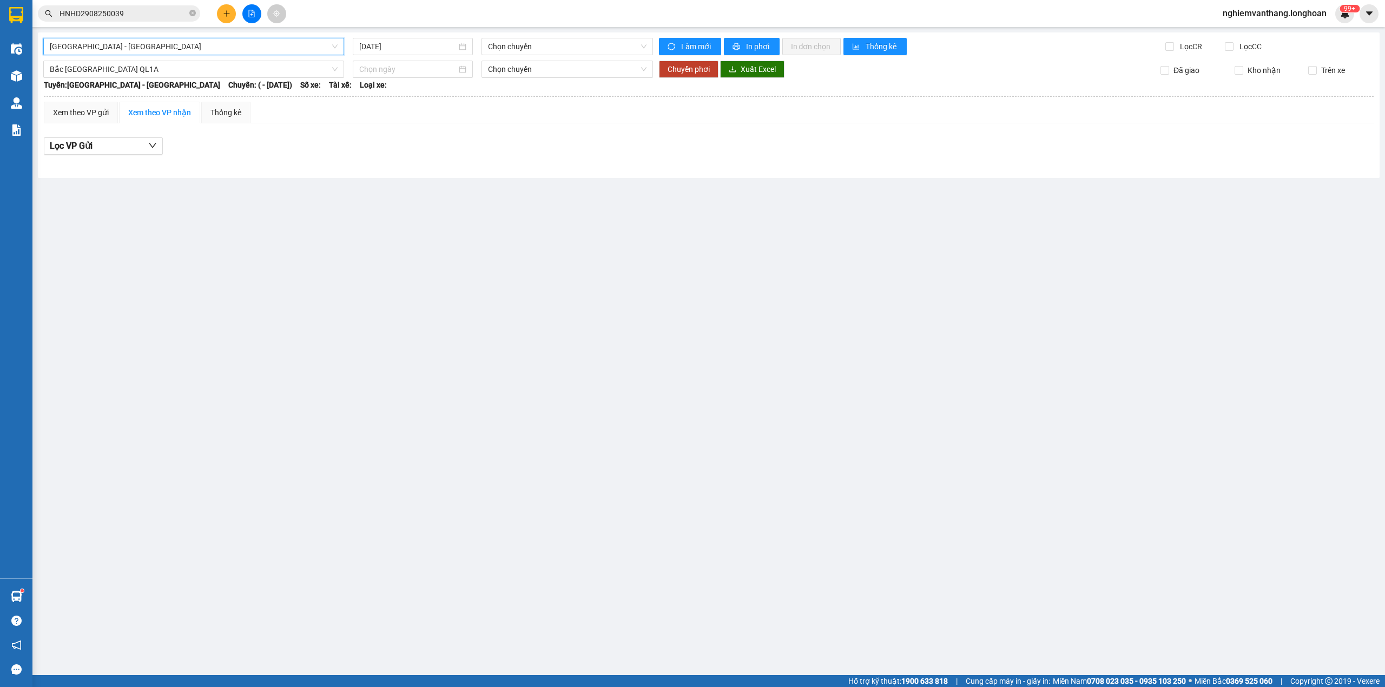
click at [425, 35] on div "Hải Phòng - Hà Nội Hải Phòng - Hà Nội 14/09/2025 Chọn chuyến Làm mới In phơi In…" at bounding box center [708, 104] width 1341 height 145
click at [418, 44] on input "[DATE]" at bounding box center [407, 47] width 97 height 12
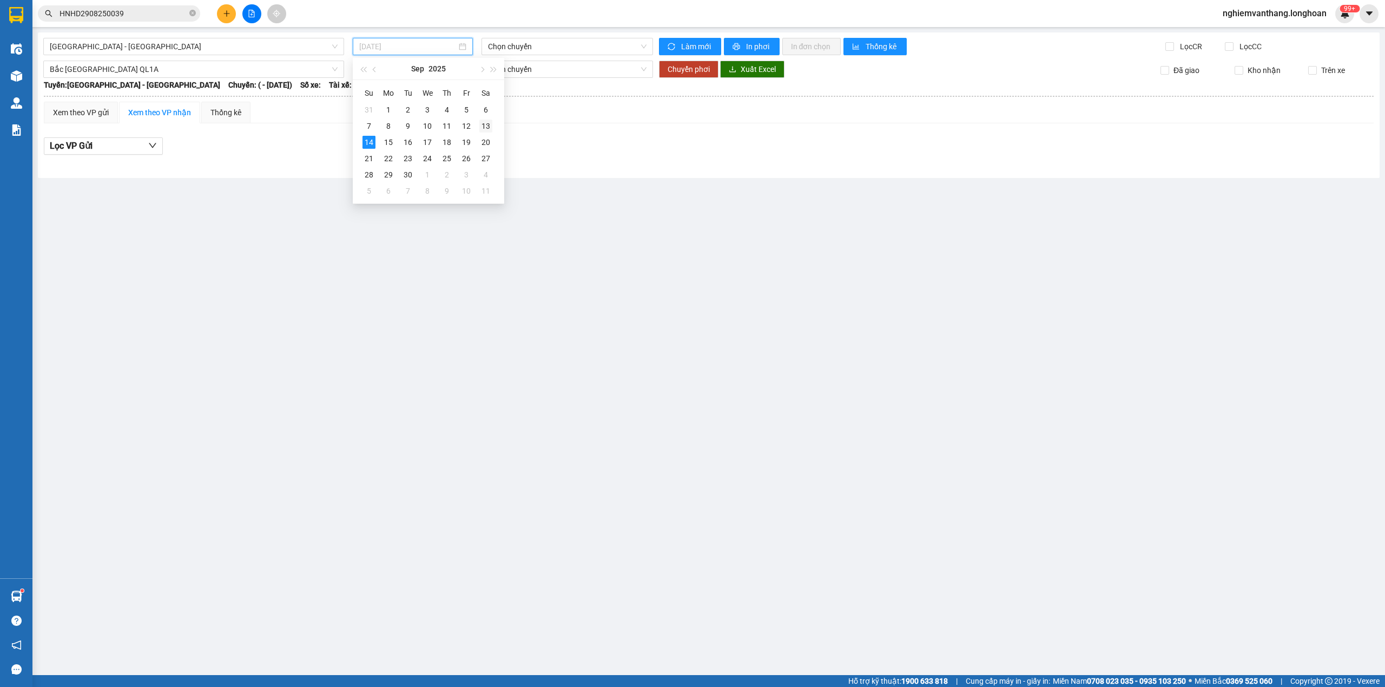
click at [488, 125] on div "13" at bounding box center [485, 126] width 13 height 13
type input "[DATE]"
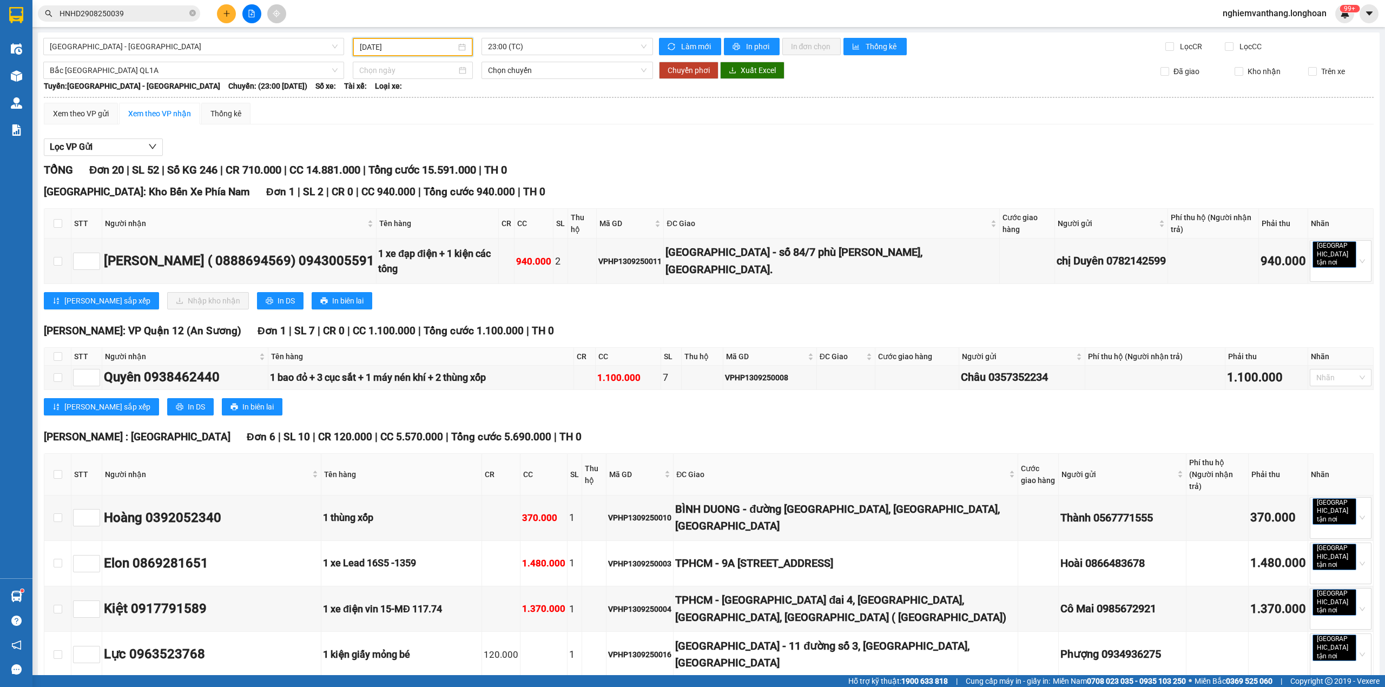
click at [59, 211] on th at bounding box center [57, 224] width 27 height 30
click at [52, 209] on th at bounding box center [57, 224] width 27 height 30
drag, startPoint x: 55, startPoint y: 215, endPoint x: 66, endPoint y: 274, distance: 59.9
click at [57, 219] on input "checkbox" at bounding box center [58, 223] width 9 height 9
checkbox input "true"
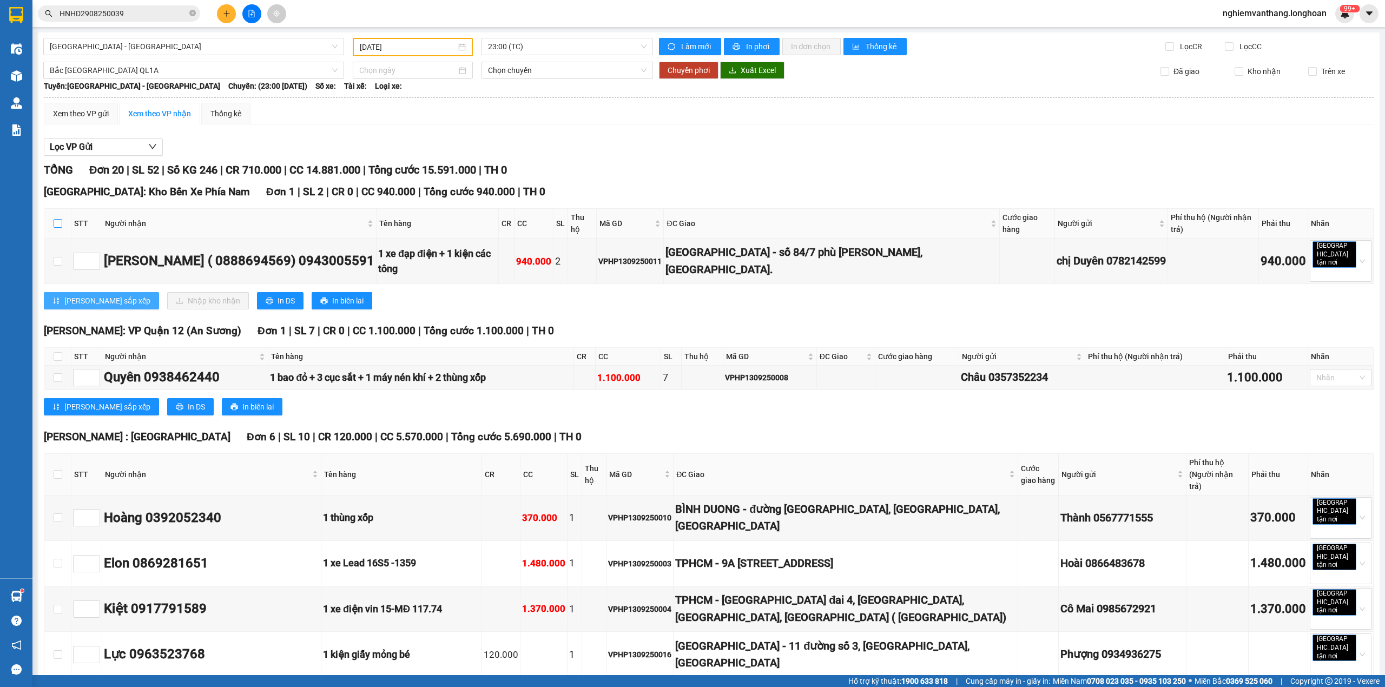
checkbox input "true"
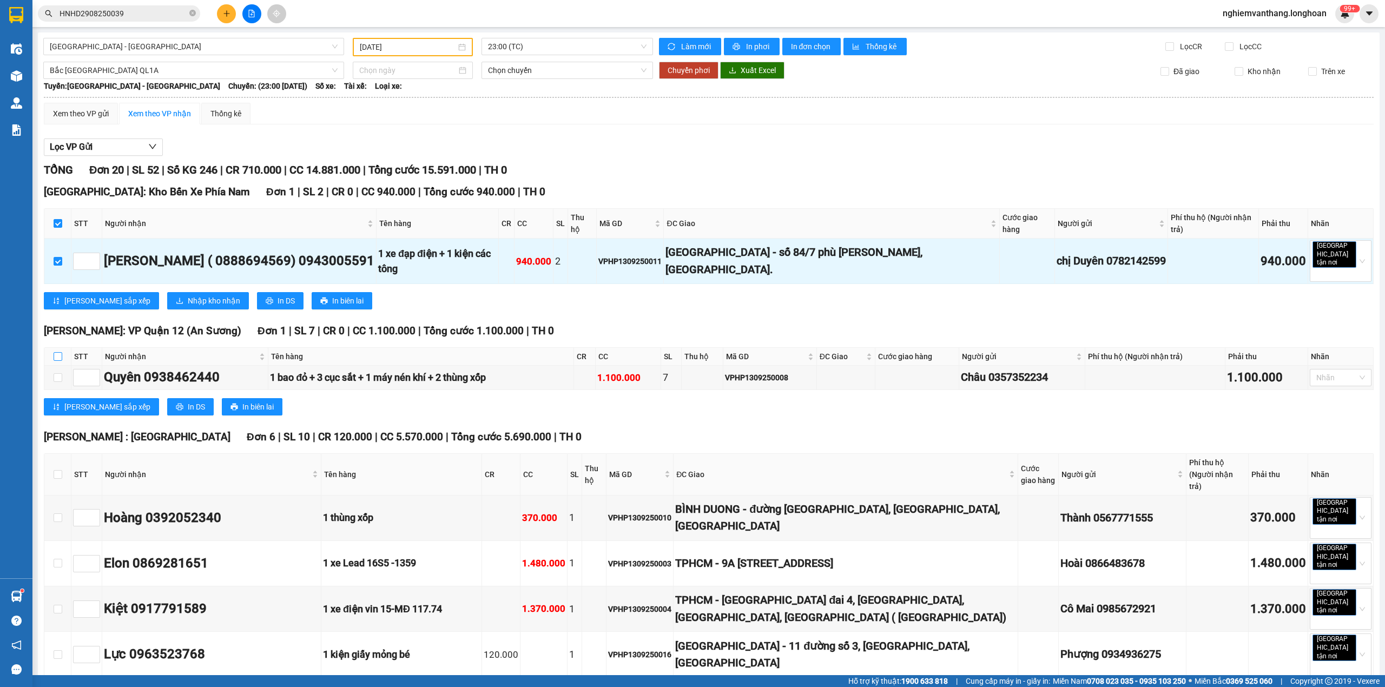
click at [55, 352] on input "checkbox" at bounding box center [58, 356] width 9 height 9
checkbox input "true"
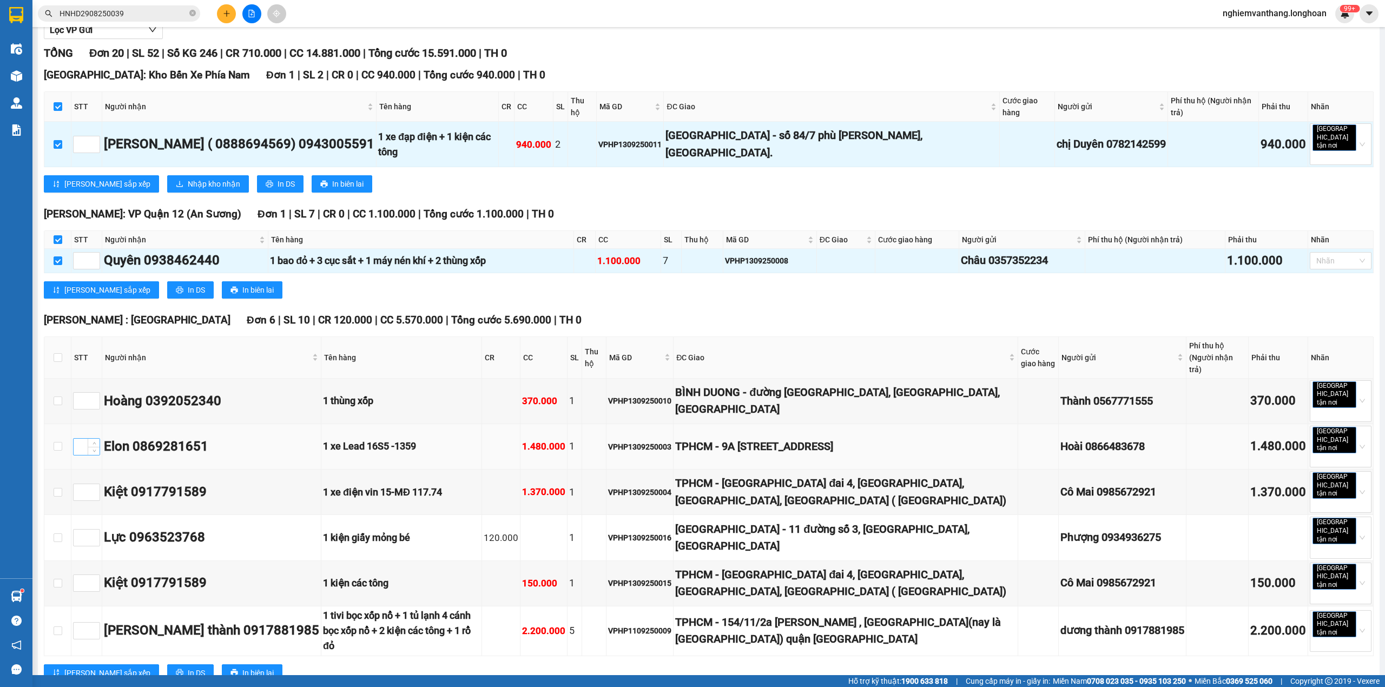
scroll to position [144, 0]
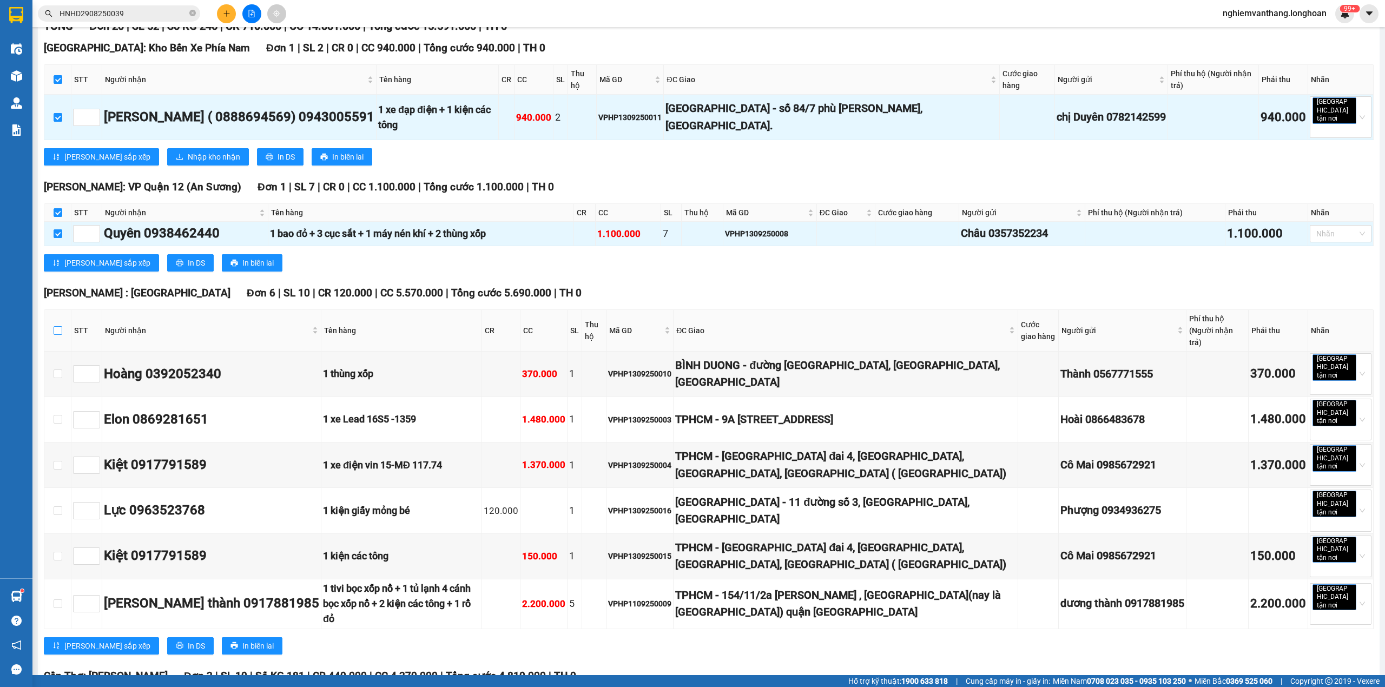
click at [59, 326] on input "checkbox" at bounding box center [58, 330] width 9 height 9
checkbox input "true"
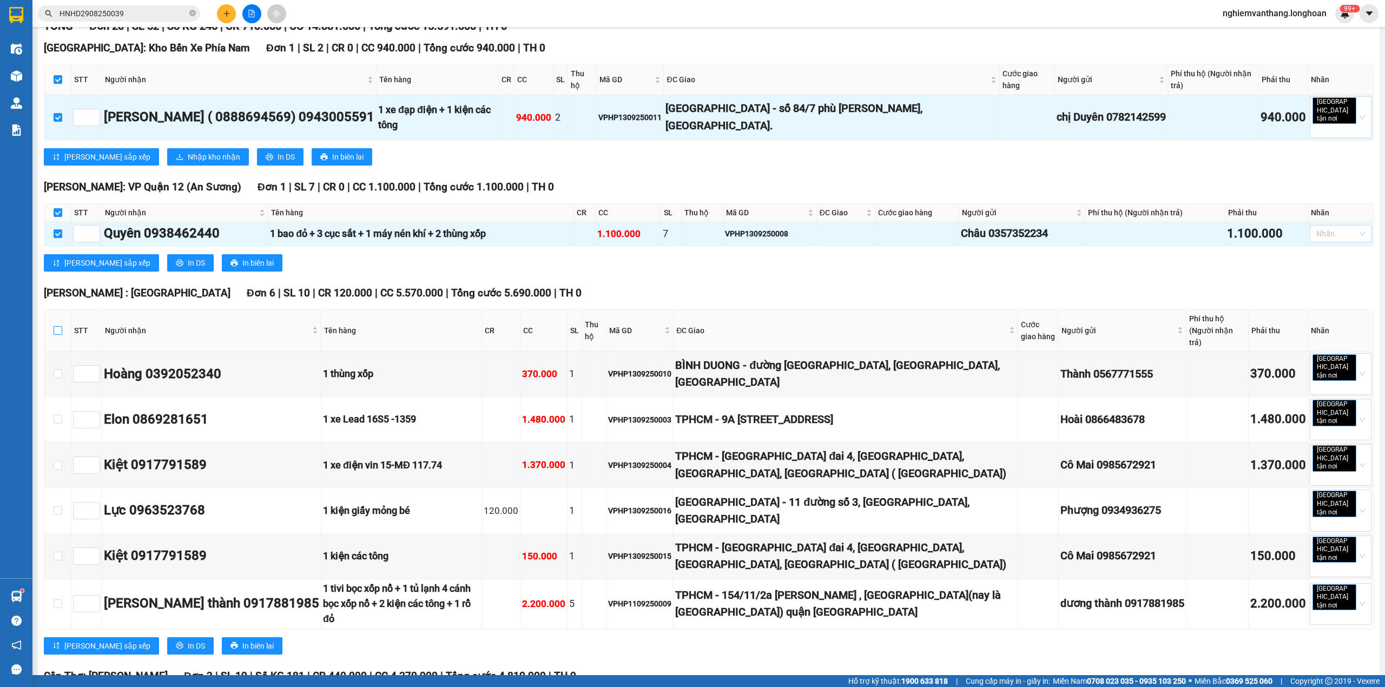
checkbox input "true"
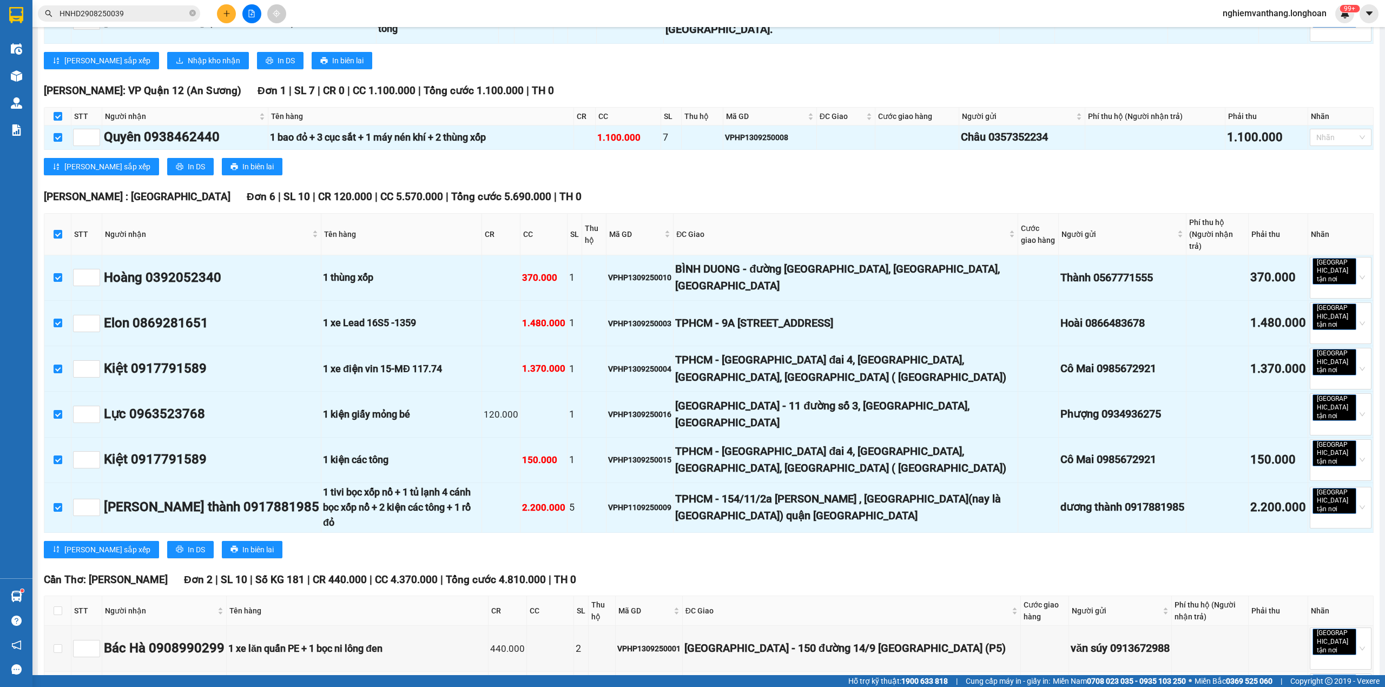
scroll to position [360, 0]
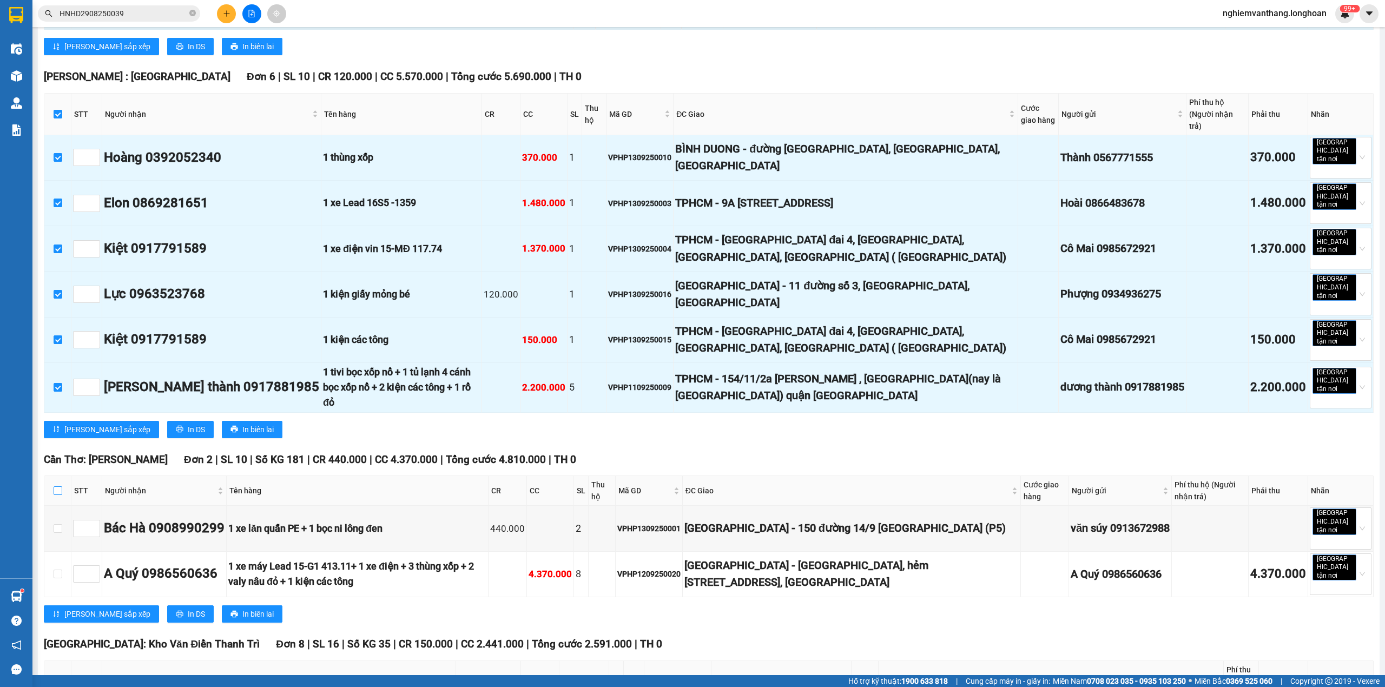
click at [57, 486] on input "checkbox" at bounding box center [58, 490] width 9 height 9
checkbox input "true"
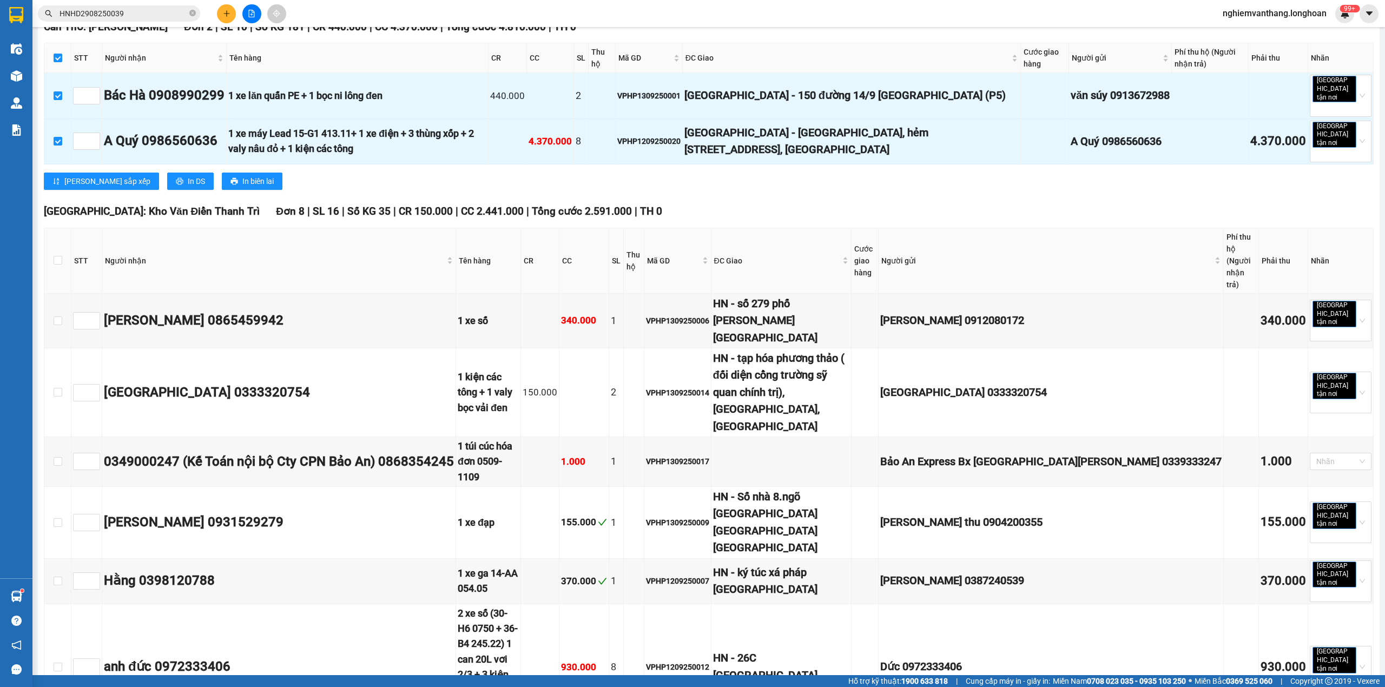
scroll to position [1024, 0]
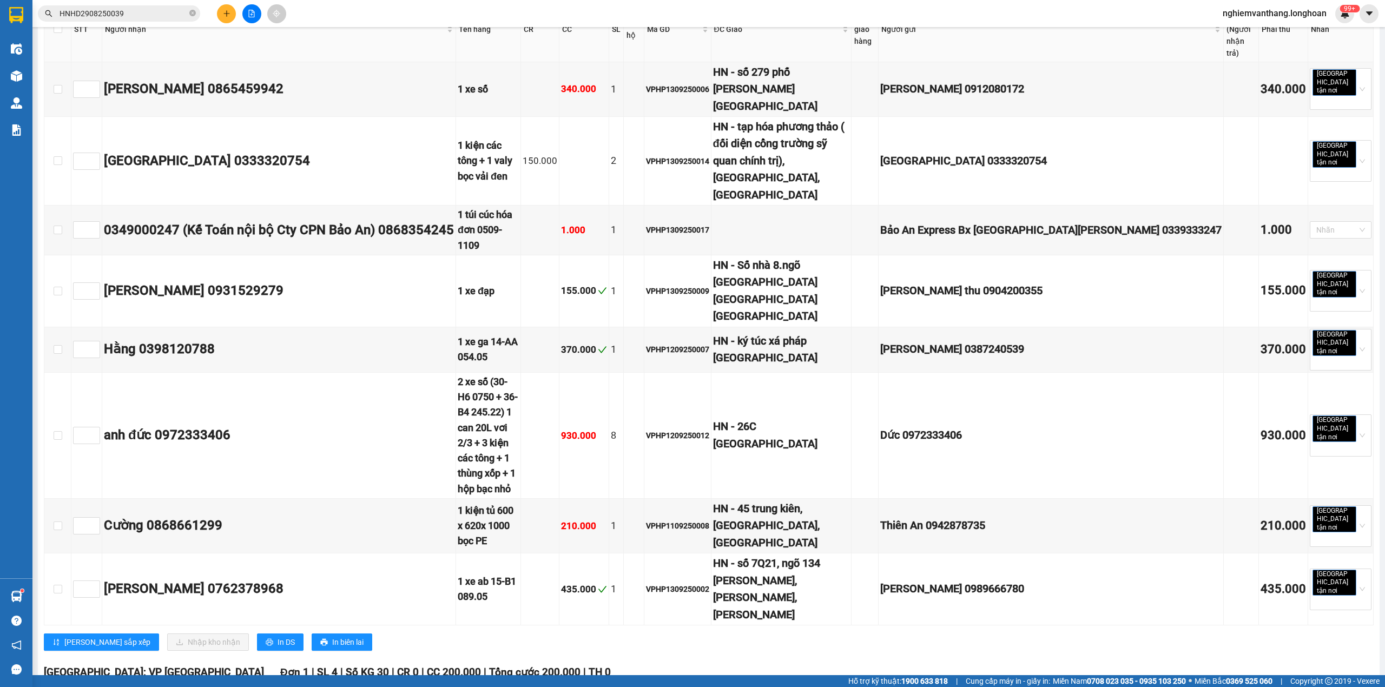
checkbox input "true"
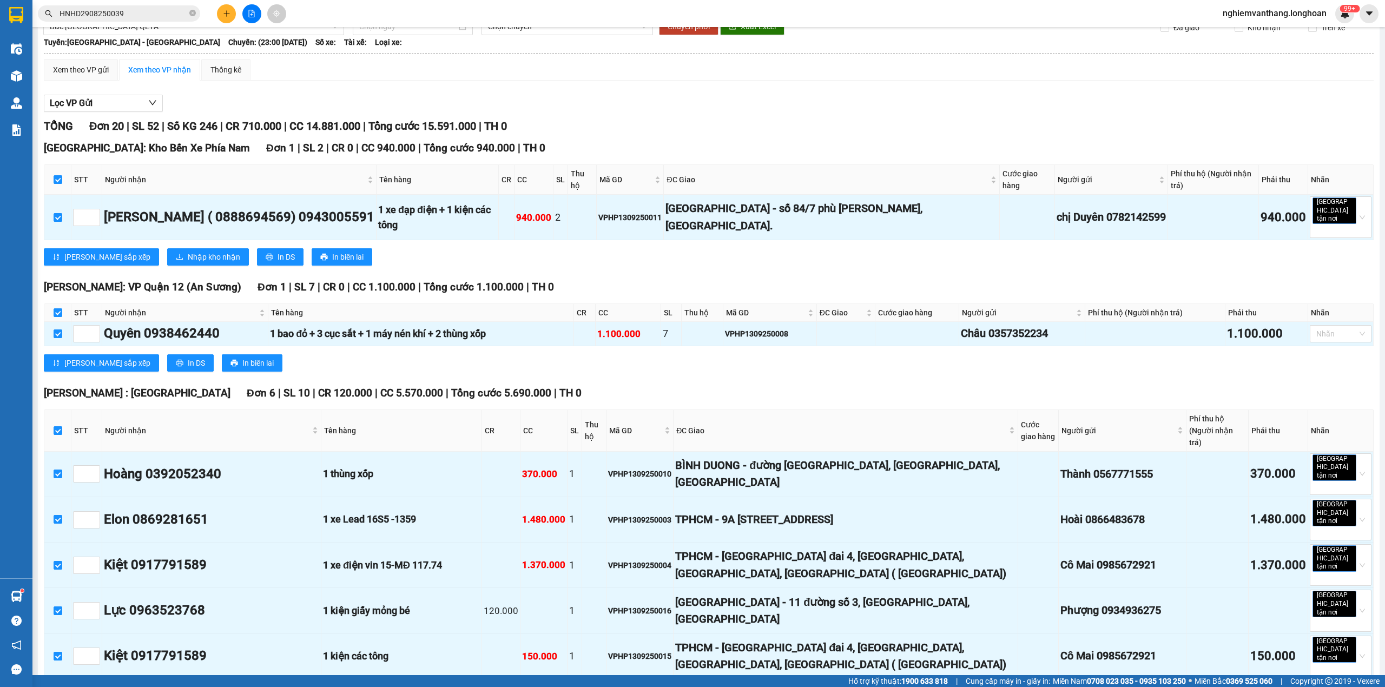
scroll to position [0, 0]
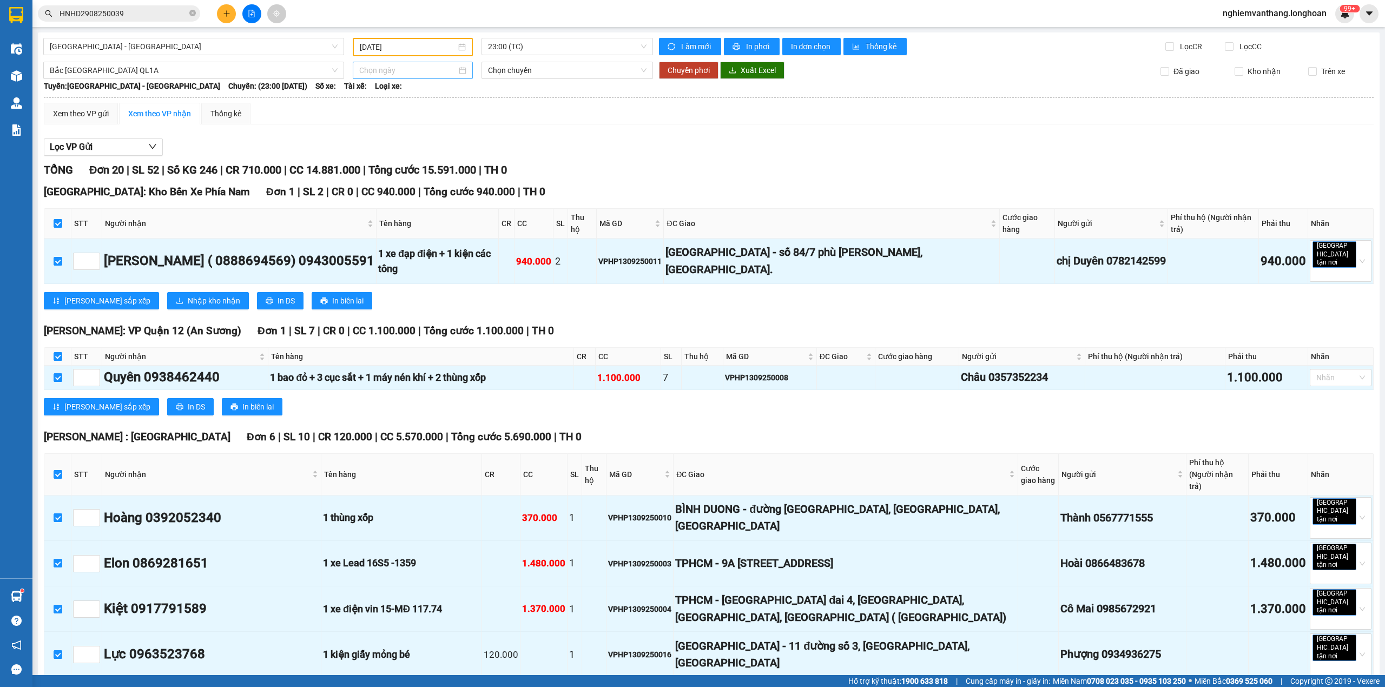
click at [420, 72] on input at bounding box center [407, 70] width 97 height 12
type input "[DATE]"
click at [364, 168] on div "14" at bounding box center [366, 164] width 13 height 13
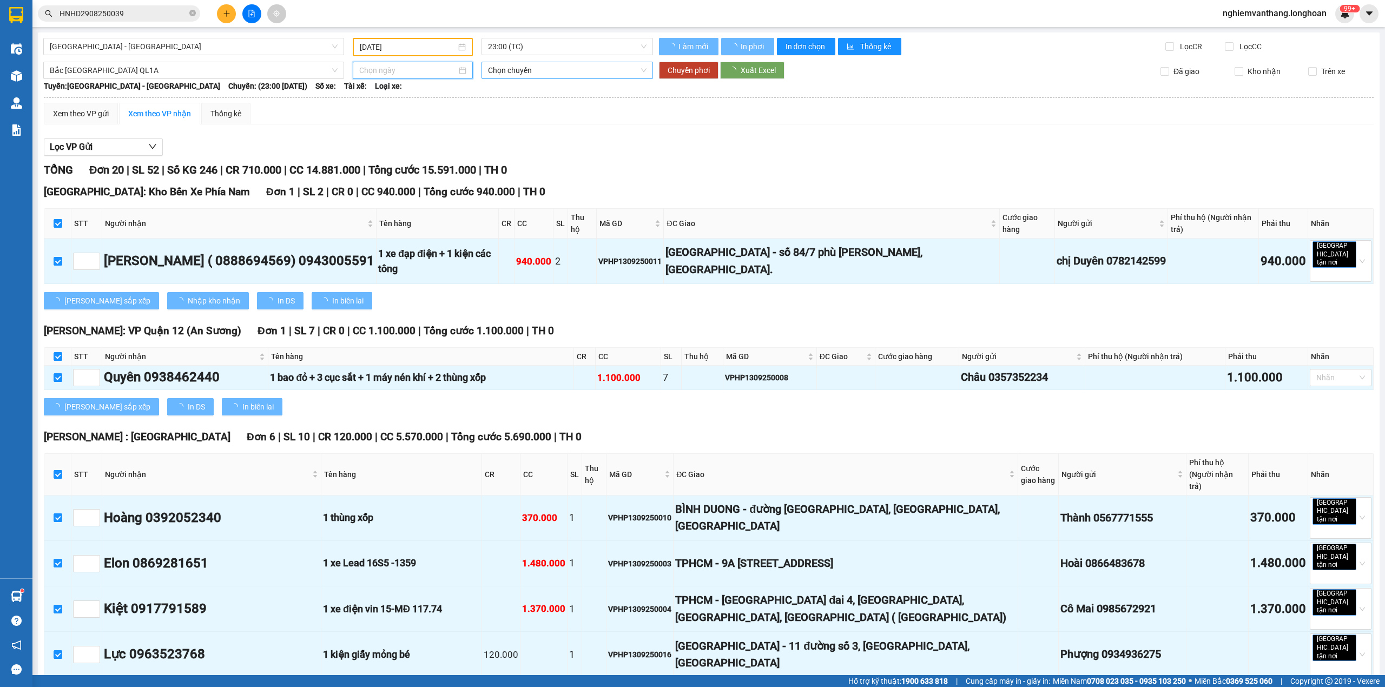
type input "[DATE]"
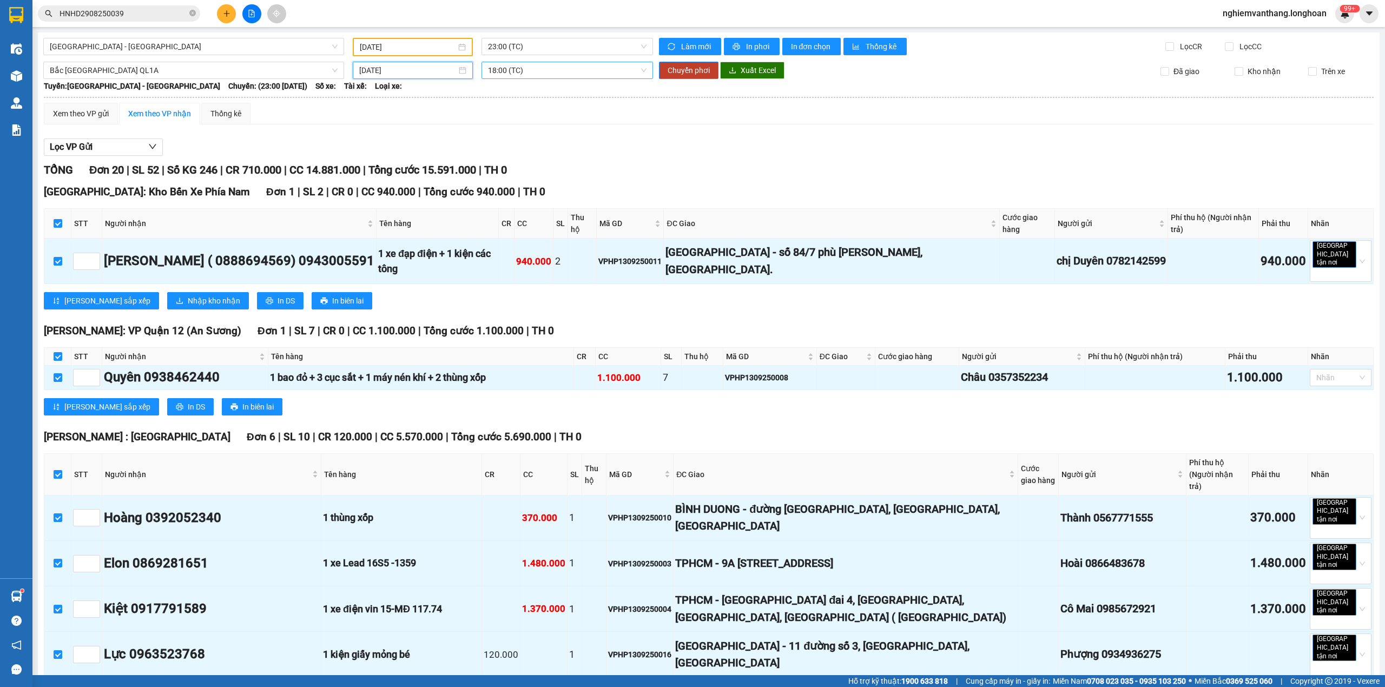
click at [511, 71] on span "18:00 (TC)" at bounding box center [567, 70] width 159 height 16
click at [512, 126] on div "20:00 (TC)" at bounding box center [526, 126] width 84 height 12
click at [691, 68] on span "Chuyển phơi" at bounding box center [688, 70] width 42 height 12
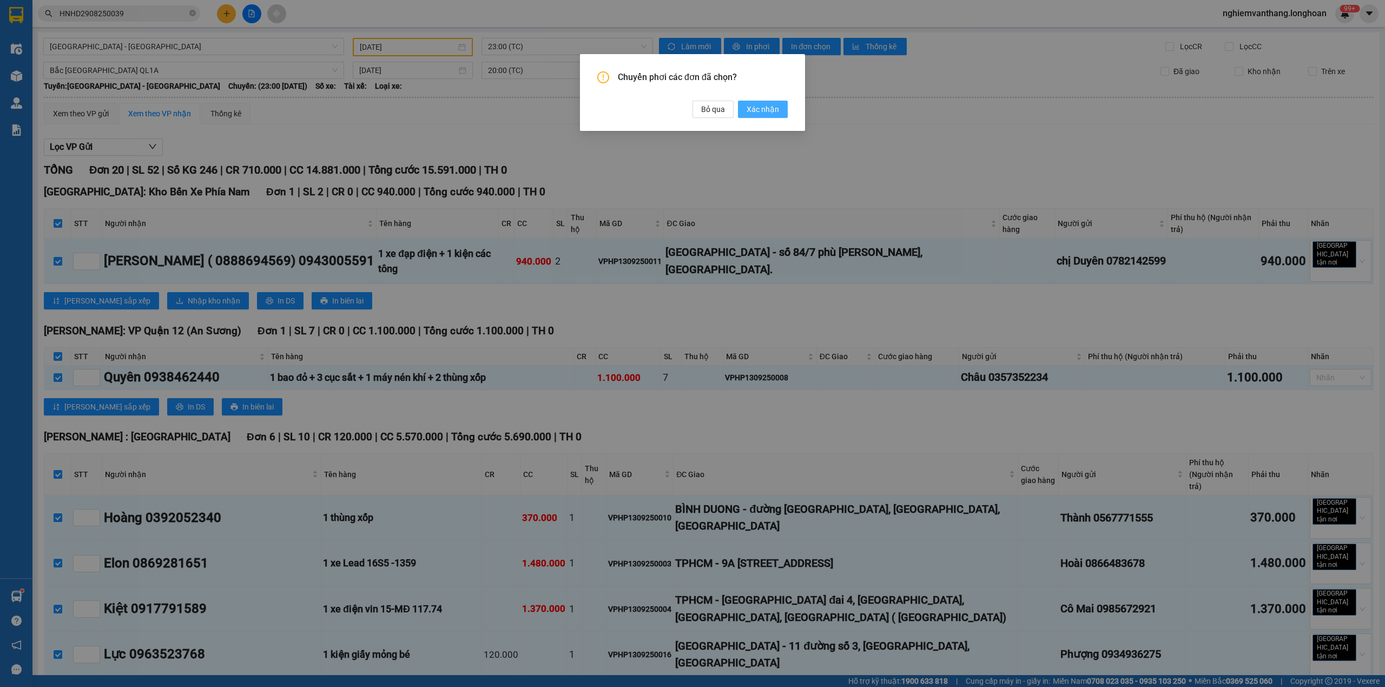
click at [751, 102] on button "Xác nhận" at bounding box center [763, 109] width 50 height 17
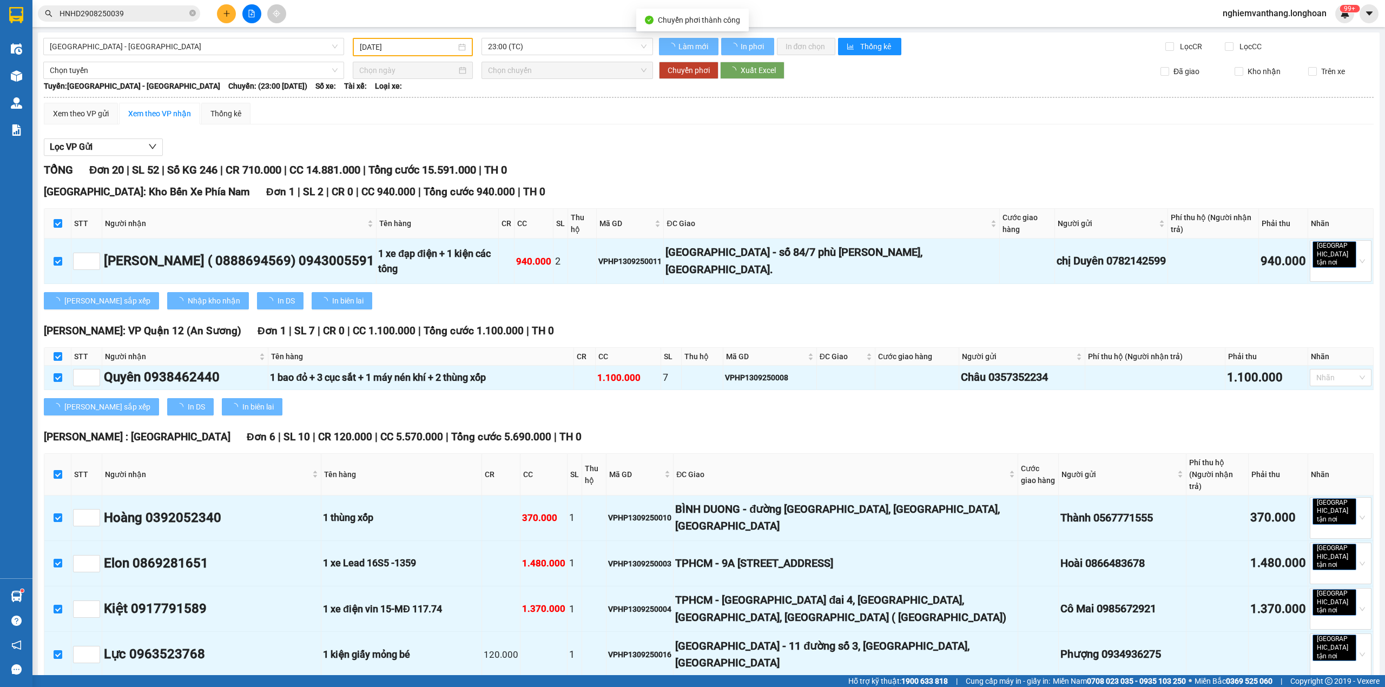
checkbox input "false"
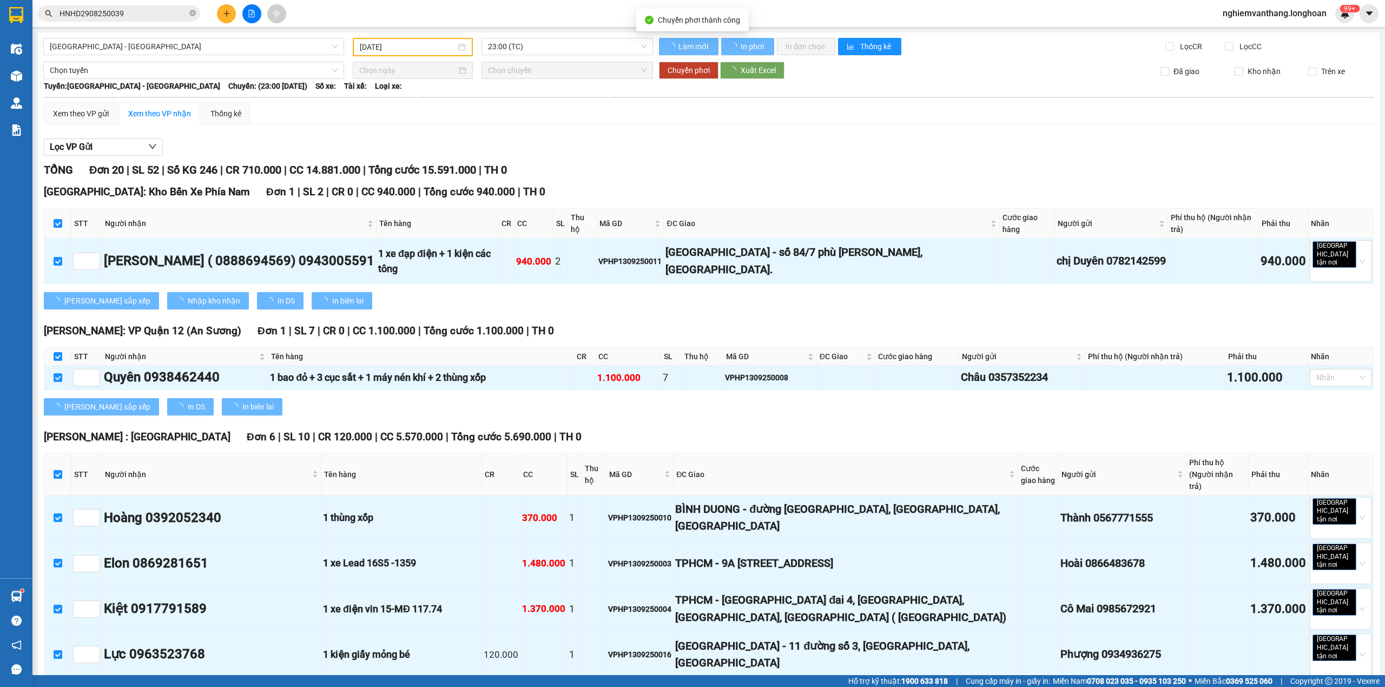
checkbox input "false"
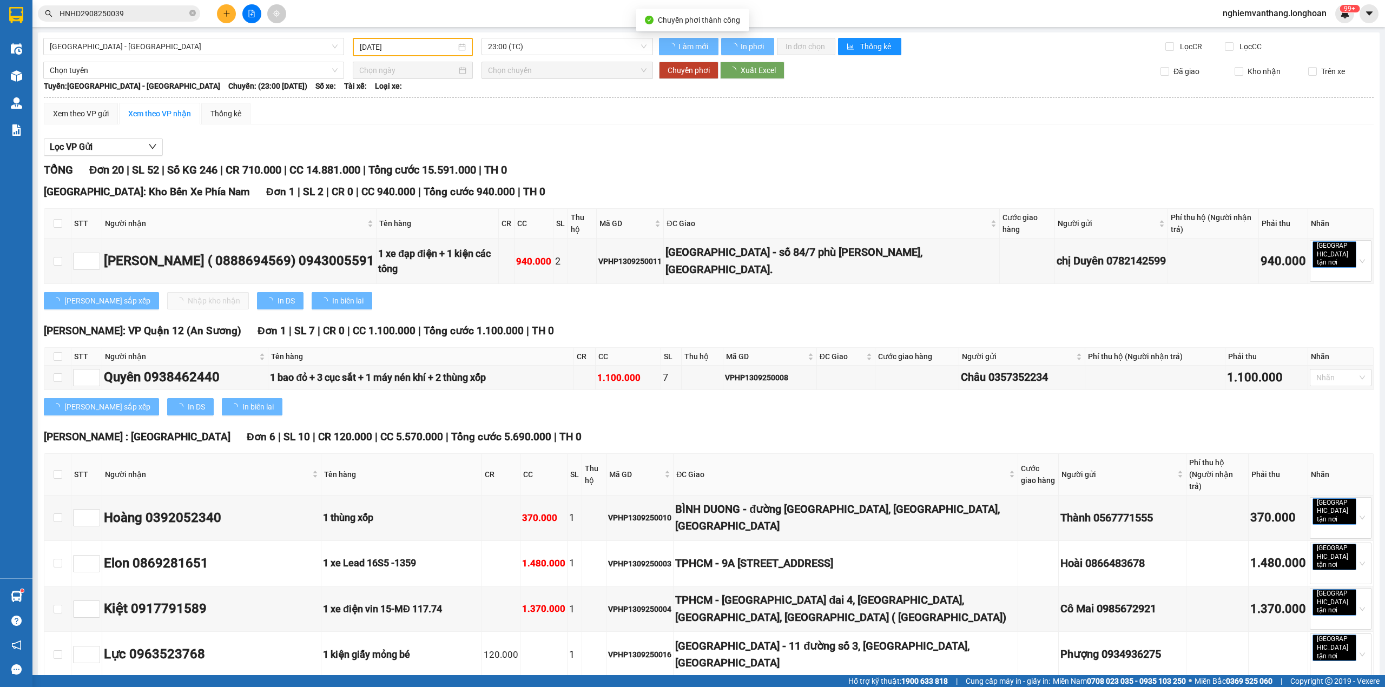
checkbox input "false"
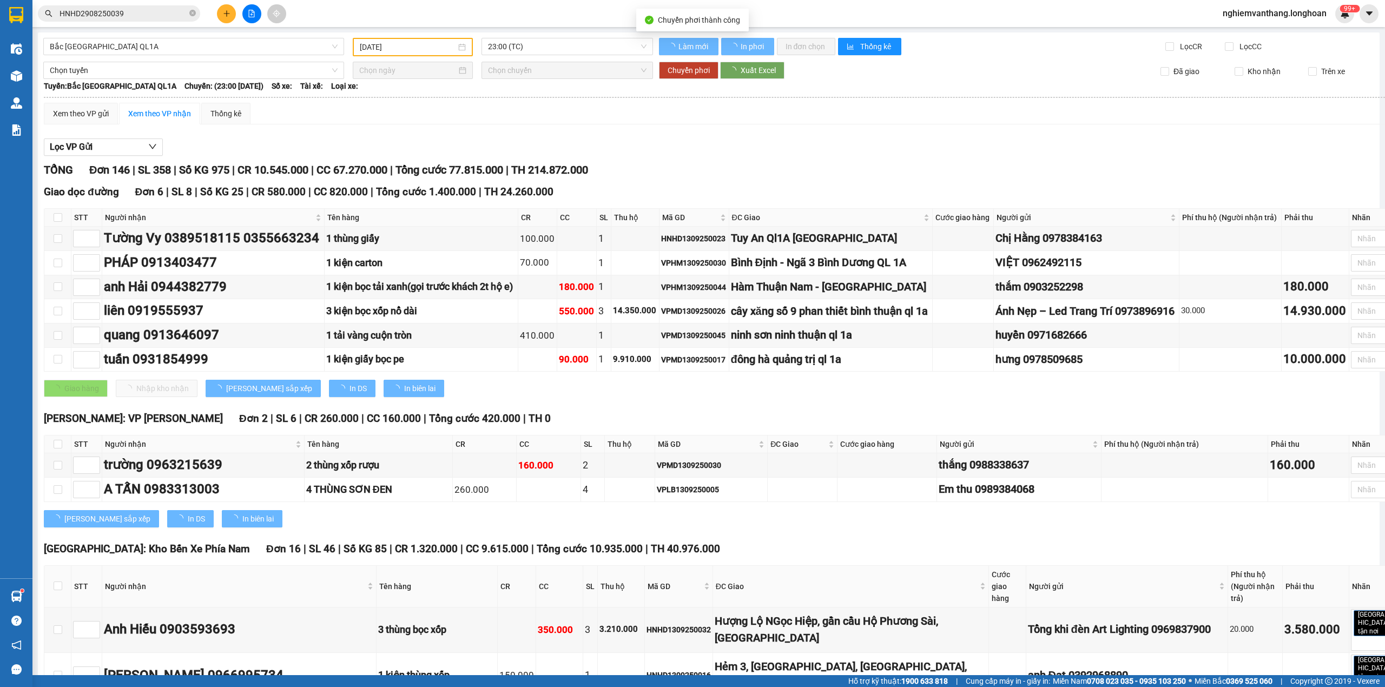
type input "[DATE]"
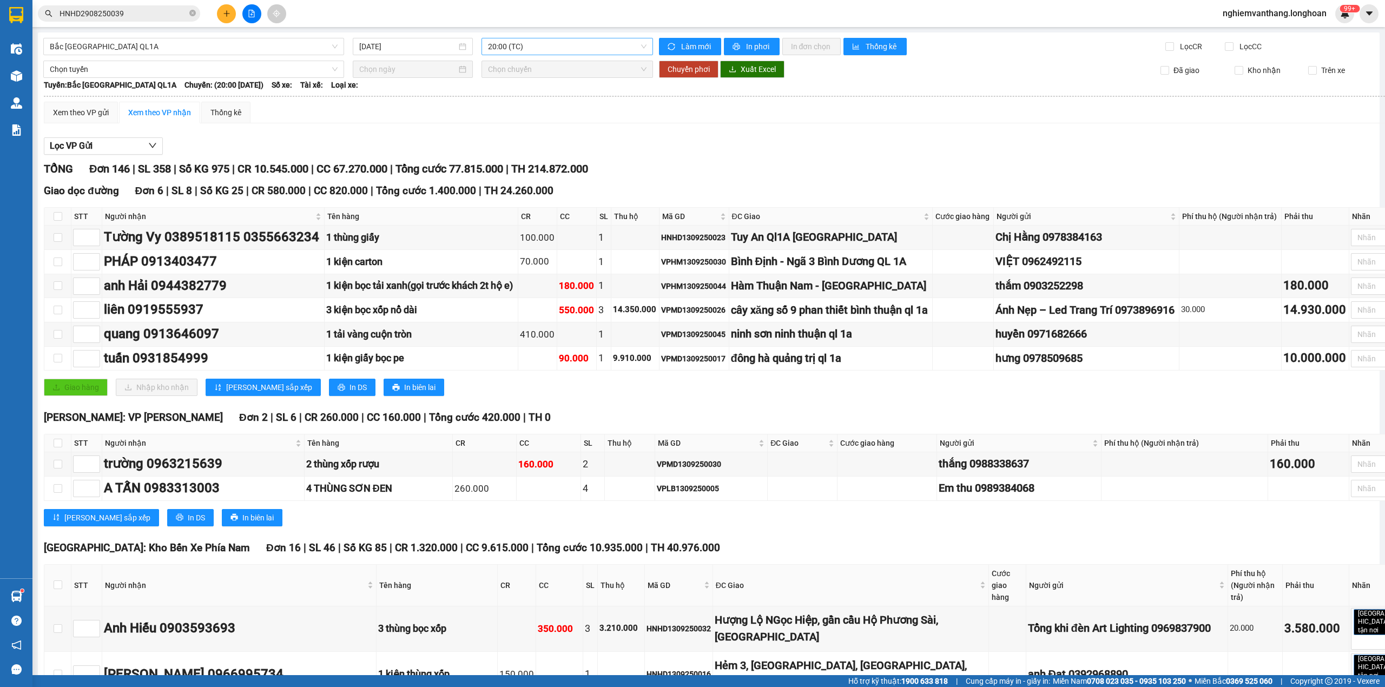
click at [535, 48] on span "20:00 (TC)" at bounding box center [567, 46] width 159 height 16
click at [512, 91] on div "18:00 (TC)" at bounding box center [526, 85] width 97 height 17
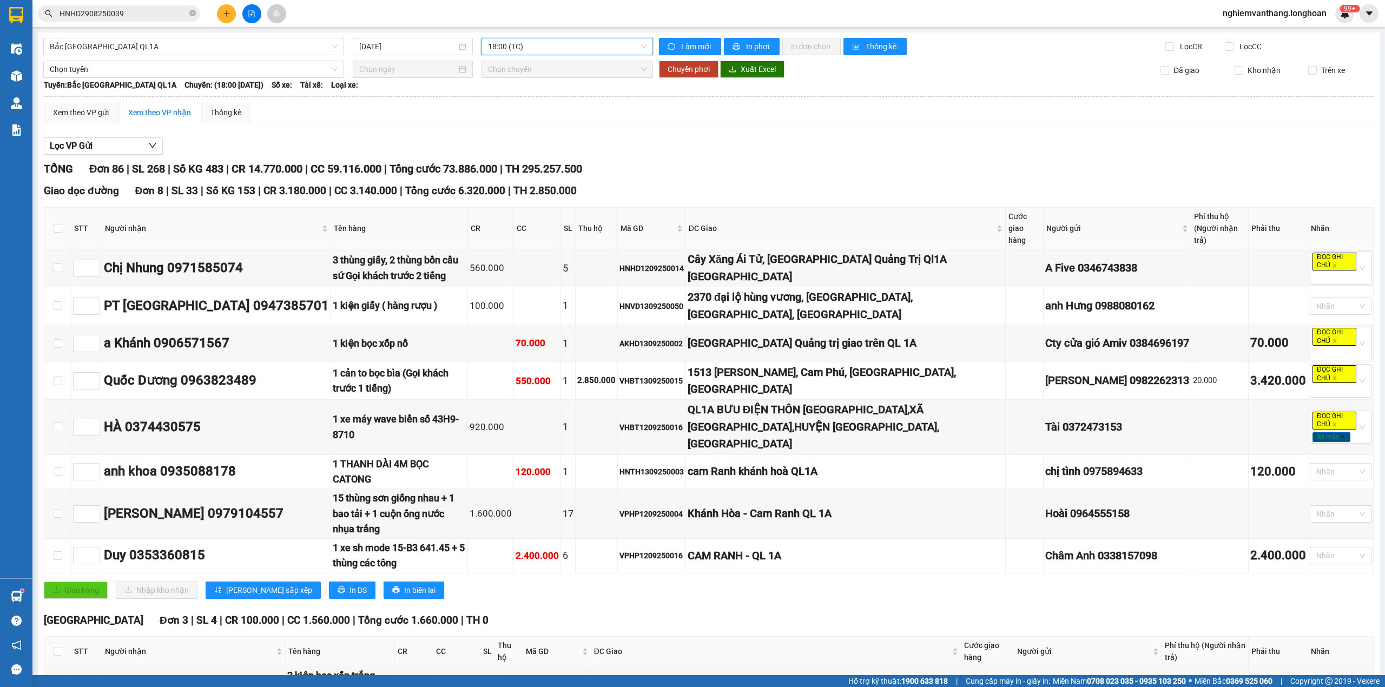
click at [534, 40] on span "18:00 (TC)" at bounding box center [567, 46] width 159 height 16
click at [87, 44] on span "Bắc [GEOGRAPHIC_DATA] QL1A" at bounding box center [194, 46] width 288 height 16
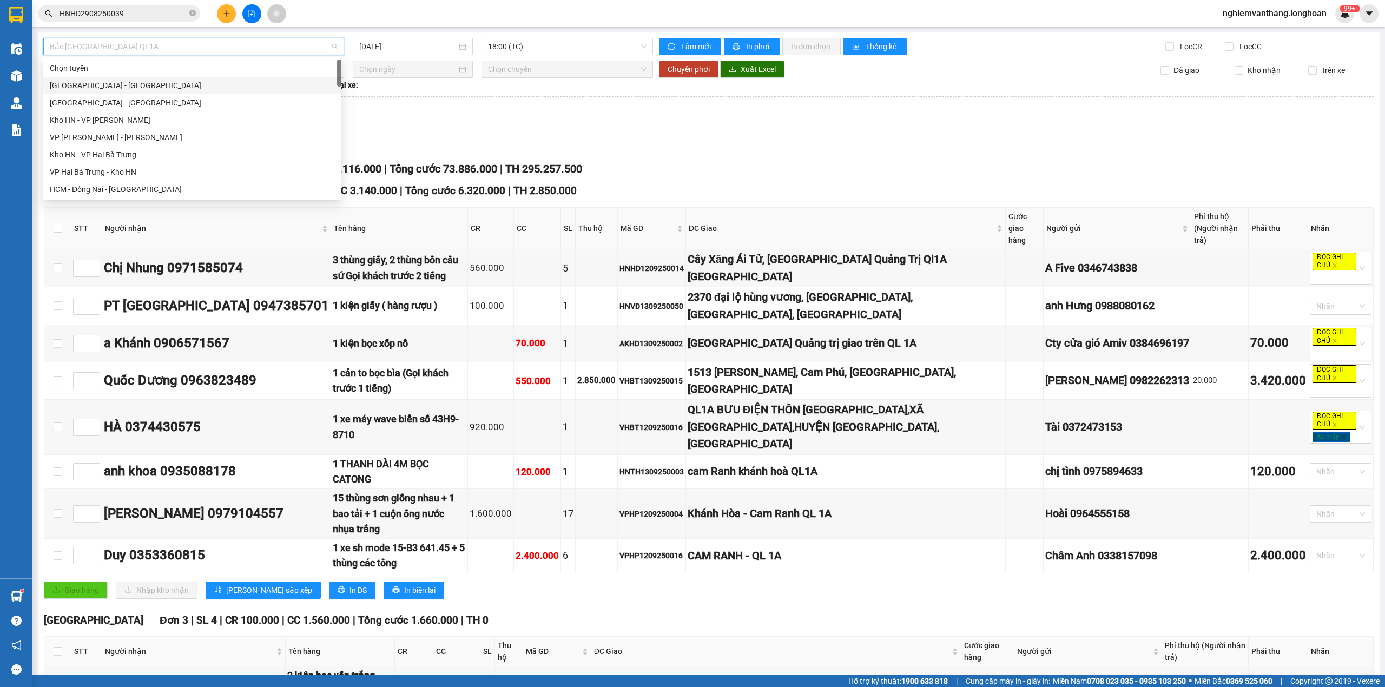
click at [119, 83] on div "[GEOGRAPHIC_DATA] - [GEOGRAPHIC_DATA]" at bounding box center [192, 86] width 285 height 12
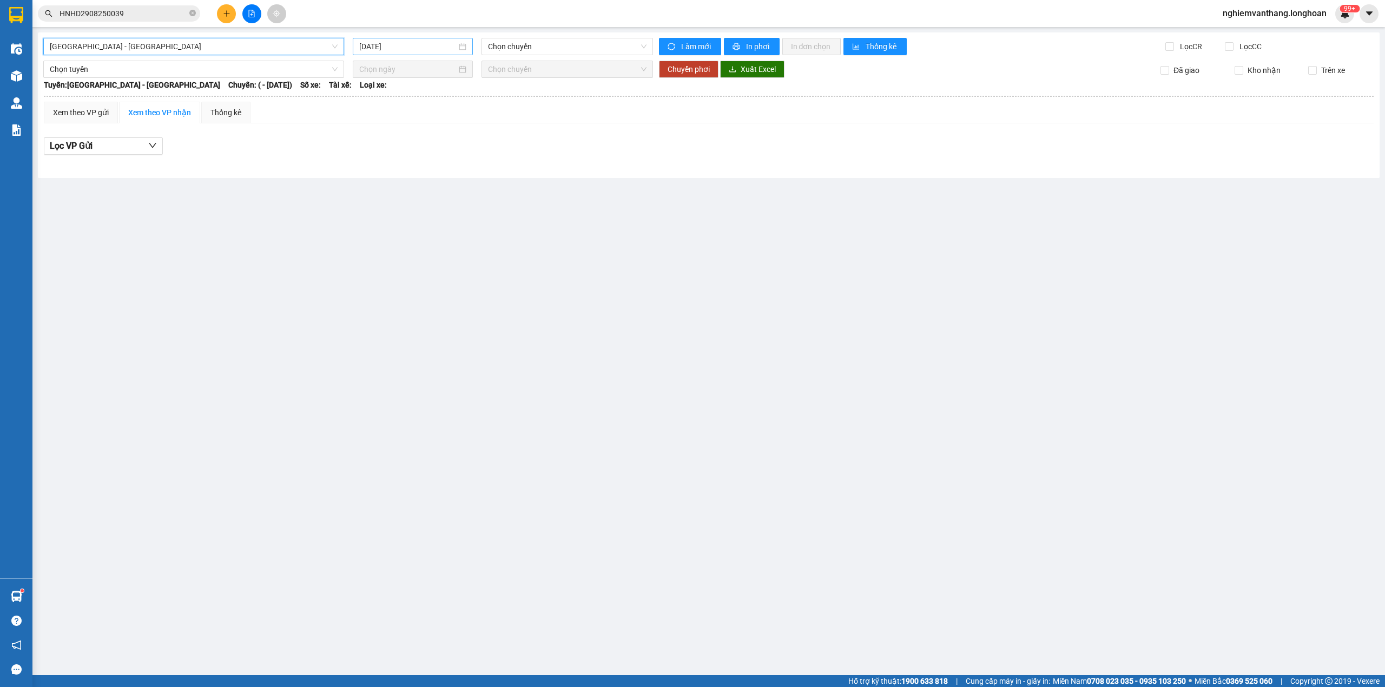
click at [429, 49] on input "[DATE]" at bounding box center [407, 47] width 97 height 12
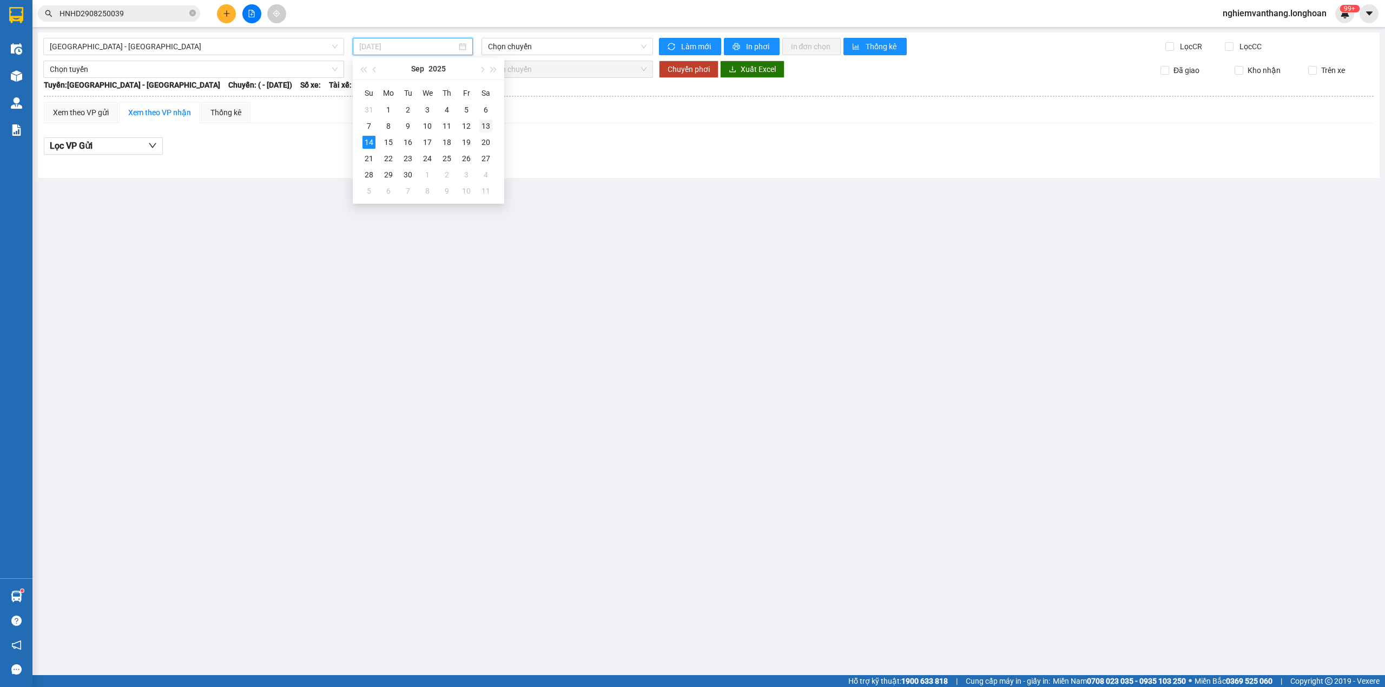
click at [492, 126] on div "13" at bounding box center [485, 126] width 13 height 13
type input "[DATE]"
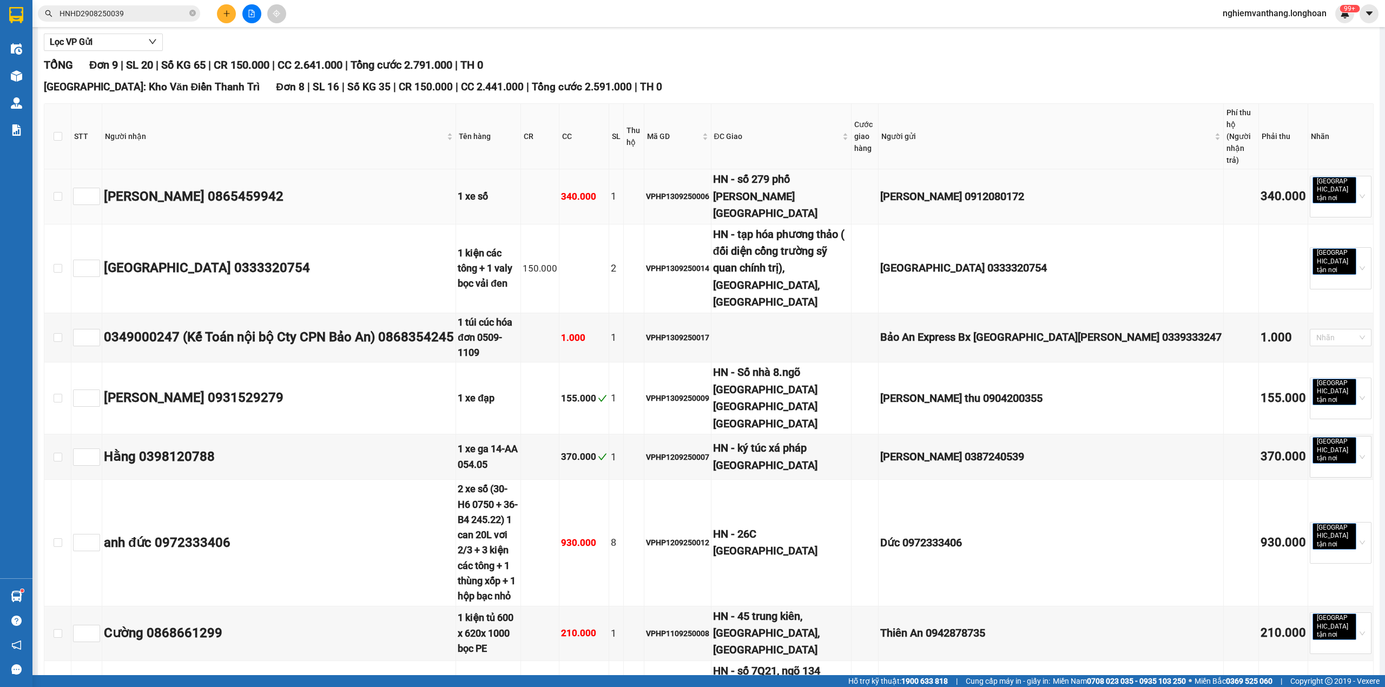
scroll to position [197, 0]
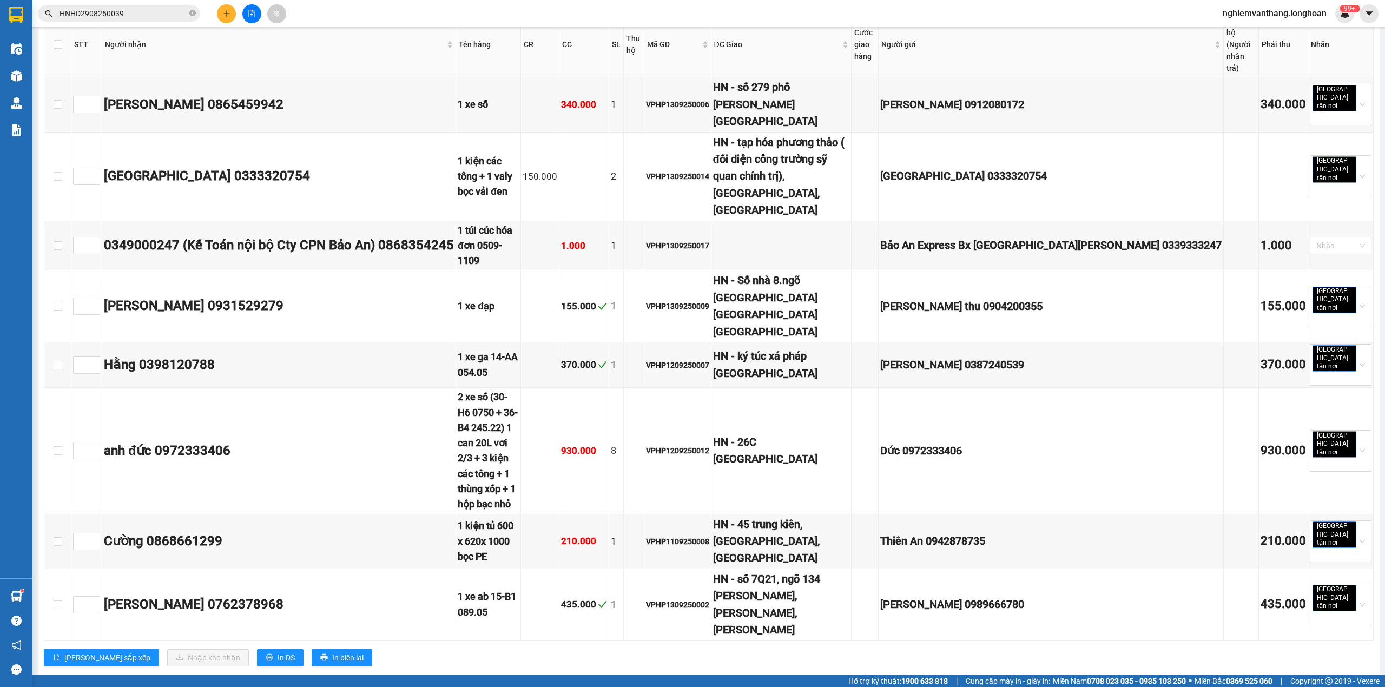
checkbox input "true"
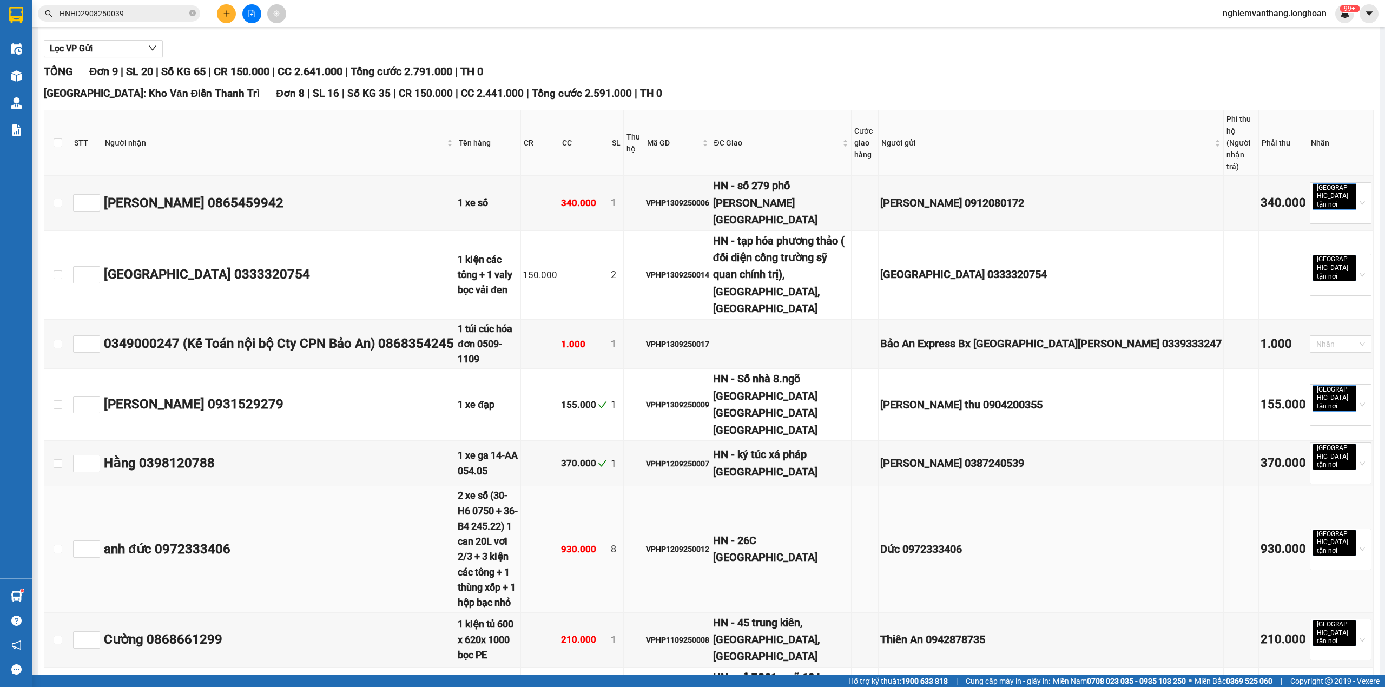
scroll to position [0, 0]
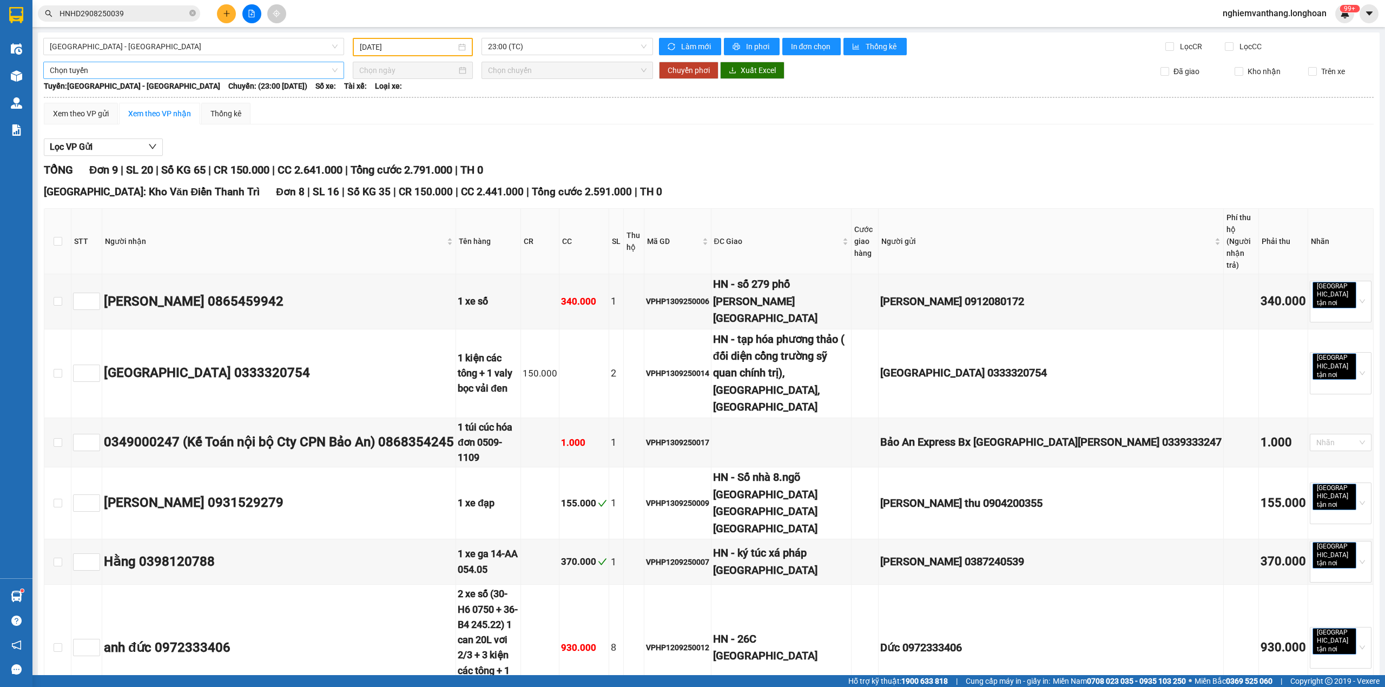
click at [113, 66] on span "Chọn tuyến" at bounding box center [194, 70] width 288 height 16
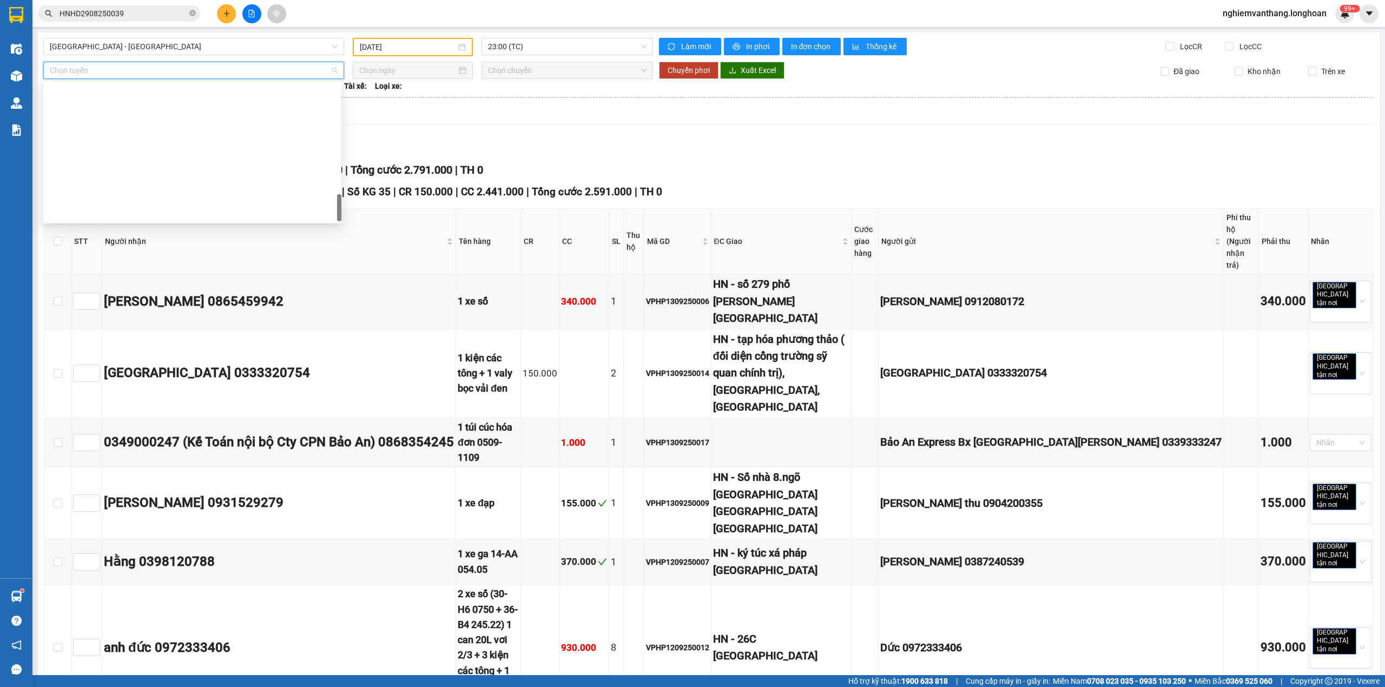
scroll to position [744, 0]
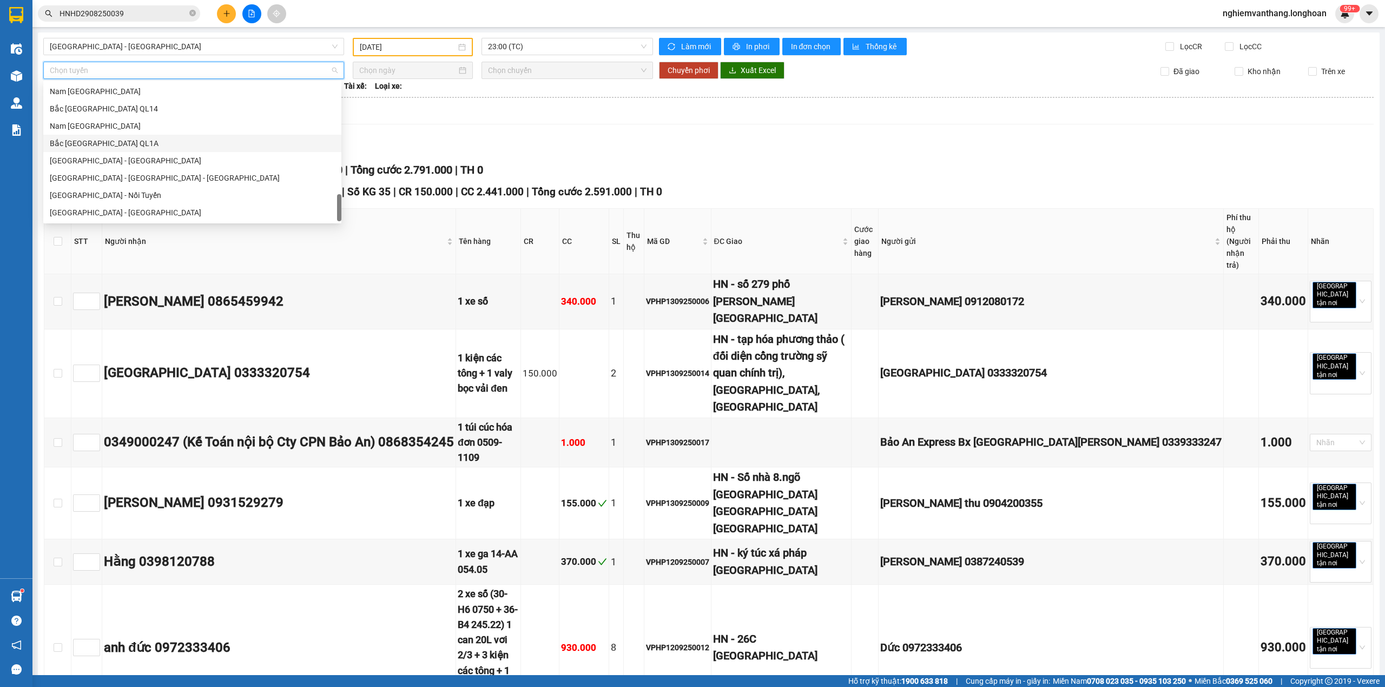
click at [129, 145] on div "Bắc [GEOGRAPHIC_DATA] QL1A" at bounding box center [192, 143] width 285 height 12
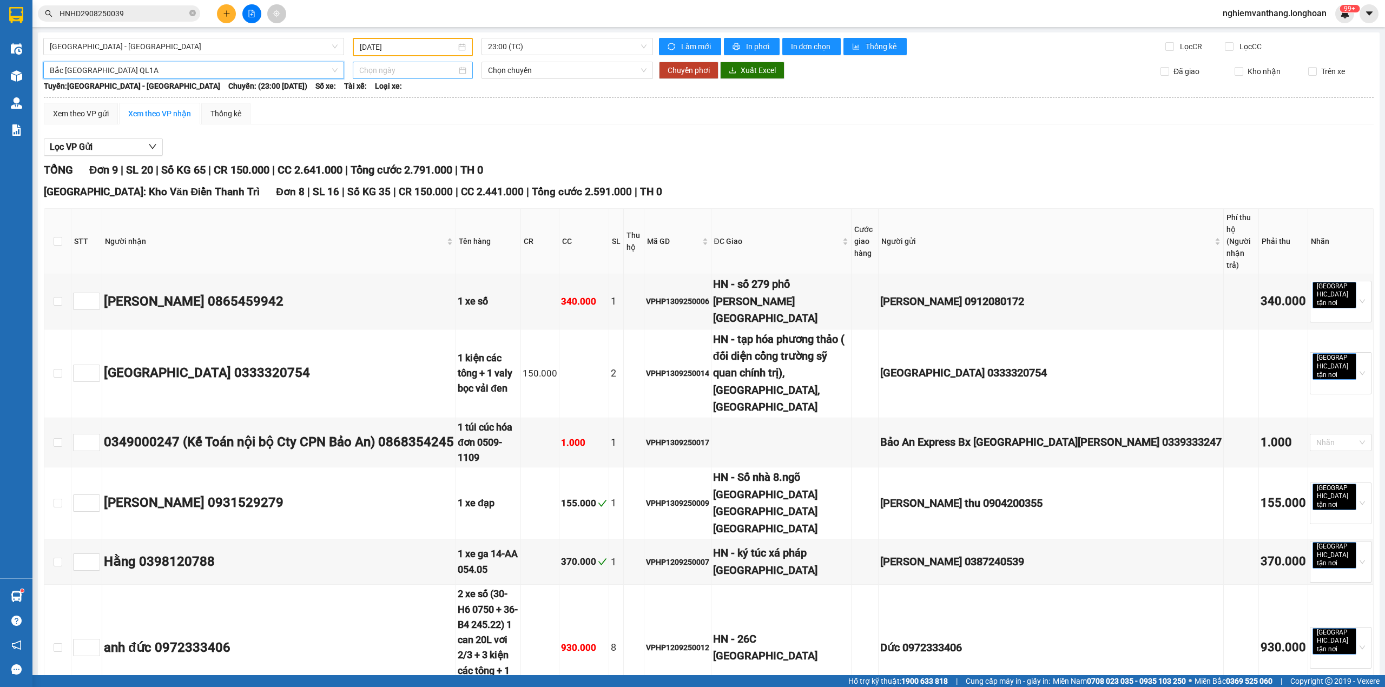
click at [380, 62] on div at bounding box center [413, 70] width 120 height 17
type input "[DATE]"
click at [369, 165] on div "14" at bounding box center [366, 164] width 13 height 13
type input "[DATE]"
click at [667, 64] on span "Chuyển phơi" at bounding box center [688, 70] width 42 height 12
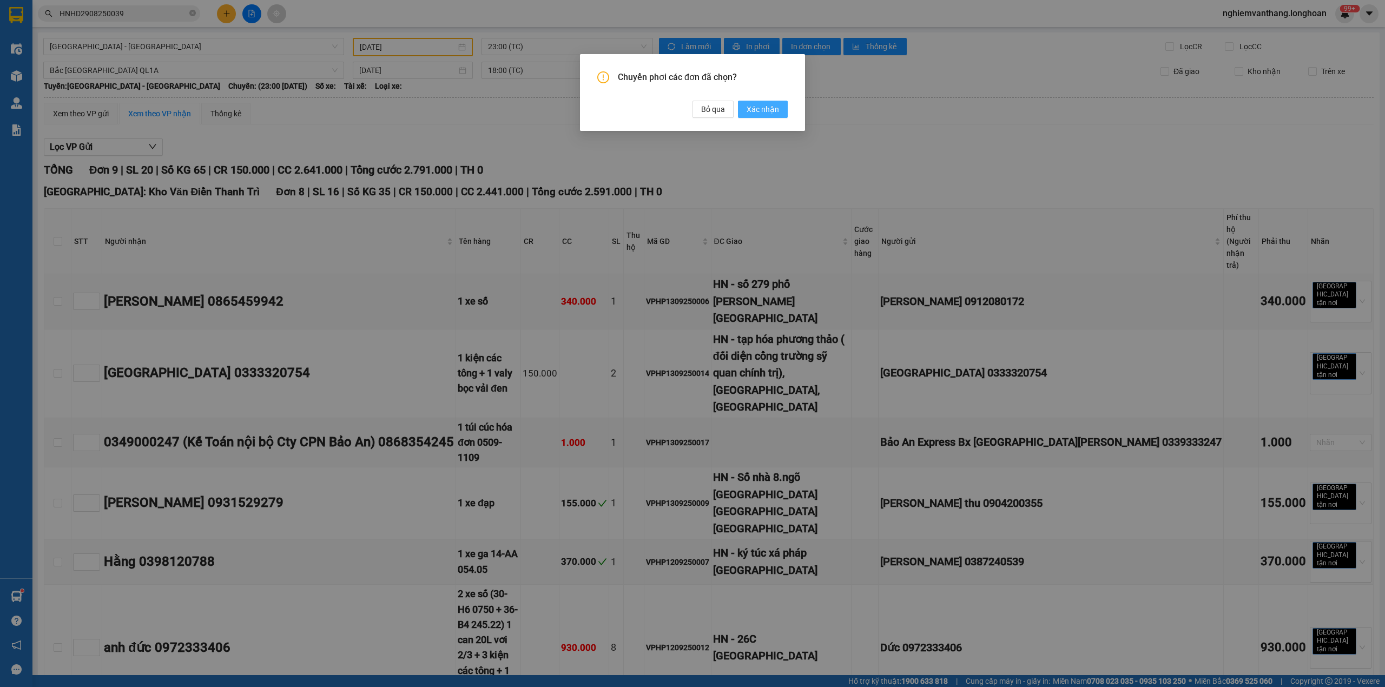
click at [766, 111] on span "Xác nhận" at bounding box center [762, 109] width 32 height 12
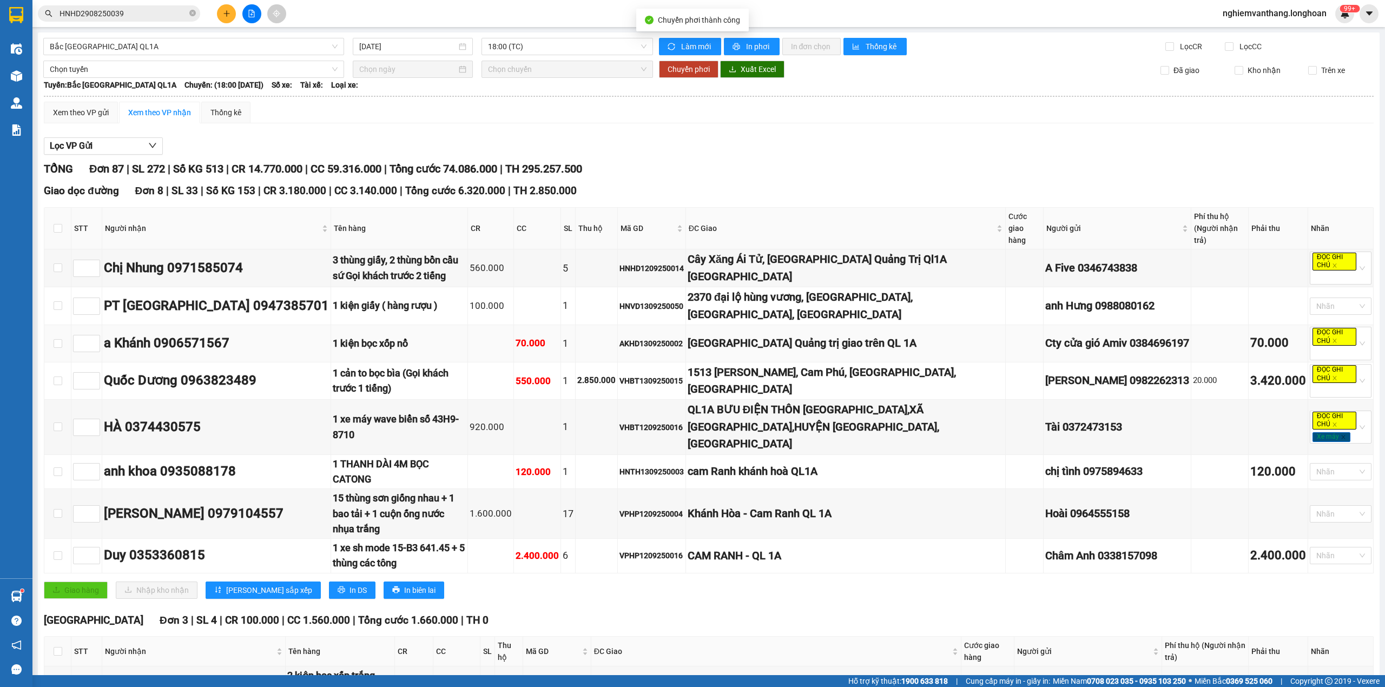
type input "[DATE]"
click at [120, 40] on span "Bắc [GEOGRAPHIC_DATA] QL1A" at bounding box center [194, 46] width 288 height 16
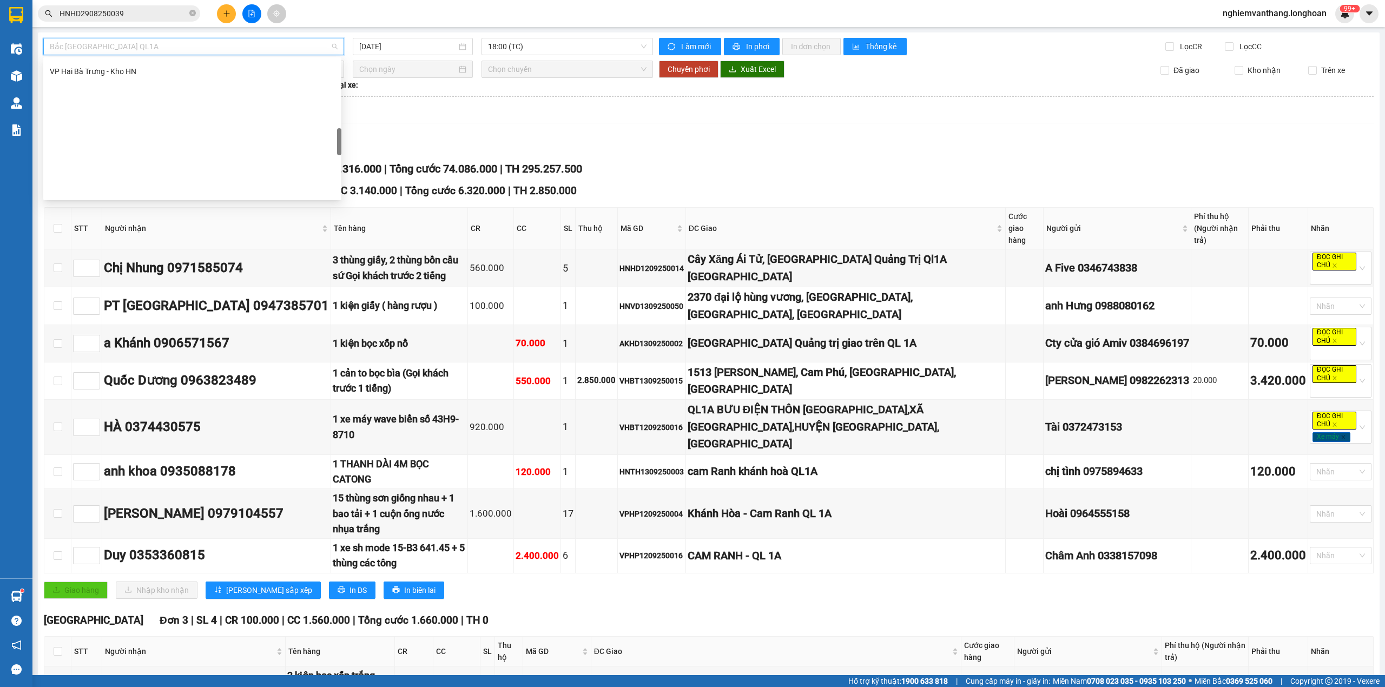
scroll to position [386, 0]
click at [147, 122] on div "[GEOGRAPHIC_DATA] - Các tỉnh miền Bắc" at bounding box center [192, 114] width 298 height 17
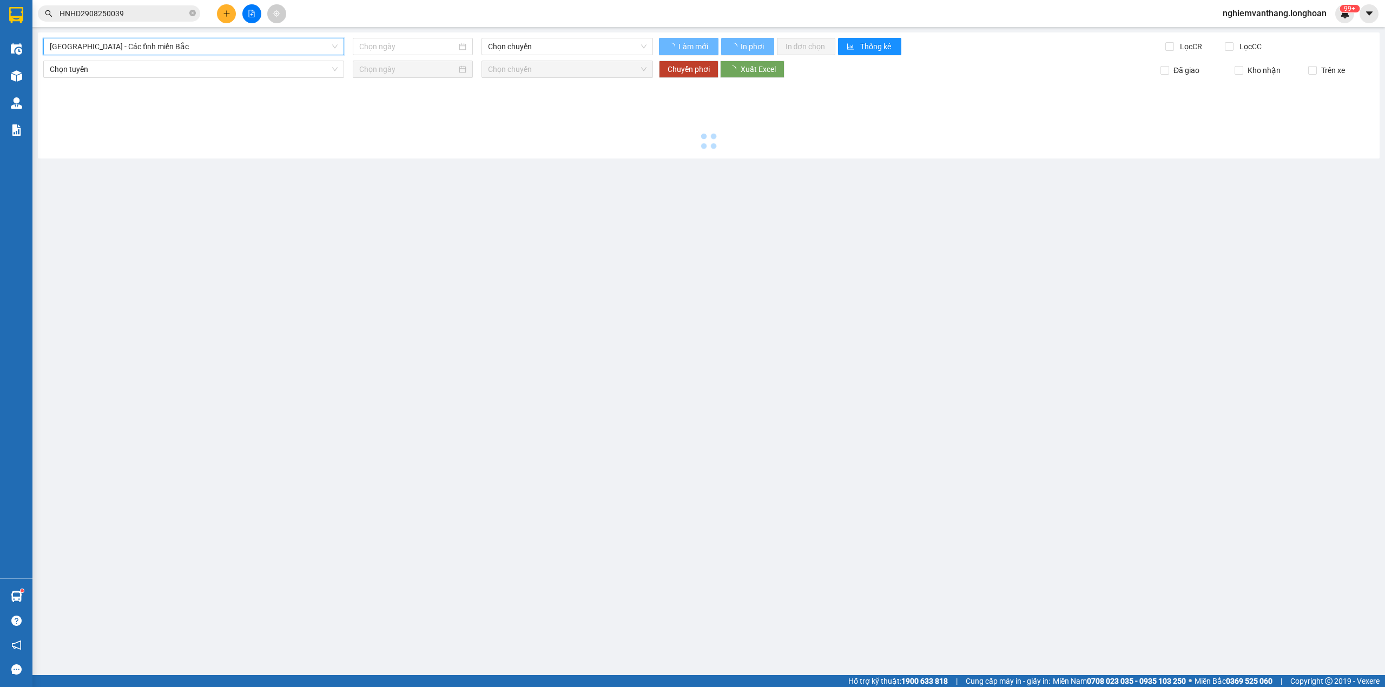
type input "[DATE]"
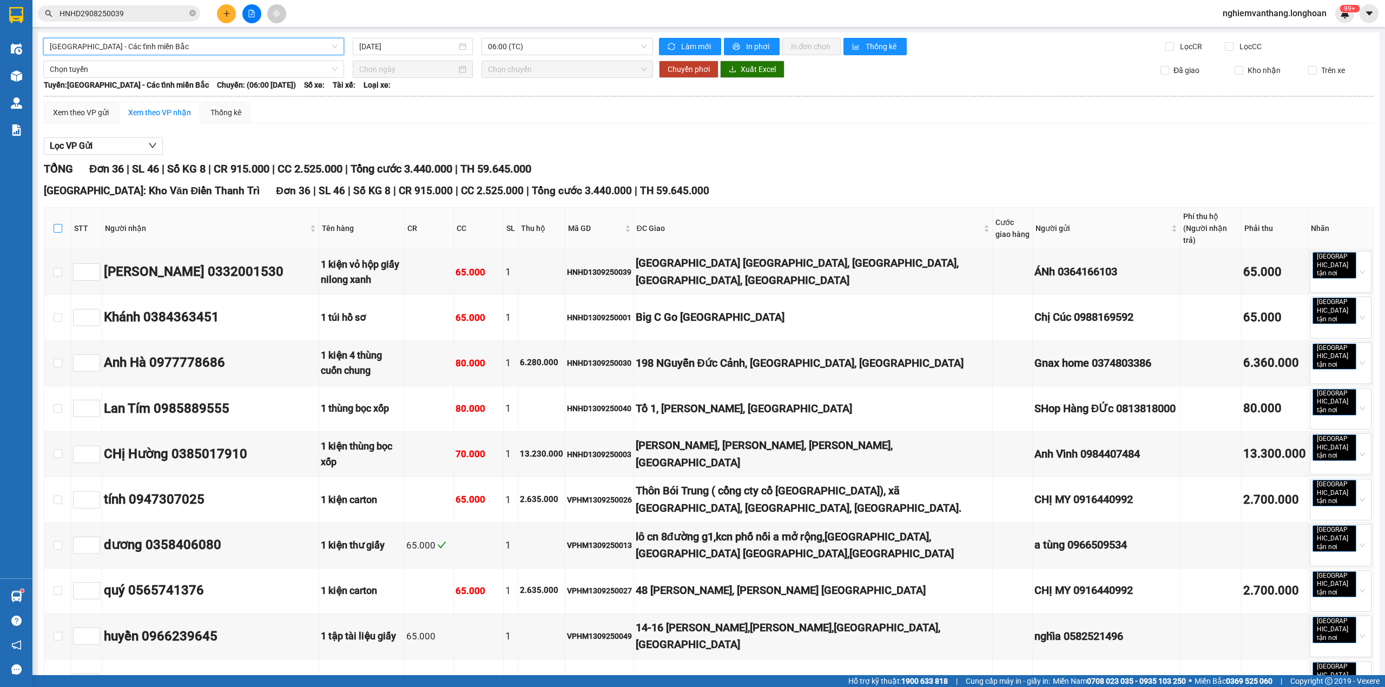
click at [55, 226] on input "checkbox" at bounding box center [58, 228] width 9 height 9
checkbox input "true"
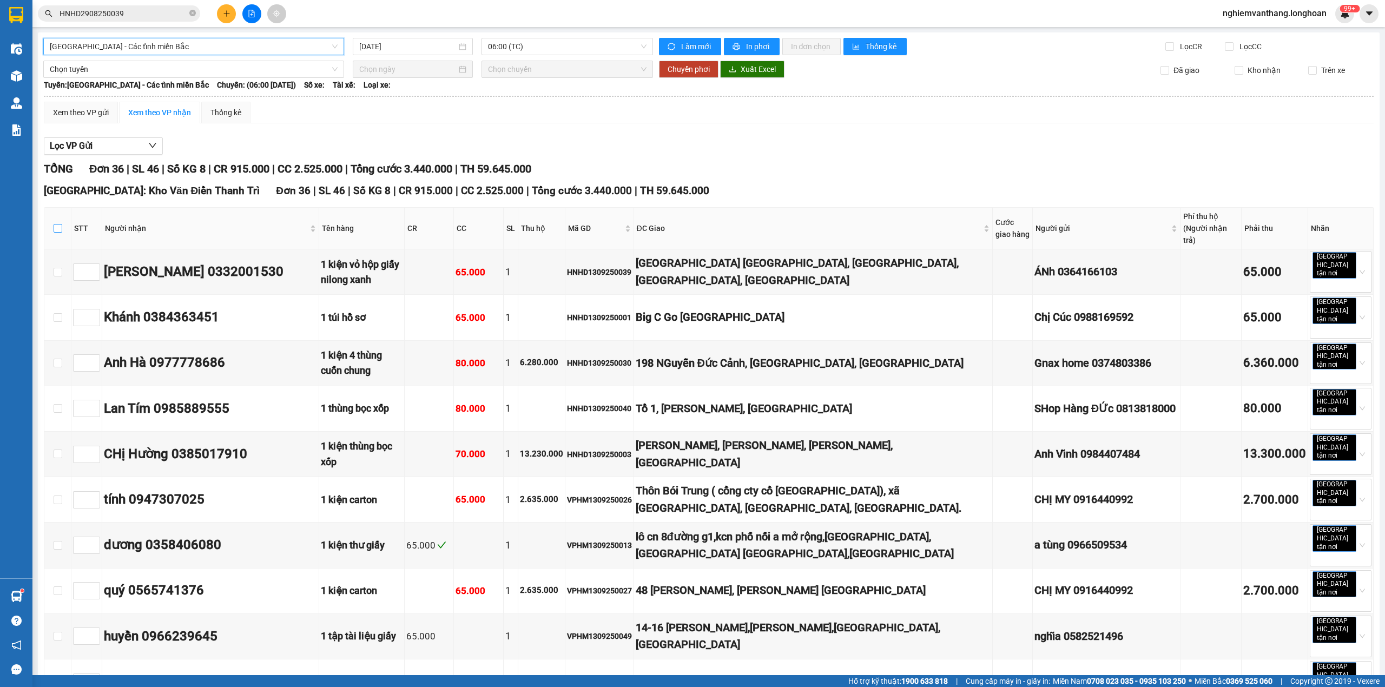
checkbox input "true"
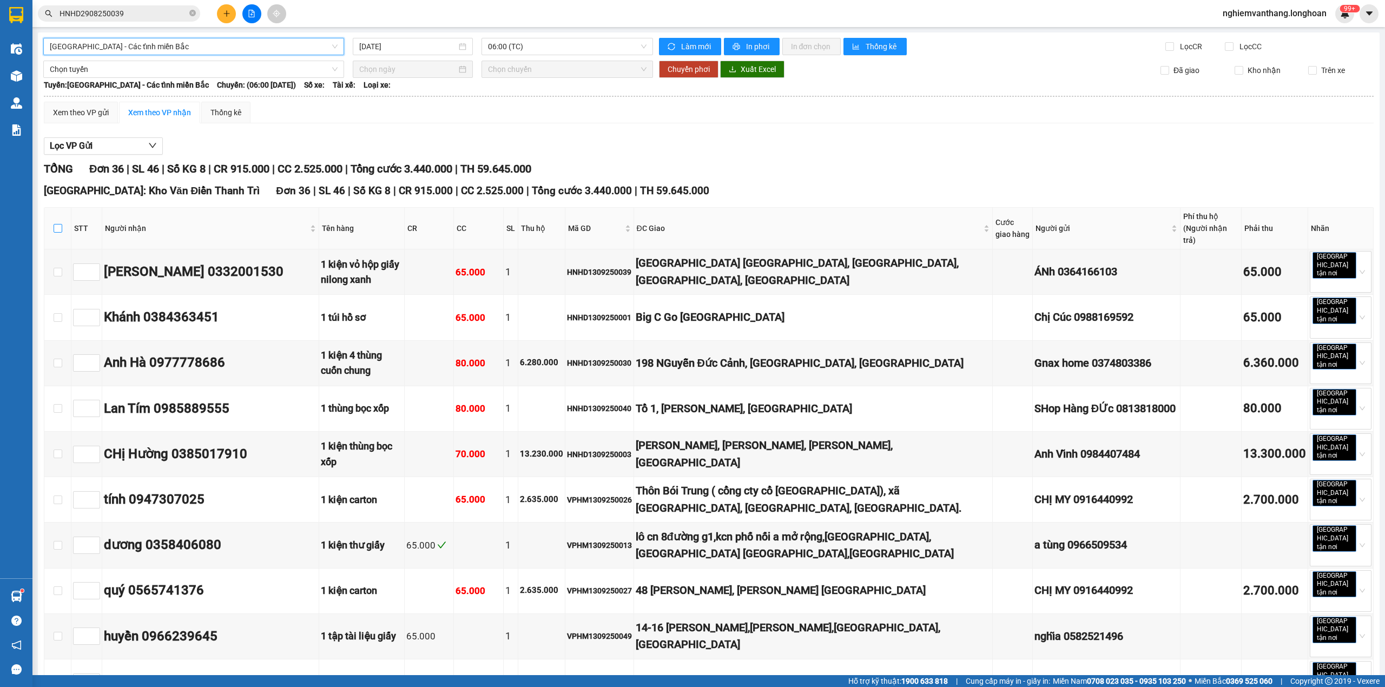
checkbox input "true"
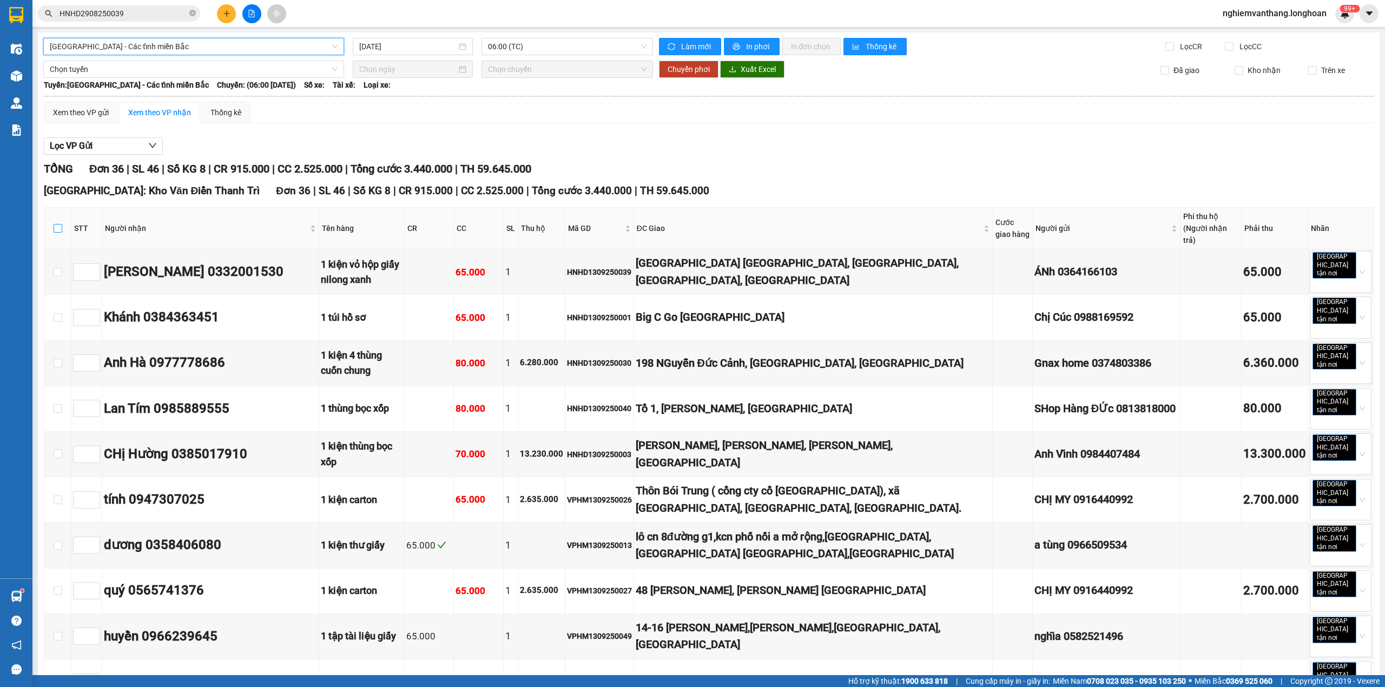
checkbox input "true"
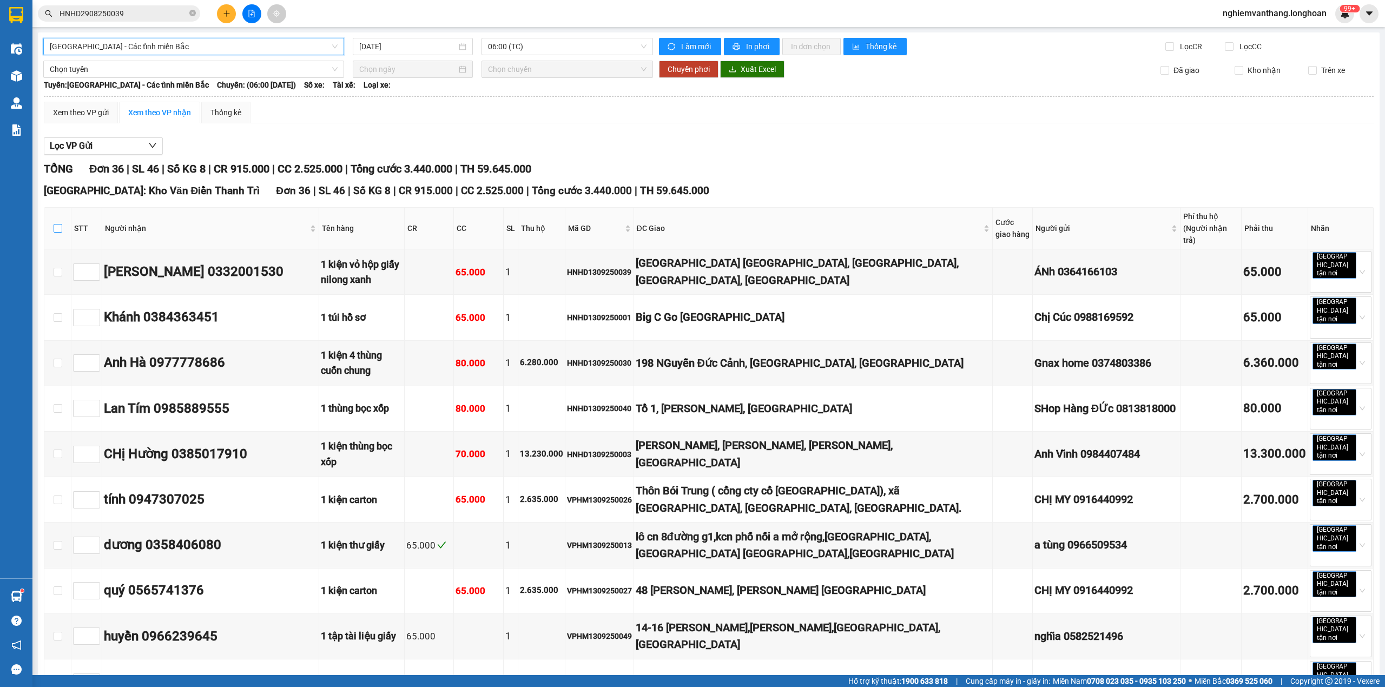
checkbox input "true"
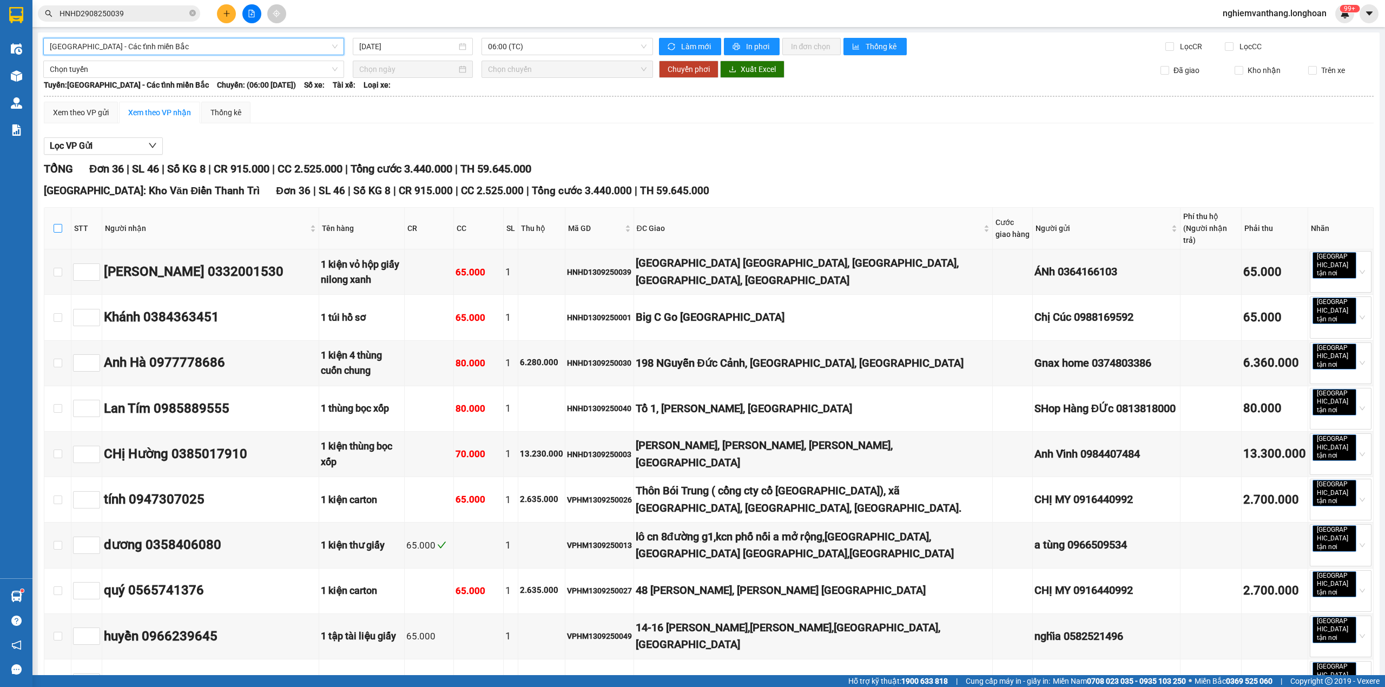
checkbox input "true"
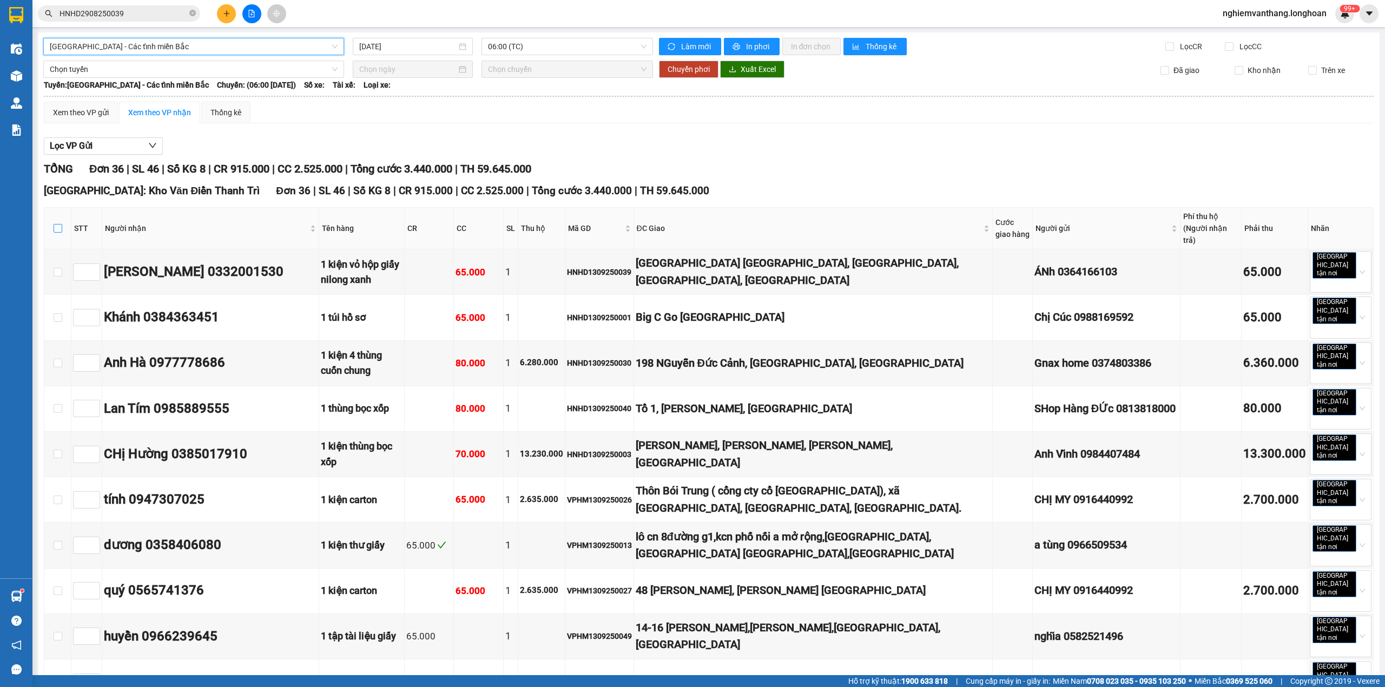
checkbox input "true"
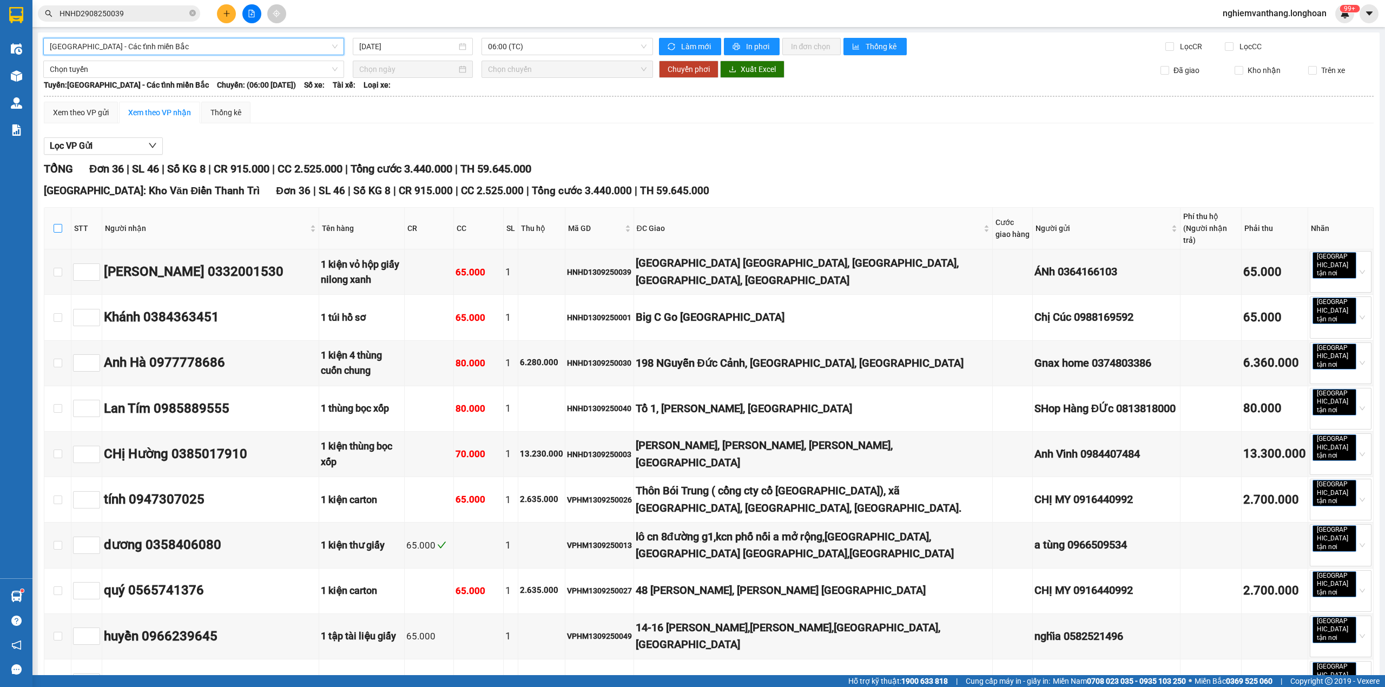
checkbox input "true"
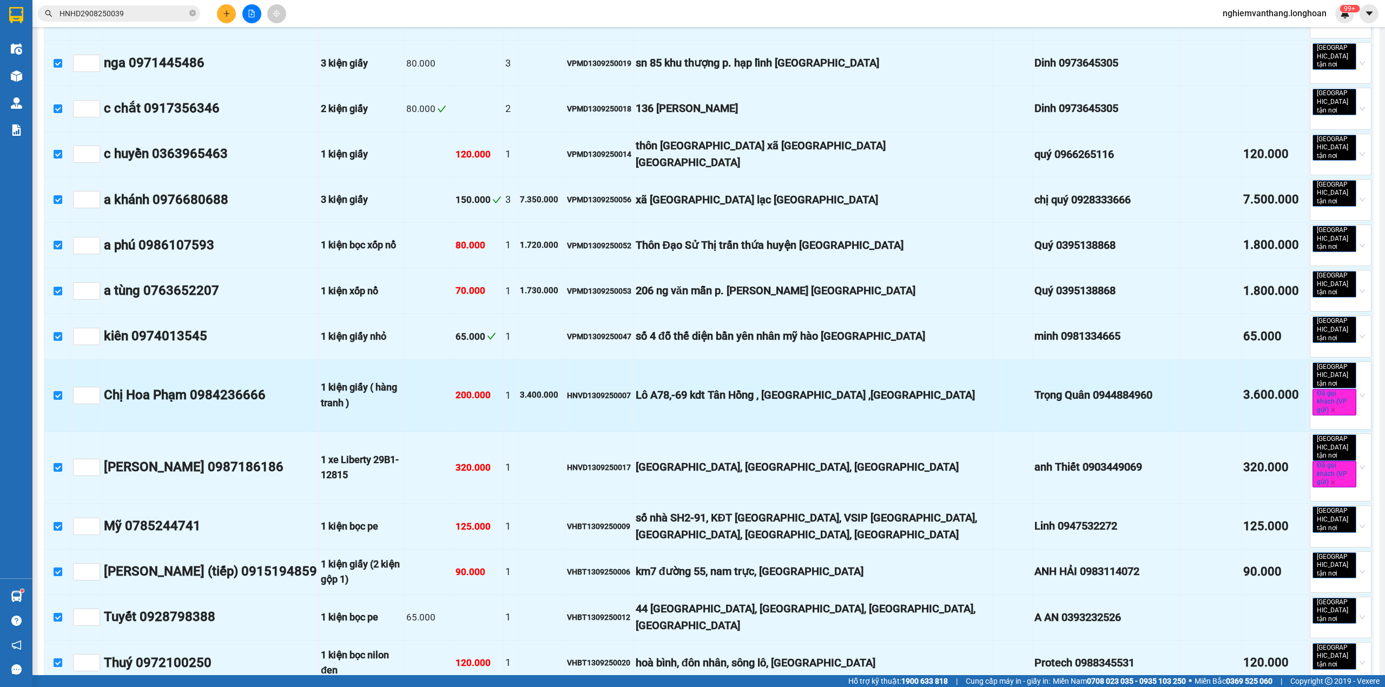
scroll to position [1093, 0]
